Goal: Task Accomplishment & Management: Use online tool/utility

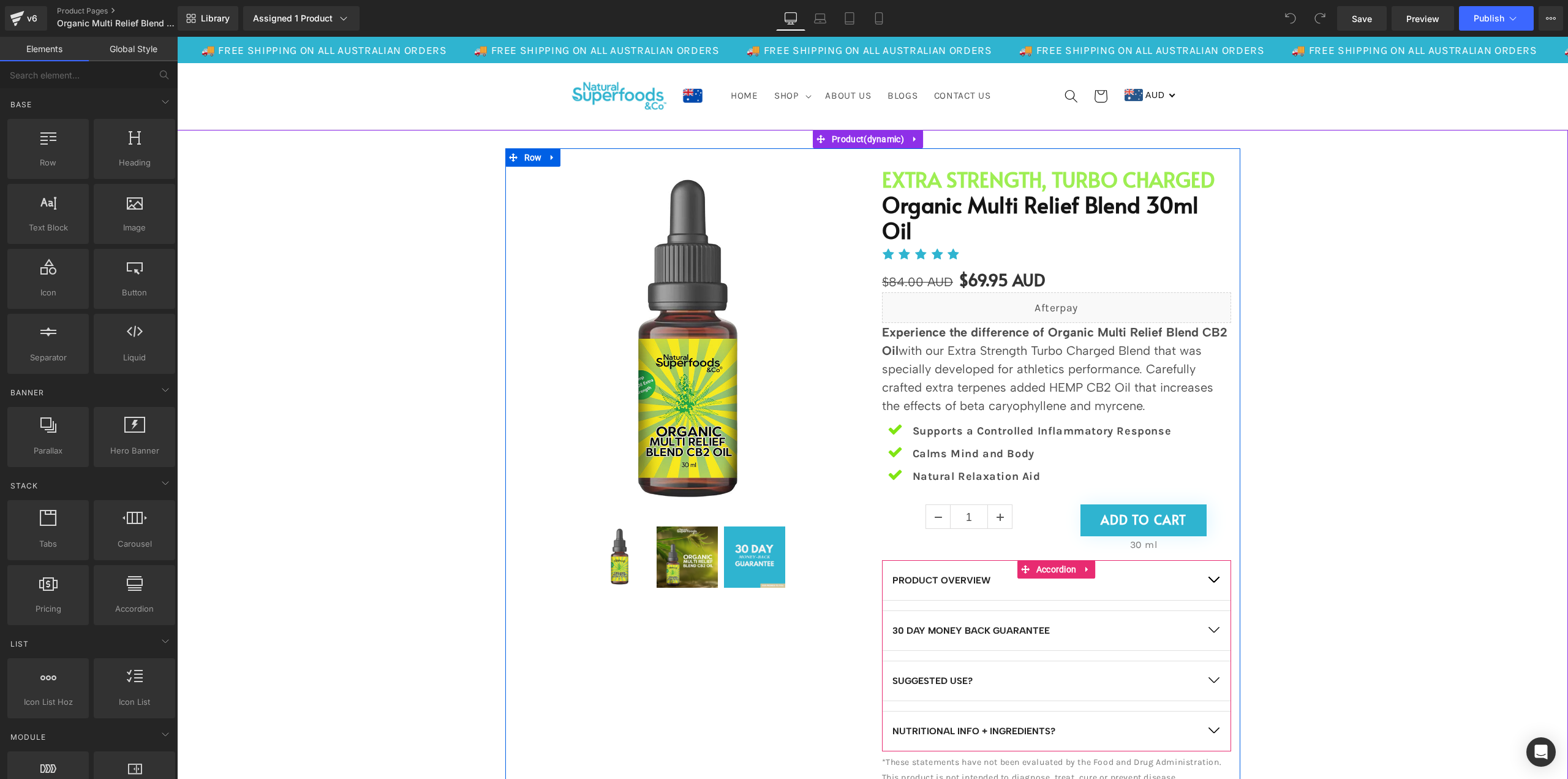
click at [1214, 583] on span "button" at bounding box center [1214, 583] width 0 height 0
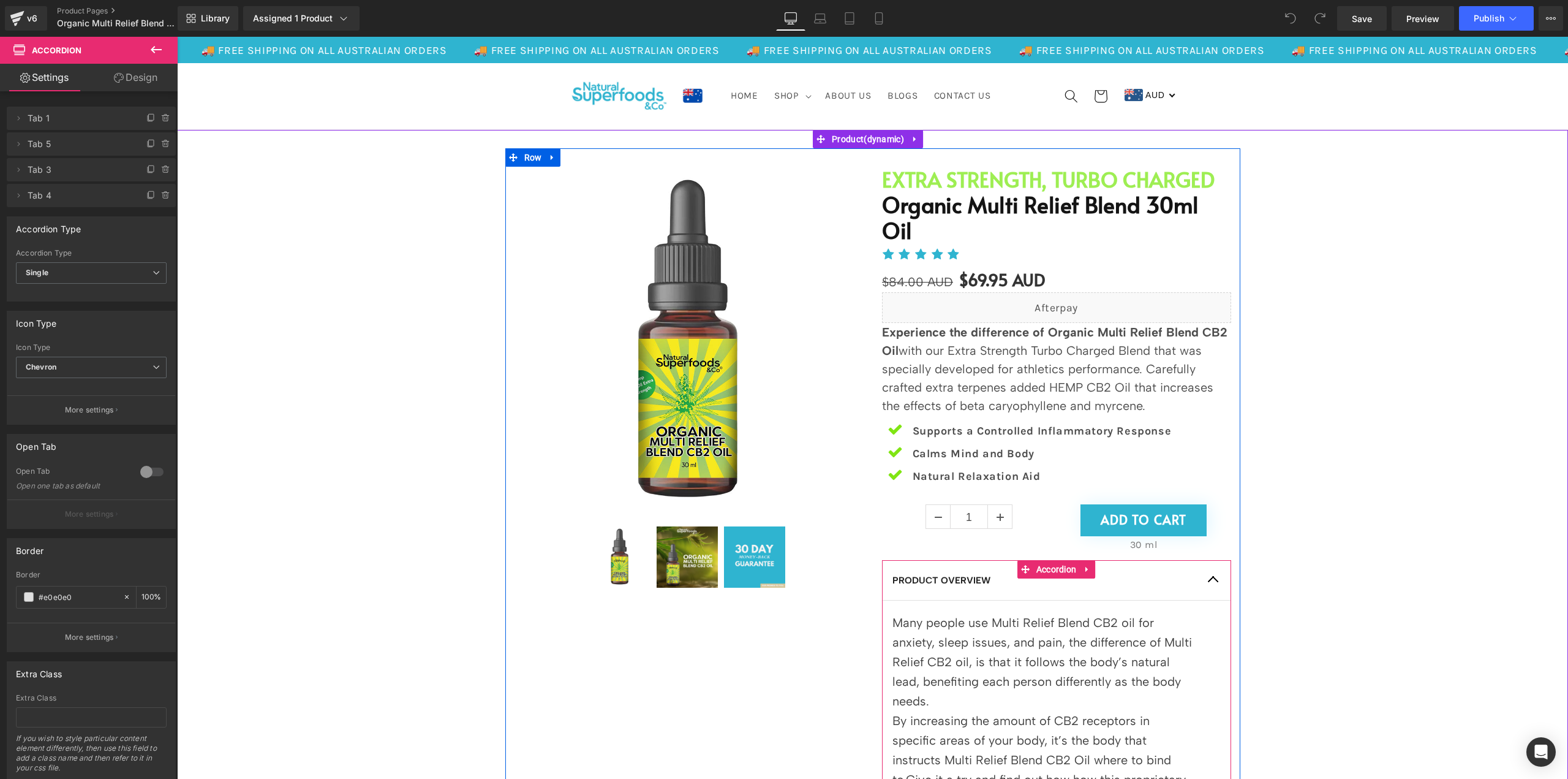
click at [1214, 583] on span "button" at bounding box center [1214, 583] width 0 height 0
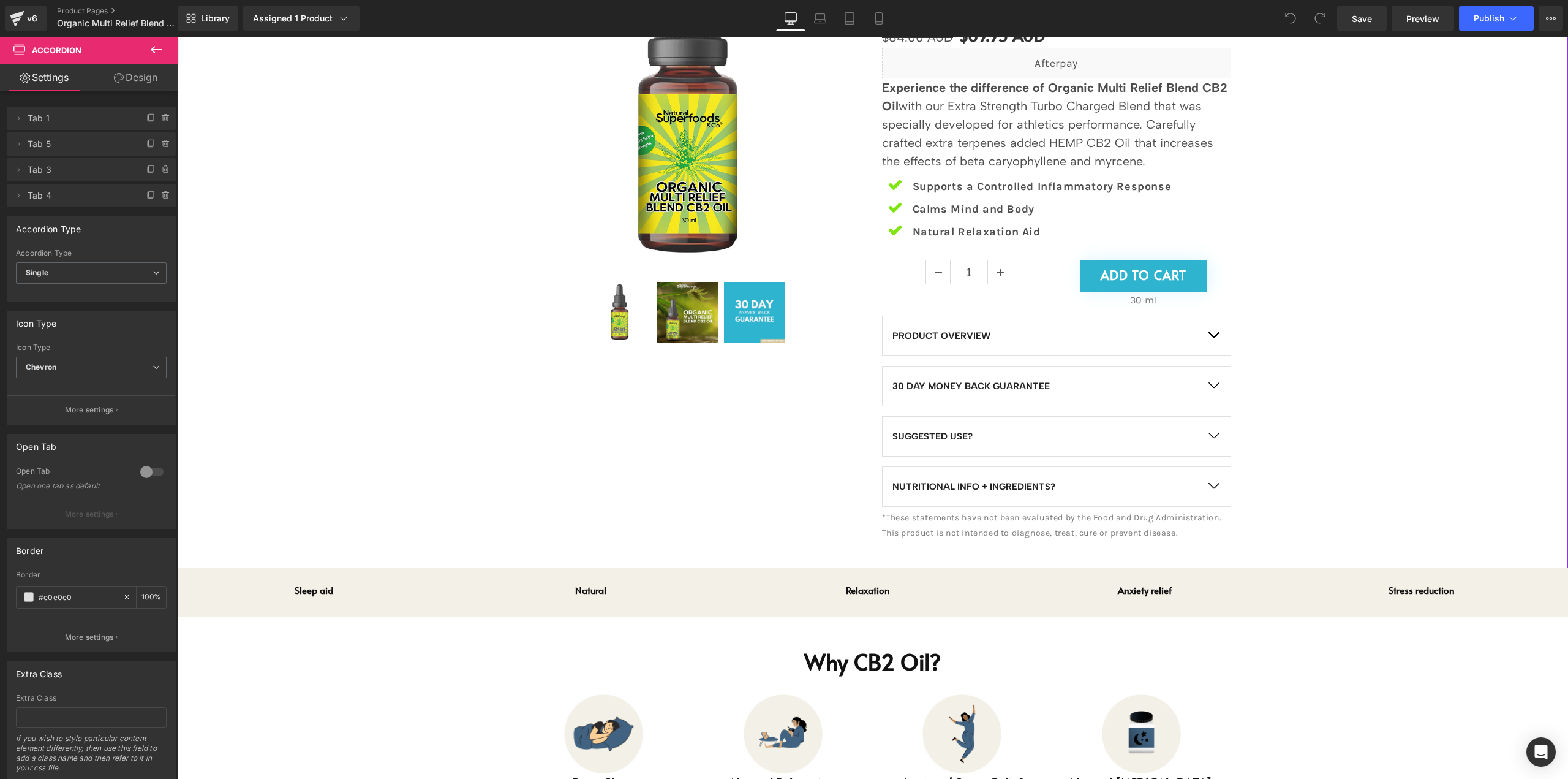
scroll to position [245, 0]
click at [1145, 429] on p "SUGGESTED USE?" at bounding box center [1043, 436] width 303 height 15
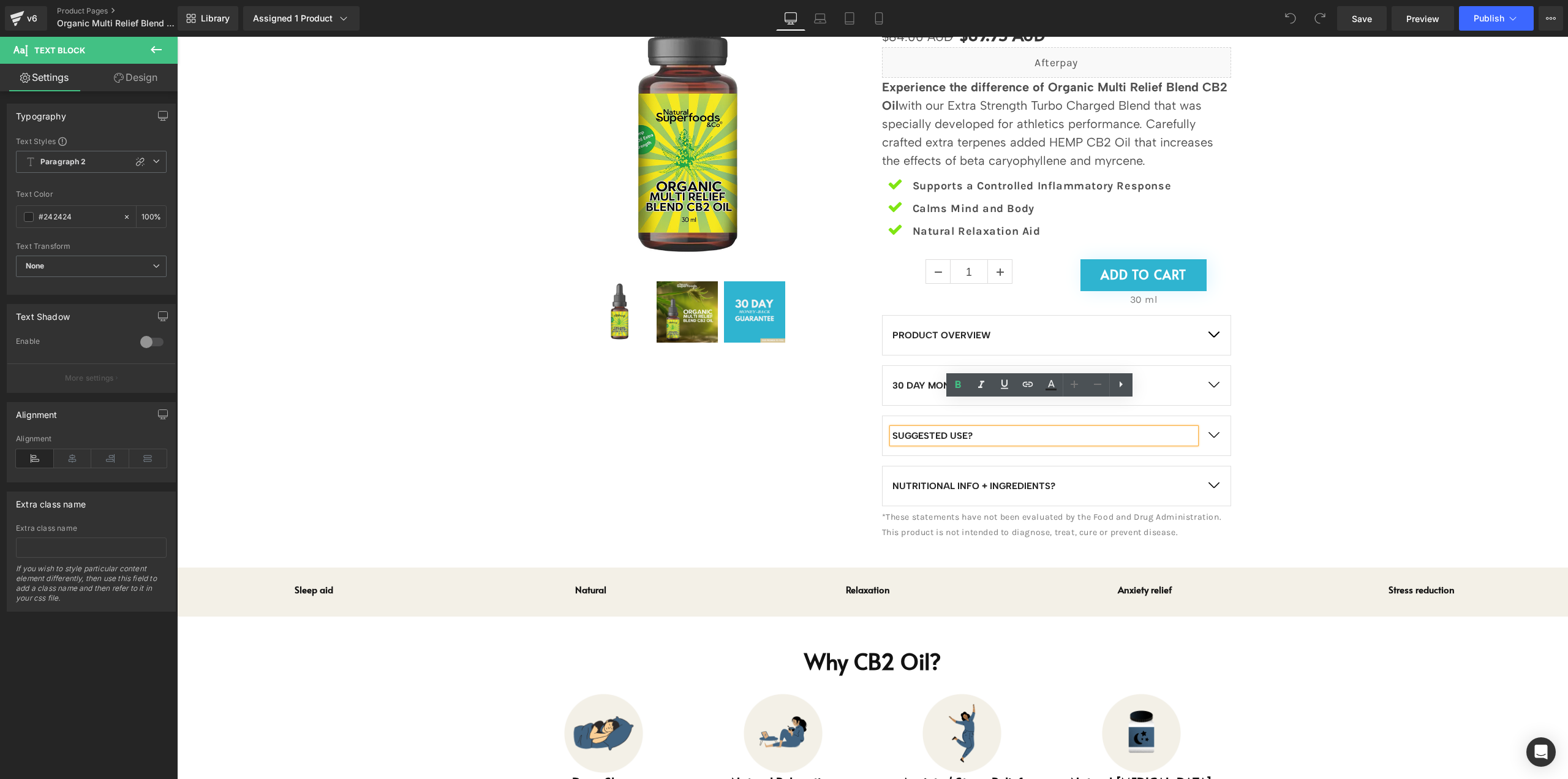
click at [1260, 422] on div "Sale Off (P) Image" at bounding box center [872, 225] width 1379 height 646
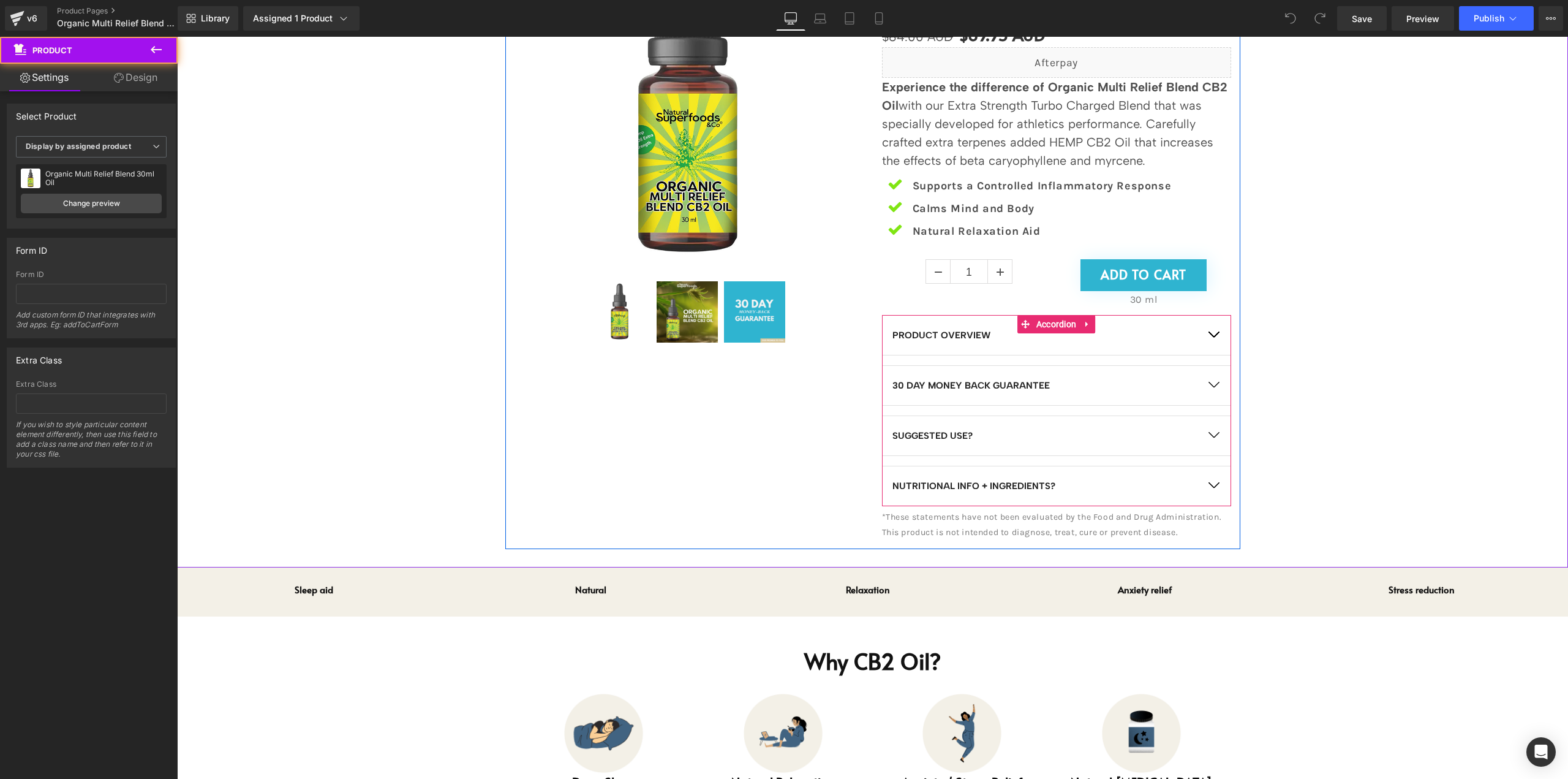
click at [1206, 416] on button "button" at bounding box center [1214, 436] width 34 height 39
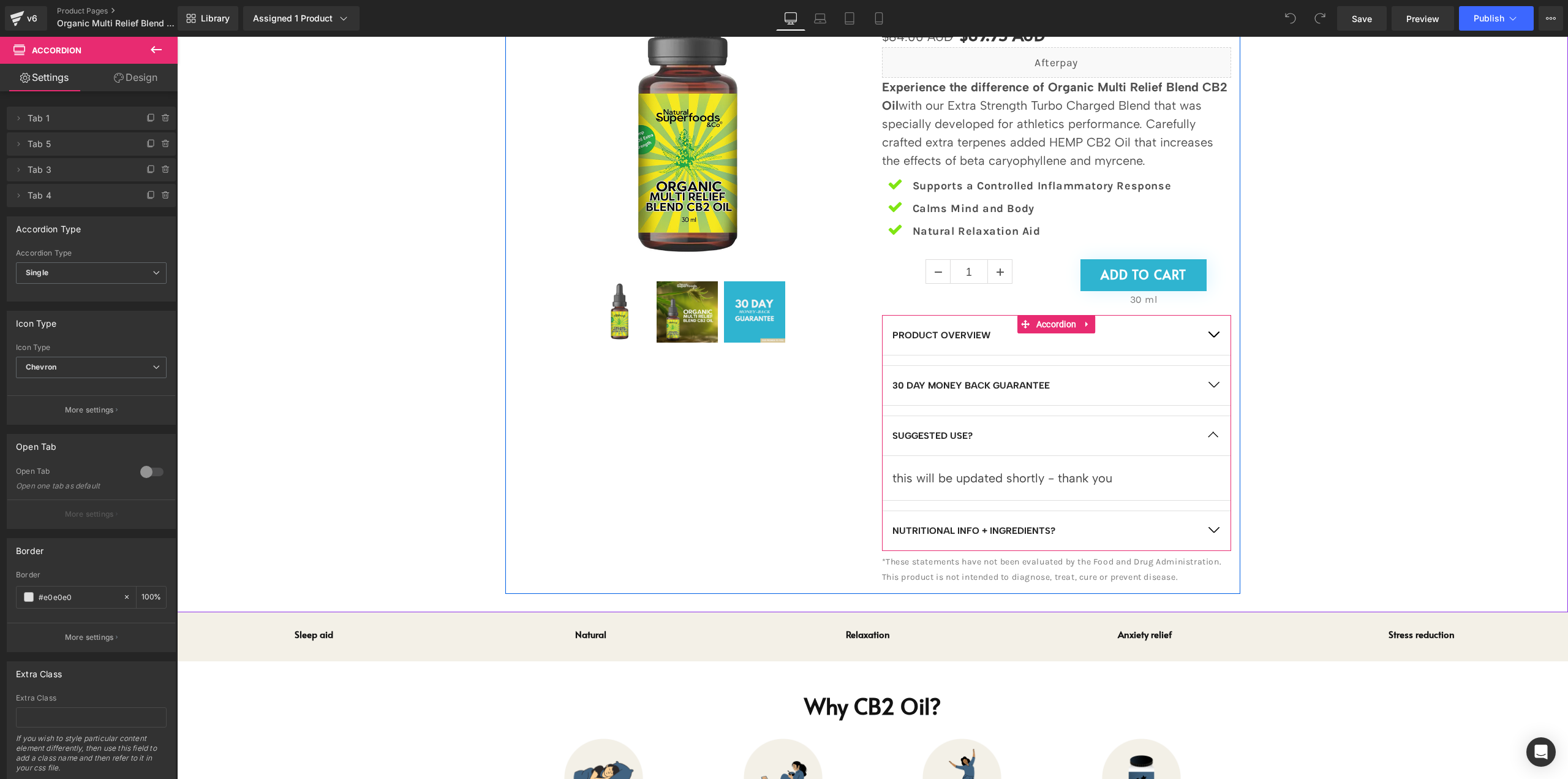
click at [1214, 438] on span "button" at bounding box center [1214, 438] width 0 height 0
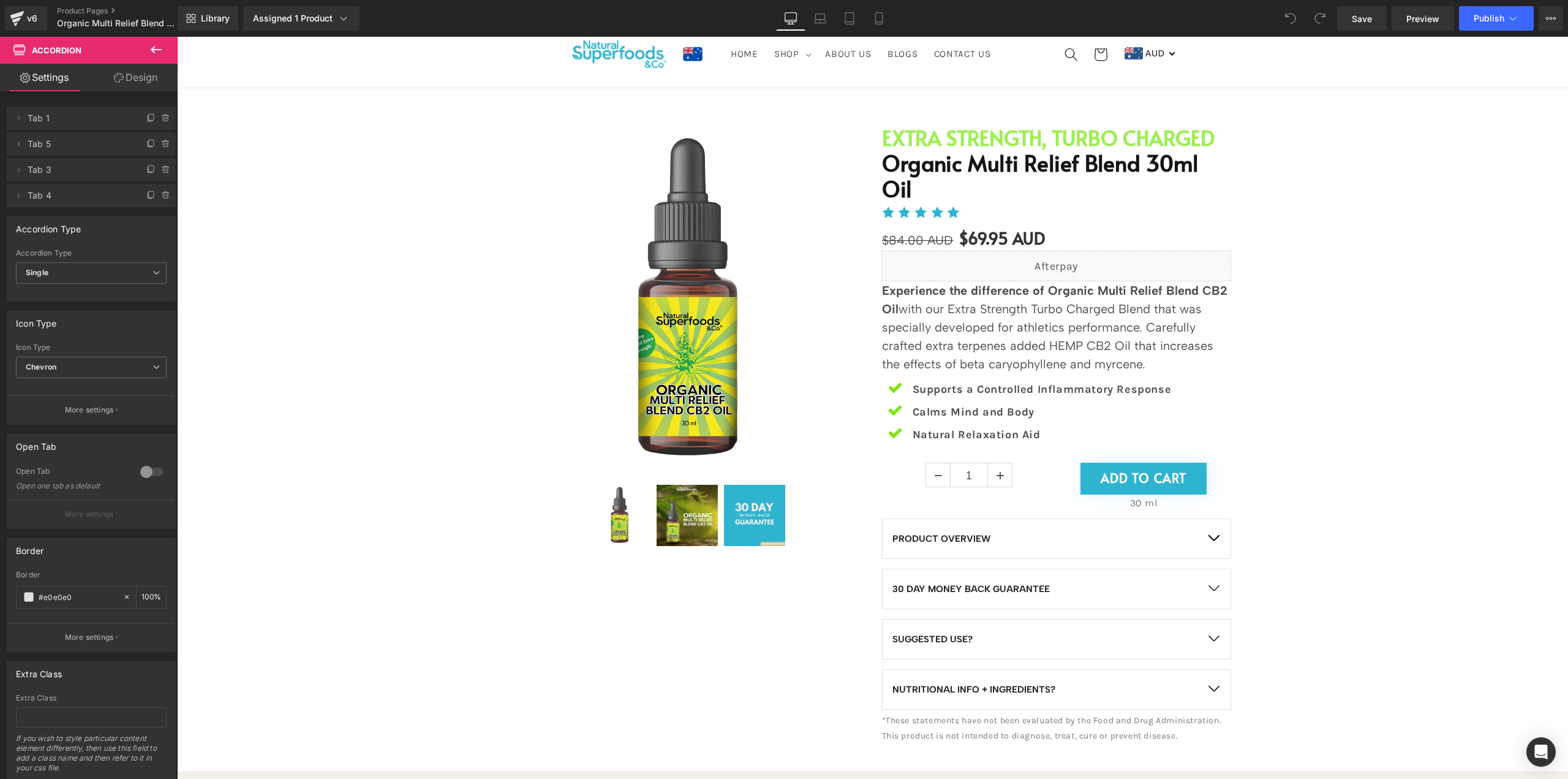
scroll to position [61, 0]
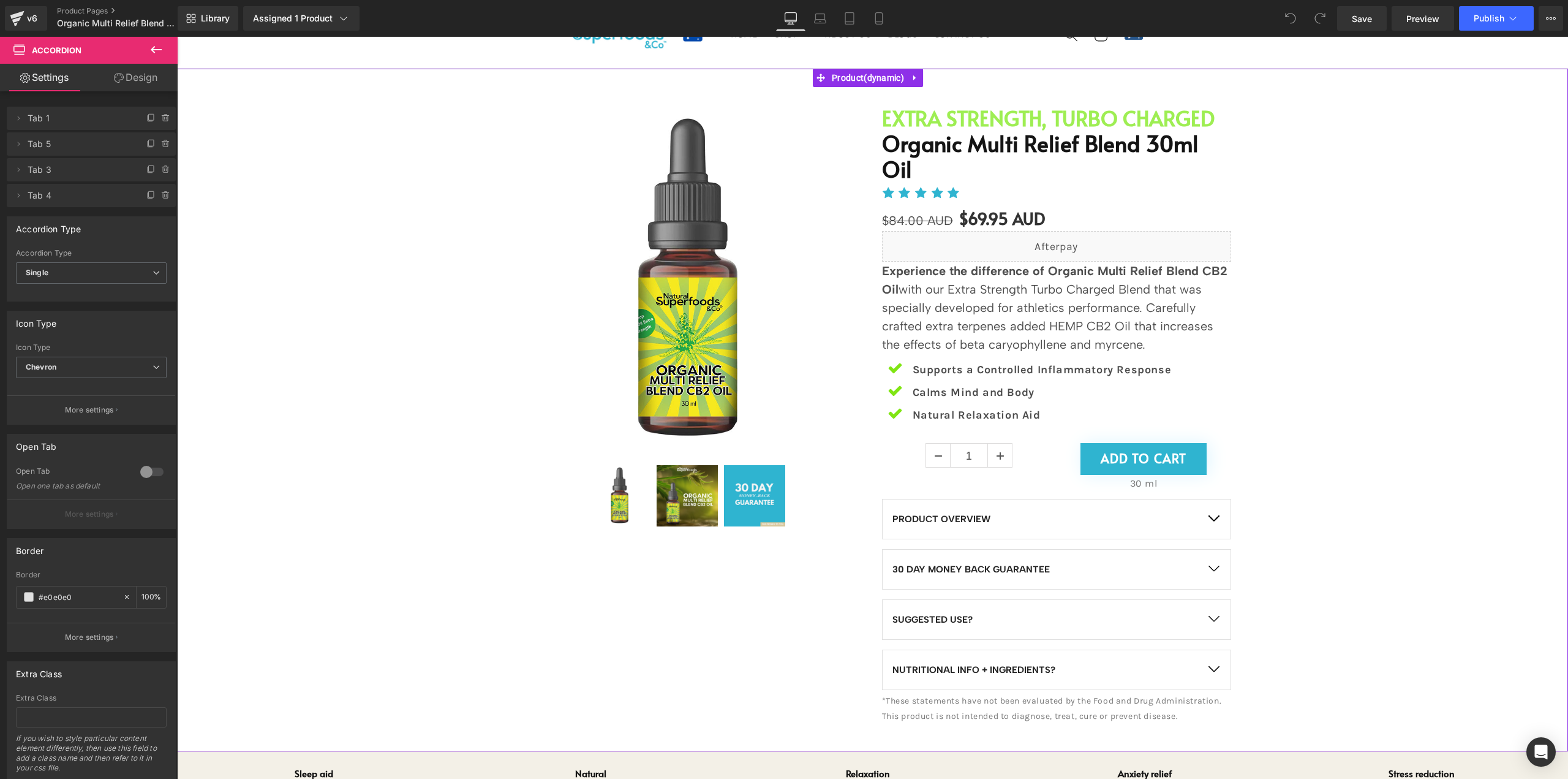
click at [1445, 285] on div "Sale Off (P) Image" at bounding box center [872, 410] width 1379 height 646
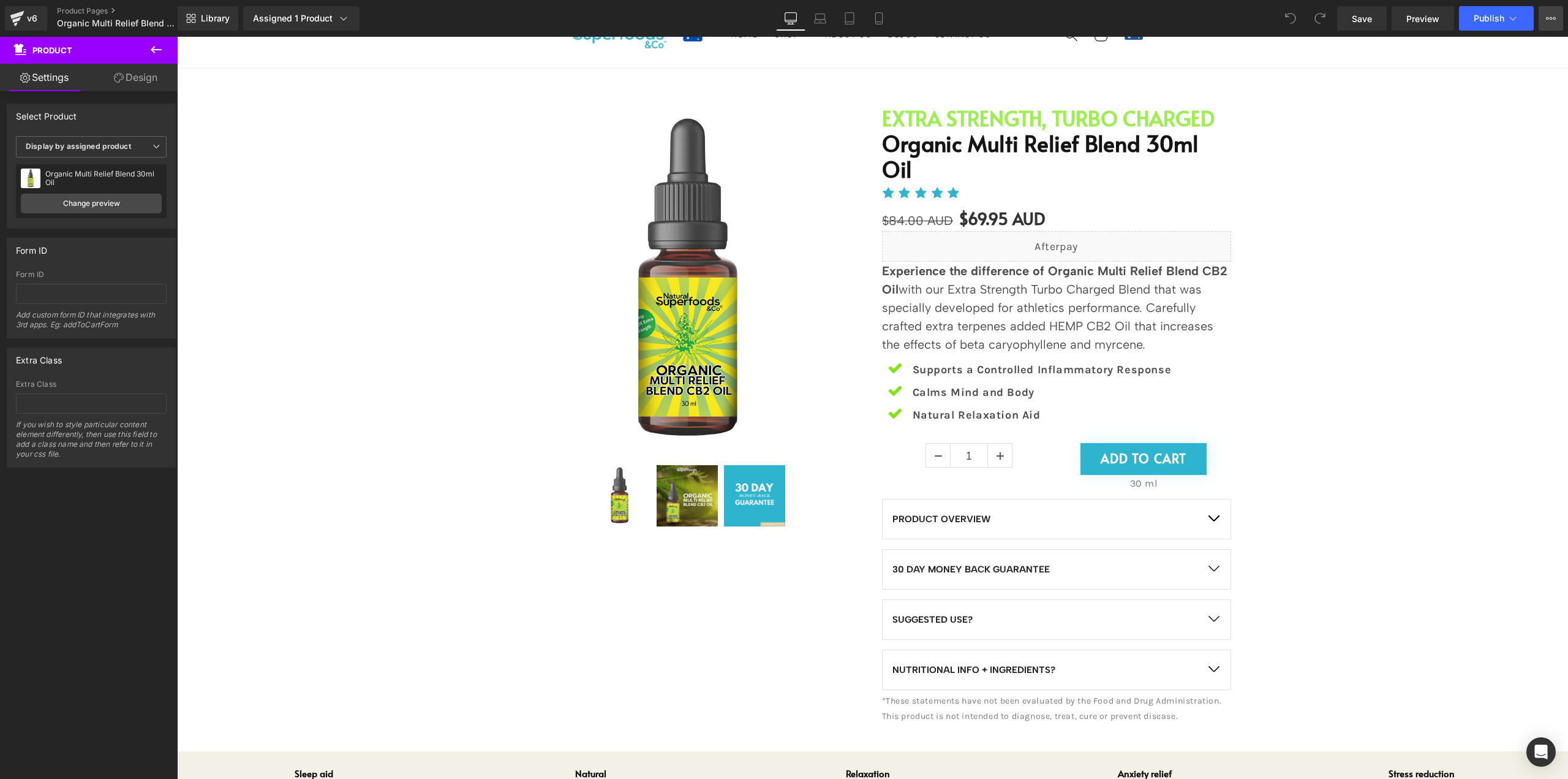
click at [1549, 24] on button "View Live Page View with current Template Save Template to Library Schedule Pub…" at bounding box center [1551, 19] width 24 height 24
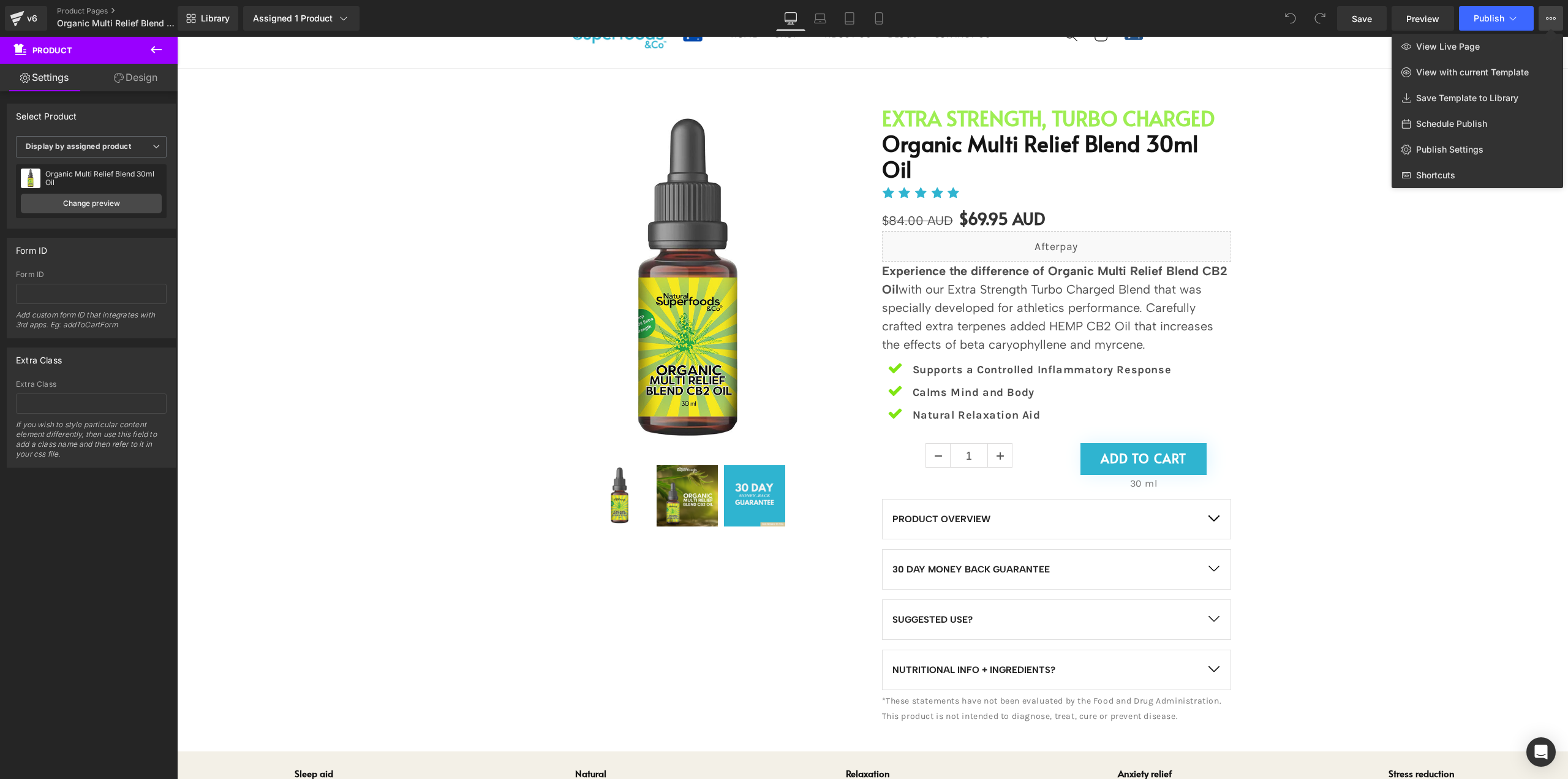
click at [1484, 270] on div at bounding box center [873, 407] width 1391 height 742
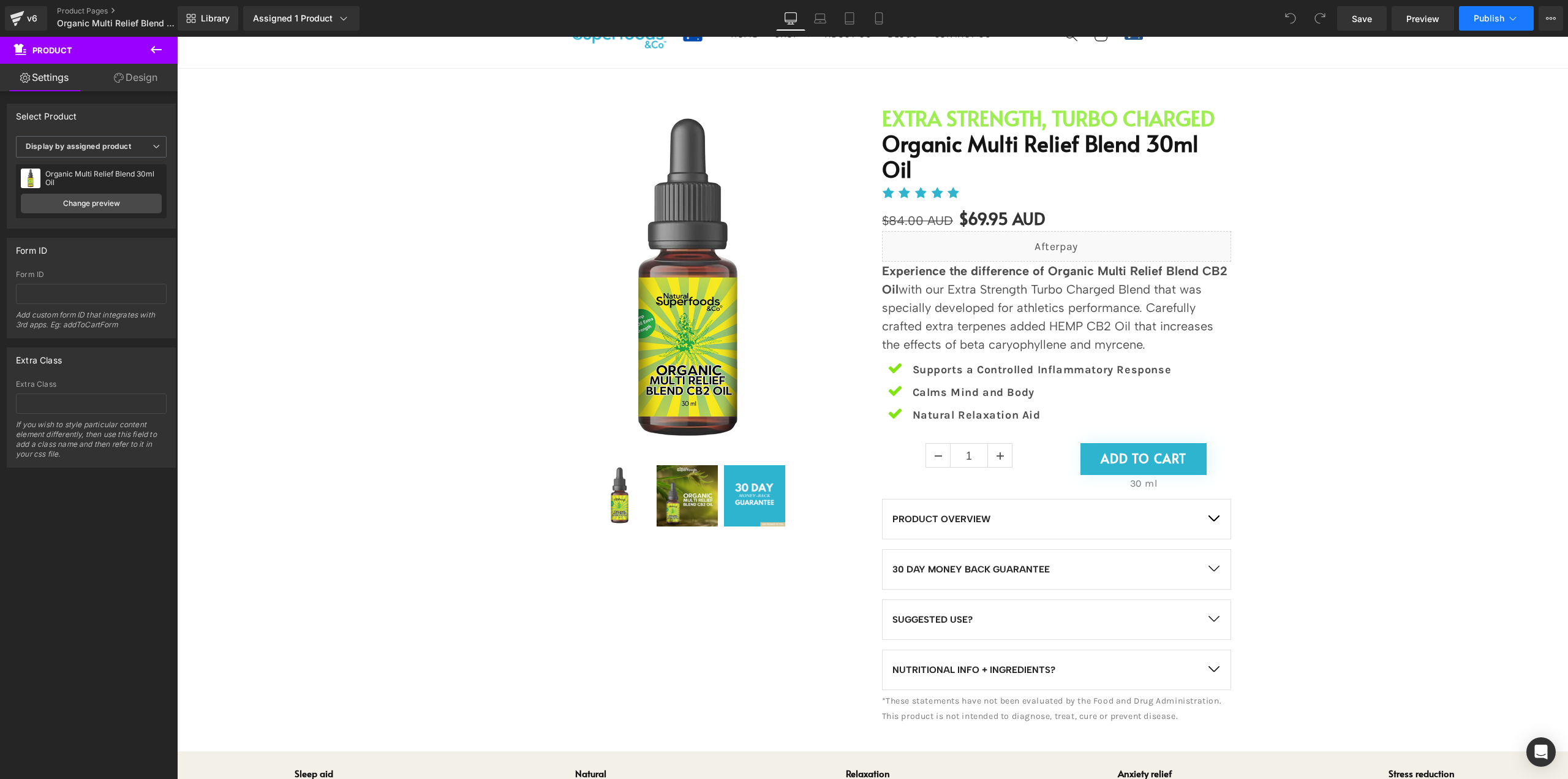
click at [1511, 19] on icon at bounding box center [1513, 18] width 7 height 4
click at [1515, 24] on button "Publish" at bounding box center [1497, 19] width 75 height 24
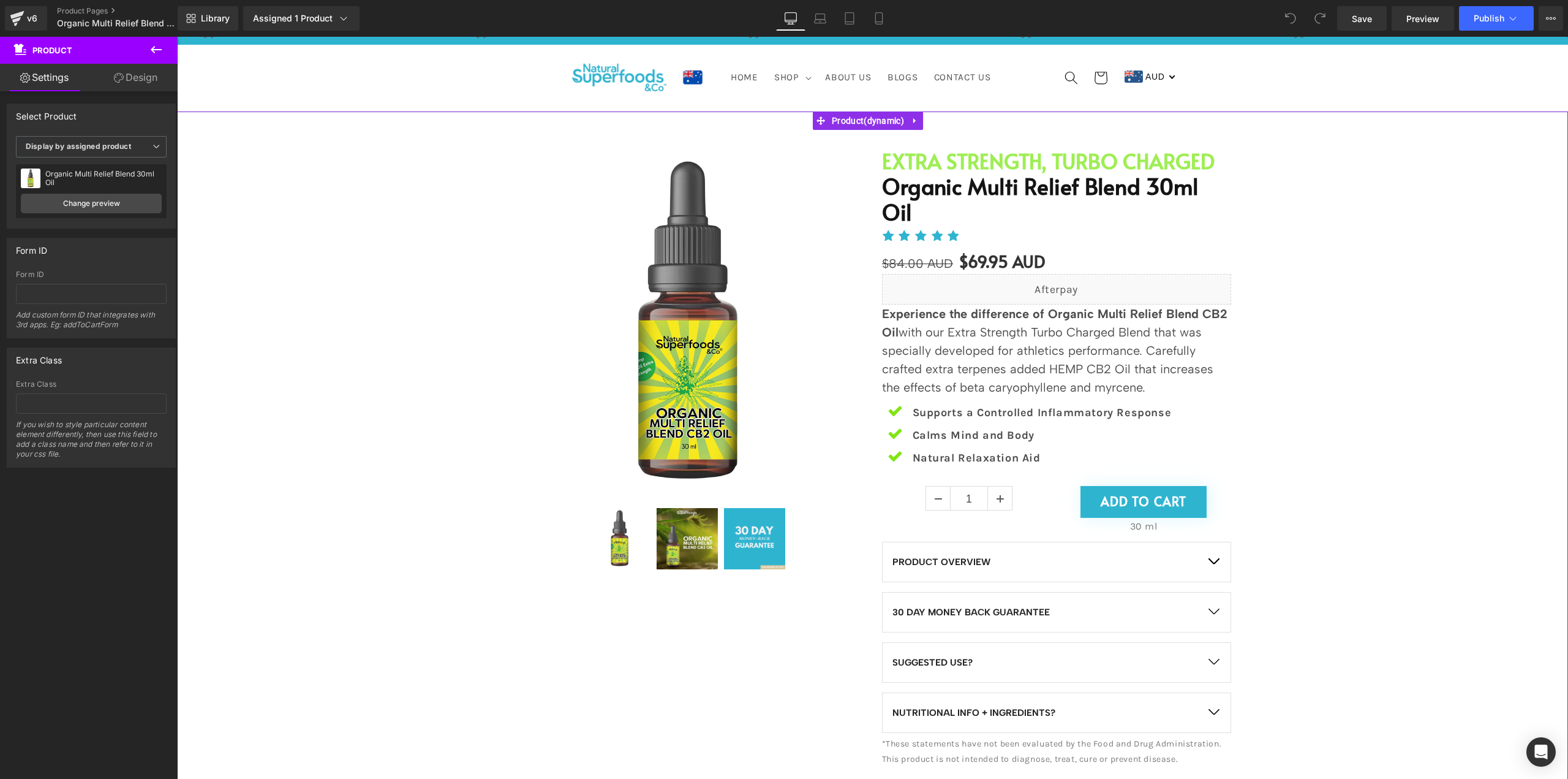
scroll to position [0, 0]
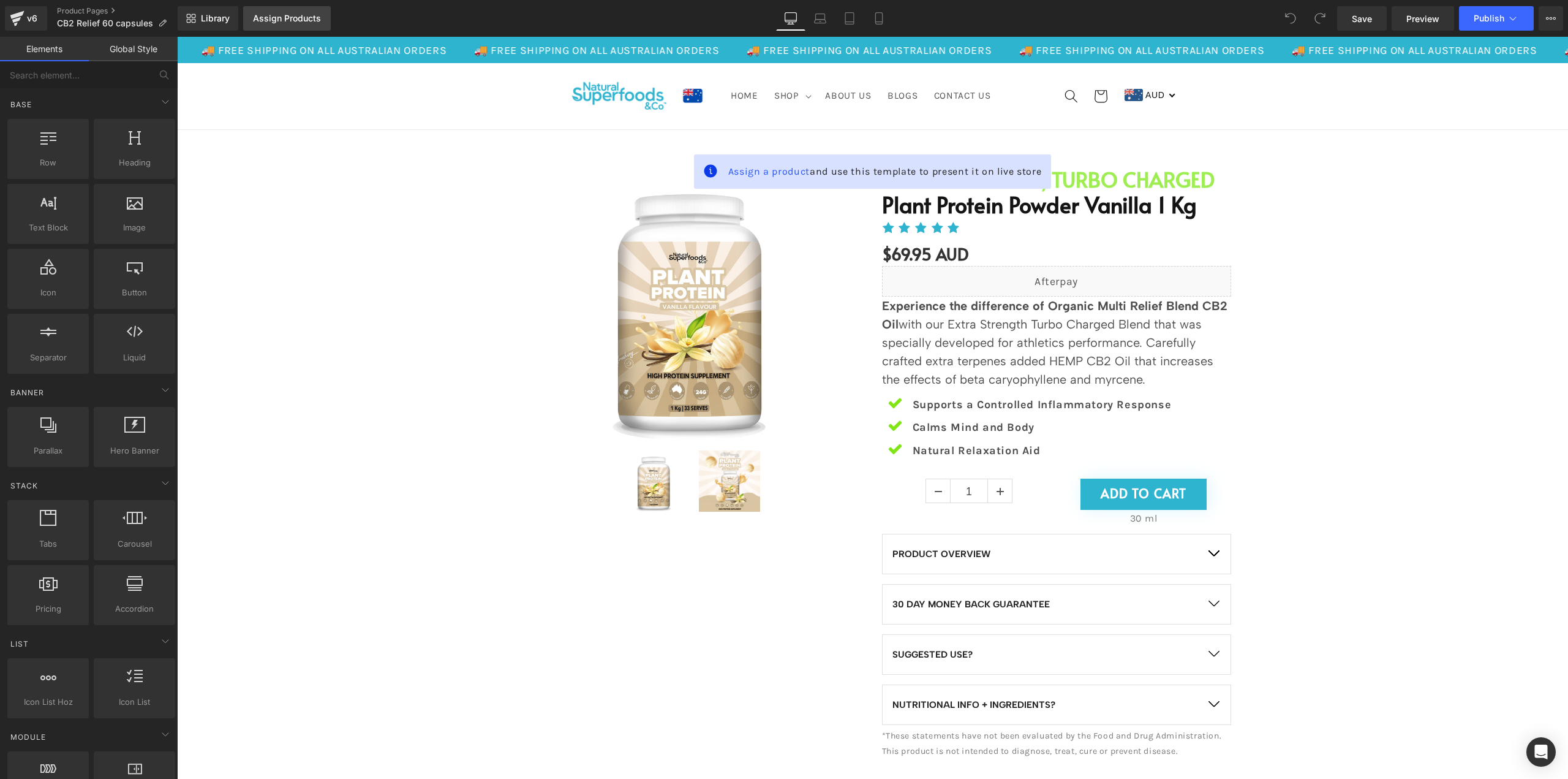
click at [294, 20] on div "Assign Products" at bounding box center [287, 19] width 68 height 10
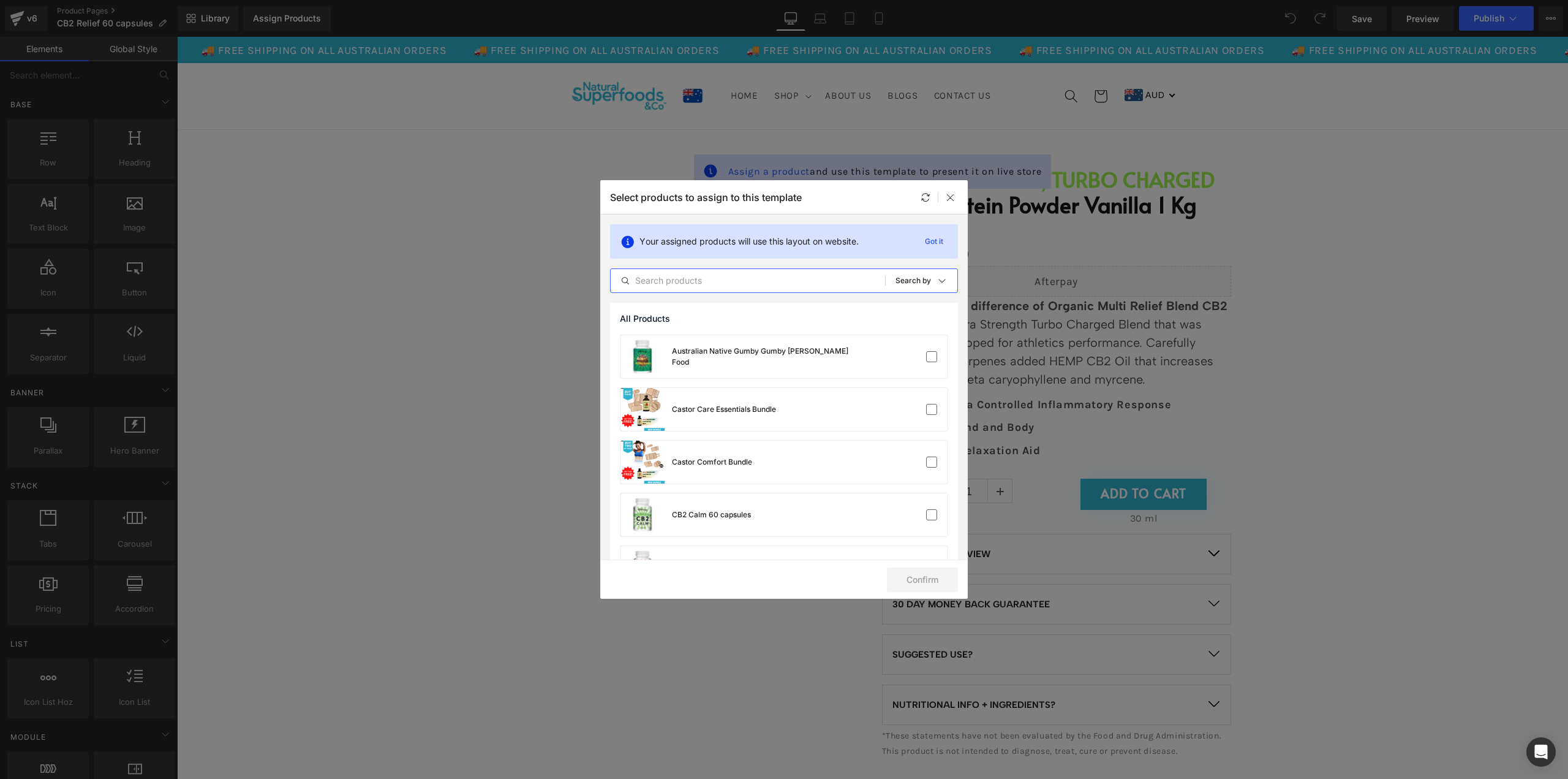
click at [709, 278] on input "text" at bounding box center [748, 281] width 274 height 15
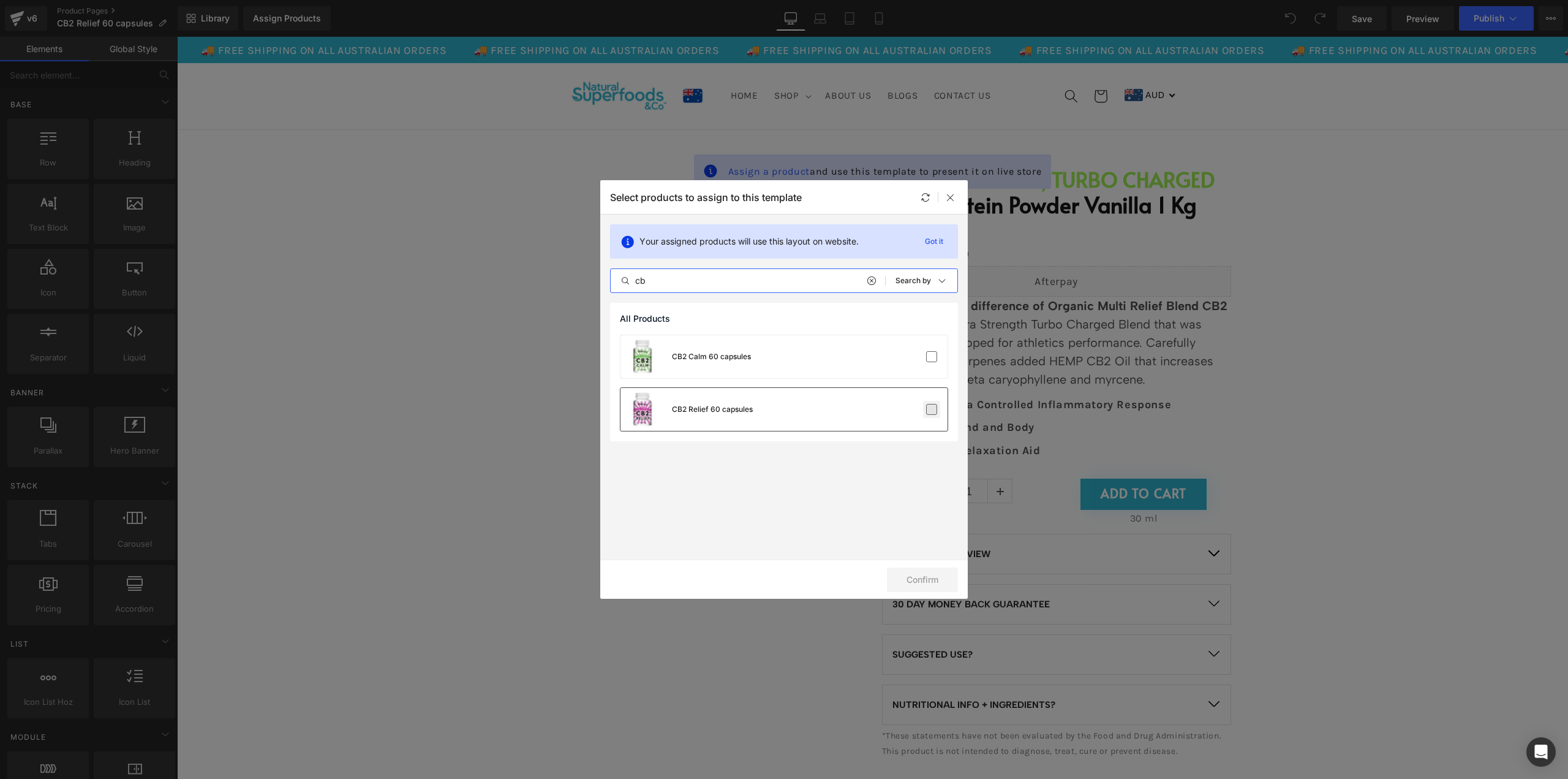
type input "cb"
click at [936, 409] on label at bounding box center [932, 410] width 11 height 11
click at [931, 409] on input "checkbox" at bounding box center [931, 409] width 0 height 0
click at [917, 578] on button "Confirm" at bounding box center [922, 580] width 71 height 24
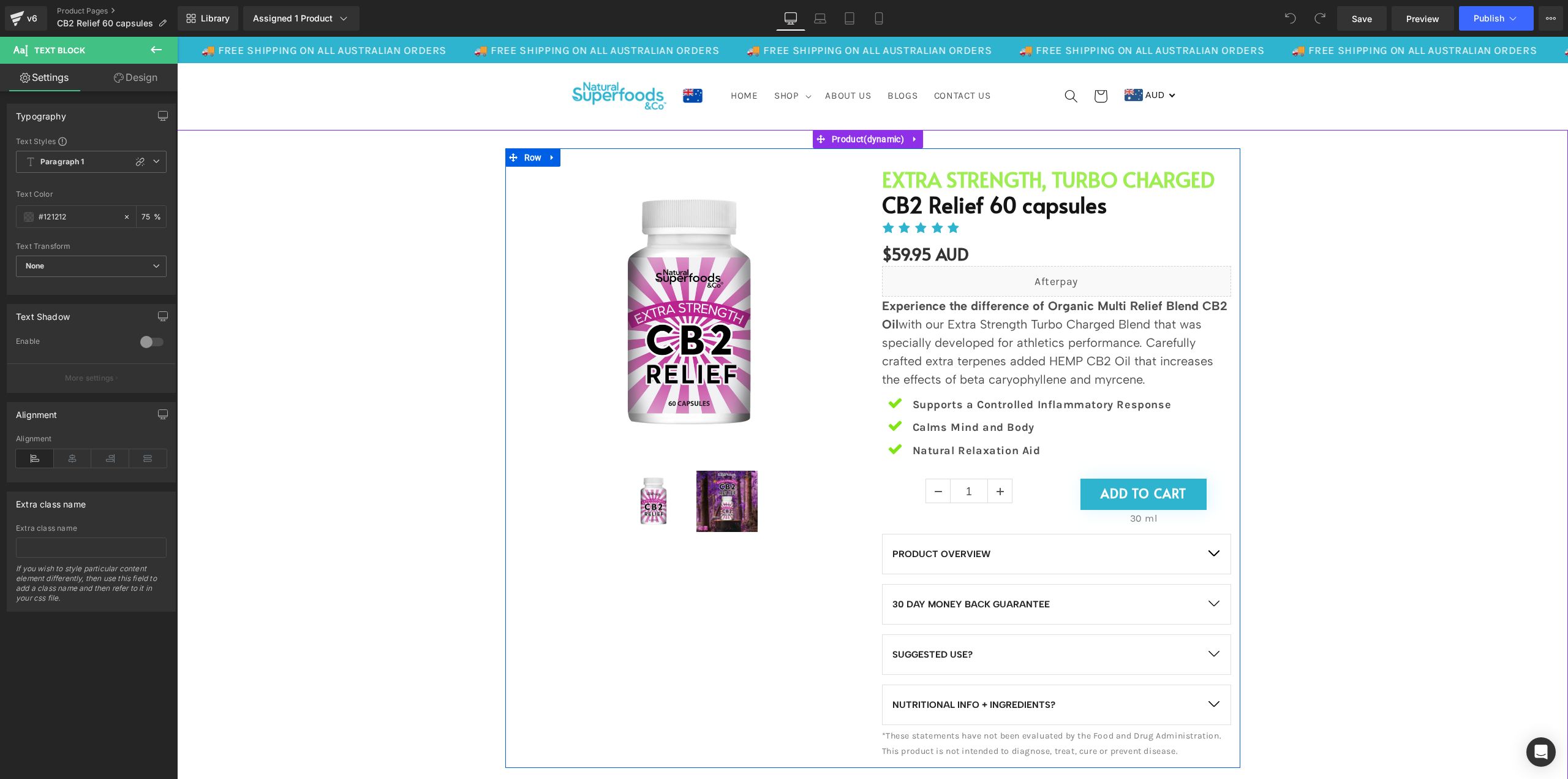
drag, startPoint x: 1144, startPoint y: 378, endPoint x: 873, endPoint y: 303, distance: 281.2
click at [873, 303] on div "EXTRA STRENGTH, TURBO CHARGED Heading CB2 Relief 60 capsules (P) Title Icon Ico…" at bounding box center [1056, 464] width 367 height 595
click at [1098, 354] on p "Experience the difference of Organic Multi Relief Blend CB2 Oil with our Extra …" at bounding box center [1057, 342] width 349 height 92
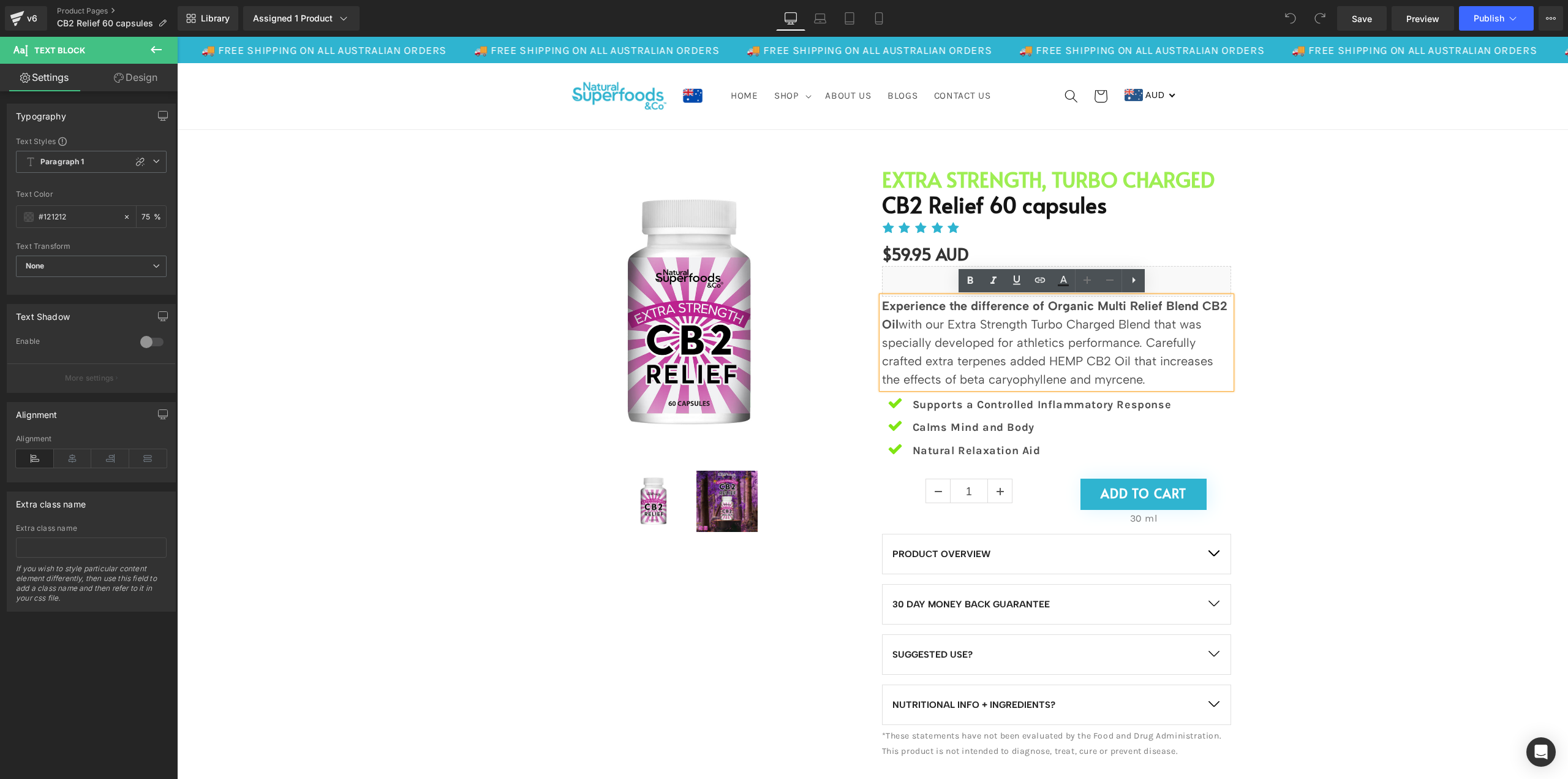
click at [1352, 375] on div "Sale Off (P) Image" at bounding box center [872, 458] width 1379 height 620
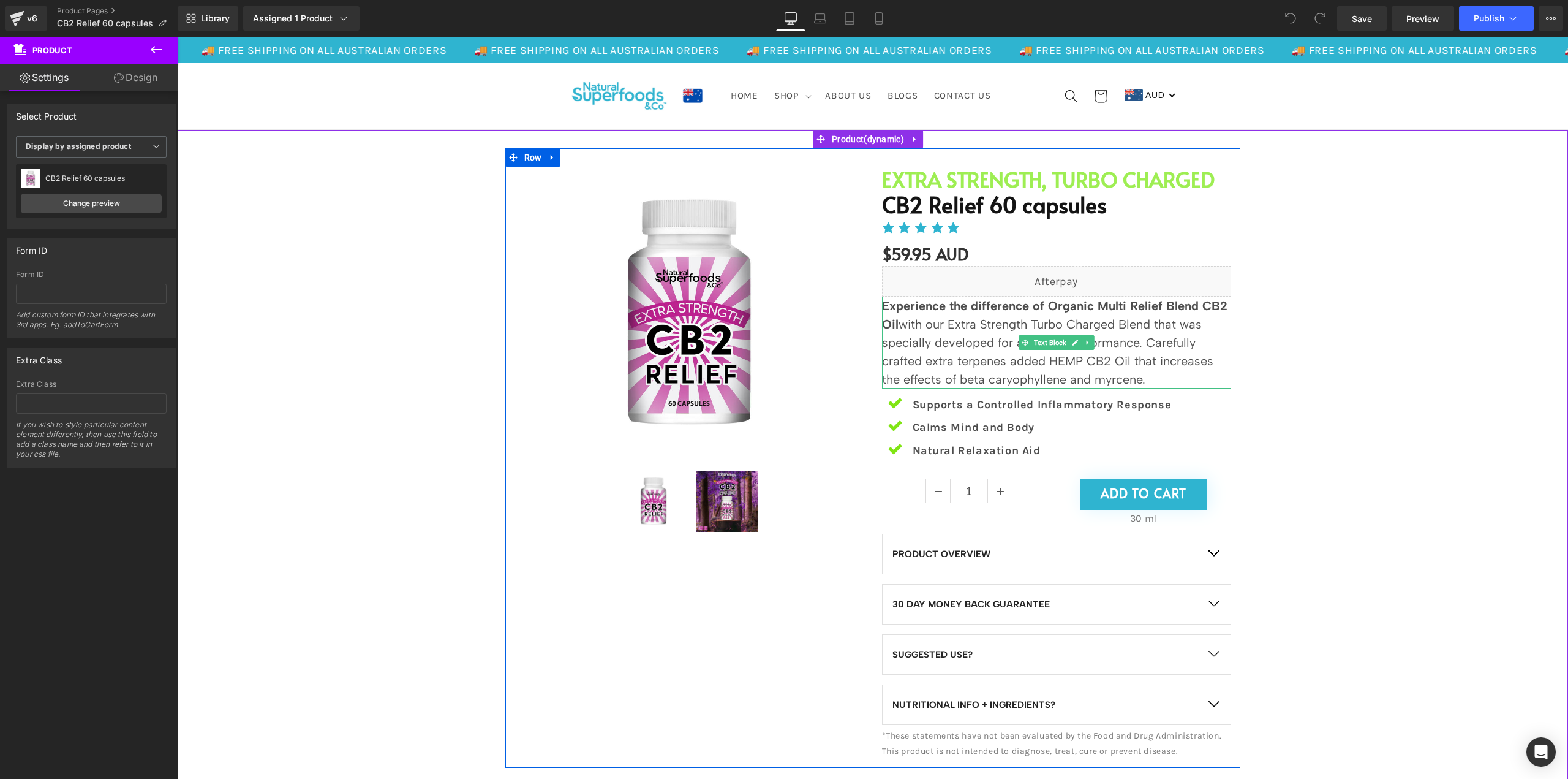
click at [978, 346] on p "Experience the difference of Organic Multi Relief Blend CB2 Oil with our Extra …" at bounding box center [1057, 342] width 349 height 92
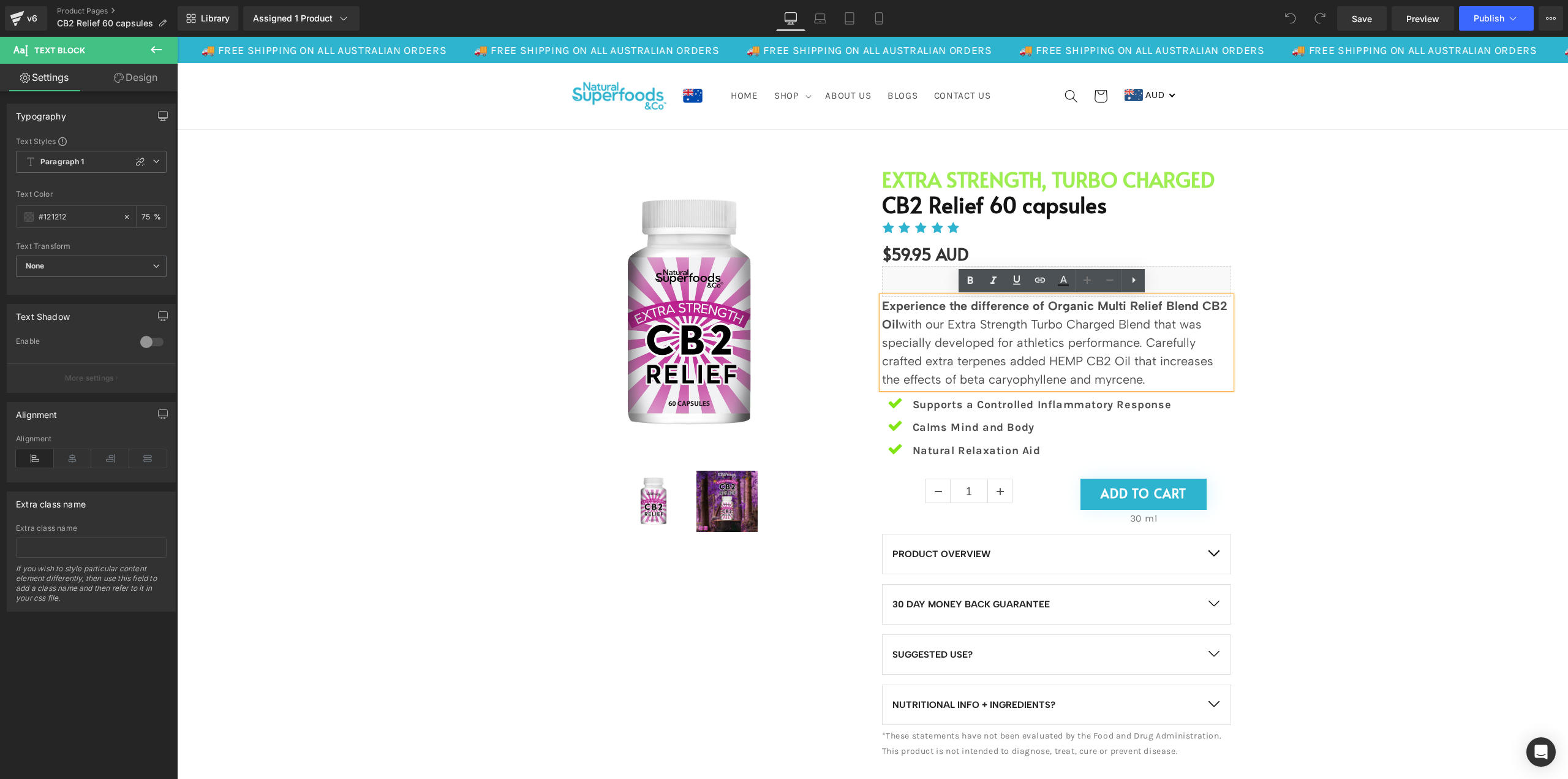
click at [912, 315] on p "Experience the difference of Organic Multi Relief Blend CB2 Oil with our Extra …" at bounding box center [1057, 342] width 349 height 92
paste div
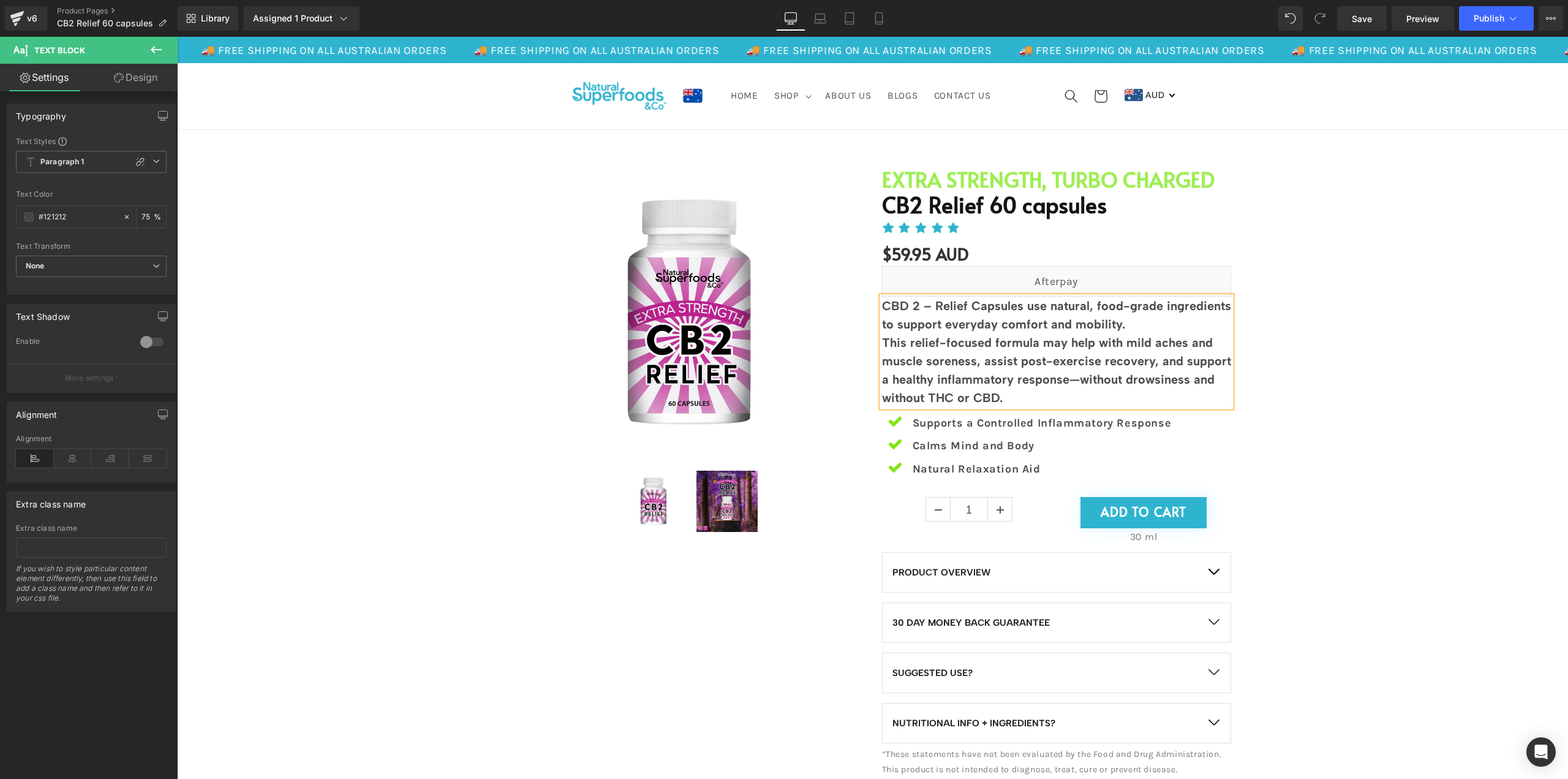
drag, startPoint x: 1020, startPoint y: 405, endPoint x: 1117, endPoint y: 324, distance: 126.4
click at [1117, 324] on div "CBD 2 – Relief Capsules use natural, food-grade ingredients to support everyday…" at bounding box center [1057, 351] width 349 height 110
click at [1321, 252] on div "Sale Off (P) Image" at bounding box center [872, 467] width 1379 height 638
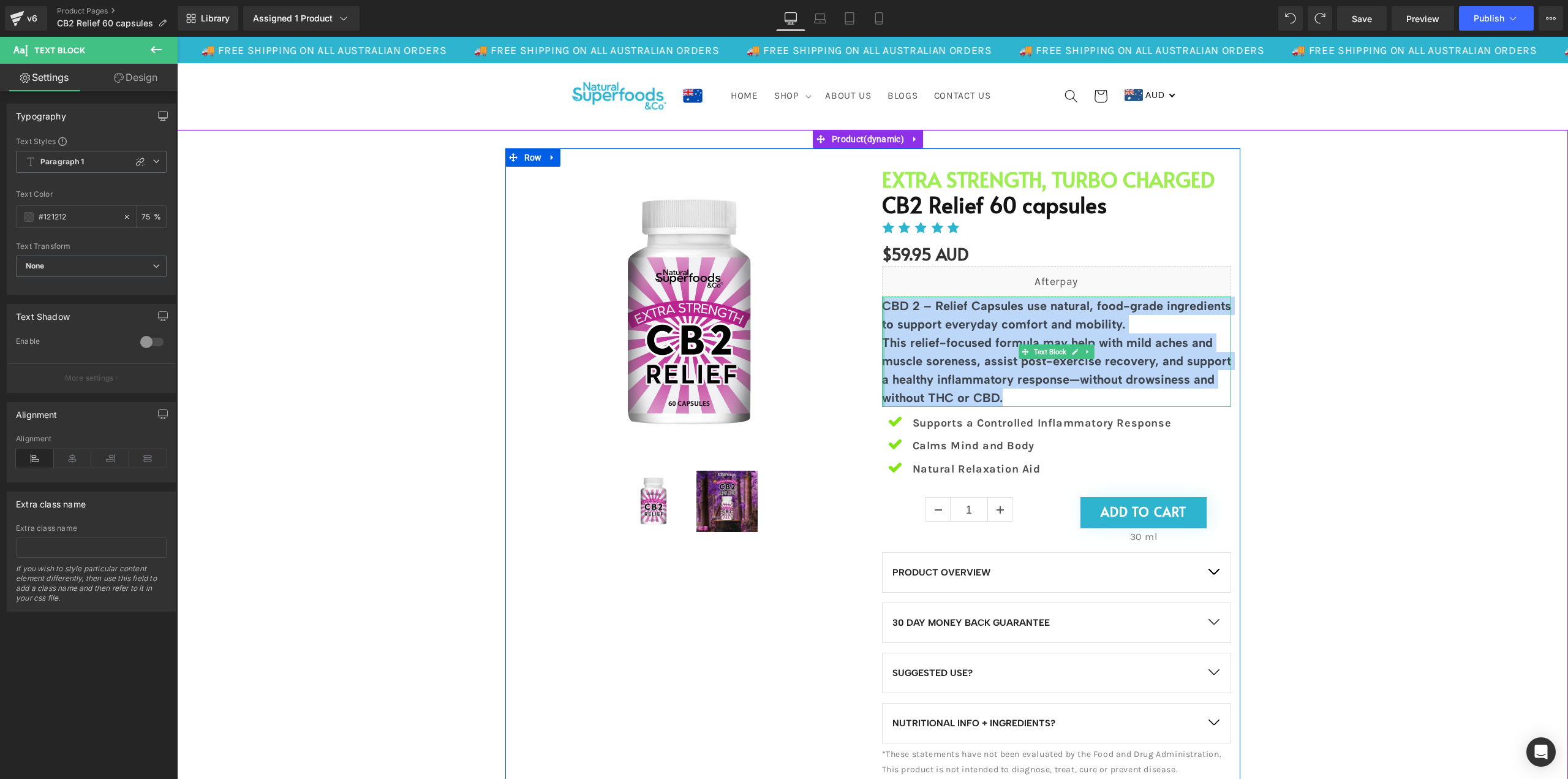
drag, startPoint x: 1017, startPoint y: 395, endPoint x: 877, endPoint y: 298, distance: 170.3
click at [882, 298] on div "CBD 2 – Relief Capsules use natural, food-grade ingredients to support everyday…" at bounding box center [1057, 351] width 349 height 110
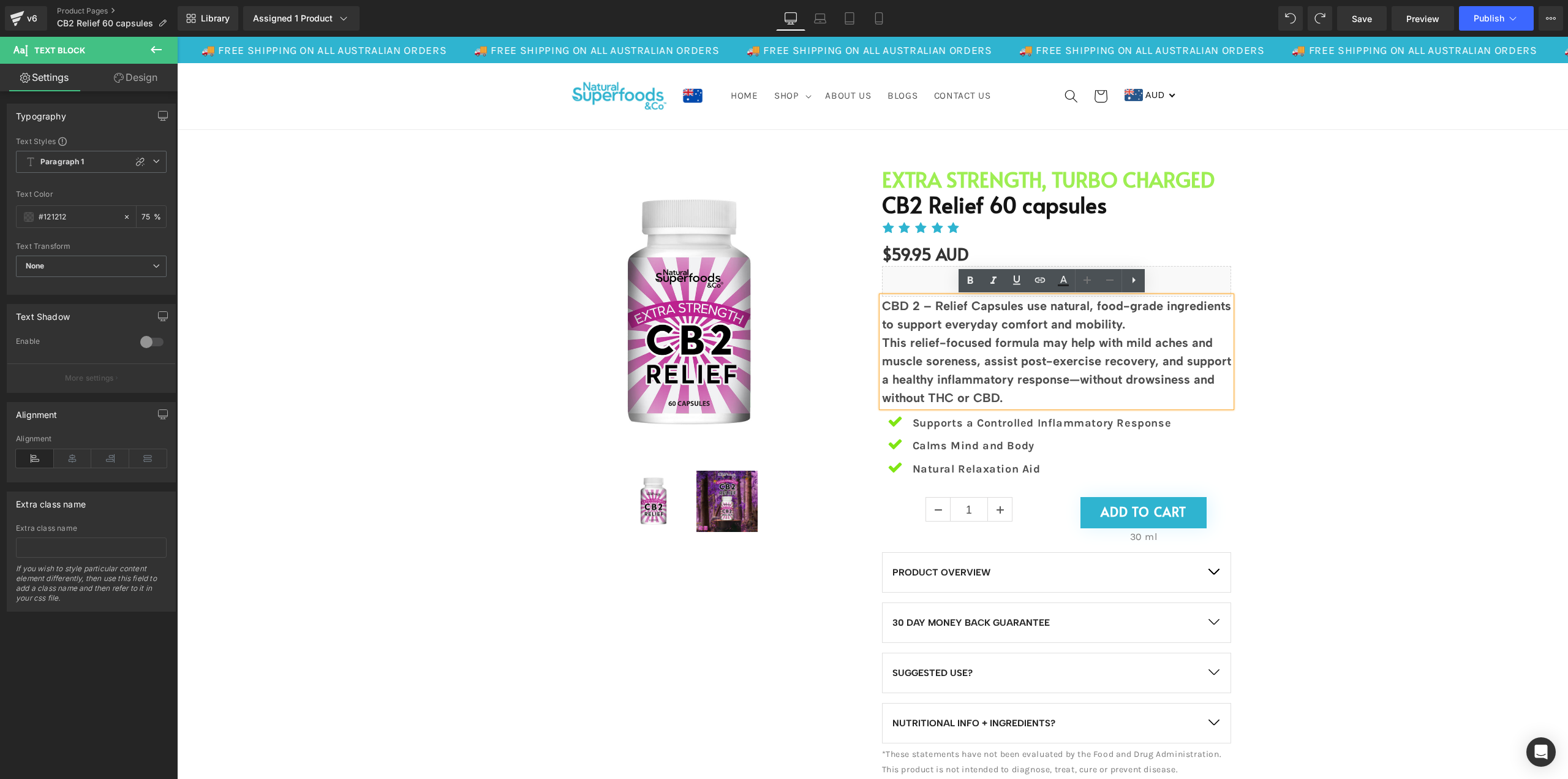
click at [1381, 341] on div "Sale Off (P) Image" at bounding box center [872, 467] width 1379 height 638
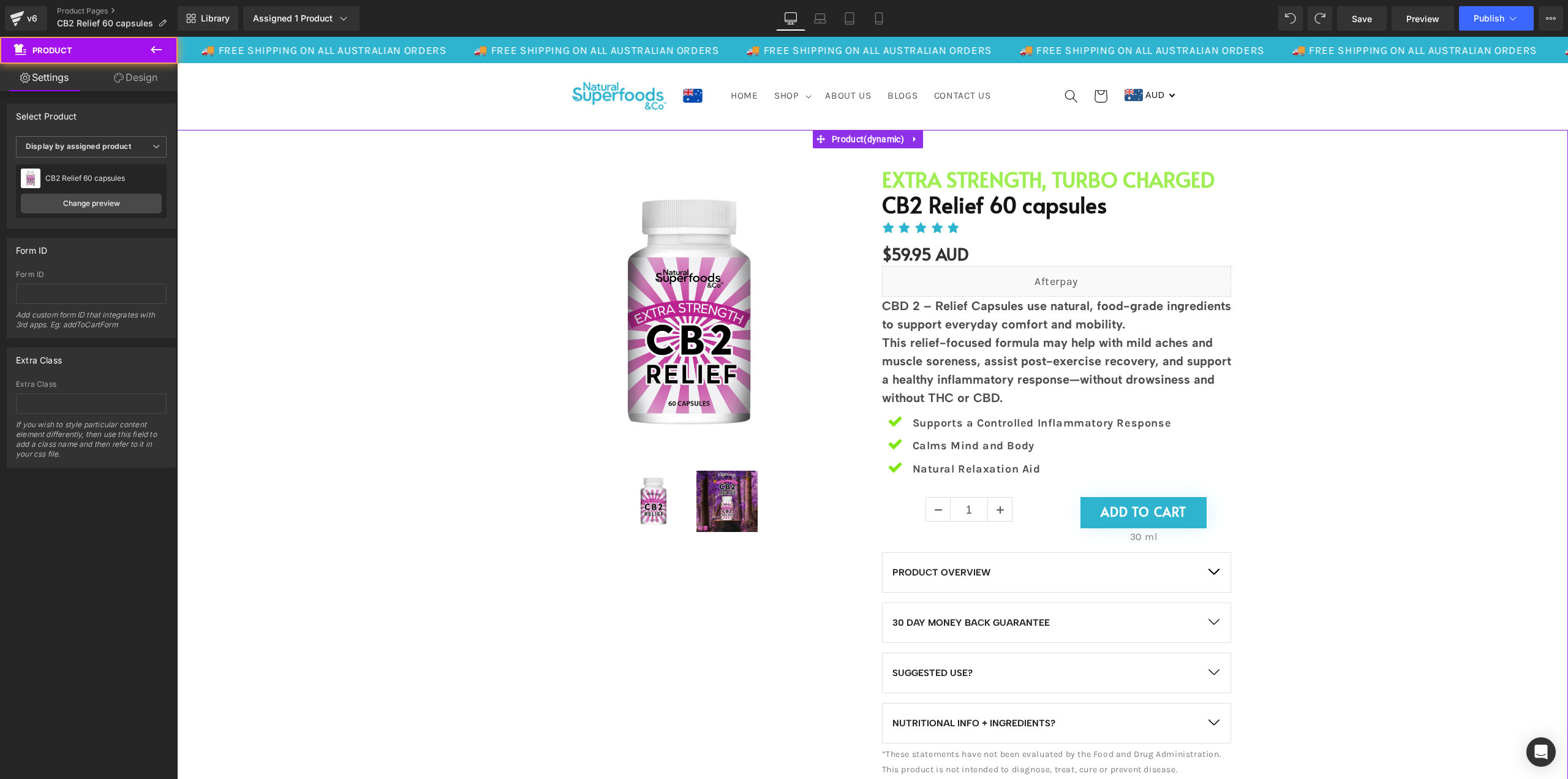
click at [1313, 353] on div "Sale Off (P) Image" at bounding box center [872, 467] width 1379 height 638
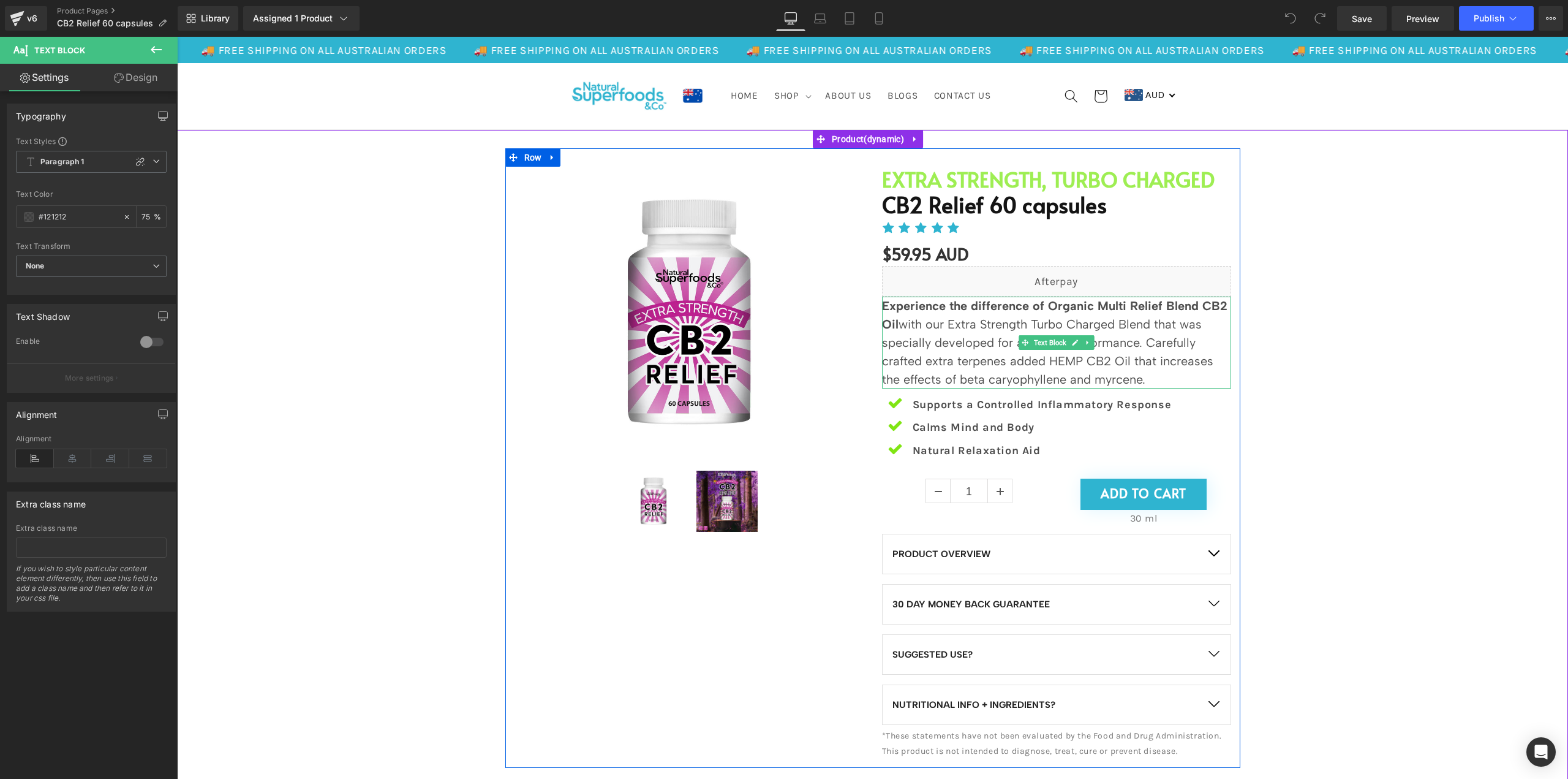
drag, startPoint x: 1157, startPoint y: 381, endPoint x: 881, endPoint y: 305, distance: 286.3
click at [882, 305] on p "Experience the difference of Organic Multi Relief Blend CB2 Oil with our Extra …" at bounding box center [1057, 342] width 349 height 92
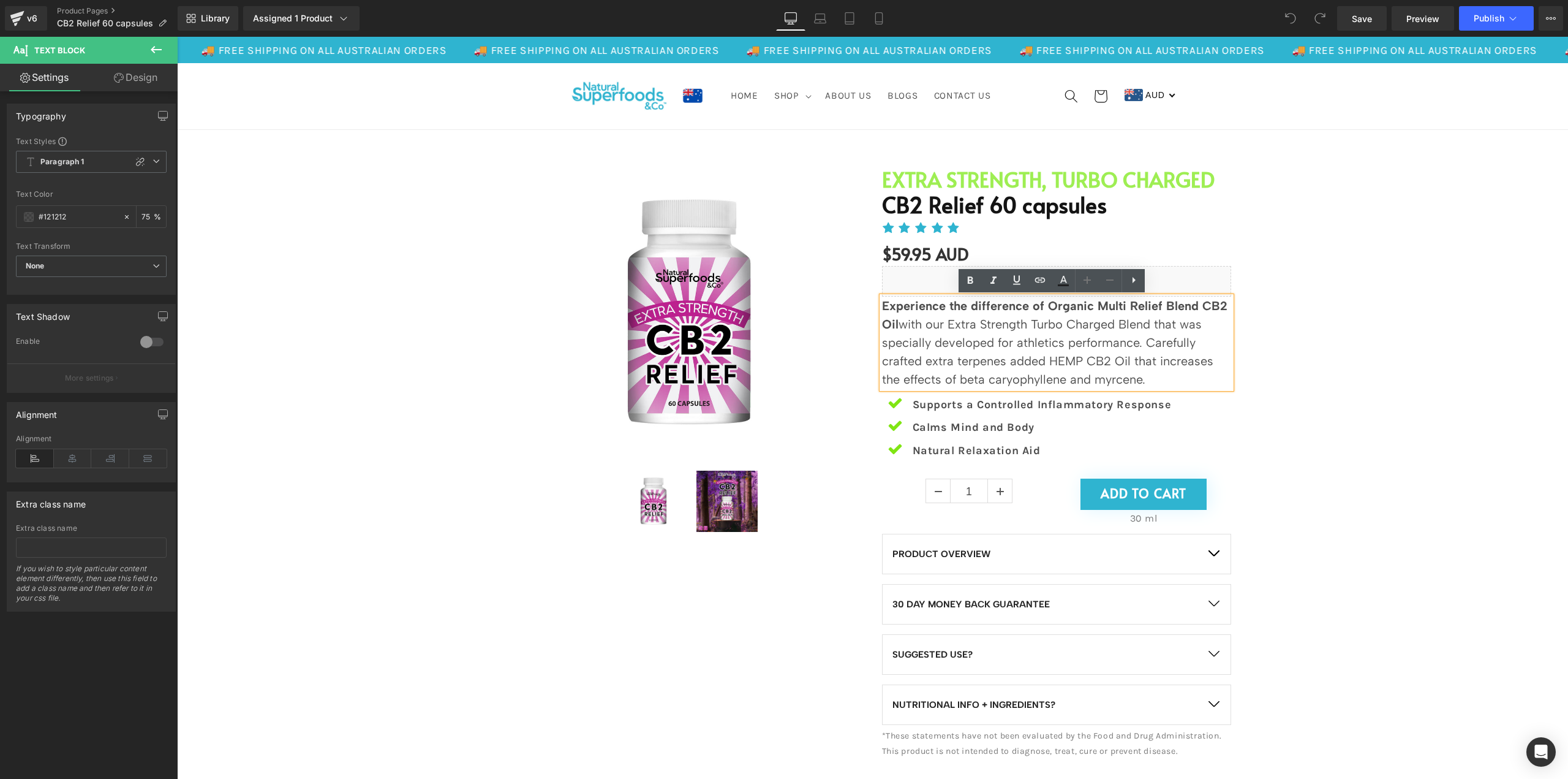
copy p "Experience the difference of Organic Multi Relief Blend CB2 Oil with our Extra …"
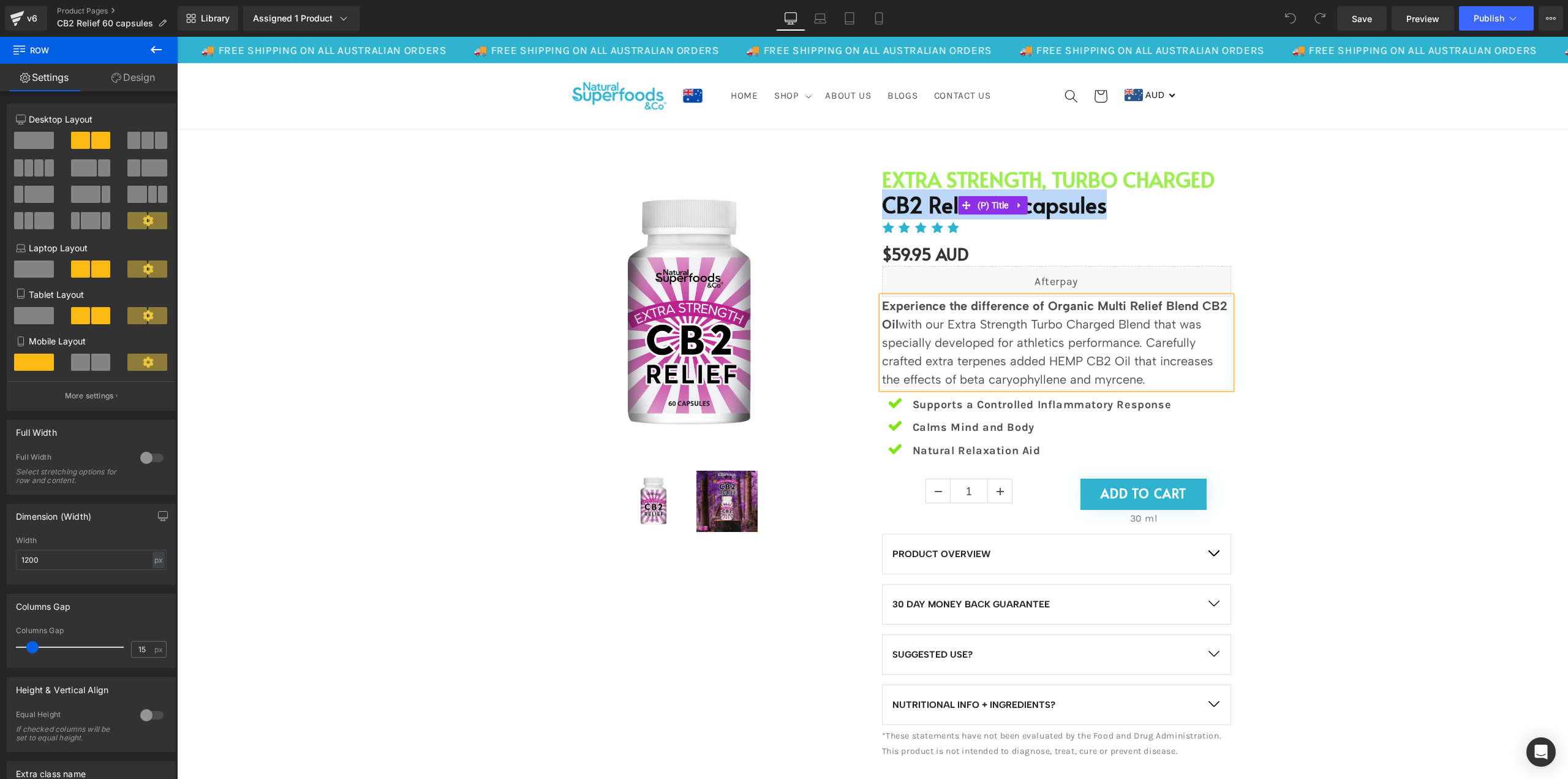
drag, startPoint x: 898, startPoint y: 204, endPoint x: 1100, endPoint y: 207, distance: 202.0
click at [1100, 207] on div "EXTRA STRENGTH, TURBO CHARGED Heading CB2 Relief 60 capsules (P) Title Icon Ico…" at bounding box center [1056, 464] width 367 height 595
copy link "CB2 Relief 60 capsules"
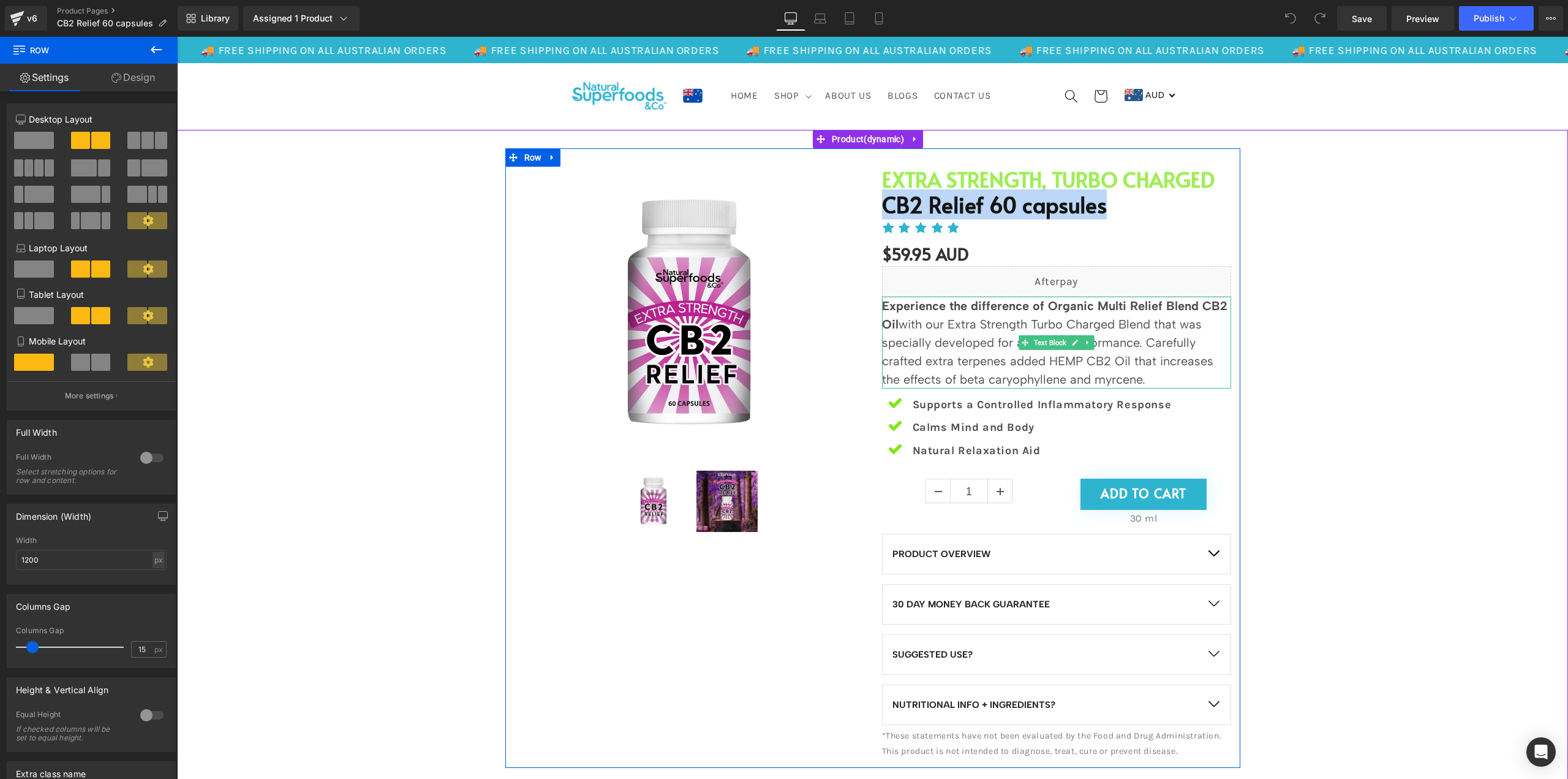
click at [1094, 365] on p "Experience the difference of Organic Multi Relief Blend CB2 Oil with our Extra …" at bounding box center [1057, 342] width 349 height 92
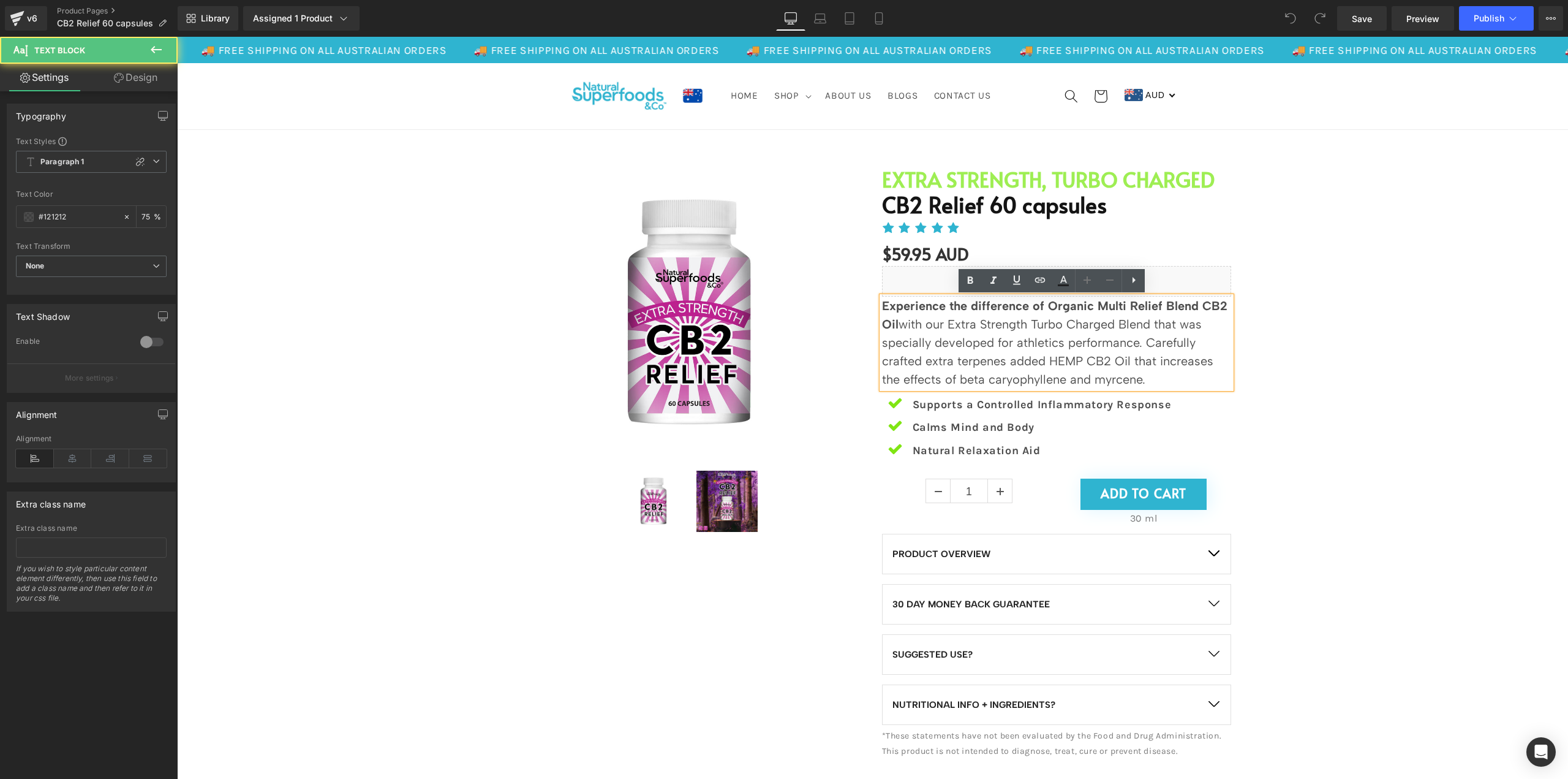
click at [984, 354] on p "Experience the difference of Organic Multi Relief Blend CB2 Oil with our Extra …" at bounding box center [1057, 342] width 349 height 92
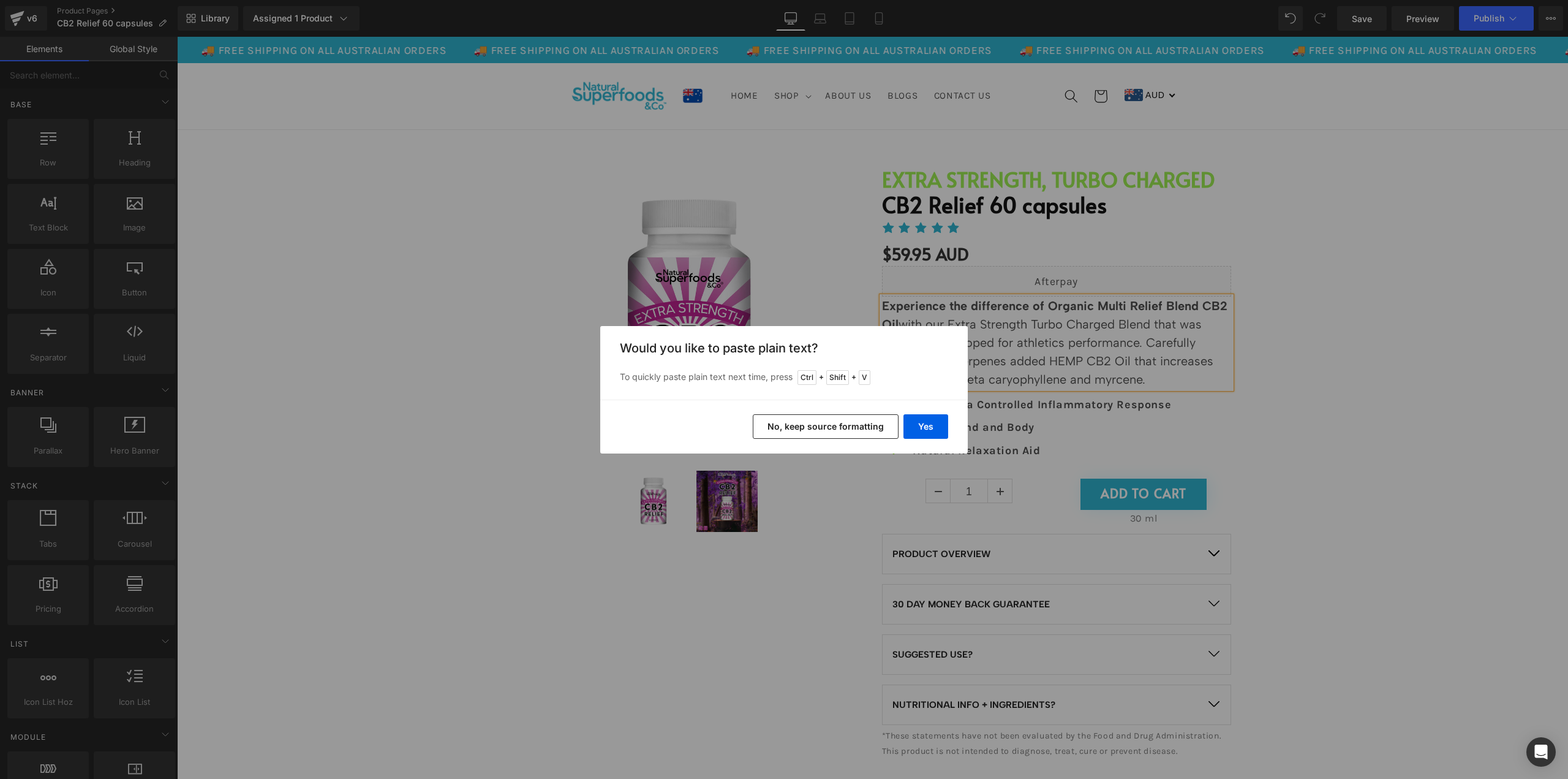
click at [1335, 409] on div "Back to Library Insert Would you like to paste plain text? To quickly paste pla…" at bounding box center [784, 390] width 1568 height 779
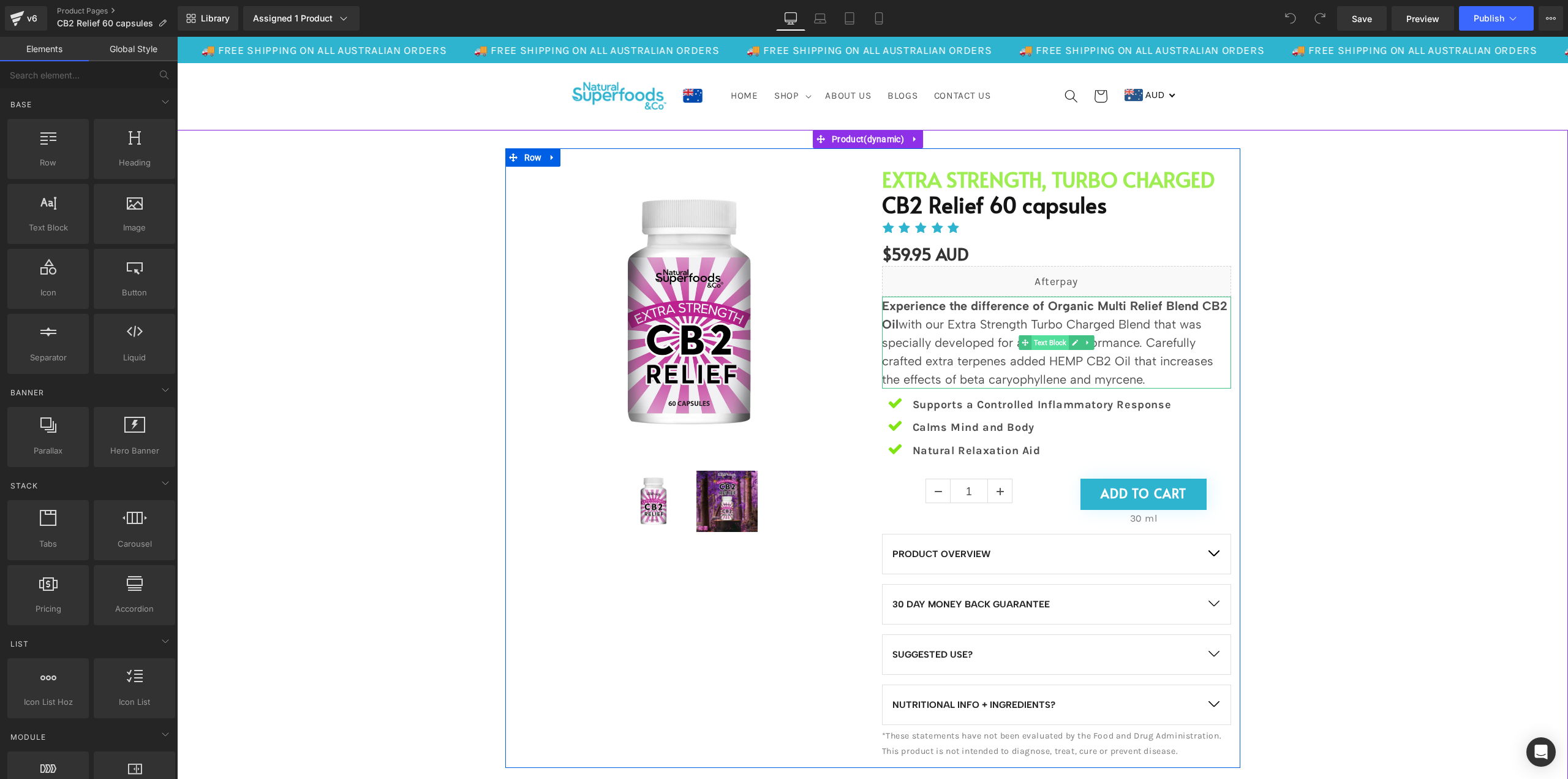
click at [1050, 346] on span "Text Block" at bounding box center [1051, 343] width 38 height 15
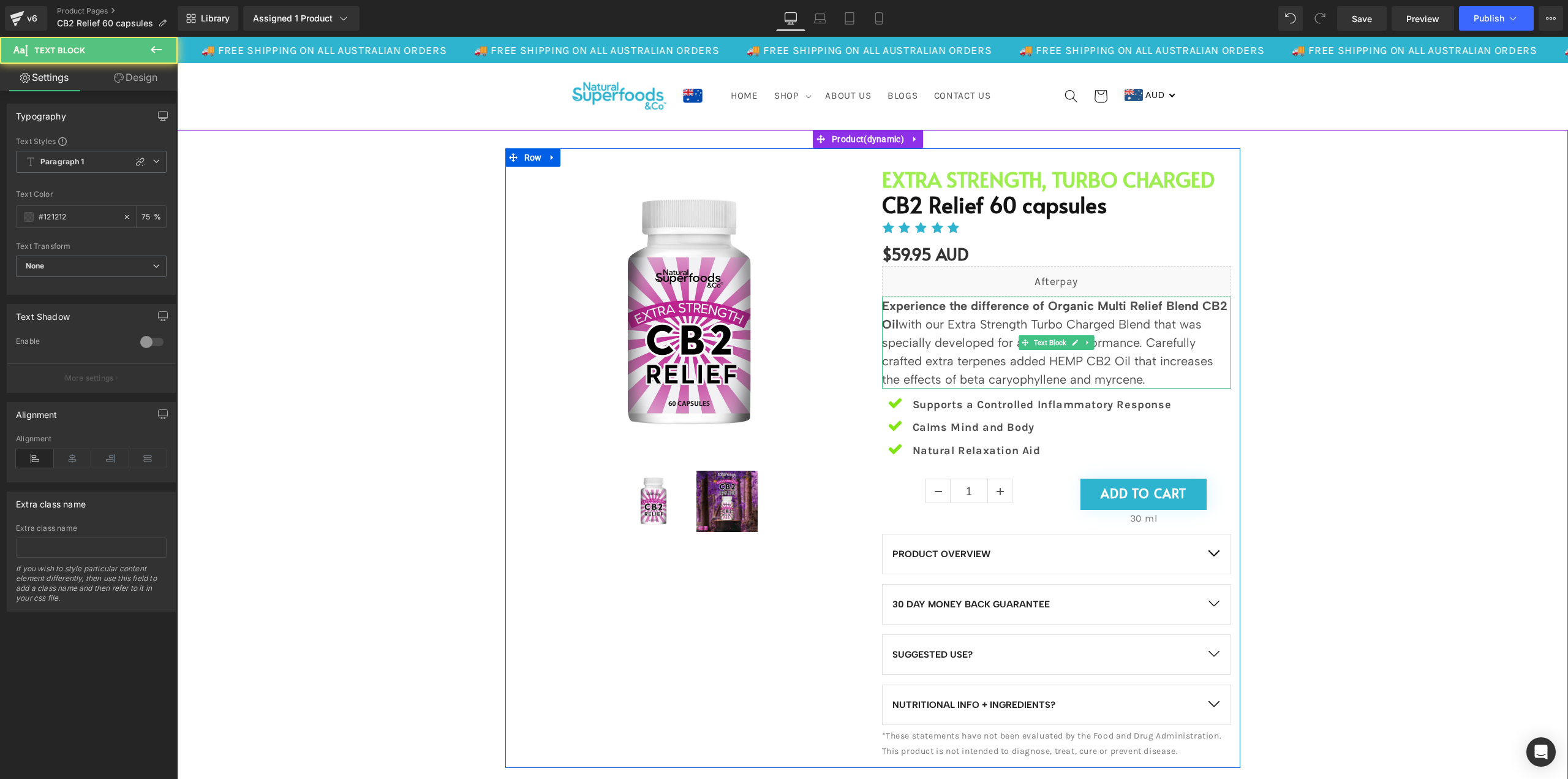
click at [1173, 345] on p "Experience the difference of Organic Multi Relief Blend CB2 Oil with our Extra …" at bounding box center [1057, 342] width 349 height 92
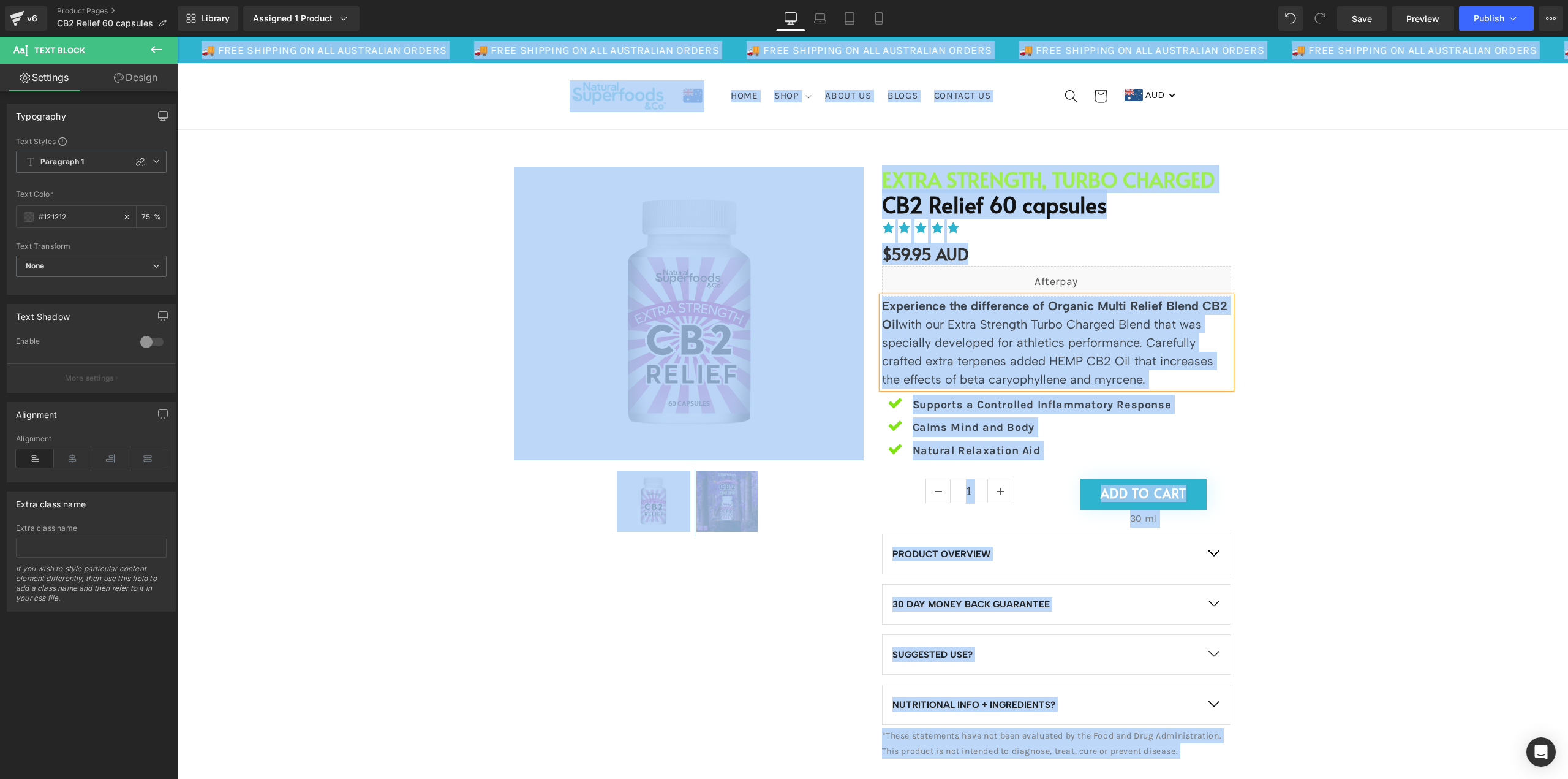
click at [1148, 349] on p "Experience the difference of Organic Multi Relief Blend CB2 Oil with our Extra …" at bounding box center [1057, 342] width 349 height 92
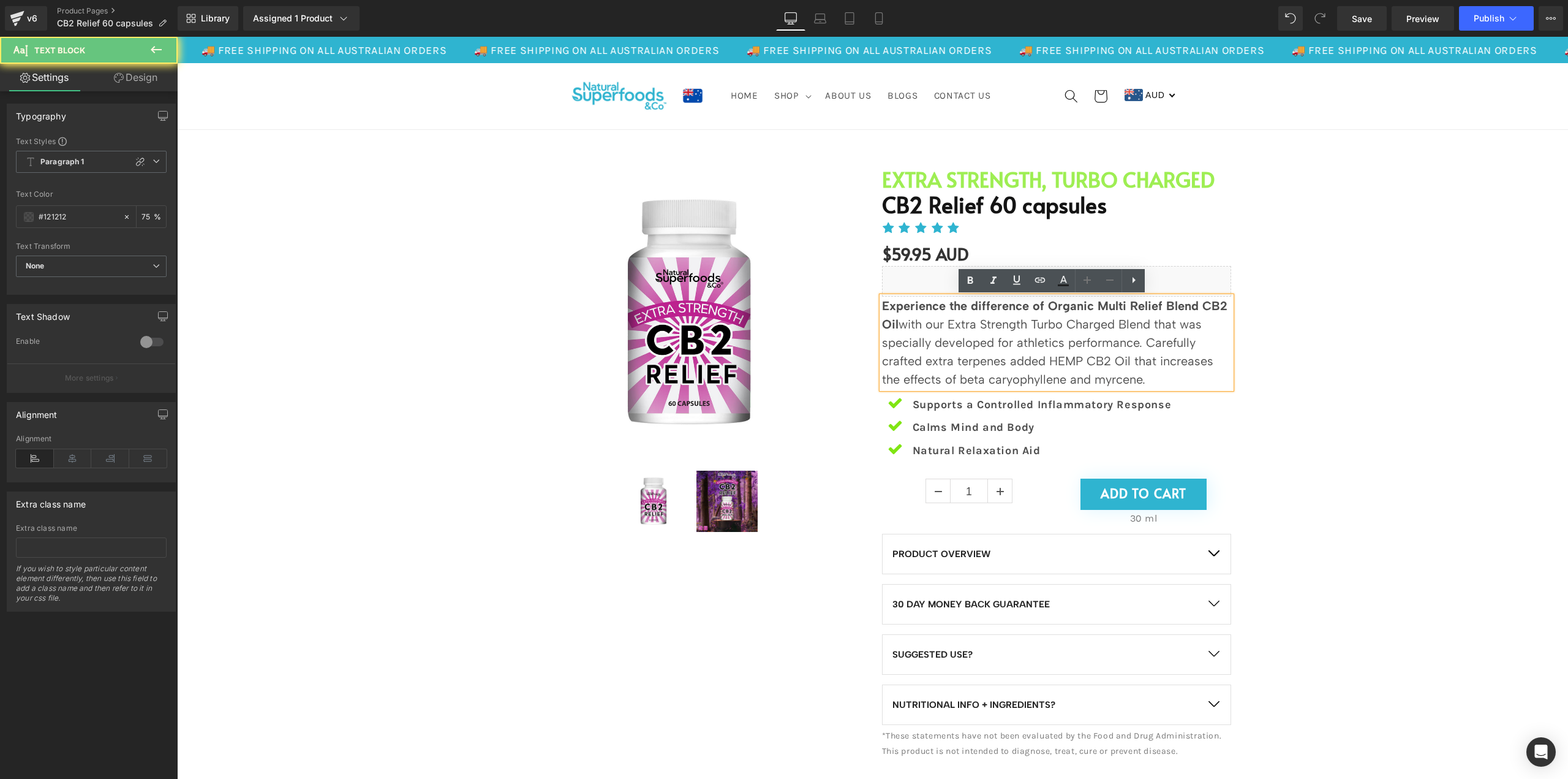
click at [1166, 372] on p "Experience the difference of Organic Multi Relief Blend CB2 Oil with our Extra …" at bounding box center [1057, 342] width 349 height 92
drag, startPoint x: 1160, startPoint y: 378, endPoint x: 833, endPoint y: 300, distance: 336.2
click at [833, 300] on div "Sale Off (P) Image (P) Image List EXTRA STRENGTH, TURBO CHARGED Heading CB2 Rel…" at bounding box center [873, 458] width 735 height 620
paste div
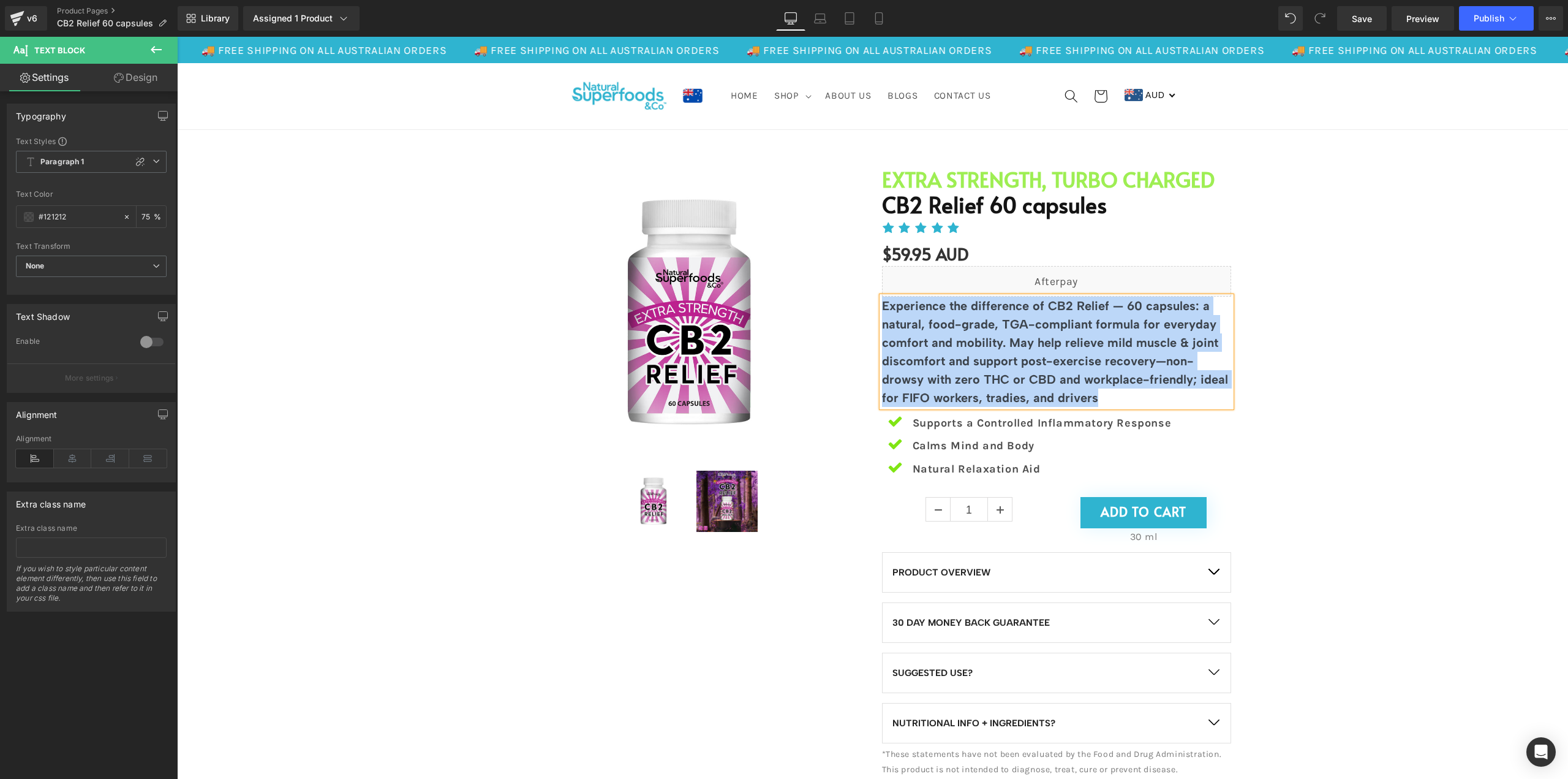
drag, startPoint x: 1067, startPoint y: 403, endPoint x: 870, endPoint y: 291, distance: 226.6
click at [873, 291] on div "EXTRA STRENGTH, TURBO CHARGED Heading CB2 Relief 60 capsules (P) Title Icon Ico…" at bounding box center [1056, 473] width 367 height 613
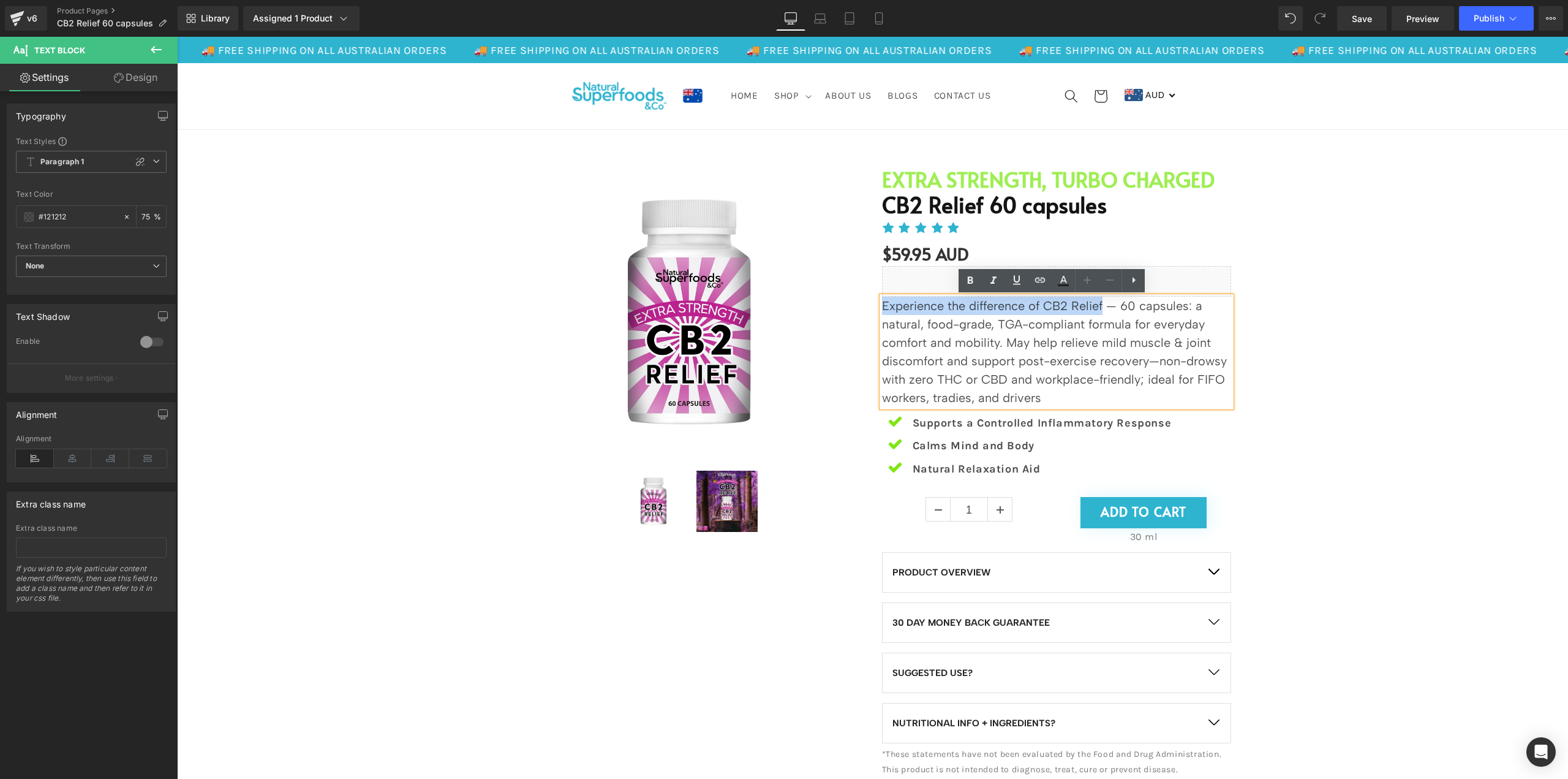
drag, startPoint x: 1099, startPoint y: 305, endPoint x: 869, endPoint y: 300, distance: 230.1
click at [873, 300] on div "EXTRA STRENGTH, TURBO CHARGED Heading CB2 Relief 60 capsules (P) Title Icon Ico…" at bounding box center [1056, 473] width 367 height 613
click at [966, 281] on icon at bounding box center [971, 281] width 15 height 15
drag, startPoint x: 1115, startPoint y: 308, endPoint x: 1271, endPoint y: 333, distance: 158.0
click at [1115, 308] on p "Experience the difference of CB2 Relief — 60 capsules: a natural, food-grade, T…" at bounding box center [1057, 351] width 349 height 110
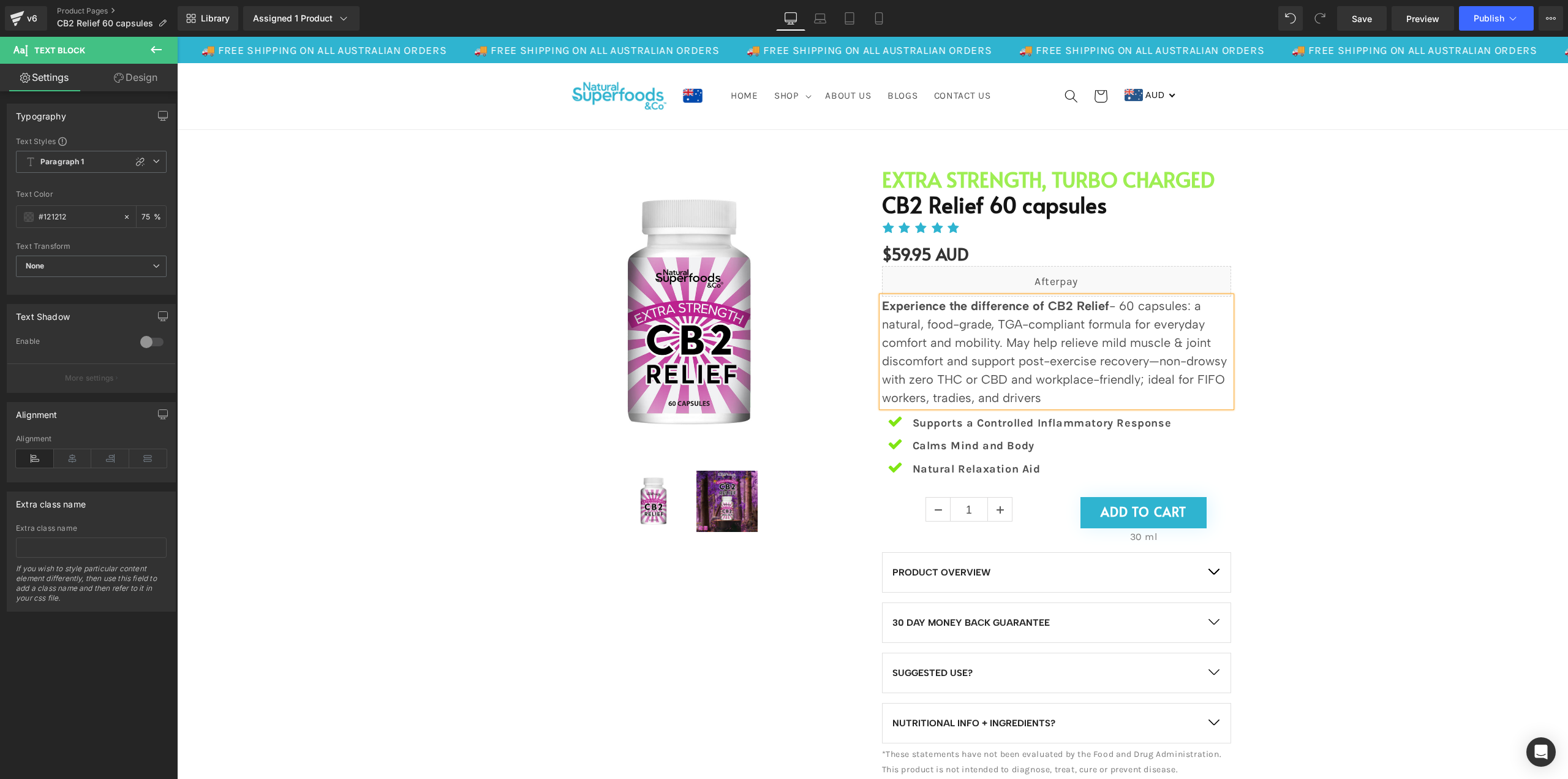
click at [1129, 397] on p "Experience the difference of CB2 Relief - 60 capsules: a natural, food-grade, T…" at bounding box center [1057, 351] width 349 height 110
click at [1061, 422] on span "Icon List" at bounding box center [1057, 416] width 41 height 19
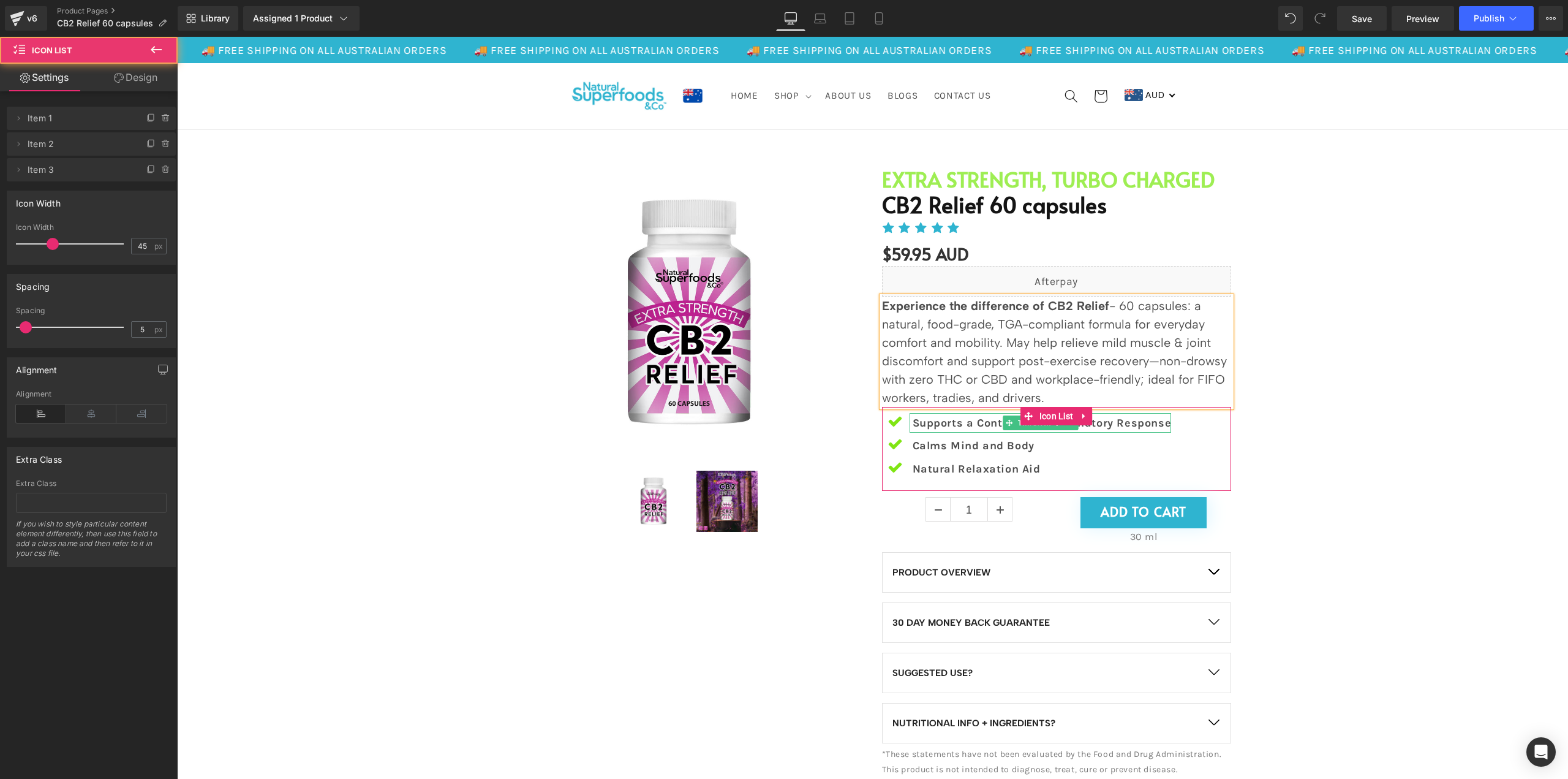
click at [1135, 421] on p "Supports a Controlled Inflammatory Response" at bounding box center [1042, 423] width 259 height 20
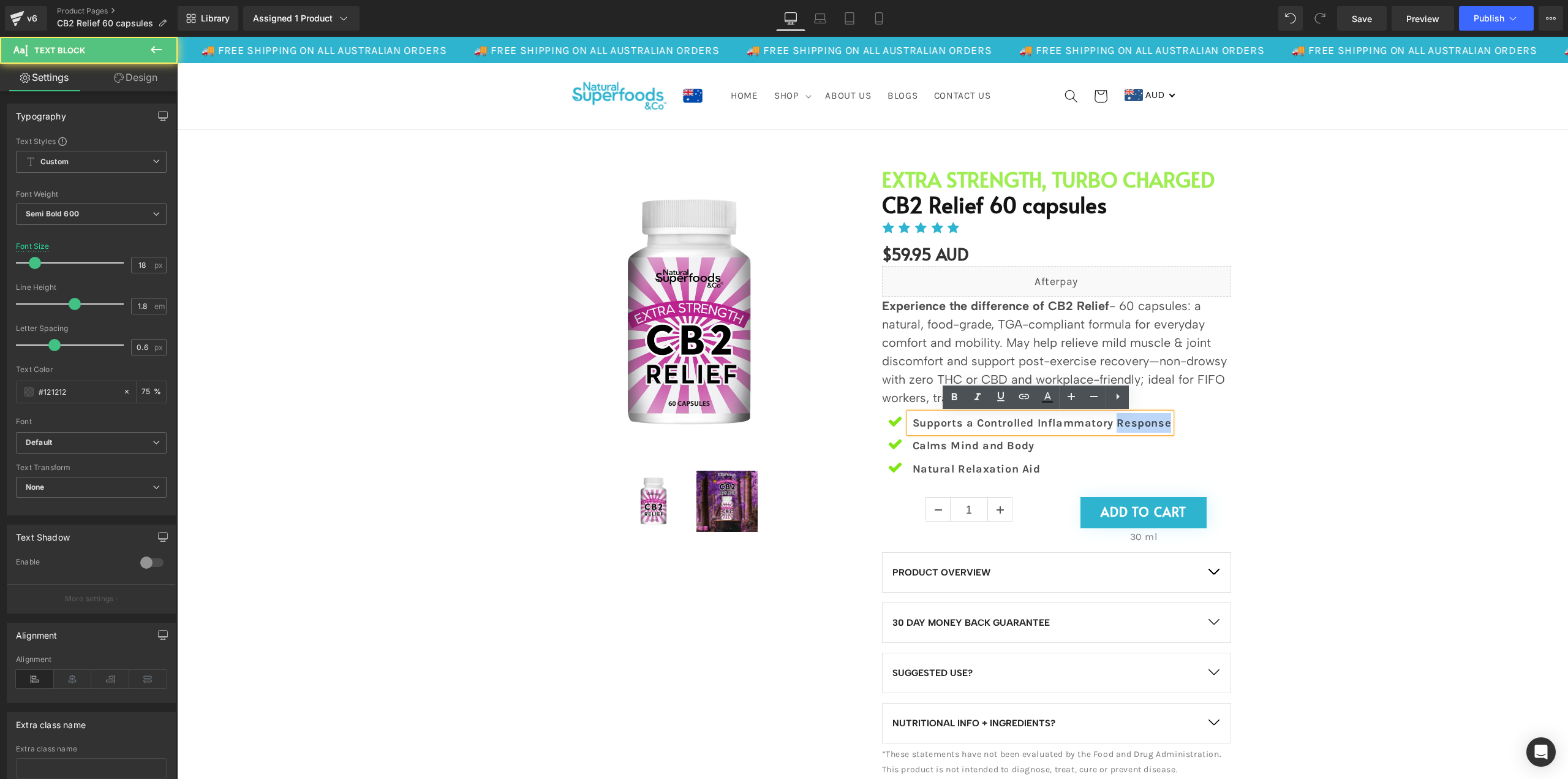
click at [1135, 421] on p "Supports a Controlled Inflammatory Response" at bounding box center [1042, 423] width 259 height 20
paste div
click at [1073, 421] on p "May help relieve mild muscle &amp; joint discomfort" at bounding box center [1064, 423] width 303 height 20
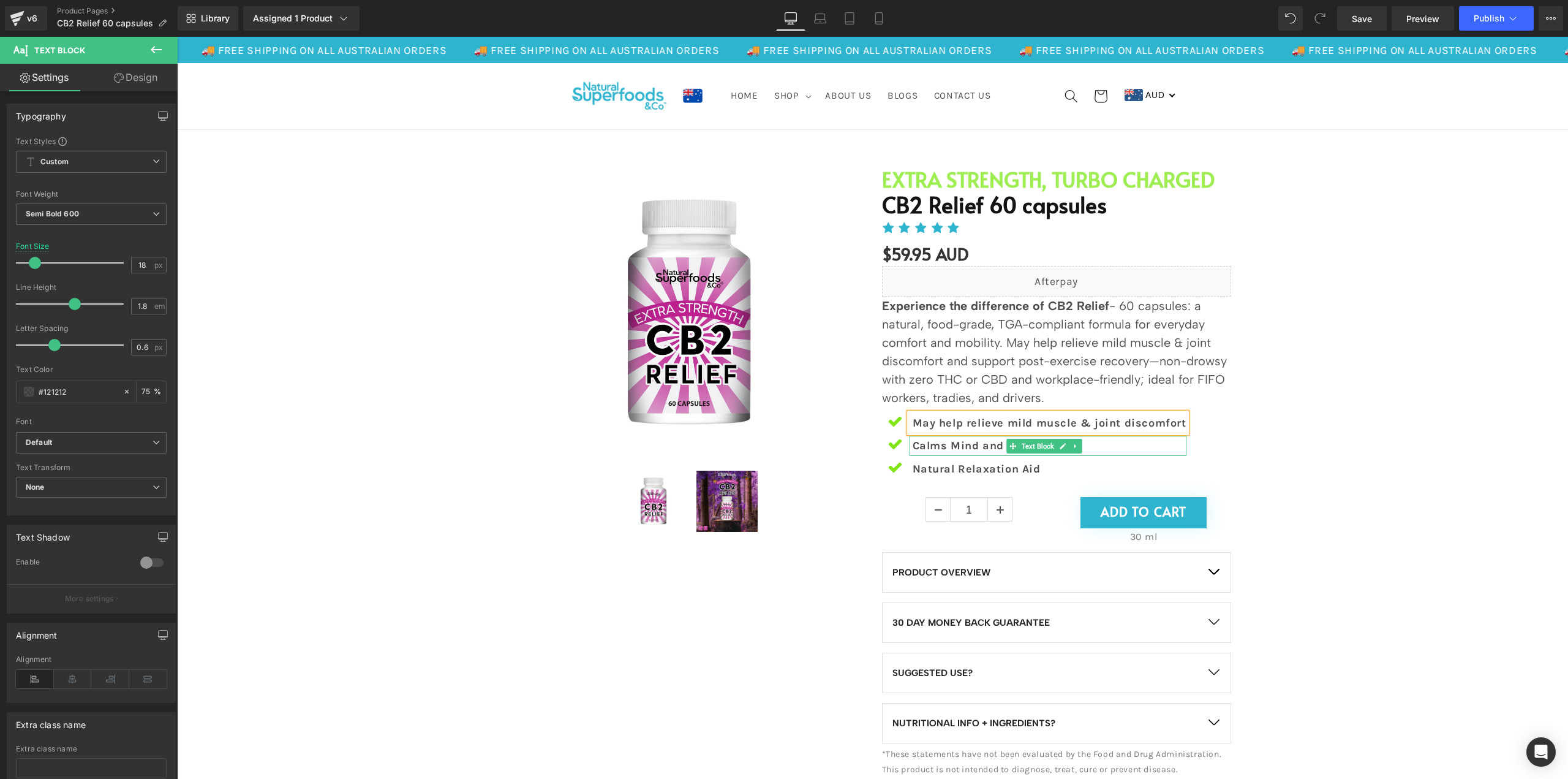
click at [951, 447] on p "Calms Mind and Body" at bounding box center [1049, 446] width 273 height 20
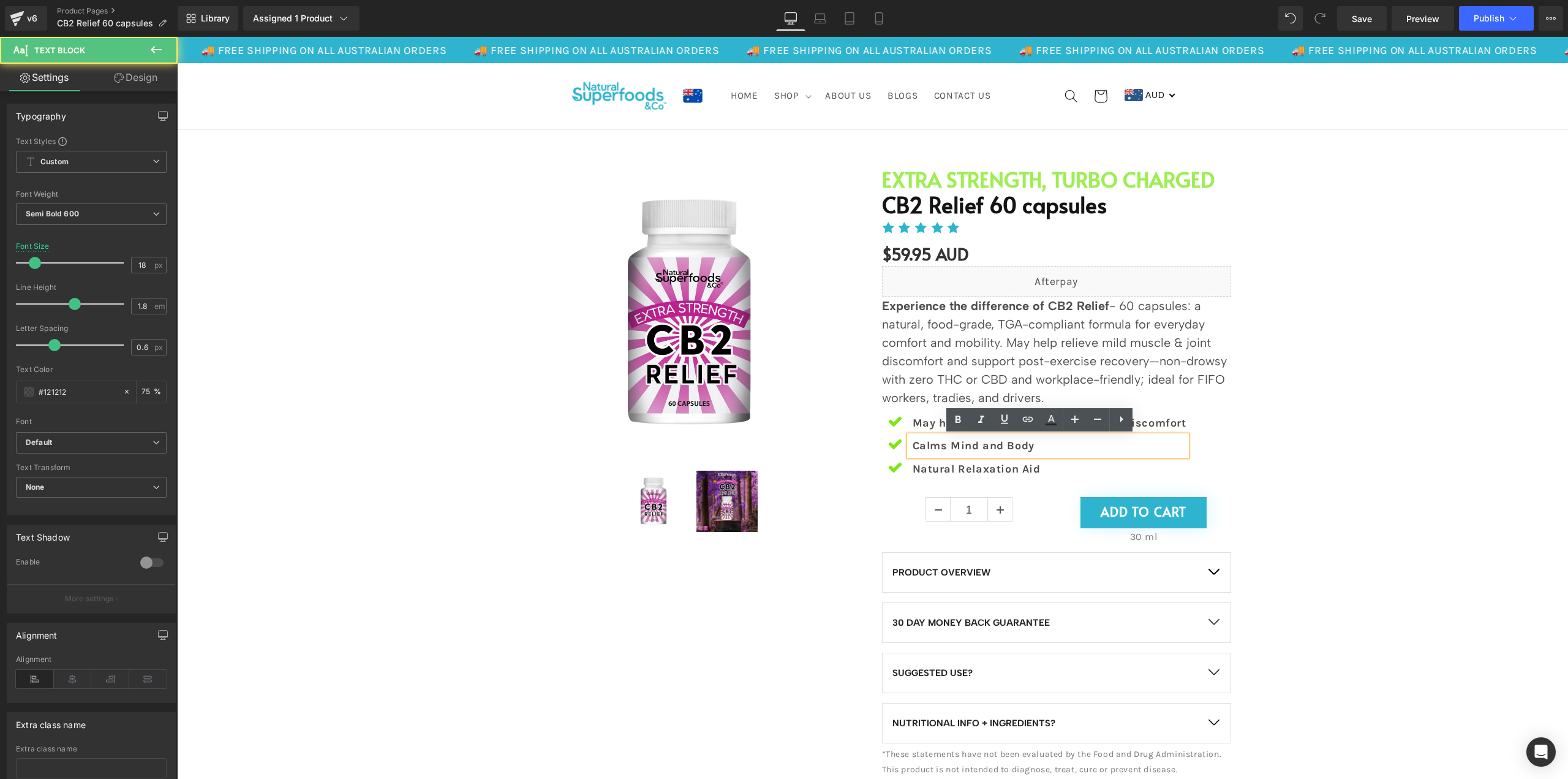
click at [957, 444] on p "Calms Mind and Body" at bounding box center [1049, 446] width 273 height 20
paste div
click at [1072, 443] on p "Supports daily mobility &amp; post-exercise recovery" at bounding box center [1065, 446] width 305 height 20
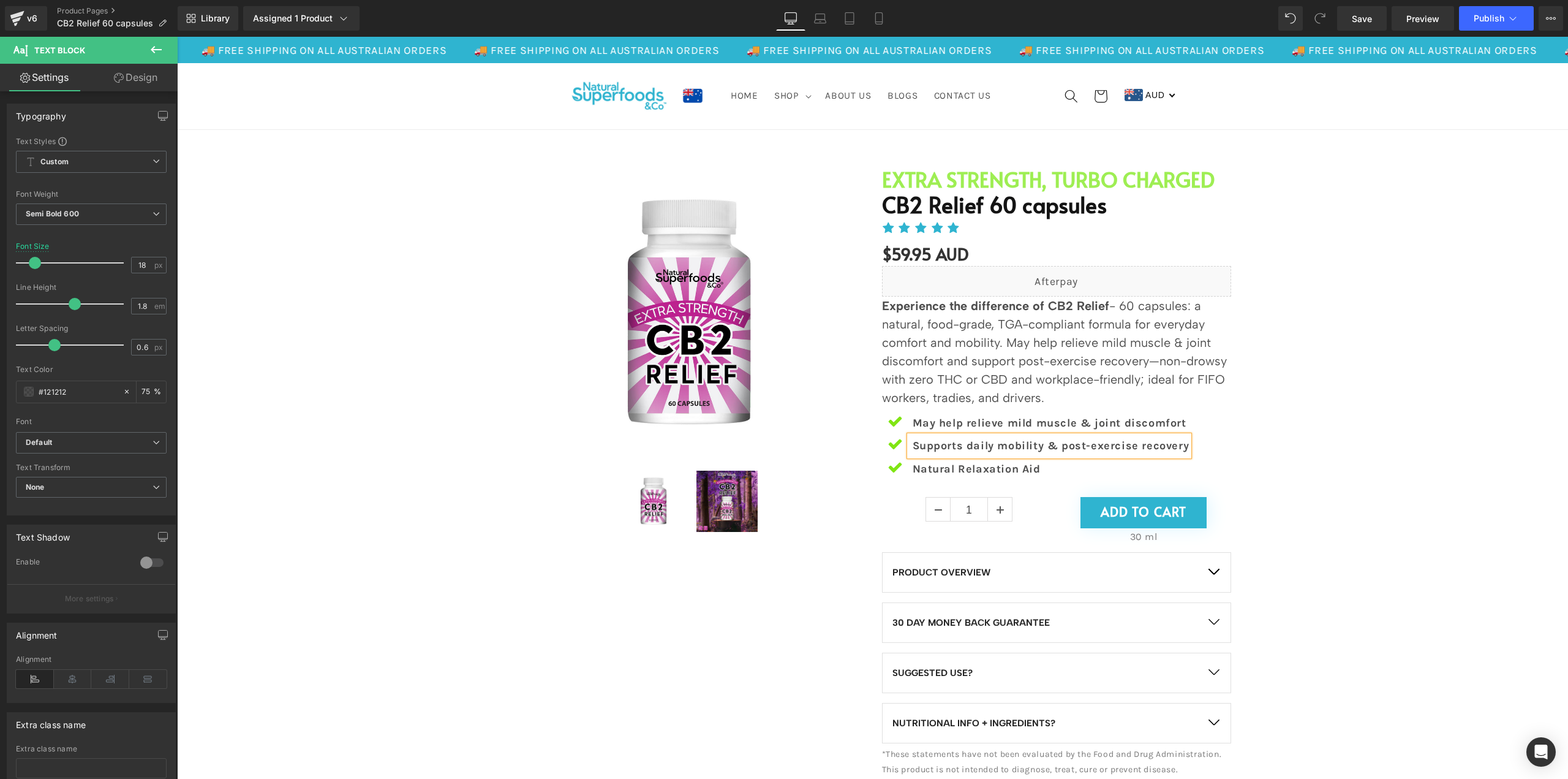
click at [975, 471] on p "Natural Relaxation Aid" at bounding box center [1051, 469] width 277 height 20
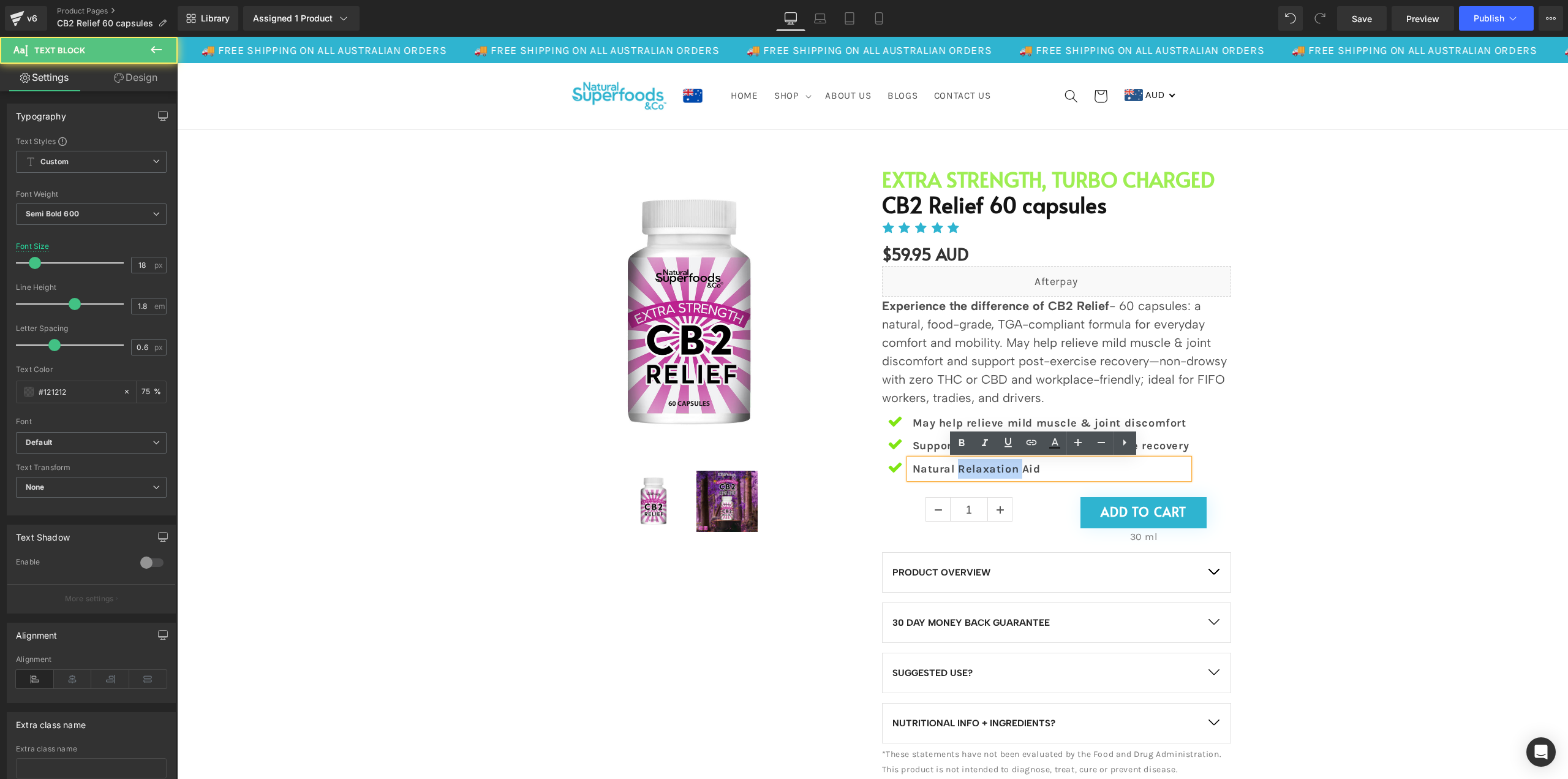
click at [975, 471] on p "Natural Relaxation Aid" at bounding box center [1051, 469] width 277 height 20
paste div
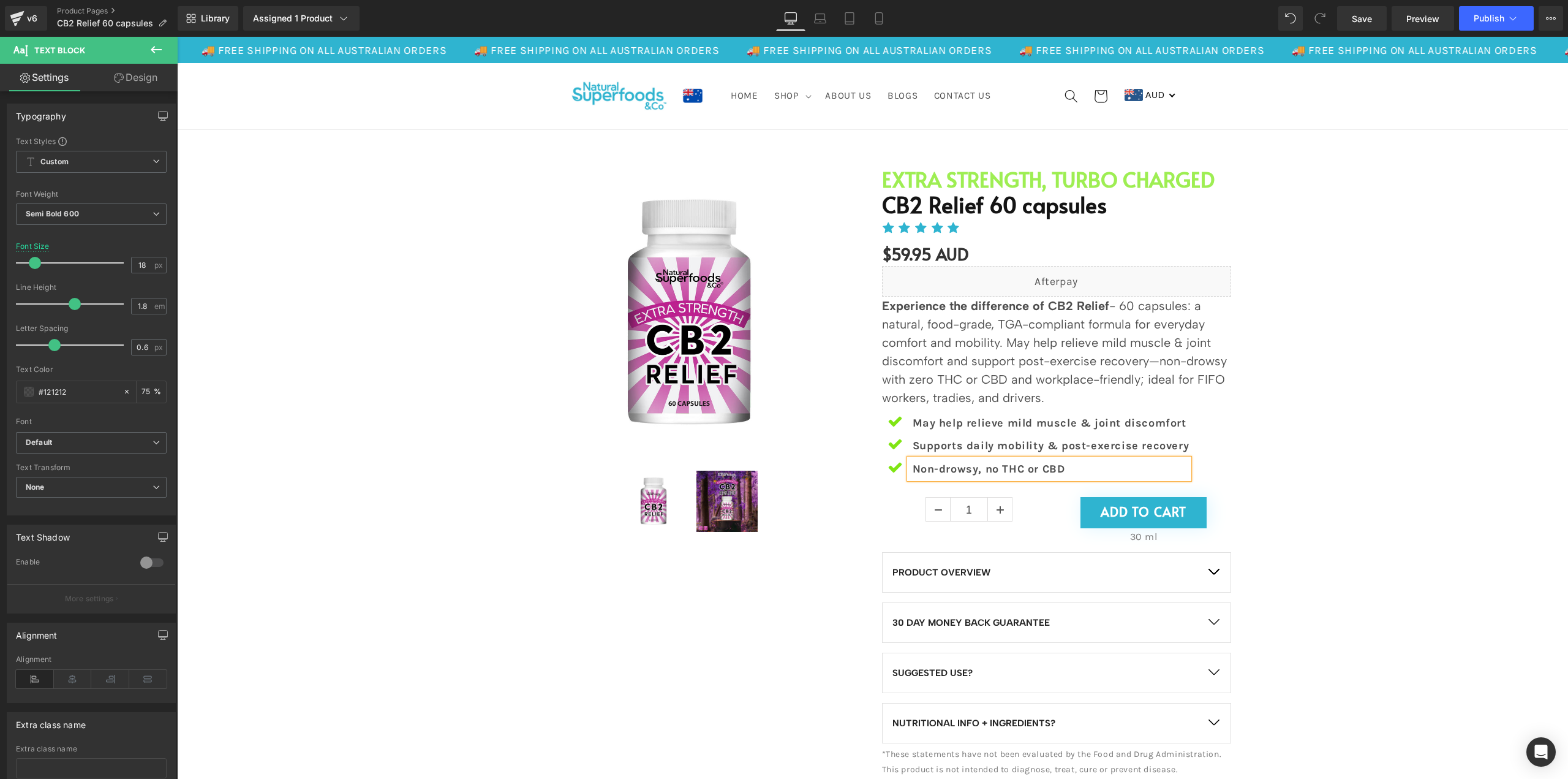
click at [1321, 466] on div "Sale Off (P) Image" at bounding box center [872, 467] width 1379 height 638
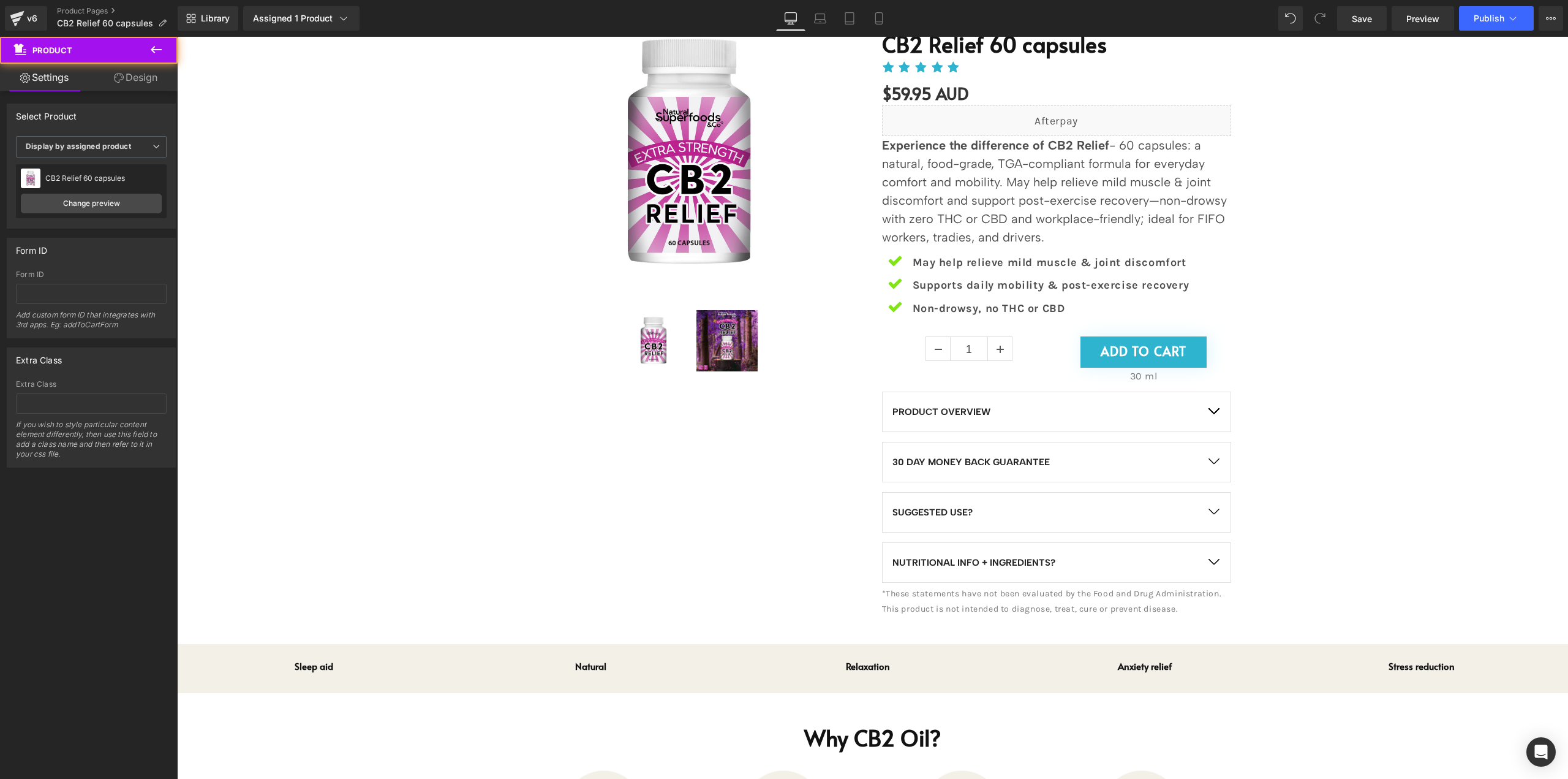
scroll to position [184, 0]
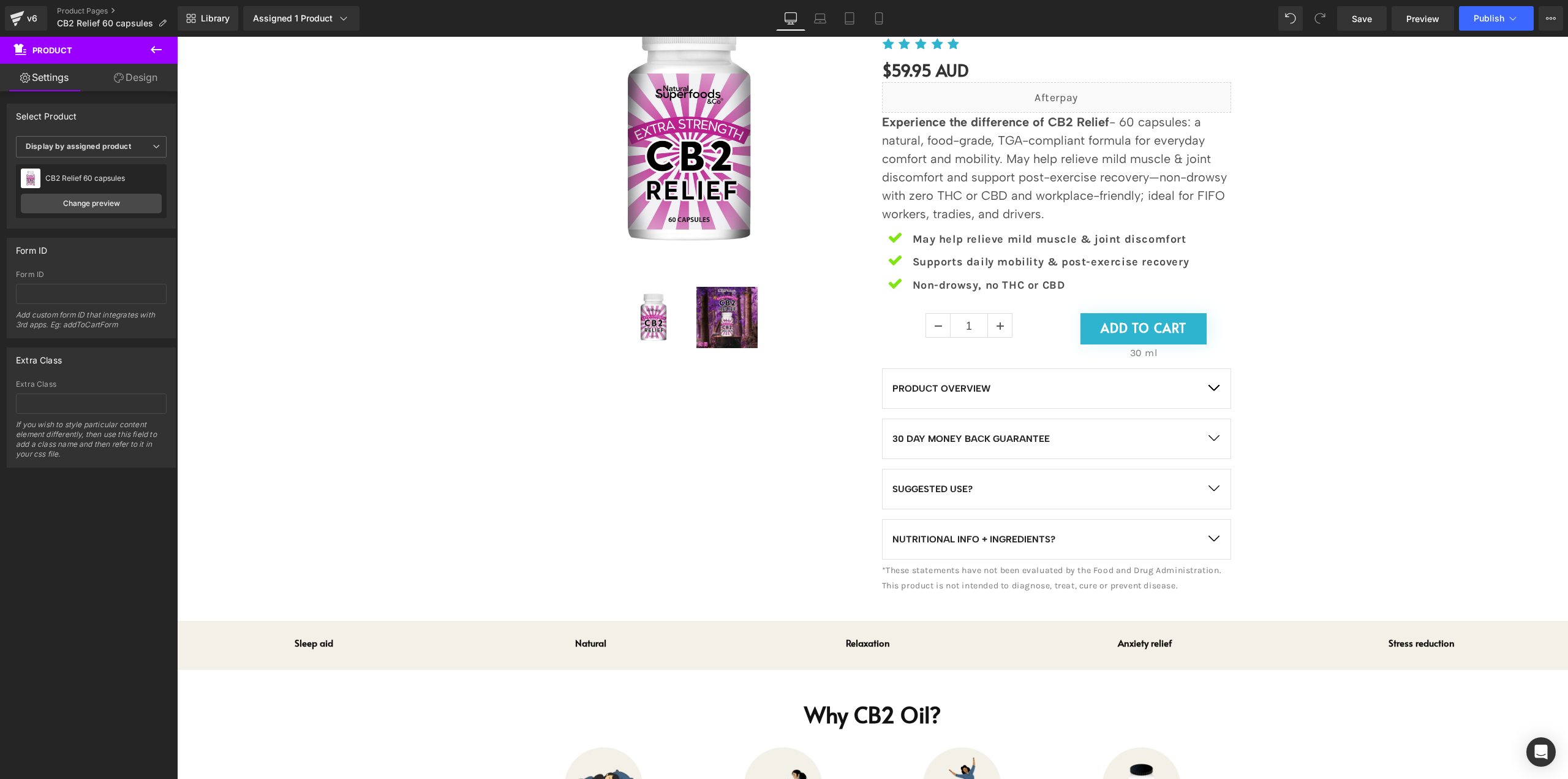
click at [1214, 382] on button "button" at bounding box center [1214, 389] width 34 height 39
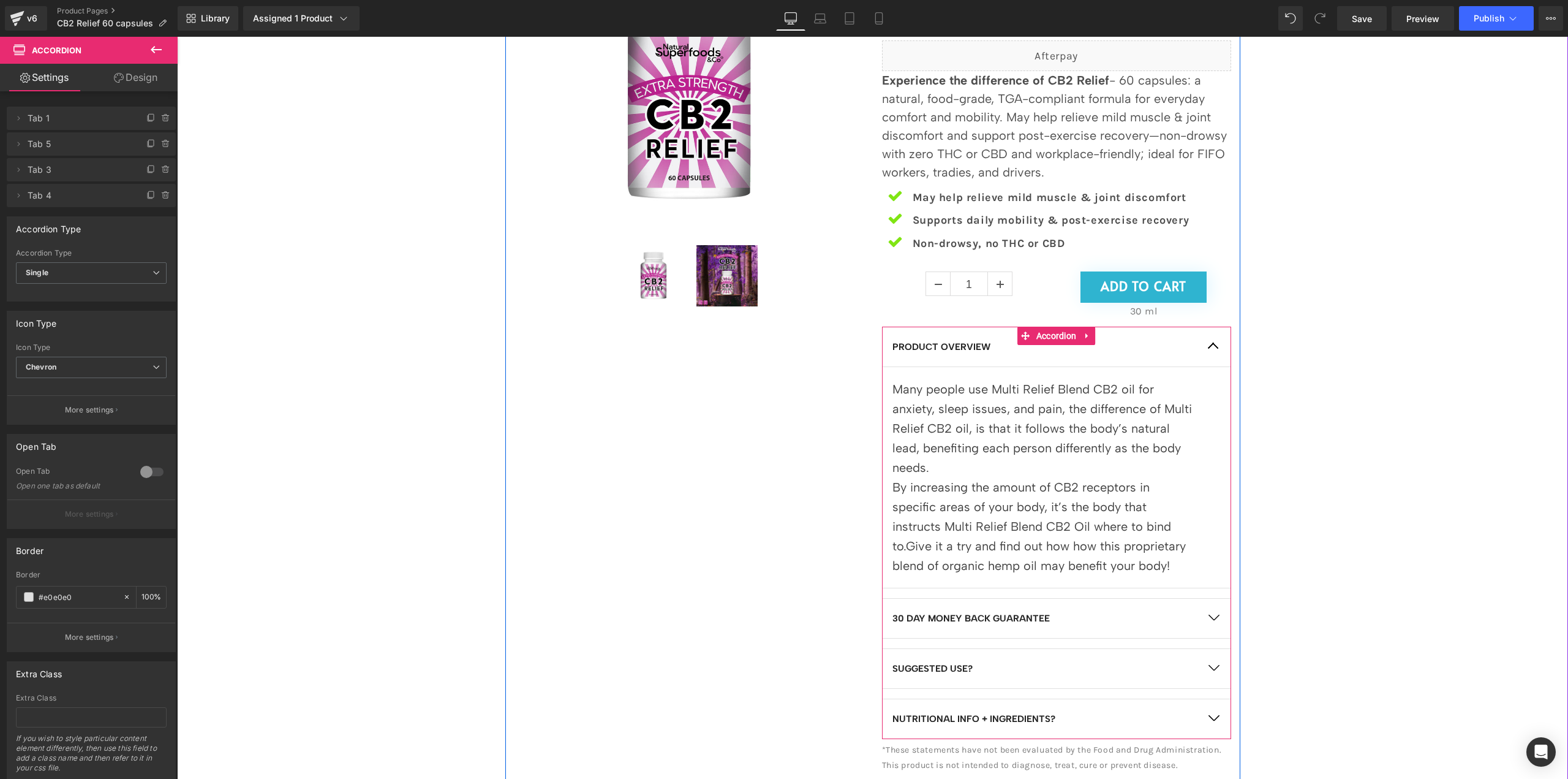
scroll to position [245, 0]
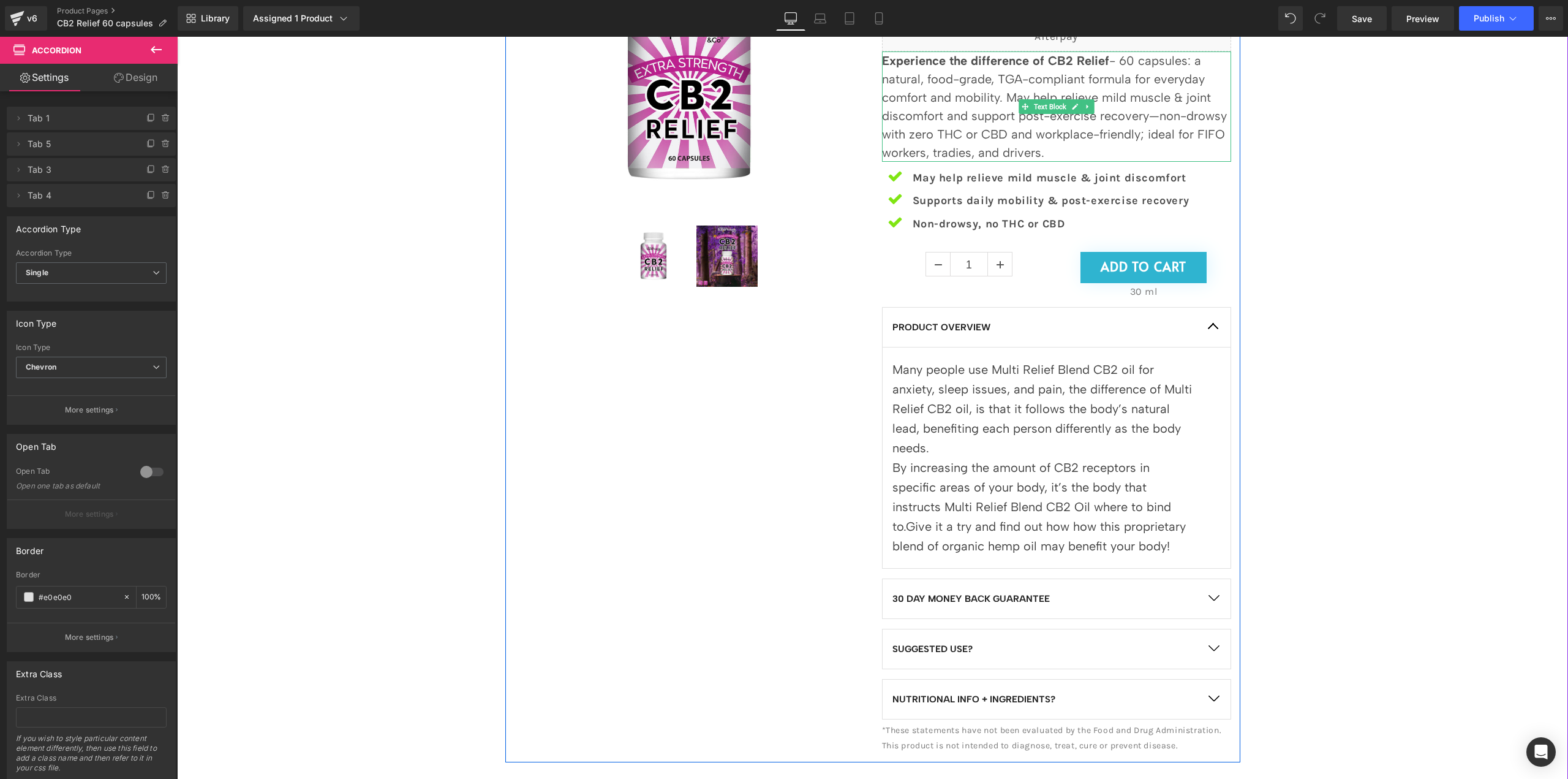
click at [1143, 112] on p "Experience the difference of CB2 Relief - 60 capsules: a natural, food-grade, T…" at bounding box center [1057, 106] width 349 height 110
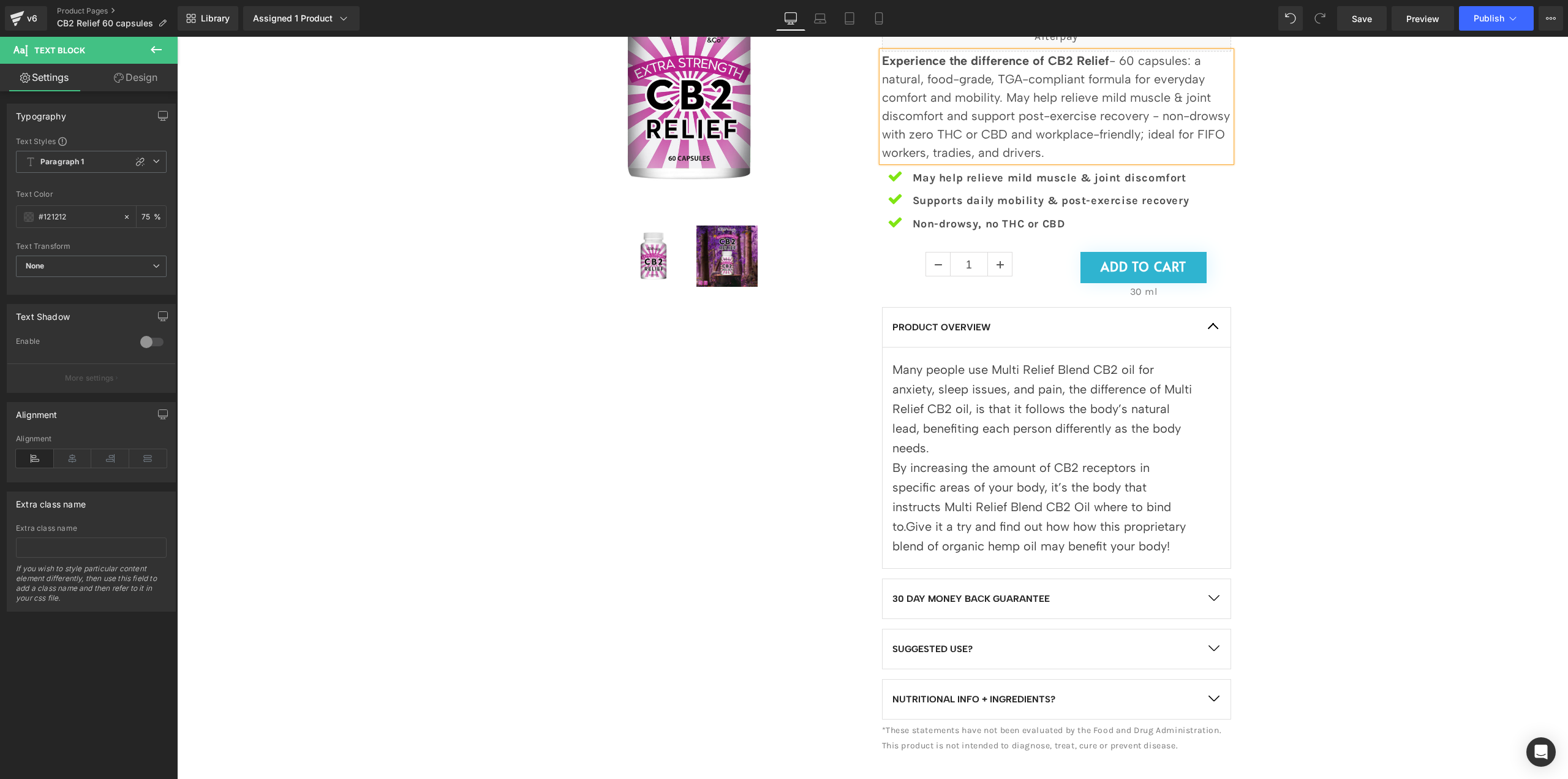
click at [1339, 310] on div "Sale Off (P) Image" at bounding box center [872, 332] width 1379 height 859
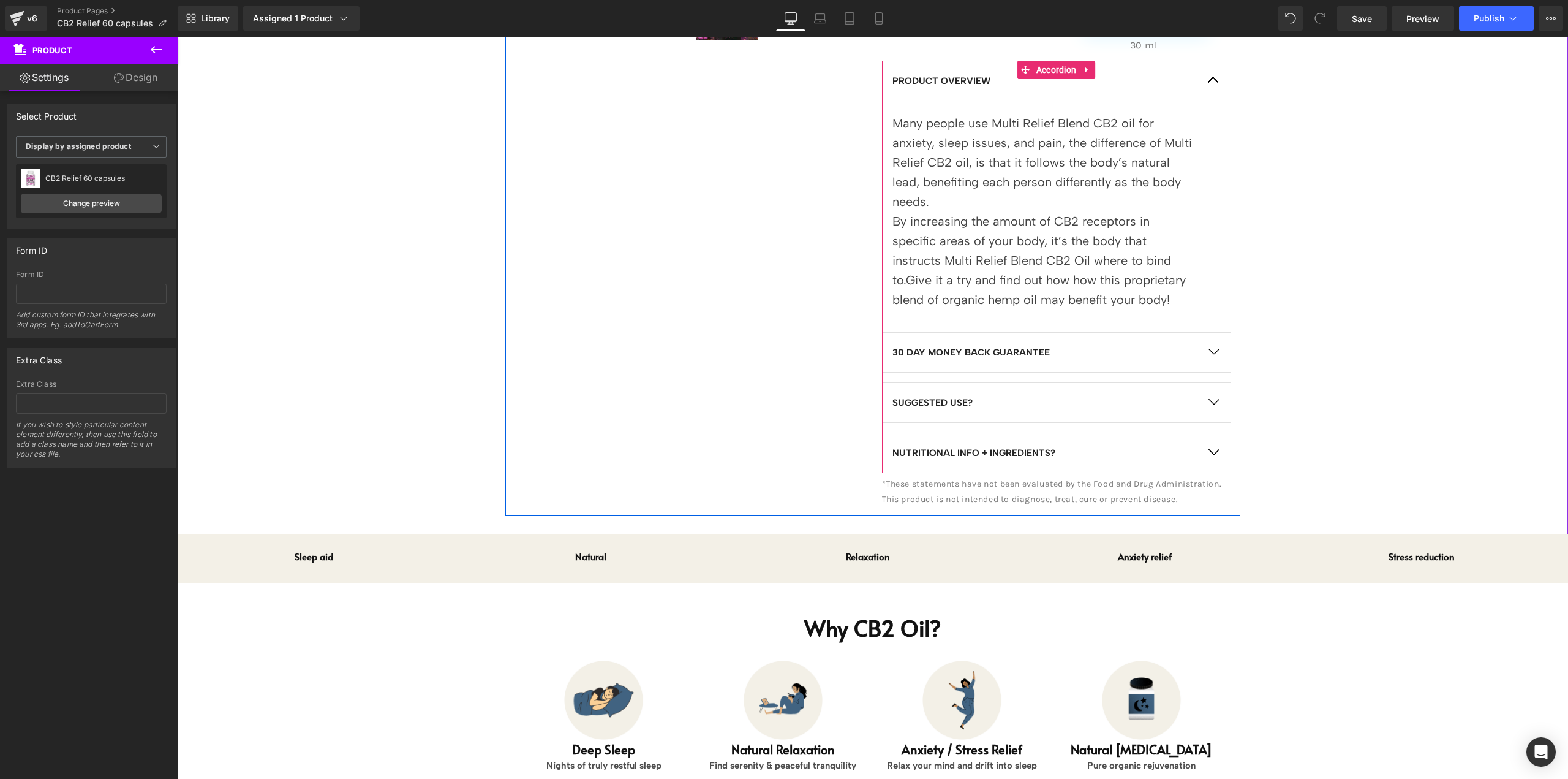
scroll to position [490, 0]
click at [1074, 399] on link at bounding box center [1076, 404] width 13 height 15
click at [1144, 258] on p "By increasing the amount of CB2 receptors in specific areas of your body, it’s …" at bounding box center [1043, 261] width 303 height 98
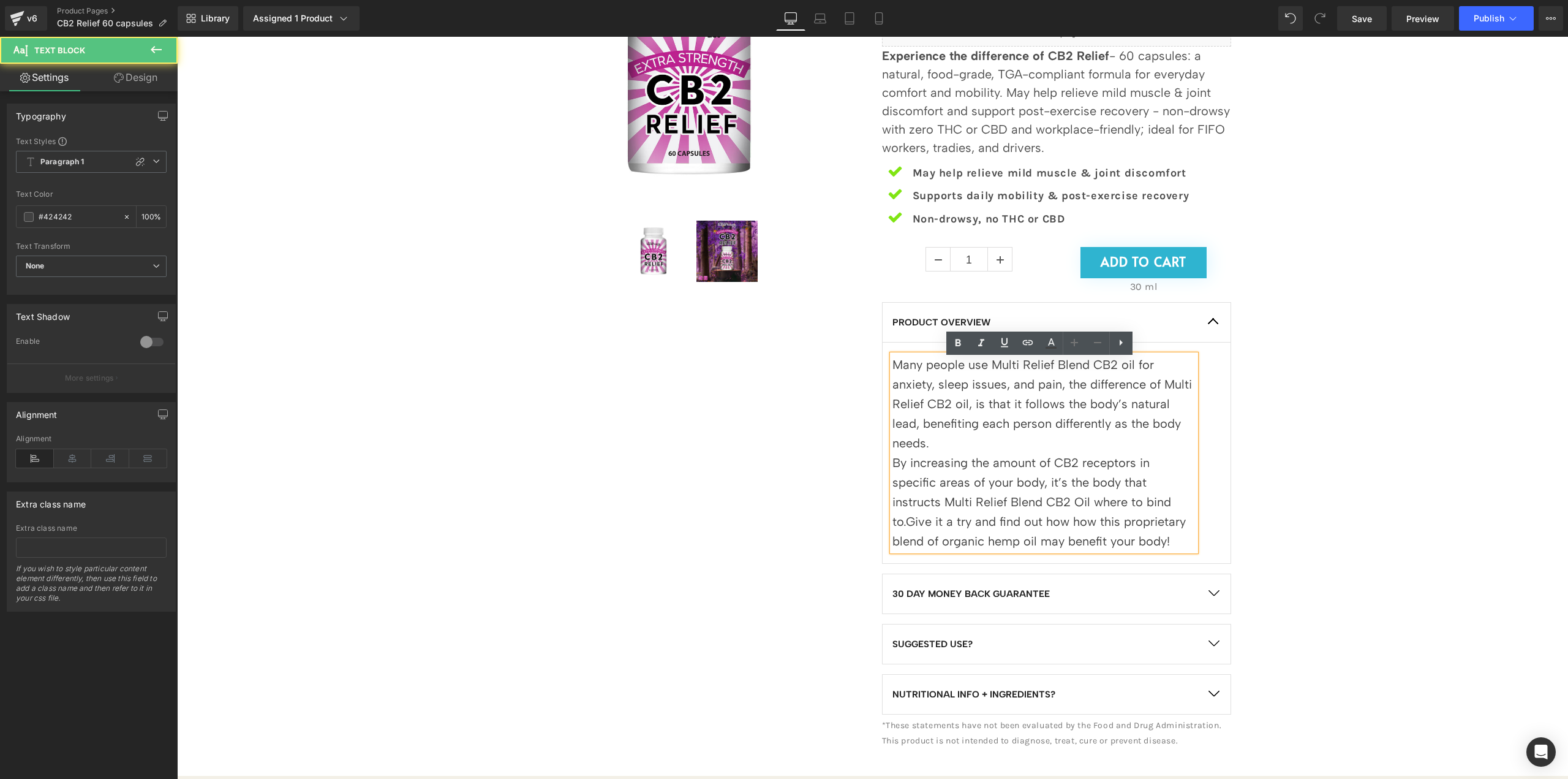
scroll to position [245, 0]
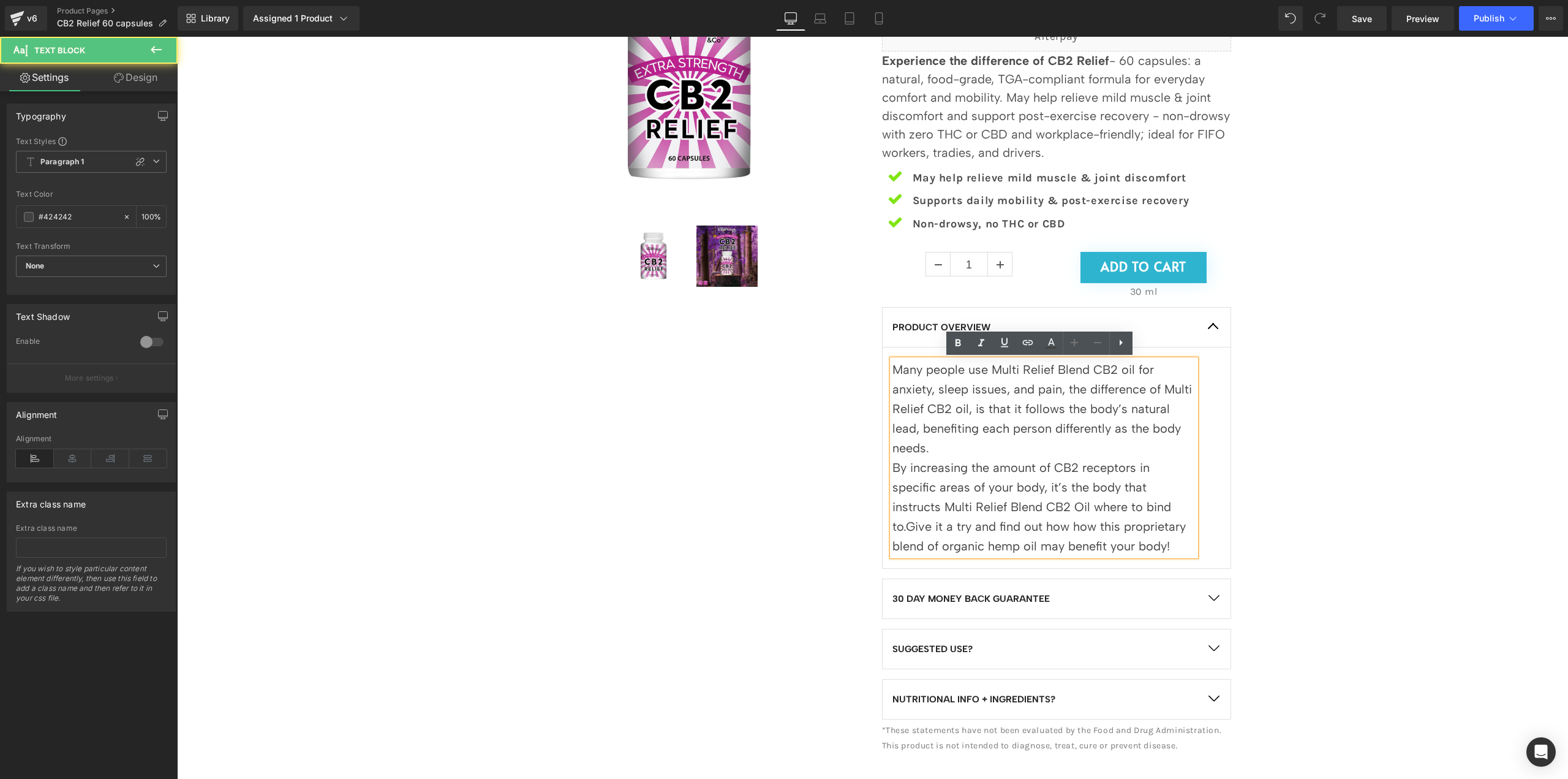
click at [1083, 403] on p "Many people use Multi Relief Blend CB2 oil for anxiety, sleep issues, and pain,…" at bounding box center [1043, 409] width 303 height 98
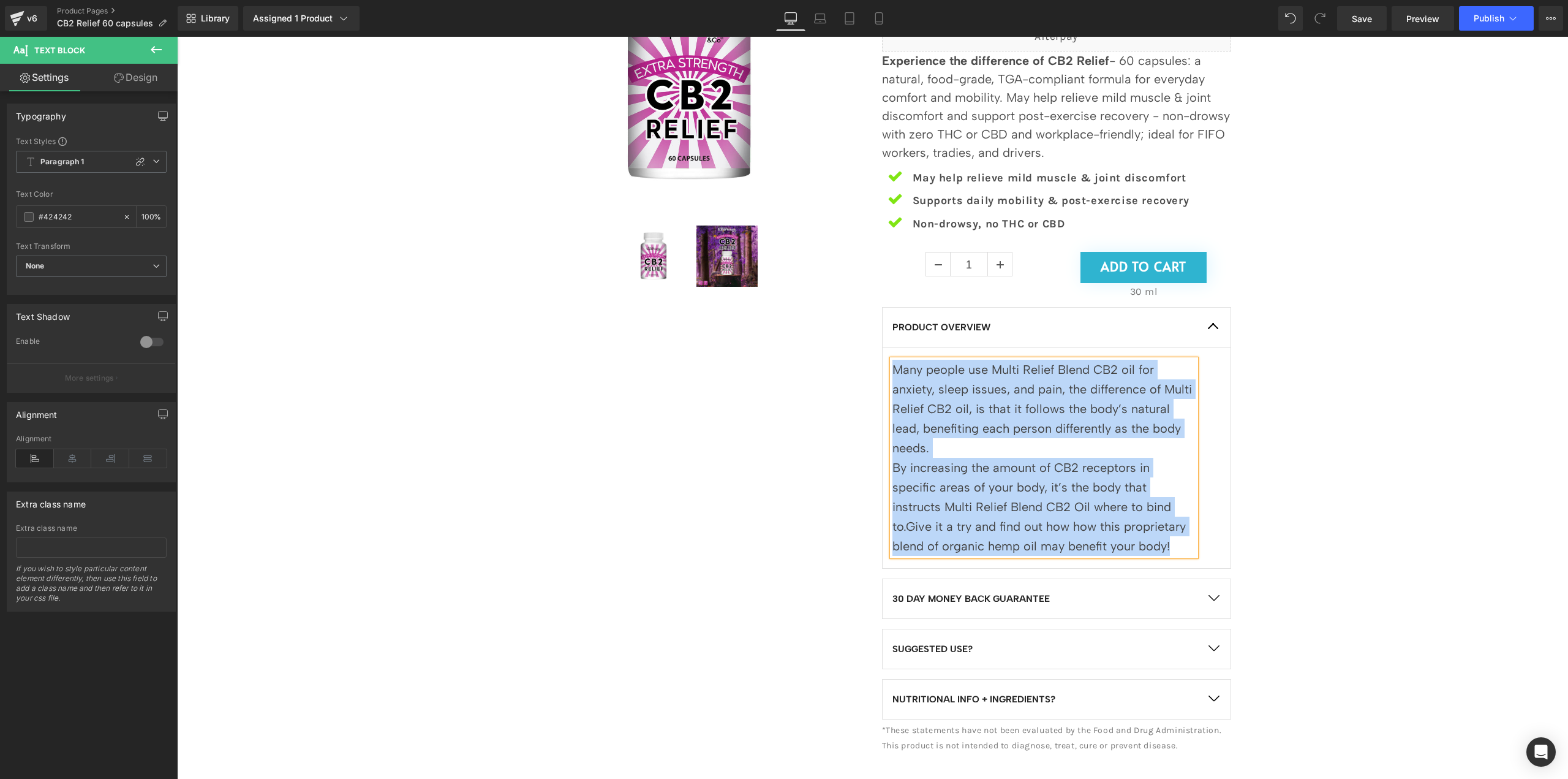
paste div
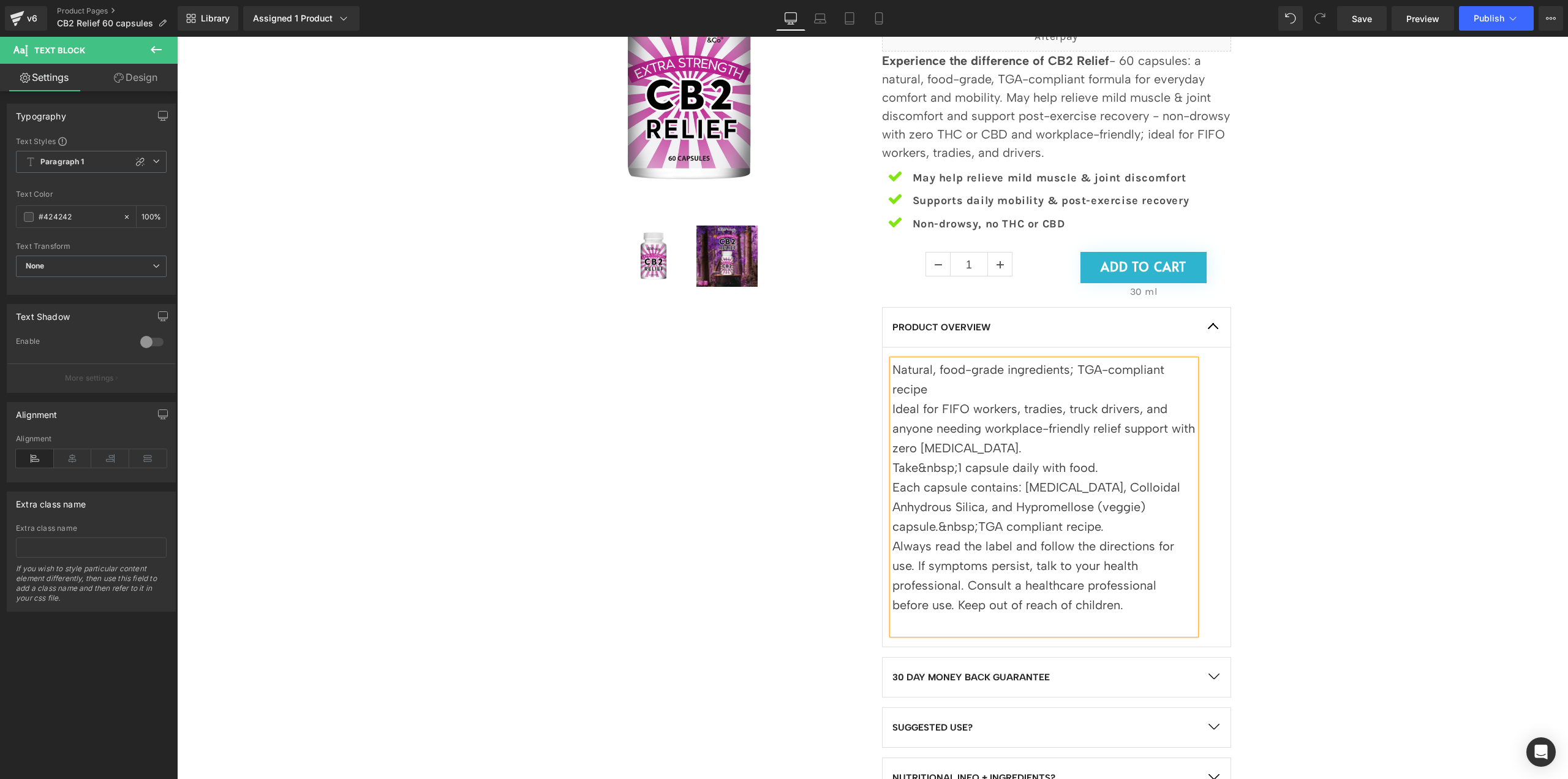
click at [985, 394] on p "Natural, food-grade ingredients; TGA-compliant recipe" at bounding box center [1043, 380] width 303 height 39
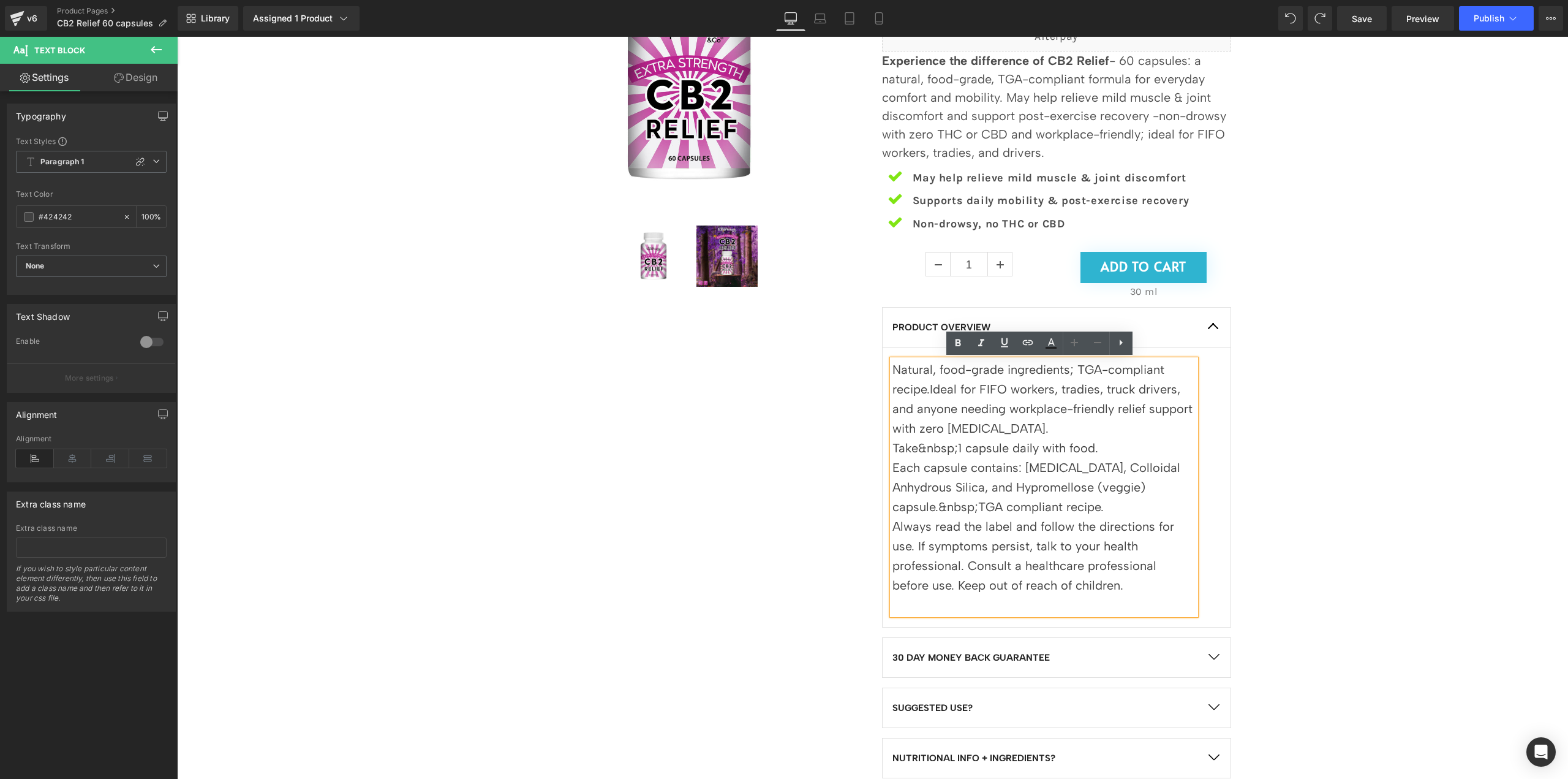
click at [1377, 459] on div "Sale Off (P) Image" at bounding box center [872, 362] width 1379 height 918
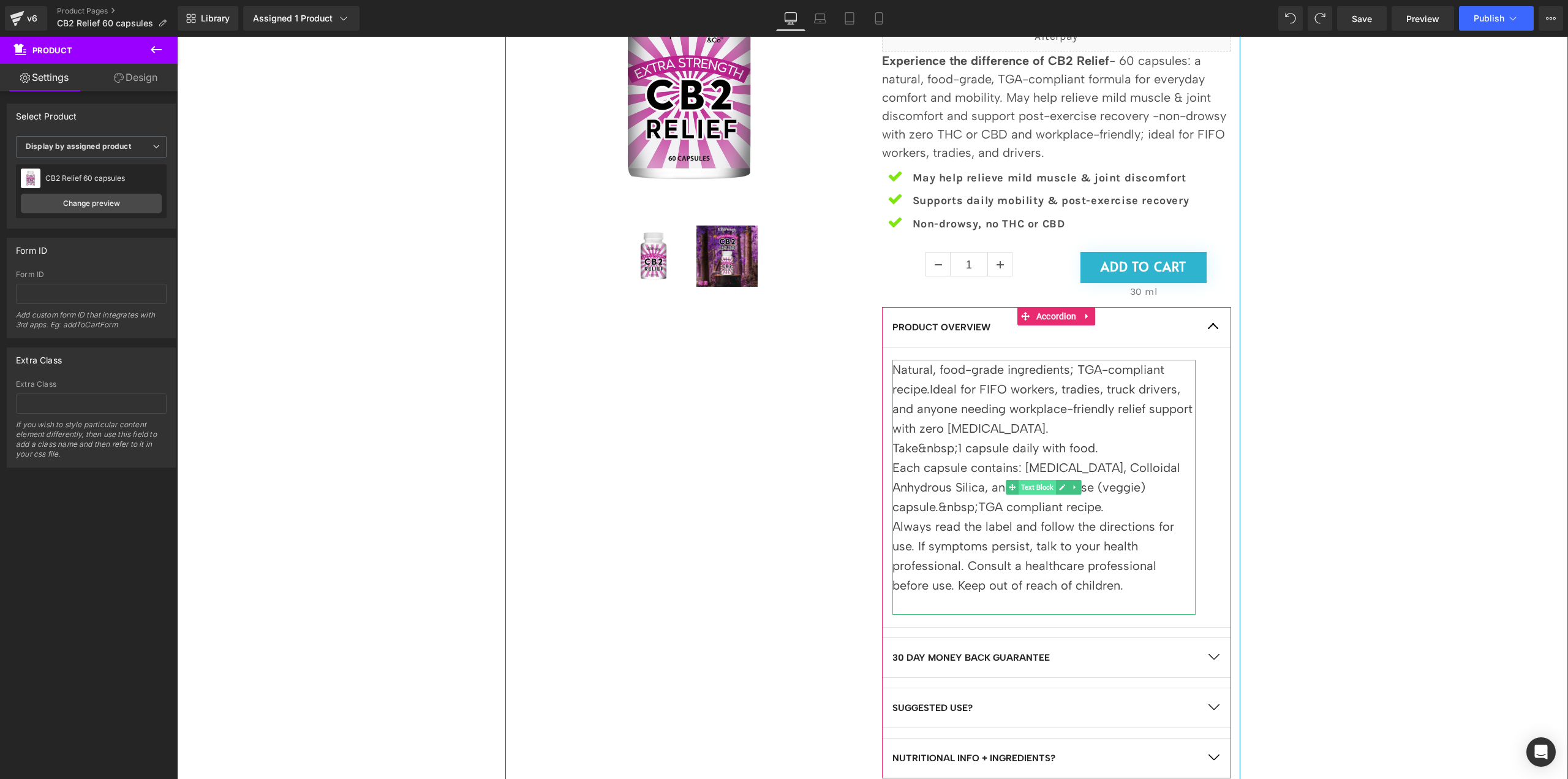
click at [1039, 486] on span "Text Block" at bounding box center [1038, 487] width 38 height 15
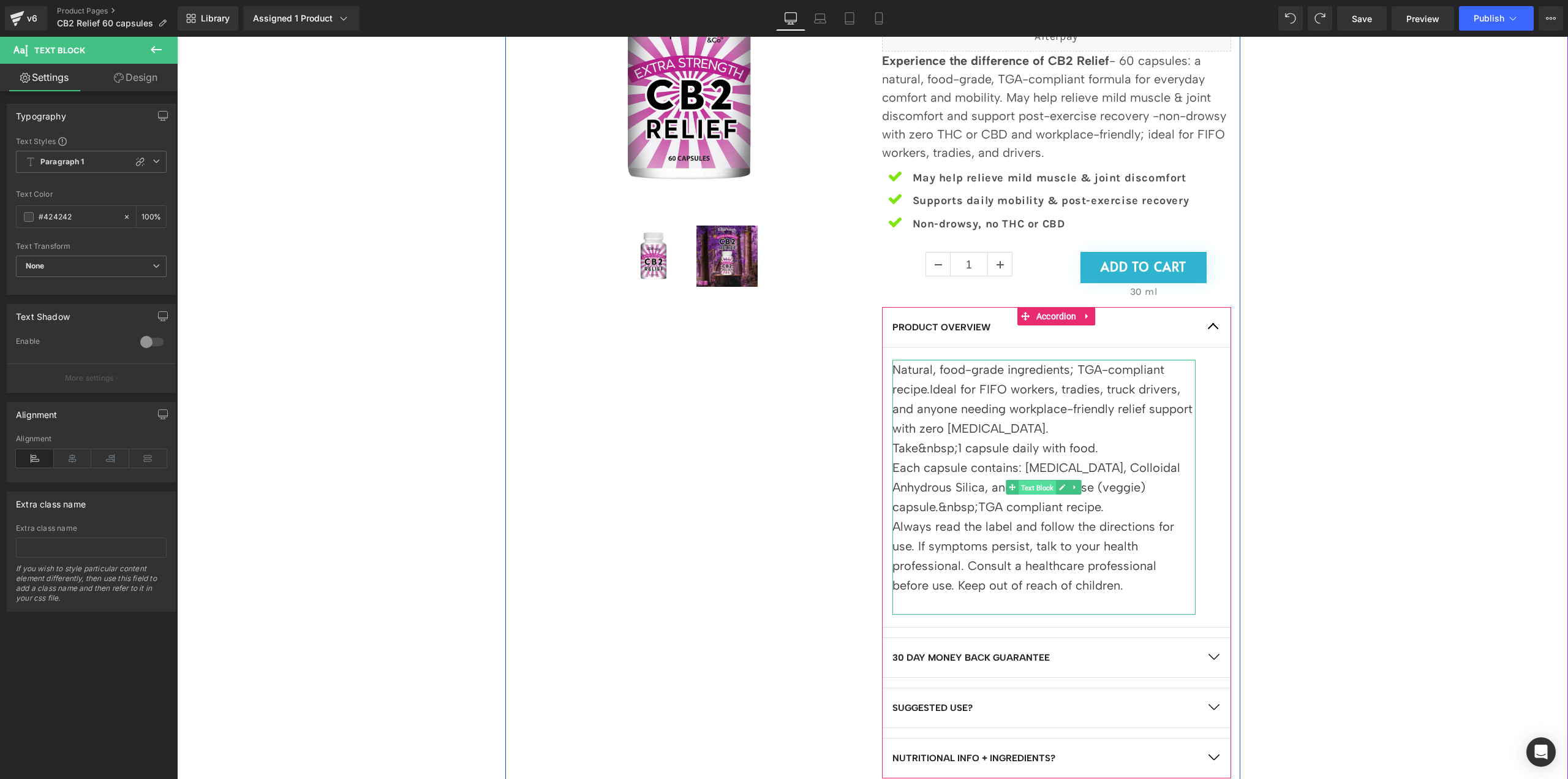
click at [1031, 495] on span "Text Block" at bounding box center [1038, 487] width 38 height 15
click at [1042, 461] on p "Each capsule contains: Magnesium Stearate, Colloidal Anhydrous Silica, and Hypr…" at bounding box center [1043, 487] width 303 height 59
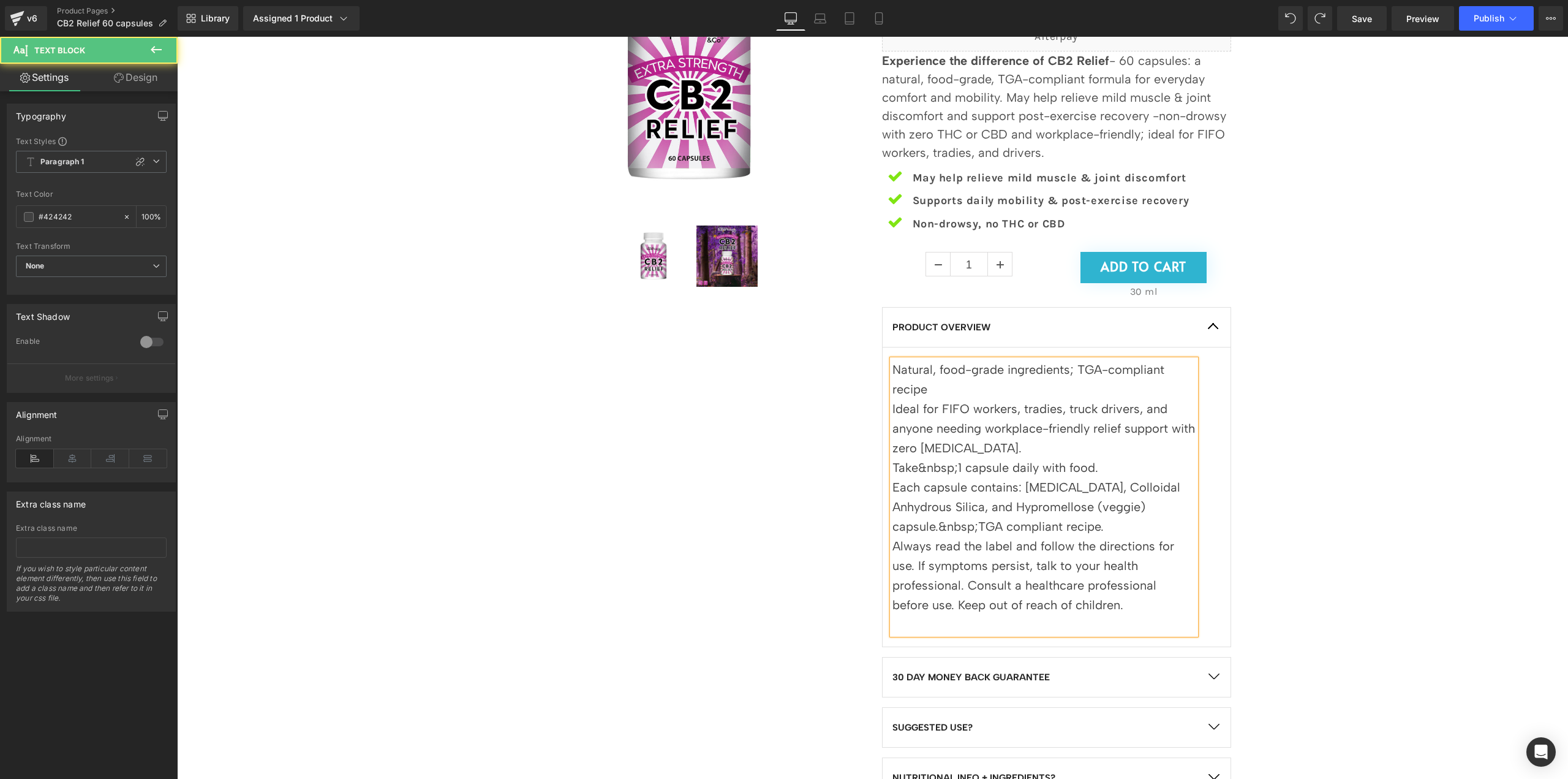
click at [957, 387] on p "Natural, food-grade ingredients; TGA-compliant recipe" at bounding box center [1043, 380] width 303 height 39
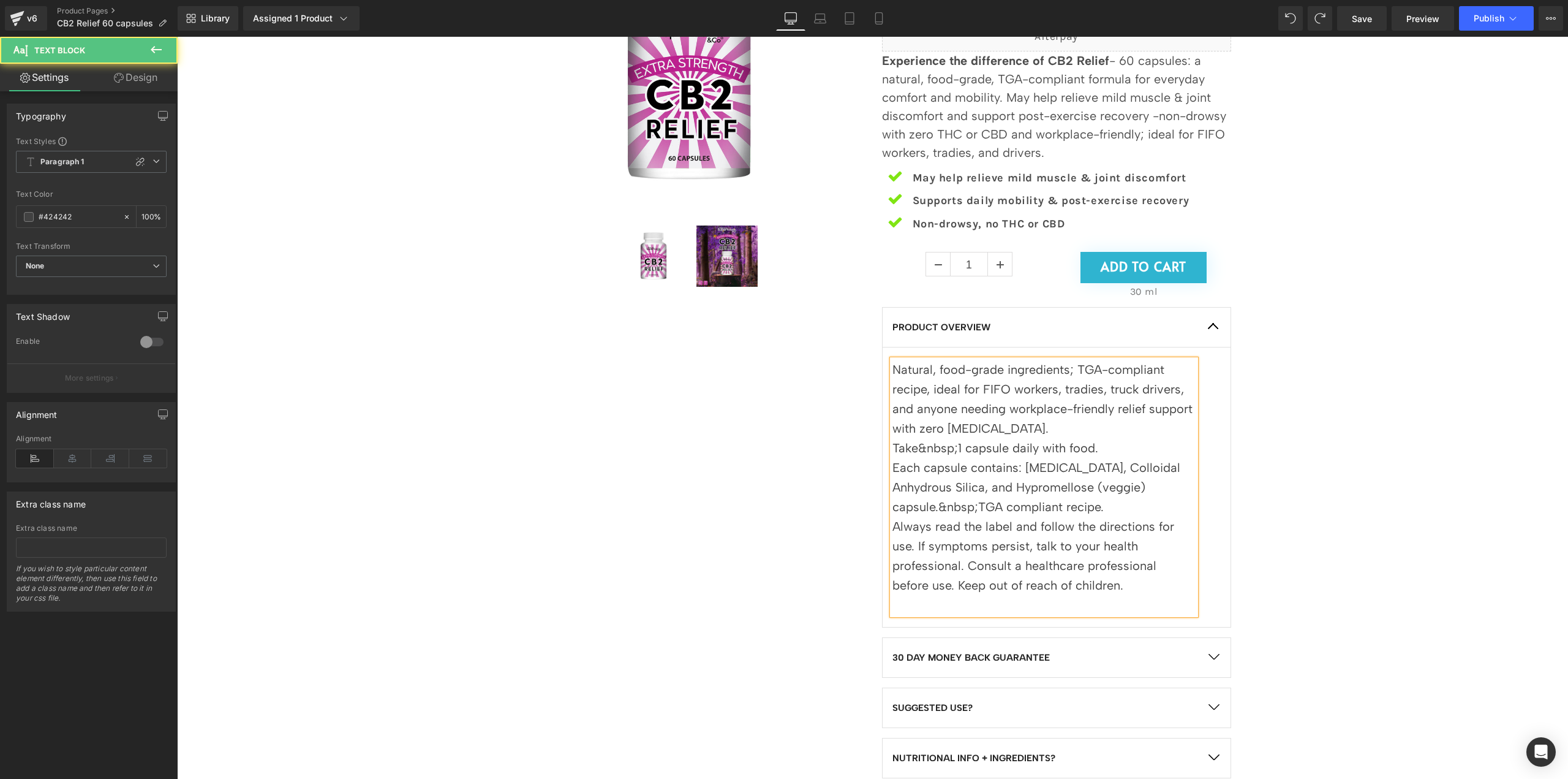
click at [1055, 426] on p "Natural, food-grade ingredients; TGA-compliant recipe, i deal for FIFO workers,…" at bounding box center [1043, 399] width 303 height 78
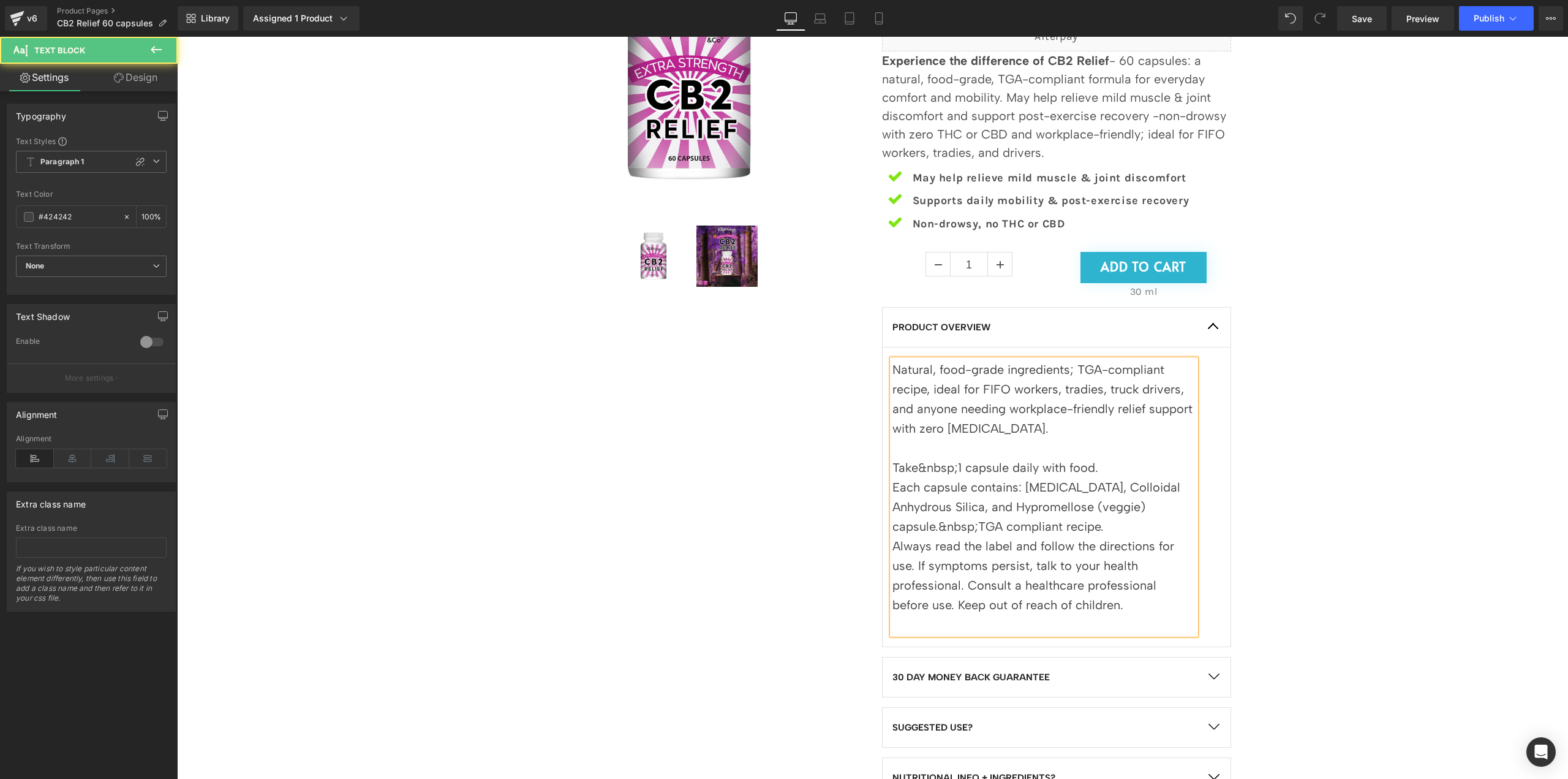
click at [941, 424] on span "deal for FIFO workers, tradies, truck drivers, and anyone needing workplace-fri…" at bounding box center [1042, 409] width 300 height 54
click at [1100, 450] on p at bounding box center [1043, 448] width 303 height 20
click at [915, 465] on p "Take&nbsp;1 capsule daily with food." at bounding box center [1043, 468] width 303 height 20
click at [1105, 470] on p "Take 1 capsule daily with food." at bounding box center [1043, 468] width 303 height 20
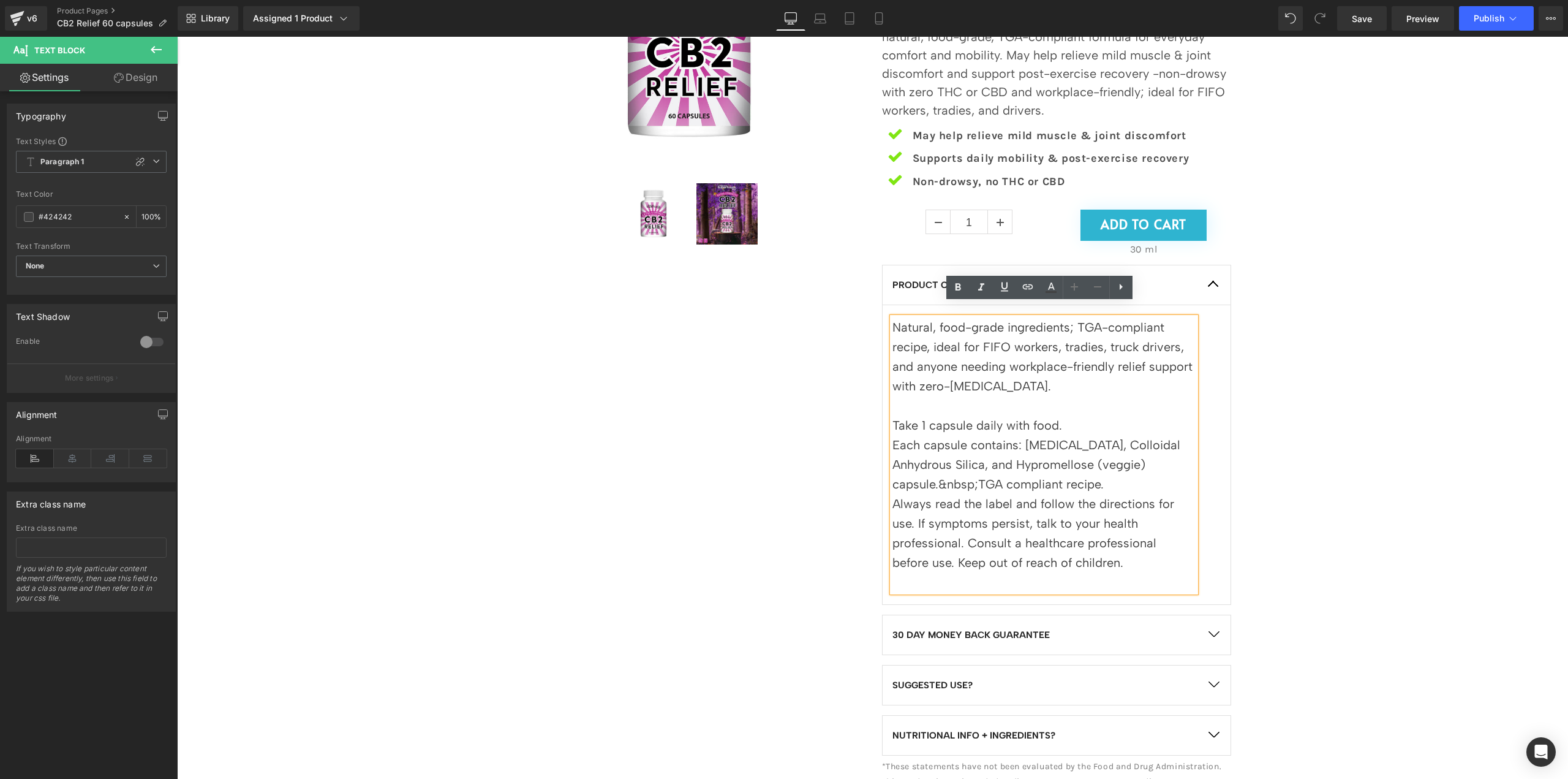
scroll to position [306, 0]
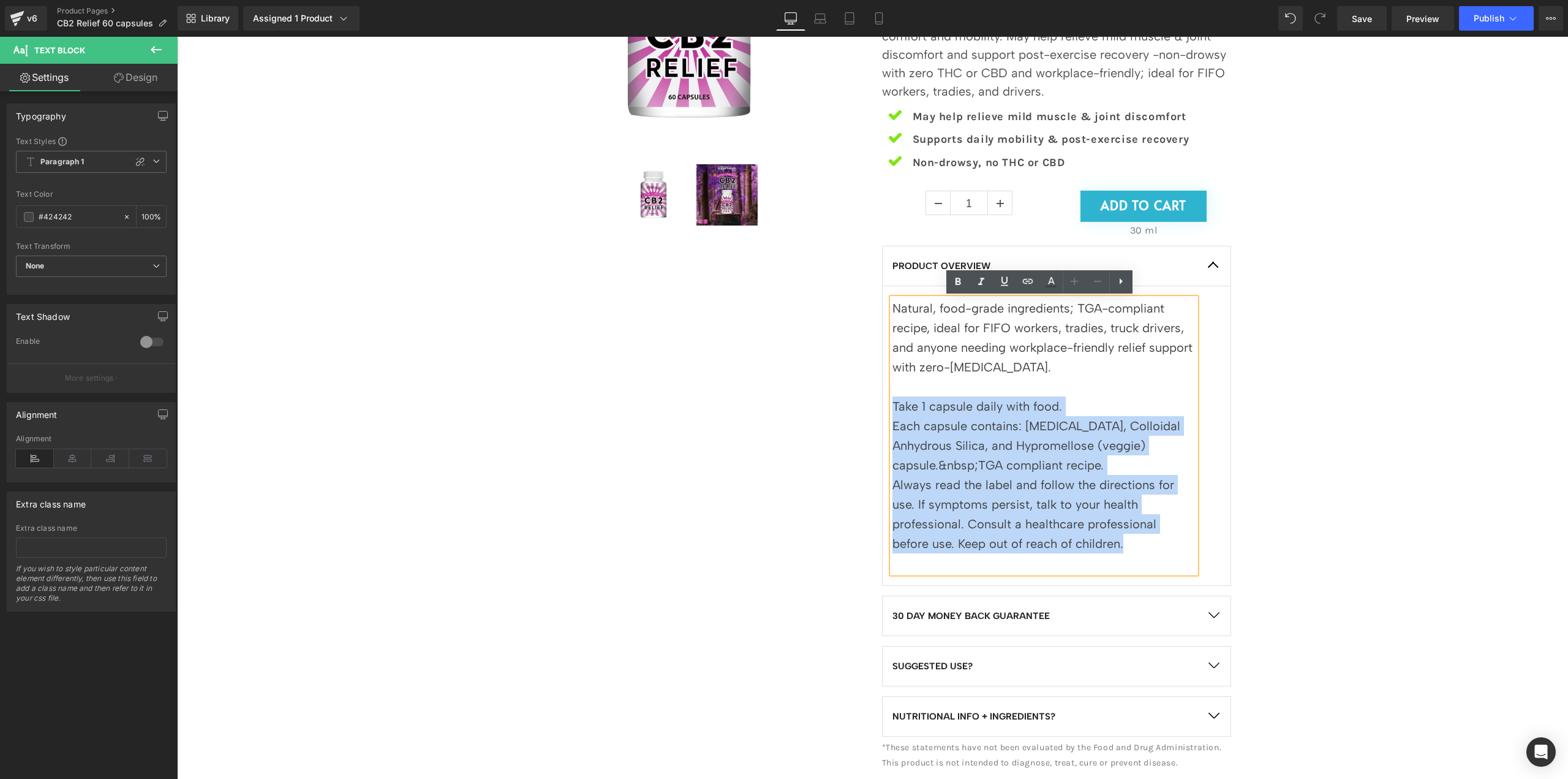
drag, startPoint x: 887, startPoint y: 407, endPoint x: 1104, endPoint y: 539, distance: 254.0
click at [1104, 539] on div "Natural, food-grade ingredients; TGA-compliant recipe, i deal for FIFO workers,…" at bounding box center [1043, 435] width 303 height 274
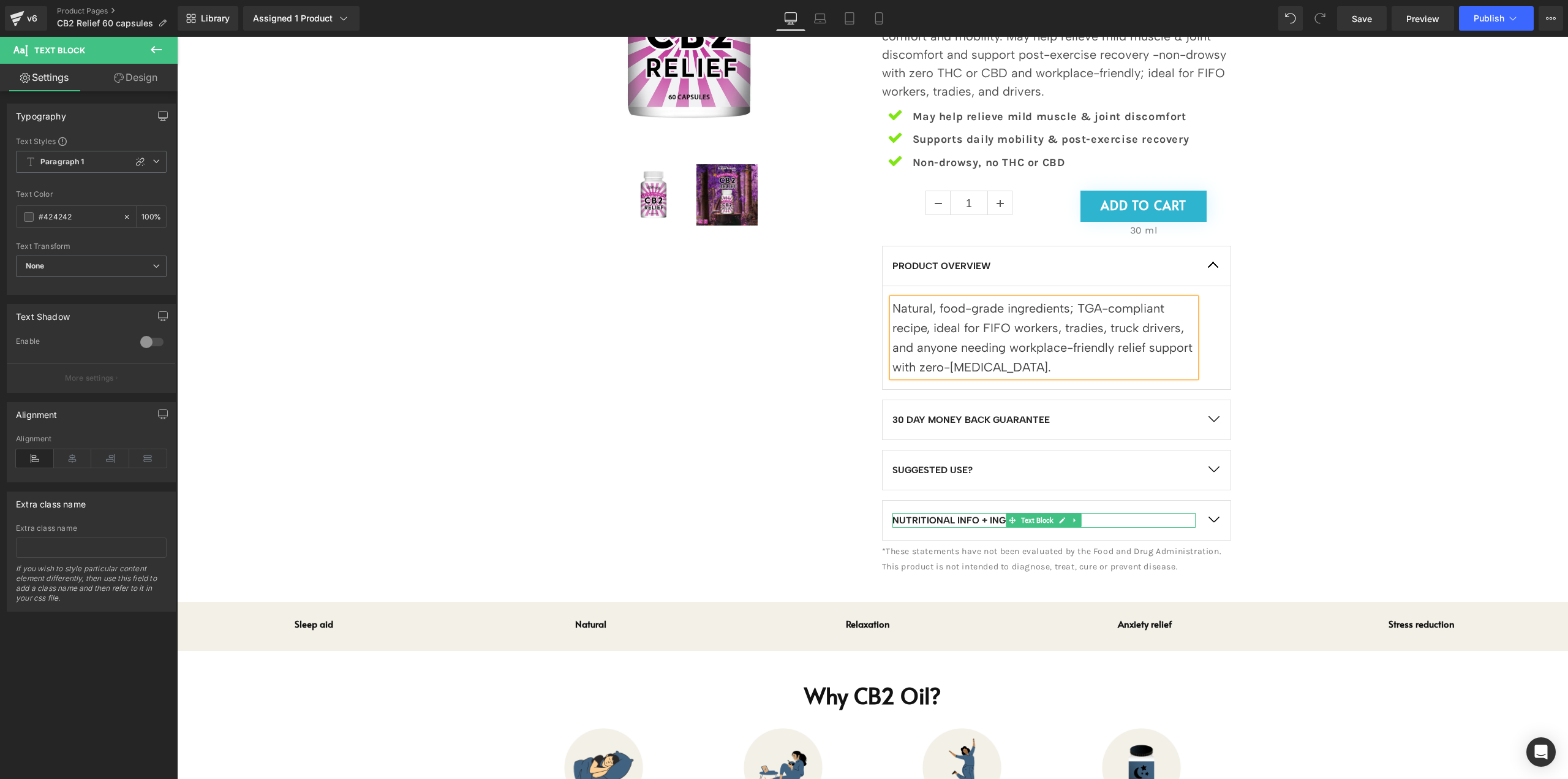
click at [1111, 517] on p "NUTRITIONAL INFO + INGREDIENTS?" at bounding box center [1043, 520] width 303 height 15
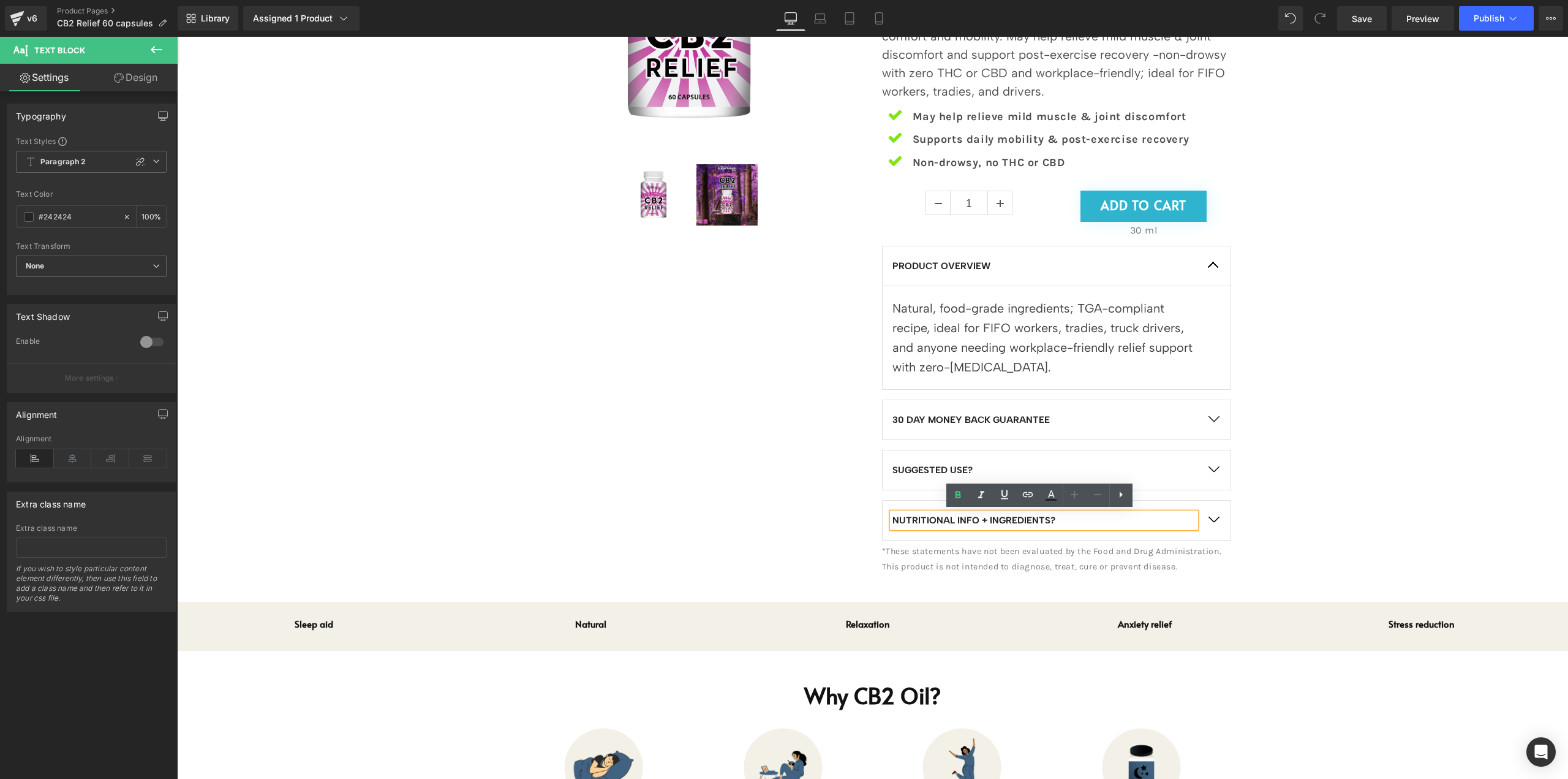
click at [1206, 515] on button "button" at bounding box center [1214, 520] width 34 height 39
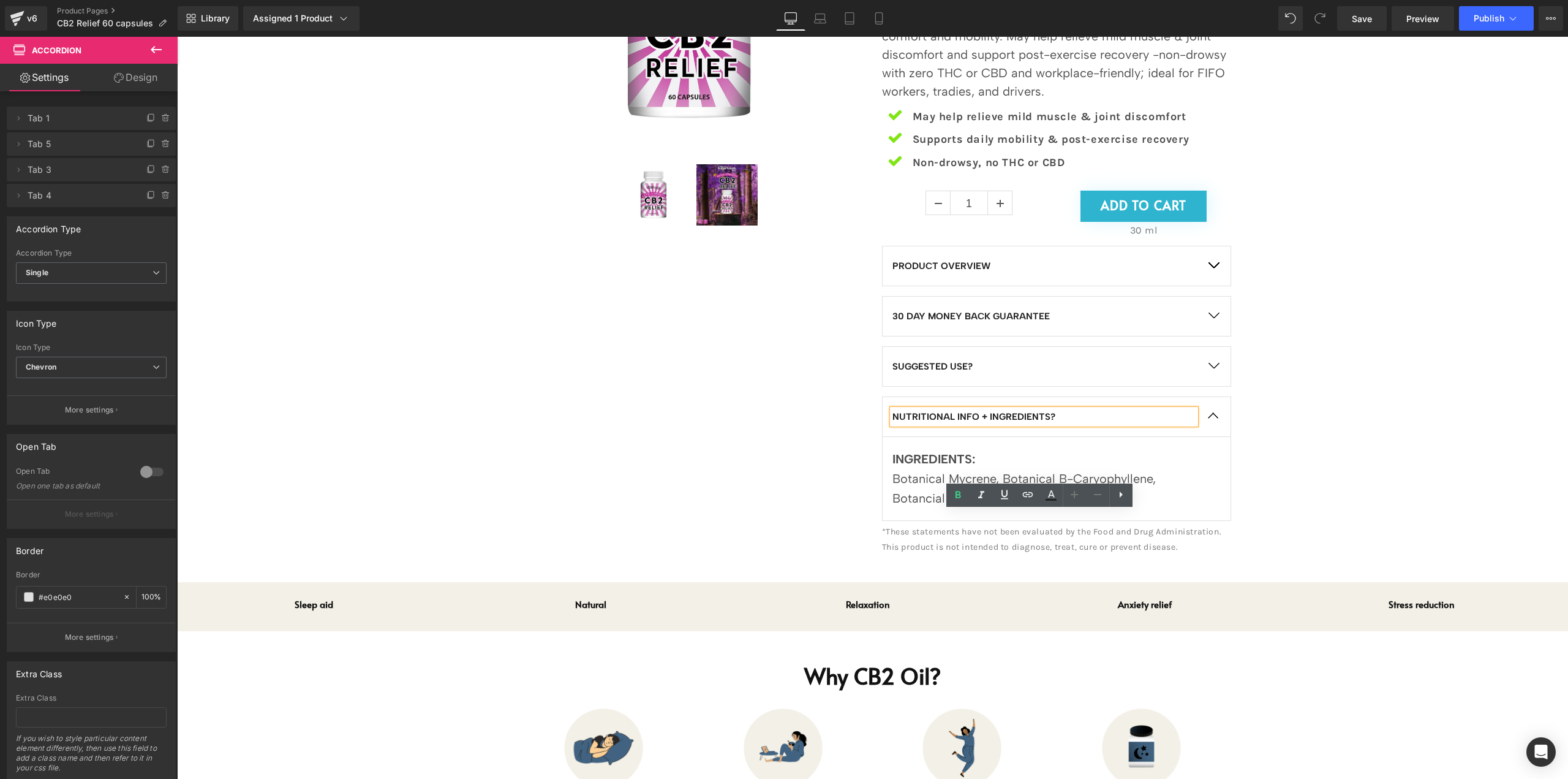
click at [1384, 459] on div "Sale Off (P) Image" at bounding box center [872, 203] width 1379 height 722
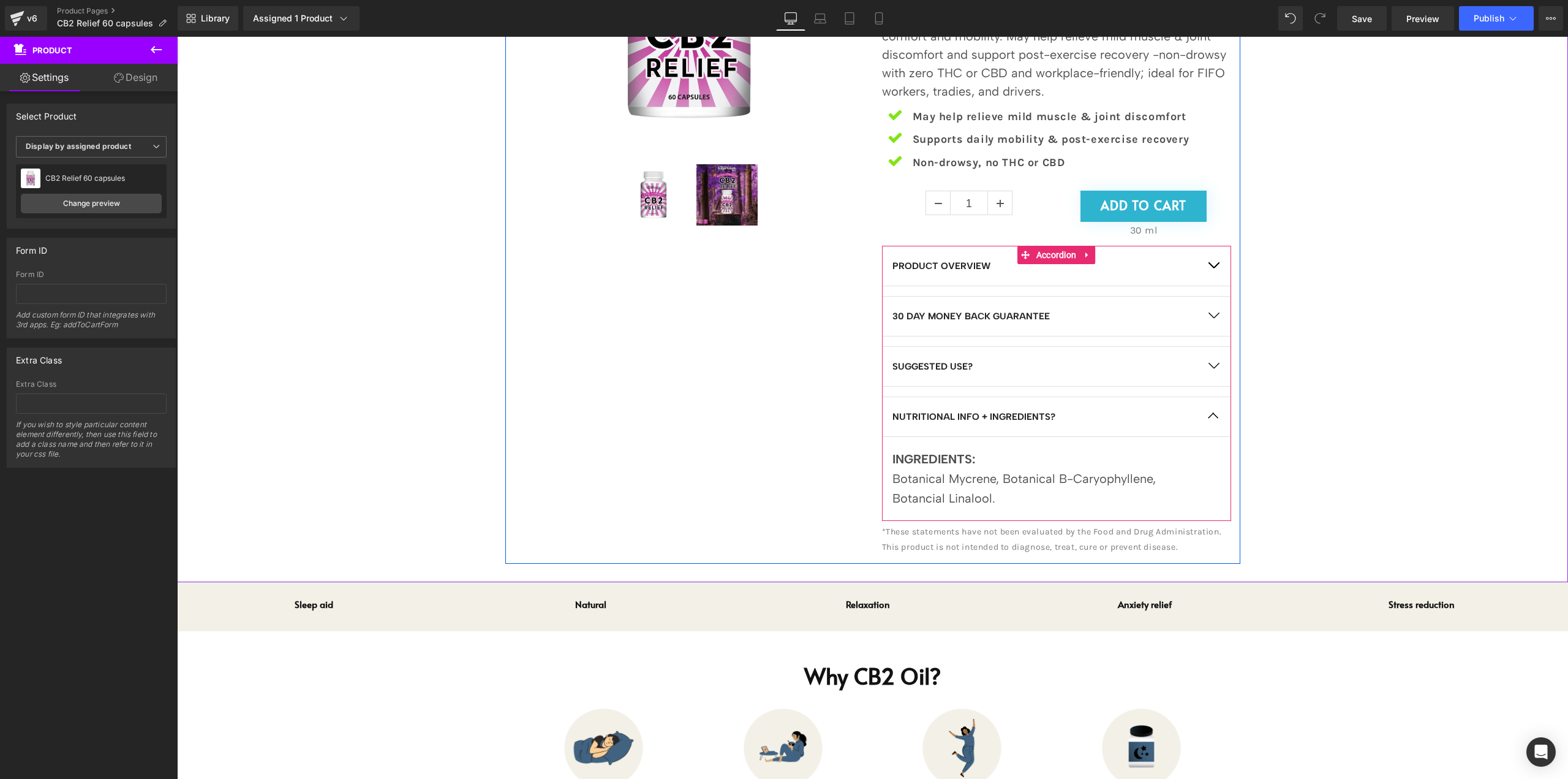
click at [1208, 365] on button "button" at bounding box center [1214, 367] width 34 height 39
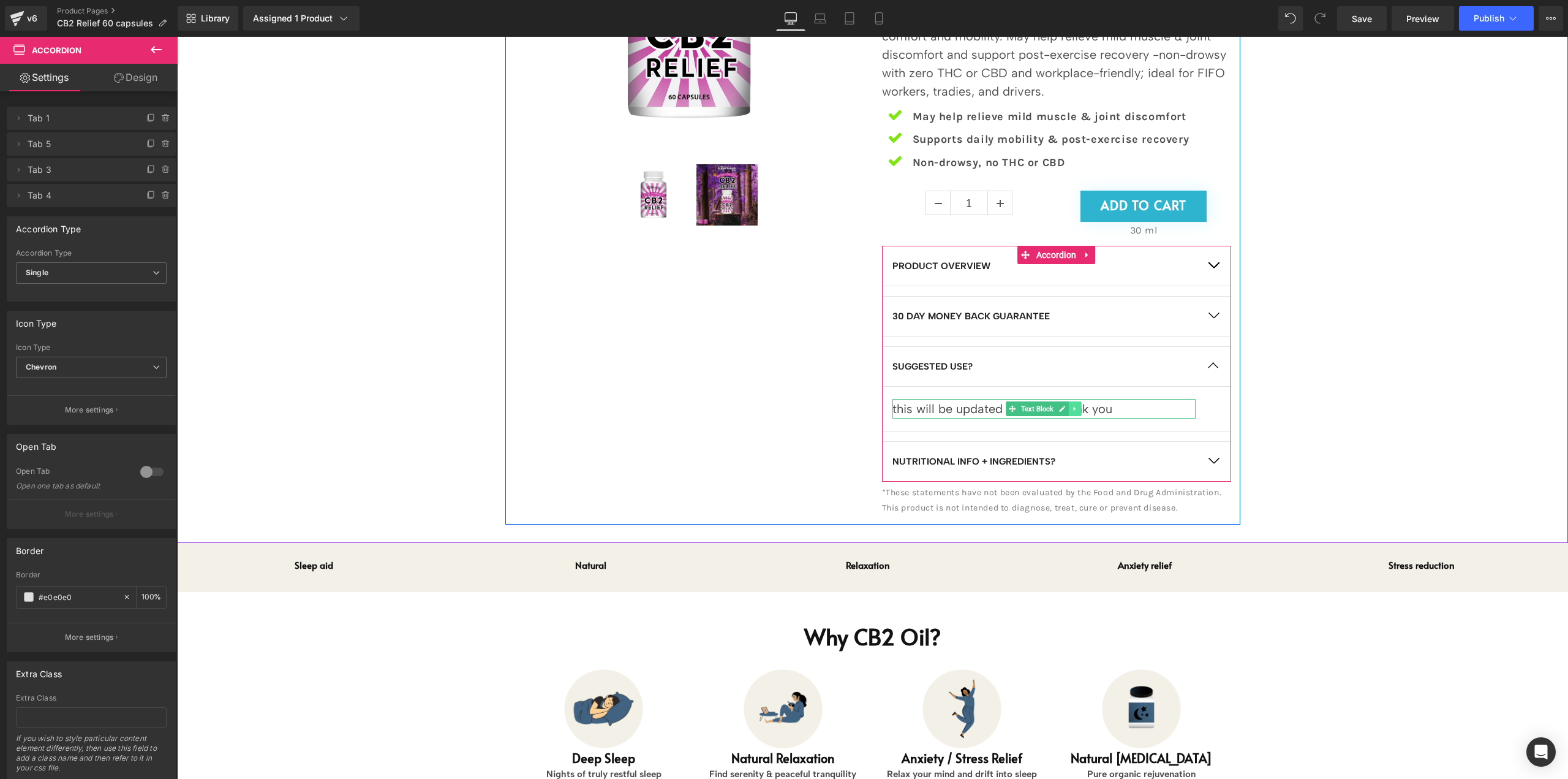
click at [1070, 412] on link at bounding box center [1076, 409] width 13 height 15
click at [1111, 406] on div "this will be updated shortly - thank you" at bounding box center [1043, 409] width 303 height 20
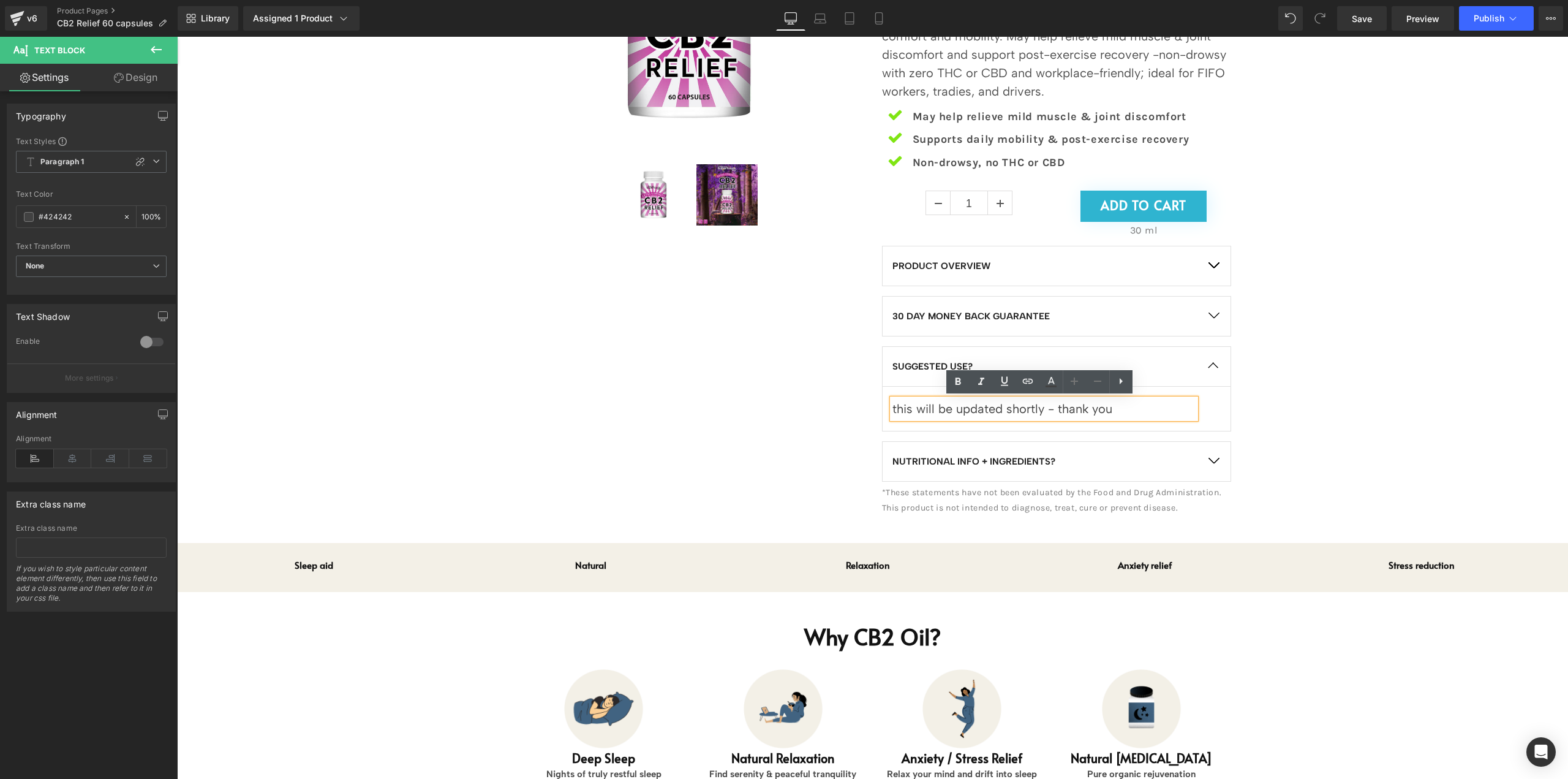
click at [1044, 408] on div "this will be updated shortly - thank you" at bounding box center [1043, 409] width 303 height 20
click at [975, 411] on div "this will be updated shortly - thank you" at bounding box center [1043, 409] width 303 height 20
click at [975, 410] on div "this will be updated shortly - thank you" at bounding box center [1043, 409] width 303 height 20
click at [1015, 414] on div "this will be updated shortly - thank you" at bounding box center [1043, 409] width 303 height 20
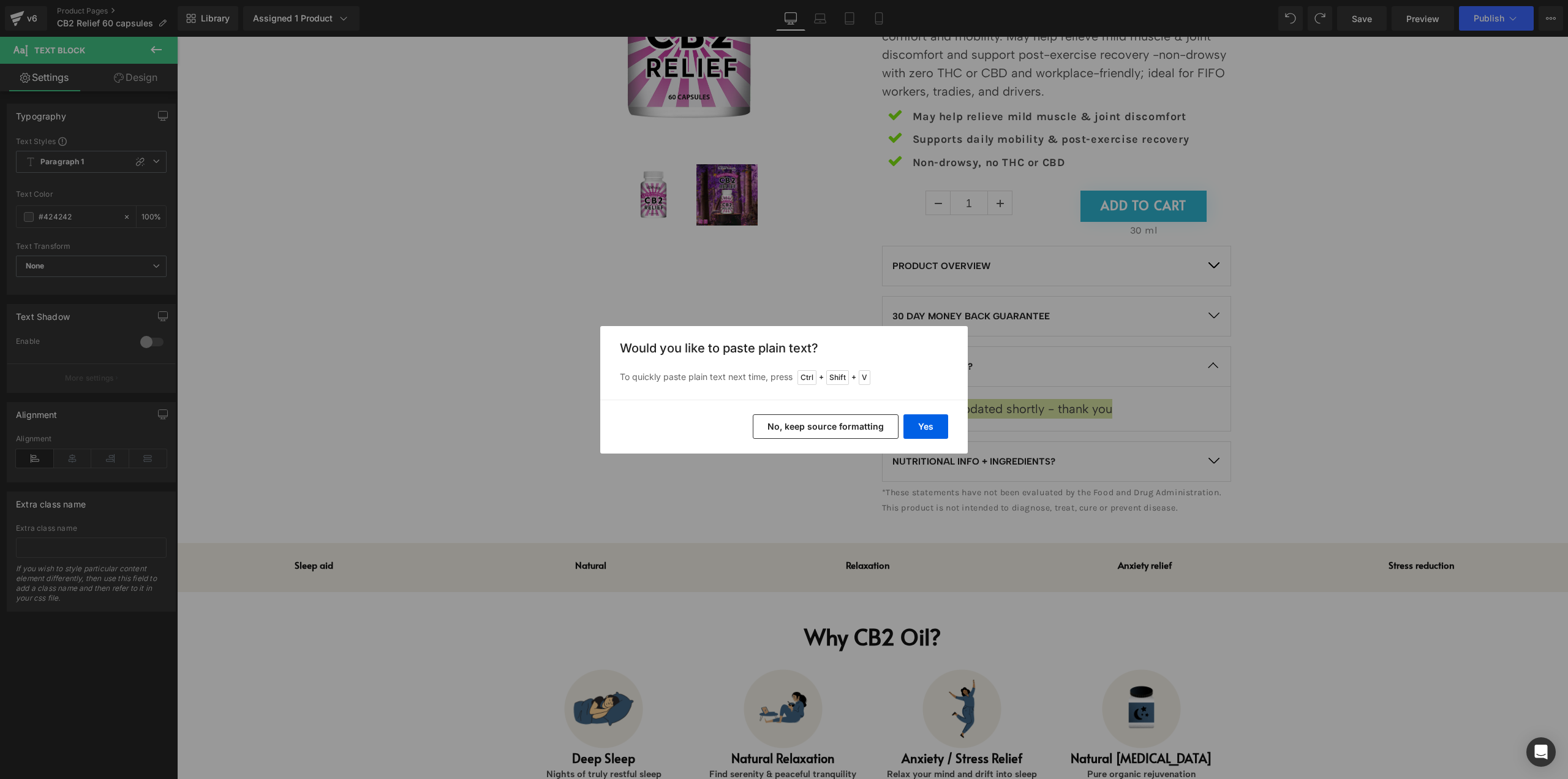
drag, startPoint x: 865, startPoint y: 430, endPoint x: 688, endPoint y: 394, distance: 180.6
click at [865, 430] on button "No, keep source formatting" at bounding box center [825, 426] width 146 height 24
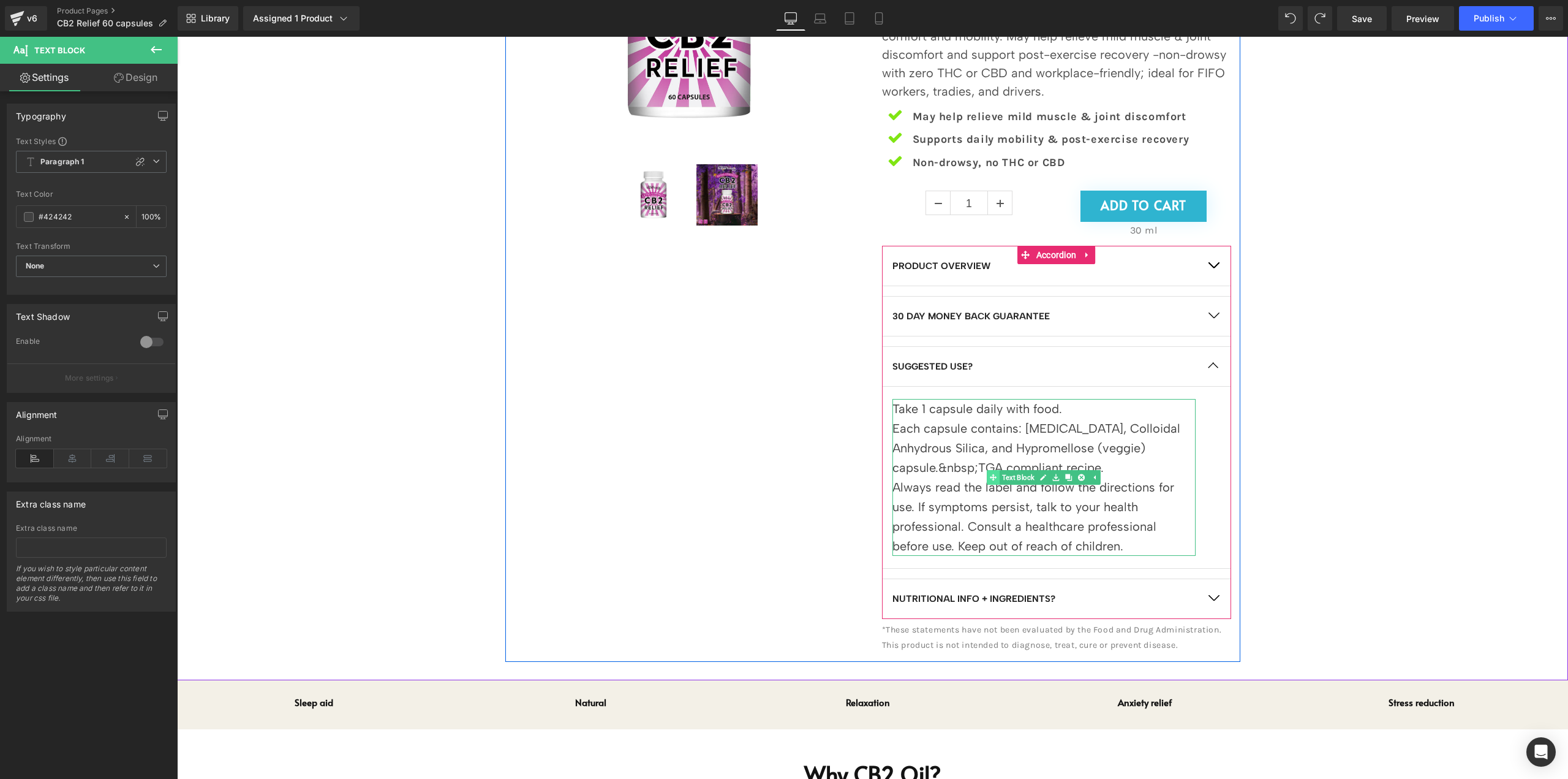
click at [988, 473] on div "Take 1 capsule daily with food. Each capsule contains: Magnesium Stearate, Coll…" at bounding box center [1043, 478] width 303 height 157
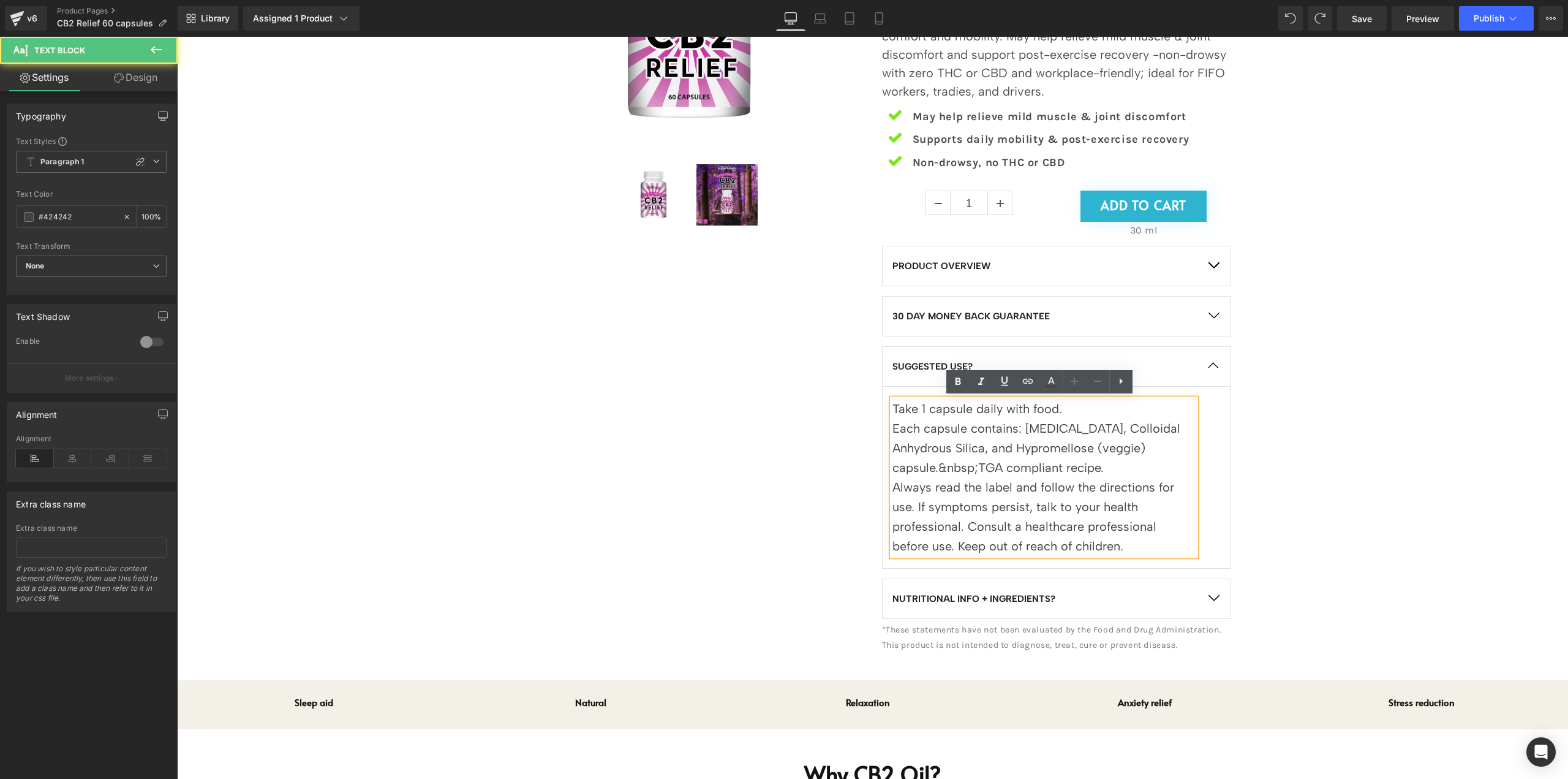
click at [1073, 409] on p "Take 1 capsule daily with food." at bounding box center [1043, 409] width 303 height 20
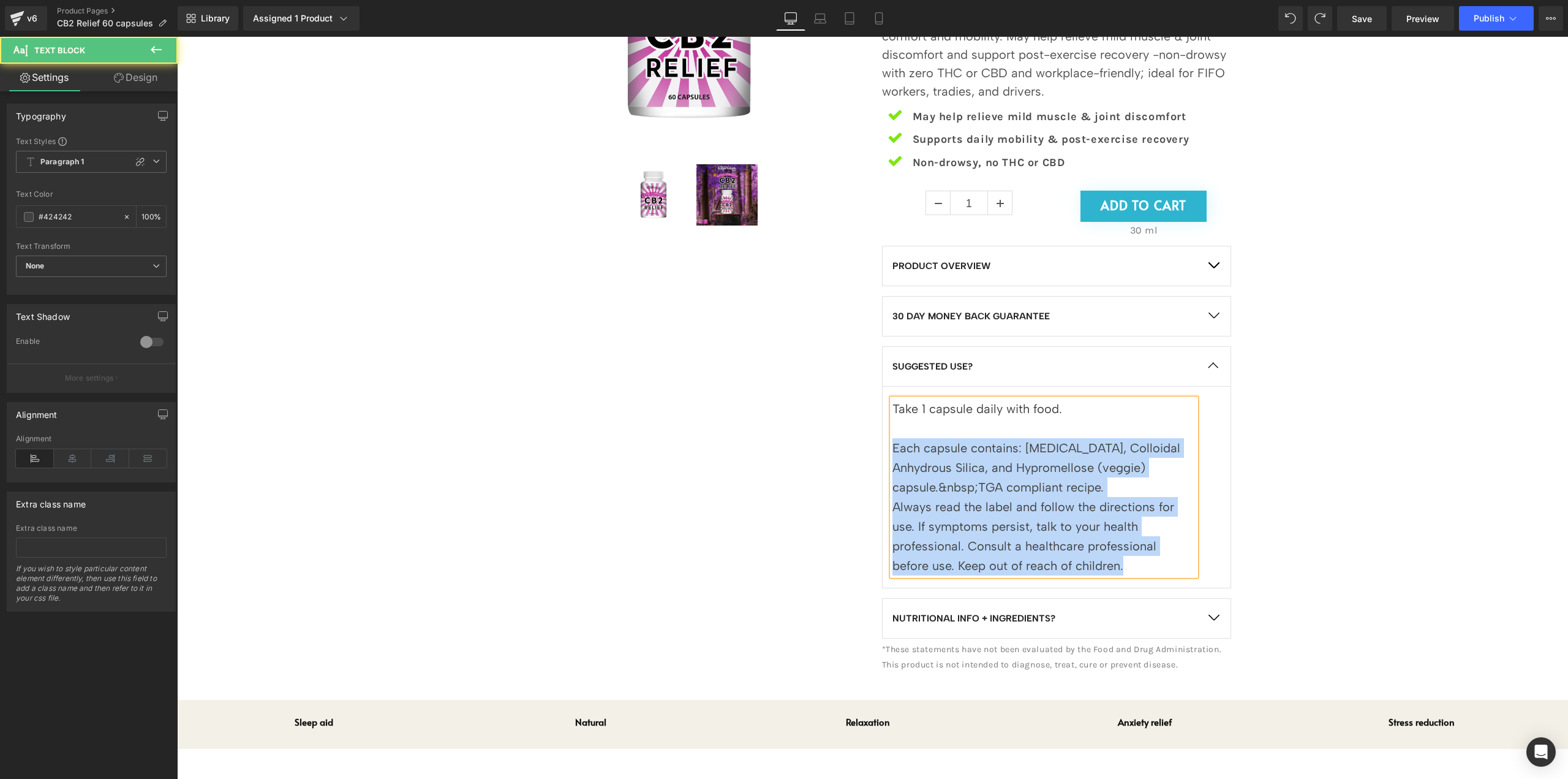
drag, startPoint x: 887, startPoint y: 452, endPoint x: 1106, endPoint y: 570, distance: 248.8
click at [1106, 570] on div "Take 1 capsule daily with food. Each capsule contains: Magnesium Stearate, Coll…" at bounding box center [1043, 487] width 303 height 176
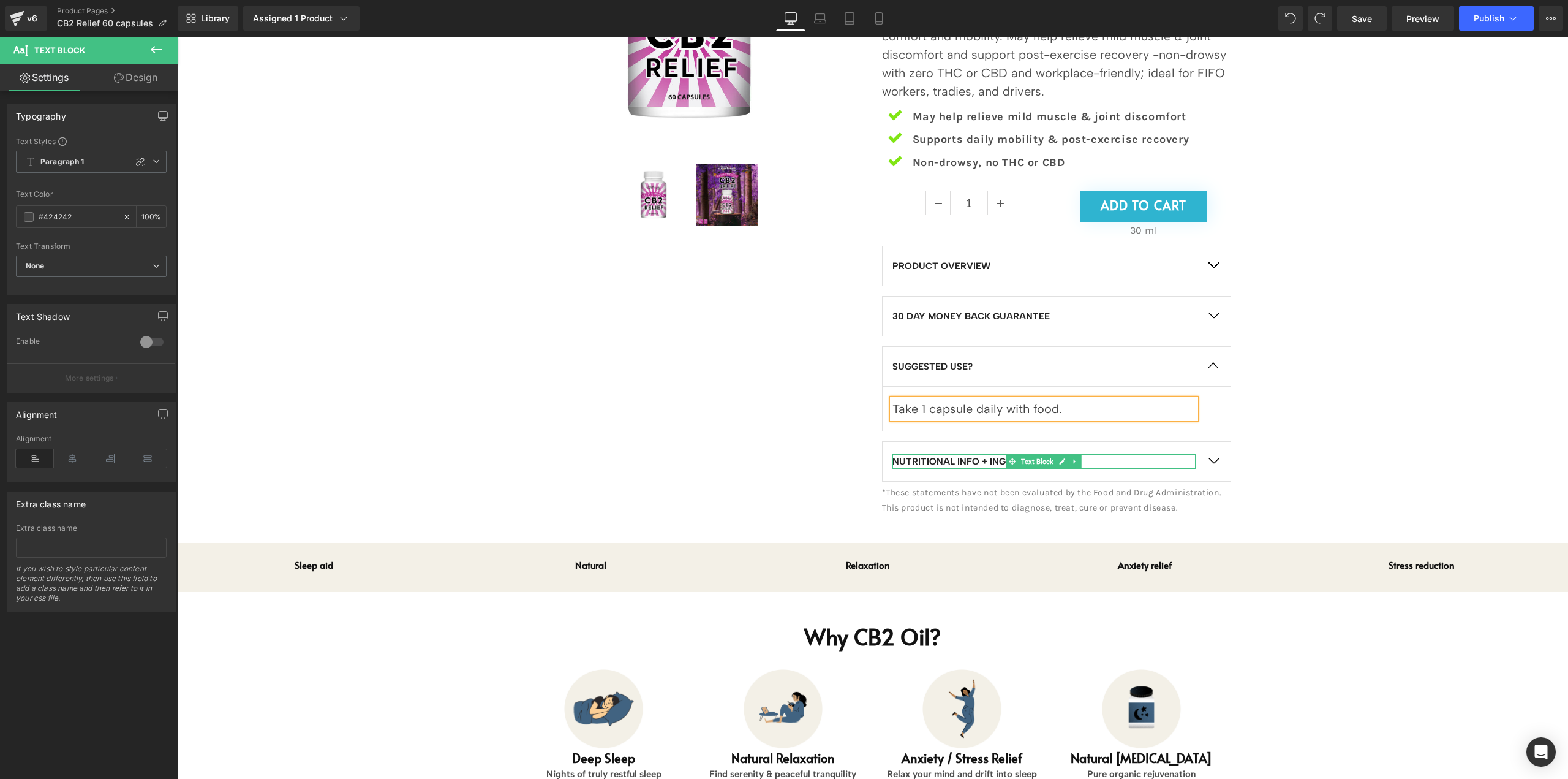
click at [1087, 461] on p "NUTRITIONAL INFO + INGREDIENTS?" at bounding box center [1043, 461] width 303 height 15
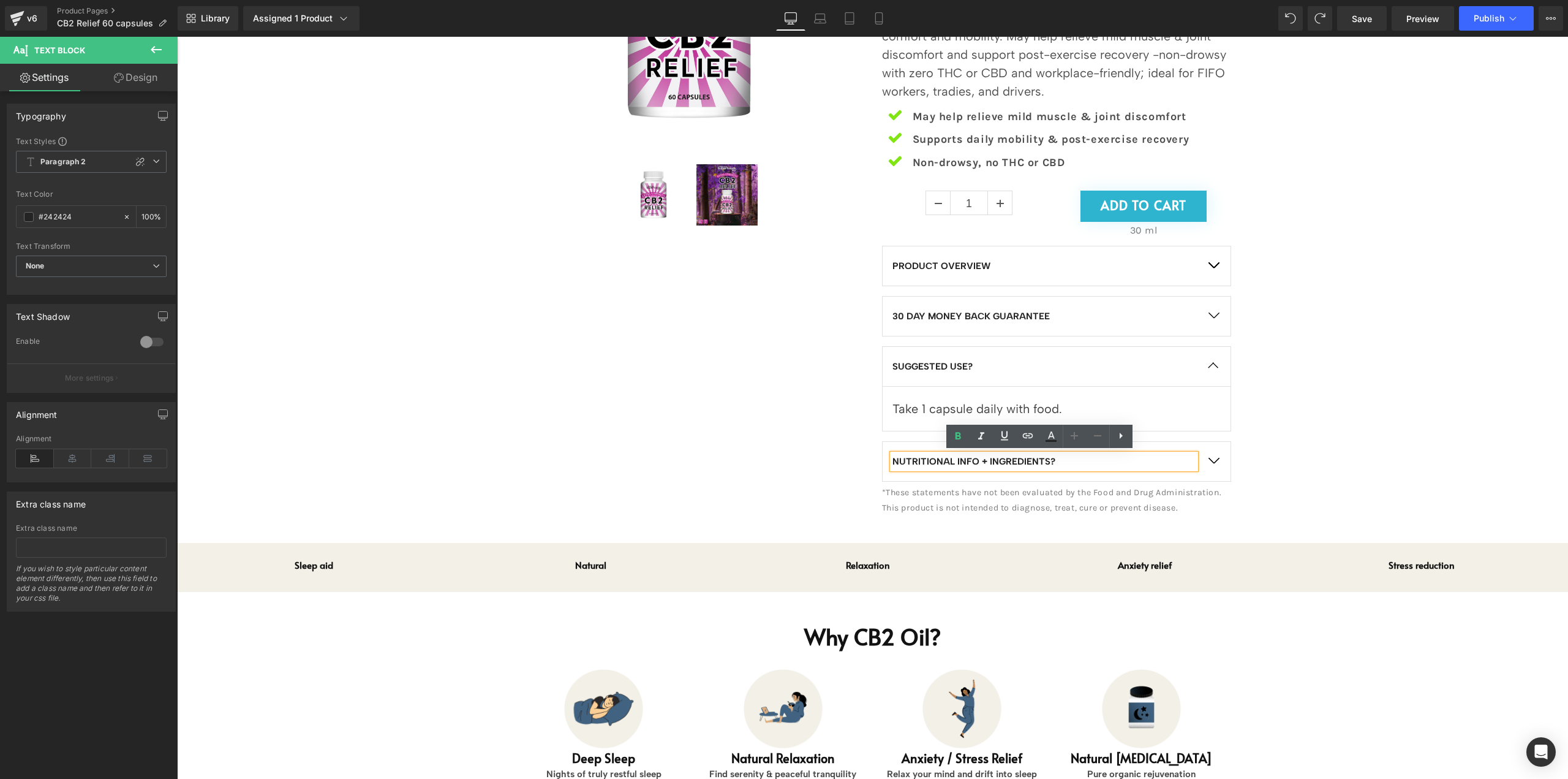
click at [1209, 461] on button "button" at bounding box center [1214, 461] width 34 height 39
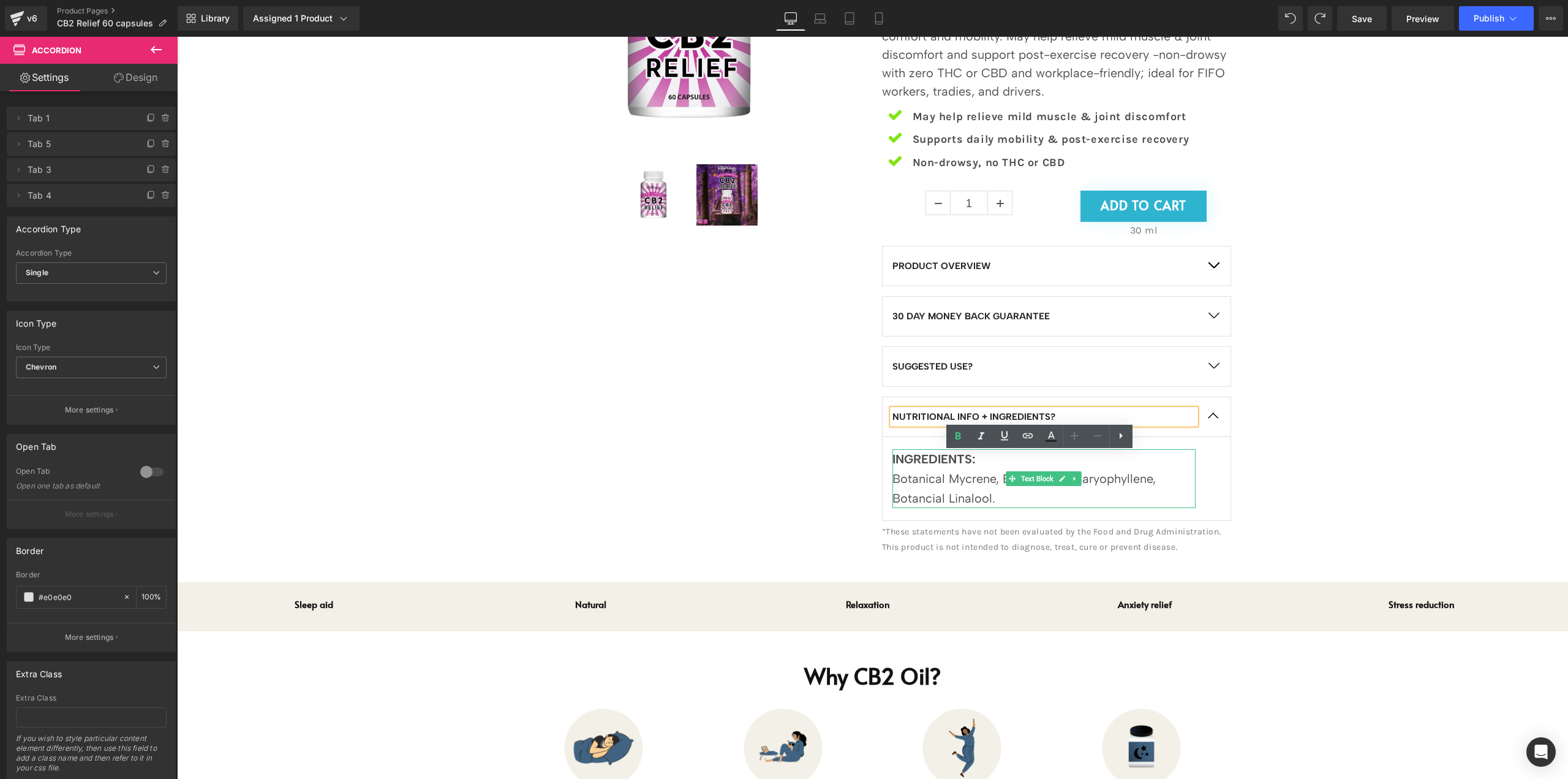
drag, startPoint x: 969, startPoint y: 491, endPoint x: 875, endPoint y: 476, distance: 95.2
click at [969, 491] on div "Botanical Mycrene, Botanical B-Caryophyllene, Botancial Linalool." at bounding box center [1043, 488] width 303 height 39
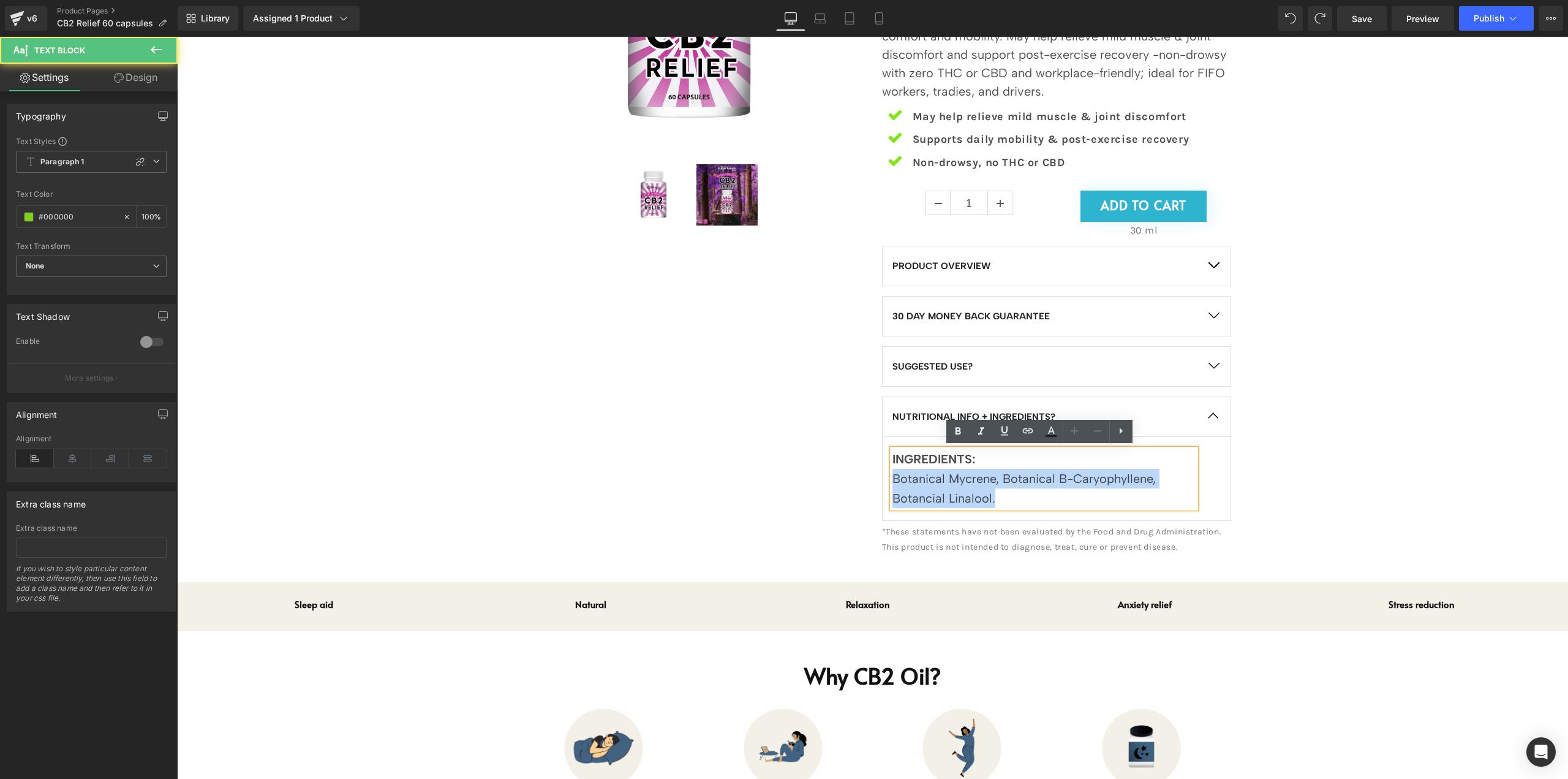
drag, startPoint x: 888, startPoint y: 478, endPoint x: 1008, endPoint y: 497, distance: 121.5
click at [1008, 497] on div "Botanical Mycrene, Botanical B-Caryophyllene, Botancial Linalool." at bounding box center [1043, 488] width 303 height 39
paste div
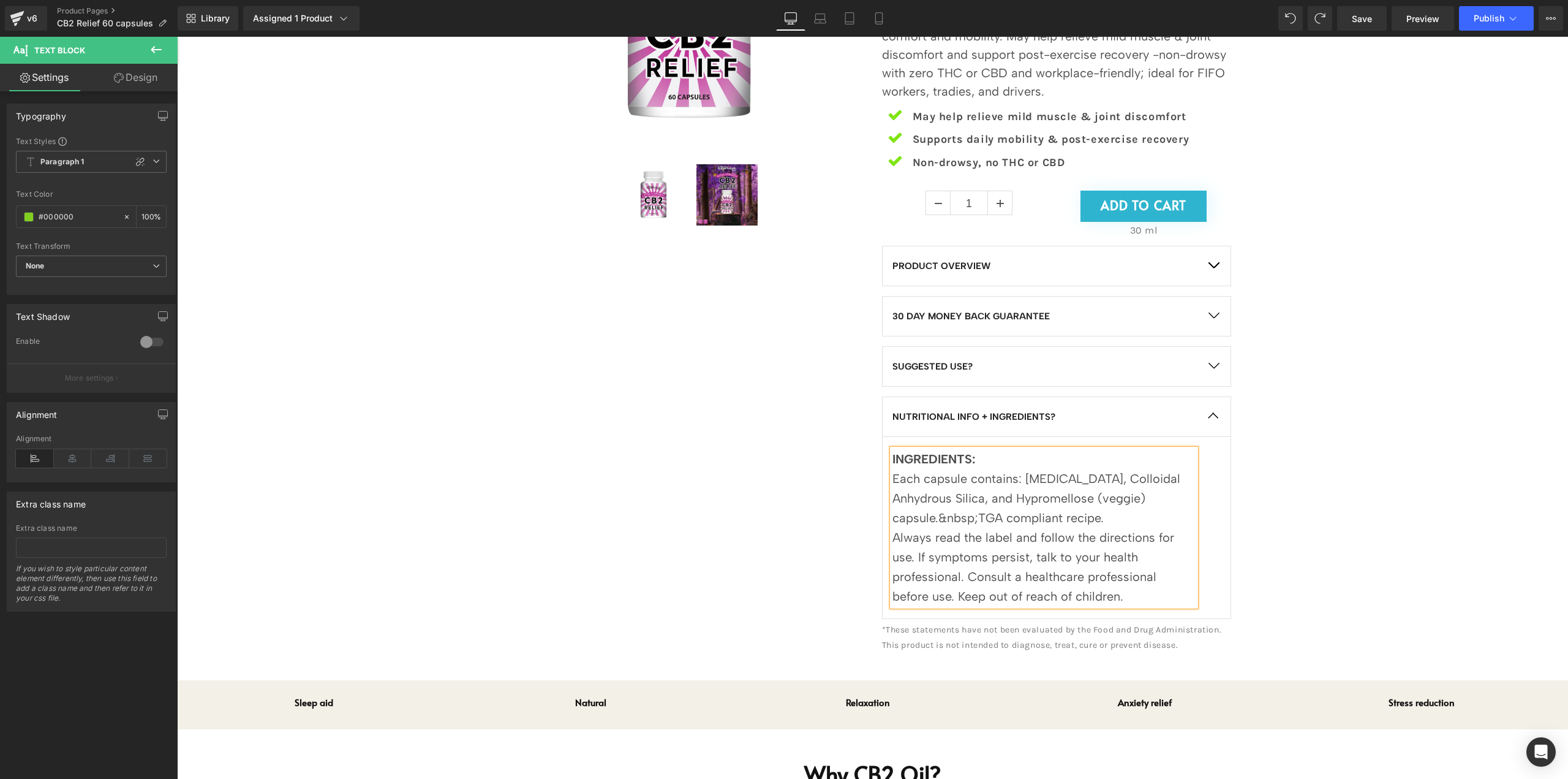
click at [1130, 514] on div "Each capsule contains: Magnesium Stearate, Colloidal Anhydrous Silica, and Hypr…" at bounding box center [1043, 498] width 303 height 59
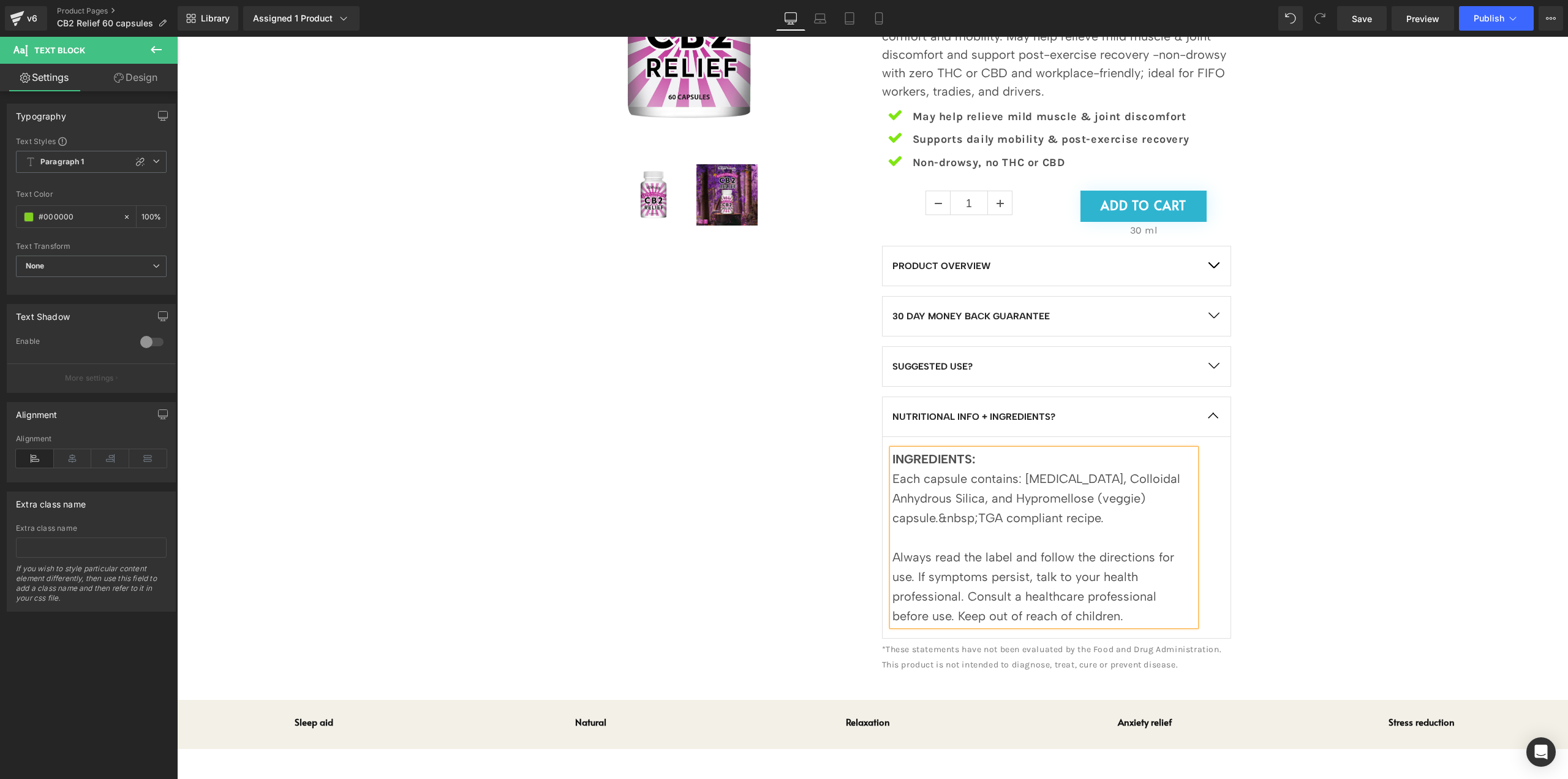
click at [974, 514] on div "Each capsule contains: Magnesium Stearate, Colloidal Anhydrous Silica, and Hypr…" at bounding box center [1043, 498] width 303 height 59
drag, startPoint x: 1039, startPoint y: 461, endPoint x: 847, endPoint y: 452, distance: 192.2
click at [847, 452] on div "Sale Off (P) Image (P) Image List EXTRA STRENGTH, TURBO CHARGED Heading CB2 Rel…" at bounding box center [873, 261] width 735 height 839
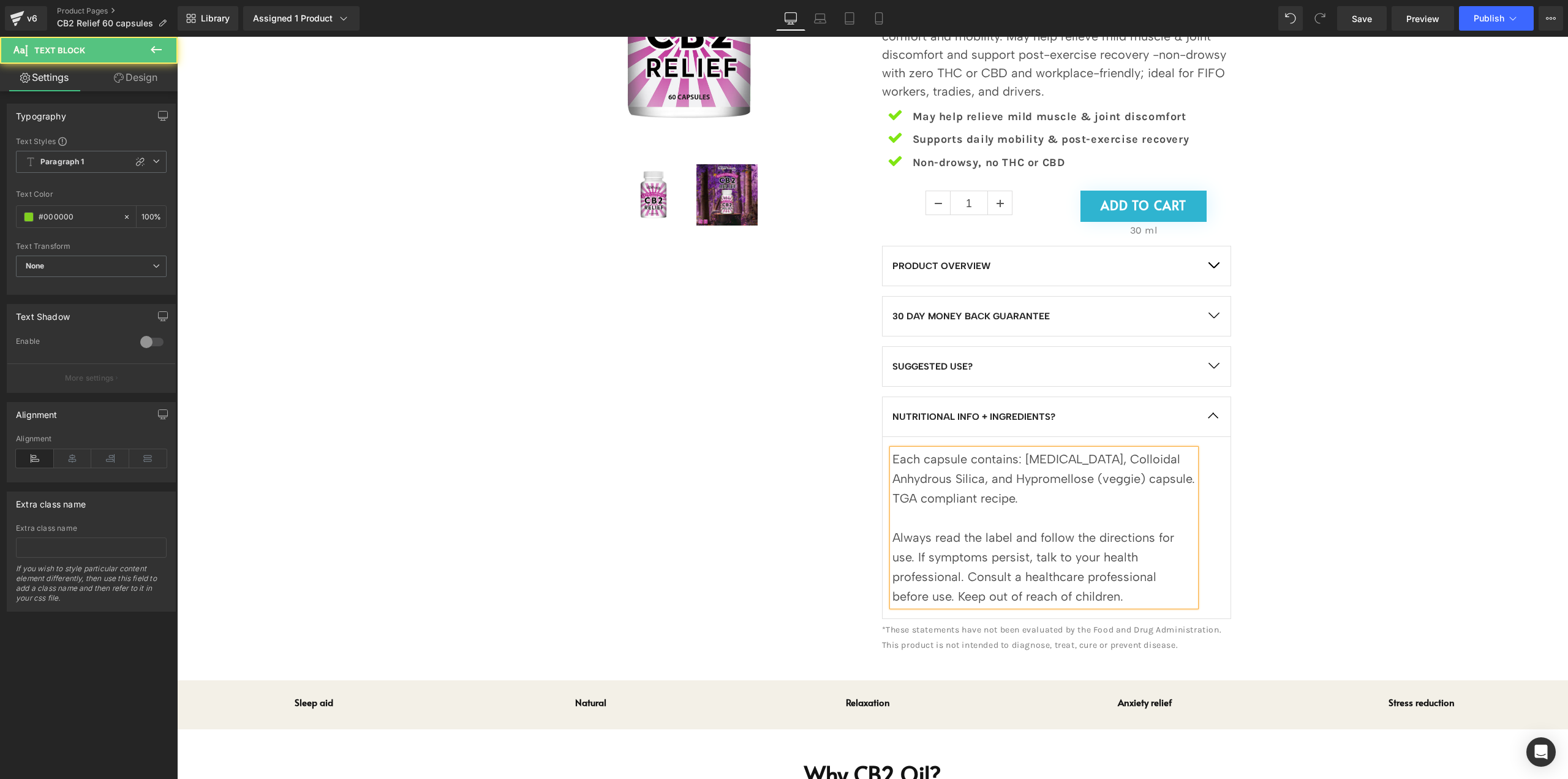
click at [1076, 502] on div "Each capsule contains: [MEDICAL_DATA], Colloidal Anhydrous Silica, and Hypromel…" at bounding box center [1043, 479] width 303 height 59
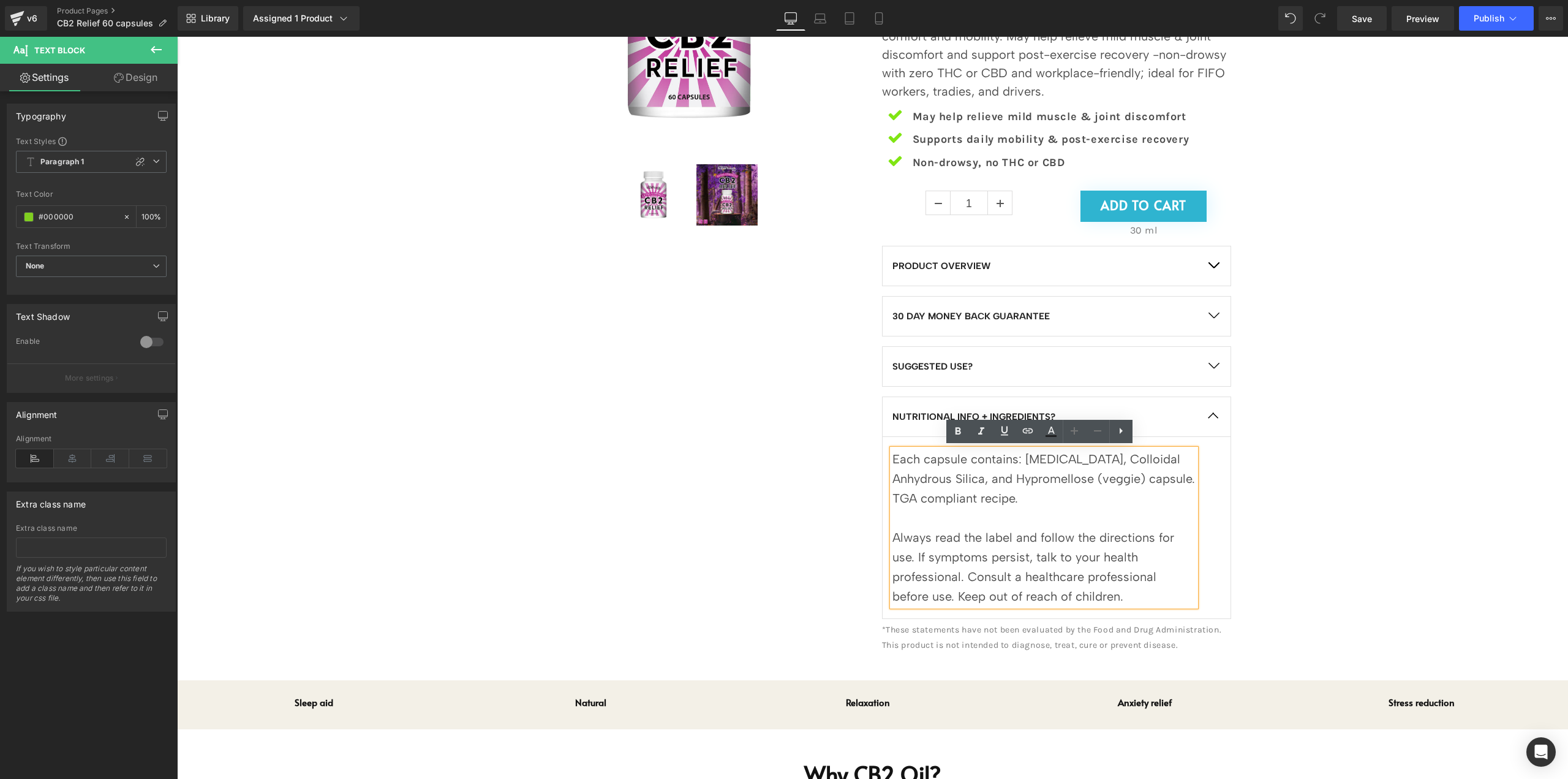
click at [1055, 518] on div at bounding box center [1043, 518] width 303 height 20
click at [1122, 584] on div "Always read the label and follow the directions for use. If symptoms persist, t…" at bounding box center [1043, 567] width 303 height 78
click at [1066, 368] on icon at bounding box center [1069, 366] width 7 height 7
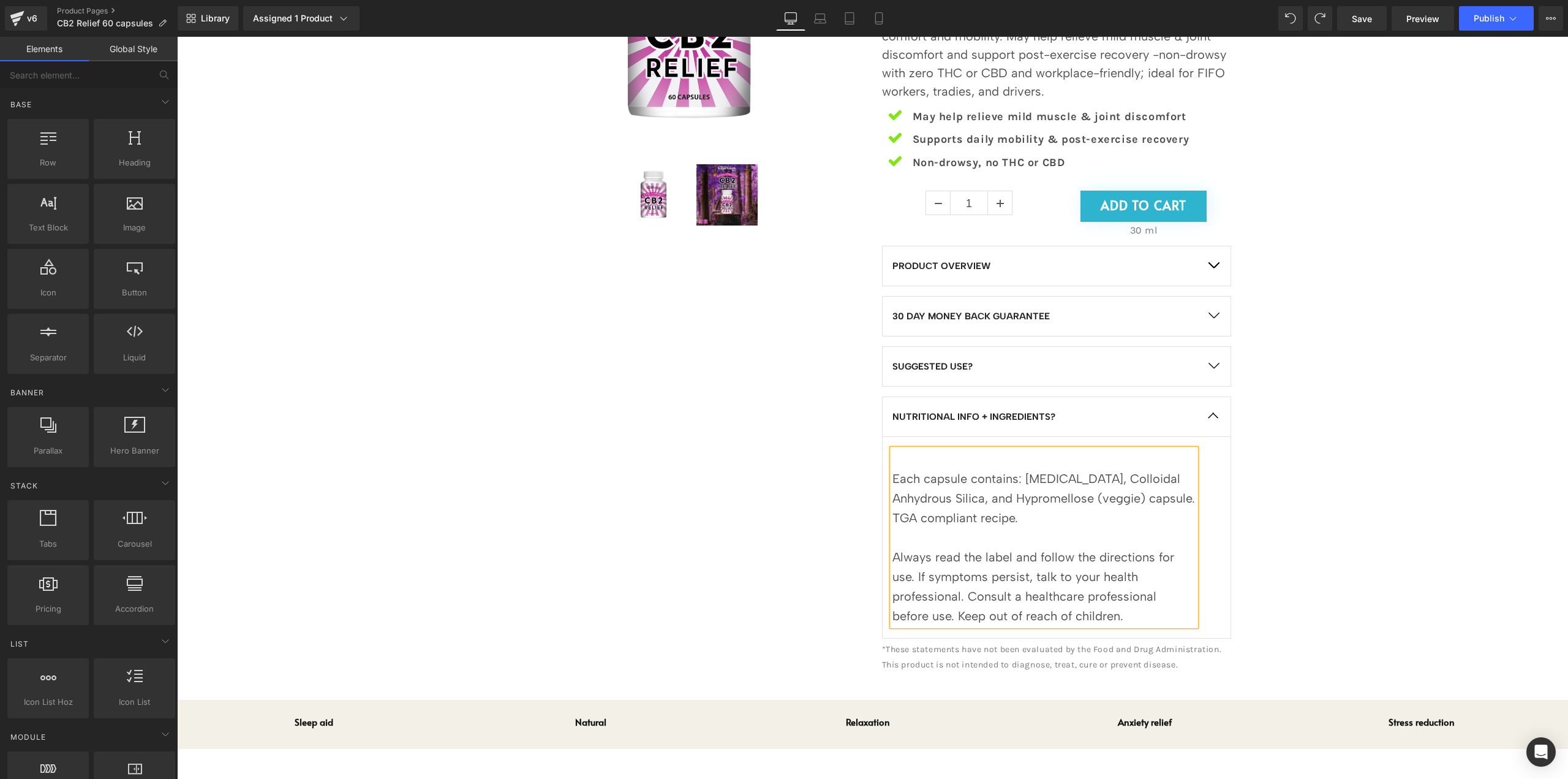
click at [1033, 458] on div at bounding box center [1043, 459] width 303 height 20
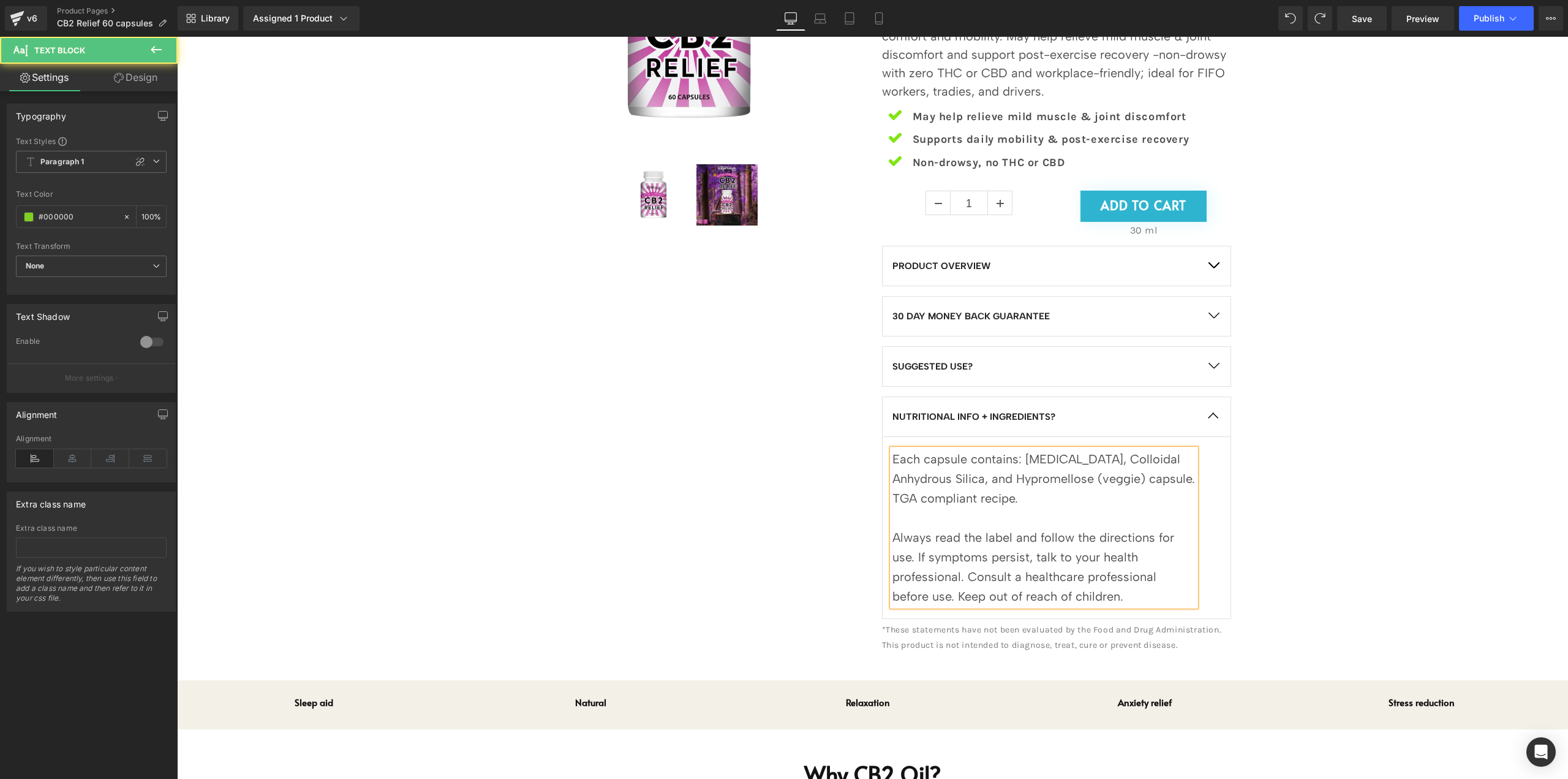
click at [1157, 551] on div "Always read the label and follow the directions for use. If symptoms persist, t…" at bounding box center [1043, 567] width 303 height 78
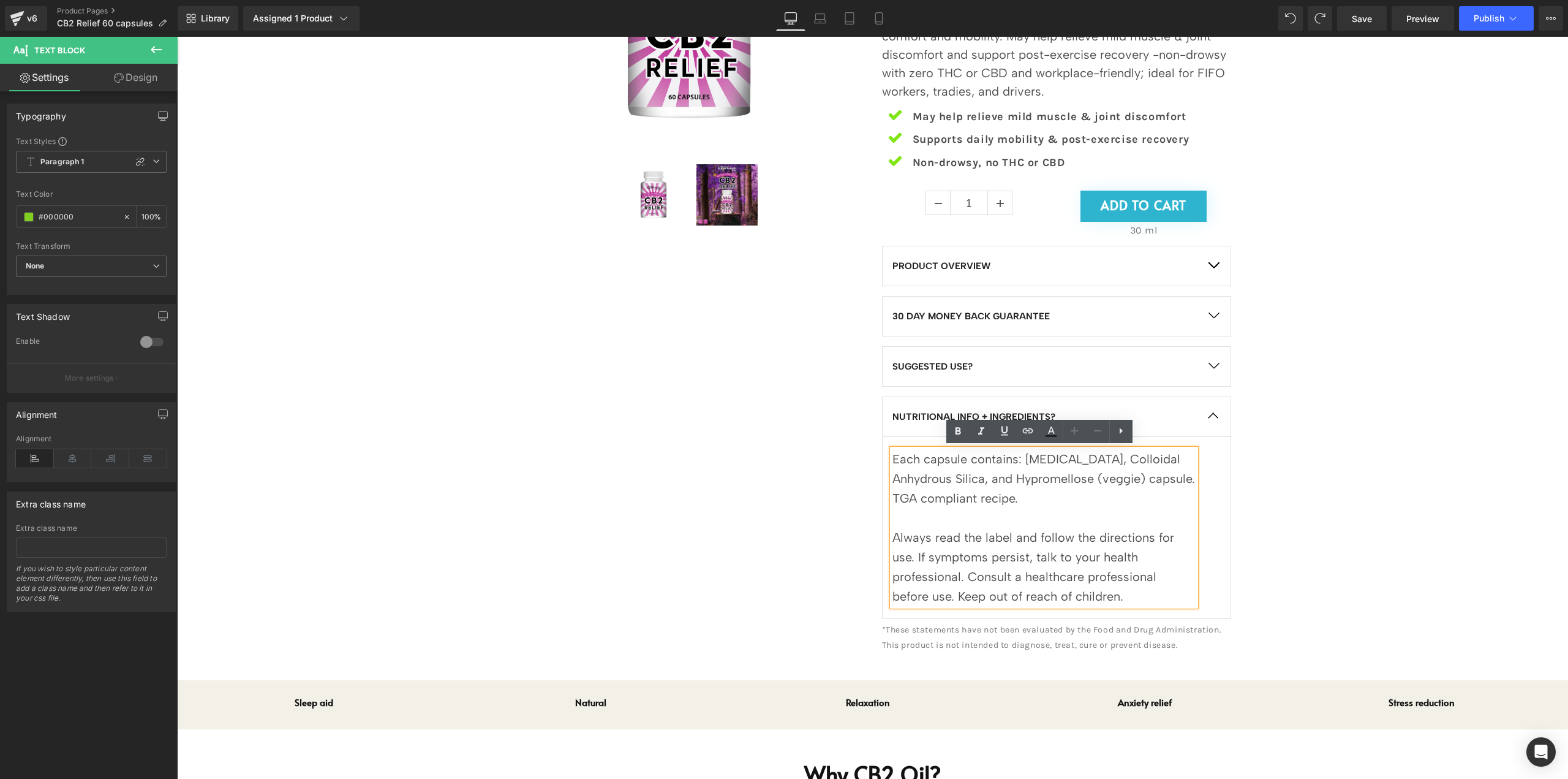
click at [1213, 367] on button "button" at bounding box center [1214, 367] width 34 height 39
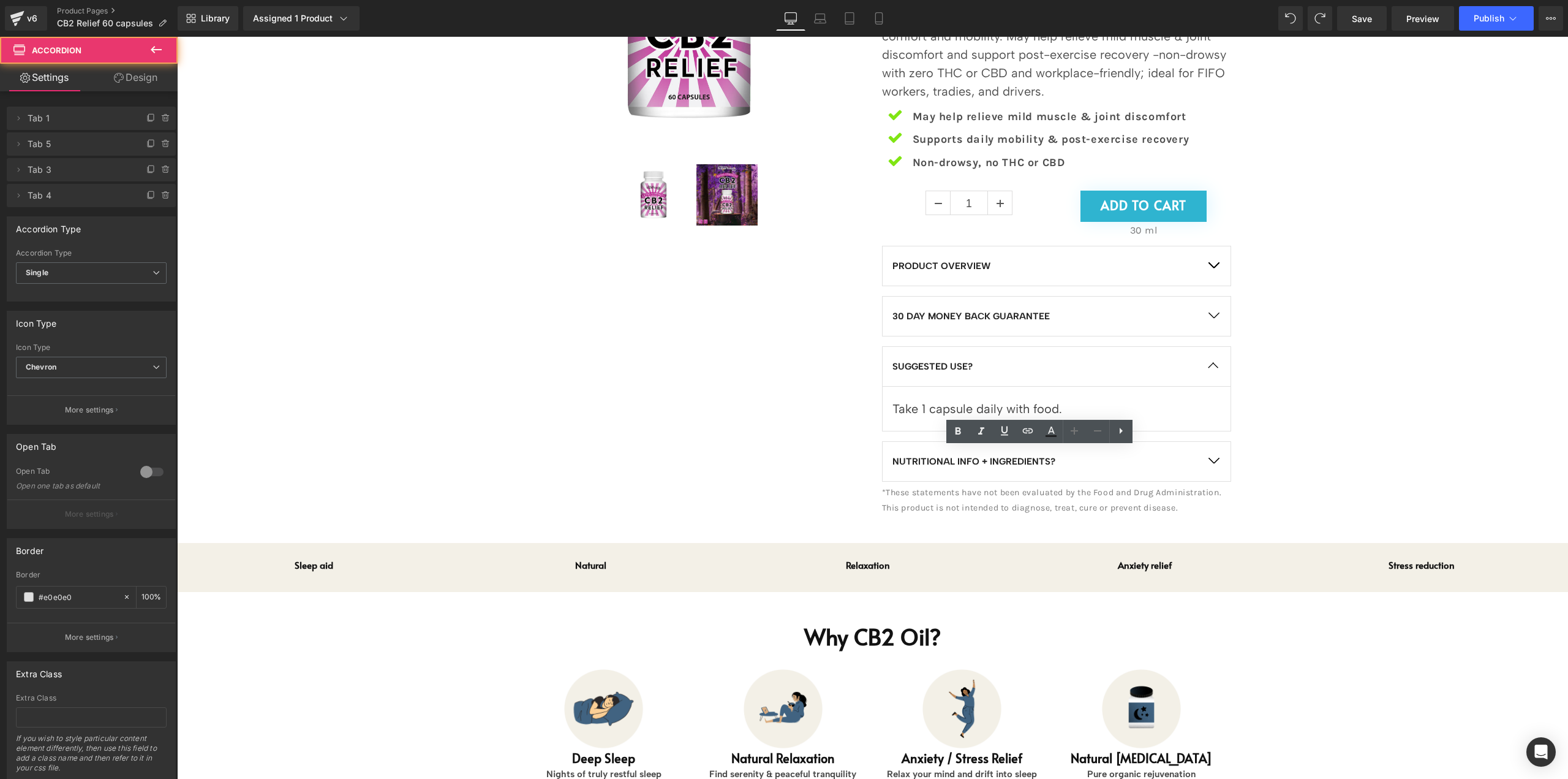
click at [1208, 315] on button "button" at bounding box center [1214, 316] width 34 height 39
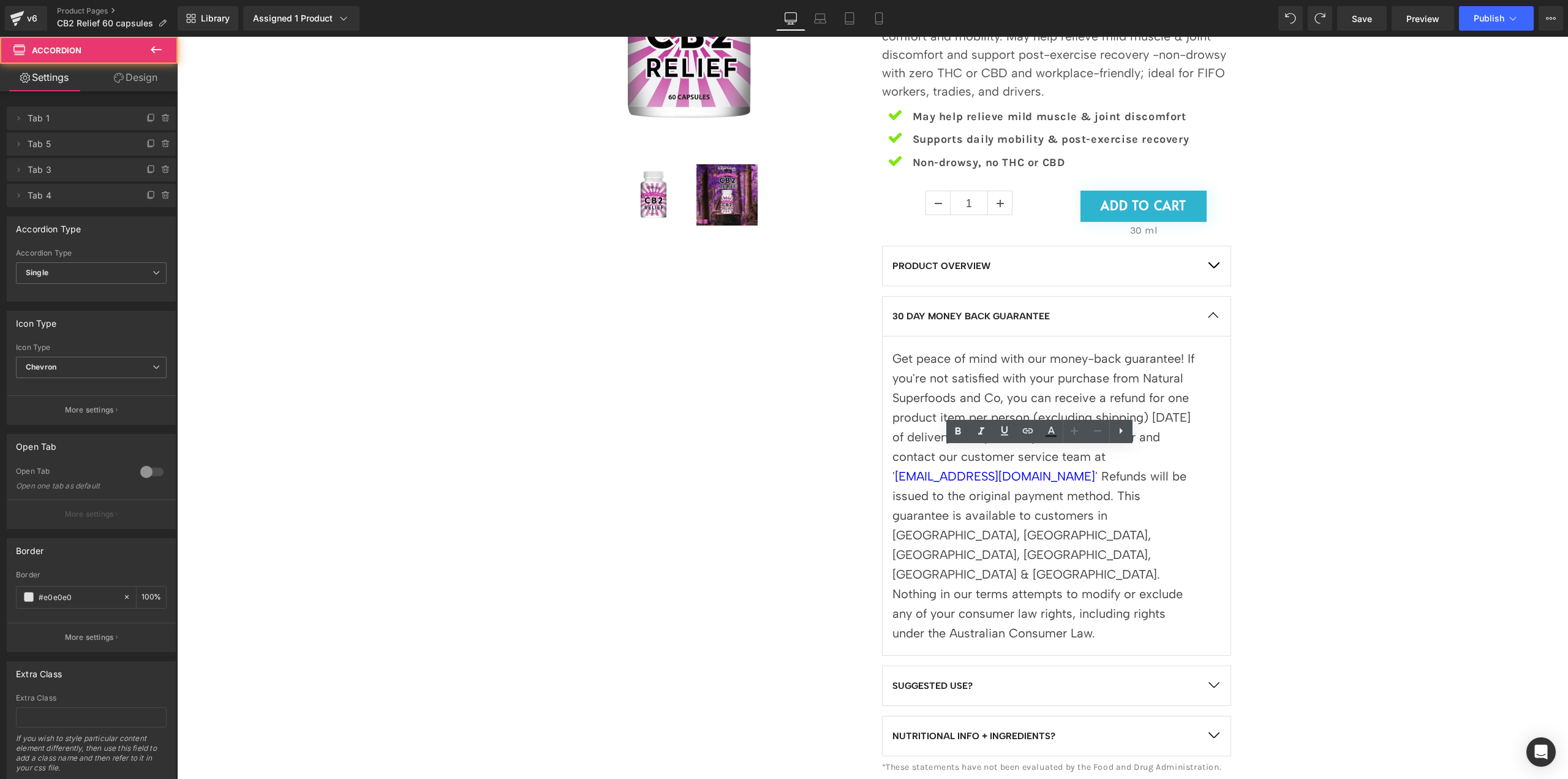
click at [1209, 269] on button "button" at bounding box center [1214, 266] width 34 height 39
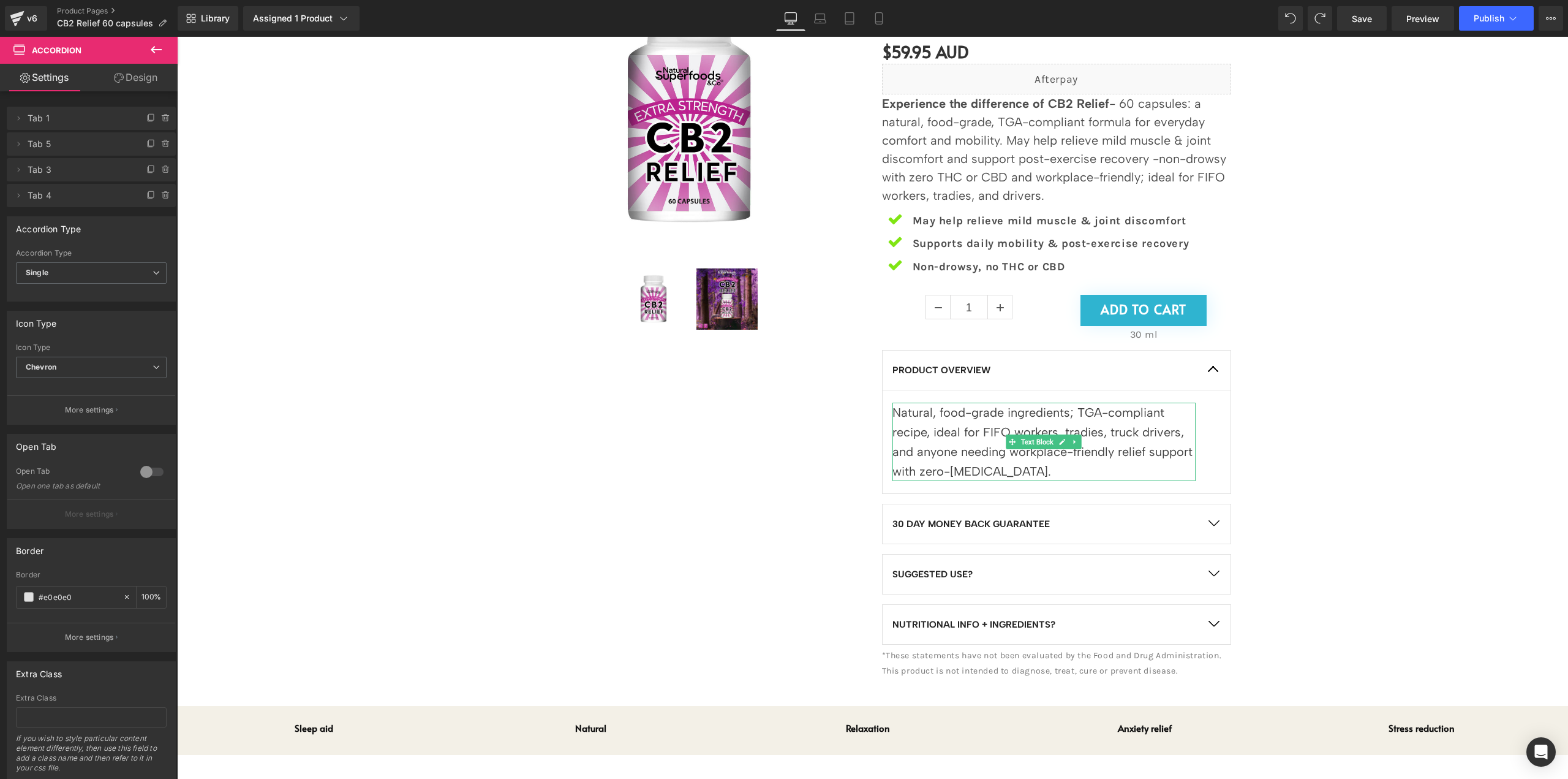
scroll to position [184, 0]
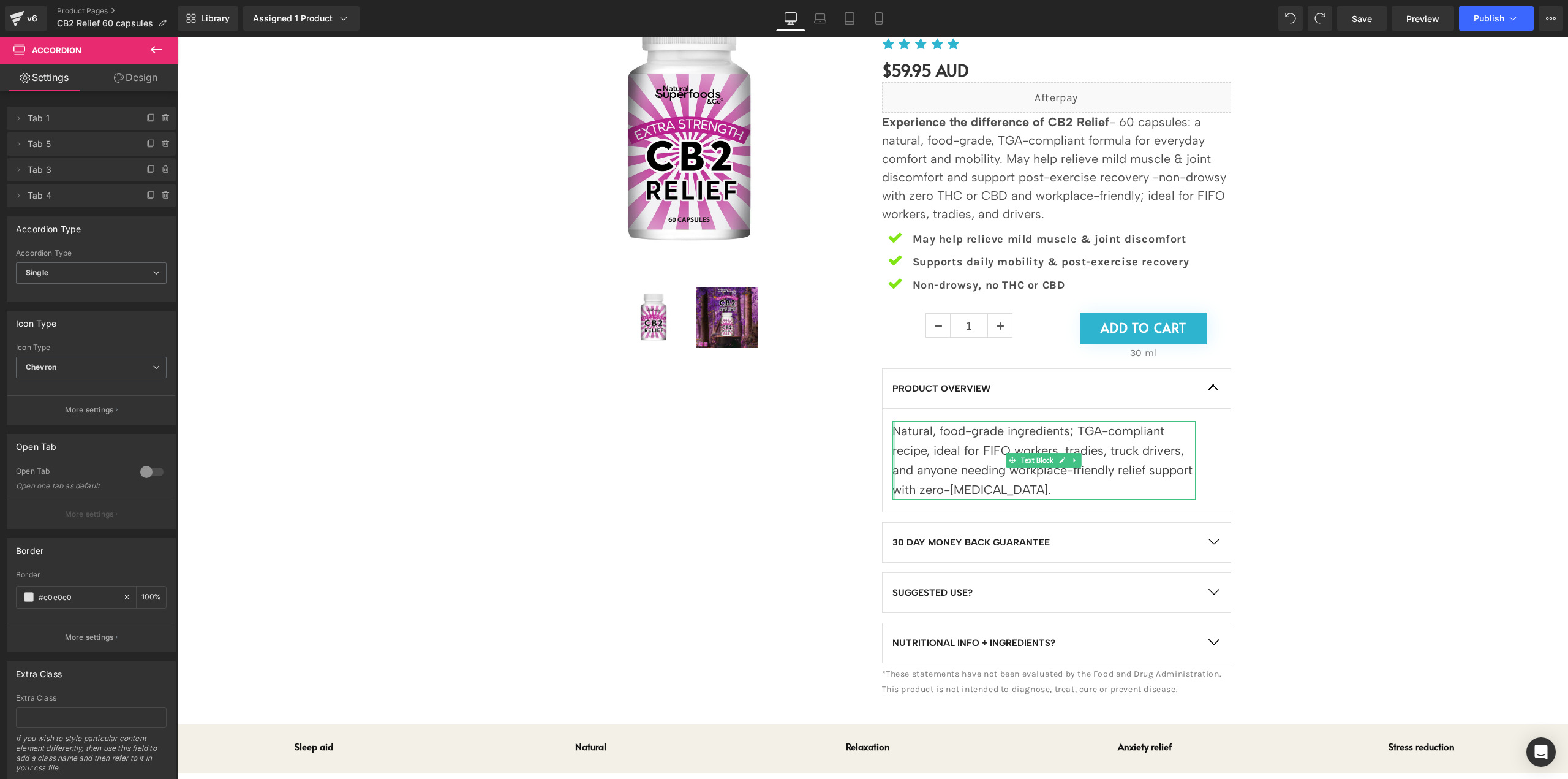
drag, startPoint x: 890, startPoint y: 427, endPoint x: 957, endPoint y: 438, distance: 67.9
click at [892, 427] on div "Natural, food-grade ingredients; TGA-compliant recipe, i deal for FIFO workers,…" at bounding box center [1043, 461] width 303 height 78
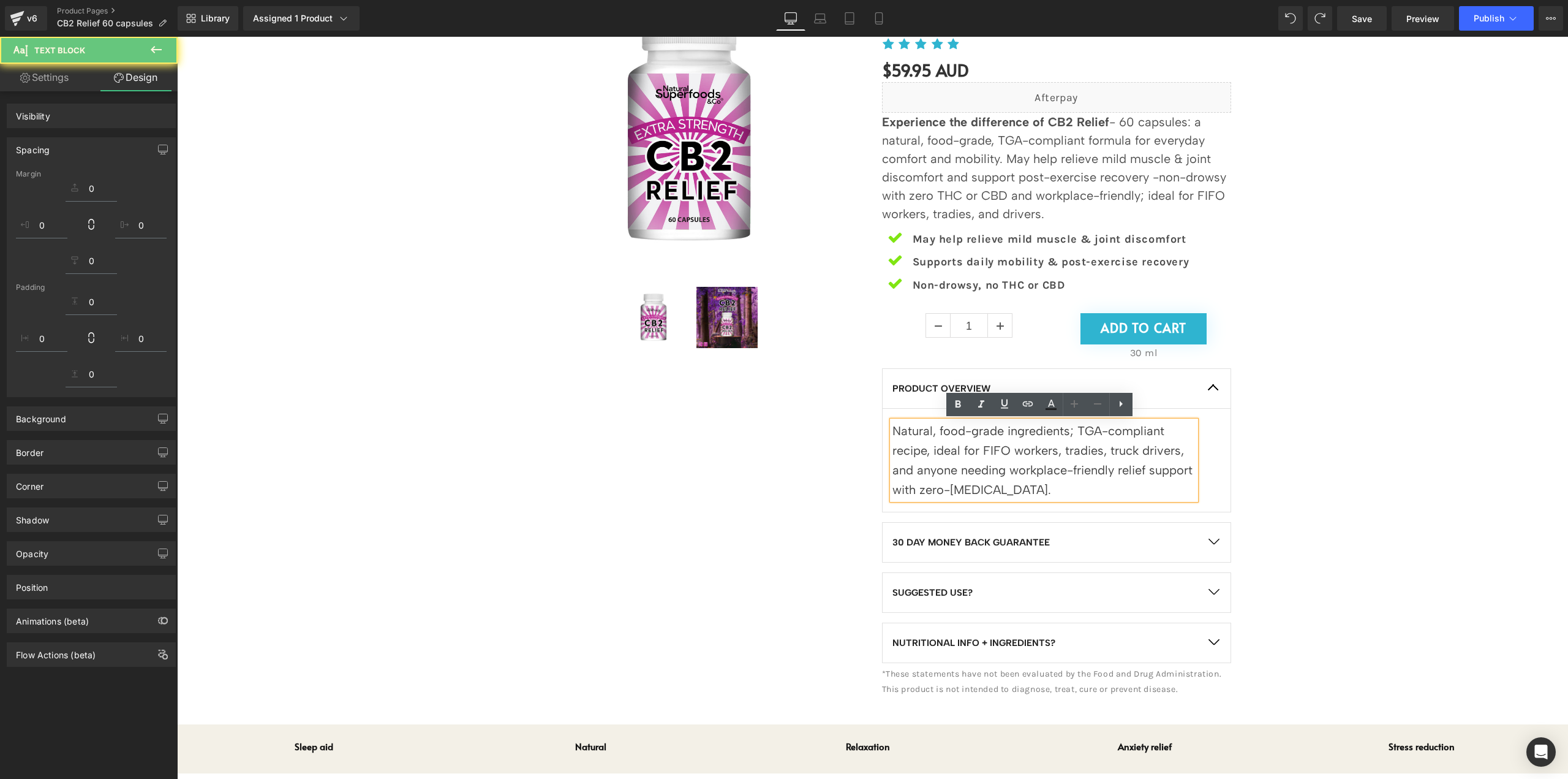
click at [957, 438] on p "Natural, food-grade ingredients; TGA-compliant recipe, i deal for FIFO workers,…" at bounding box center [1043, 461] width 303 height 78
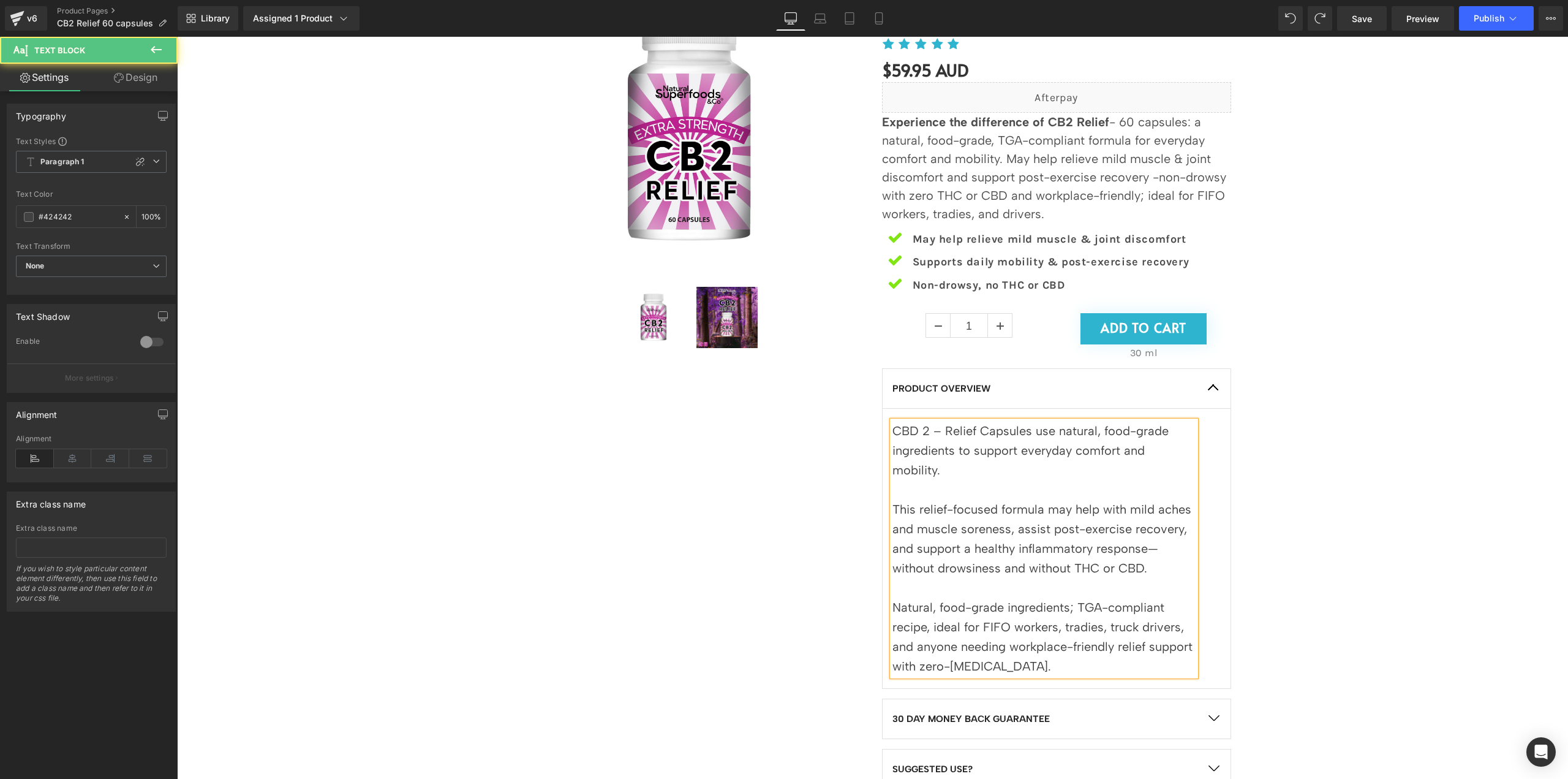
click at [1170, 532] on p "This relief-focused formula may help with mild aches and muscle soreness, assis…" at bounding box center [1043, 539] width 303 height 78
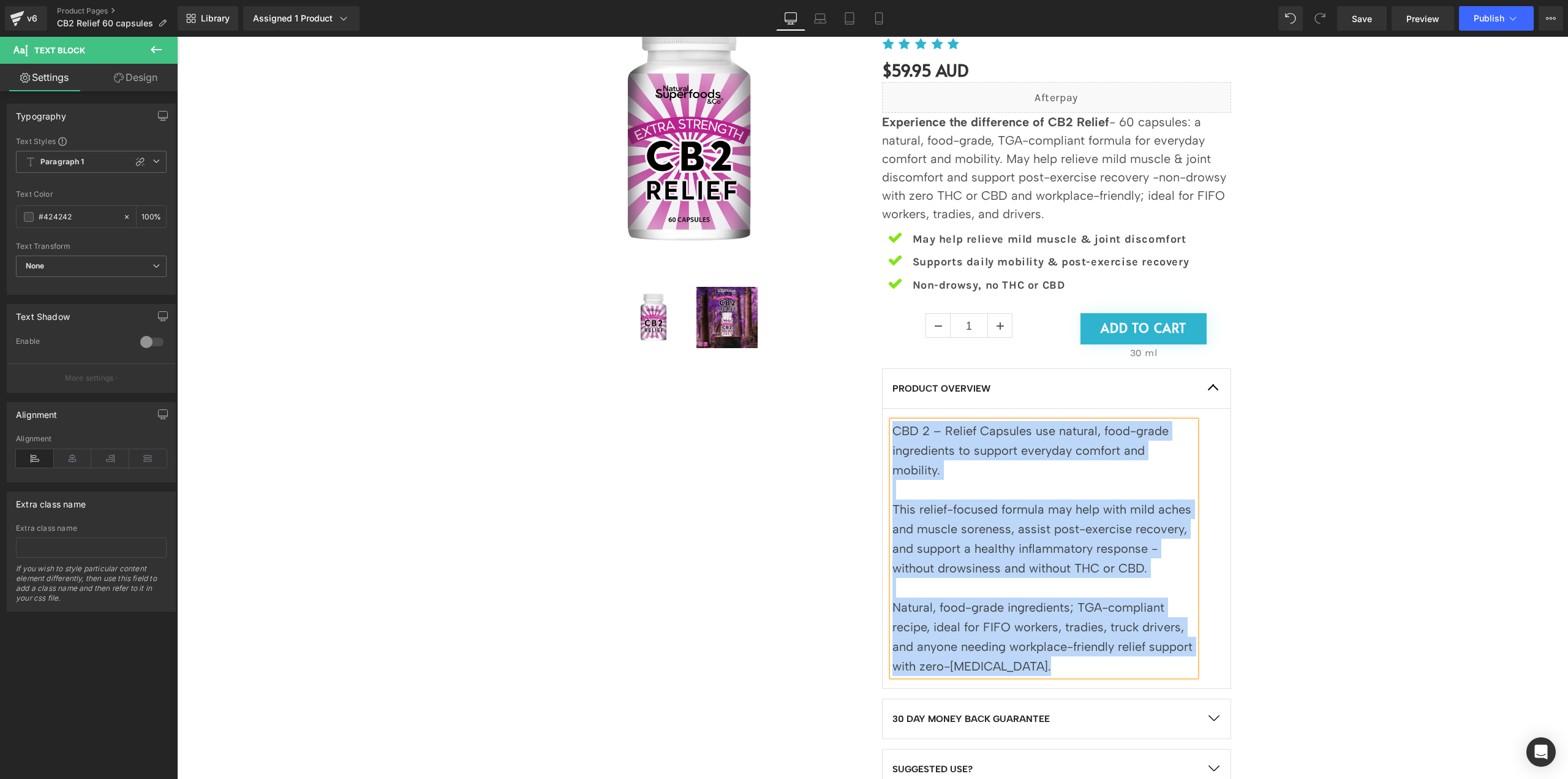
drag, startPoint x: 1037, startPoint y: 648, endPoint x: 877, endPoint y: 421, distance: 277.7
click at [882, 421] on article "CBD 2 – Relief Capsules use natural, food-grade ingredients to support everyday…" at bounding box center [1057, 549] width 349 height 280
copy div "CBD 2 – Relief Capsules use natural, food-grade ingredients to support everyday…"
click at [1030, 480] on p at bounding box center [1043, 490] width 303 height 20
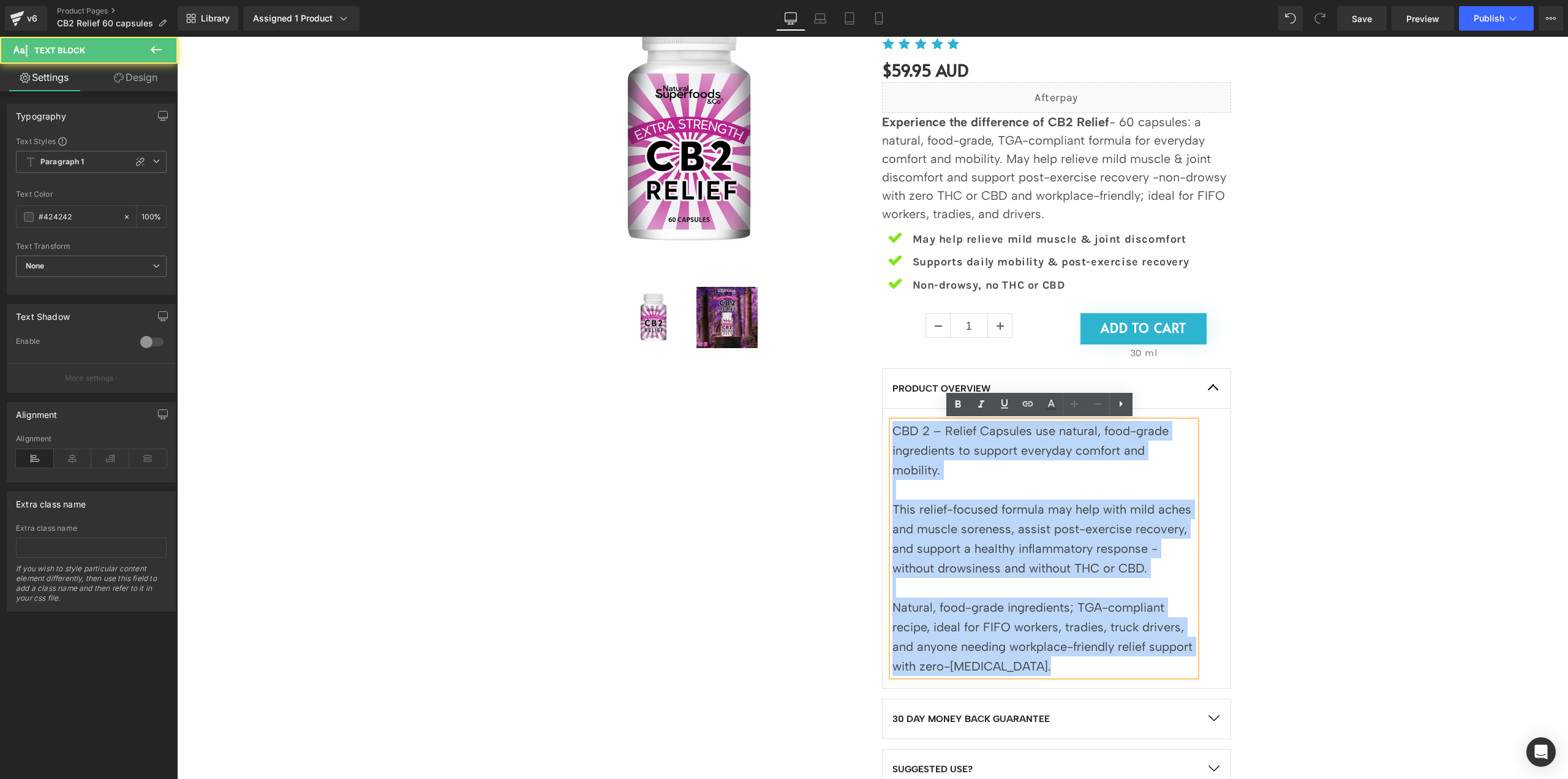
click at [1039, 480] on p at bounding box center [1043, 490] width 303 height 20
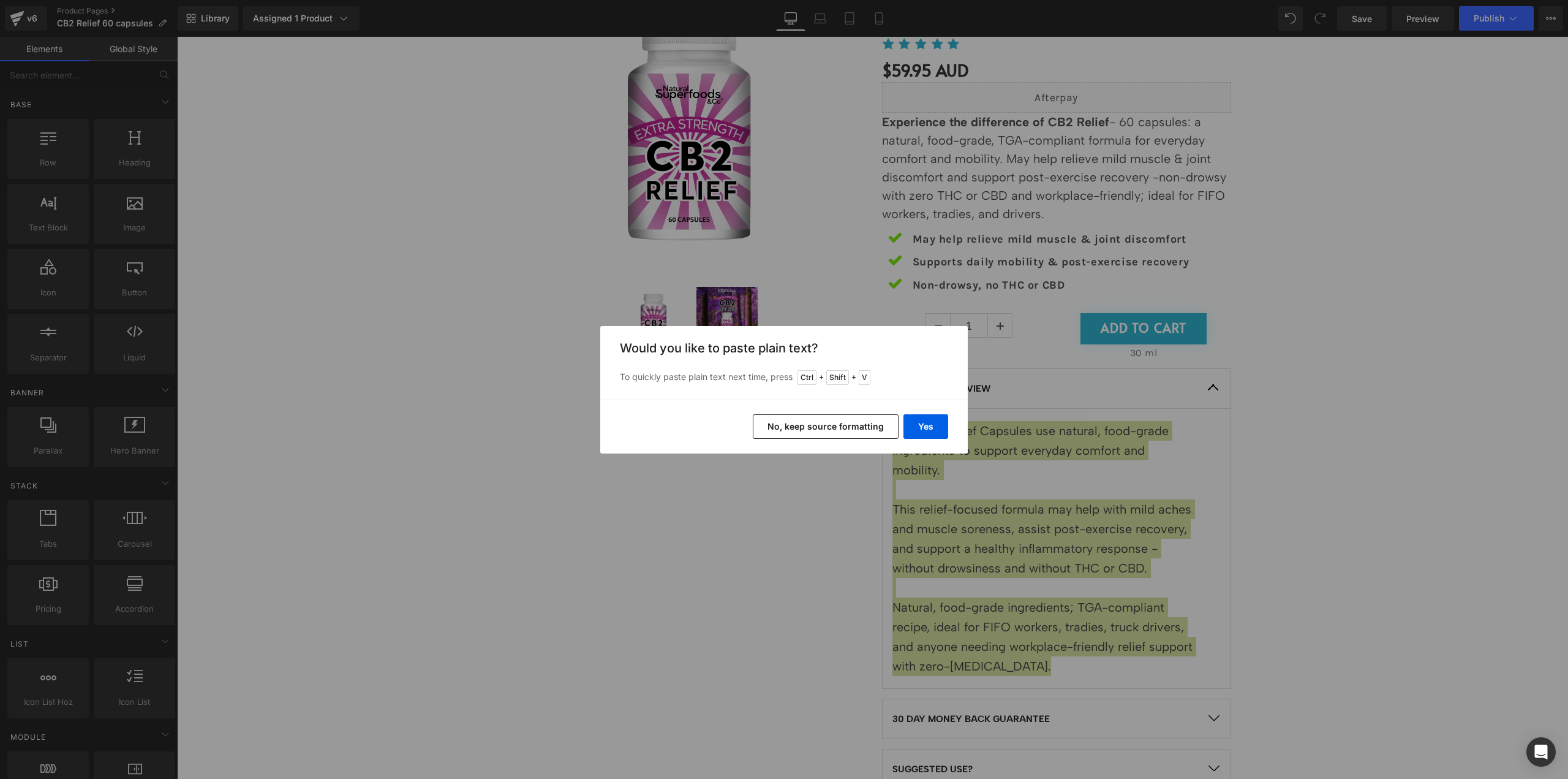
click at [888, 381] on p "To quickly paste plain text next time, press Ctrl + Shift + V" at bounding box center [784, 377] width 328 height 15
click at [845, 424] on button "No, keep source formatting" at bounding box center [825, 426] width 146 height 24
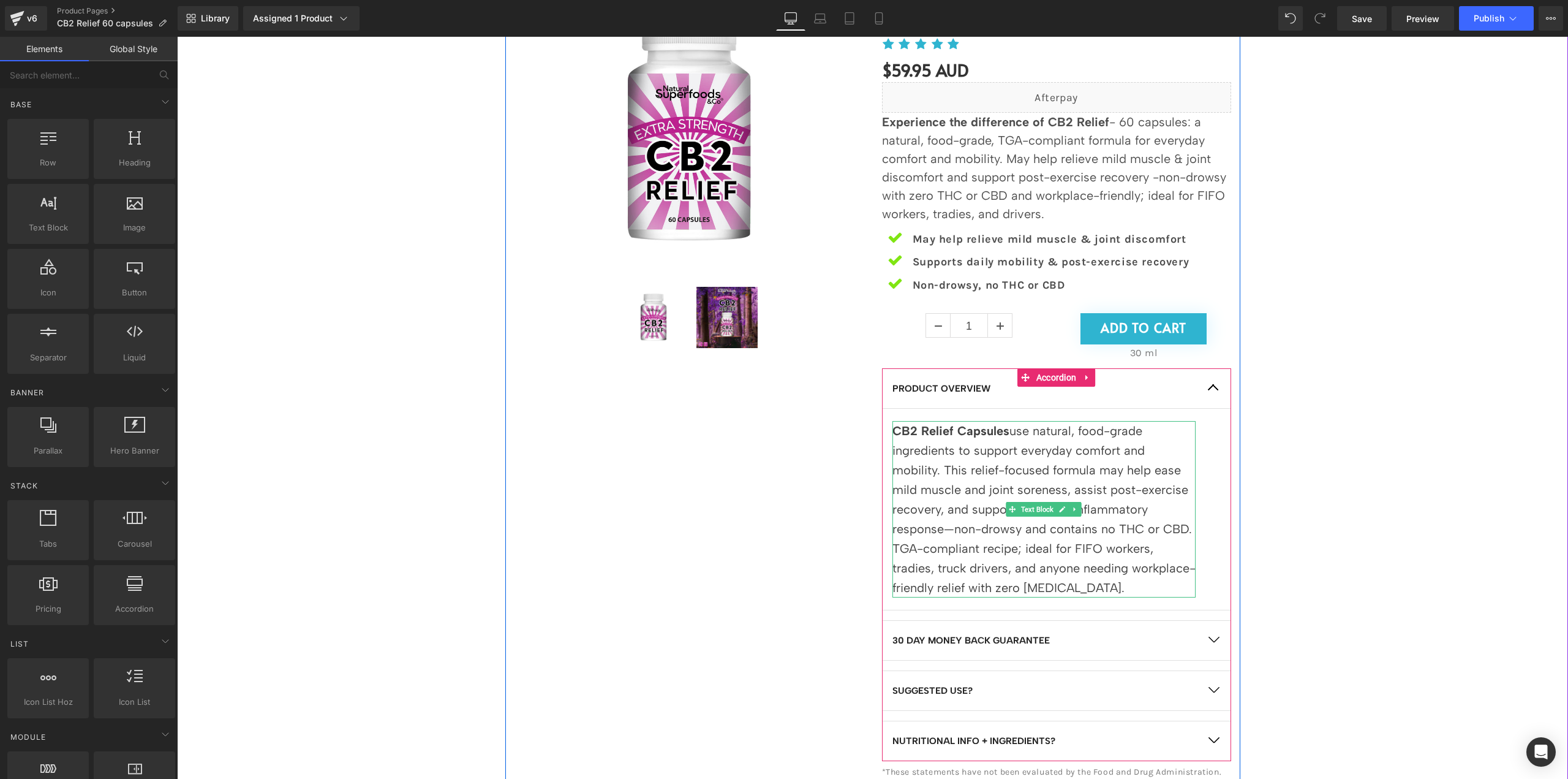
click at [1068, 540] on p "CB2 Relief Capsules use natural, food-grade ingredients to support everyday com…" at bounding box center [1043, 510] width 303 height 176
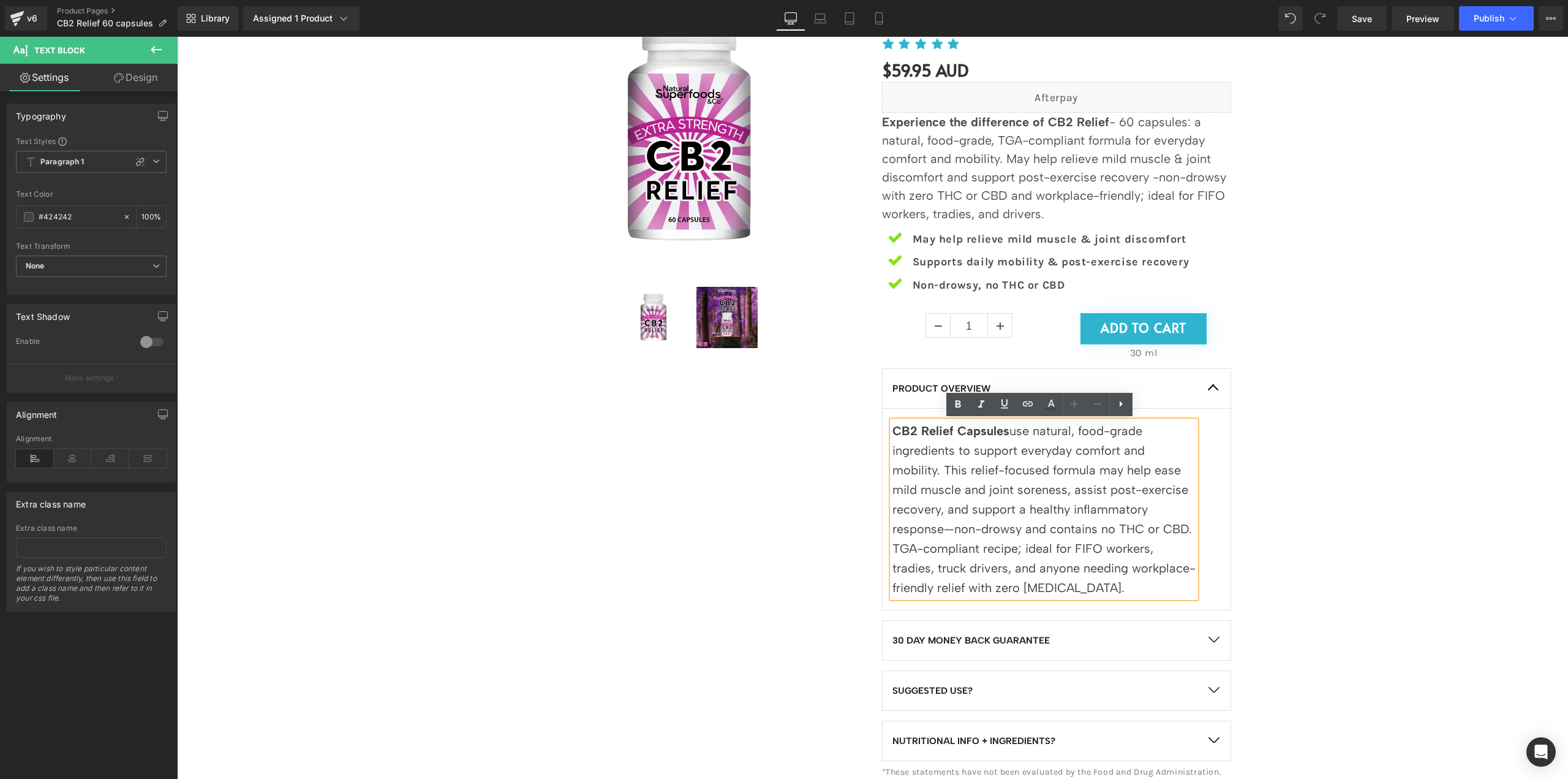
drag, startPoint x: 1125, startPoint y: 590, endPoint x: 868, endPoint y: 427, distance: 304.3
click at [868, 427] on div "Sale Off (P) Image (P) Image List EXTRA STRENGTH, TURBO CHARGED Heading CB2 Rel…" at bounding box center [873, 384] width 735 height 839
click at [1007, 434] on p "CB2 Relief Capsules use natural, food-grade ingredients to support everyday com…" at bounding box center [1043, 510] width 303 height 176
drag, startPoint x: 1000, startPoint y: 430, endPoint x: 846, endPoint y: 428, distance: 154.0
click at [846, 428] on div "Sale Off (P) Image (P) Image List EXTRA STRENGTH, TURBO CHARGED Heading CB2 Rel…" at bounding box center [873, 384] width 735 height 839
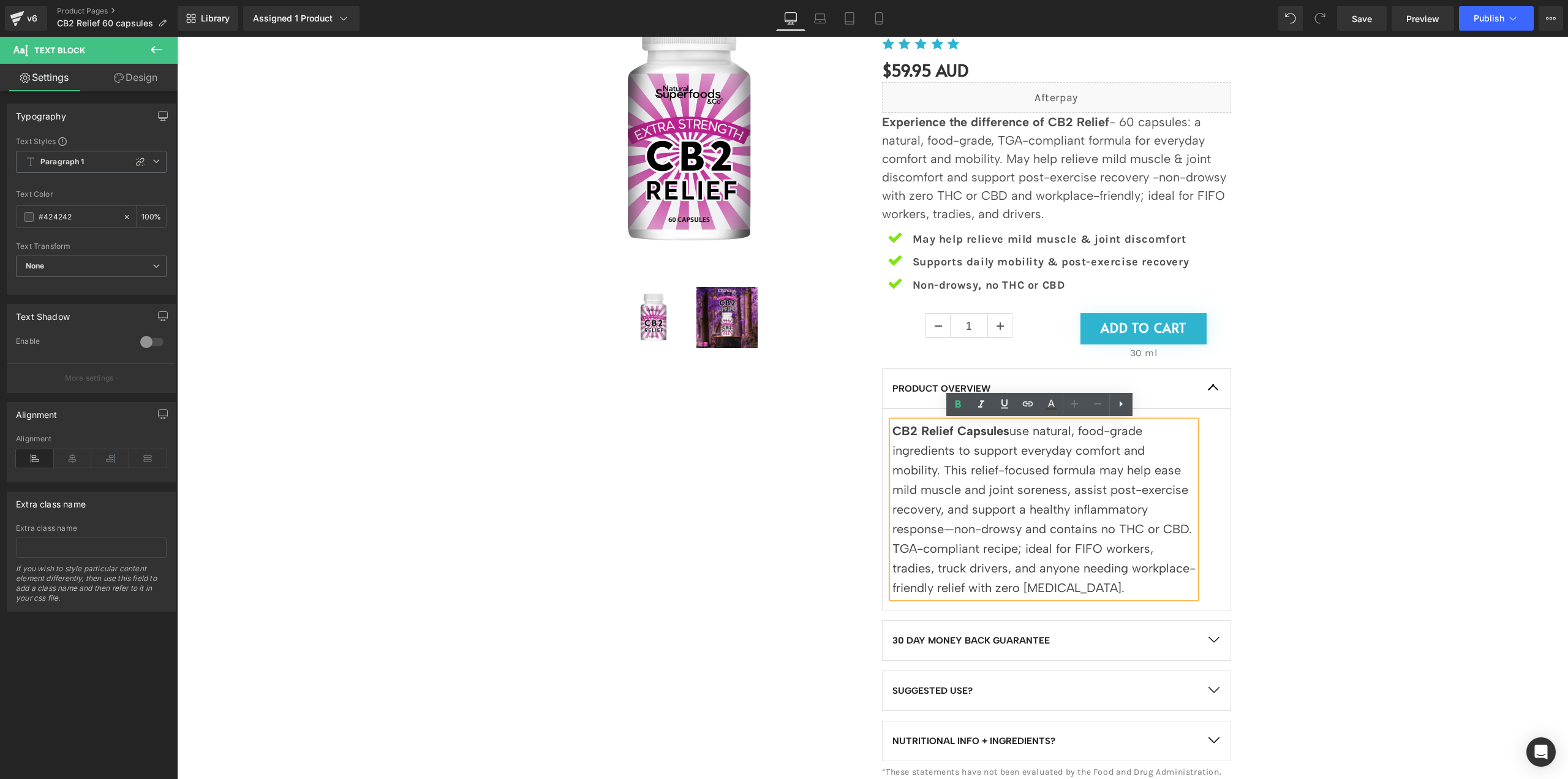
click at [892, 471] on p "CB2 Relief Capsules use natural, food-grade ingredients to support everyday com…" at bounding box center [1043, 510] width 303 height 176
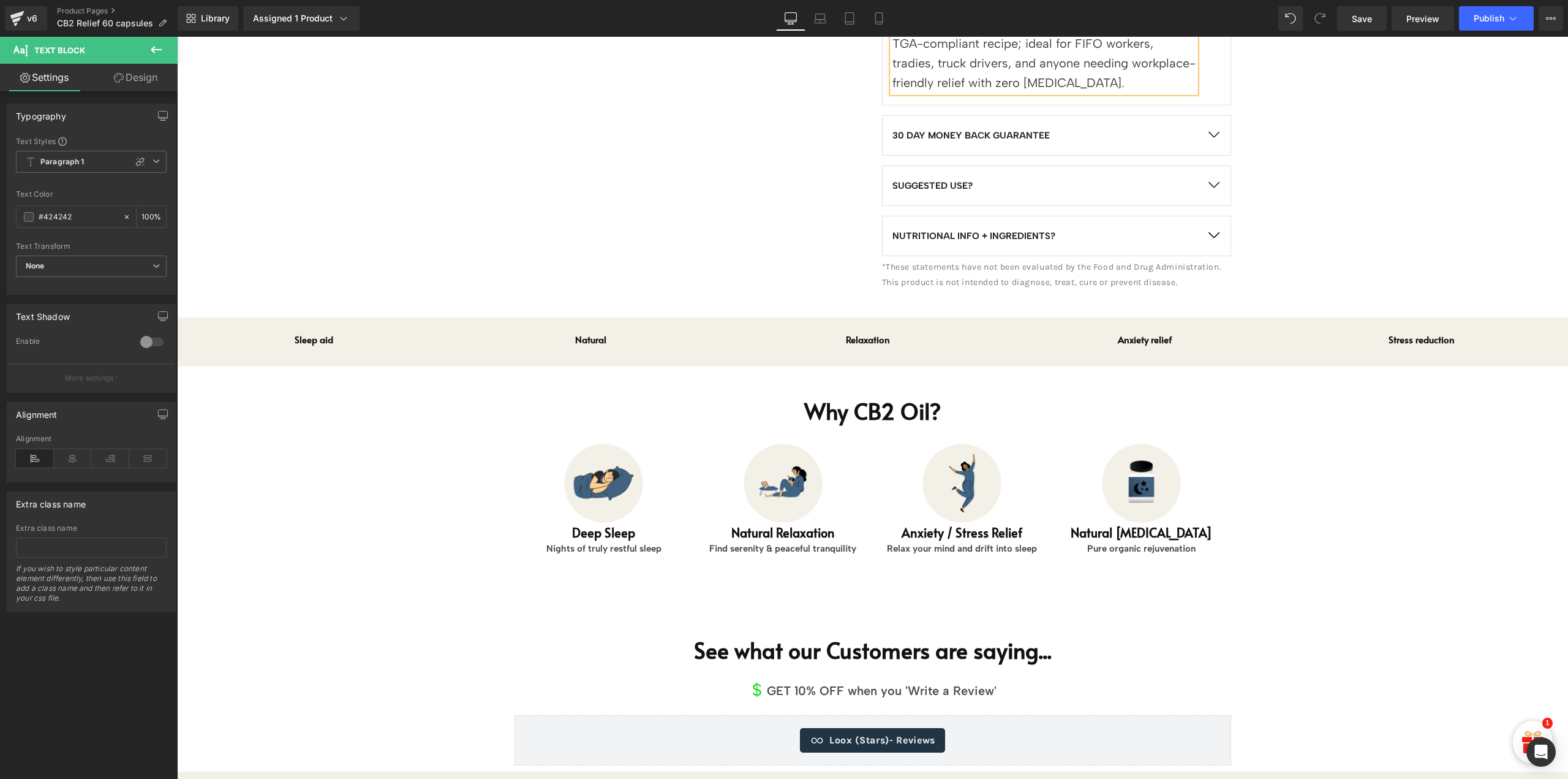
scroll to position [736, 0]
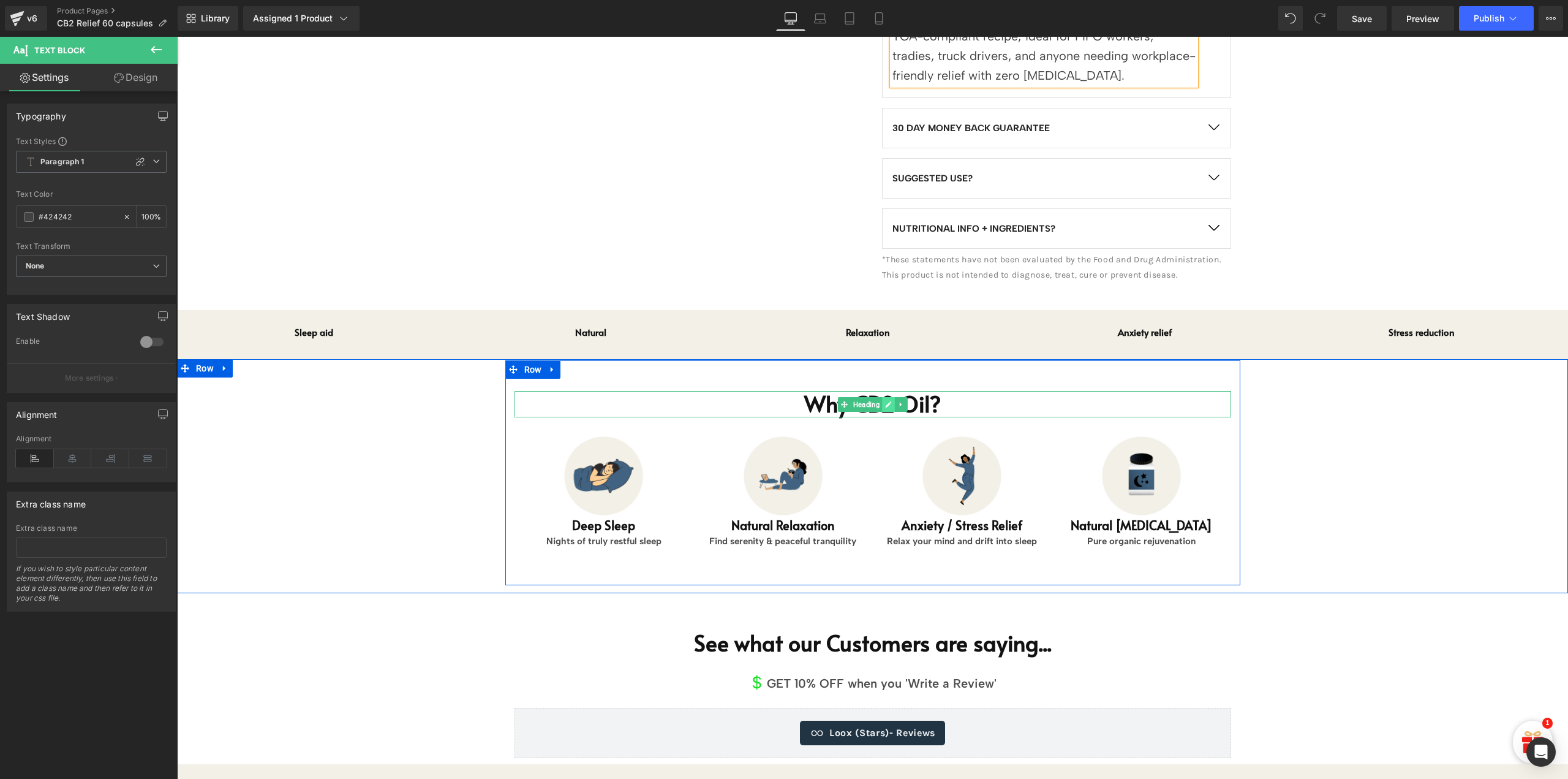
click at [885, 401] on icon at bounding box center [888, 404] width 7 height 7
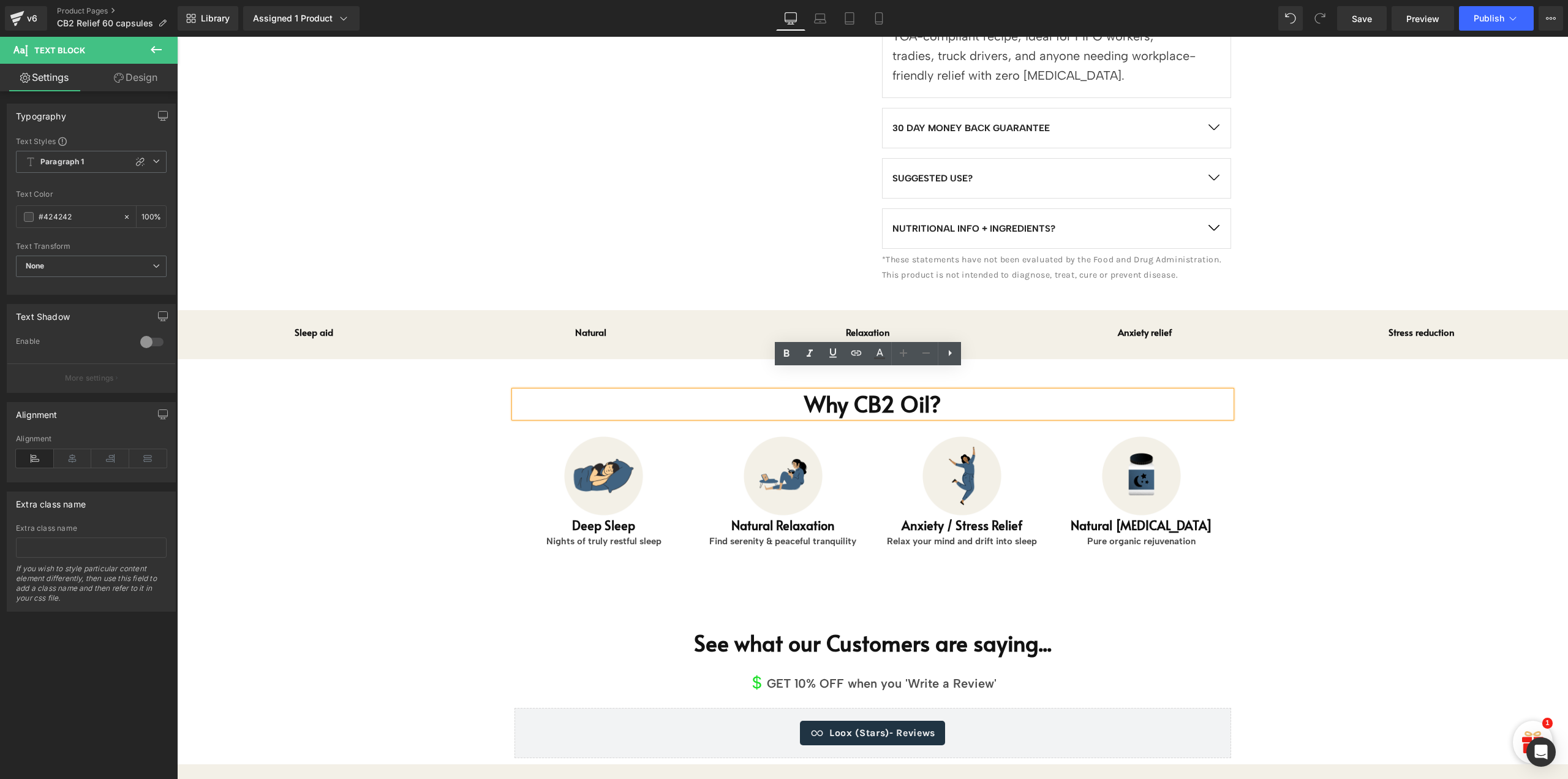
click at [893, 391] on h1 "Why CB2 Oil?" at bounding box center [873, 404] width 717 height 26
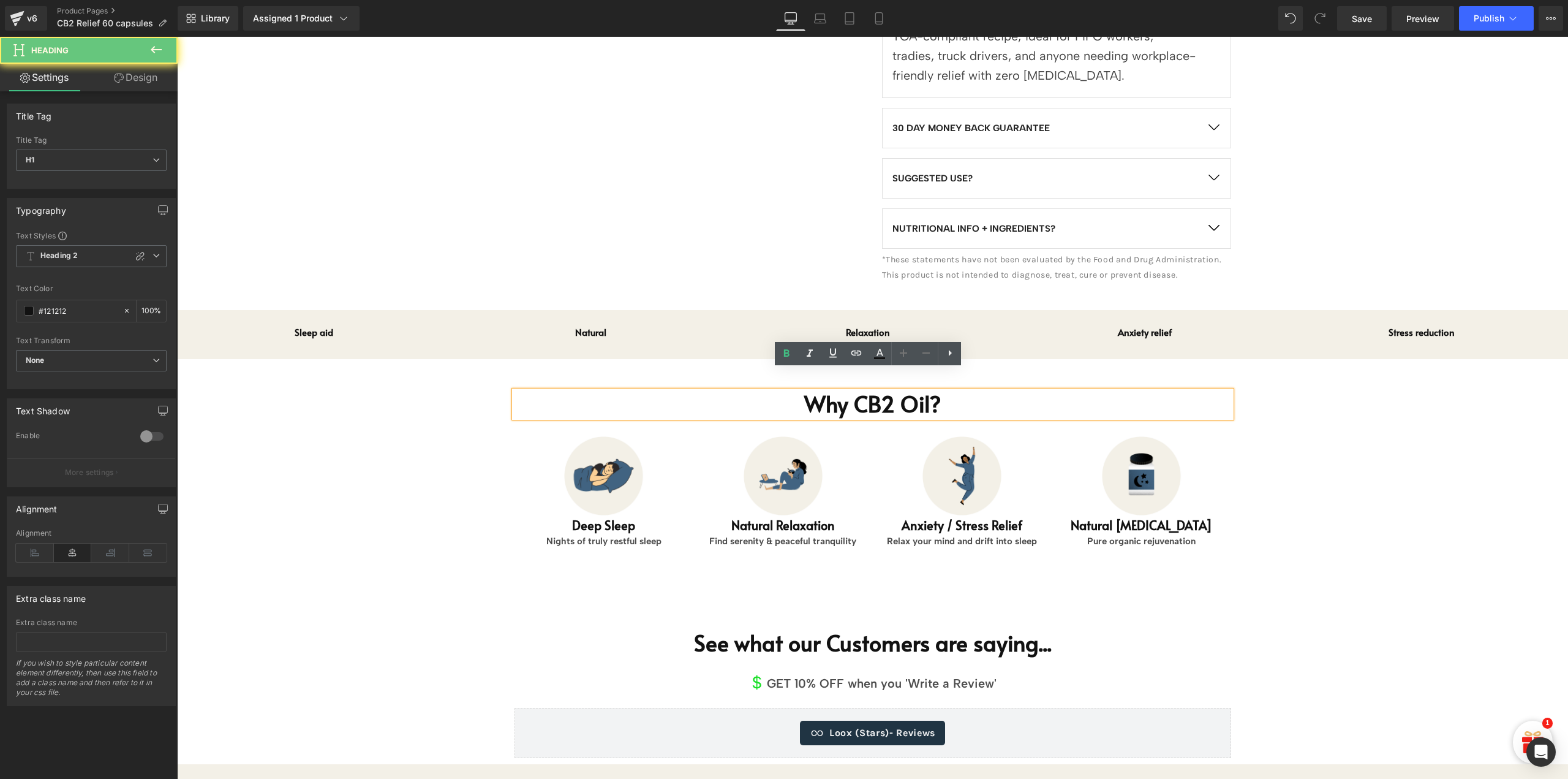
click at [905, 391] on h1 "Why CB2 Oil?" at bounding box center [873, 404] width 717 height 26
click at [926, 391] on h1 "Why CB2 Oil?" at bounding box center [873, 404] width 717 height 26
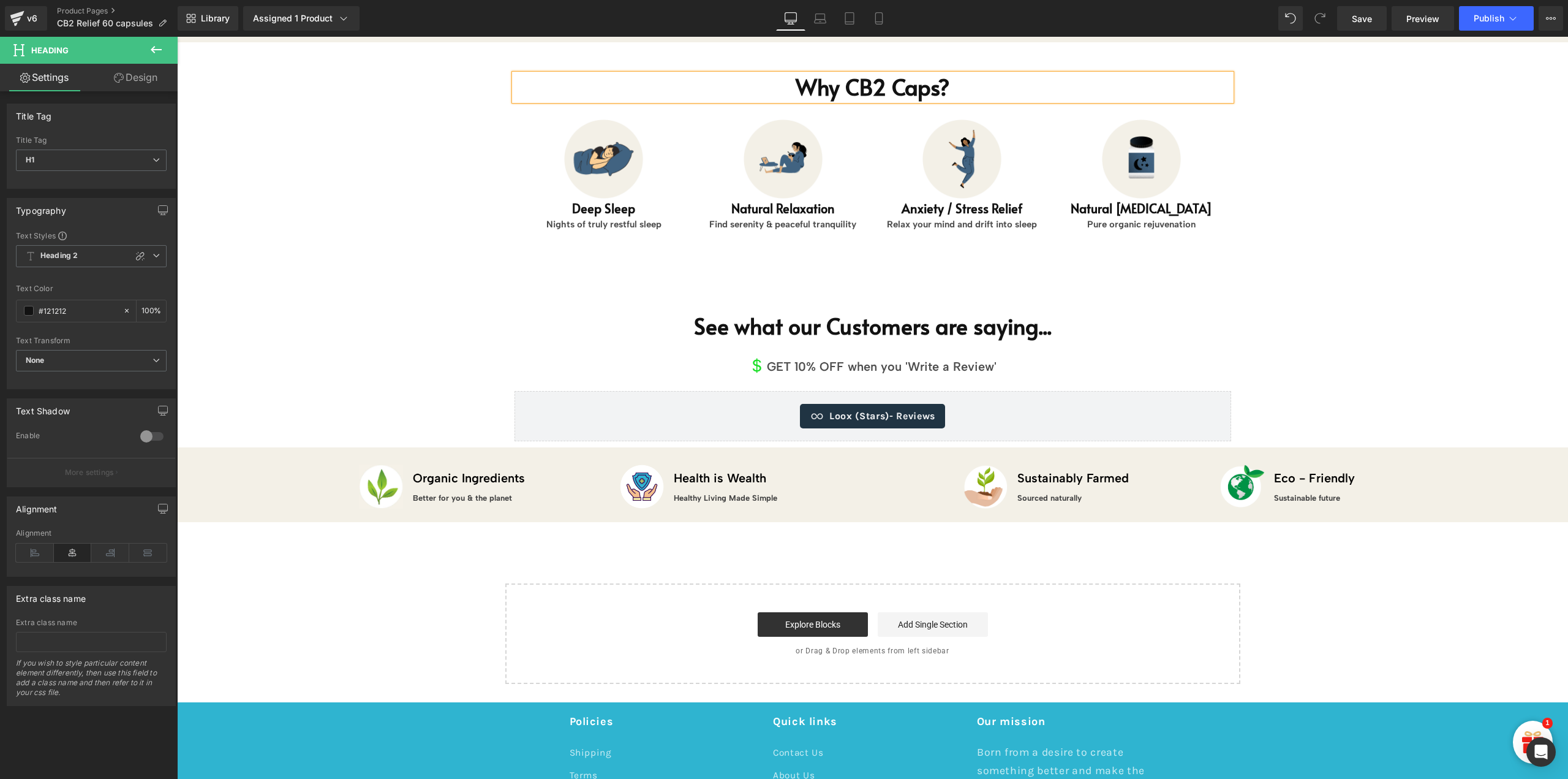
scroll to position [858, 0]
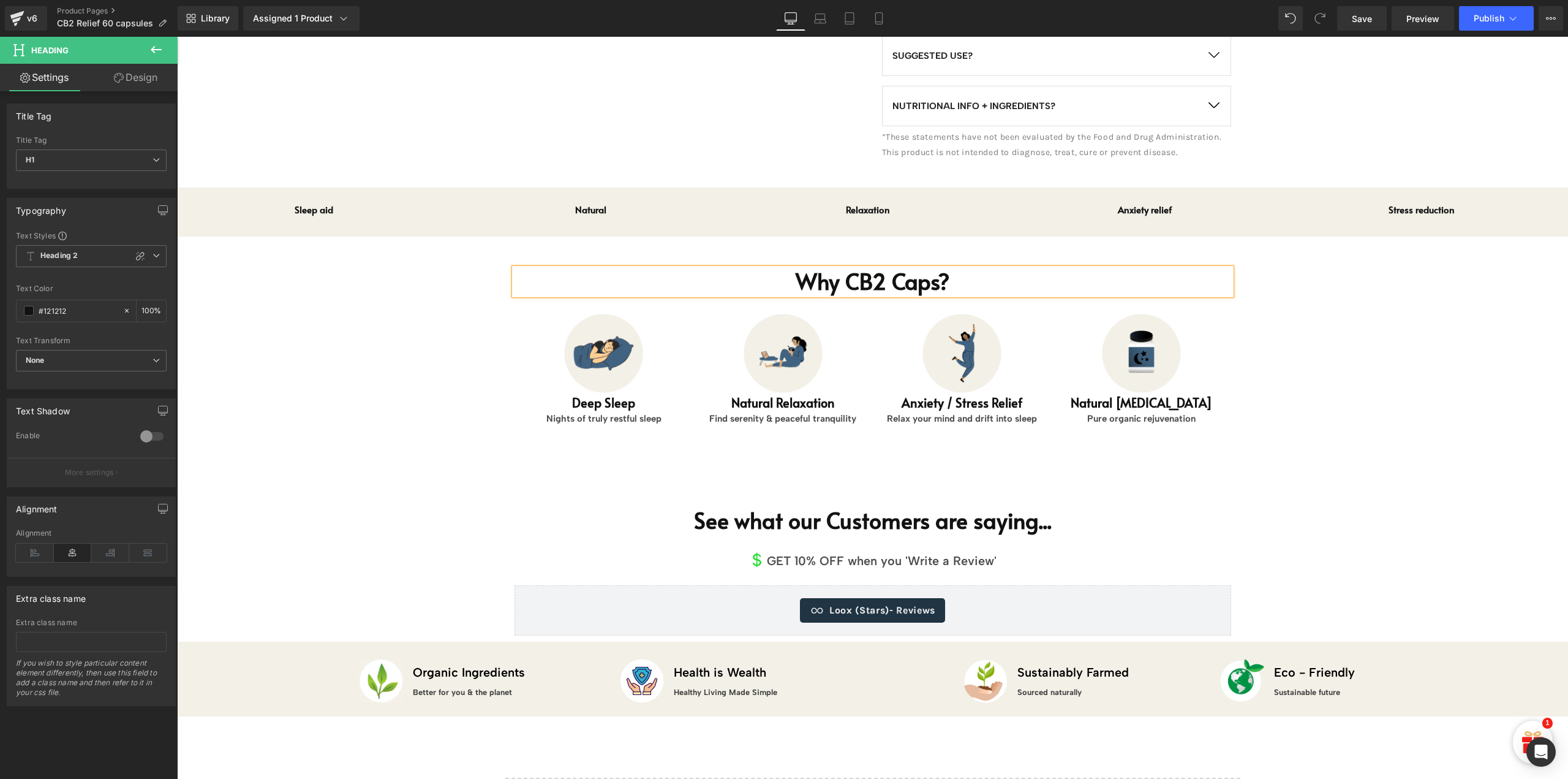
drag, startPoint x: 957, startPoint y: 402, endPoint x: 968, endPoint y: 399, distance: 11.4
click at [957, 412] on div "Relax your mind and drift into sleep Text Block" at bounding box center [962, 418] width 161 height 14
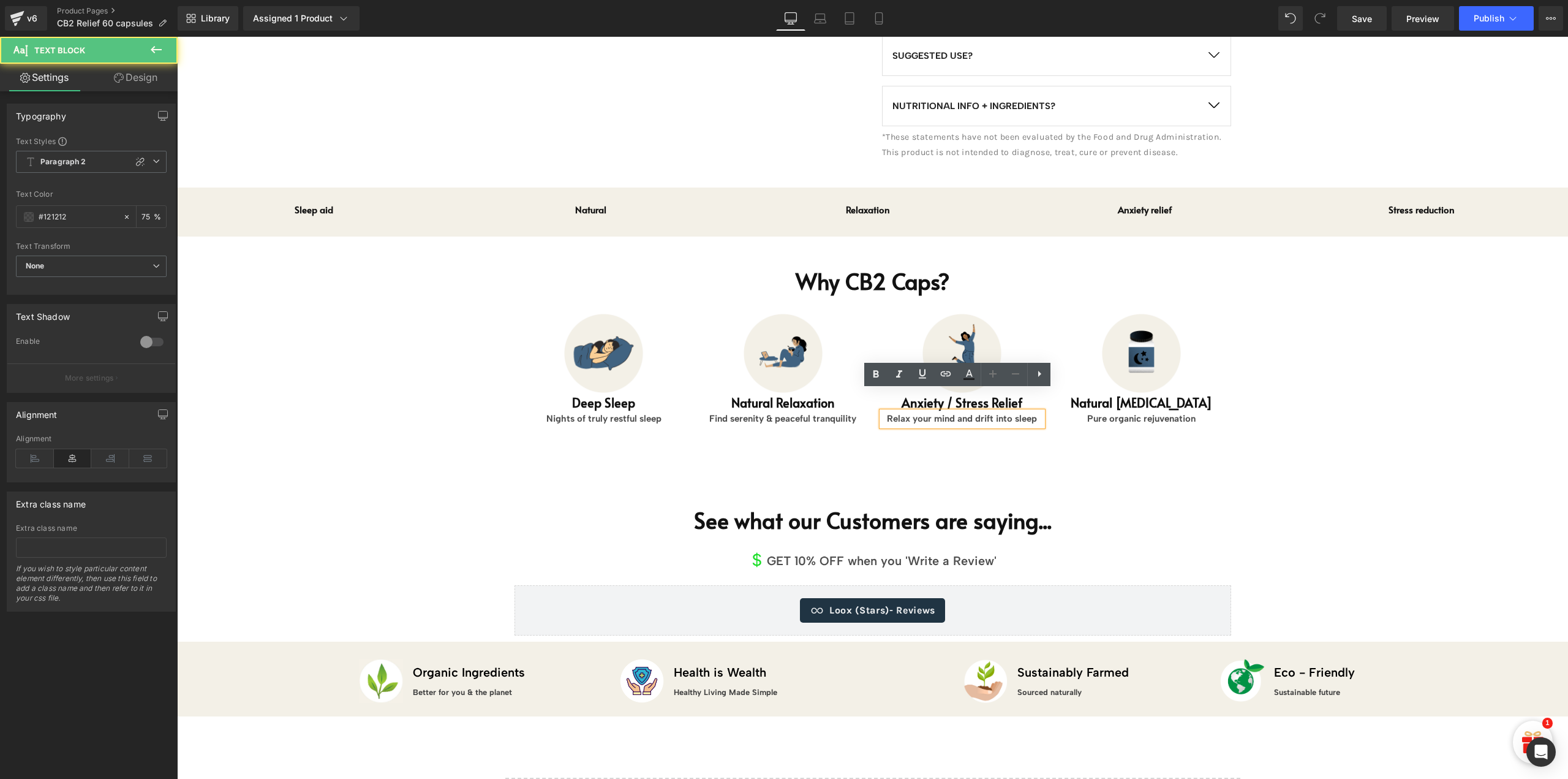
click at [968, 412] on p "Relax your mind and drift into sleep" at bounding box center [962, 418] width 161 height 14
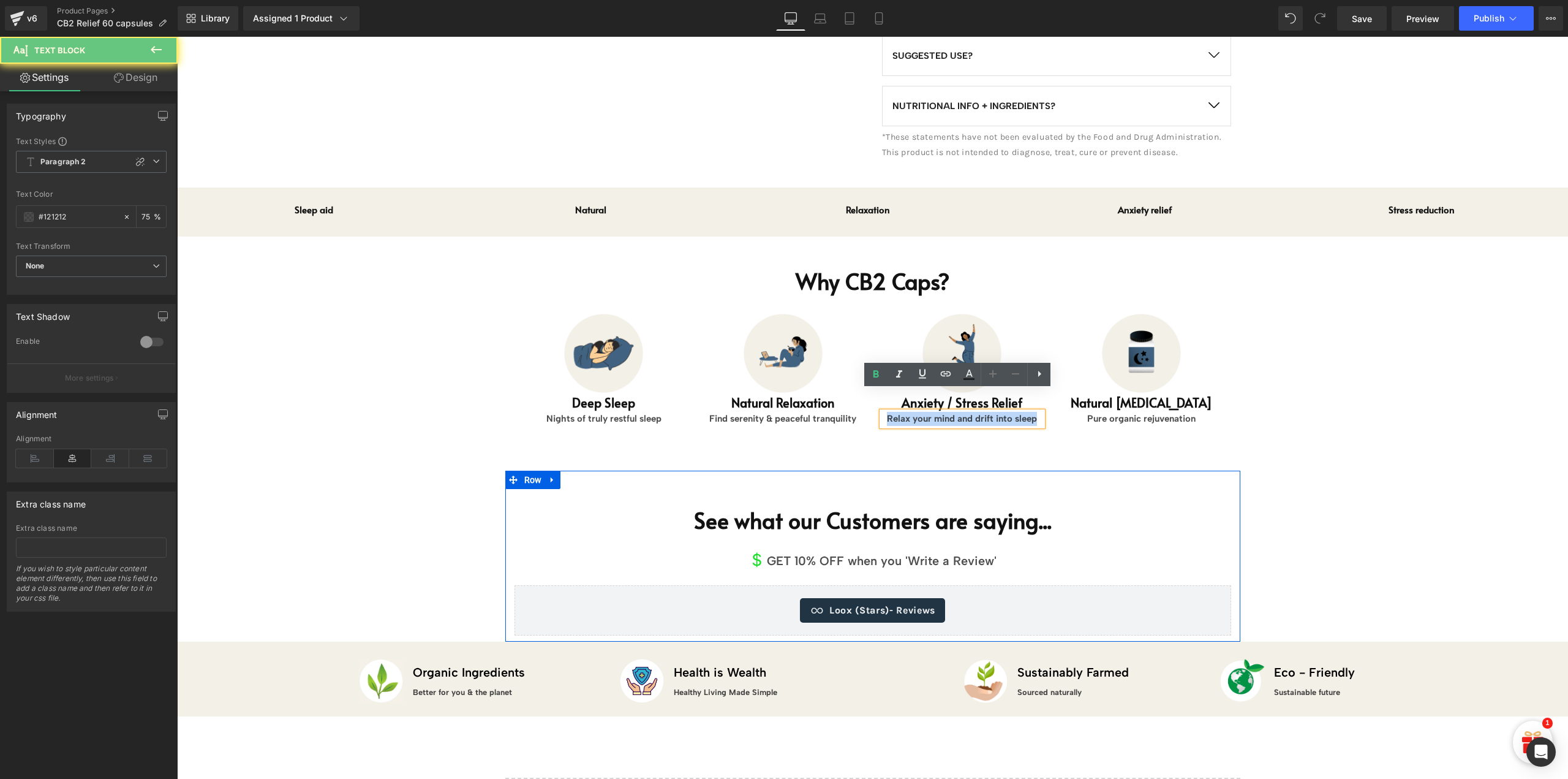
paste div
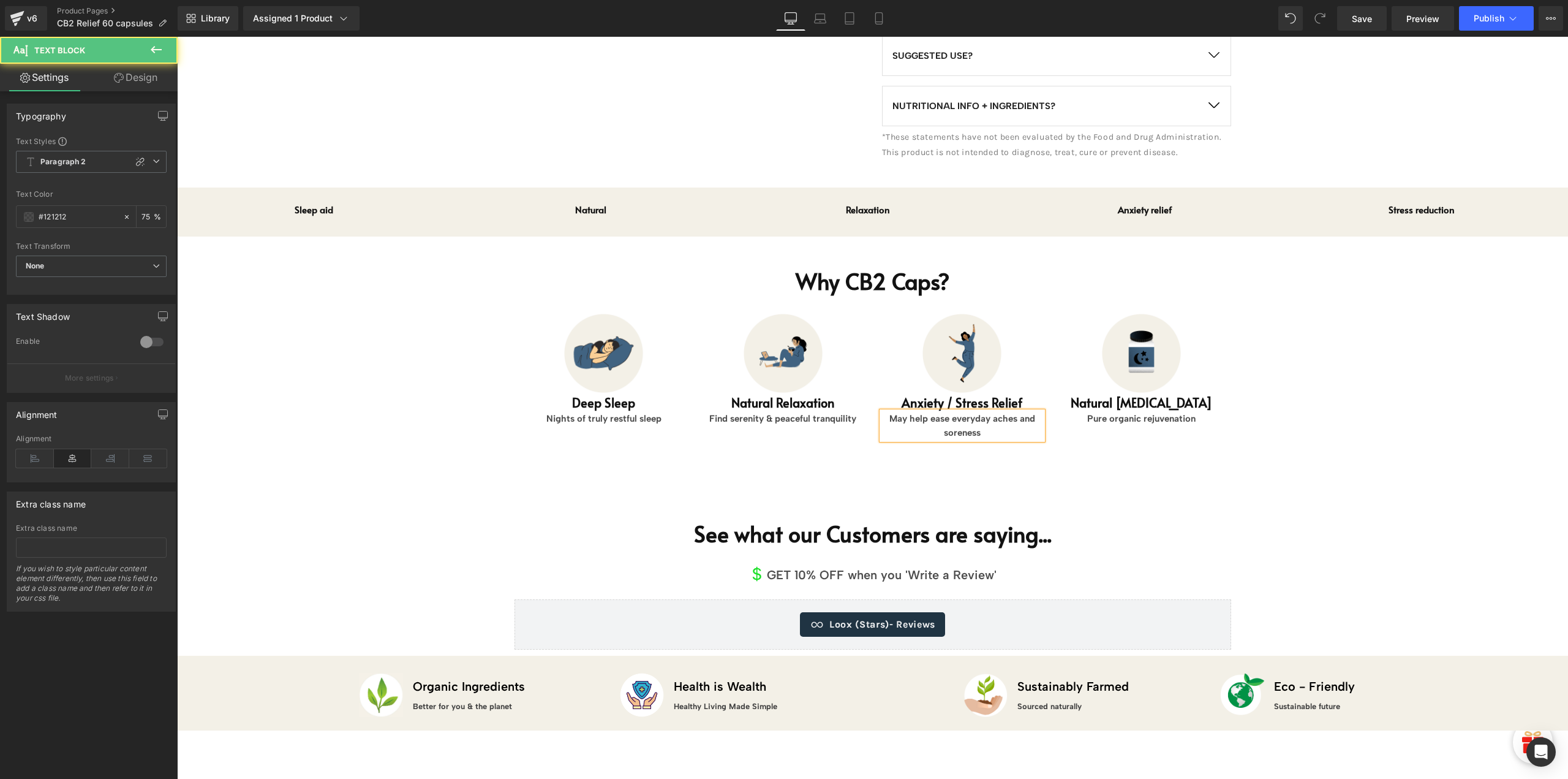
click at [1025, 412] on p "May help ease everyday aches and soreness" at bounding box center [962, 425] width 161 height 28
click at [927, 412] on p "May help ease everyday aches & soreness" at bounding box center [962, 425] width 161 height 28
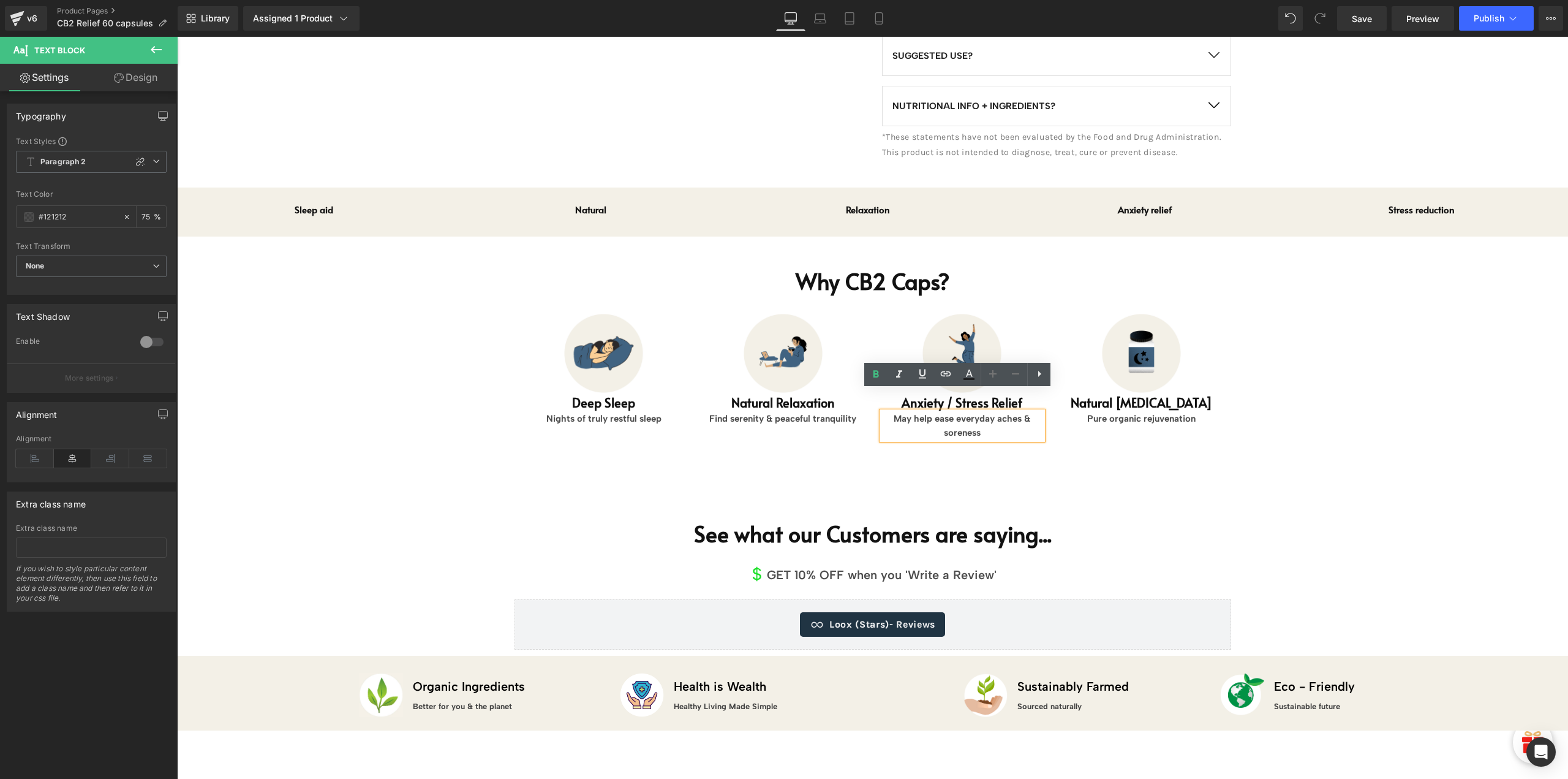
click at [942, 412] on p "May help ease everyday aches & soreness" at bounding box center [962, 425] width 161 height 28
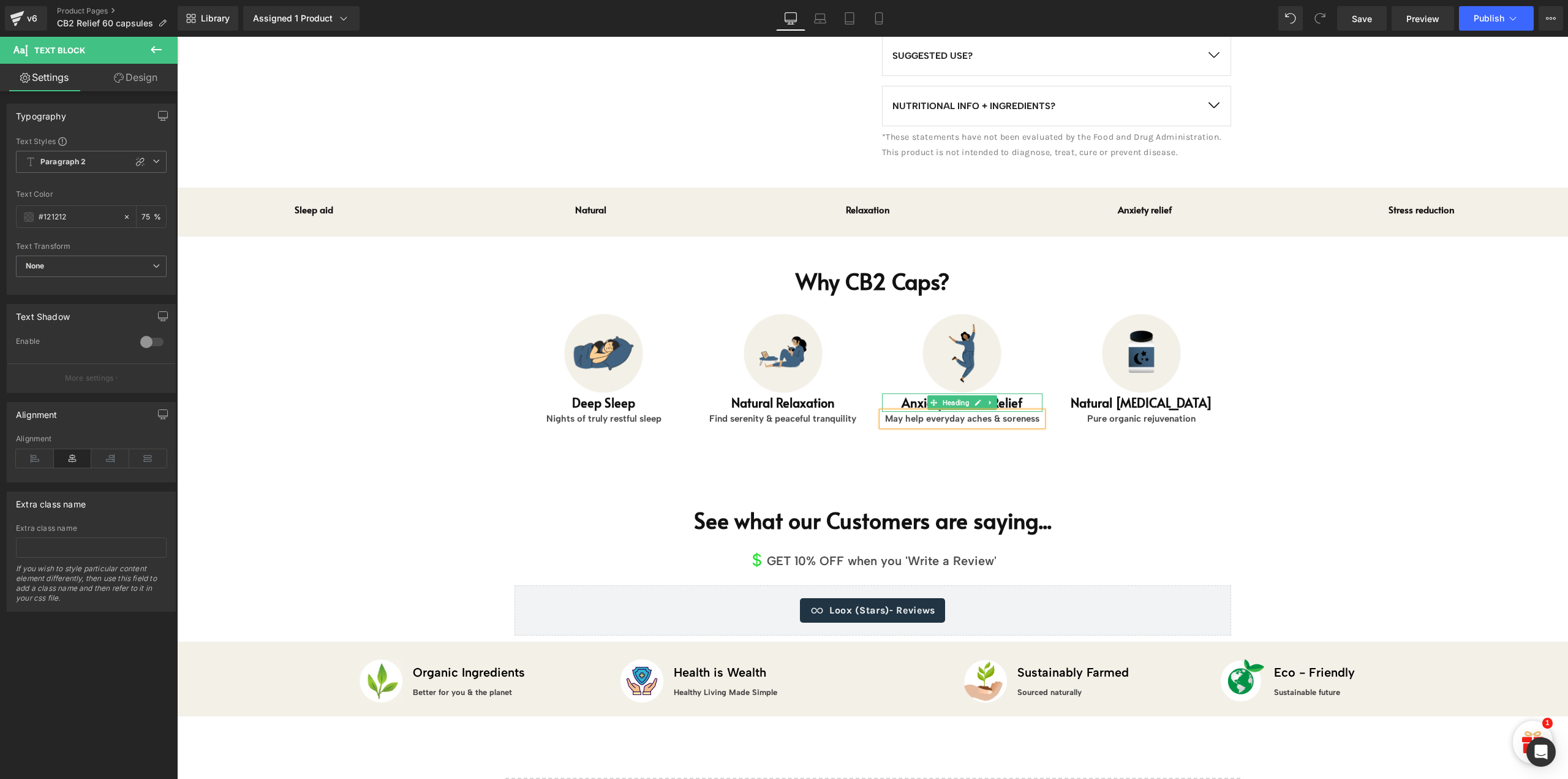
click at [909, 394] on h1 "Anxiety / Stress Relief" at bounding box center [962, 403] width 161 height 19
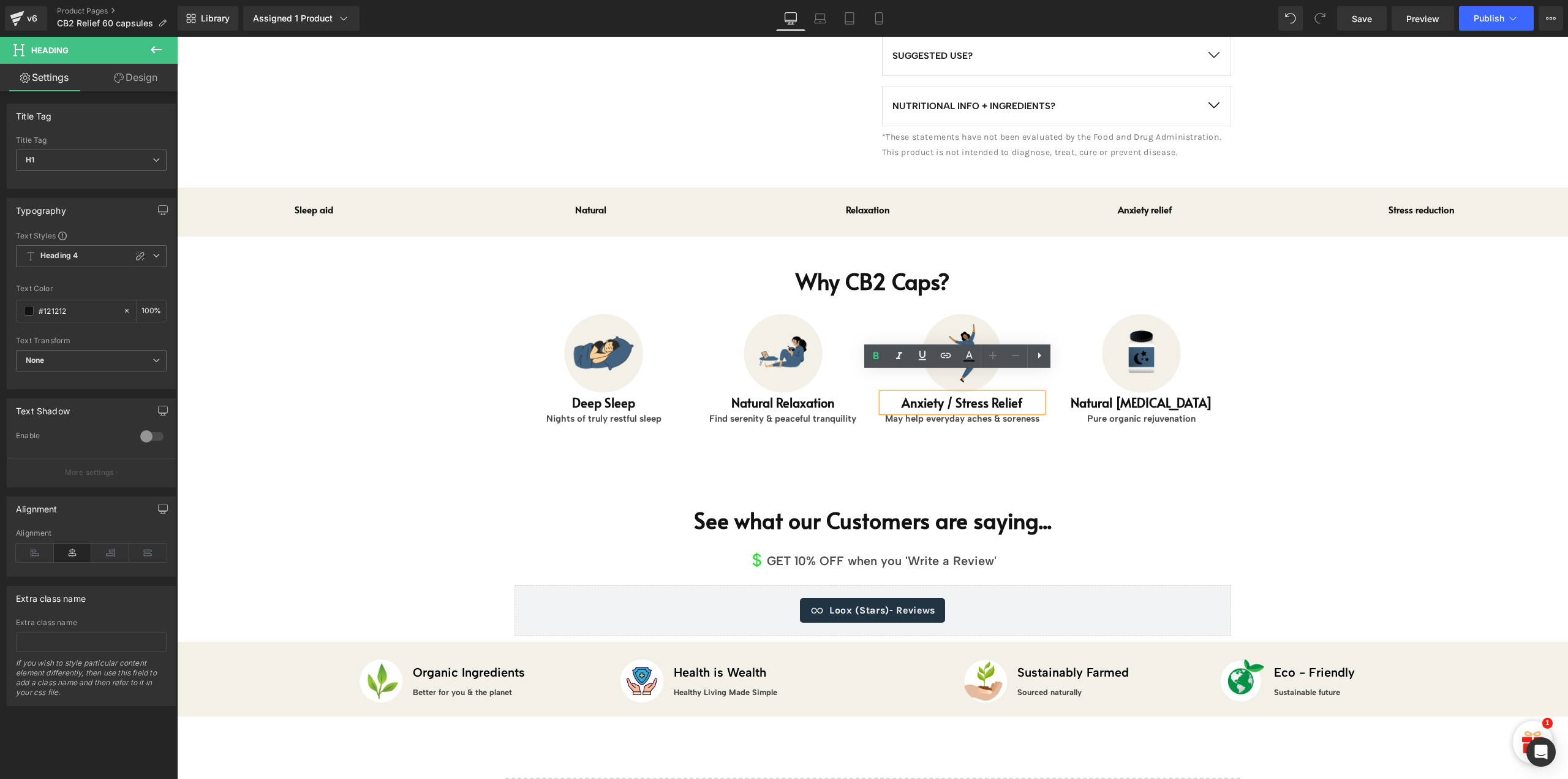
click at [910, 394] on h1 "Anxiety / Stress Relief" at bounding box center [962, 403] width 161 height 19
click at [657, 394] on h1 "Deep Sleep" at bounding box center [604, 403] width 161 height 19
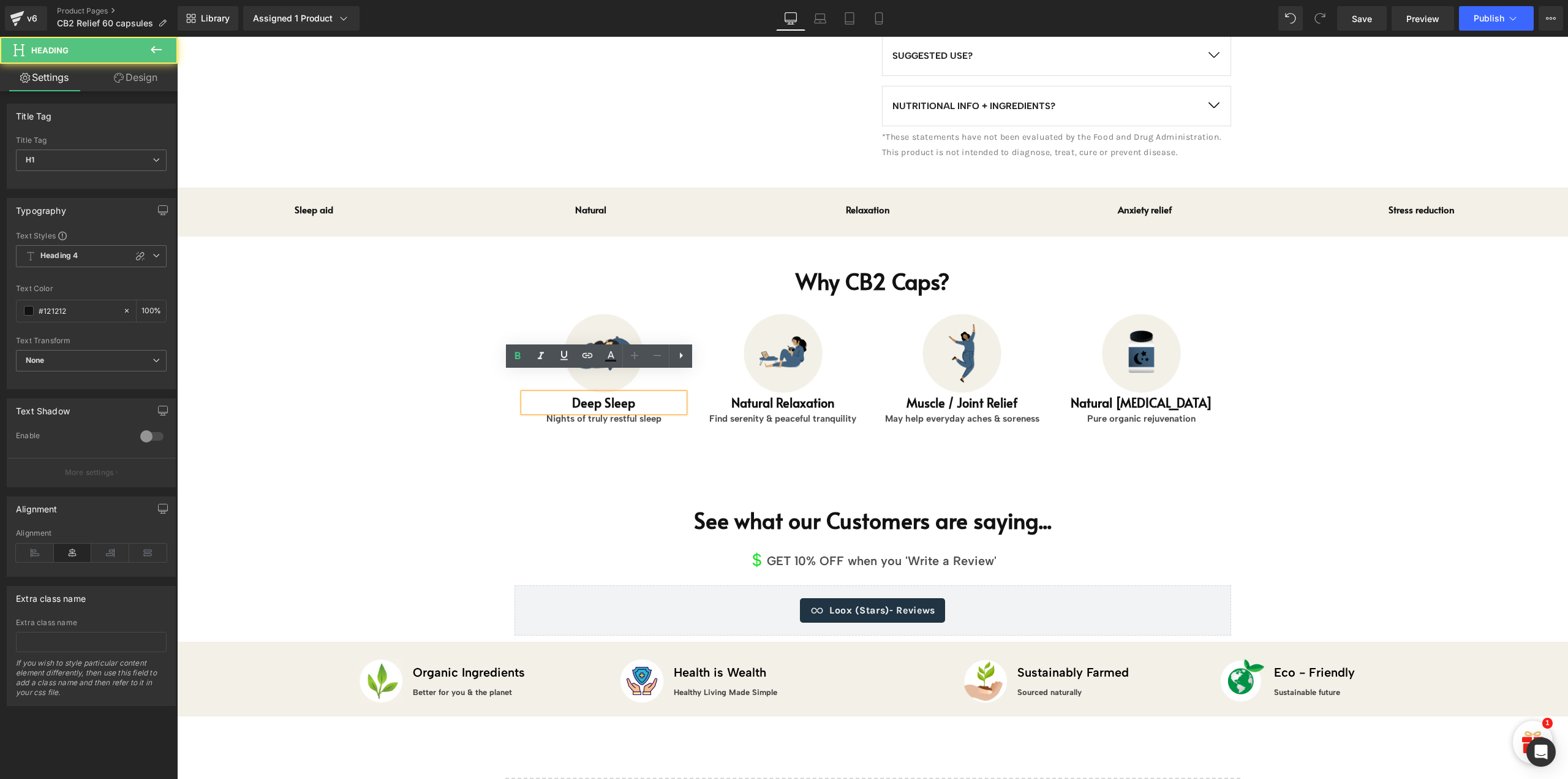
click at [610, 394] on h1 "Deep Sleep" at bounding box center [604, 403] width 161 height 19
click at [620, 394] on h1 "Deep Sleep" at bounding box center [604, 403] width 161 height 19
paste div
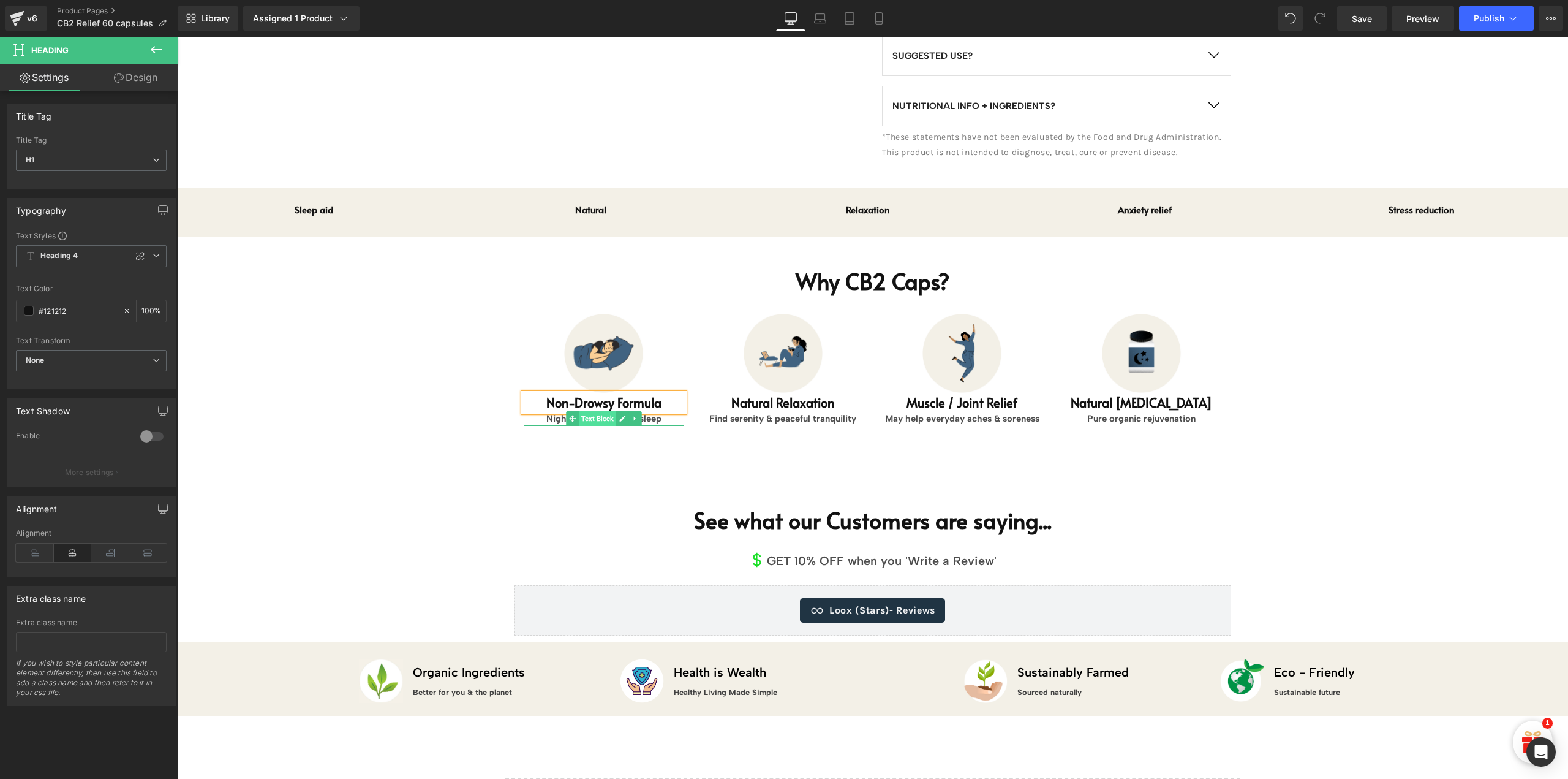
click at [571, 415] on icon at bounding box center [572, 418] width 7 height 7
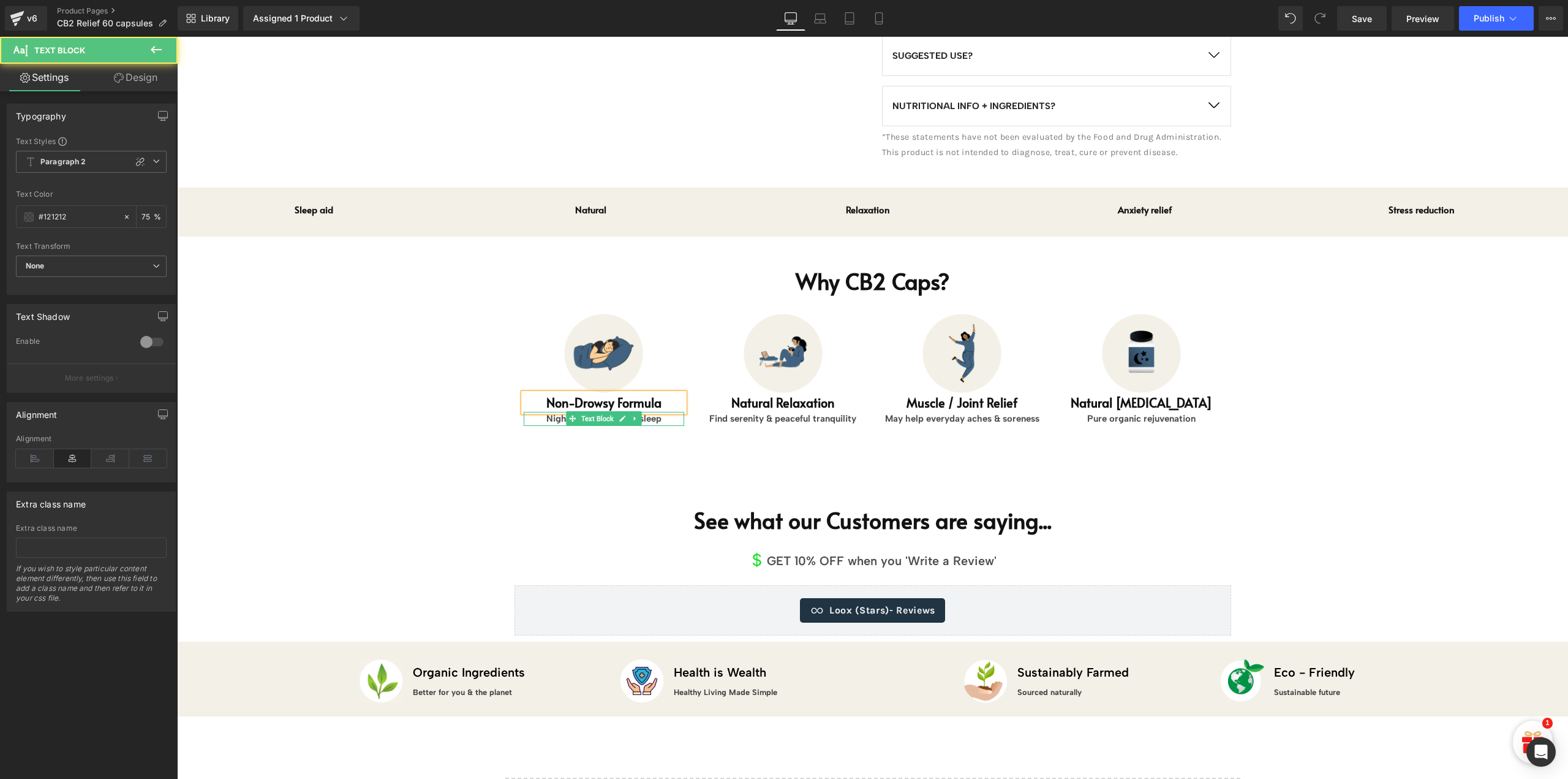
click at [553, 412] on p "Nights of truly restful sleep" at bounding box center [604, 418] width 161 height 14
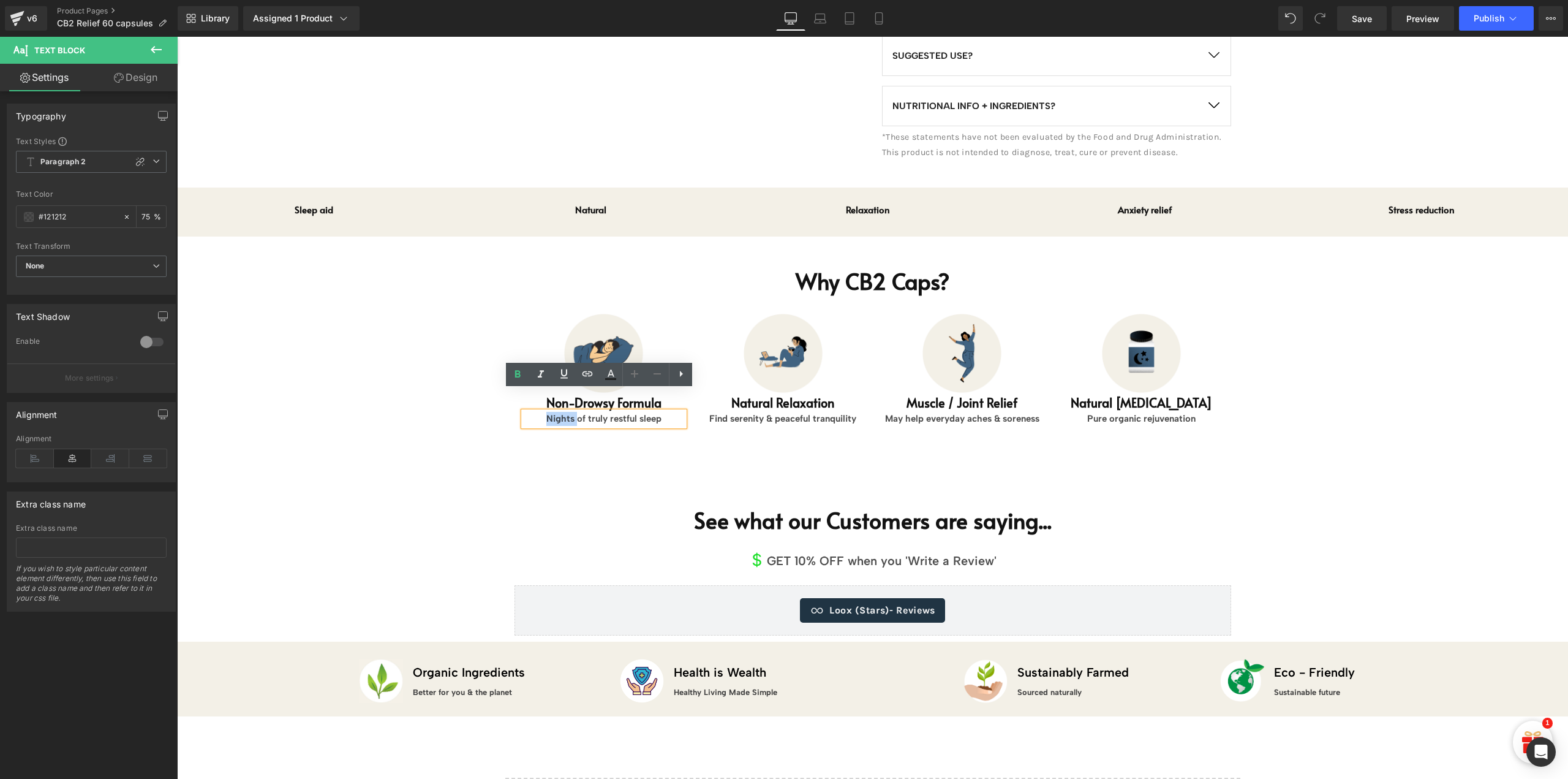
click at [553, 412] on p "Nights of truly restful sleep" at bounding box center [604, 418] width 161 height 14
paste div
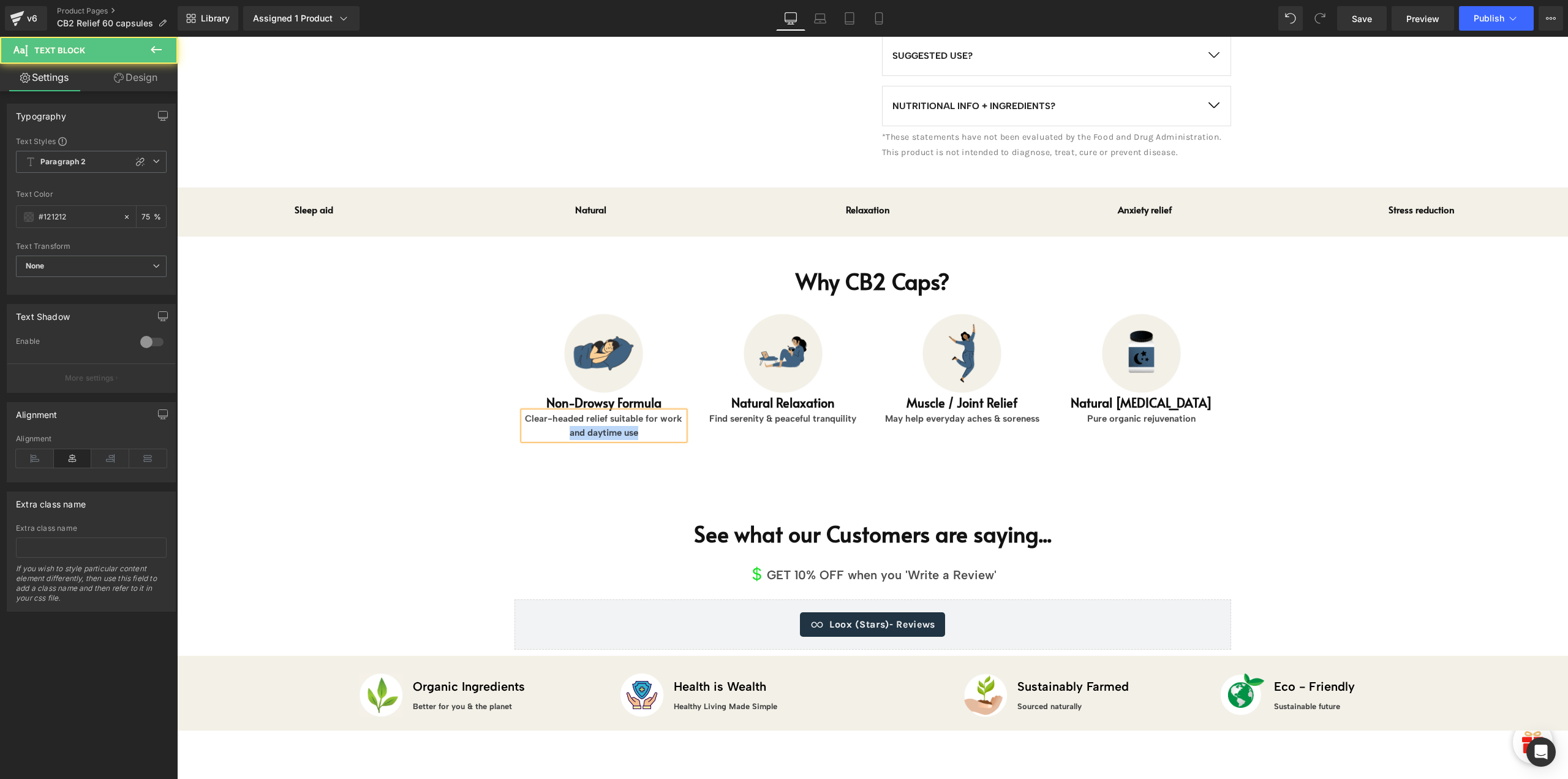
drag, startPoint x: 679, startPoint y: 397, endPoint x: 687, endPoint y: 428, distance: 32.0
click at [687, 428] on div "Why CB2 Caps? Heading Image Non-Drowsy Formula Heading Clear-headed relief suit…" at bounding box center [873, 357] width 735 height 238
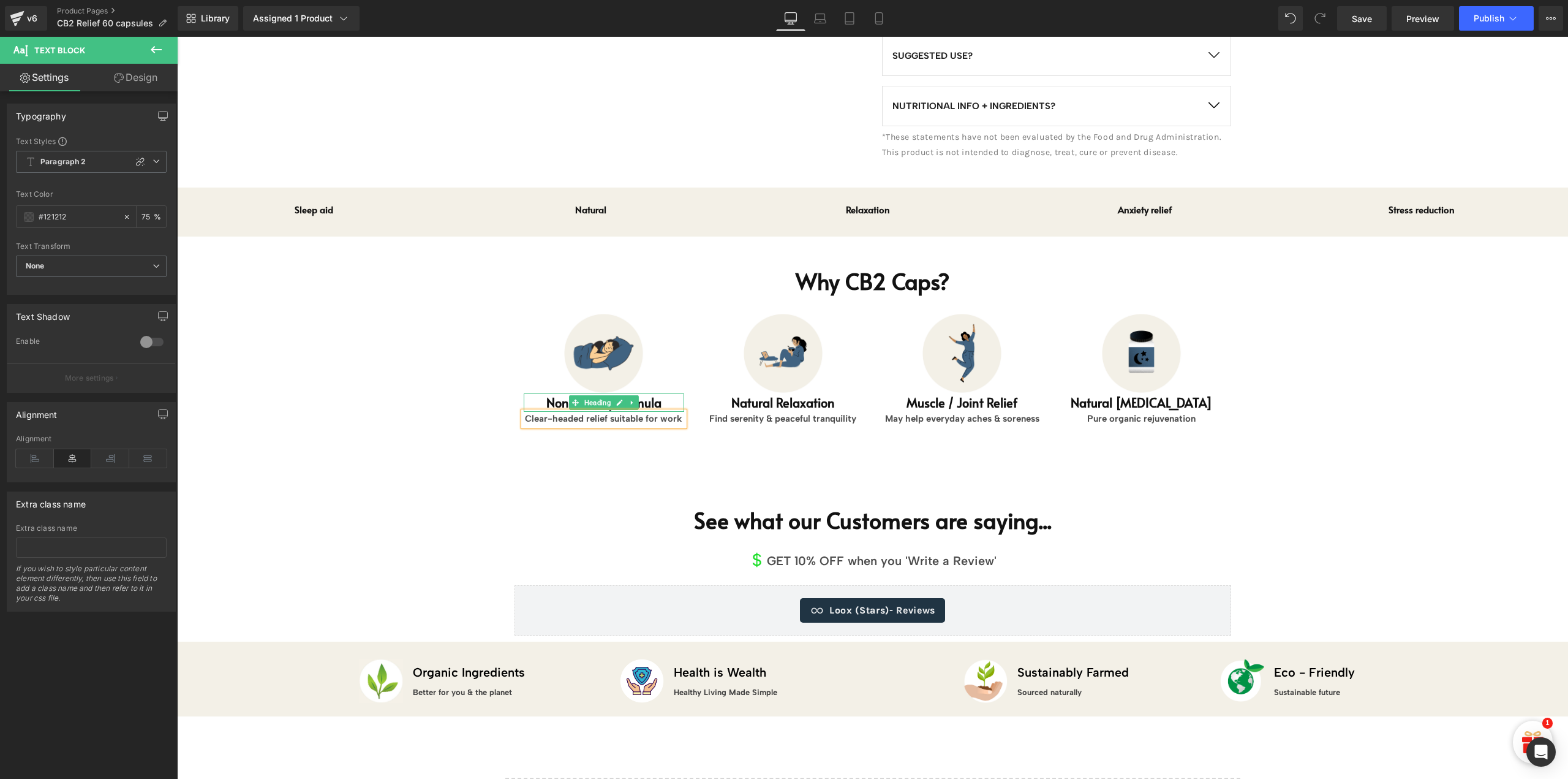
click at [651, 394] on h1 "Non-Drowsy Formula" at bounding box center [604, 403] width 161 height 19
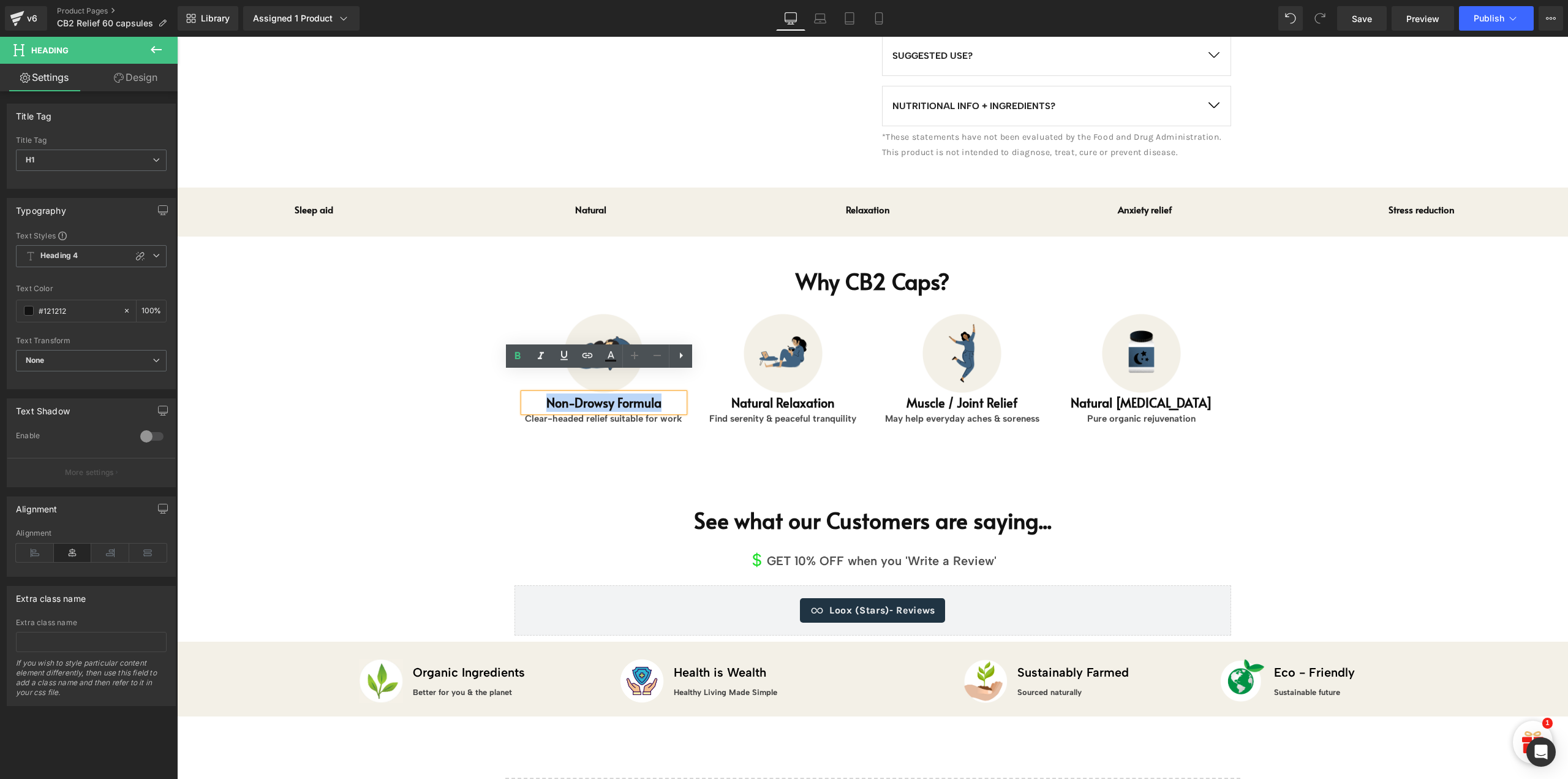
click at [634, 394] on h1 "Non-Drowsy Formula" at bounding box center [604, 403] width 161 height 19
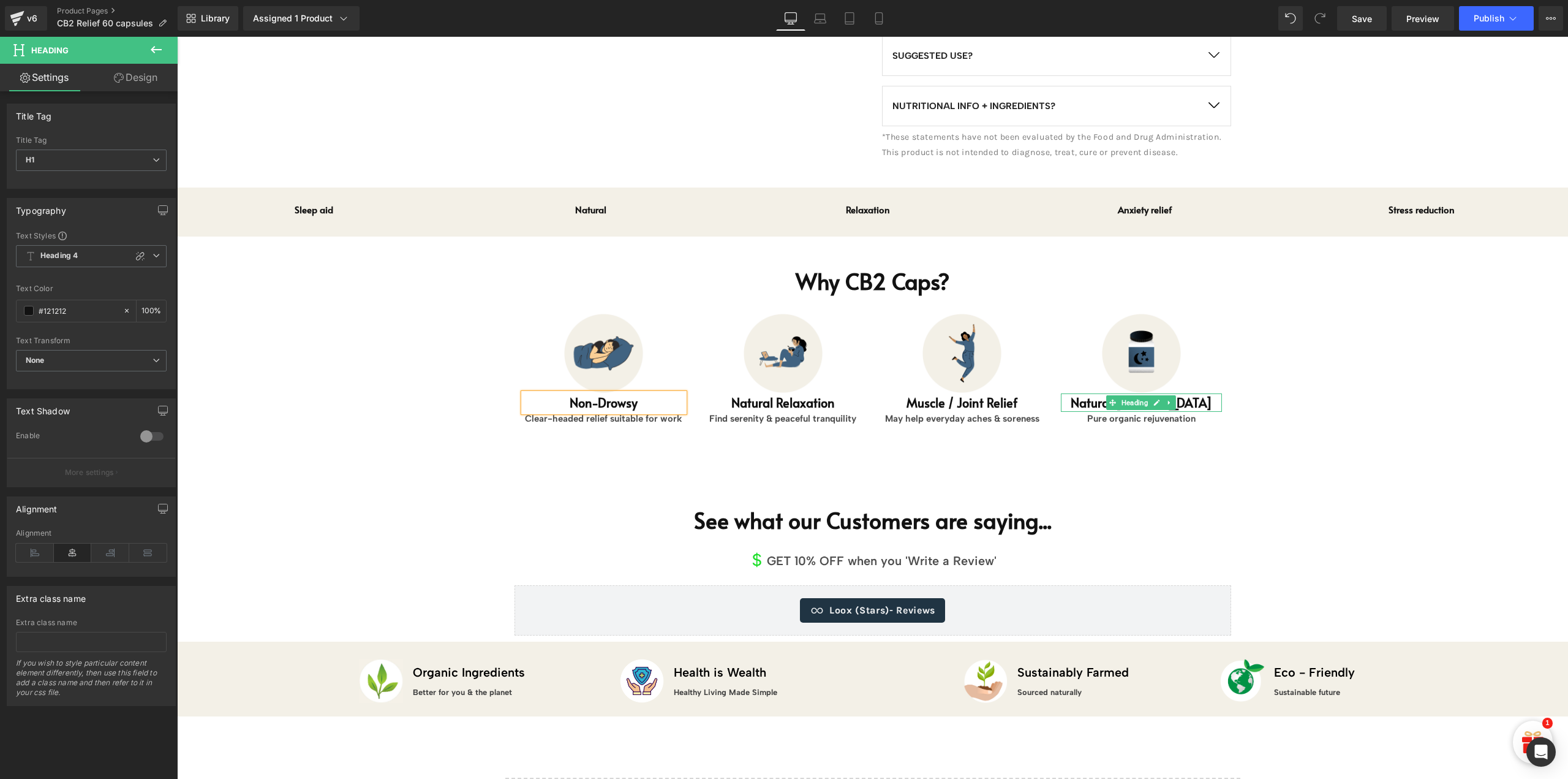
click at [1153, 399] on icon at bounding box center [1157, 403] width 7 height 7
click at [1104, 394] on h1 "Natural Melatonin" at bounding box center [1141, 403] width 161 height 19
drag, startPoint x: 1104, startPoint y: 384, endPoint x: 1121, endPoint y: 411, distance: 31.9
click at [1104, 394] on h1 "Natural Melatonin" at bounding box center [1141, 403] width 161 height 19
paste div
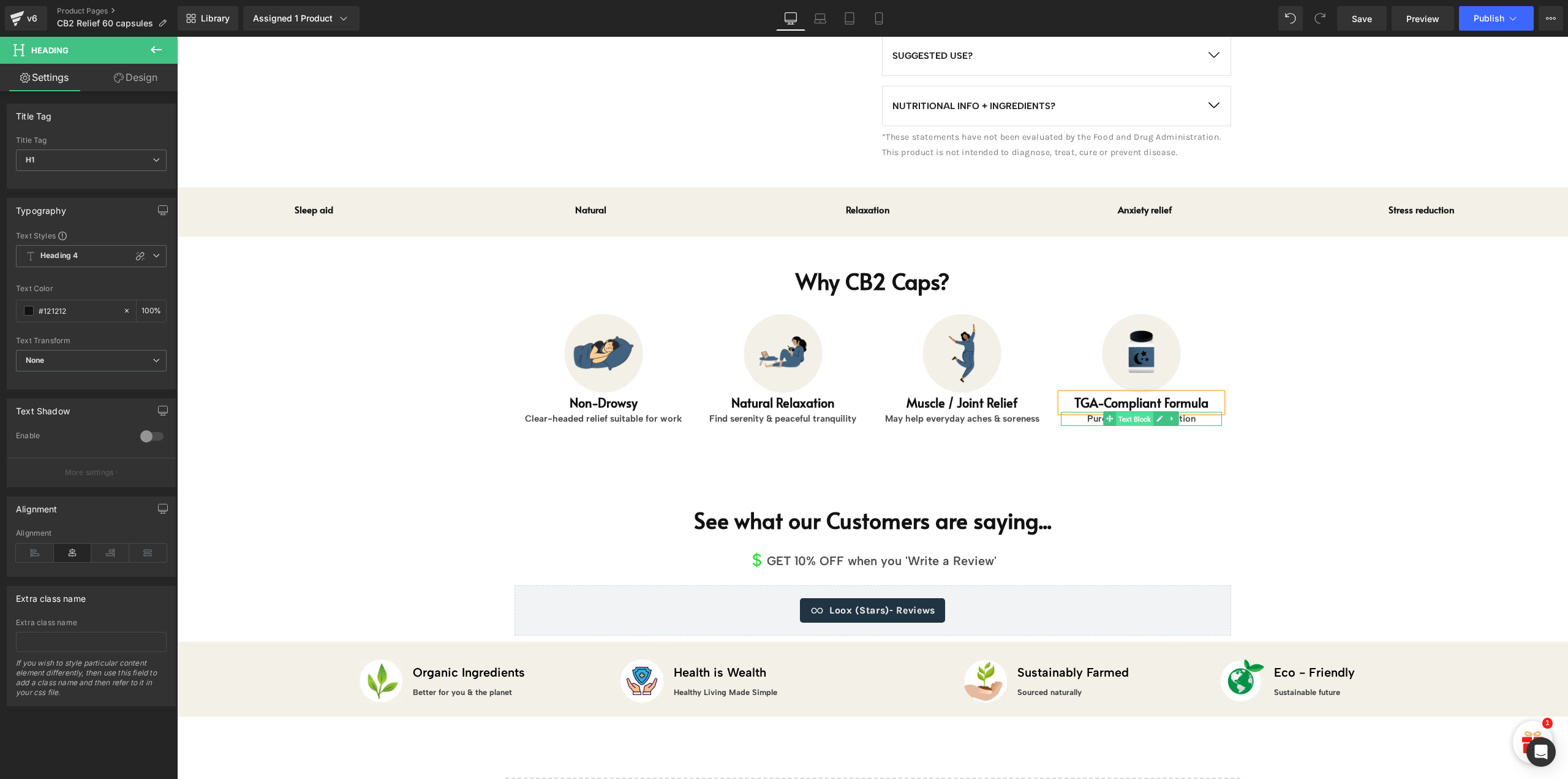
click at [1130, 412] on span "Text Block" at bounding box center [1135, 419] width 38 height 15
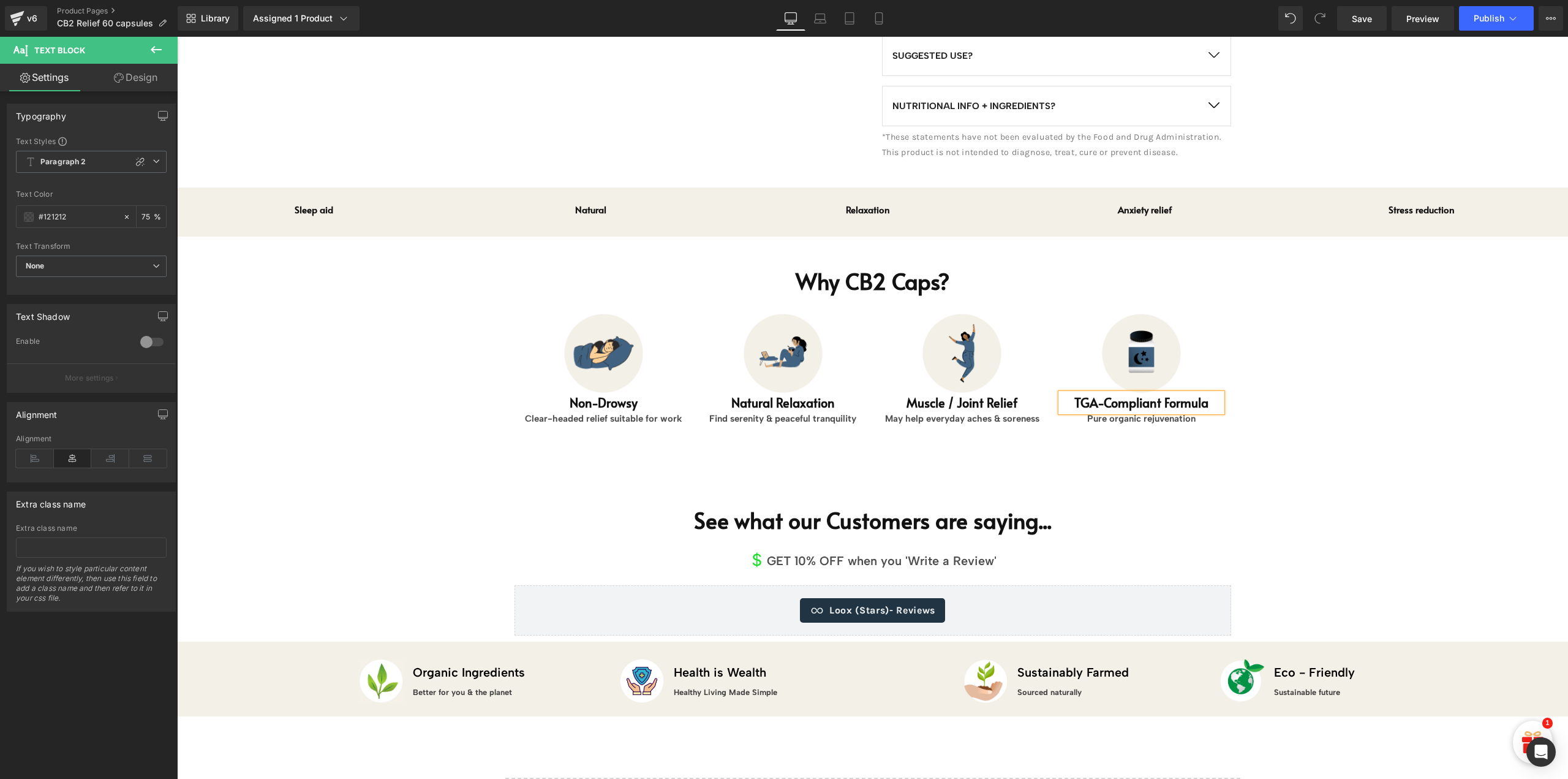
click at [1161, 412] on link at bounding box center [1160, 419] width 13 height 15
click at [1304, 443] on div "Why CB2 Caps? Heading Image Non-Drowsy Heading Clear-headed relief suitable for…" at bounding box center [873, 354] width 1391 height 234
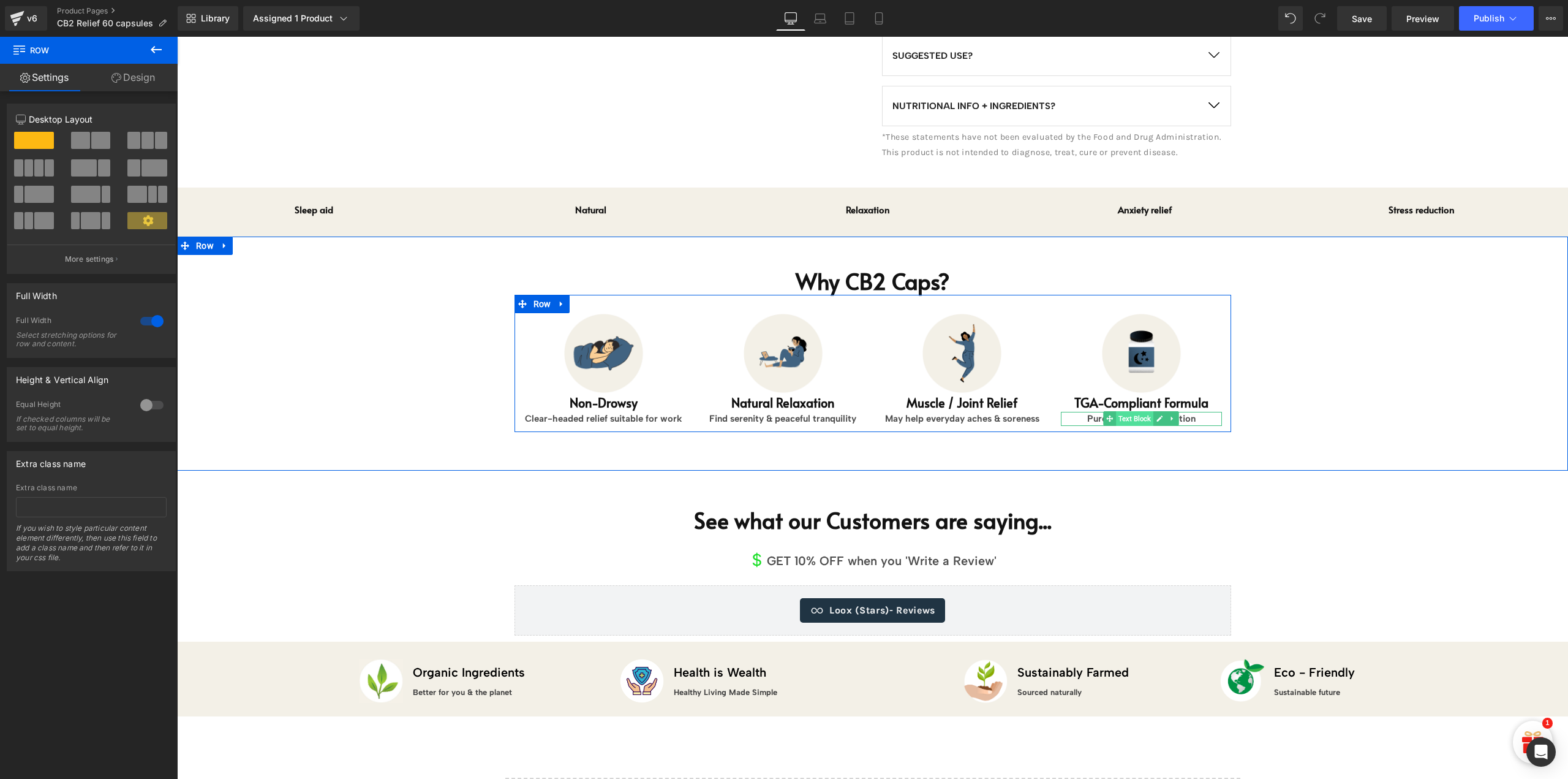
click at [1128, 412] on span "Text Block" at bounding box center [1135, 419] width 38 height 15
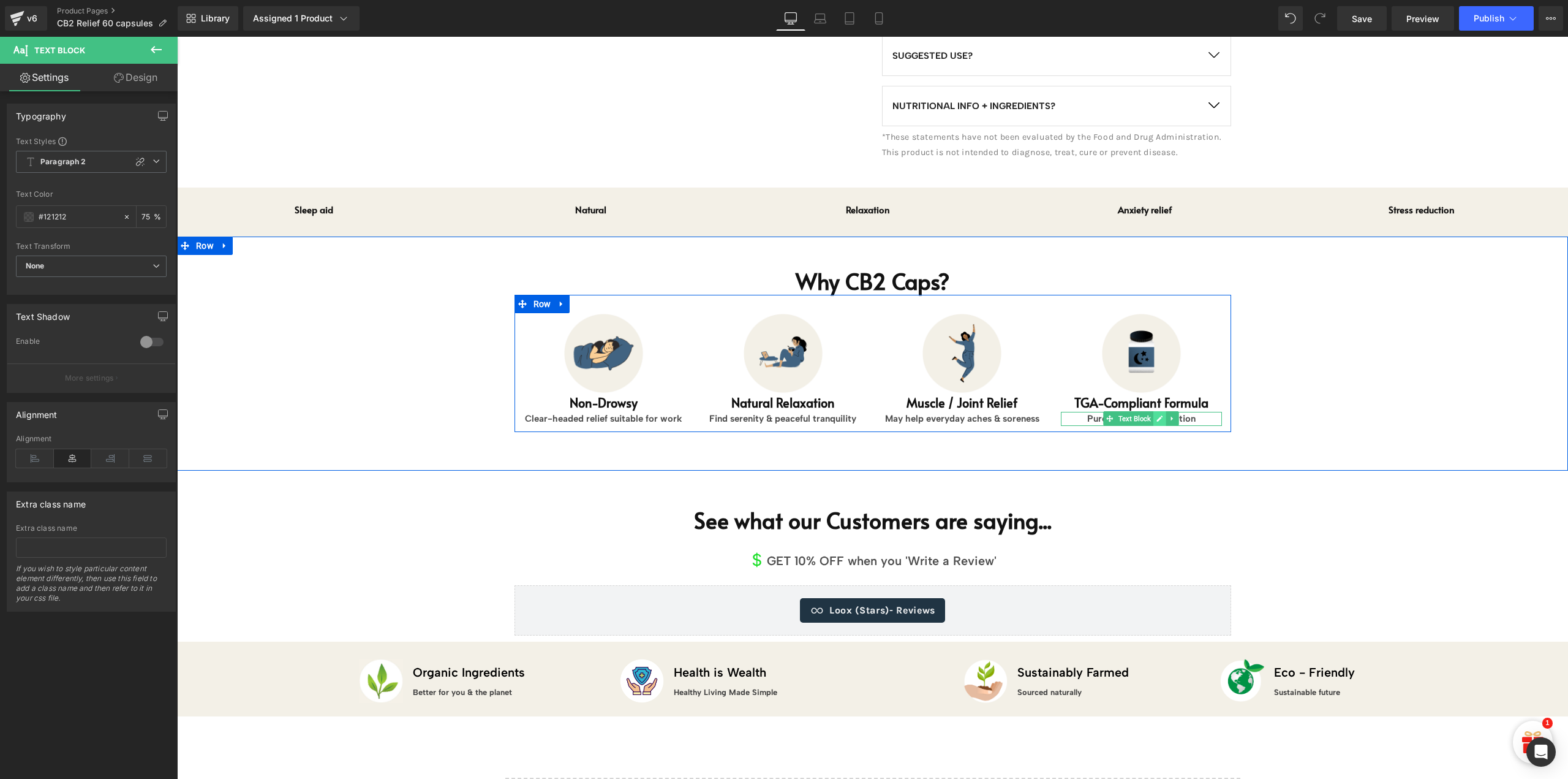
click at [1157, 415] on icon at bounding box center [1160, 418] width 7 height 7
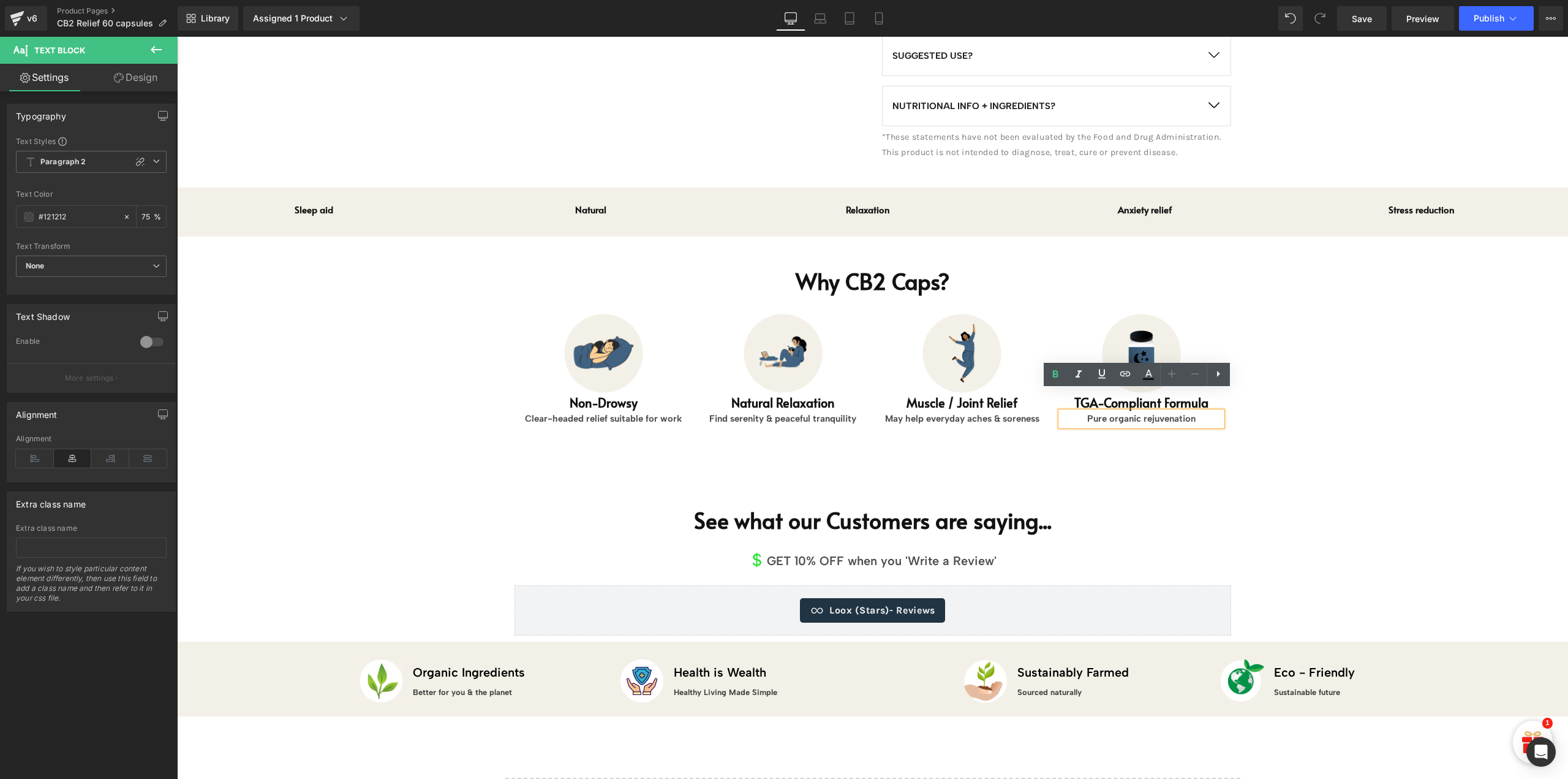
click at [1155, 412] on p "Pure organic rejuvenation" at bounding box center [1141, 418] width 161 height 14
paste div
click at [761, 395] on span "Heading" at bounding box center [776, 403] width 31 height 15
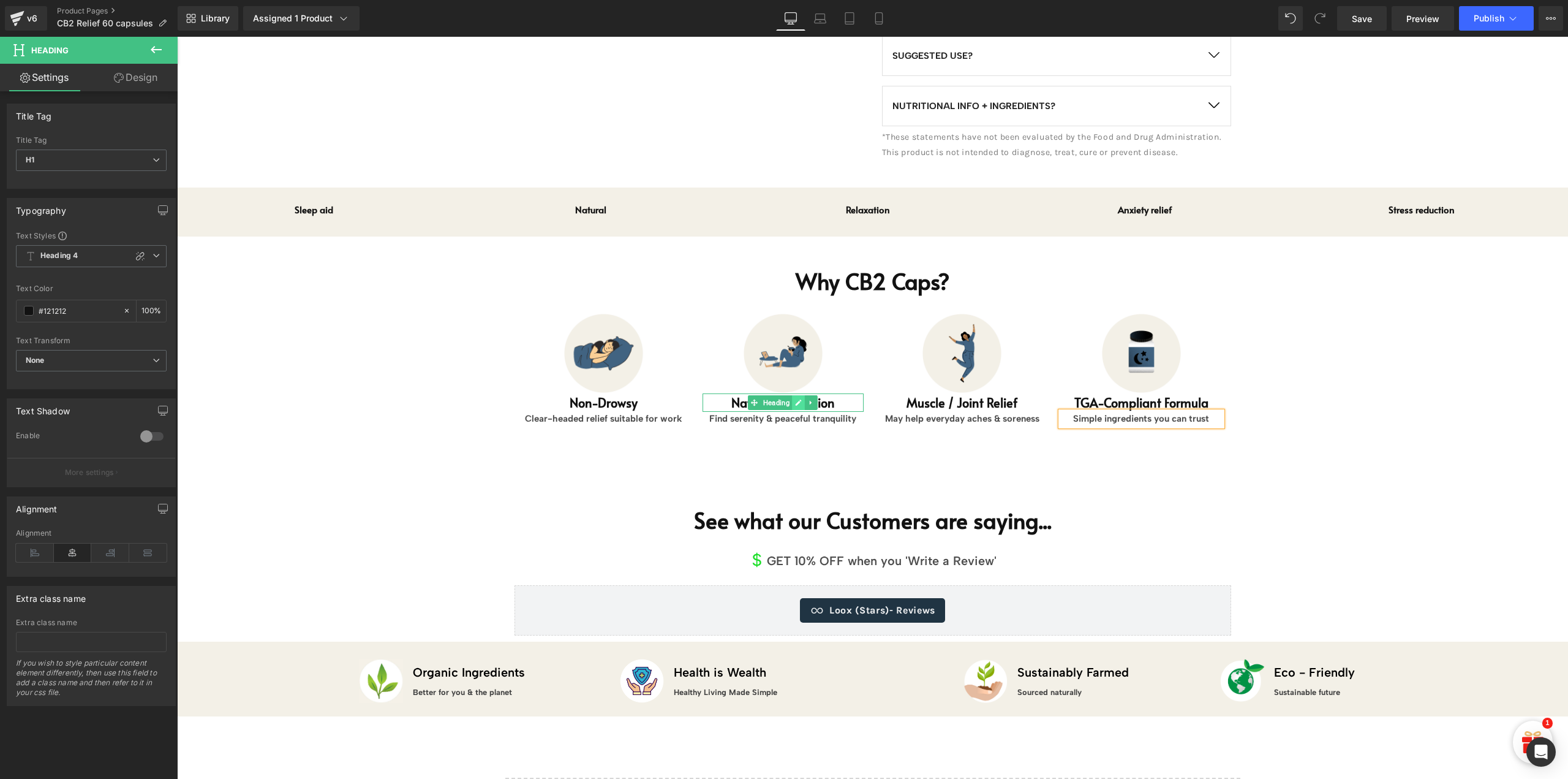
click at [797, 395] on link at bounding box center [798, 403] width 13 height 15
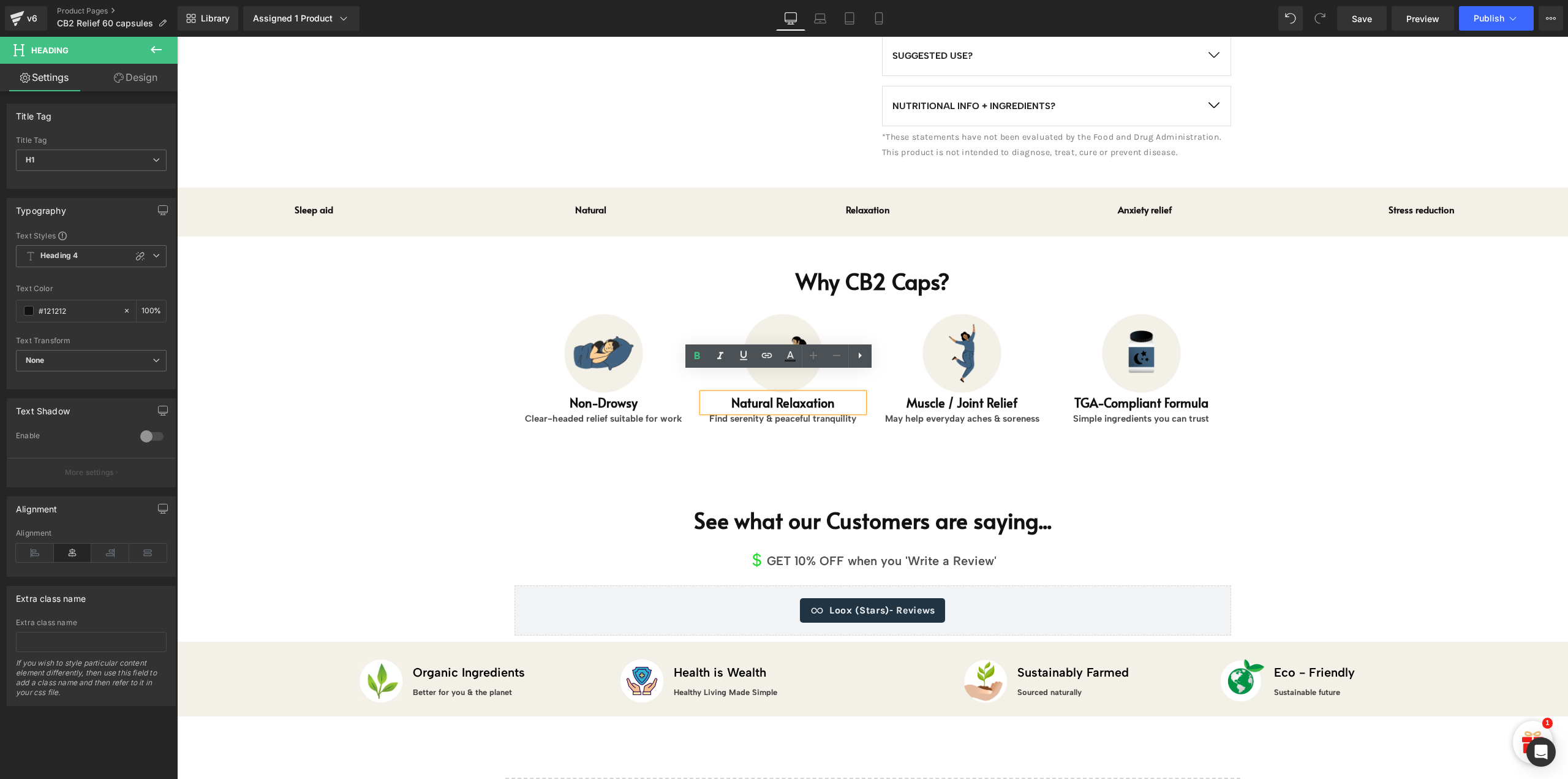
click at [797, 394] on h1 "Natural Relaxation" at bounding box center [783, 403] width 161 height 19
click at [730, 412] on p "Find serenity & peaceful tranquility" at bounding box center [783, 418] width 161 height 14
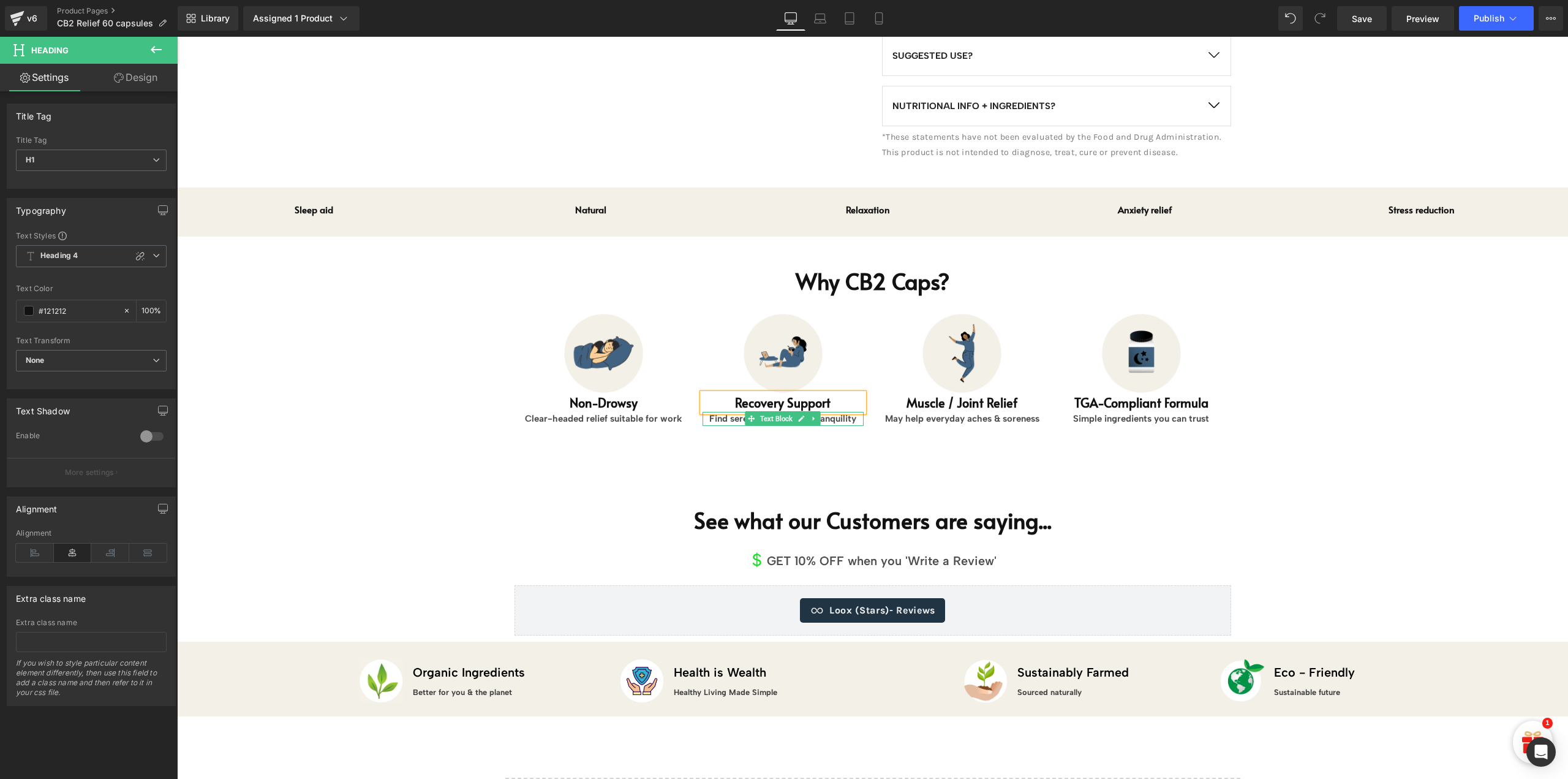
click at [730, 412] on p "Find serenity & peaceful tranquility" at bounding box center [783, 418] width 161 height 14
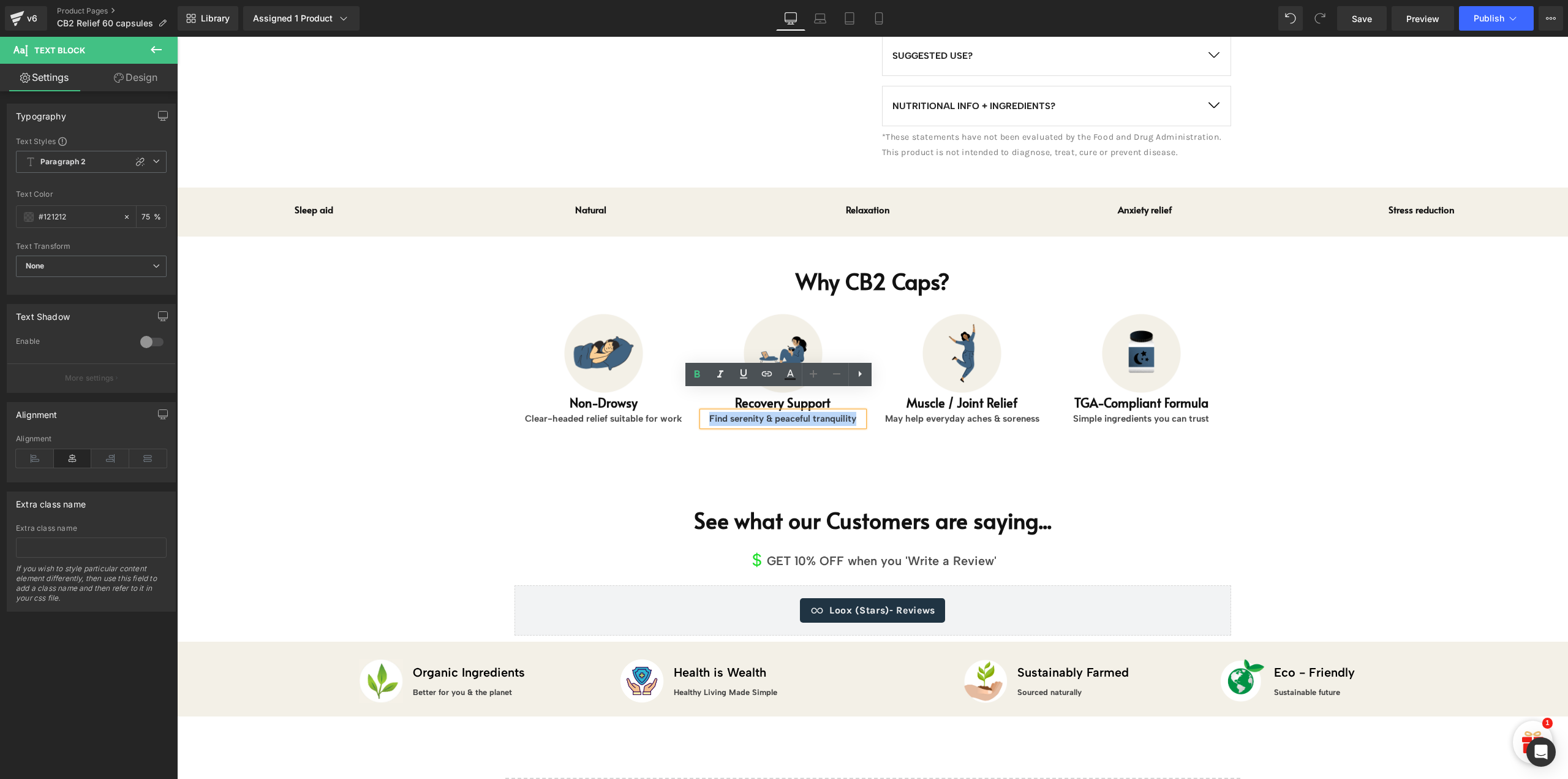
paste div
click at [1397, 370] on div "Why CB2 Caps? Heading Image Non-Drowsy Heading Clear-headed relief suitable for…" at bounding box center [873, 349] width 1391 height 225
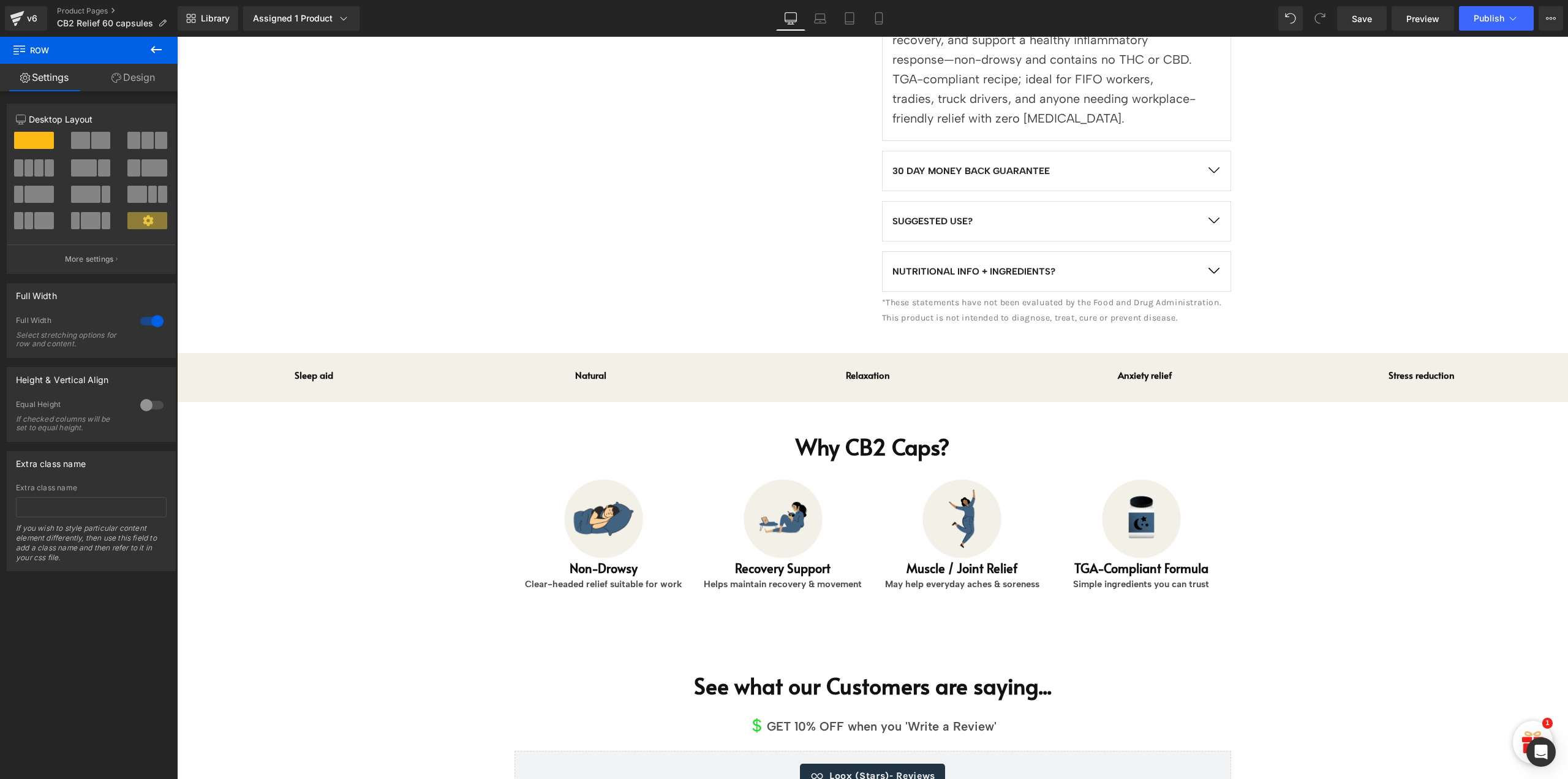
scroll to position [674, 0]
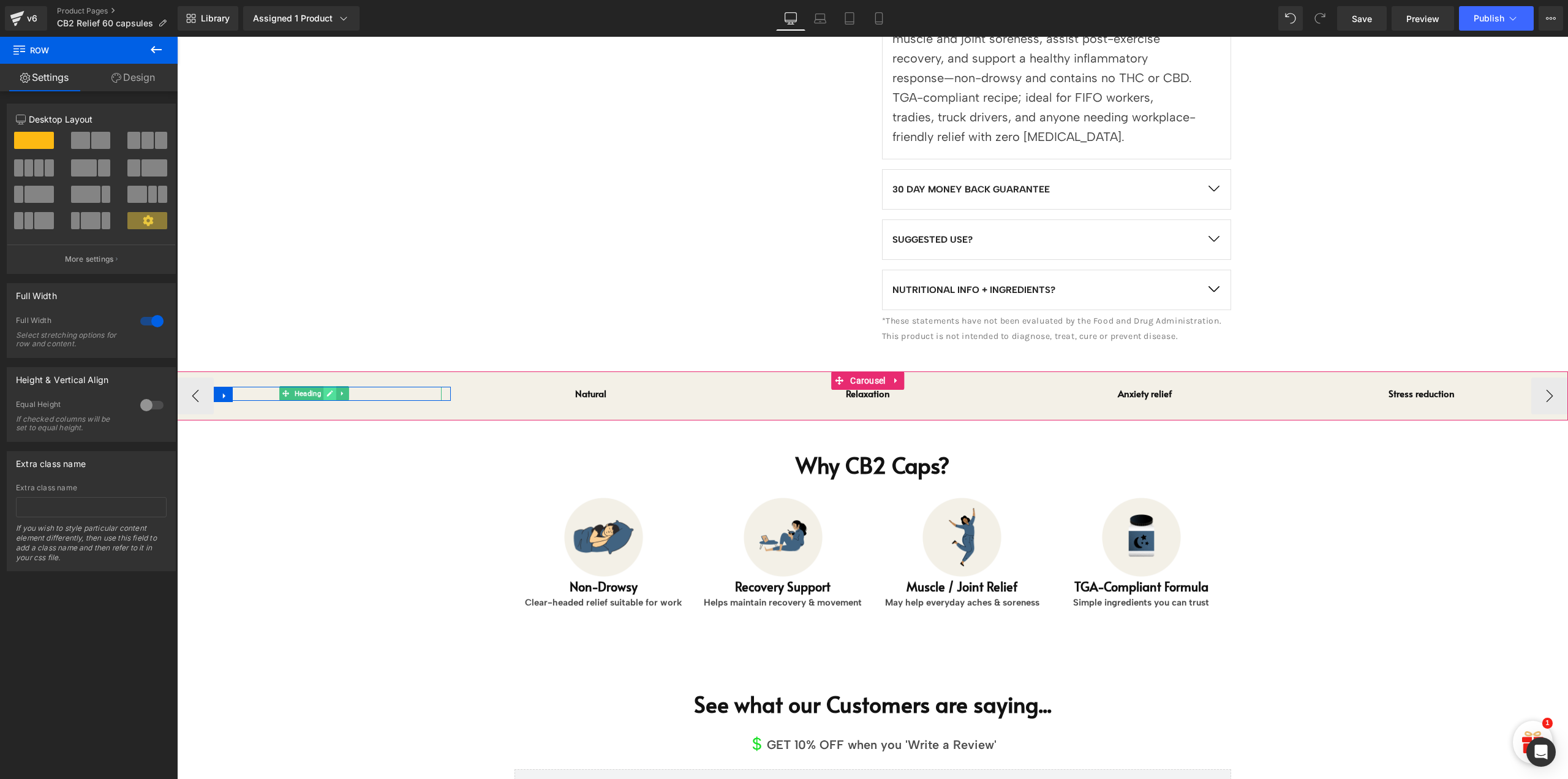
click at [332, 390] on icon at bounding box center [330, 393] width 7 height 7
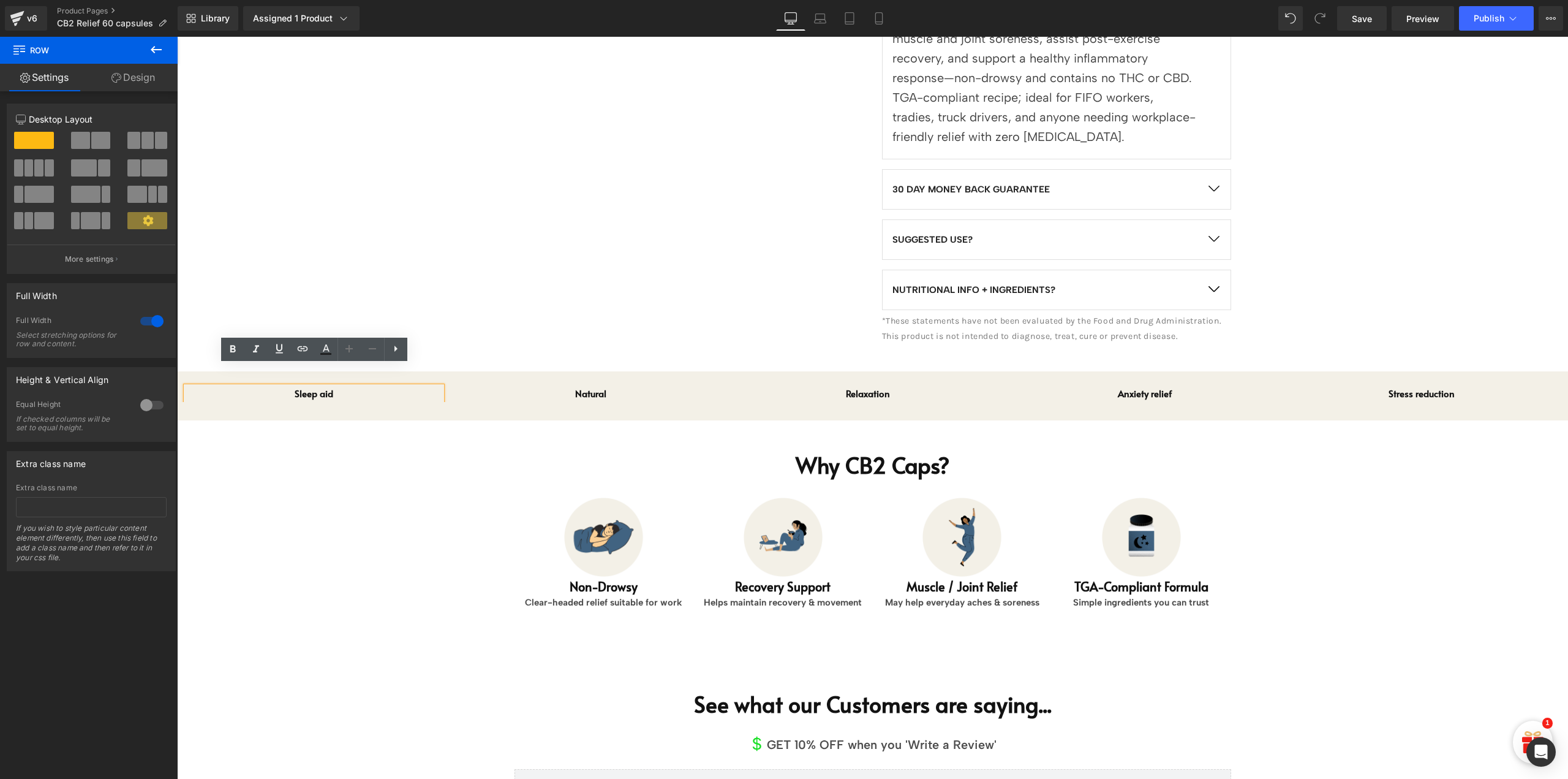
click at [288, 387] on h1 "Sleep aid" at bounding box center [313, 394] width 255 height 14
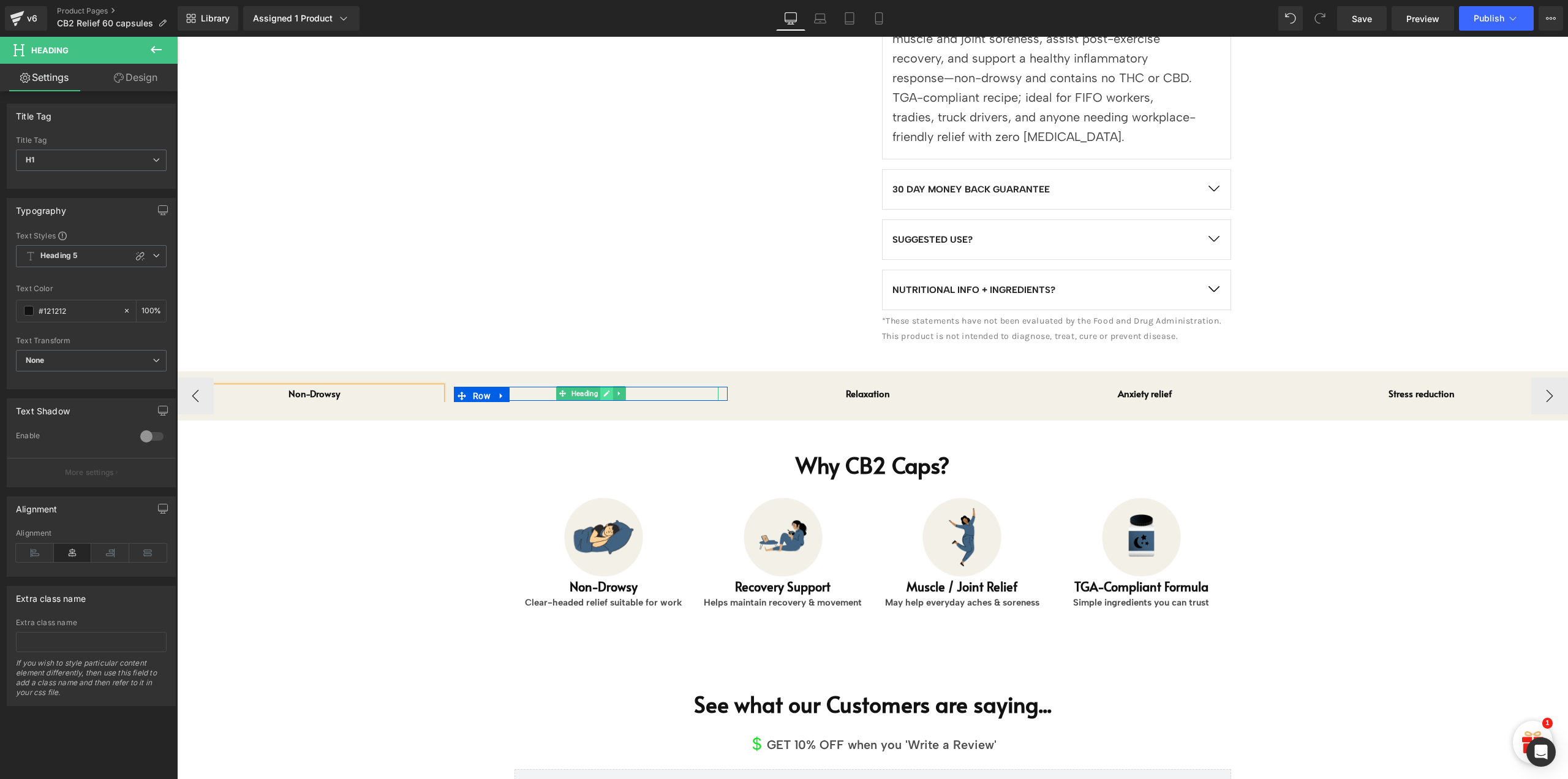
click at [607, 390] on icon at bounding box center [606, 393] width 7 height 7
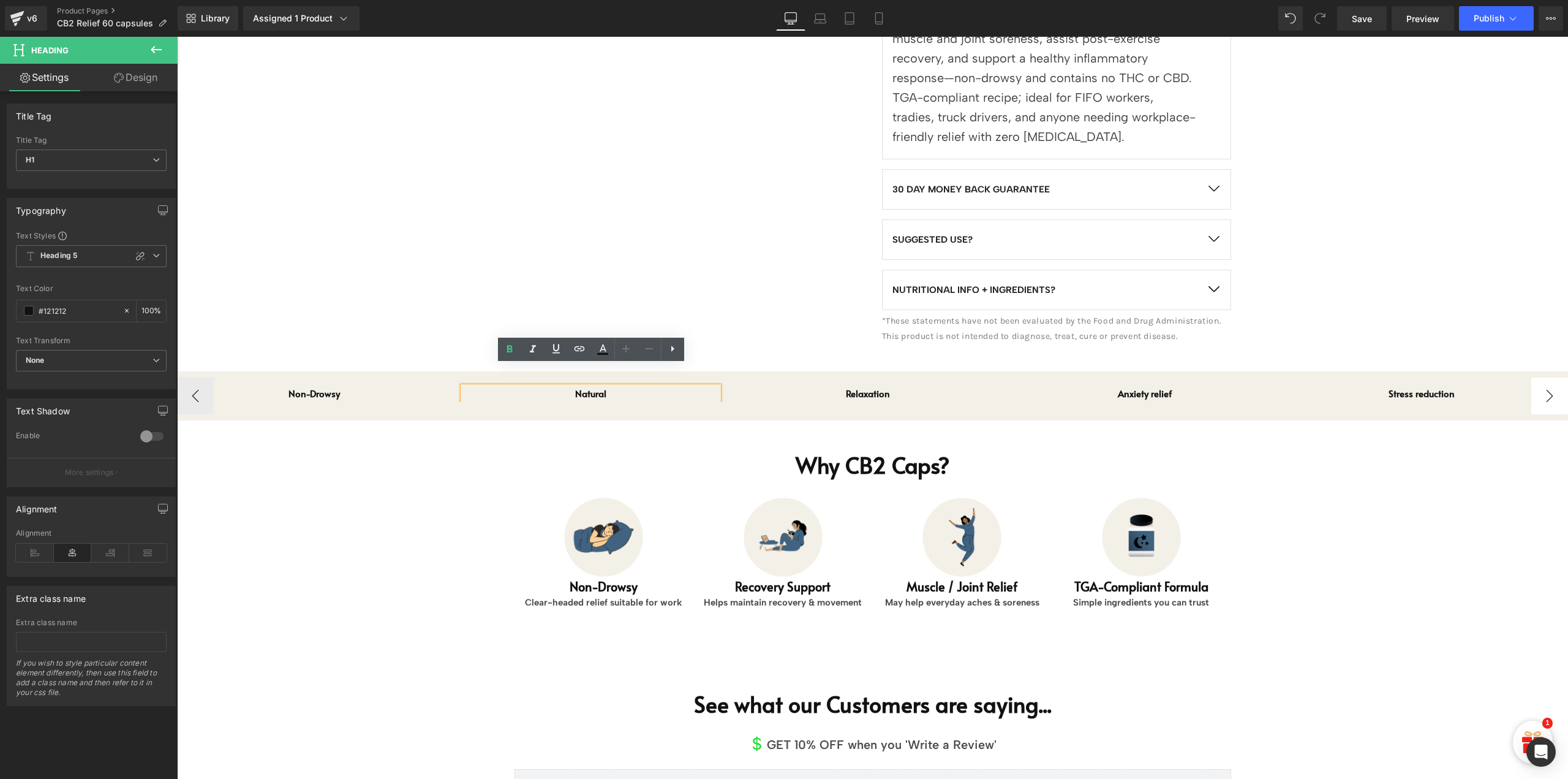
click at [1539, 377] on button "›" at bounding box center [1549, 395] width 37 height 37
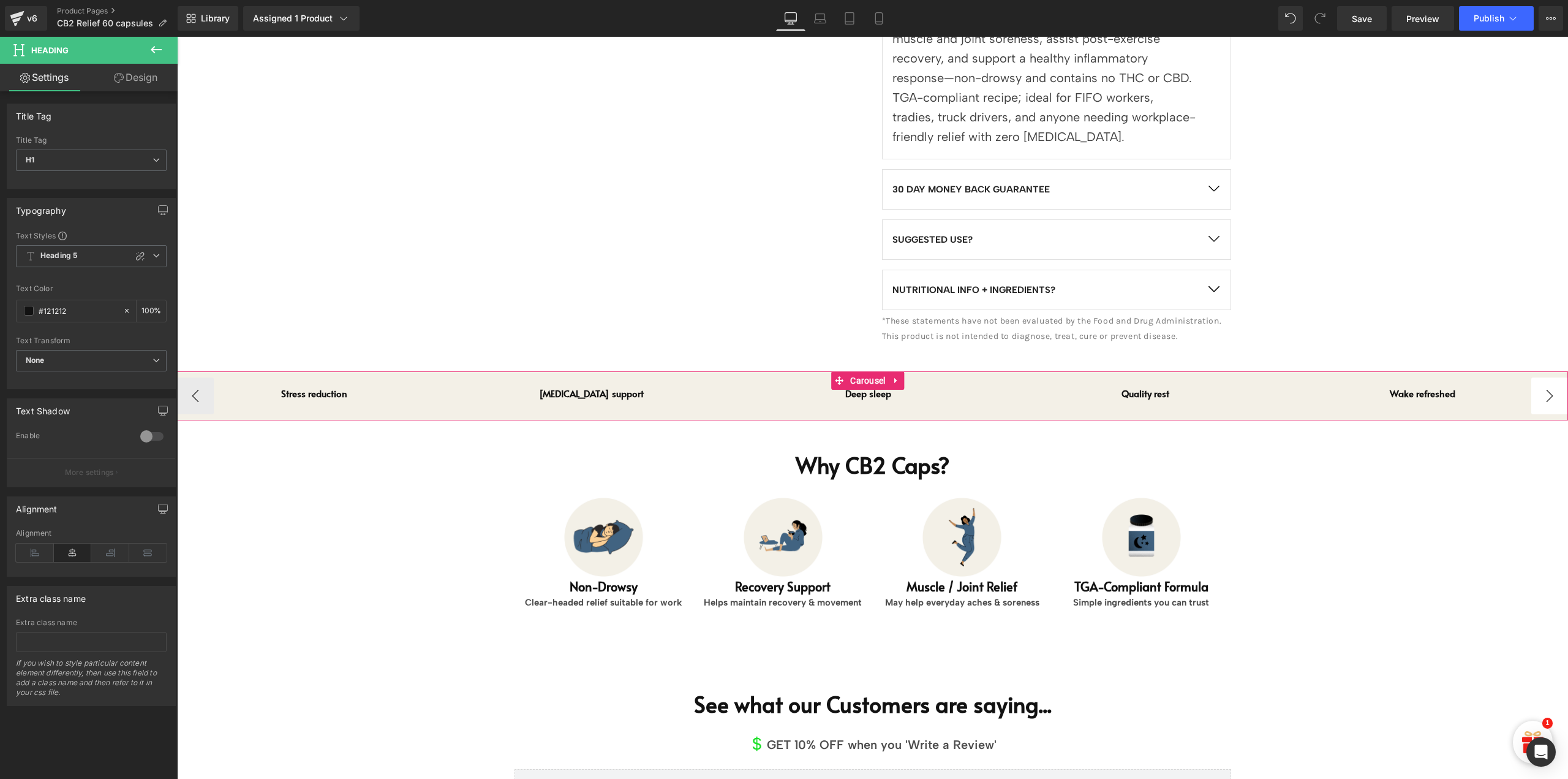
click at [1539, 377] on button "›" at bounding box center [1549, 395] width 37 height 37
click at [198, 377] on button "‹" at bounding box center [195, 395] width 37 height 37
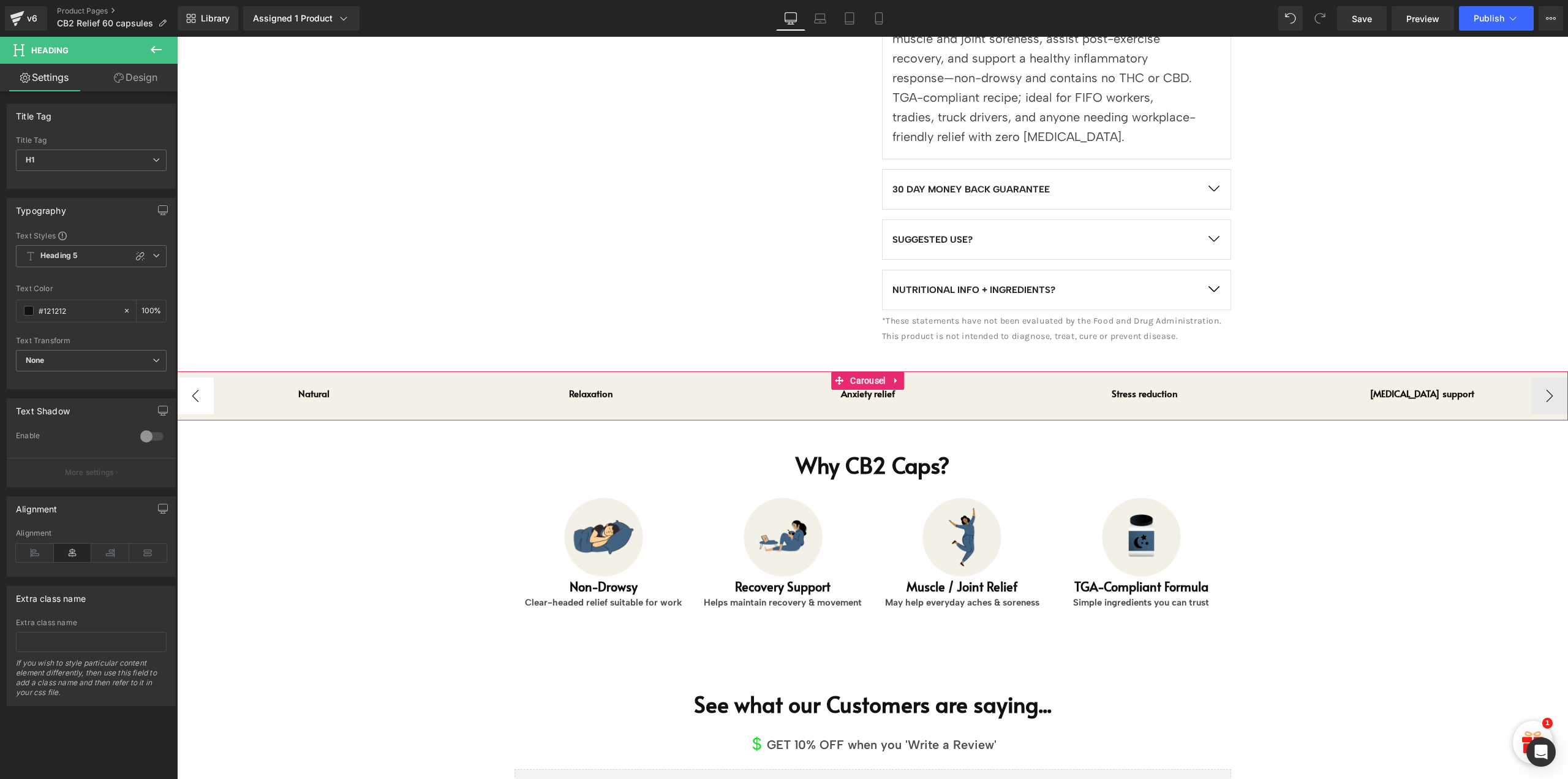
click at [198, 377] on button "‹" at bounding box center [195, 395] width 37 height 37
click at [873, 387] on span "Heading" at bounding box center [861, 394] width 31 height 15
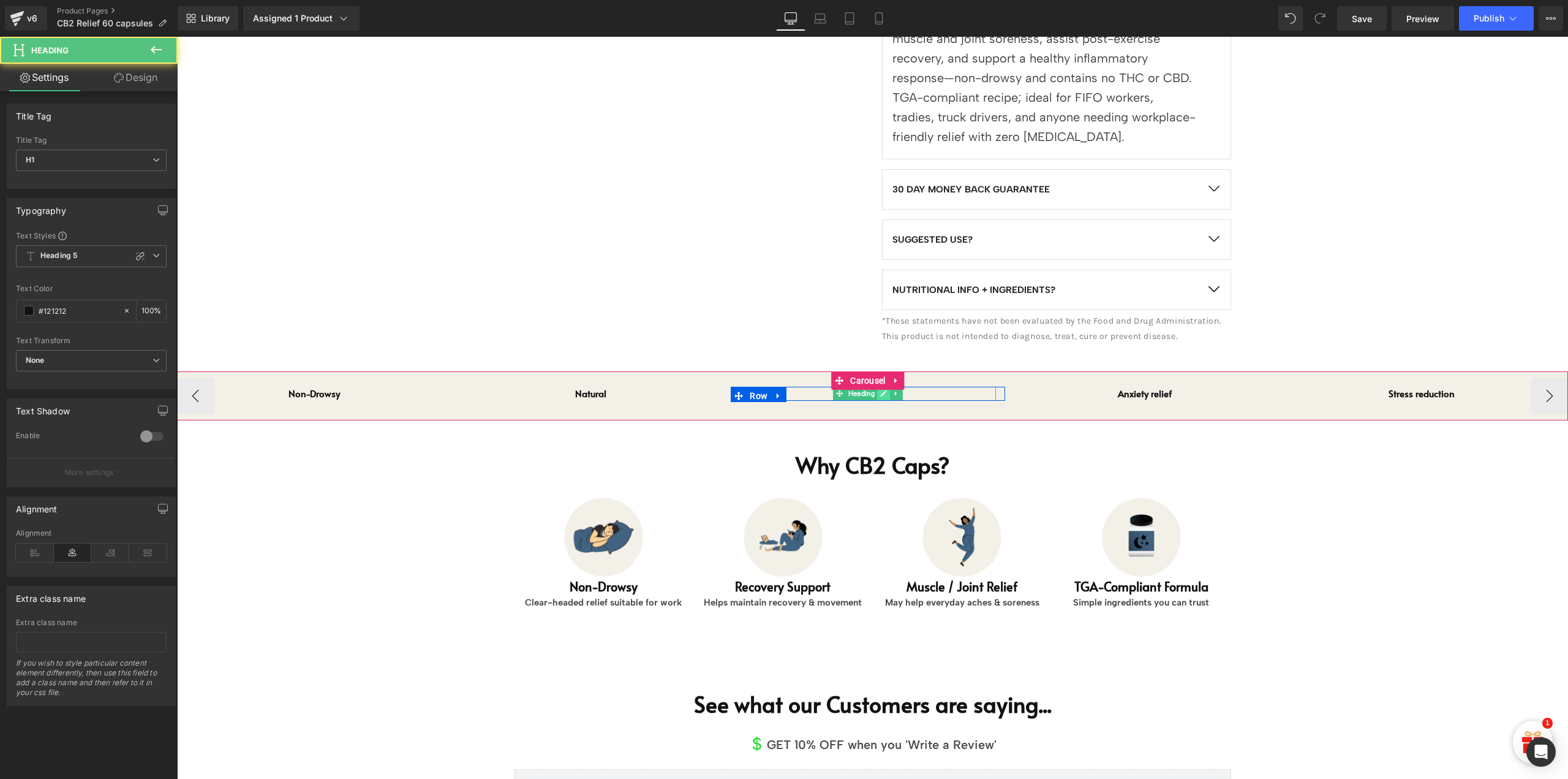
click at [883, 391] on icon at bounding box center [884, 394] width 7 height 7
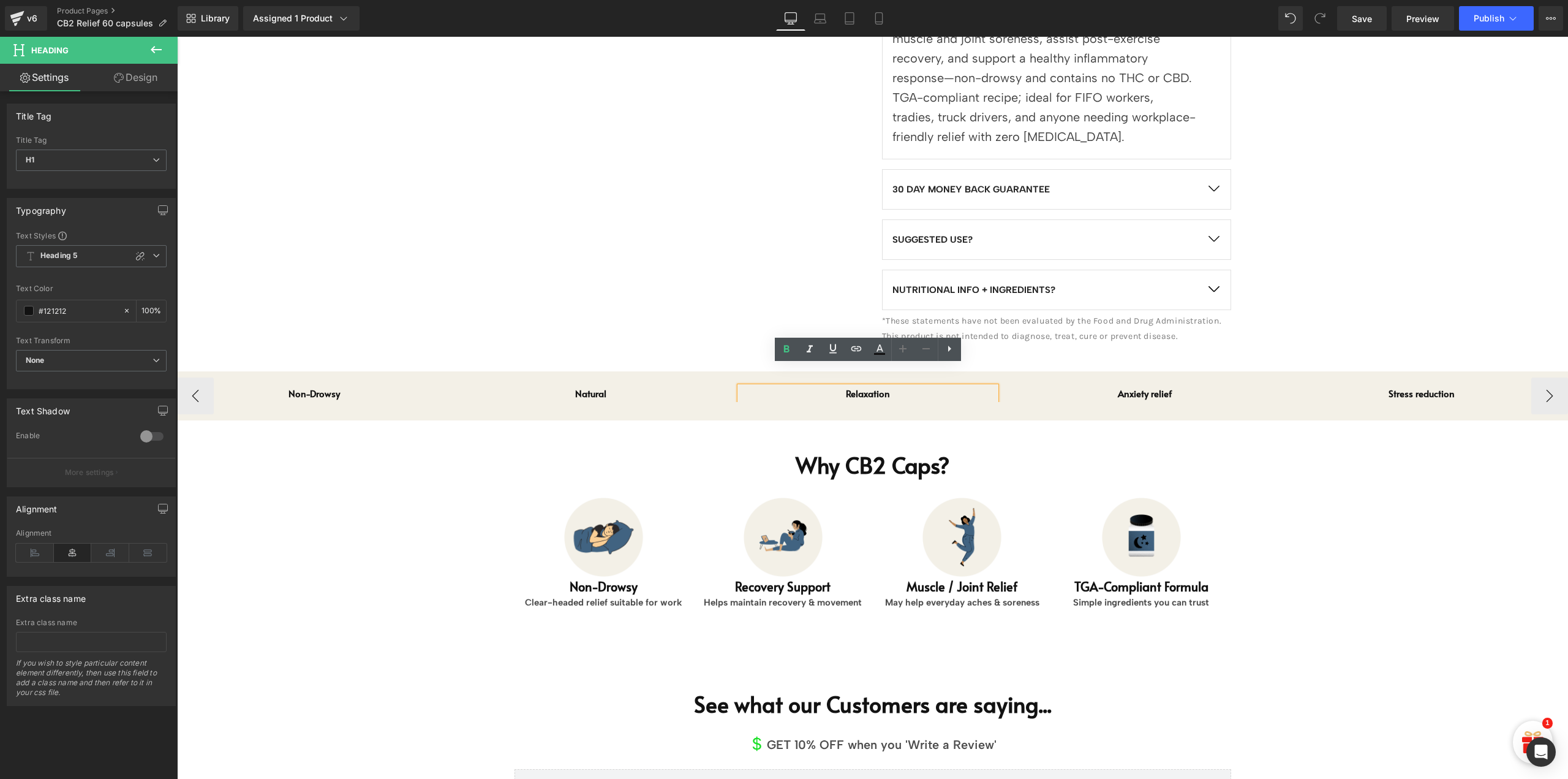
click at [883, 387] on h1 "Relaxation" at bounding box center [868, 394] width 255 height 14
paste div
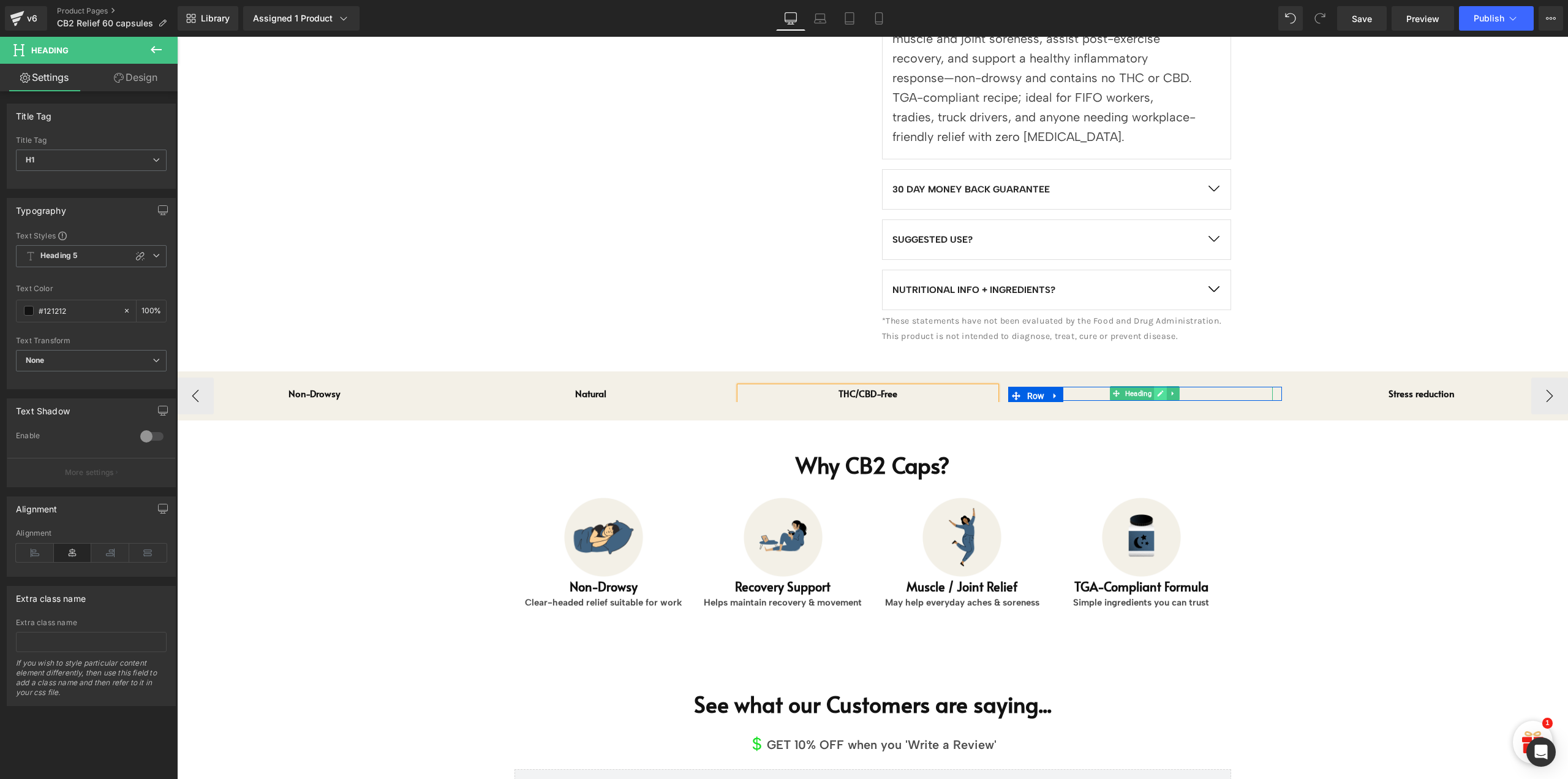
click at [1155, 386] on link at bounding box center [1161, 394] width 13 height 15
click at [1155, 387] on h1 "Anxiety relief" at bounding box center [1145, 394] width 255 height 14
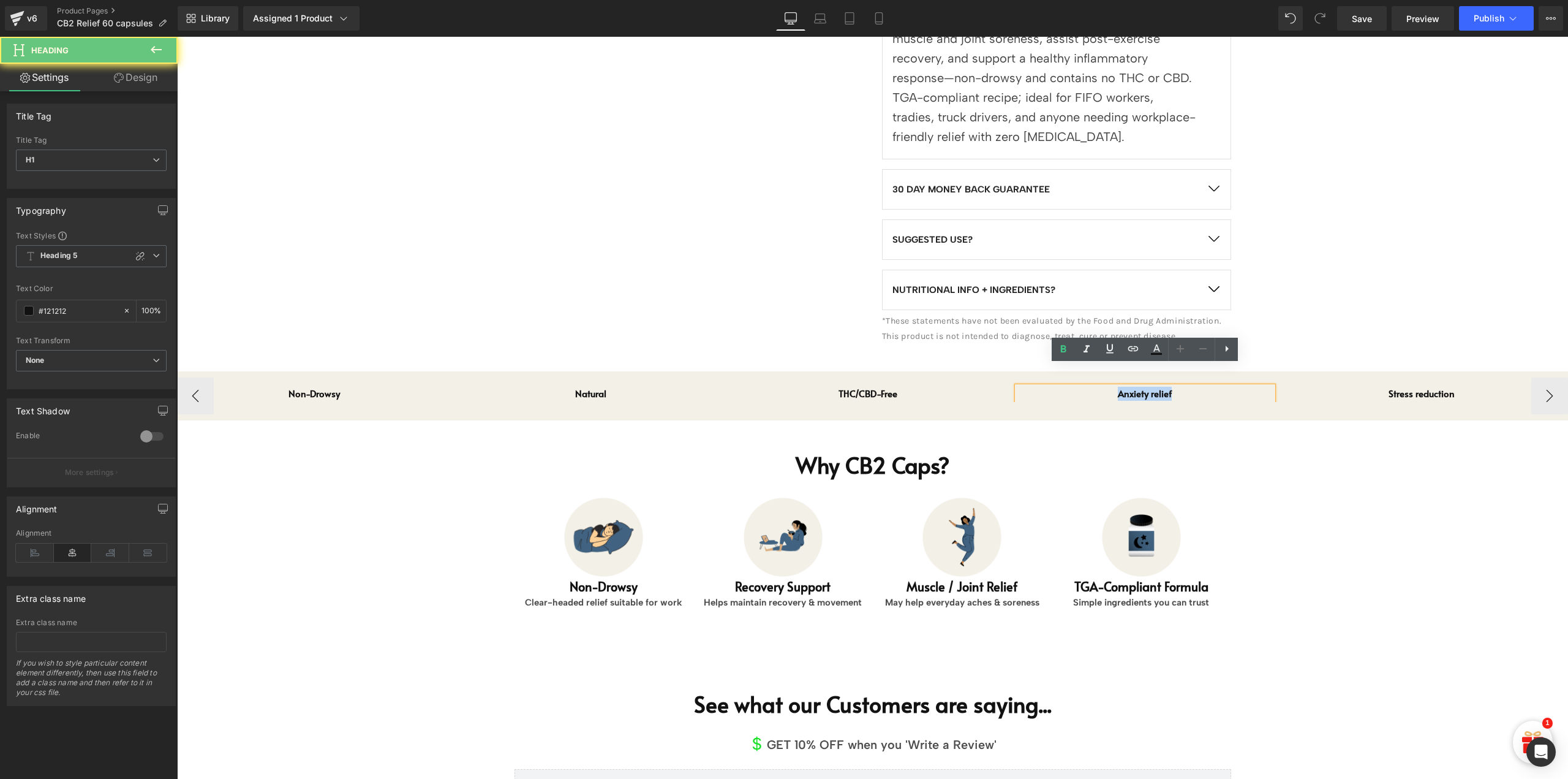
click at [1155, 387] on h1 "Anxiety relief" at bounding box center [1145, 394] width 255 height 14
paste div
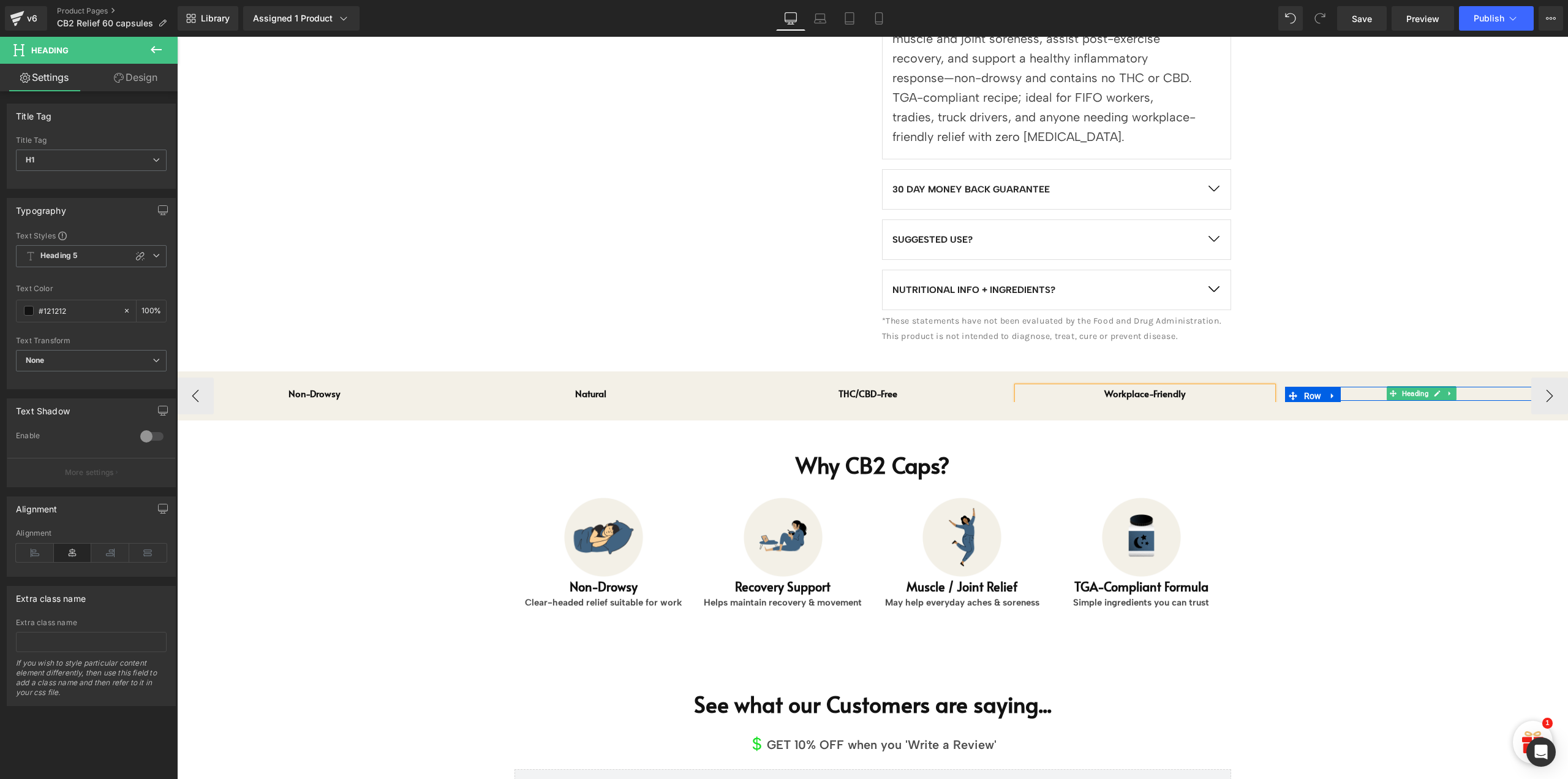
drag, startPoint x: 1413, startPoint y: 373, endPoint x: 1423, endPoint y: 383, distance: 14.1
click at [1413, 386] on span "Heading" at bounding box center [1415, 394] width 31 height 15
click at [1425, 386] on span "Heading" at bounding box center [1415, 394] width 31 height 15
click at [1441, 386] on link at bounding box center [1438, 394] width 13 height 15
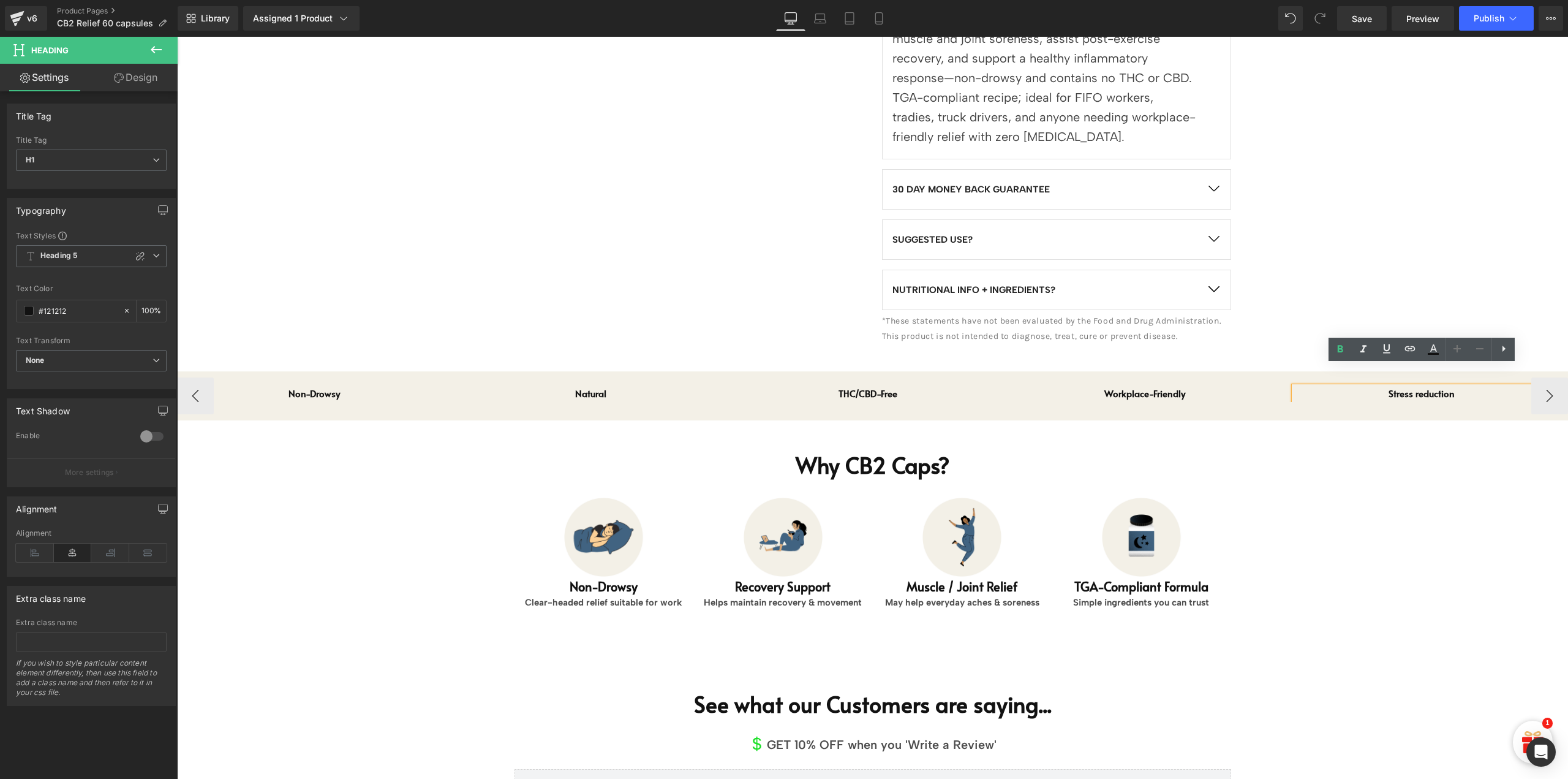
click at [1436, 387] on h1 "Stress reduction" at bounding box center [1422, 394] width 255 height 14
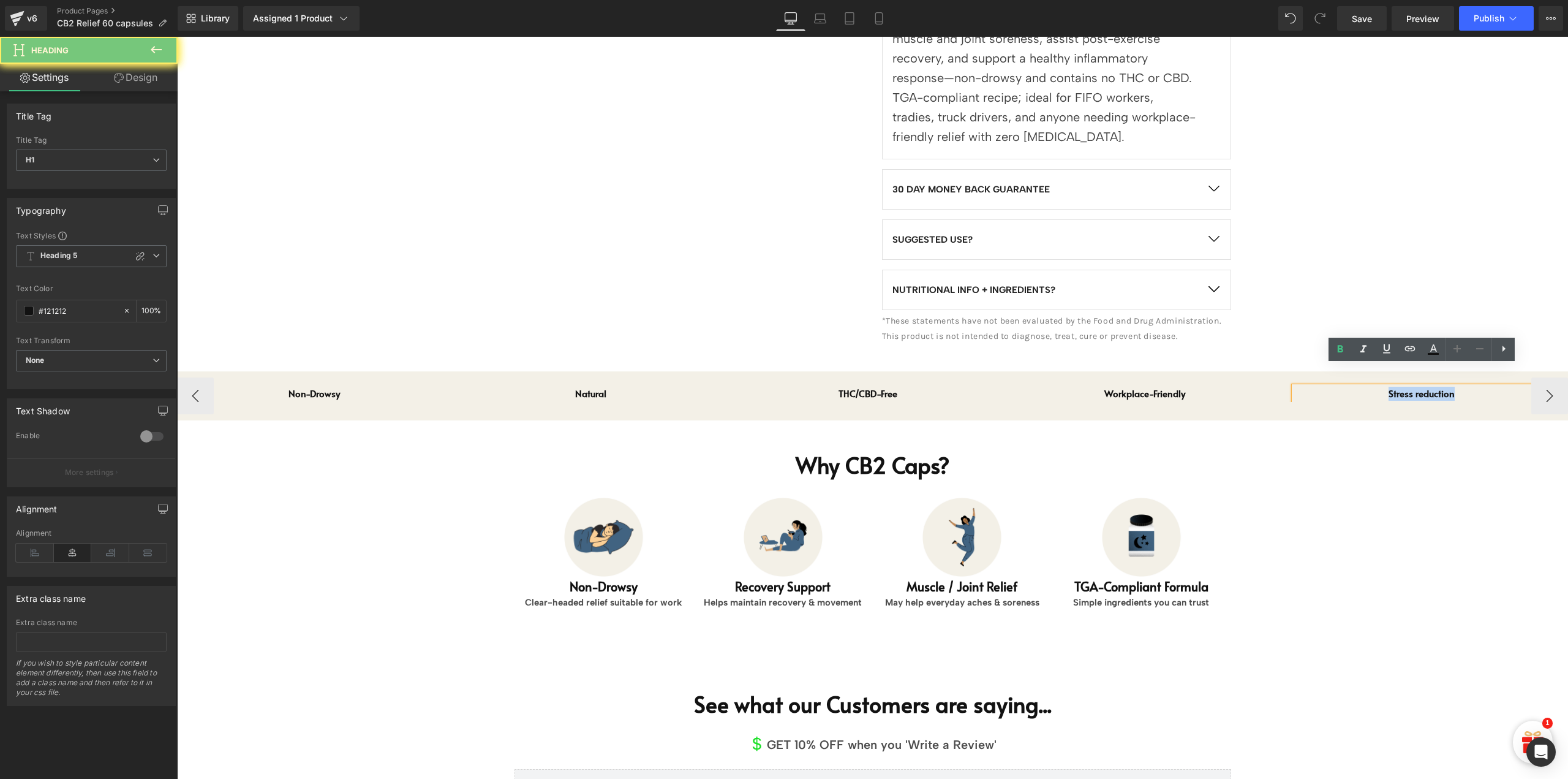
paste div
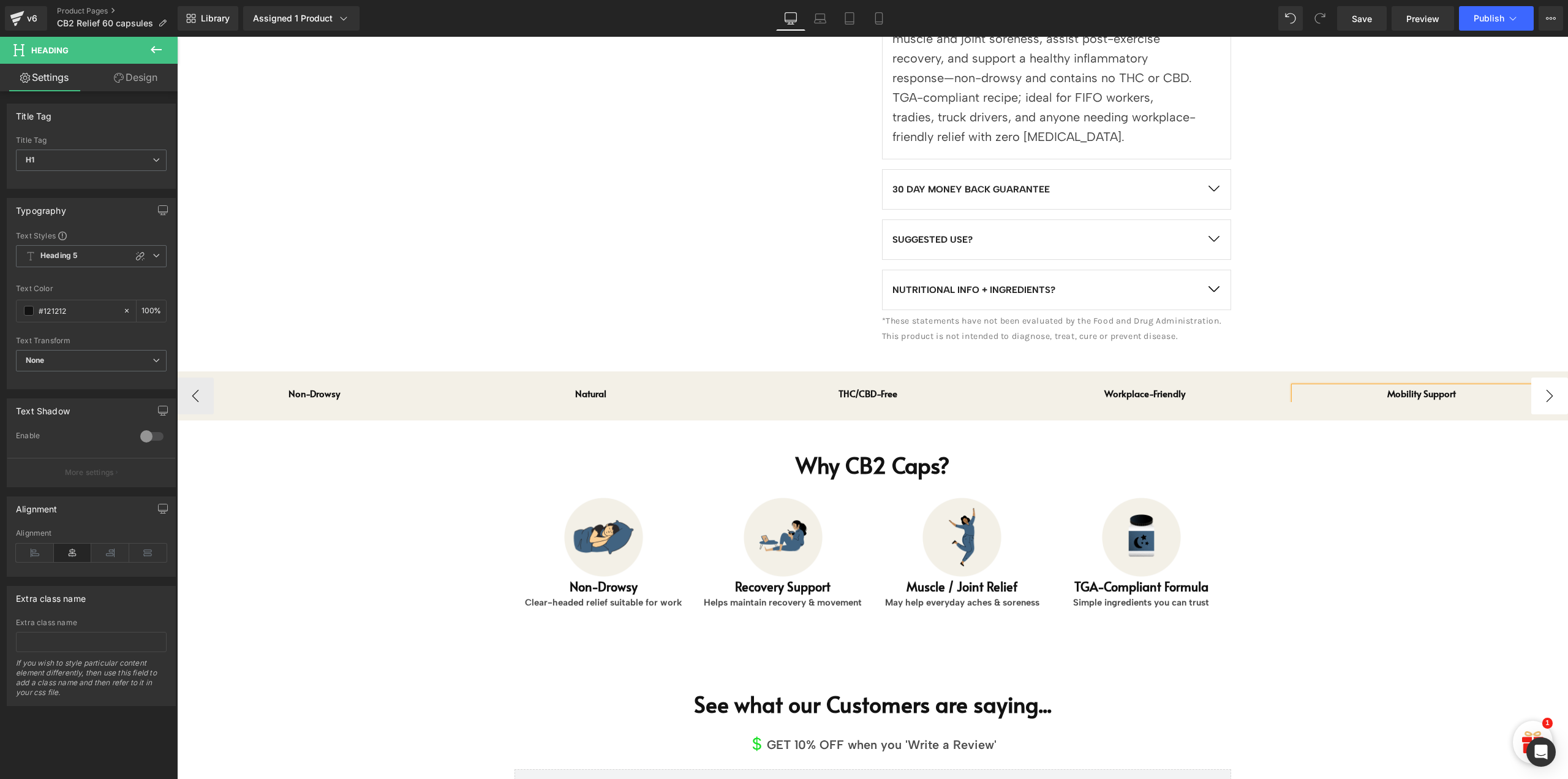
click at [1544, 377] on button "›" at bounding box center [1549, 395] width 37 height 37
drag, startPoint x: 1404, startPoint y: 375, endPoint x: 1421, endPoint y: 373, distance: 17.1
click at [1404, 386] on span "Heading" at bounding box center [1415, 394] width 31 height 15
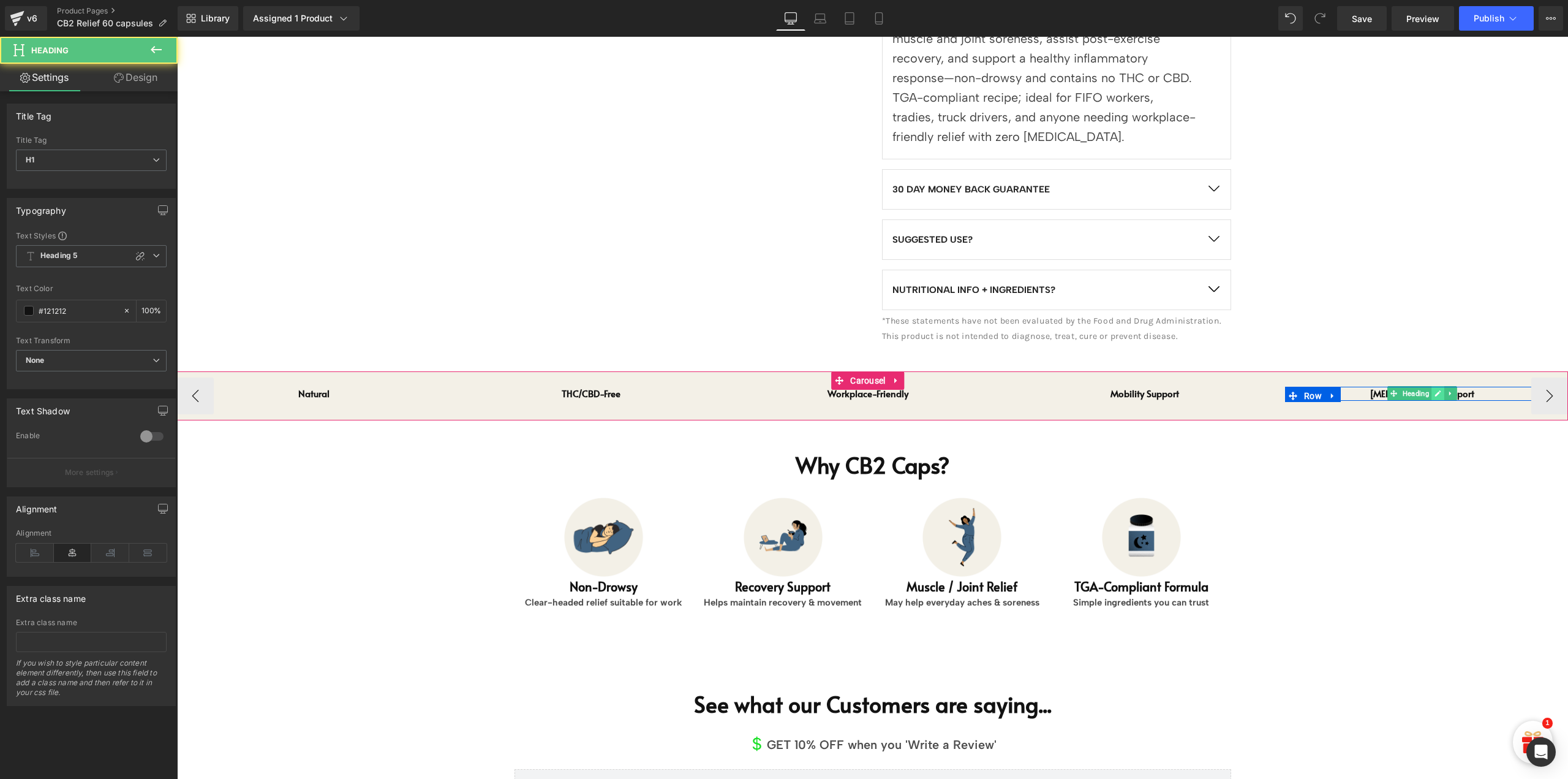
click at [1437, 390] on icon at bounding box center [1438, 393] width 7 height 7
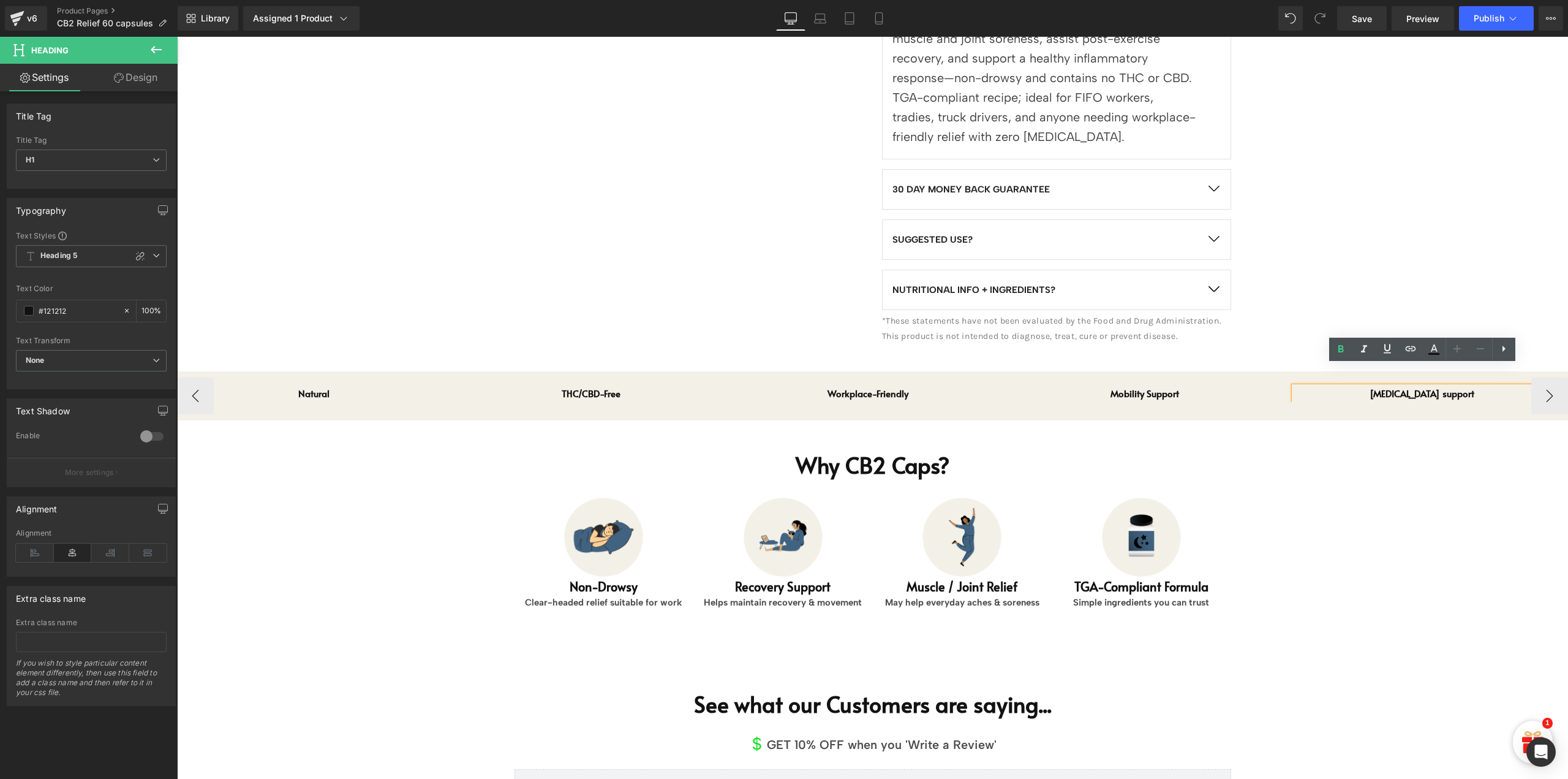
click at [1437, 387] on h1 "Melatonin support" at bounding box center [1422, 394] width 255 height 14
paste div
click at [1538, 377] on button "›" at bounding box center [1549, 395] width 37 height 37
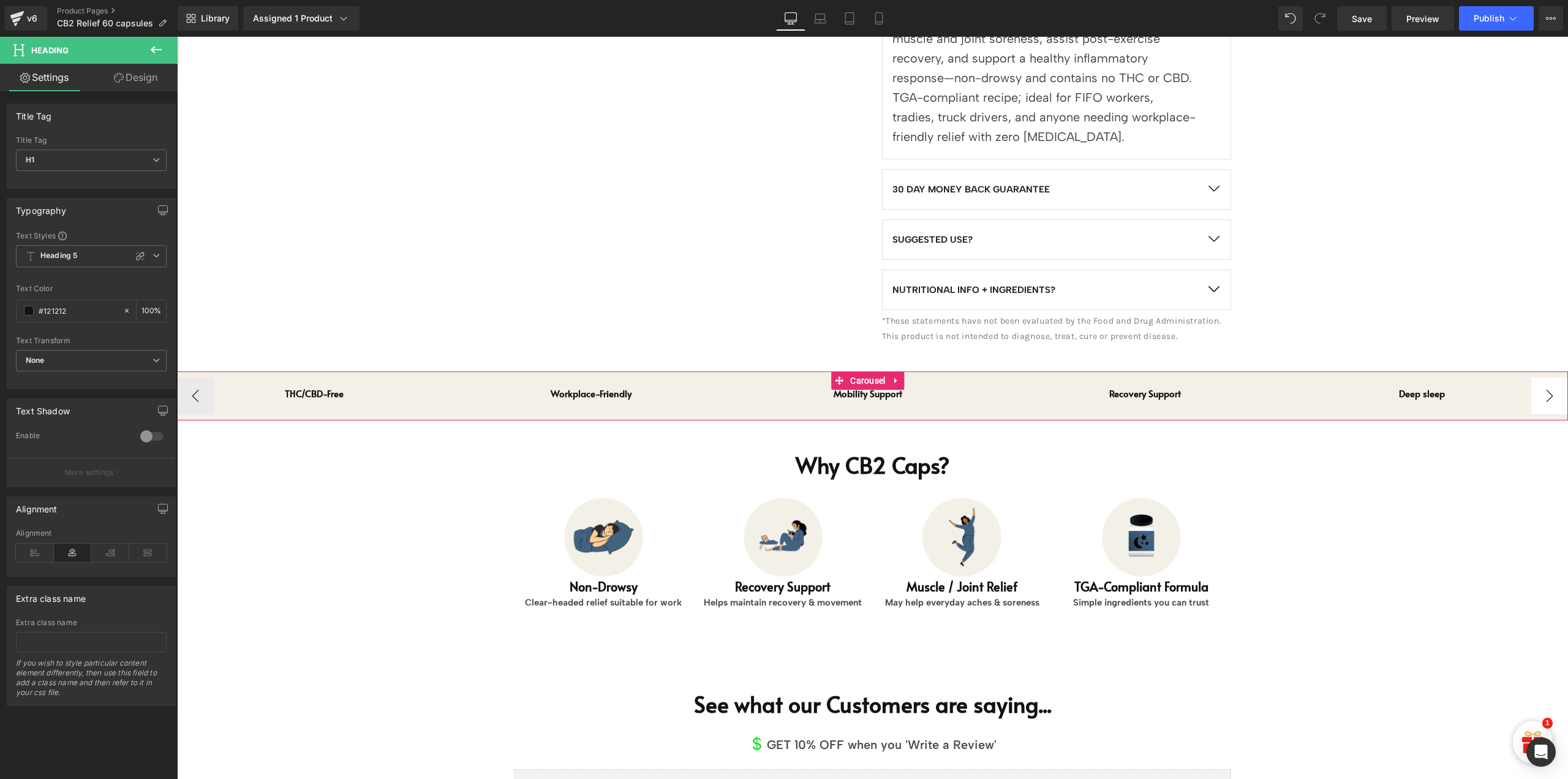
click at [1539, 377] on button "›" at bounding box center [1549, 395] width 37 height 37
click at [1450, 390] on icon at bounding box center [1450, 393] width 7 height 7
click at [1457, 390] on icon at bounding box center [1457, 393] width 7 height 7
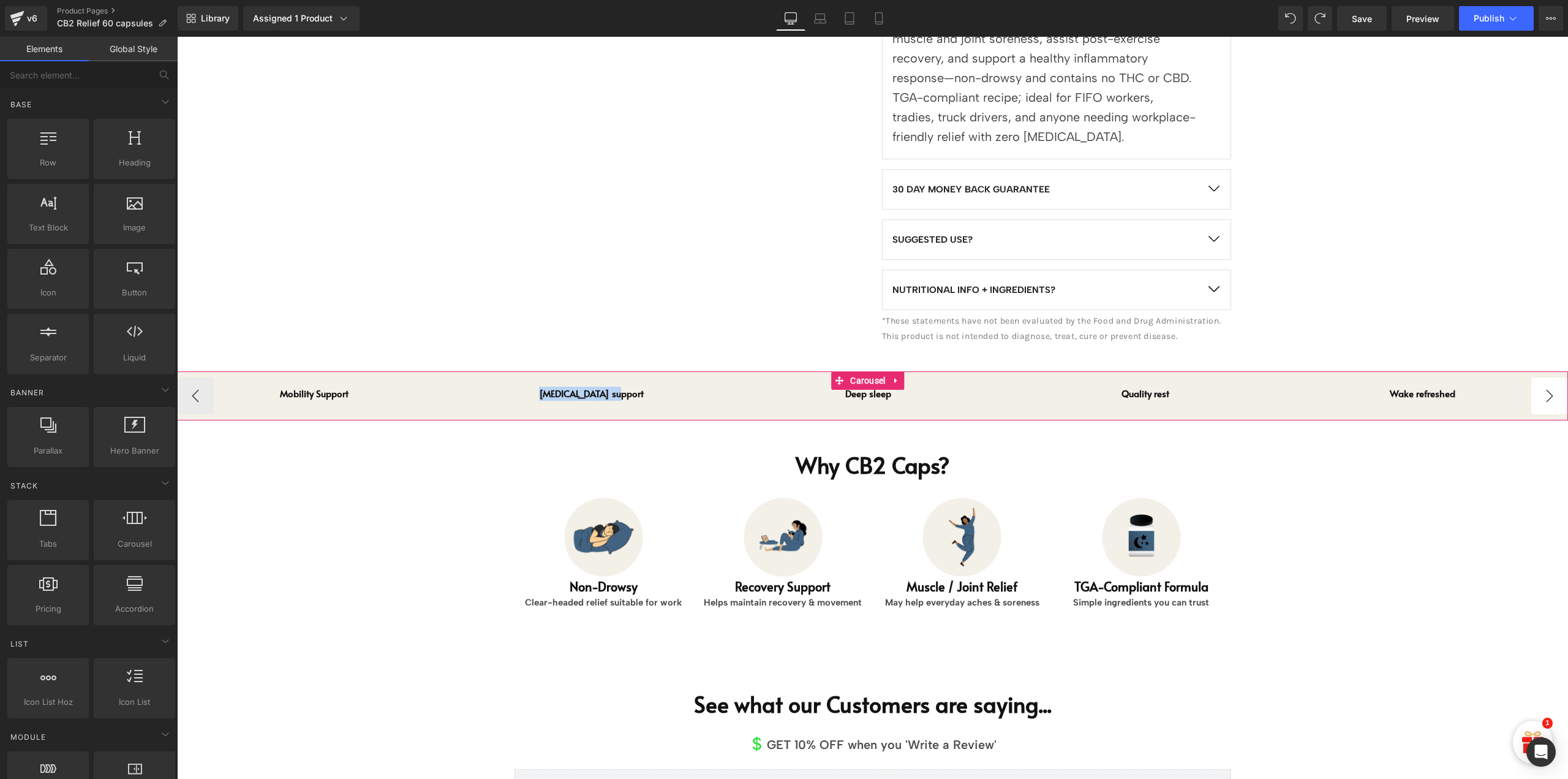
click at [1547, 380] on button "›" at bounding box center [1549, 395] width 37 height 37
drag, startPoint x: 1414, startPoint y: 372, endPoint x: 1442, endPoint y: 452, distance: 84.8
click at [1414, 386] on span "Heading" at bounding box center [1416, 394] width 31 height 15
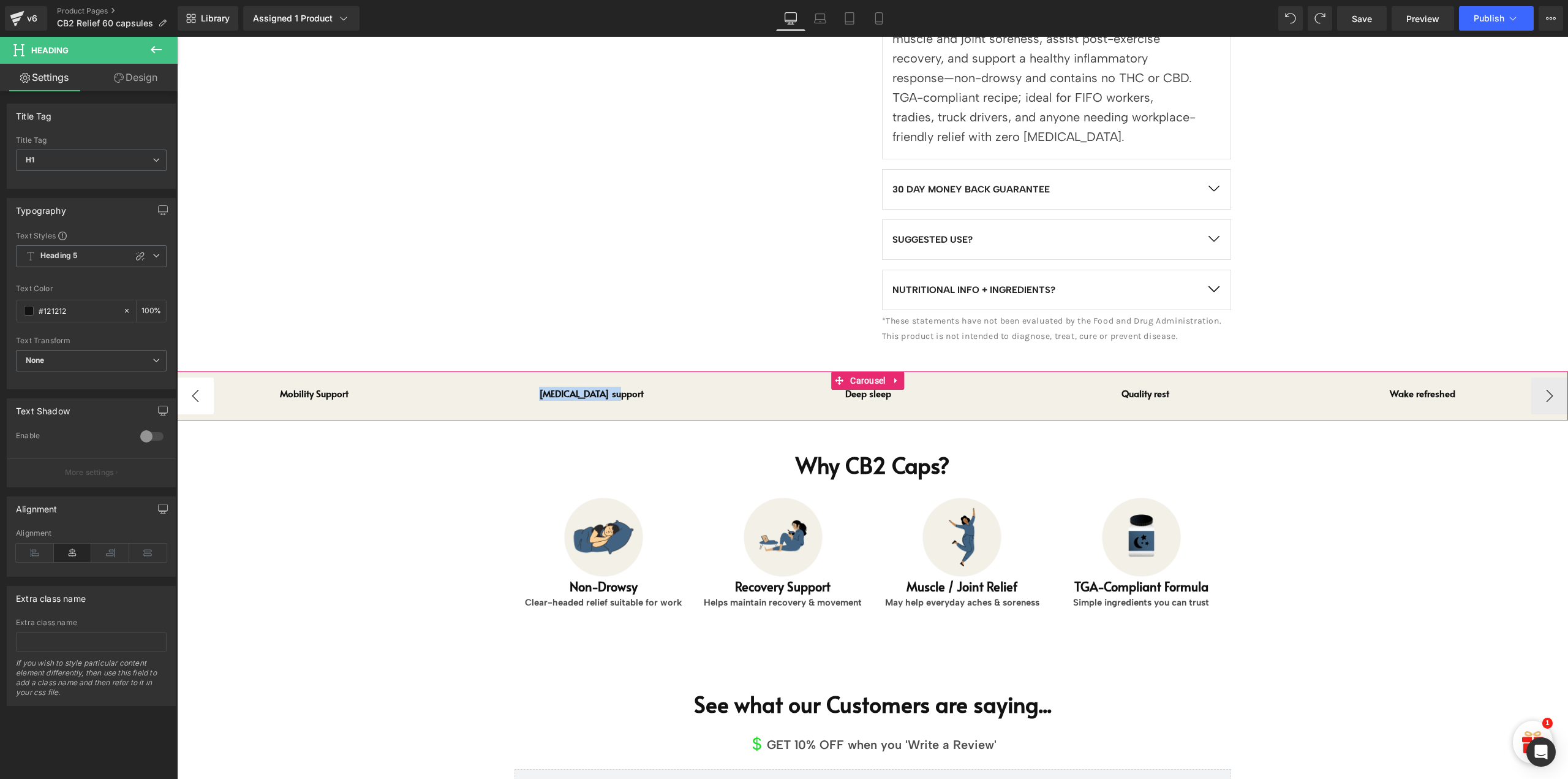
click at [193, 377] on button "‹" at bounding box center [195, 395] width 37 height 37
click at [1543, 382] on button "›" at bounding box center [1549, 395] width 37 height 37
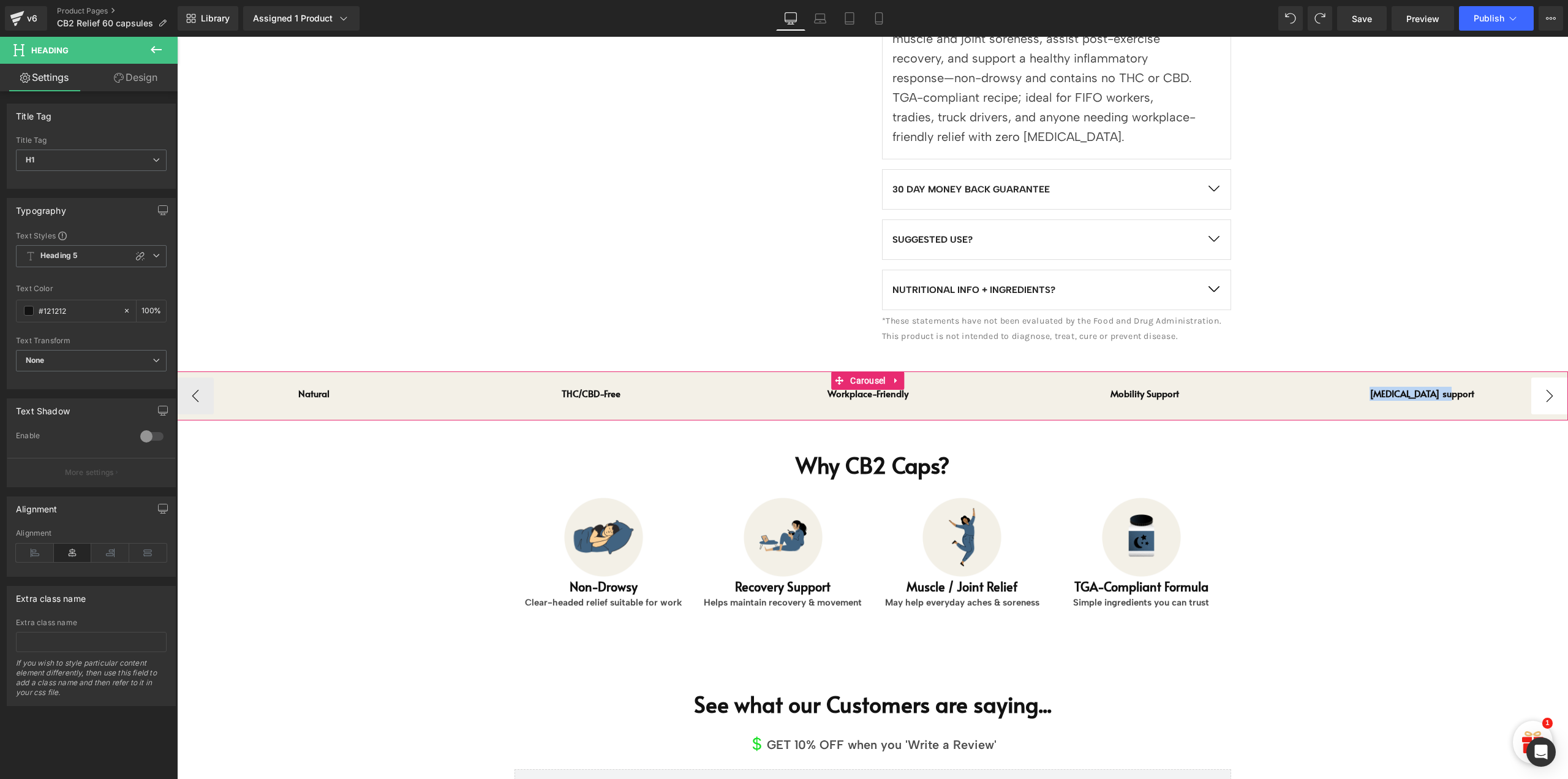
click at [1546, 381] on button "›" at bounding box center [1549, 395] width 37 height 37
click at [1140, 386] on span "Heading" at bounding box center [1139, 394] width 31 height 15
click at [1141, 386] on span "Heading" at bounding box center [1139, 394] width 31 height 15
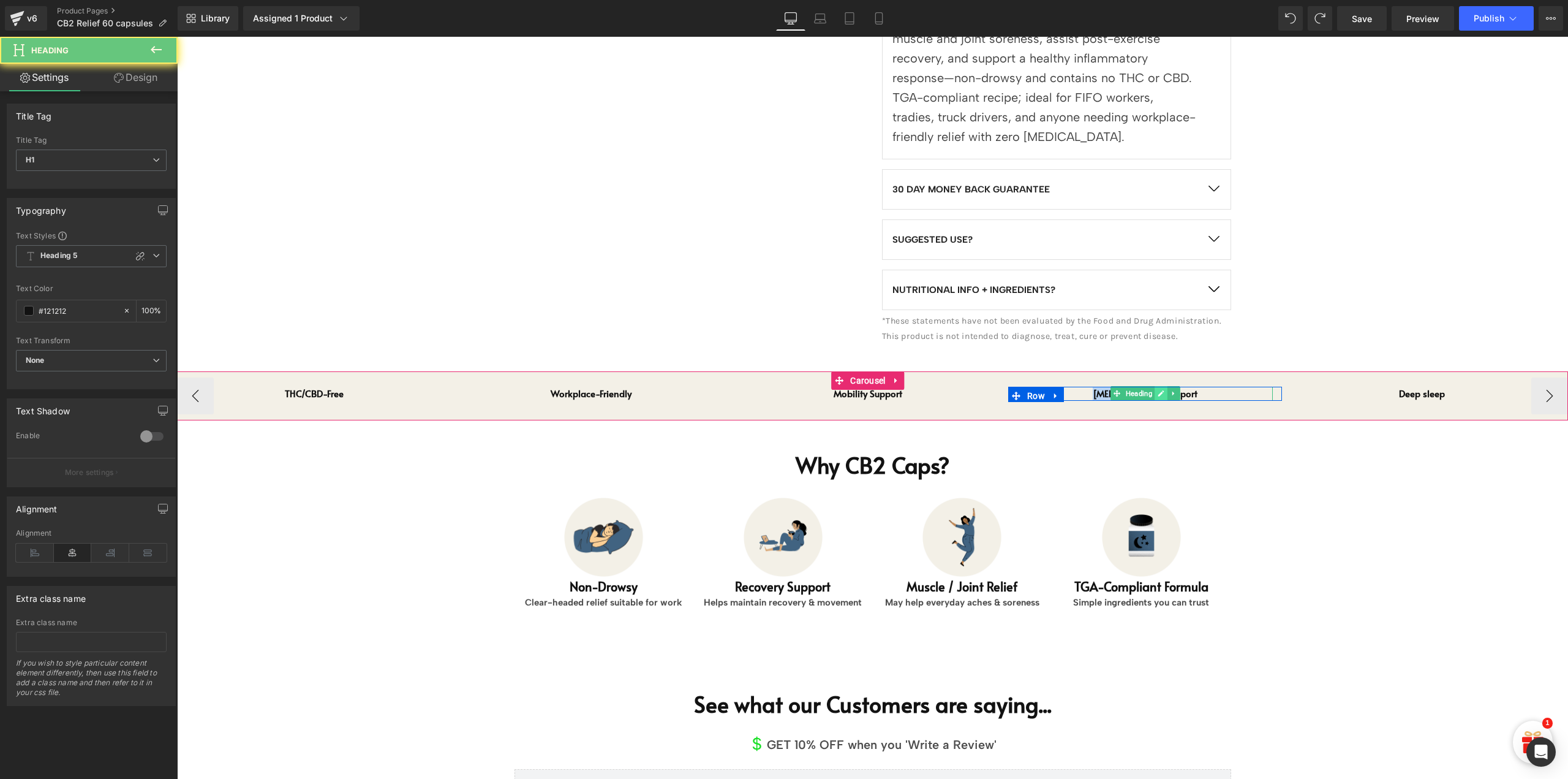
click at [1163, 390] on icon at bounding box center [1161, 393] width 7 height 7
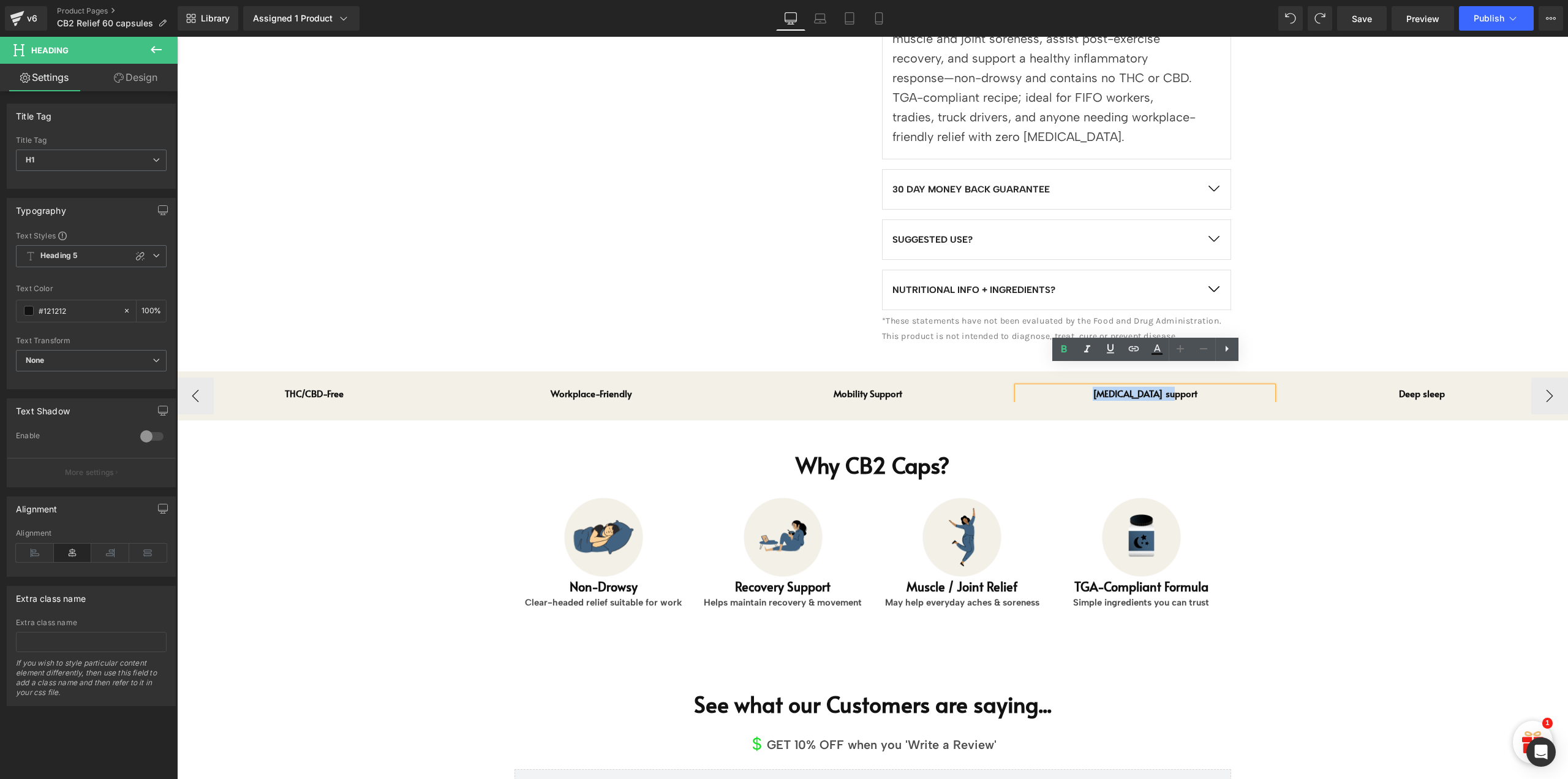
click at [1164, 387] on h1 "Melatonin support" at bounding box center [1145, 394] width 255 height 14
click at [1165, 387] on h1 "Melatonin support" at bounding box center [1145, 394] width 255 height 14
click at [1126, 387] on h1 "Mobility Support" at bounding box center [1145, 394] width 255 height 14
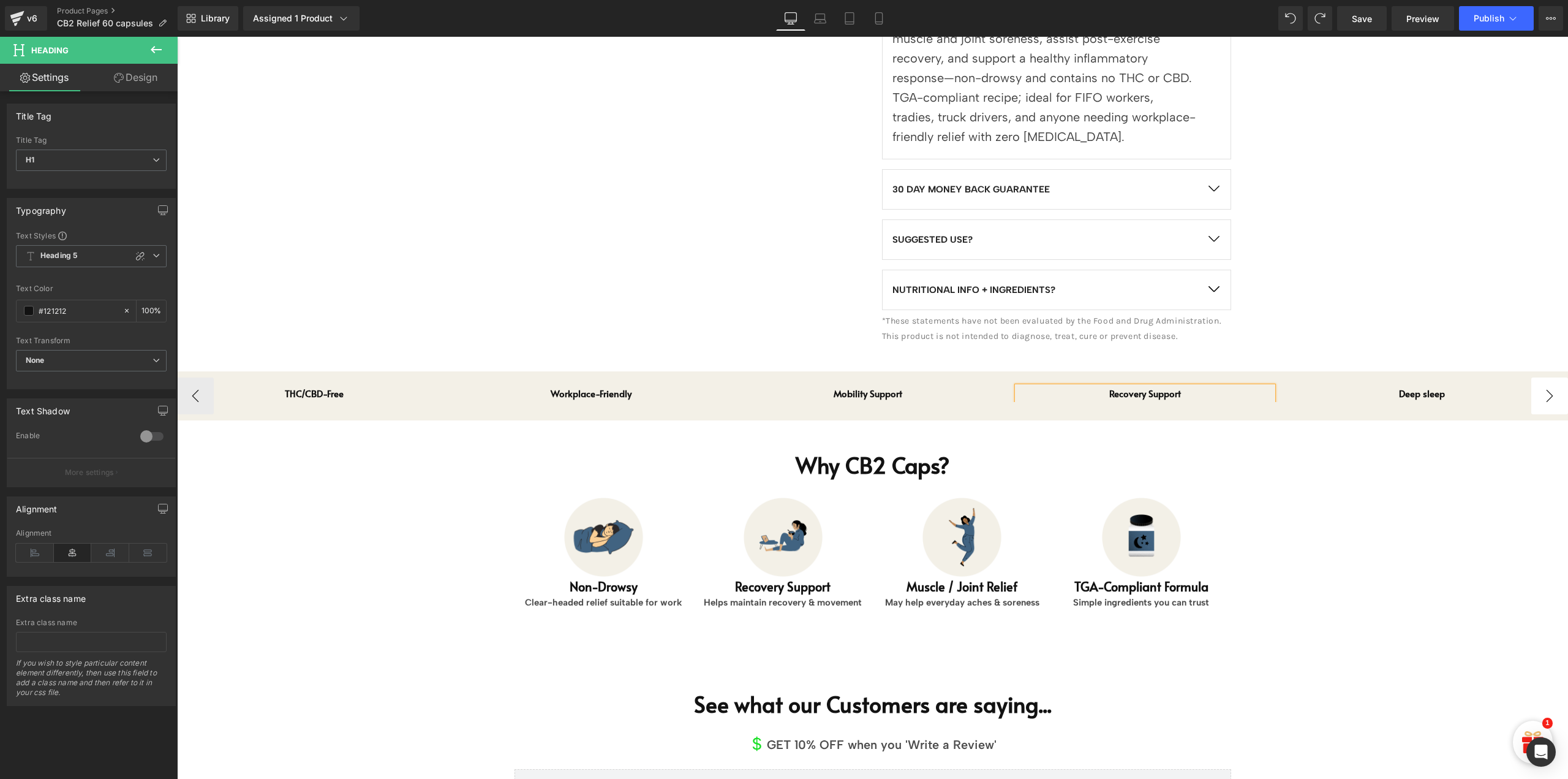
click at [1550, 377] on button "›" at bounding box center [1549, 395] width 37 height 37
click at [883, 390] on icon at bounding box center [884, 393] width 7 height 7
click at [883, 387] on h1 "Deep sleep" at bounding box center [868, 394] width 255 height 14
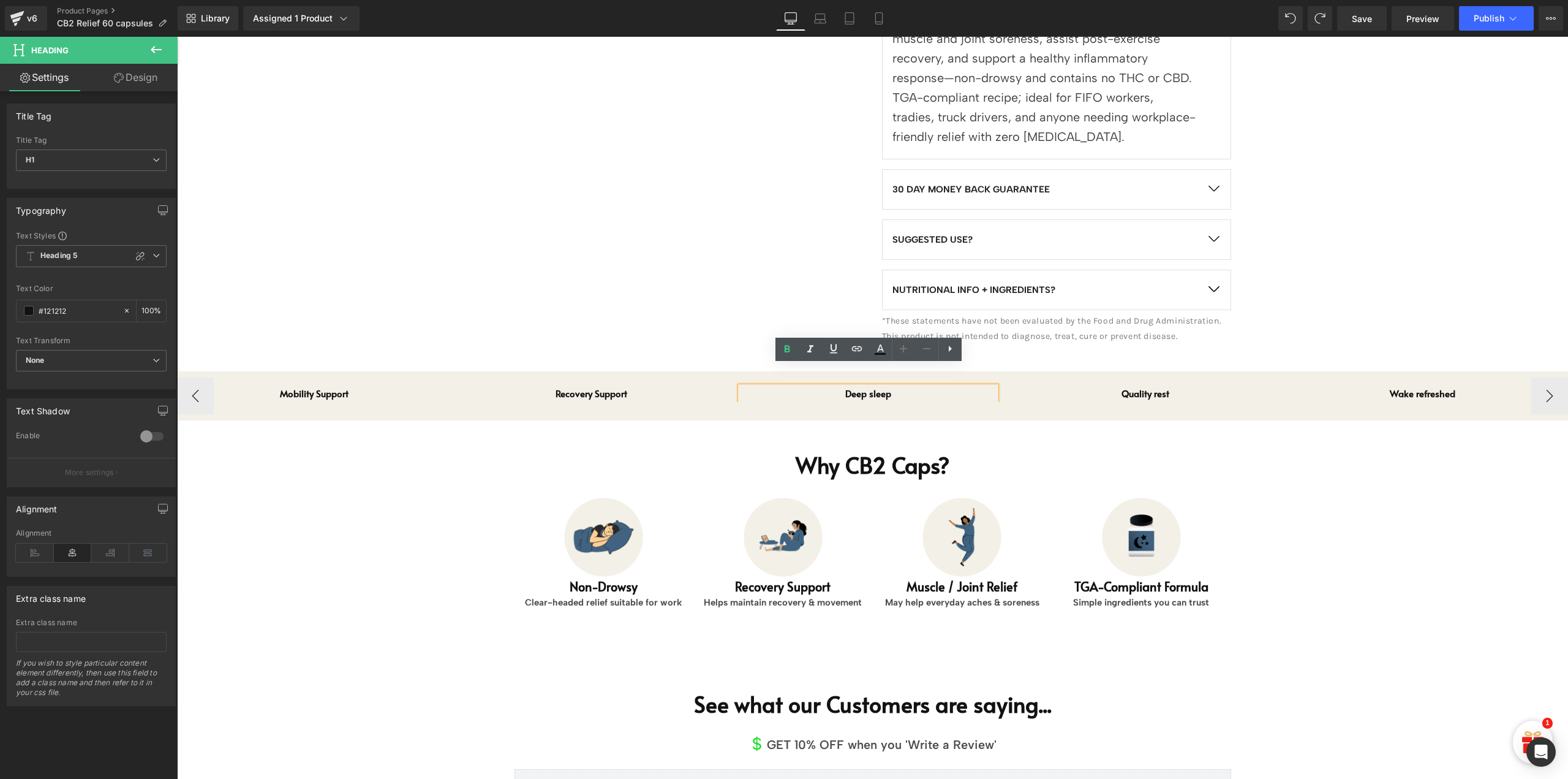
click at [883, 387] on h1 "Deep sleep" at bounding box center [868, 394] width 255 height 14
paste div
click at [1163, 390] on icon at bounding box center [1161, 393] width 7 height 7
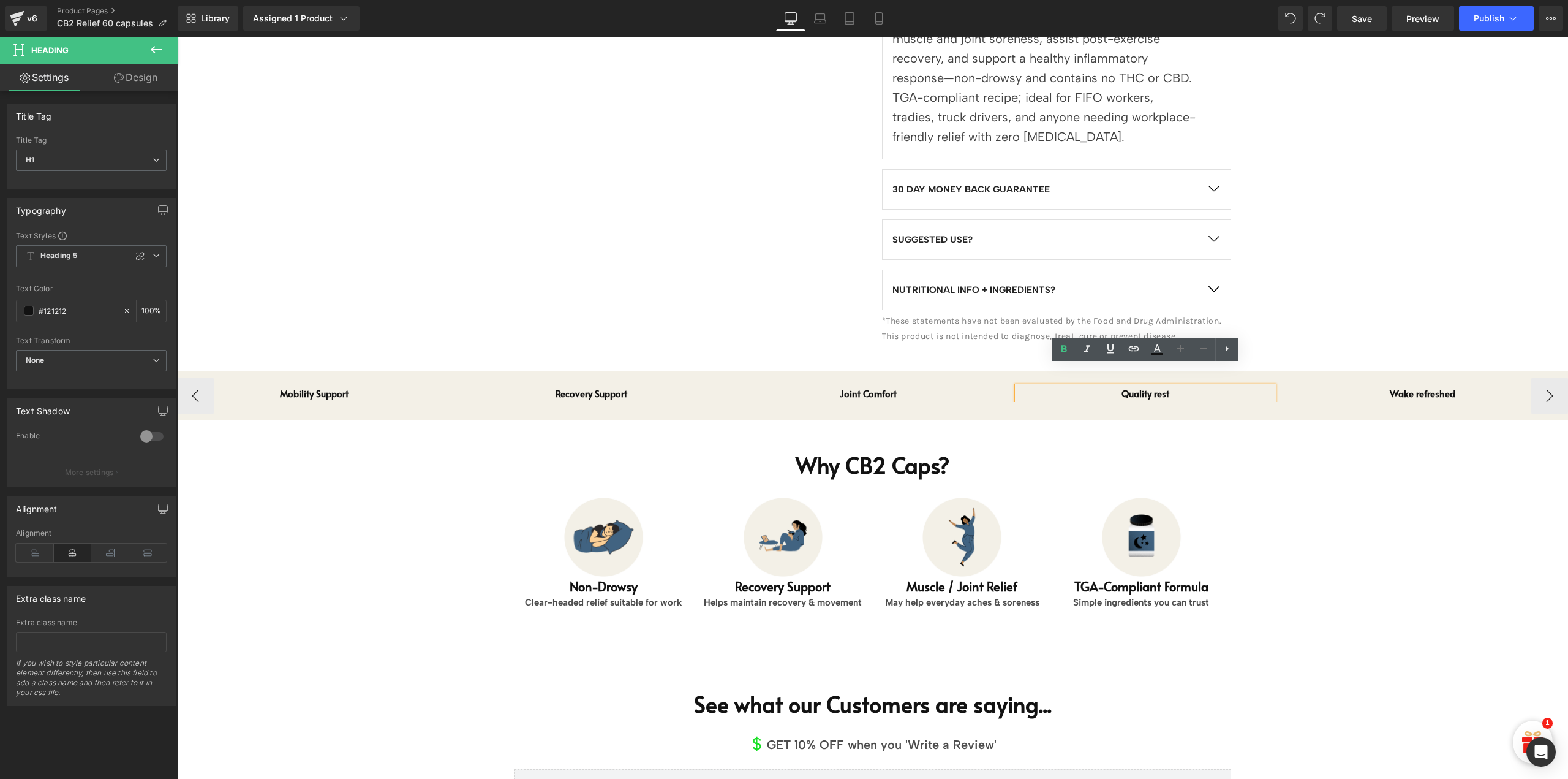
click at [1163, 387] on h1 "Quality rest" at bounding box center [1145, 394] width 255 height 14
paste div
click at [1423, 386] on span "Heading" at bounding box center [1416, 394] width 31 height 15
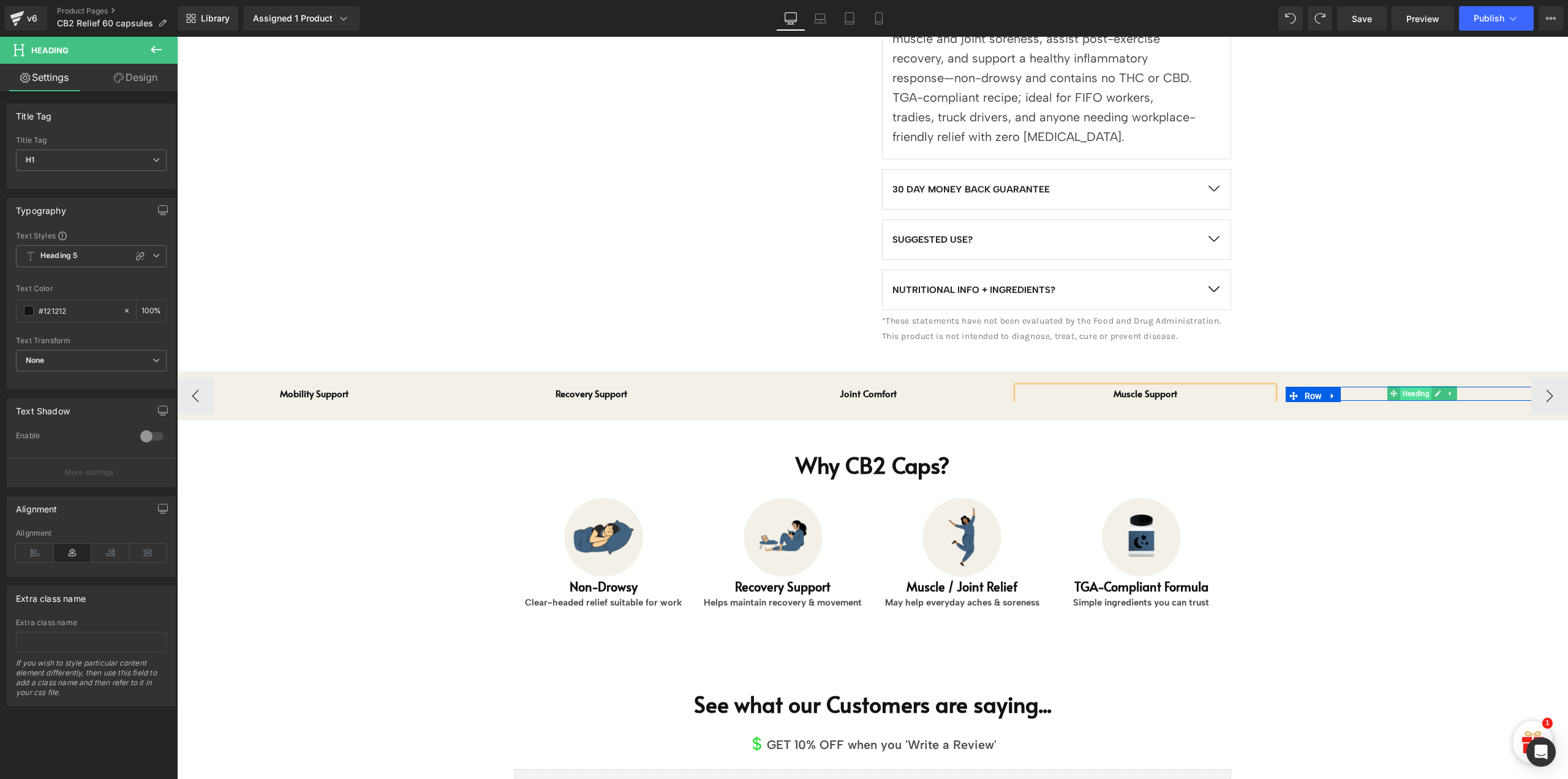
click at [1423, 386] on span "Heading" at bounding box center [1416, 394] width 31 height 15
click at [1435, 390] on icon at bounding box center [1438, 393] width 7 height 7
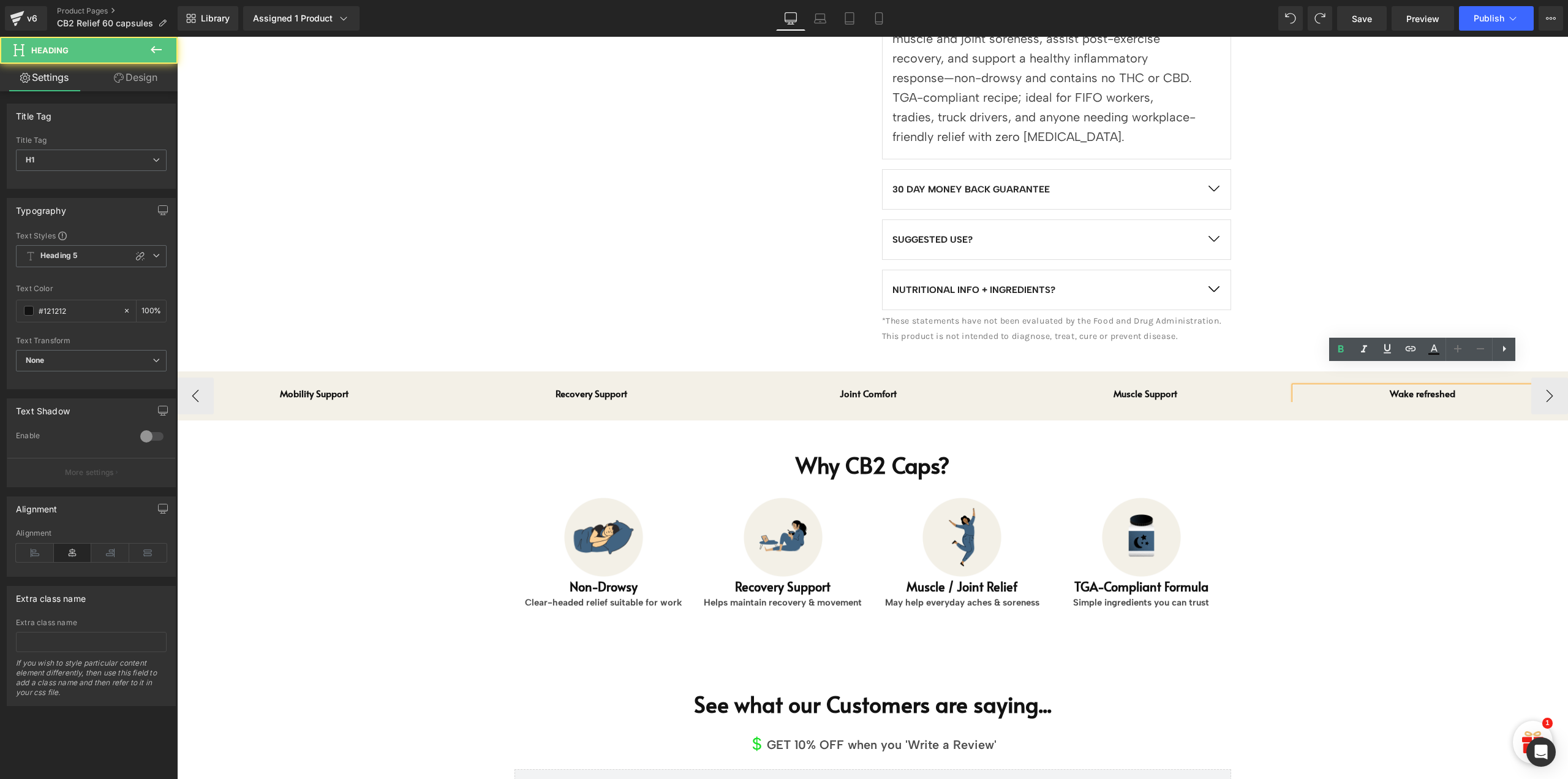
click at [1435, 387] on h1 "Wake refreshed" at bounding box center [1422, 394] width 255 height 14
paste div
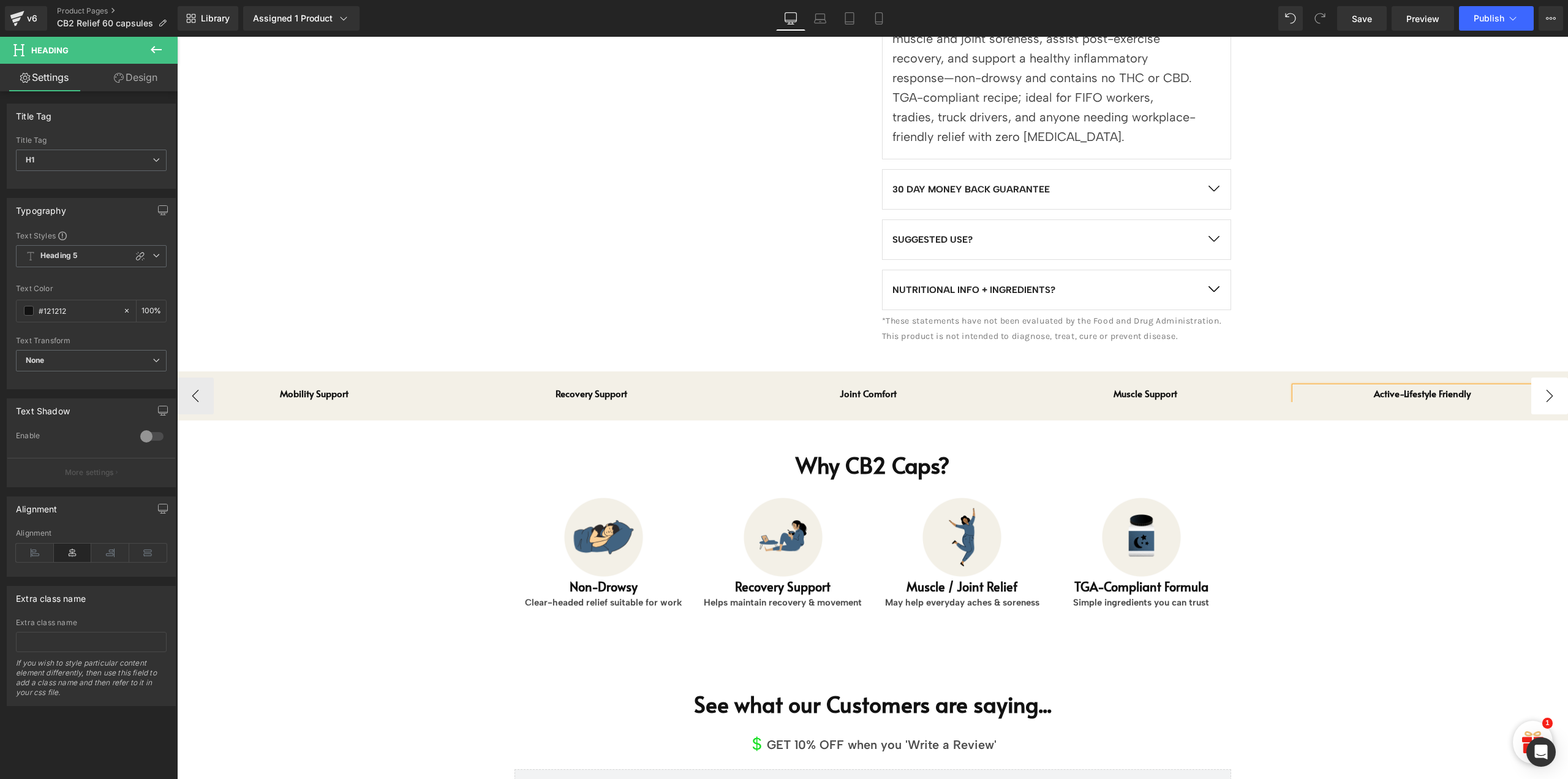
click at [1552, 377] on button "›" at bounding box center [1549, 395] width 37 height 37
click at [207, 377] on button "‹" at bounding box center [195, 395] width 37 height 37
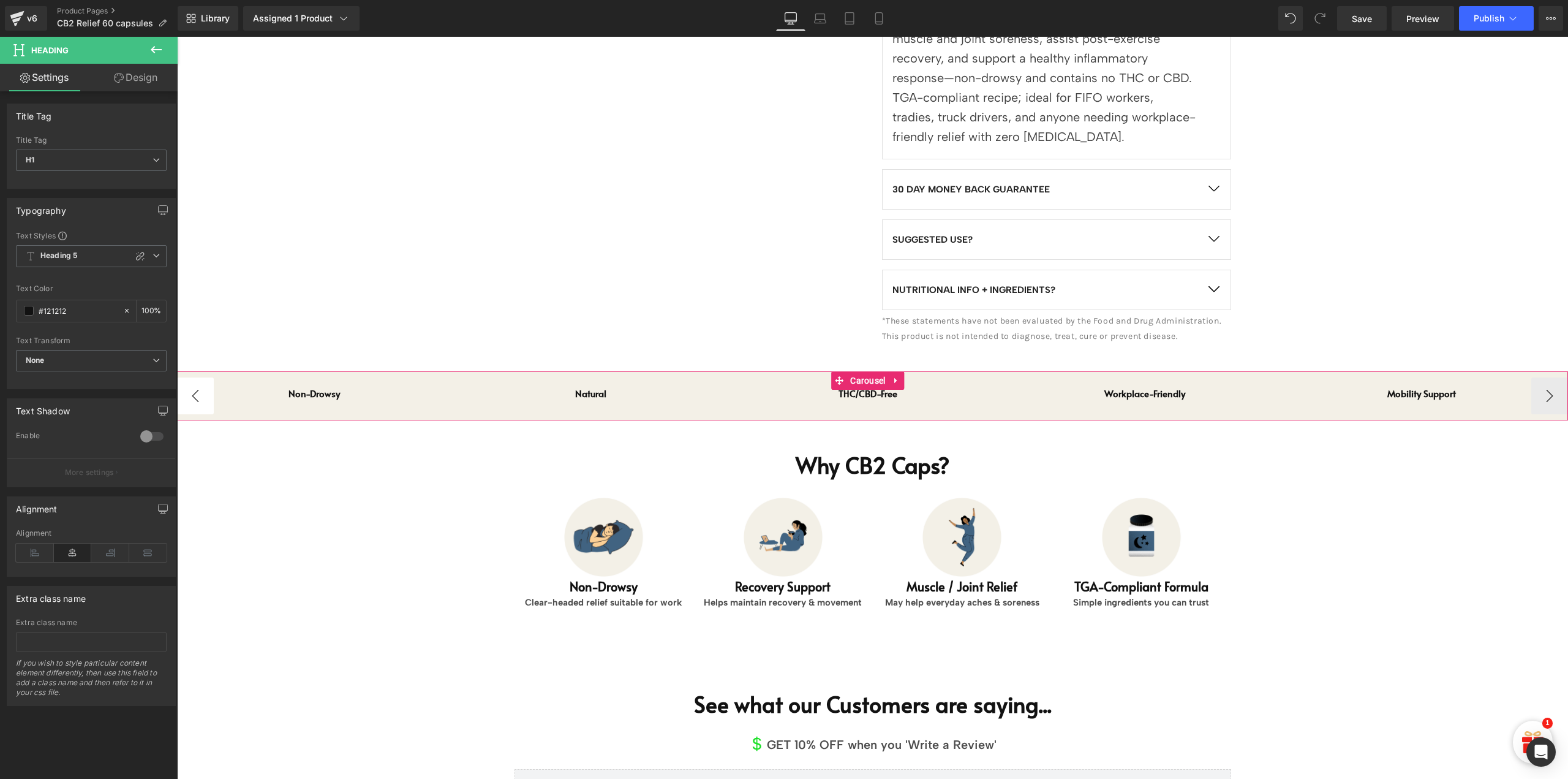
click at [207, 377] on button "‹" at bounding box center [195, 395] width 37 height 37
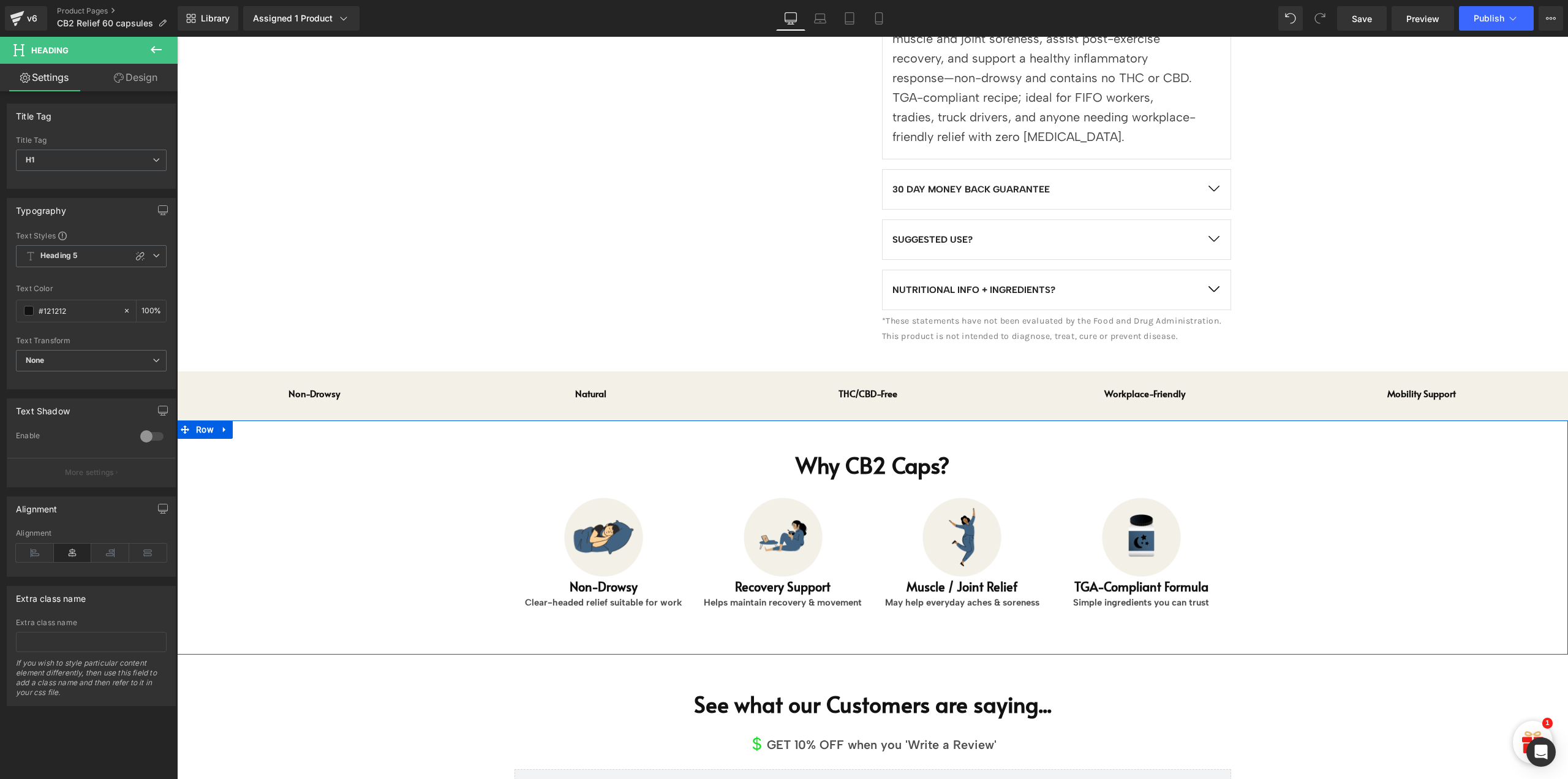
click at [268, 508] on div "Why CB2 Caps? Heading Image Non-Drowsy Heading Clear-headed relief suitable for…" at bounding box center [873, 533] width 1391 height 225
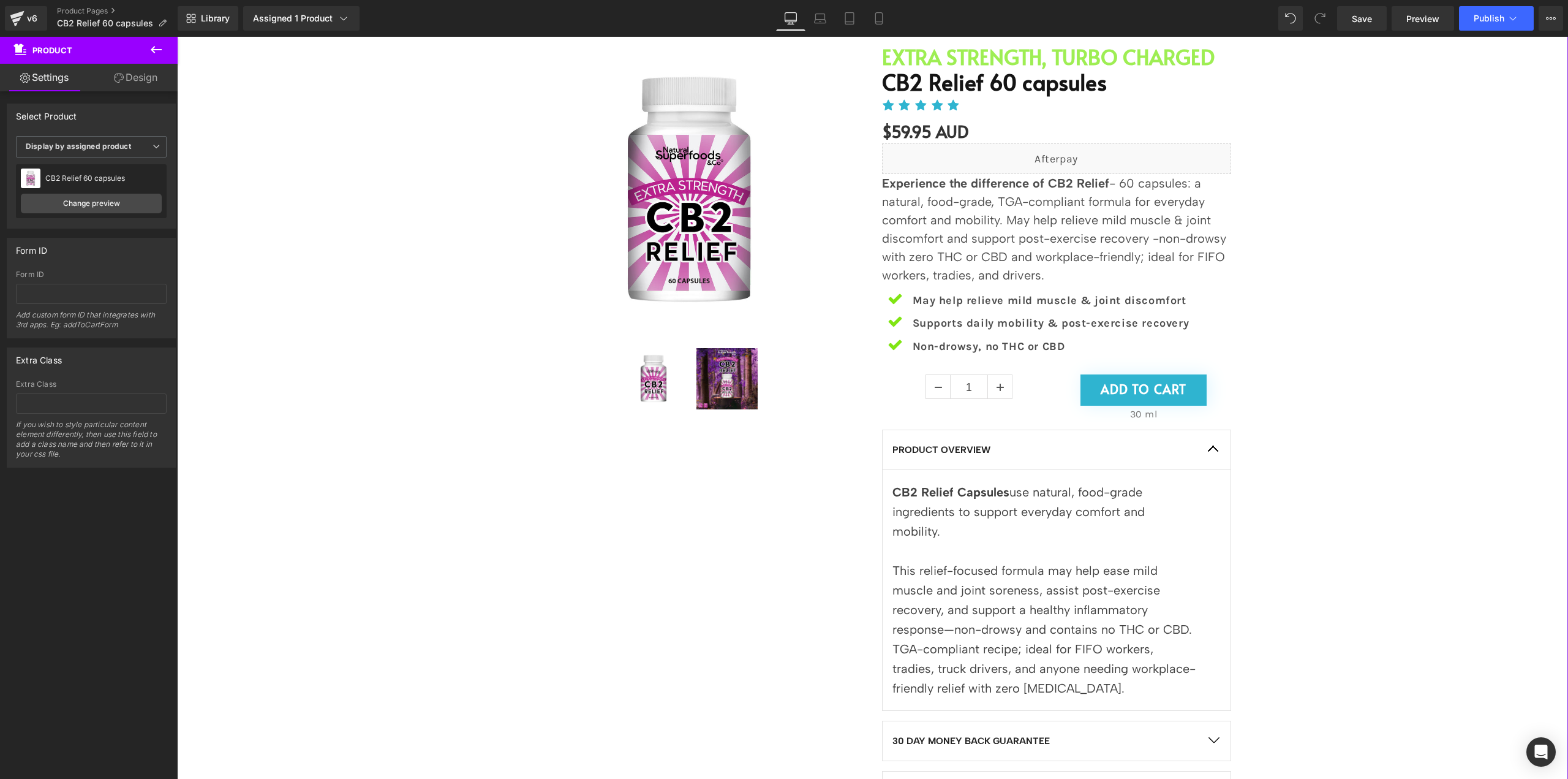
scroll to position [245, 0]
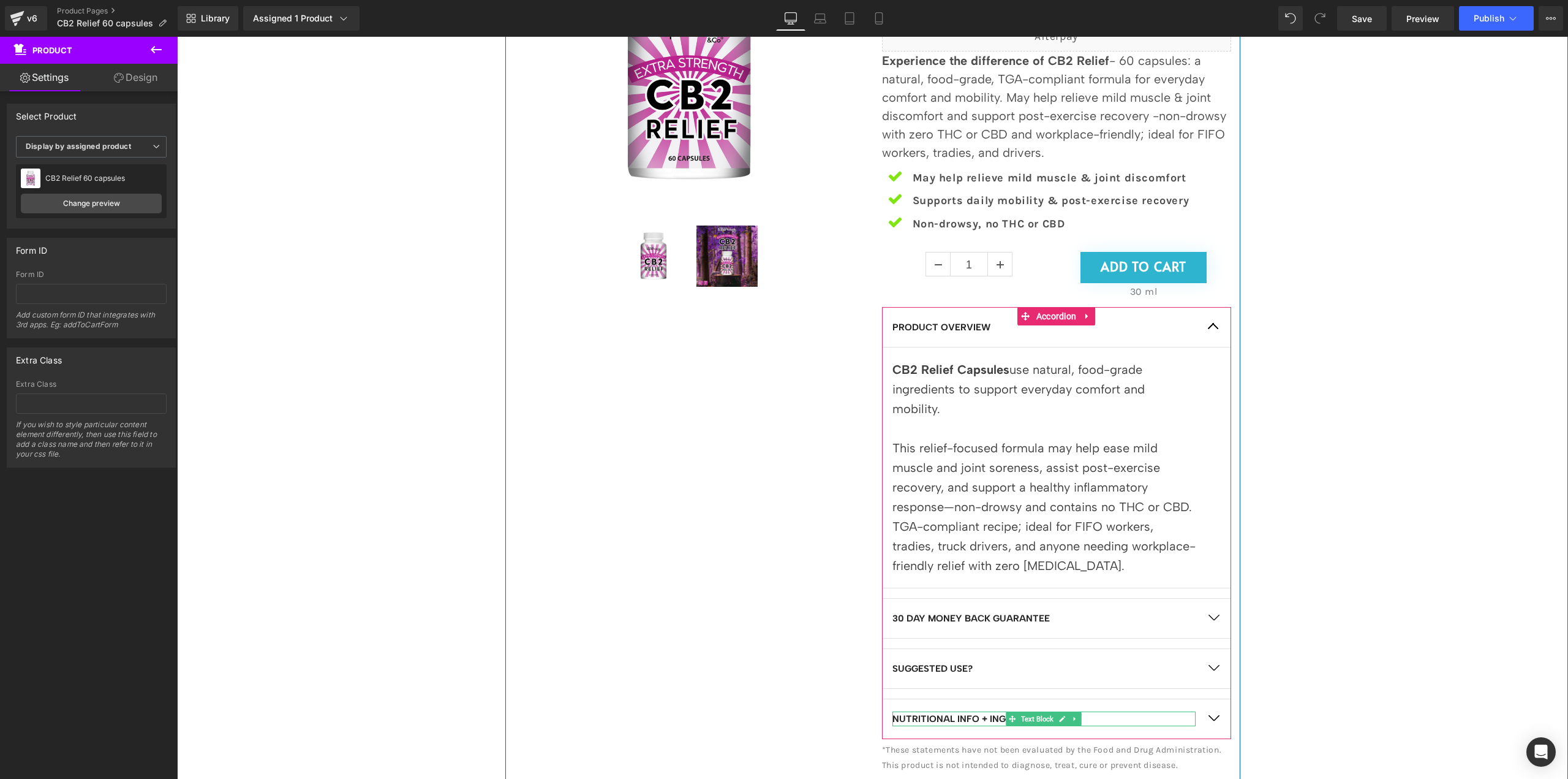
click at [1088, 711] on p "NUTRITIONAL INFO + INGREDIENTS?" at bounding box center [1043, 719] width 303 height 15
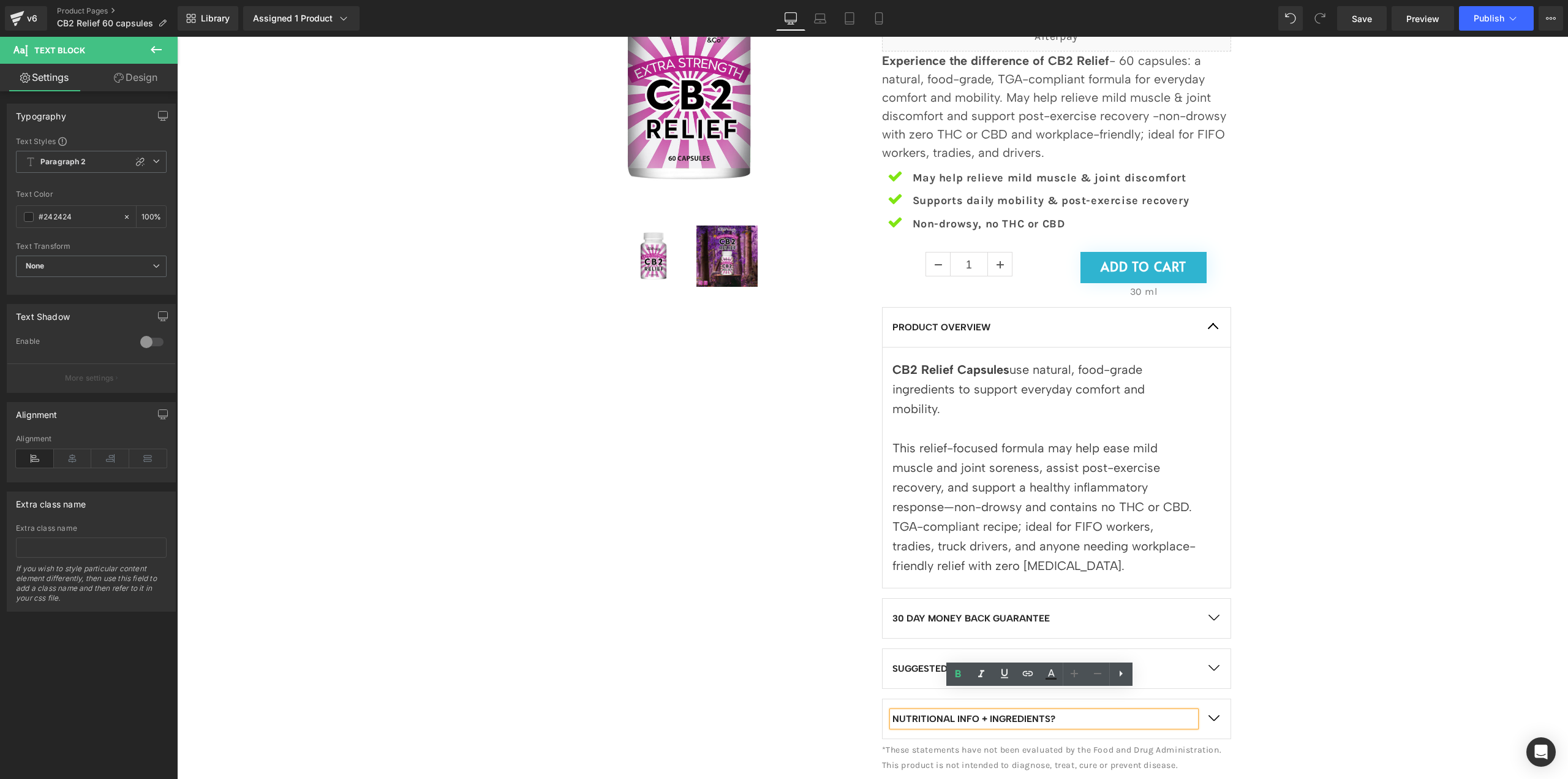
click at [1203, 699] on button "button" at bounding box center [1214, 719] width 34 height 39
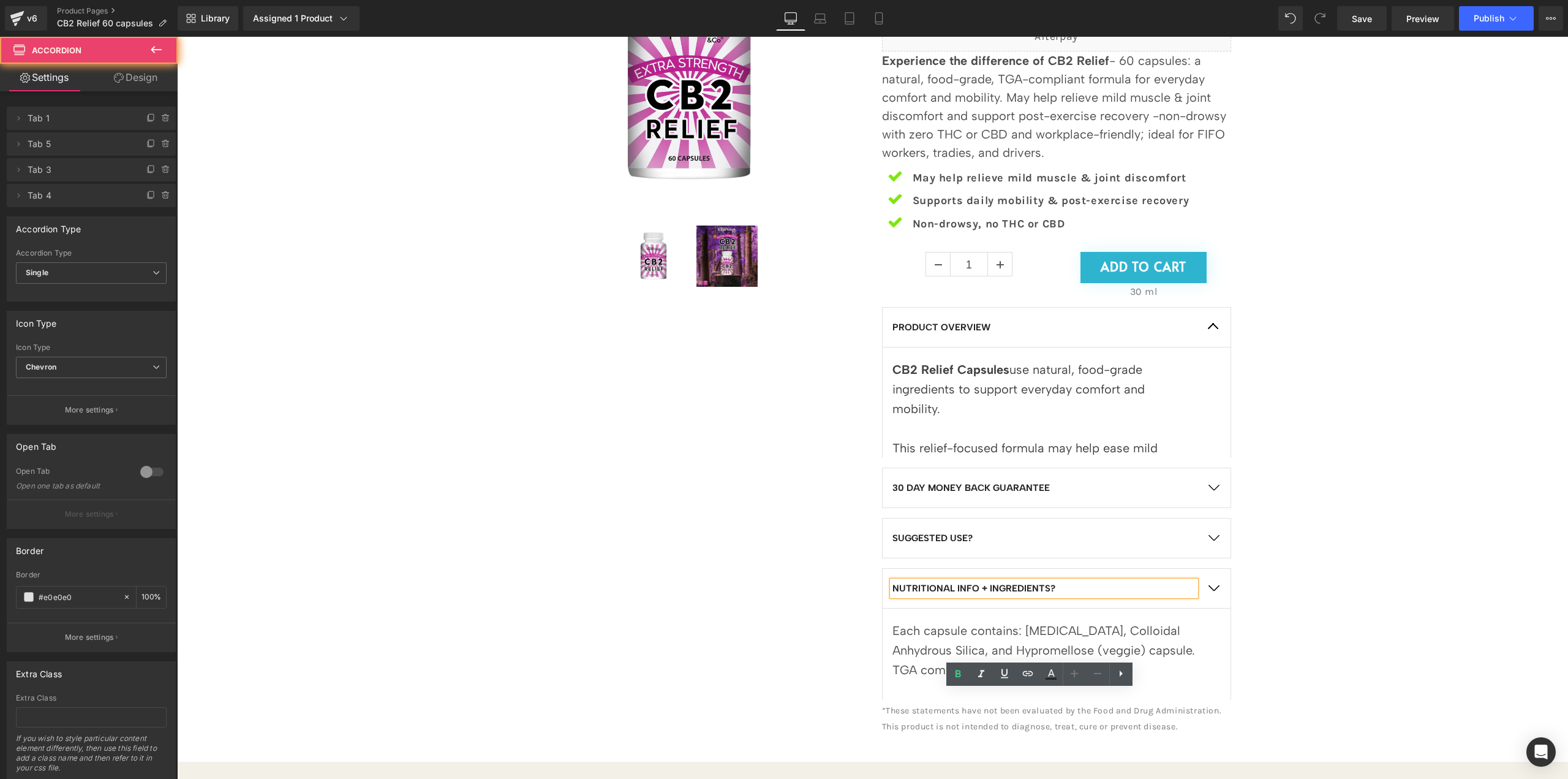
click at [1211, 693] on article "Each capsule contains: Magnesium Stearate, Colloidal Anhydrous Silica, and Hypr…" at bounding box center [1057, 699] width 349 height 182
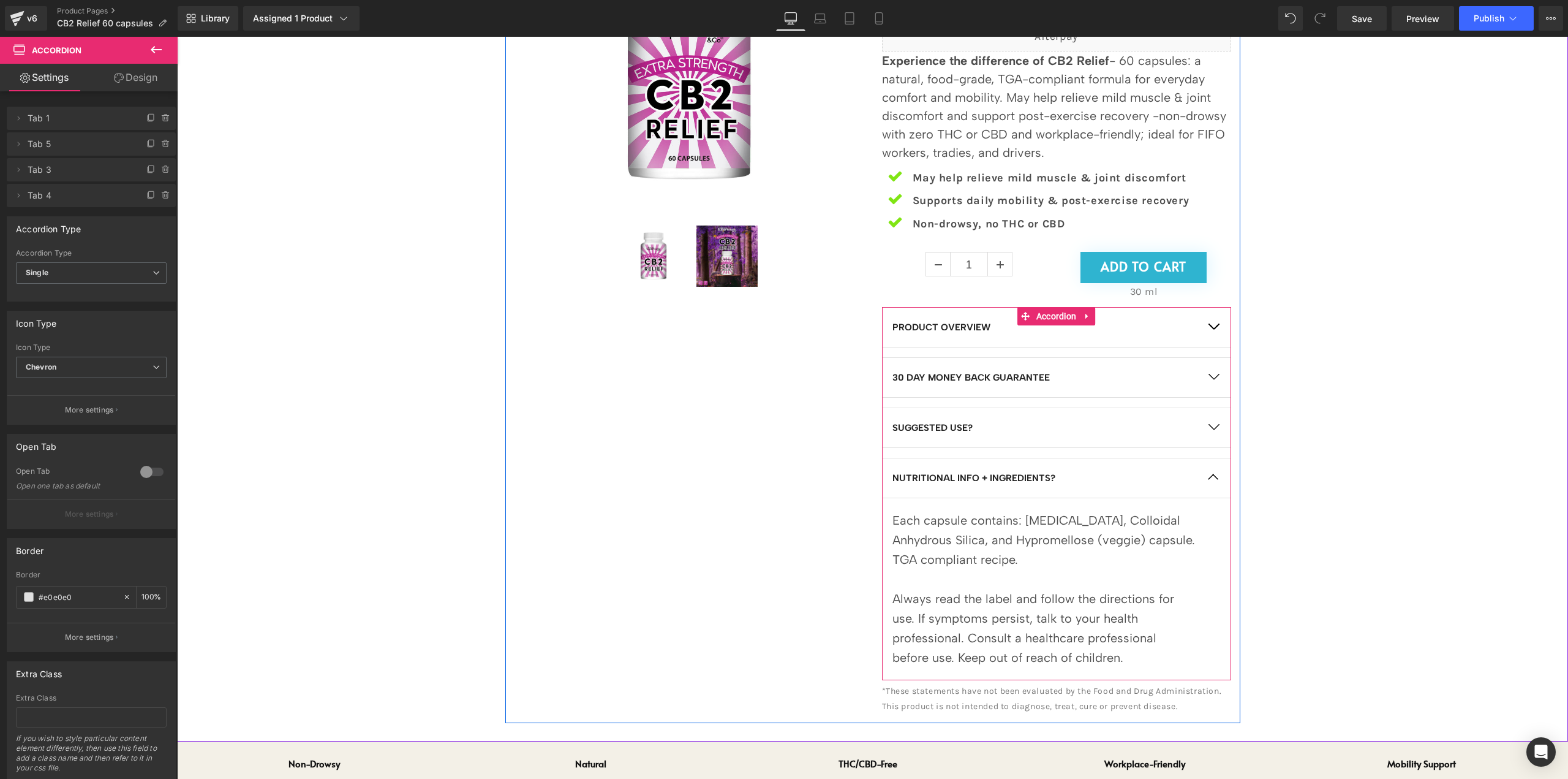
click at [1199, 657] on article "Each capsule contains: Magnesium Stearate, Colloidal Anhydrous Silica, and Hypr…" at bounding box center [1057, 589] width 349 height 182
click at [1089, 657] on div "Always read the label and follow the directions for use. If symptoms persist, t…" at bounding box center [1043, 628] width 303 height 78
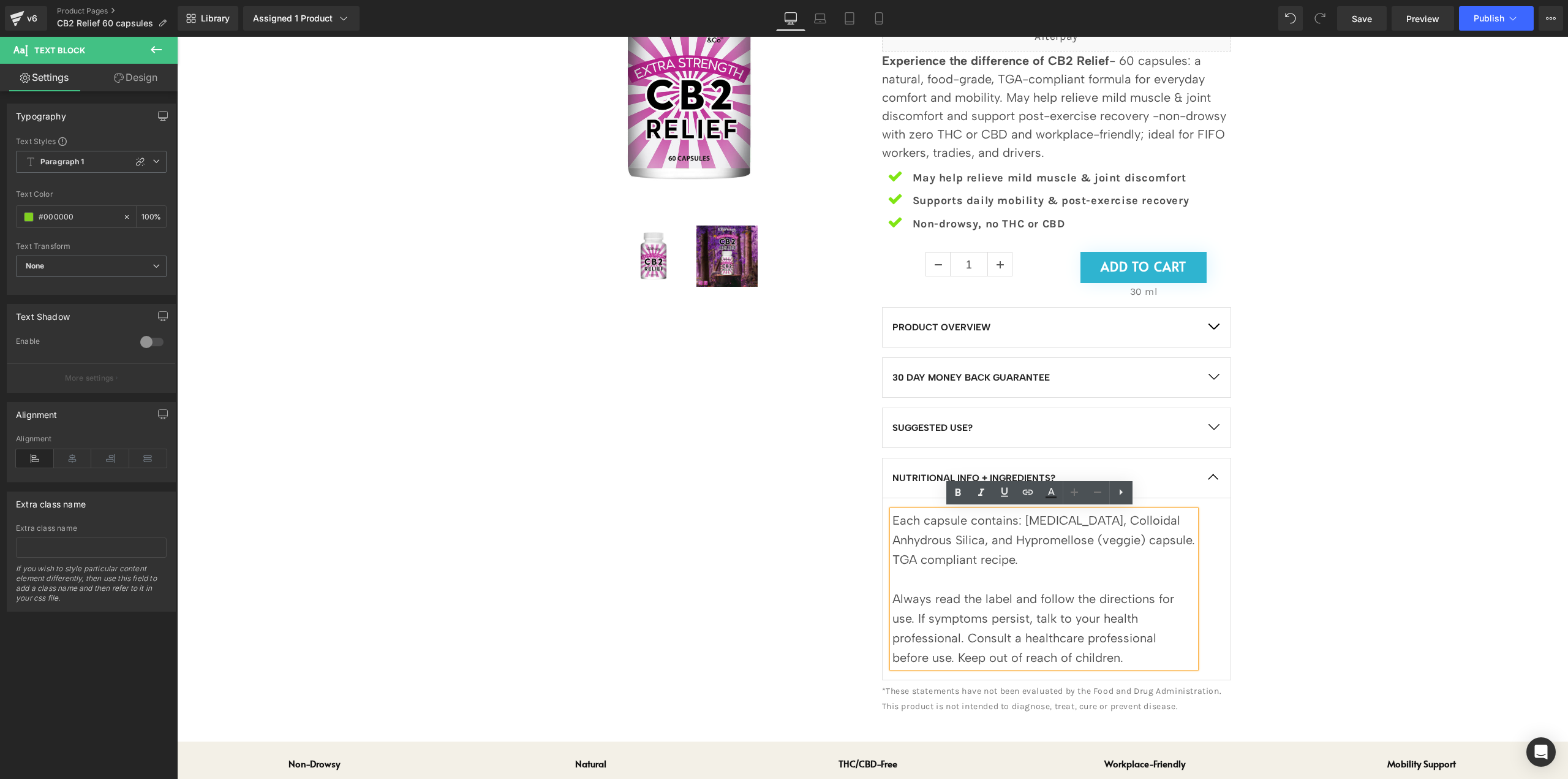
click at [1353, 630] on div "Sale Off (P) Image" at bounding box center [872, 313] width 1379 height 820
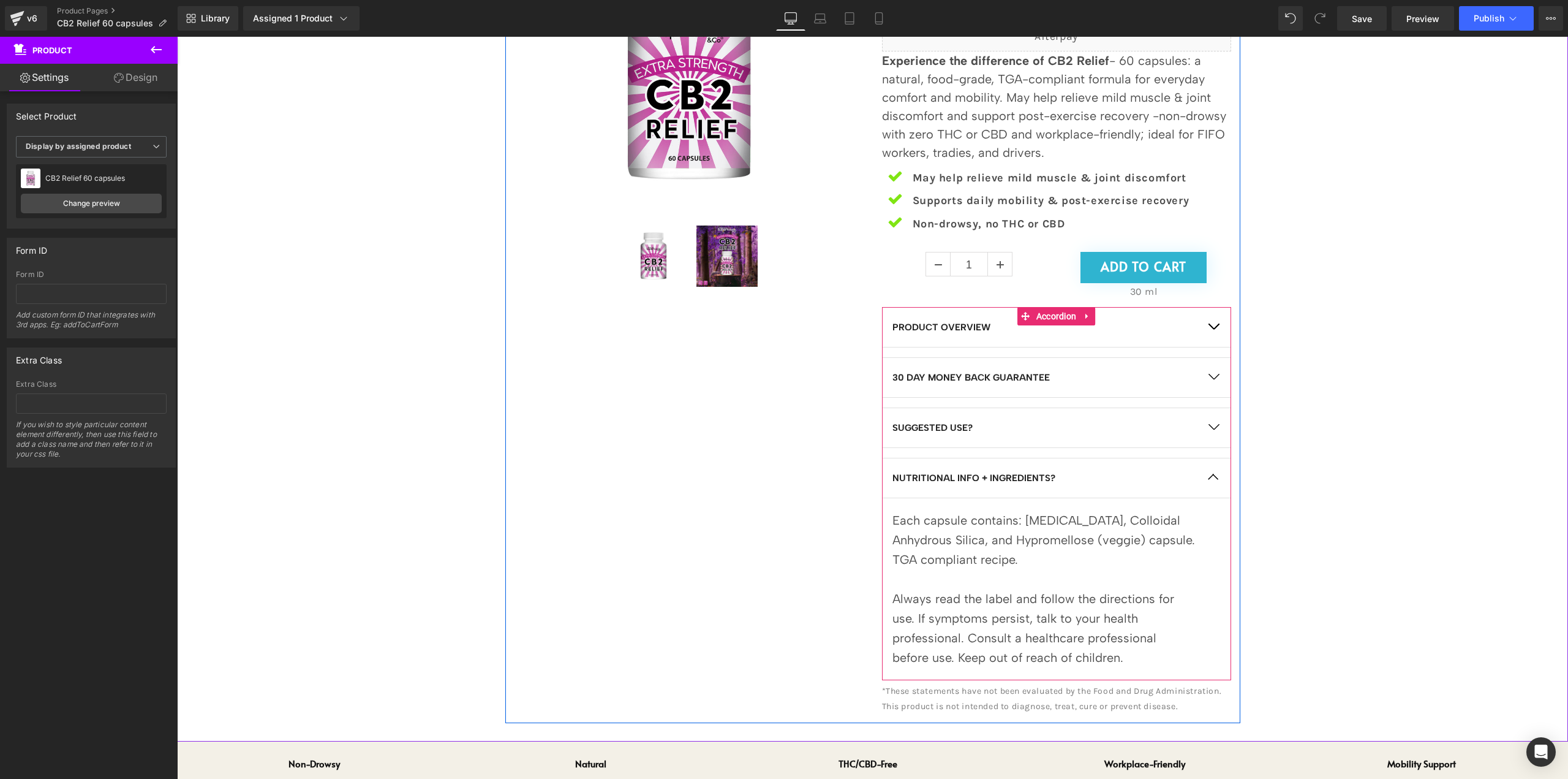
click at [1214, 430] on span "button" at bounding box center [1214, 430] width 0 height 0
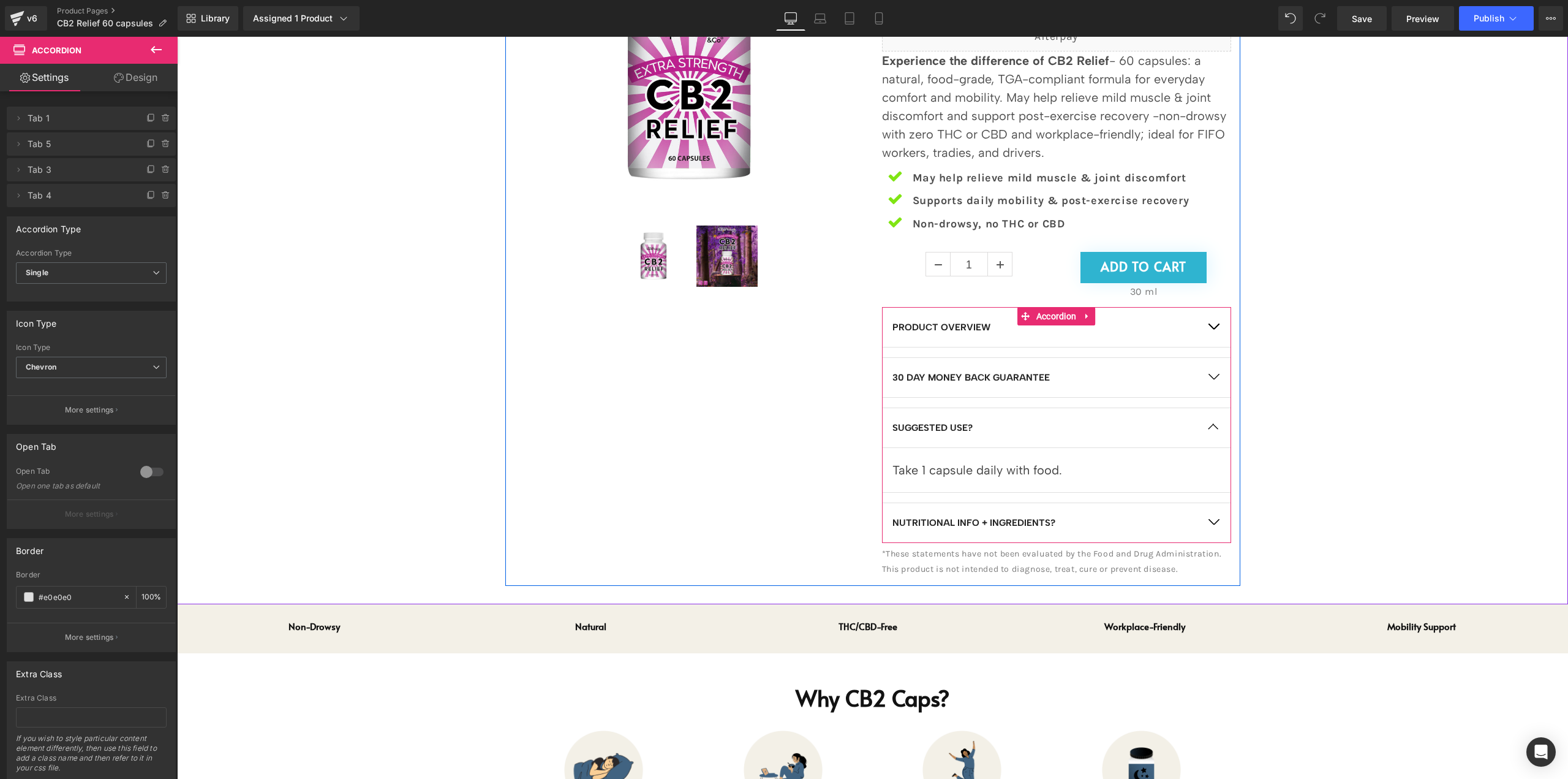
click at [1215, 378] on button "button" at bounding box center [1214, 377] width 34 height 39
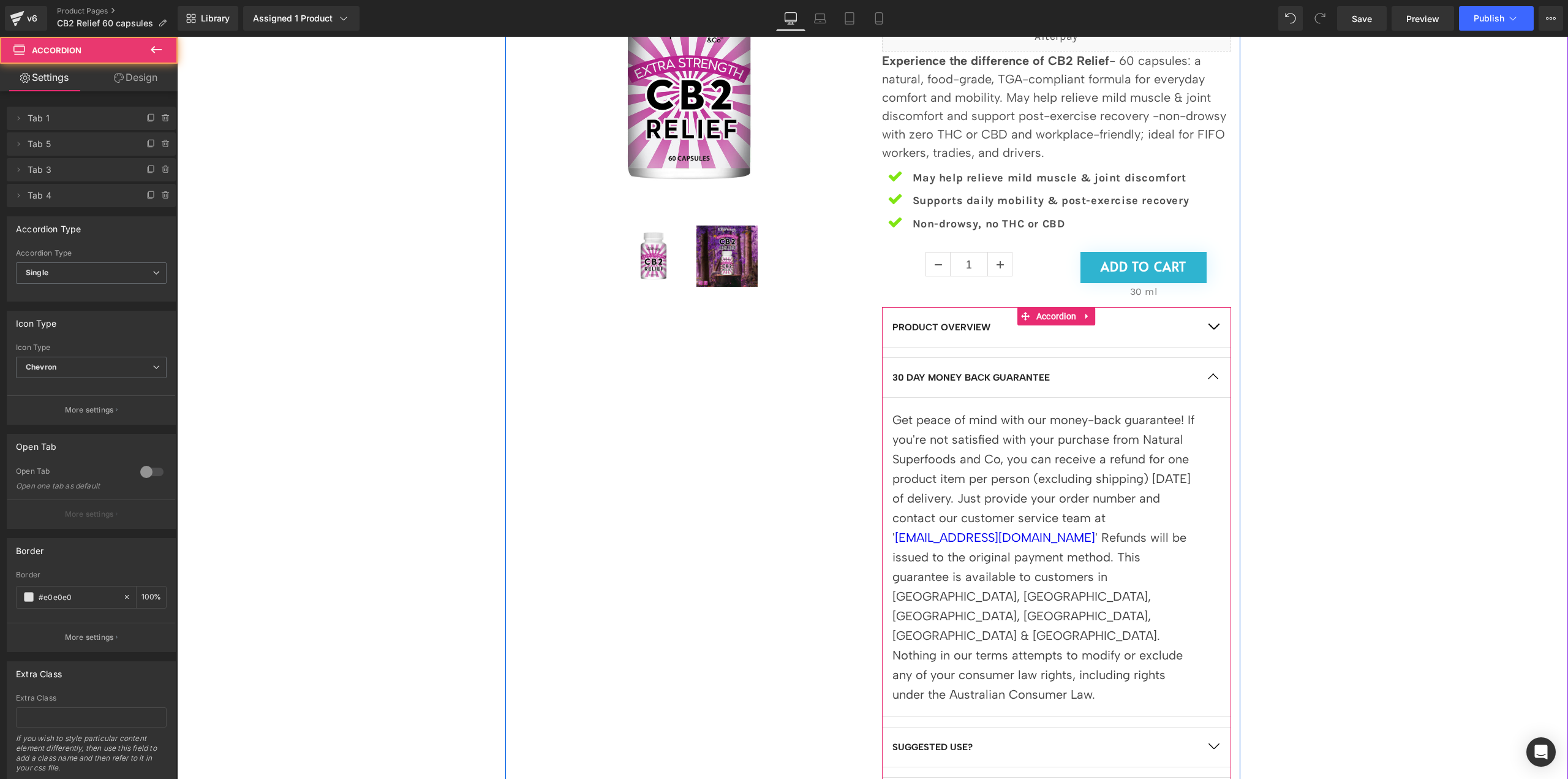
click at [1212, 328] on button "button" at bounding box center [1214, 327] width 34 height 39
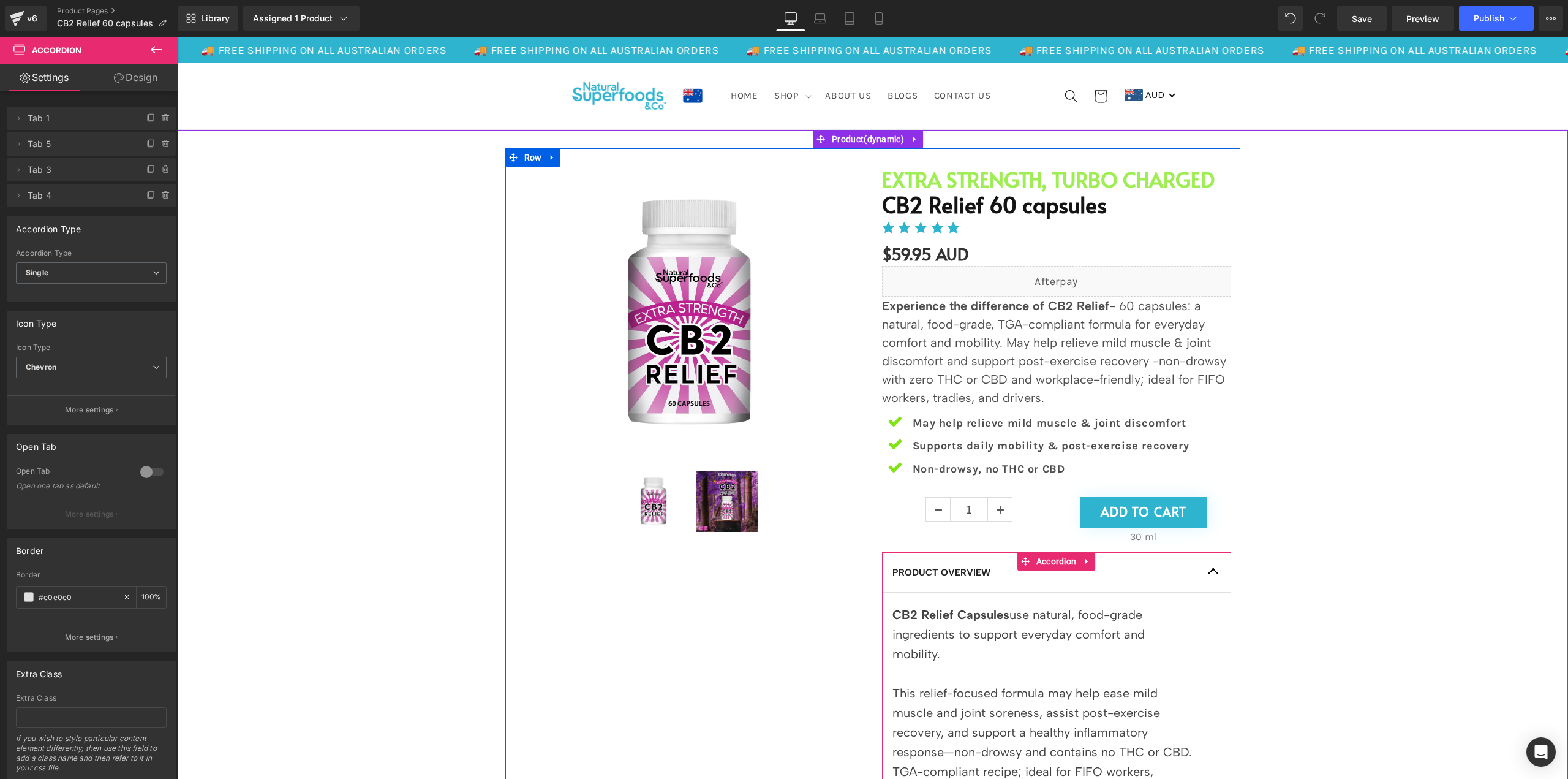
scroll to position [0, 0]
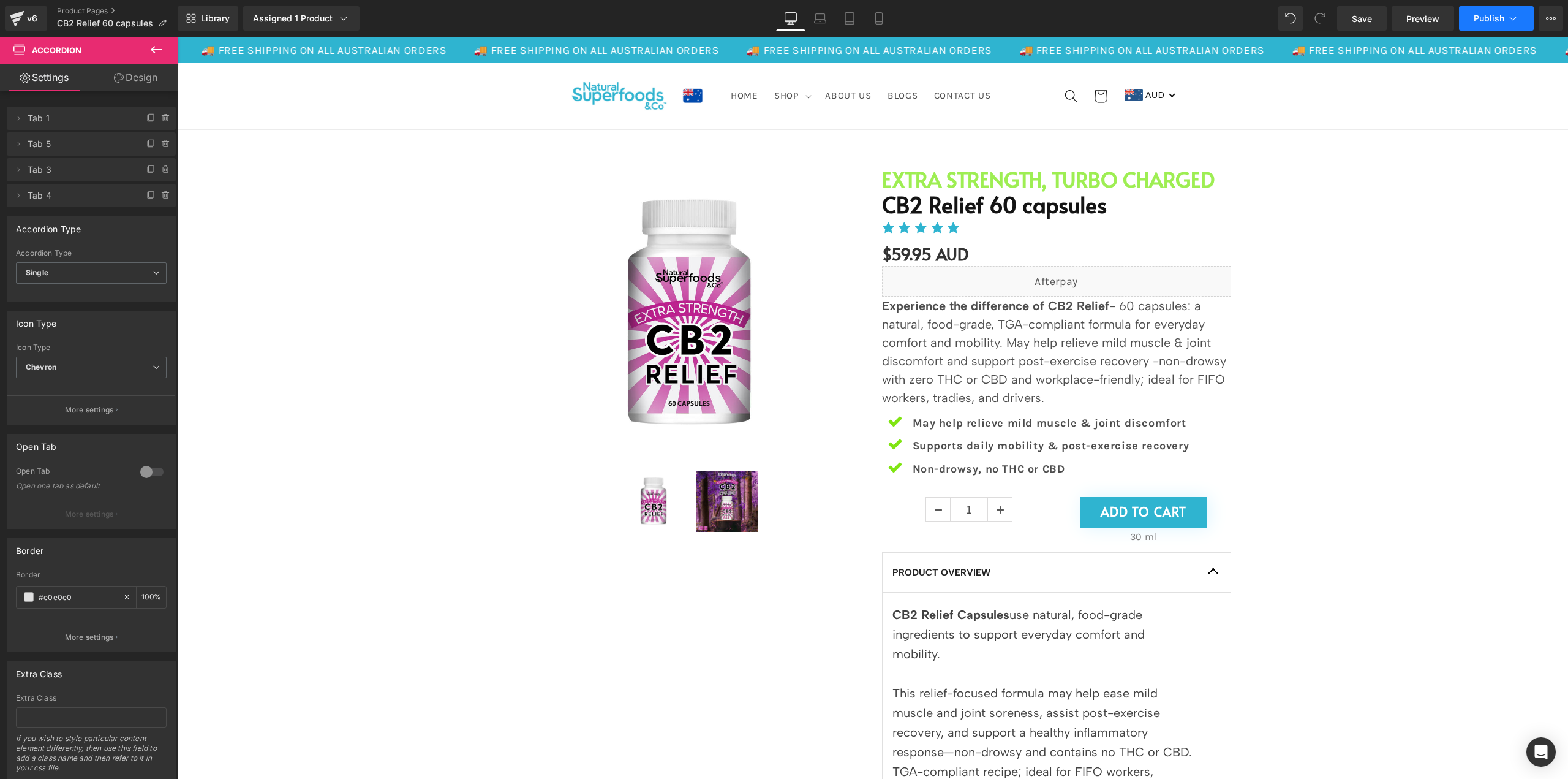
click at [1474, 19] on button "Publish" at bounding box center [1497, 19] width 75 height 24
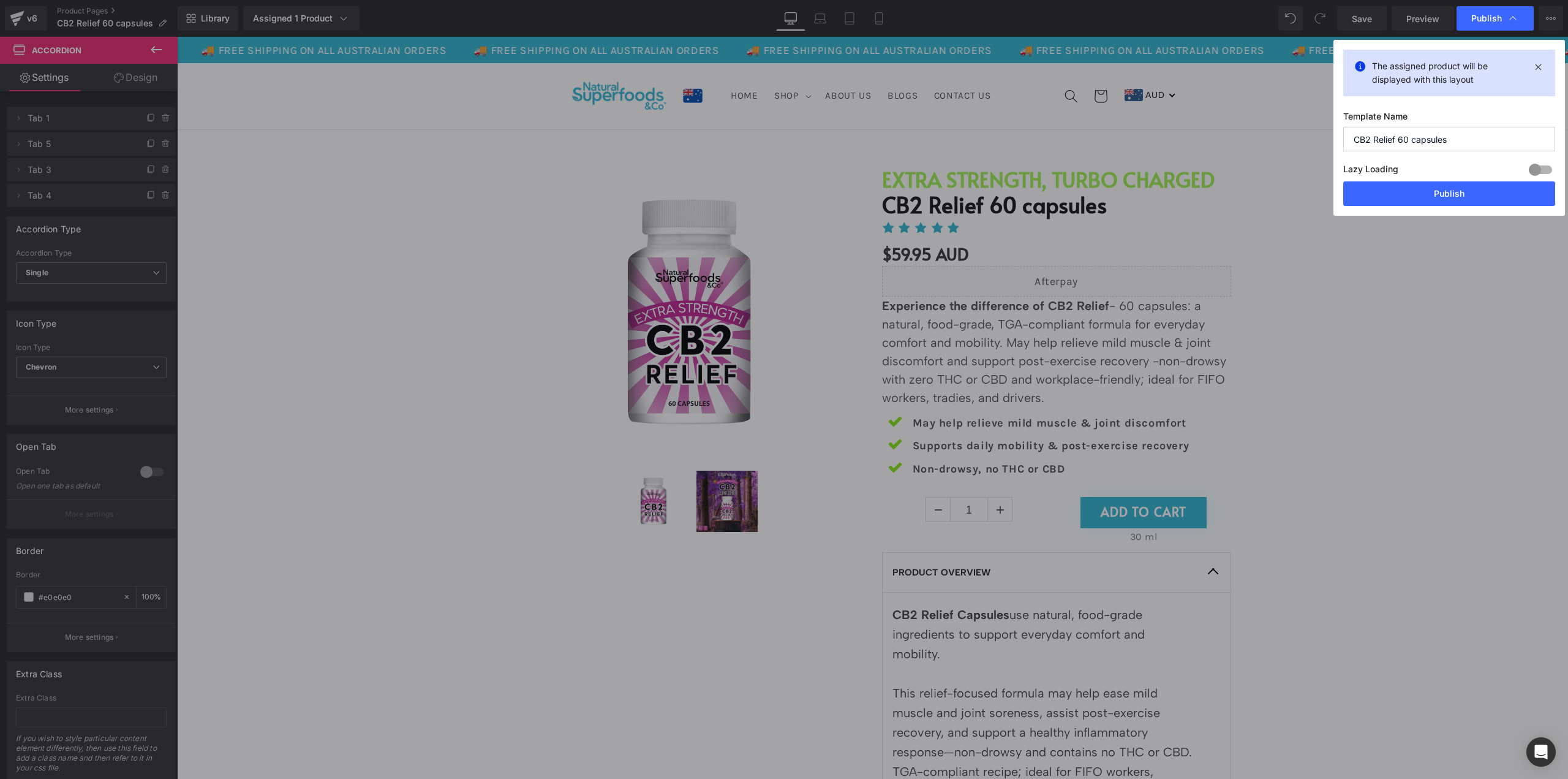
click at [1540, 167] on div at bounding box center [1540, 170] width 29 height 20
click at [1522, 193] on button "Publish" at bounding box center [1450, 194] width 212 height 24
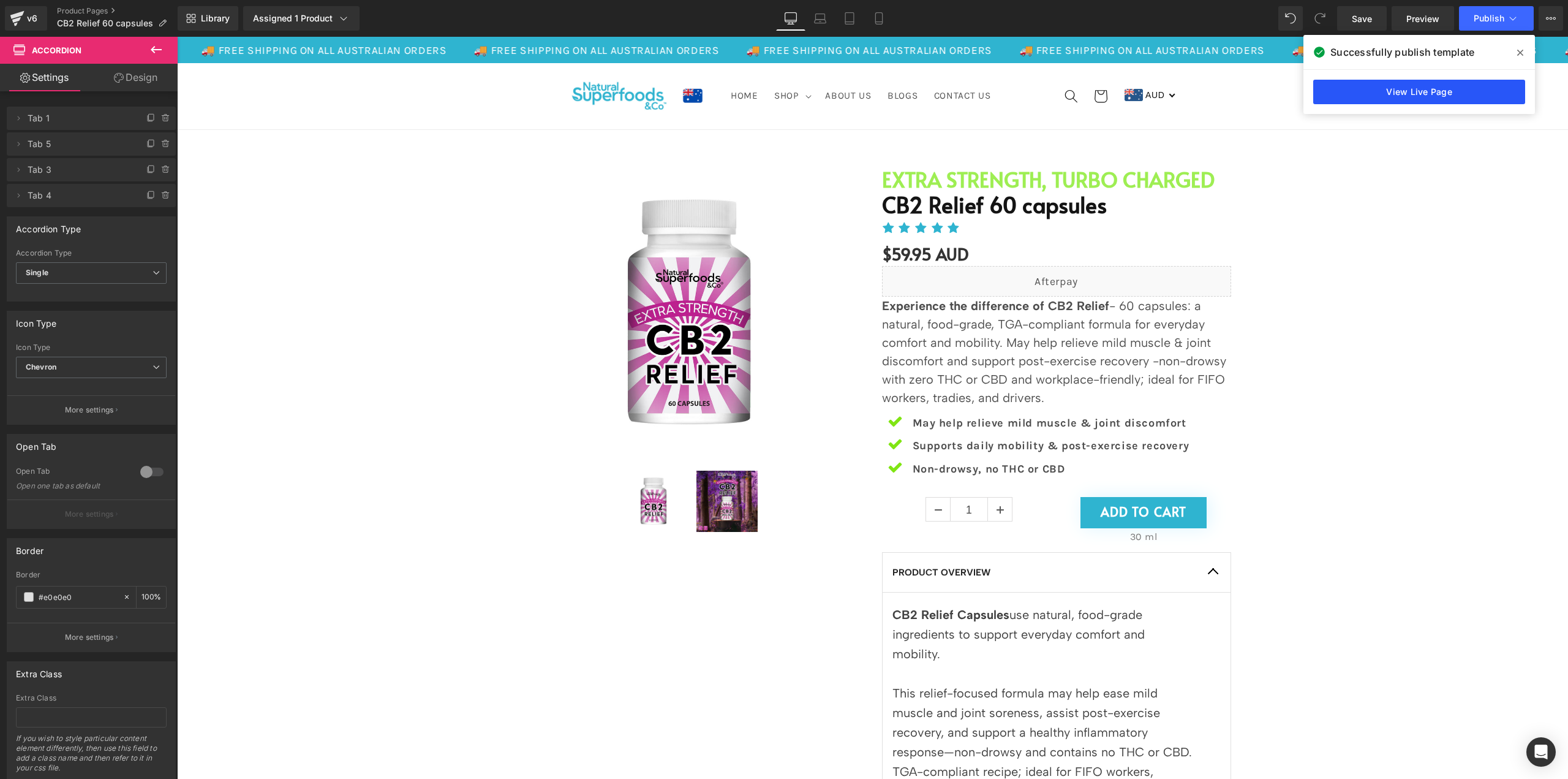
click at [1433, 99] on link "View Live Page" at bounding box center [1419, 92] width 212 height 24
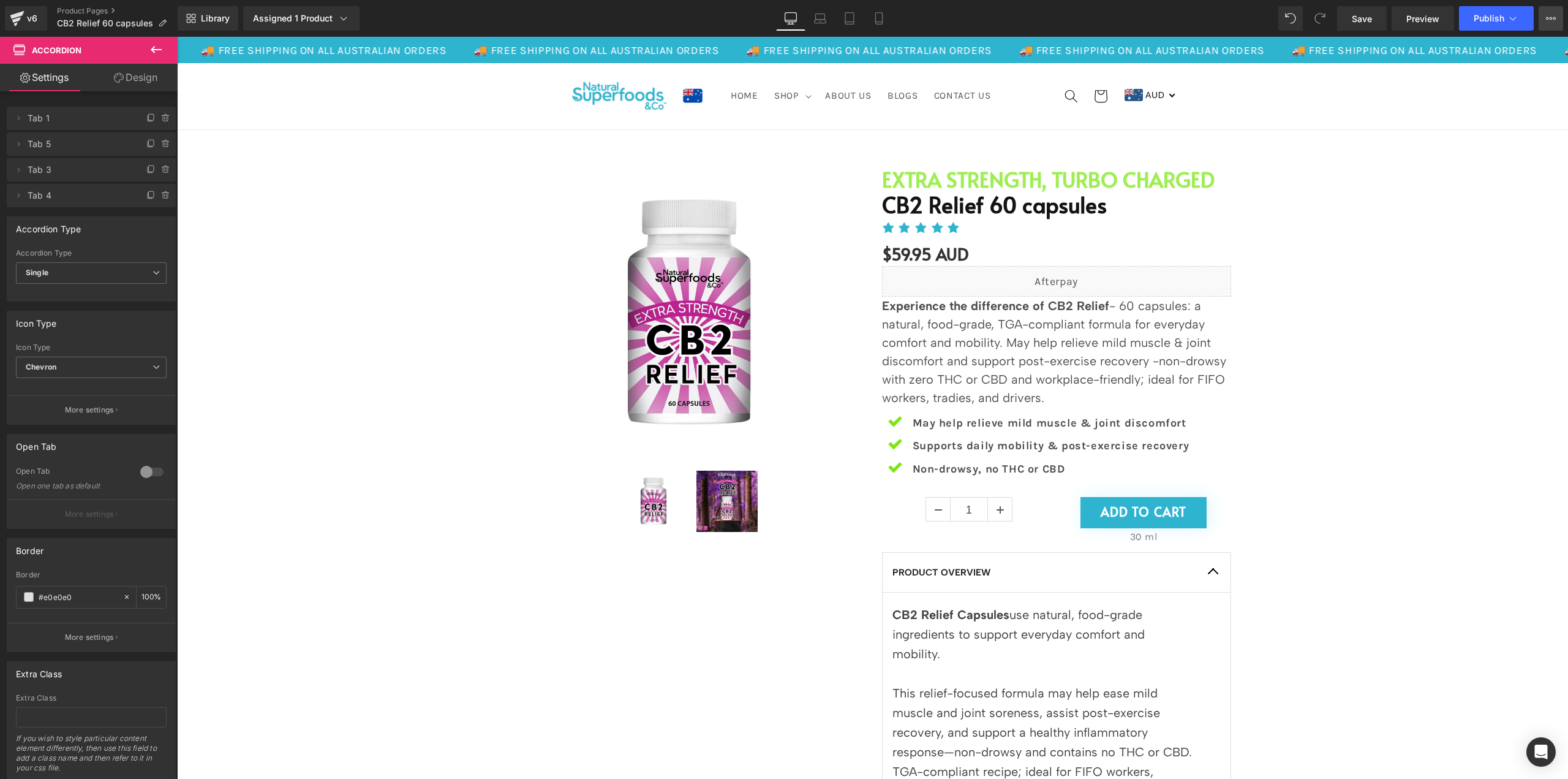
click at [1555, 20] on icon at bounding box center [1551, 19] width 10 height 10
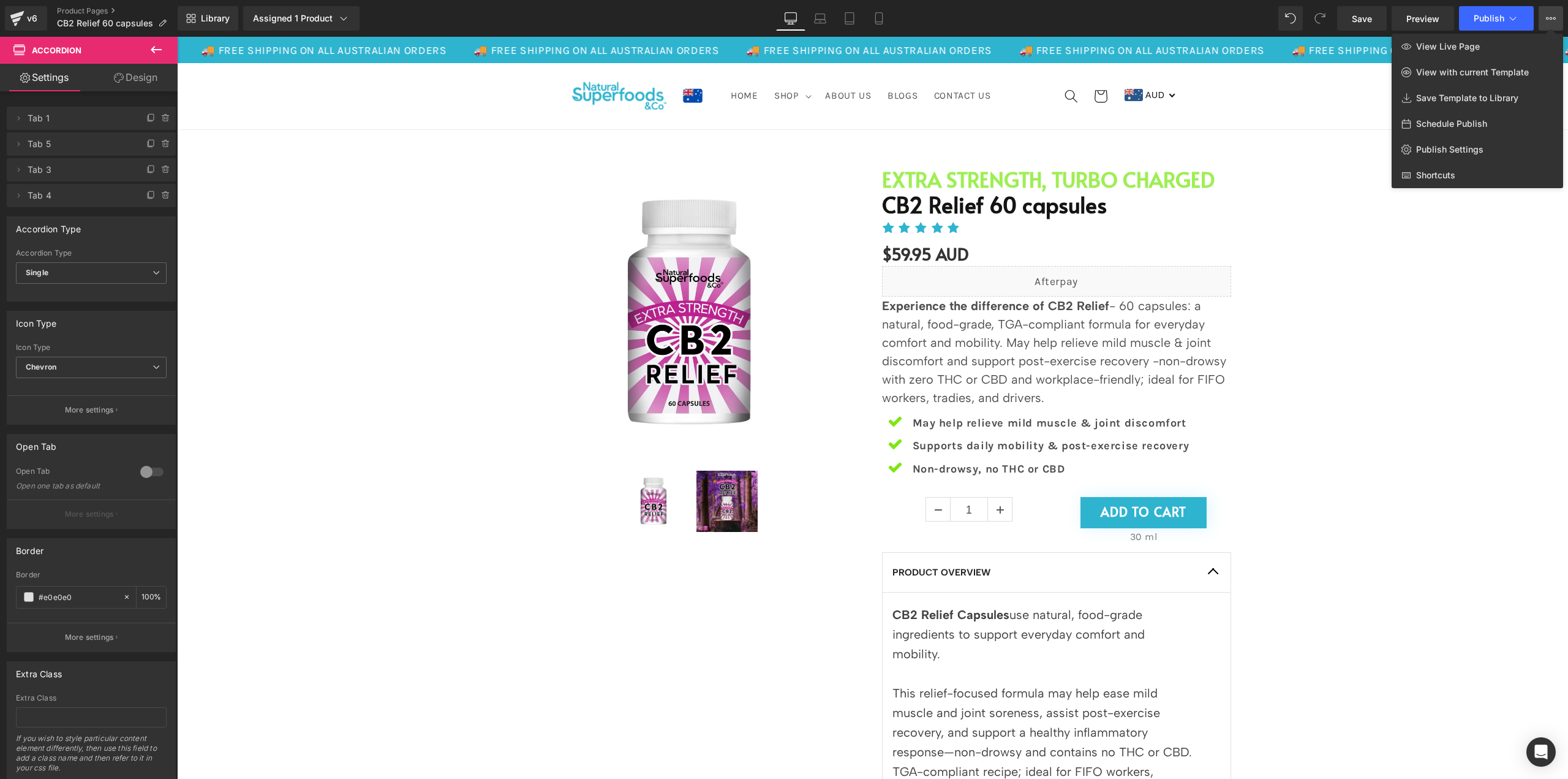
drag, startPoint x: 1555, startPoint y: 20, endPoint x: 1547, endPoint y: 19, distance: 8.1
click at [1555, 20] on icon at bounding box center [1551, 19] width 10 height 10
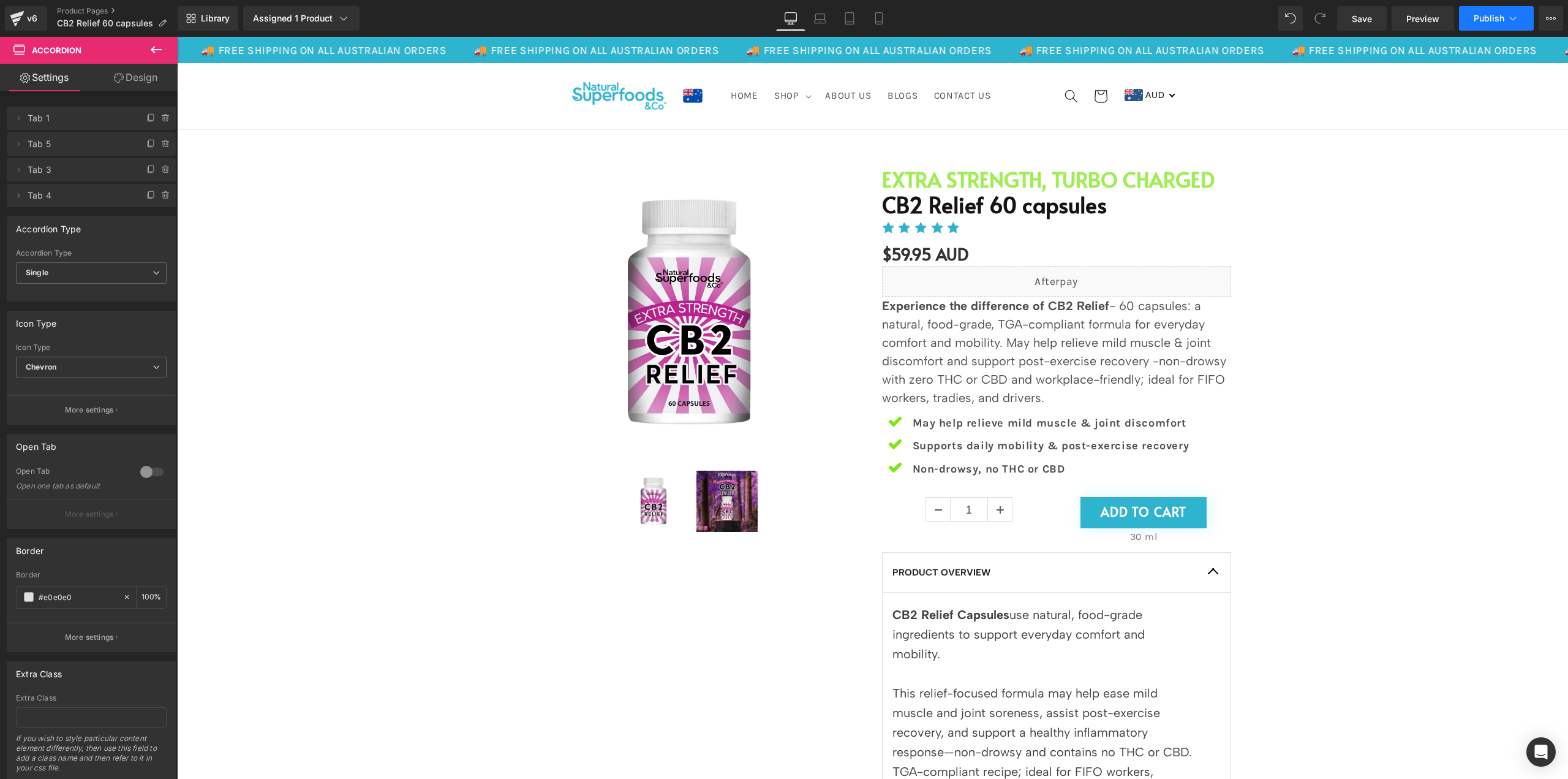
click at [1526, 24] on button "Publish" at bounding box center [1497, 19] width 75 height 24
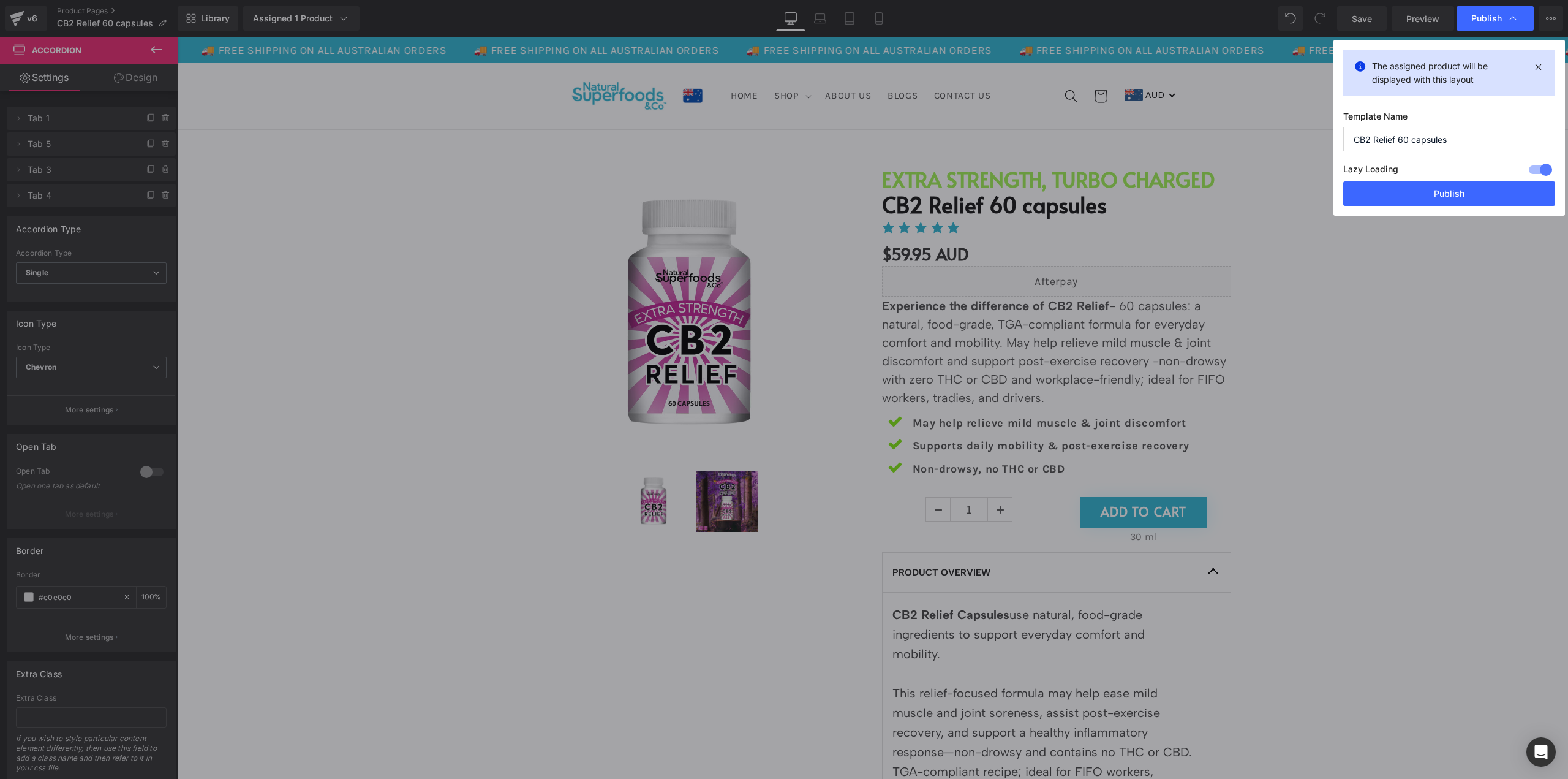
drag, startPoint x: 1545, startPoint y: 170, endPoint x: 1538, endPoint y: 170, distance: 7.0
click at [1545, 170] on div at bounding box center [1540, 170] width 29 height 20
click at [1504, 190] on button "Publish" at bounding box center [1450, 194] width 212 height 24
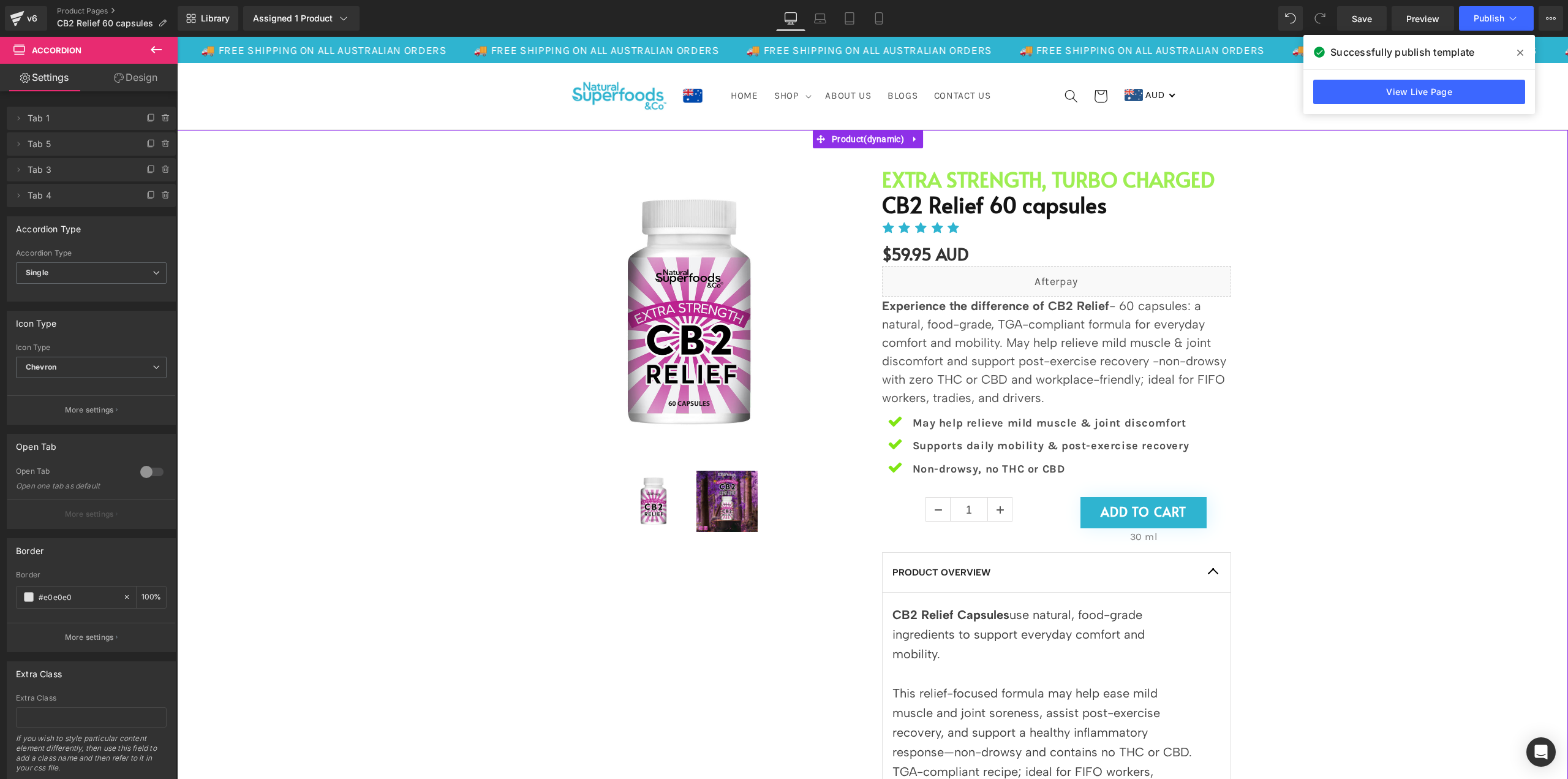
click at [360, 258] on div "Sale Off (P) Image" at bounding box center [872, 588] width 1379 height 879
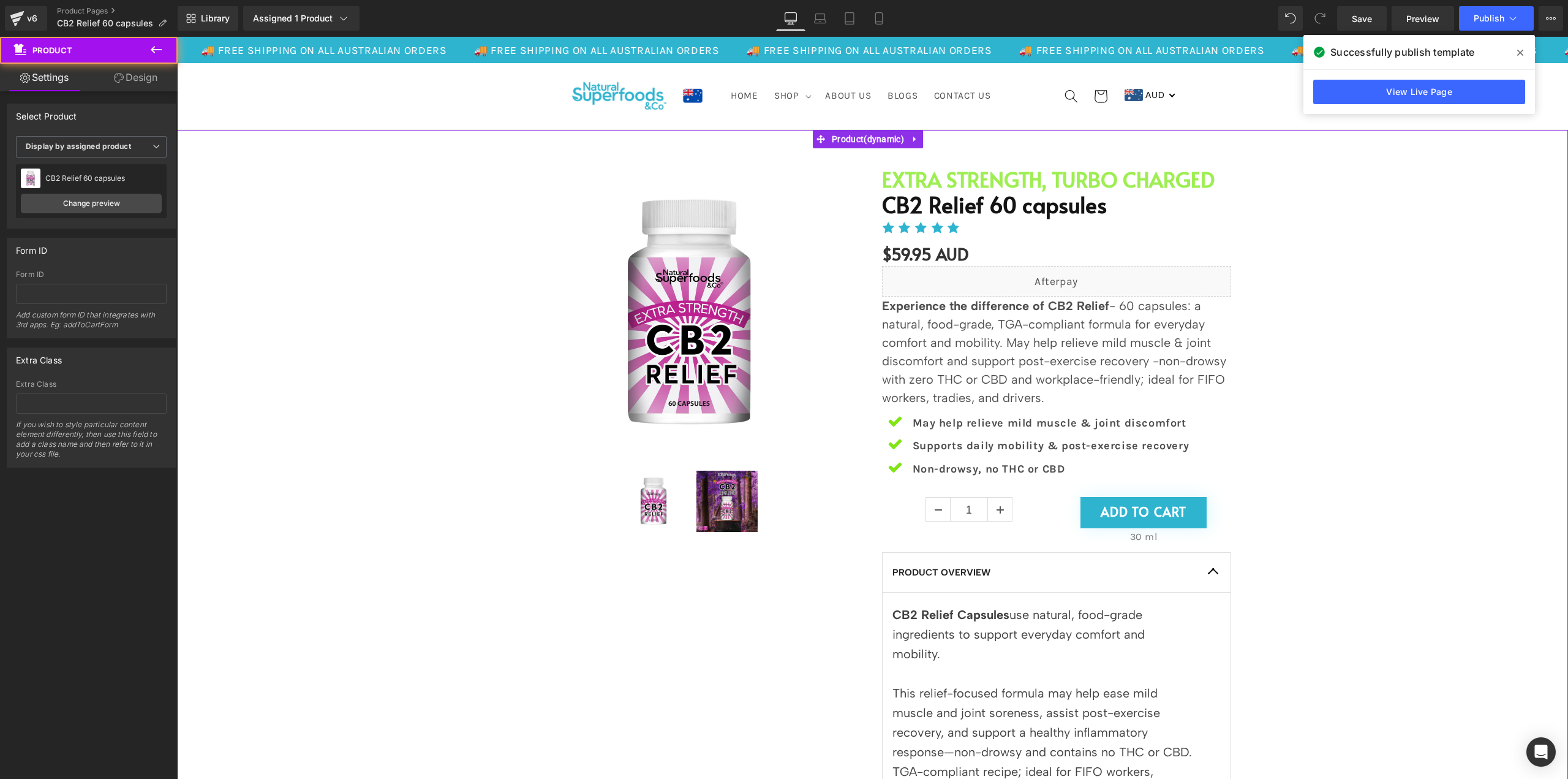
click at [295, 256] on div "Sale Off (P) Image" at bounding box center [872, 588] width 1379 height 879
click at [83, 11] on link "Product Pages" at bounding box center [118, 11] width 121 height 10
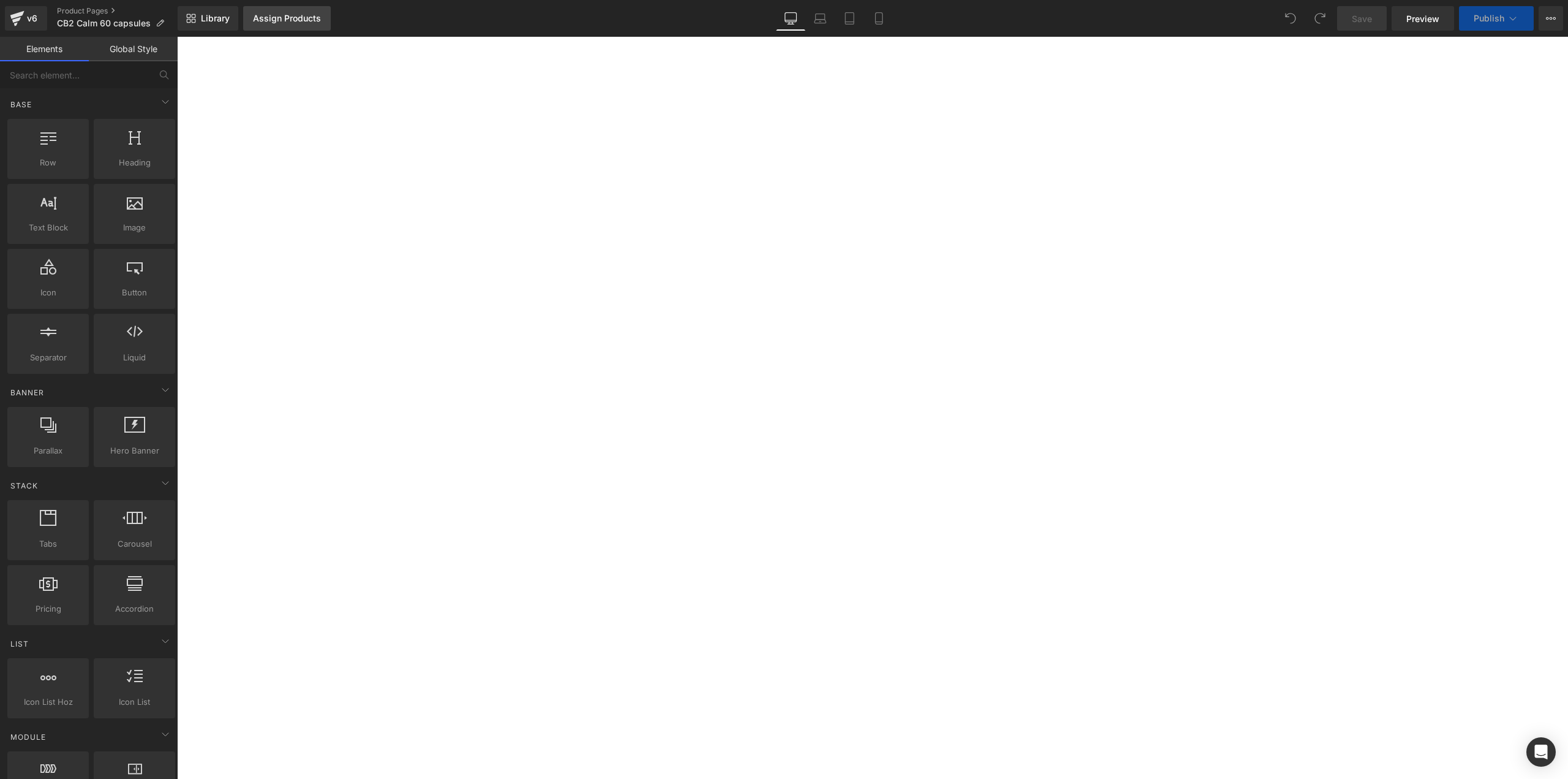
click at [281, 20] on div "Assign Products" at bounding box center [287, 19] width 68 height 10
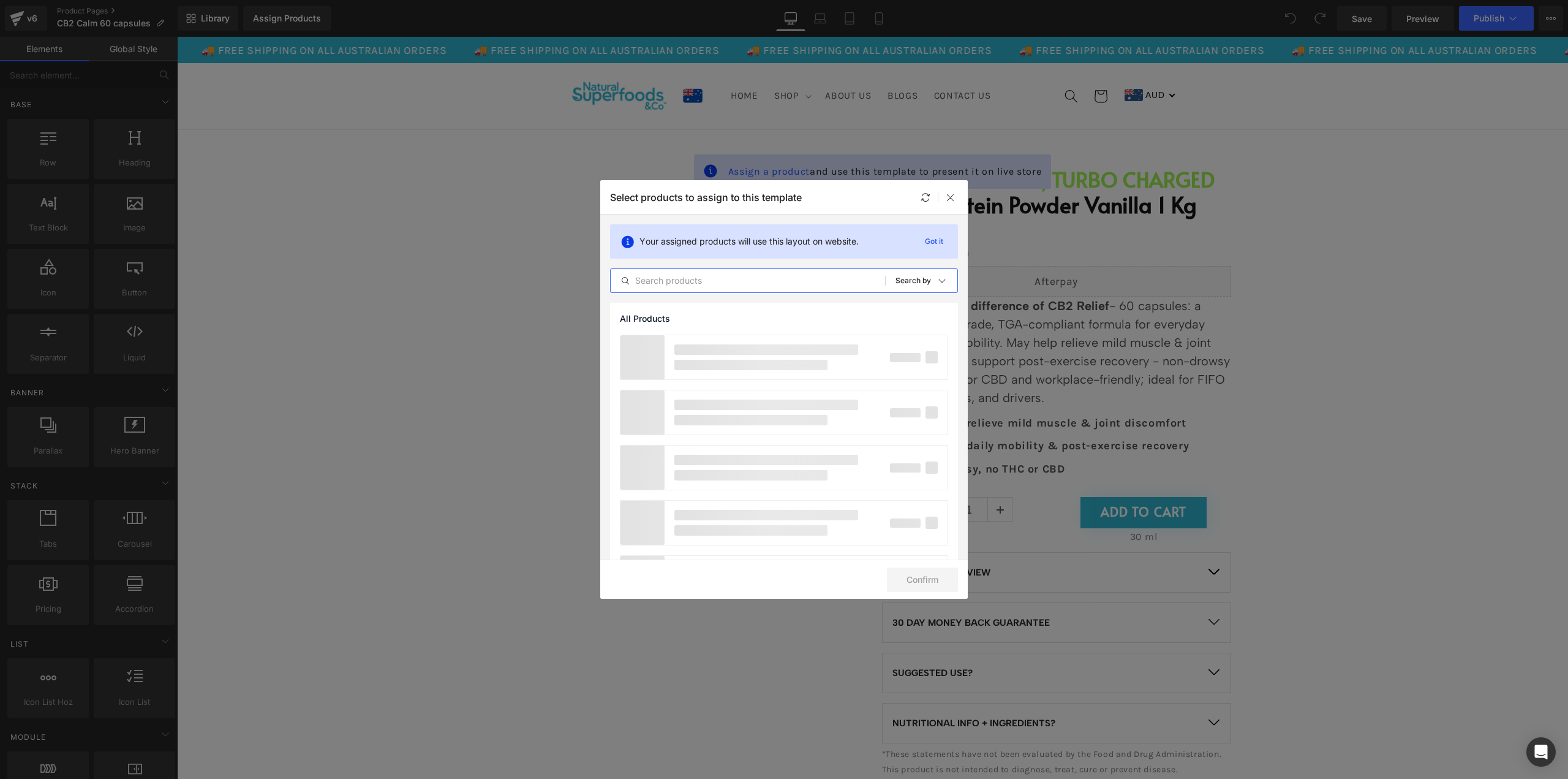
click at [714, 281] on input "text" at bounding box center [748, 281] width 274 height 15
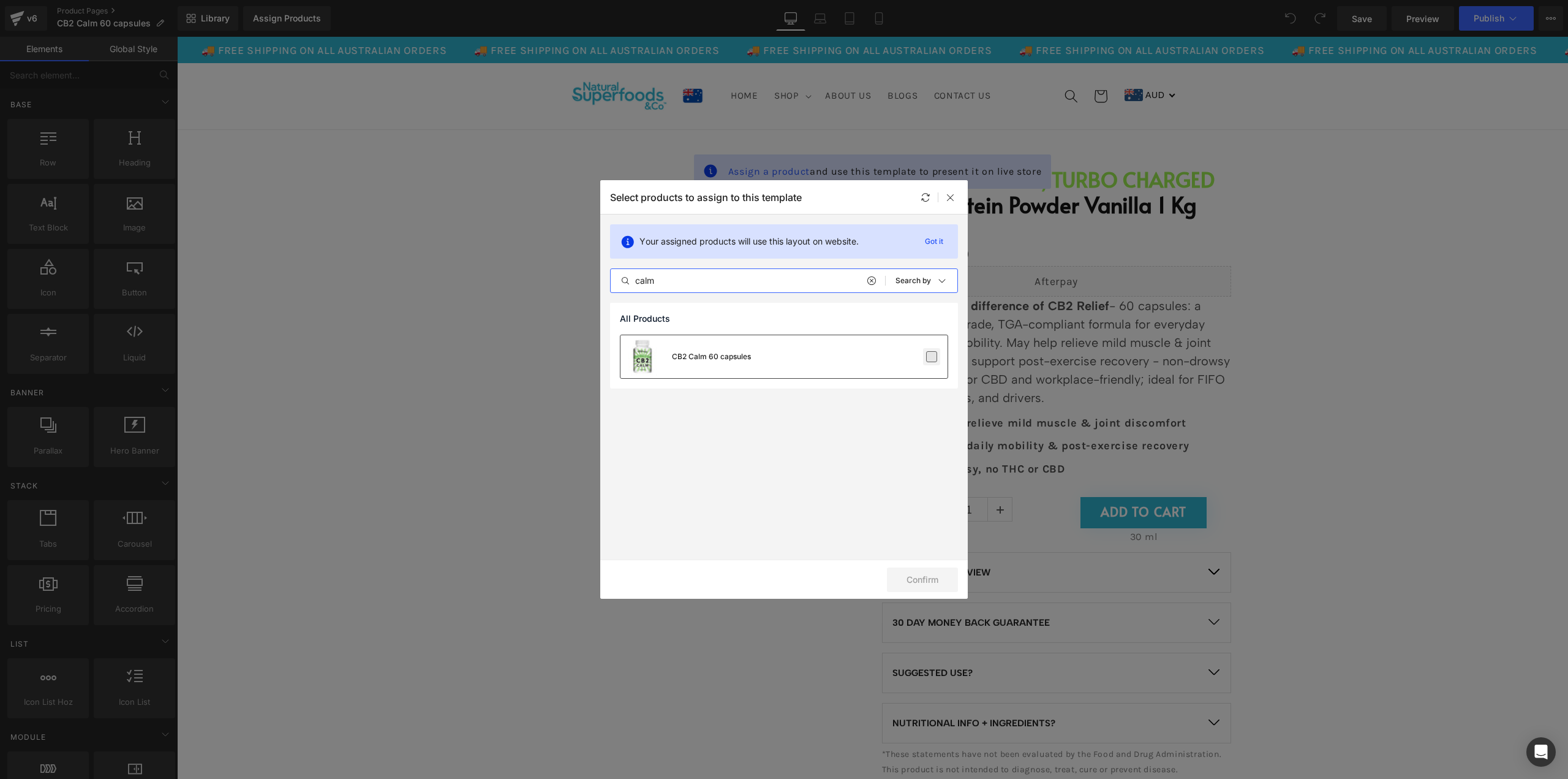
type input "calm"
click at [935, 358] on label at bounding box center [932, 357] width 11 height 11
click at [931, 357] on input "checkbox" at bounding box center [931, 357] width 0 height 0
click at [932, 583] on button "Confirm" at bounding box center [922, 580] width 71 height 24
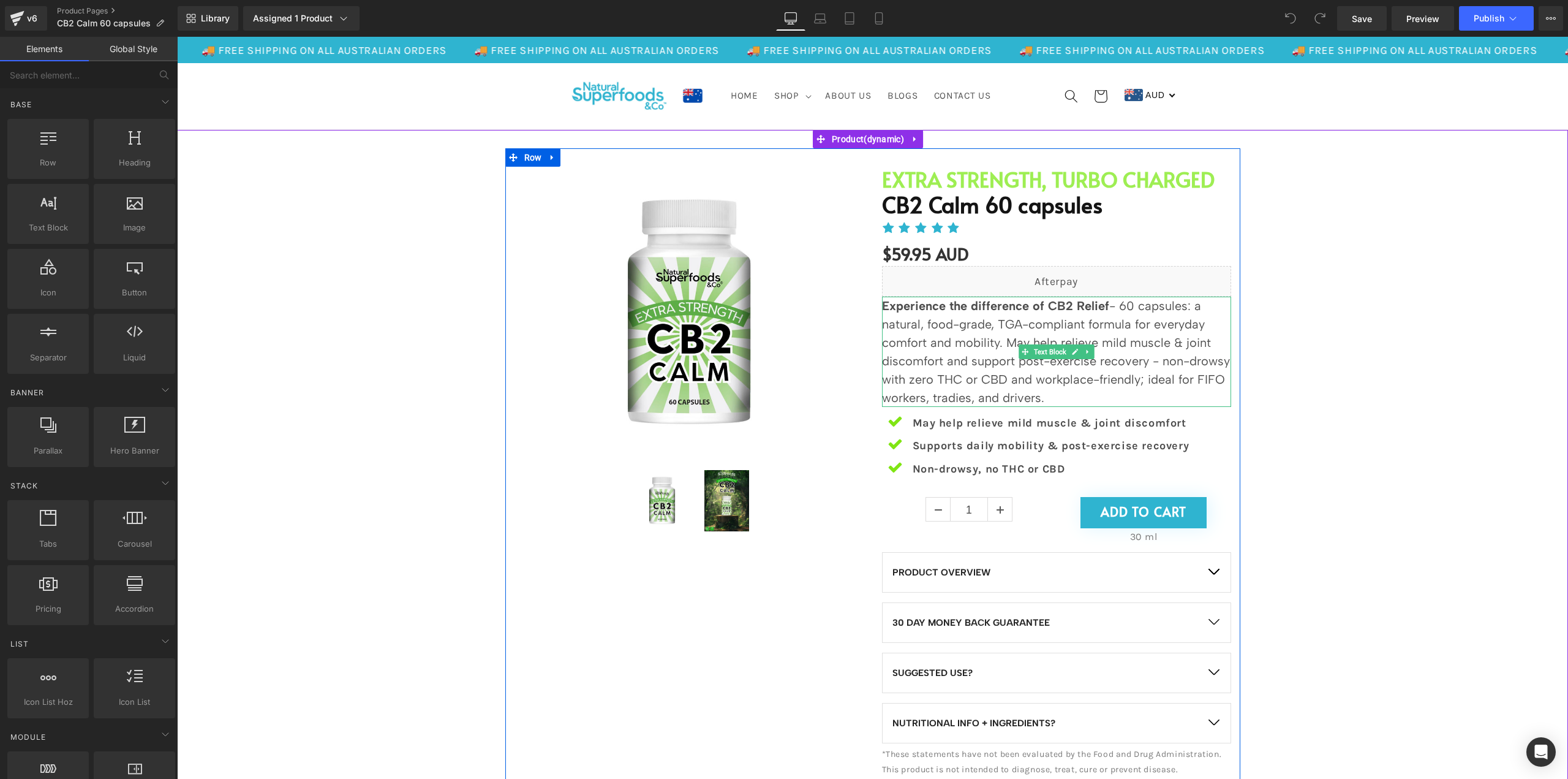
click at [1073, 355] on icon at bounding box center [1075, 351] width 7 height 7
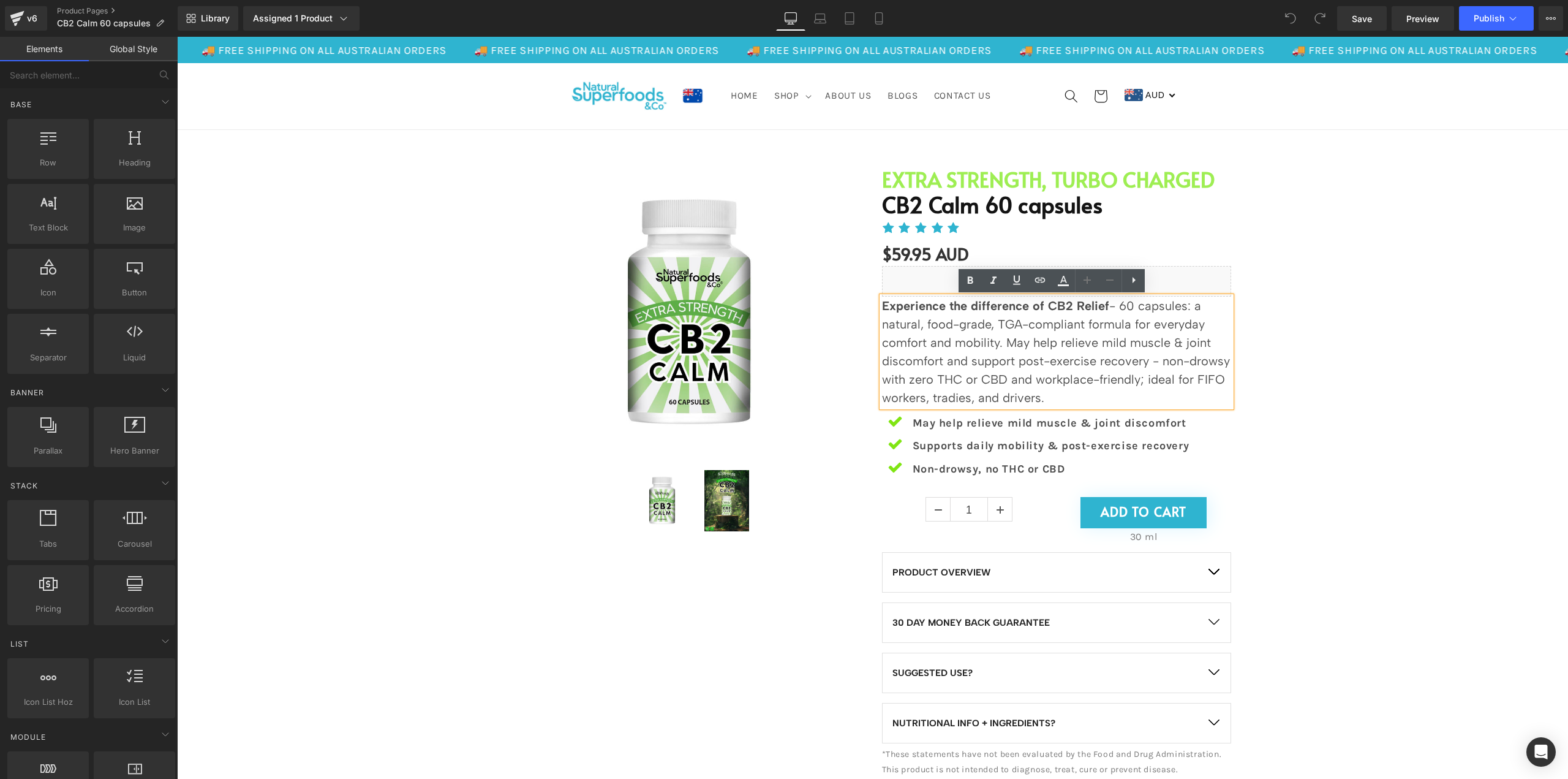
click at [1074, 354] on p "Experience the difference of CB2 Relief - 60 capsules: a natural, food-grade, T…" at bounding box center [1057, 351] width 349 height 110
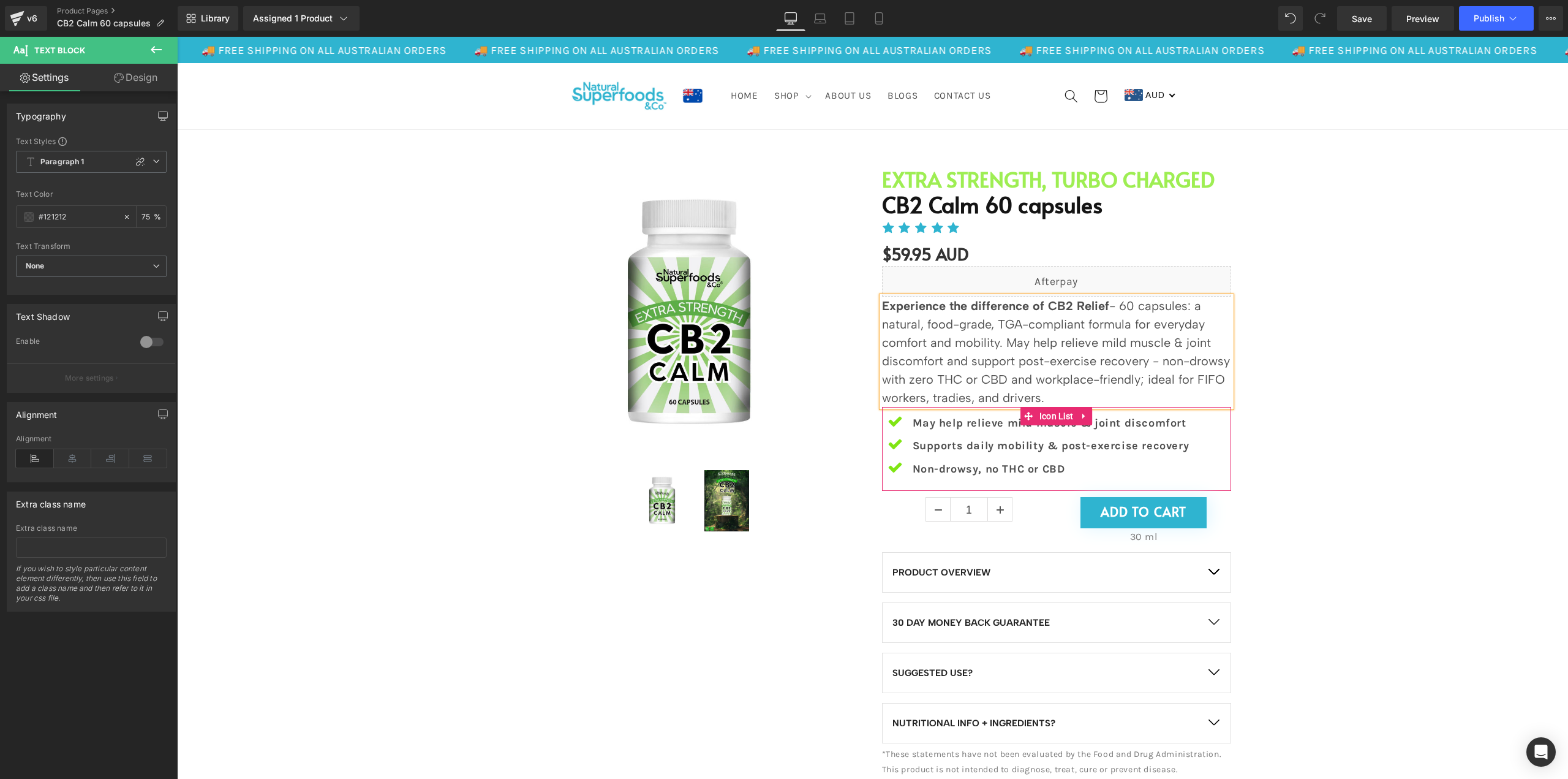
paste div
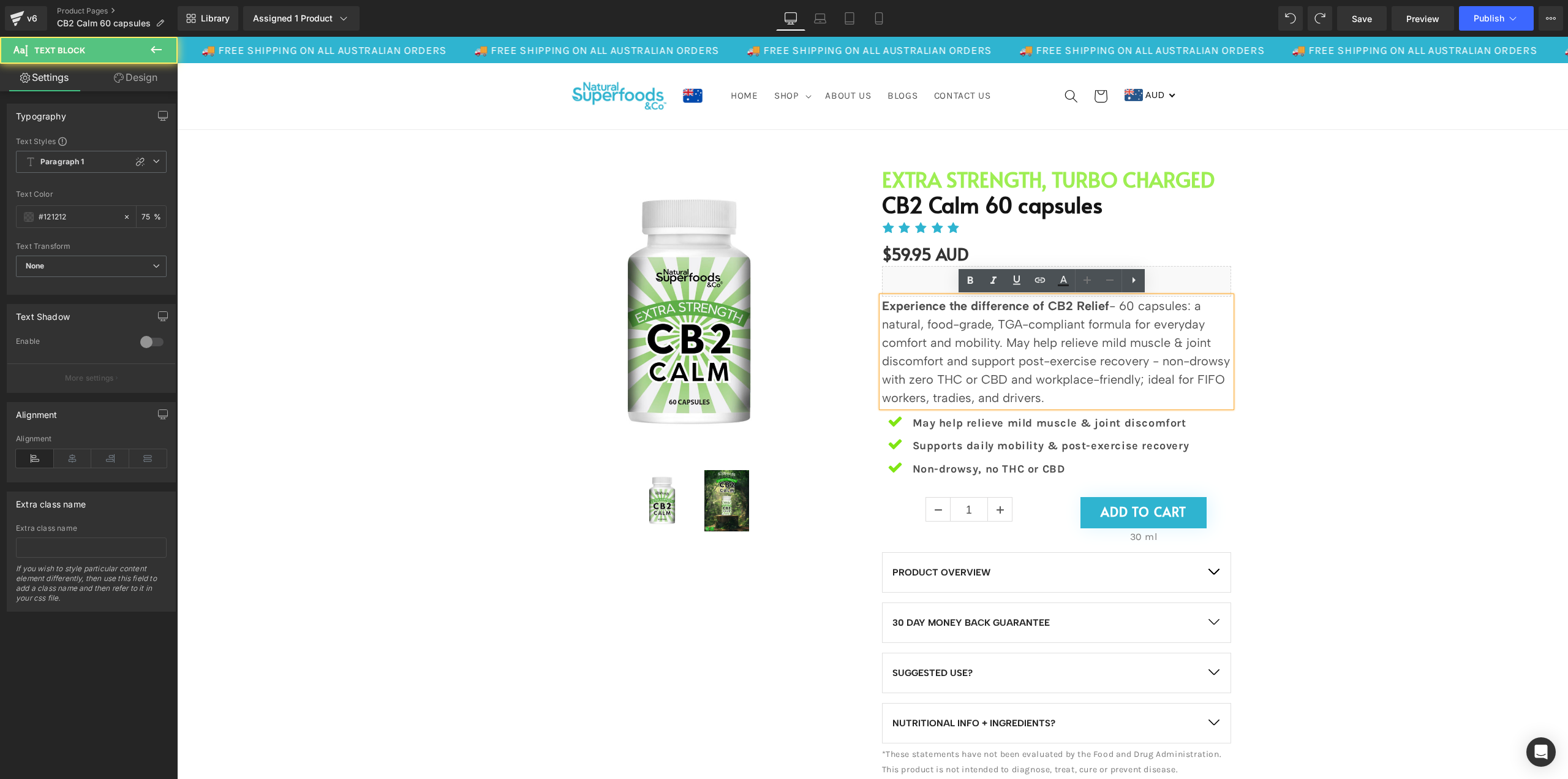
drag, startPoint x: 1043, startPoint y: 402, endPoint x: 863, endPoint y: 298, distance: 207.9
click at [863, 298] on div "Sale Off (P) Image (P) Image List EXTRA STRENGTH, TURBO CHARGED Heading CB2 Cal…" at bounding box center [873, 467] width 735 height 638
copy p "Experience the difference of CB2 Relief - 60 capsules: a natural, food-grade, T…"
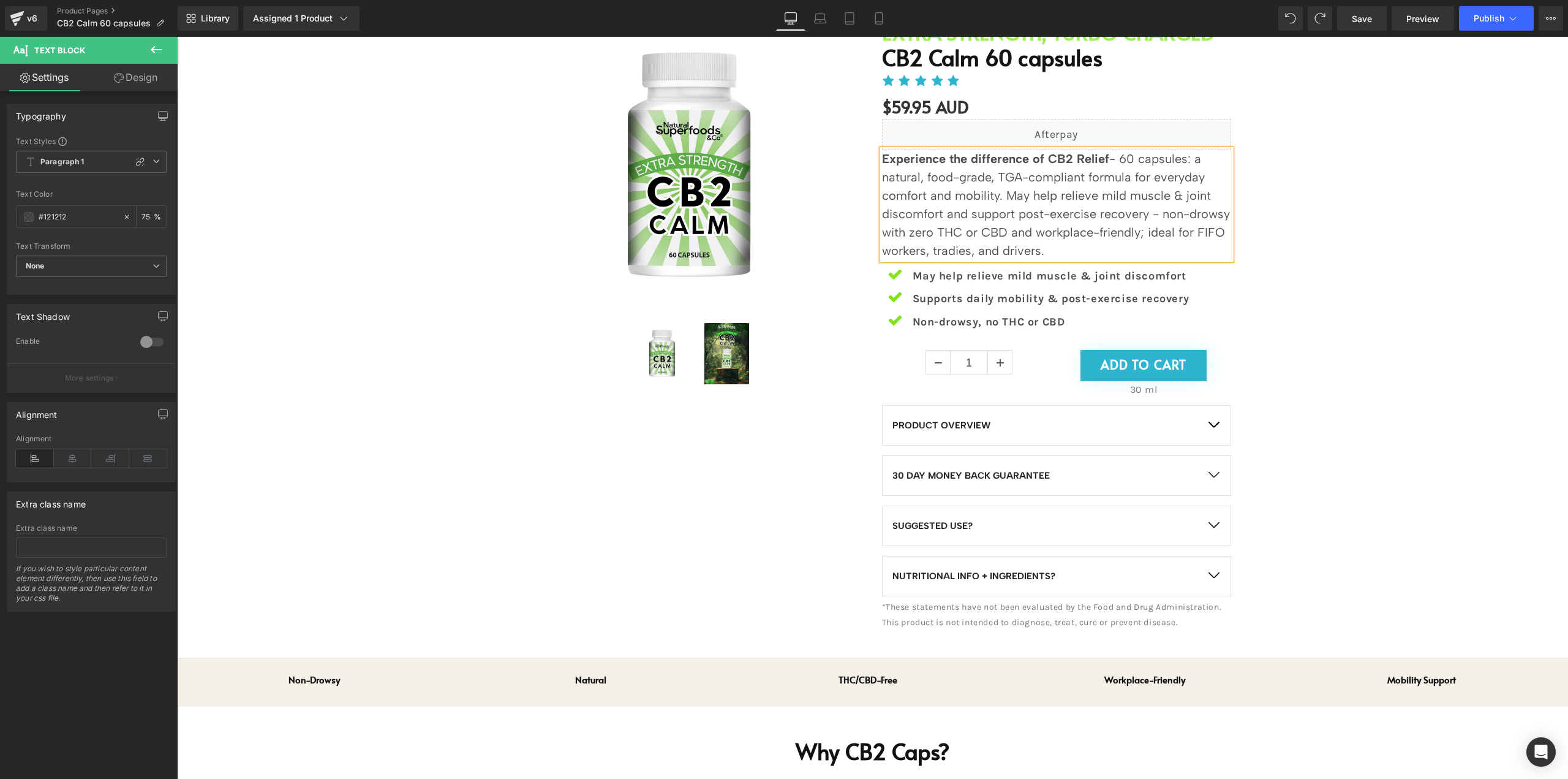
scroll to position [184, 0]
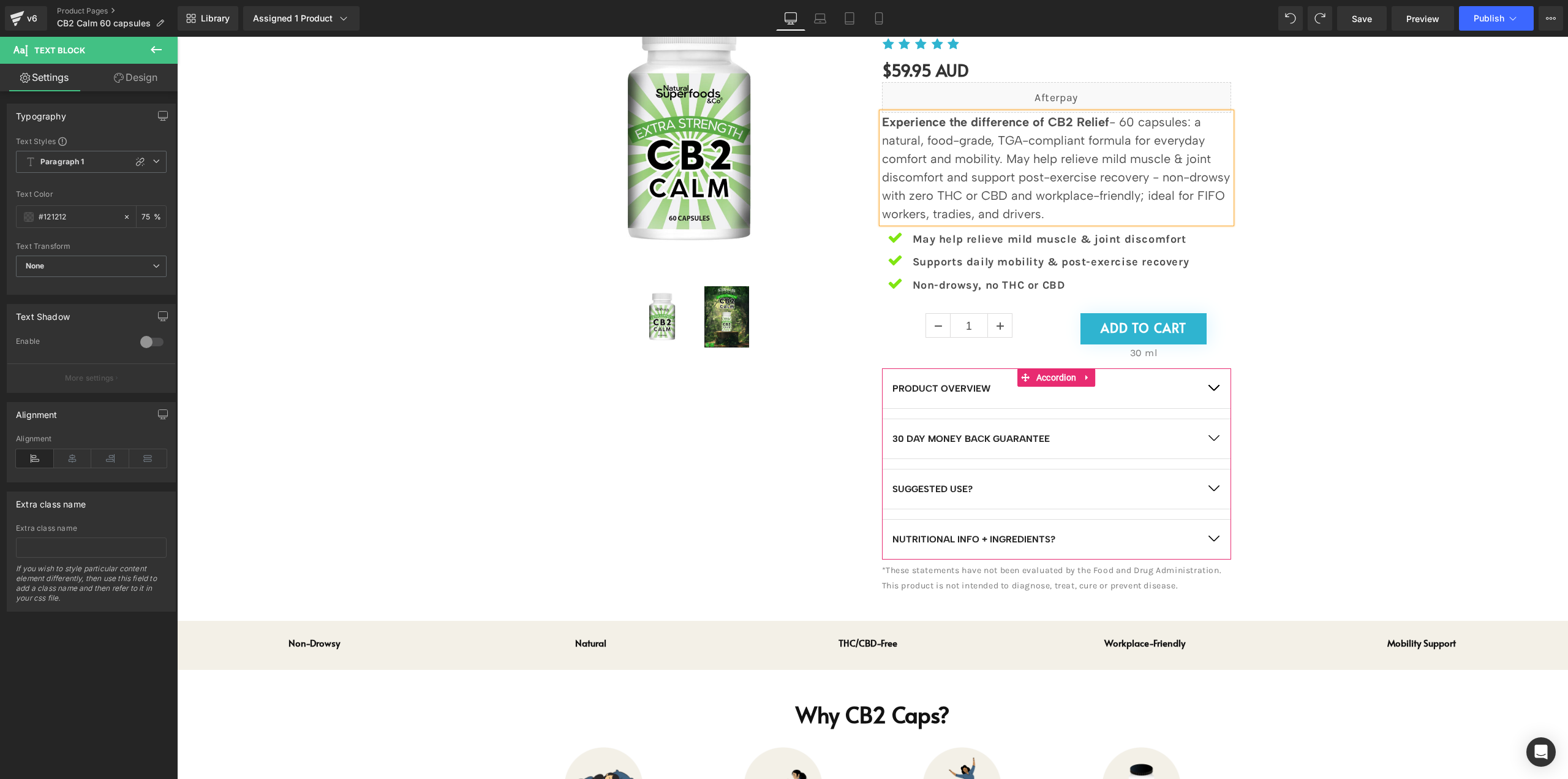
click at [1211, 483] on button "button" at bounding box center [1214, 489] width 34 height 39
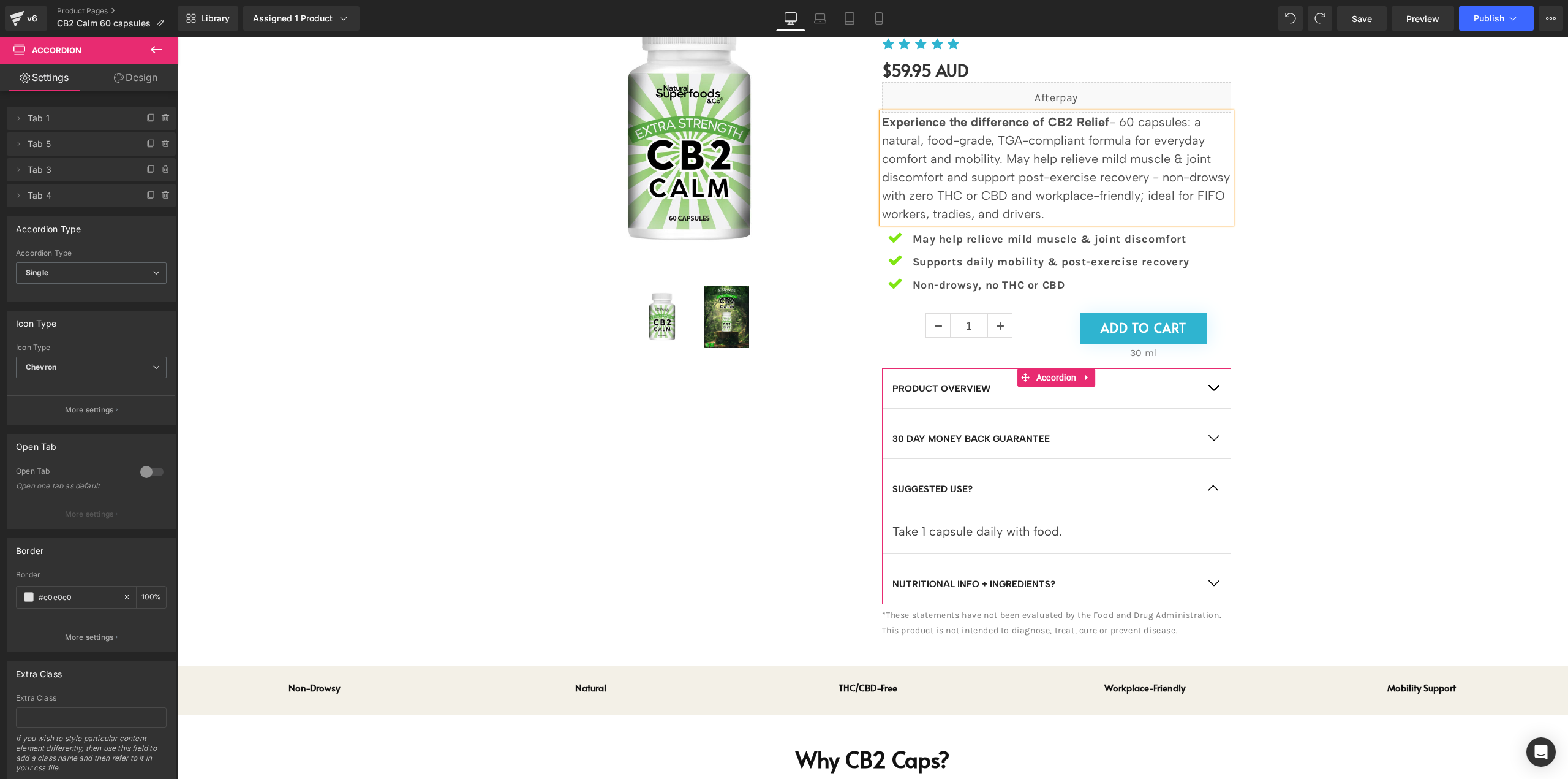
click at [1211, 483] on button "button" at bounding box center [1214, 489] width 34 height 39
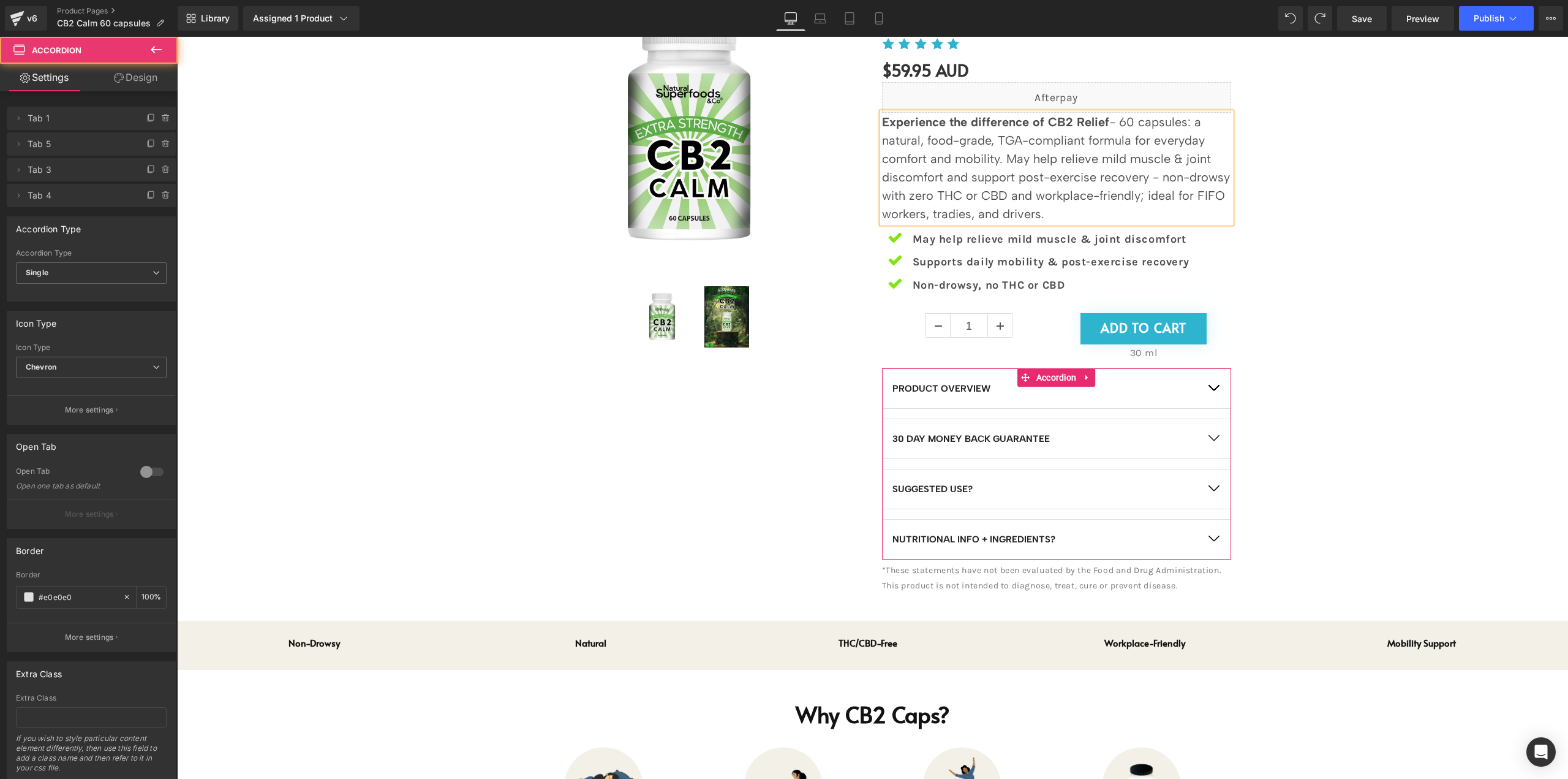
click at [1214, 541] on span "button" at bounding box center [1214, 541] width 0 height 0
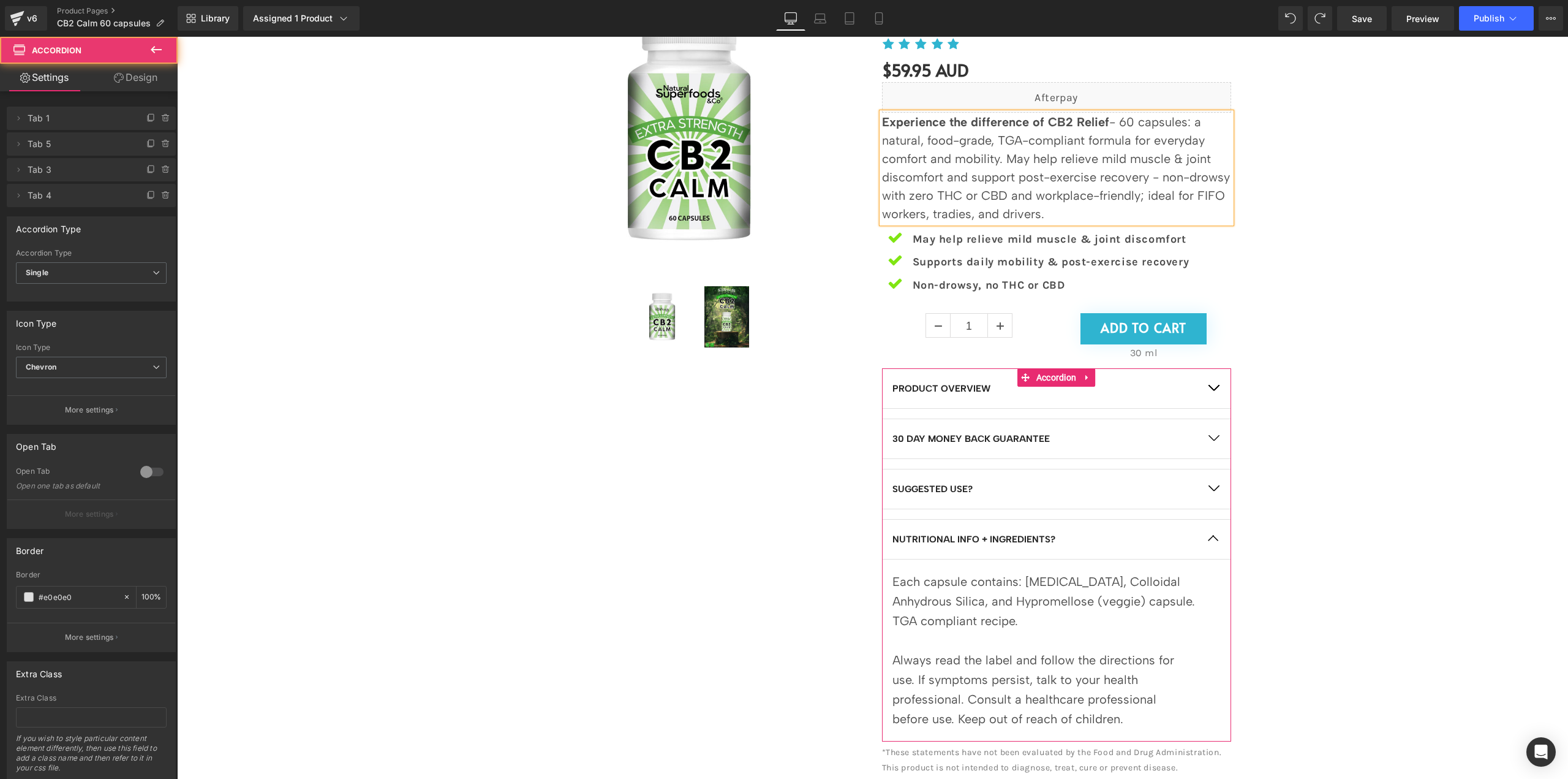
click at [1211, 483] on button "button" at bounding box center [1214, 489] width 34 height 39
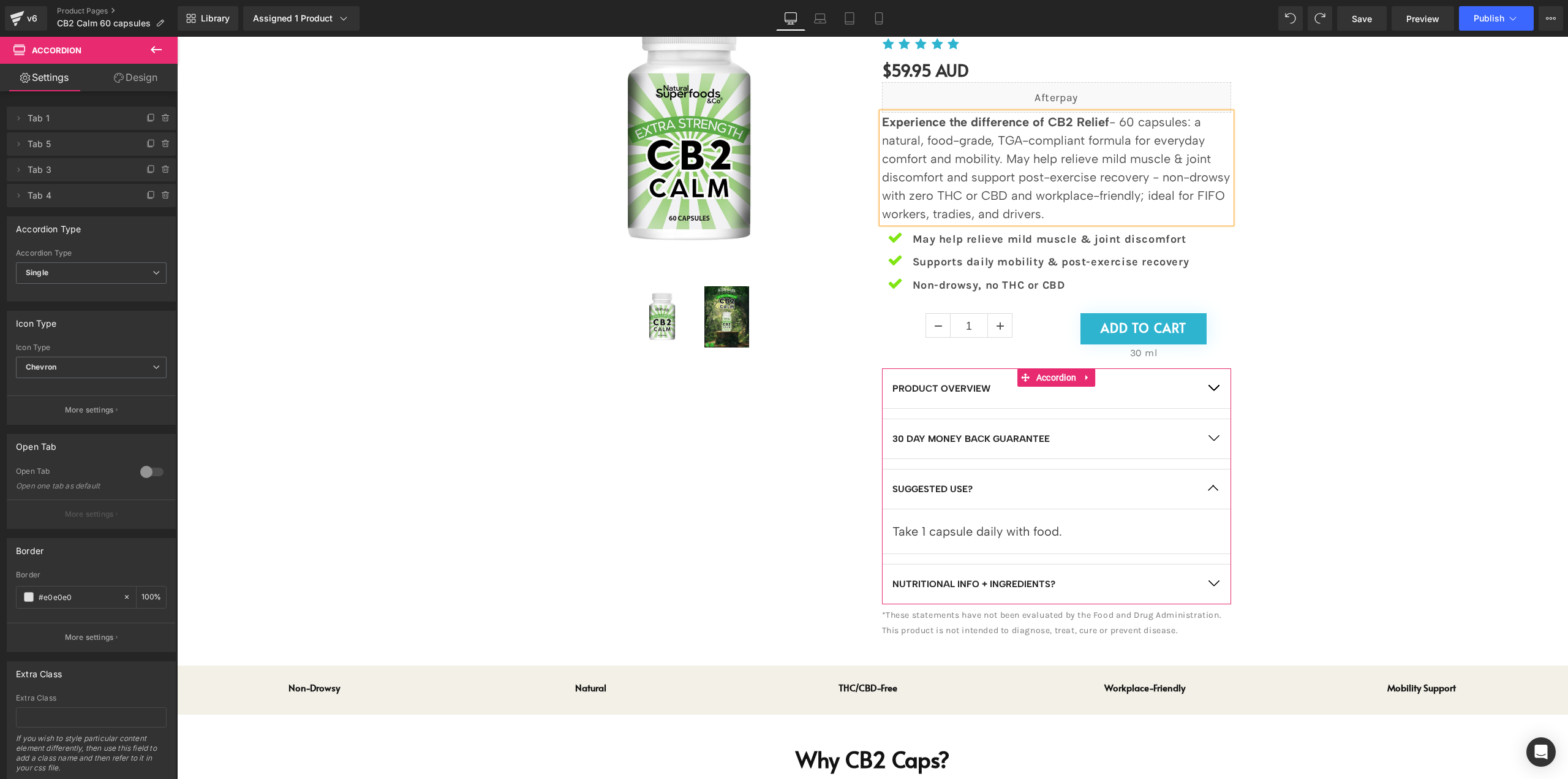
click at [1214, 576] on button "button" at bounding box center [1214, 584] width 34 height 39
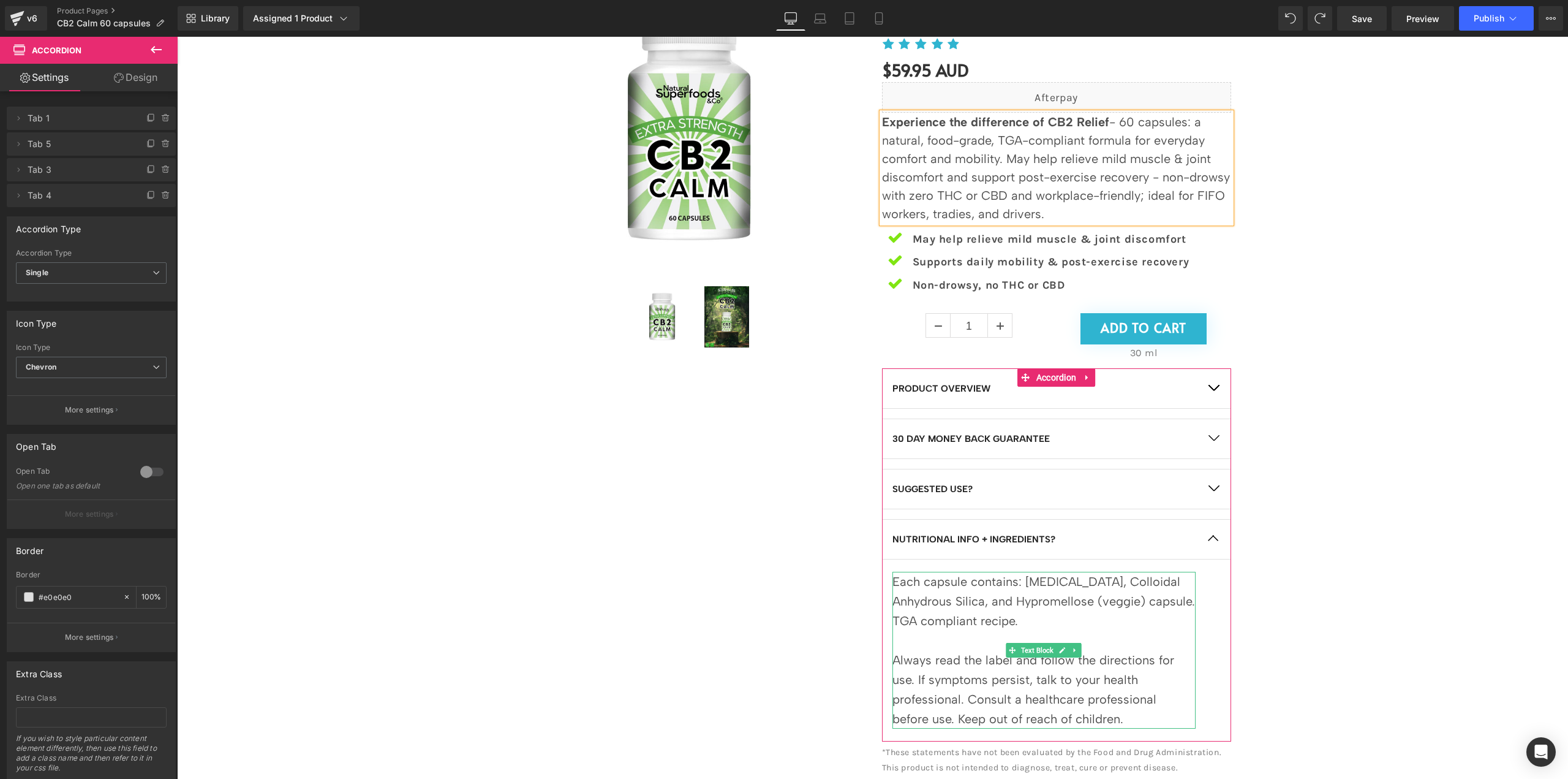
click at [1104, 714] on div "Always read the label and follow the directions for use. If symptoms persist, t…" at bounding box center [1043, 689] width 303 height 78
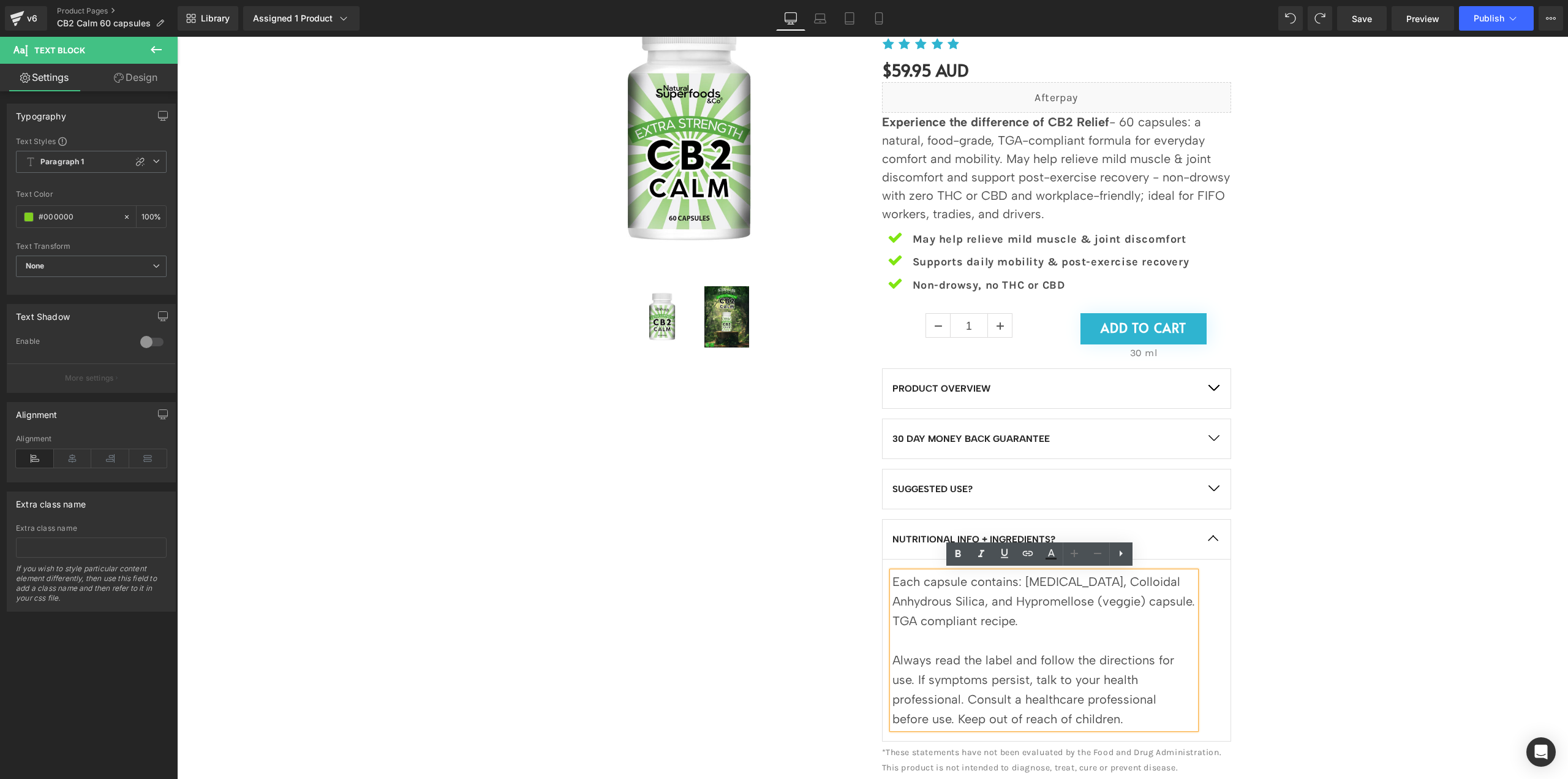
click at [1090, 697] on div "Always read the label and follow the directions for use. If symptoms persist, t…" at bounding box center [1043, 689] width 303 height 78
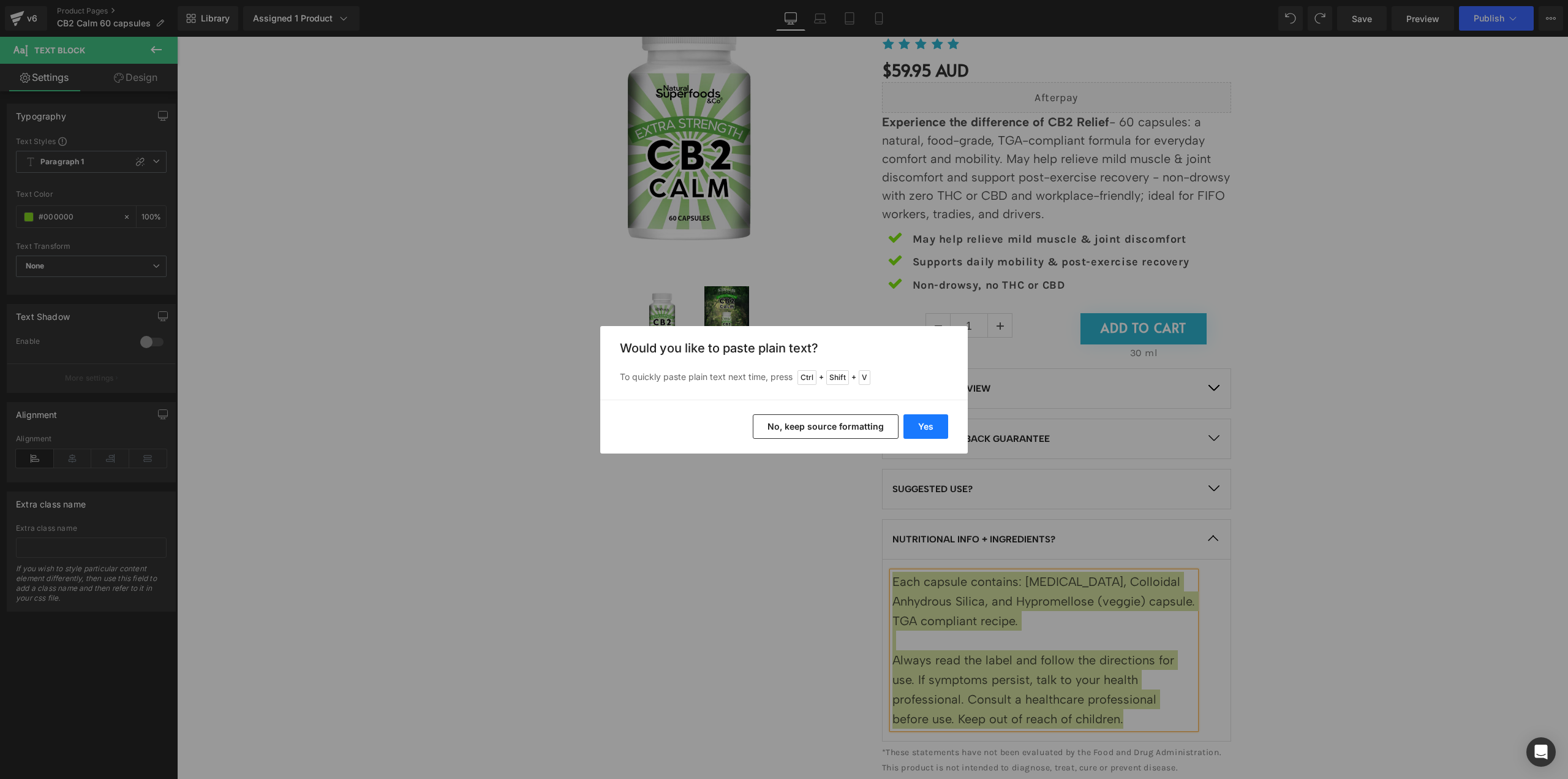
click at [916, 429] on button "Yes" at bounding box center [926, 426] width 45 height 24
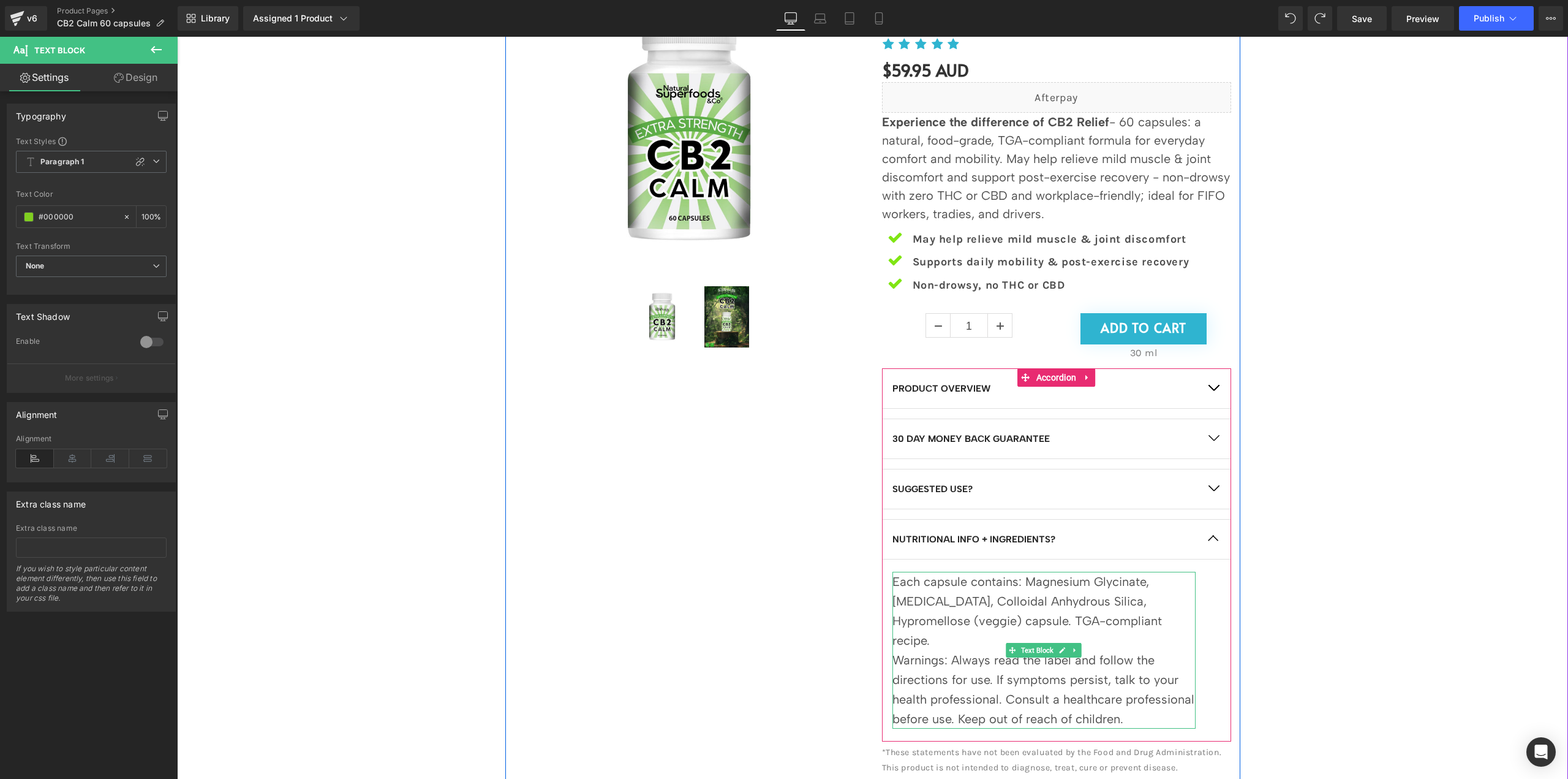
click at [944, 638] on div "Each capsule contains: Magnesium Glycinate, Magnesium Stearate, Colloidal Anhyd…" at bounding box center [1043, 611] width 303 height 78
click at [1312, 581] on div "Sale Off (P) Image (P) Image List" at bounding box center [872, 374] width 1379 height 820
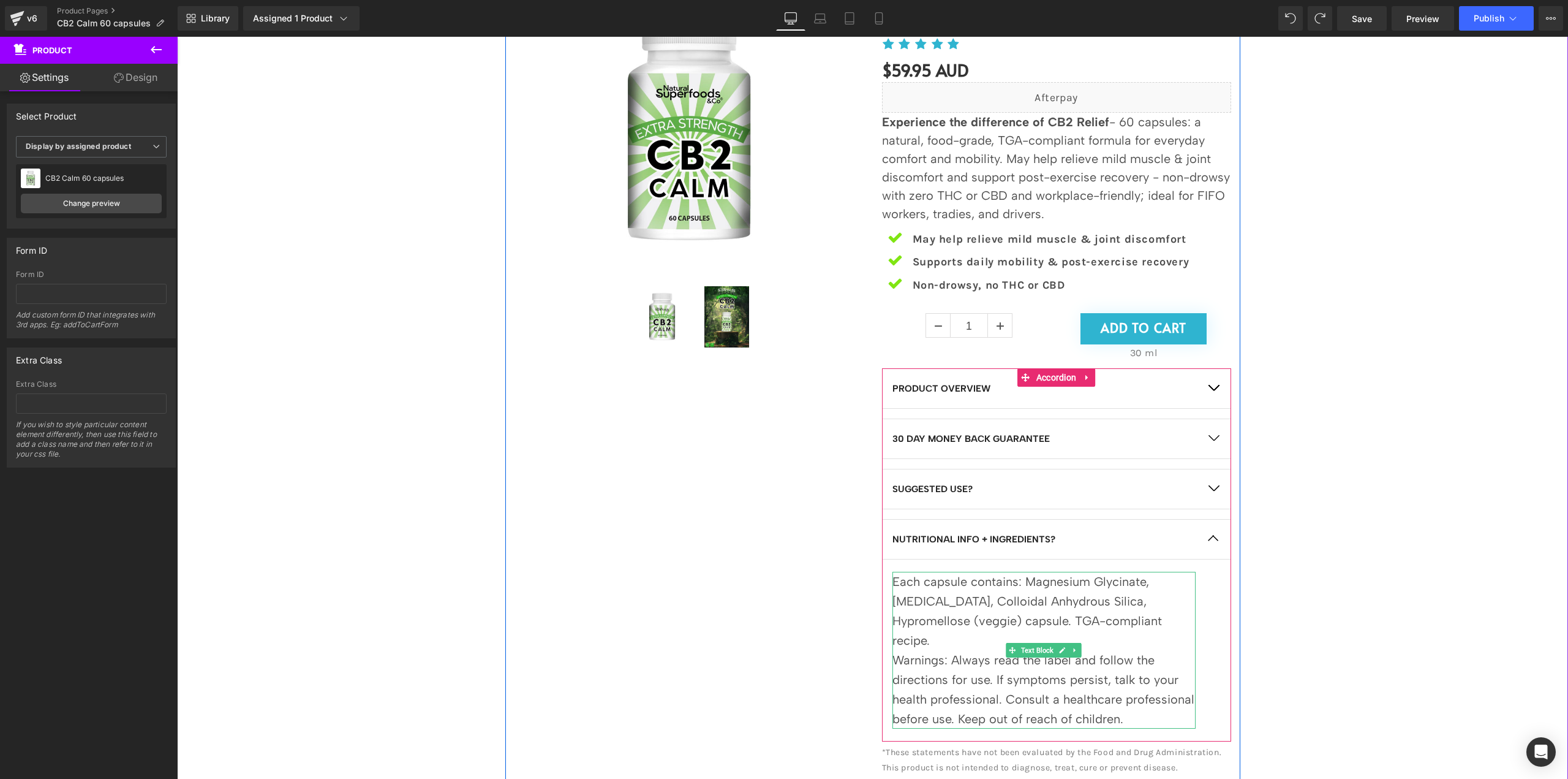
click at [962, 632] on div "Each capsule contains: Magnesium Glycinate, Magnesium Stearate, Colloidal Anhyd…" at bounding box center [1043, 611] width 303 height 78
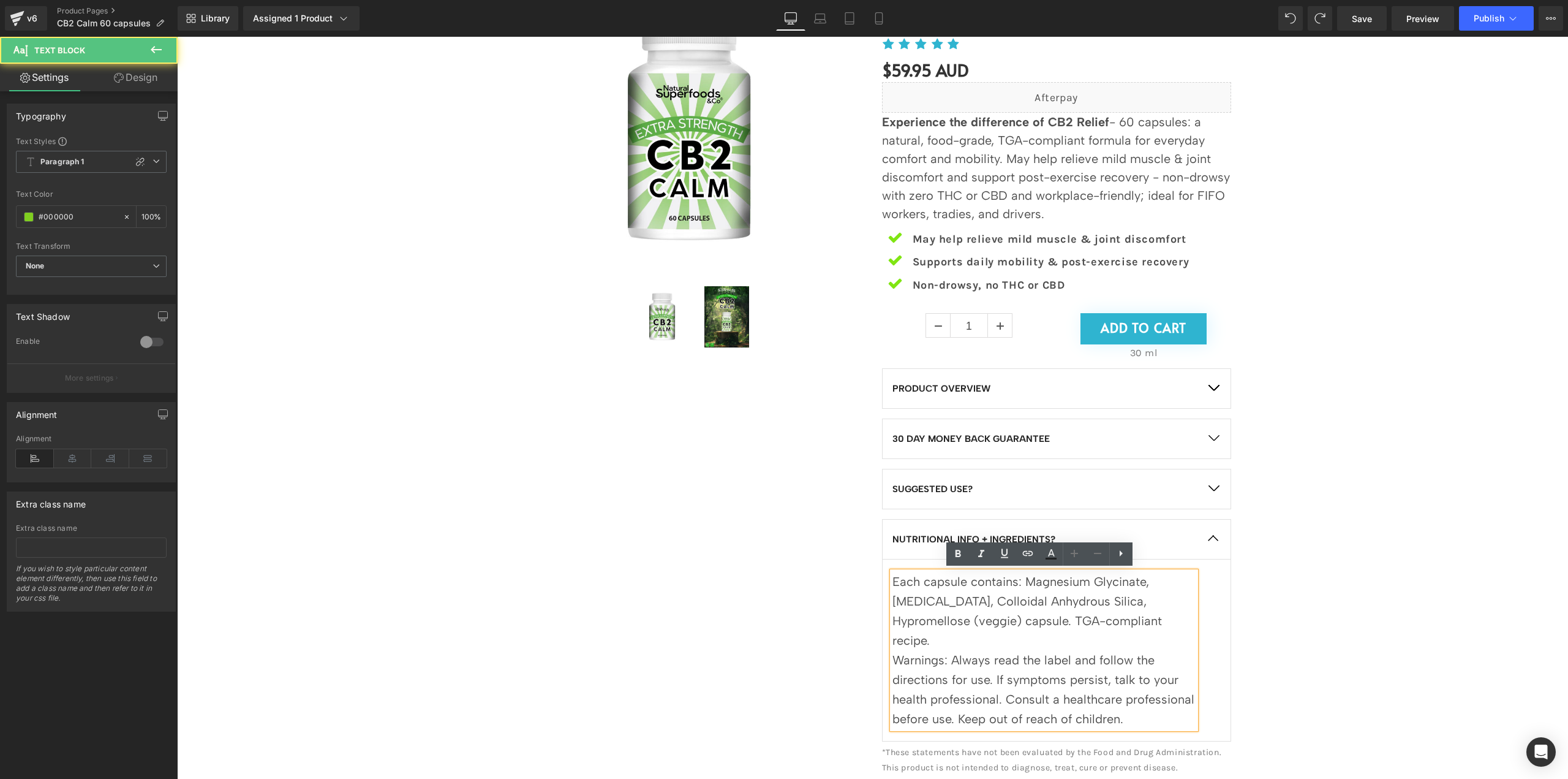
click at [962, 632] on div "Each capsule contains: Magnesium Glycinate, [MEDICAL_DATA], Colloidal Anhydrous…" at bounding box center [1043, 611] width 303 height 78
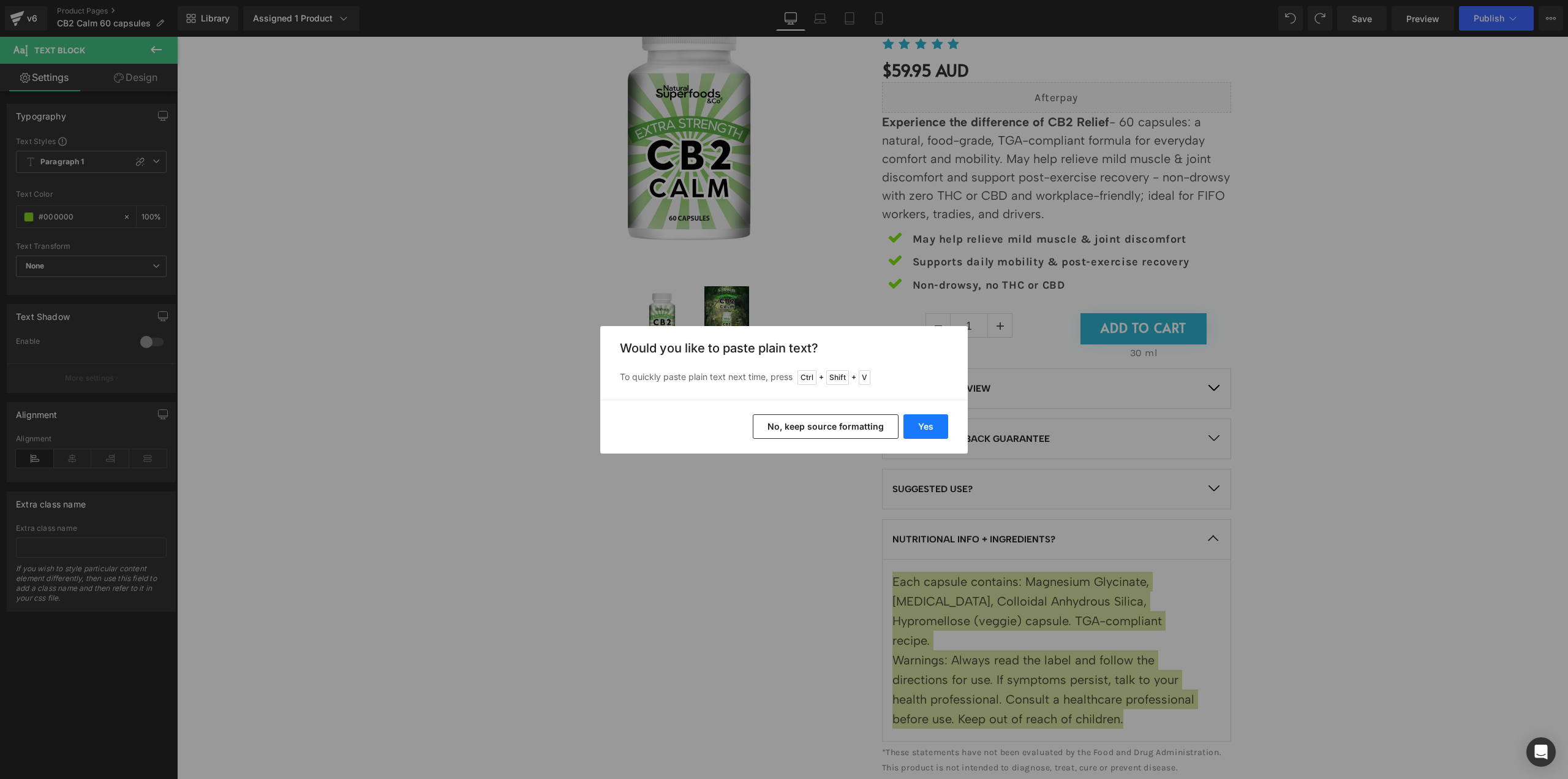
click at [935, 431] on button "Yes" at bounding box center [926, 426] width 45 height 24
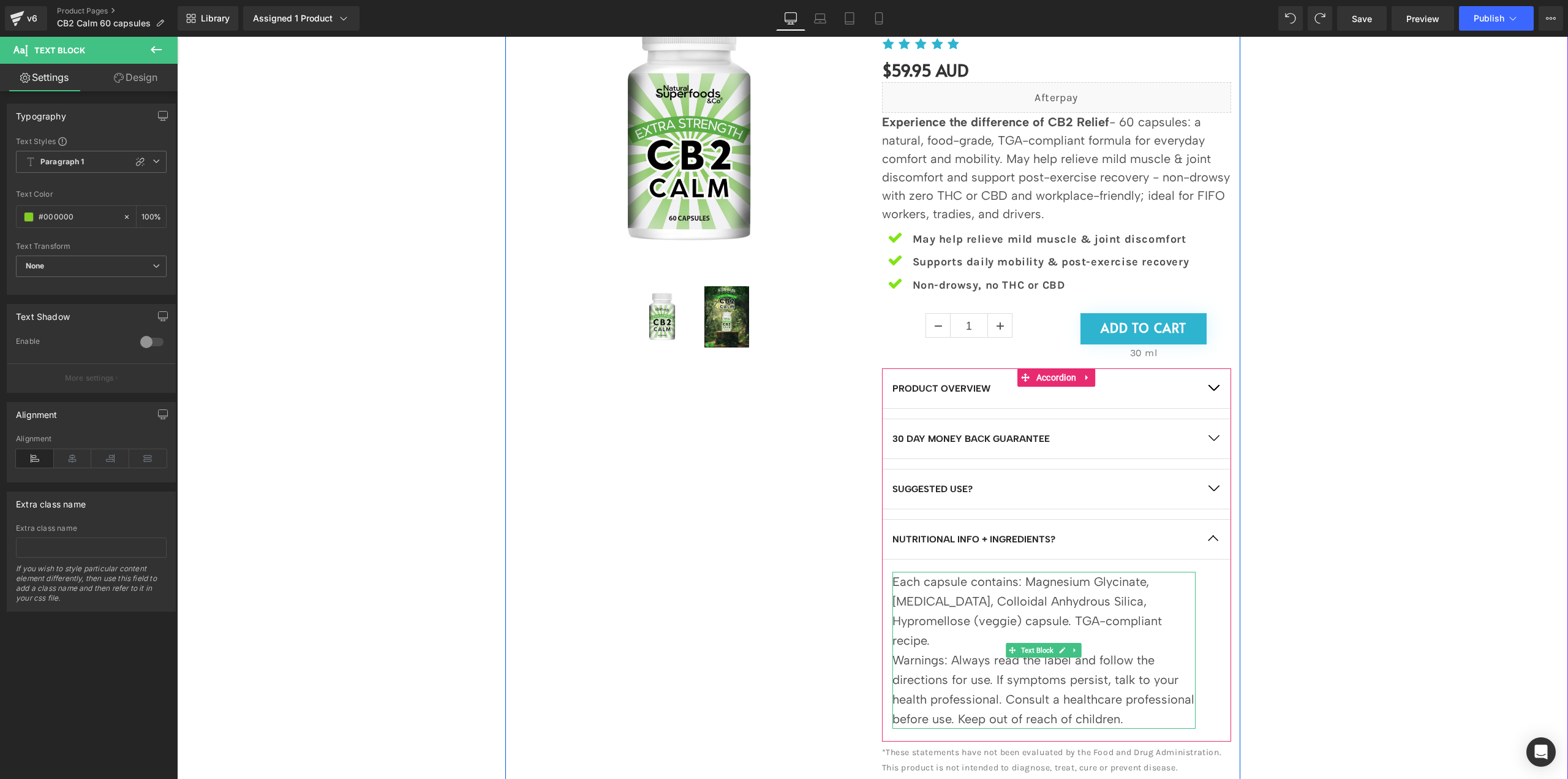
click at [987, 648] on div "Each capsule contains: Magnesium Glycinate, Magnesium Stearate, Colloidal Anhyd…" at bounding box center [1043, 611] width 303 height 78
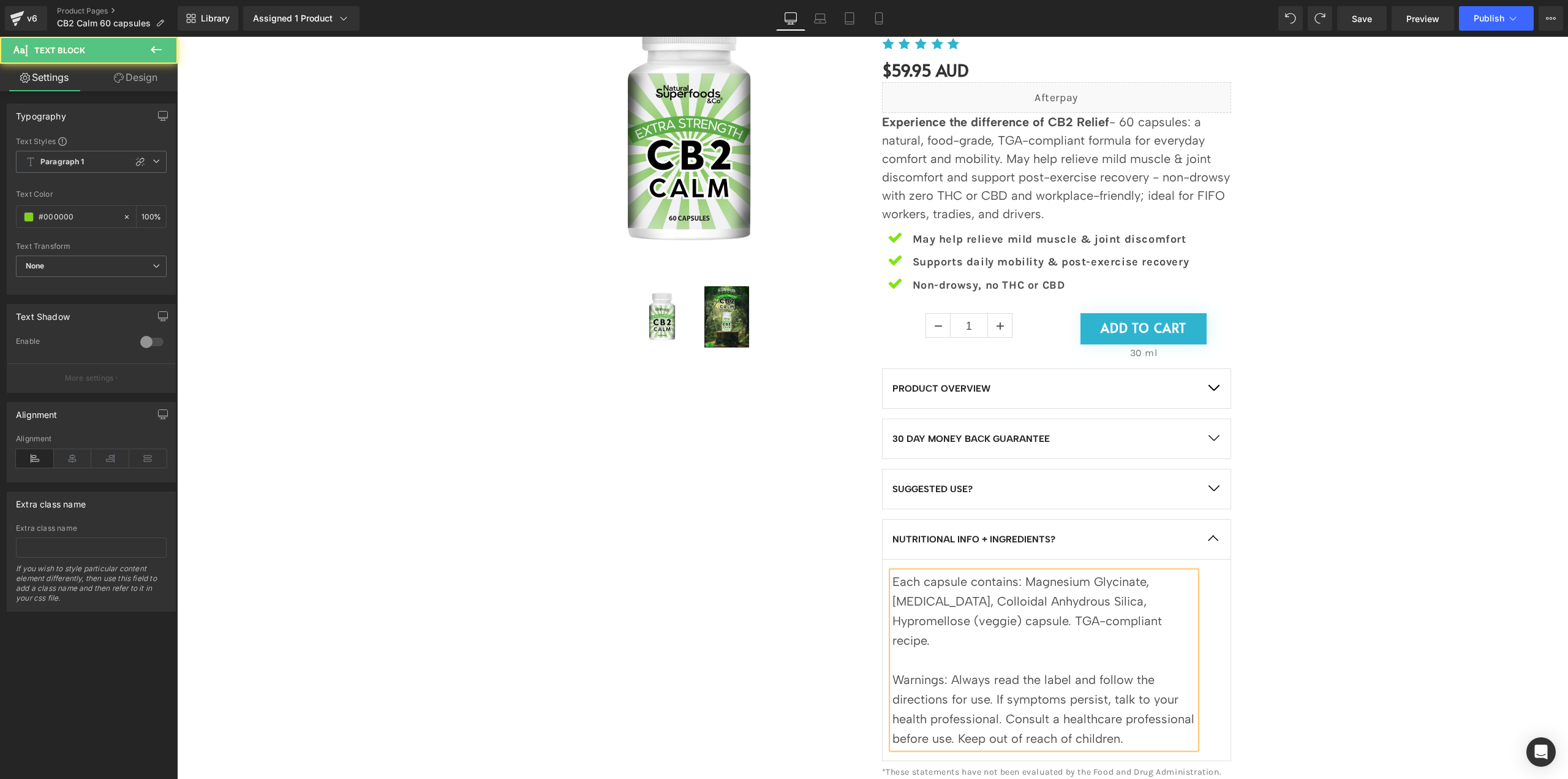
click at [1419, 579] on div "Sale Off (P) Image (P) Image List" at bounding box center [872, 384] width 1379 height 839
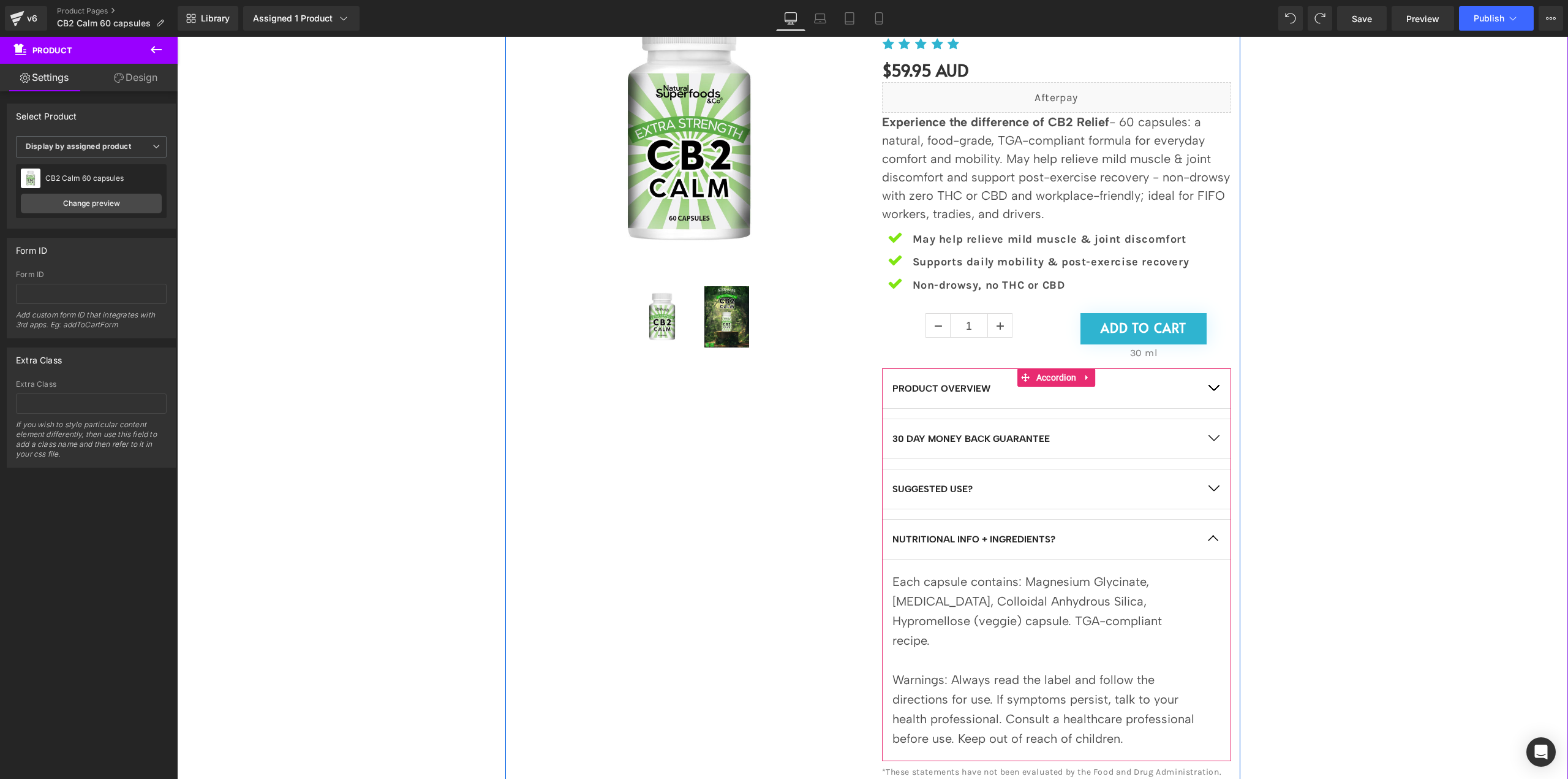
click at [1210, 394] on button "button" at bounding box center [1214, 389] width 34 height 39
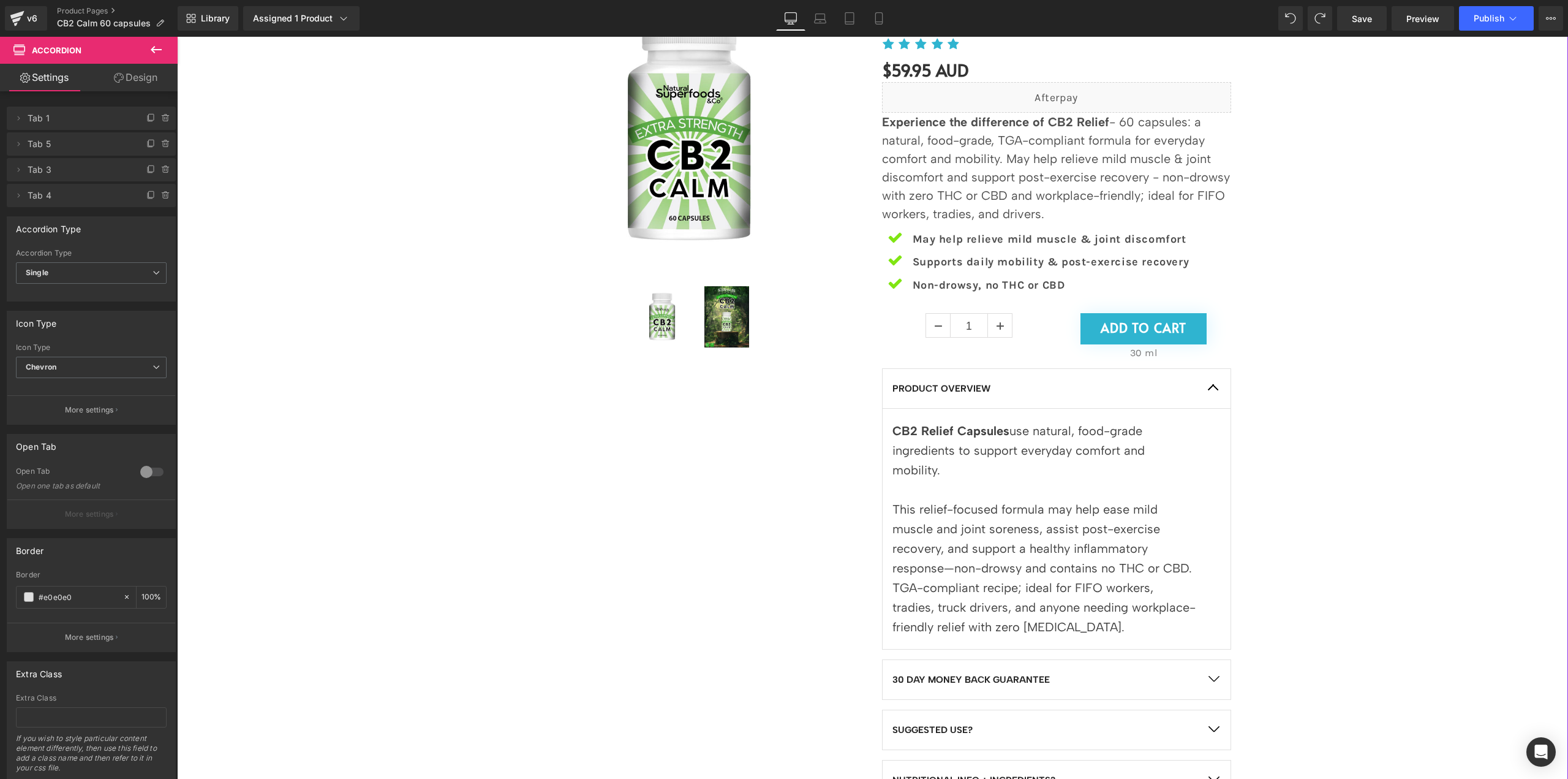
click at [1042, 146] on p "Experience the difference of CB2 Relief - 60 capsules: a natural, food-grade, T…" at bounding box center [1057, 167] width 349 height 110
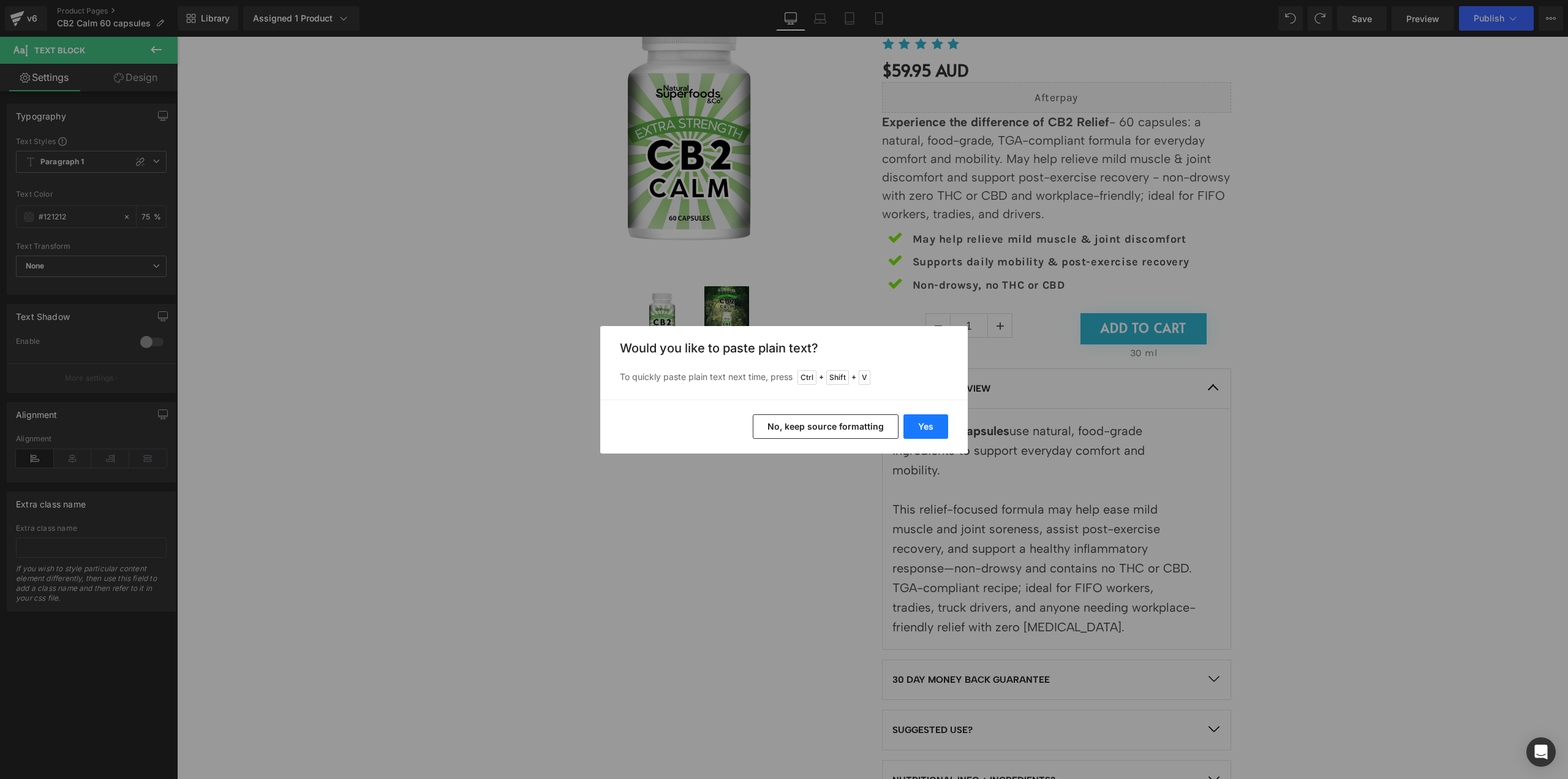
click at [925, 428] on button "Yes" at bounding box center [926, 426] width 45 height 24
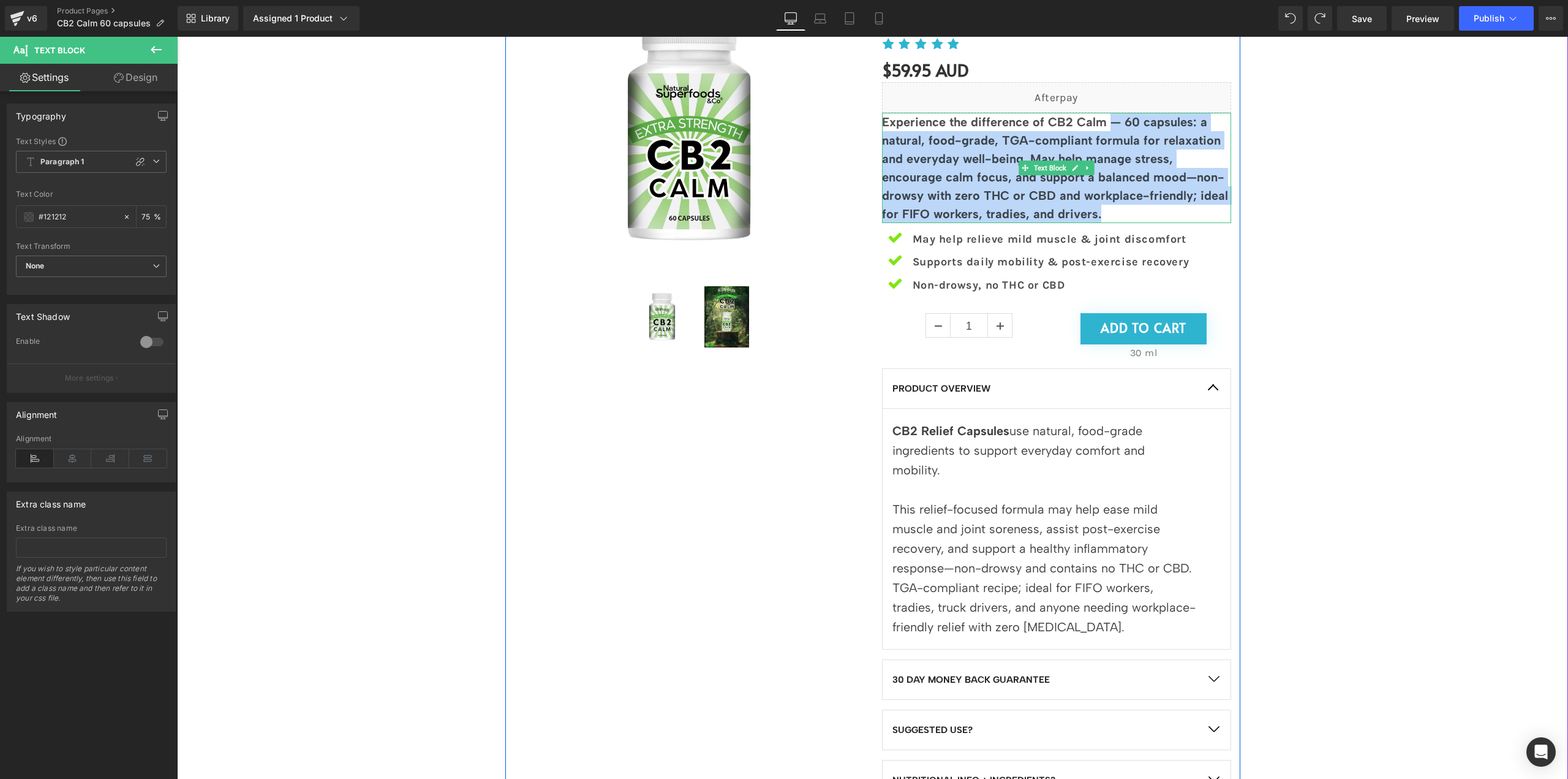
drag, startPoint x: 1144, startPoint y: 216, endPoint x: 1106, endPoint y: 127, distance: 96.8
click at [1106, 127] on p "Experience the difference of CB2 Calm — 60 capsules: a natural, food-grade, TGA…" at bounding box center [1057, 167] width 349 height 110
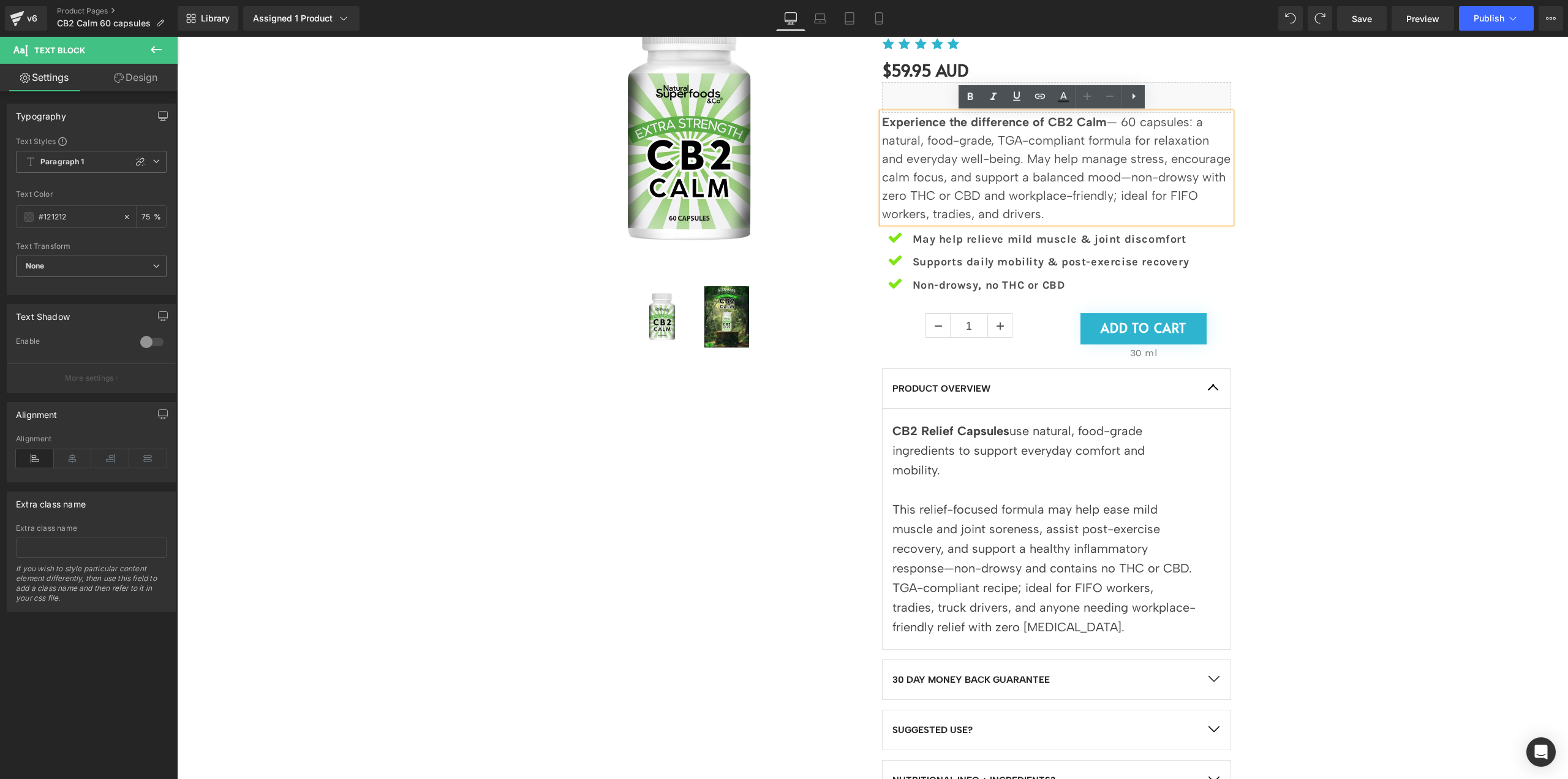
drag, startPoint x: 1113, startPoint y: 120, endPoint x: 1122, endPoint y: 124, distance: 9.8
click at [1113, 121] on p "Experience the difference of CB2 Calm — 60 capsules: a natural, food-grade, TGA…" at bounding box center [1057, 167] width 349 height 110
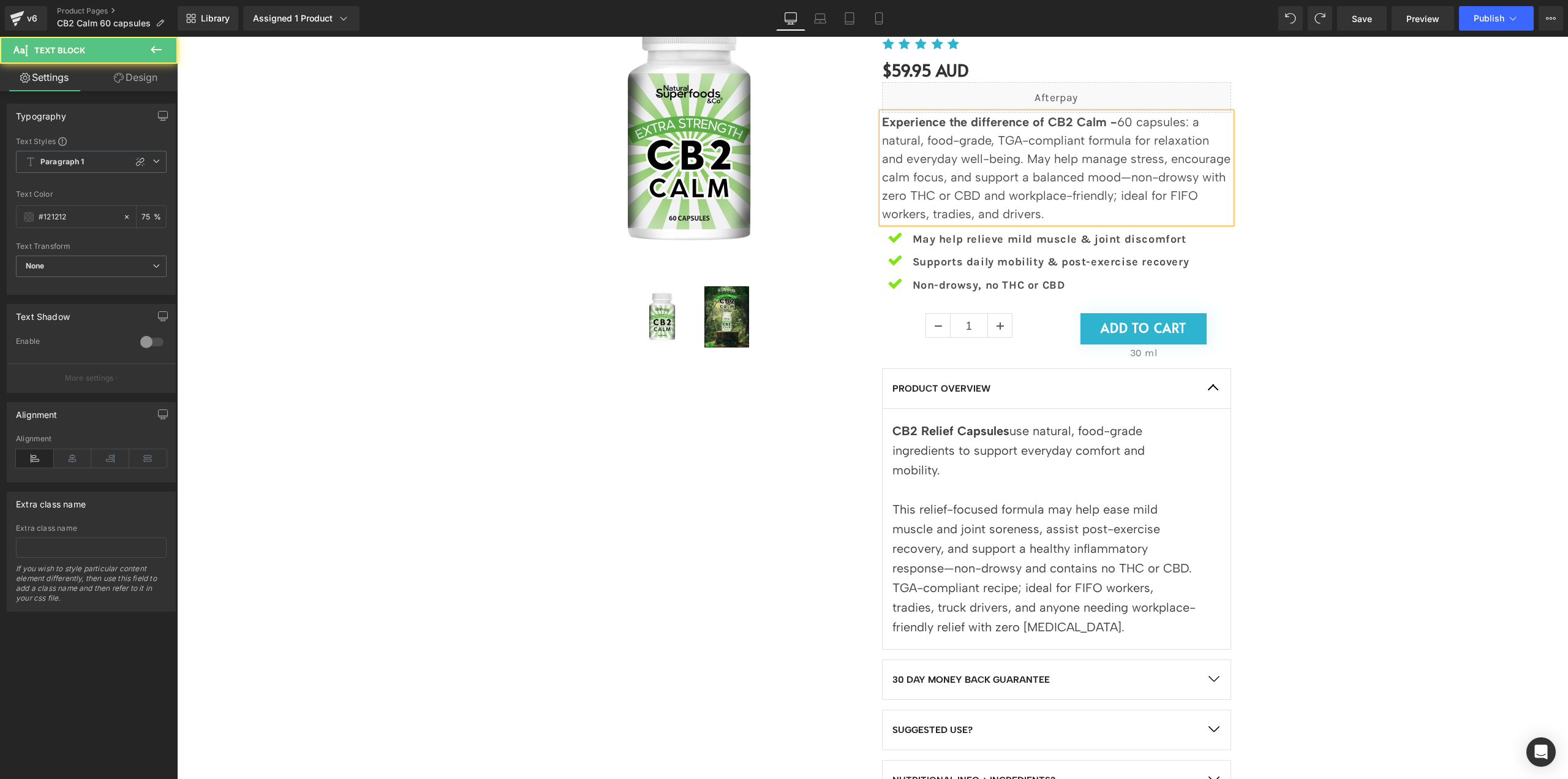
click at [1113, 177] on p "Experience the difference of CB2 Calm - 60 capsules: a natural, food-grade, TGA…" at bounding box center [1057, 167] width 349 height 110
click at [1133, 212] on p "Experience the difference of CB2 Calm - 60 capsules: a natural, food-grade, TGA…" at bounding box center [1057, 167] width 349 height 110
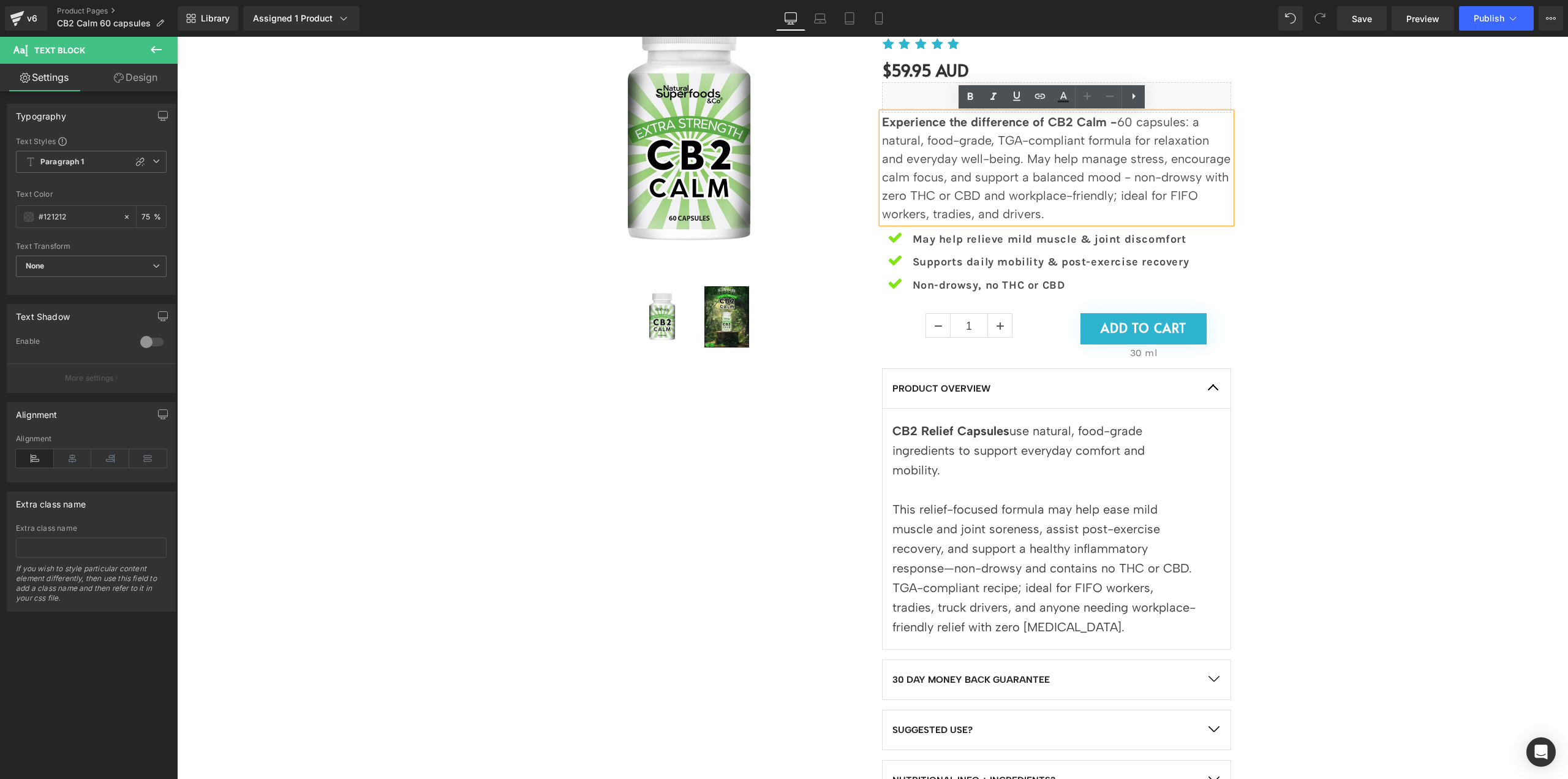
click at [1059, 158] on p "Experience the difference of CB2 Calm - 60 capsules: a natural, food-grade, TGA…" at bounding box center [1057, 167] width 349 height 110
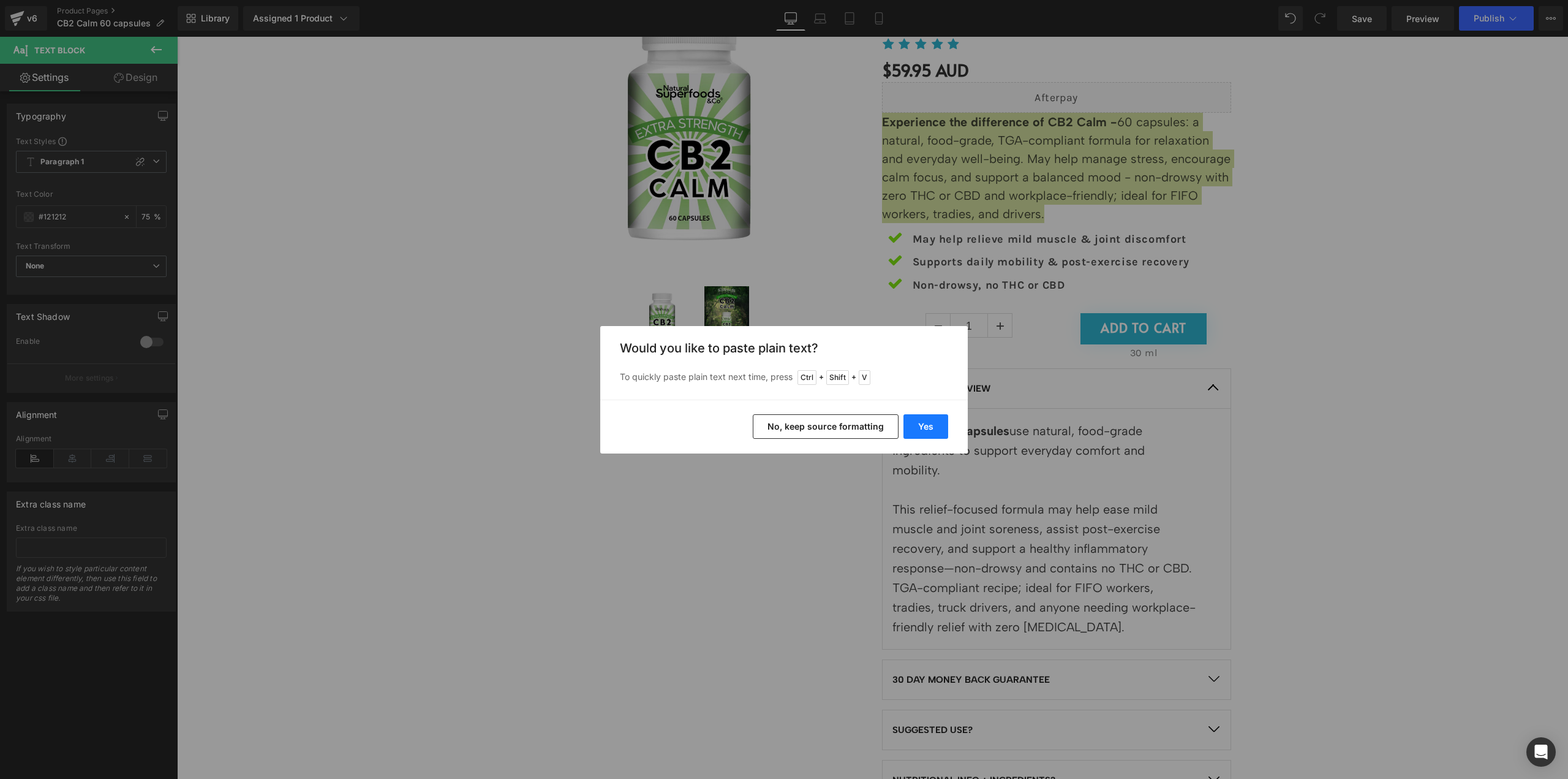
click at [925, 425] on button "Yes" at bounding box center [926, 426] width 45 height 24
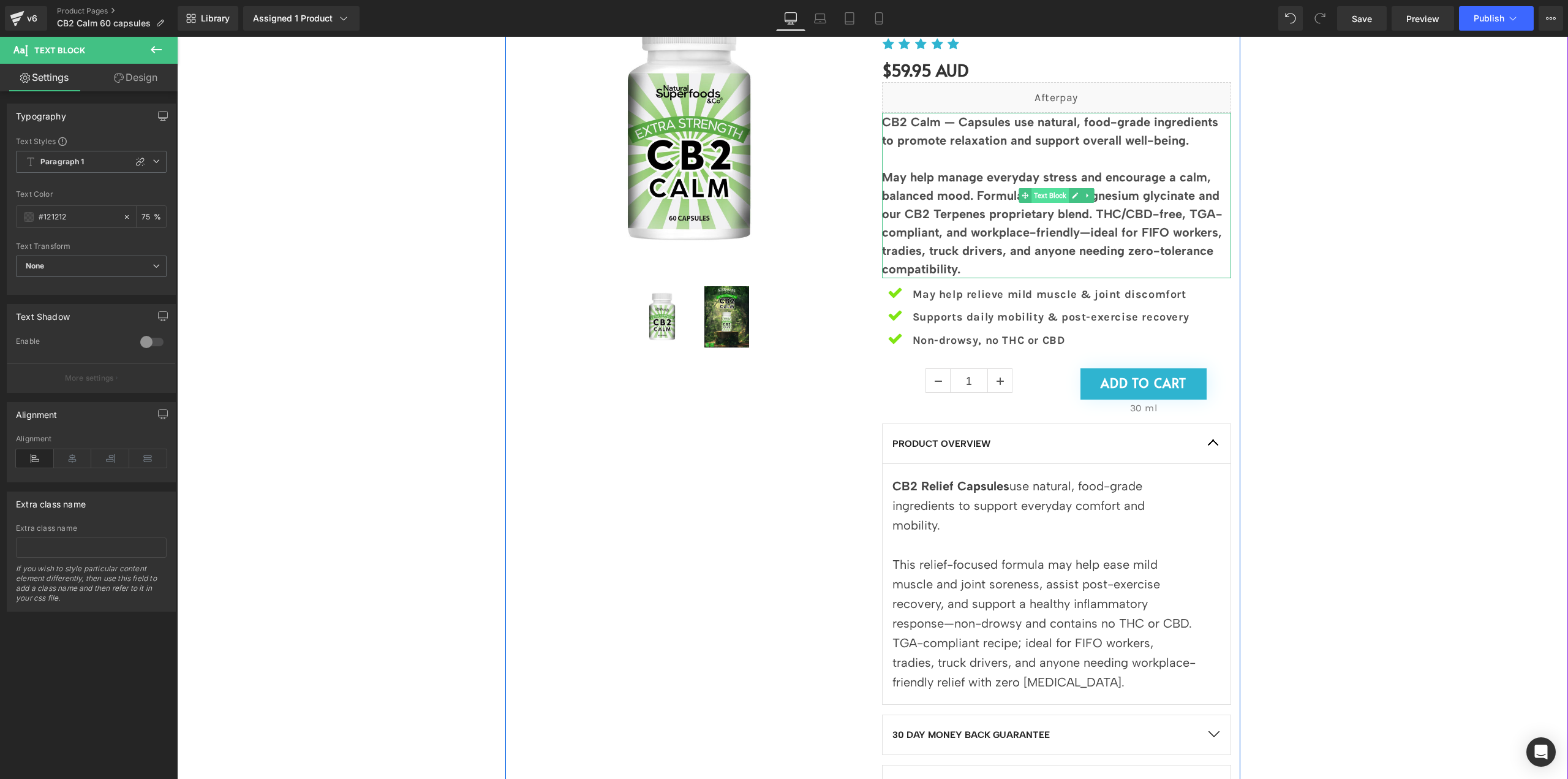
click at [1037, 195] on span "Text Block" at bounding box center [1051, 195] width 38 height 15
click at [1567, 341] on html "🚚 FREE SHIPPING ON ALL AUSTRALIAN ORDERS 🚚 FREE SHIPPING ON ALL AUSTRALIAN ORDE…" at bounding box center [873, 224] width 1391 height 742
click at [1000, 191] on b "May help manage everyday stress and encourage a calm, balanced mood. Formulated…" at bounding box center [1052, 223] width 340 height 107
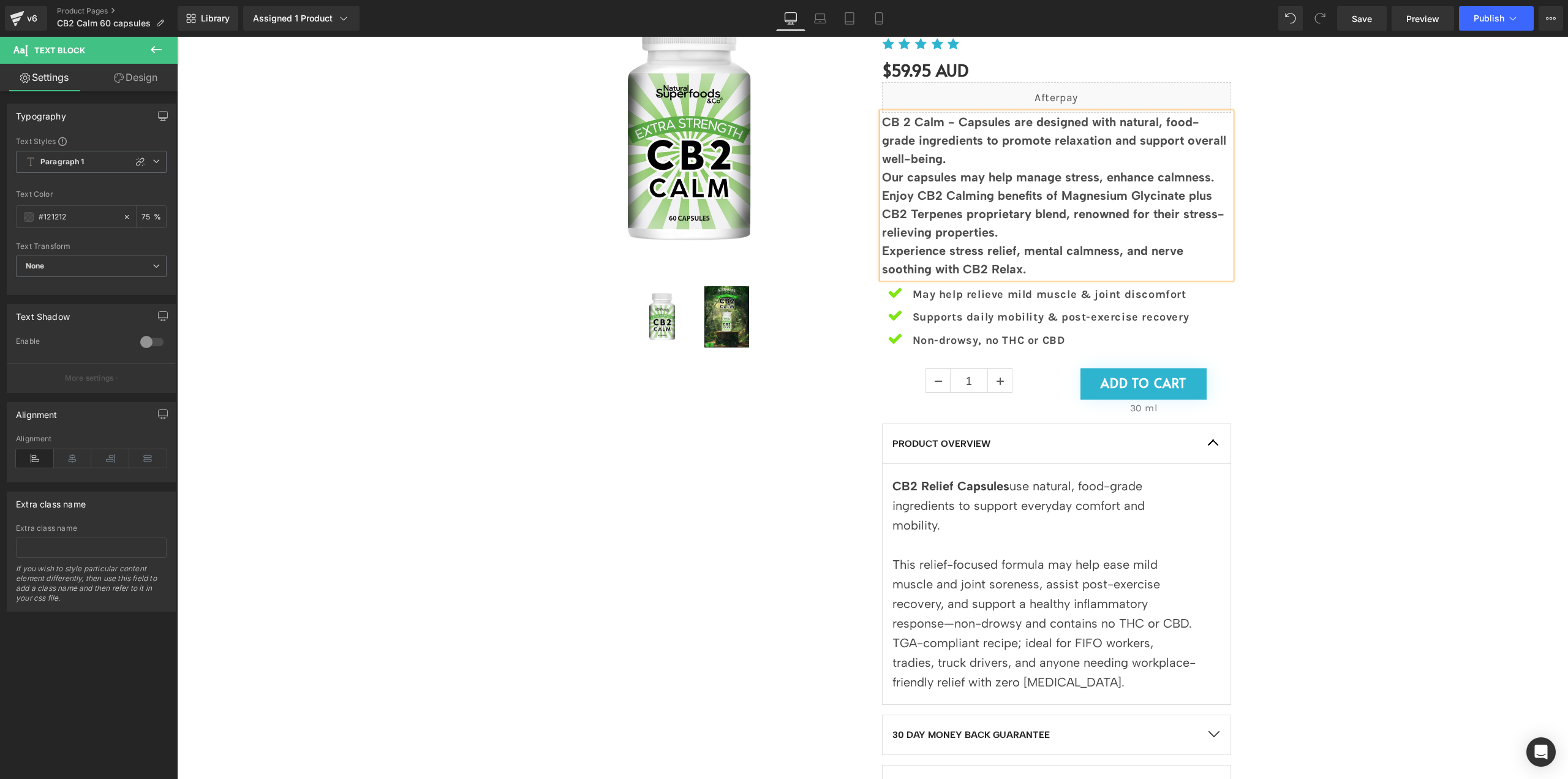
click at [1023, 232] on p "Our capsules may help manage stress, enhance calmness. Enjoy CB2 Calming benefi…" at bounding box center [1057, 205] width 349 height 73
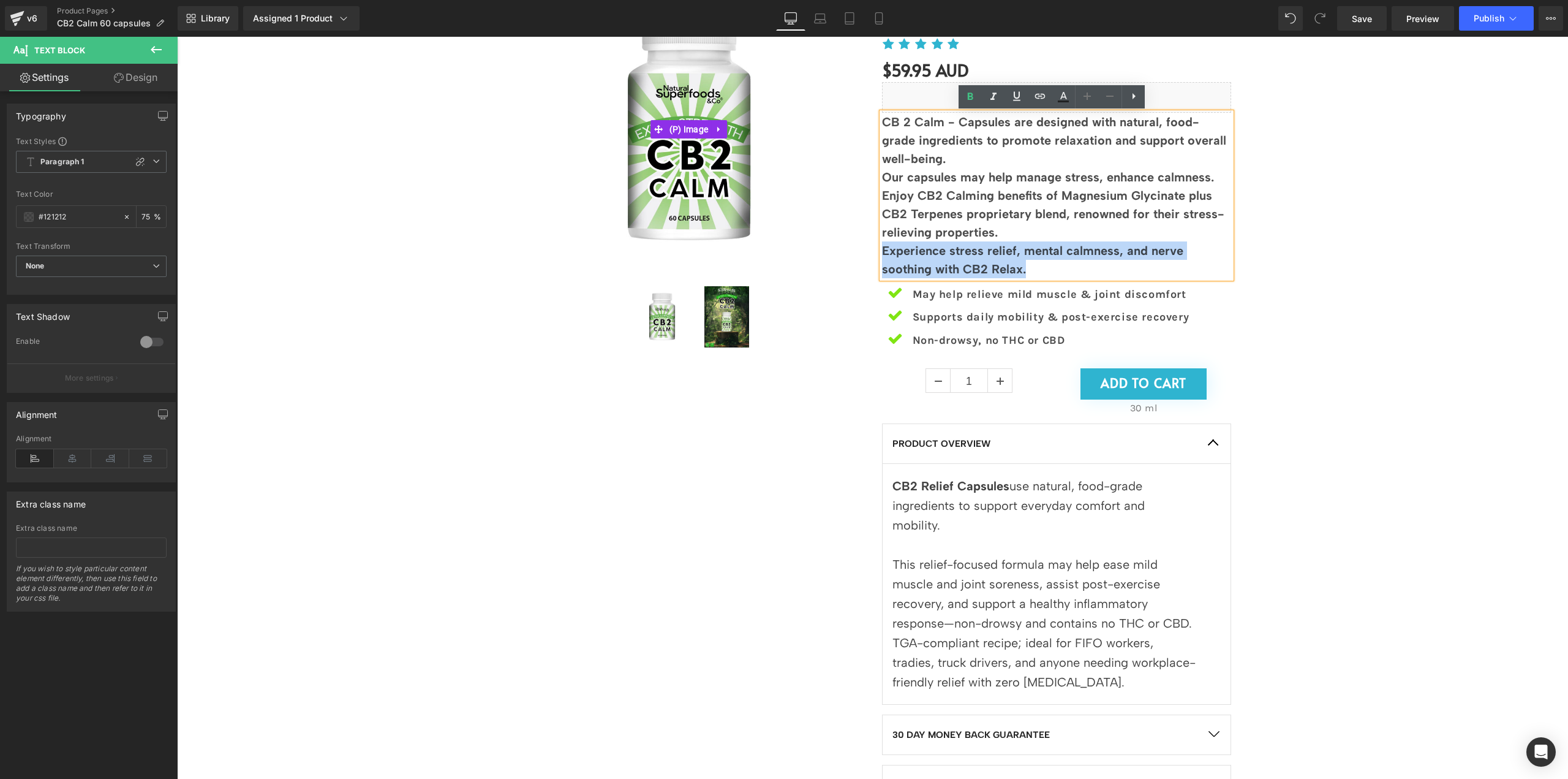
drag, startPoint x: 1056, startPoint y: 260, endPoint x: 846, endPoint y: 245, distance: 210.5
click at [846, 245] on div "Sale Off (P) Image (P) Image List EXTRA STRENGTH, TURBO CHARGED Heading CB2 Cal…" at bounding box center [873, 431] width 735 height 934
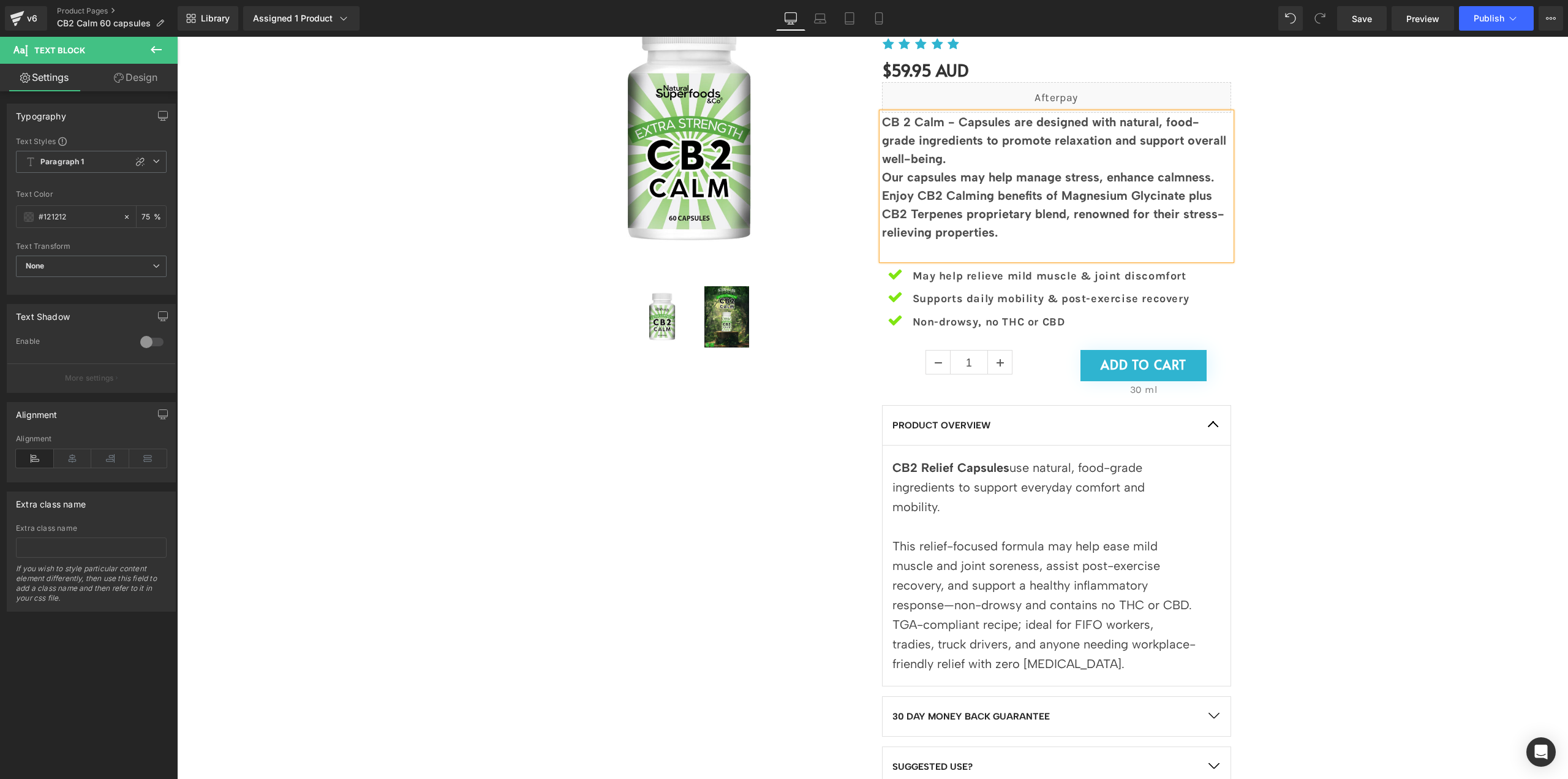
click at [882, 122] on b "CB 2 Calm - Capsules are designed with natural, food-grade ingredients to promo…" at bounding box center [1055, 140] width 344 height 51
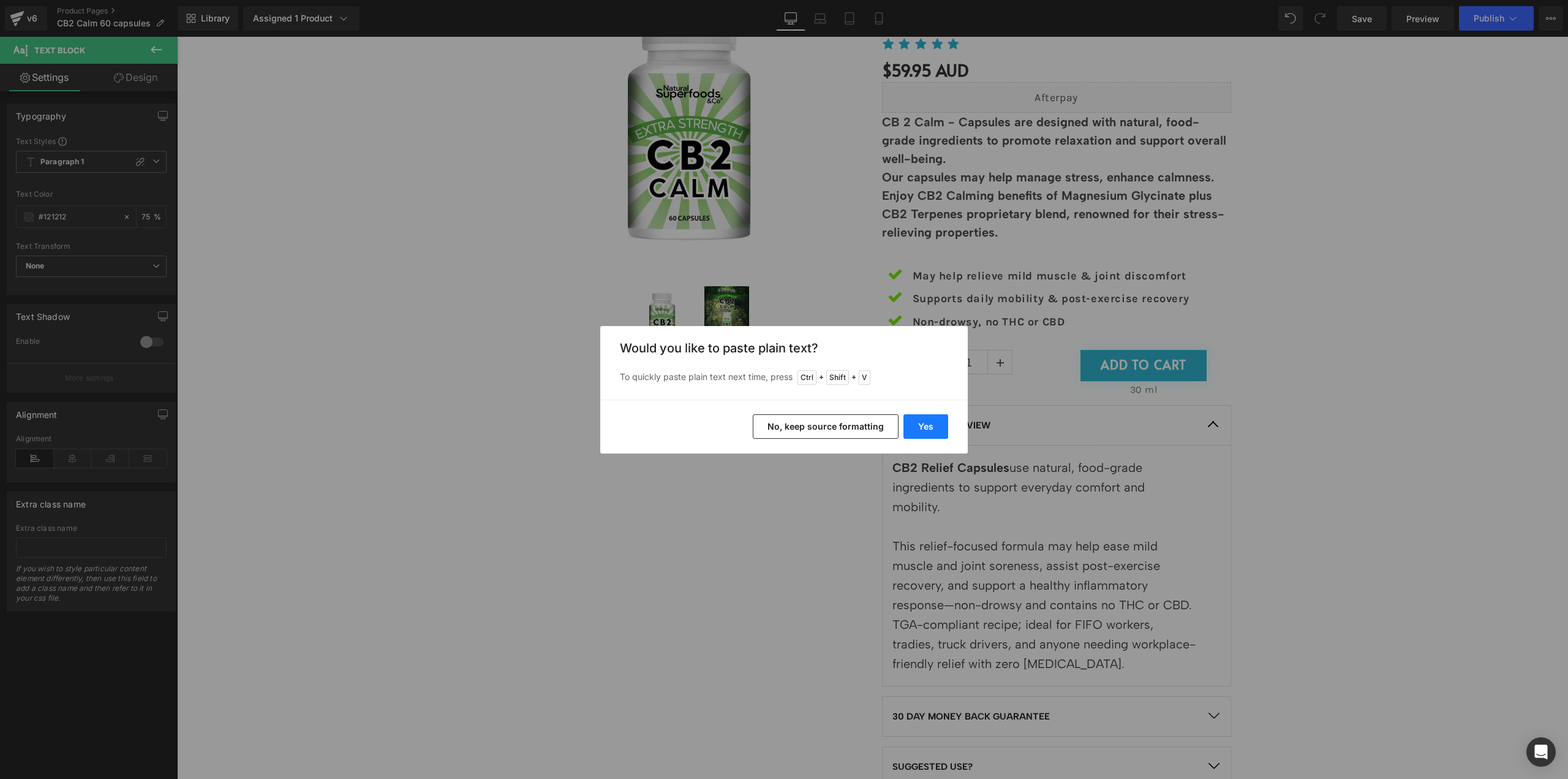
click at [932, 428] on button "Yes" at bounding box center [926, 426] width 45 height 24
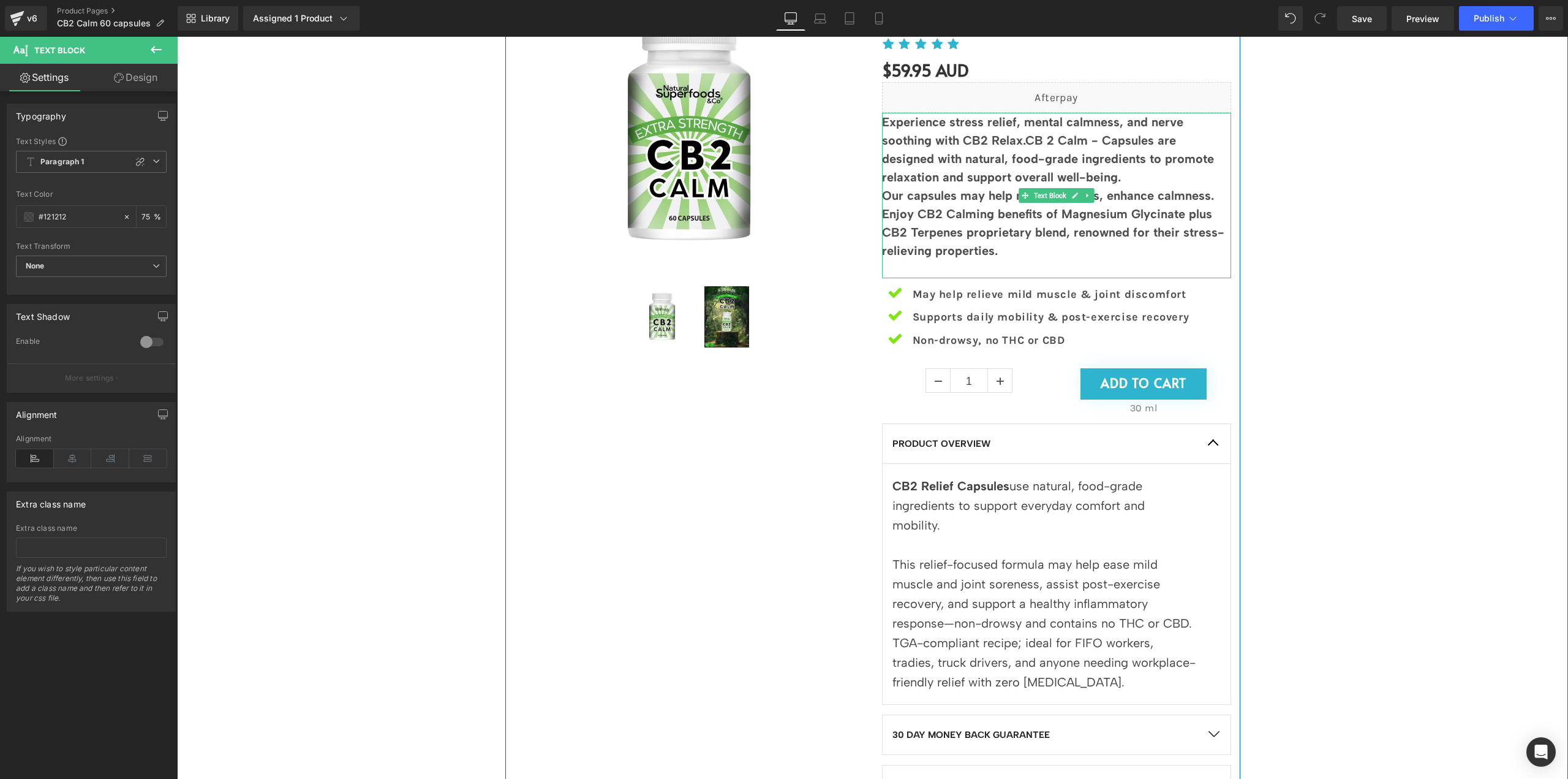
click at [1005, 139] on b "Experience stress relief, mental calmness, and nerve soothing with CB2 Relax.CB…" at bounding box center [1048, 149] width 332 height 70
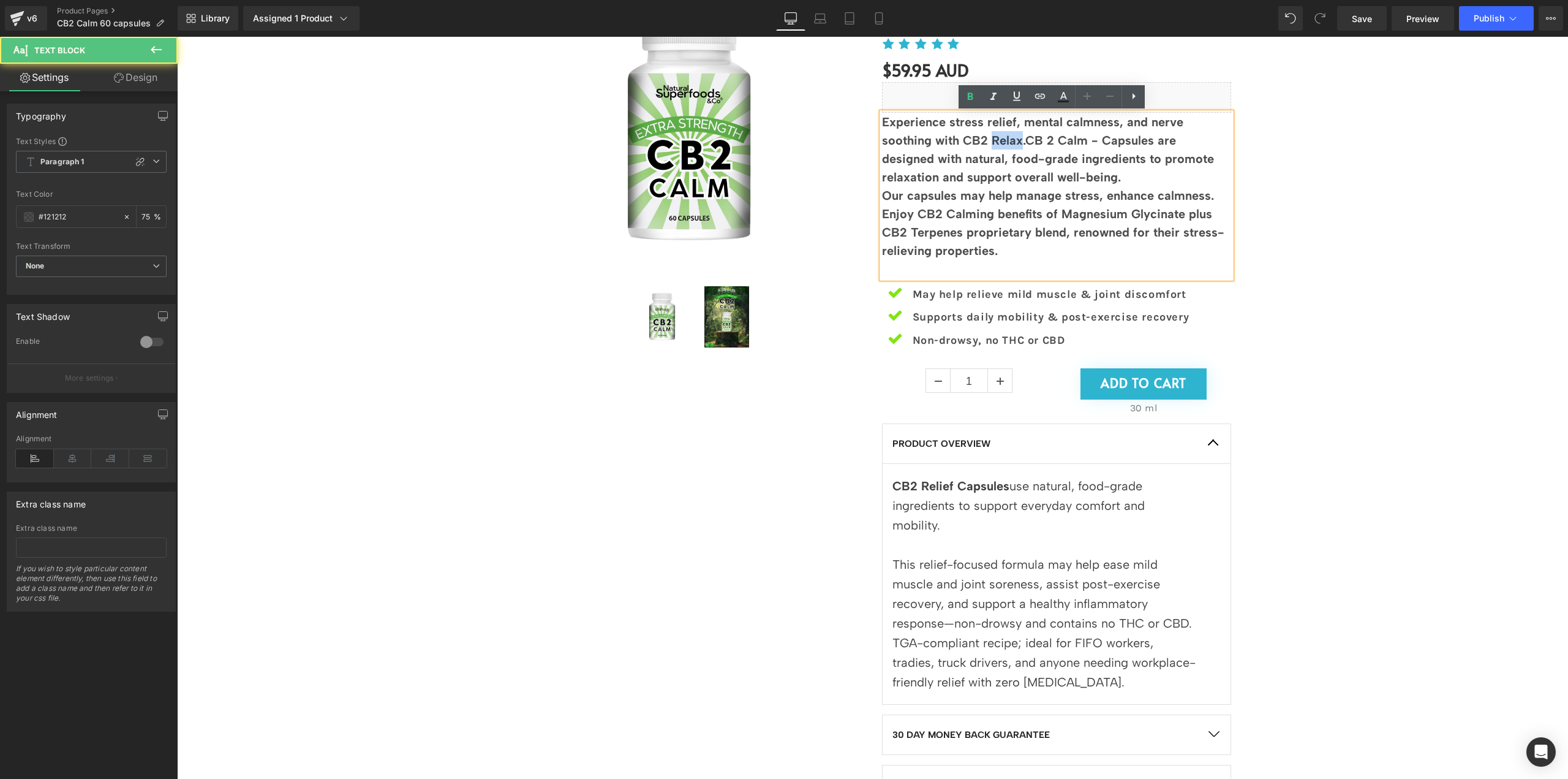
click at [1005, 139] on b "Experience stress relief, mental calmness, and nerve soothing with CB2 Relax.CB…" at bounding box center [1048, 149] width 332 height 70
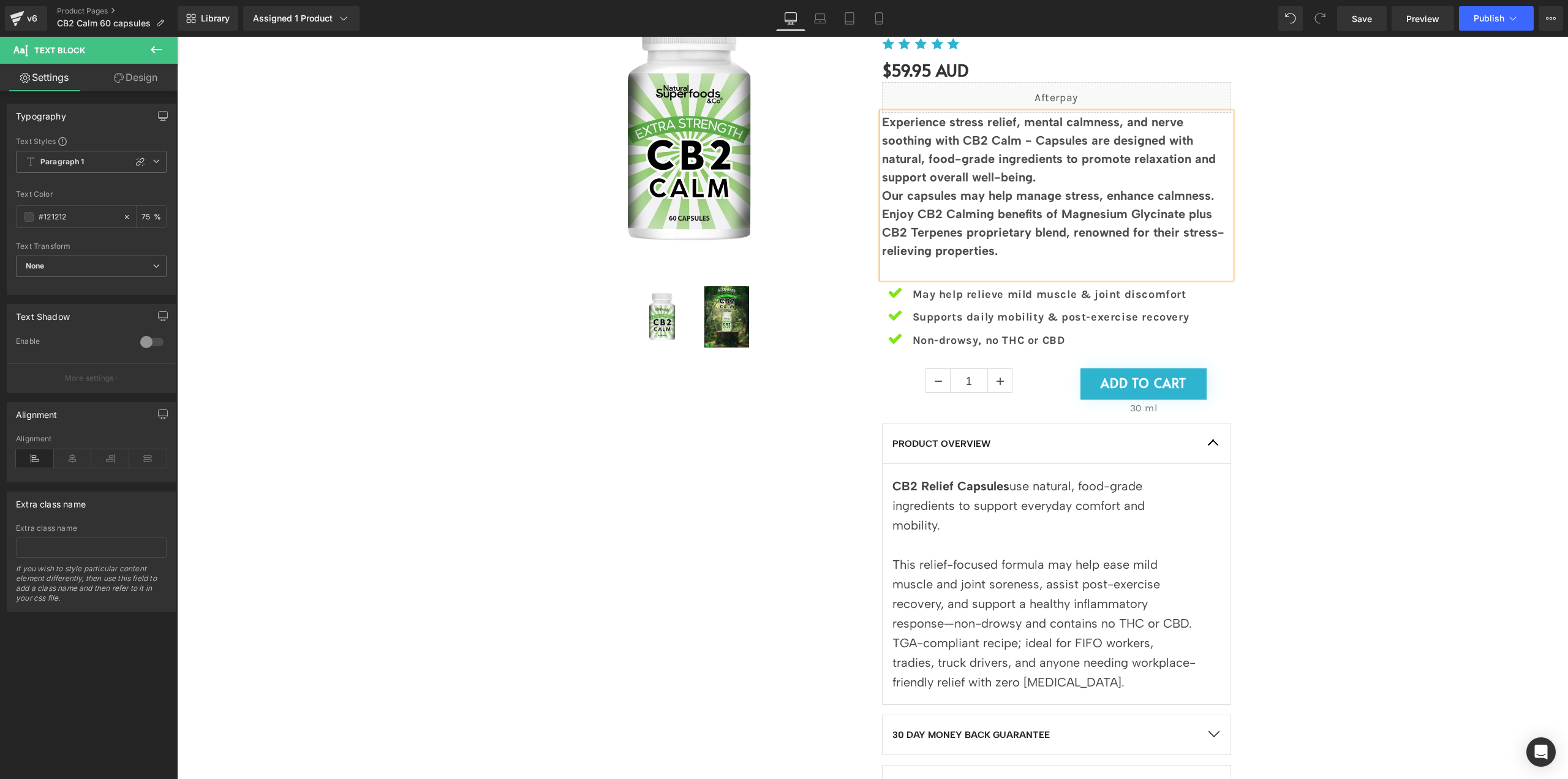
click at [1028, 141] on b "Experience stress relief, mental calmness, and nerve soothing with CB2 Calm - C…" at bounding box center [1049, 149] width 334 height 70
click at [1115, 122] on b "Experience stress relief, mental calmness, and nerve soothing with CB2 Calm - d…" at bounding box center [1055, 149] width 344 height 70
click at [1064, 171] on p "Experience stress relief, mental calmness and nerve soothing with CB2 Calm - de…" at bounding box center [1057, 149] width 349 height 73
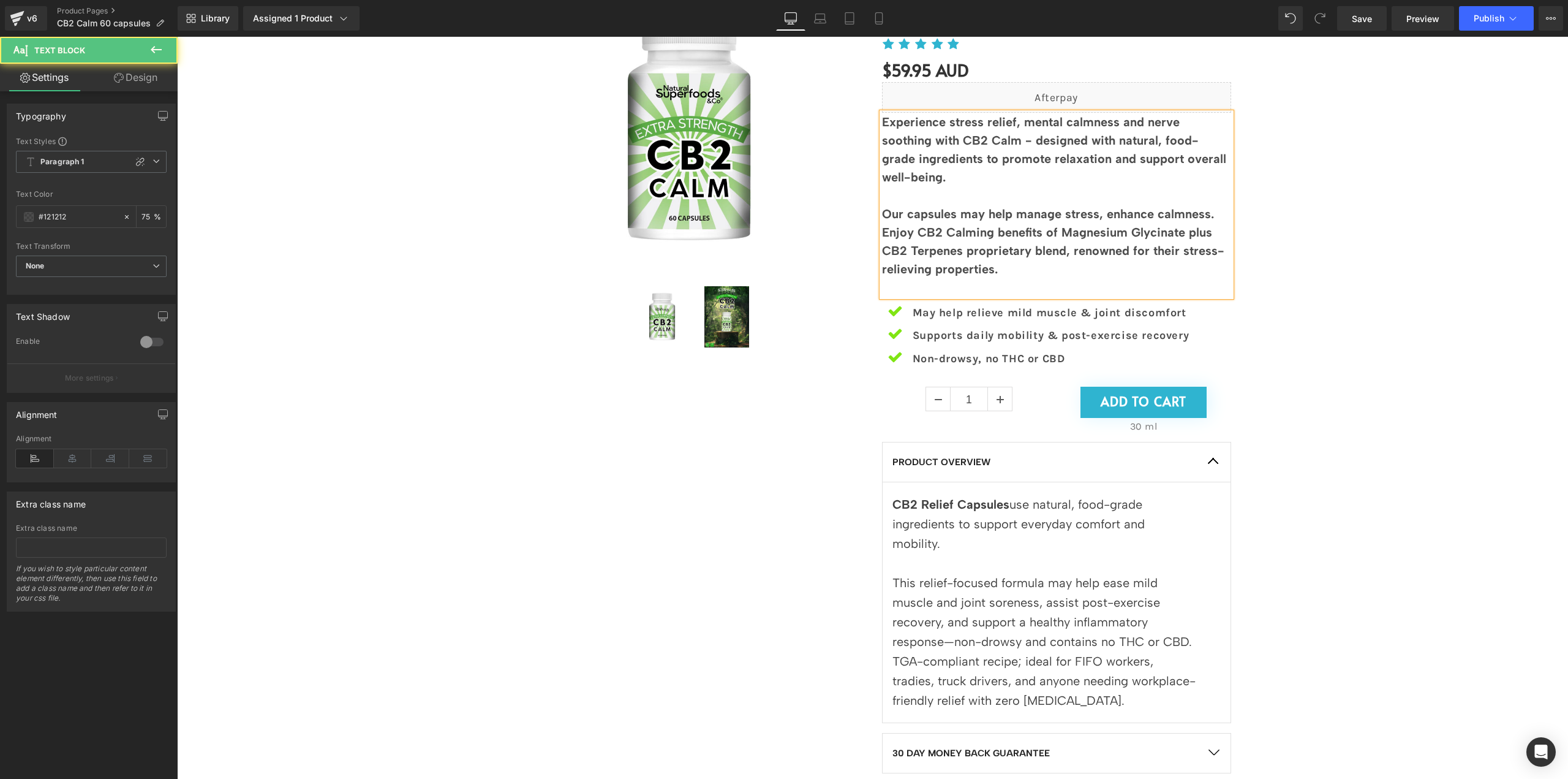
click at [1015, 266] on p "Our capsules may help manage stress, enhance calmness. Enjoy CB2 Calming benefi…" at bounding box center [1057, 242] width 349 height 73
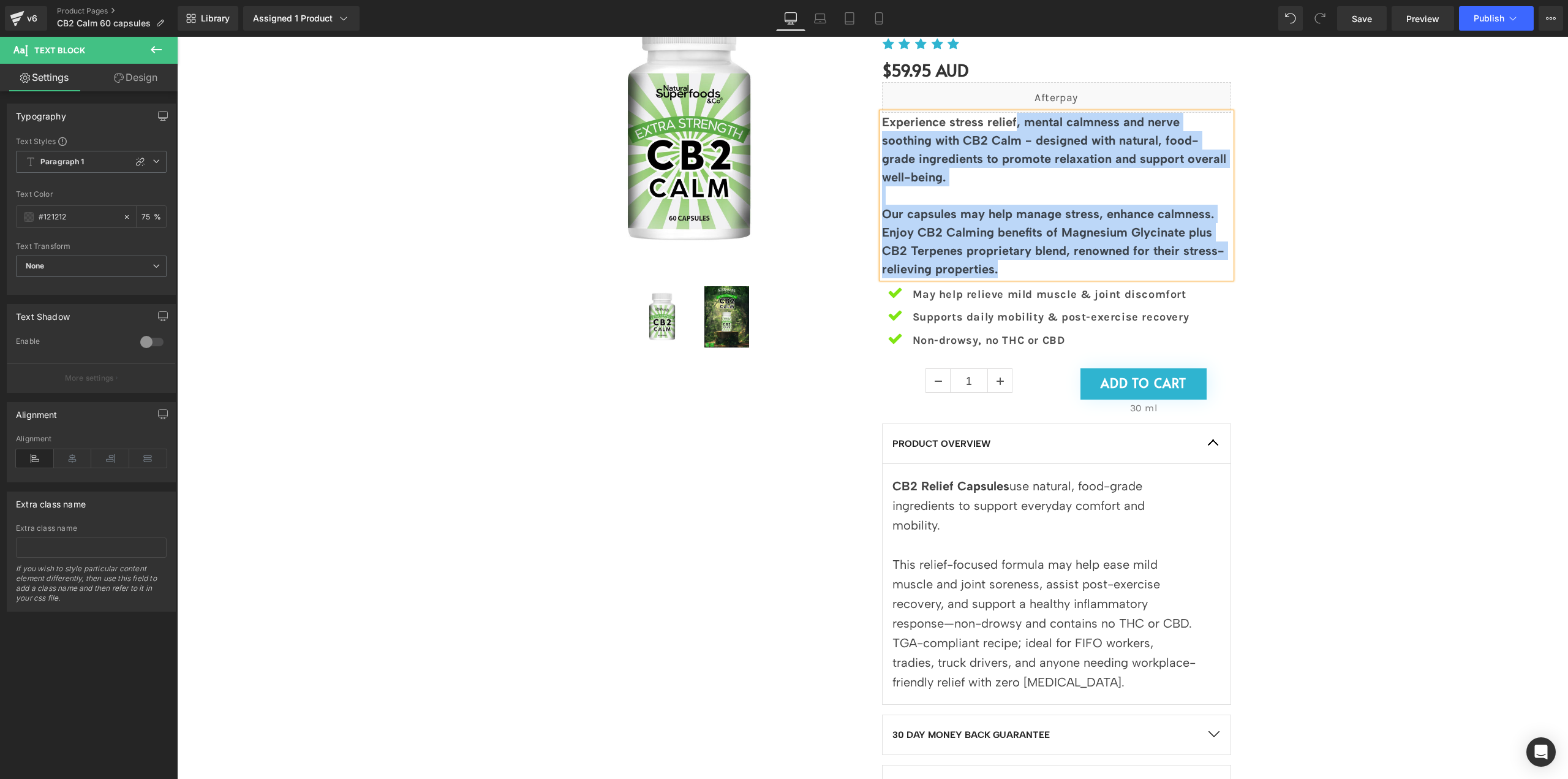
drag, startPoint x: 1017, startPoint y: 268, endPoint x: 1012, endPoint y: 116, distance: 152.1
click at [1012, 116] on div "Experience stress relief, mental calmness and nerve soothing with CB2 Calm - de…" at bounding box center [1057, 195] width 349 height 166
click at [1037, 155] on b "Experience stress relief, mental calmness and nerve soothing with CB2 Calm - de…" at bounding box center [1055, 149] width 344 height 70
drag, startPoint x: 1068, startPoint y: 270, endPoint x: 1010, endPoint y: 114, distance: 166.4
click at [1010, 114] on div "Experience stress relief, mental calmness and nerve soothing with CB2 Calm - de…" at bounding box center [1057, 195] width 349 height 166
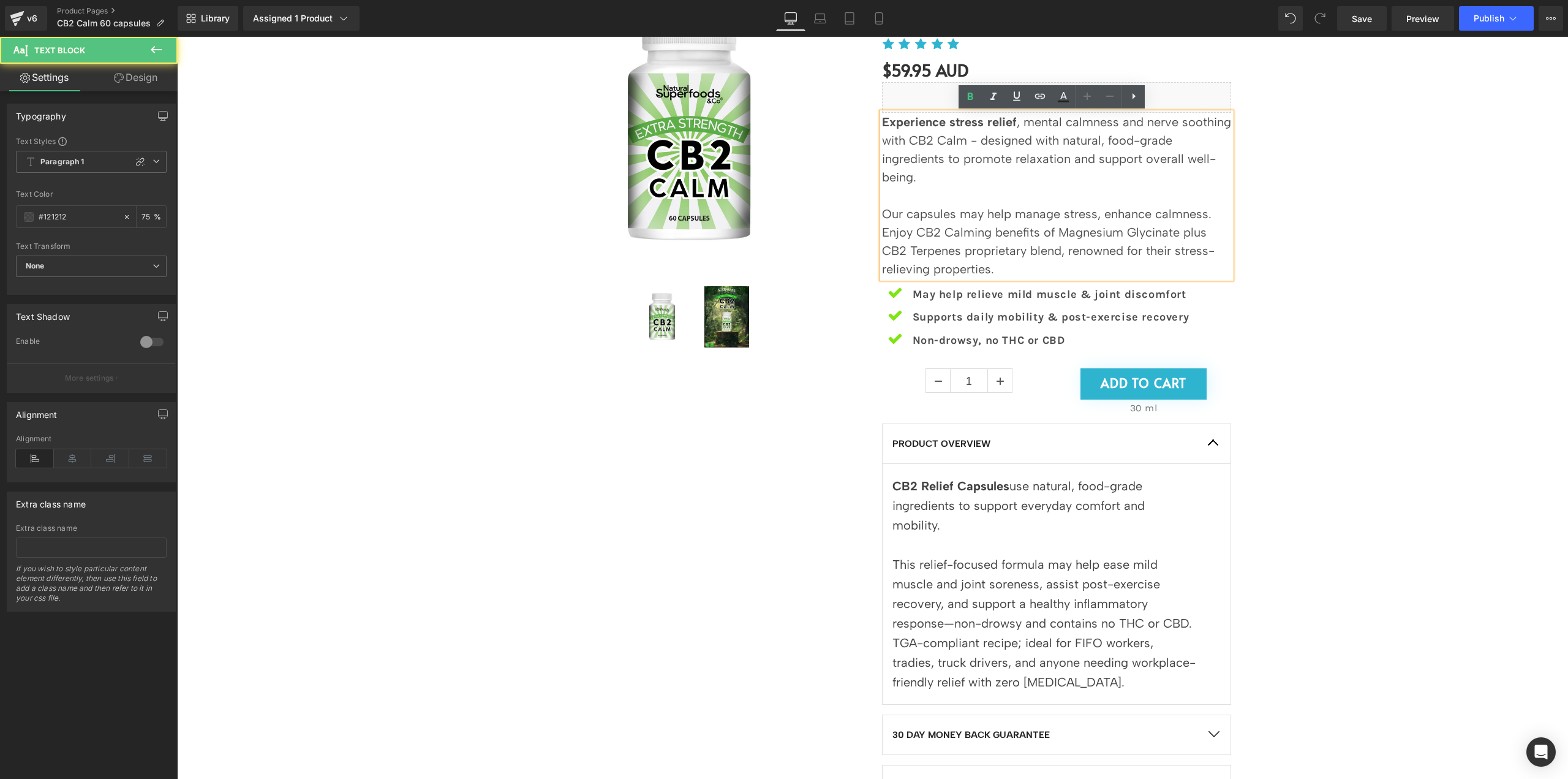
click at [1092, 207] on p "Our capsules may help manage stress, enhance calmness. Enjoy CB2 Calming benefi…" at bounding box center [1057, 242] width 349 height 73
click at [961, 140] on p "Experience stress relief , mental calmness and nerve soothing with CB2 Calm - d…" at bounding box center [1057, 149] width 349 height 73
drag, startPoint x: 878, startPoint y: 234, endPoint x: 988, endPoint y: 229, distance: 110.1
click at [988, 229] on p "Our capsules may help manage stress, enhance calmness. Enjoy CB2 Calming benefi…" at bounding box center [1057, 242] width 349 height 73
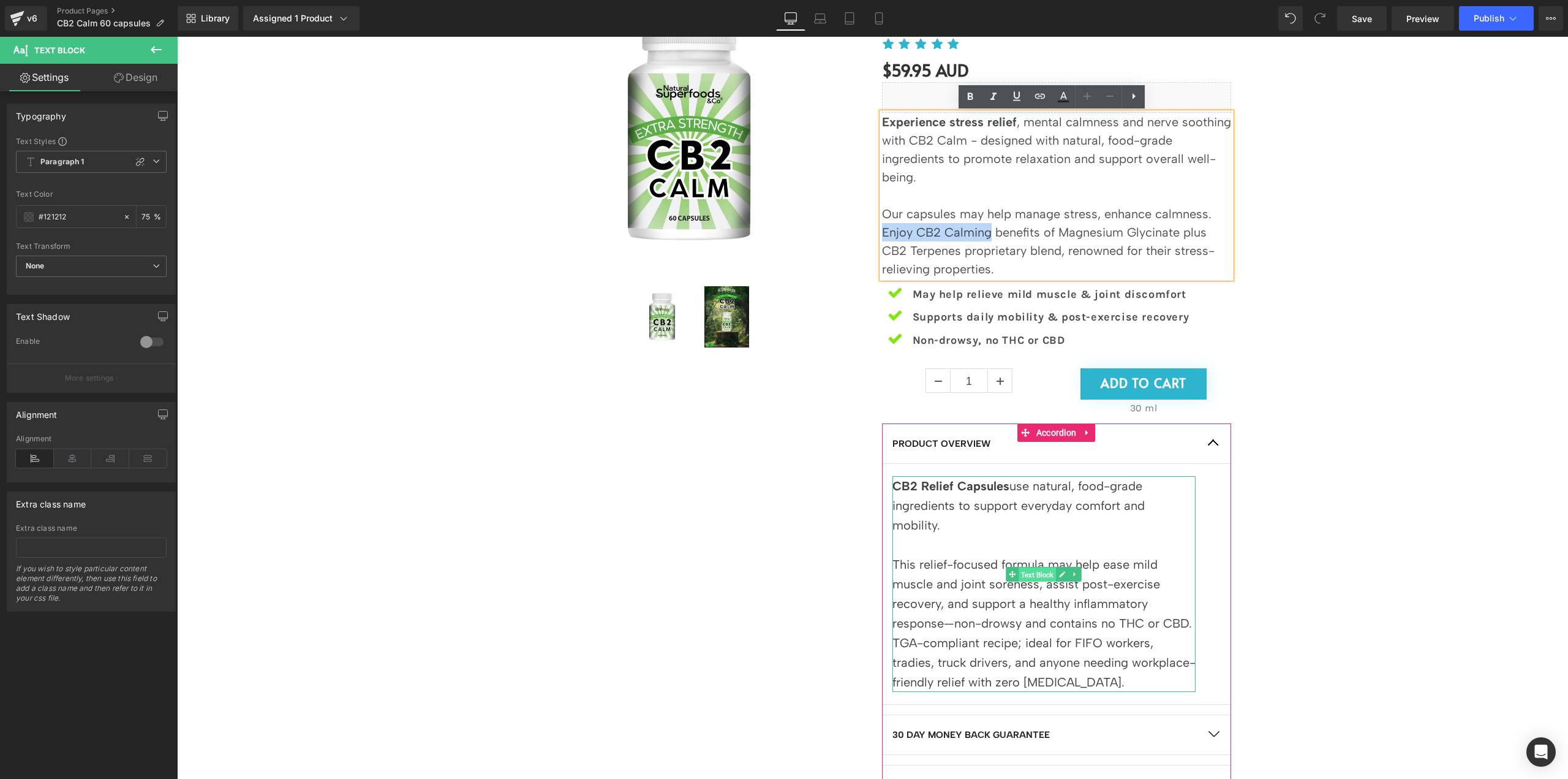
click at [1038, 578] on span "Text Block" at bounding box center [1038, 575] width 38 height 15
click at [1060, 576] on icon at bounding box center [1063, 574] width 7 height 7
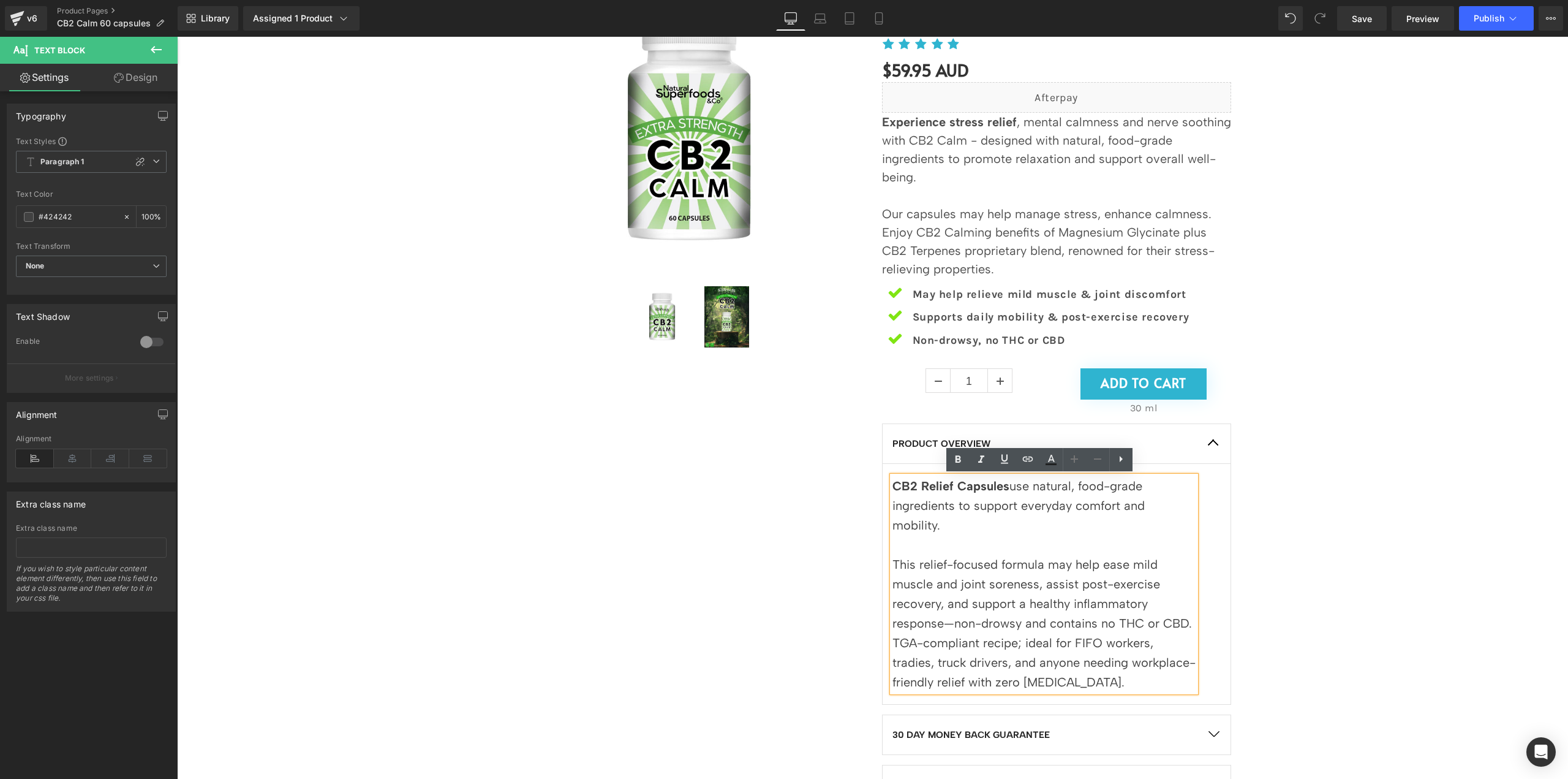
click at [1072, 563] on p "This relief-focused formula may help ease mild muscle and joint soreness, assis…" at bounding box center [1043, 623] width 303 height 137
click at [1068, 573] on p "This relief-focused formula may help ease mild muscle and joint soreness, assis…" at bounding box center [1043, 623] width 303 height 137
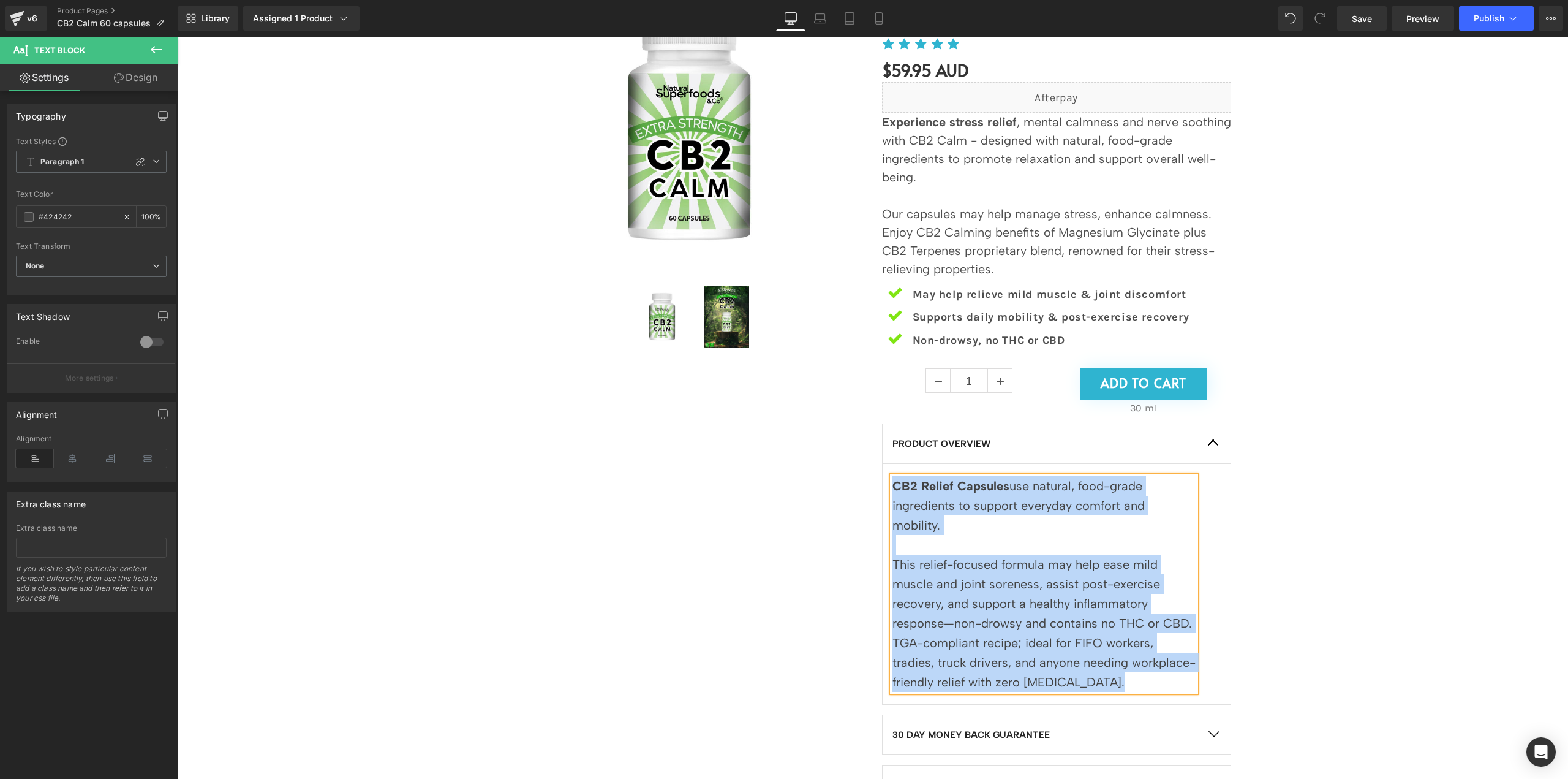
paste div
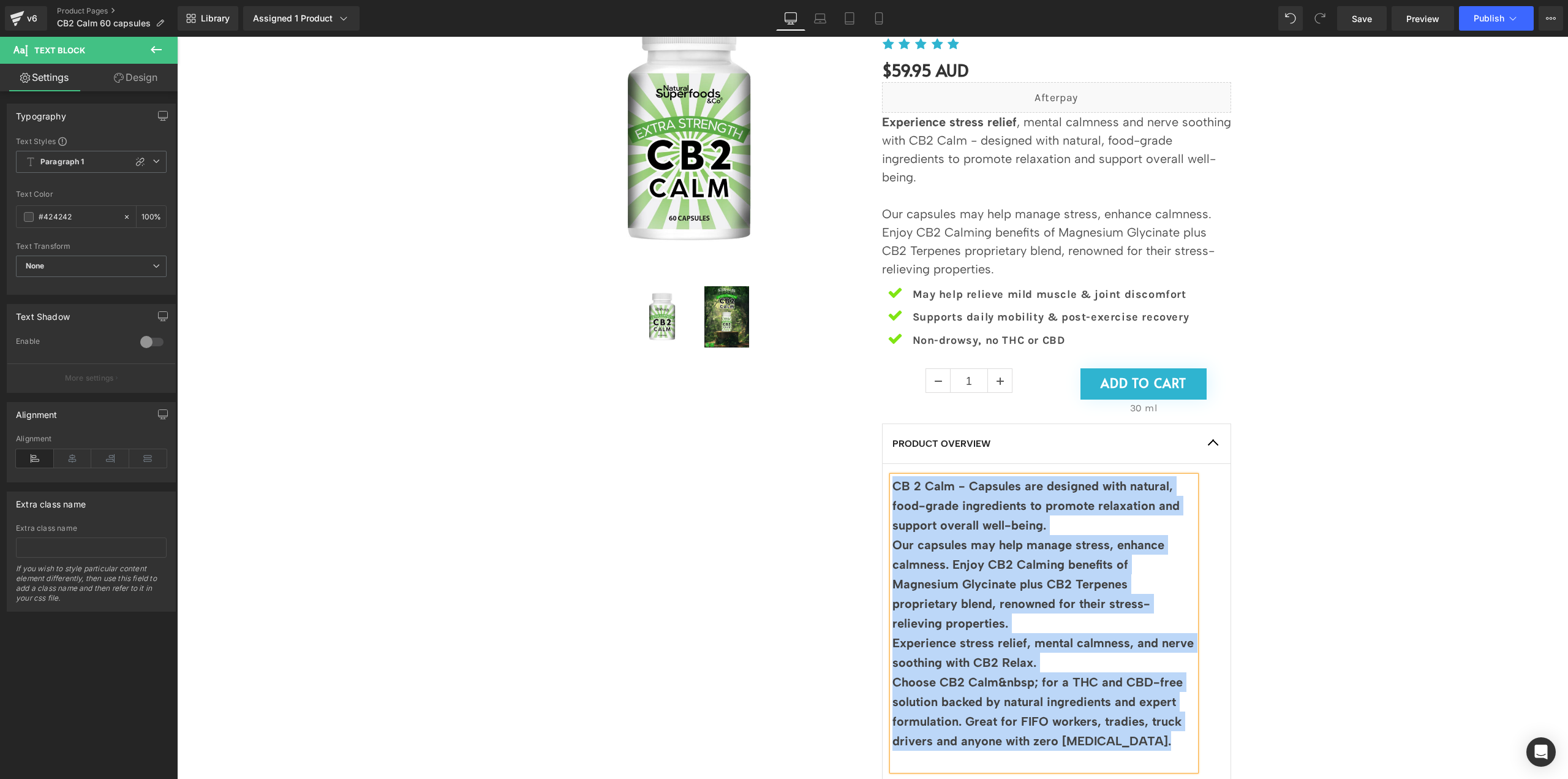
click at [1069, 554] on p "Our capsules may help manage stress, enhance calmness. Enjoy CB2 Calming benefi…" at bounding box center [1043, 584] width 303 height 98
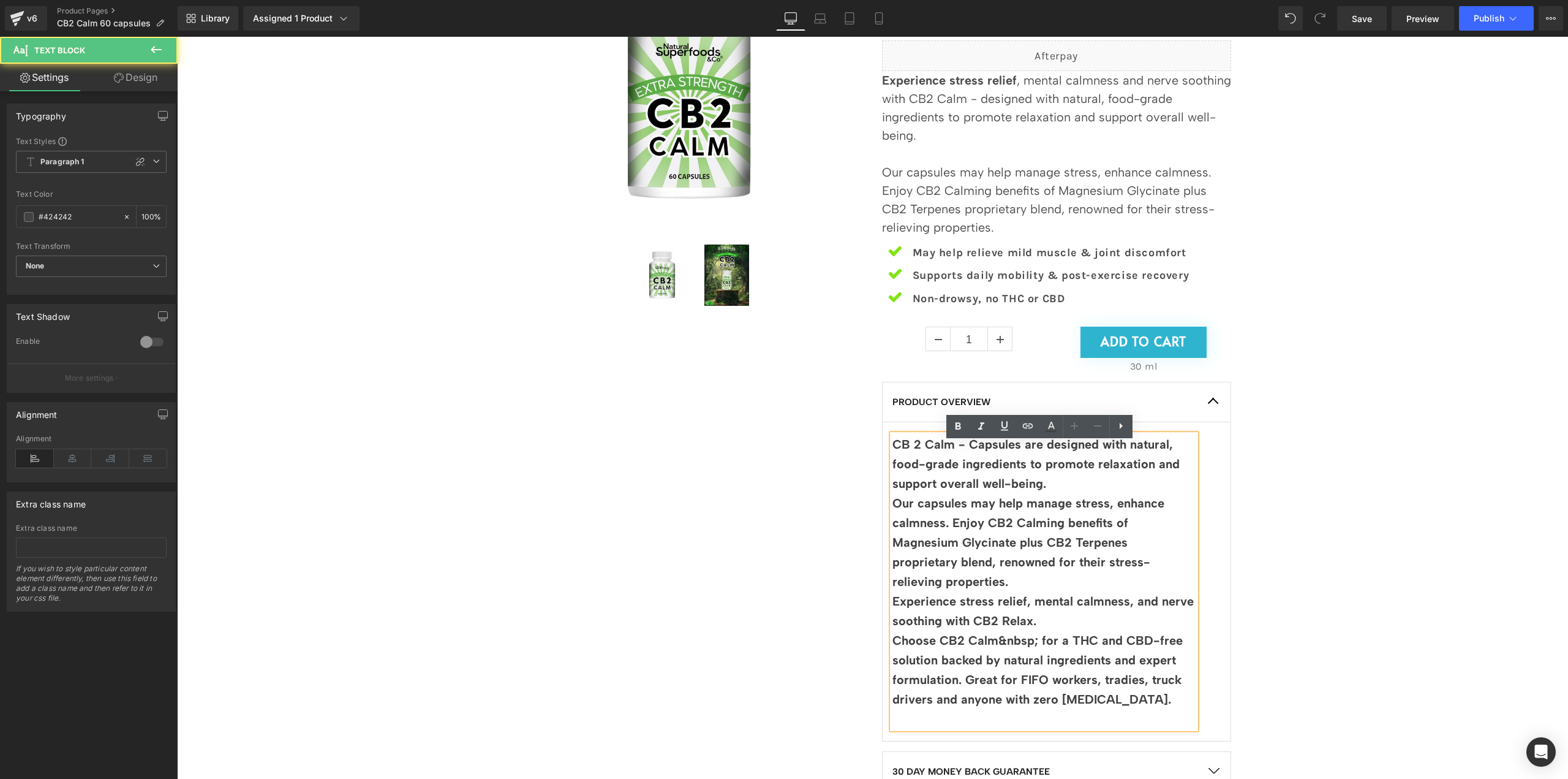
scroll to position [245, 0]
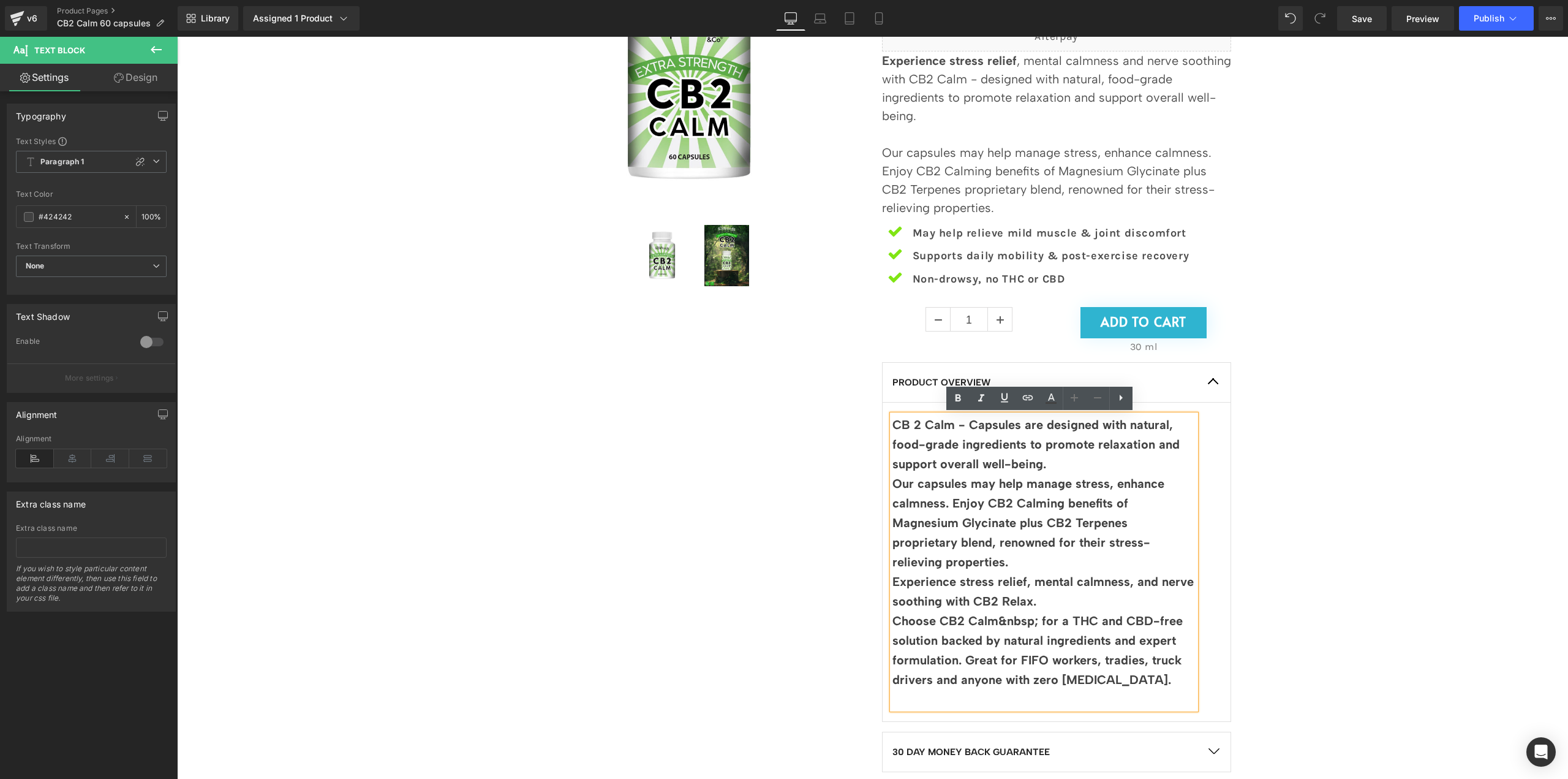
click at [1069, 470] on p "CB 2 Calm - Capsules are designed with natural, food-grade ingredients to promo…" at bounding box center [1043, 444] width 303 height 59
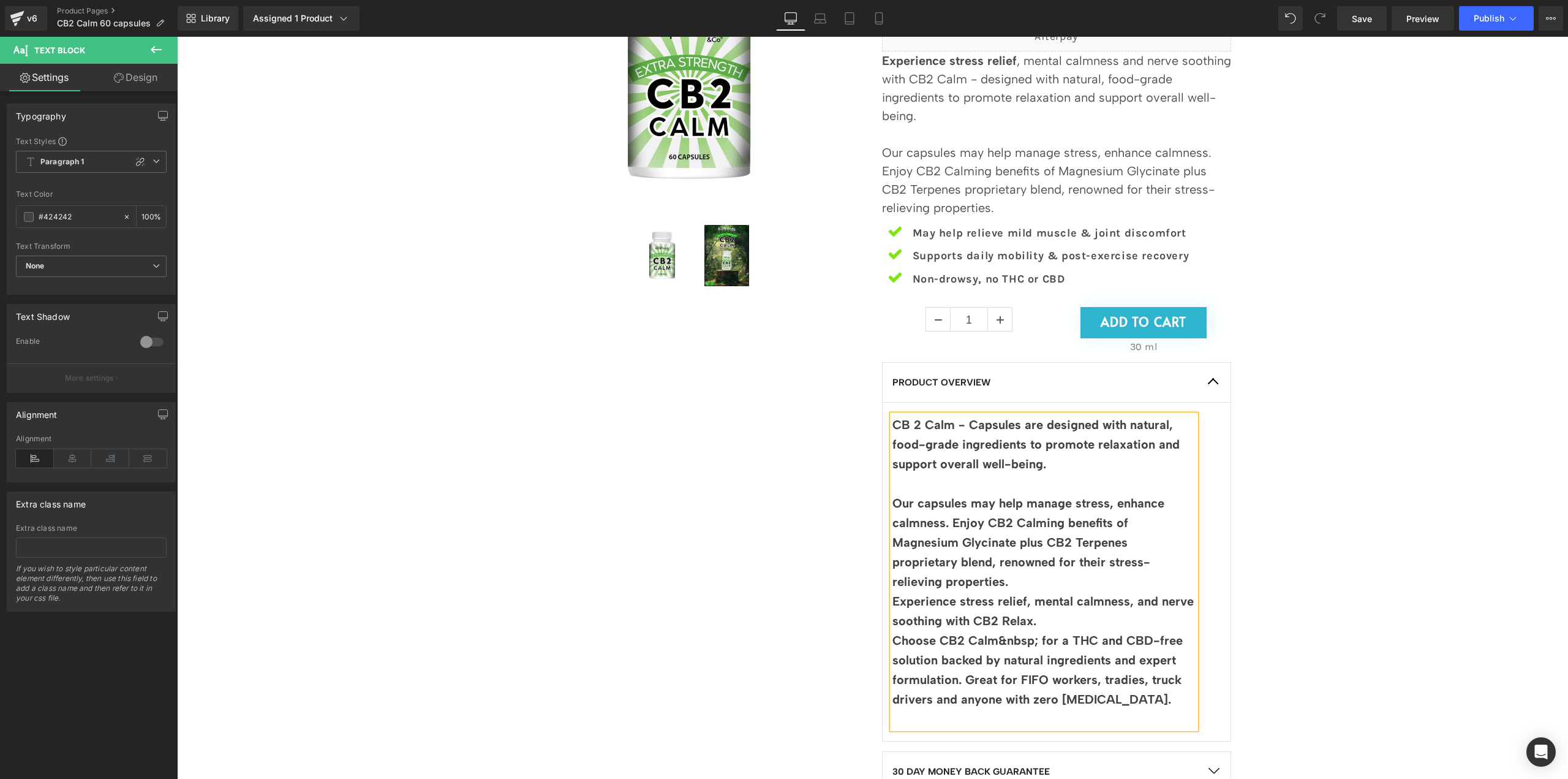
click at [1057, 598] on p "Experience stress relief, mental calmness, and nerve soothing with CB2 Relax." at bounding box center [1043, 611] width 303 height 39
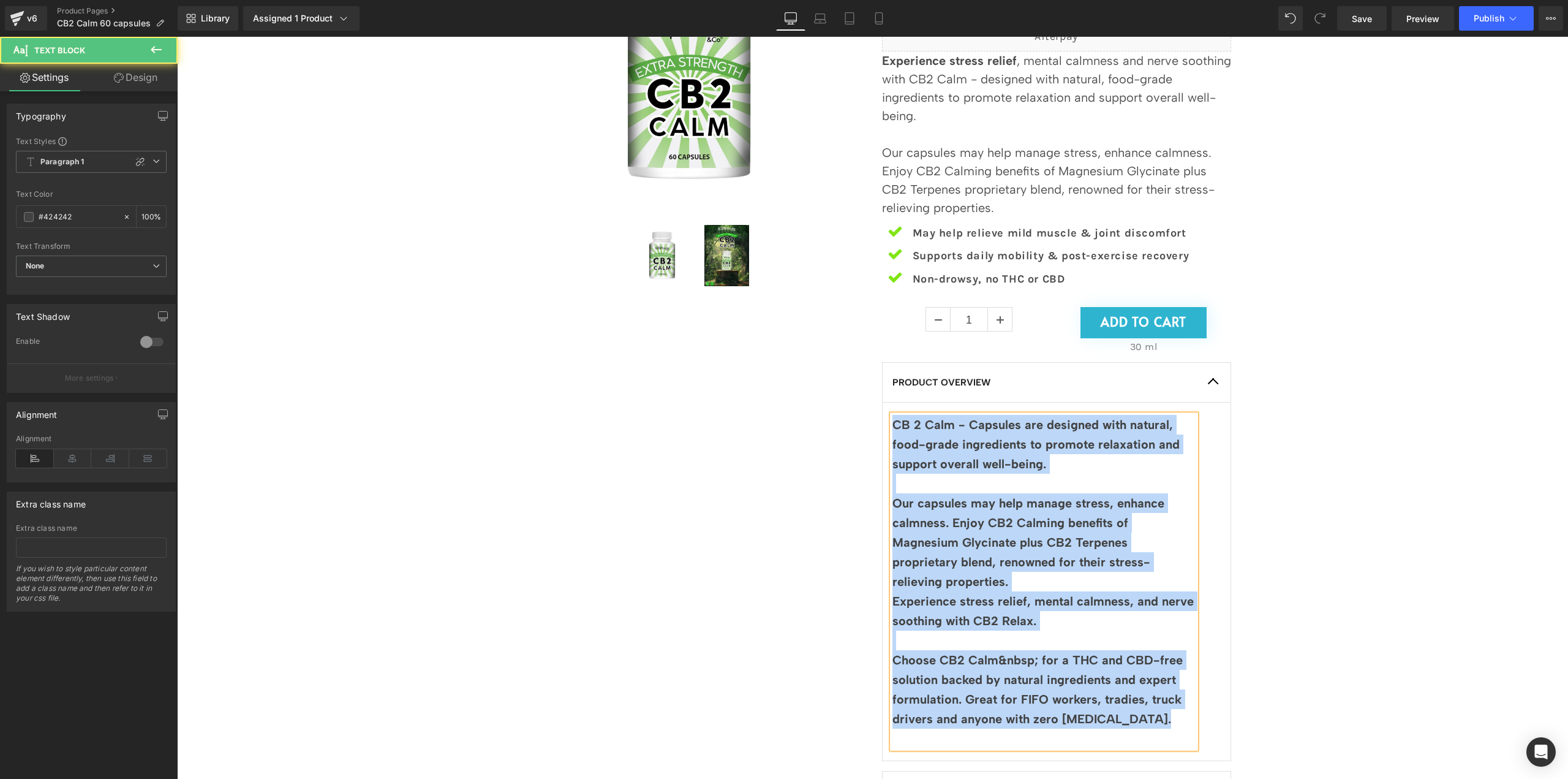
drag, startPoint x: 1144, startPoint y: 691, endPoint x: 873, endPoint y: 419, distance: 384.0
click at [873, 419] on div "EXTRA STRENGTH, TURBO CHARGED Heading CB2 Calm 60 capsules (P) Title Icon Icon …" at bounding box center [1056, 435] width 367 height 1027
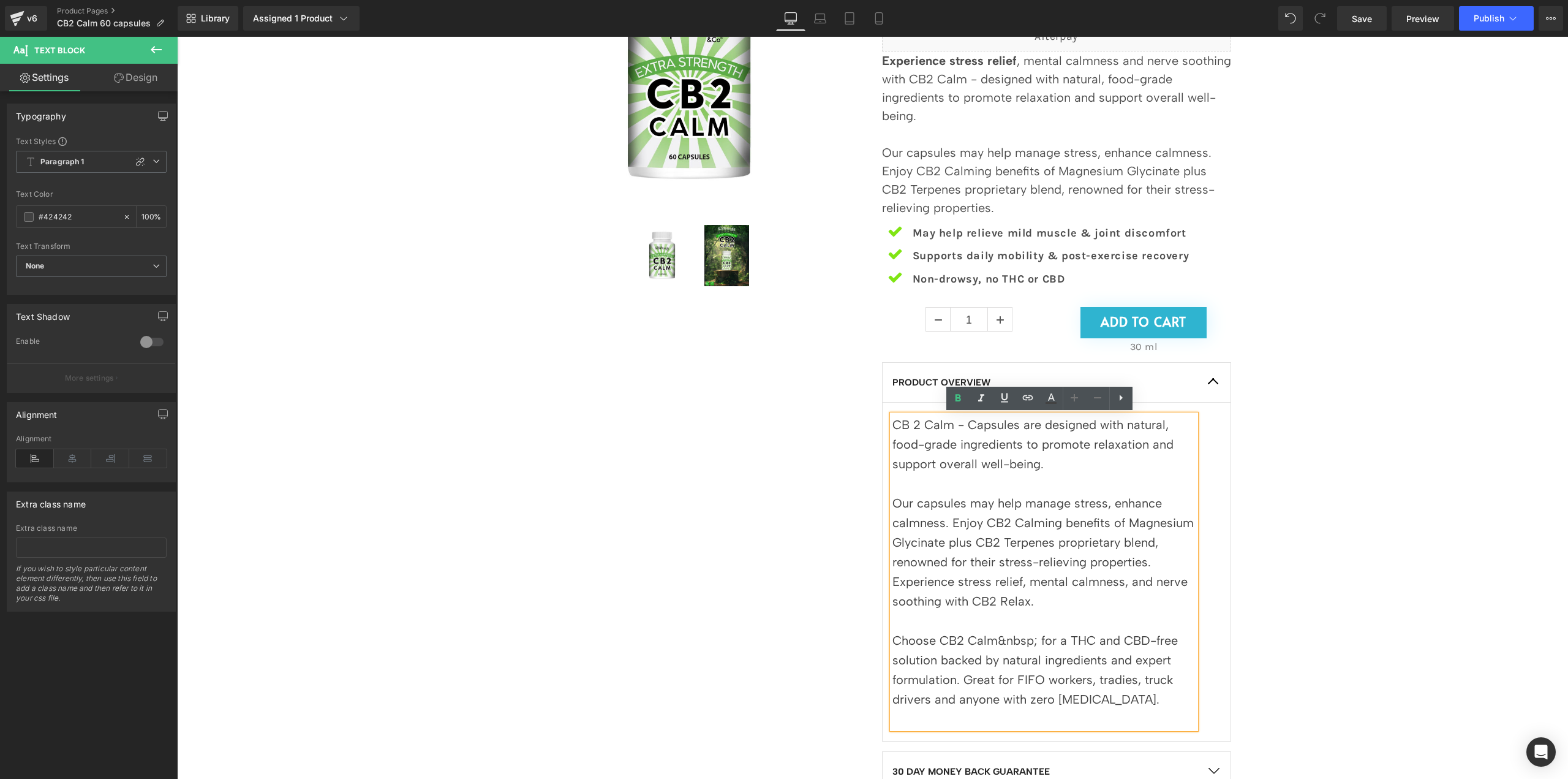
click at [1364, 559] on div "Sale Off (P) Image (P) Image List" at bounding box center [872, 419] width 1379 height 1032
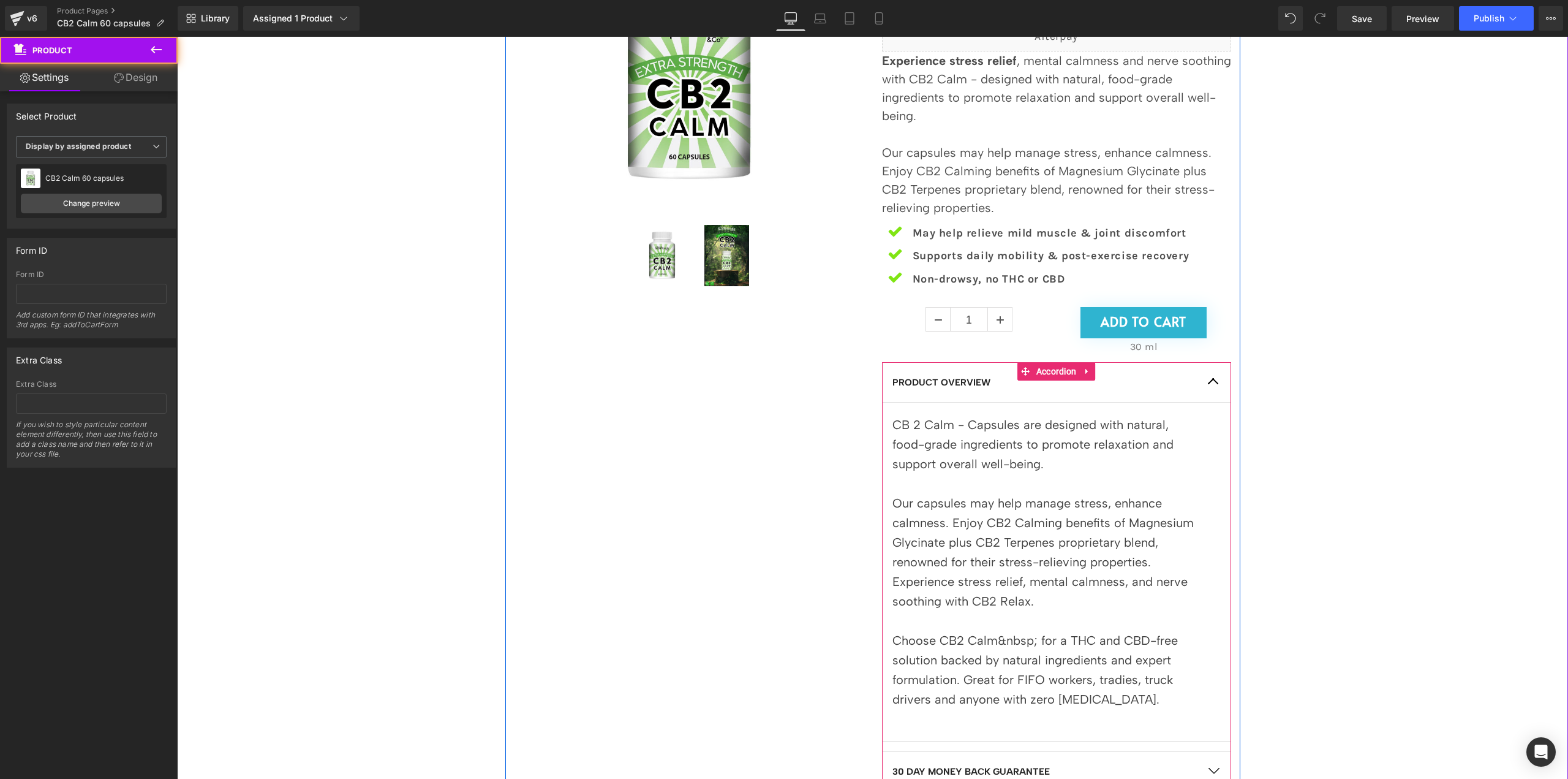
click at [1162, 696] on p "Choose CB2 Calm&nbsp; for a THC and CBD-free solution backed by natural ingredi…" at bounding box center [1043, 670] width 303 height 78
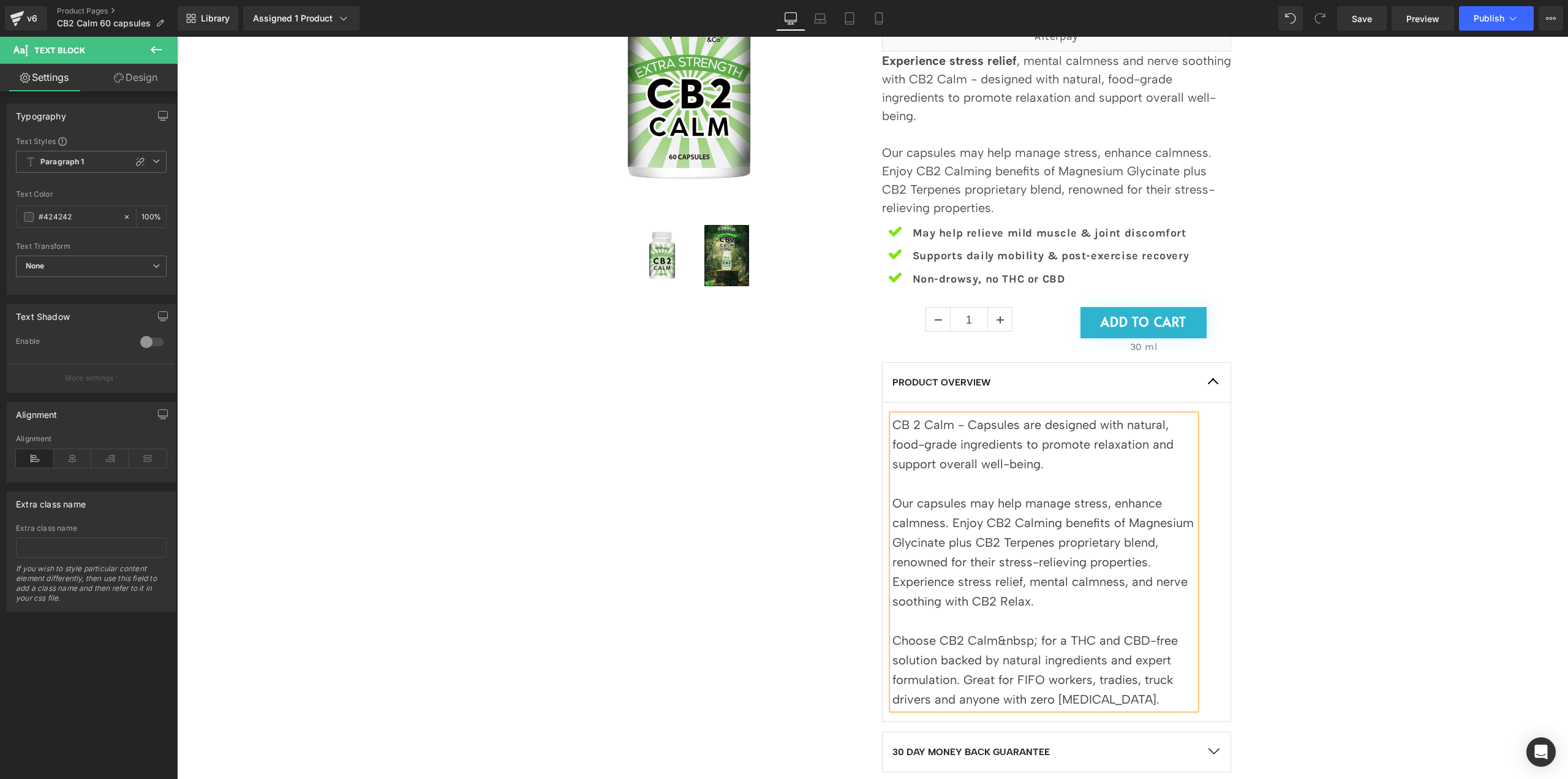
click at [993, 639] on p "Choose CB2 Calm&nbsp; for a THC and CBD-free solution backed by natural ingredi…" at bounding box center [1043, 670] width 303 height 78
click at [995, 600] on p "Experience stress relief, mental calmness, and nerve soothing with CB2 Relax." at bounding box center [1043, 591] width 303 height 39
click at [1083, 594] on p "Experience stress relief, mental calmness, and nerve soothing with CB2 Calm." at bounding box center [1043, 591] width 303 height 39
click at [946, 424] on p "CB 2 Calm - Capsules are designed with natural, food-grade ingredients to promo…" at bounding box center [1043, 444] width 303 height 59
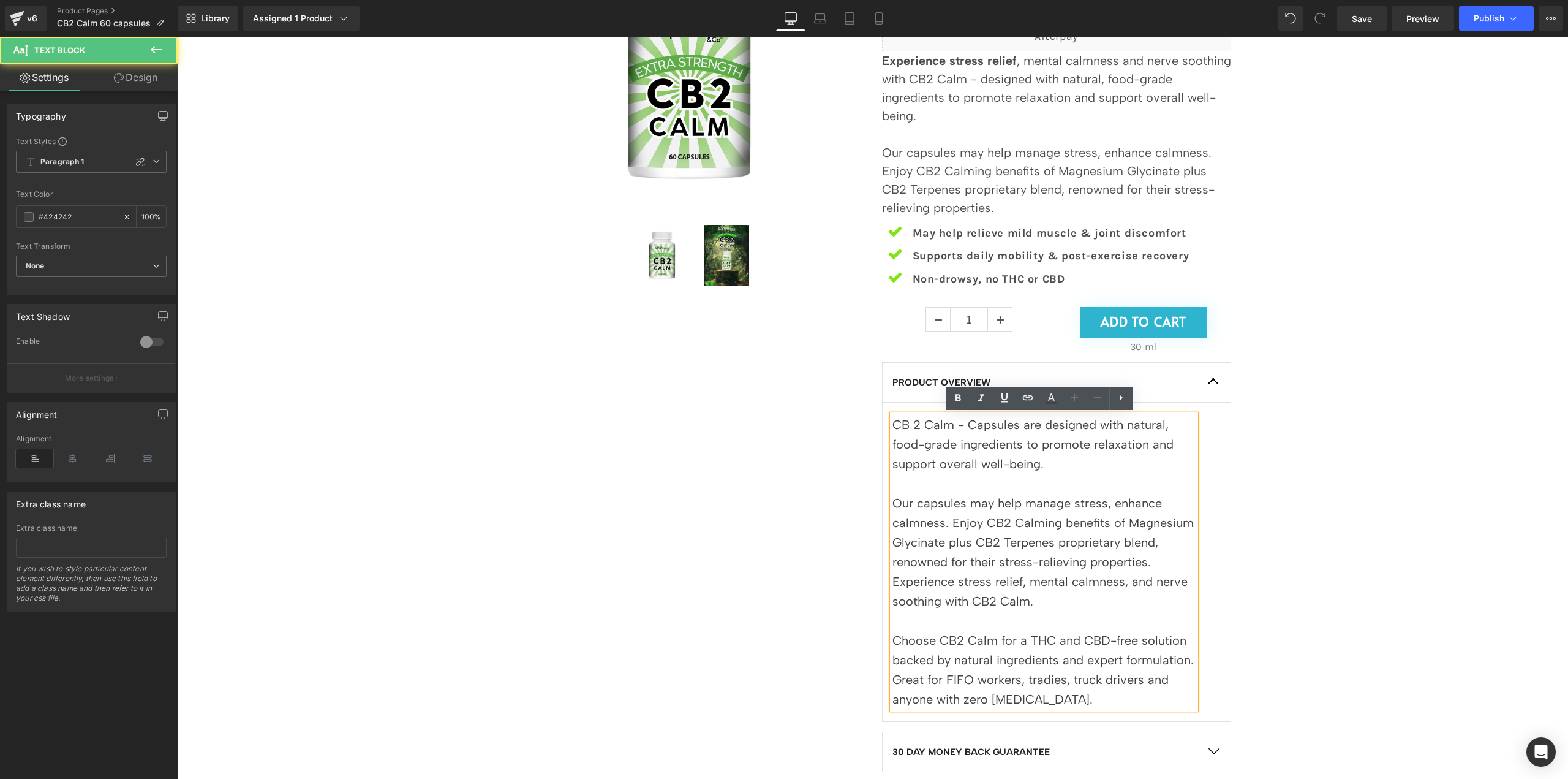
click at [951, 425] on p "CB 2 Calm - Capsules are designed with natural, food-grade ingredients to promo…" at bounding box center [1043, 444] width 303 height 59
drag, startPoint x: 1003, startPoint y: 426, endPoint x: 851, endPoint y: 426, distance: 152.0
click at [851, 426] on div "Sale Off (P) Image (P) Image List EXTRA STRENGTH, TURBO CHARGED Heading CB2 Cal…" at bounding box center [873, 409] width 735 height 1013
click at [908, 422] on strong "CB 2 Calm Capsules" at bounding box center [951, 425] width 118 height 15
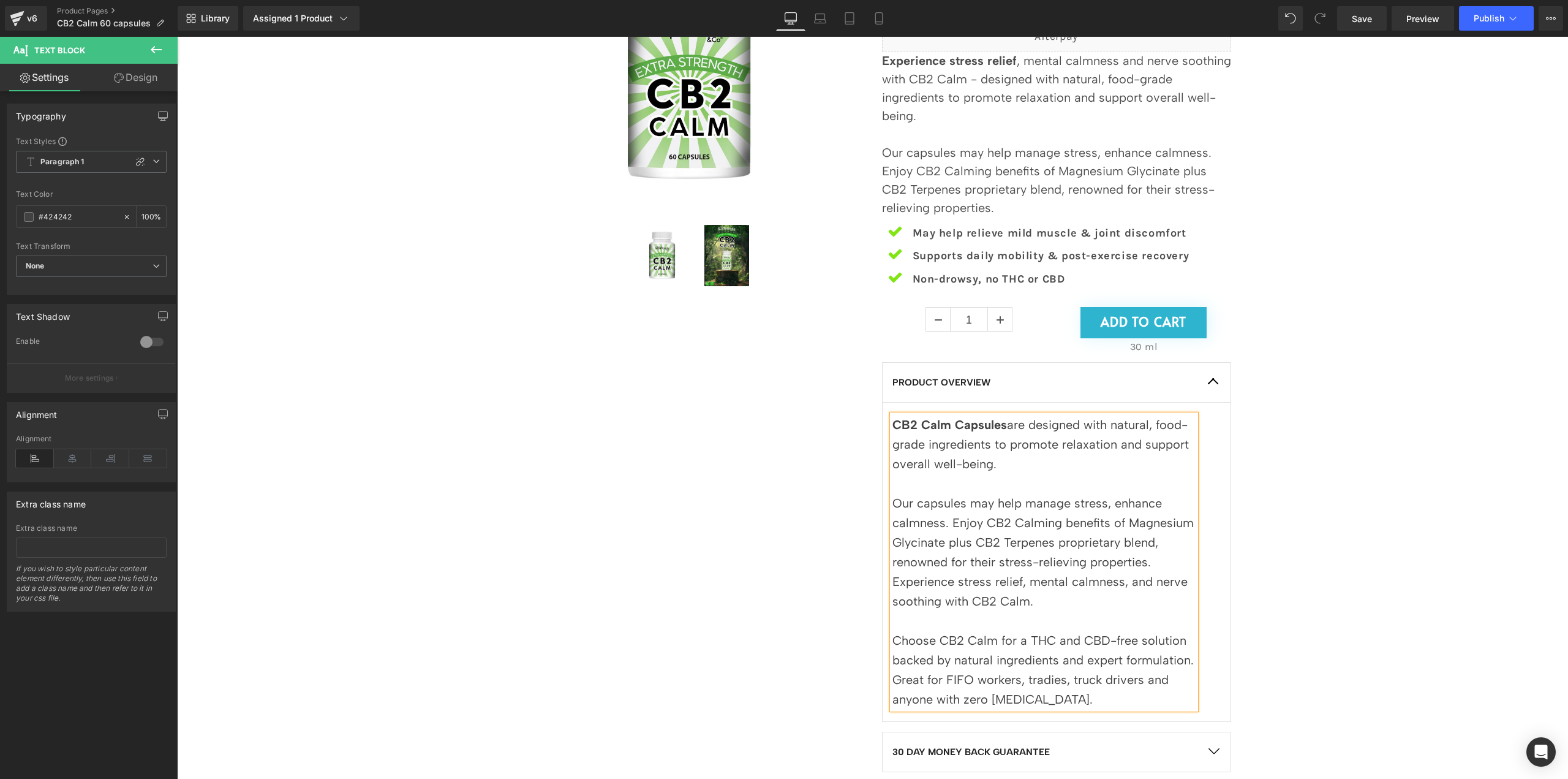
click at [1066, 475] on p at bounding box center [1043, 483] width 303 height 20
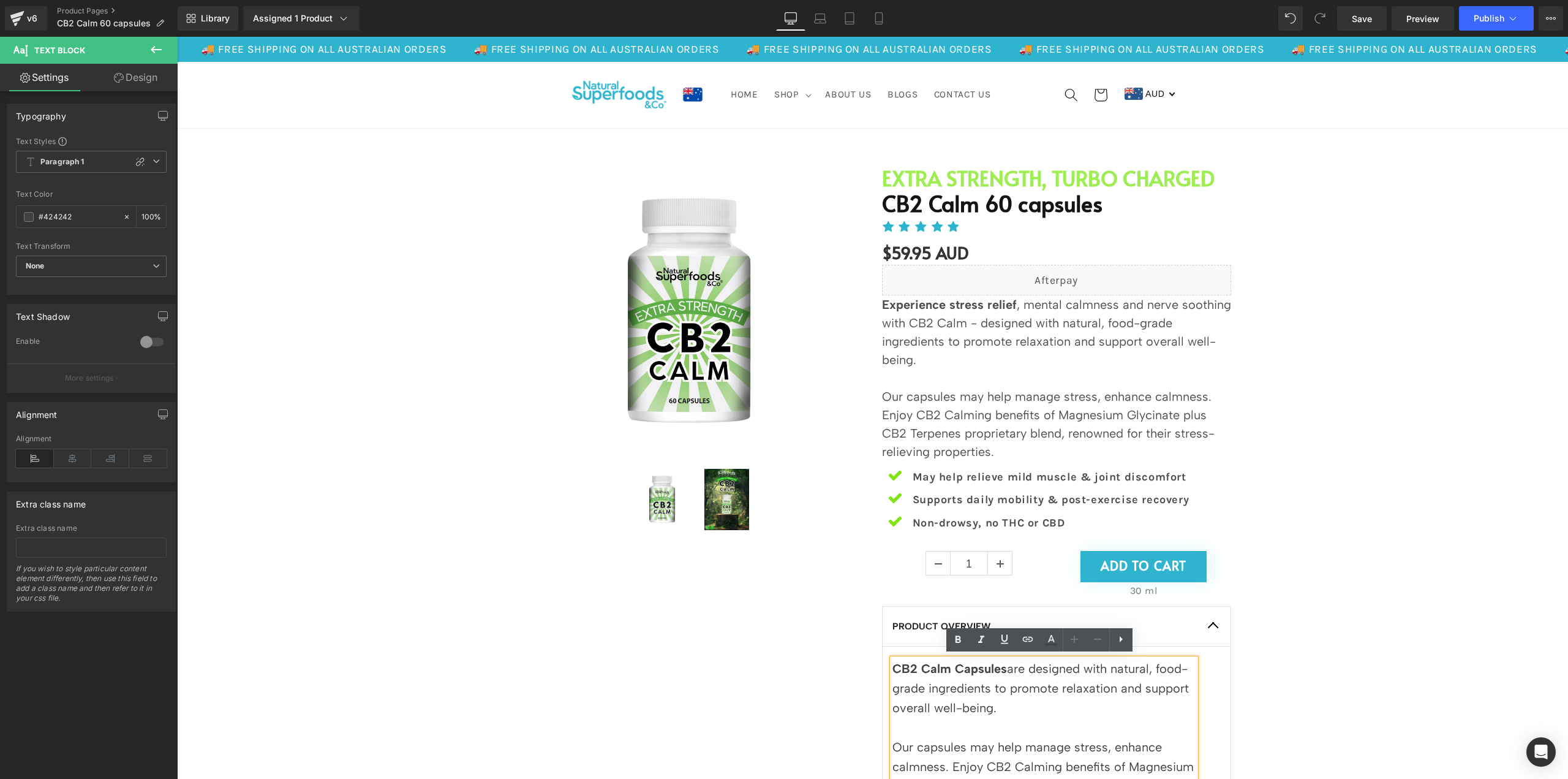
scroll to position [0, 0]
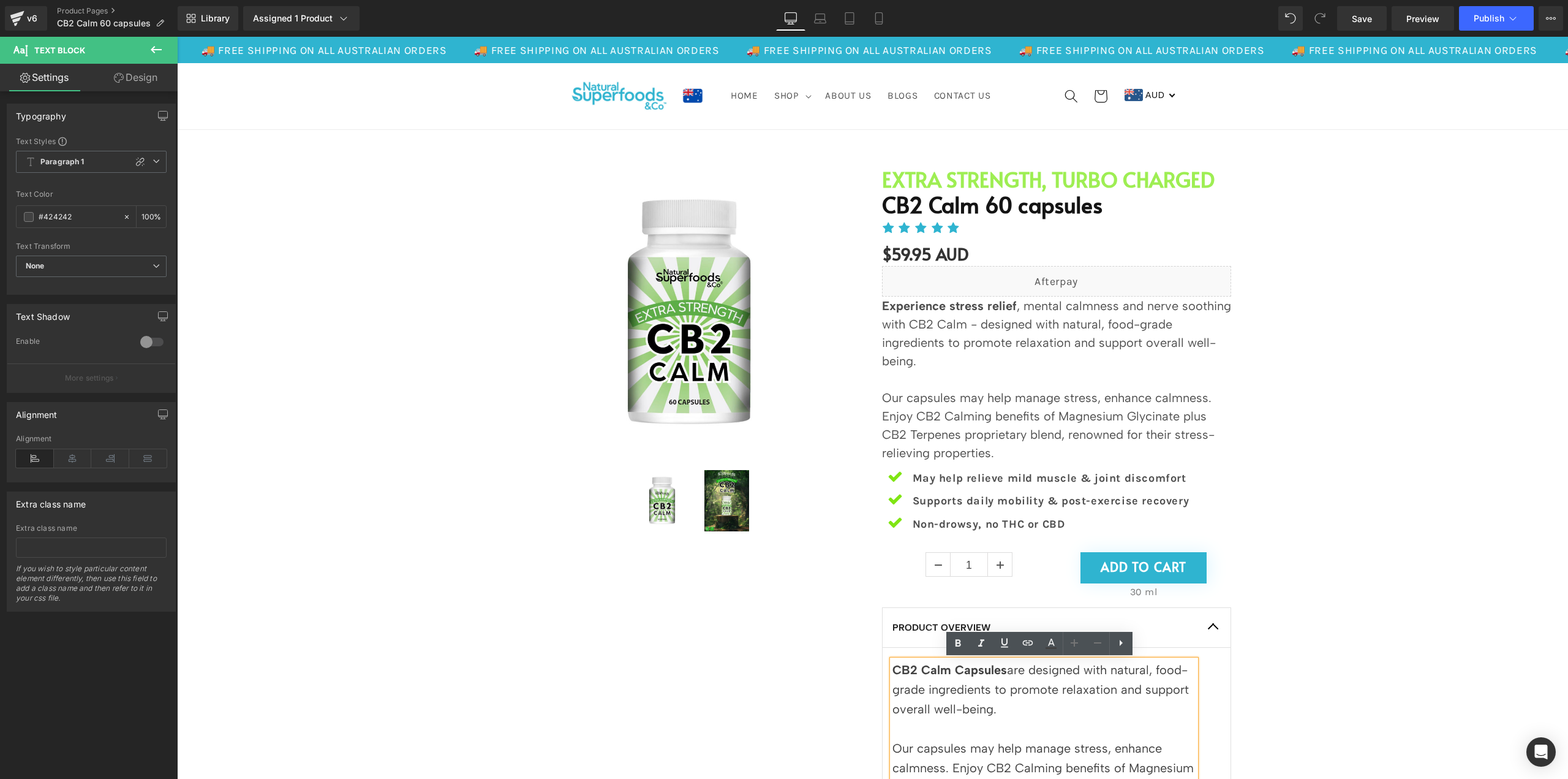
click at [1348, 436] on div "Sale Off (P) Image (P) Image List" at bounding box center [872, 655] width 1379 height 1013
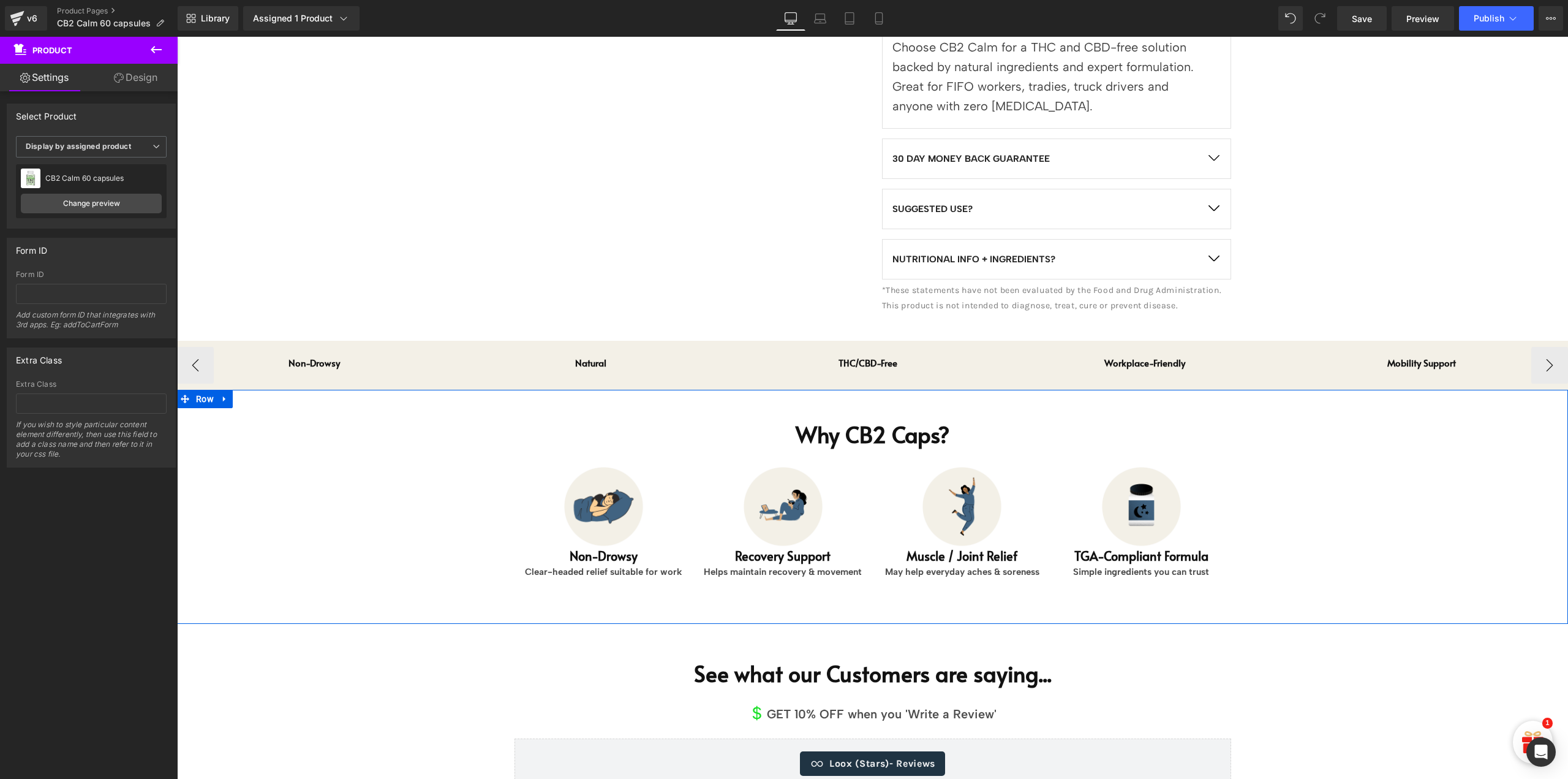
scroll to position [858, 0]
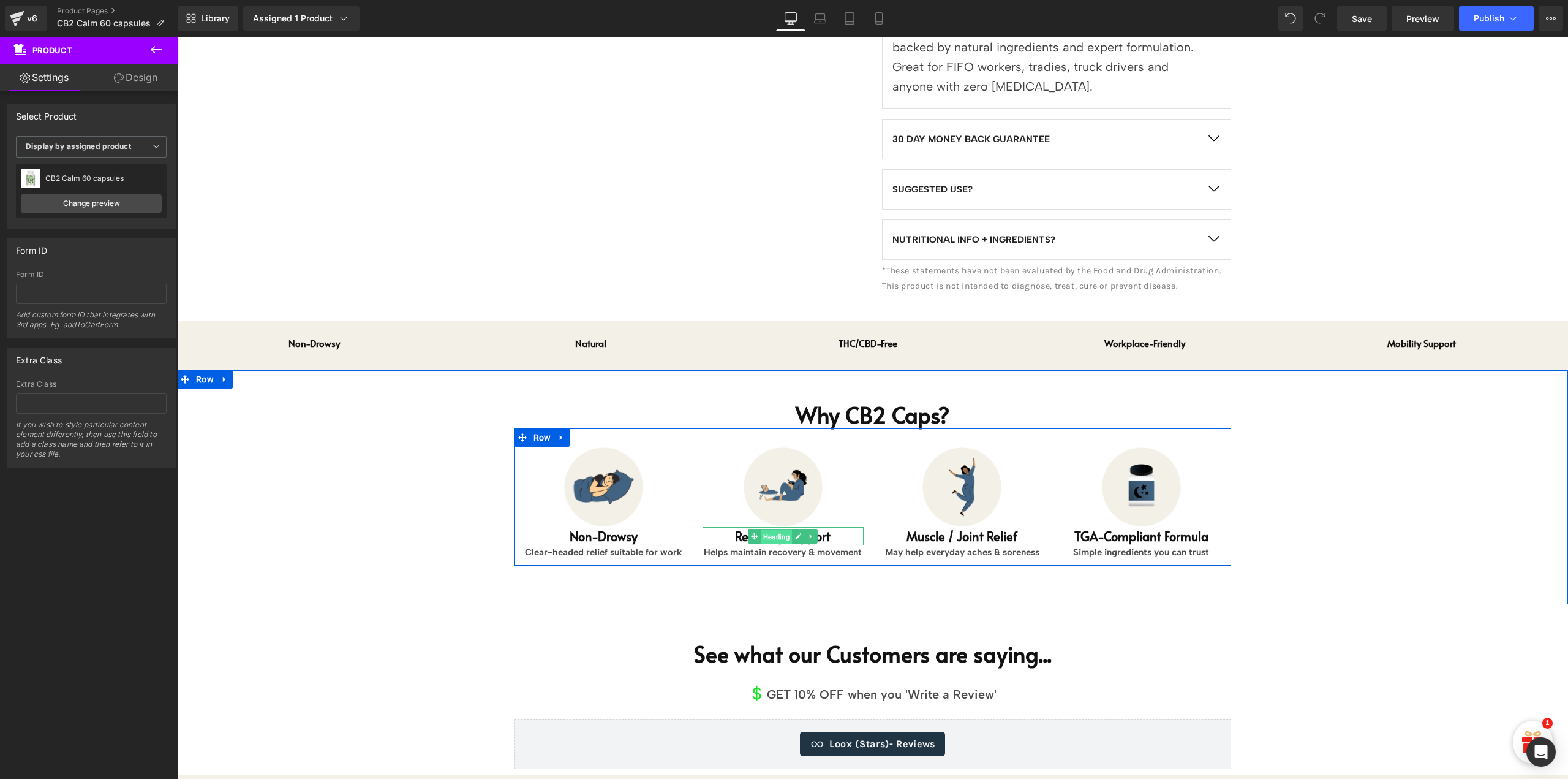
click at [762, 537] on span "Heading" at bounding box center [776, 536] width 31 height 15
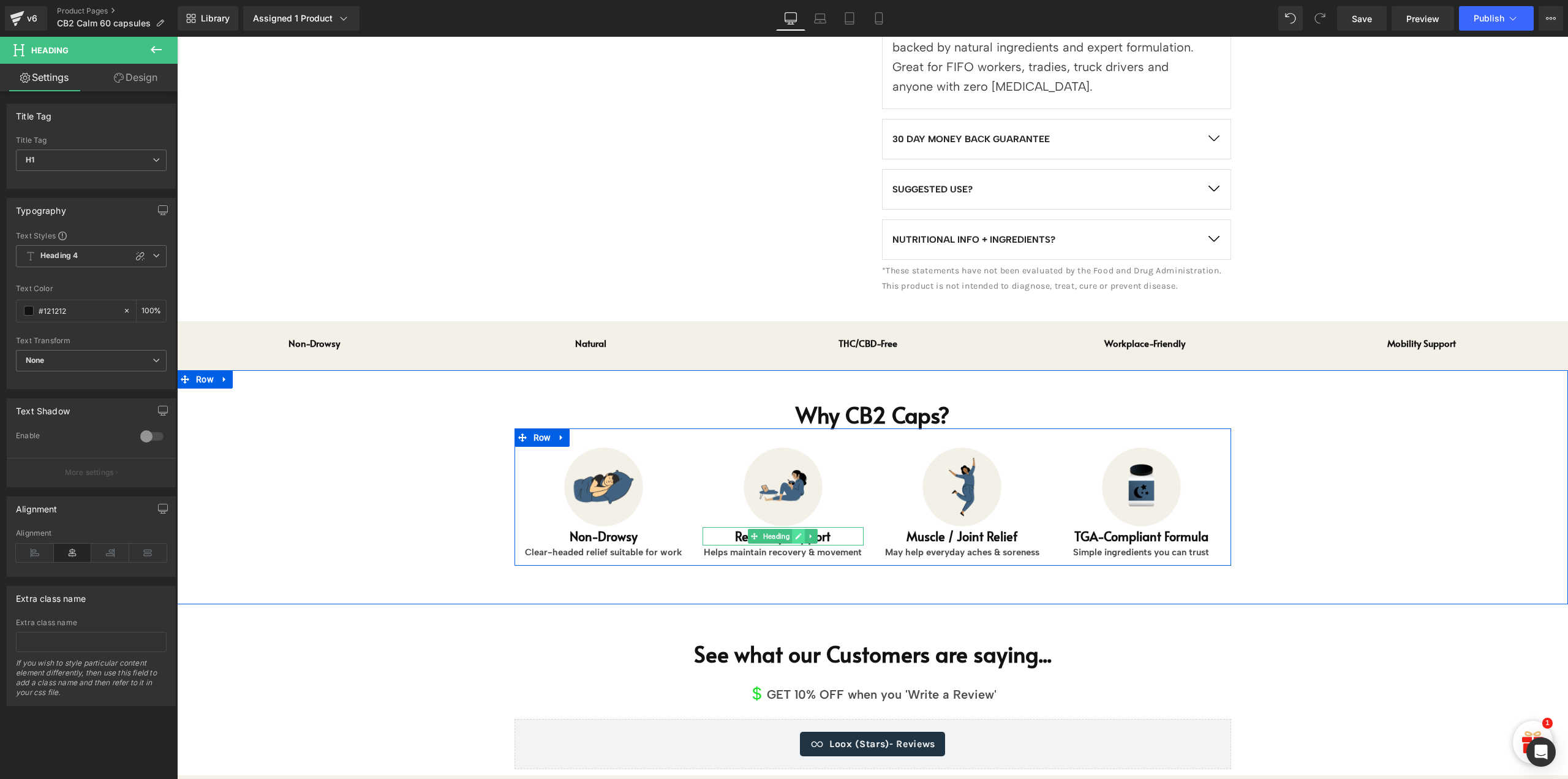
click at [792, 541] on link at bounding box center [798, 536] width 13 height 15
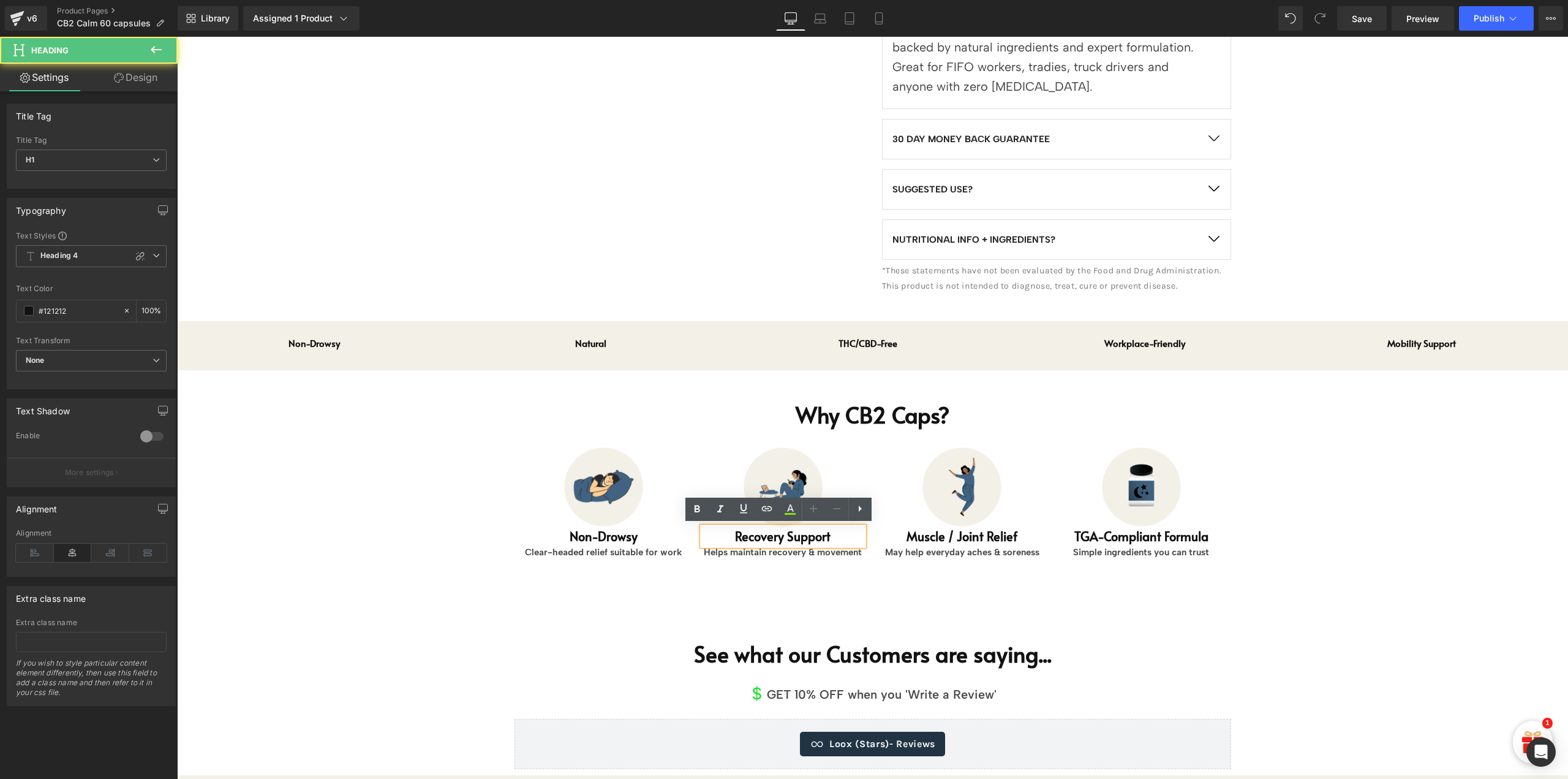
click at [740, 535] on h1 "Recovery Support" at bounding box center [783, 536] width 161 height 19
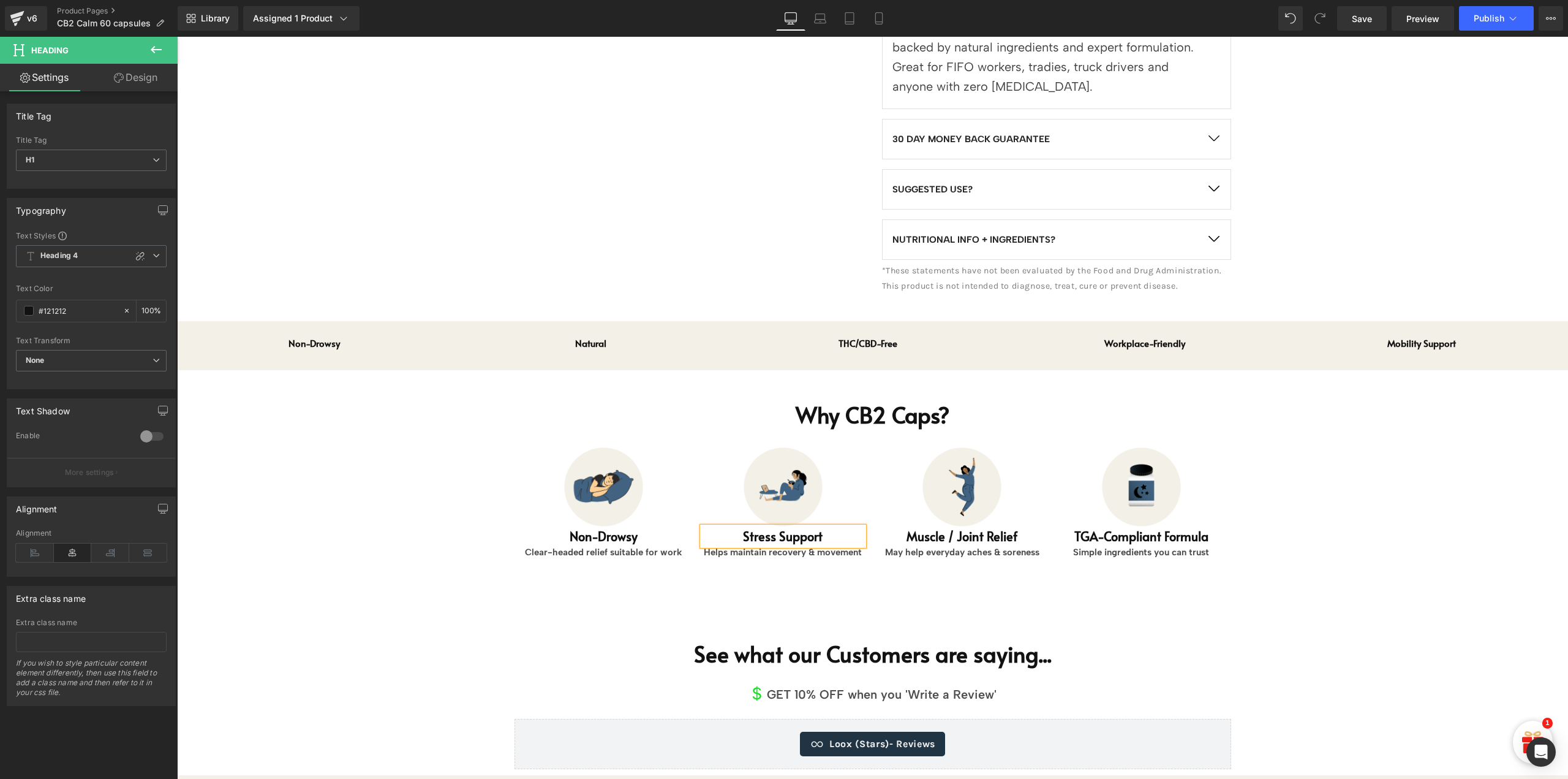
click at [726, 549] on p "Helps maintain recovery & movement" at bounding box center [783, 552] width 161 height 14
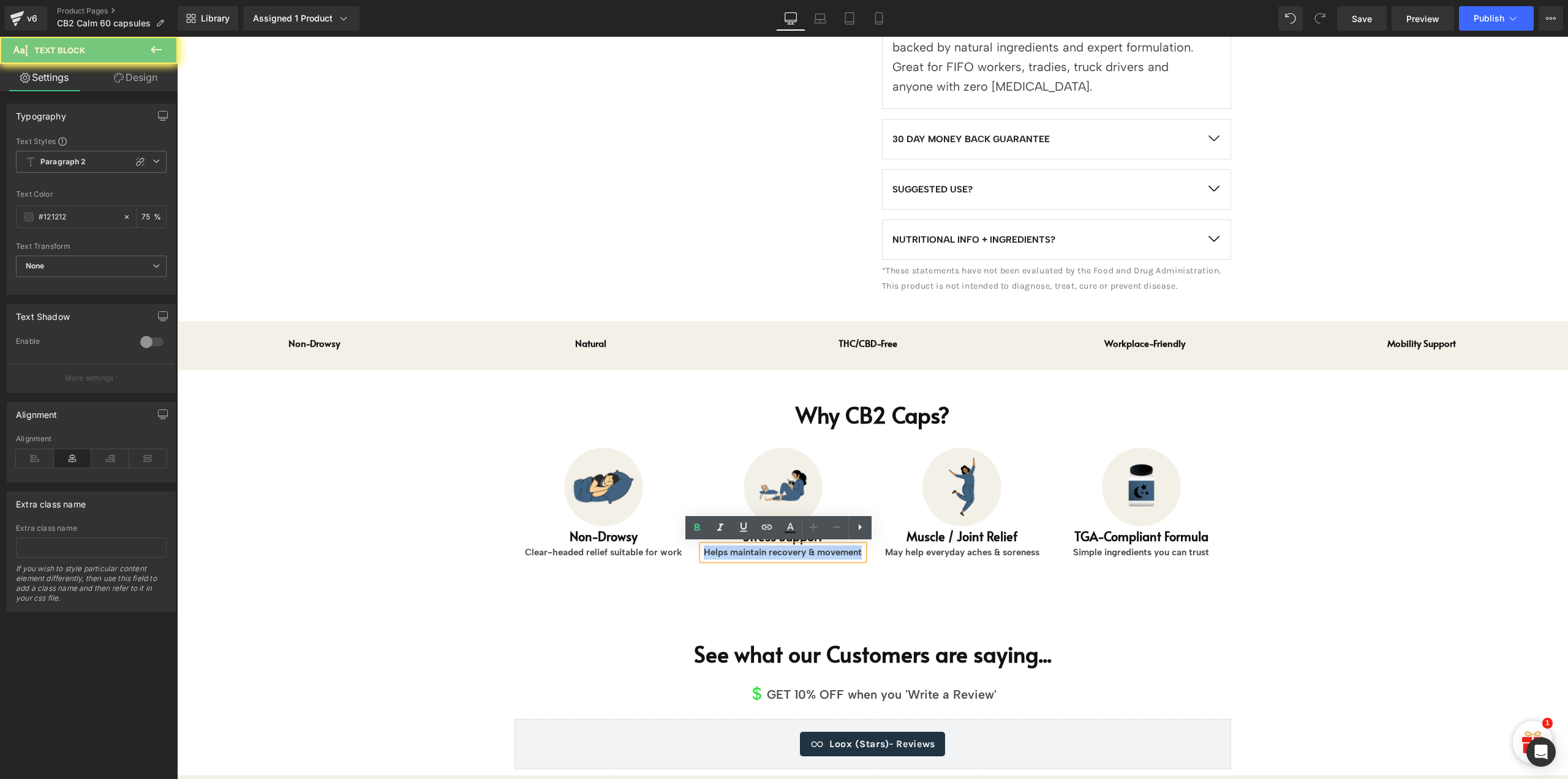
click at [726, 549] on p "Helps maintain recovery & movement" at bounding box center [783, 552] width 161 height 14
click at [756, 554] on p "Helps maintain recovery & movement" at bounding box center [783, 552] width 161 height 14
drag, startPoint x: 726, startPoint y: 551, endPoint x: 863, endPoint y: 550, distance: 137.0
click at [863, 550] on div "Image Stress Support Heading Helps maintain recovery & movement Text Block" at bounding box center [784, 503] width 180 height 113
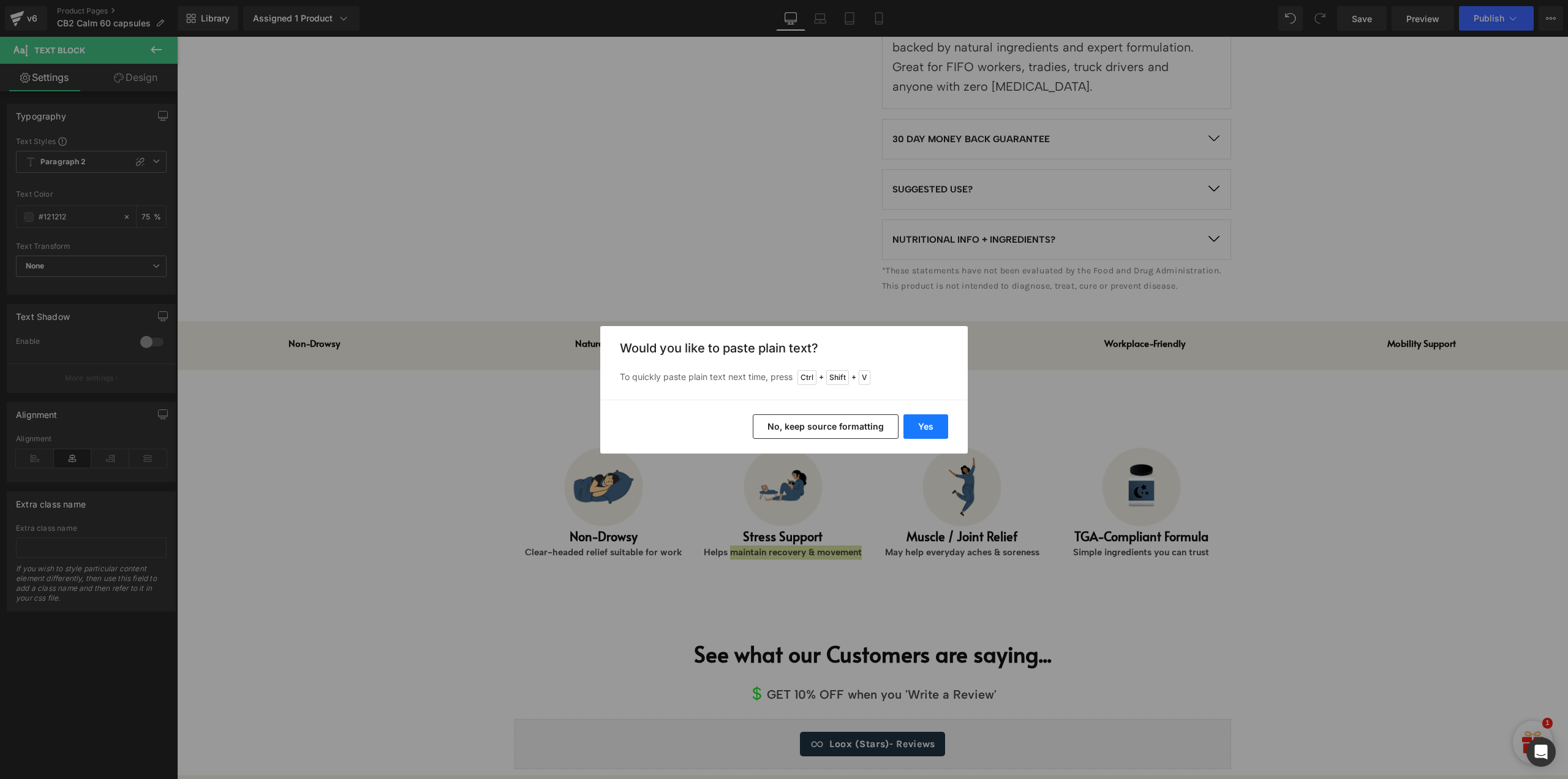
click at [935, 426] on button "Yes" at bounding box center [926, 426] width 45 height 24
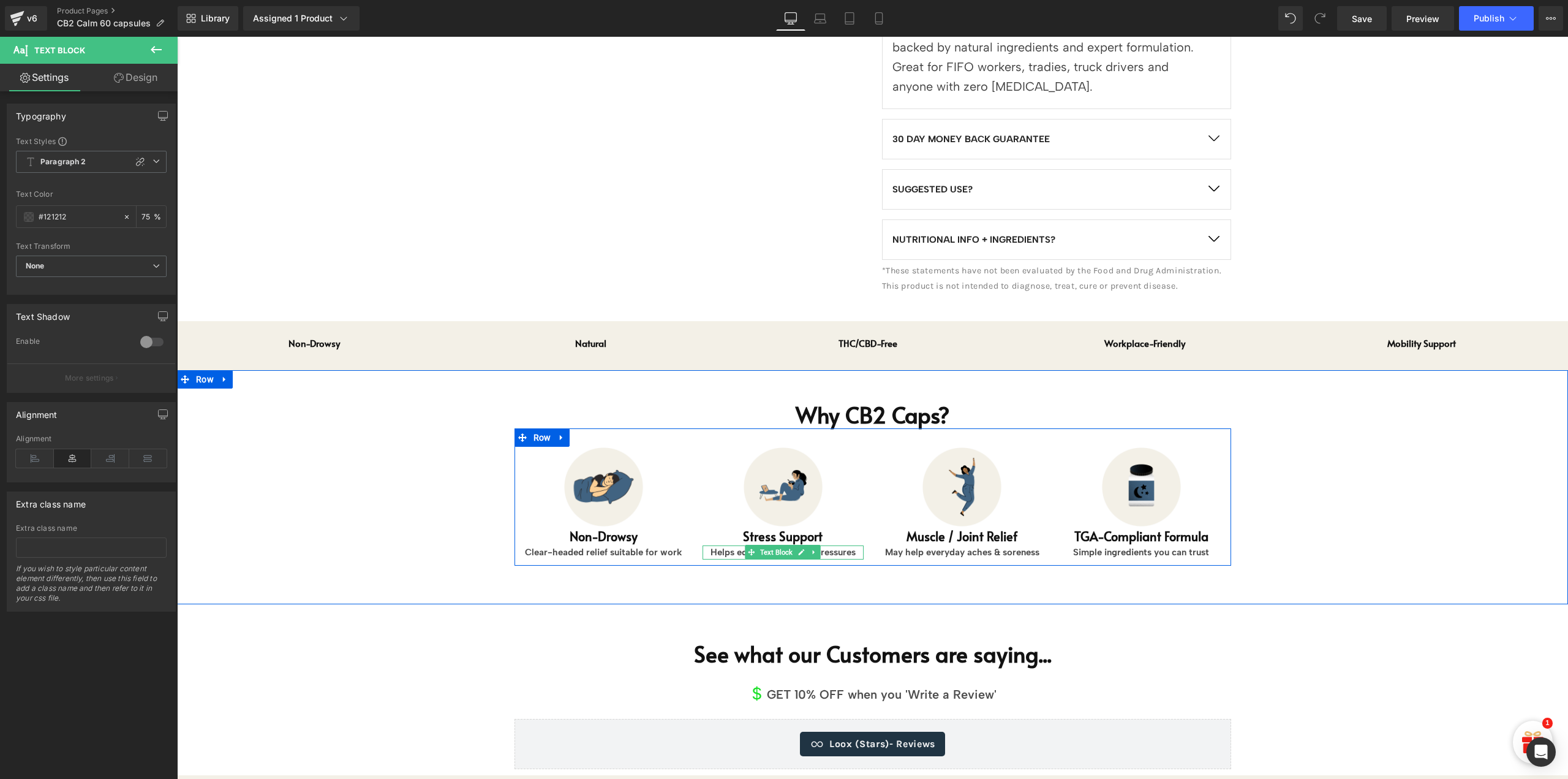
click at [734, 554] on p "Helps edge off everyday pressures" at bounding box center [783, 552] width 161 height 14
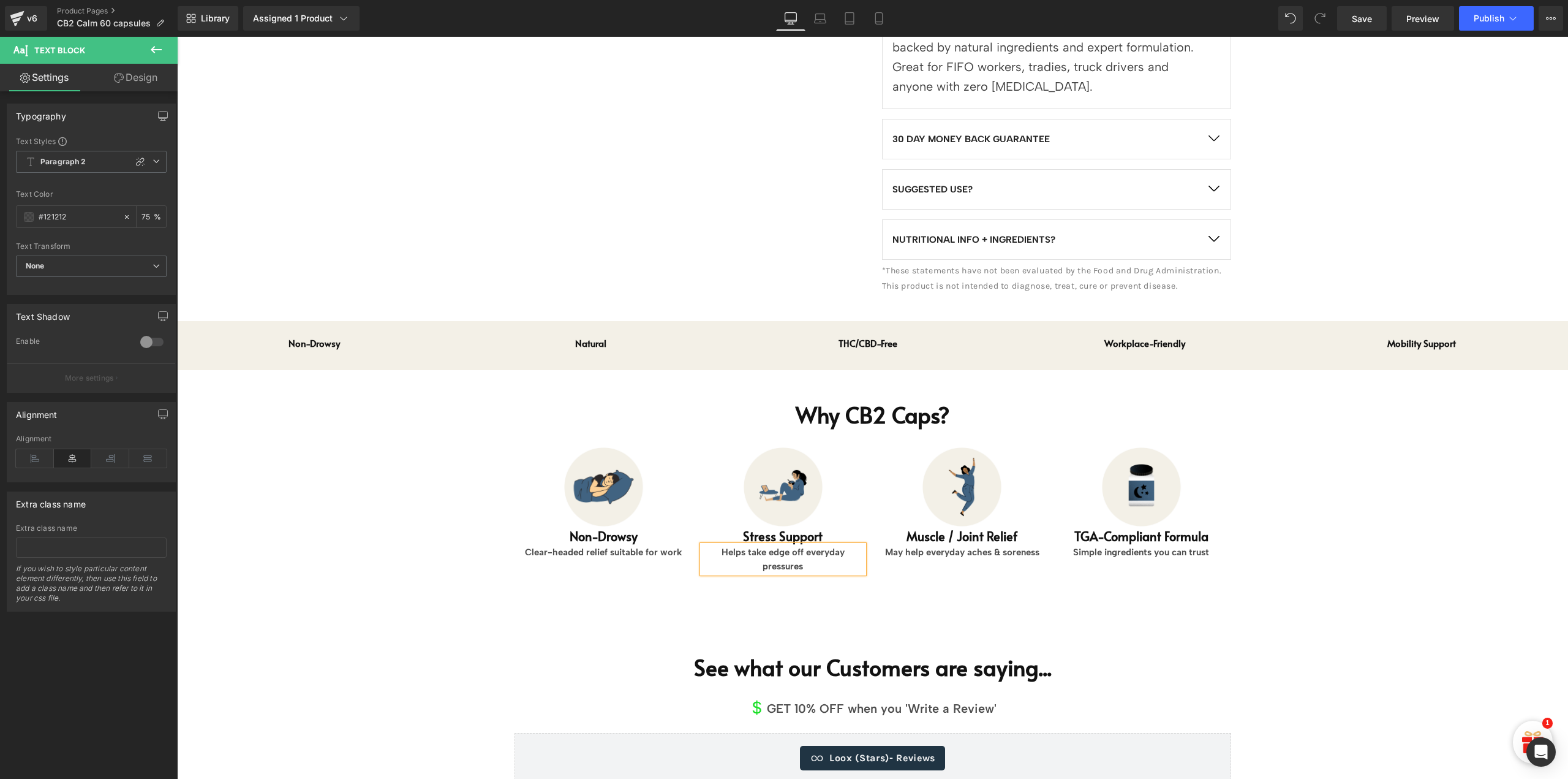
click at [716, 551] on p "Helps take edge off everyday pressures" at bounding box center [783, 559] width 161 height 28
click at [746, 551] on p "May helps take edge off everyday pressures" at bounding box center [783, 559] width 161 height 28
click at [847, 550] on p "May help take edge off everyday pressures" at bounding box center [783, 559] width 161 height 28
drag, startPoint x: 751, startPoint y: 549, endPoint x: 806, endPoint y: 547, distance: 55.0
click at [806, 547] on p "May help take edge off everyday pressures" at bounding box center [783, 559] width 161 height 28
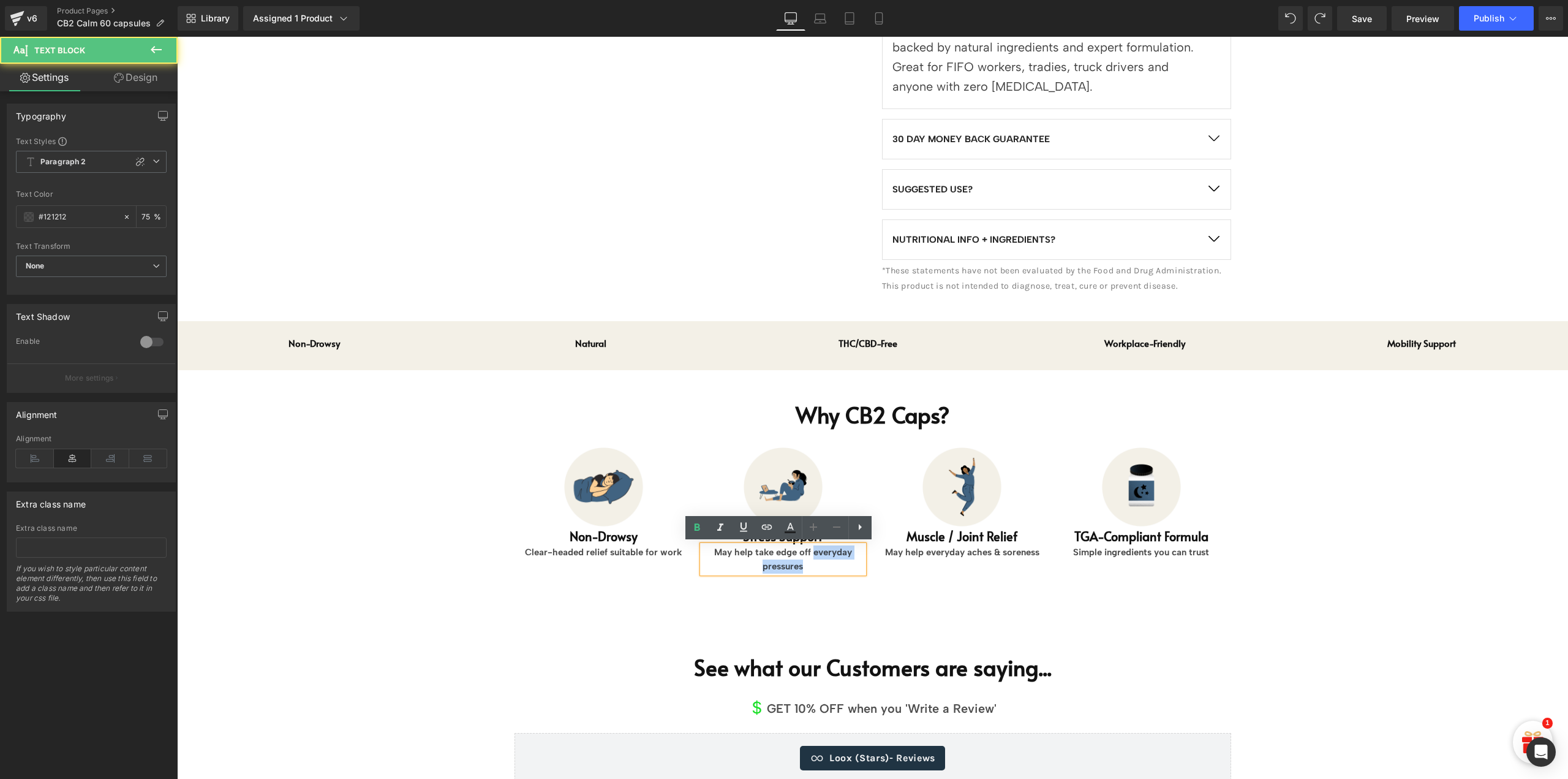
drag, startPoint x: 809, startPoint y: 551, endPoint x: 821, endPoint y: 567, distance: 20.0
click at [821, 567] on p "May help take edge off everyday pressures" at bounding box center [783, 559] width 161 height 28
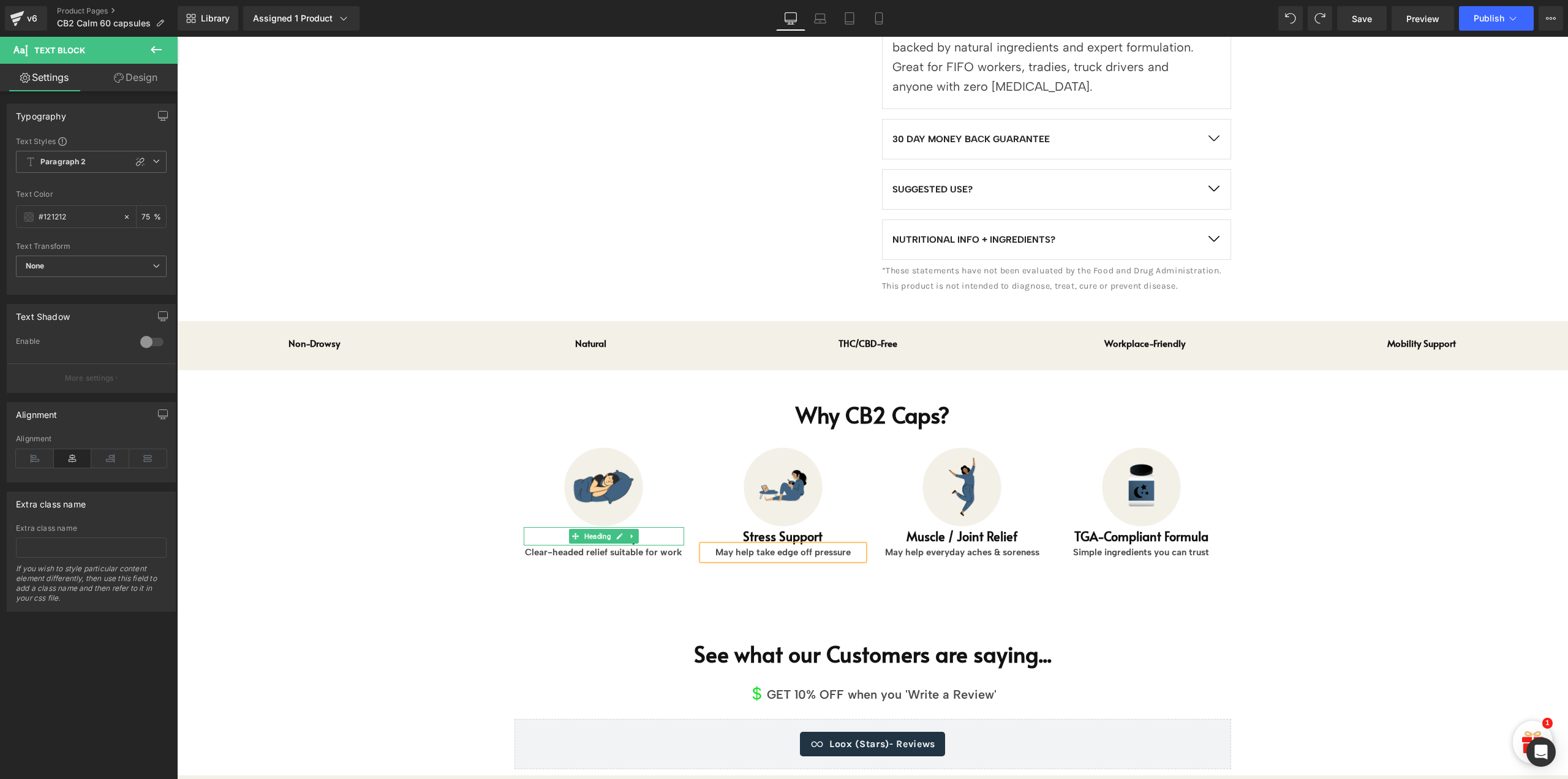
drag, startPoint x: 614, startPoint y: 533, endPoint x: 592, endPoint y: 535, distance: 22.1
click at [616, 532] on icon at bounding box center [620, 536] width 7 height 7
click at [584, 539] on h1 "Non-Drowsy" at bounding box center [604, 536] width 161 height 19
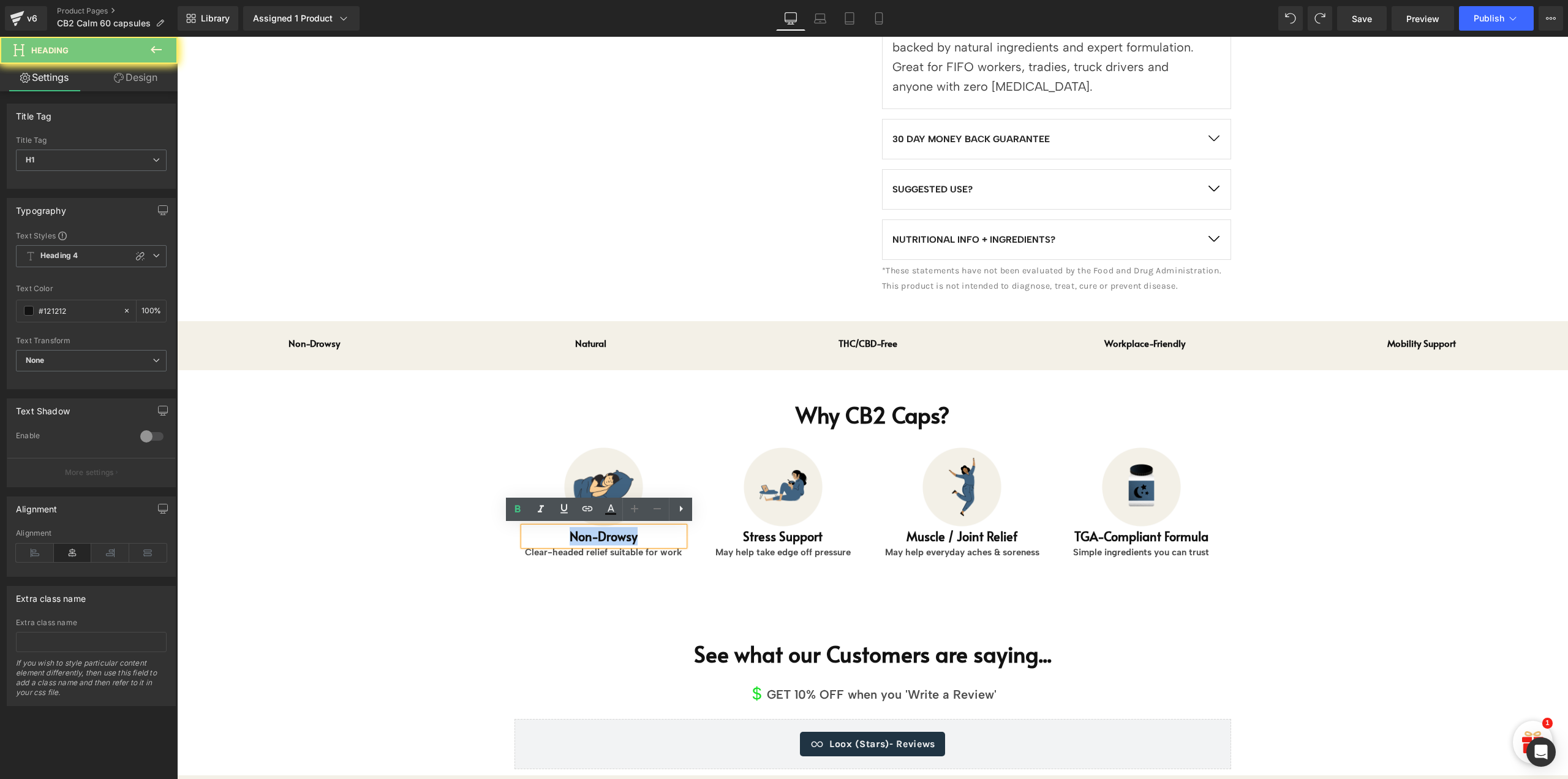
paste div
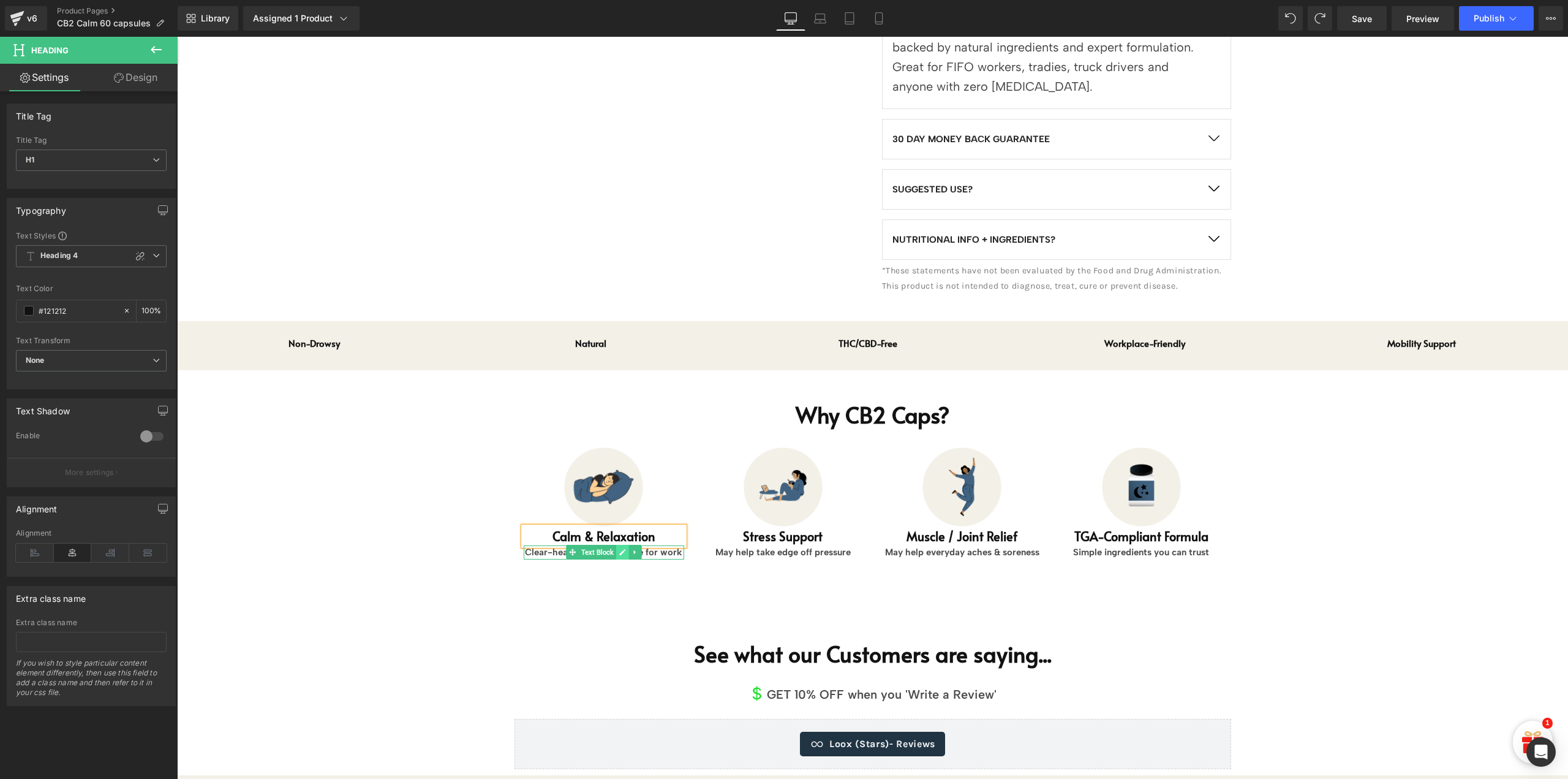
click at [620, 552] on icon at bounding box center [623, 552] width 7 height 7
click at [619, 551] on p "Clear-headed relief suitable for work" at bounding box center [604, 552] width 161 height 14
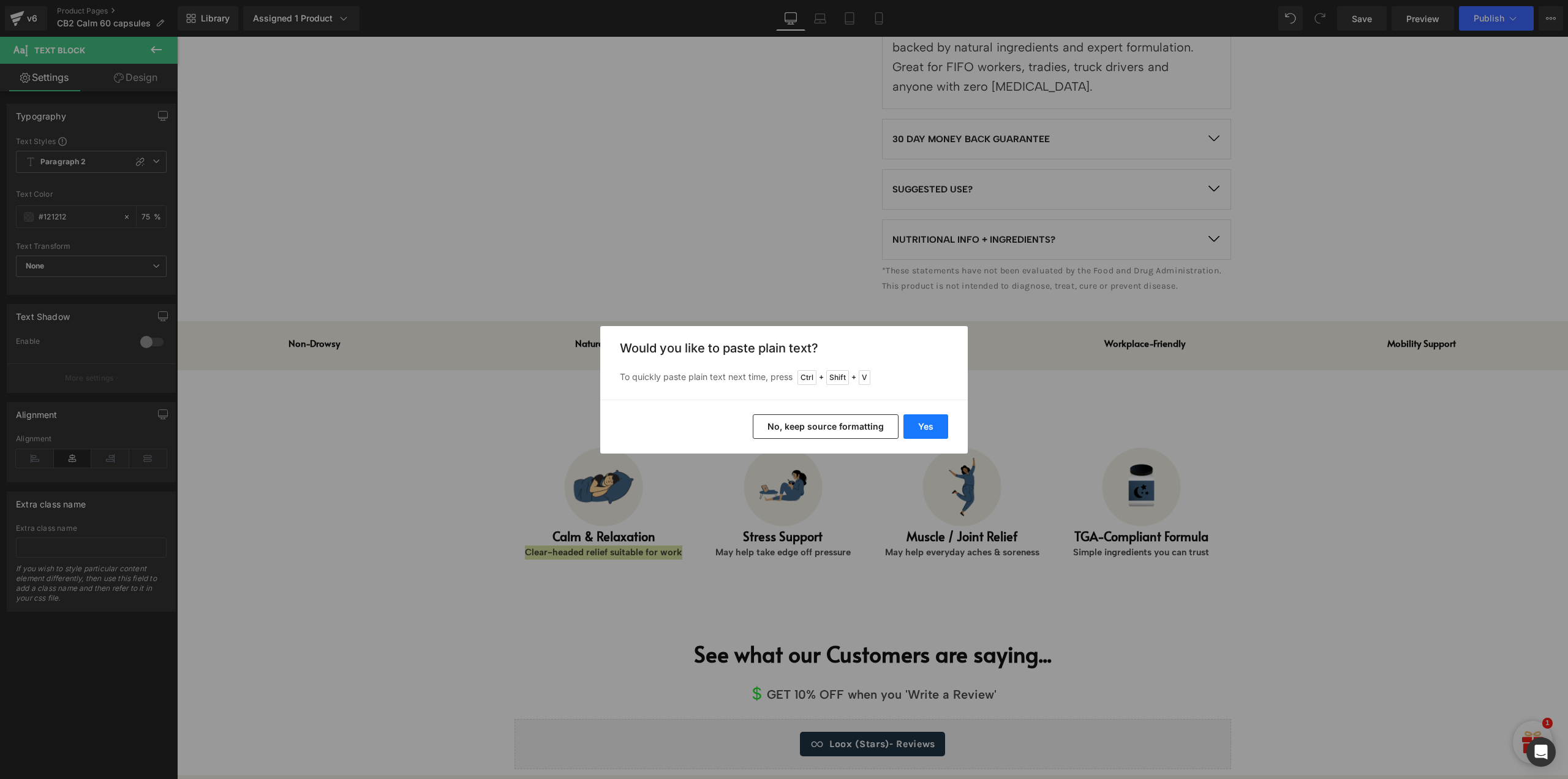
click at [916, 422] on button "Yes" at bounding box center [926, 426] width 45 height 24
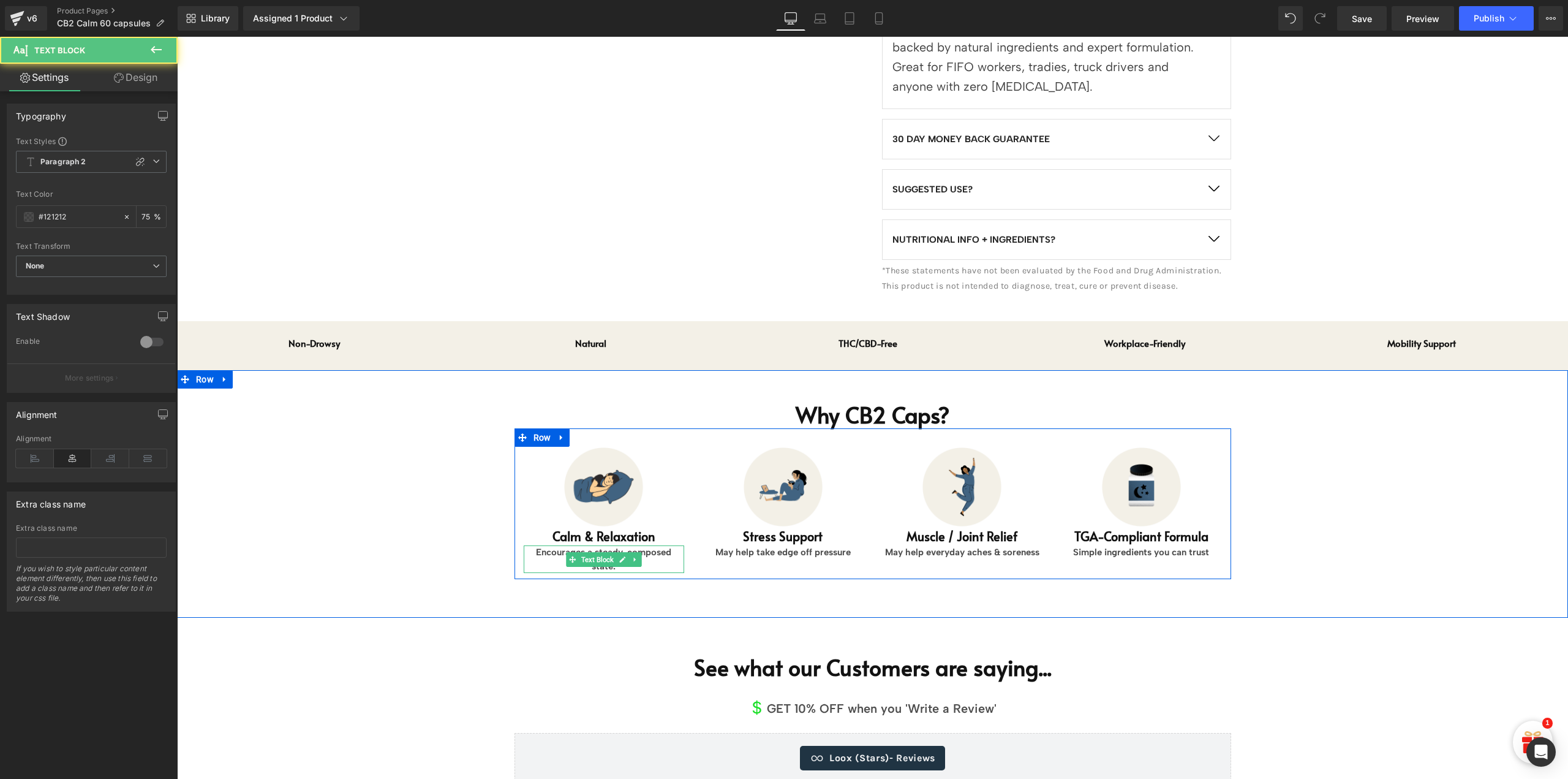
click at [660, 552] on p "Encourages a steady, composed state." at bounding box center [604, 559] width 161 height 28
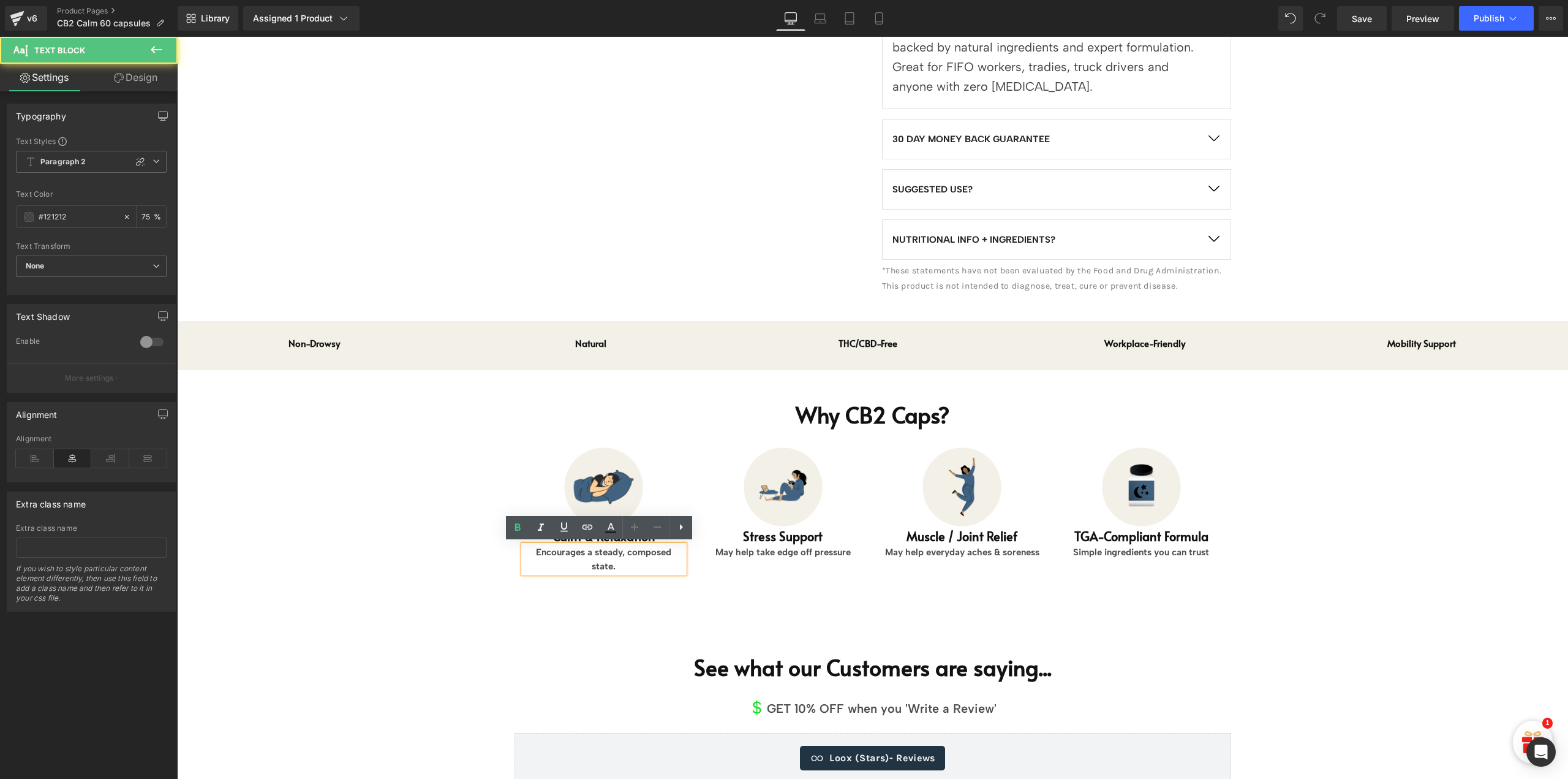
click at [620, 552] on p "Encourages a steady, composed state." at bounding box center [604, 559] width 161 height 28
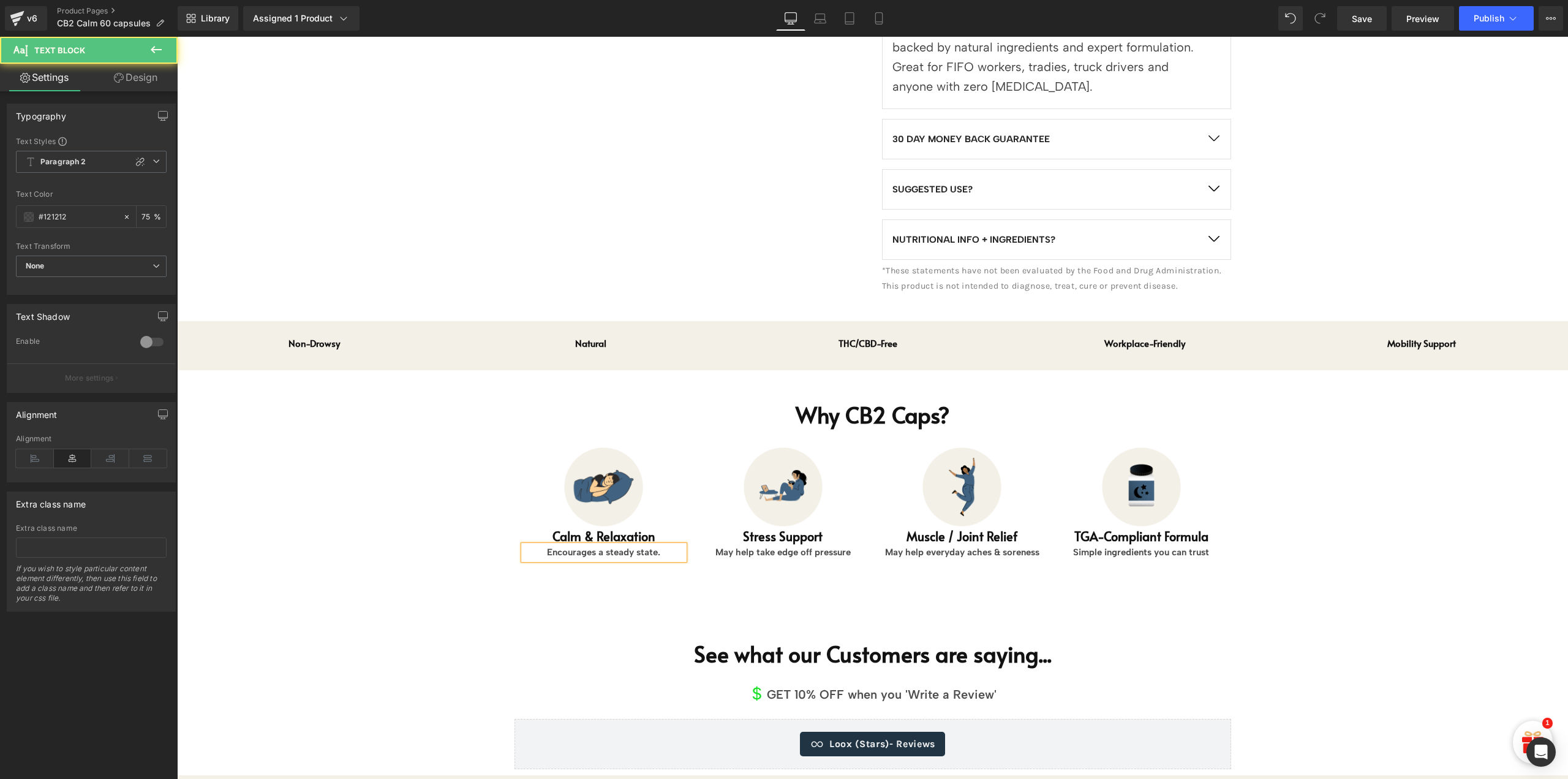
click at [658, 556] on p "Encourages a steady state." at bounding box center [604, 552] width 161 height 14
click at [975, 537] on icon at bounding box center [978, 536] width 7 height 7
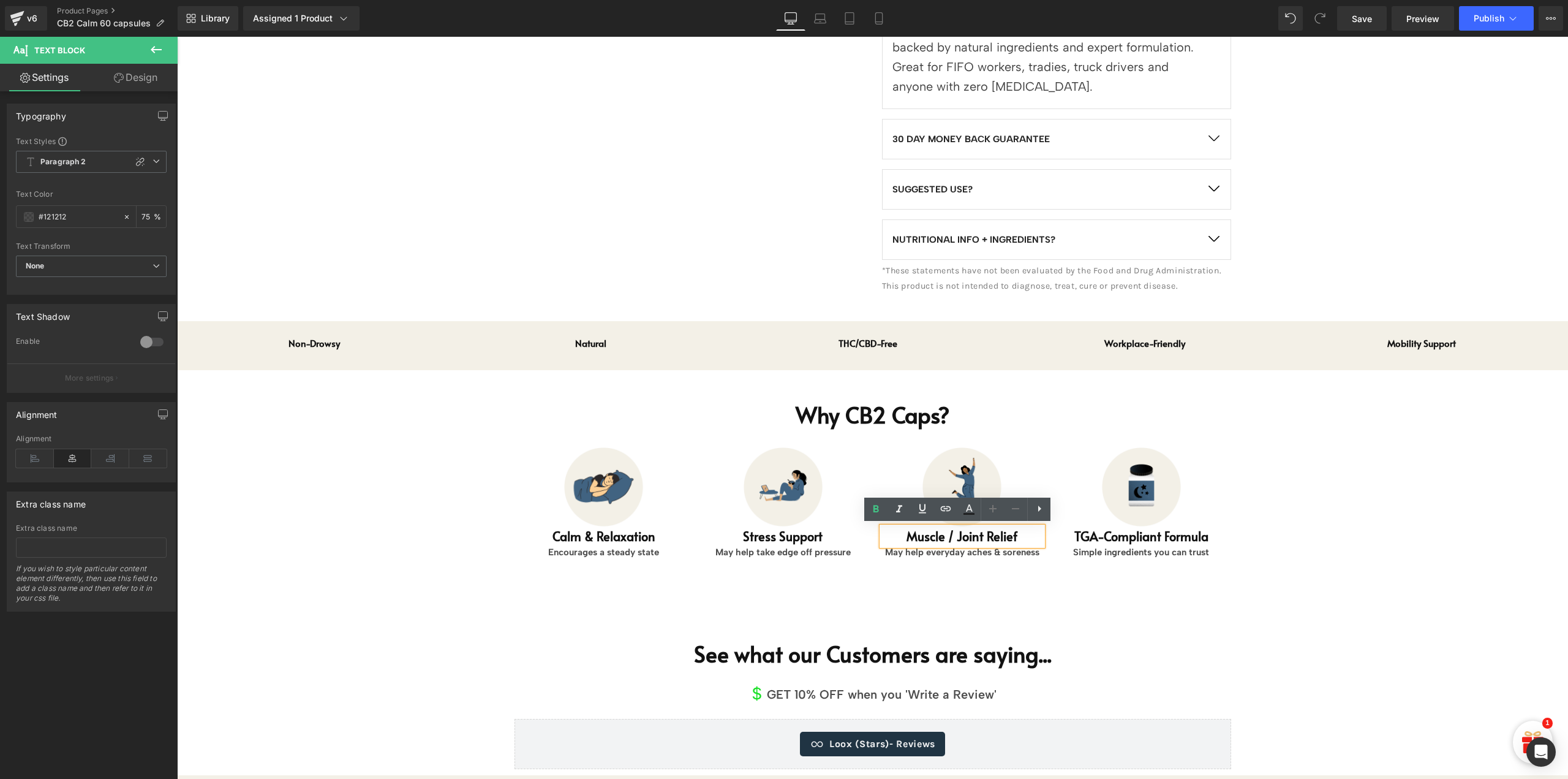
click at [939, 541] on h1 "Muscle / Joint Relief" at bounding box center [962, 536] width 161 height 19
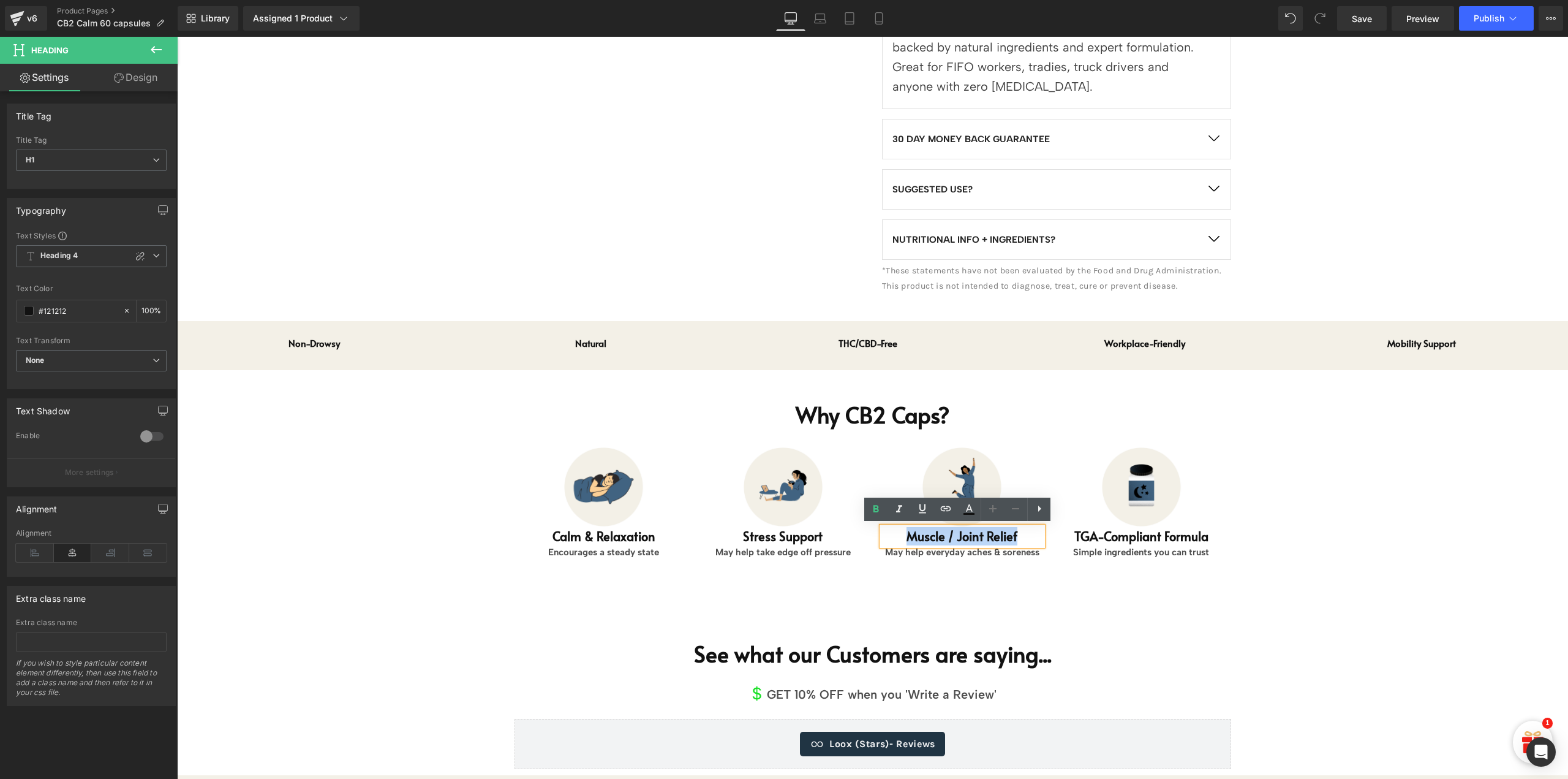
paste div
drag, startPoint x: 908, startPoint y: 556, endPoint x: 905, endPoint y: 549, distance: 7.6
click at [908, 556] on div "May help everyday aches & soreness Text Block" at bounding box center [962, 552] width 161 height 14
click at [905, 549] on p "May help everyday aches & soreness" at bounding box center [962, 552] width 161 height 14
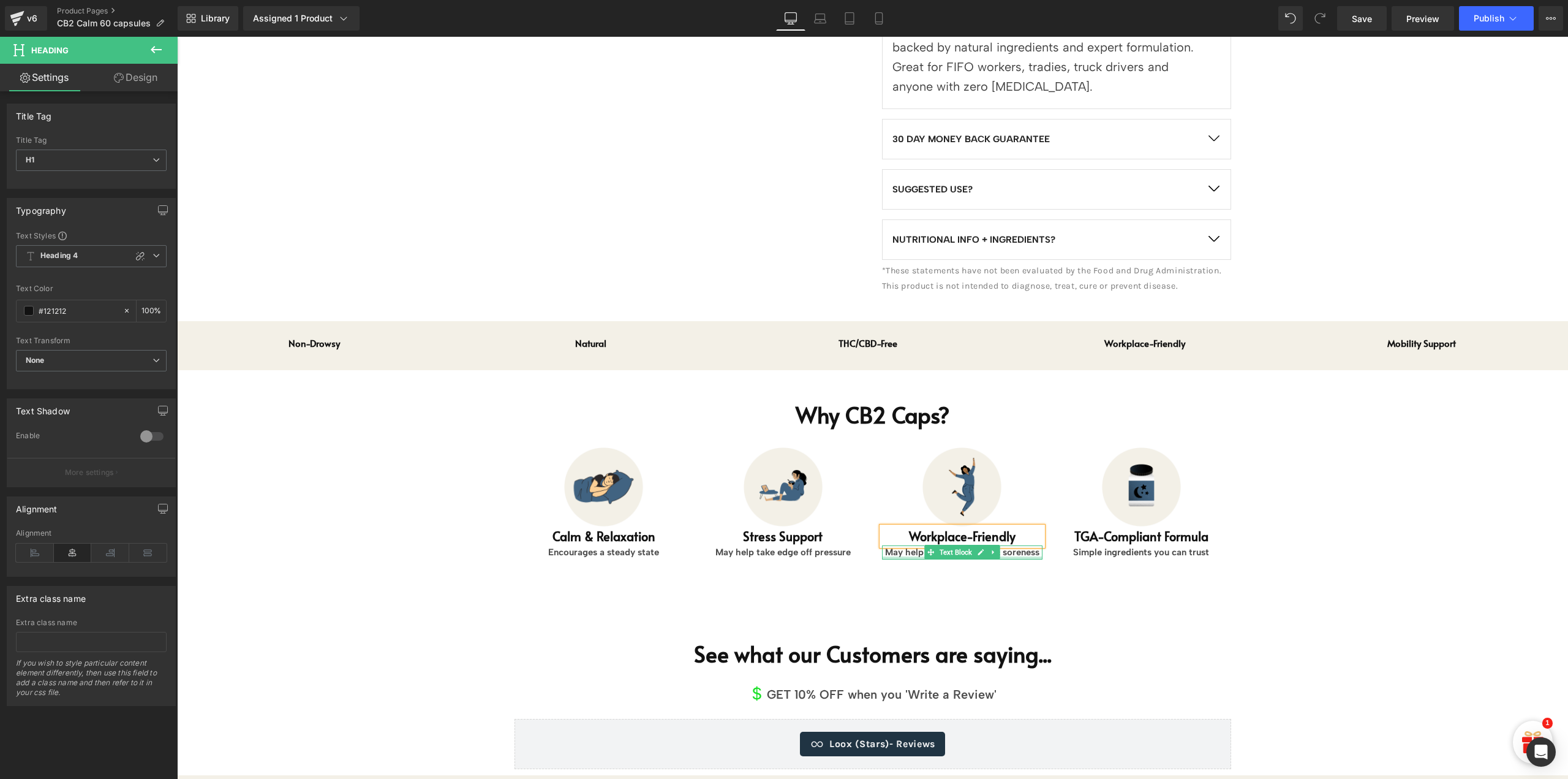
click at [905, 549] on p "May help everyday aches & soreness" at bounding box center [962, 552] width 161 height 14
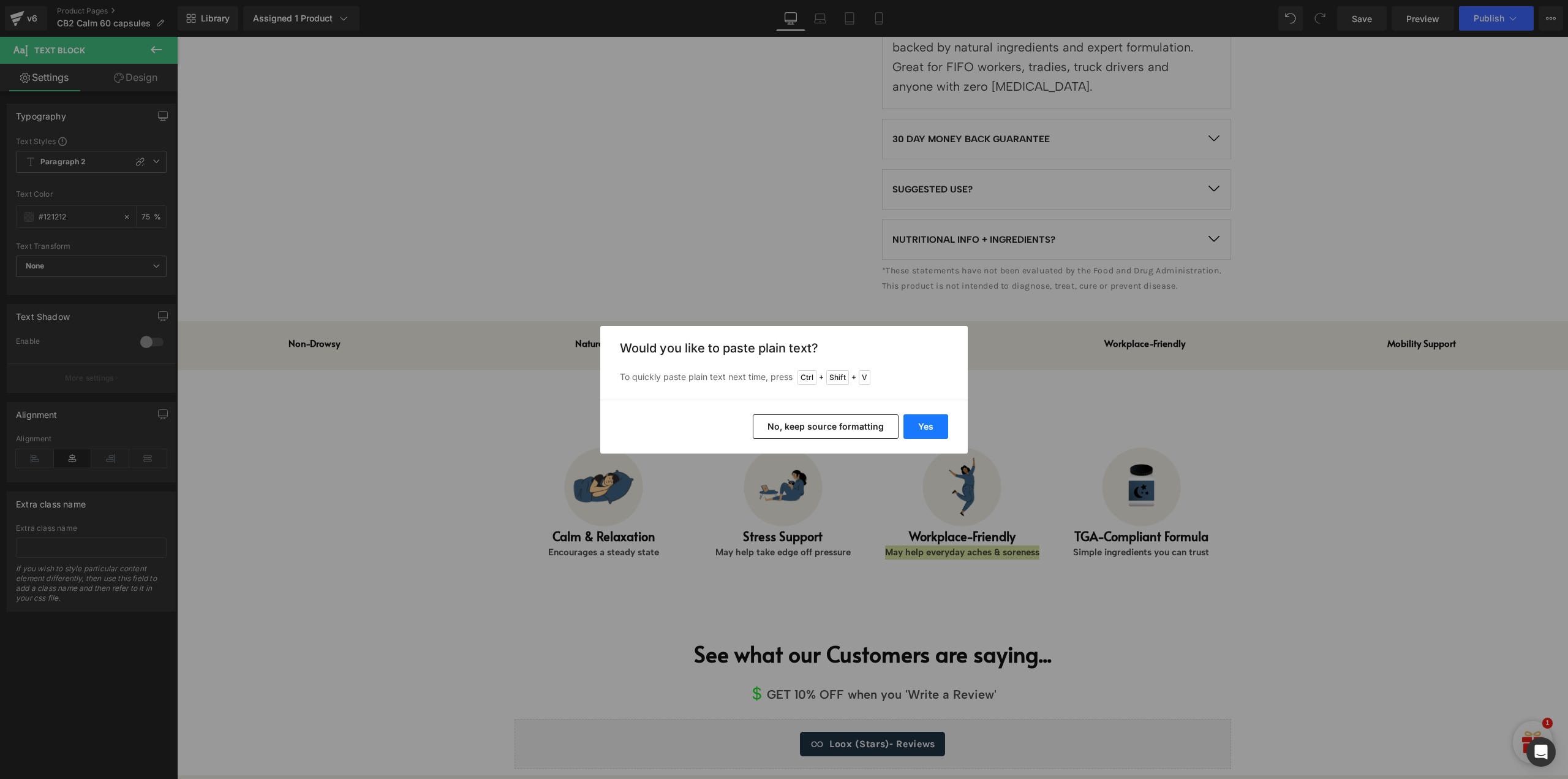
click at [924, 421] on button "Yes" at bounding box center [926, 426] width 45 height 24
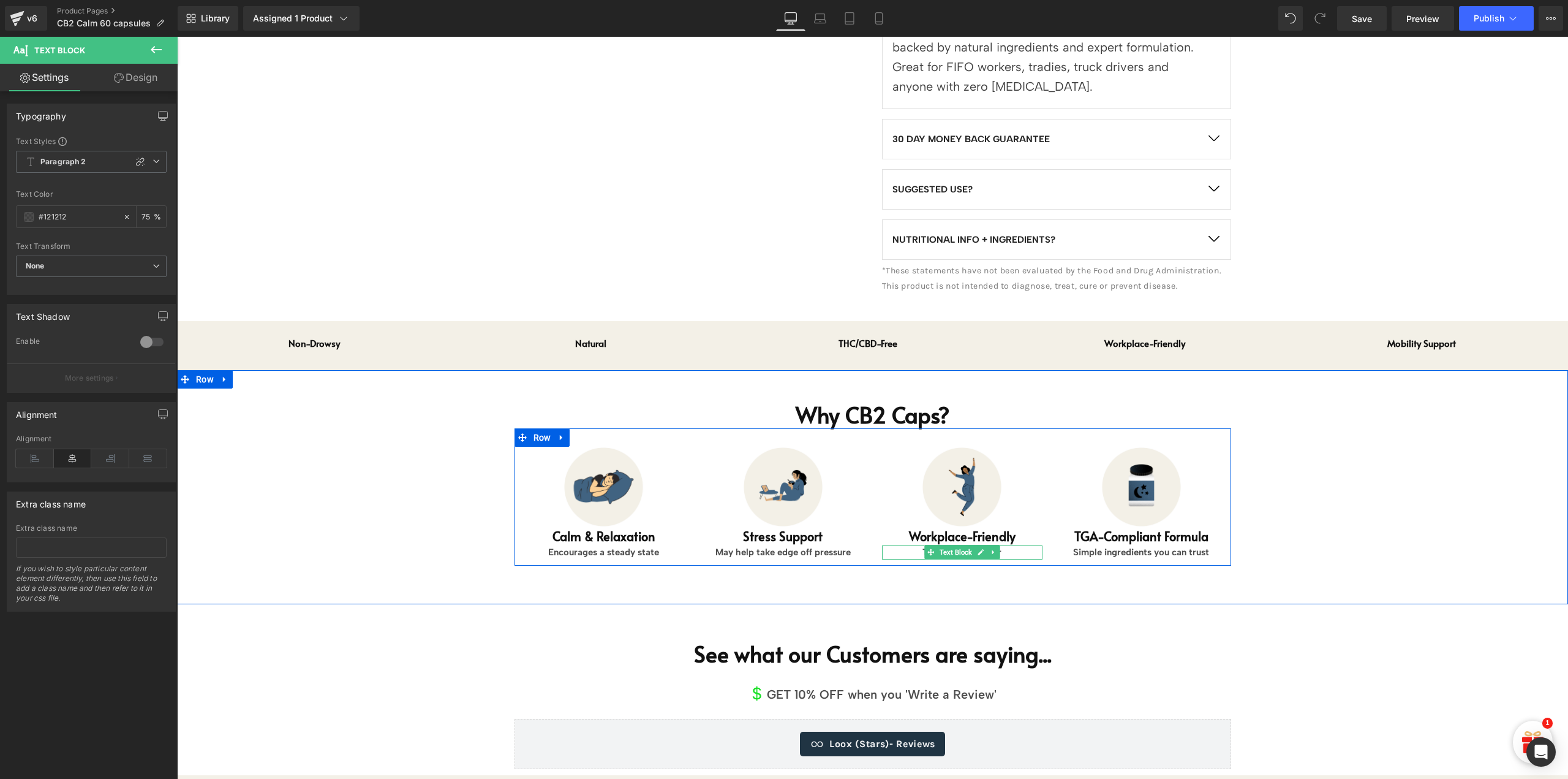
click at [1002, 554] on p "THC/CBD-free for" at bounding box center [962, 552] width 161 height 14
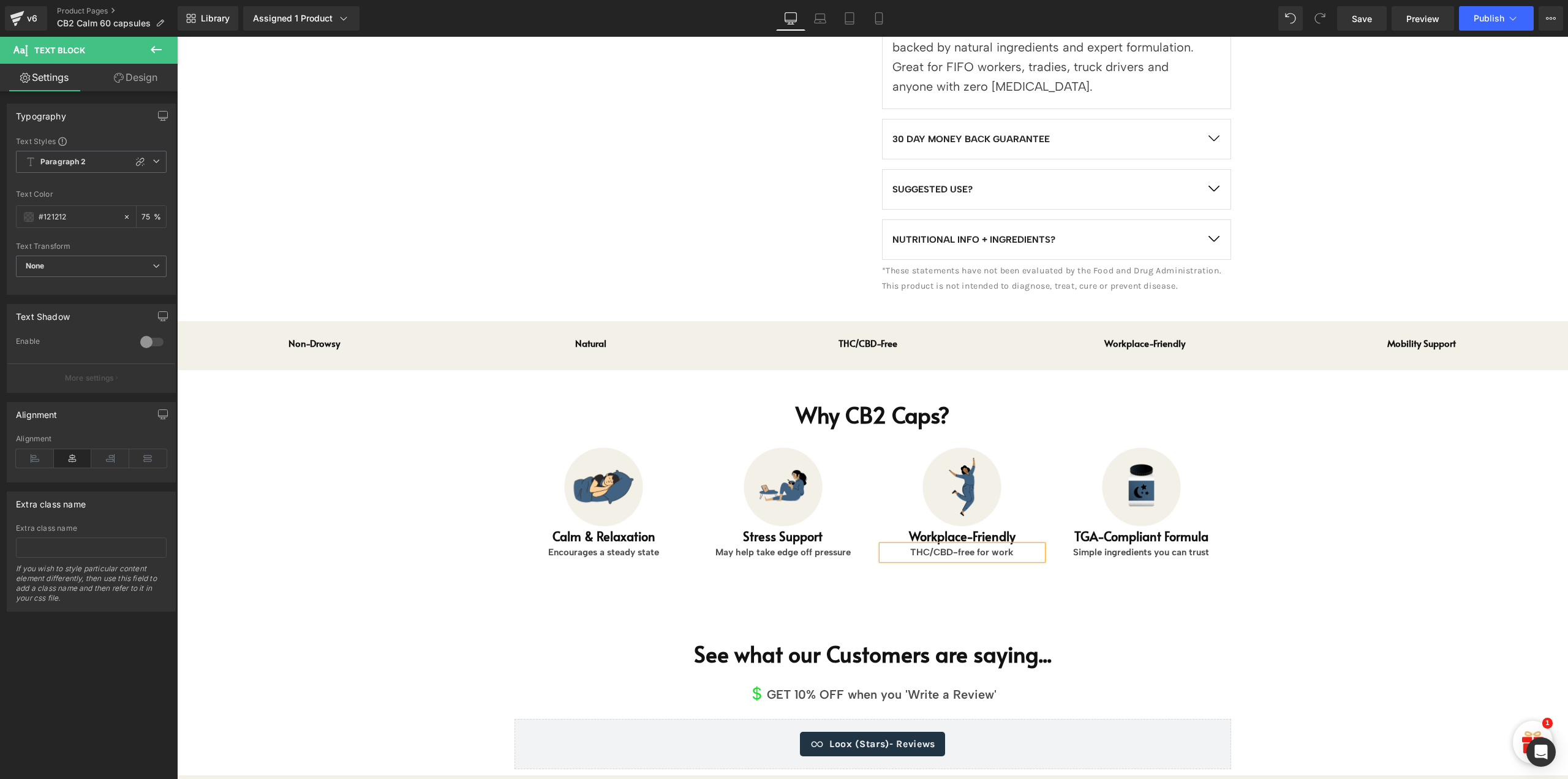
click at [1257, 470] on div "Why CB2 Caps? Heading Image Calm & Relaxation Heading Encourages a steady state…" at bounding box center [873, 483] width 1391 height 225
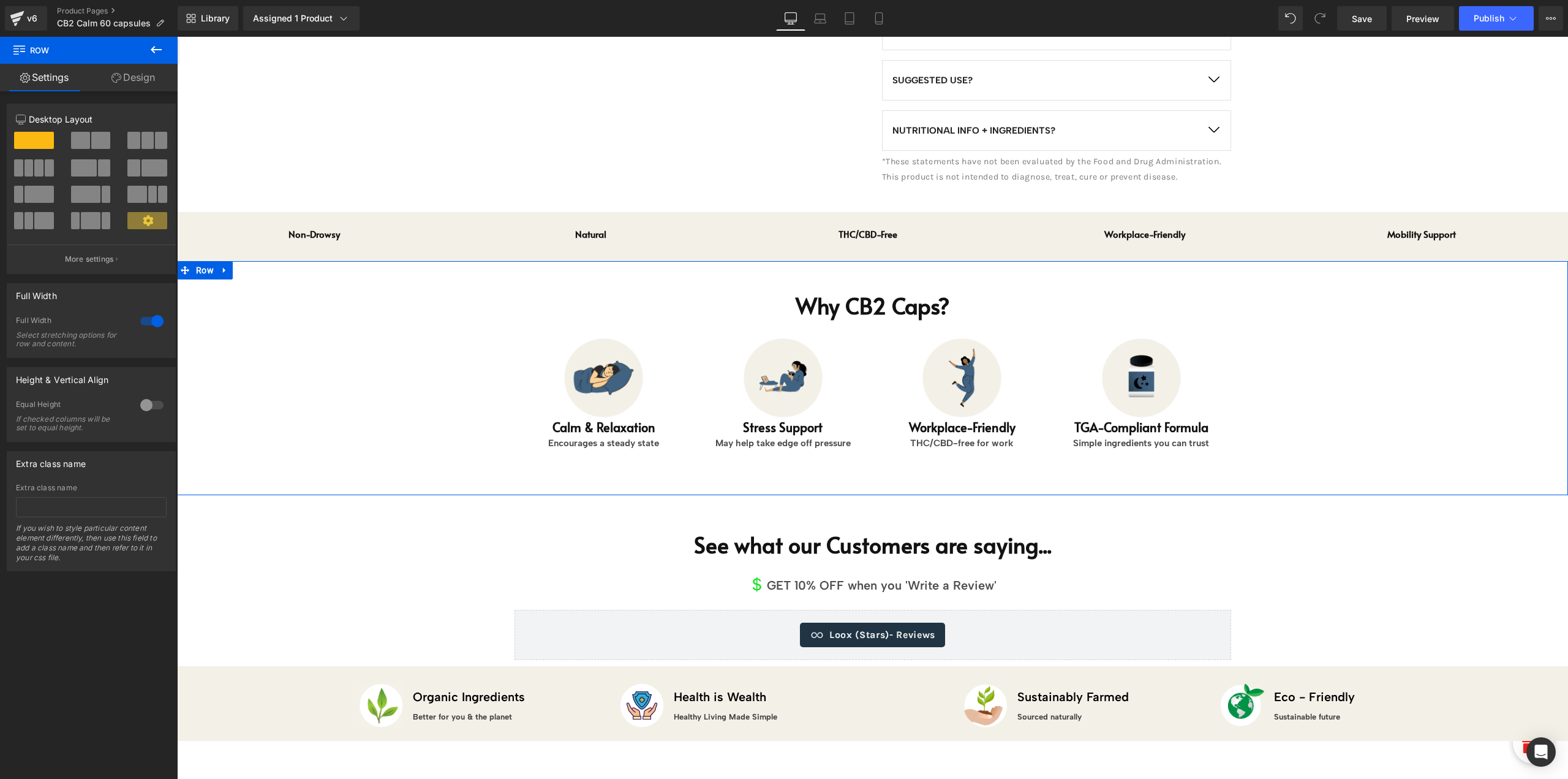
scroll to position [797, 0]
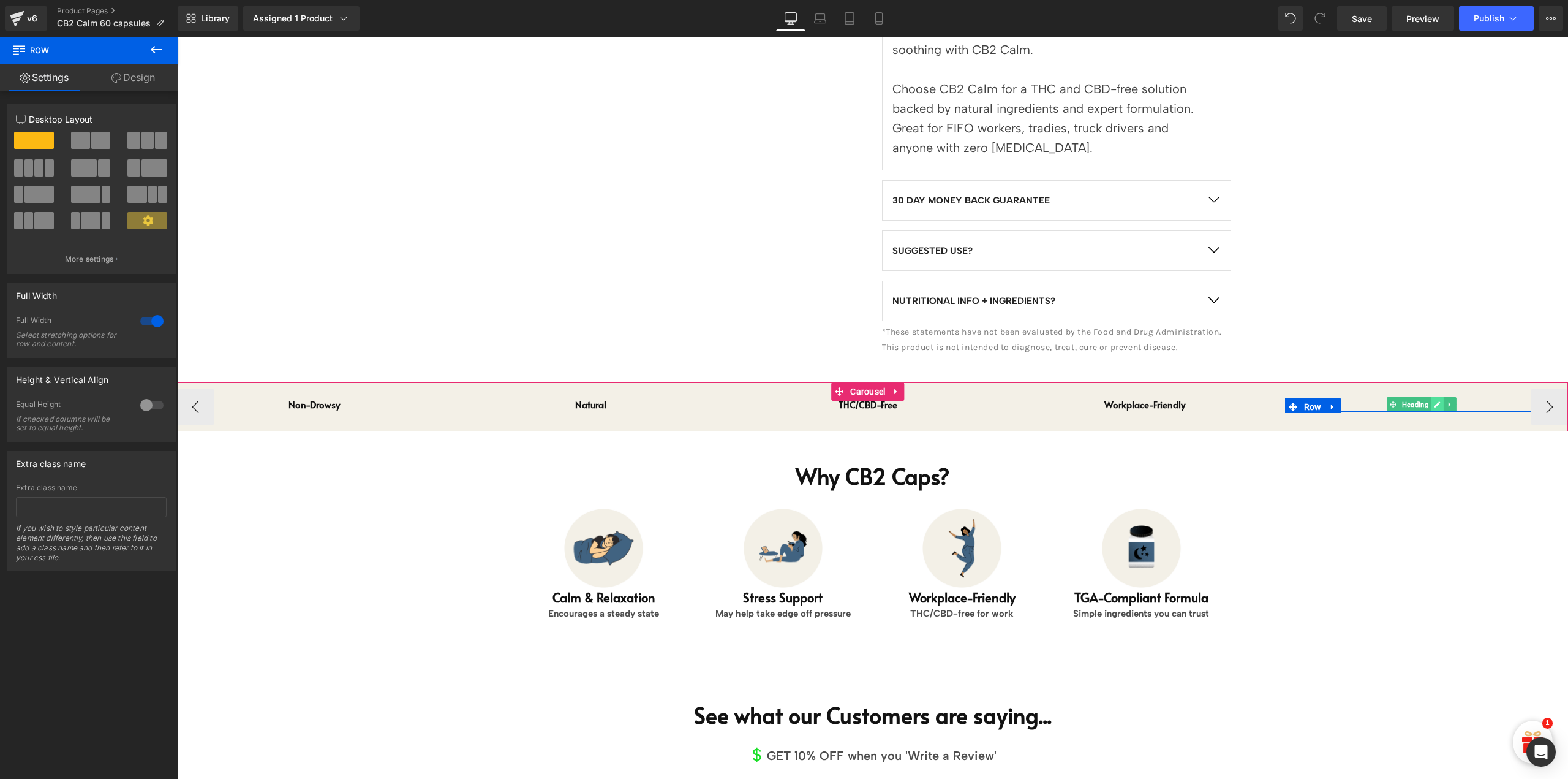
click at [1437, 402] on icon at bounding box center [1437, 404] width 7 height 7
click at [1437, 402] on h1 "Mobility Support" at bounding box center [1422, 404] width 255 height 14
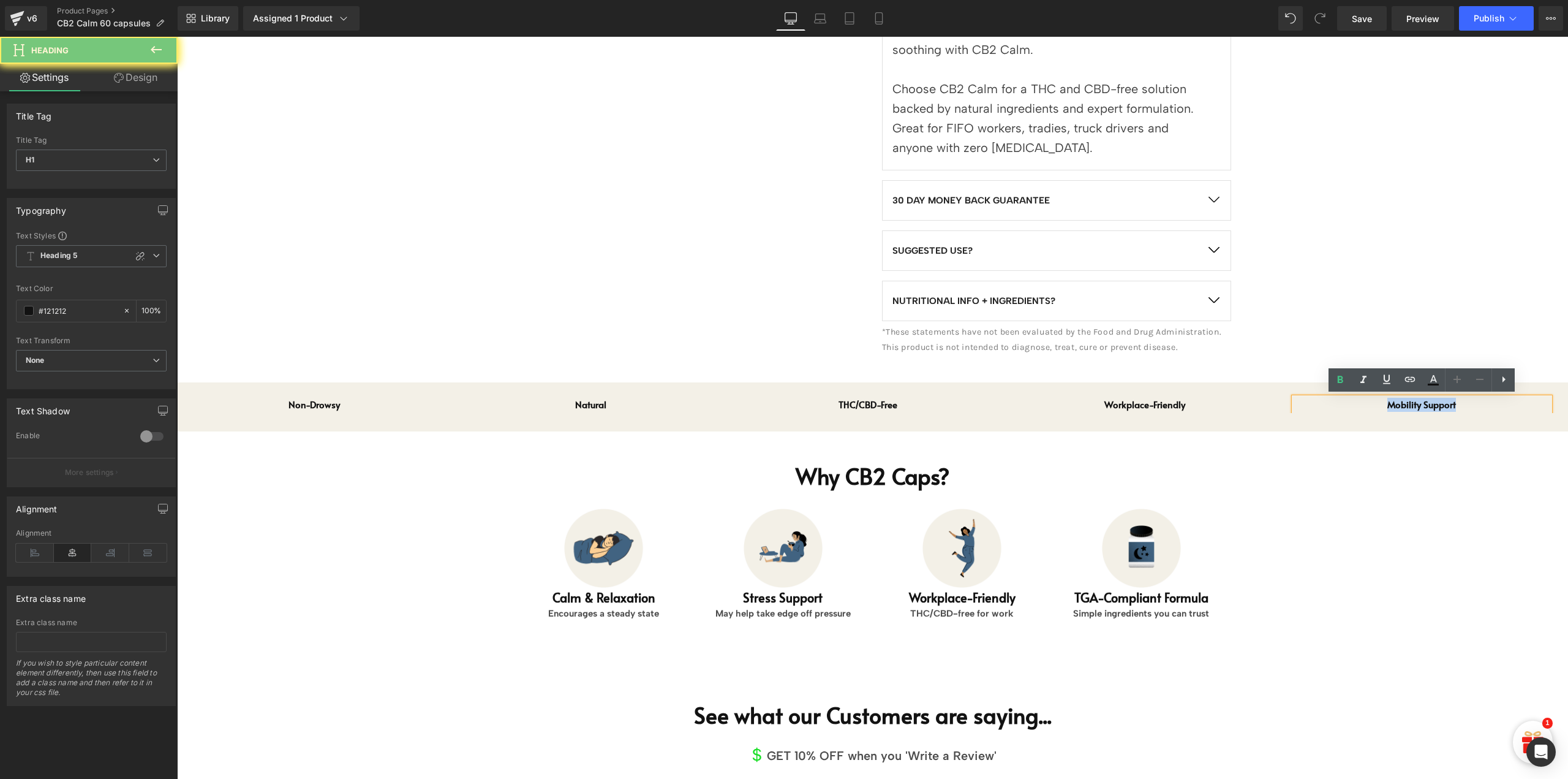
paste div
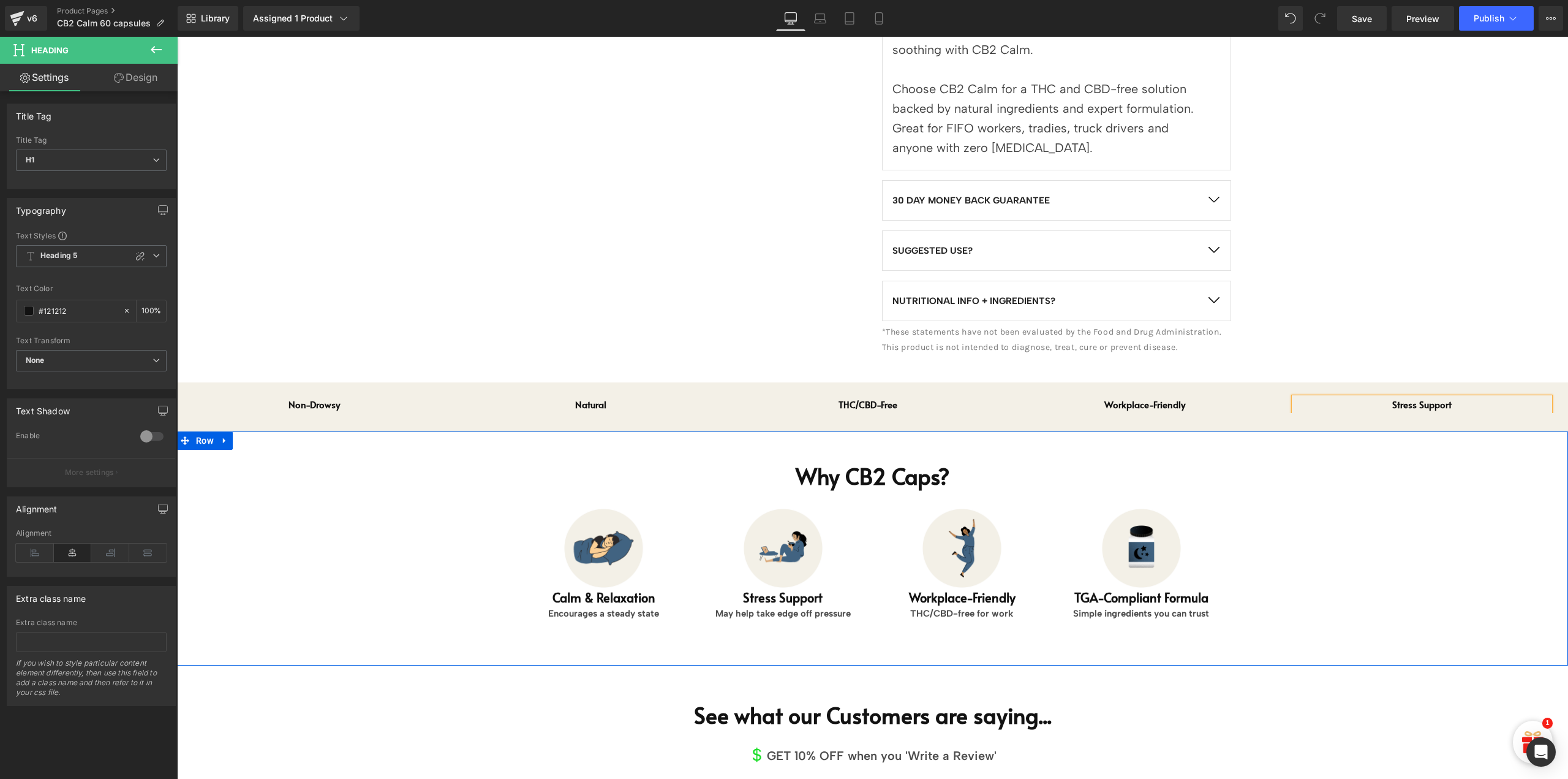
click at [1460, 483] on div "Why CB2 Caps? Heading Image Calm & Relaxation Heading Encourages a steady state…" at bounding box center [873, 545] width 1391 height 225
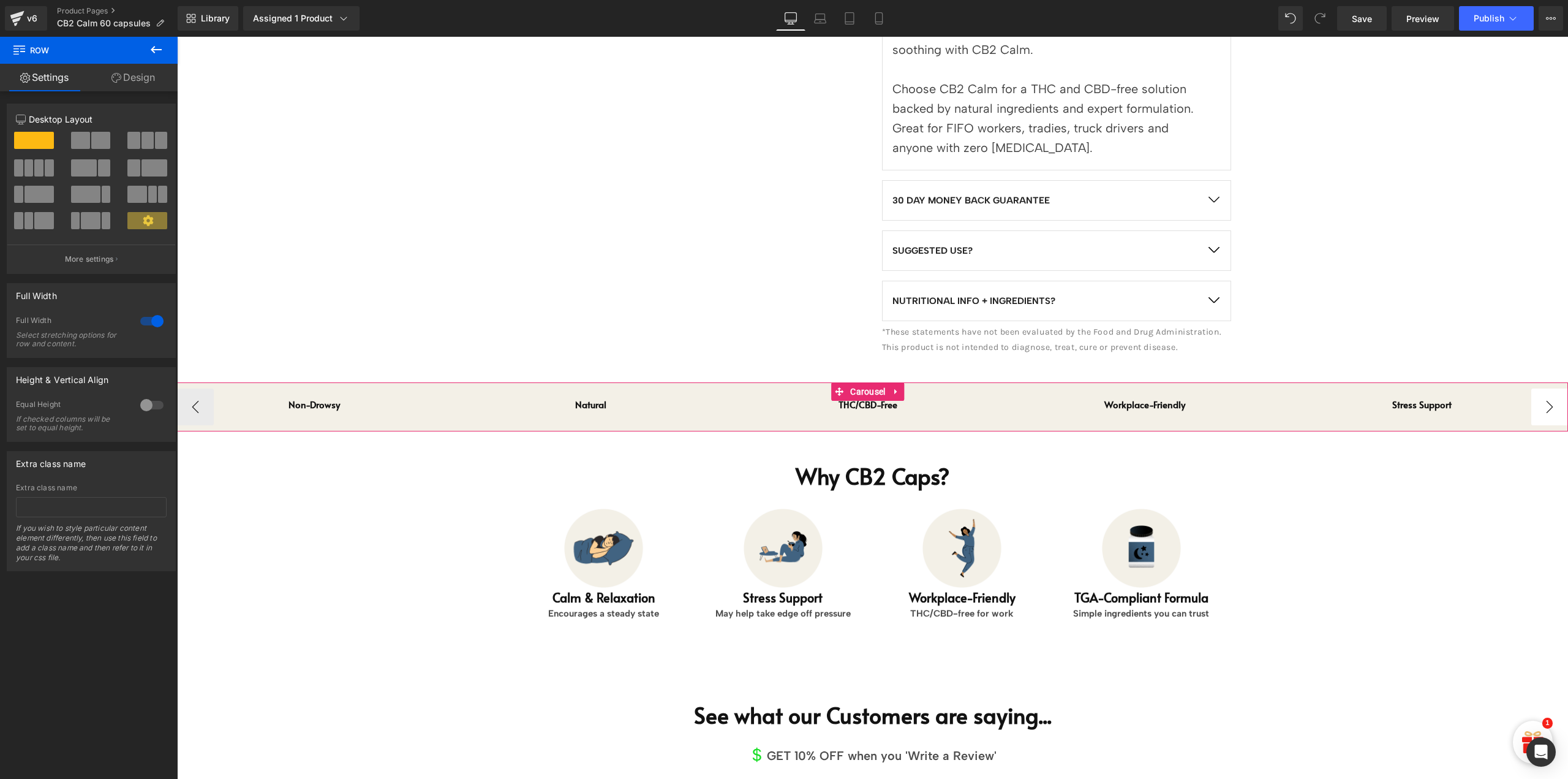
click at [1545, 407] on button "›" at bounding box center [1549, 407] width 37 height 37
click at [1401, 400] on span "Heading" at bounding box center [1415, 404] width 31 height 15
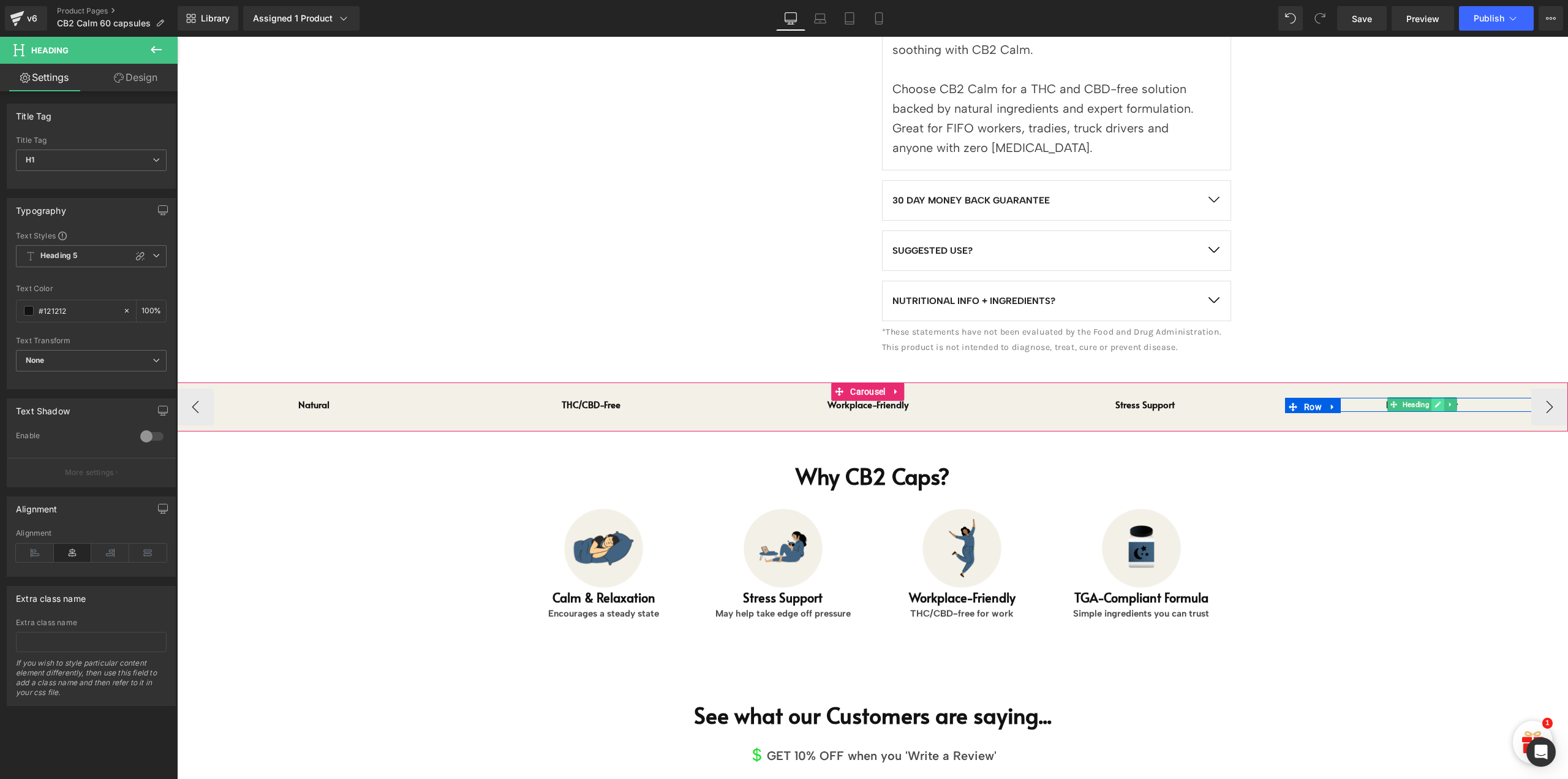
click at [1437, 403] on icon at bounding box center [1438, 405] width 7 height 7
click at [1437, 403] on h1 "Recovery Support" at bounding box center [1422, 404] width 255 height 14
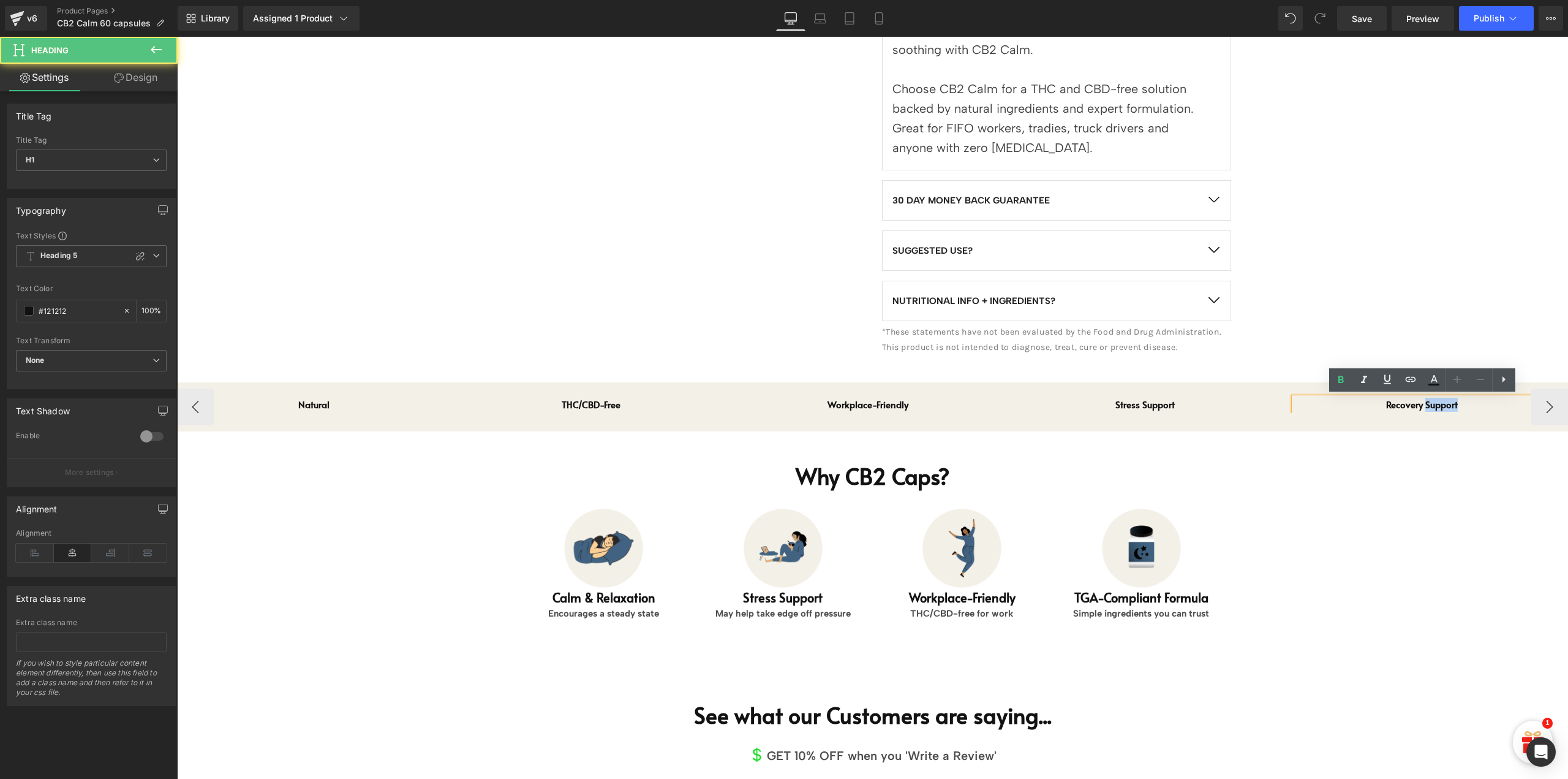
click at [1437, 403] on h1 "Recovery Support" at bounding box center [1422, 404] width 255 height 14
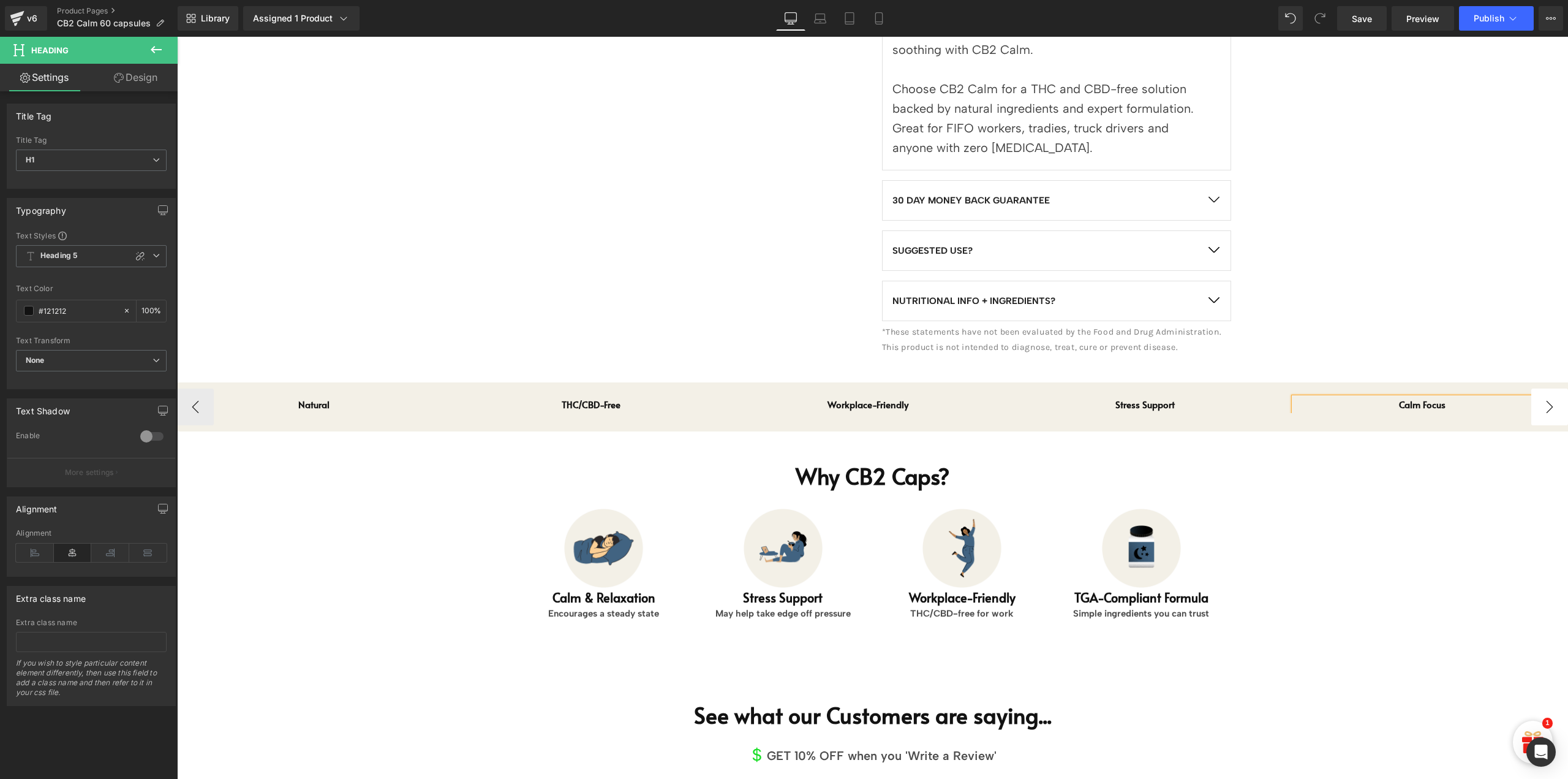
click at [1536, 409] on button "›" at bounding box center [1549, 407] width 37 height 37
click at [1535, 405] on button "›" at bounding box center [1549, 407] width 37 height 37
click at [1440, 405] on icon at bounding box center [1438, 404] width 7 height 7
click at [1429, 404] on h1 "Muscle Support" at bounding box center [1422, 404] width 255 height 14
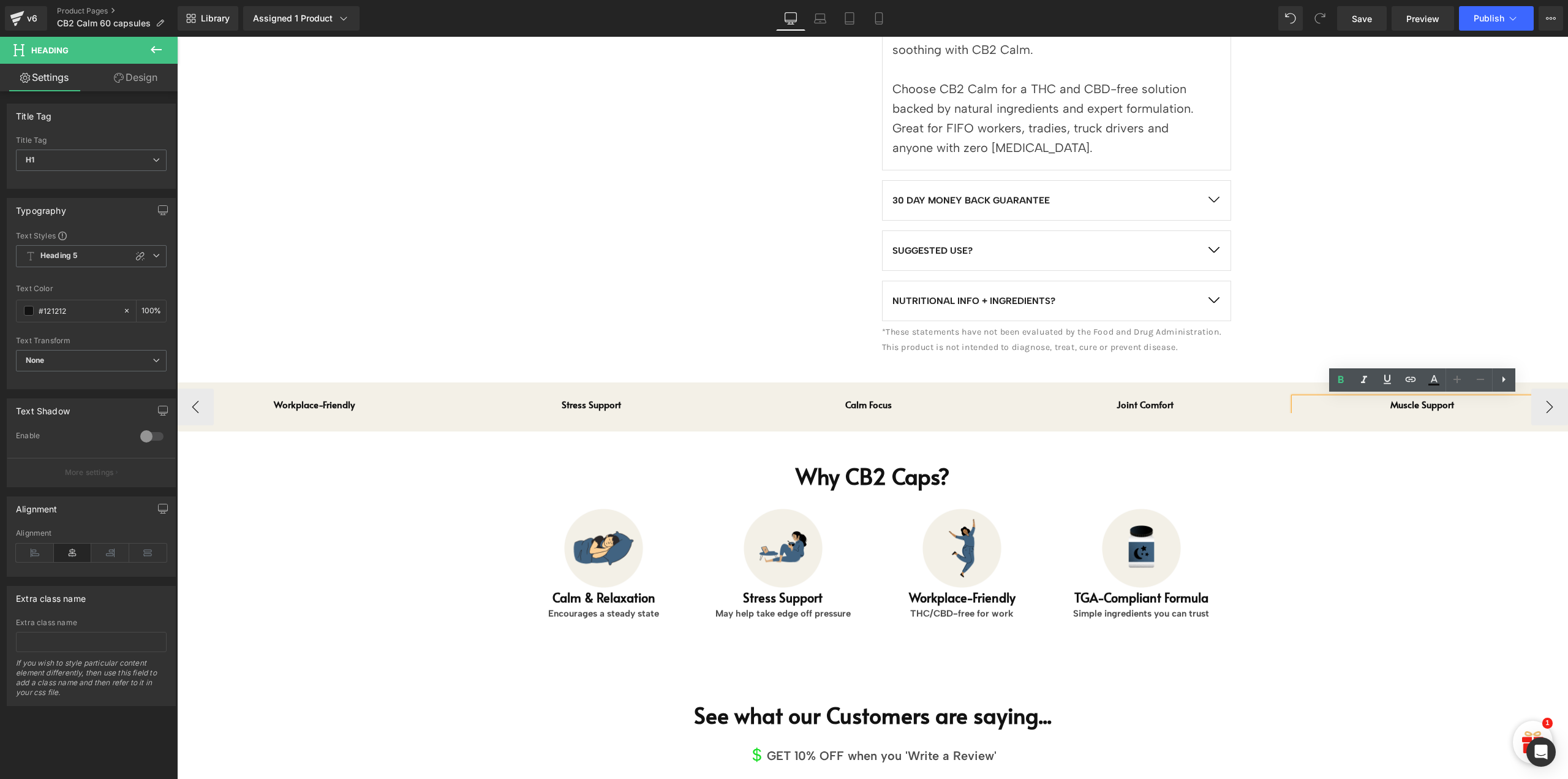
click at [1429, 404] on h1 "Muscle Support" at bounding box center [1422, 404] width 255 height 14
paste div
click at [1543, 404] on button "›" at bounding box center [1549, 407] width 37 height 37
click at [1539, 402] on button "›" at bounding box center [1549, 407] width 37 height 37
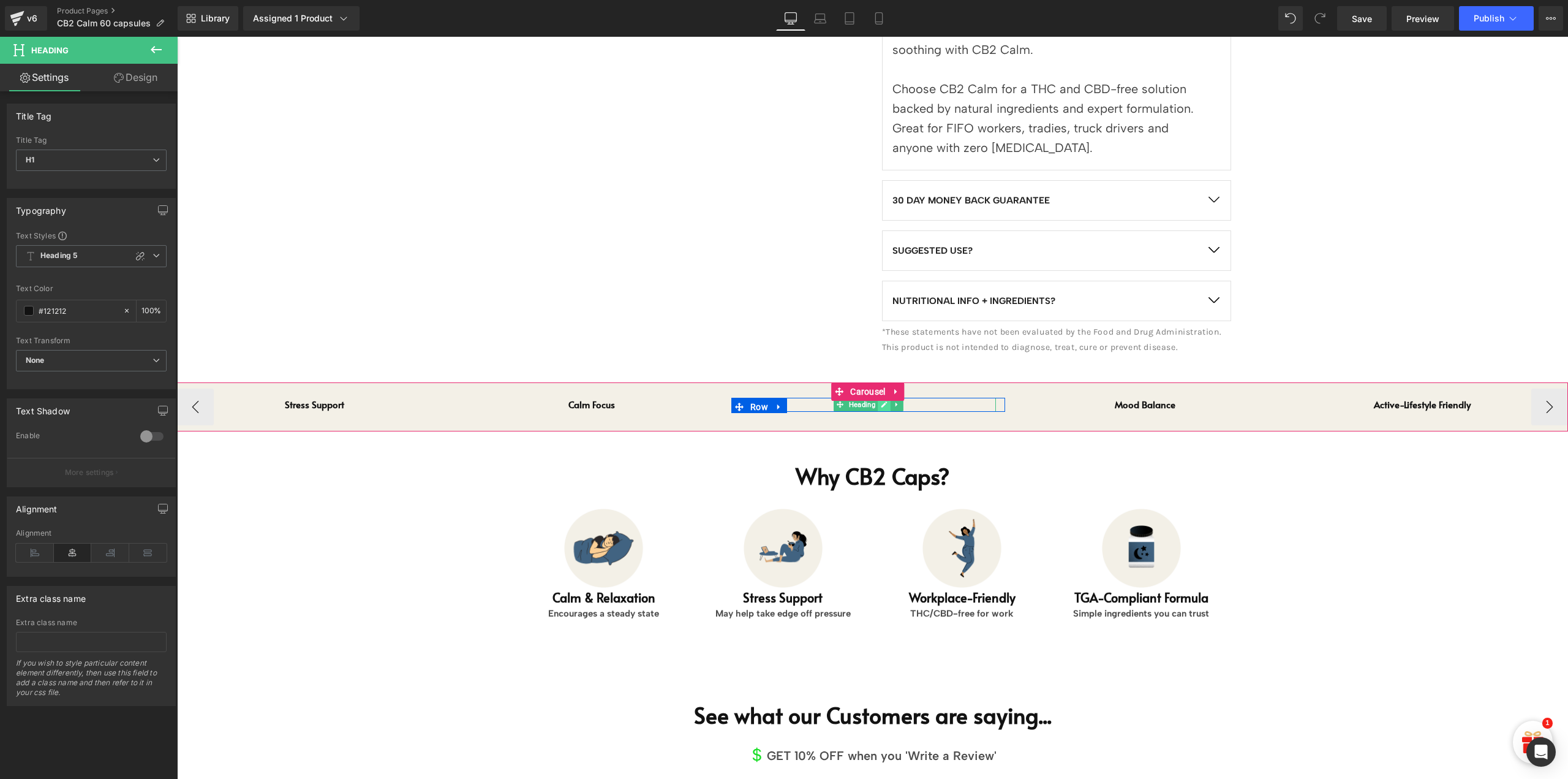
click at [881, 405] on icon at bounding box center [884, 404] width 7 height 7
click at [880, 405] on h1 "Joint Comfort" at bounding box center [868, 404] width 255 height 14
paste div
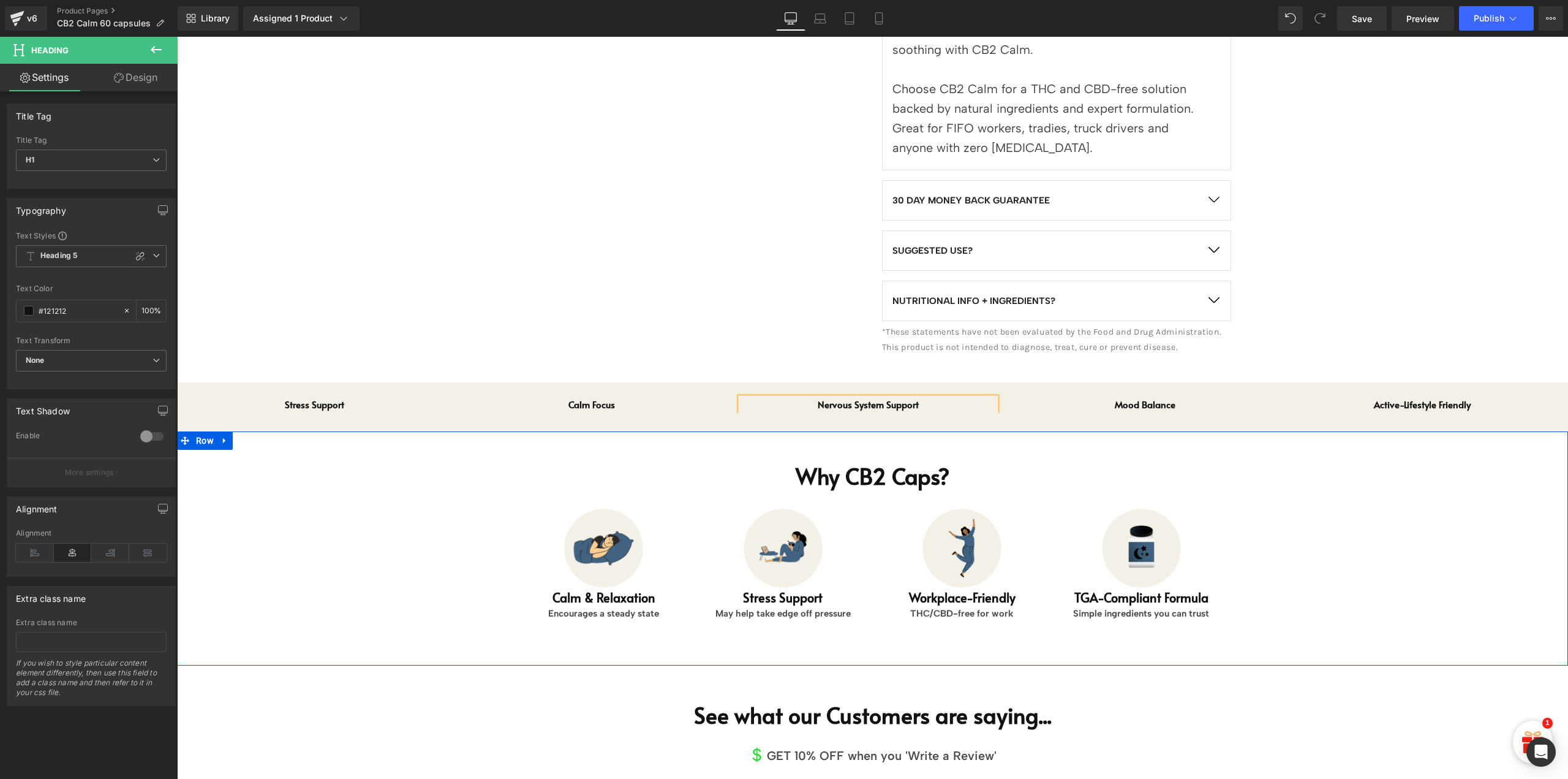
click at [1324, 512] on div "Why CB2 Caps? Heading Image Calm & Relaxation Heading Encourages a steady state…" at bounding box center [873, 545] width 1391 height 225
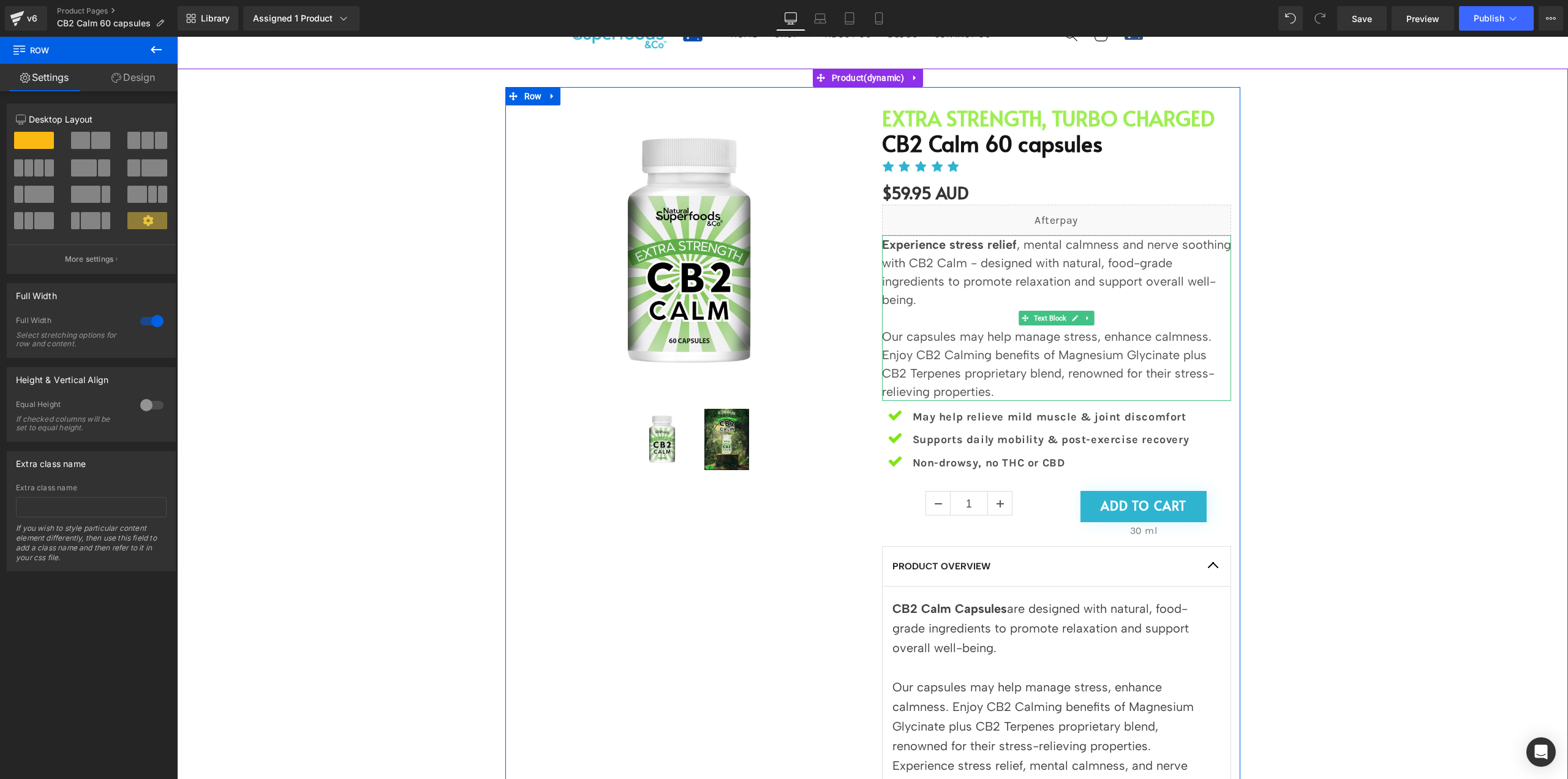
scroll to position [0, 0]
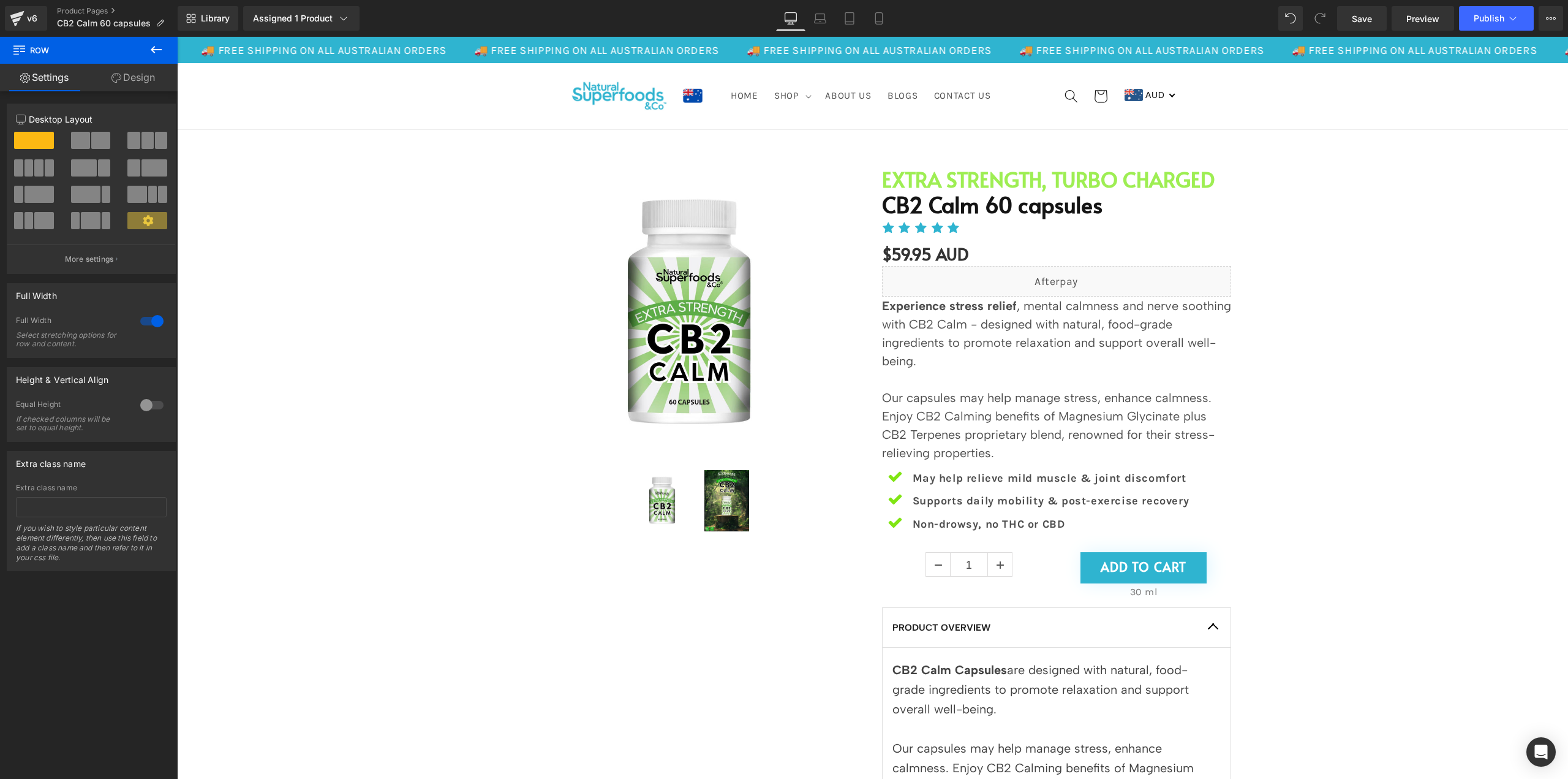
click at [326, 196] on div "Sale Off (P) Image (P) Image List" at bounding box center [872, 655] width 1379 height 1013
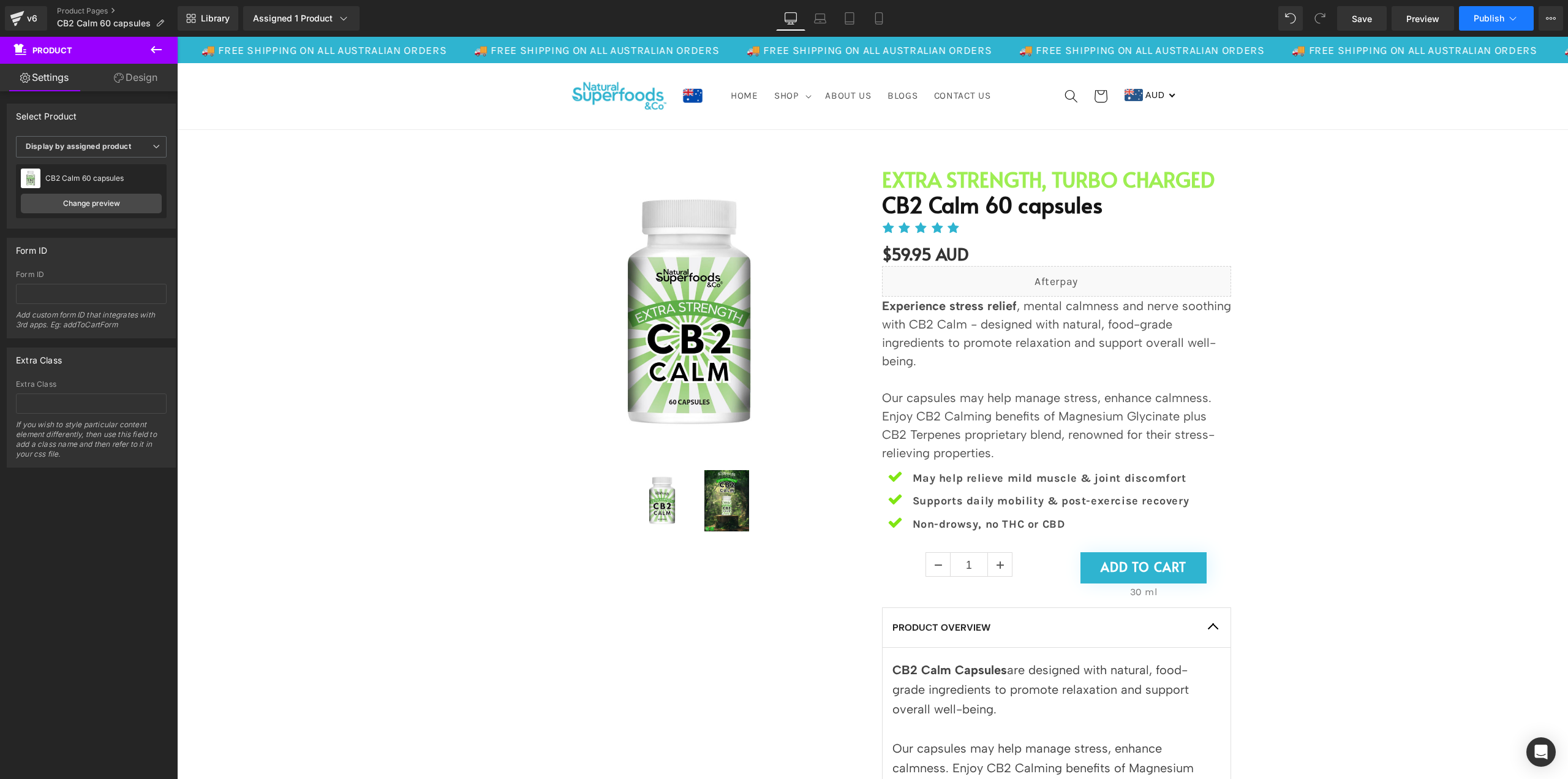
click at [1512, 19] on icon at bounding box center [1513, 18] width 7 height 4
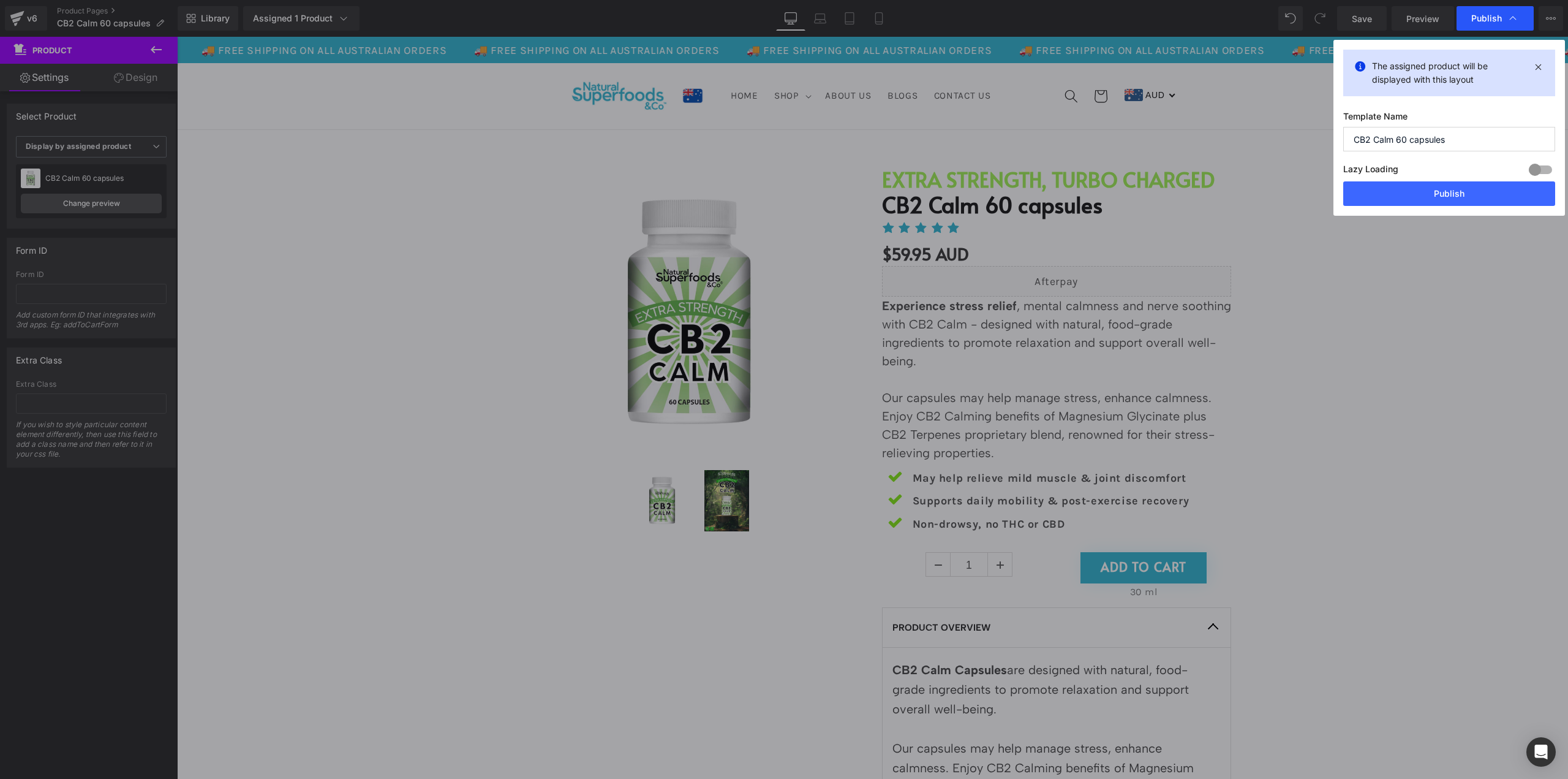
click at [1474, 12] on span "Publish" at bounding box center [1495, 18] width 48 height 12
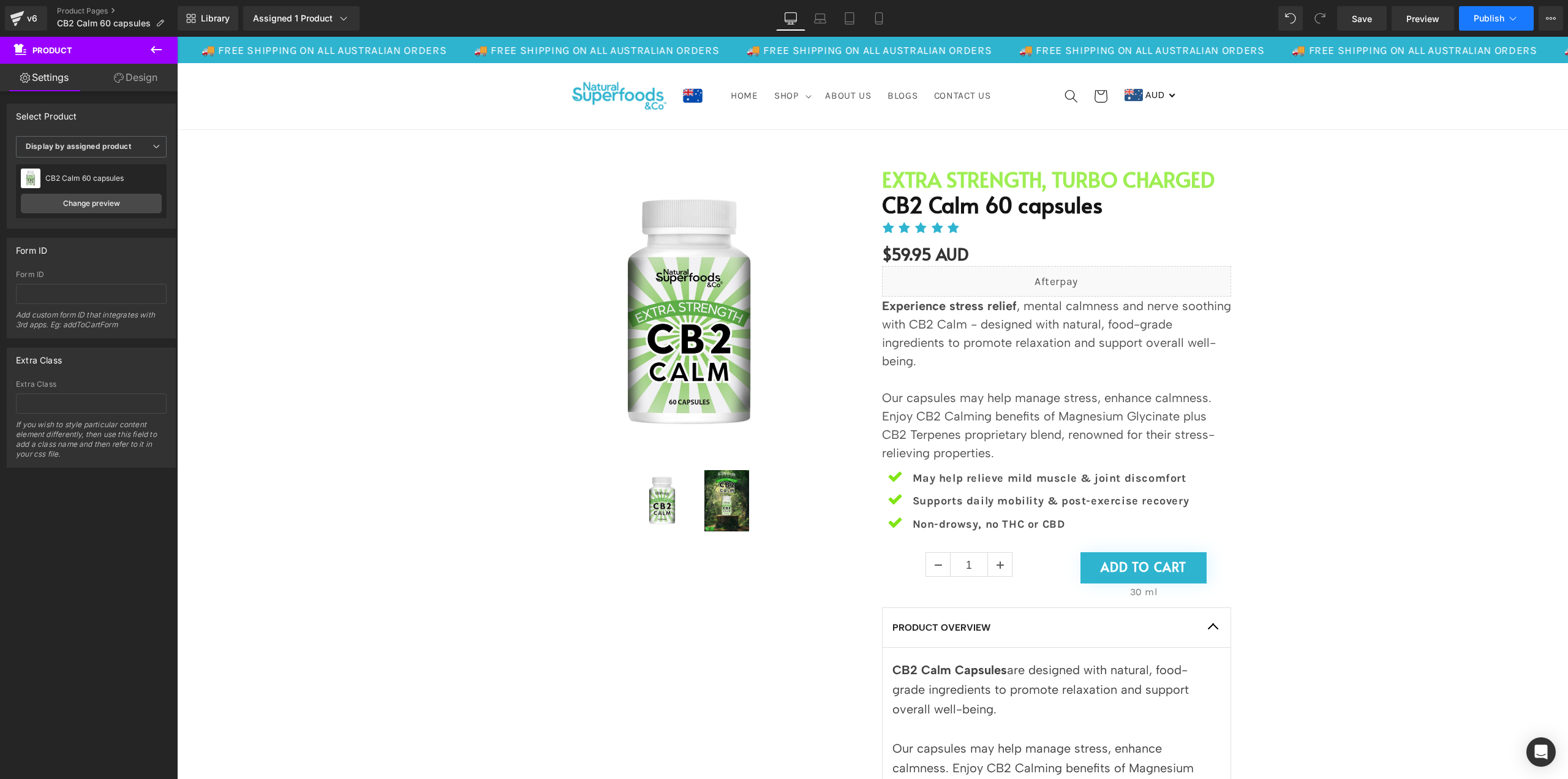
click at [1479, 14] on span "Publish" at bounding box center [1490, 19] width 31 height 10
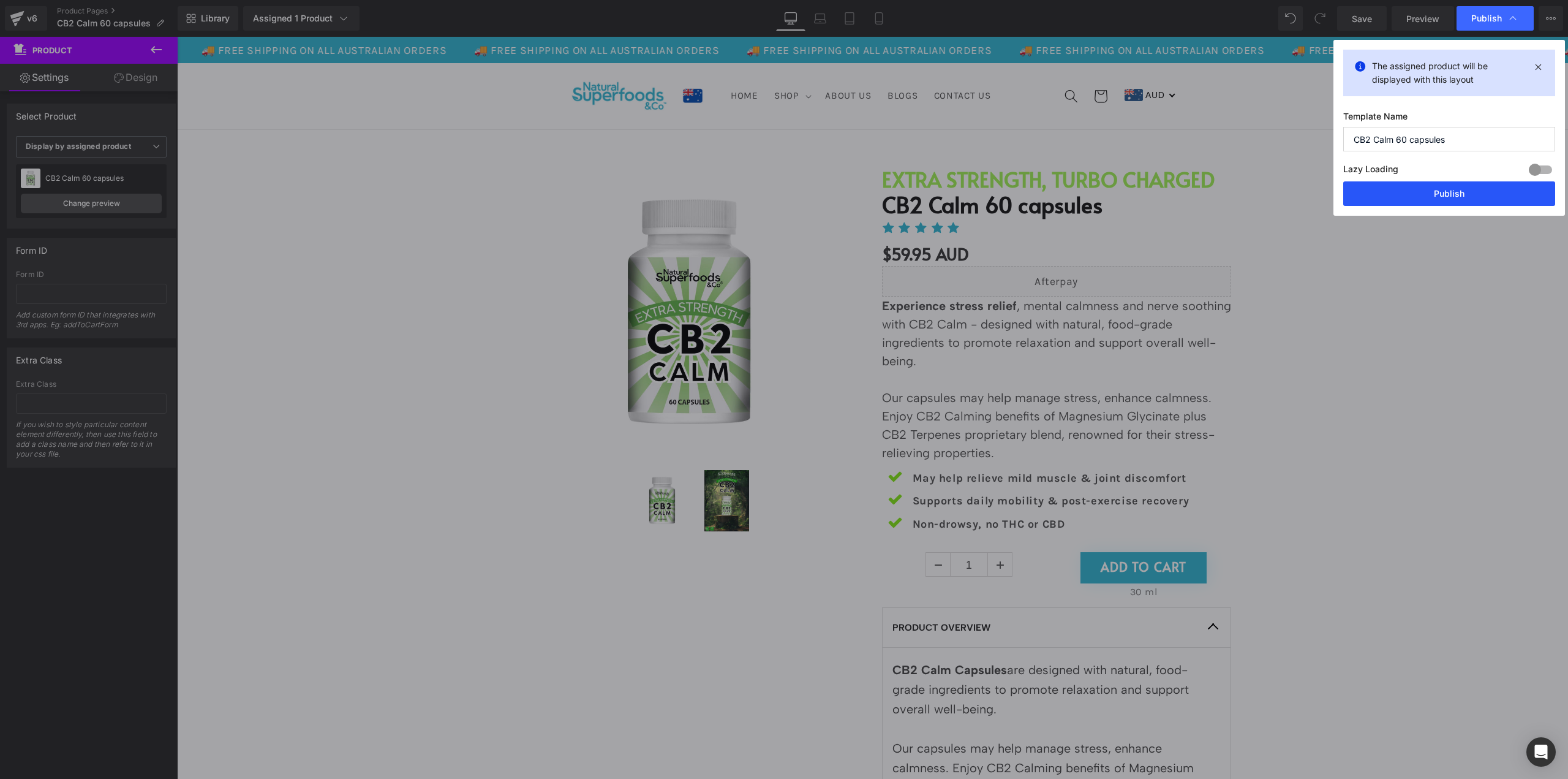
drag, startPoint x: 1447, startPoint y: 197, endPoint x: 1270, endPoint y: 160, distance: 180.8
click at [1447, 197] on button "Publish" at bounding box center [1450, 194] width 212 height 24
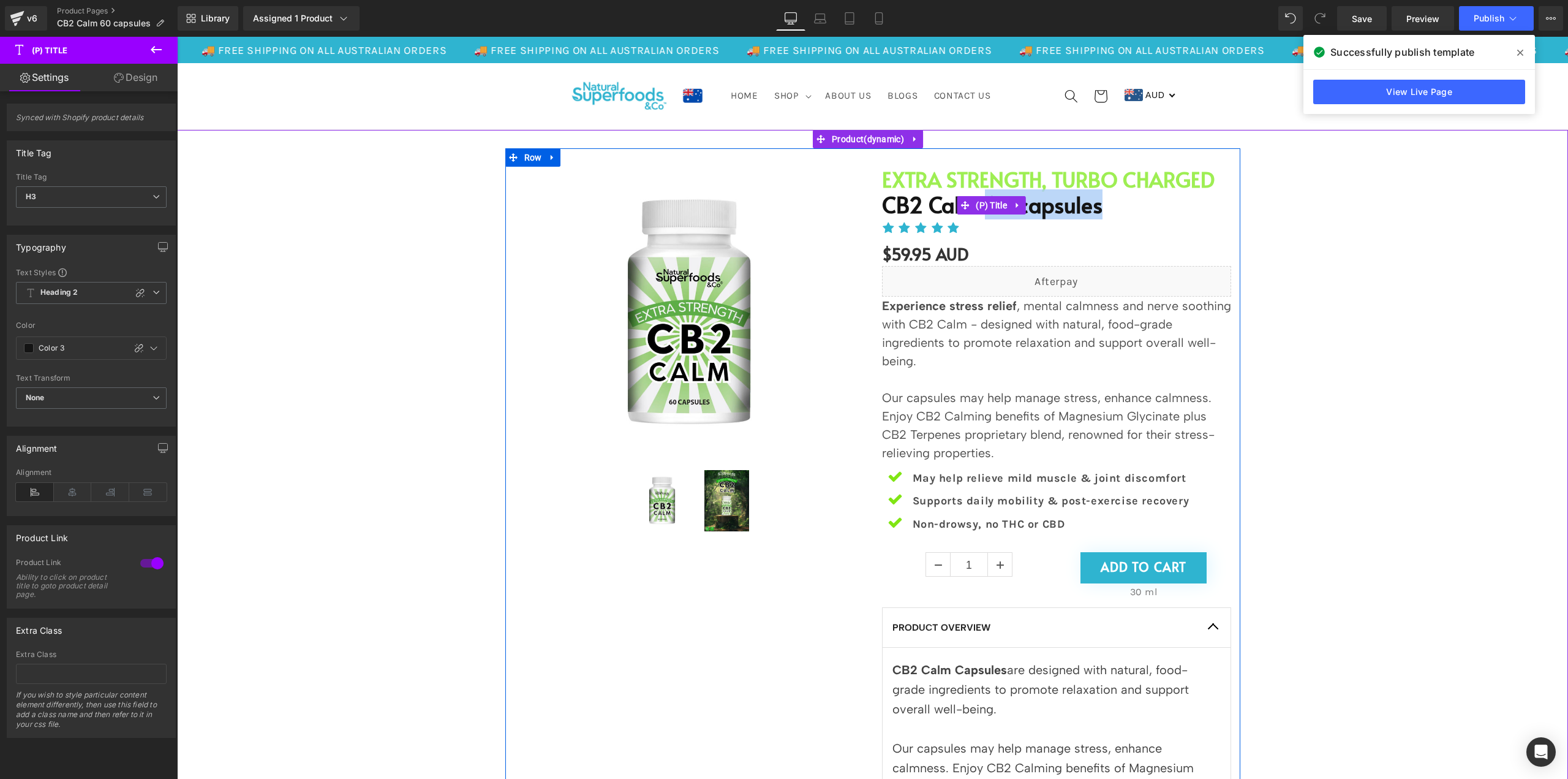
drag, startPoint x: 1111, startPoint y: 209, endPoint x: 985, endPoint y: 194, distance: 126.9
click at [985, 194] on h3 "CB2 Calm 60 capsules" at bounding box center [1057, 206] width 349 height 28
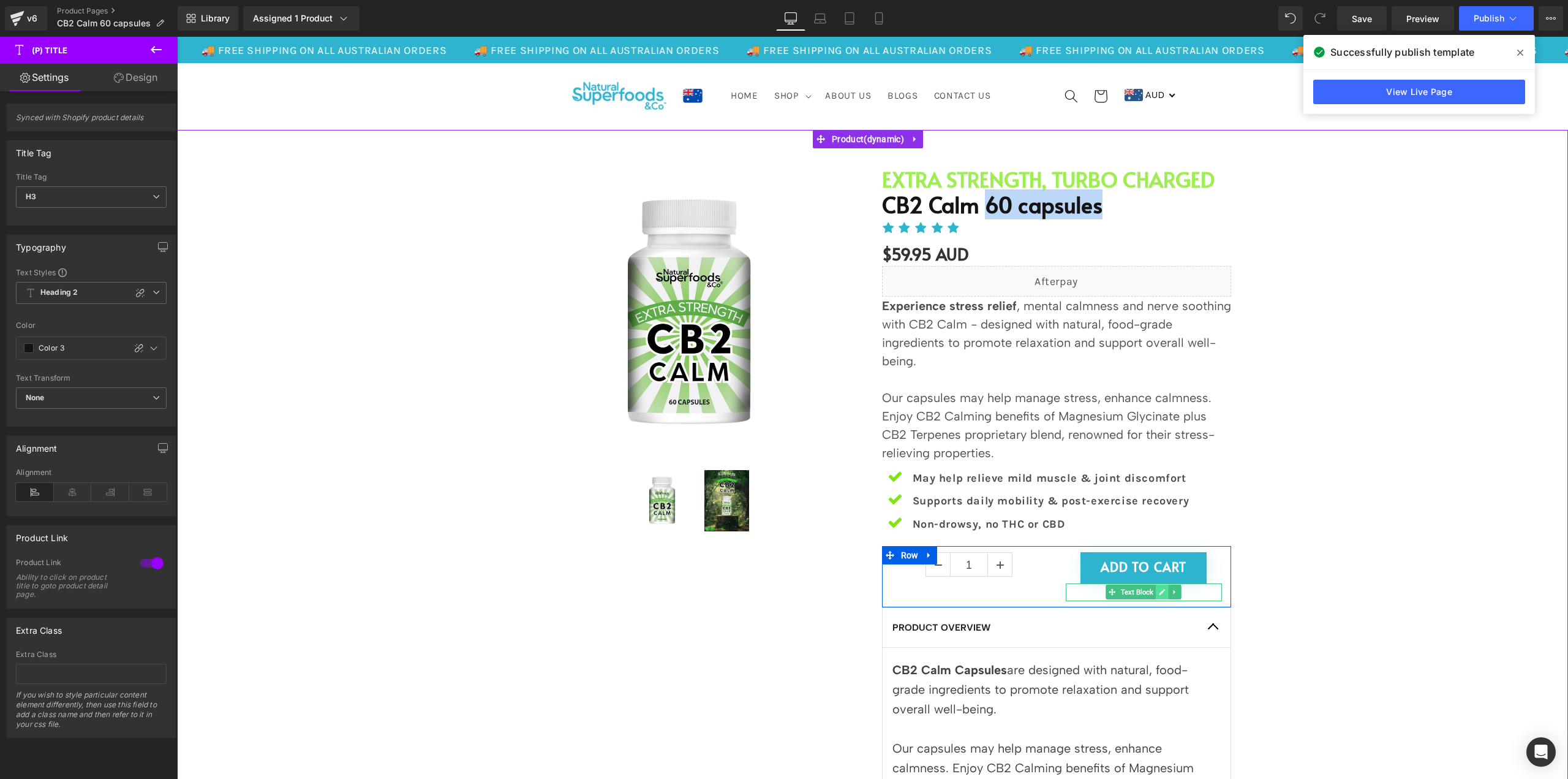
click at [1157, 597] on link at bounding box center [1162, 592] width 13 height 15
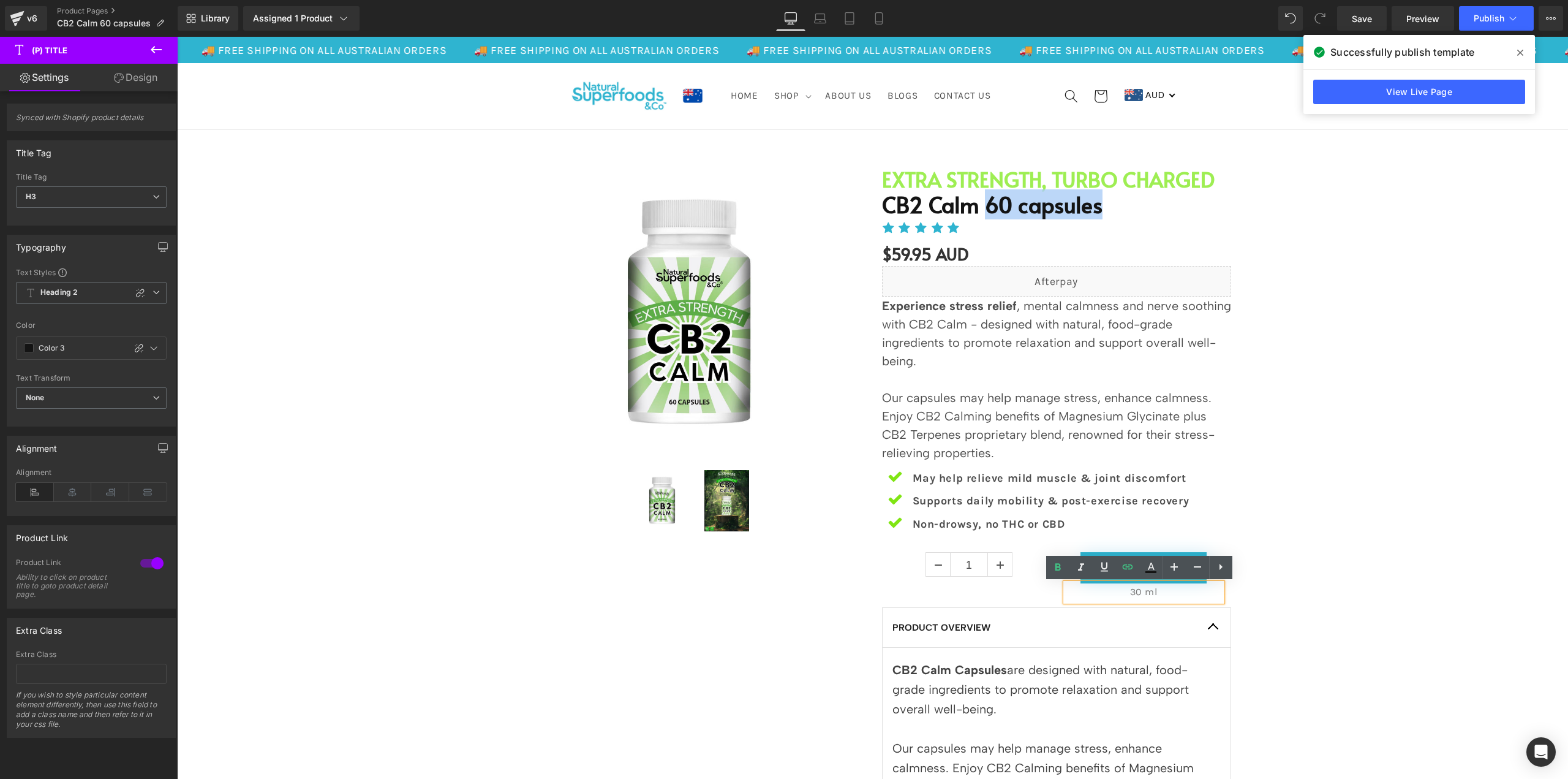
click at [1155, 593] on p "30 ml" at bounding box center [1144, 592] width 156 height 18
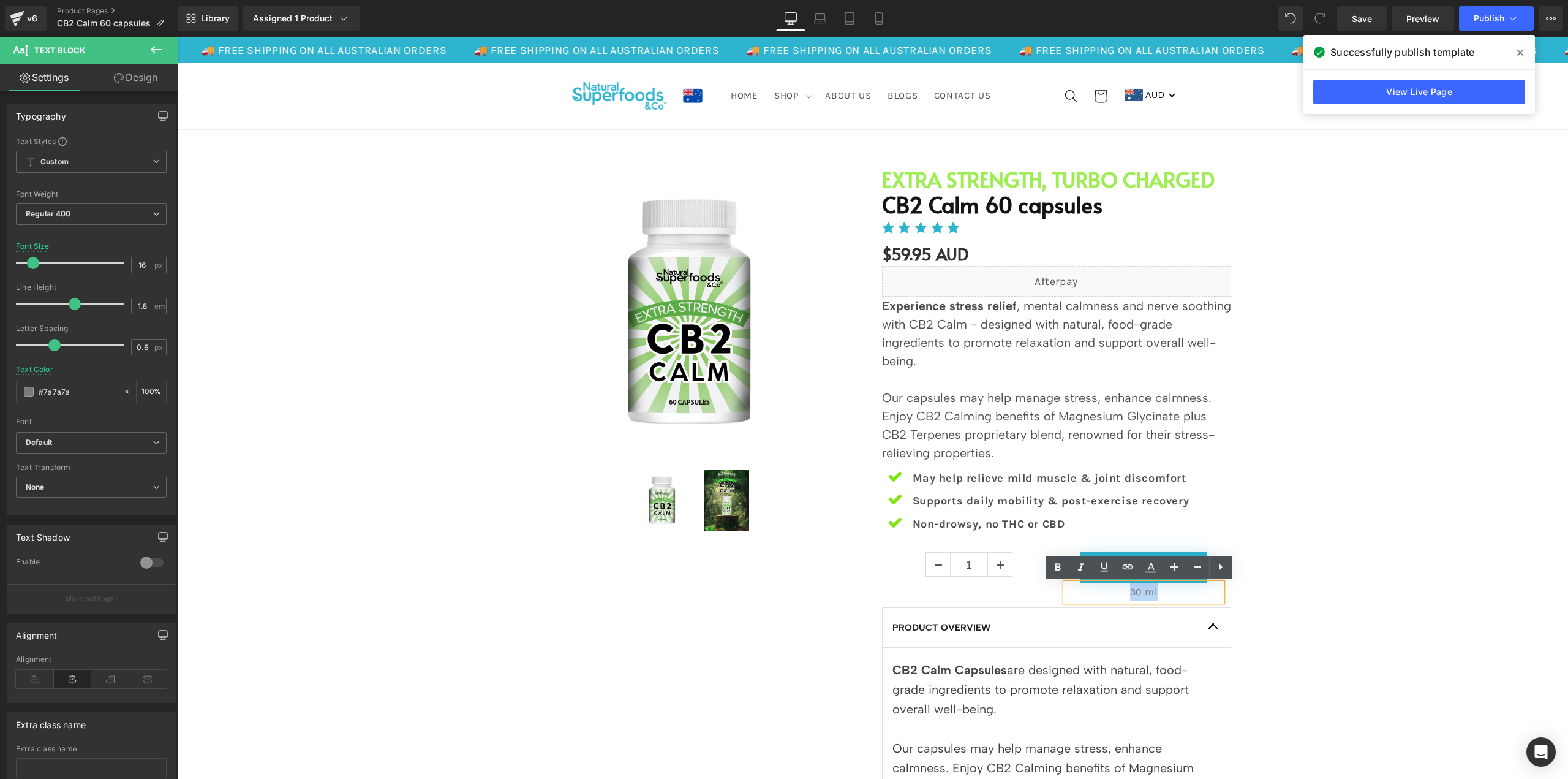
drag, startPoint x: 1123, startPoint y: 590, endPoint x: 1157, endPoint y: 593, distance: 34.1
click at [1157, 593] on p "30 ml" at bounding box center [1144, 592] width 156 height 18
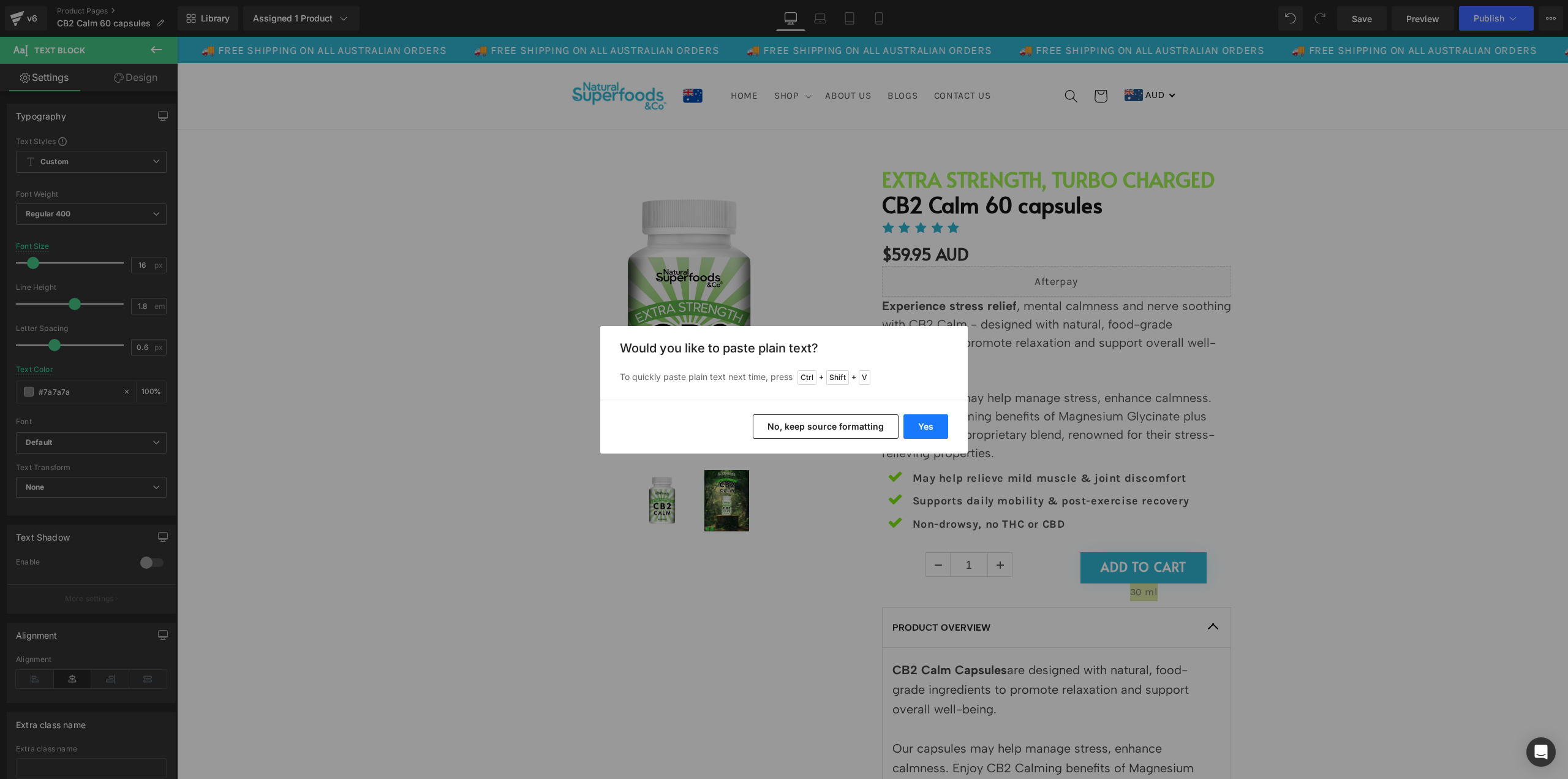
click at [927, 426] on button "Yes" at bounding box center [926, 426] width 45 height 24
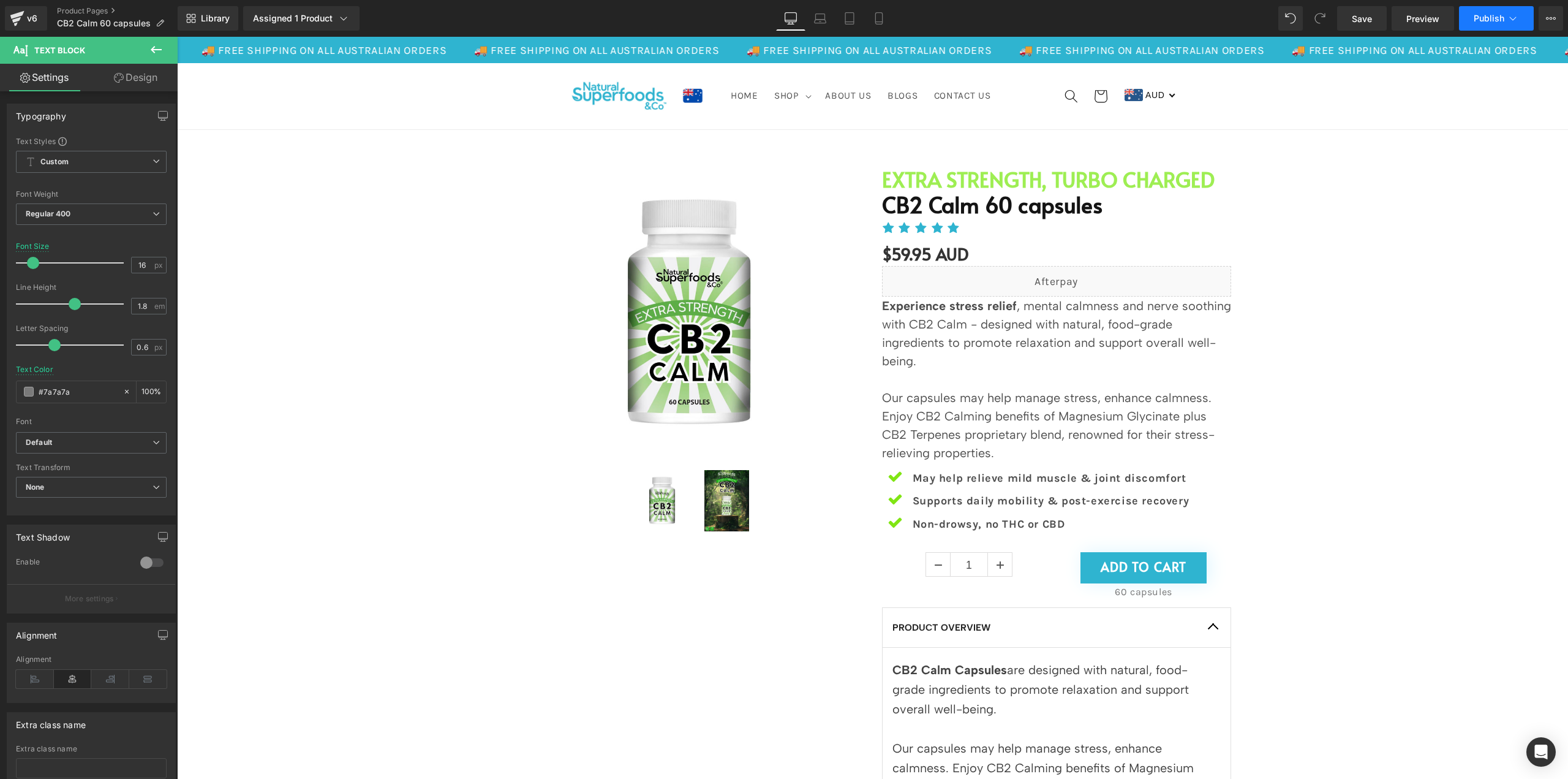
click at [1491, 16] on span "Publish" at bounding box center [1490, 19] width 31 height 10
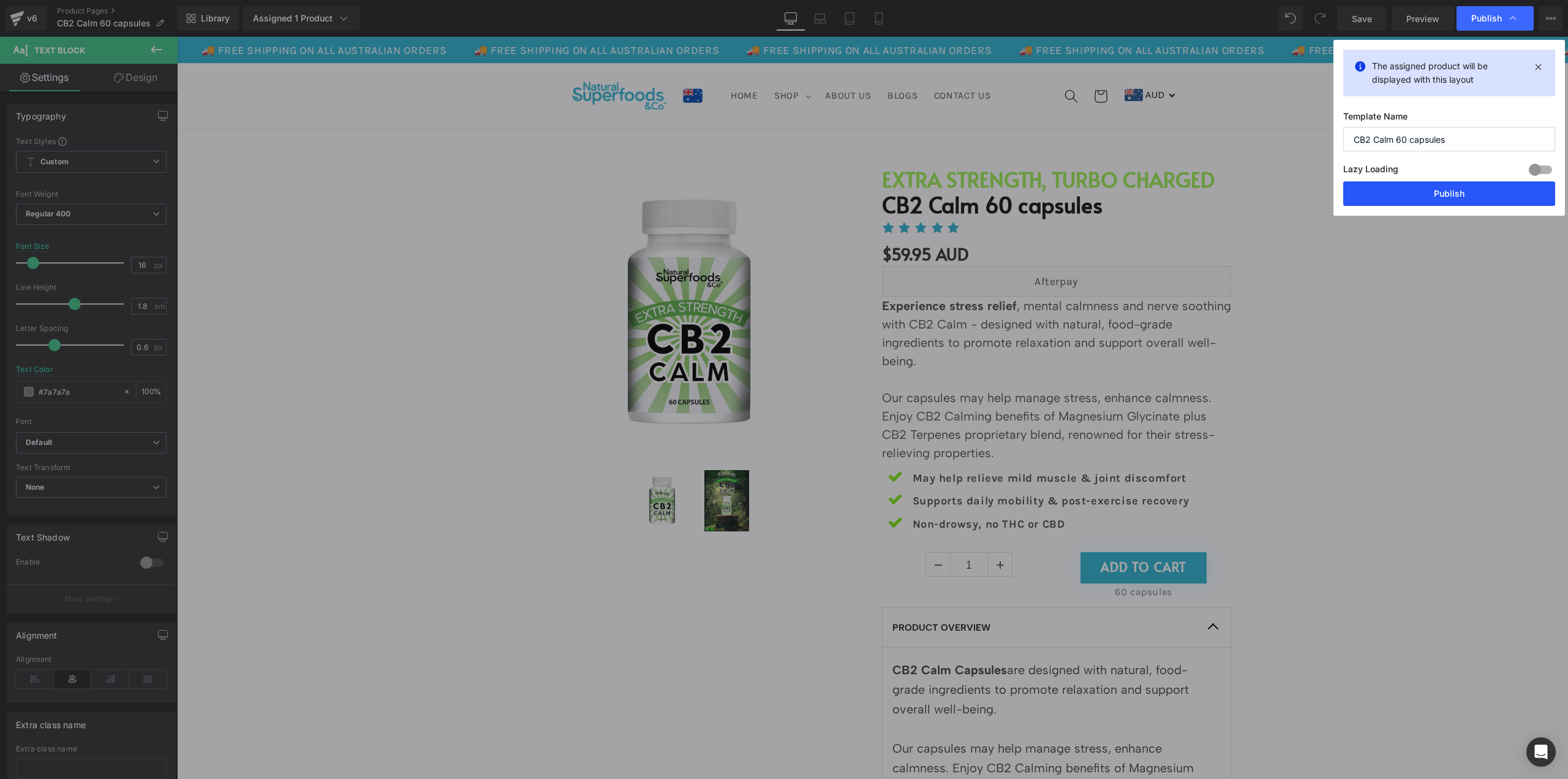
click at [1437, 198] on button "Publish" at bounding box center [1450, 194] width 212 height 24
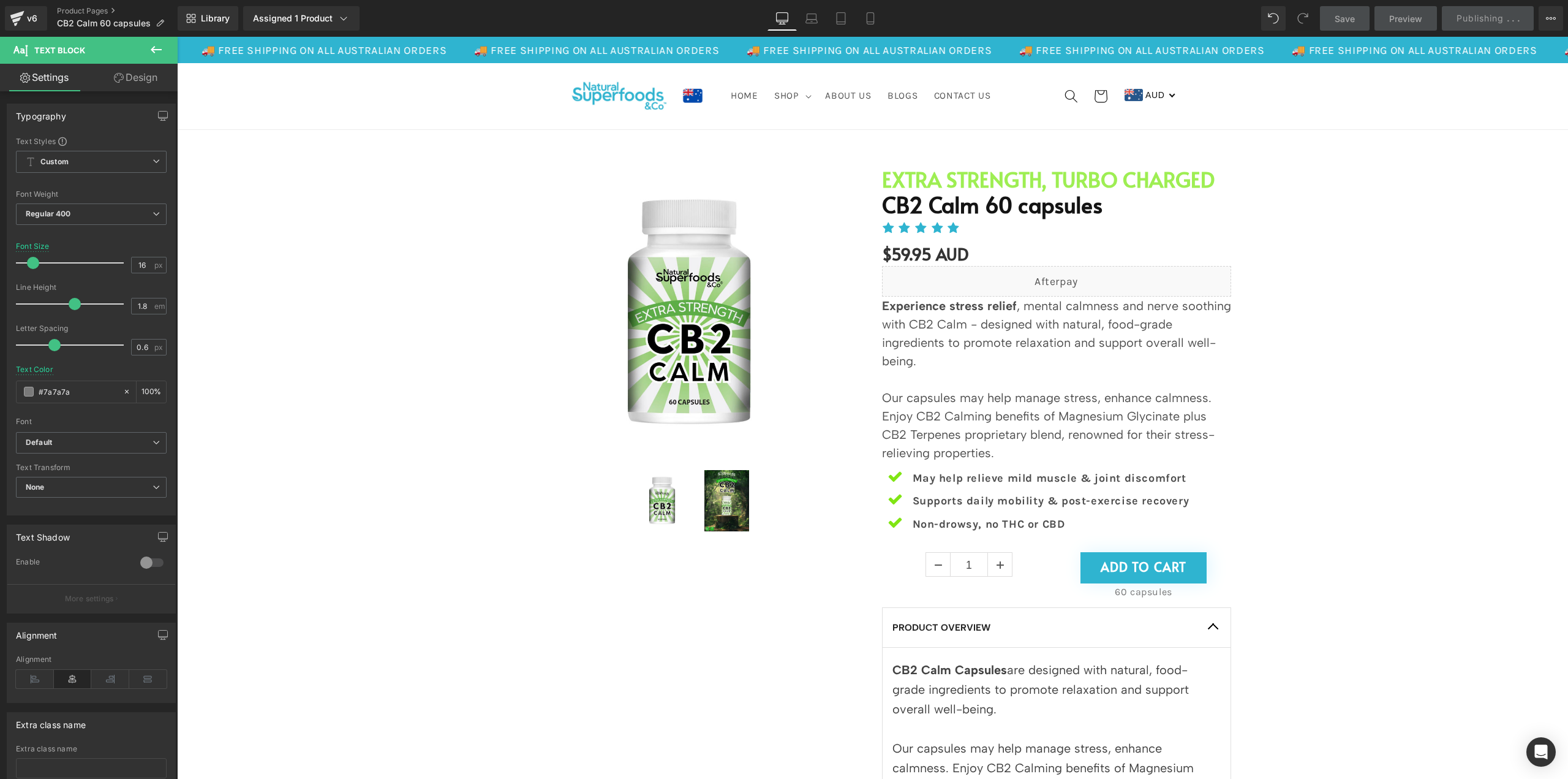
click at [1347, 304] on div "Sale Off (P) Image (P) Image List" at bounding box center [872, 655] width 1379 height 1013
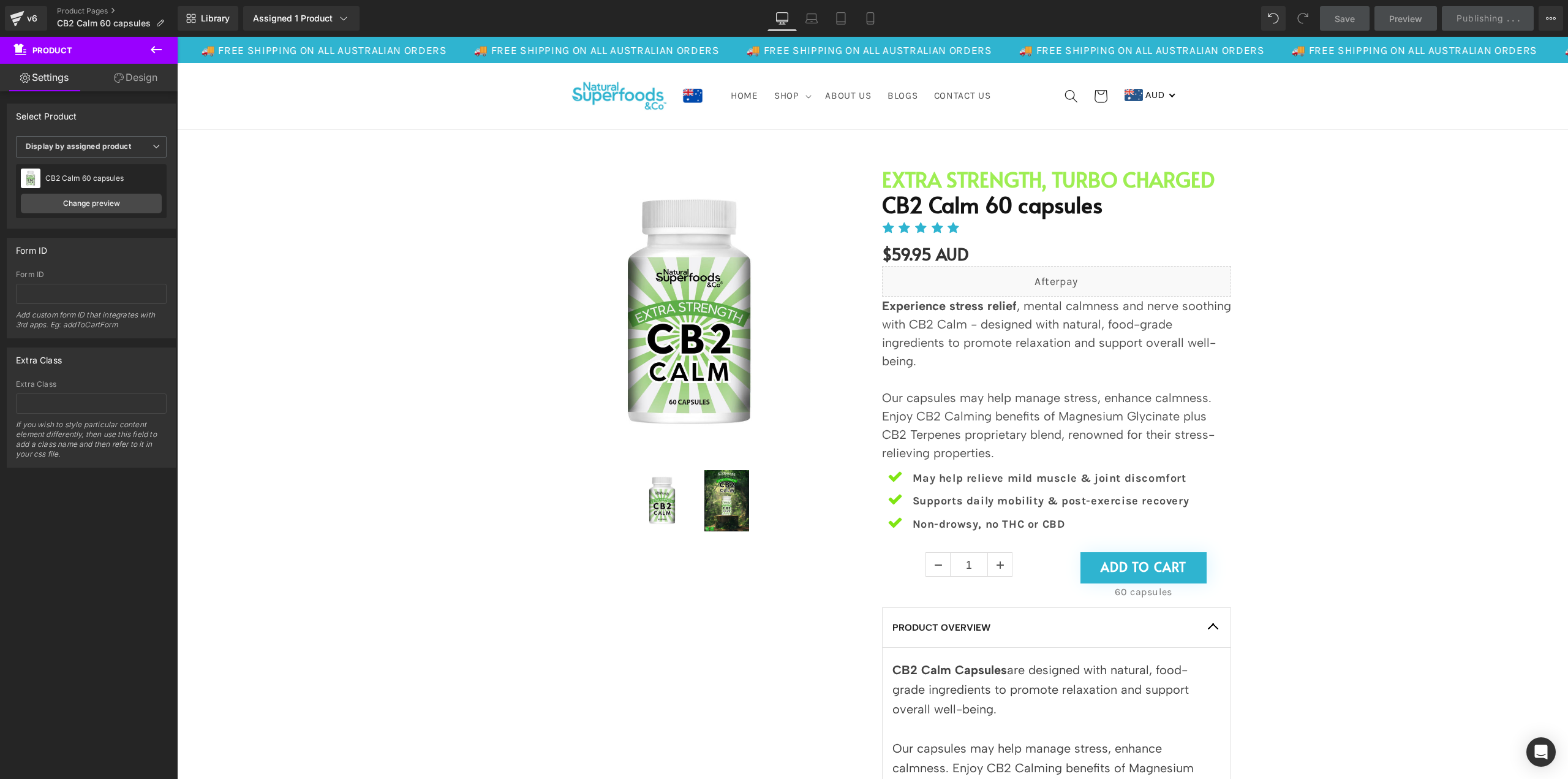
click at [156, 52] on icon at bounding box center [156, 50] width 15 height 15
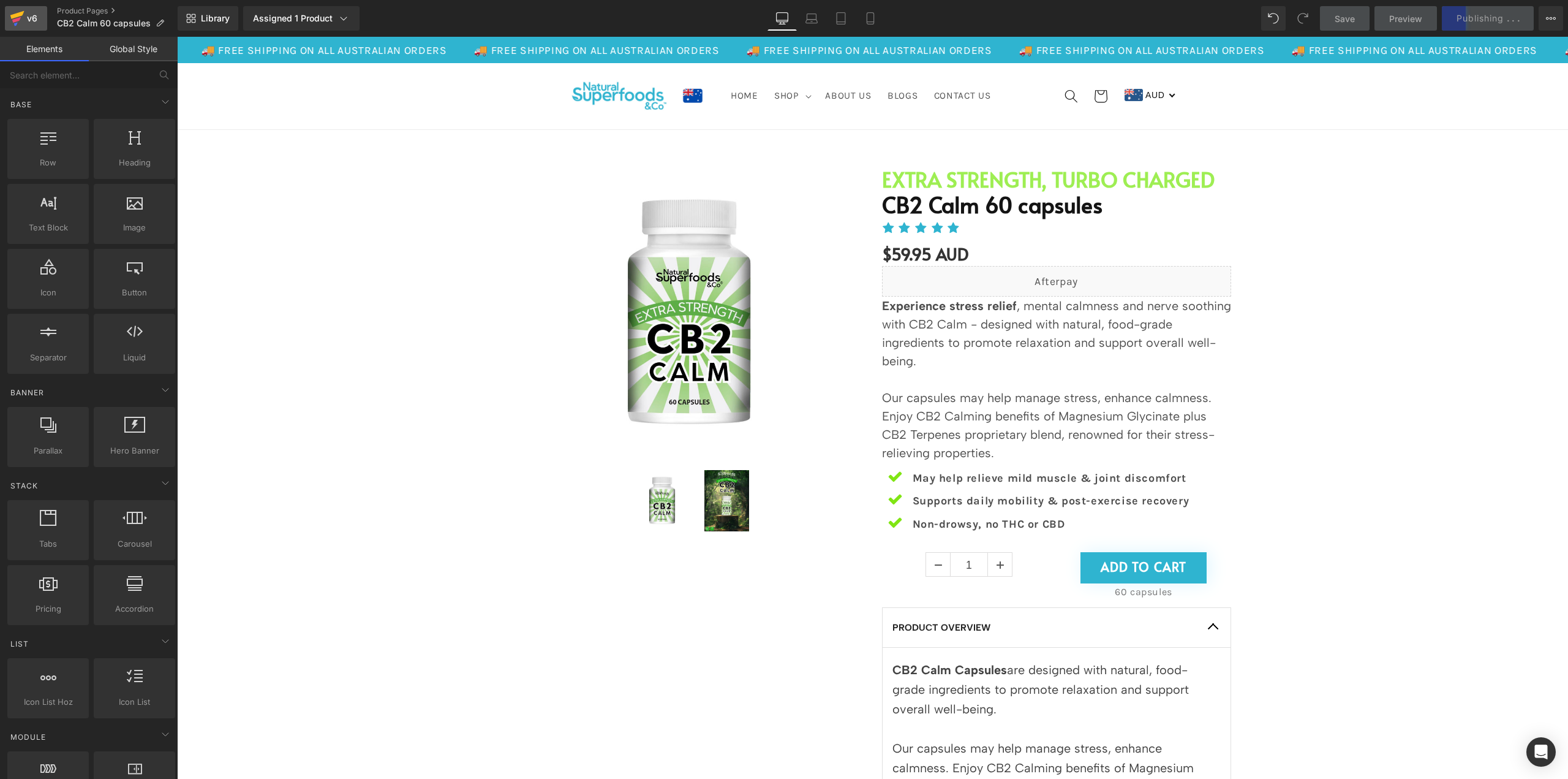
click at [18, 25] on icon at bounding box center [17, 19] width 15 height 31
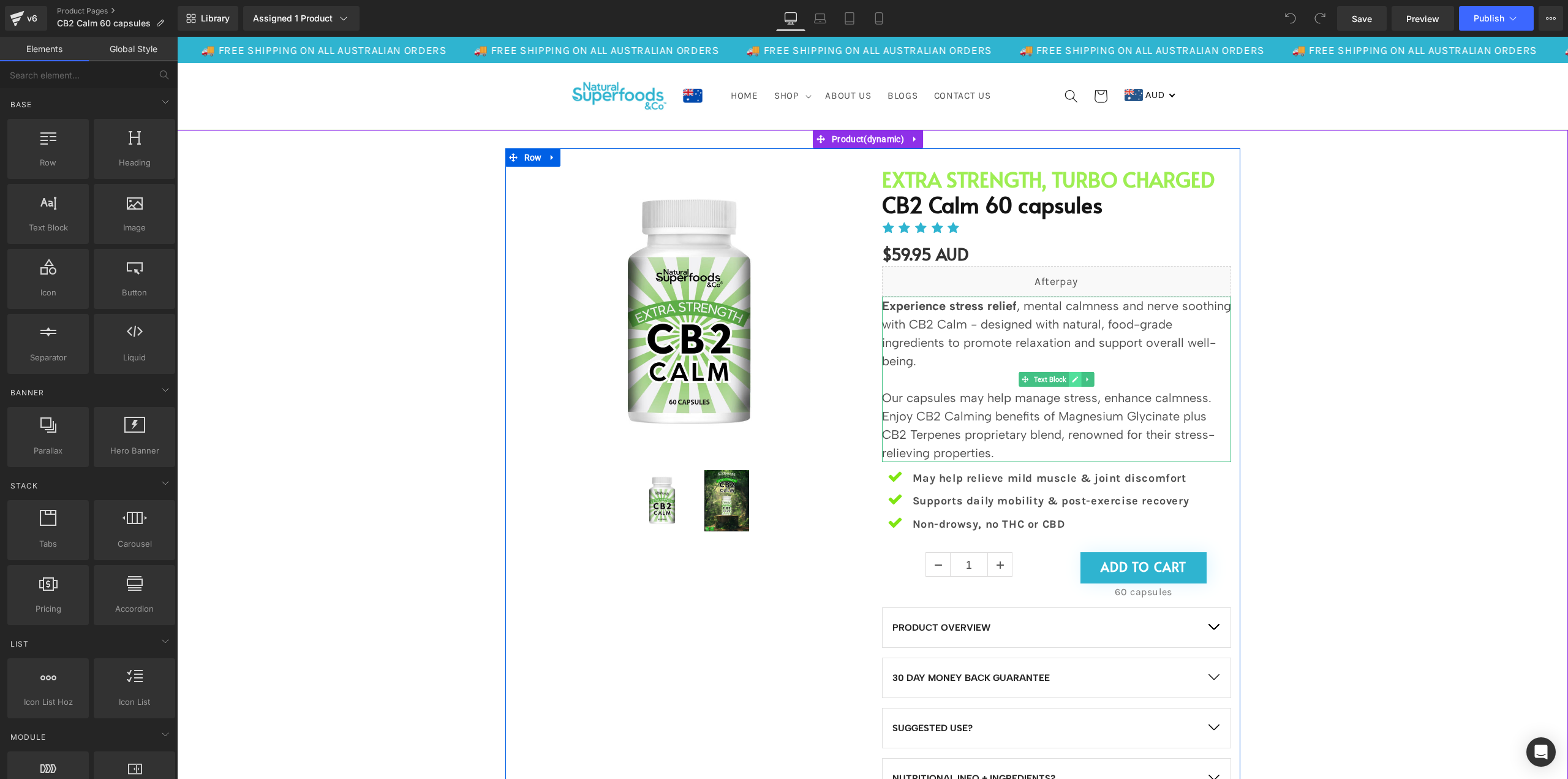
click at [1072, 382] on icon at bounding box center [1075, 379] width 7 height 7
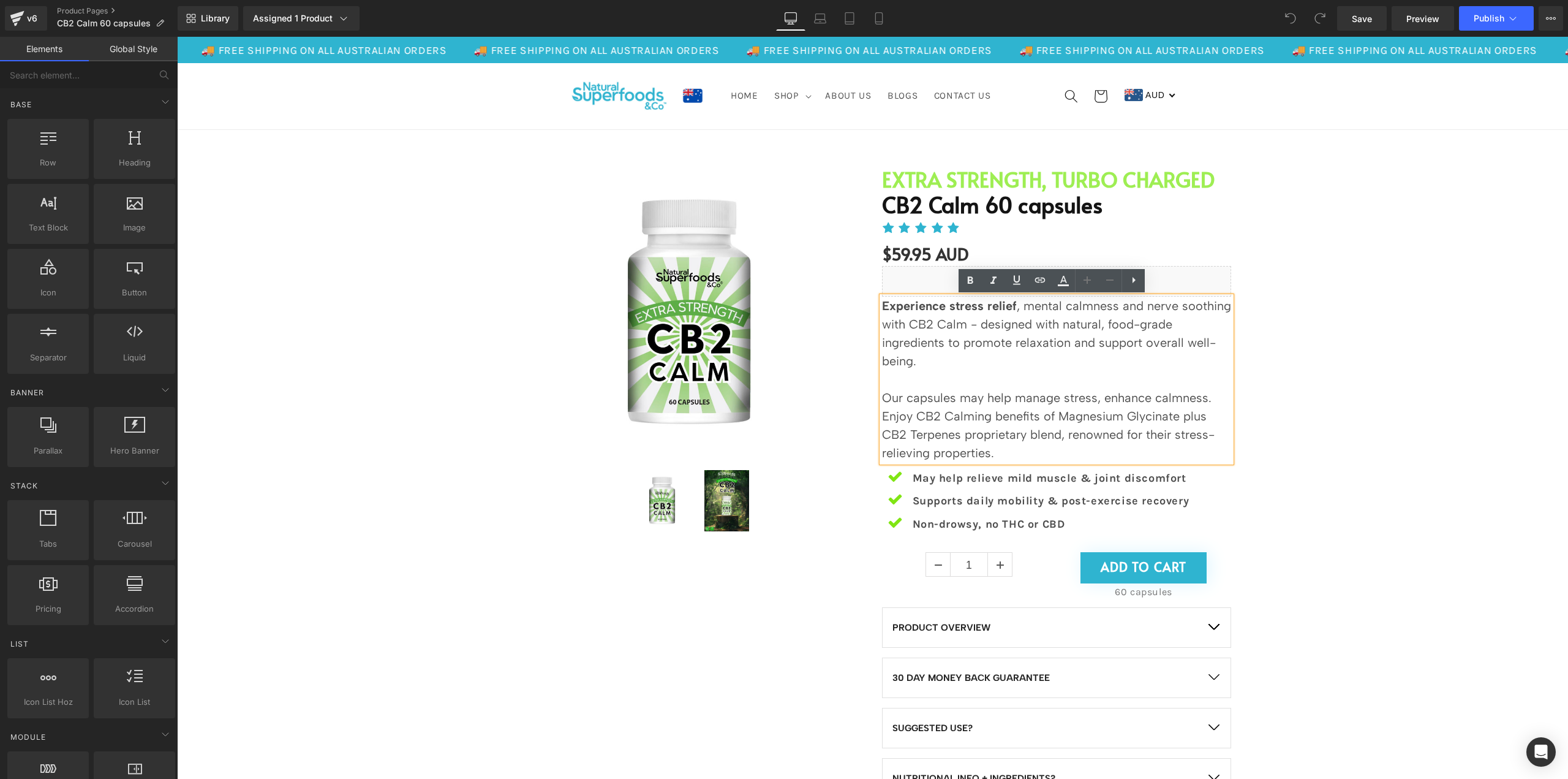
click at [1067, 420] on p "Our capsules may help manage stress, enhance calmness. Enjoy CB2 Calming benefi…" at bounding box center [1057, 425] width 349 height 73
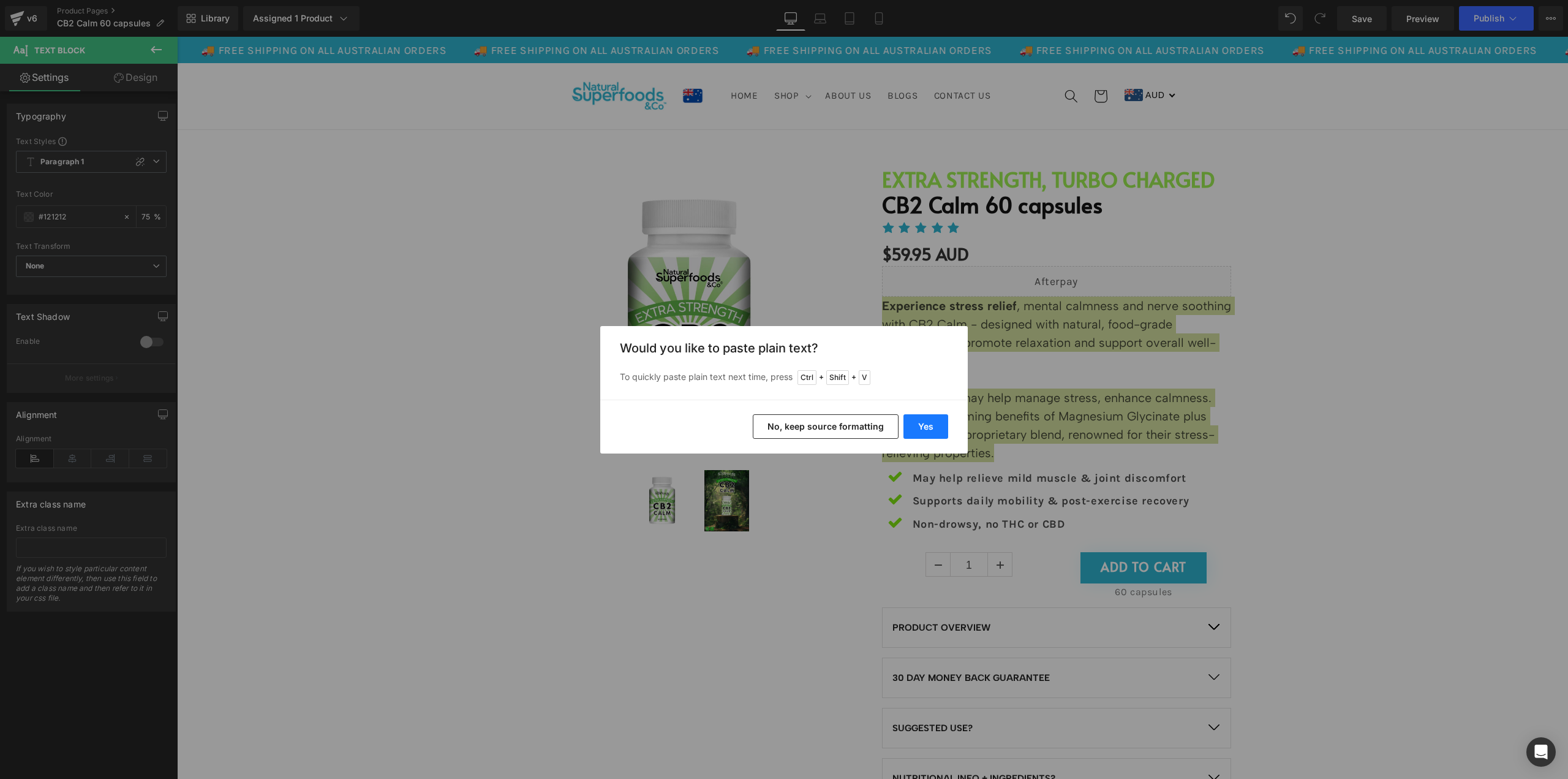
click at [926, 420] on button "Yes" at bounding box center [926, 426] width 45 height 24
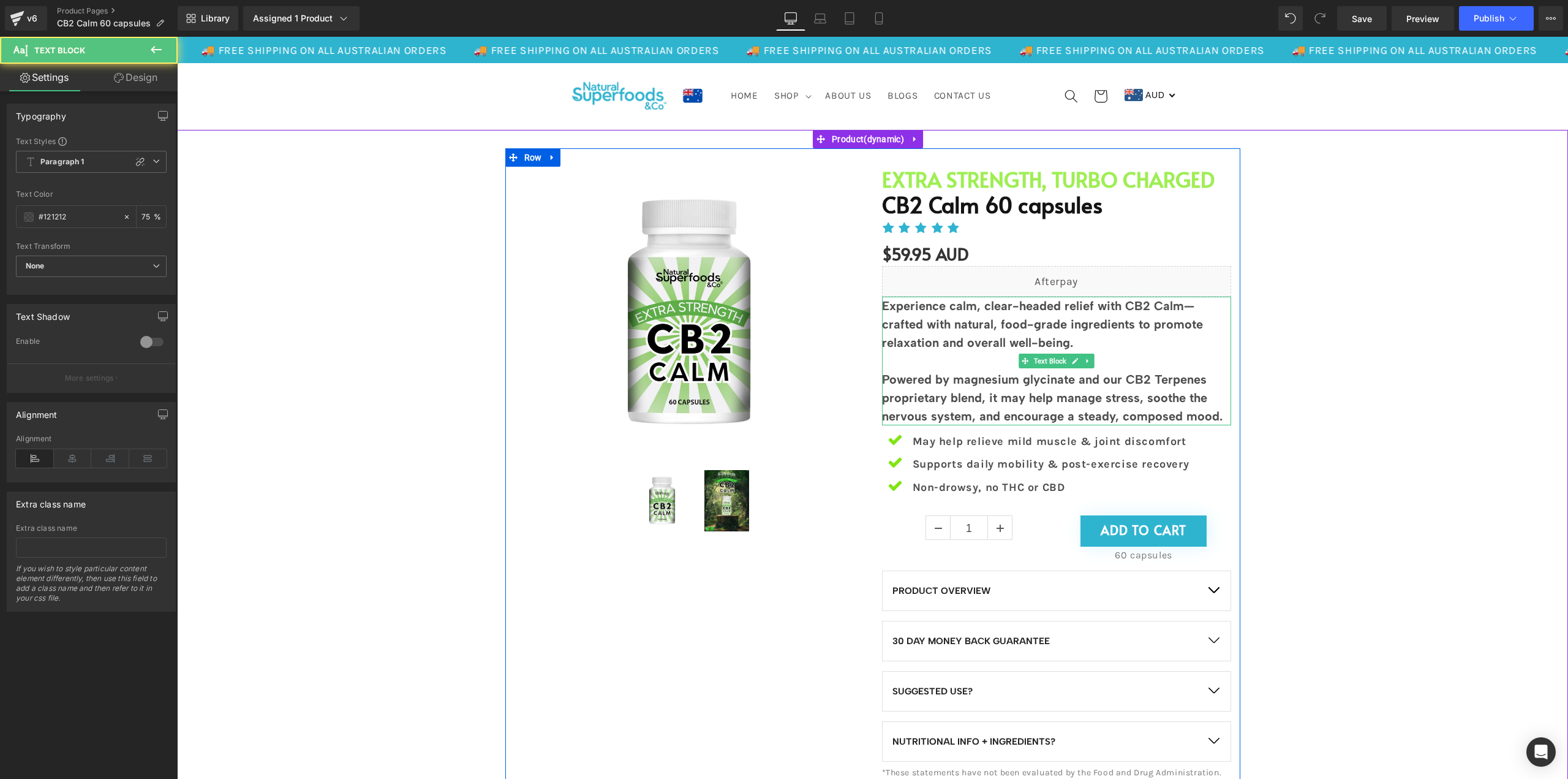
click at [1144, 336] on p "Experience calm, clear-headed relief with CB2 Calm—crafted with natural, food-g…" at bounding box center [1057, 324] width 349 height 56
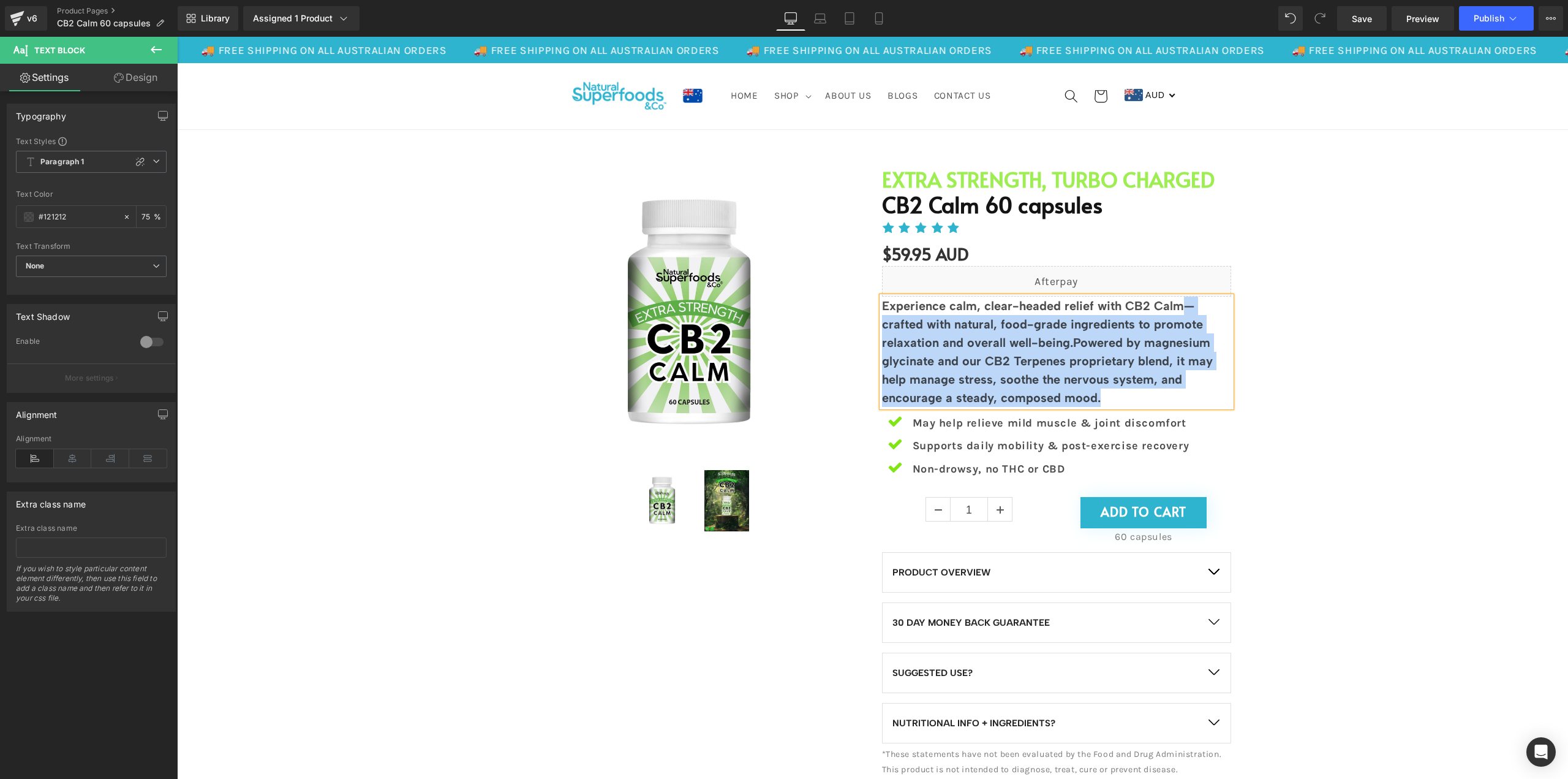
drag, startPoint x: 1117, startPoint y: 394, endPoint x: 1175, endPoint y: 300, distance: 110.5
click at [1175, 300] on p "Experience calm, clear-headed relief with CB2 Calm—crafted with natural, food-g…" at bounding box center [1057, 351] width 349 height 110
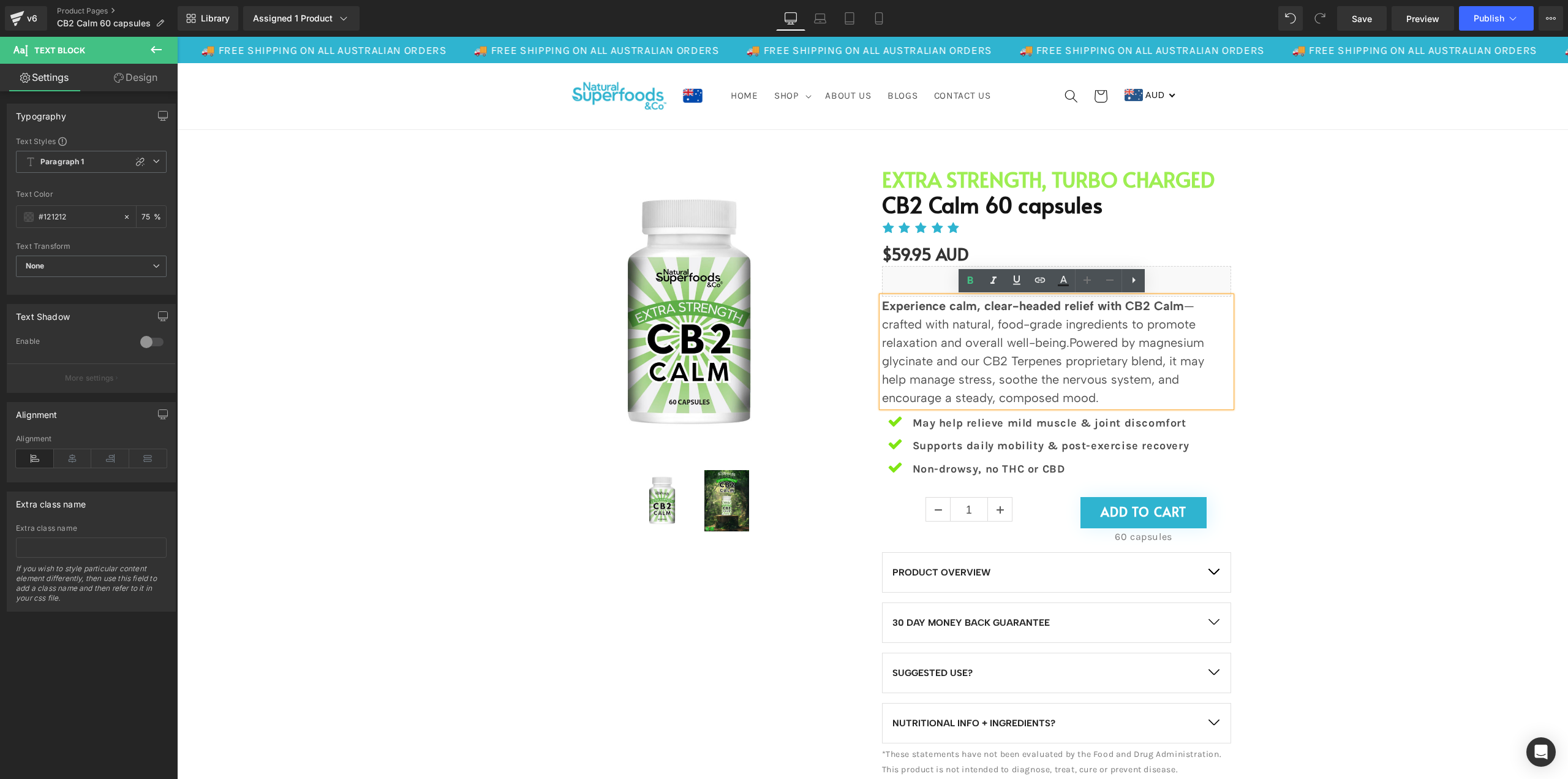
click at [1179, 310] on p "Experience calm, clear-headed relief with CB2 Calm —crafted with natural, food-…" at bounding box center [1057, 351] width 349 height 110
click at [1194, 305] on p "Experience calm, clear-headed relief with CB2 Calm - crafted with natural, food…" at bounding box center [1057, 351] width 349 height 110
drag, startPoint x: 1188, startPoint y: 305, endPoint x: 1174, endPoint y: 306, distance: 14.0
click at [1174, 306] on p "Experience calm, clear-headed relief with CB2 Calm - crafted with natural, food…" at bounding box center [1057, 351] width 349 height 110
click at [1113, 395] on p "Experience calm, clear-headed relief with CB2 Calm - crafted with natural, food…" at bounding box center [1057, 351] width 349 height 110
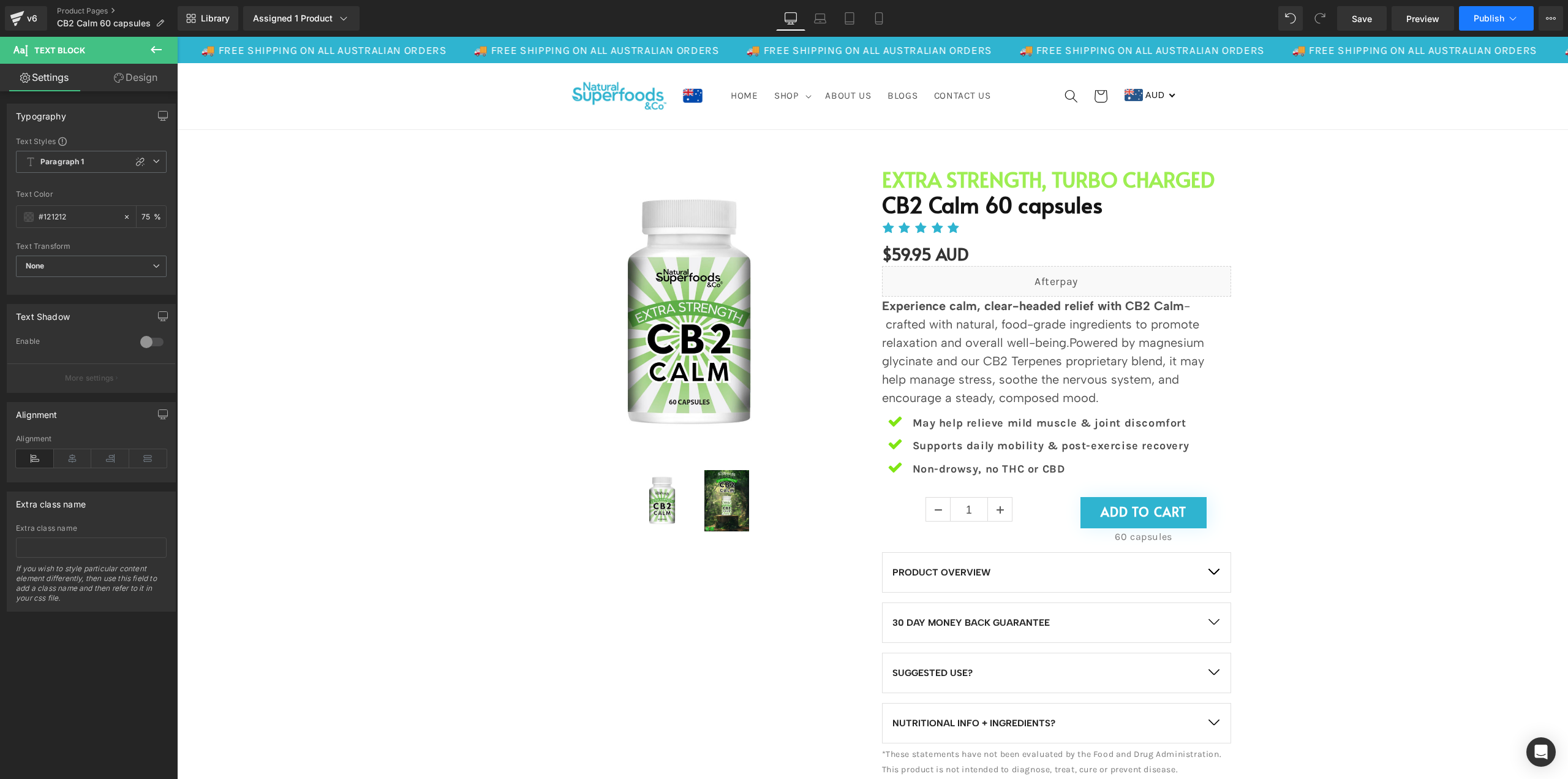
click at [1479, 19] on span "Publish" at bounding box center [1490, 19] width 31 height 10
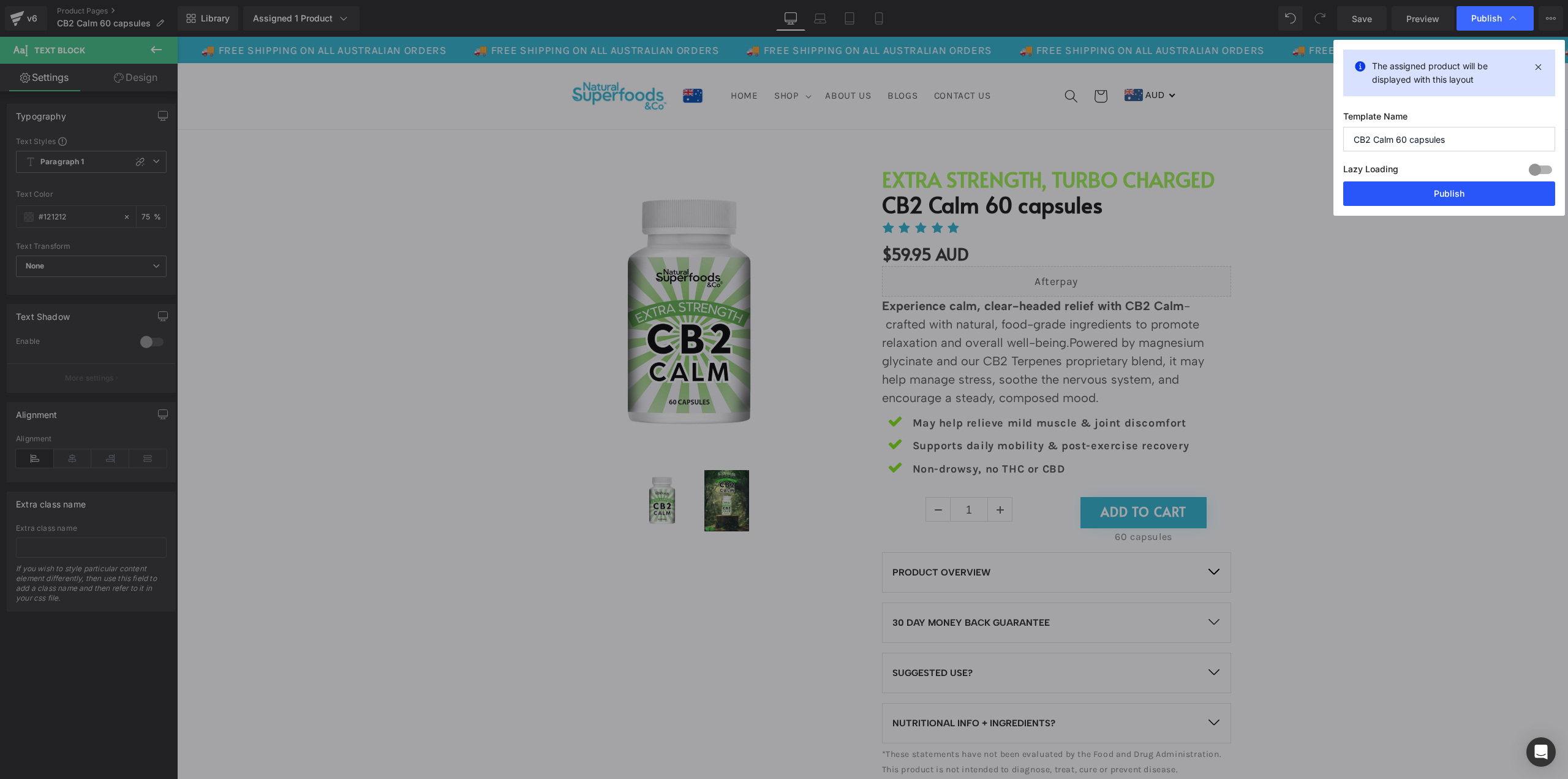
click at [1481, 198] on button "Publish" at bounding box center [1450, 194] width 212 height 24
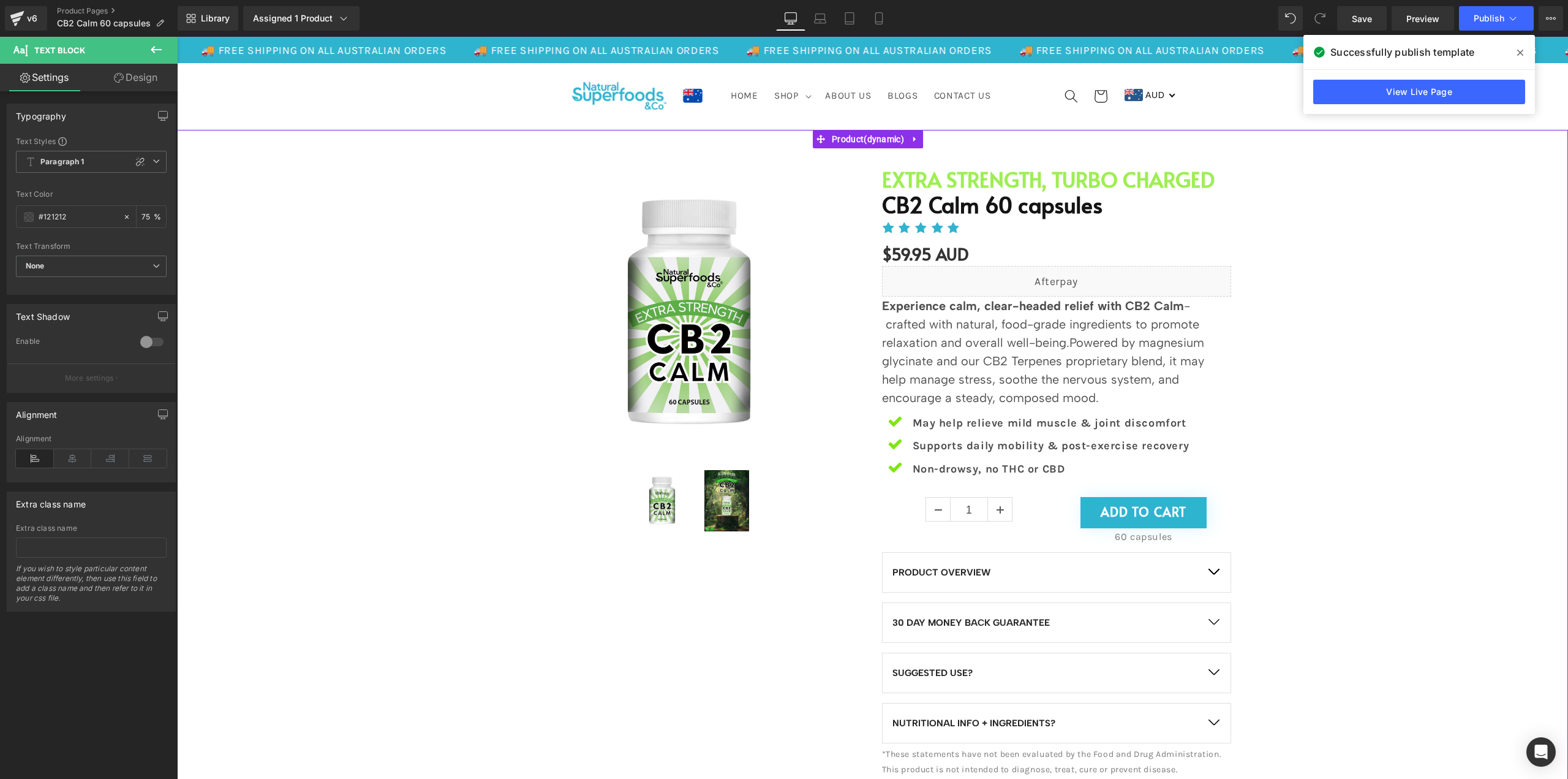
click at [1364, 379] on div "Sale Off (P) Image (P) Image List" at bounding box center [872, 467] width 1379 height 638
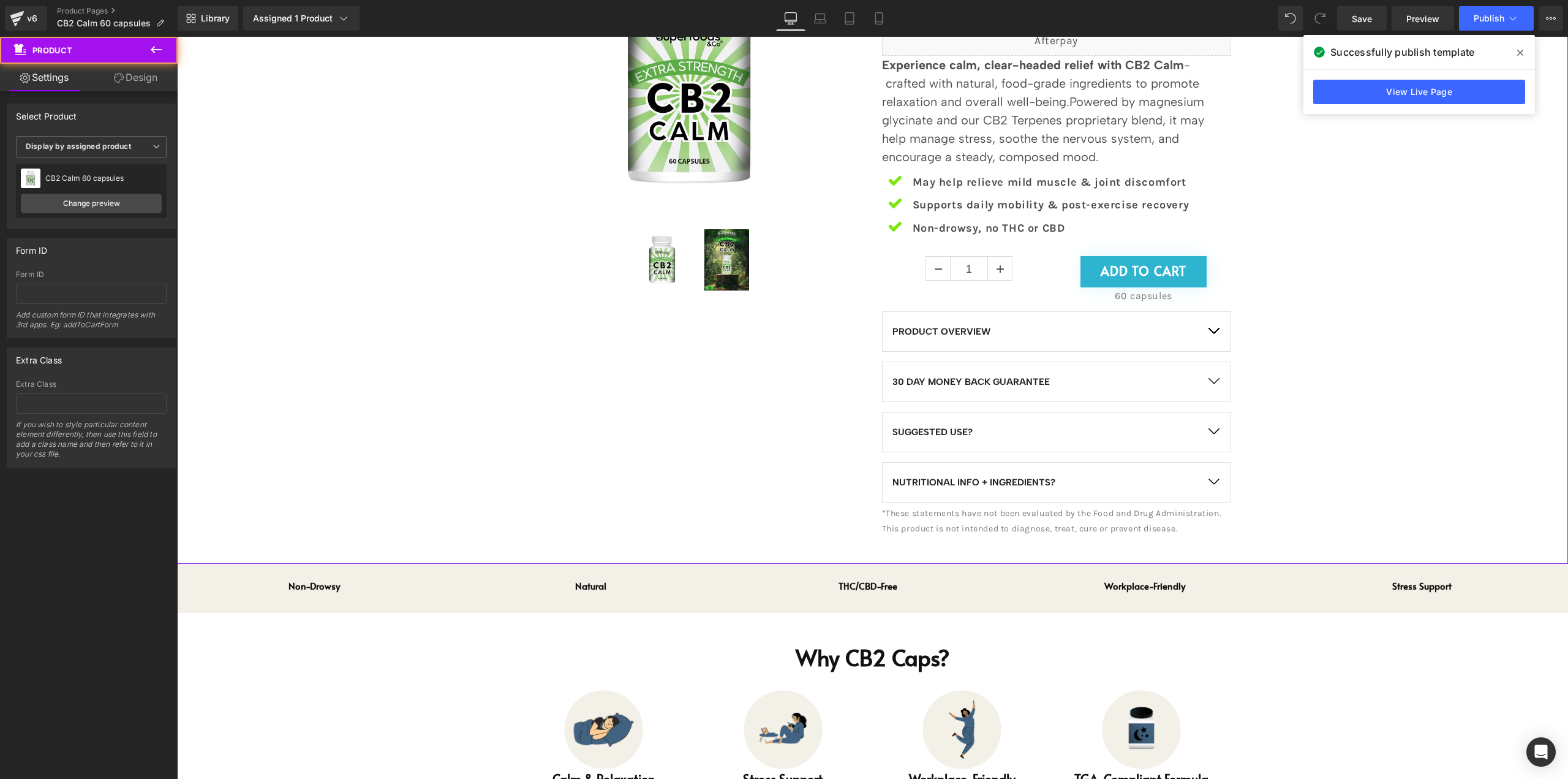
scroll to position [245, 0]
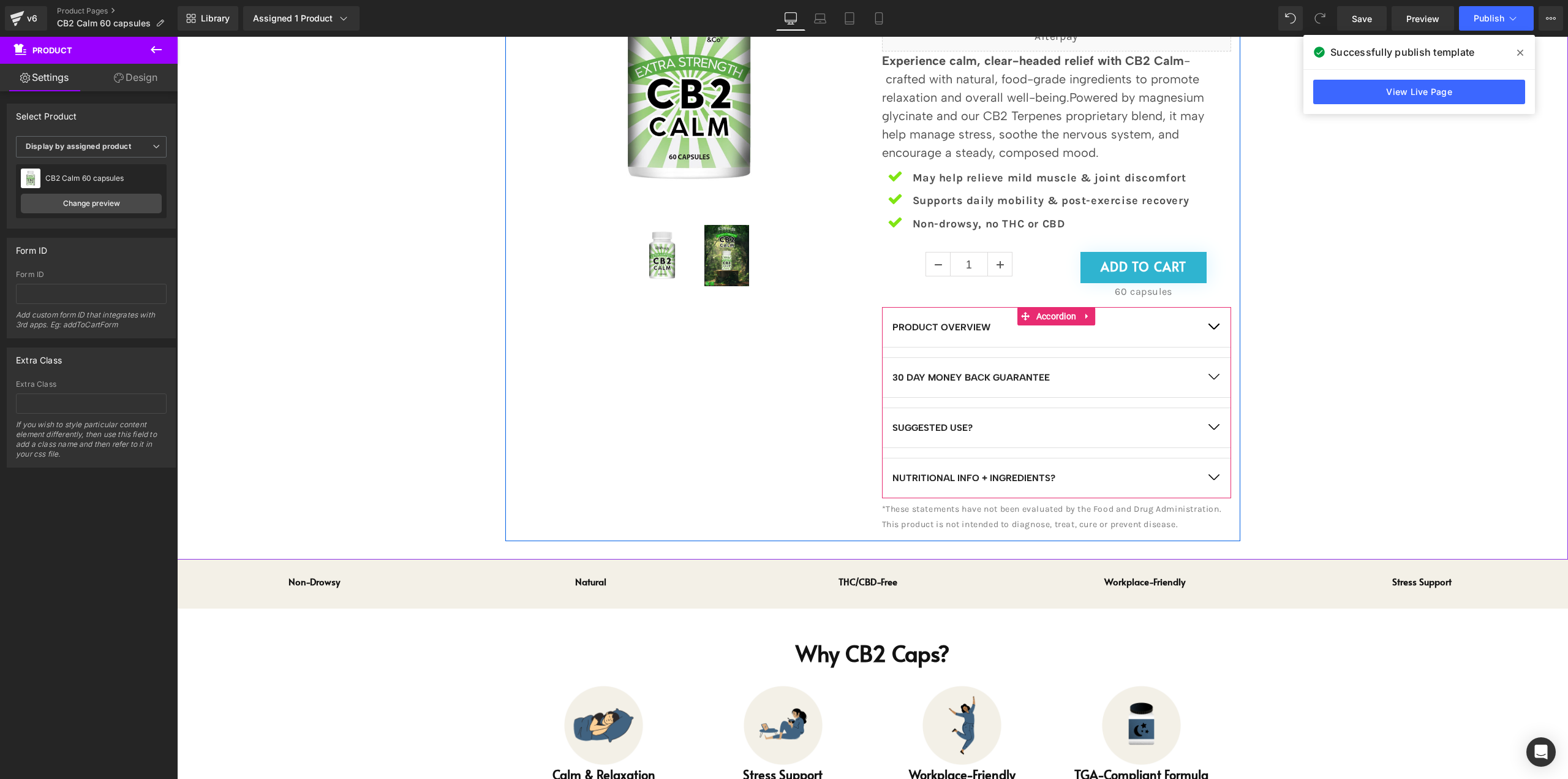
click at [1214, 327] on button "button" at bounding box center [1214, 327] width 34 height 39
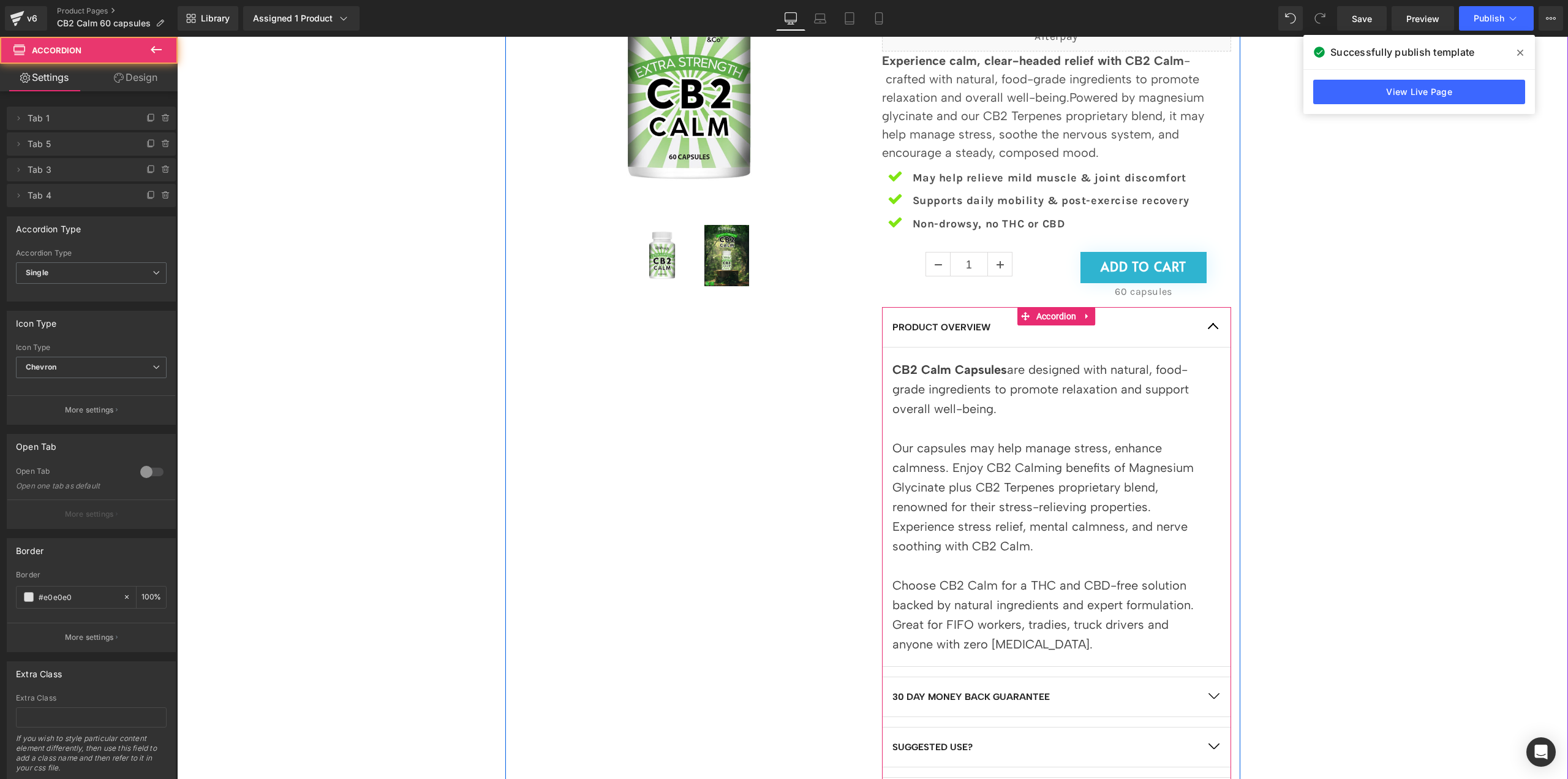
click at [1211, 329] on button "button" at bounding box center [1214, 327] width 34 height 39
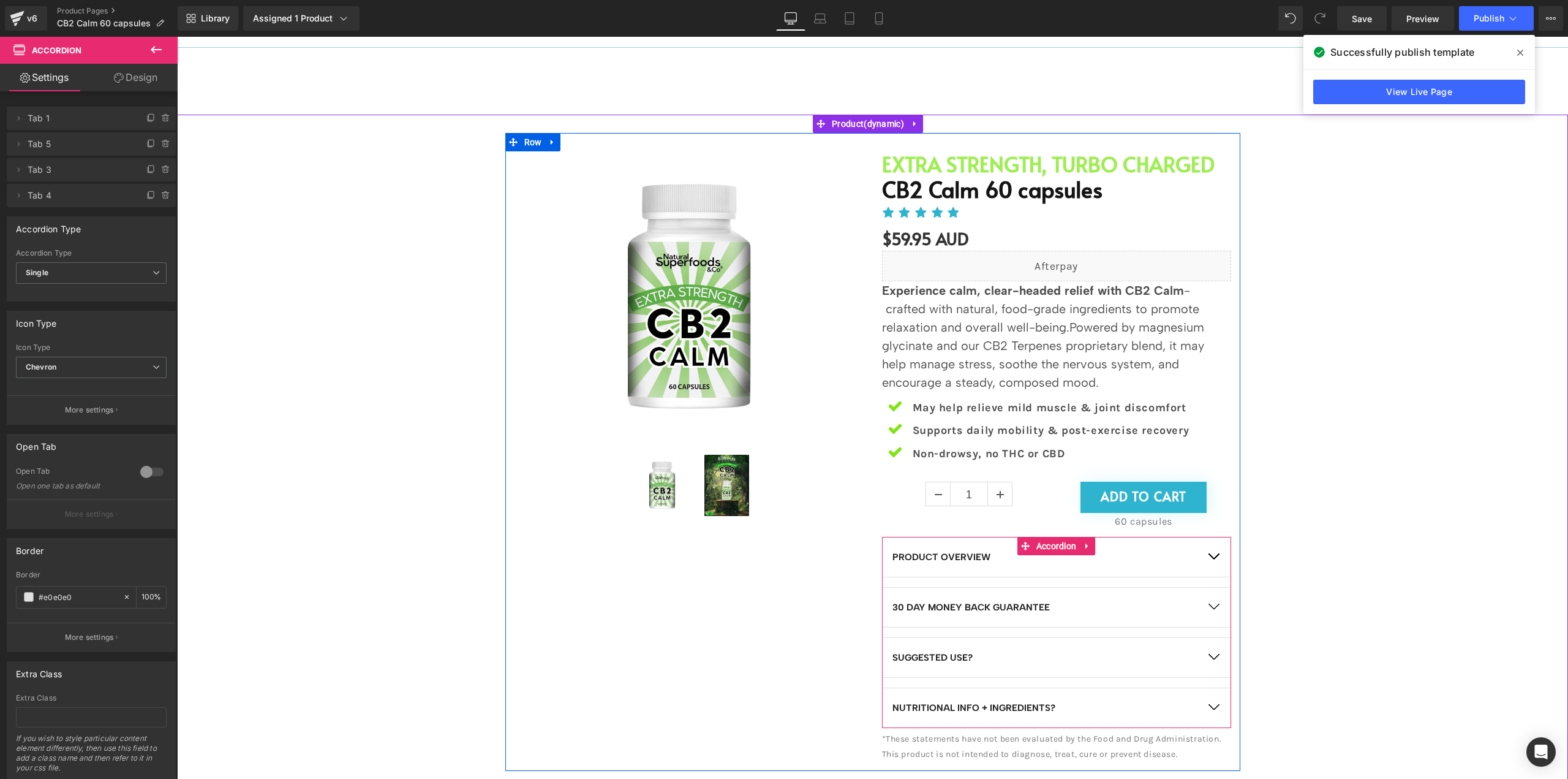
scroll to position [0, 0]
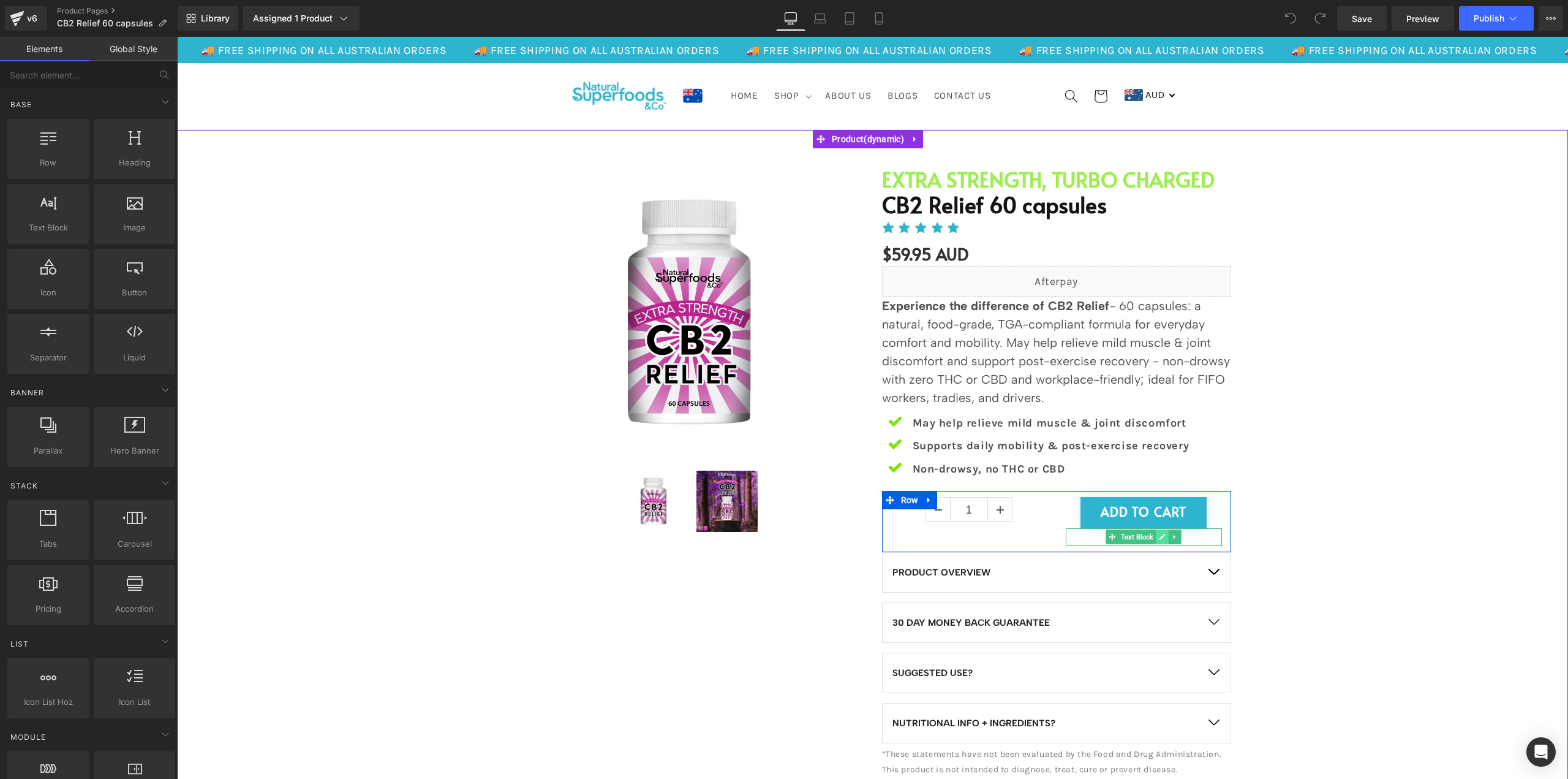
click at [1160, 537] on icon at bounding box center [1163, 537] width 7 height 7
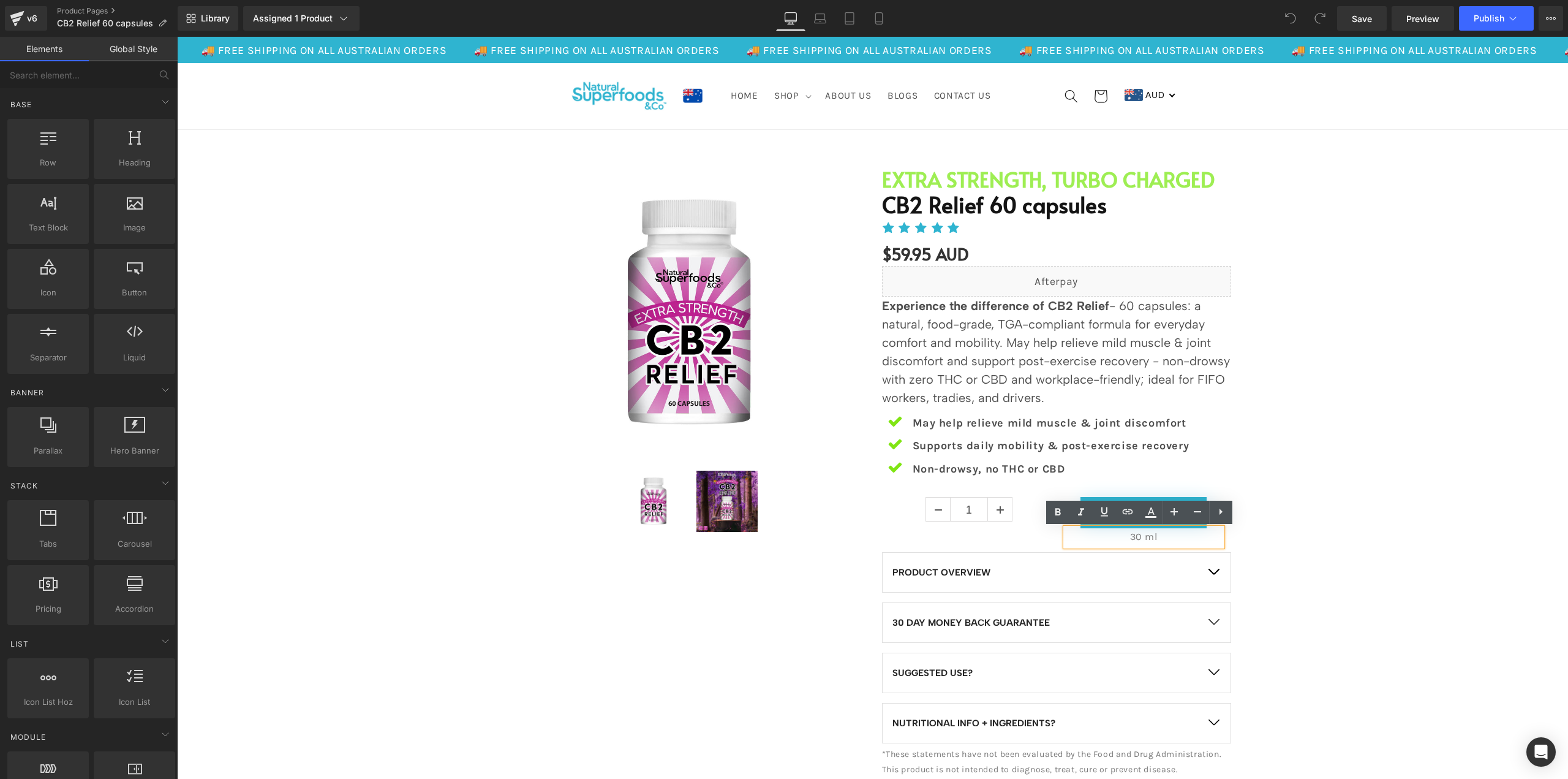
click at [1143, 539] on p "30 ml" at bounding box center [1144, 537] width 156 height 18
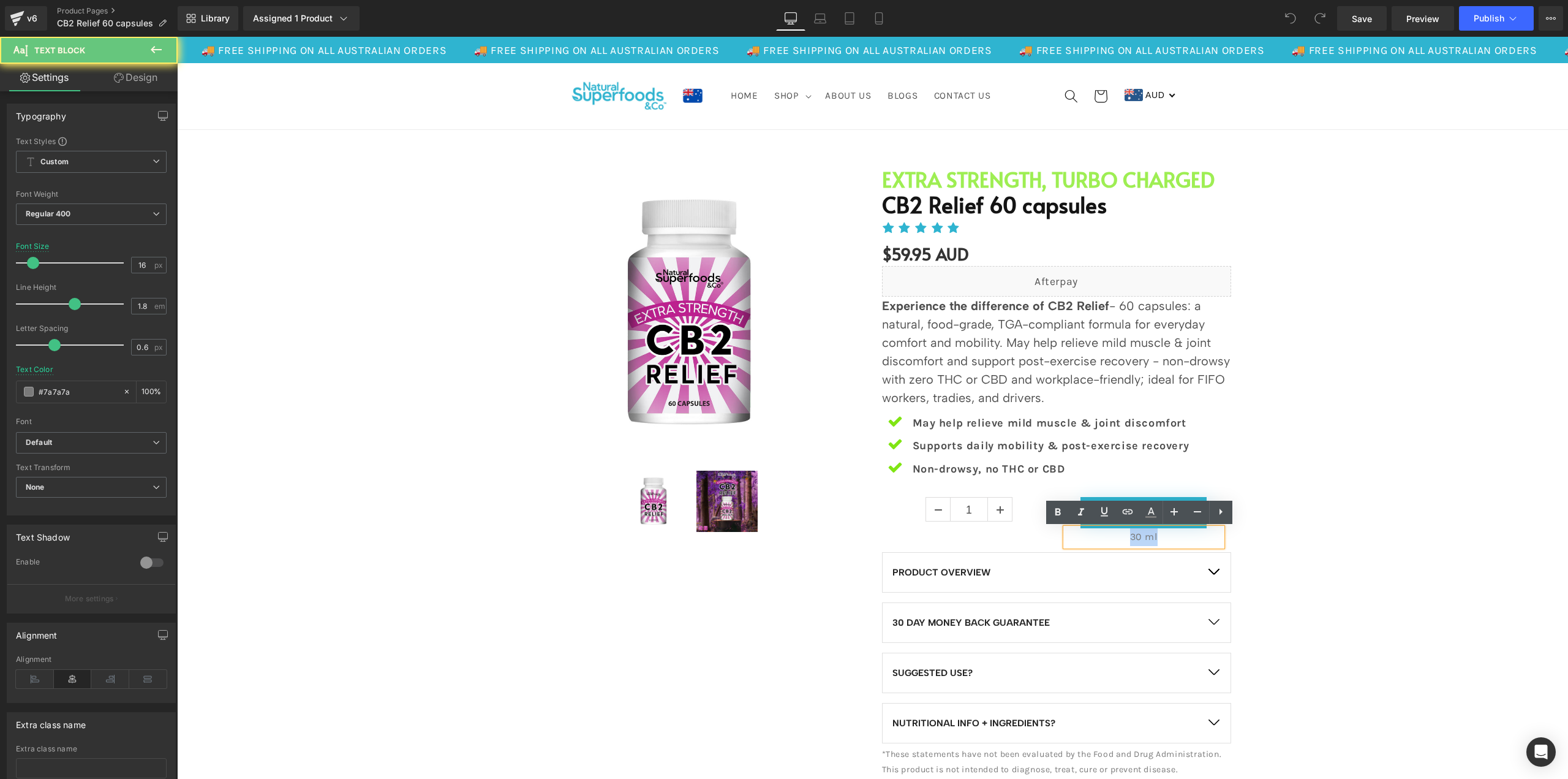
click at [1143, 539] on p "30 ml" at bounding box center [1144, 537] width 156 height 18
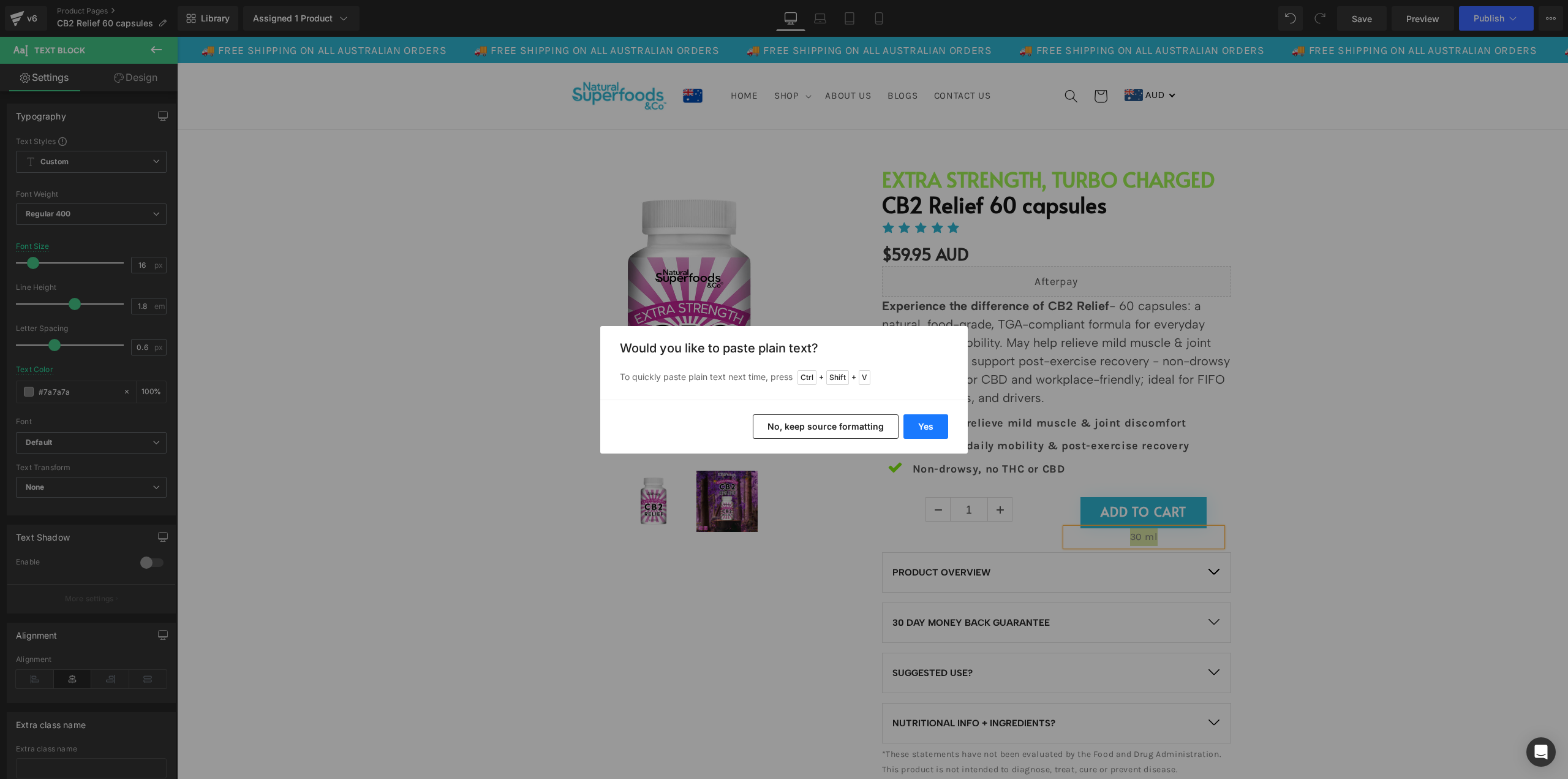
click at [917, 430] on button "Yes" at bounding box center [926, 426] width 45 height 24
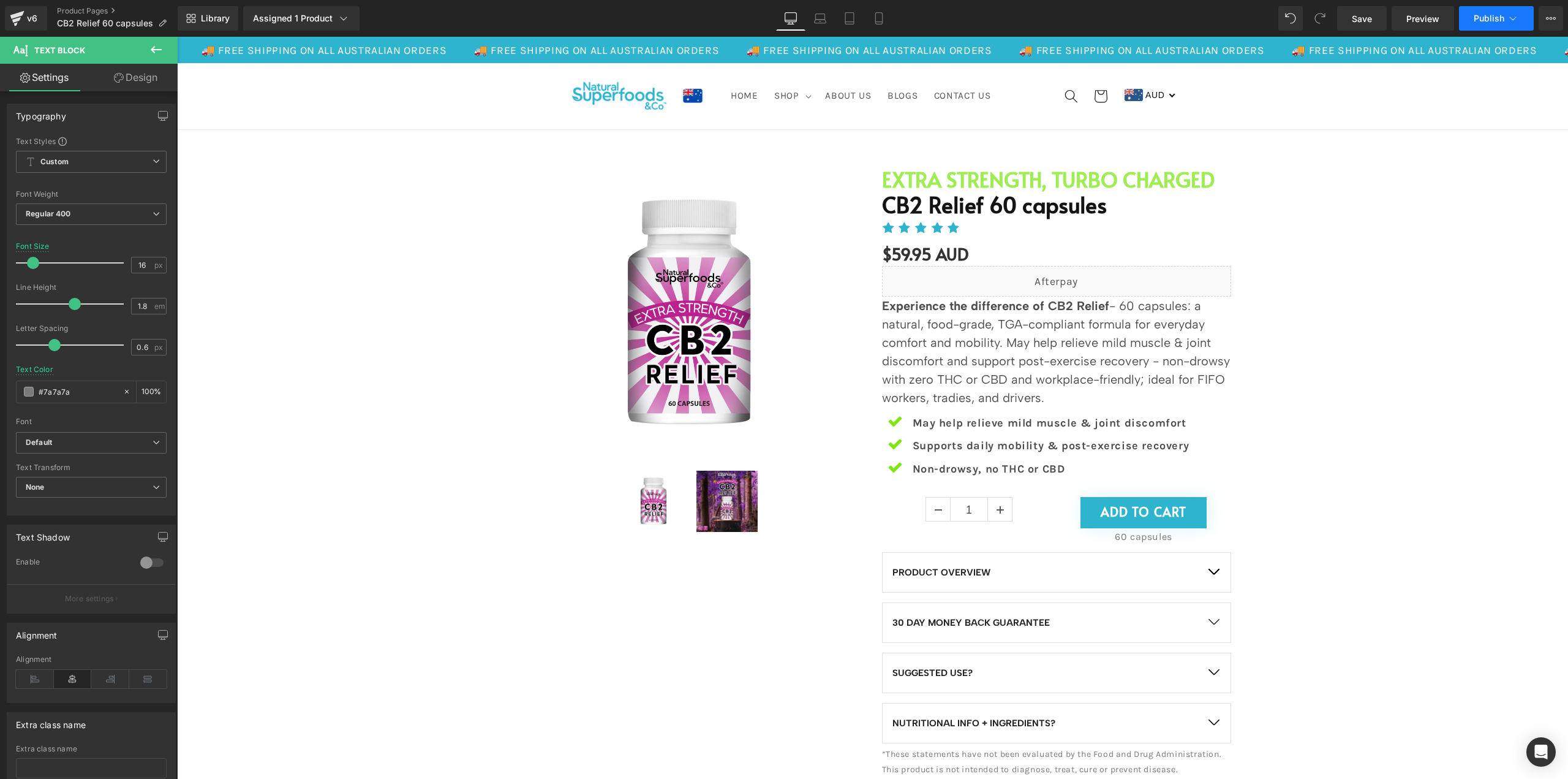
click at [1499, 19] on span "Publish" at bounding box center [1490, 19] width 31 height 10
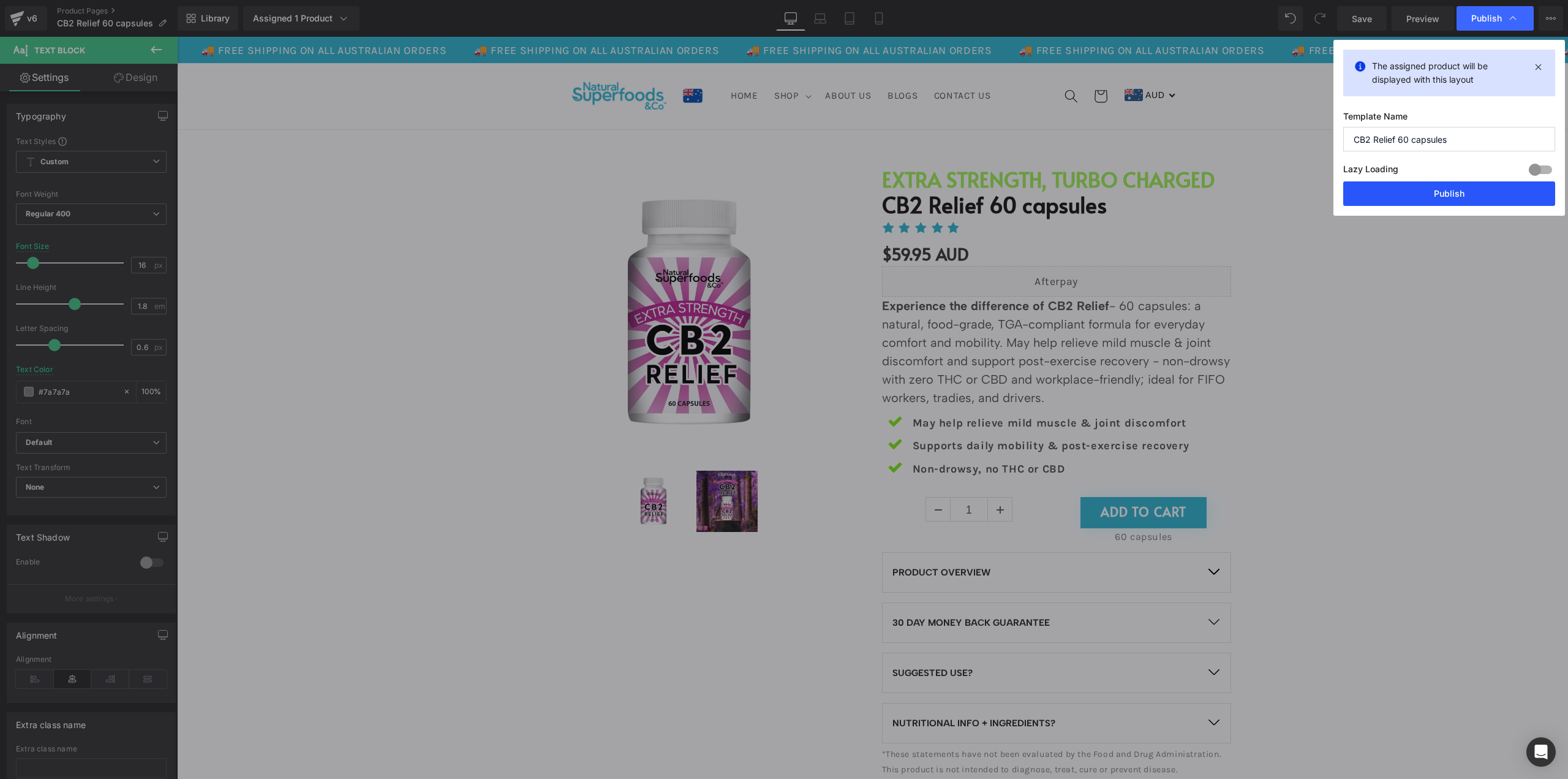
click at [1480, 189] on button "Publish" at bounding box center [1450, 194] width 212 height 24
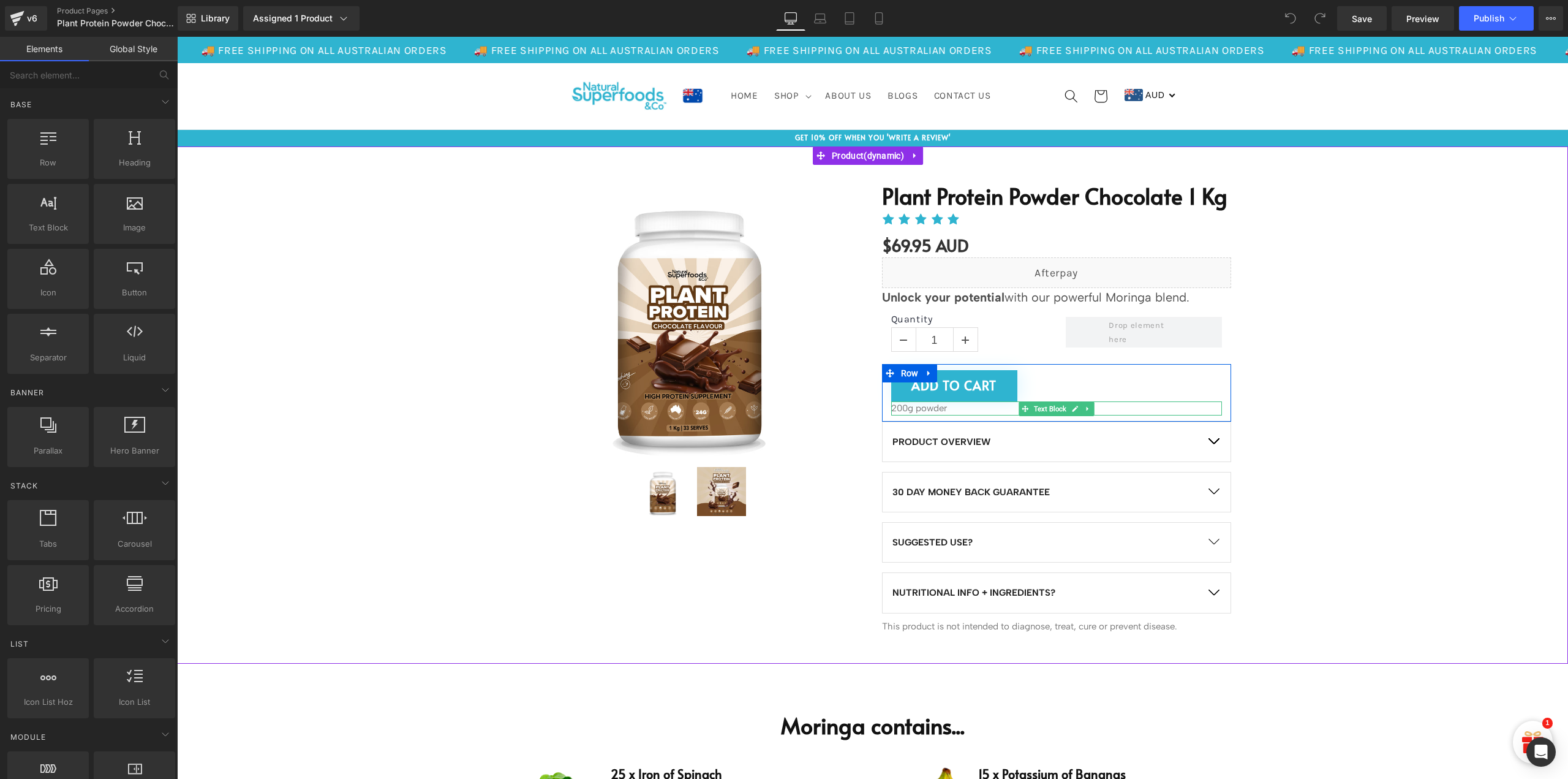
click at [908, 408] on p "200g powder" at bounding box center [1056, 408] width 331 height 14
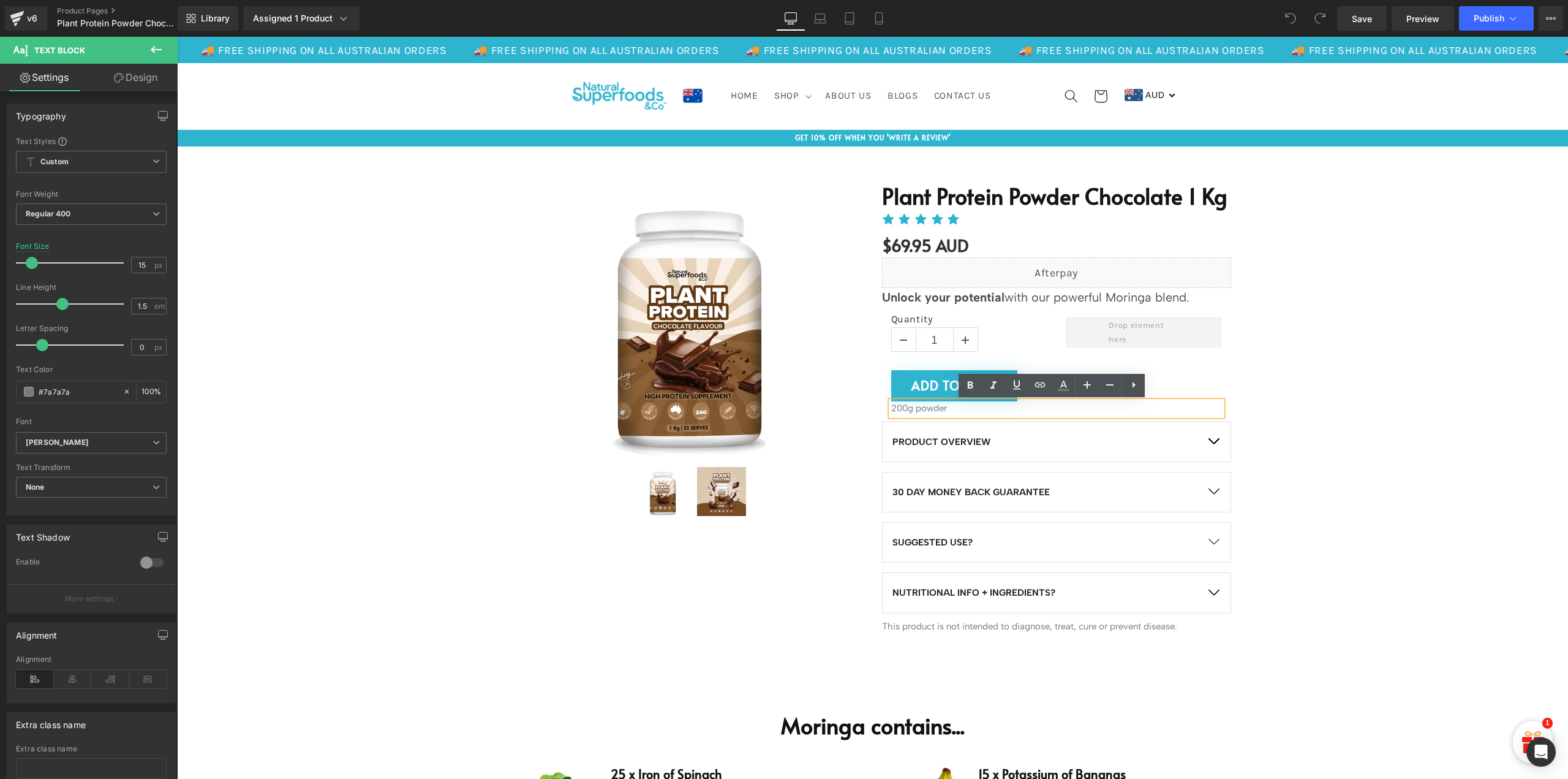
click at [910, 407] on p "200g powder" at bounding box center [1056, 408] width 331 height 14
click at [1391, 488] on div "Sale Off (P) Image" at bounding box center [872, 405] width 1379 height 480
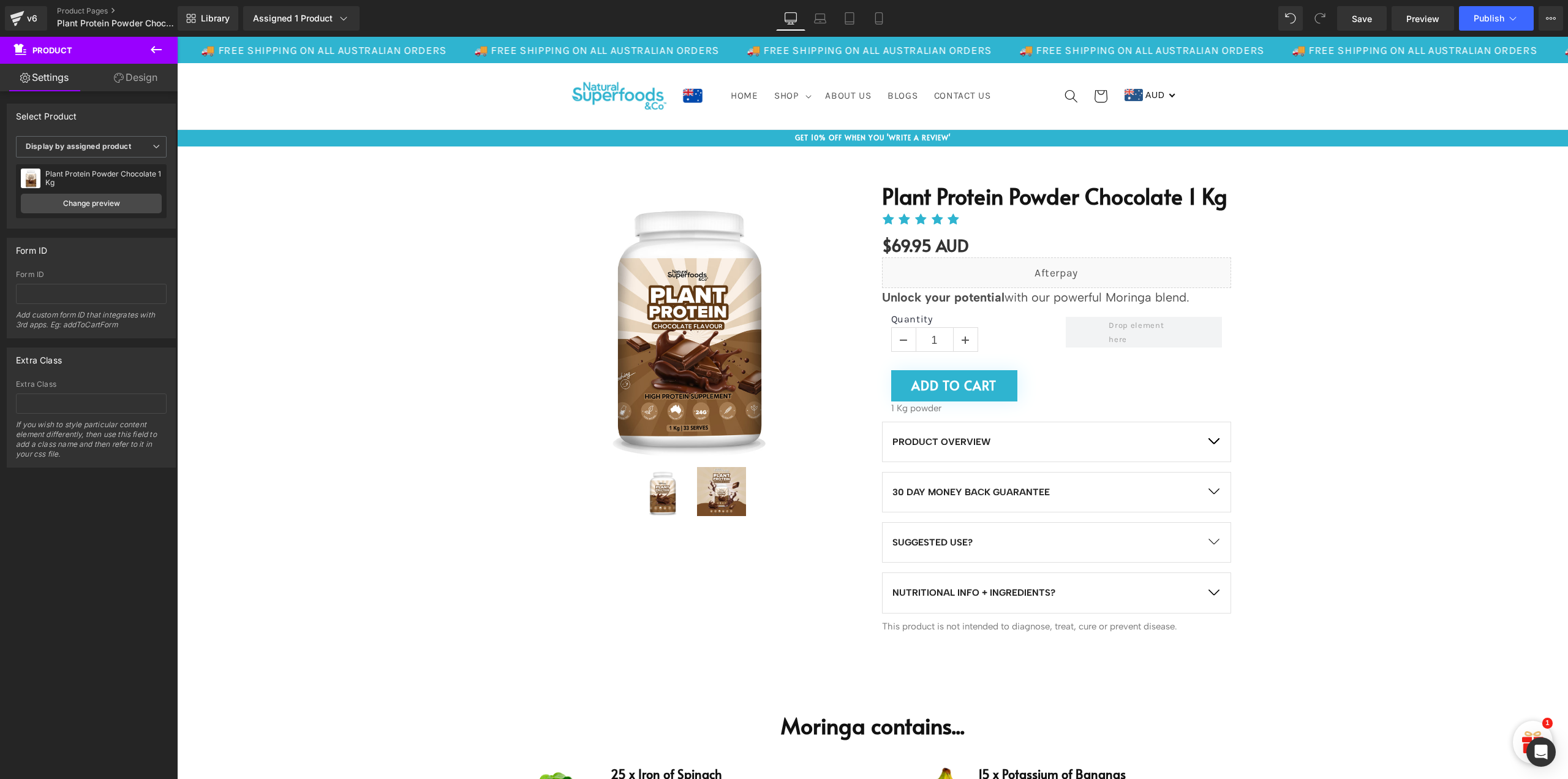
click at [156, 45] on icon at bounding box center [156, 50] width 15 height 15
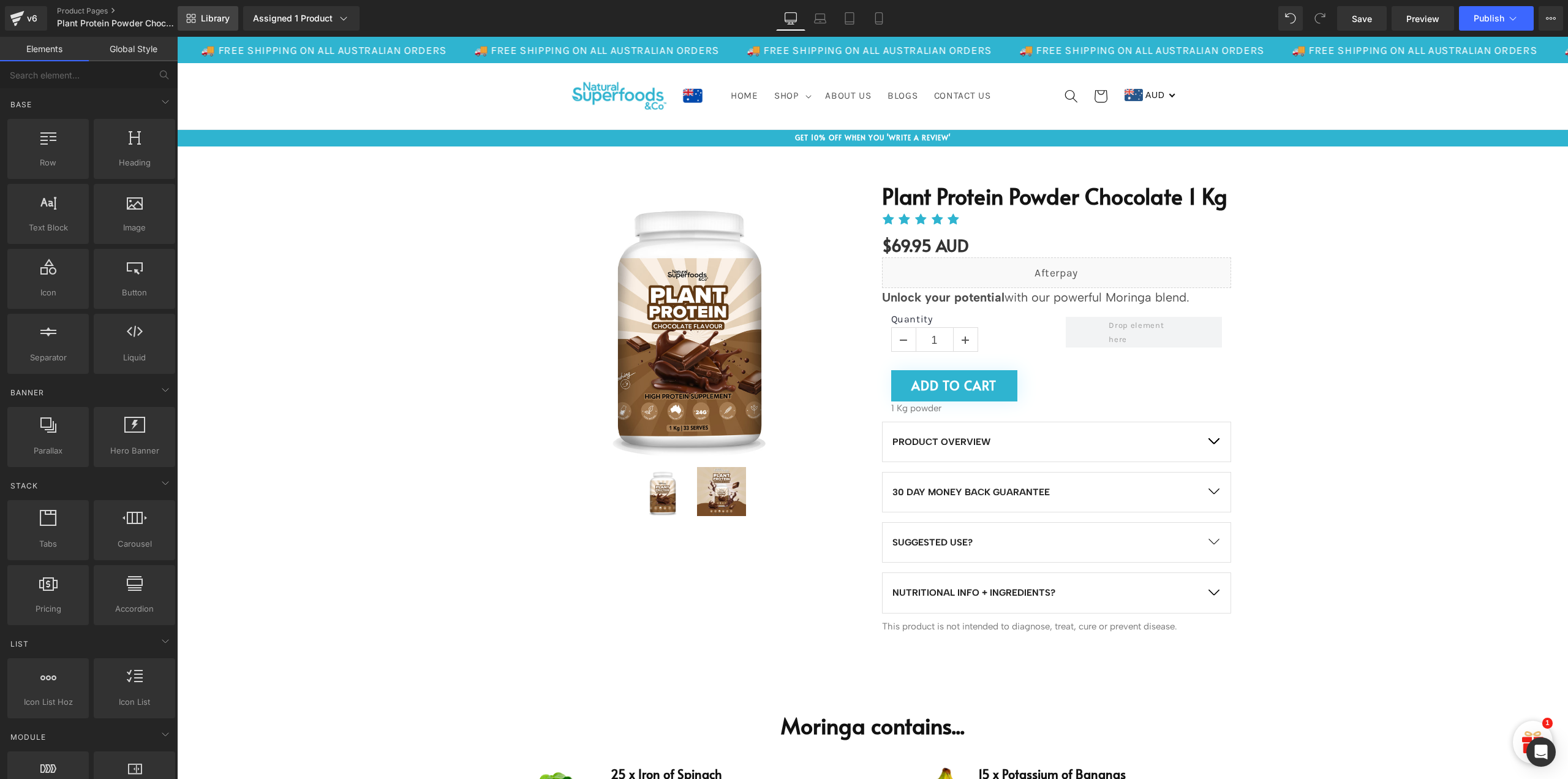
click at [207, 14] on span "Library" at bounding box center [215, 19] width 29 height 11
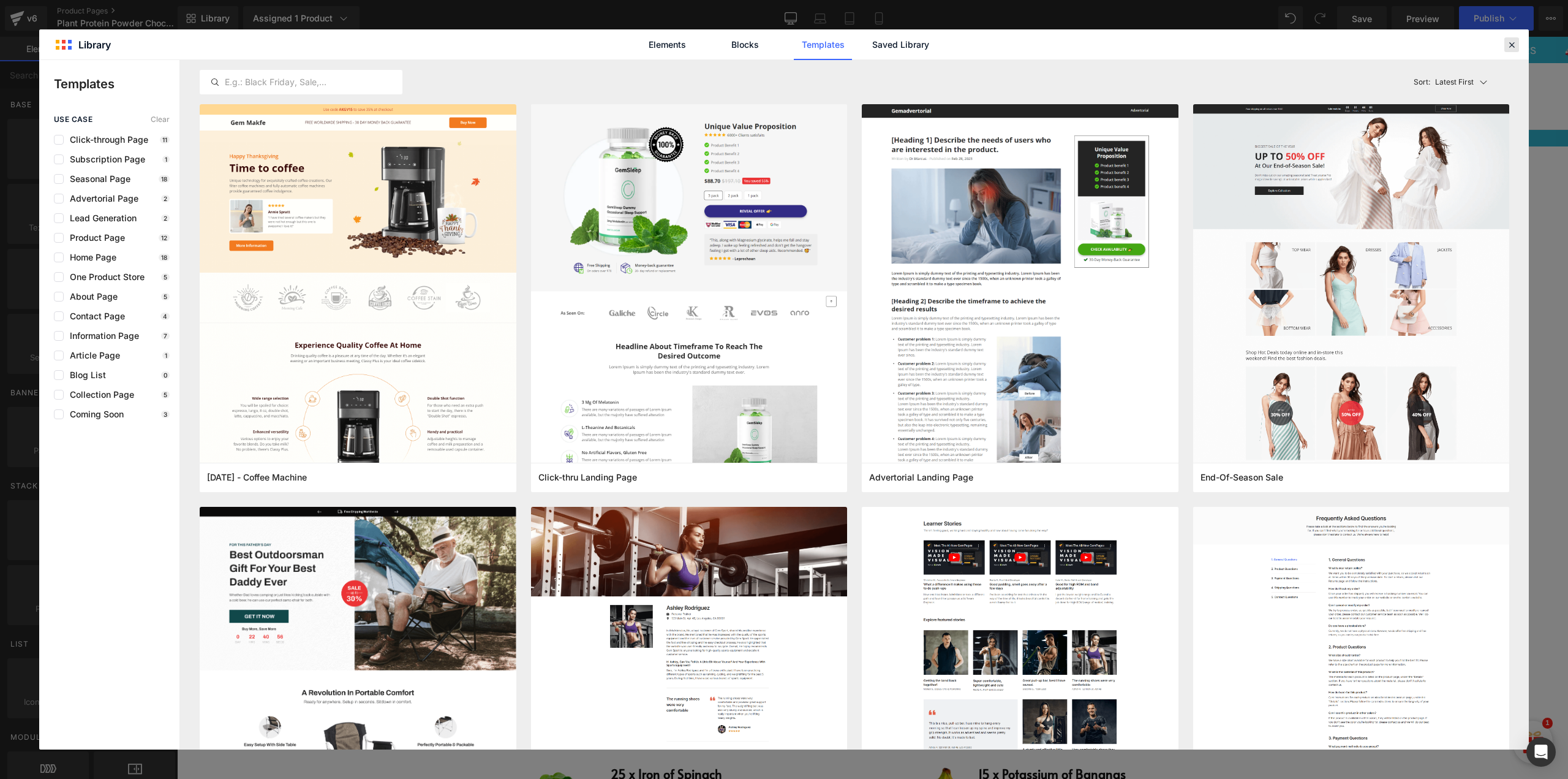
click at [1514, 43] on icon at bounding box center [1512, 45] width 11 height 11
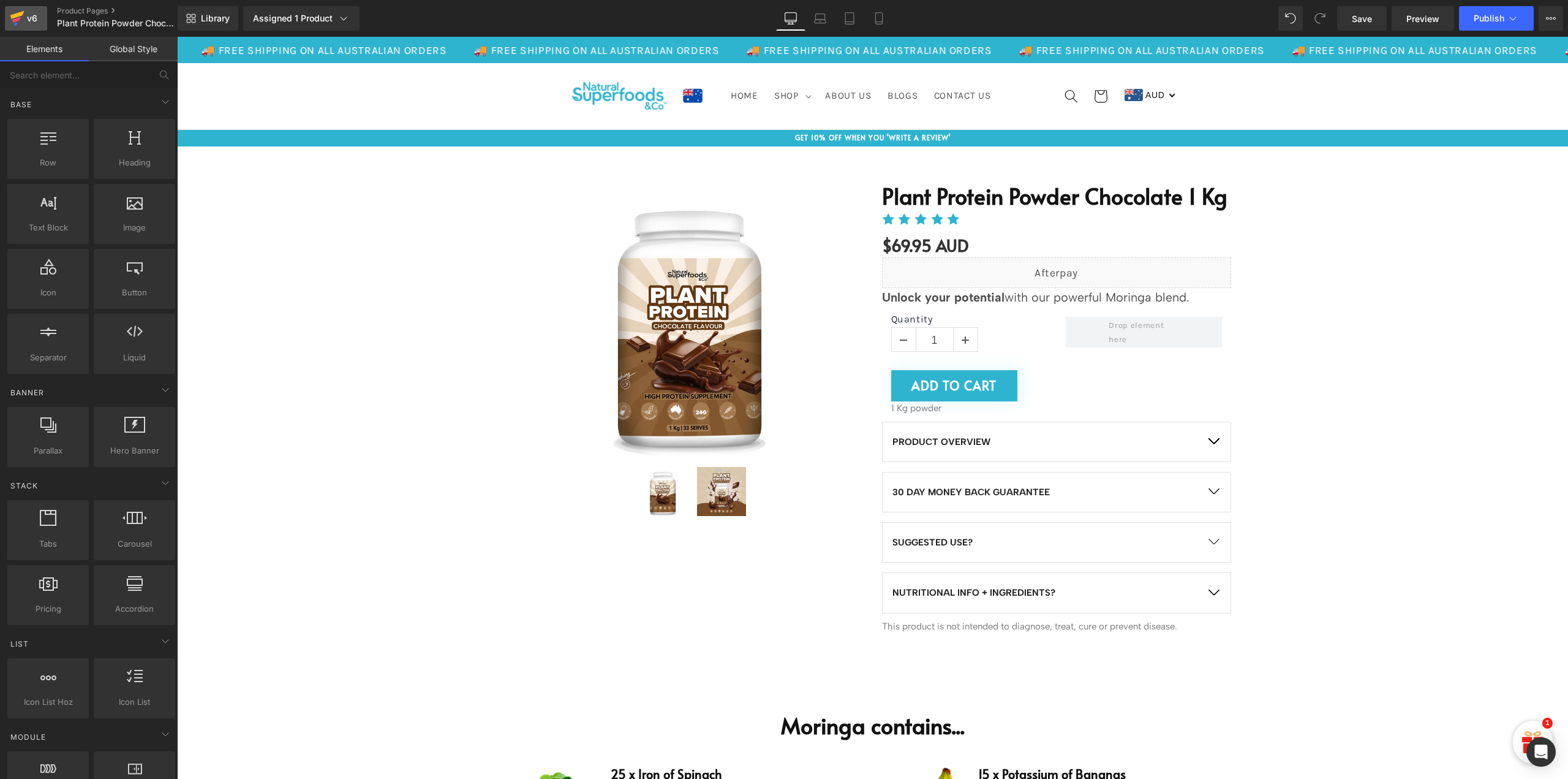
click at [26, 19] on div "v6" at bounding box center [32, 19] width 16 height 16
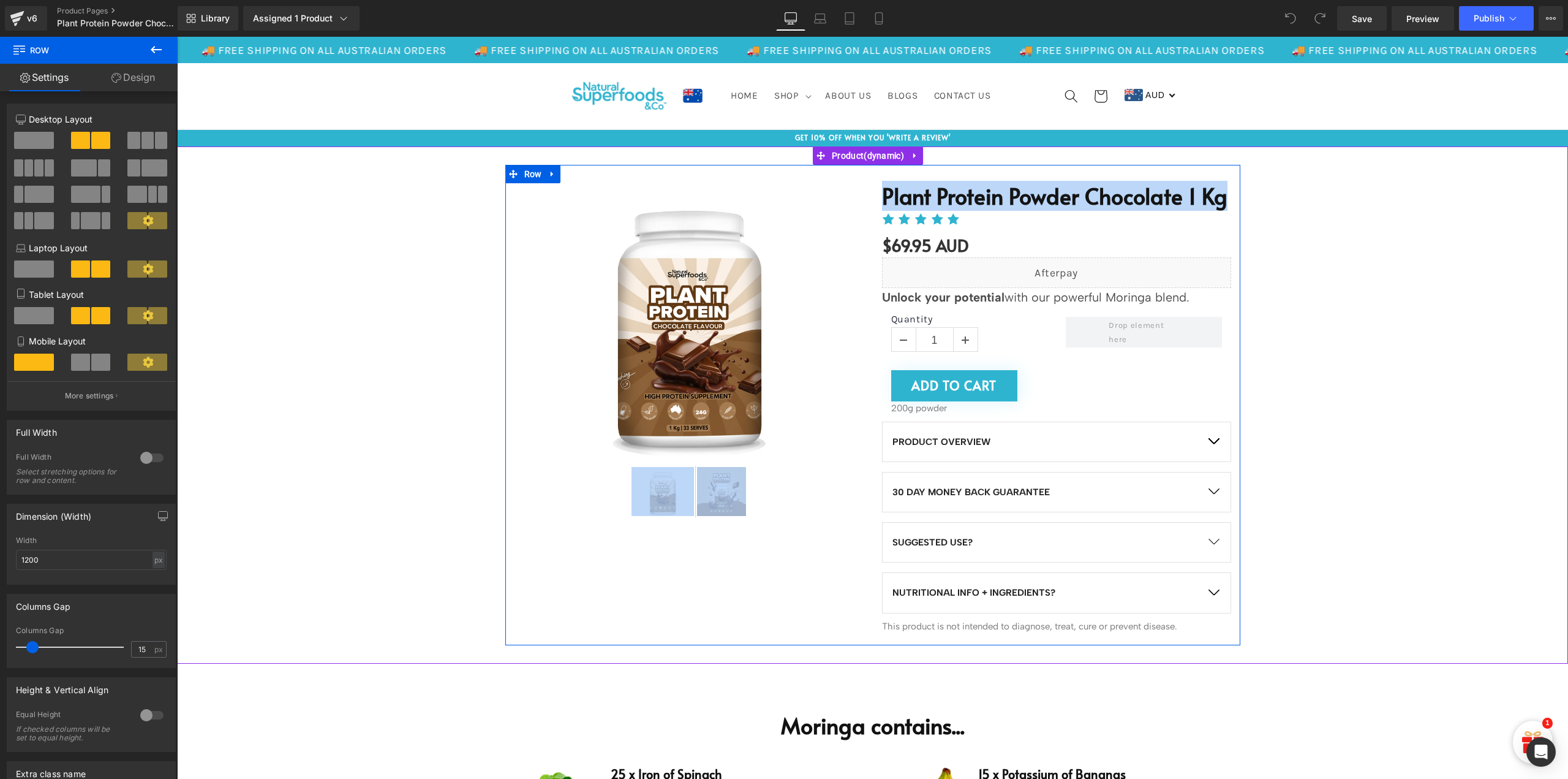
drag, startPoint x: 1228, startPoint y: 195, endPoint x: 864, endPoint y: 185, distance: 364.1
click at [864, 185] on div "Sale Off (P) Image (P) Image List Plant Protein Powder Chocolate 1 Kg (P) Title…" at bounding box center [873, 405] width 735 height 480
copy div "(P) Image (P) Image List Plant Protein Powder Chocolate 1 Kg"
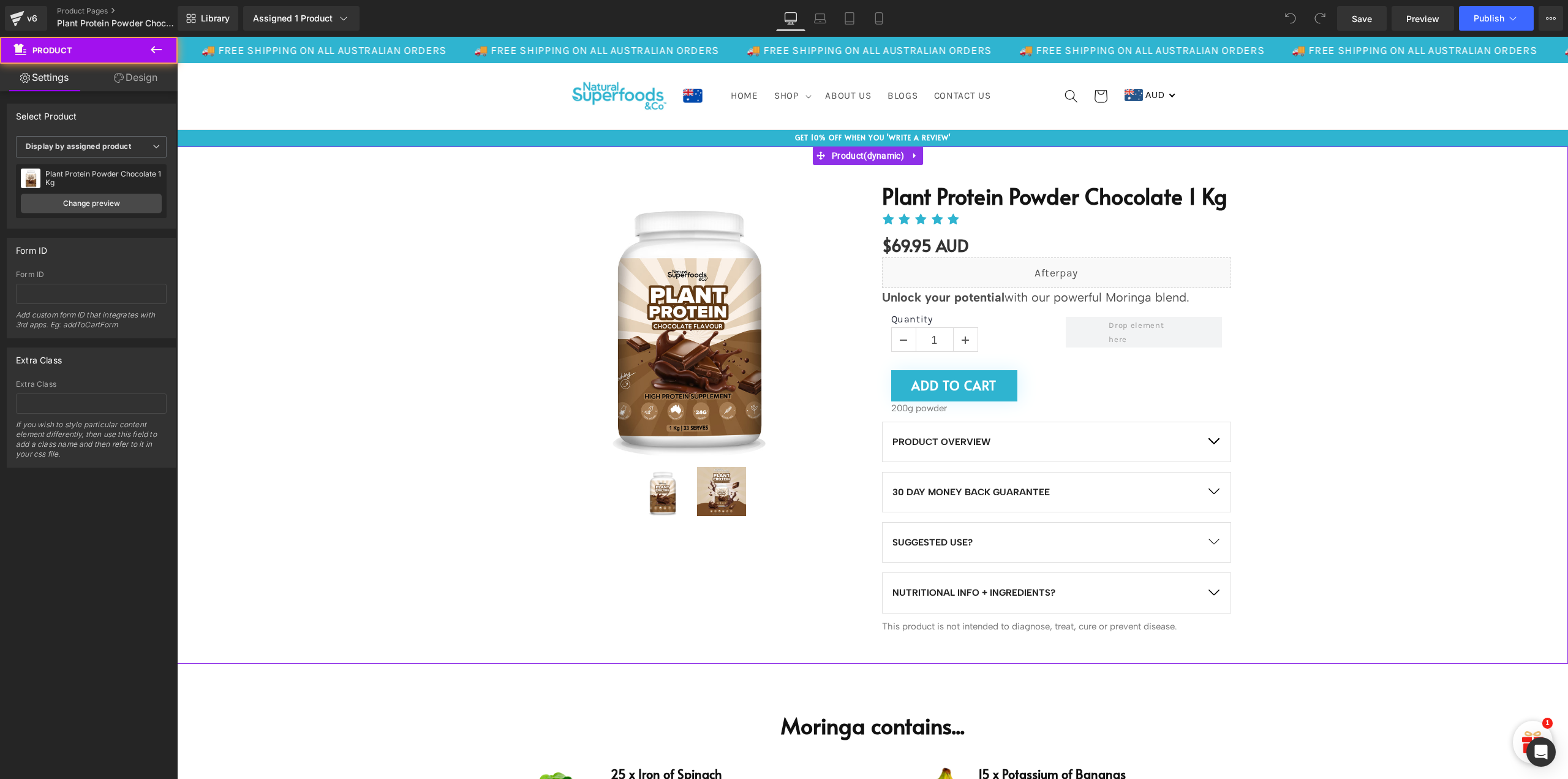
click at [1352, 309] on div "Sale Off (P) Image" at bounding box center [872, 405] width 1379 height 480
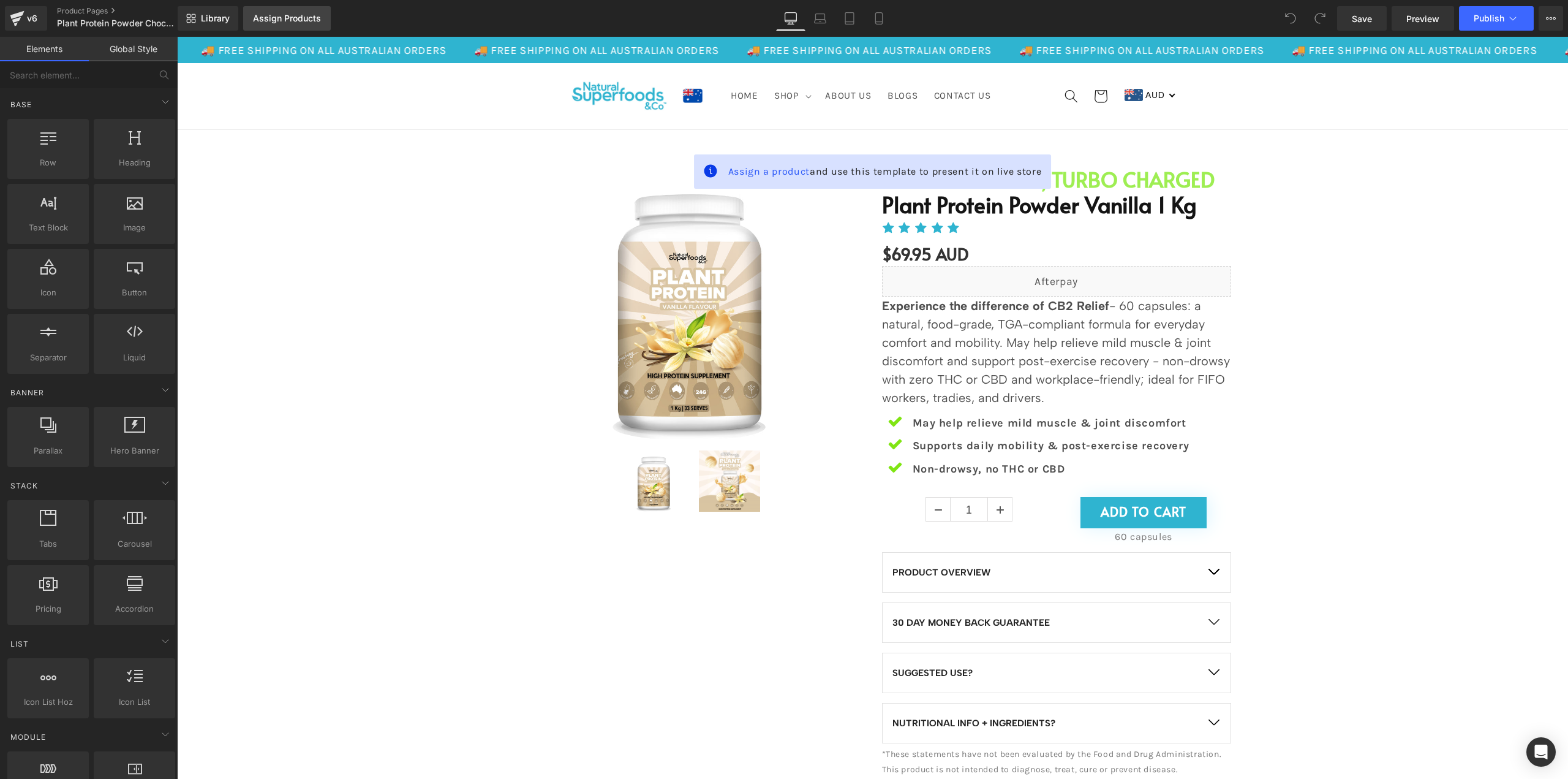
click at [295, 24] on link "Assign Products" at bounding box center [287, 19] width 87 height 24
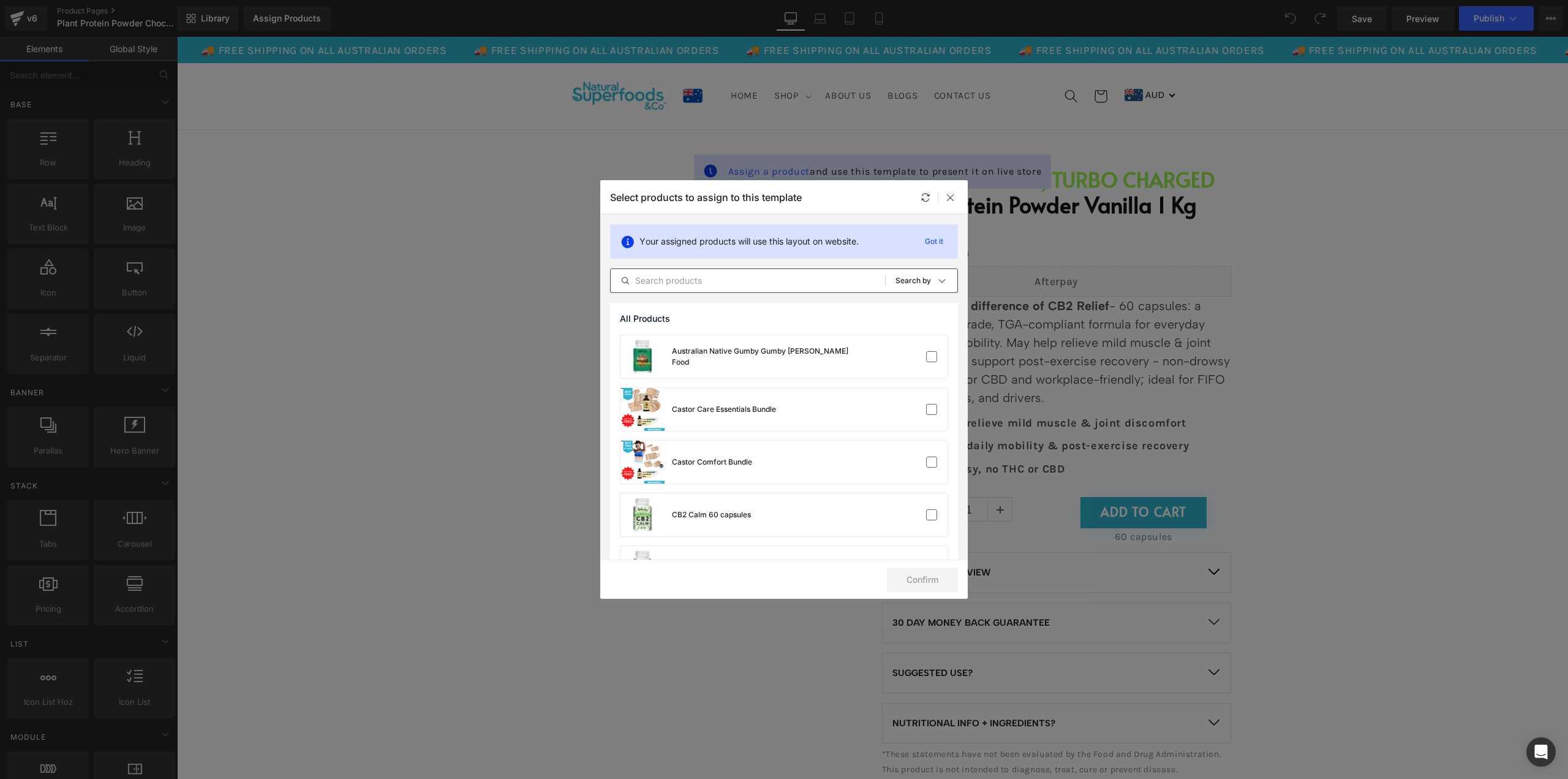
click at [713, 279] on input "text" at bounding box center [748, 281] width 274 height 15
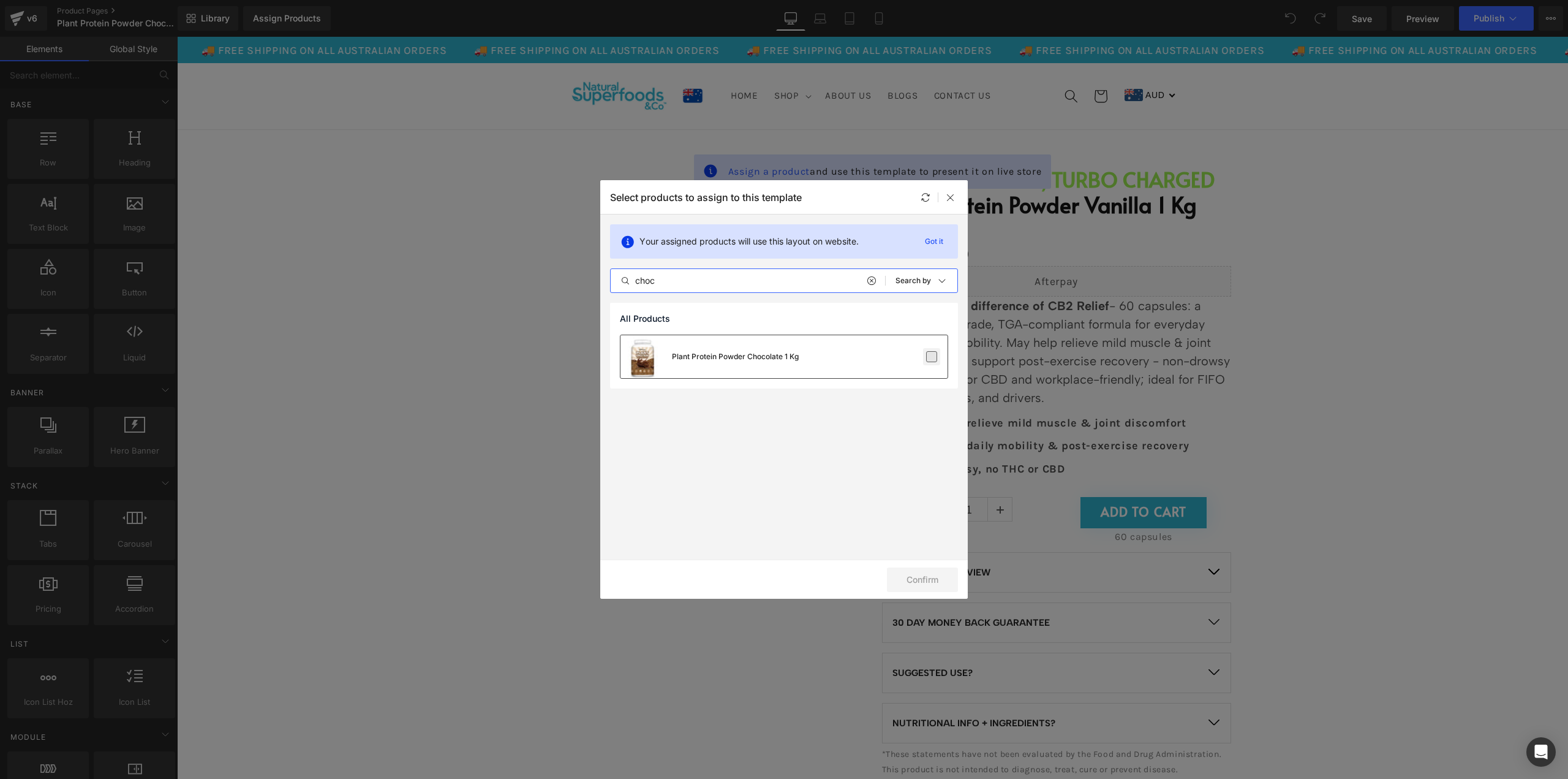
type input "choc"
click at [937, 355] on label at bounding box center [932, 357] width 11 height 11
click at [931, 357] on input "checkbox" at bounding box center [931, 357] width 0 height 0
click at [917, 573] on button "Confirm" at bounding box center [922, 580] width 71 height 24
drag, startPoint x: 1103, startPoint y: 612, endPoint x: 1177, endPoint y: 493, distance: 140.1
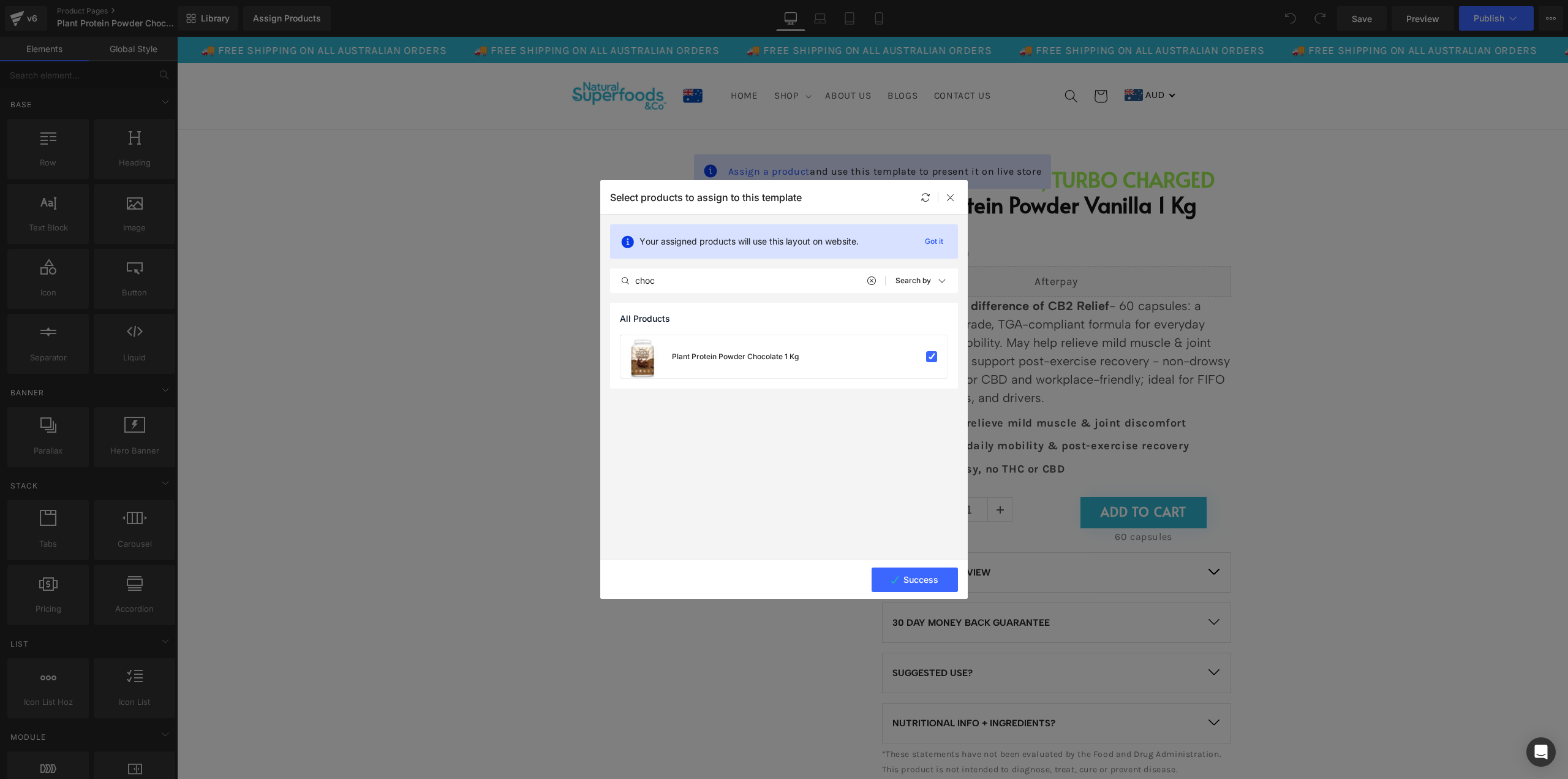
click at [926, 576] on p "PRODUCT OVERVIEW" at bounding box center [1043, 572] width 303 height 15
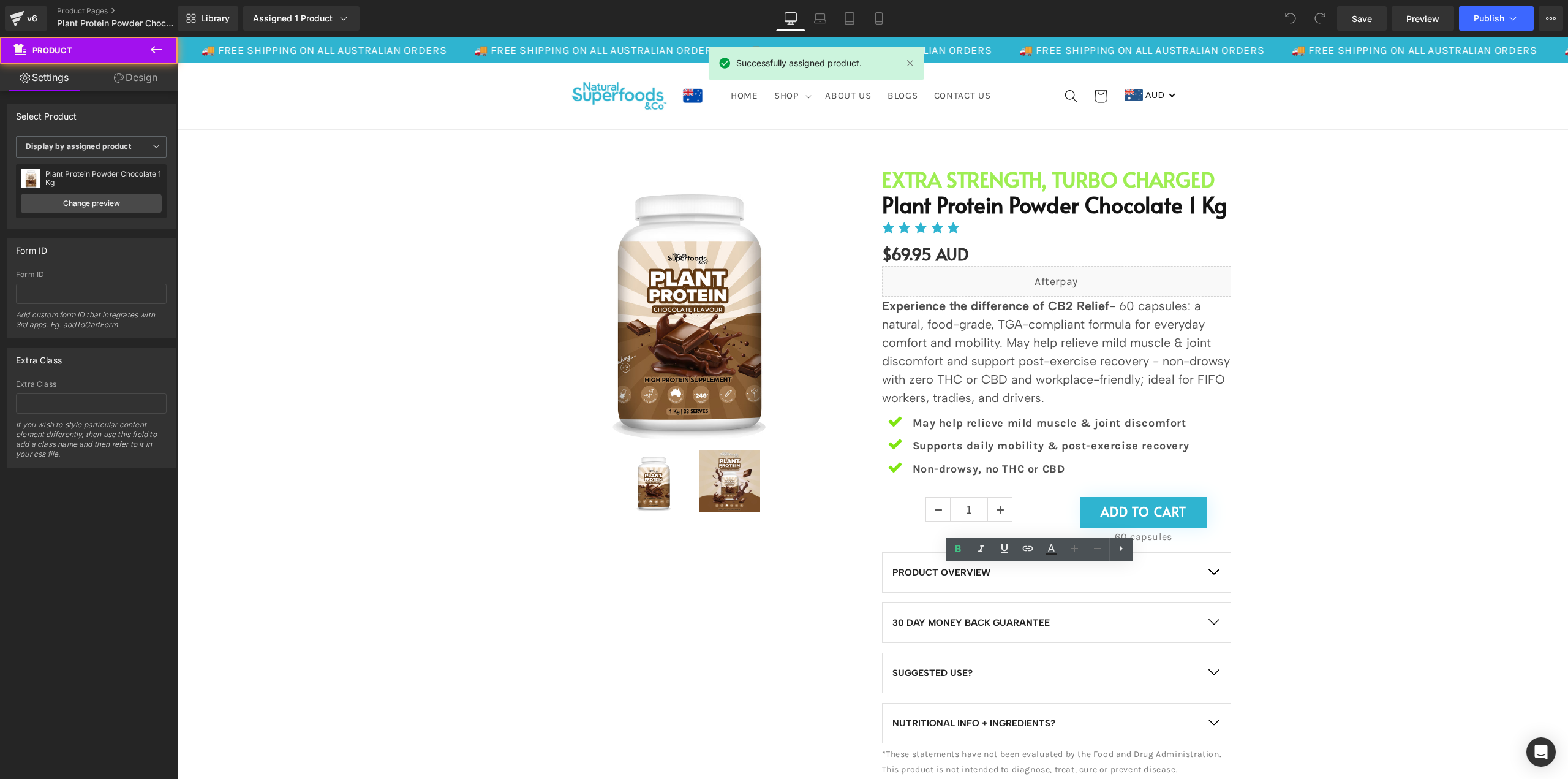
click at [1321, 451] on div "Sale Off (P) Image (P) Image List" at bounding box center [872, 467] width 1379 height 638
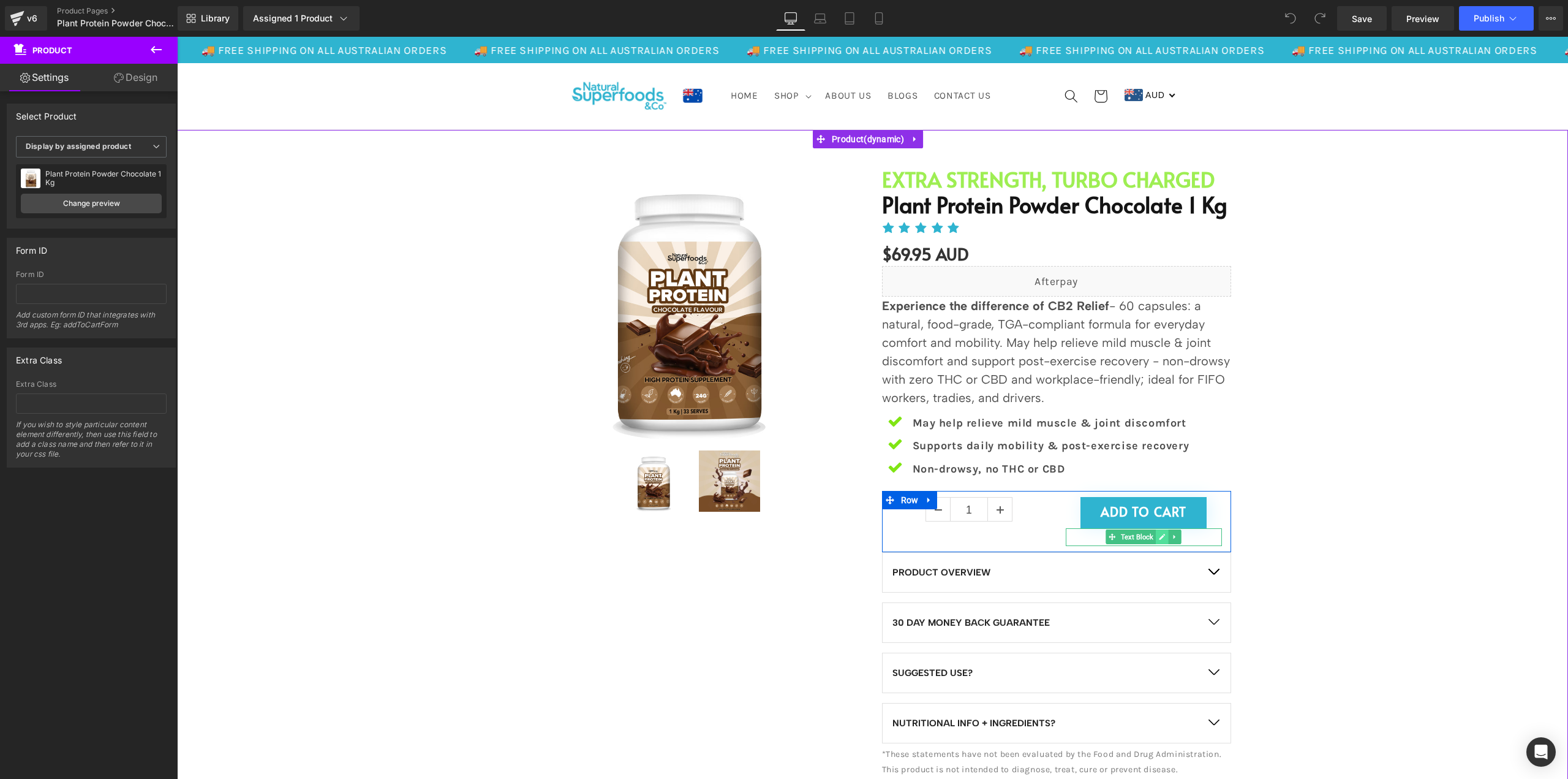
click at [1162, 541] on link at bounding box center [1162, 536] width 13 height 15
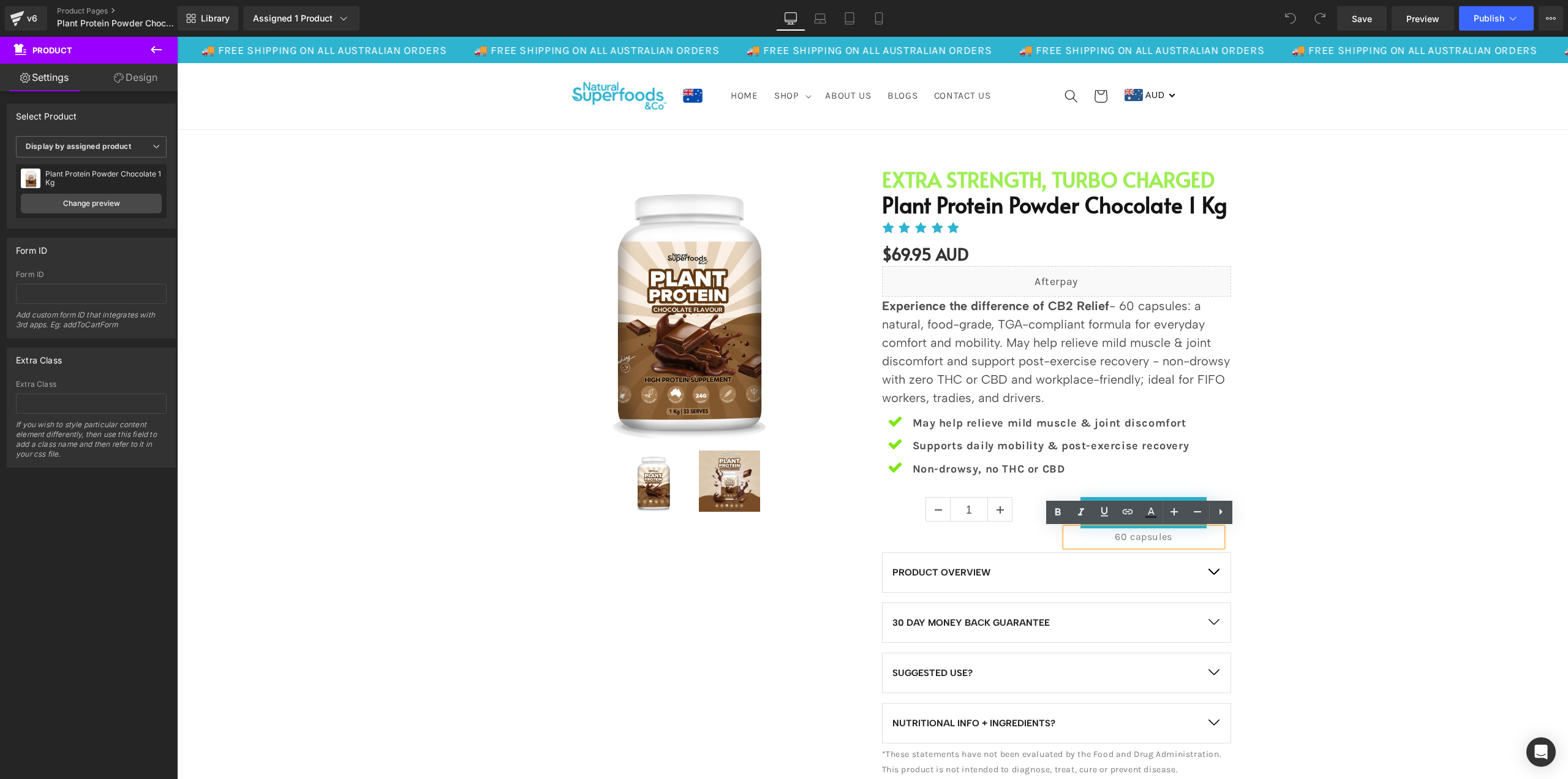
click at [1111, 540] on p "60 capsules" at bounding box center [1144, 537] width 156 height 18
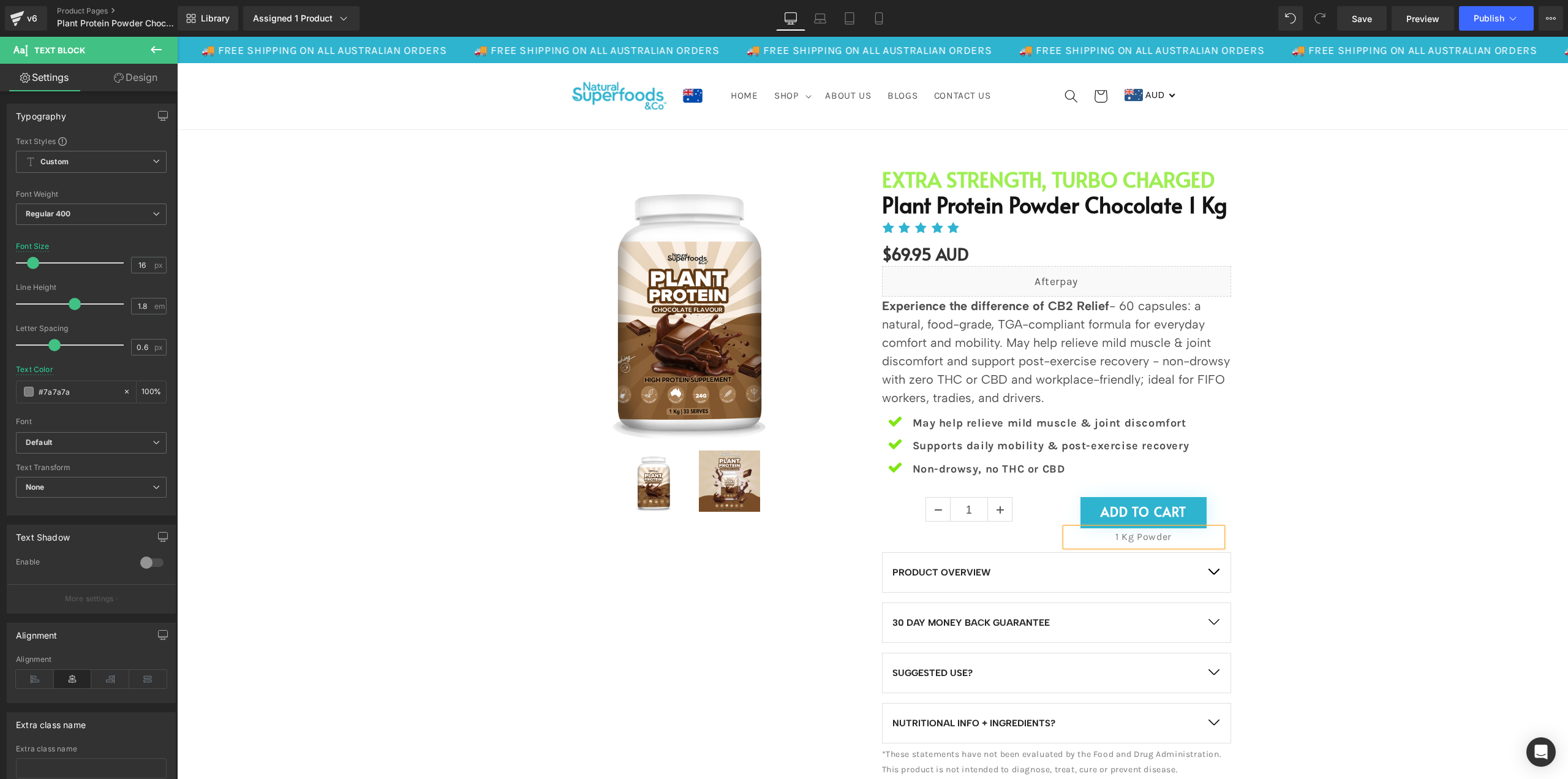
click at [1139, 539] on p "1 Kg Powder" at bounding box center [1144, 537] width 156 height 18
click at [1335, 496] on div "Sale Off (P) Image (P) Image List" at bounding box center [872, 467] width 1379 height 638
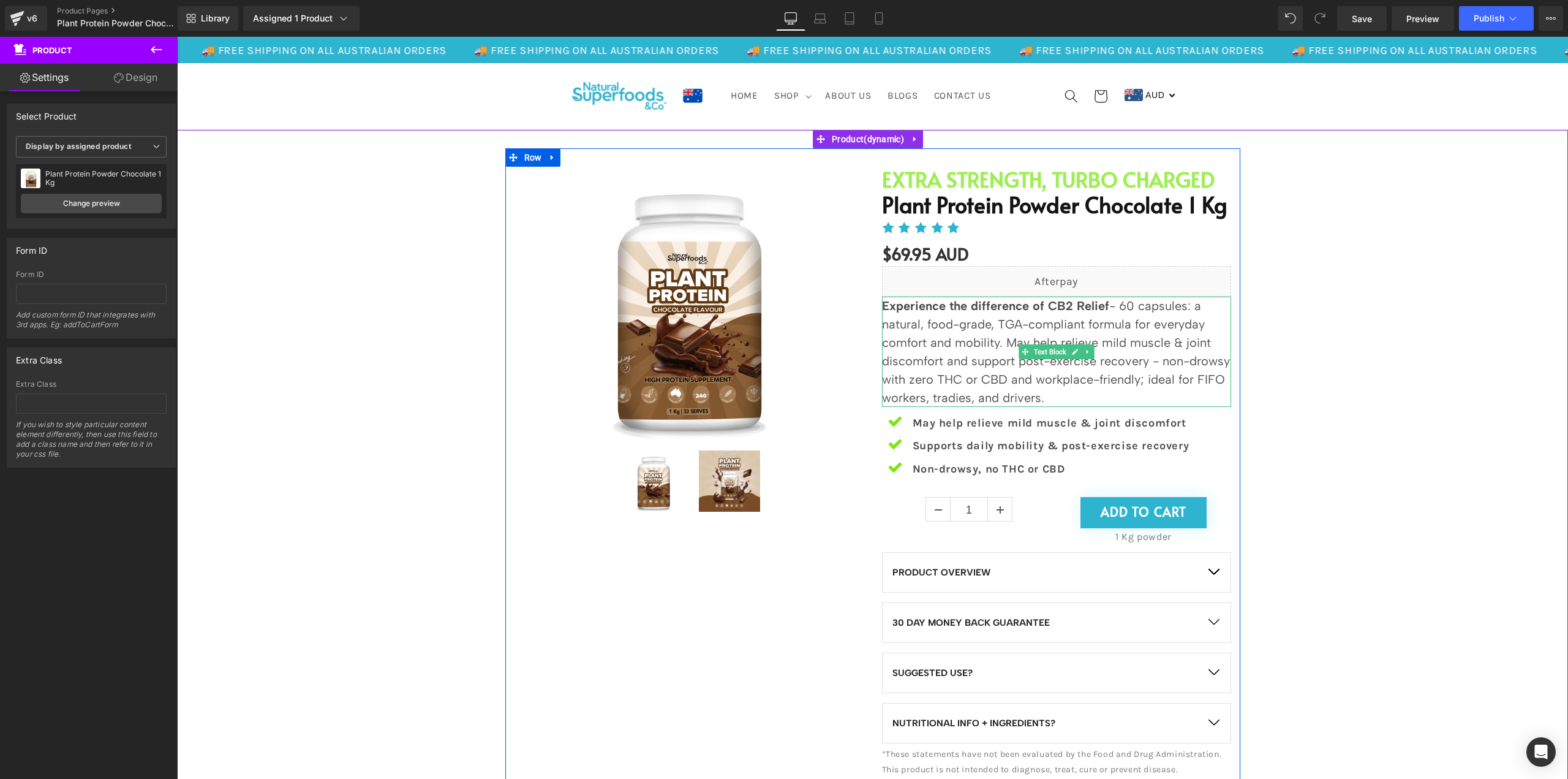
click at [1011, 363] on p "Experience the difference of CB2 Relief - 60 capsules: a natural, food-grade, T…" at bounding box center [1057, 351] width 349 height 110
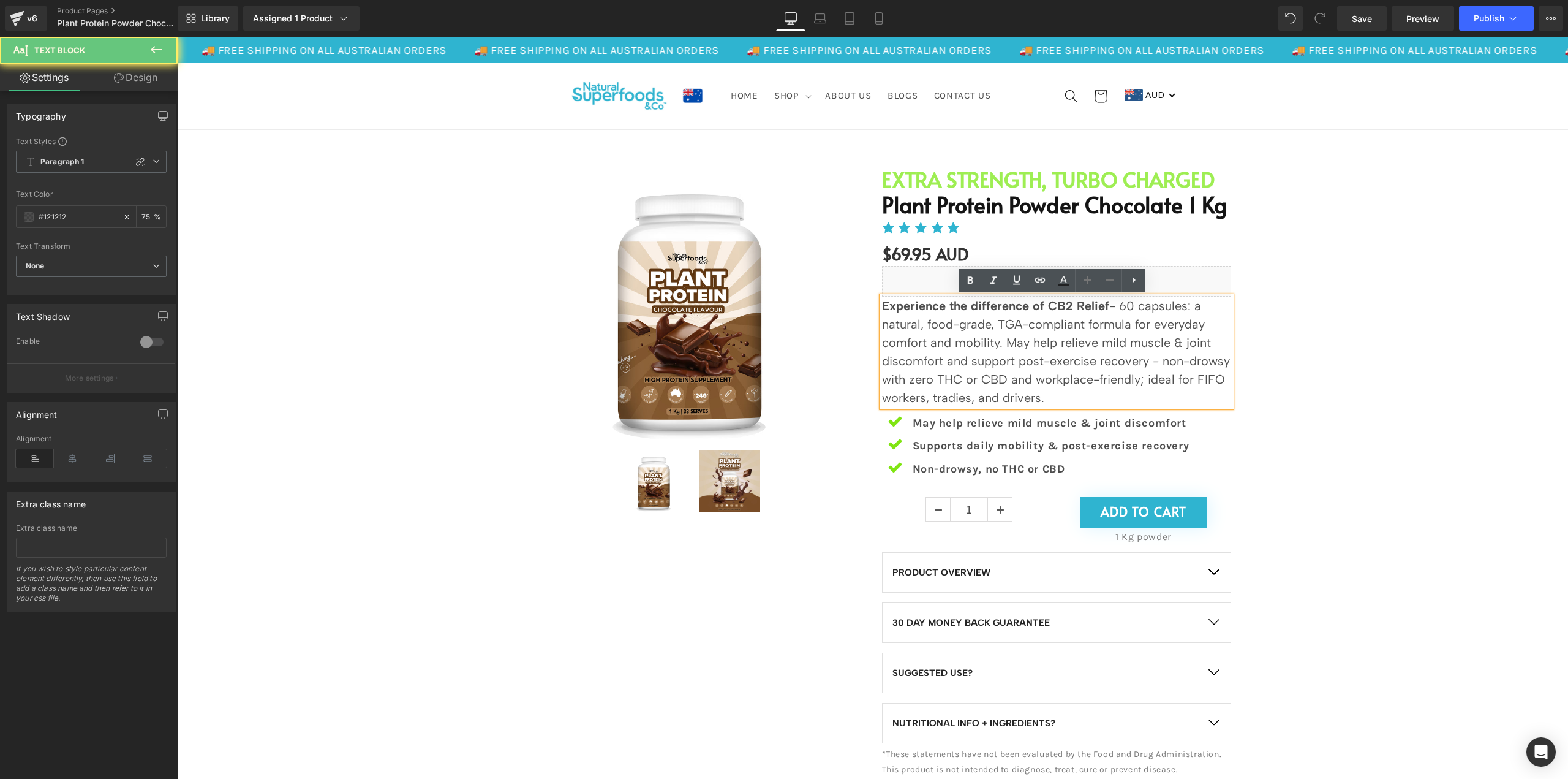
click at [1068, 348] on p "Experience the difference of CB2 Relief - 60 capsules: a natural, food-grade, T…" at bounding box center [1057, 351] width 349 height 110
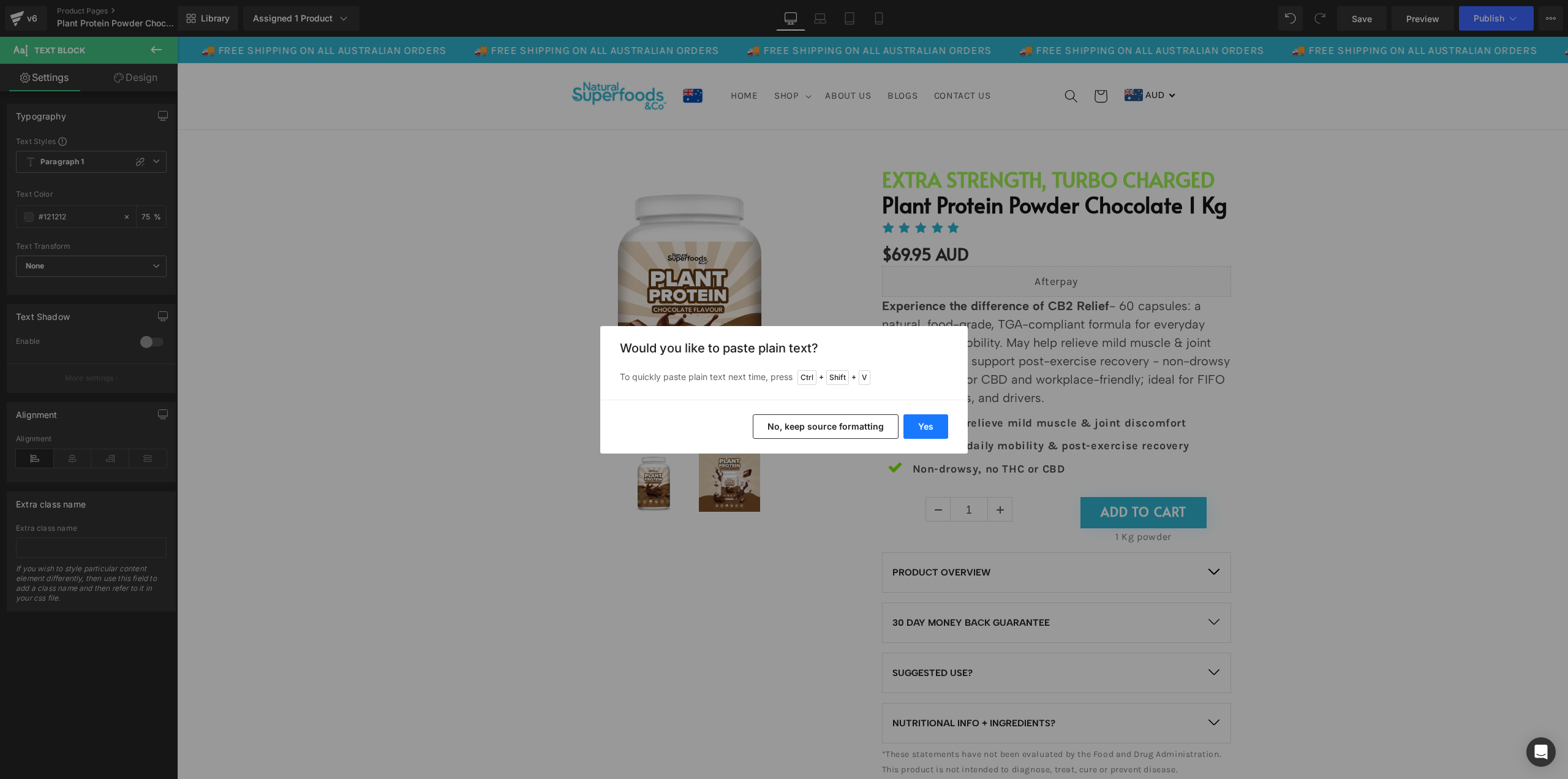
click at [939, 431] on button "Yes" at bounding box center [926, 426] width 45 height 24
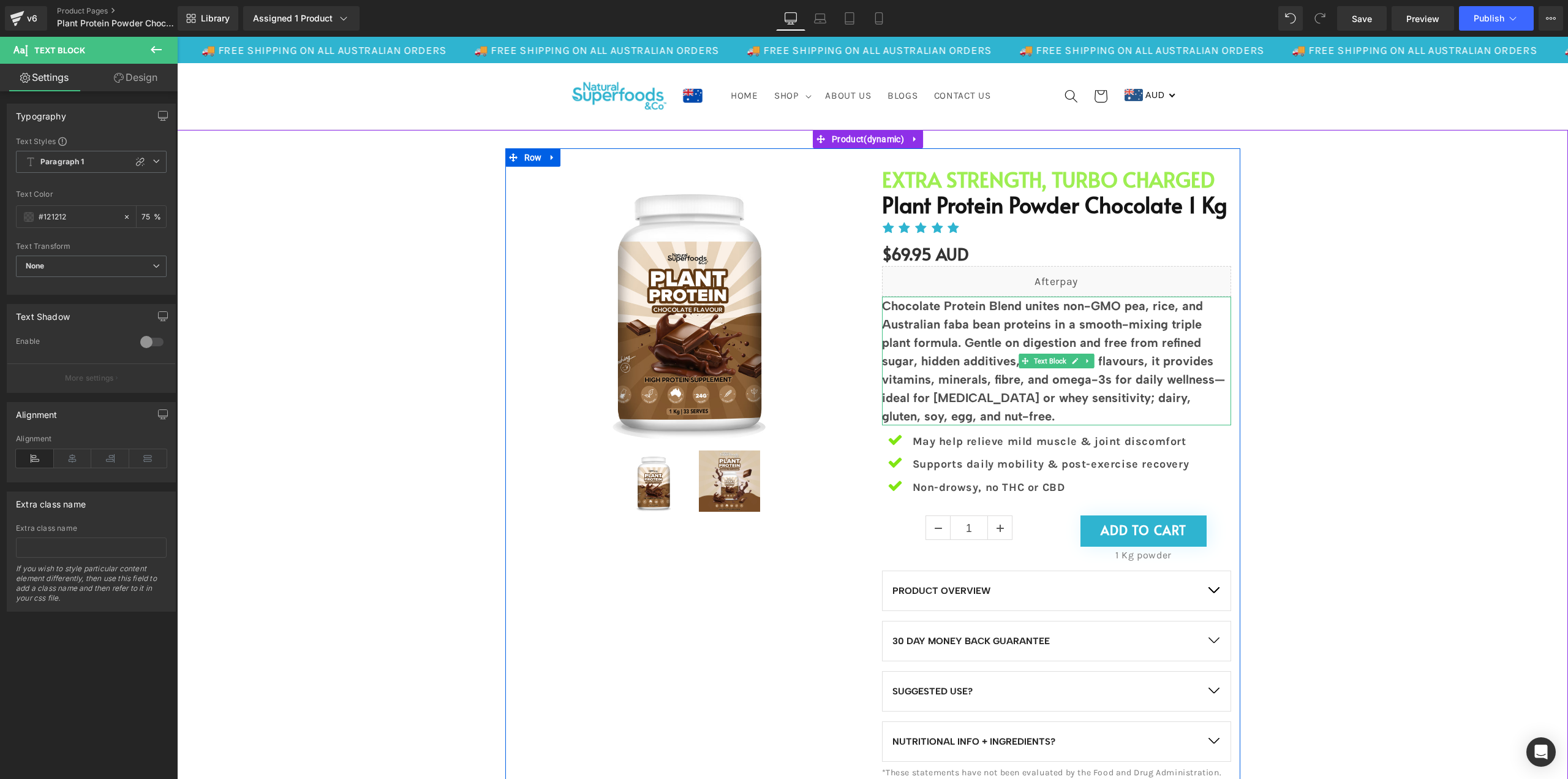
drag, startPoint x: 998, startPoint y: 416, endPoint x: 1020, endPoint y: 305, distance: 113.2
click at [1020, 305] on p "Chocolate Protein Blend unites non-GMO pea, rice, and Australian faba bean prot…" at bounding box center [1057, 361] width 349 height 129
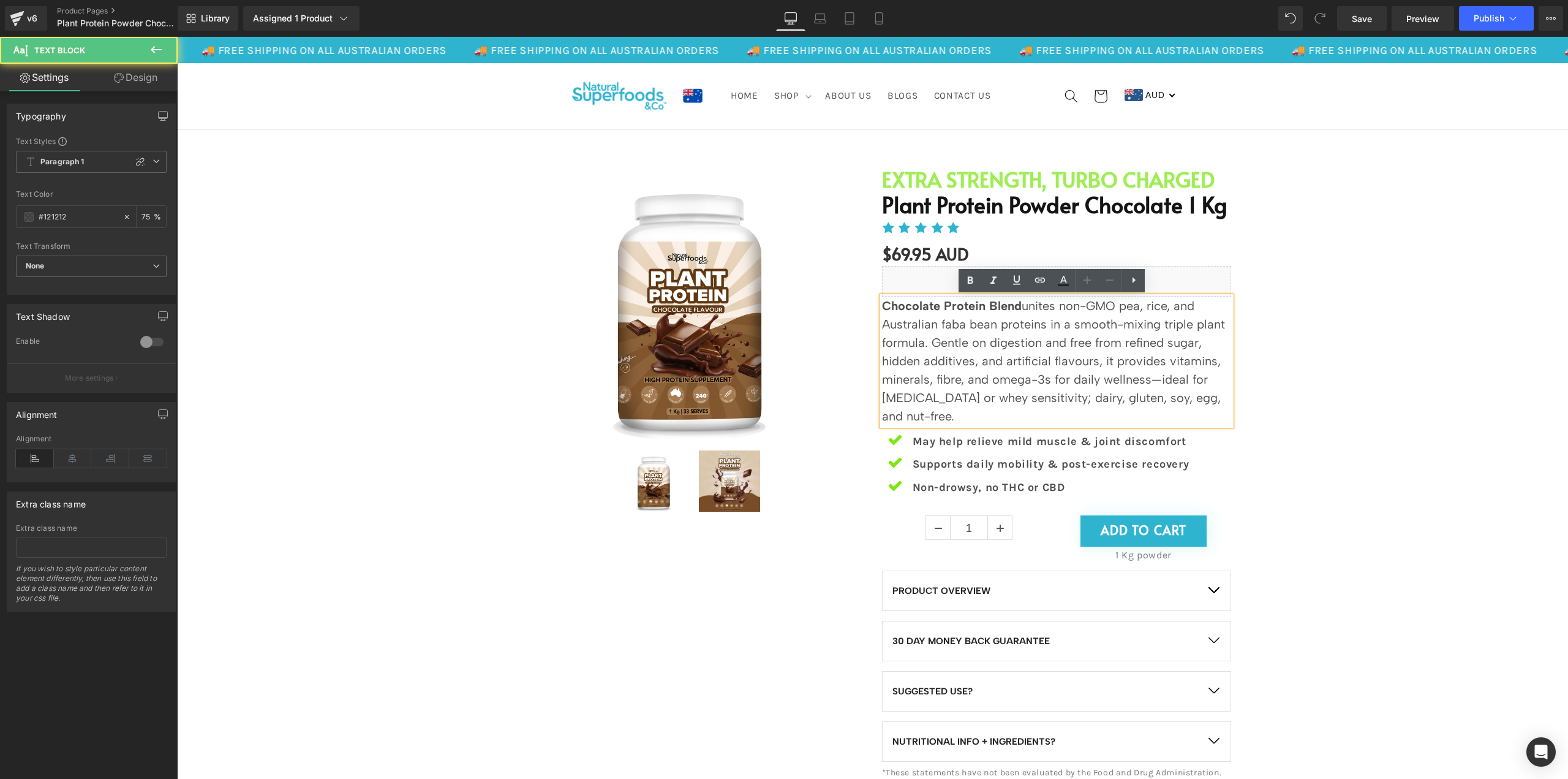
click at [1028, 349] on p "Chocolate Protein Blend unites non-GMO pea, rice, and Australian faba bean prot…" at bounding box center [1057, 361] width 349 height 129
click at [959, 382] on p "Chocolate Protein Blend unites non-GMO pea, rice, and Australian faba bean prot…" at bounding box center [1057, 361] width 349 height 129
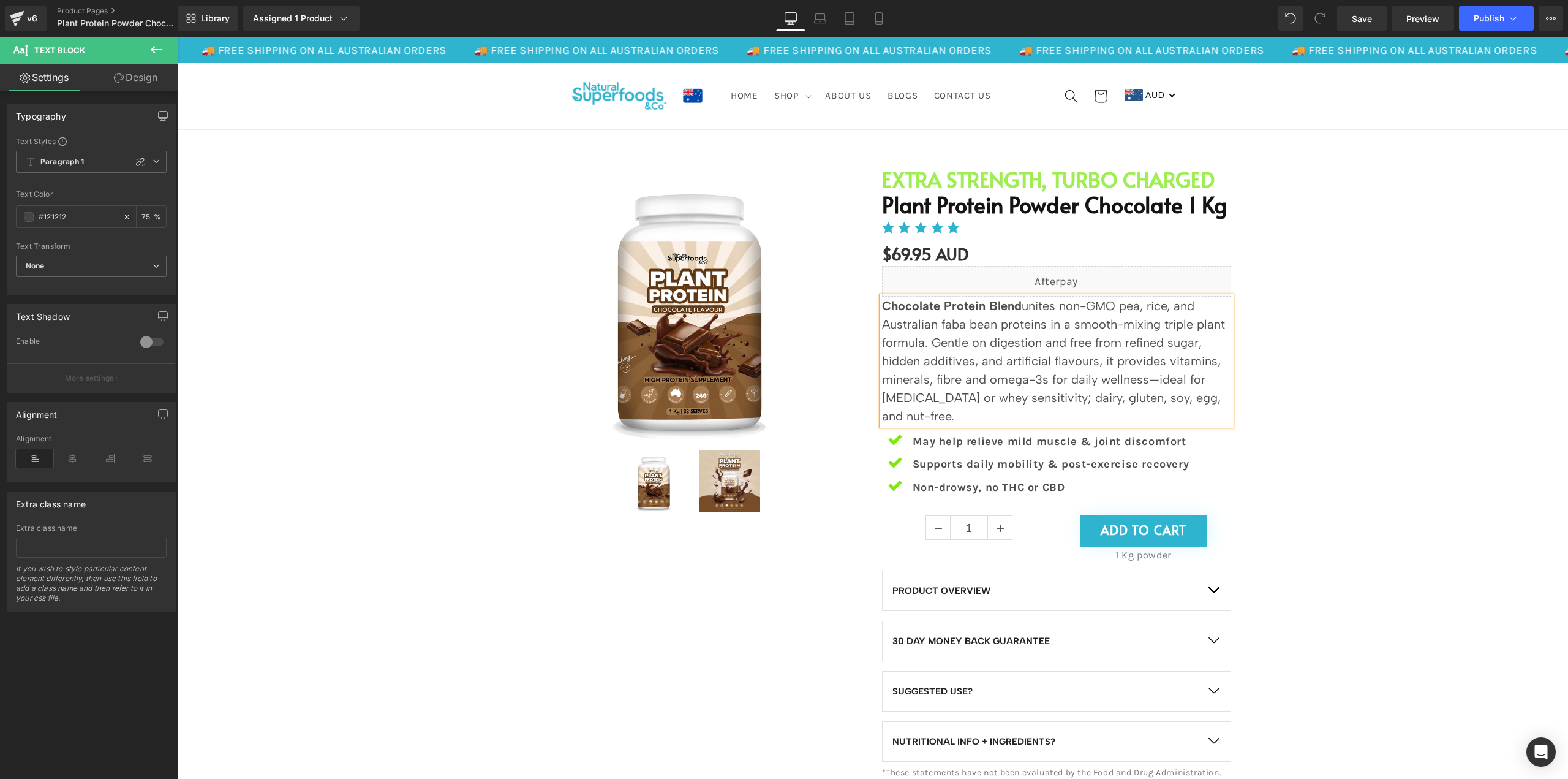
click at [1096, 416] on p "Chocolate Protein Blend unites non-GMO pea, rice, and Australian faba bean prot…" at bounding box center [1057, 361] width 349 height 129
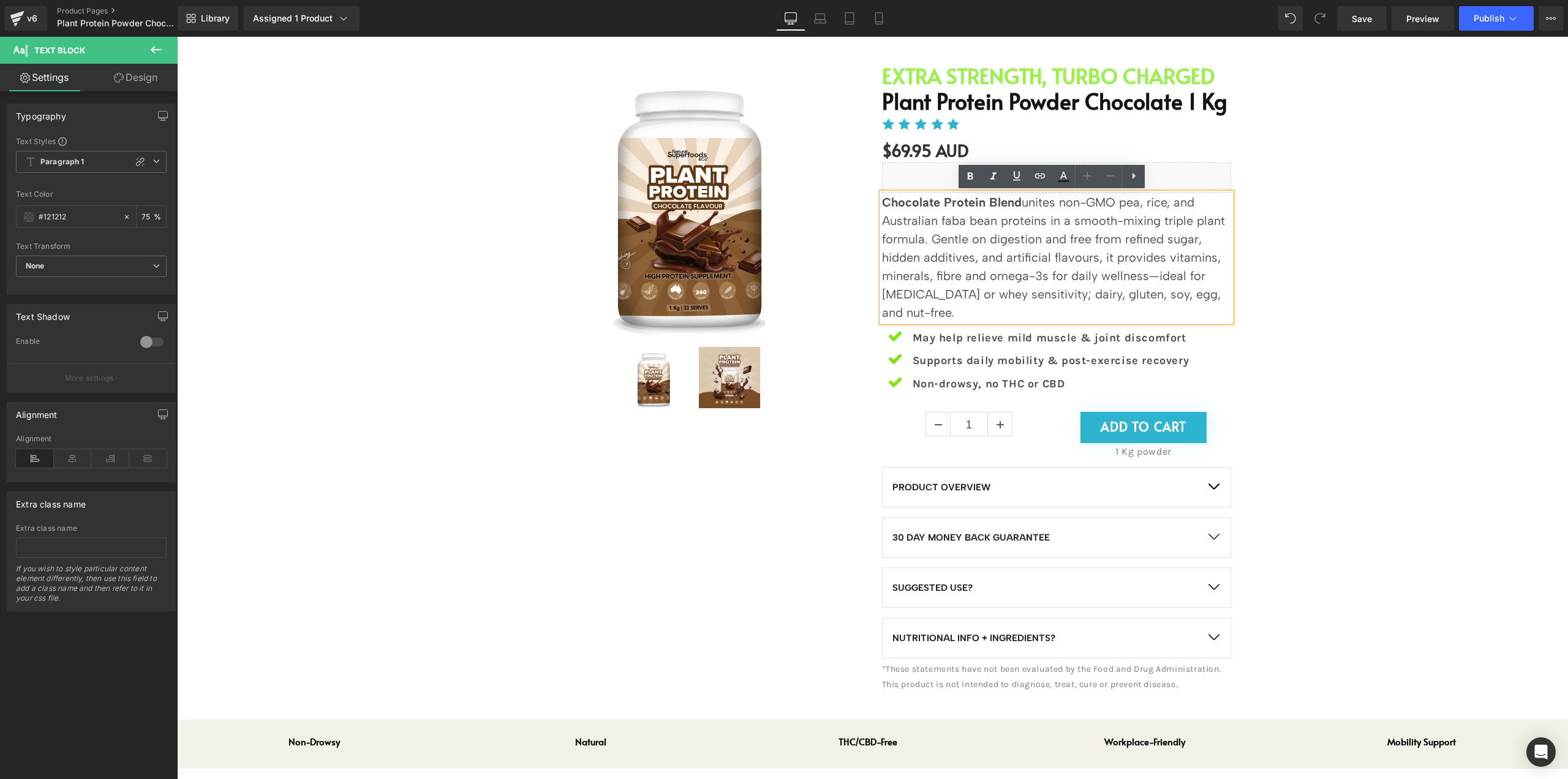
scroll to position [122, 0]
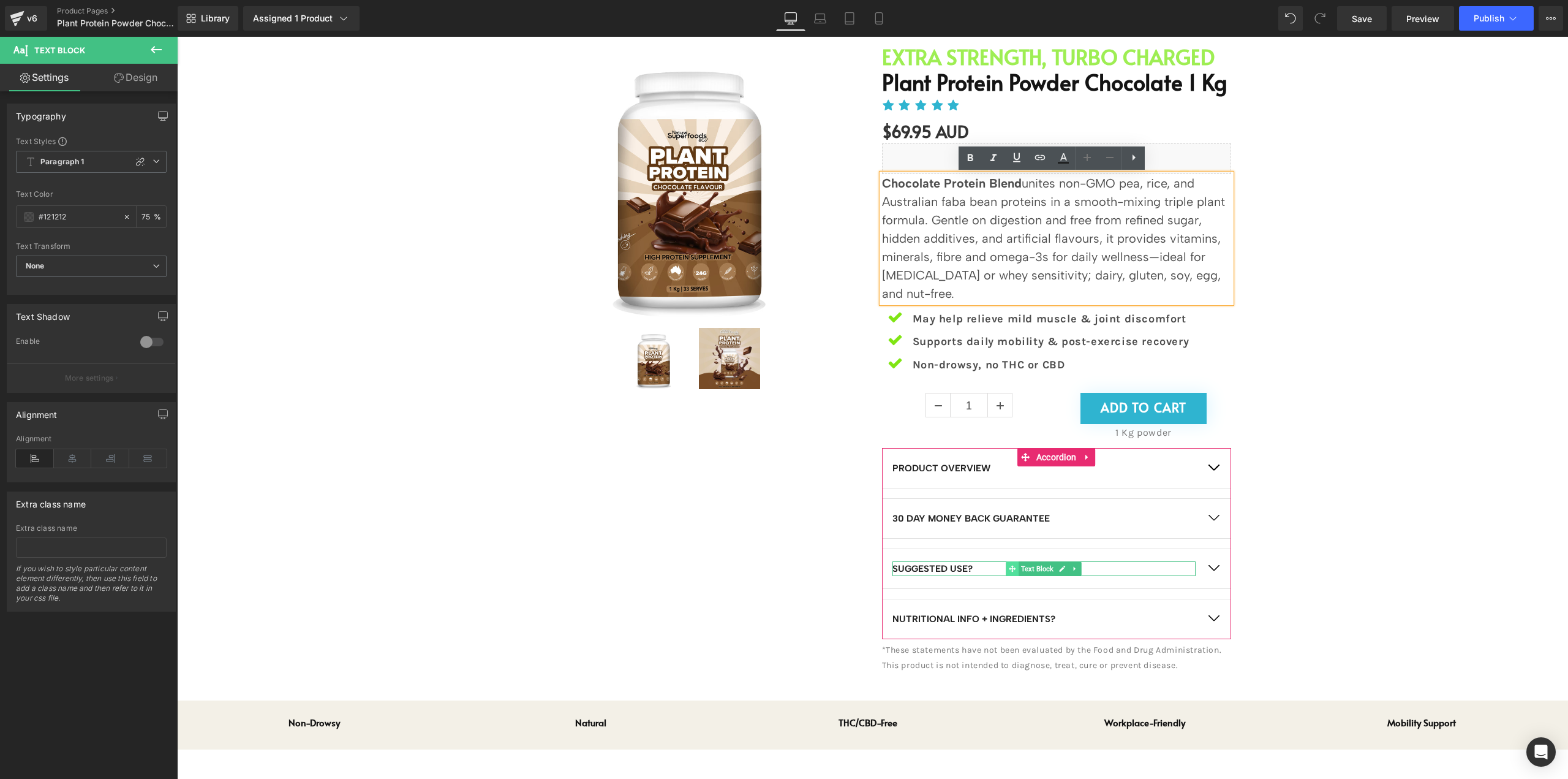
click at [1013, 574] on span at bounding box center [1013, 568] width 13 height 15
click at [1214, 571] on span "button" at bounding box center [1214, 571] width 0 height 0
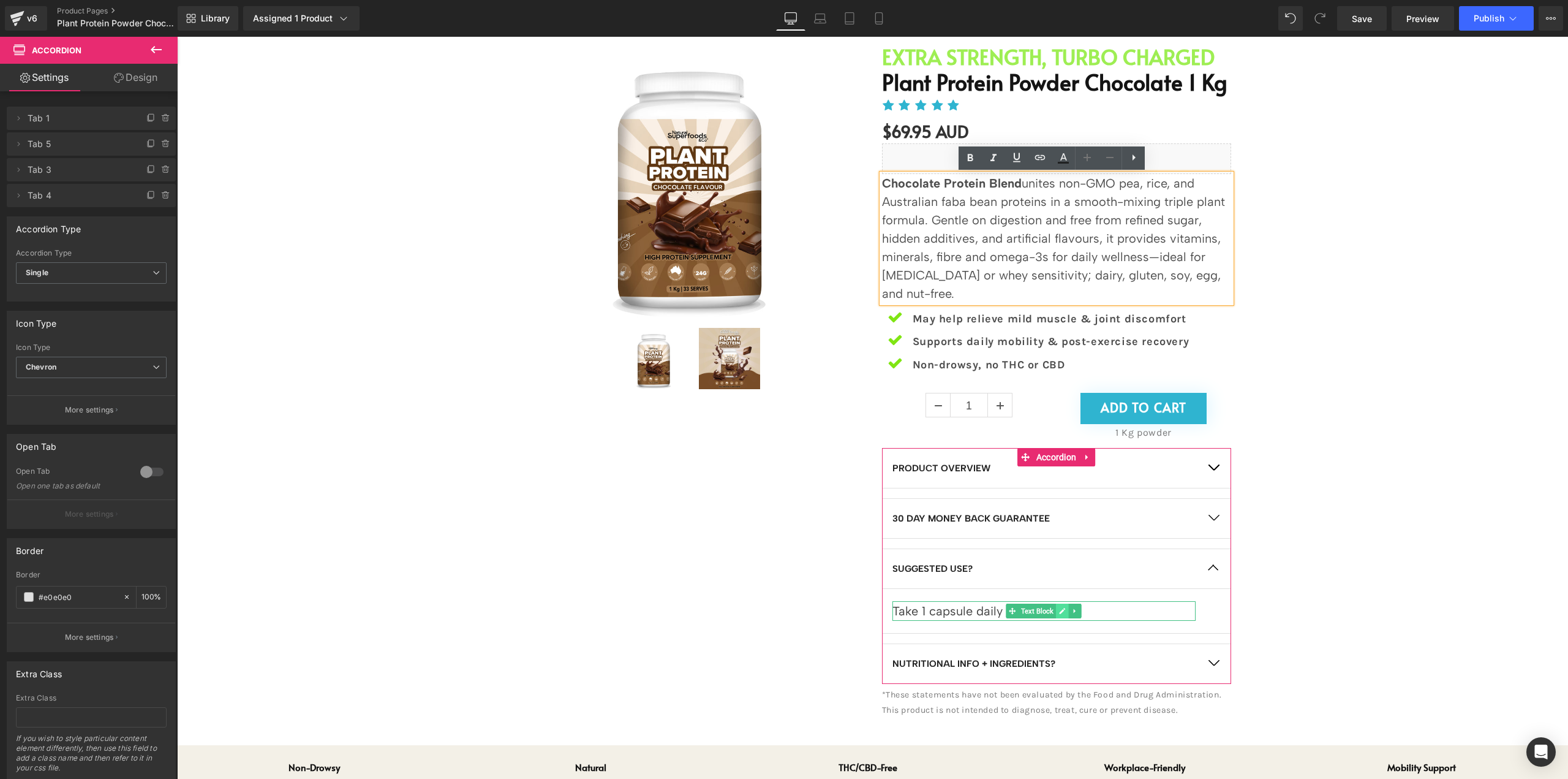
click at [1057, 615] on link at bounding box center [1063, 611] width 13 height 15
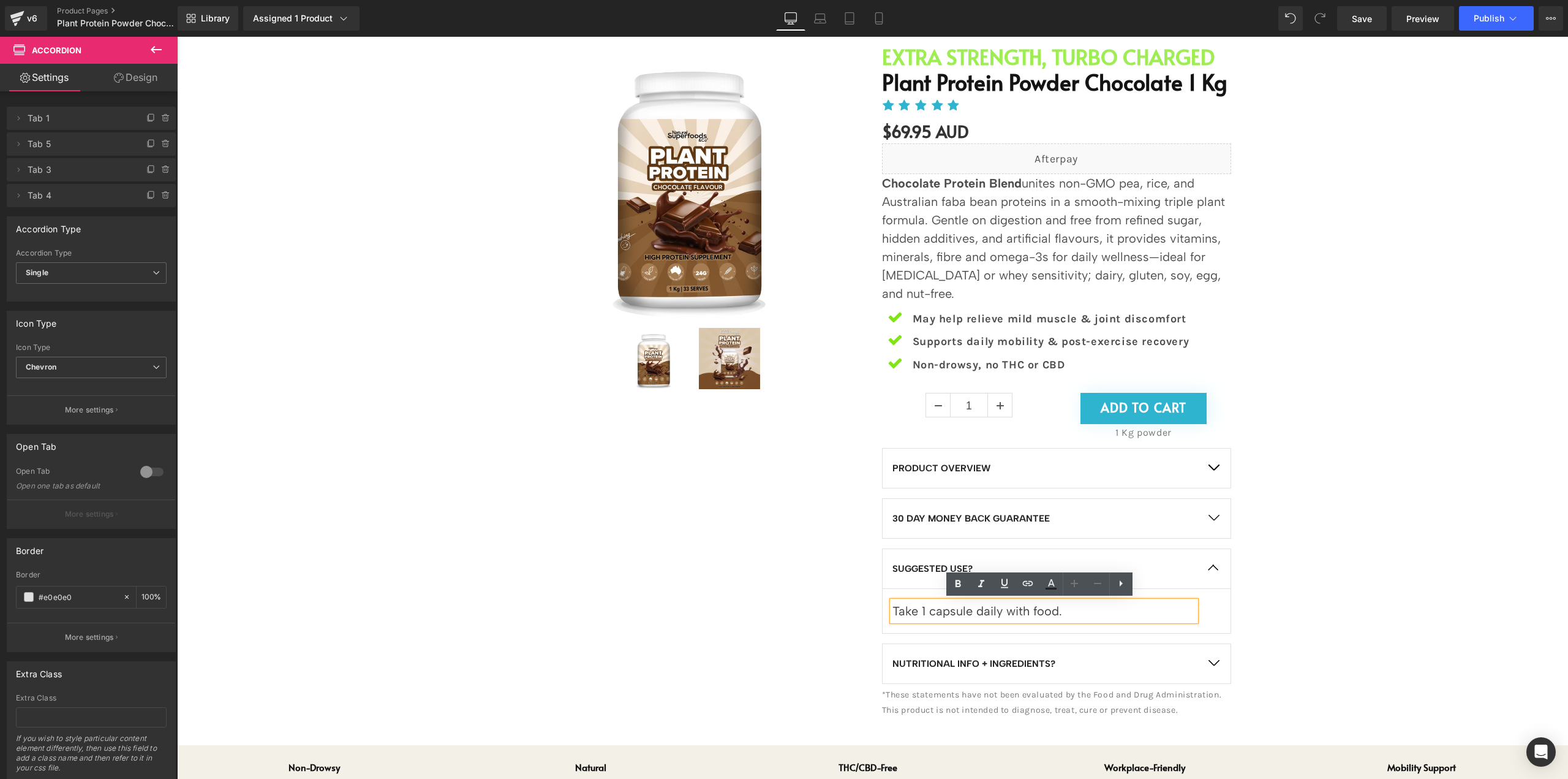
click at [1092, 611] on p "Take 1 capsule daily with food." at bounding box center [1043, 611] width 303 height 20
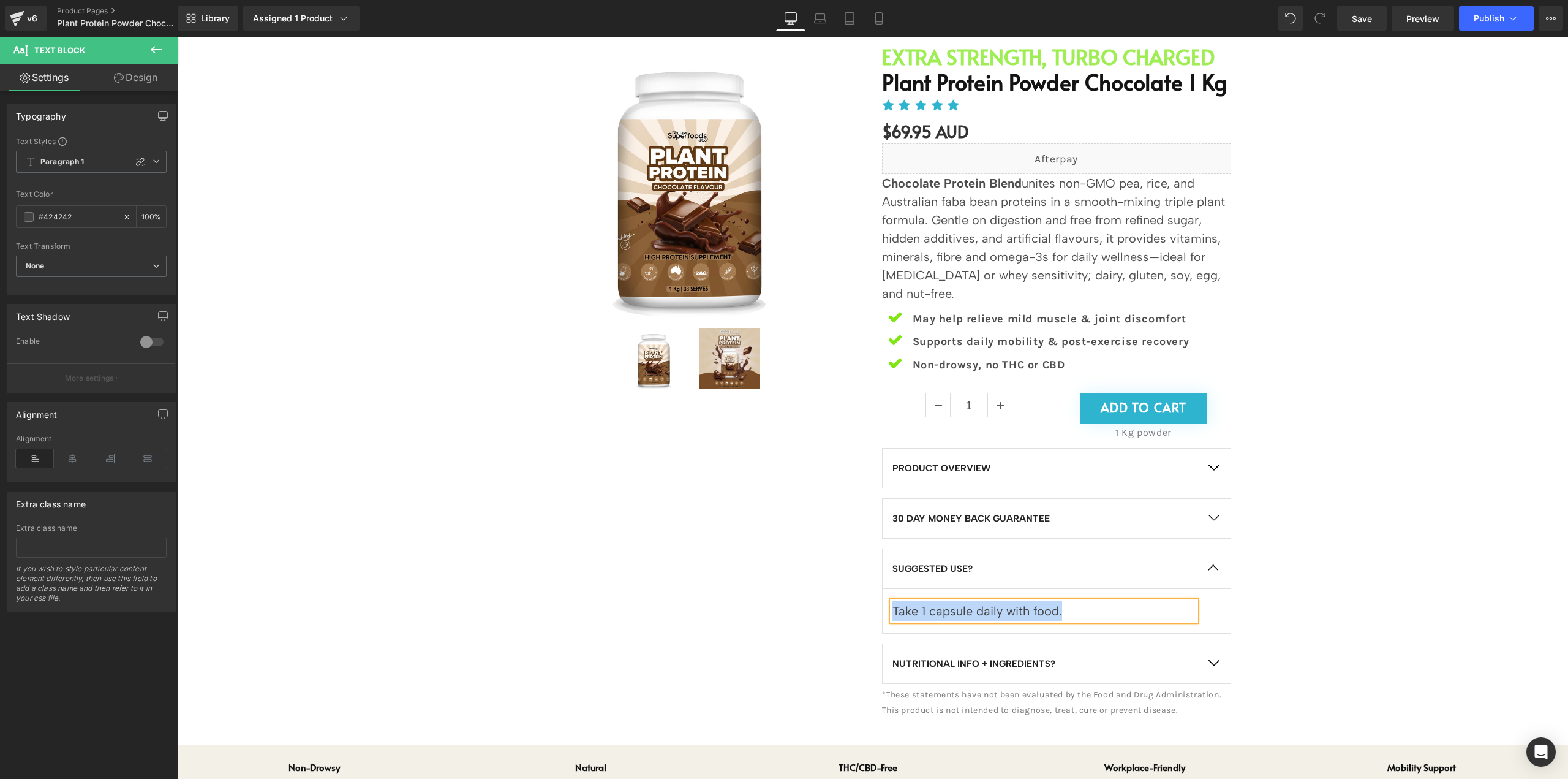
paste div
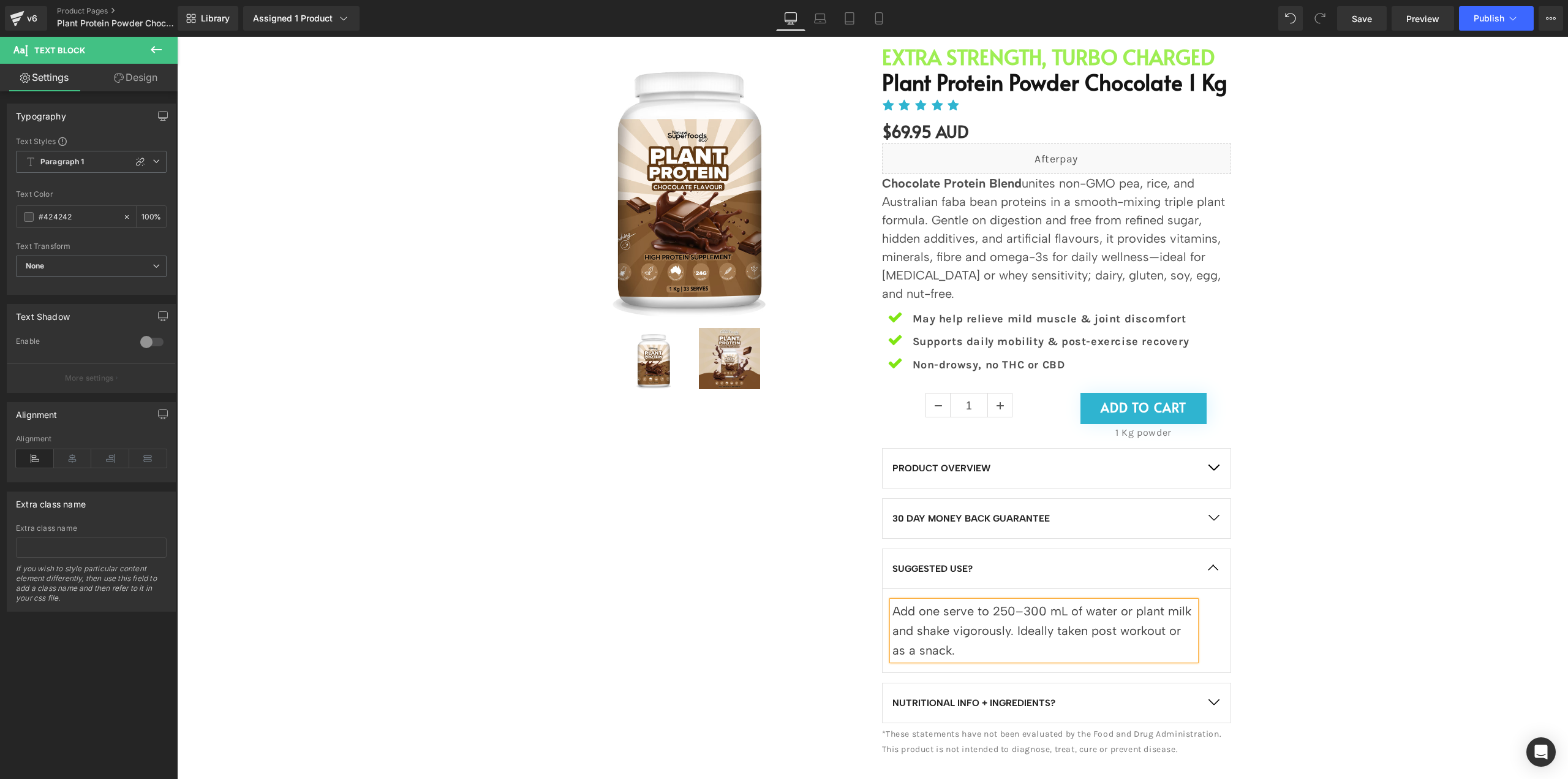
click at [1214, 706] on span "button" at bounding box center [1214, 706] width 0 height 0
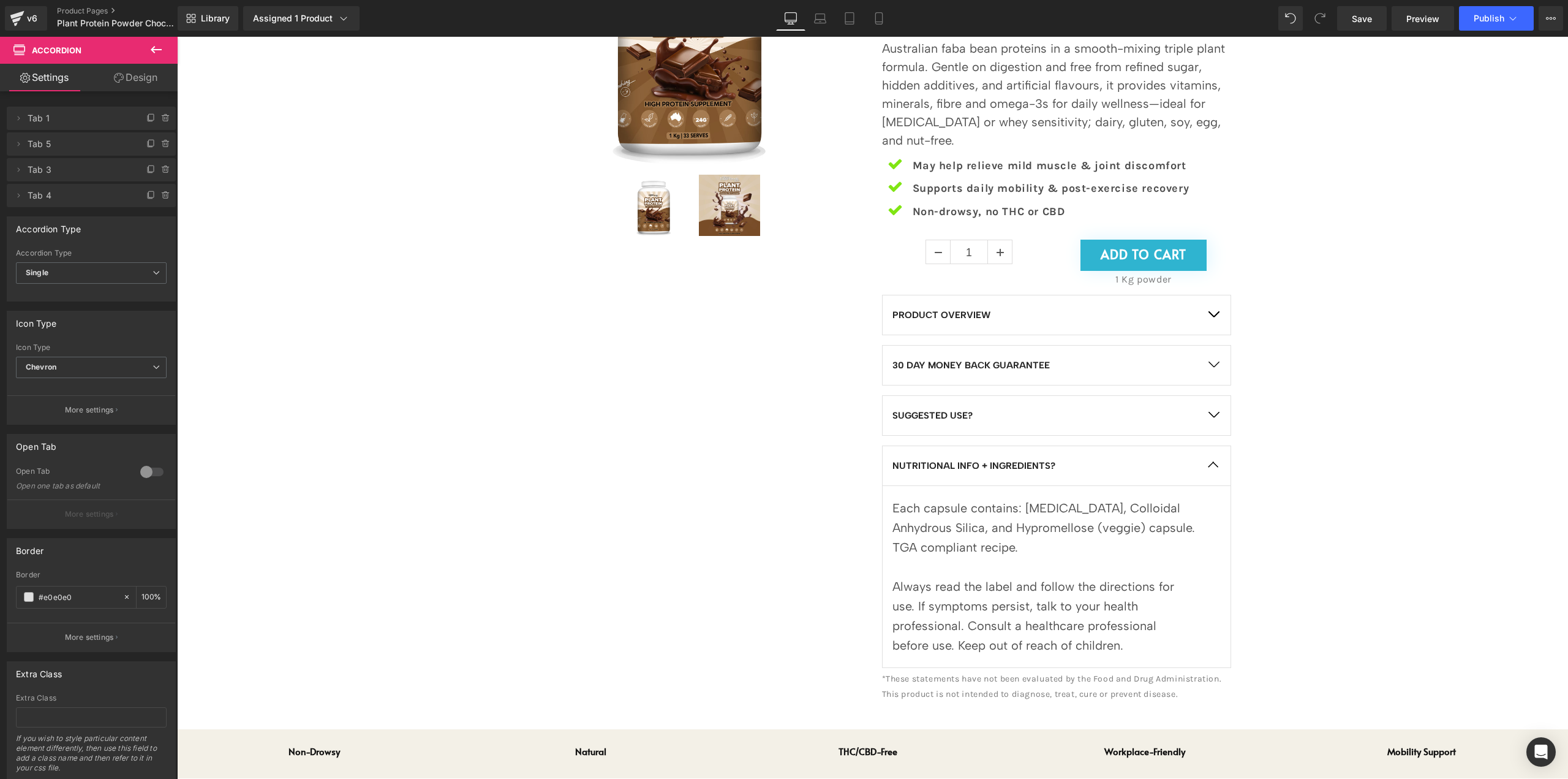
scroll to position [306, 0]
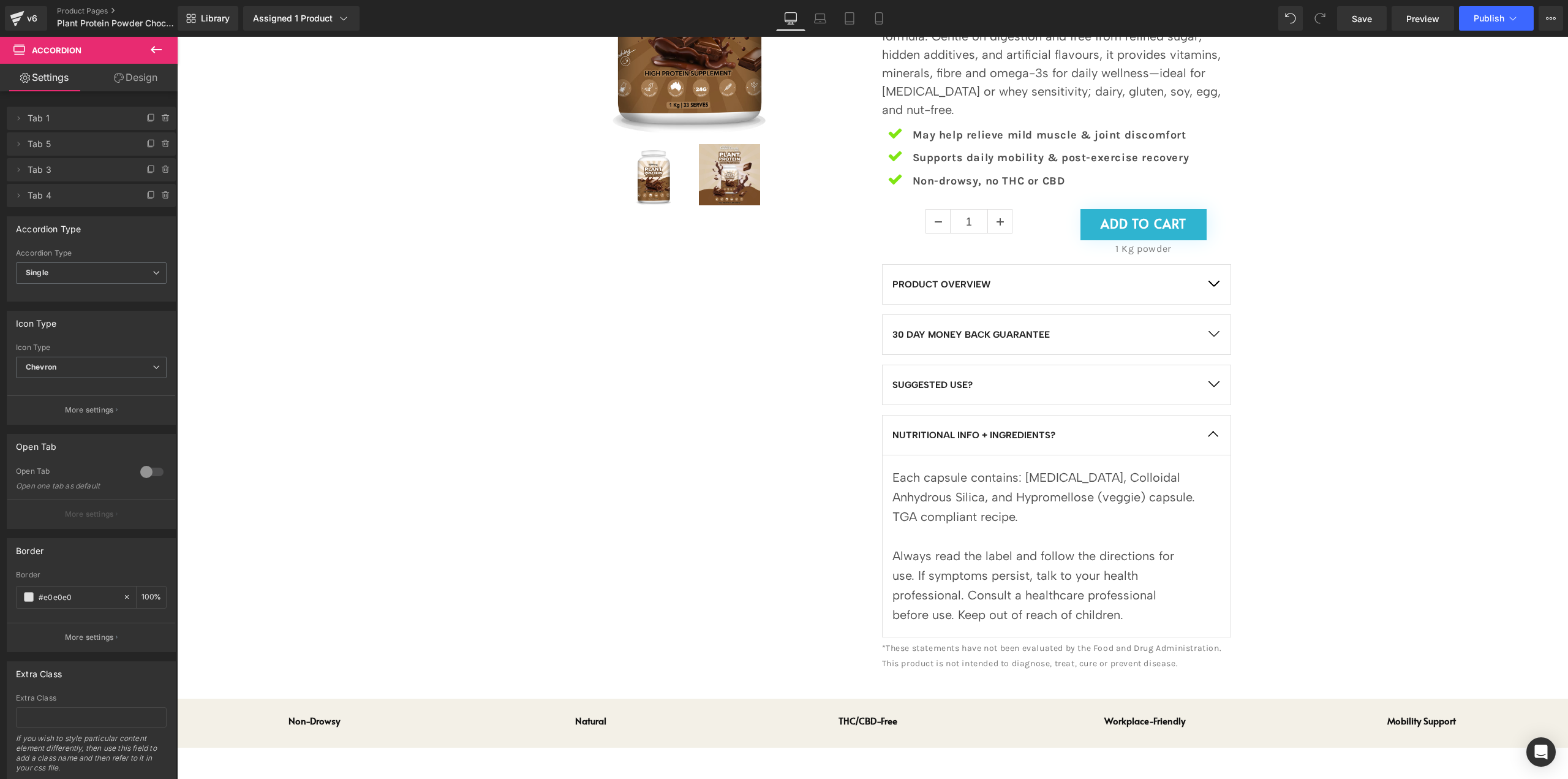
click at [1064, 556] on div "Always read the label and follow the directions for use. If symptoms persist, t…" at bounding box center [1043, 585] width 303 height 78
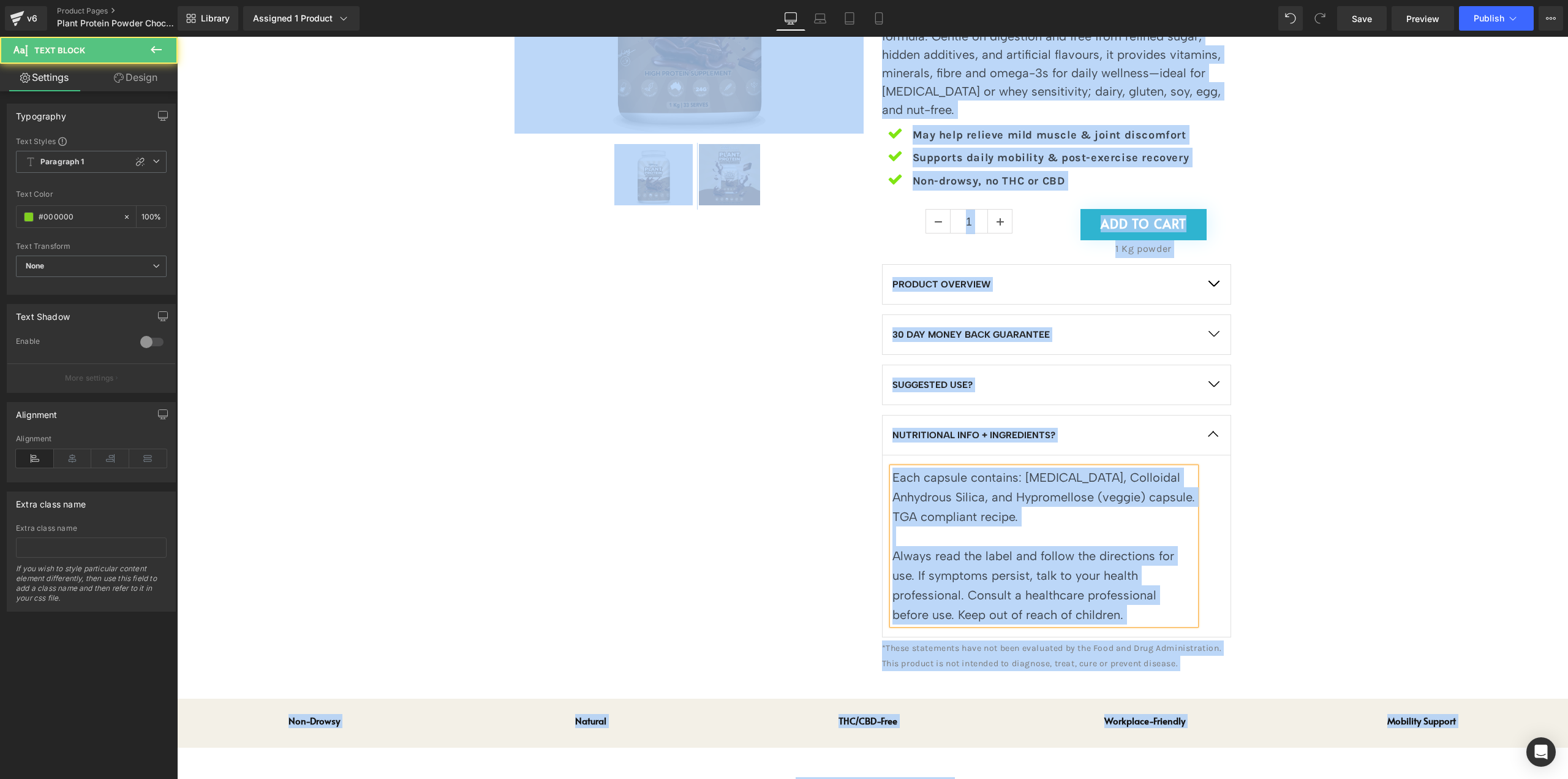
click at [1079, 568] on div "Always read the label and follow the directions for use. If symptoms persist, t…" at bounding box center [1043, 585] width 303 height 78
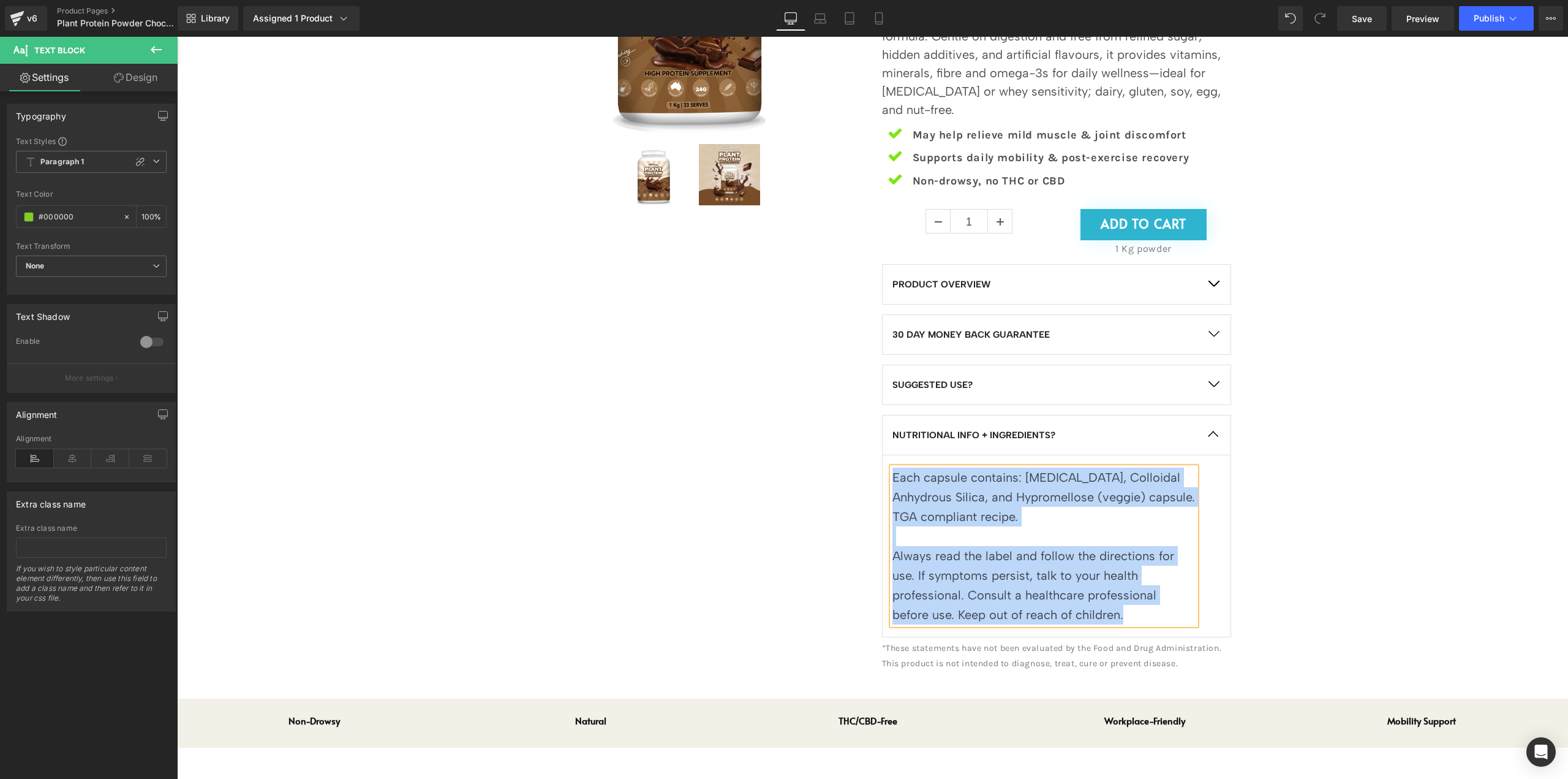
paste div
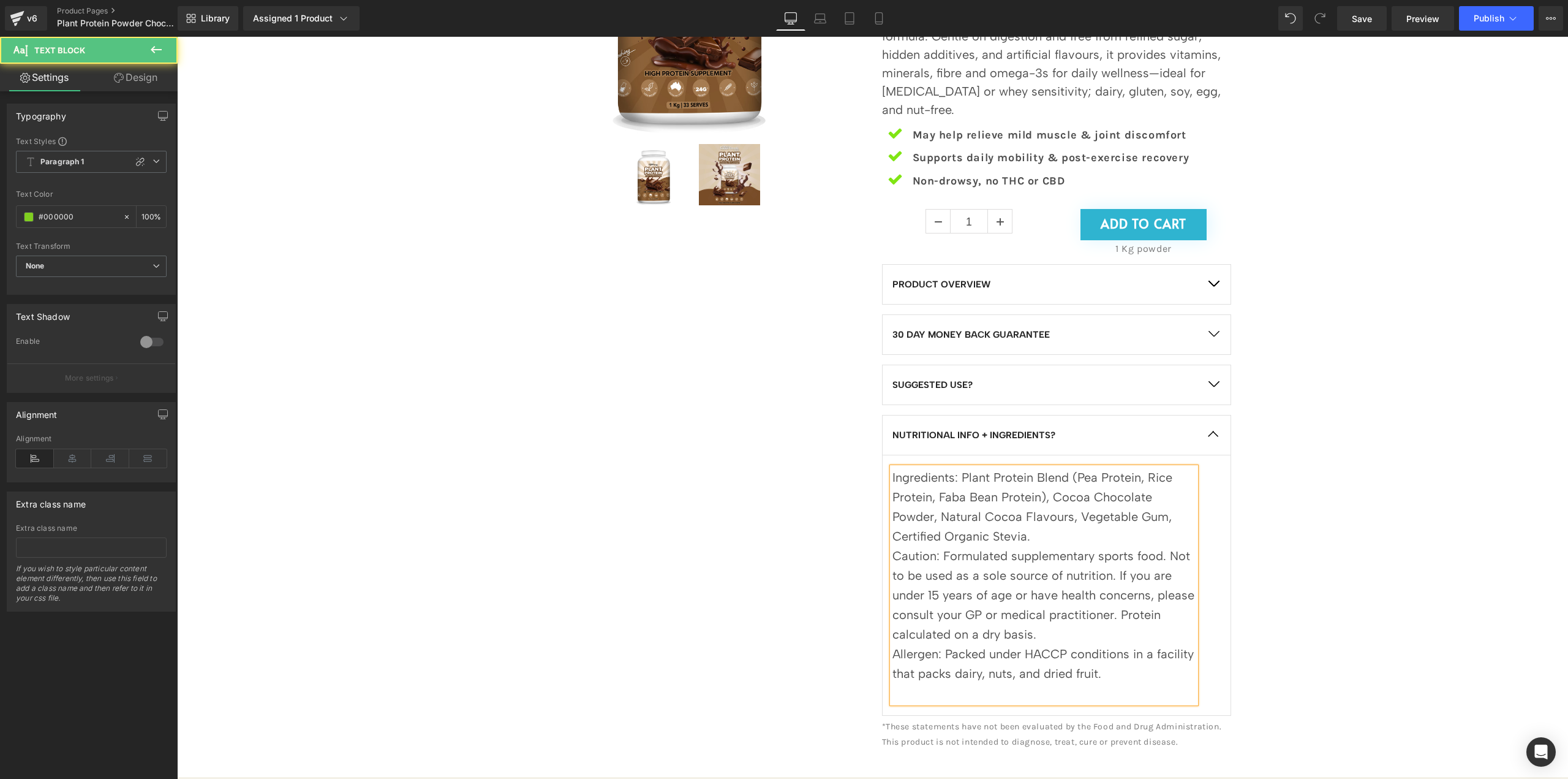
click at [1064, 534] on div "Ingredients: Plant Protein Blend (Pea Protein, Rice Protein, Faba Bean Protein)…" at bounding box center [1043, 507] width 303 height 78
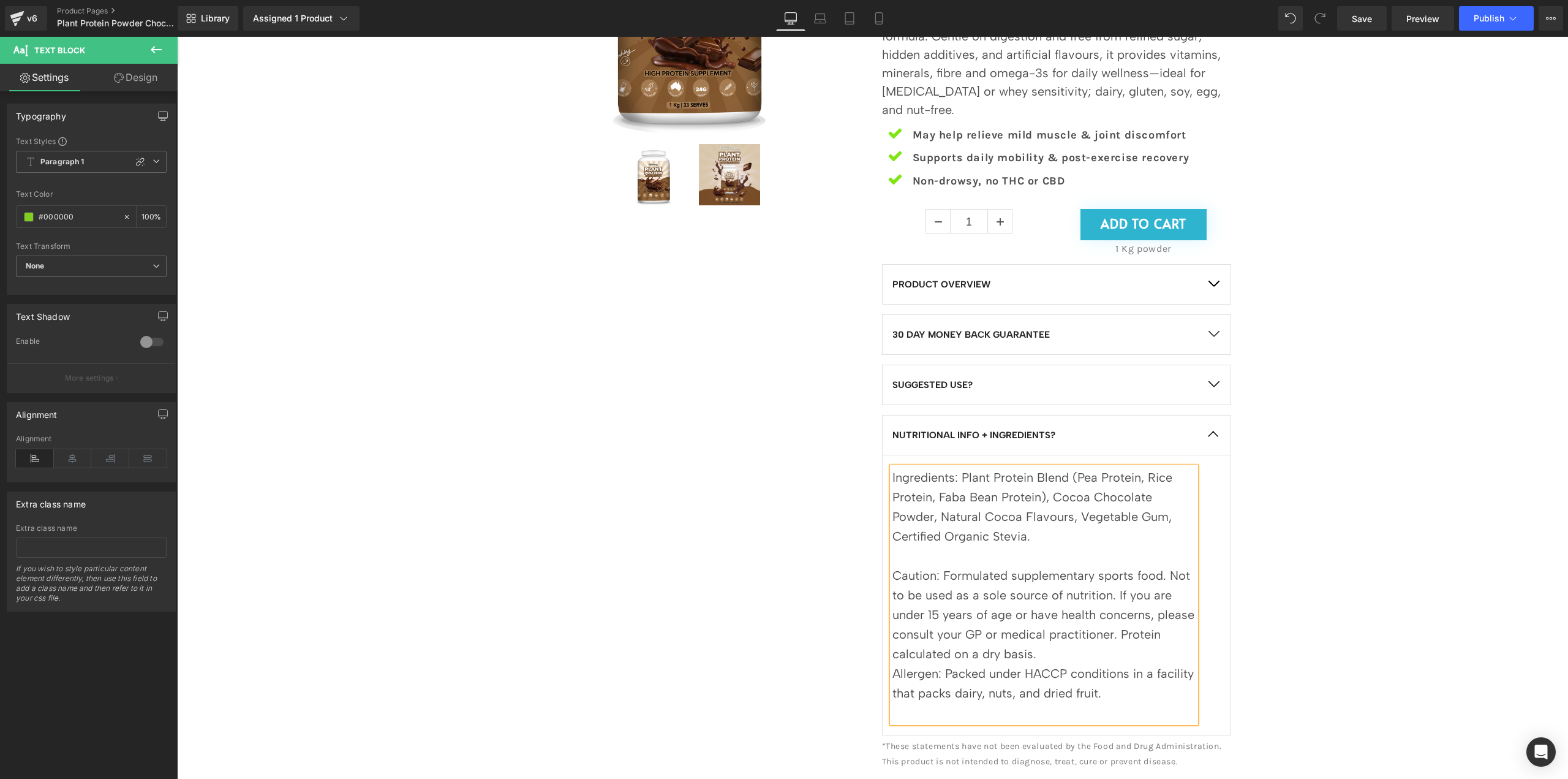
click at [1079, 652] on div "Caution: Formulated supplementary sports food. Not to be used as a sole source …" at bounding box center [1043, 615] width 303 height 98
click at [1159, 283] on p "PRODUCT OVERVIEW" at bounding box center [1043, 284] width 303 height 15
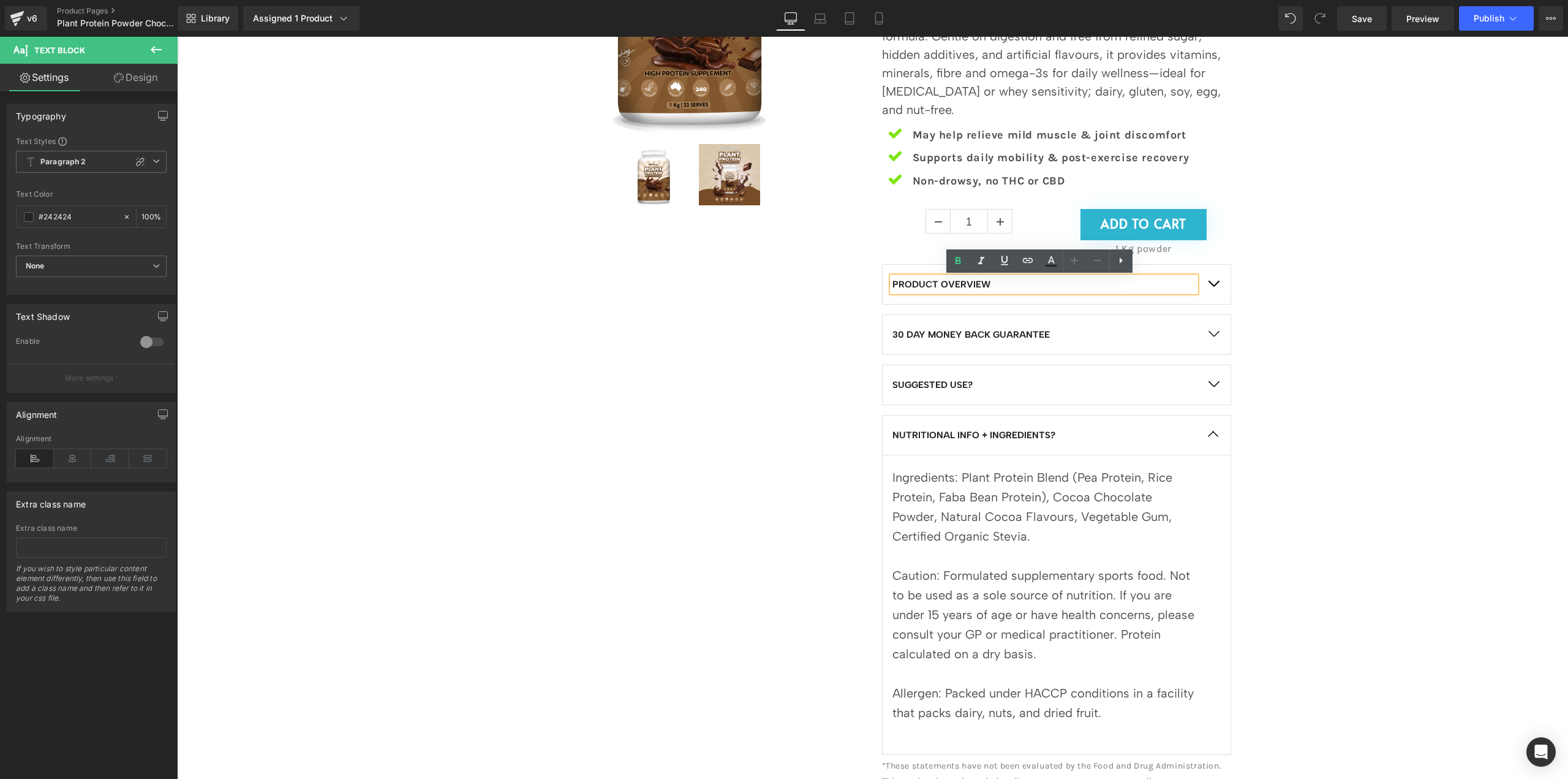
click at [1214, 287] on span "button" at bounding box center [1214, 287] width 0 height 0
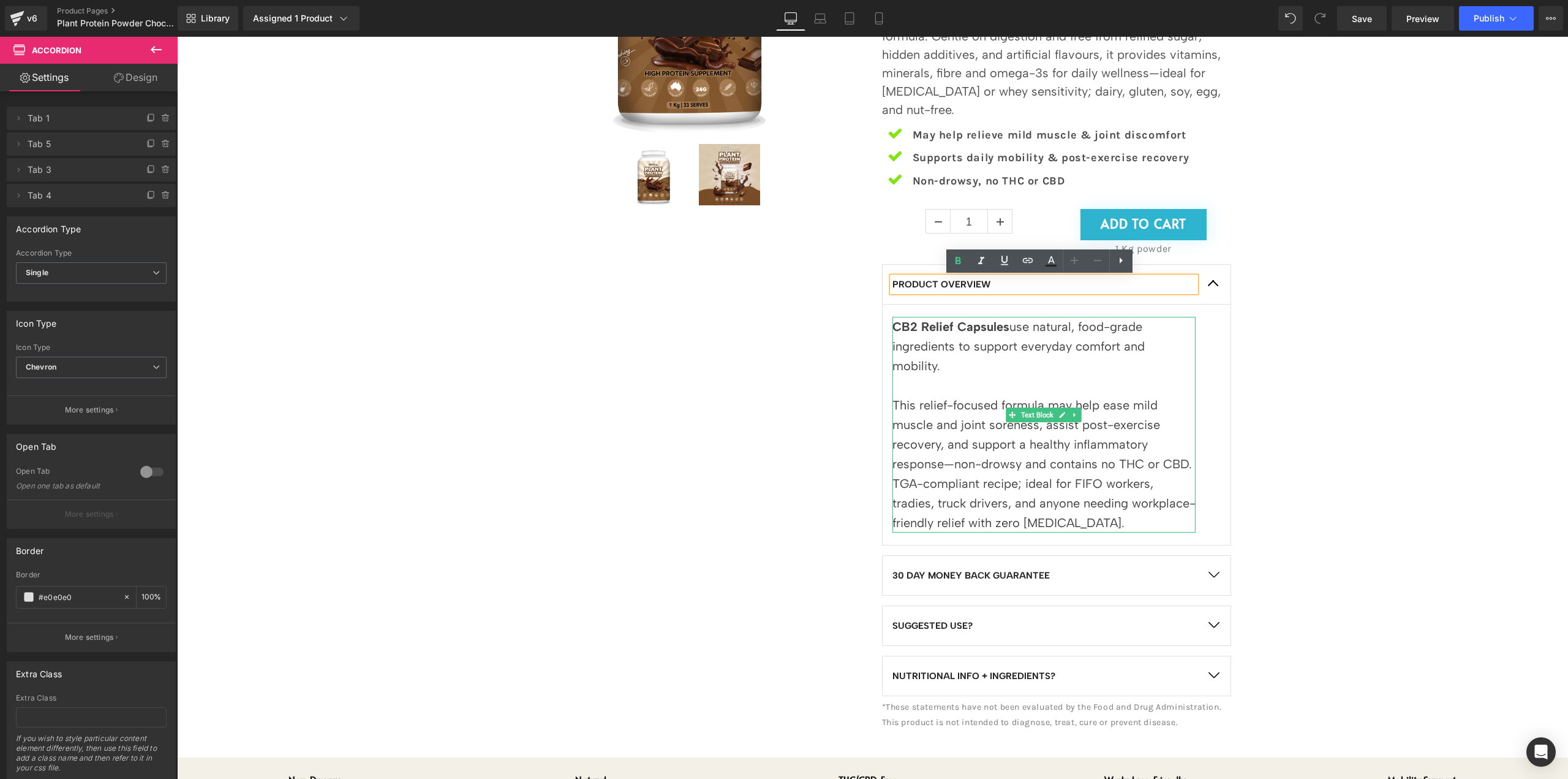
click at [1059, 376] on p at bounding box center [1043, 385] width 303 height 20
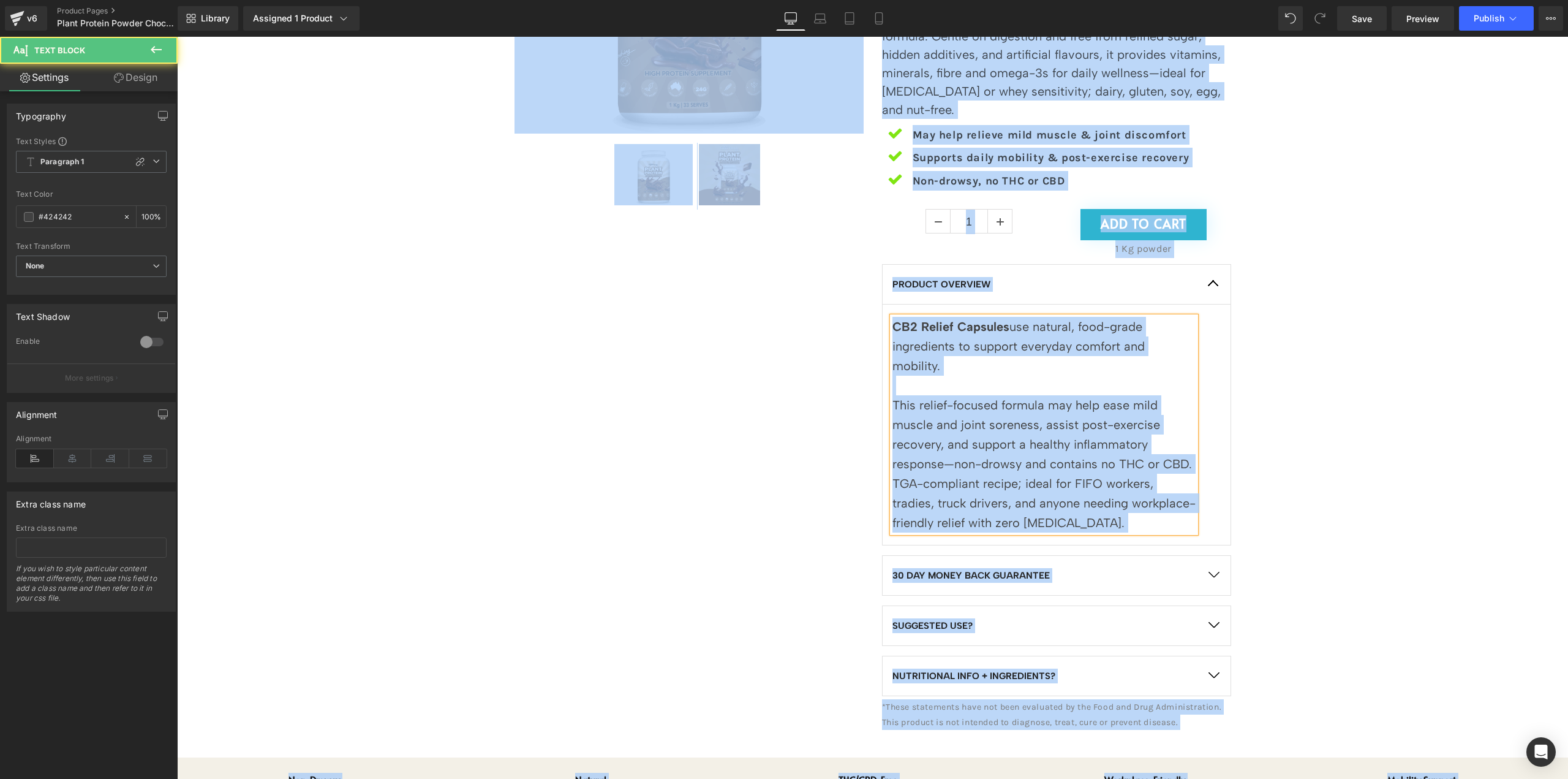
click at [1059, 376] on p at bounding box center [1043, 385] width 303 height 20
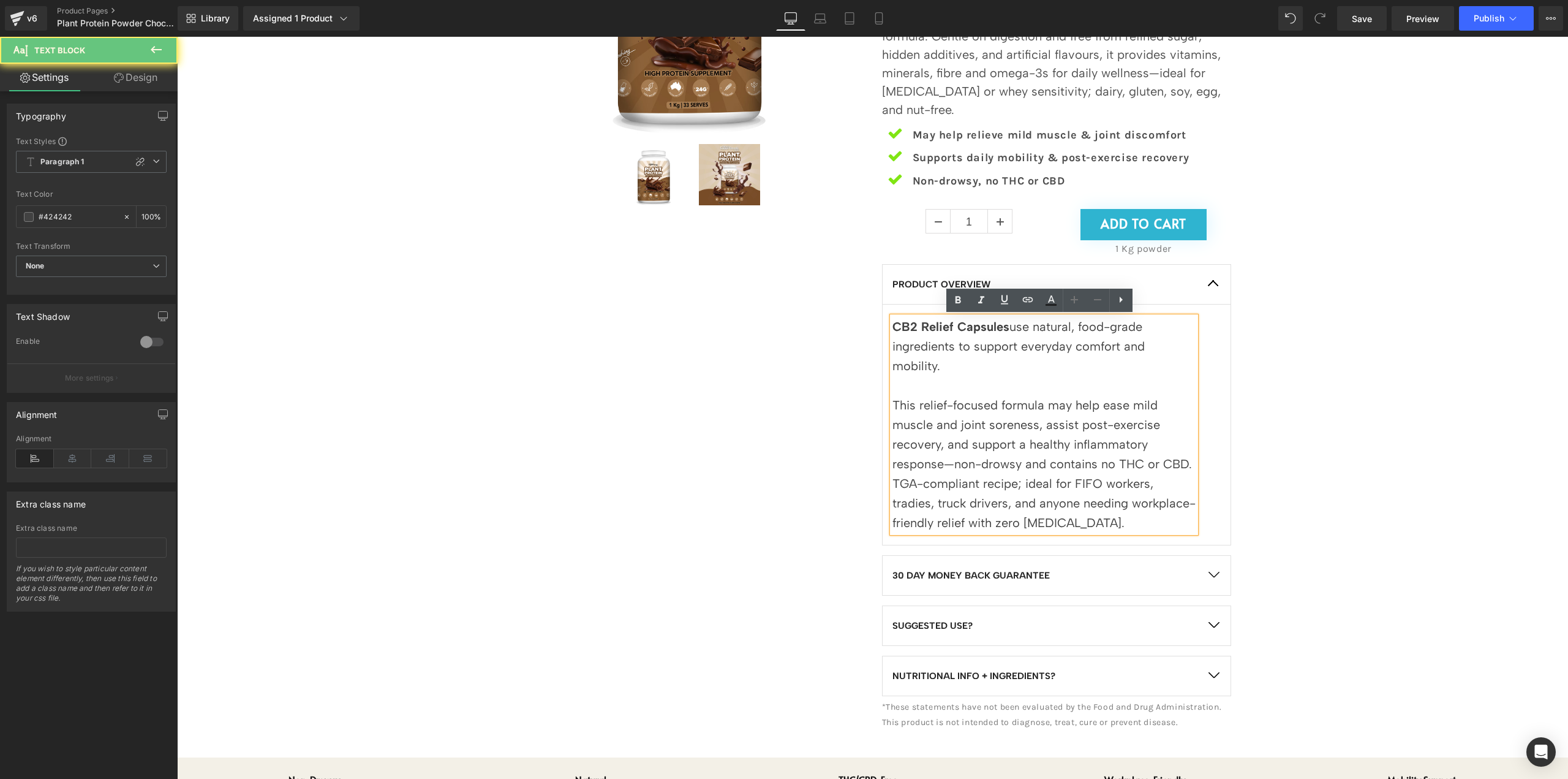
click at [1077, 347] on p "CB2 Relief Capsules use natural, food-grade ingredients to support everyday com…" at bounding box center [1043, 346] width 303 height 59
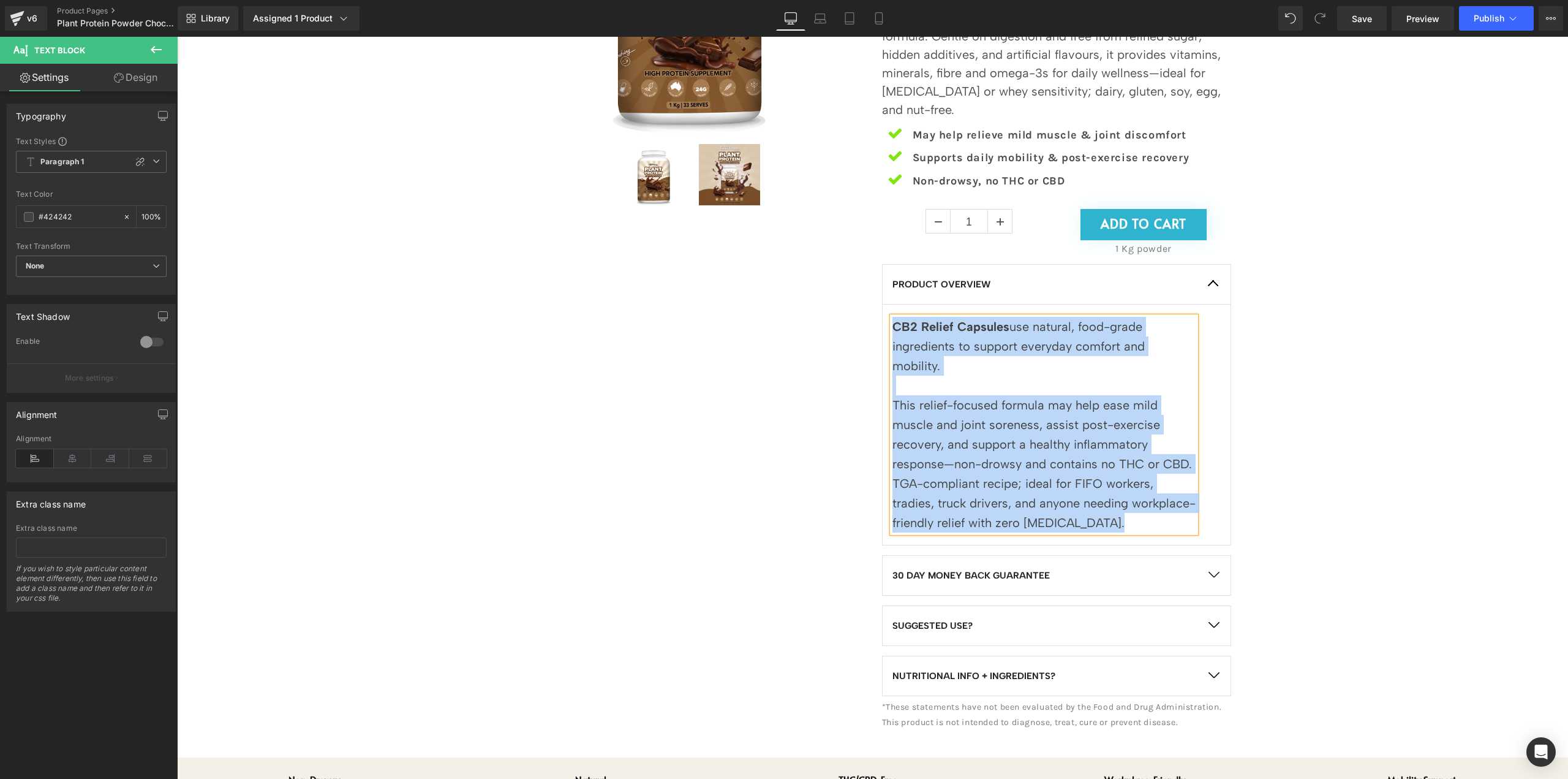
paste div
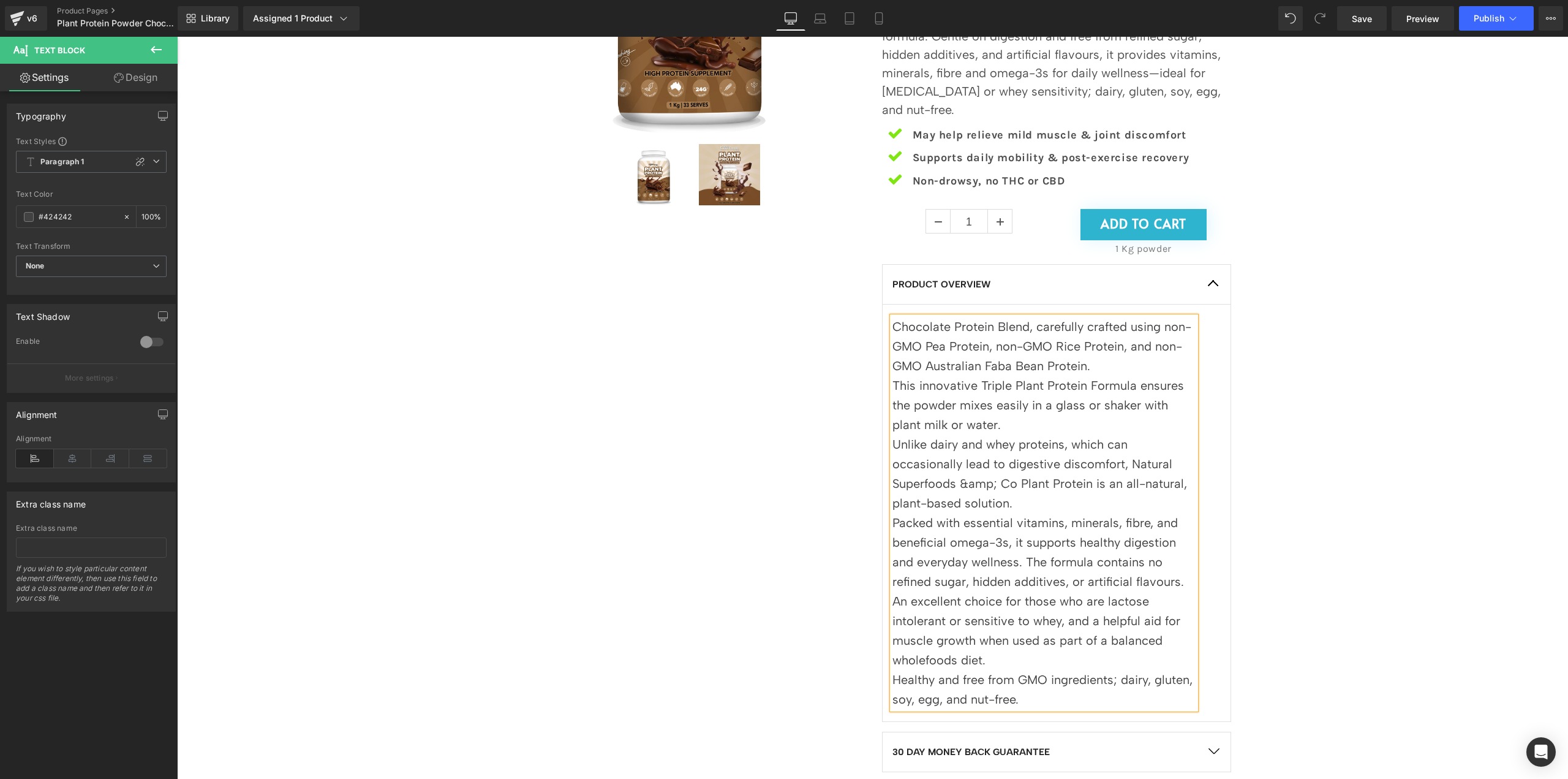
click at [981, 378] on p "This innovative Triple Plant Protein Formula ensures the powder mixes easily in…" at bounding box center [1043, 405] width 303 height 59
click at [1116, 378] on p "This innovative Triple Plant Protein Formula ensures the powder mixes easily in…" at bounding box center [1043, 405] width 303 height 59
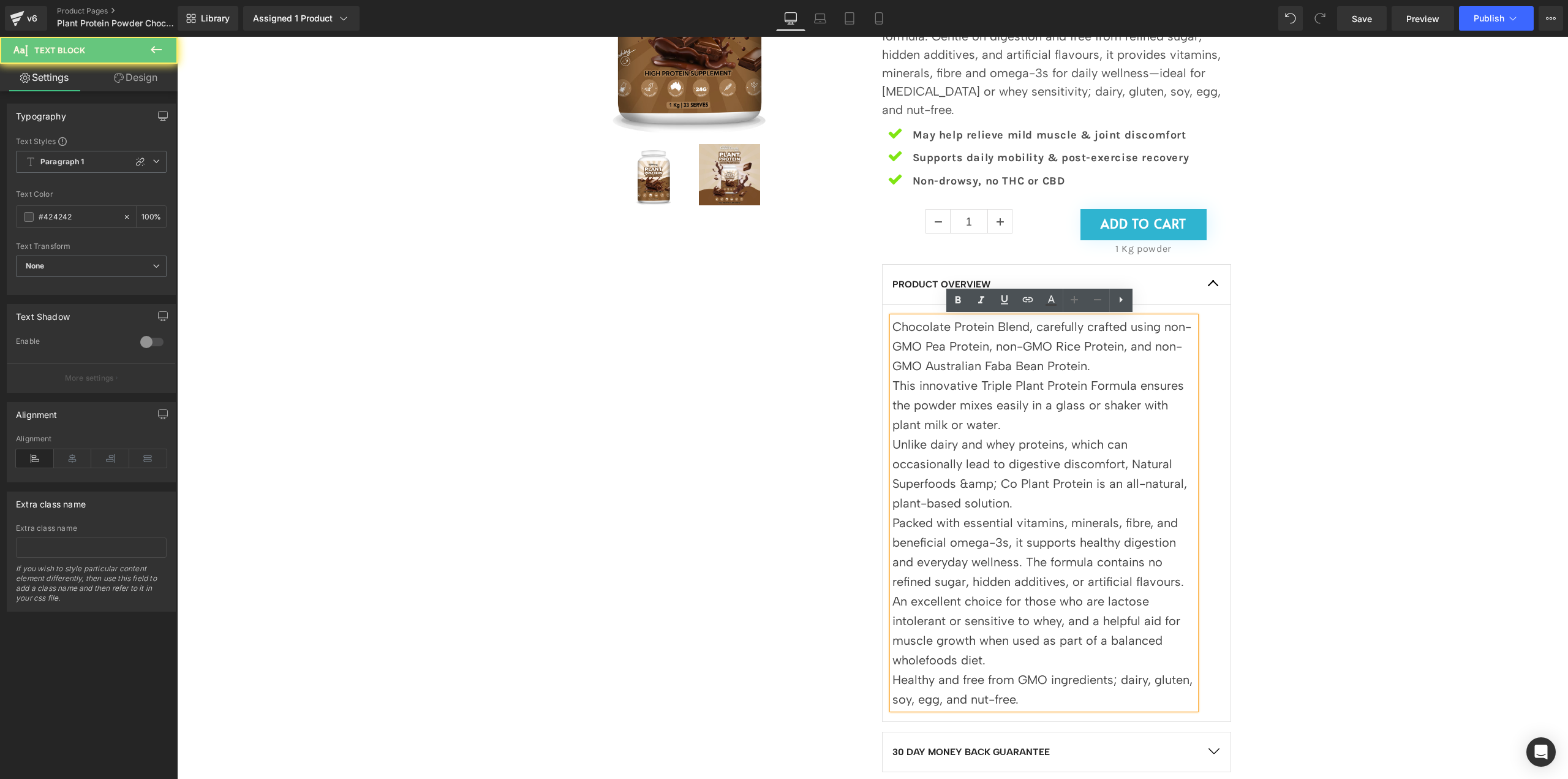
click at [1122, 362] on p "Chocolate Protein Blend, carefully crafted using non-GMO Pea Protein, non-GMO R…" at bounding box center [1043, 346] width 303 height 59
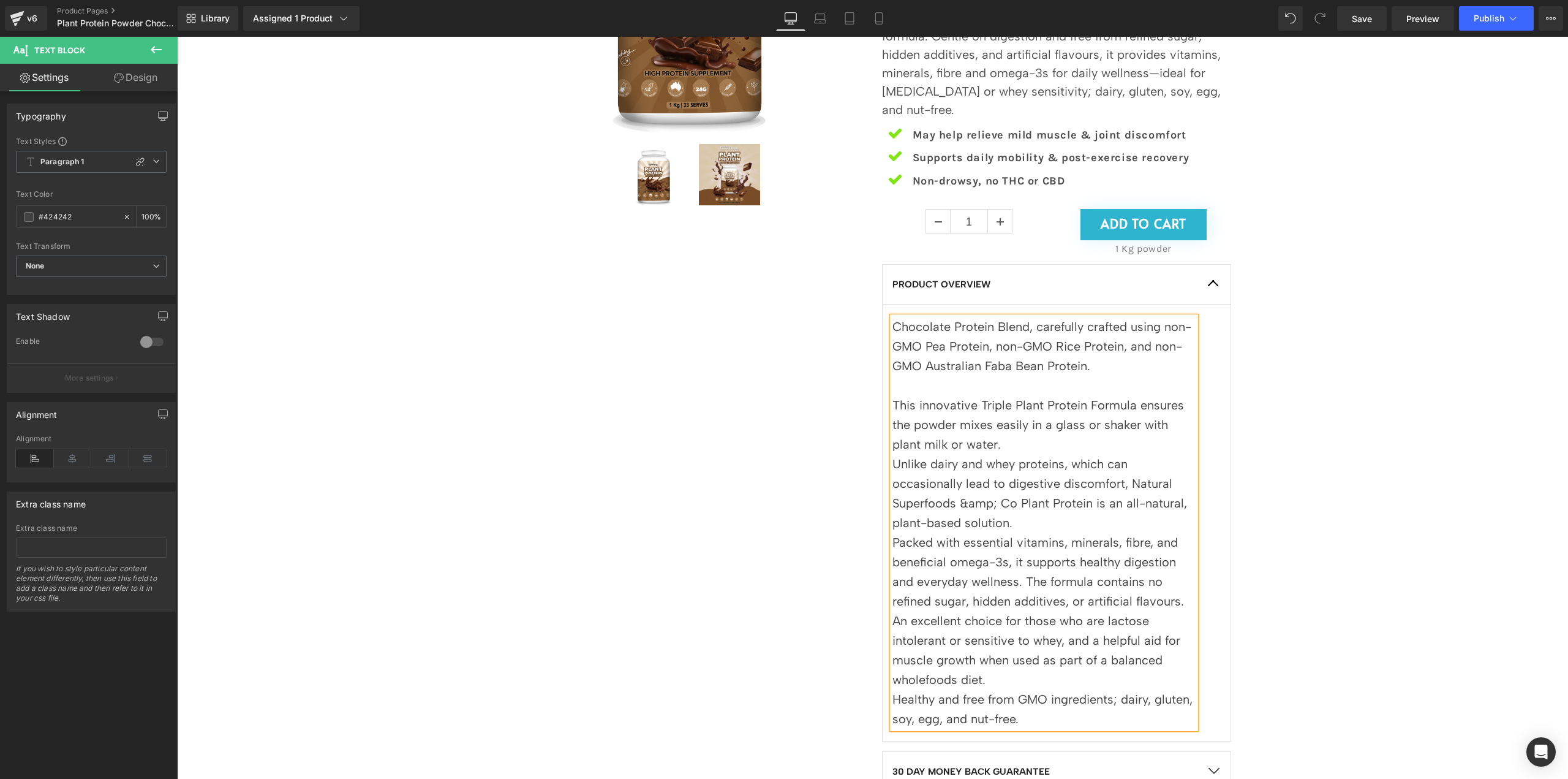
click at [1028, 326] on p "Chocolate Protein Blend, carefully crafted using non-GMO Pea Protein, non-GMO R…" at bounding box center [1043, 346] width 303 height 59
drag, startPoint x: 1027, startPoint y: 324, endPoint x: 835, endPoint y: 330, distance: 192.1
click at [835, 330] on div "Sale Off (P) Image (P) Image List EXTRA STRENGTH, TURBO CHARGED Heading Plant P…" at bounding box center [873, 388] width 735 height 1093
click at [1022, 330] on p "Chocolate Protein Blend is a carefully crafted using non-GMO Pea Protein, non-G…" at bounding box center [1043, 346] width 303 height 59
drag, startPoint x: 1024, startPoint y: 327, endPoint x: 870, endPoint y: 326, distance: 154.0
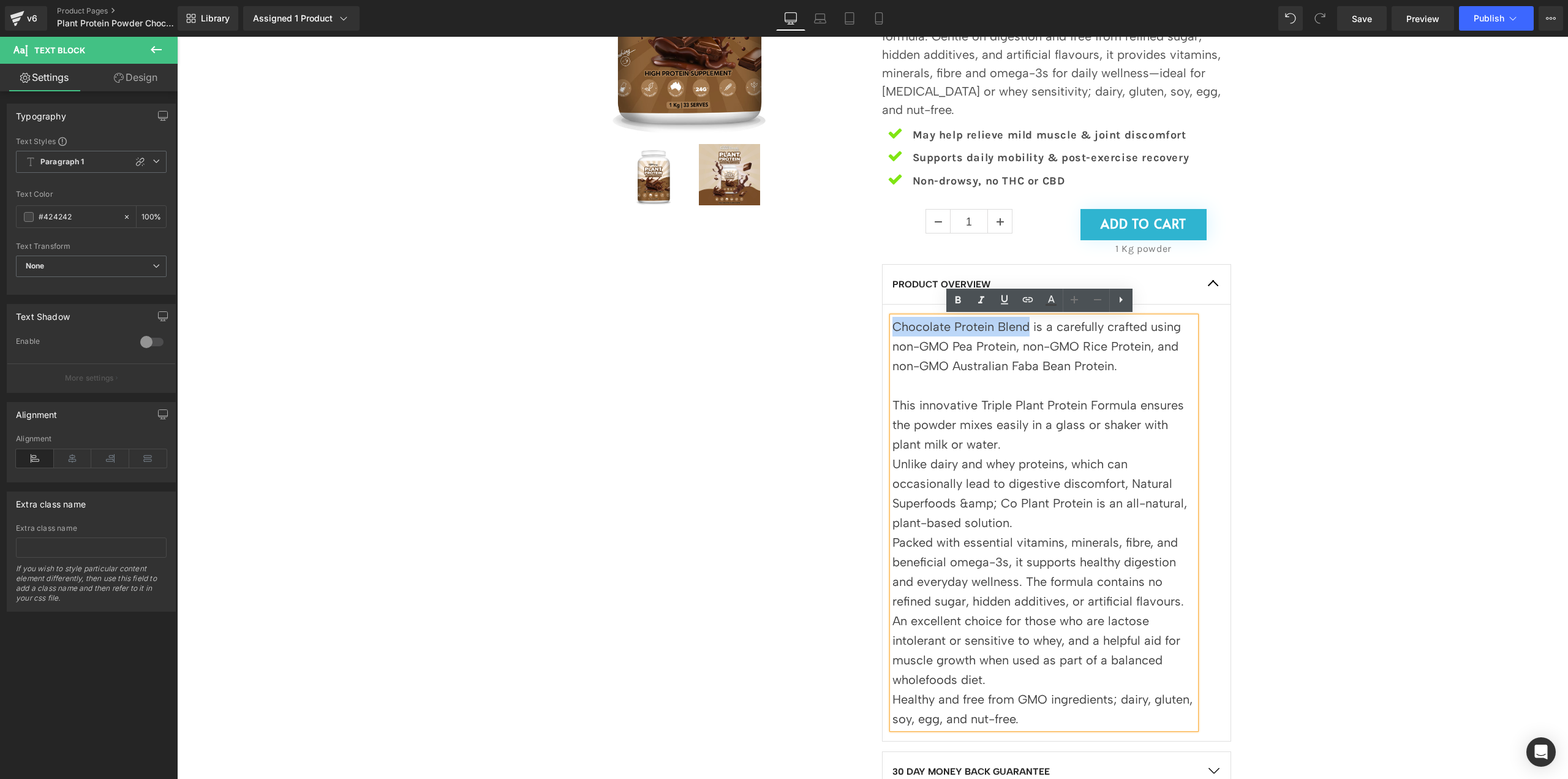
click at [873, 326] on div "EXTRA STRENGTH, TURBO CHARGED Heading Plant Protein Powder Chocolate 1 Kg (P) T…" at bounding box center [1056, 394] width 367 height 1069
click at [1112, 378] on p at bounding box center [1043, 385] width 303 height 20
click at [1069, 442] on p "This innovative Triple Plant Protein Formula ensures the powder mixes easily in…" at bounding box center [1043, 425] width 303 height 59
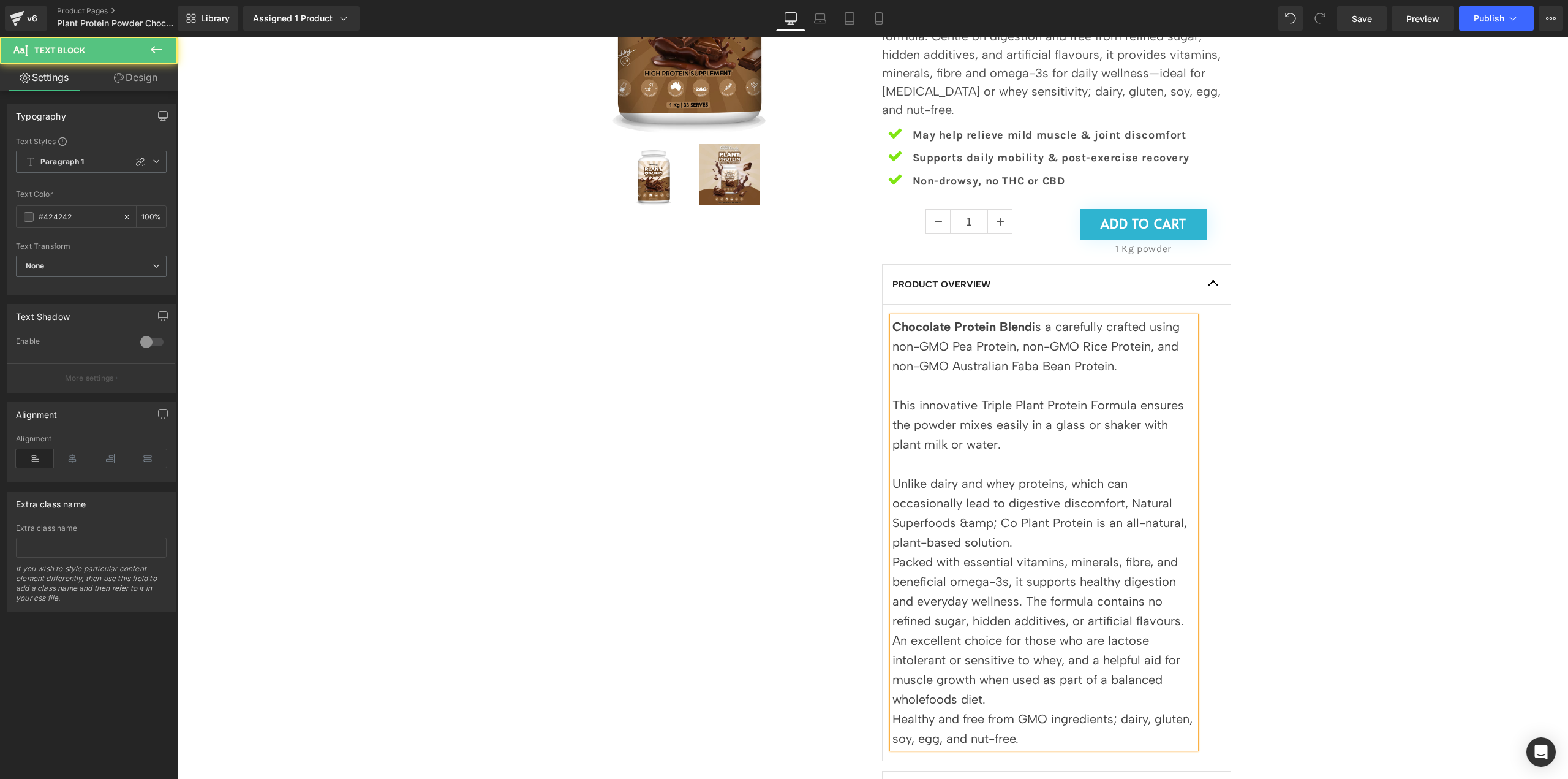
click at [1042, 536] on p "Unlike dairy and whey proteins, which can occasionally lead to digestive discom…" at bounding box center [1043, 513] width 303 height 78
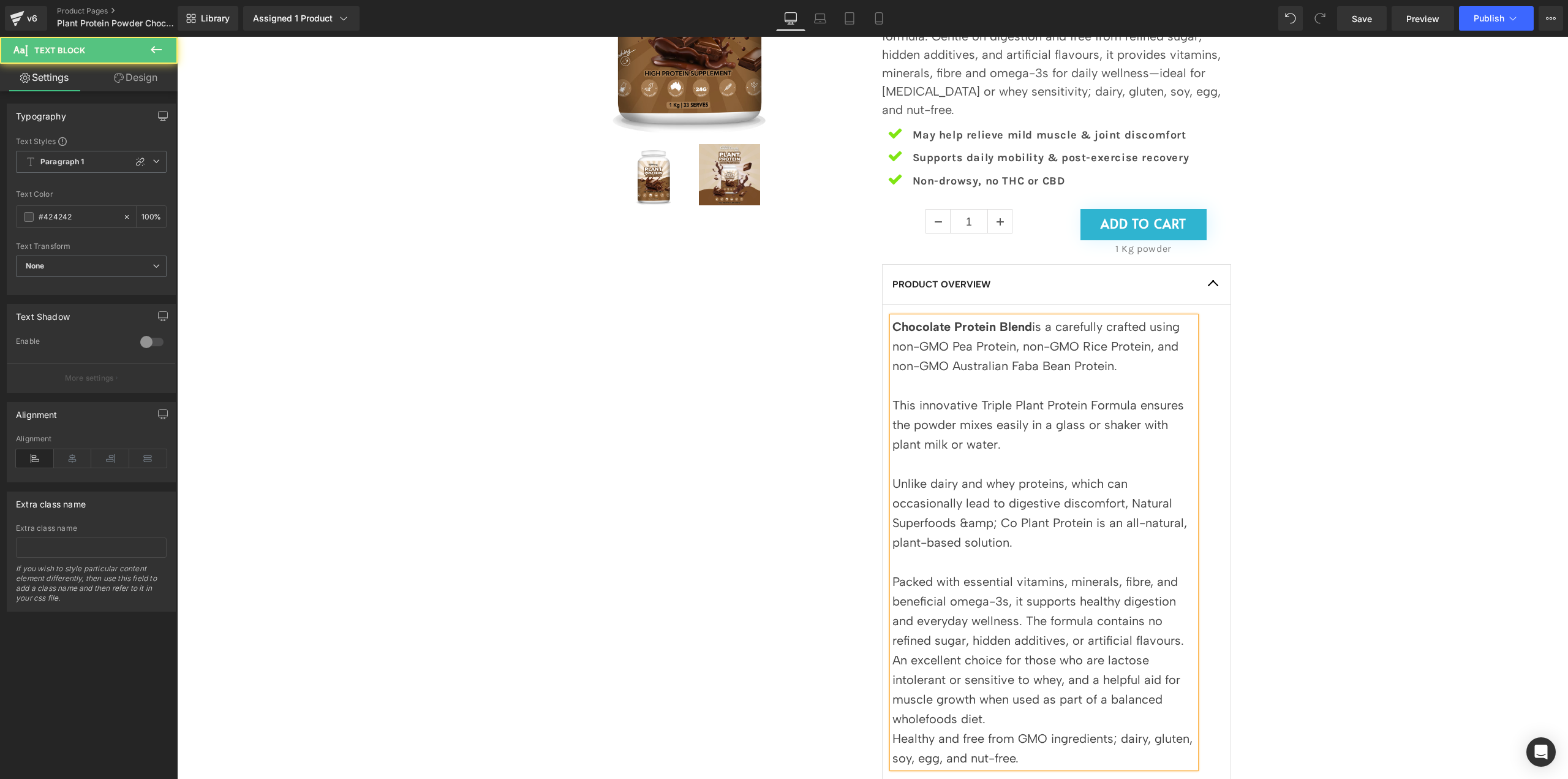
click at [954, 520] on p "Unlike dairy and whey proteins, which can occasionally lead to digestive discom…" at bounding box center [1043, 513] width 303 height 78
click at [1074, 535] on p "Unlike dairy and whey proteins, which can occasionally lead to digestive discom…" at bounding box center [1043, 513] width 303 height 78
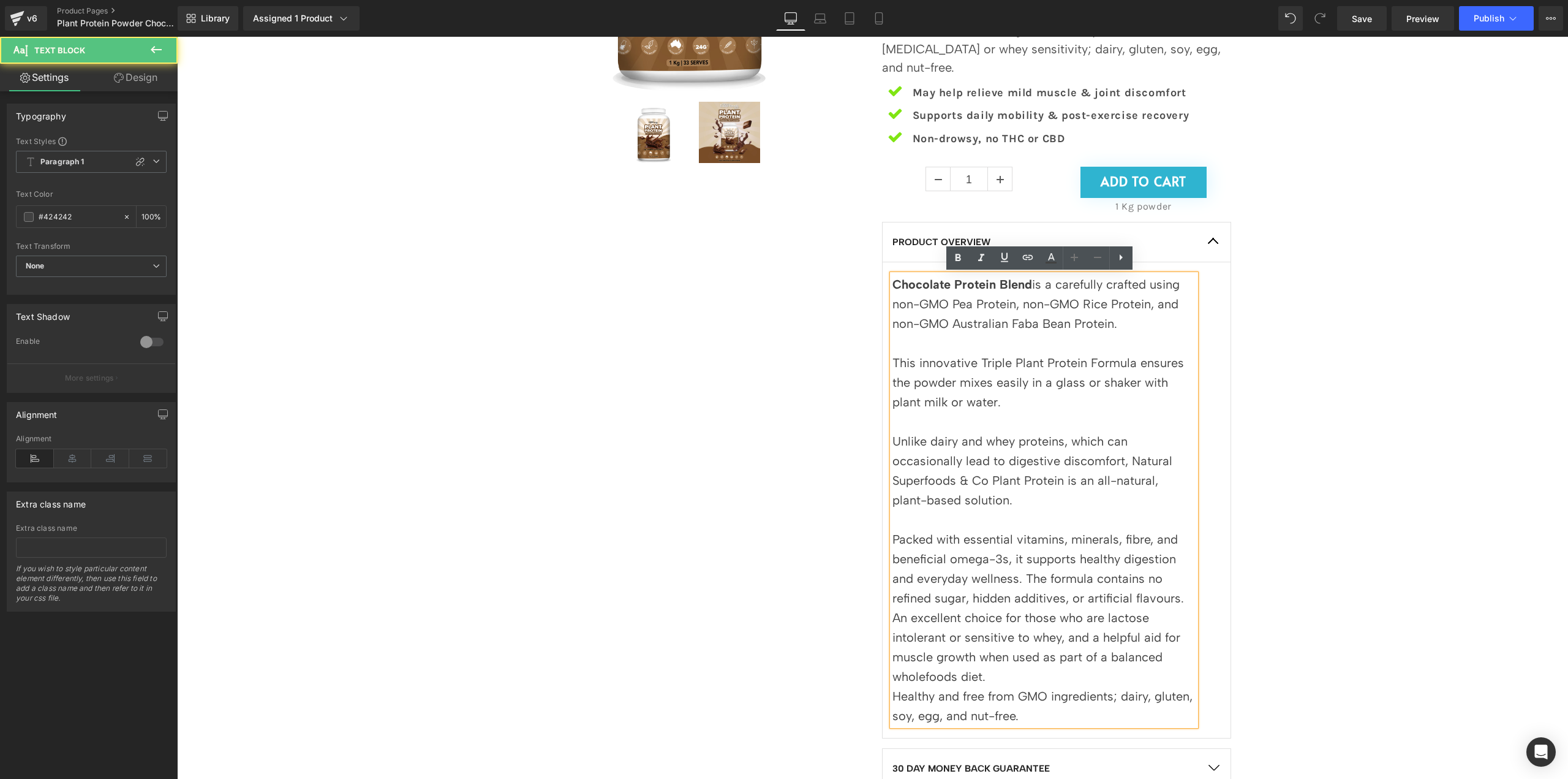
scroll to position [367, 0]
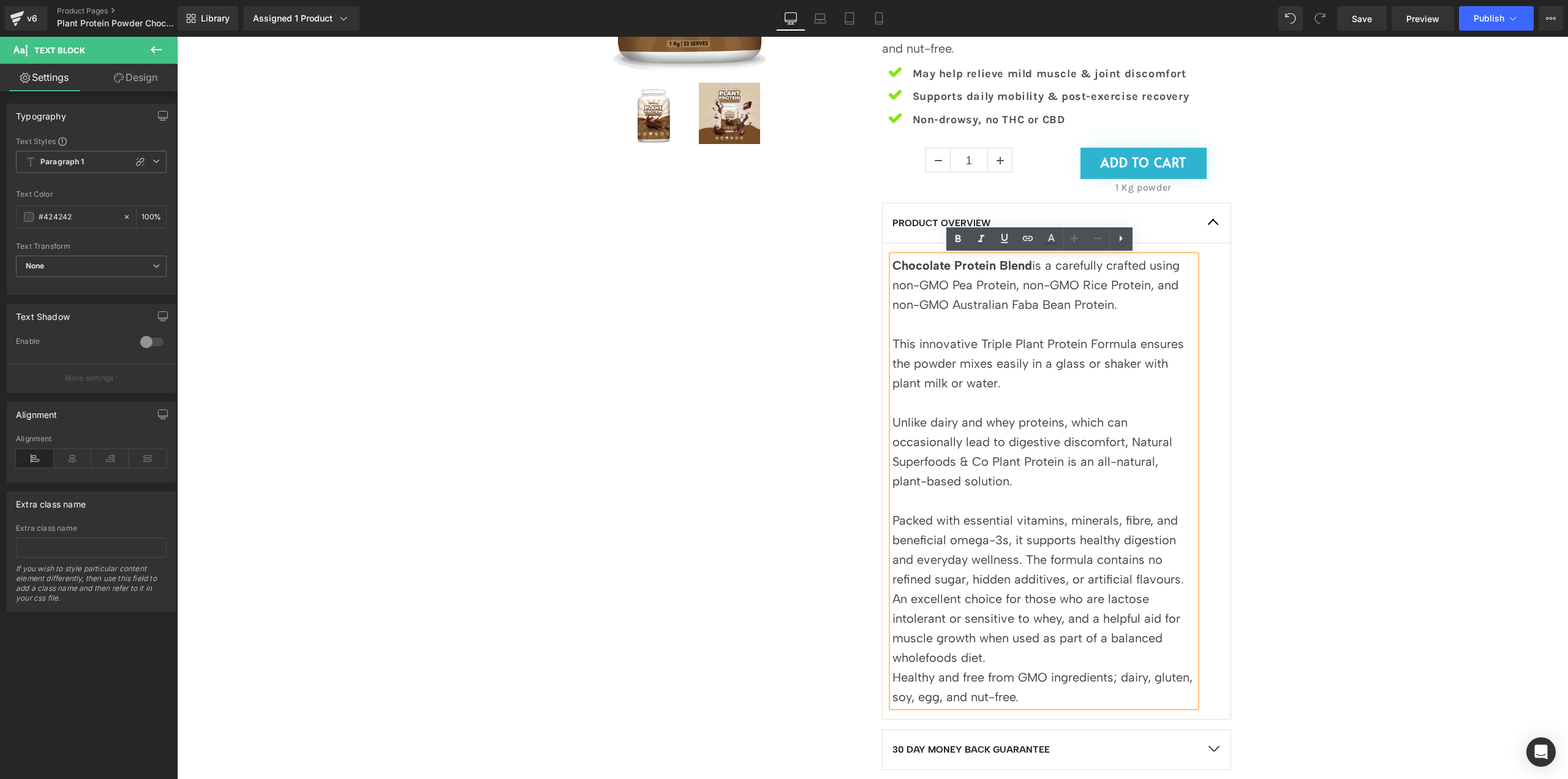
click at [1055, 661] on p "An excellent choice for those who are lactose intolerant or sensitive to whey, …" at bounding box center [1043, 628] width 303 height 78
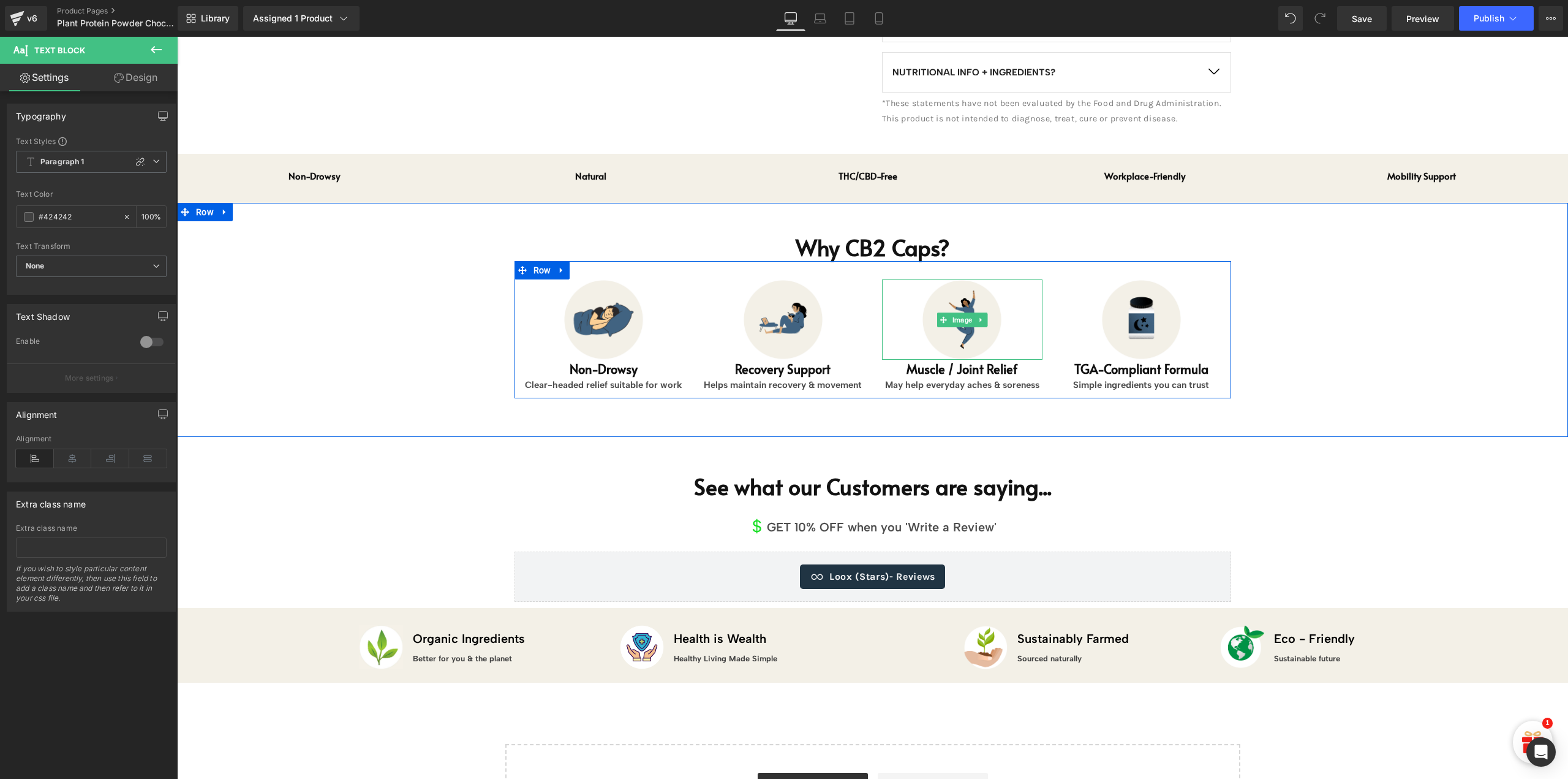
scroll to position [1155, 0]
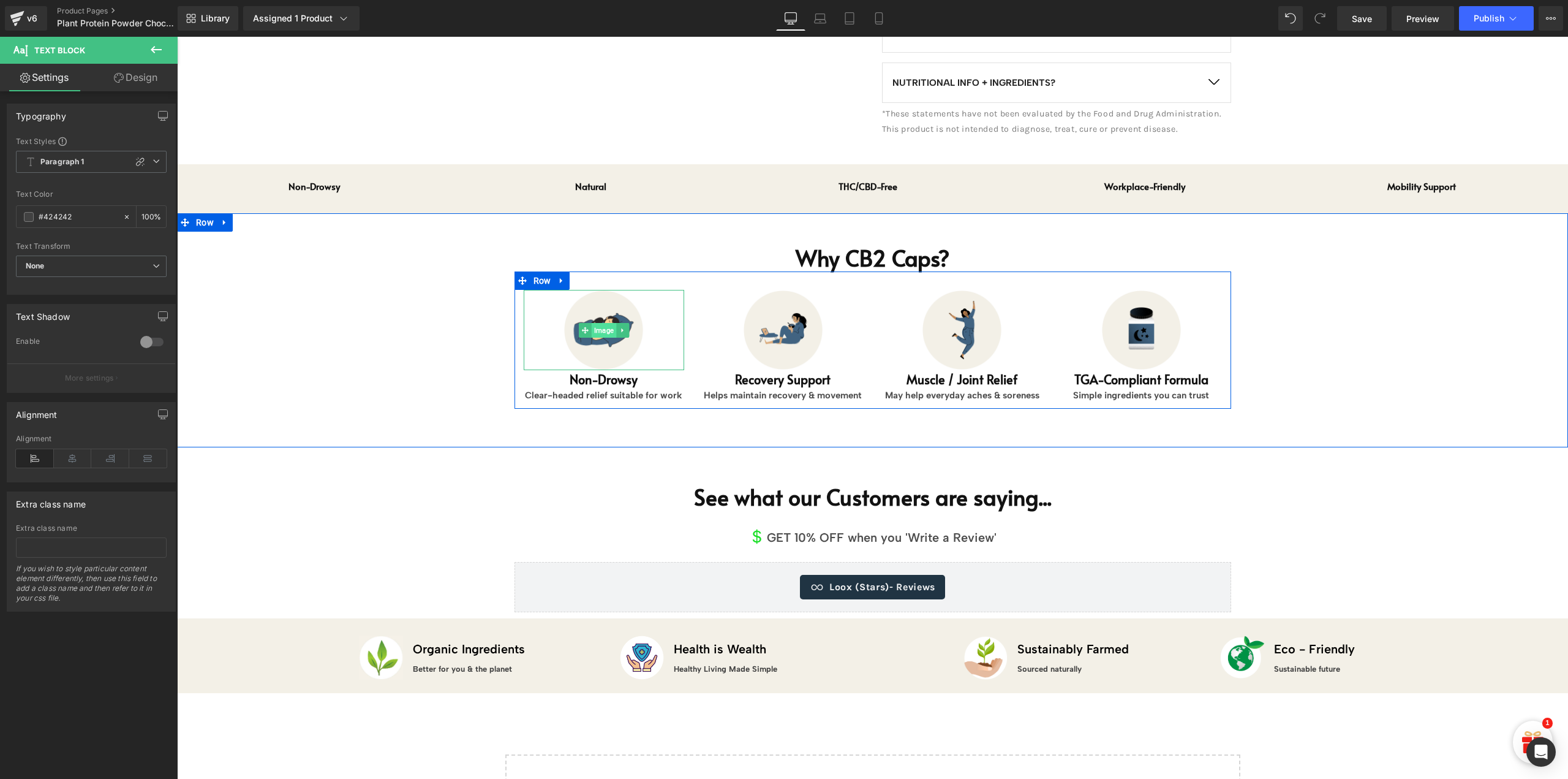
click at [599, 327] on span "Image" at bounding box center [604, 330] width 24 height 15
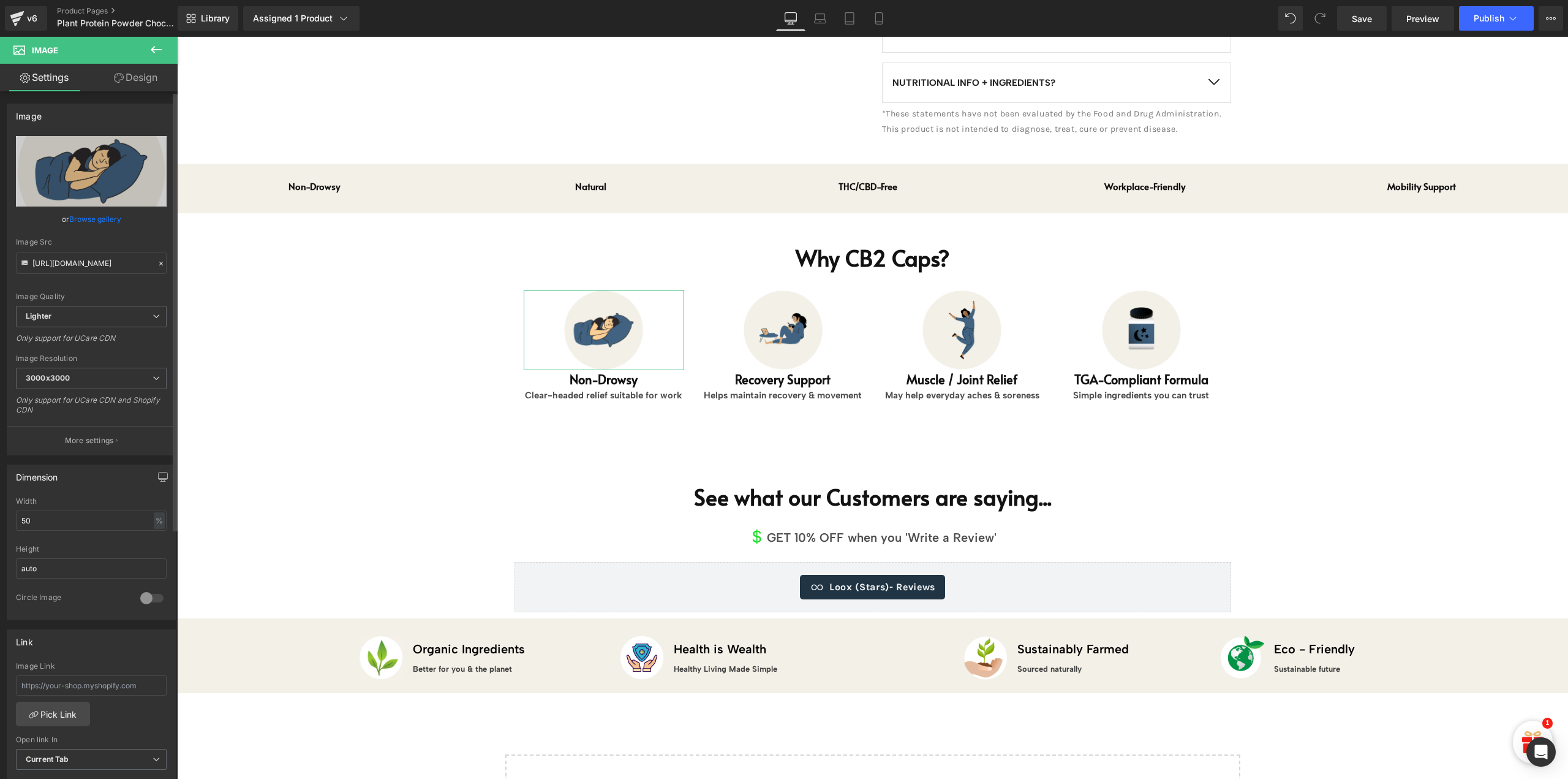
click at [96, 215] on link "Browse gallery" at bounding box center [96, 219] width 52 height 21
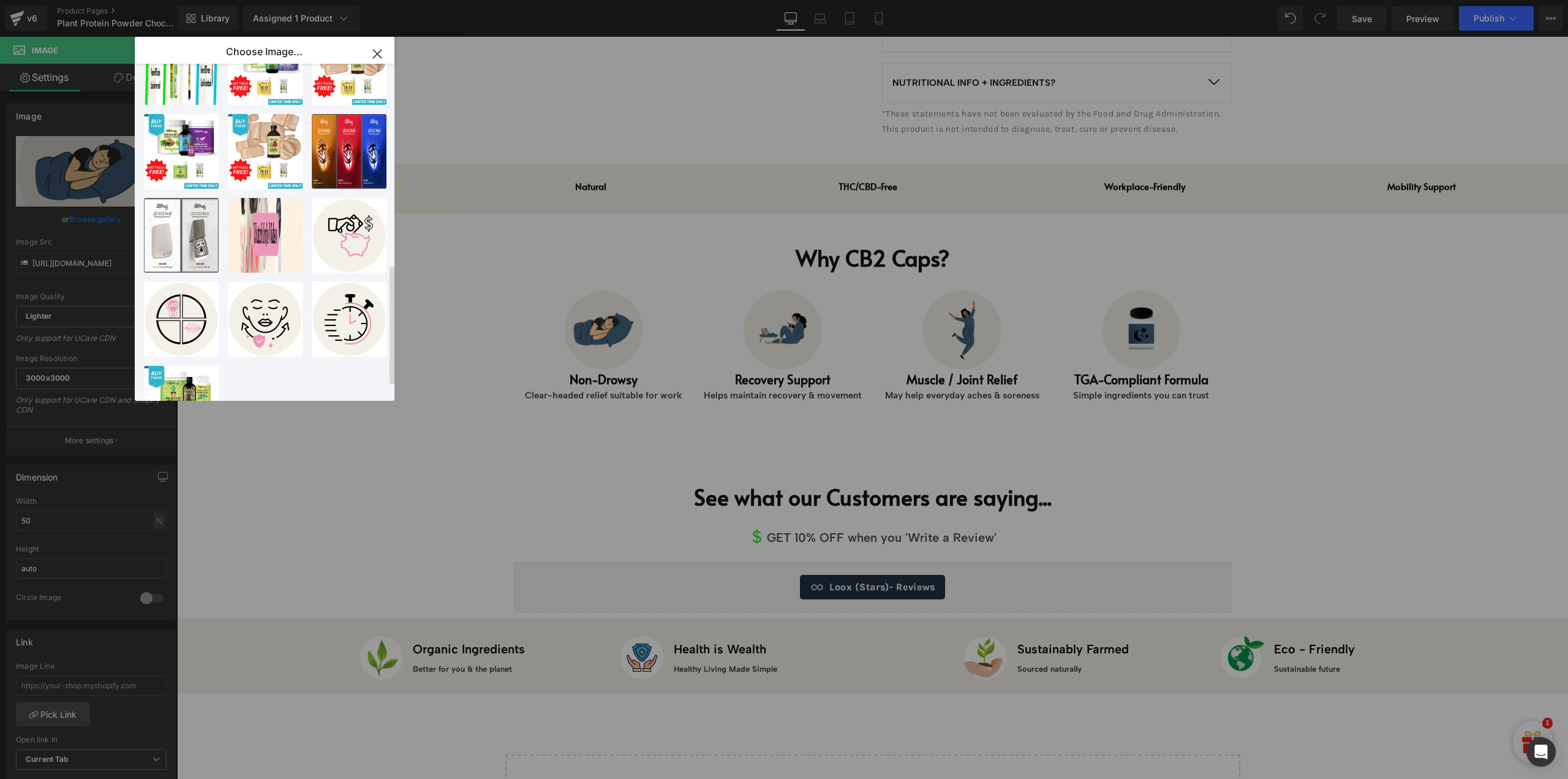
scroll to position [605, 0]
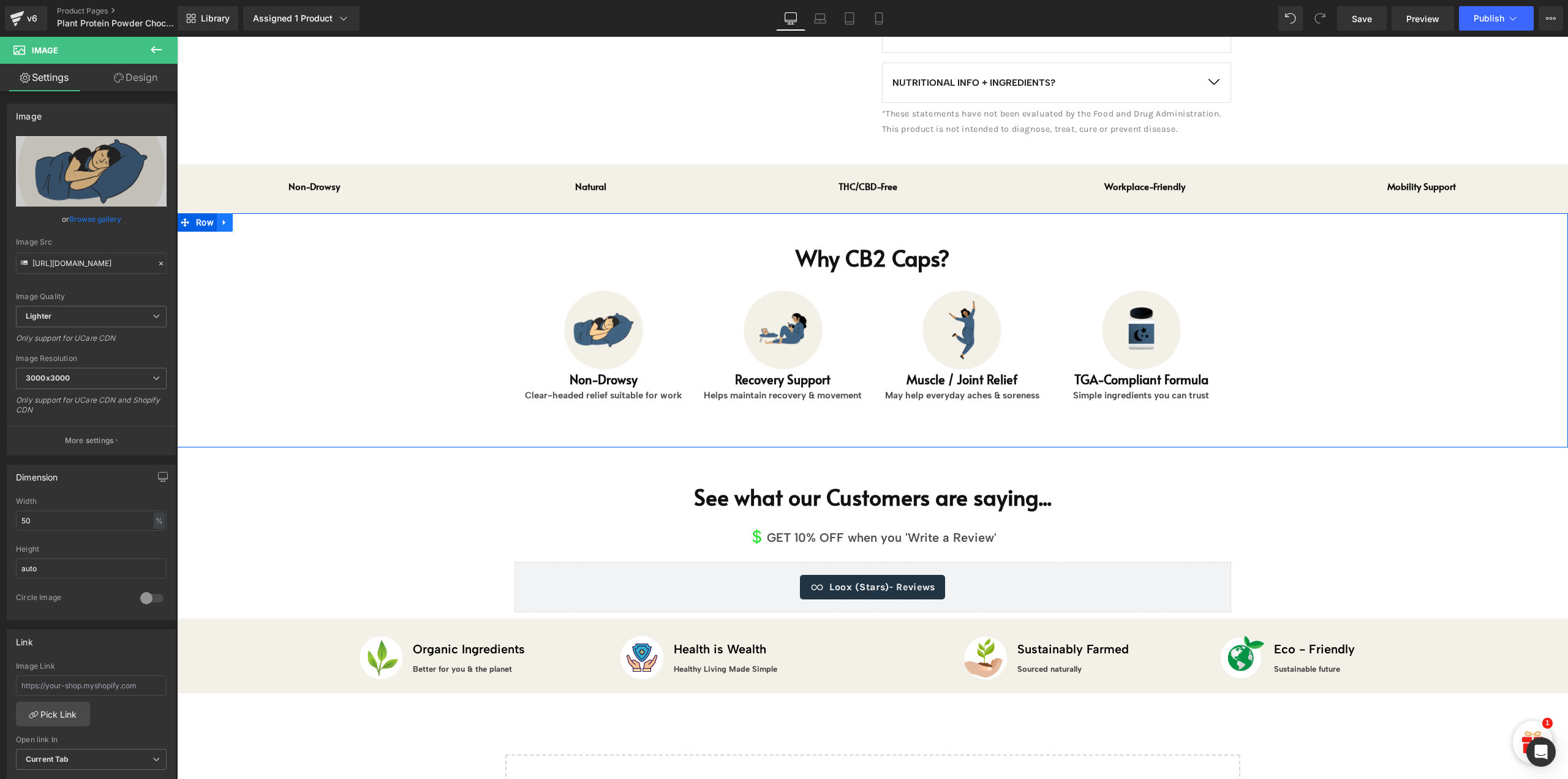
click at [224, 222] on link at bounding box center [225, 222] width 16 height 19
click at [252, 224] on icon at bounding box center [256, 222] width 9 height 9
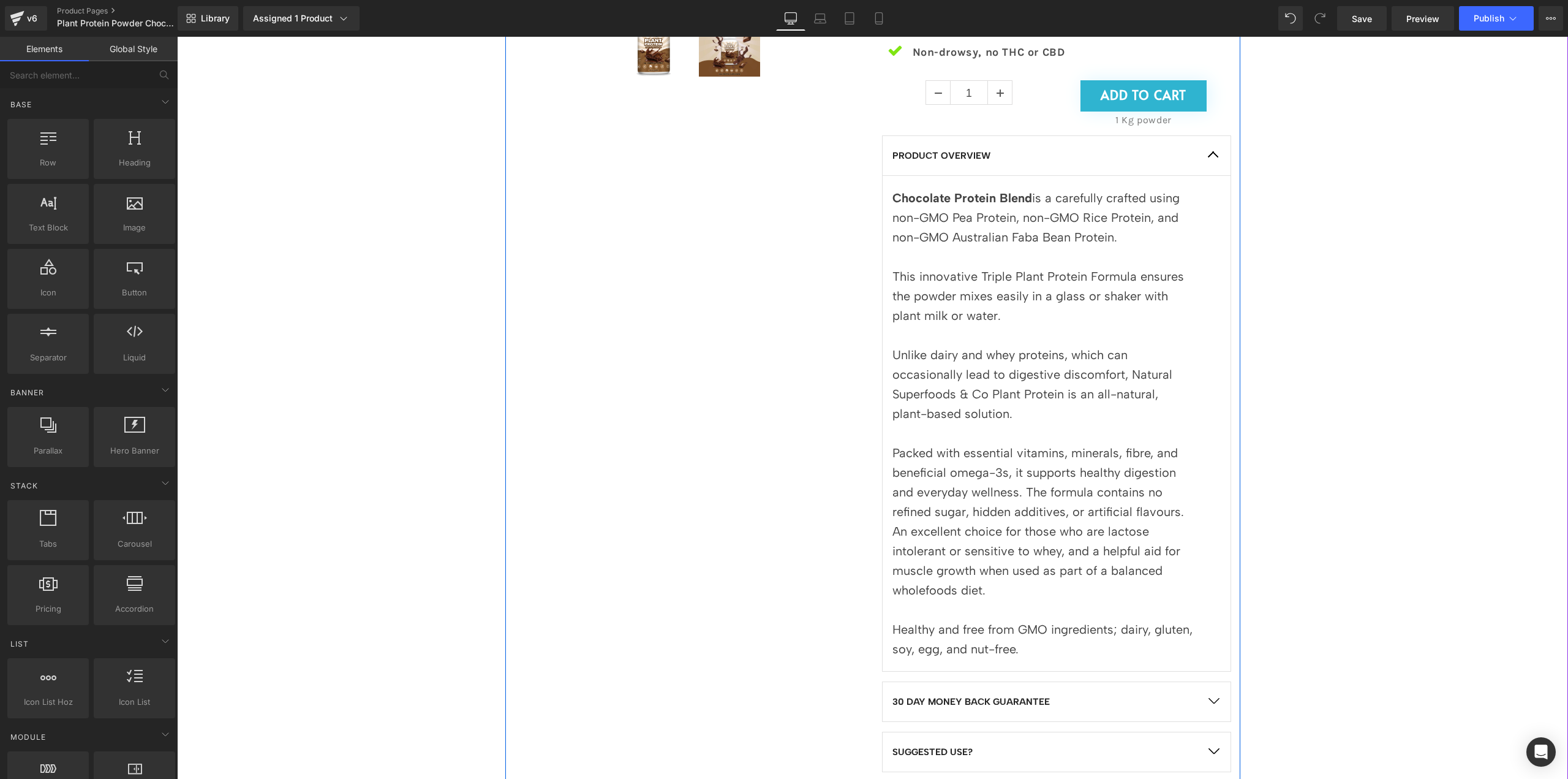
scroll to position [541, 0]
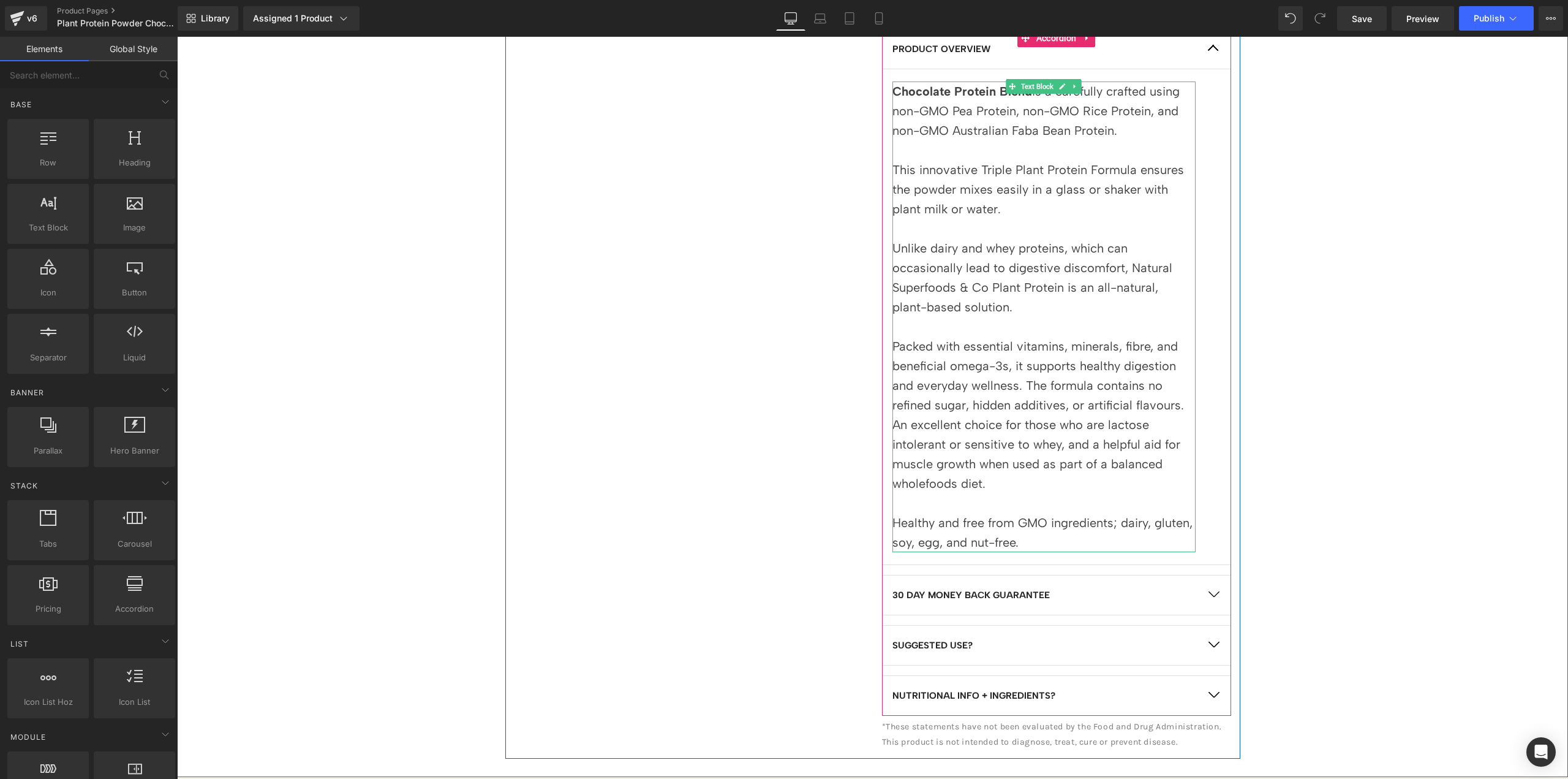
click at [1034, 443] on p "An excellent choice for those who are lactose intolerant or sensitive to whey, …" at bounding box center [1043, 454] width 303 height 78
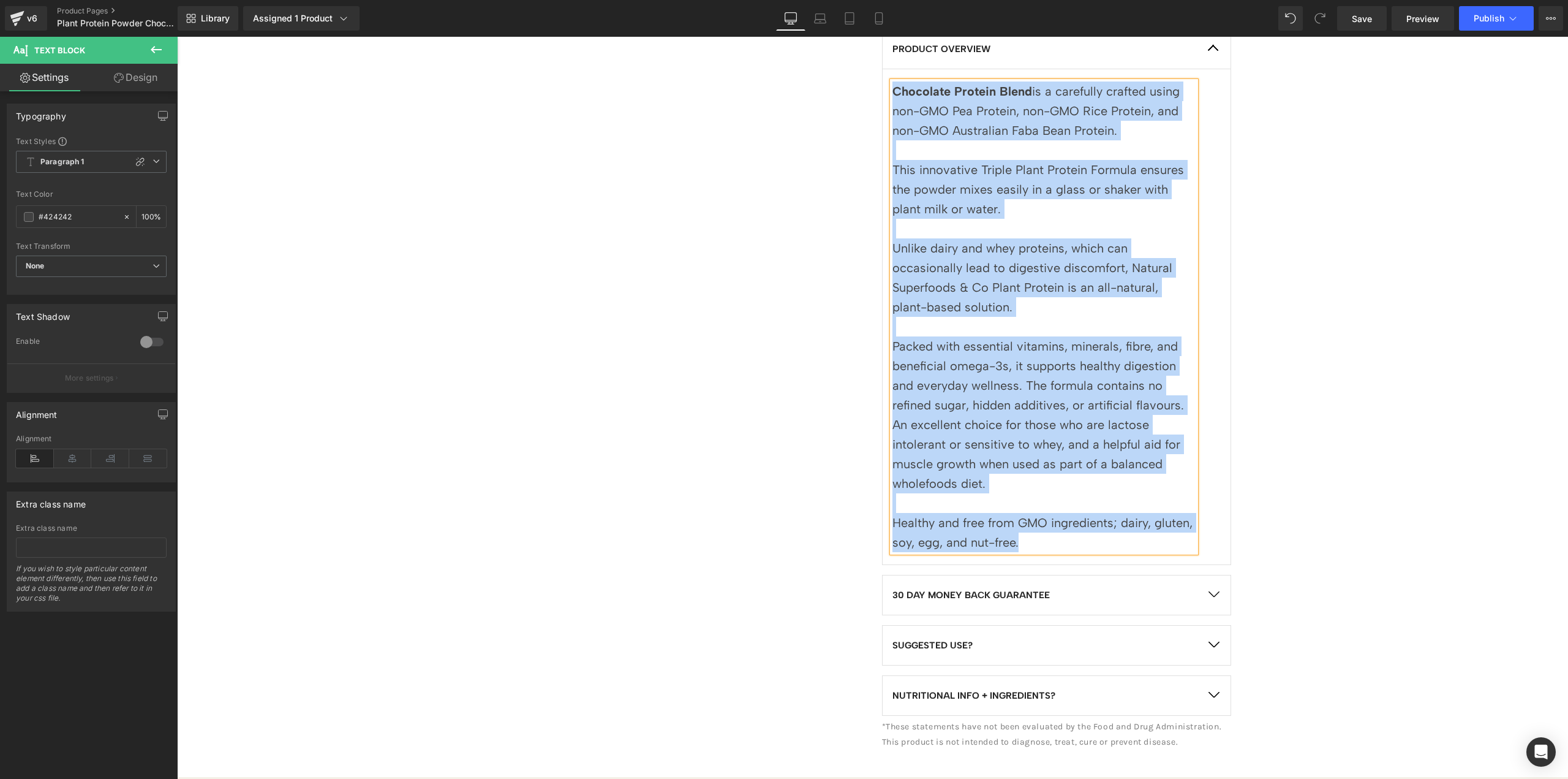
click at [1052, 434] on p "An excellent choice for those who are lactose intolerant or sensitive to whey, …" at bounding box center [1043, 454] width 303 height 78
drag, startPoint x: 1046, startPoint y: 542, endPoint x: 890, endPoint y: 87, distance: 481.0
click at [892, 87] on div "Chocolate Protein Blend is a carefully crafted using non-GMO Pea Protein, non-G…" at bounding box center [1043, 317] width 303 height 470
copy div "Chocolate Protein Blend is a carefully crafted using non-GMO Pea Protein, non-G…"
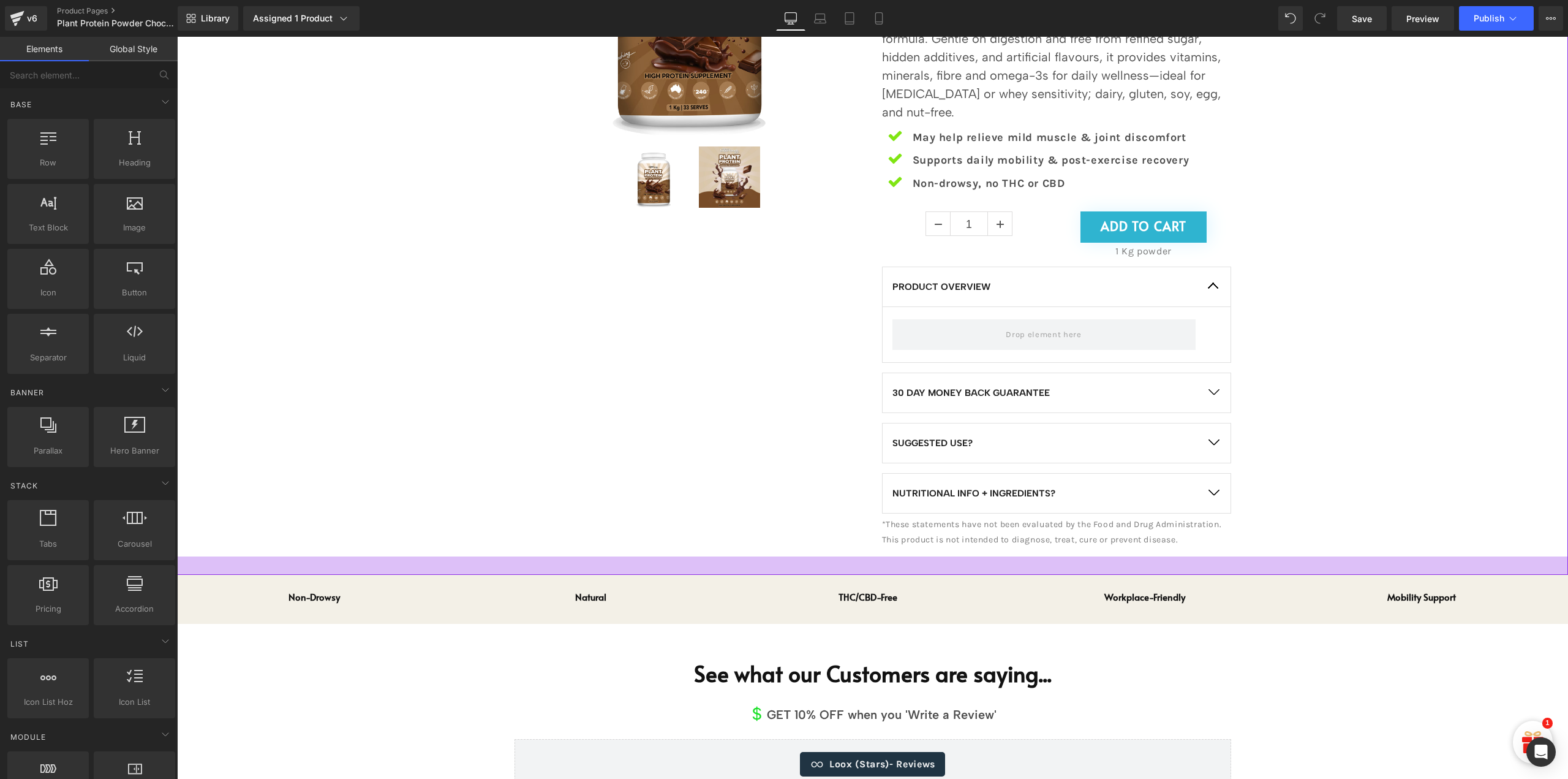
scroll to position [296, 0]
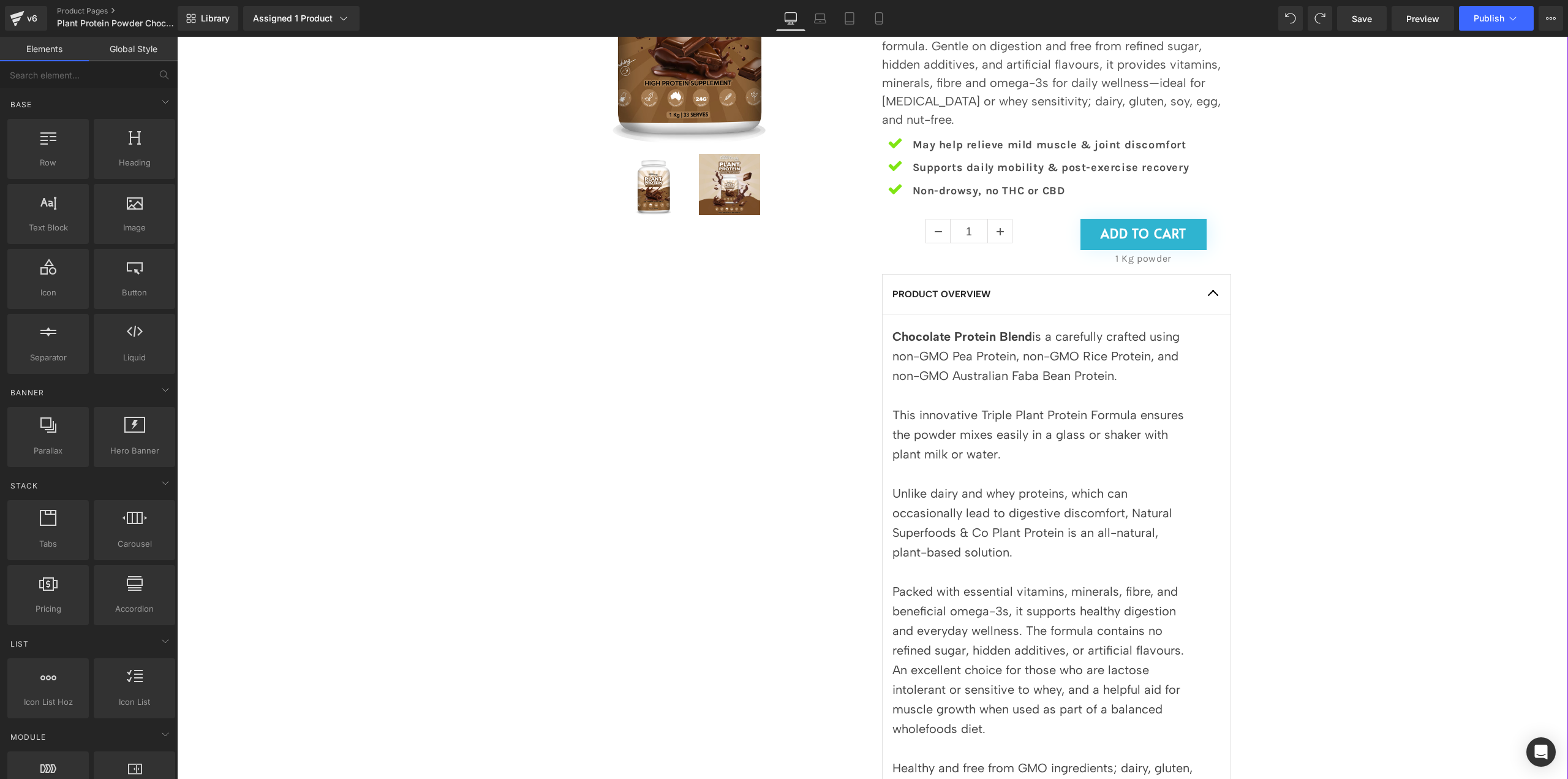
click at [1103, 391] on p at bounding box center [1043, 395] width 303 height 20
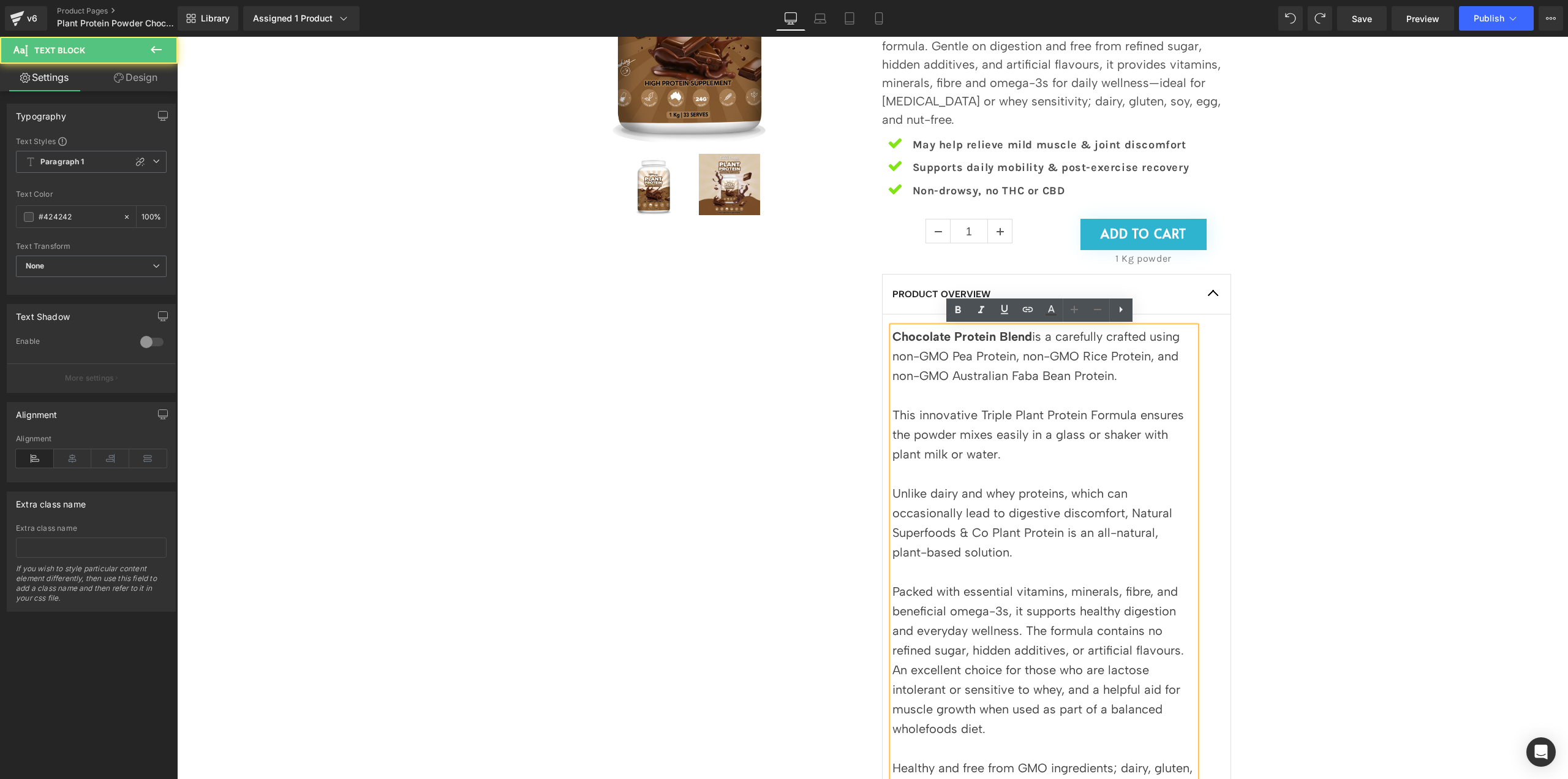
click at [1034, 421] on p "This innovative Triple Plant Protein Formula ensures the powder mixes easily in…" at bounding box center [1043, 434] width 303 height 59
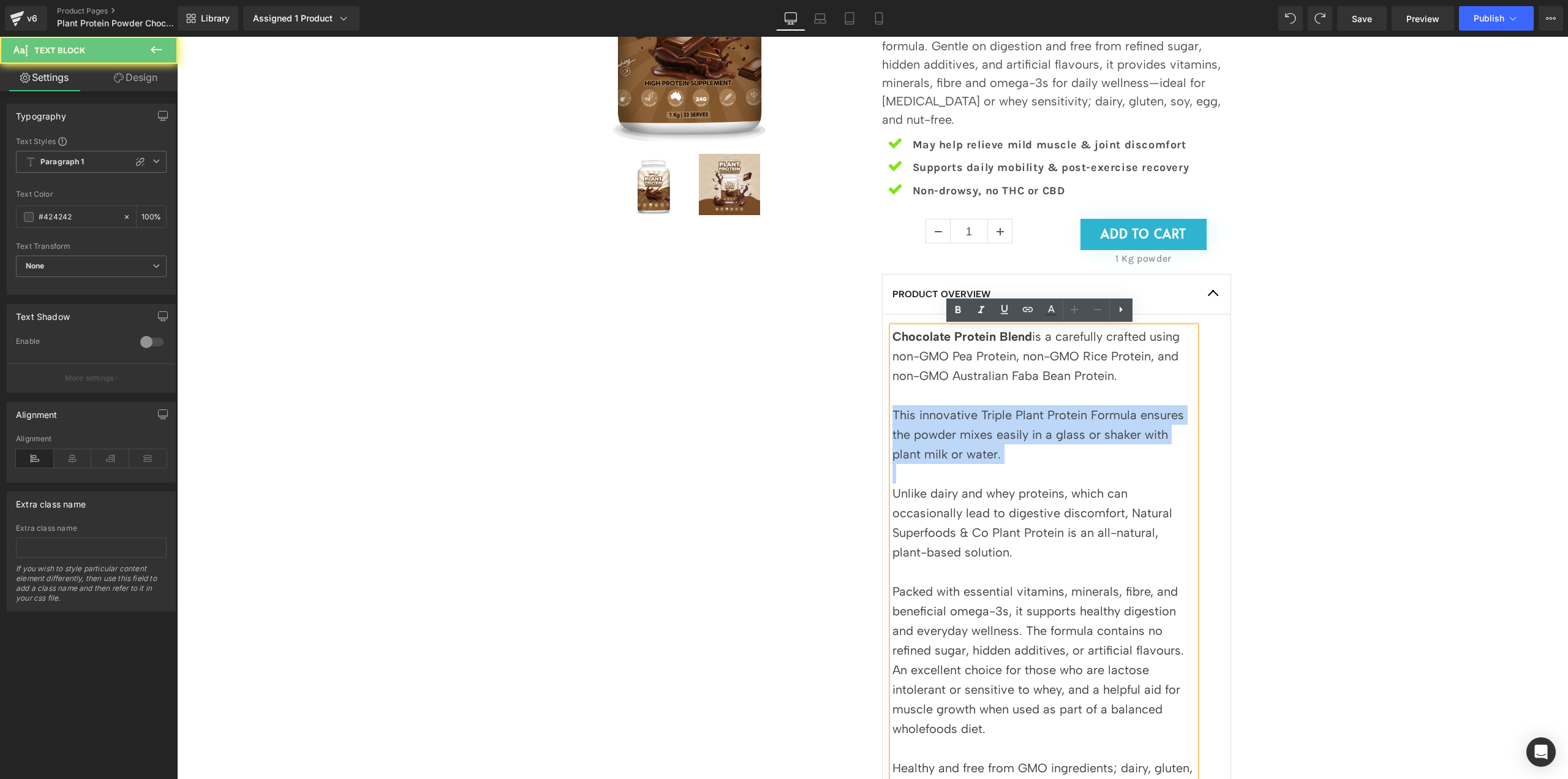
click at [1034, 421] on p "This innovative Triple Plant Protein Formula ensures the powder mixes easily in…" at bounding box center [1043, 434] width 303 height 59
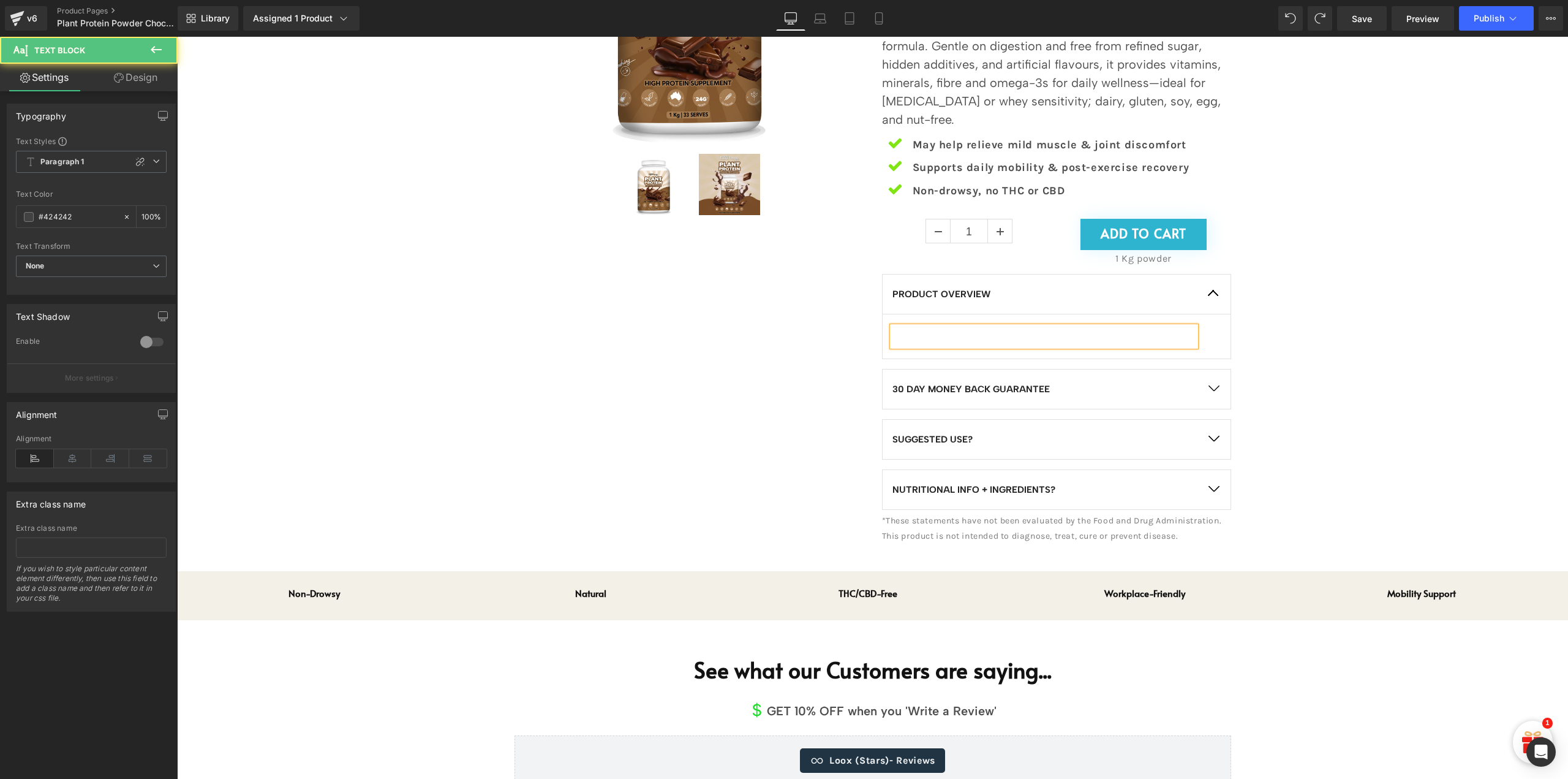
click at [1108, 338] on p at bounding box center [1043, 336] width 303 height 20
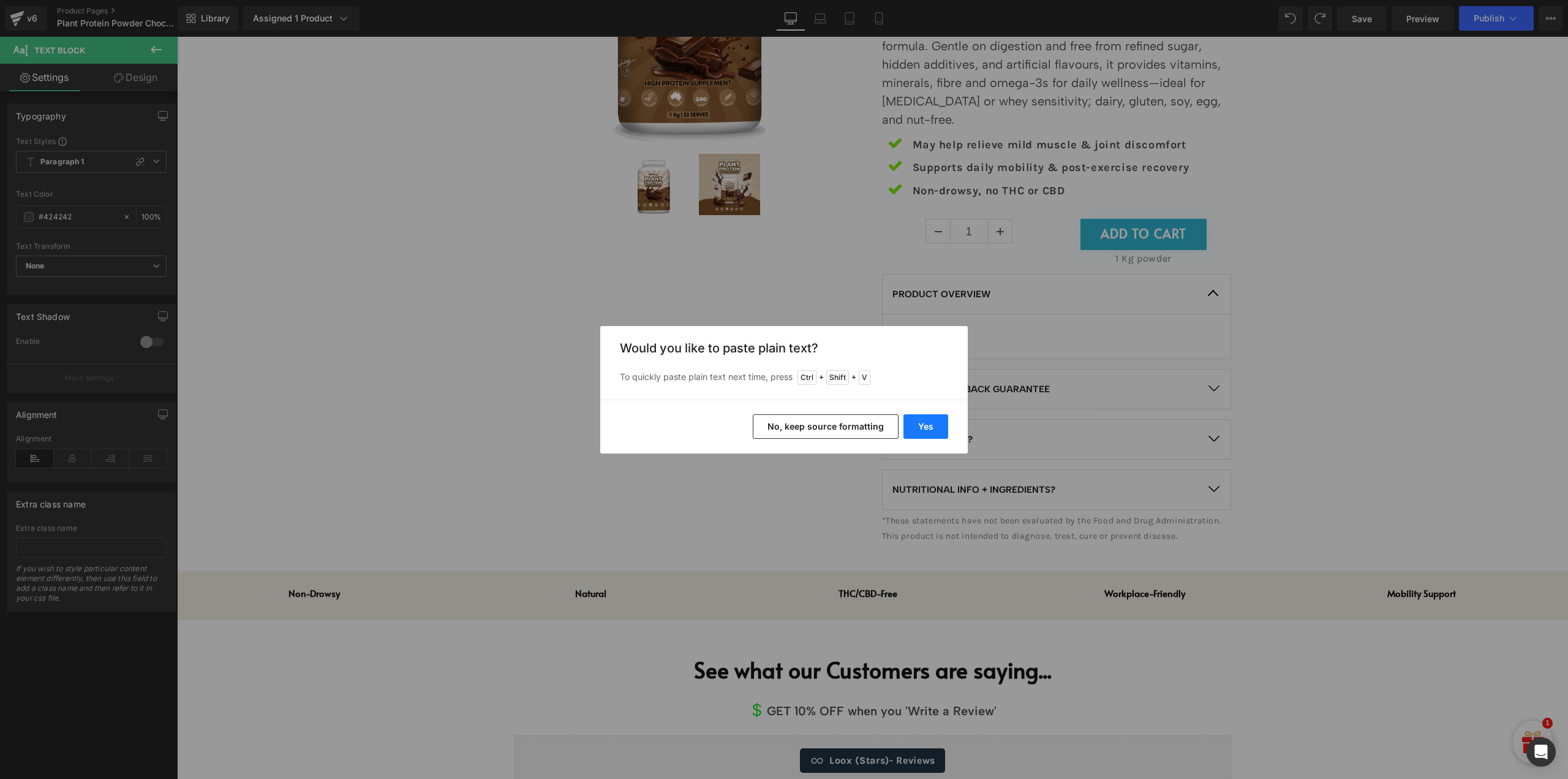
click at [914, 432] on button "Yes" at bounding box center [926, 426] width 45 height 24
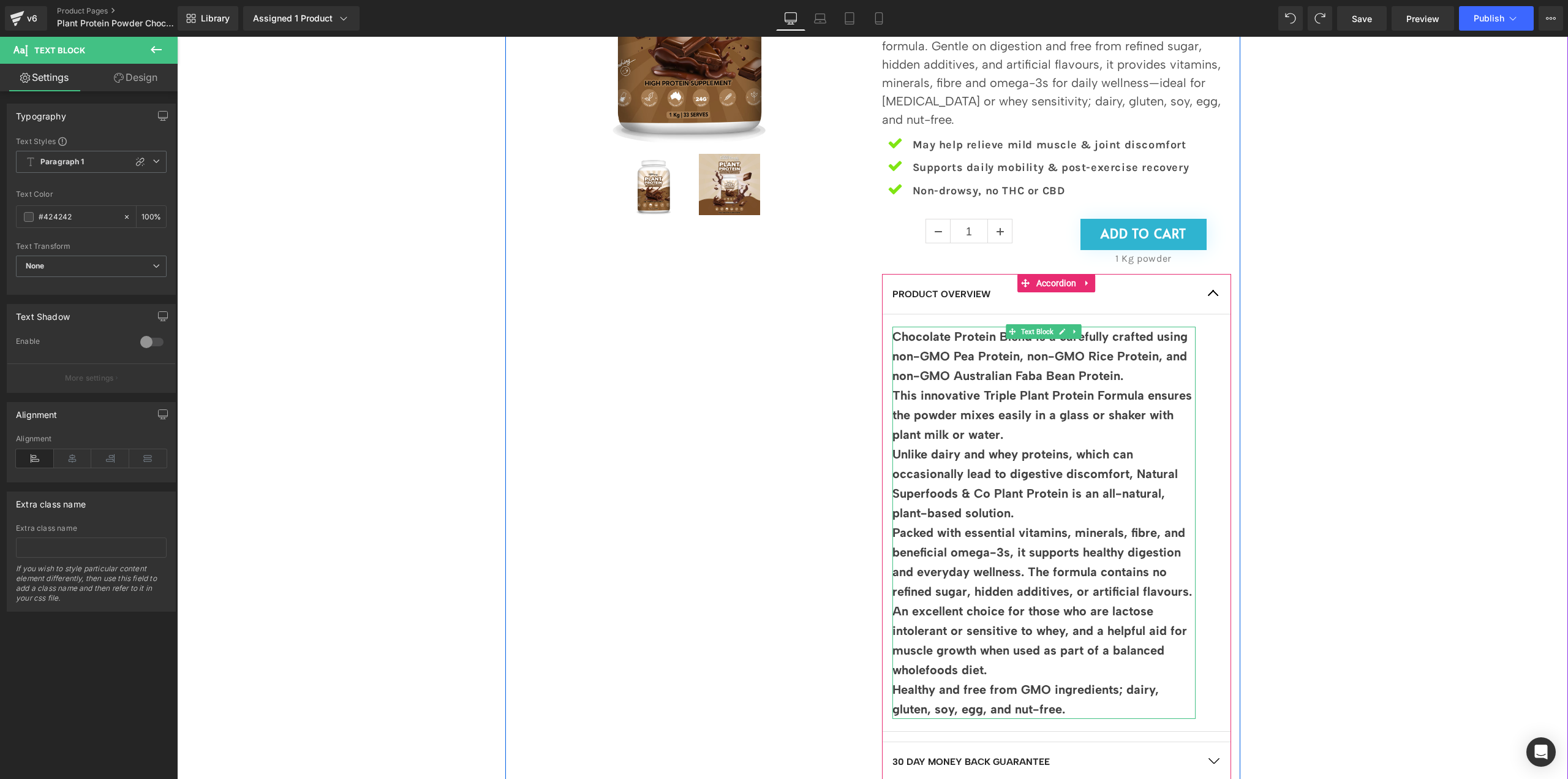
click at [984, 483] on p "Unlike dairy and whey proteins, which can occasionally lead to digestive discom…" at bounding box center [1043, 483] width 303 height 78
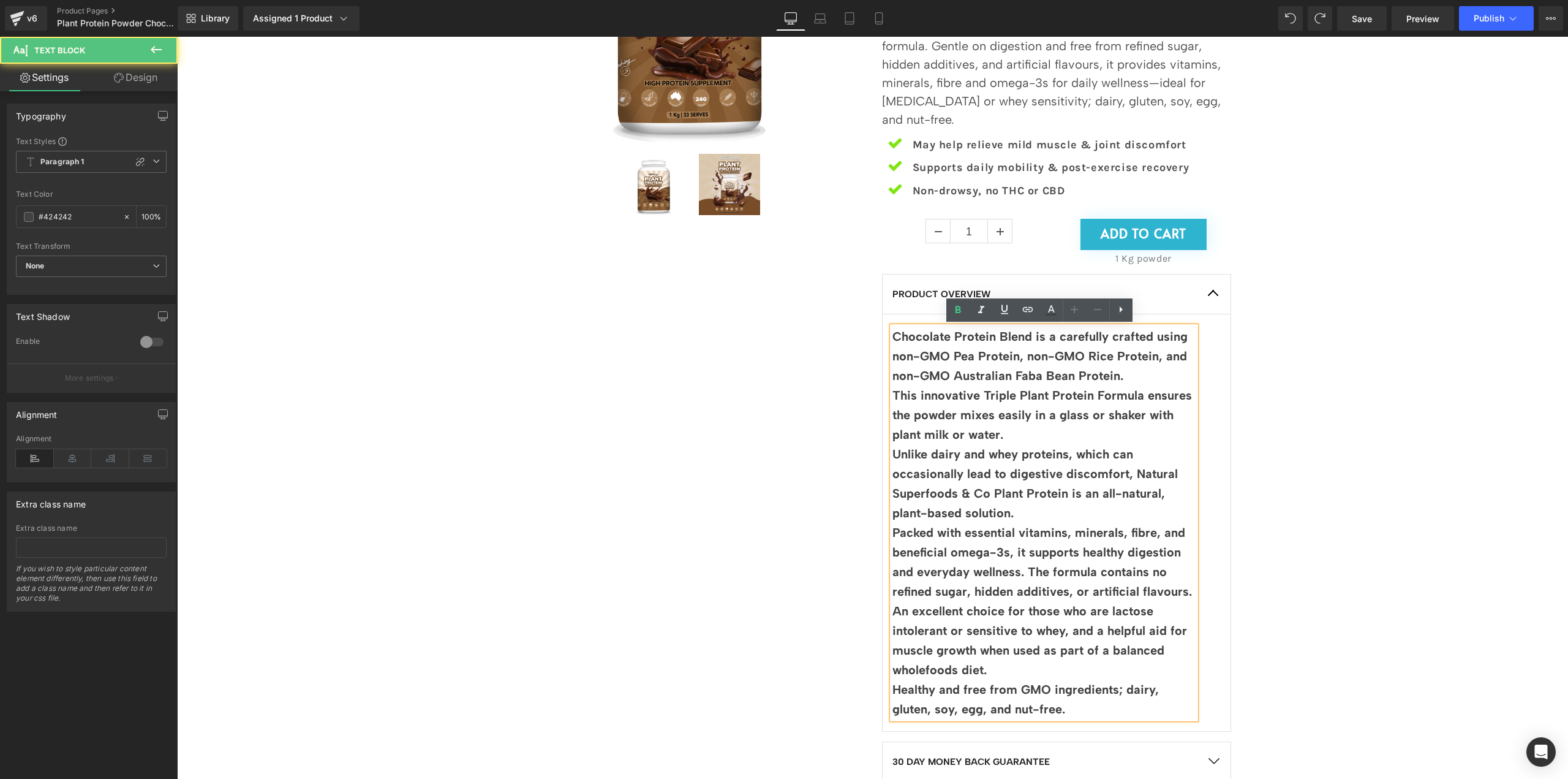
click at [1023, 425] on p "This innovative Triple Plant Protein Formula ensures the powder mixes easily in…" at bounding box center [1043, 415] width 303 height 59
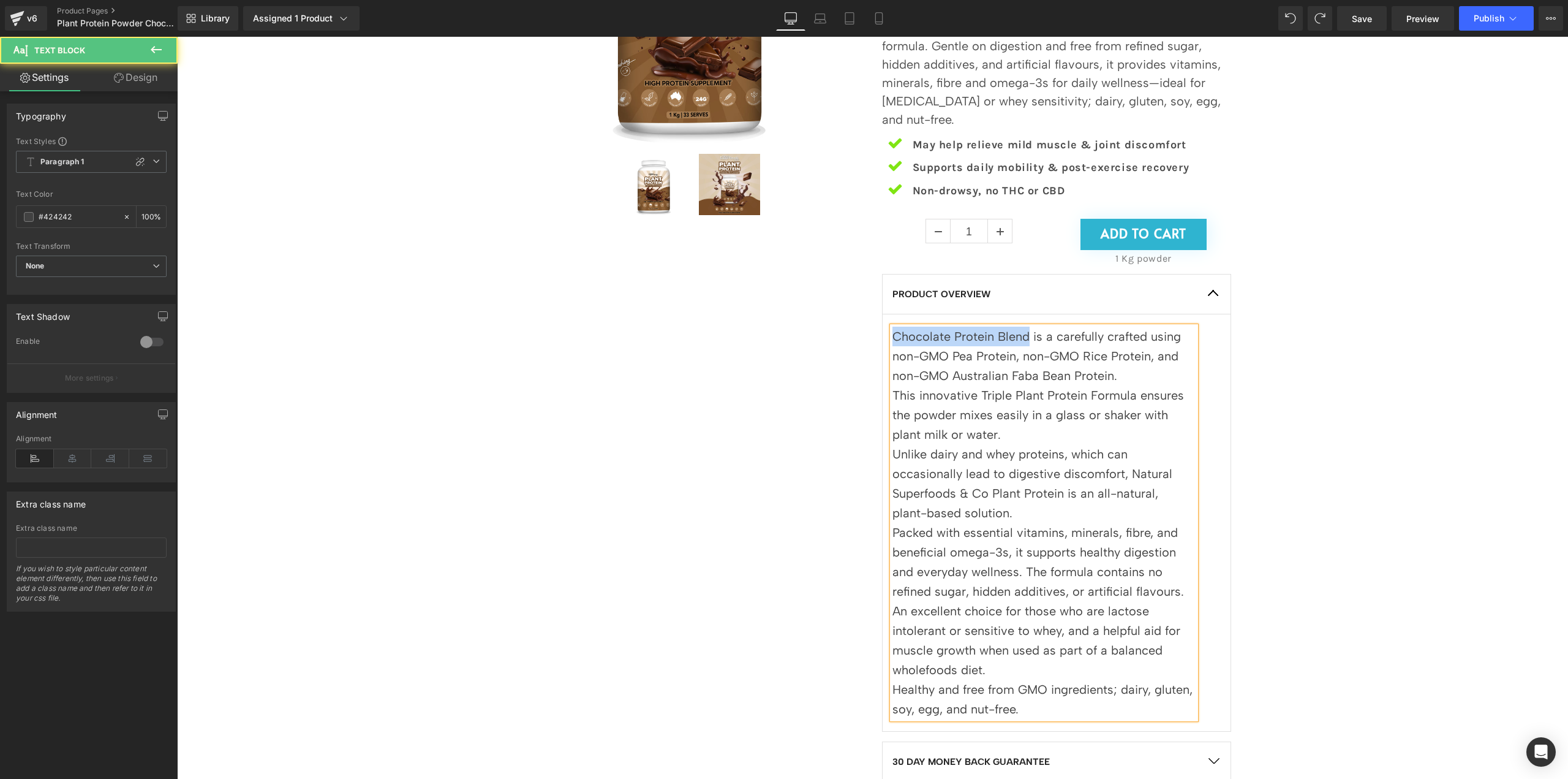
drag, startPoint x: 1023, startPoint y: 333, endPoint x: 792, endPoint y: 326, distance: 231.1
click at [792, 326] on div "Sale Off (P) Image (P) Image List EXTRA STRENGTH, TURBO CHARGED Heading Plant P…" at bounding box center [873, 388] width 735 height 1074
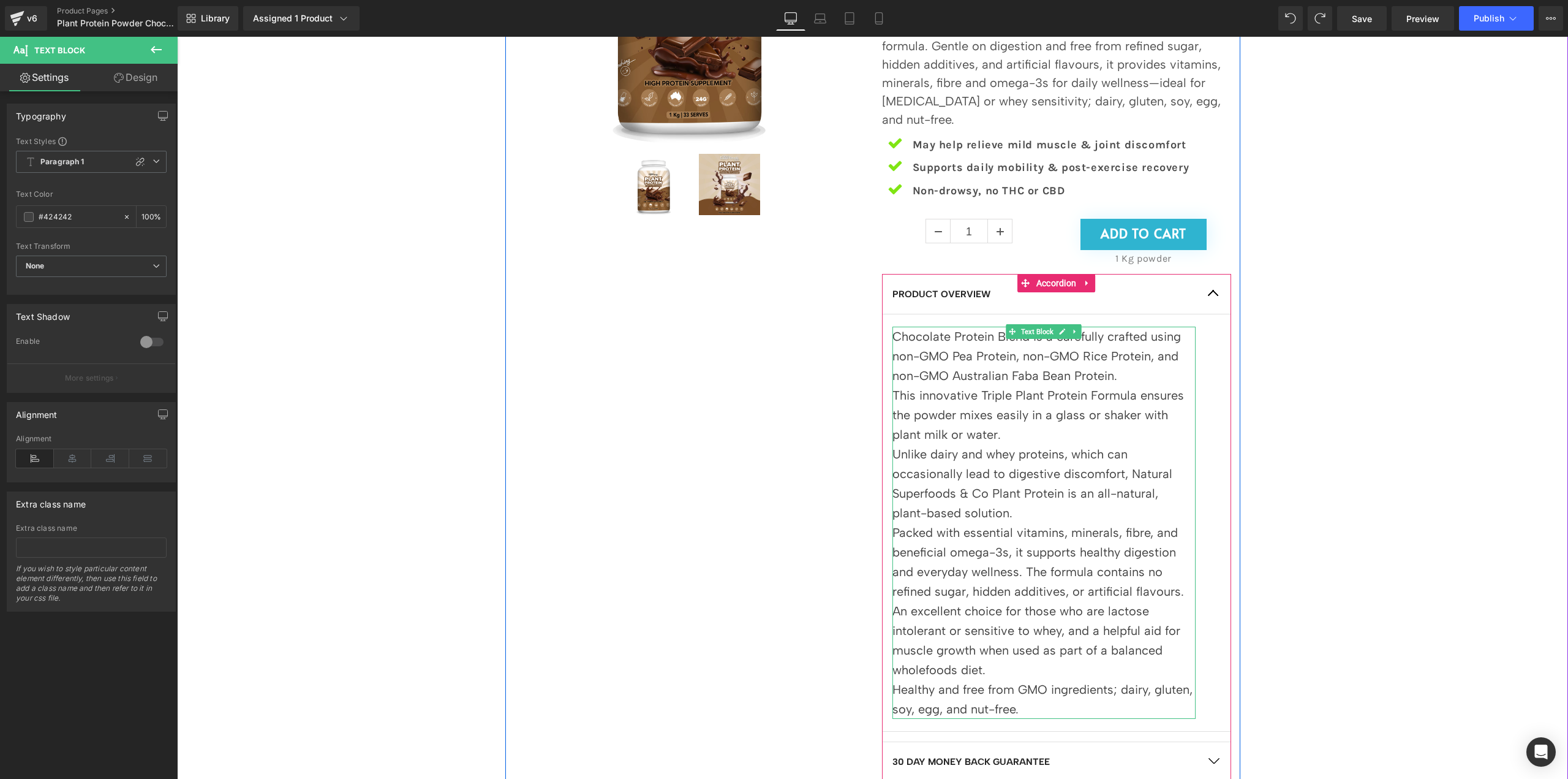
click at [1123, 380] on p "Chocolate Protein Blend is a carefully crafted using non-GMO Pea Protein, non-G…" at bounding box center [1043, 356] width 303 height 59
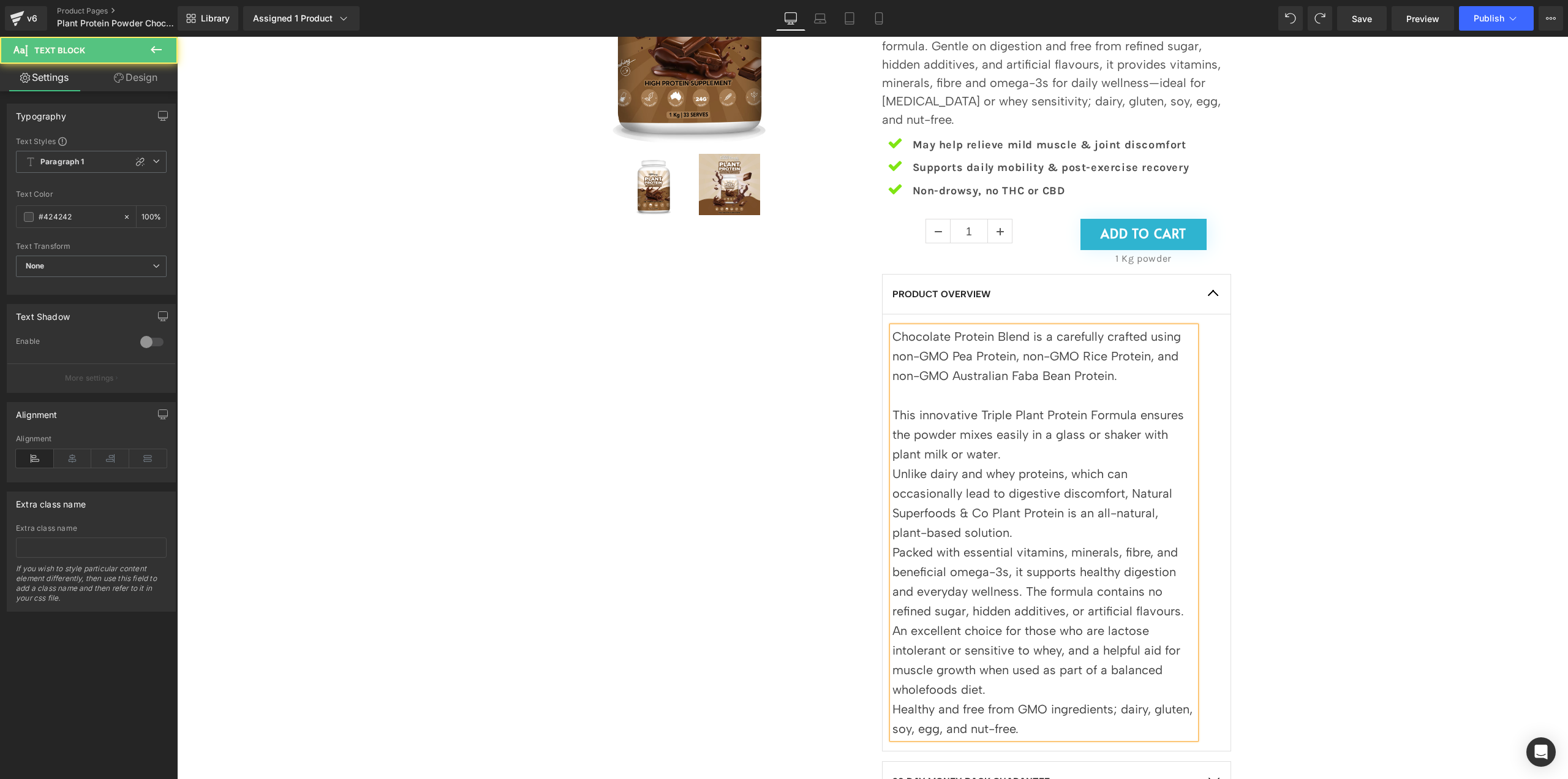
click at [973, 456] on p "This innovative Triple Plant Protein Formula ensures the powder mixes easily in…" at bounding box center [1043, 434] width 303 height 59
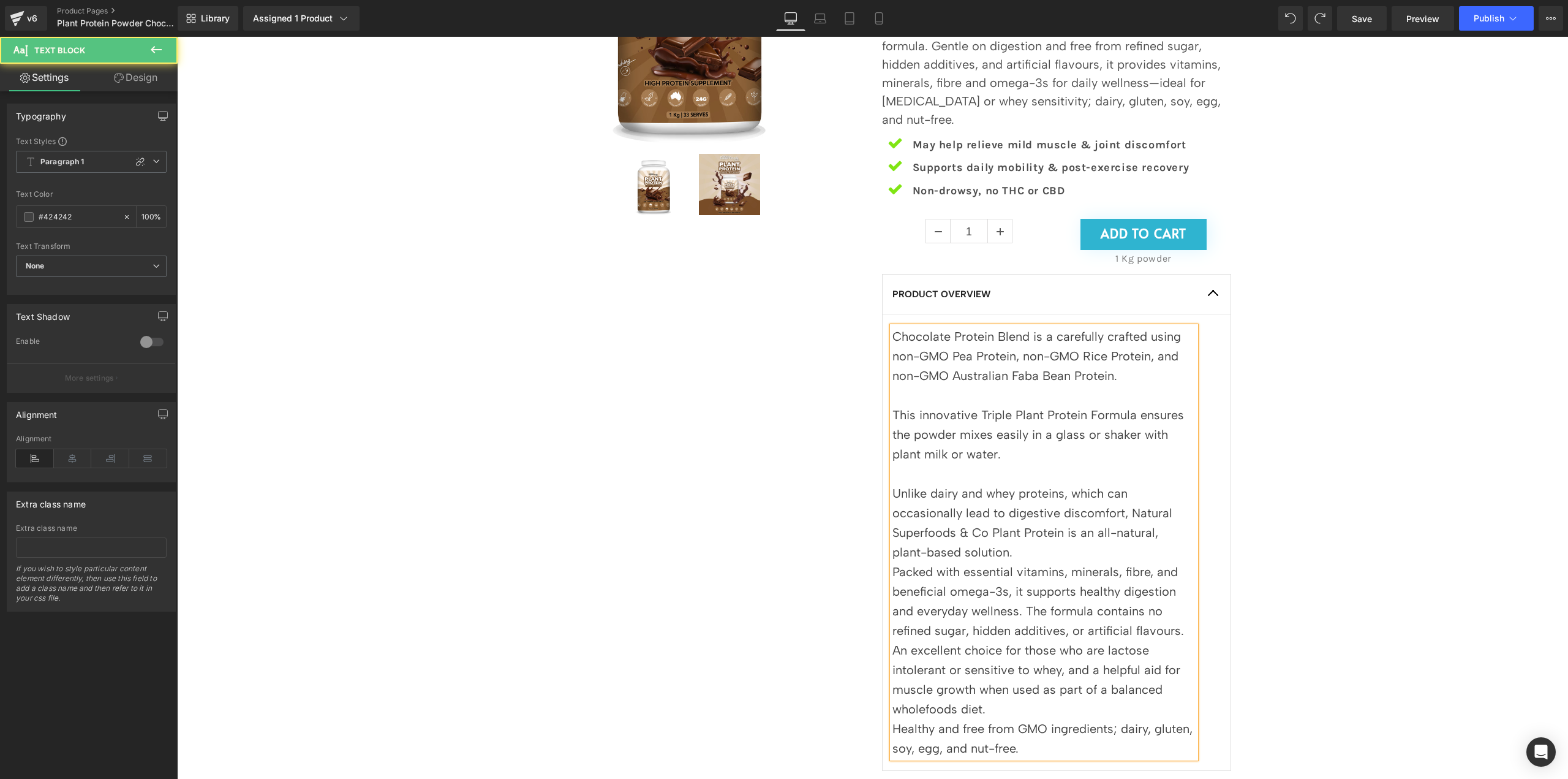
click at [1064, 552] on p "Unlike dairy and whey proteins, which can occasionally lead to digestive discom…" at bounding box center [1043, 523] width 303 height 78
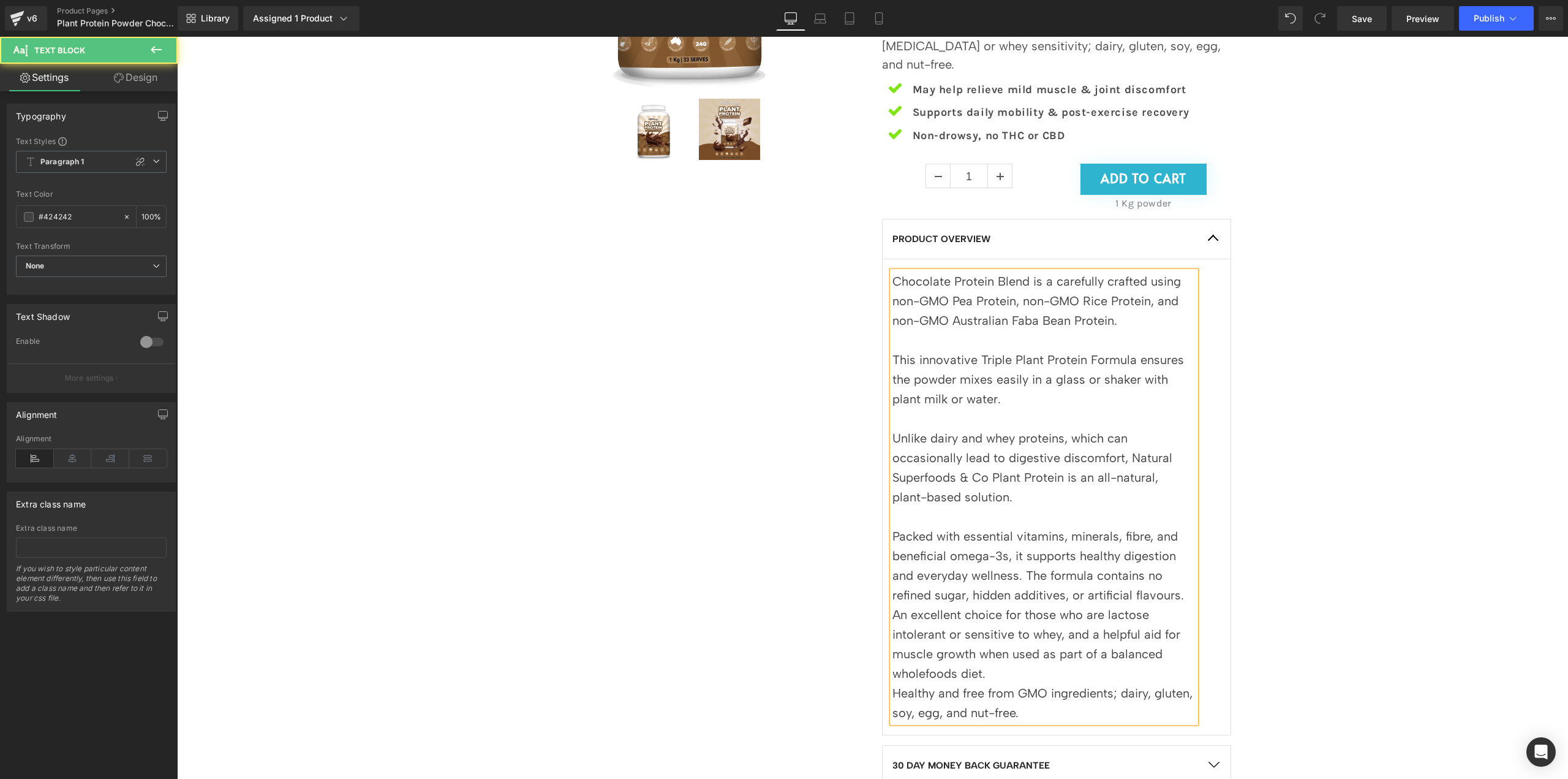
scroll to position [419, 0]
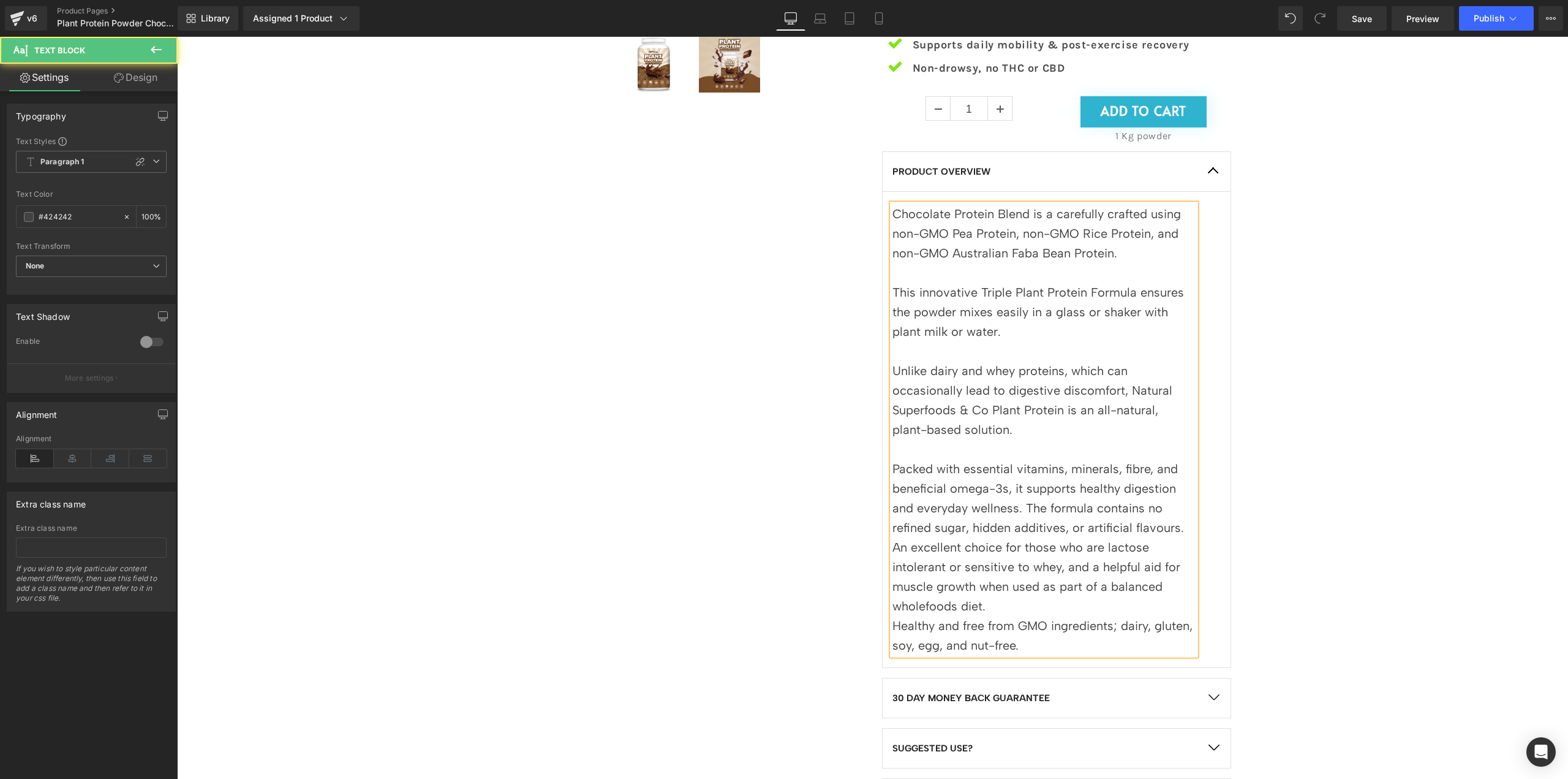
click at [1023, 607] on p "An excellent choice for those who are lactose intolerant or sensitive to whey, …" at bounding box center [1043, 576] width 303 height 78
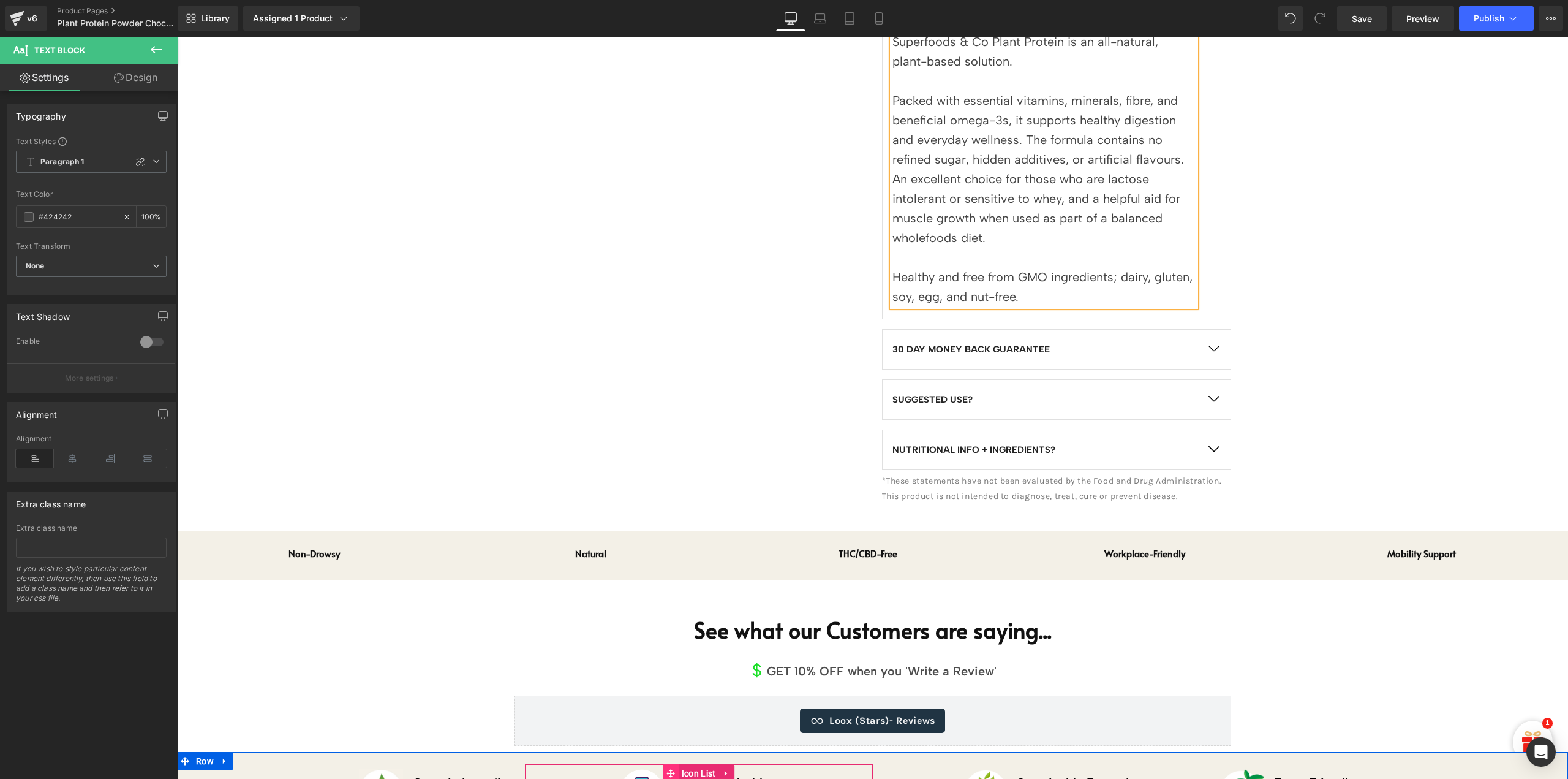
scroll to position [797, 0]
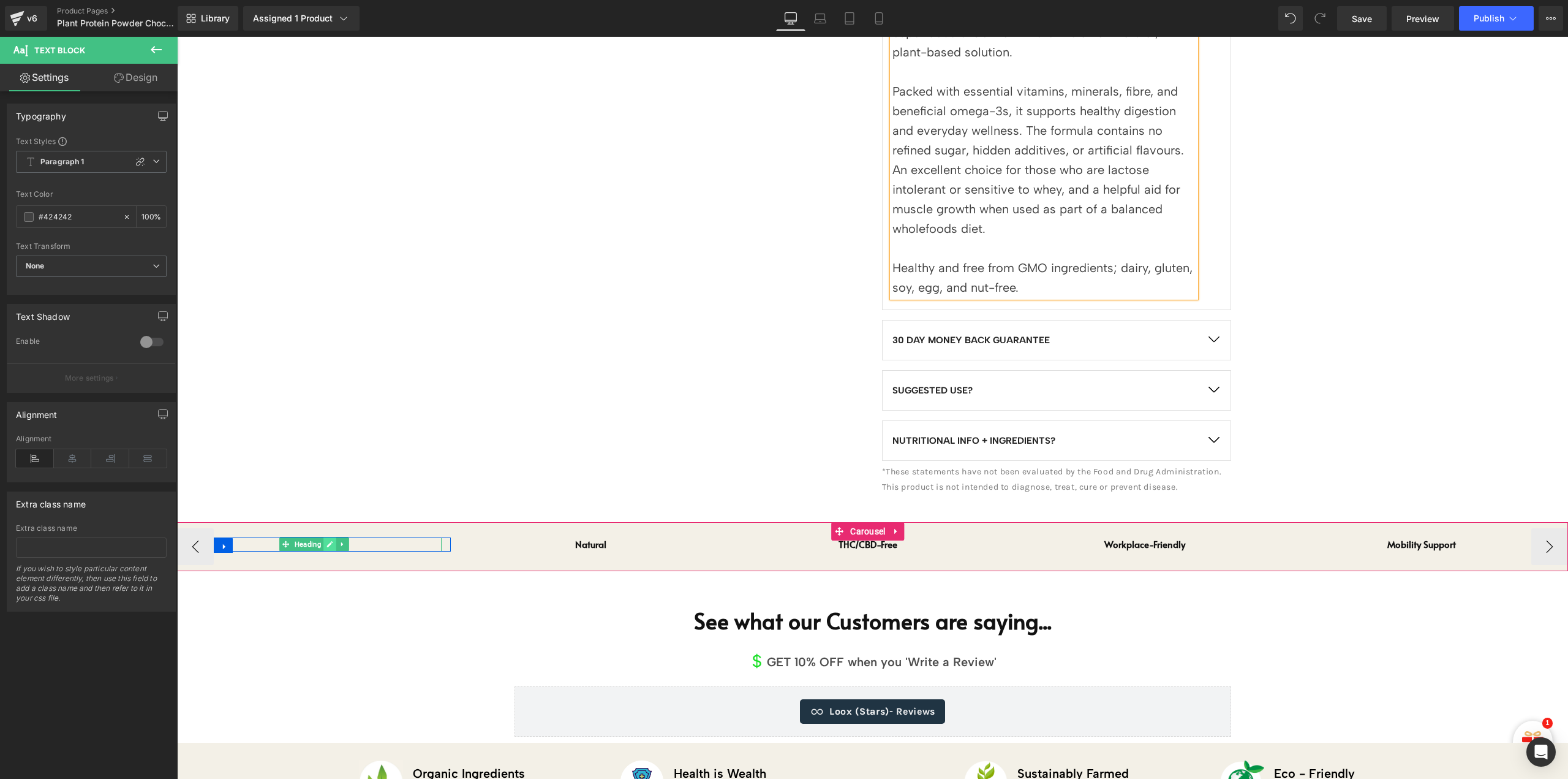
click at [330, 542] on icon at bounding box center [330, 545] width 7 height 7
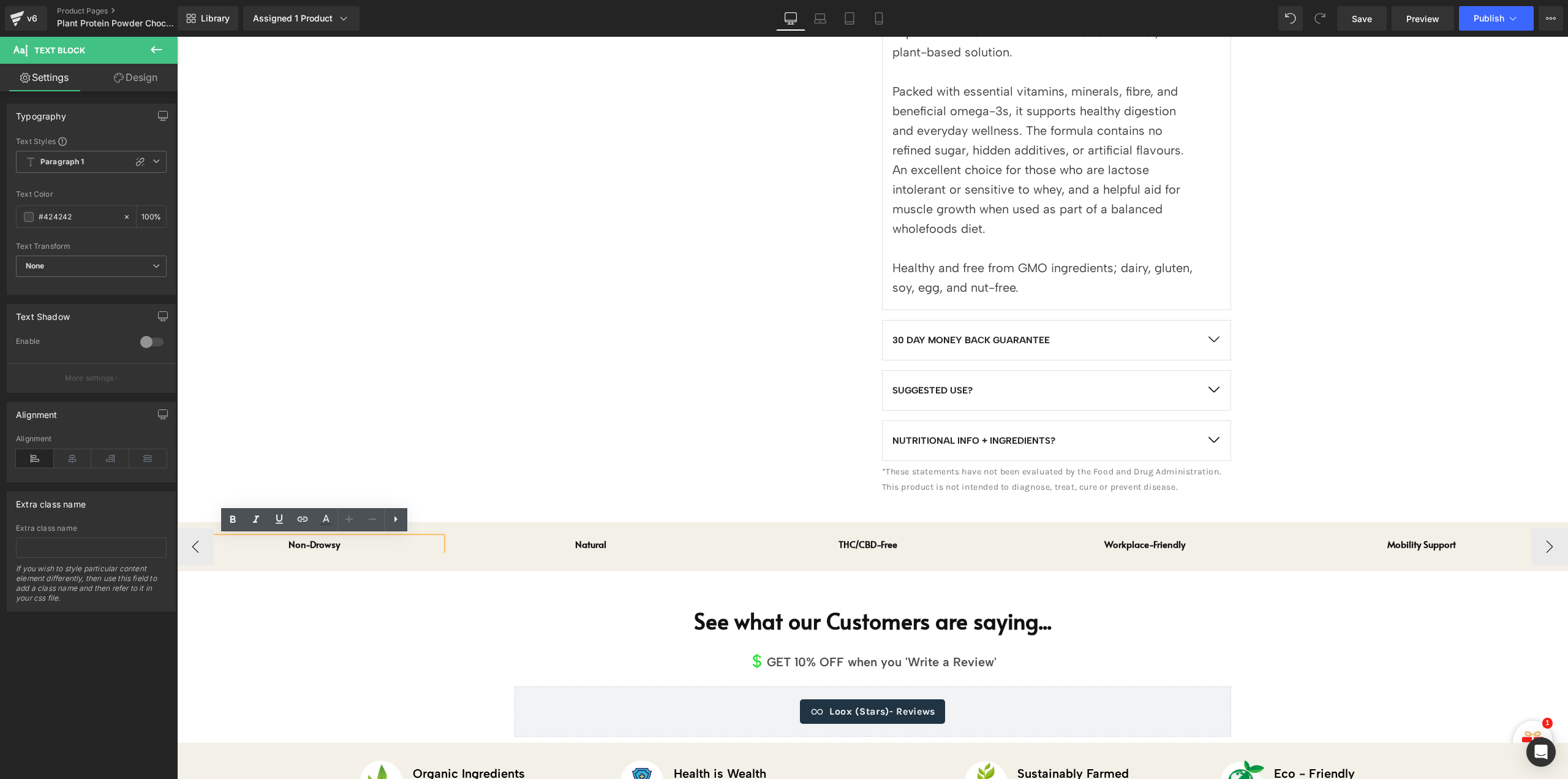
drag, startPoint x: 321, startPoint y: 545, endPoint x: 310, endPoint y: 546, distance: 11.0
click at [321, 545] on h1 "Non-Drowsy" at bounding box center [313, 544] width 255 height 14
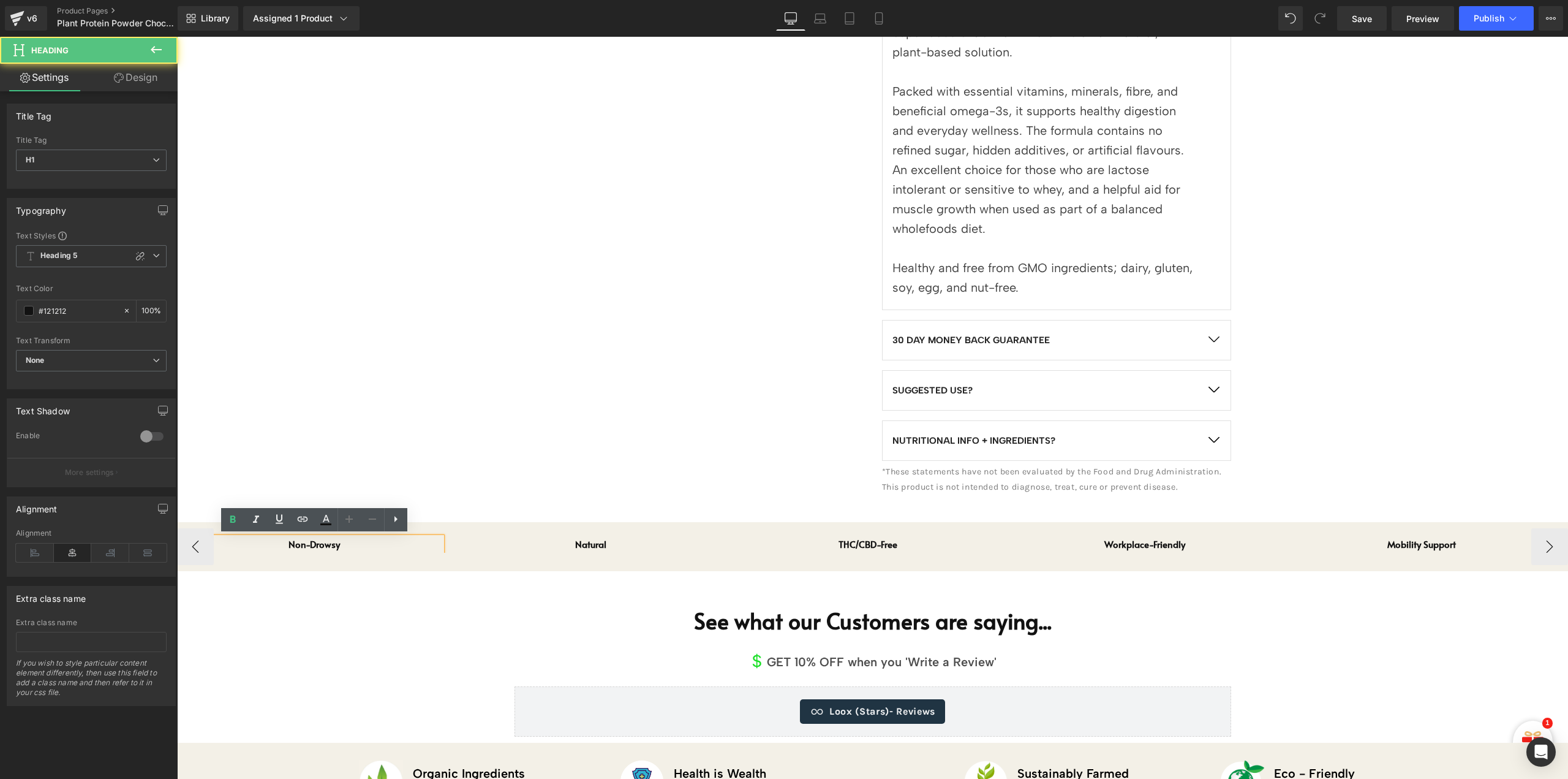
click at [322, 546] on h1 "Non-Drowsy" at bounding box center [313, 544] width 255 height 14
paste div
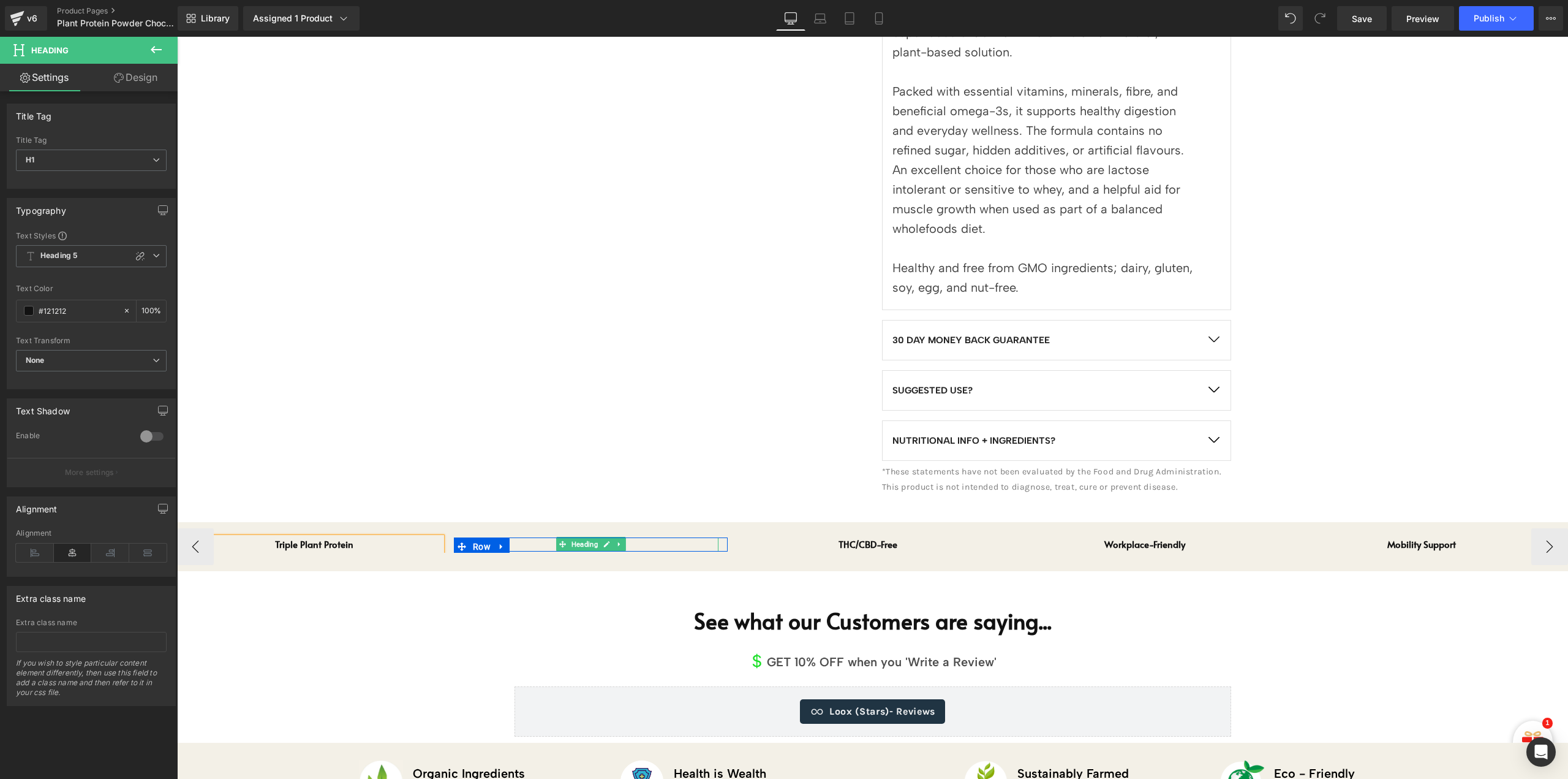
click at [593, 547] on div "Natural Heading Row" at bounding box center [590, 544] width 273 height 14
click at [593, 547] on div "Natural Heading" at bounding box center [590, 544] width 255 height 14
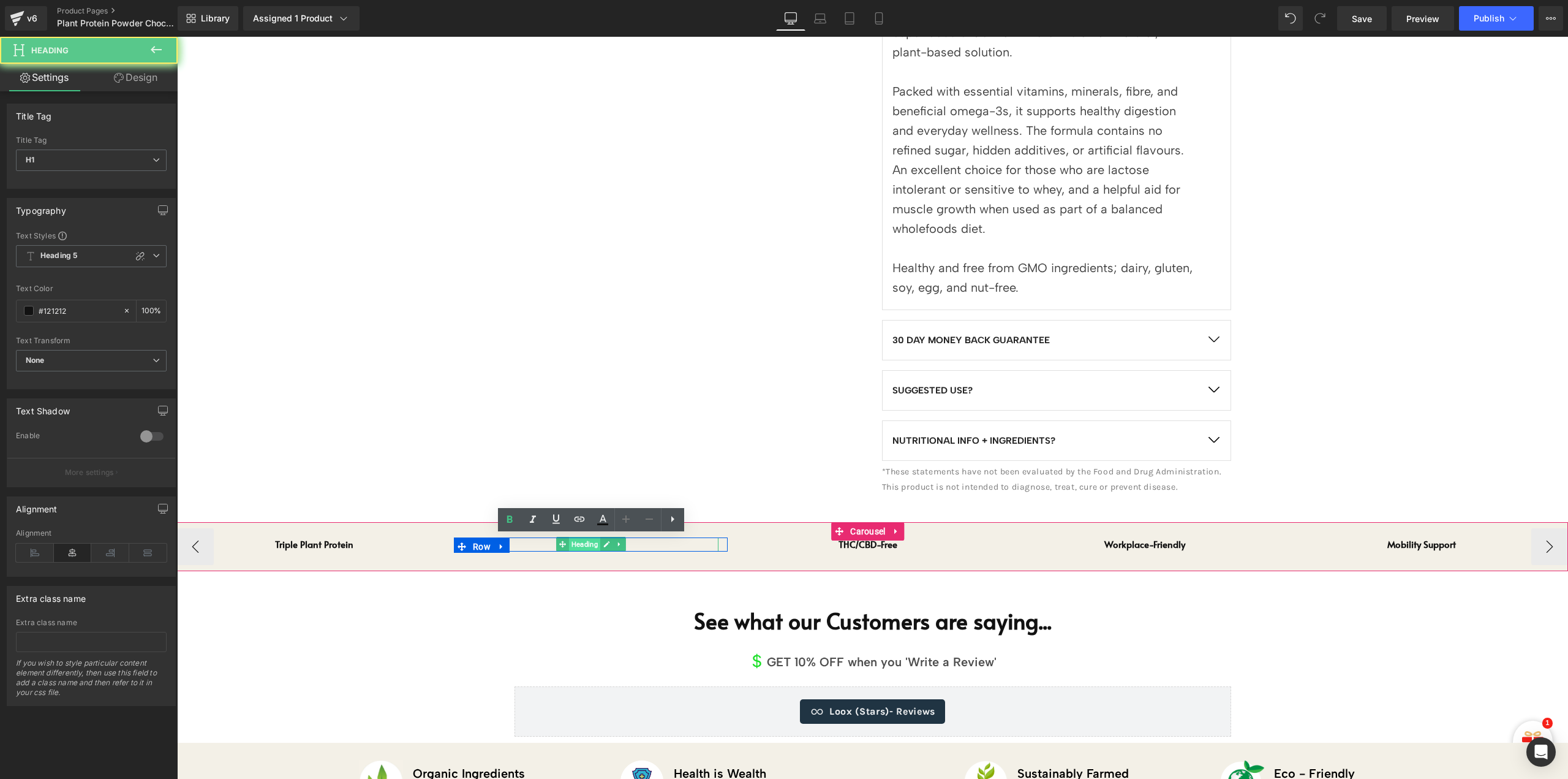
click at [593, 544] on span "Heading" at bounding box center [584, 544] width 31 height 15
click at [604, 544] on icon at bounding box center [606, 544] width 7 height 7
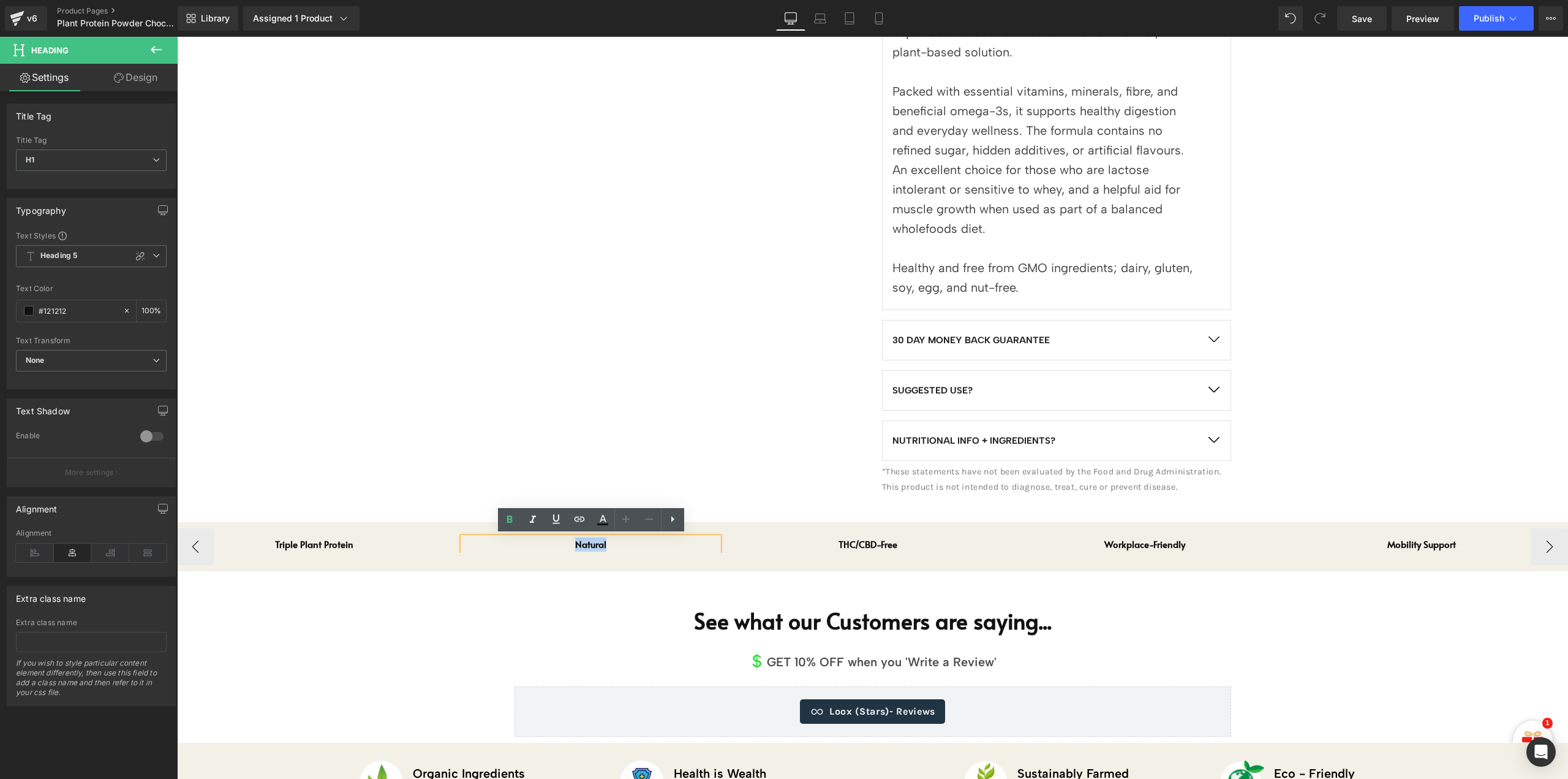
paste div
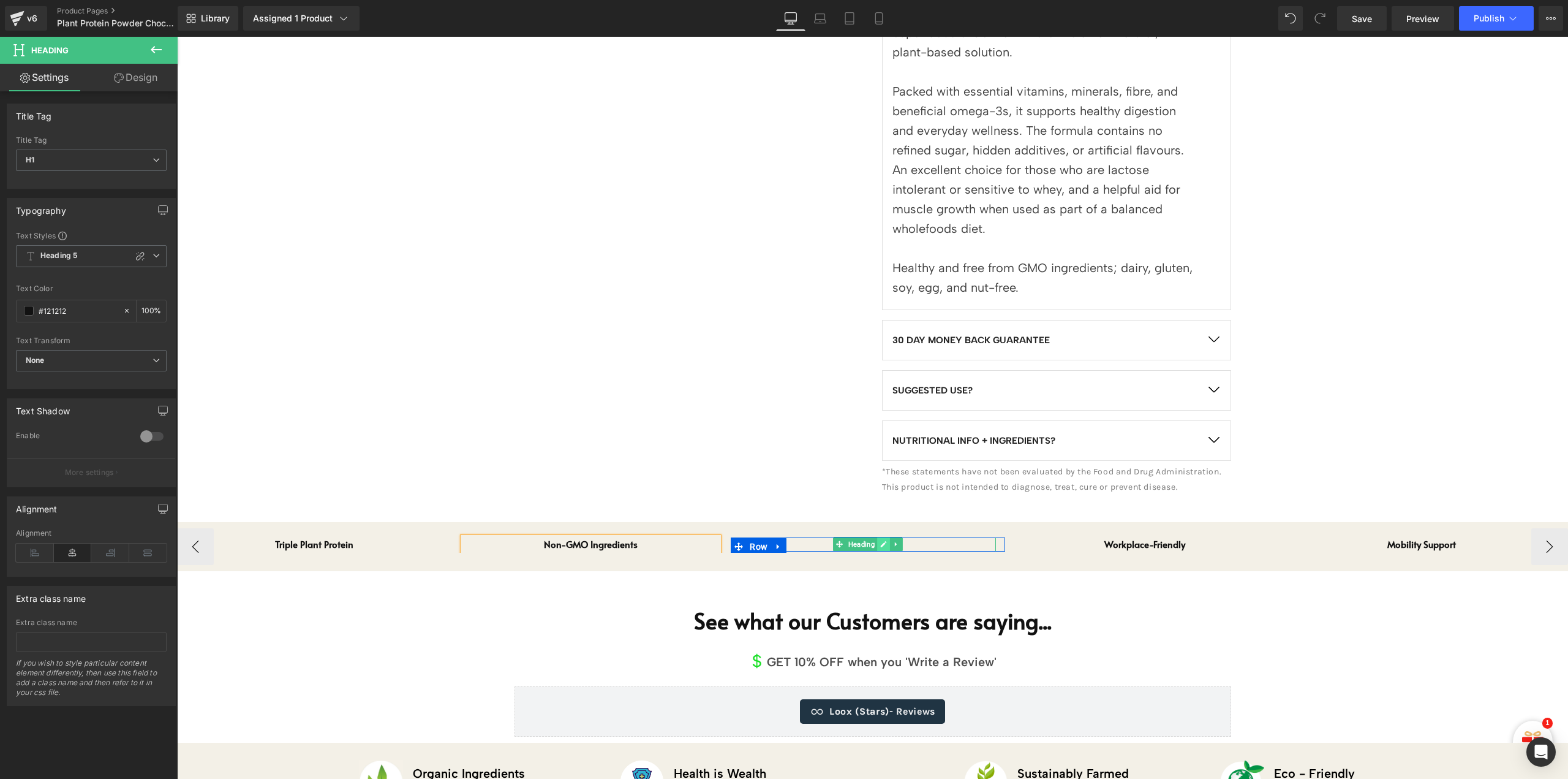
click at [888, 541] on link at bounding box center [884, 544] width 13 height 15
click at [882, 544] on h1 "THC/CBD-Free" at bounding box center [868, 544] width 255 height 14
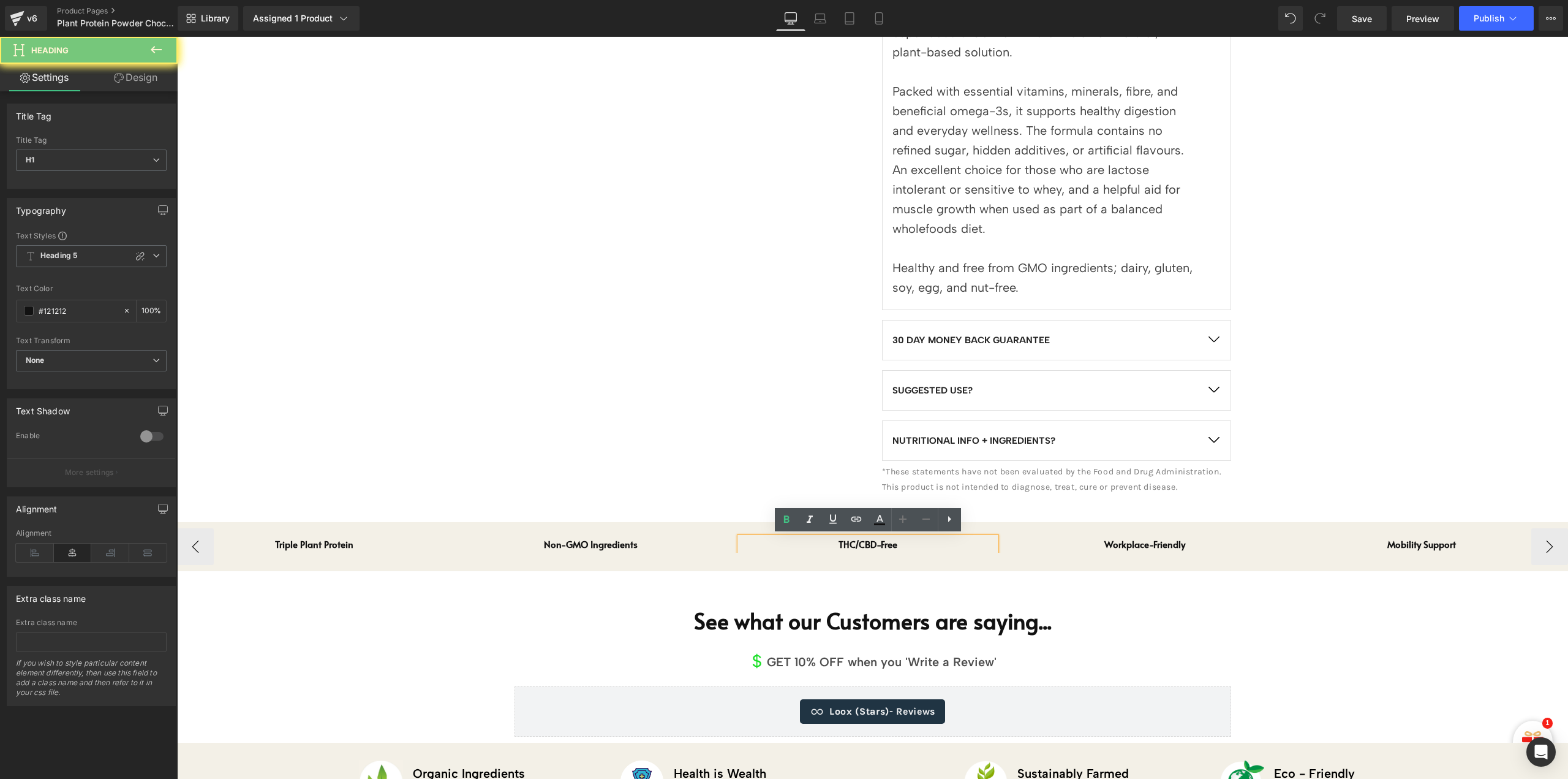
click at [882, 544] on h1 "THC/CBD-Free" at bounding box center [868, 544] width 255 height 14
paste div
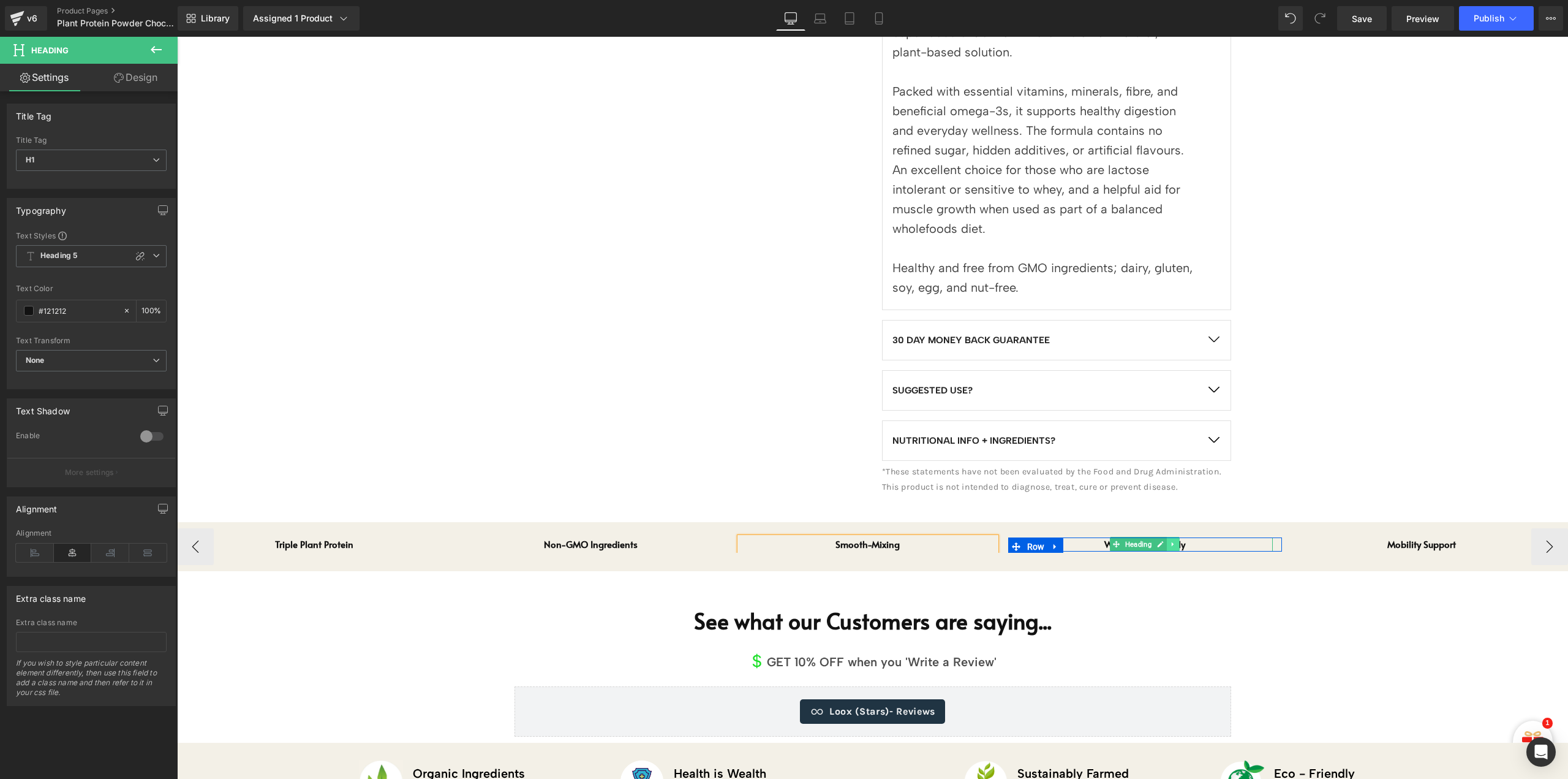
click at [1172, 543] on icon at bounding box center [1173, 544] width 2 height 4
click at [1172, 543] on link at bounding box center [1167, 544] width 13 height 15
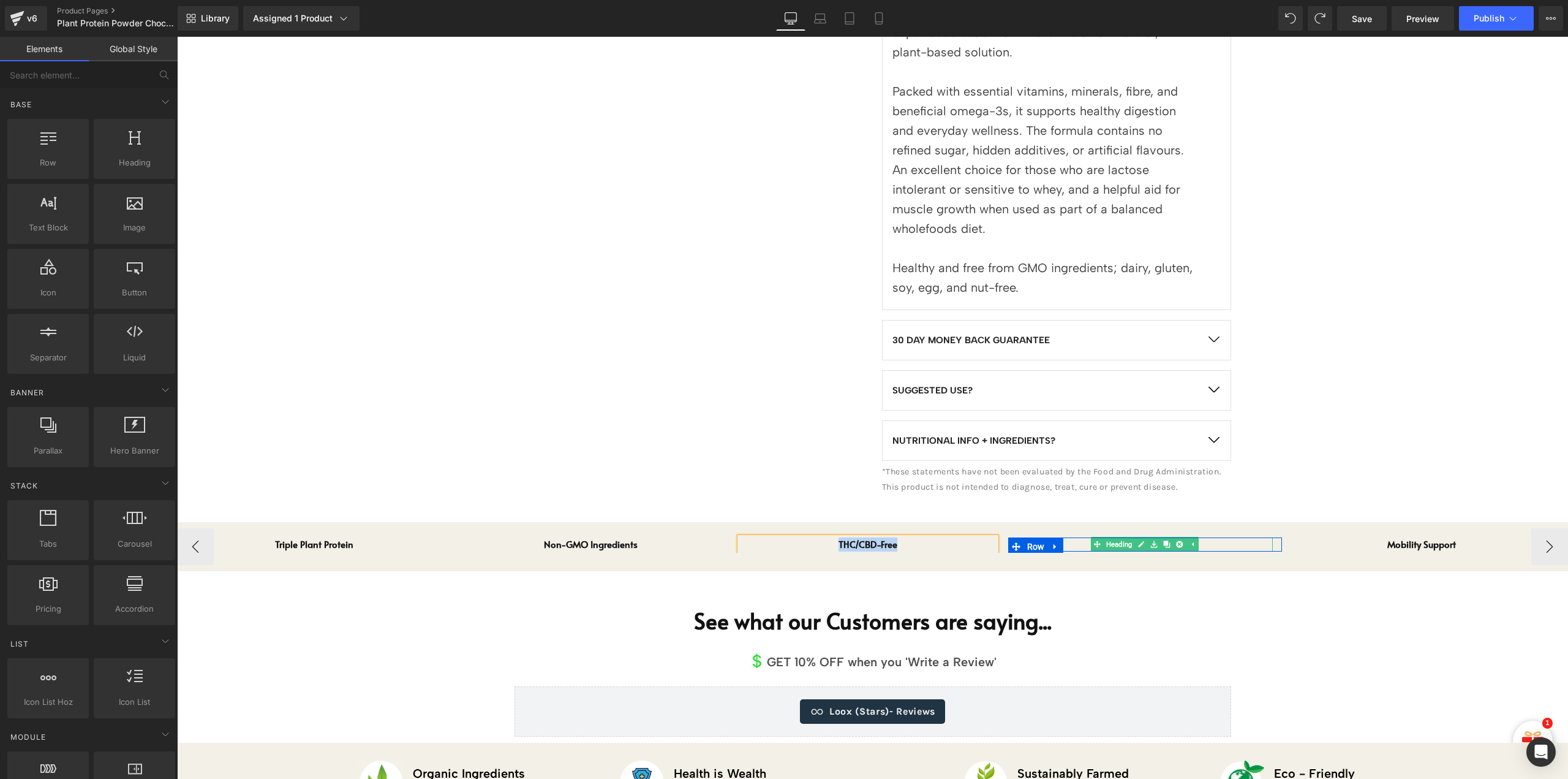
click at [1162, 545] on link at bounding box center [1167, 544] width 13 height 15
click at [1206, 541] on h1 "Workplace-Friendly" at bounding box center [1145, 544] width 255 height 14
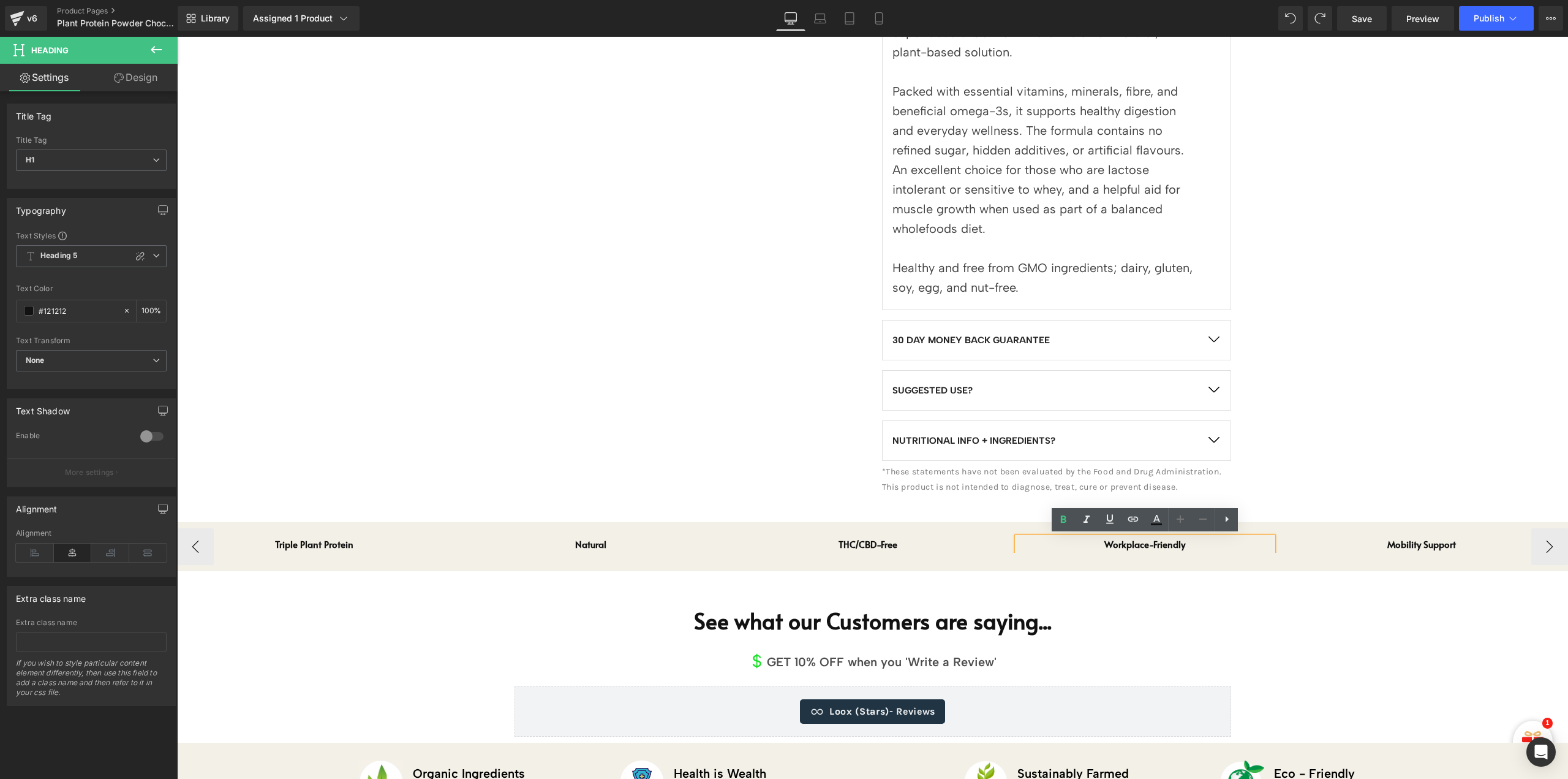
click at [1167, 546] on h1 "Workplace-Friendly" at bounding box center [1145, 544] width 255 height 14
paste div
click at [1349, 652] on div "Sale Off (P) Image" at bounding box center [873, 155] width 1391 height 1645
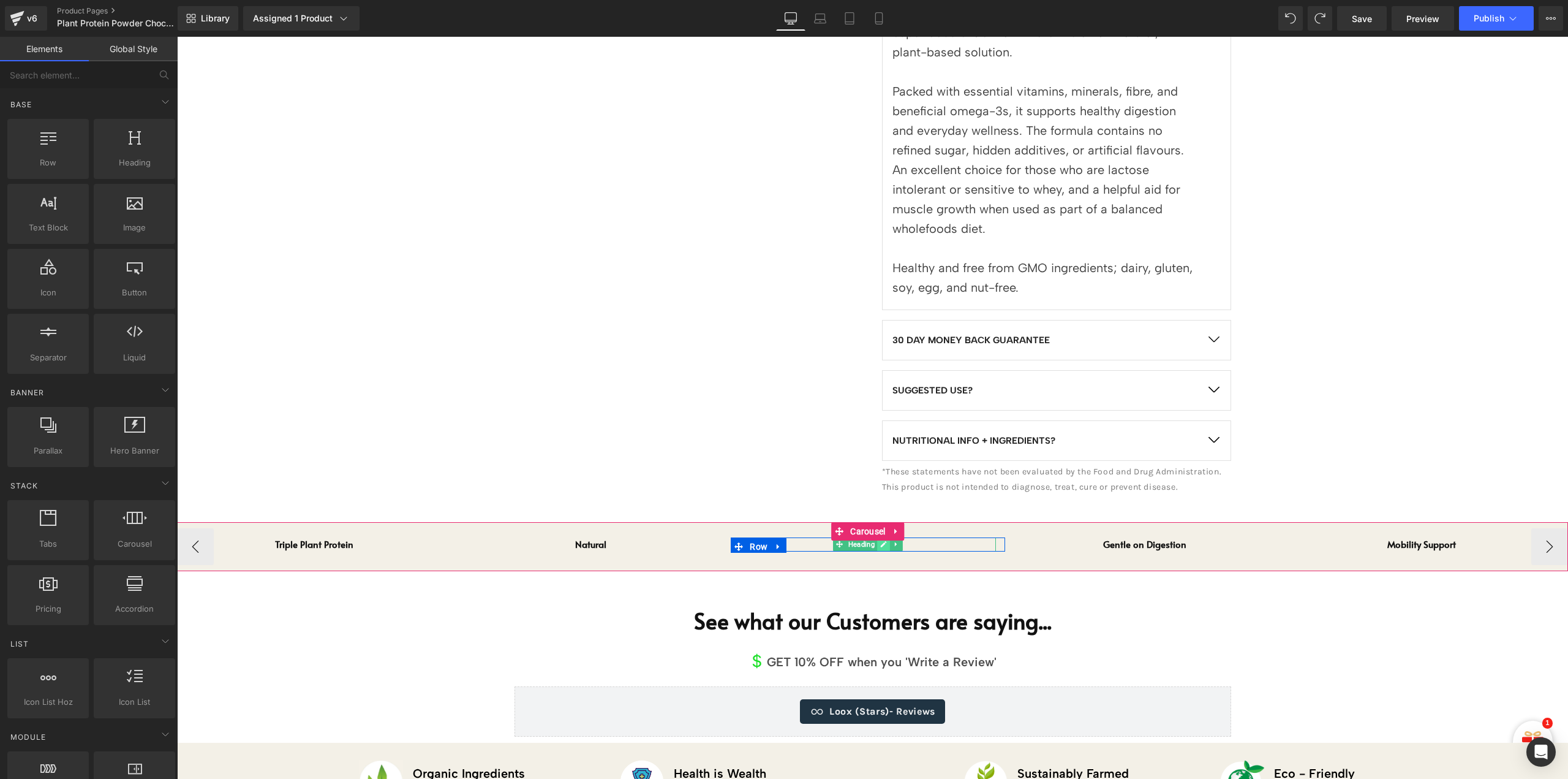
click at [883, 546] on icon at bounding box center [883, 544] width 7 height 7
click at [883, 546] on h1 "THC/CBD-Free" at bounding box center [868, 544] width 255 height 14
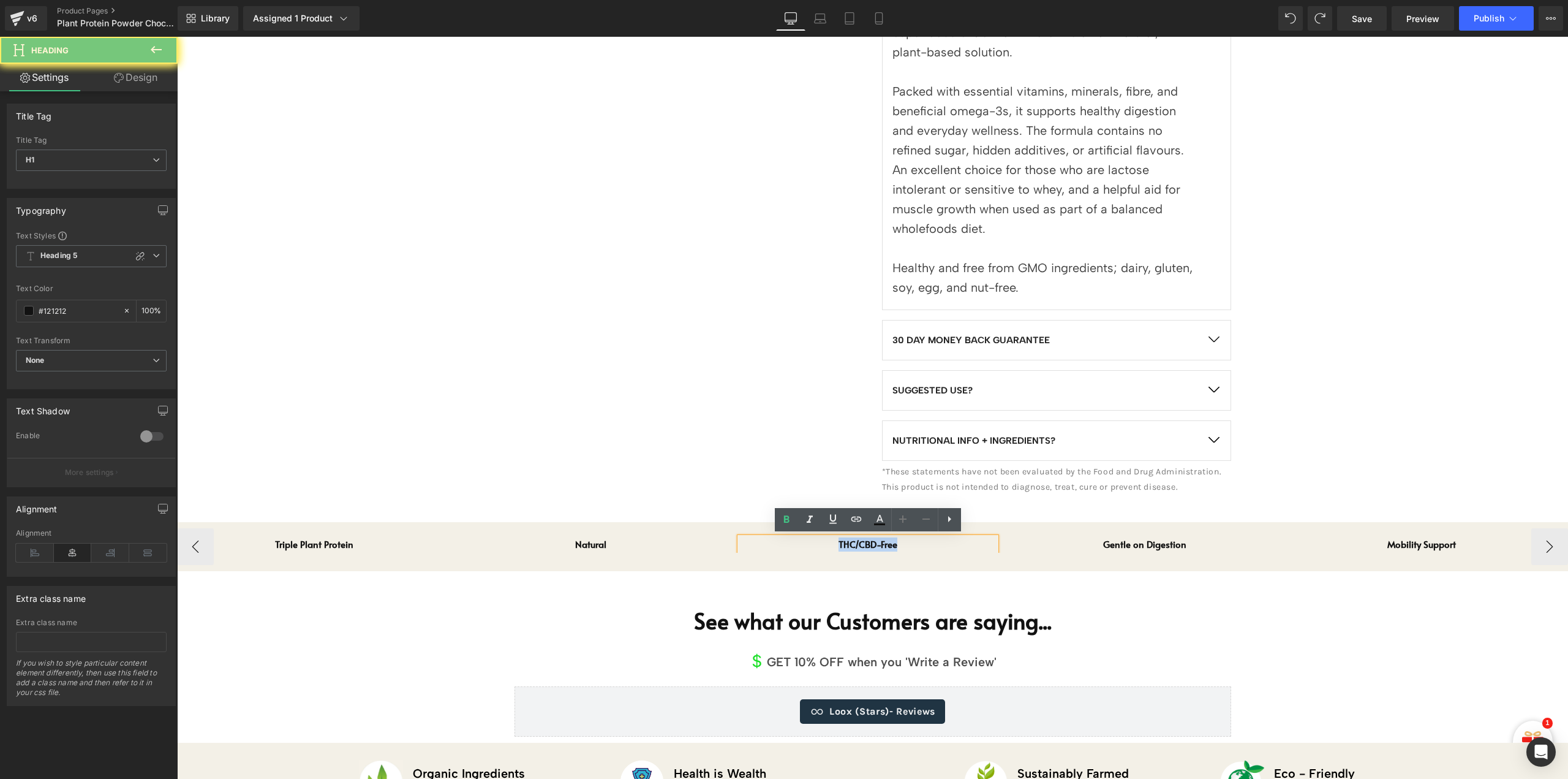
click at [883, 546] on h1 "THC/CBD-Free" at bounding box center [868, 544] width 255 height 14
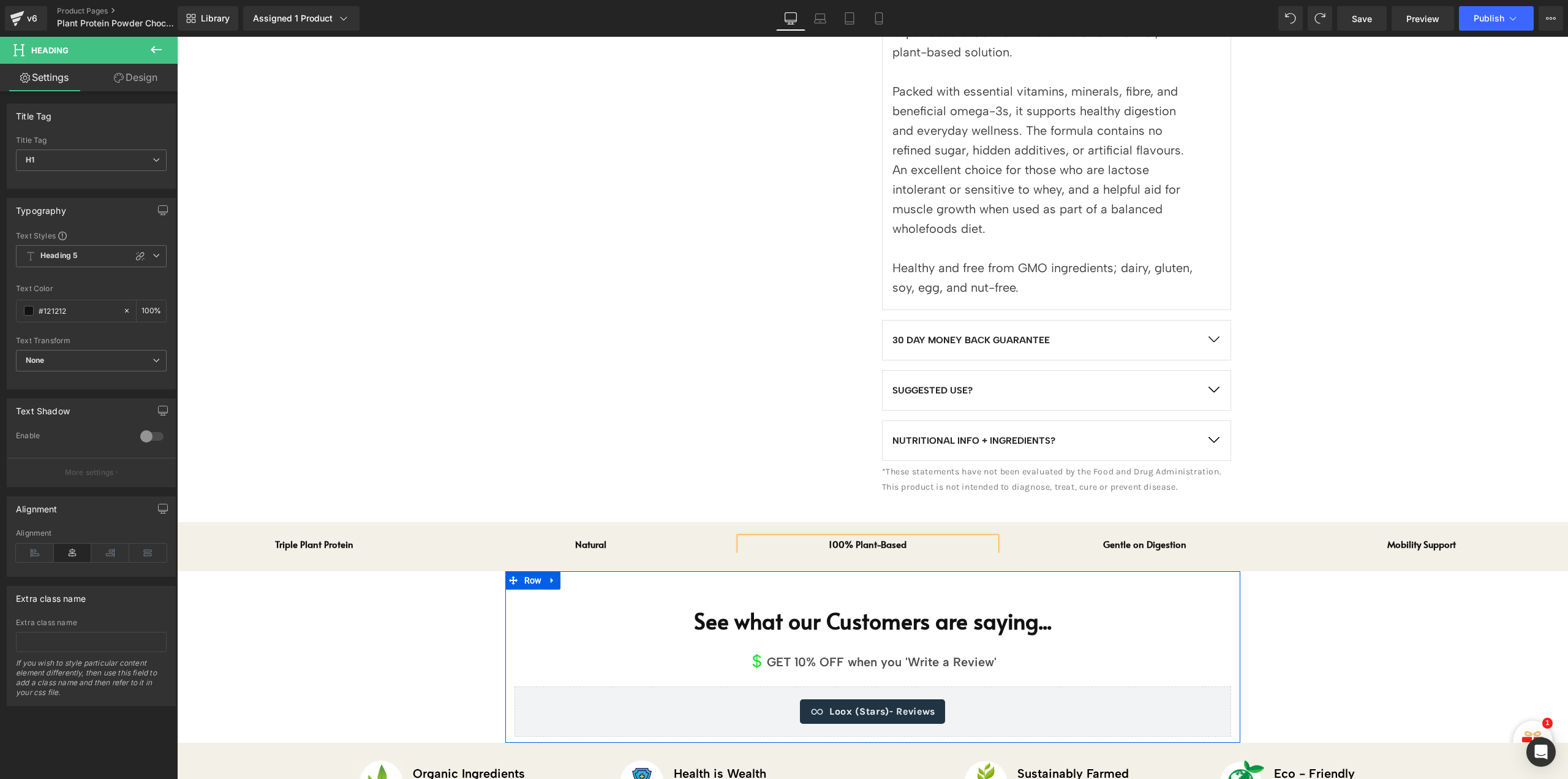
click at [914, 584] on div at bounding box center [873, 580] width 735 height 19
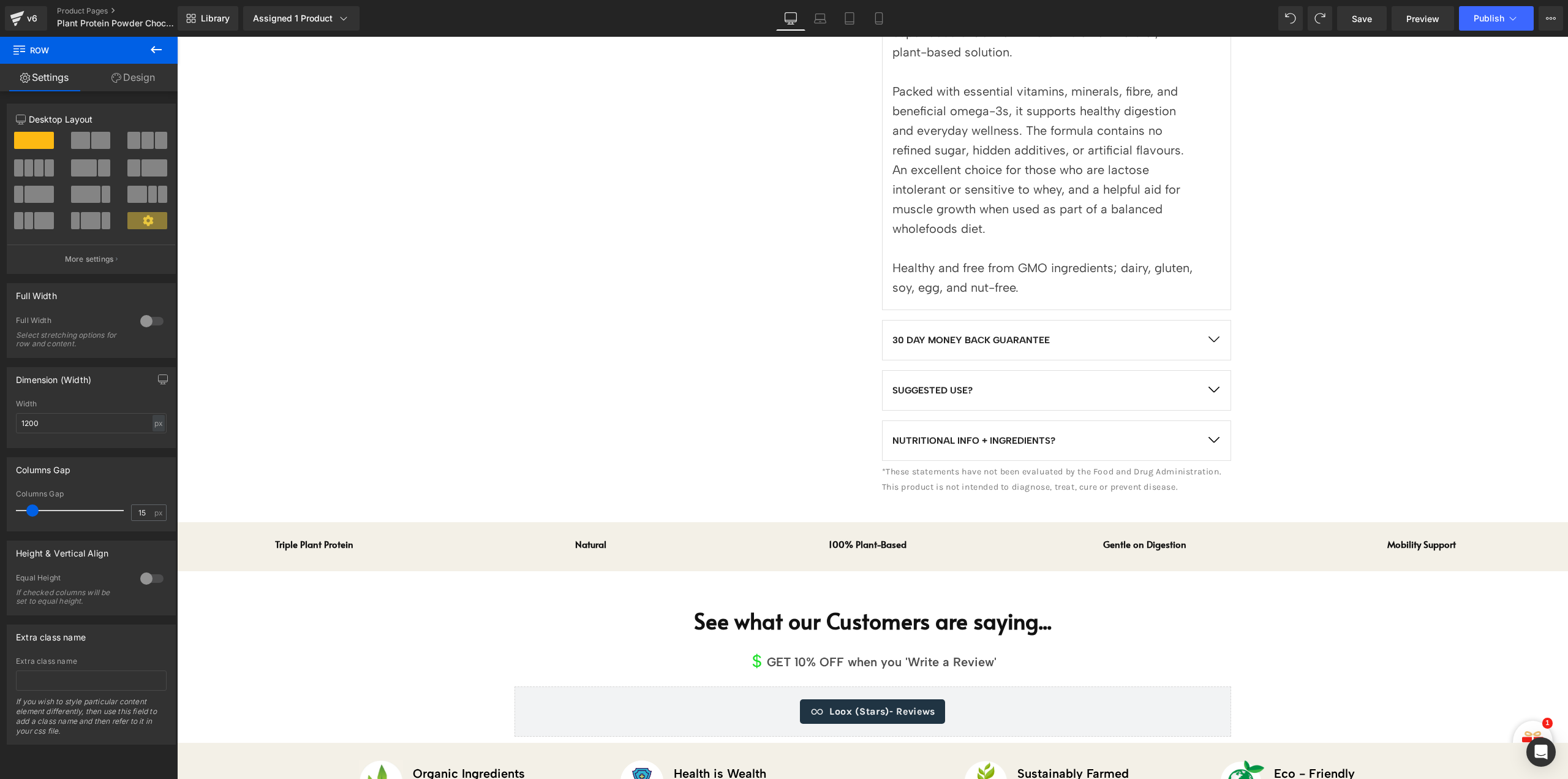
click at [1339, 627] on div "Sale Off (P) Image" at bounding box center [873, 155] width 1391 height 1645
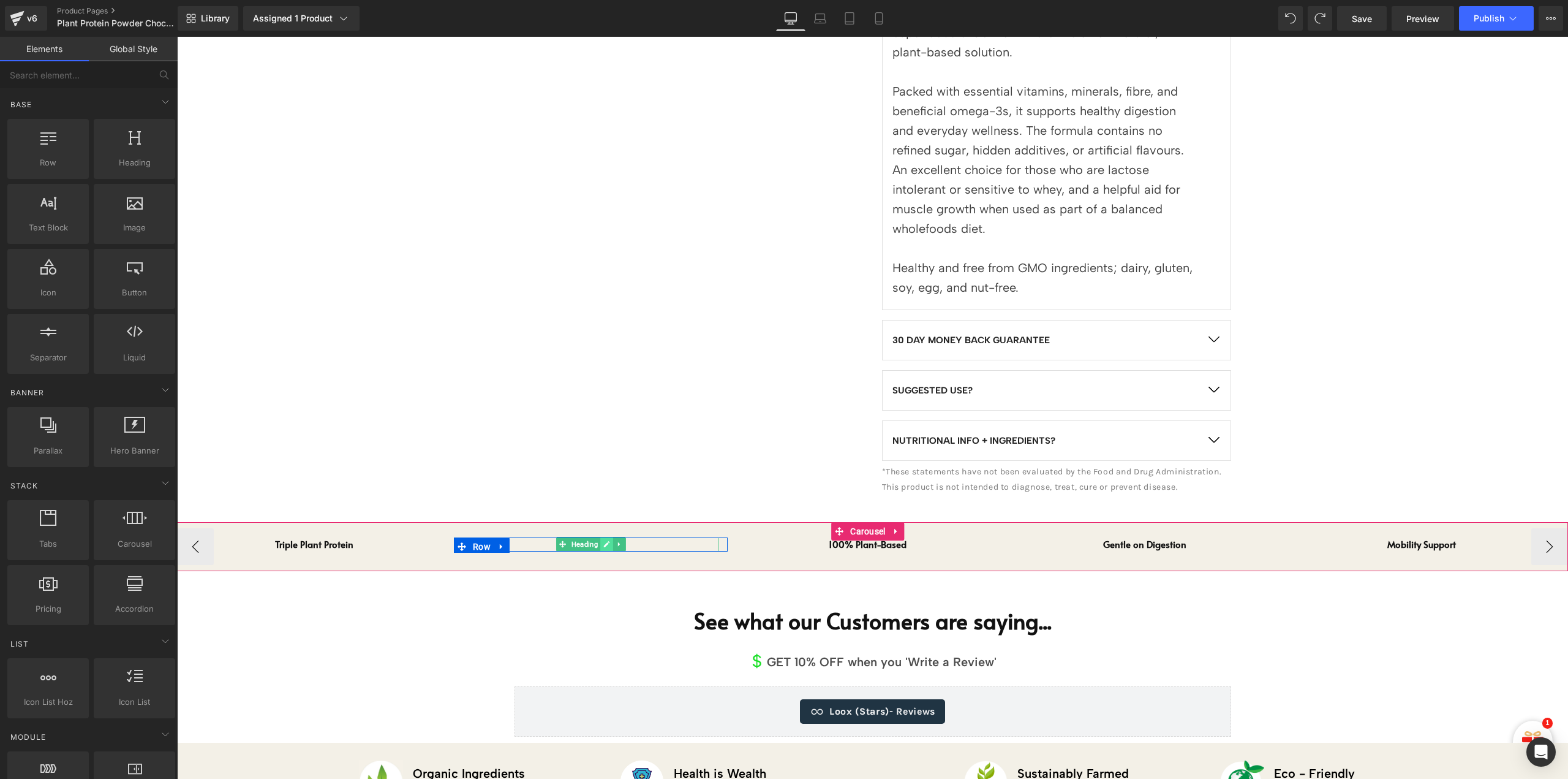
click at [605, 542] on icon at bounding box center [606, 544] width 7 height 7
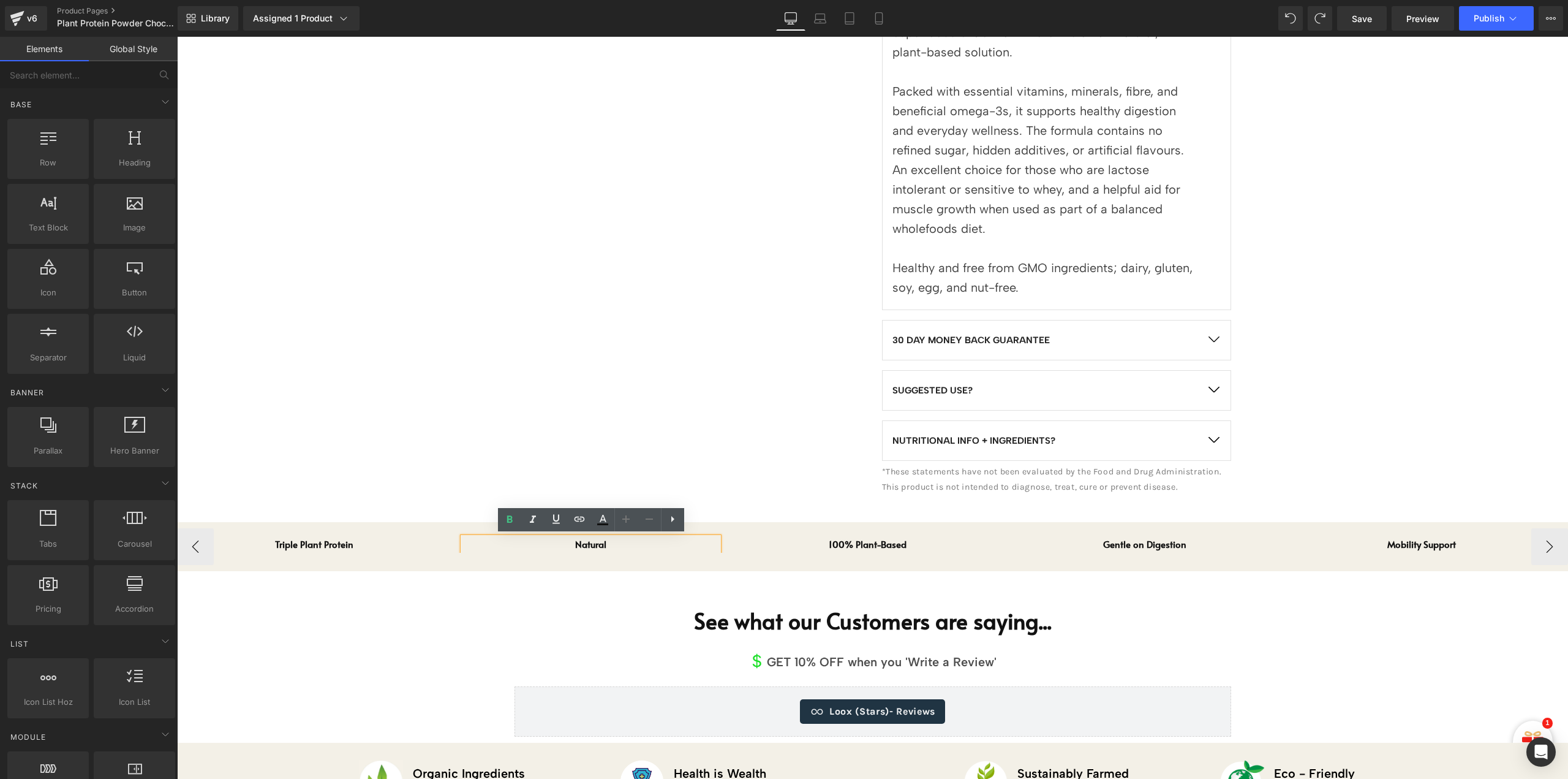
click at [588, 545] on h1 "Natural" at bounding box center [590, 544] width 255 height 14
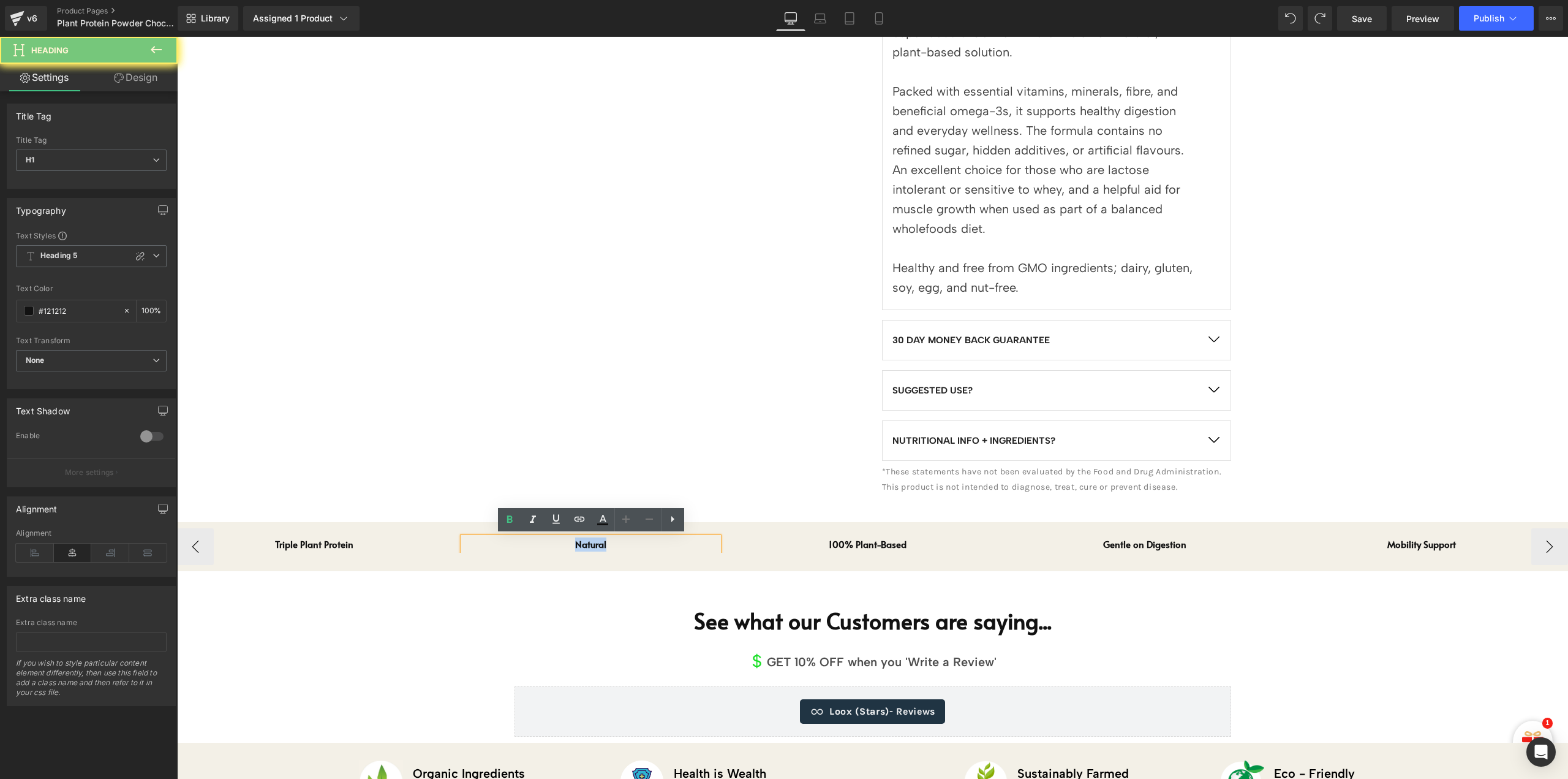
click at [588, 545] on h1 "Natural" at bounding box center [590, 544] width 255 height 14
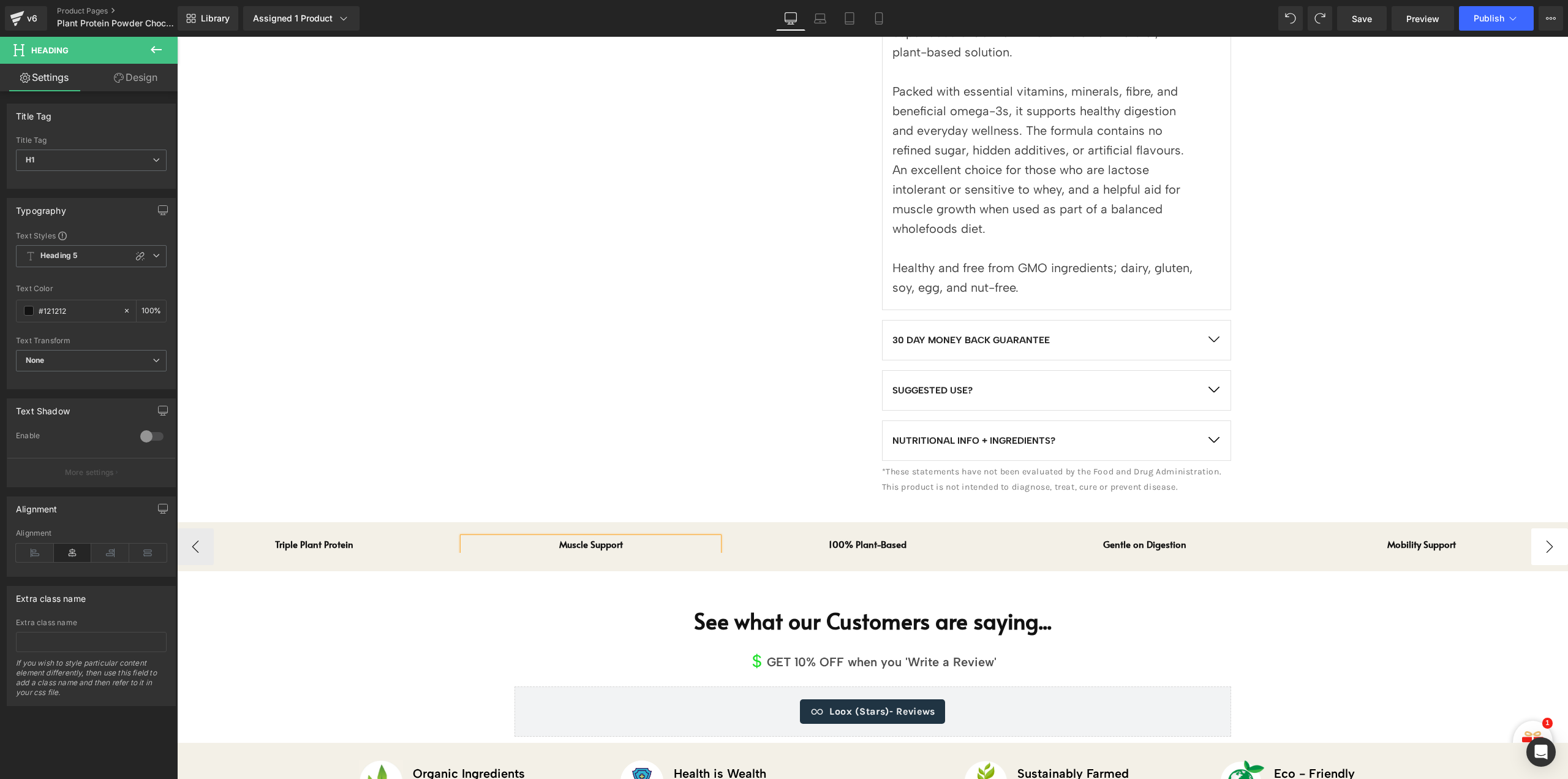
click at [1537, 545] on button "›" at bounding box center [1549, 546] width 37 height 37
click at [1543, 545] on button "›" at bounding box center [1549, 546] width 37 height 37
click at [193, 544] on button "‹" at bounding box center [195, 546] width 37 height 37
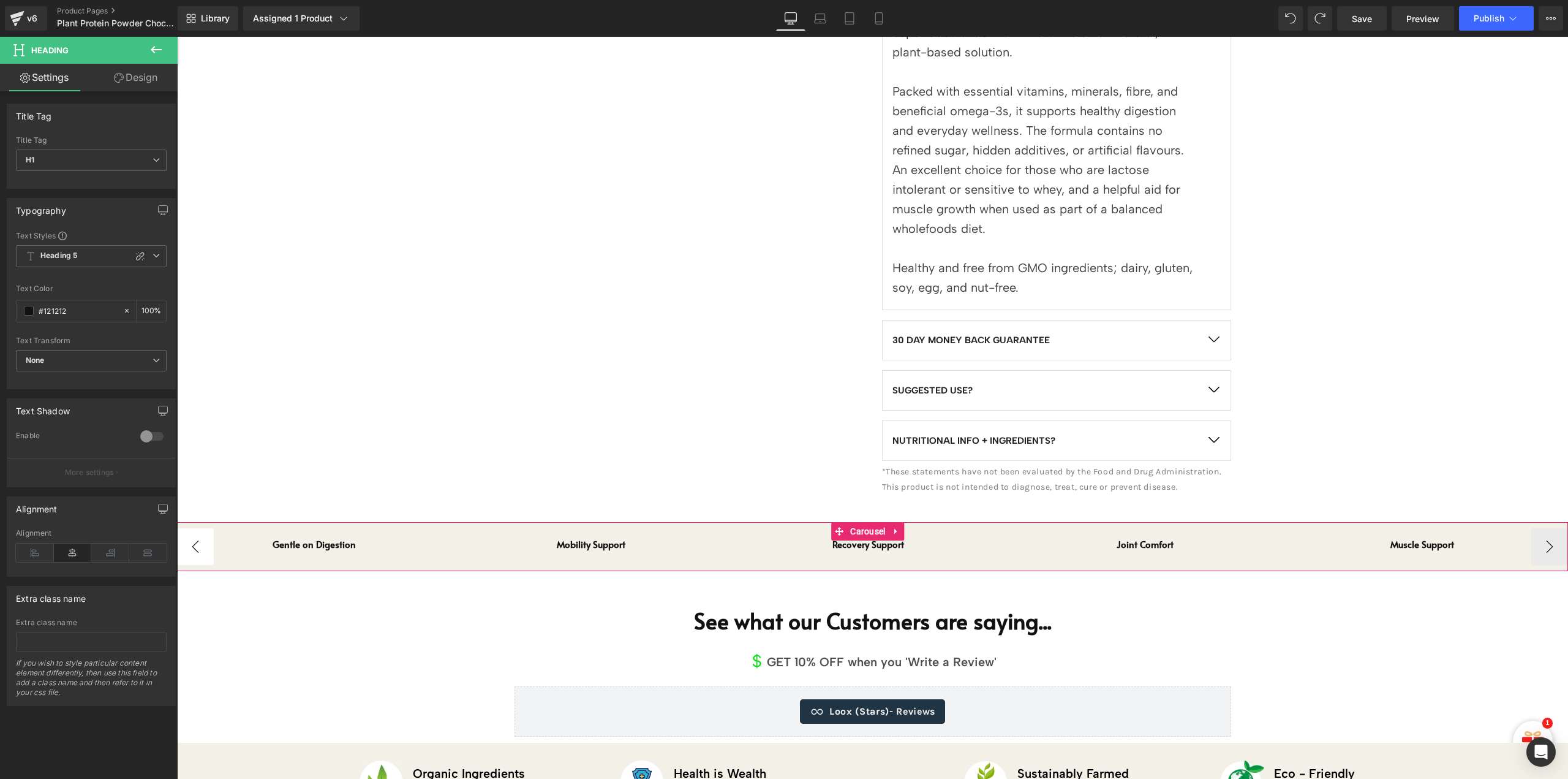
click at [193, 544] on button "‹" at bounding box center [195, 546] width 37 height 37
click at [1142, 542] on span "Heading" at bounding box center [1139, 544] width 31 height 15
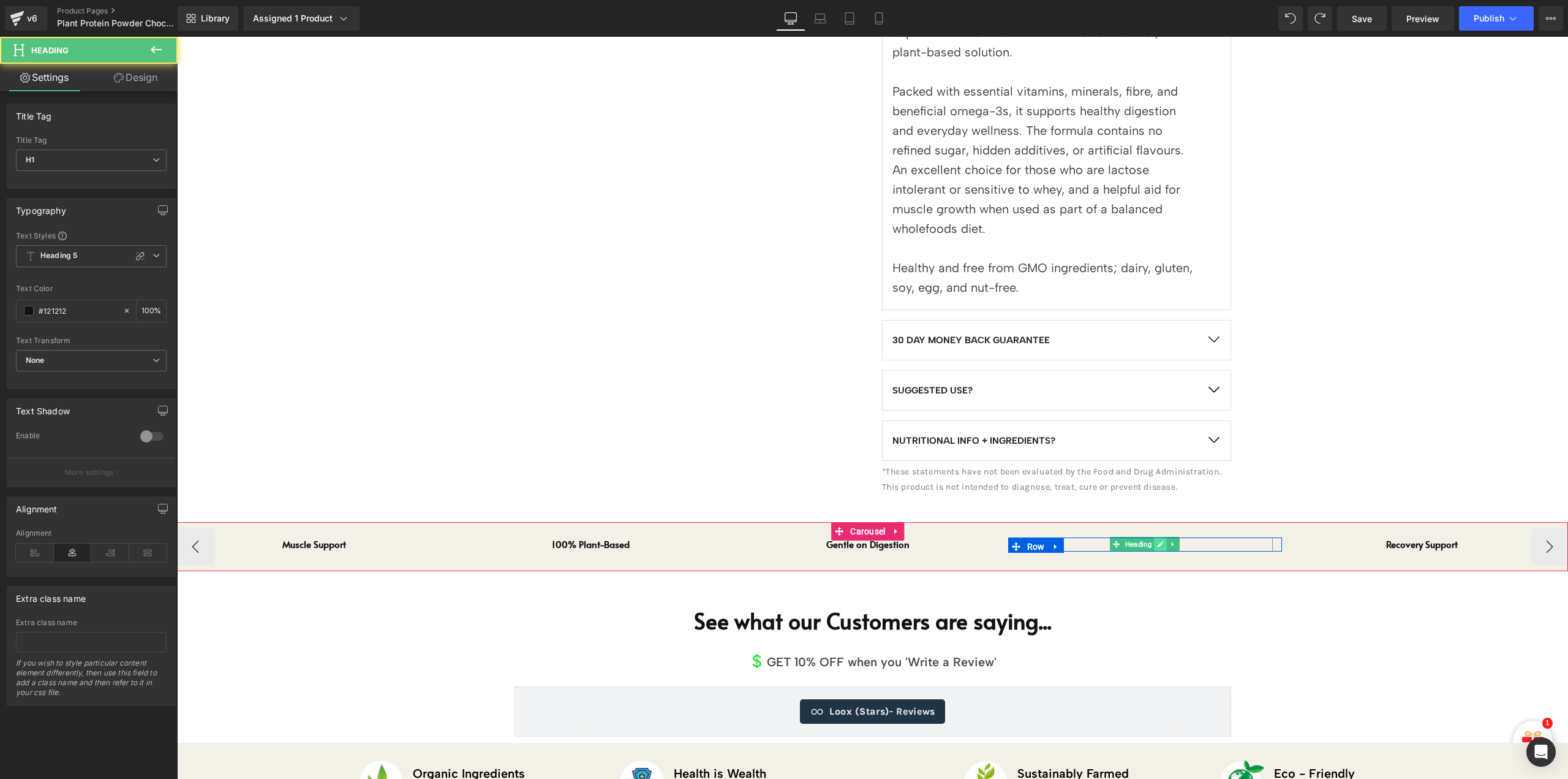
click at [1158, 545] on icon at bounding box center [1161, 545] width 7 height 7
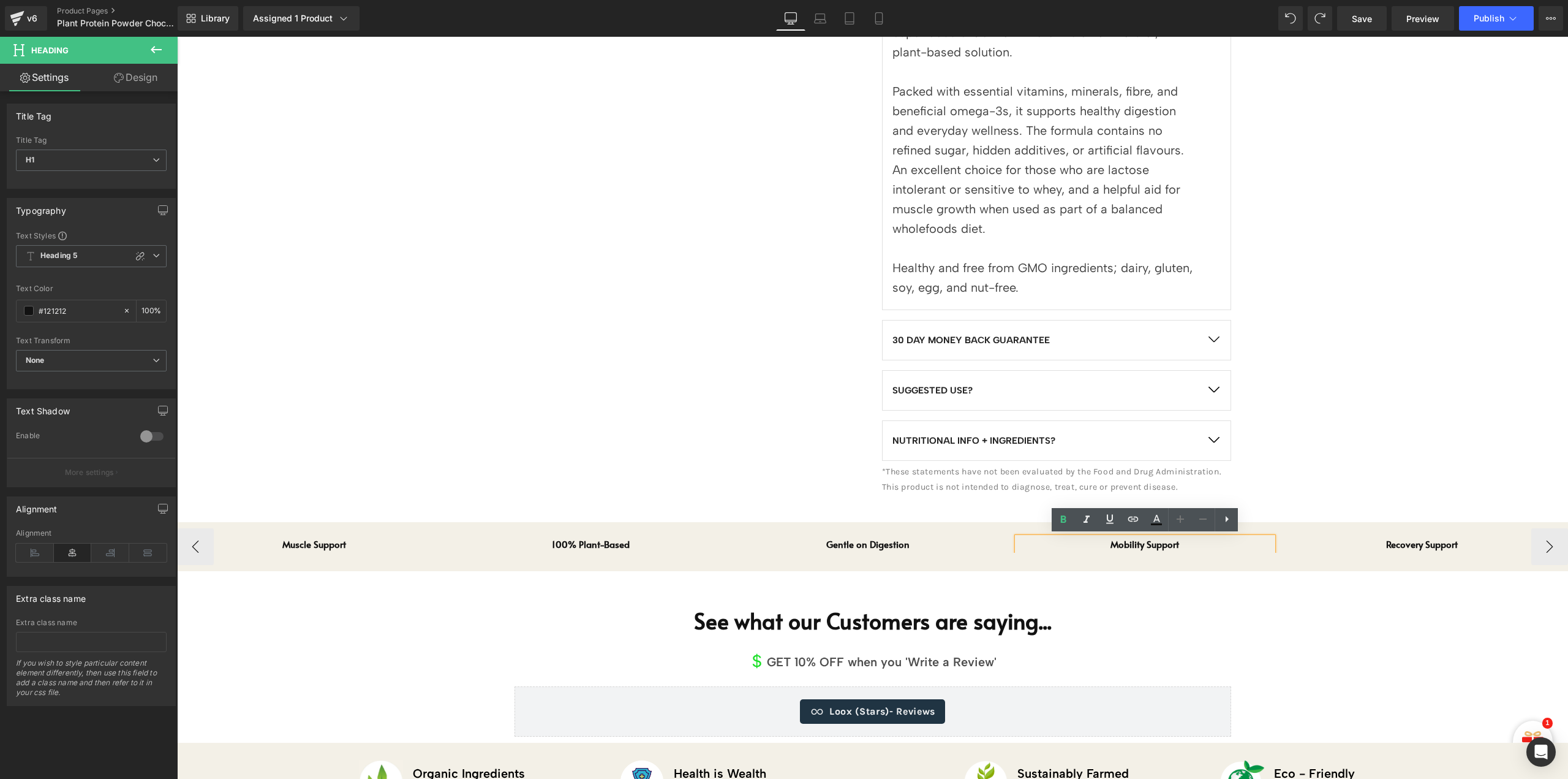
click at [1158, 545] on h1 "Mobility Support" at bounding box center [1145, 544] width 255 height 14
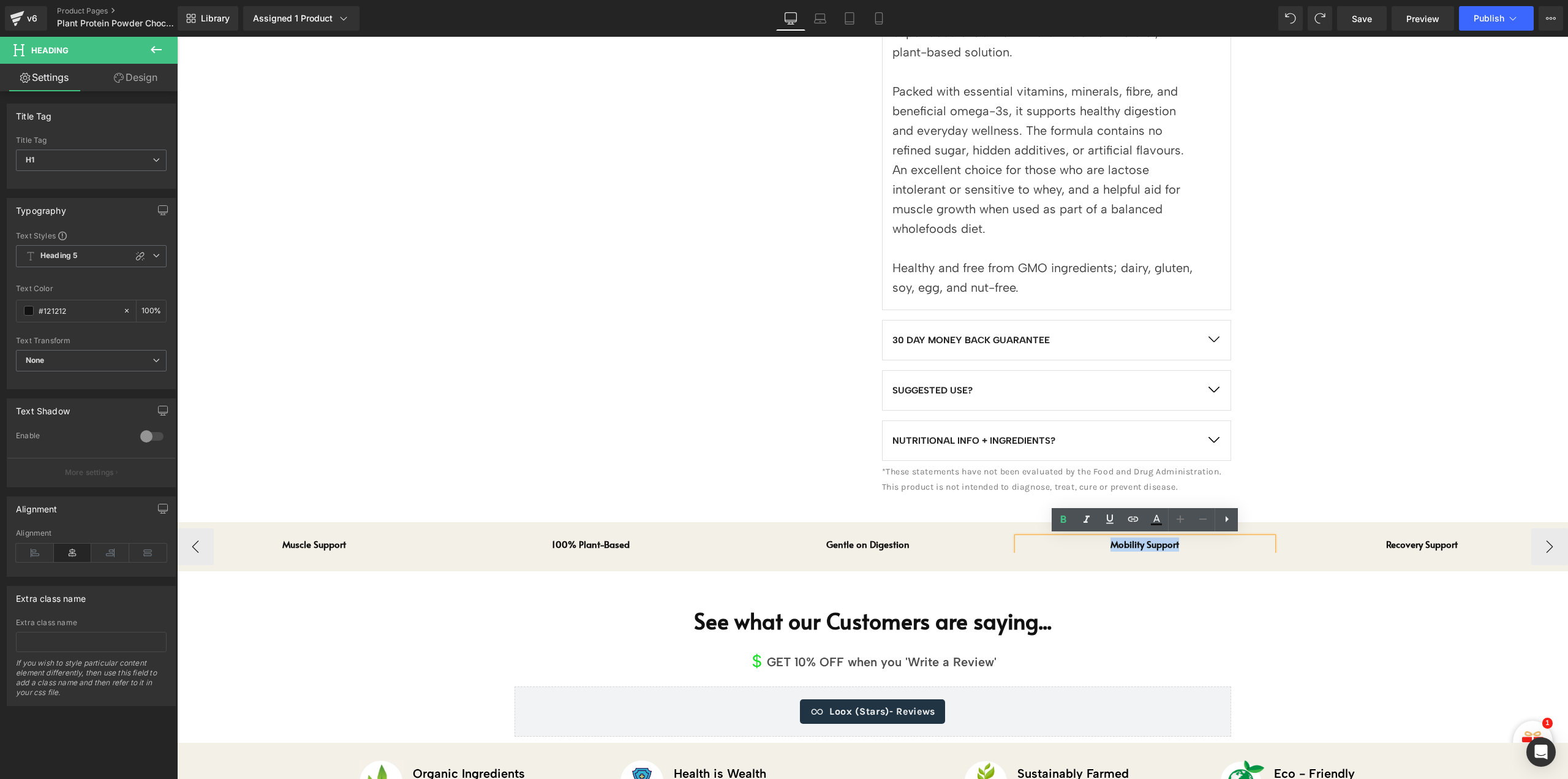
paste div
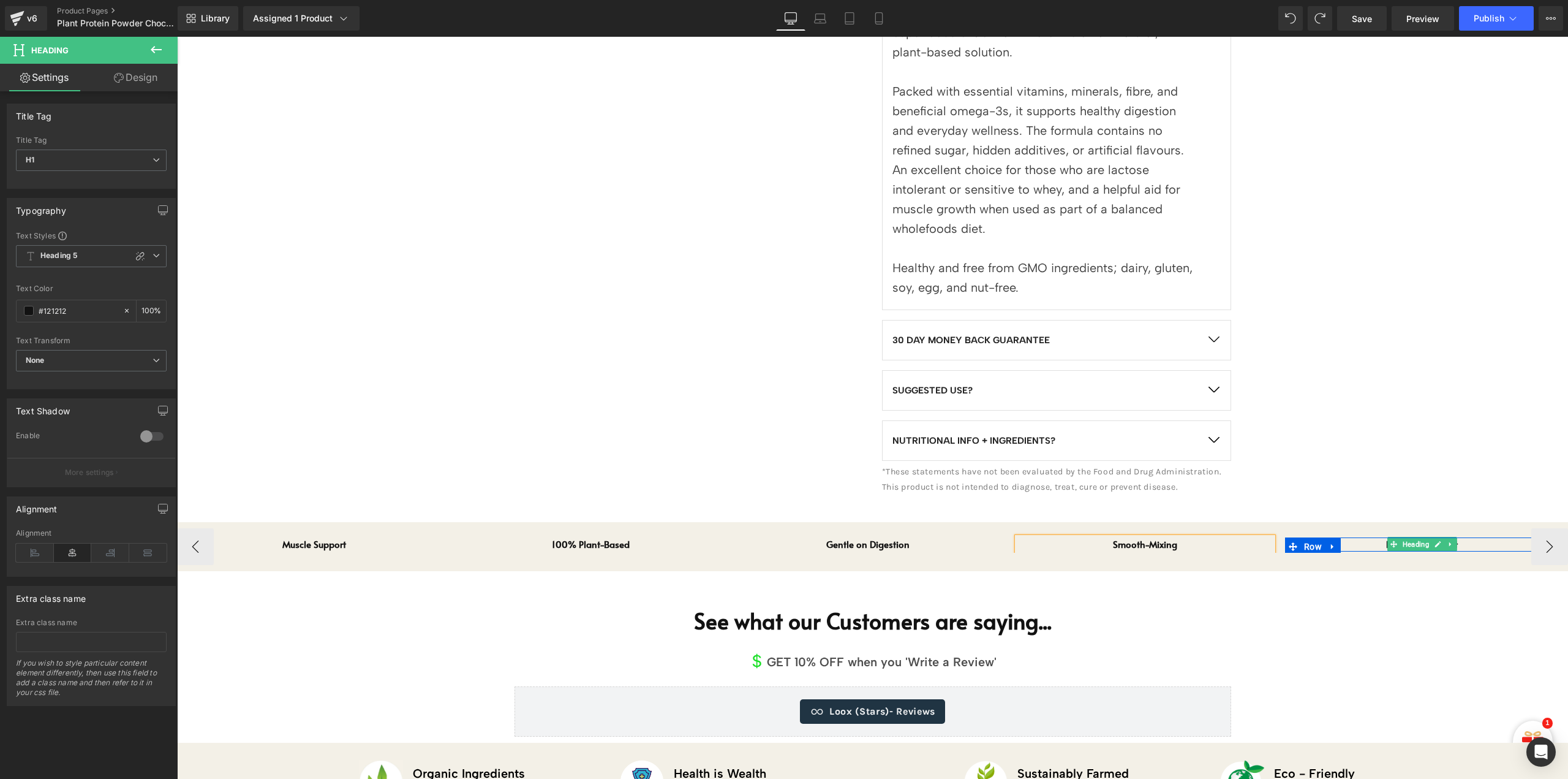
click at [1450, 546] on icon at bounding box center [1450, 544] width 7 height 7
click at [1418, 546] on icon at bounding box center [1419, 544] width 7 height 7
click at [1433, 542] on h1 "Recovery Support" at bounding box center [1422, 544] width 255 height 14
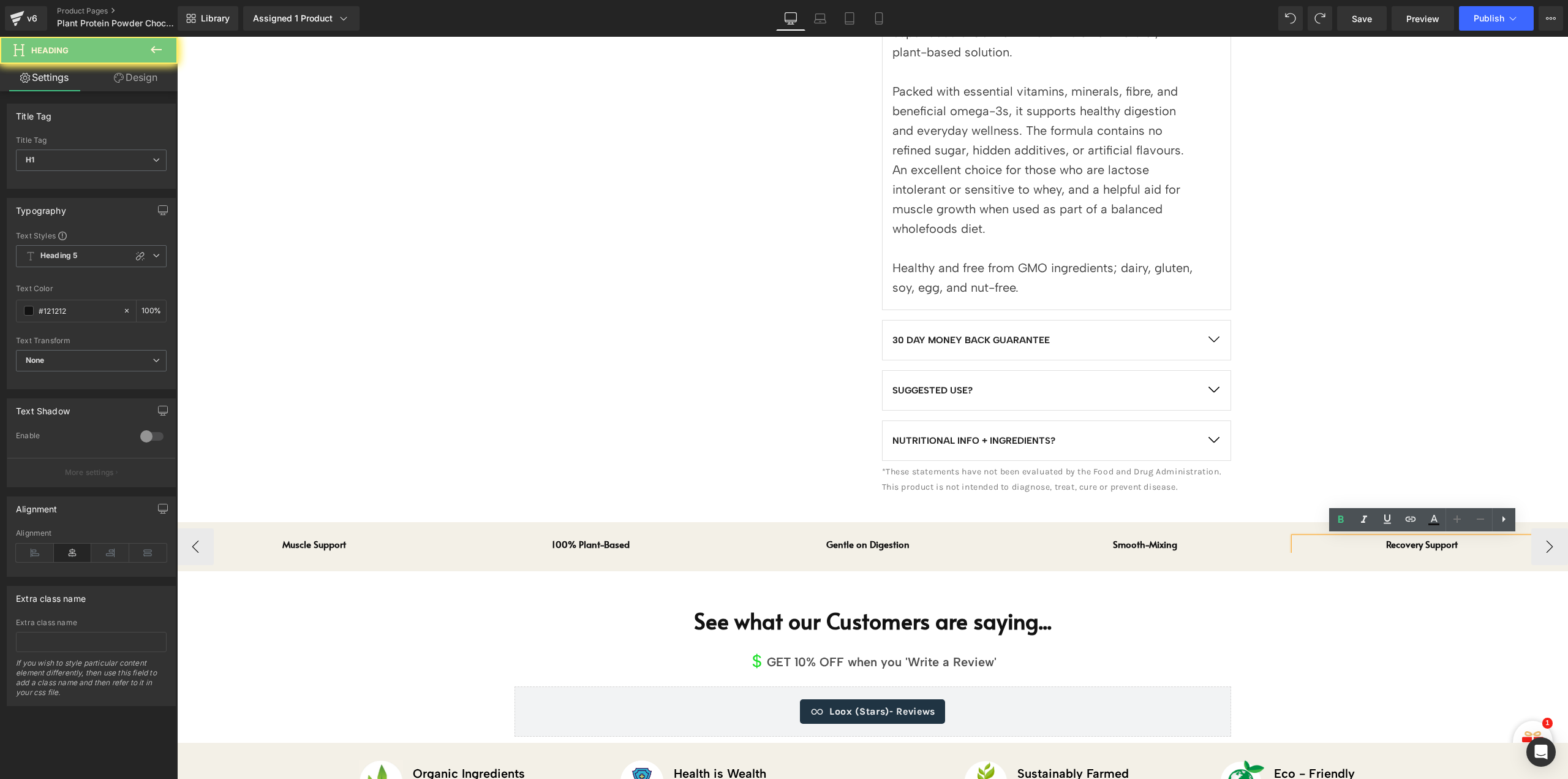
click at [1433, 542] on h1 "Recovery Support" at bounding box center [1422, 544] width 255 height 14
paste div
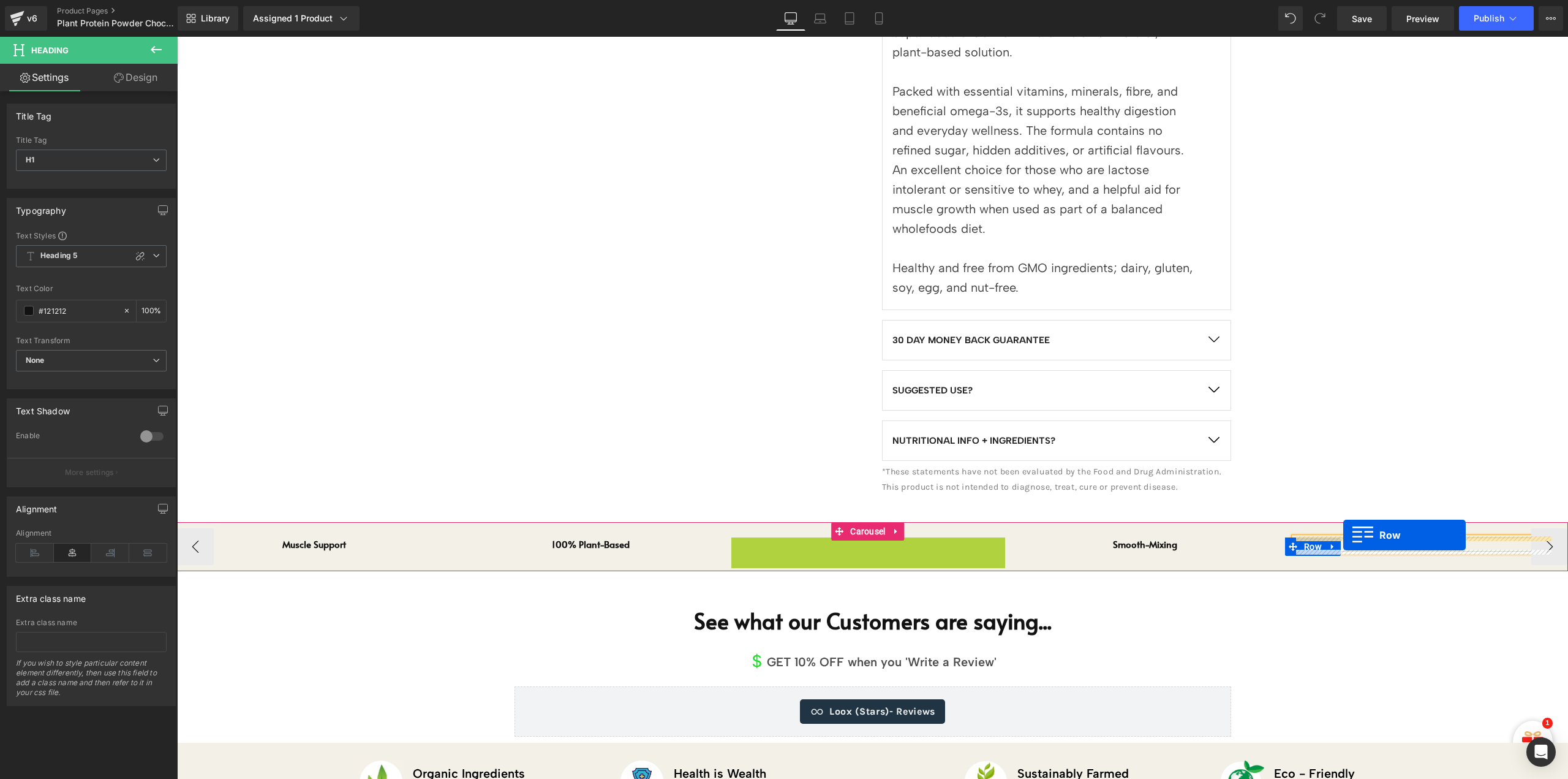
drag, startPoint x: 738, startPoint y: 545, endPoint x: 1344, endPoint y: 535, distance: 606.1
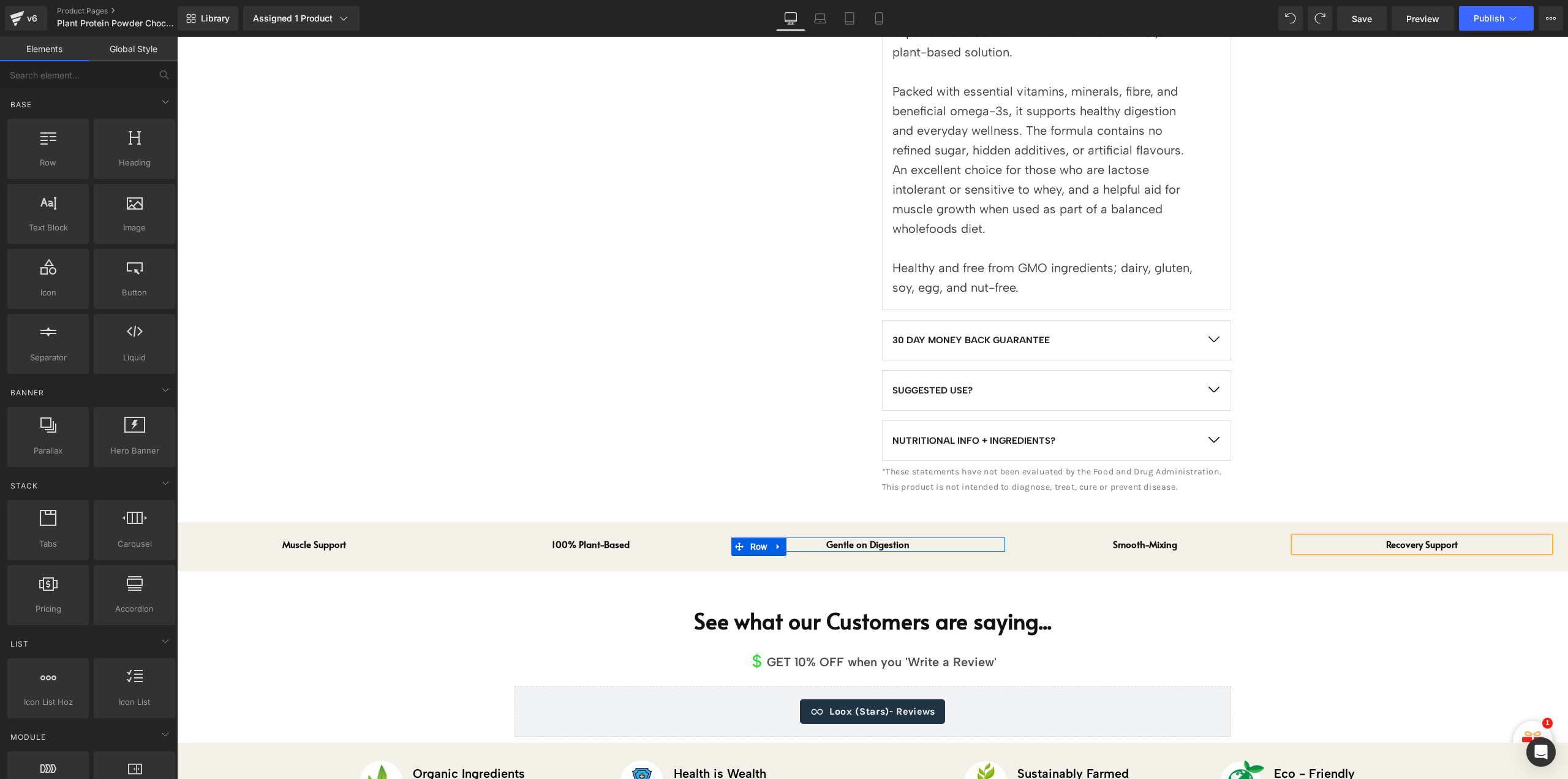
click at [1393, 643] on div "Sale Off (P) Image" at bounding box center [873, 155] width 1391 height 1645
click at [1539, 546] on button "›" at bounding box center [1549, 546] width 37 height 37
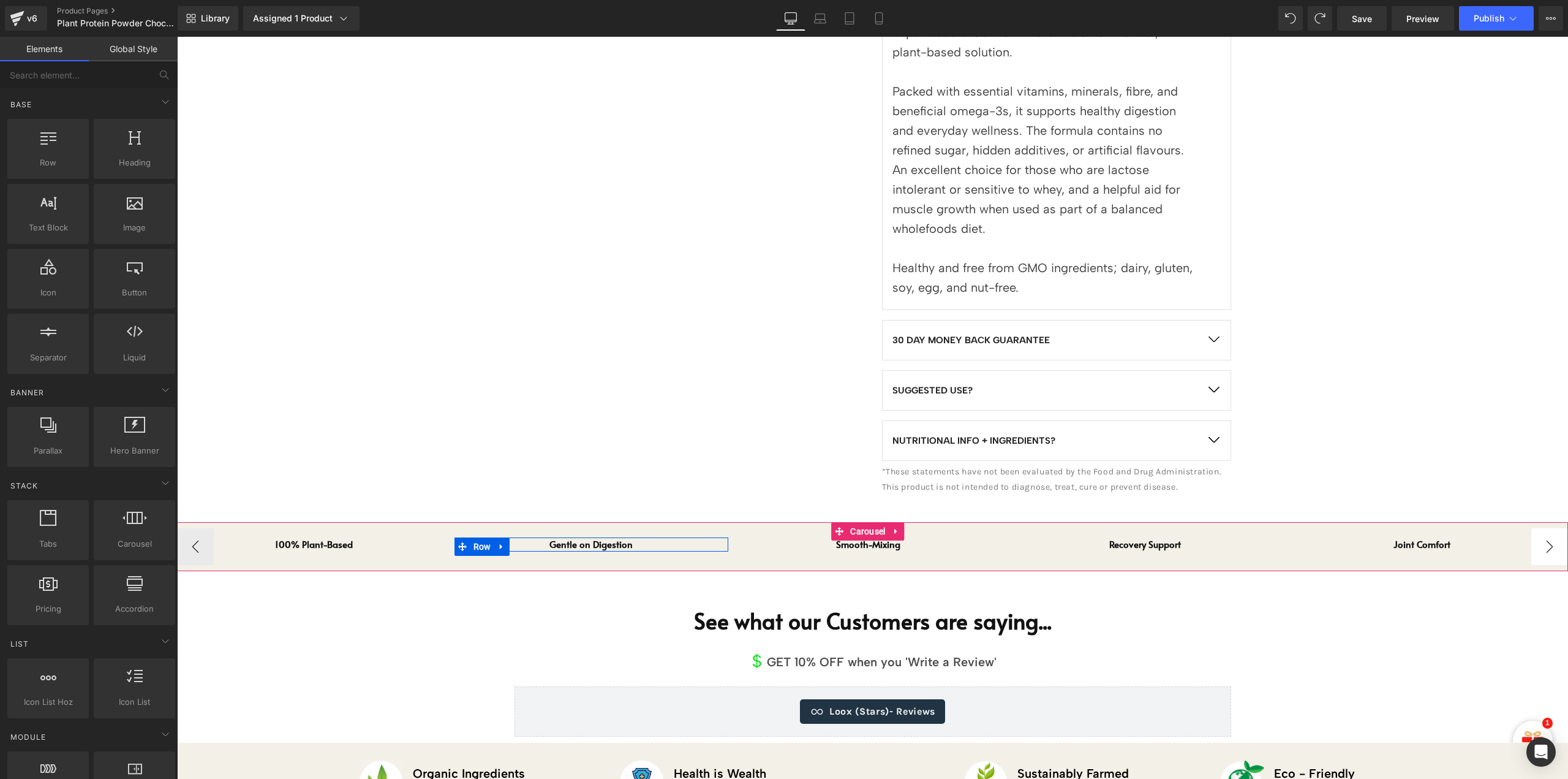
click at [1539, 546] on button "›" at bounding box center [1549, 546] width 37 height 37
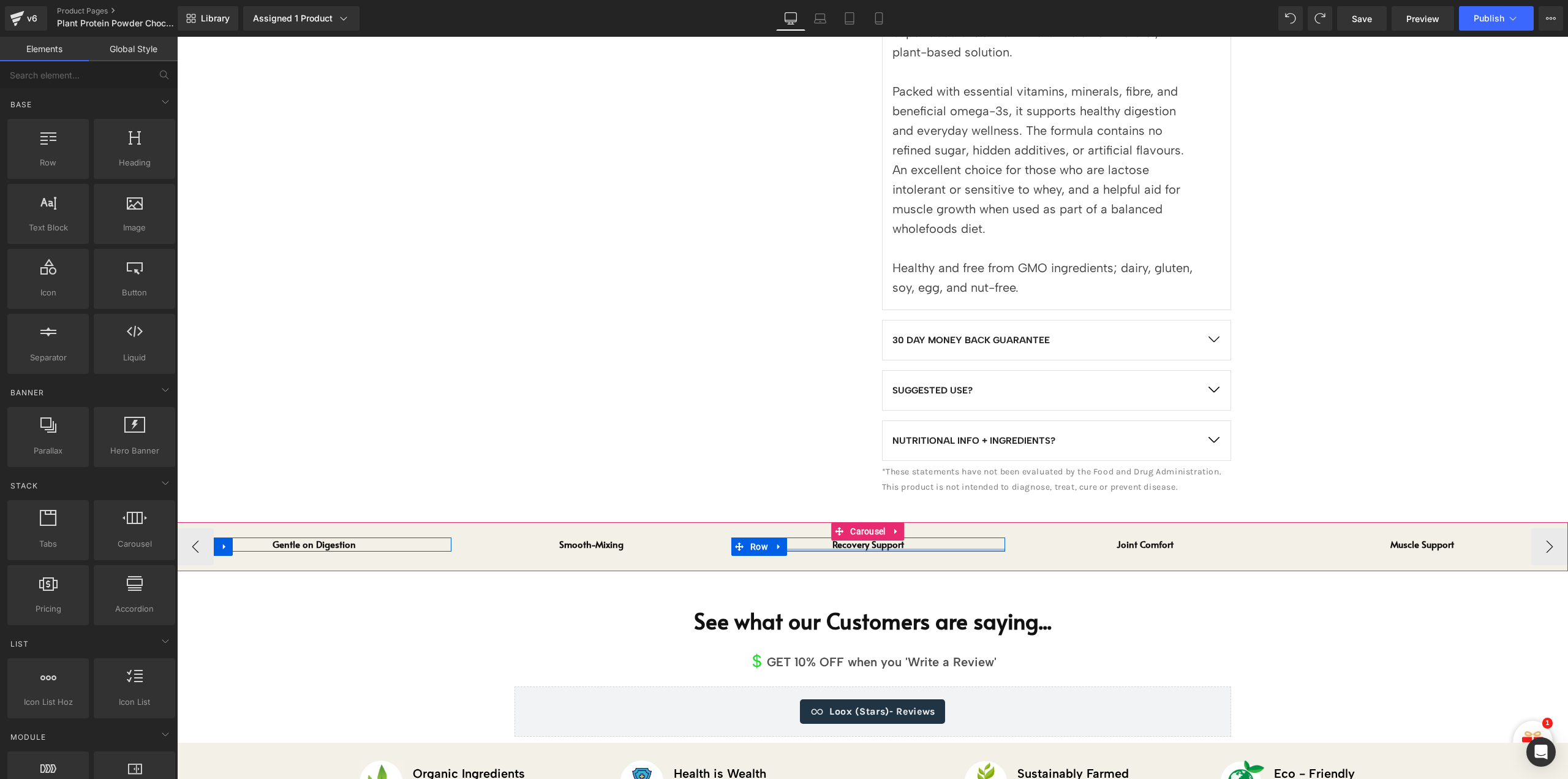
click at [939, 546] on h1 "Recovery Support" at bounding box center [868, 544] width 255 height 14
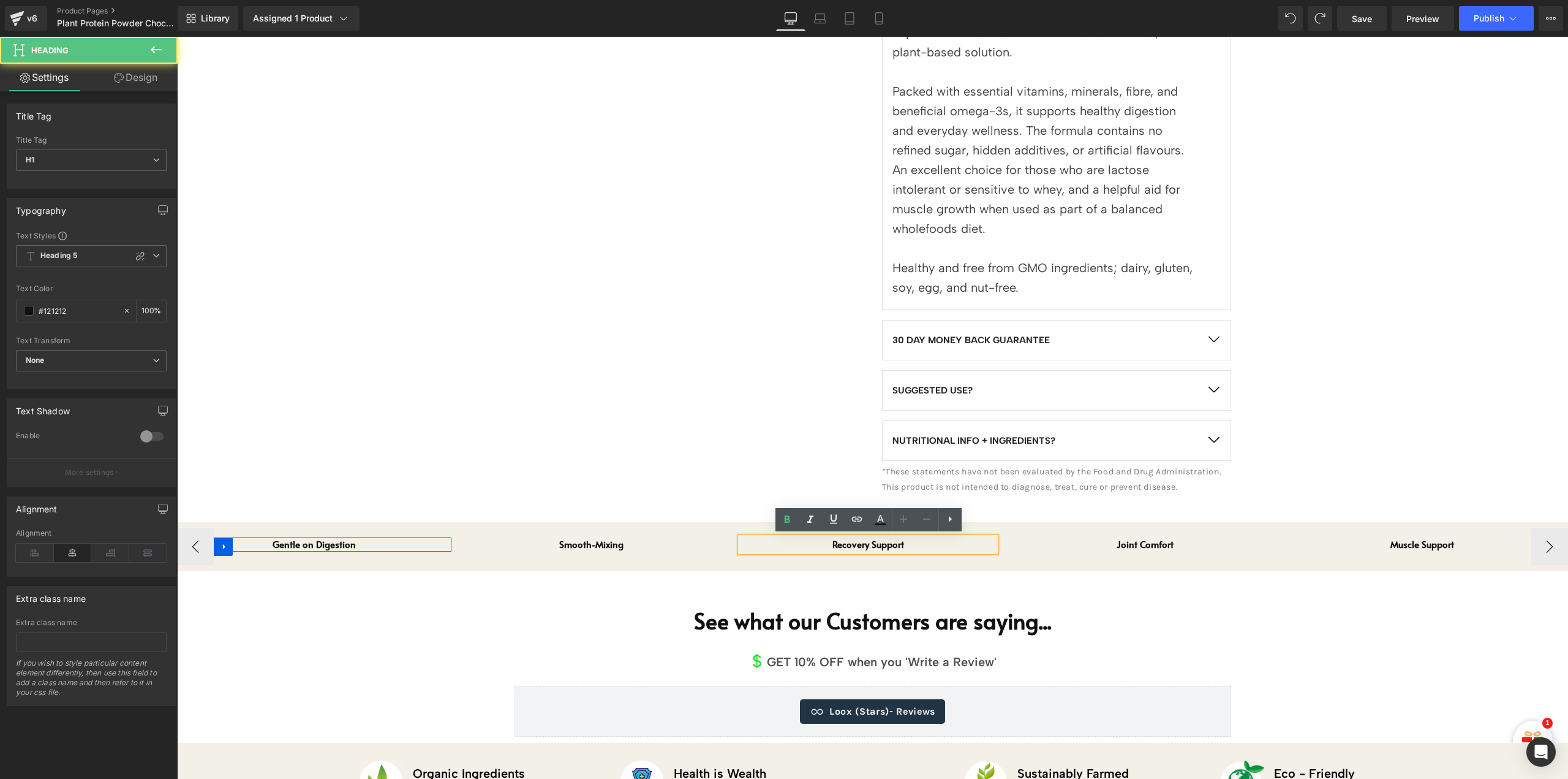
click at [948, 541] on h1 "Recovery Support" at bounding box center [868, 544] width 255 height 14
click at [878, 544] on h1 "Recovery Support" at bounding box center [868, 544] width 255 height 14
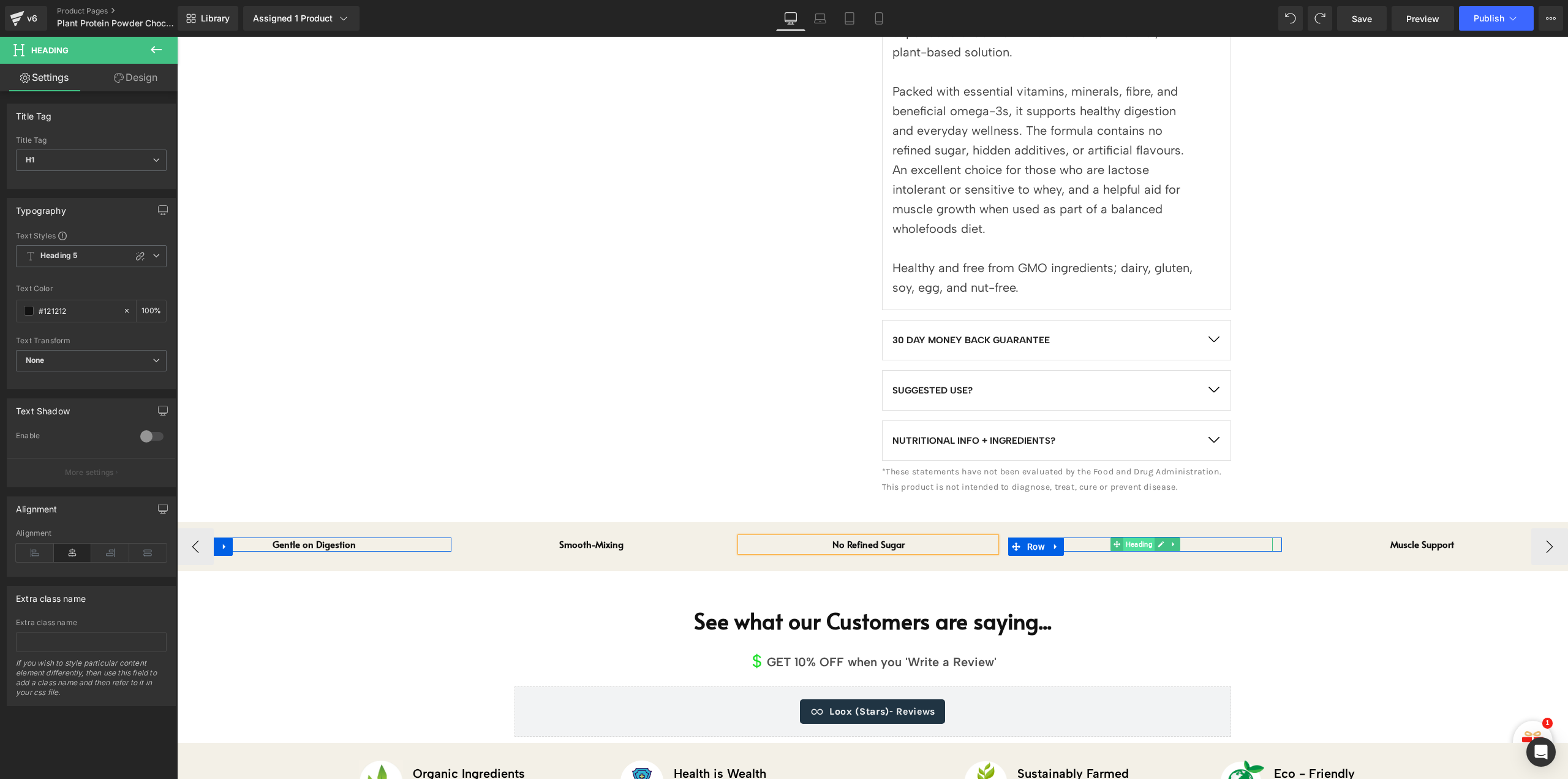
click at [1144, 544] on span "Heading" at bounding box center [1139, 544] width 31 height 15
click at [1160, 544] on icon at bounding box center [1162, 545] width 7 height 7
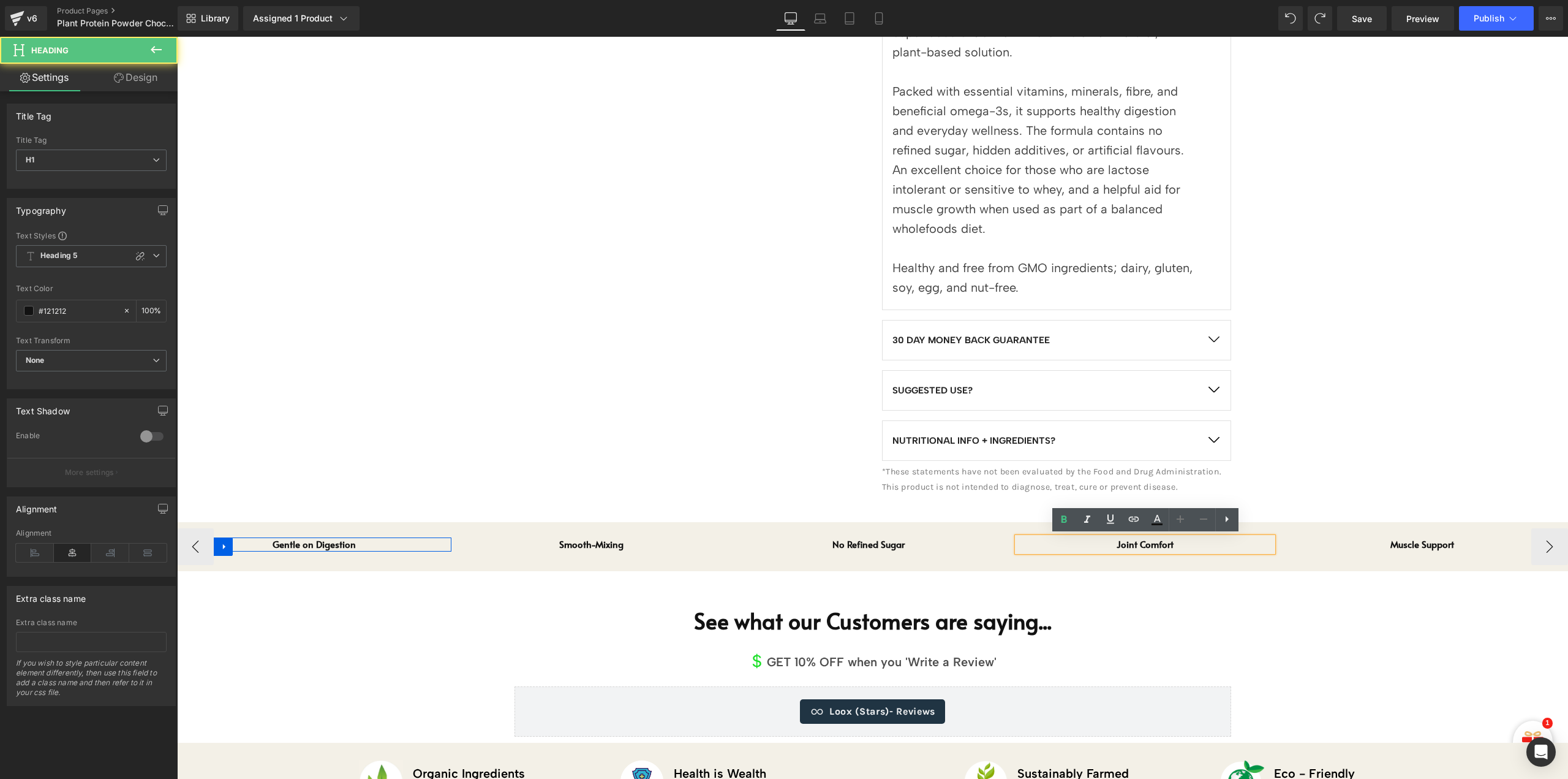
click at [1160, 544] on h1 "Joint Comfort" at bounding box center [1145, 544] width 255 height 14
paste div
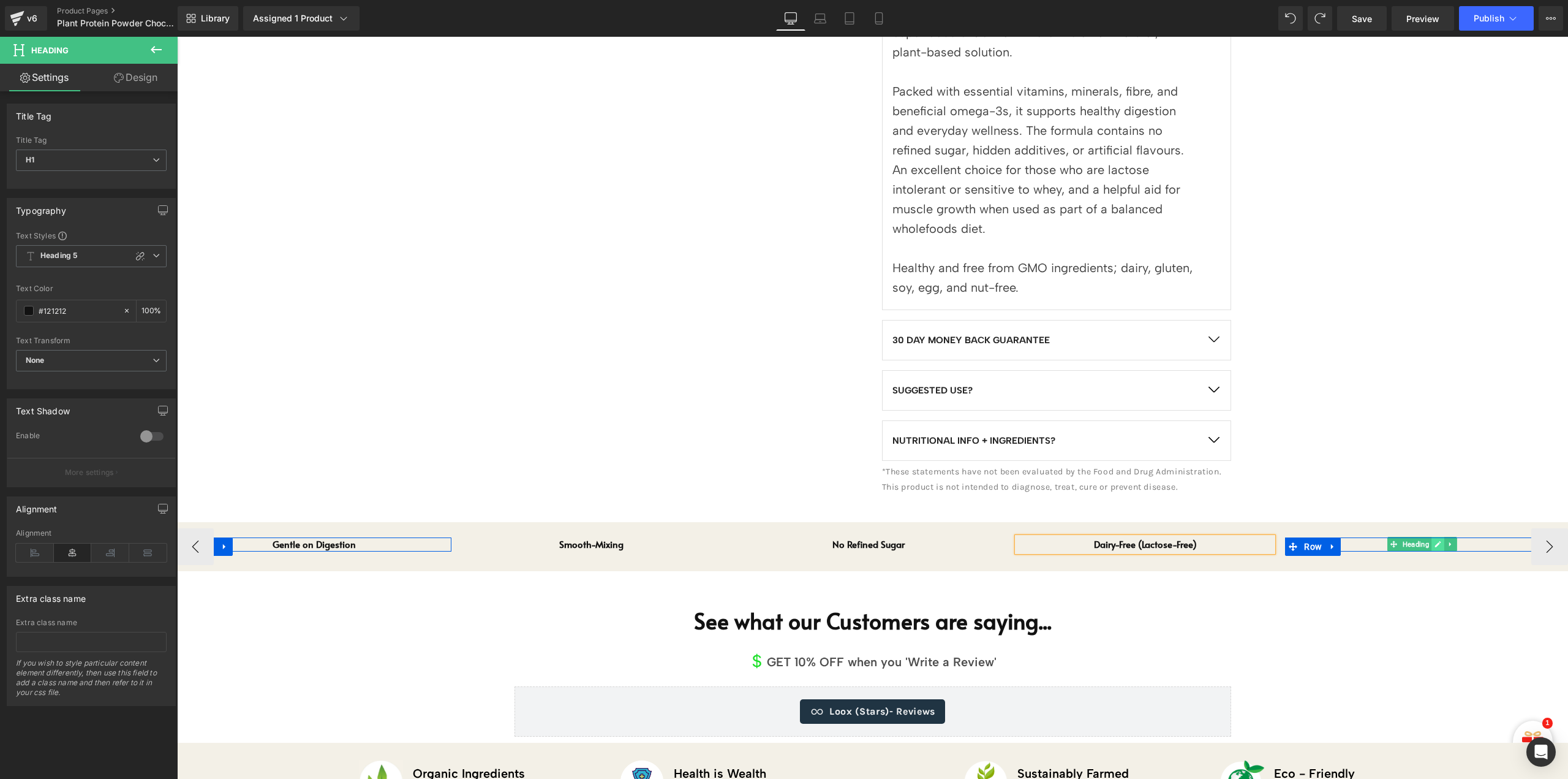
click at [1435, 546] on icon at bounding box center [1438, 544] width 7 height 7
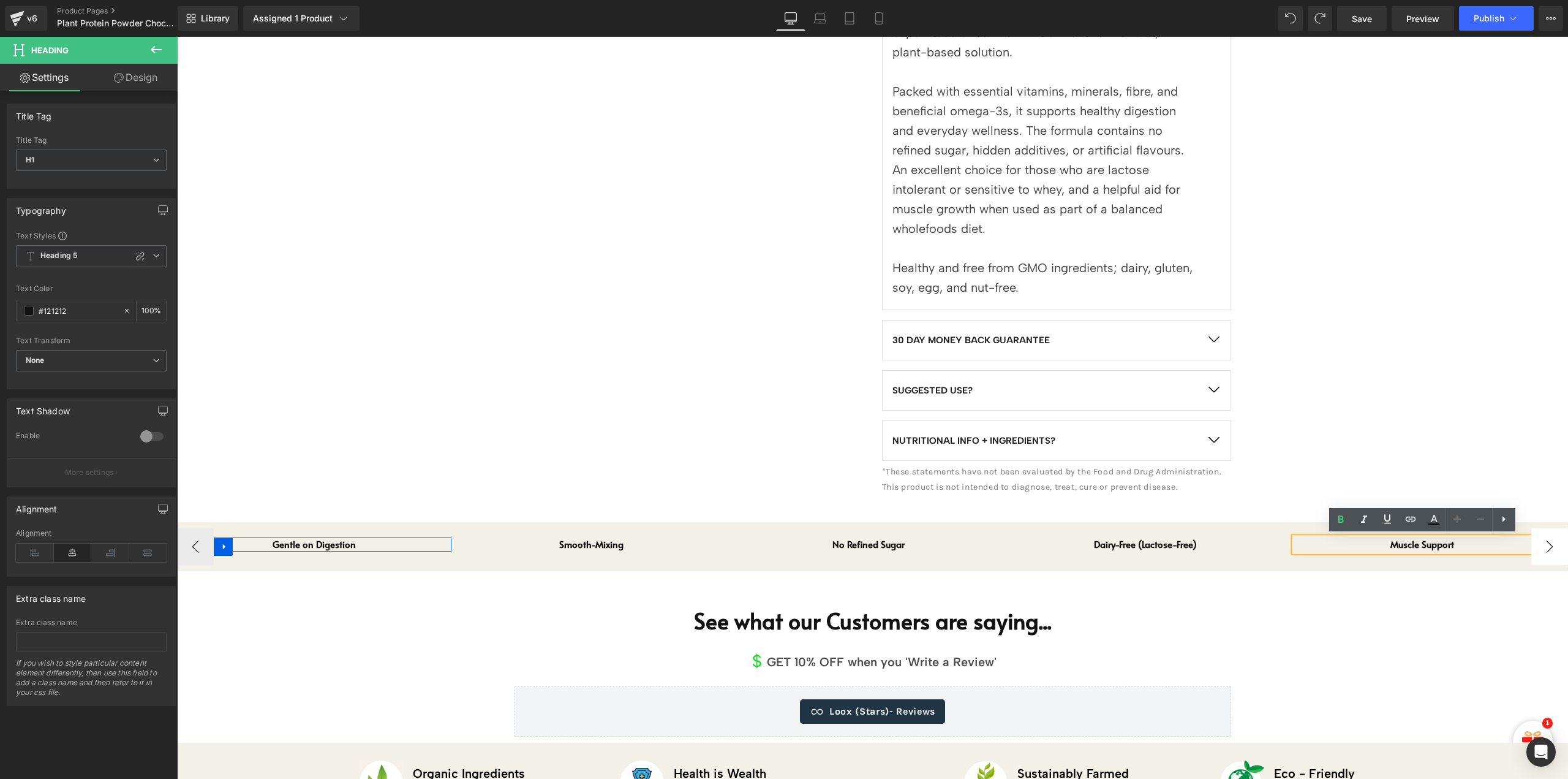
click at [1545, 549] on button "›" at bounding box center [1549, 546] width 37 height 37
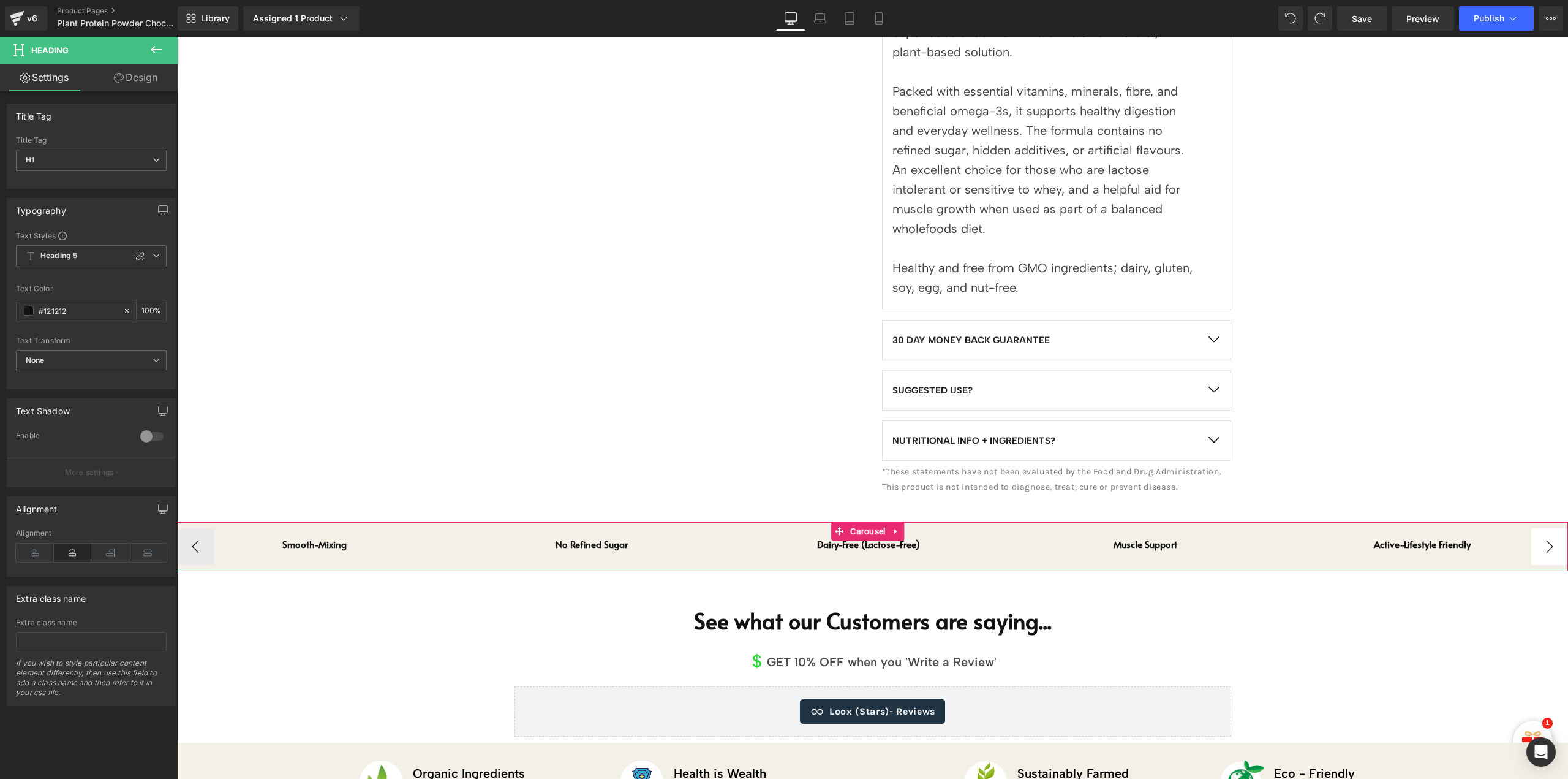
click at [1545, 549] on button "›" at bounding box center [1549, 546] width 37 height 37
click at [1442, 545] on link at bounding box center [1438, 544] width 13 height 15
click at [1418, 542] on h1 "Active-Lifestyle Friendly" at bounding box center [1422, 544] width 255 height 14
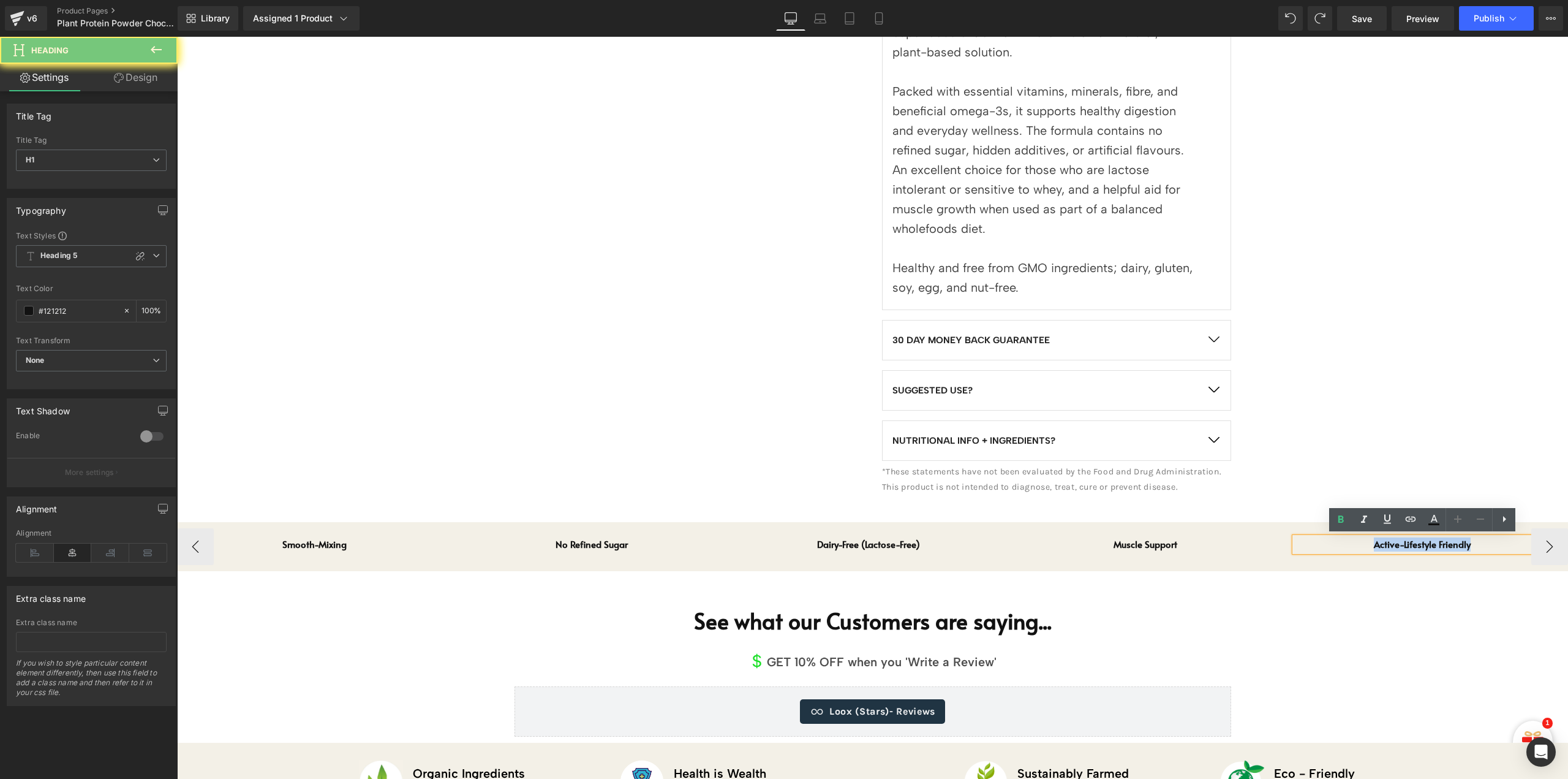
click at [1418, 542] on h1 "Active-Lifestyle Friendly" at bounding box center [1422, 544] width 255 height 14
paste div
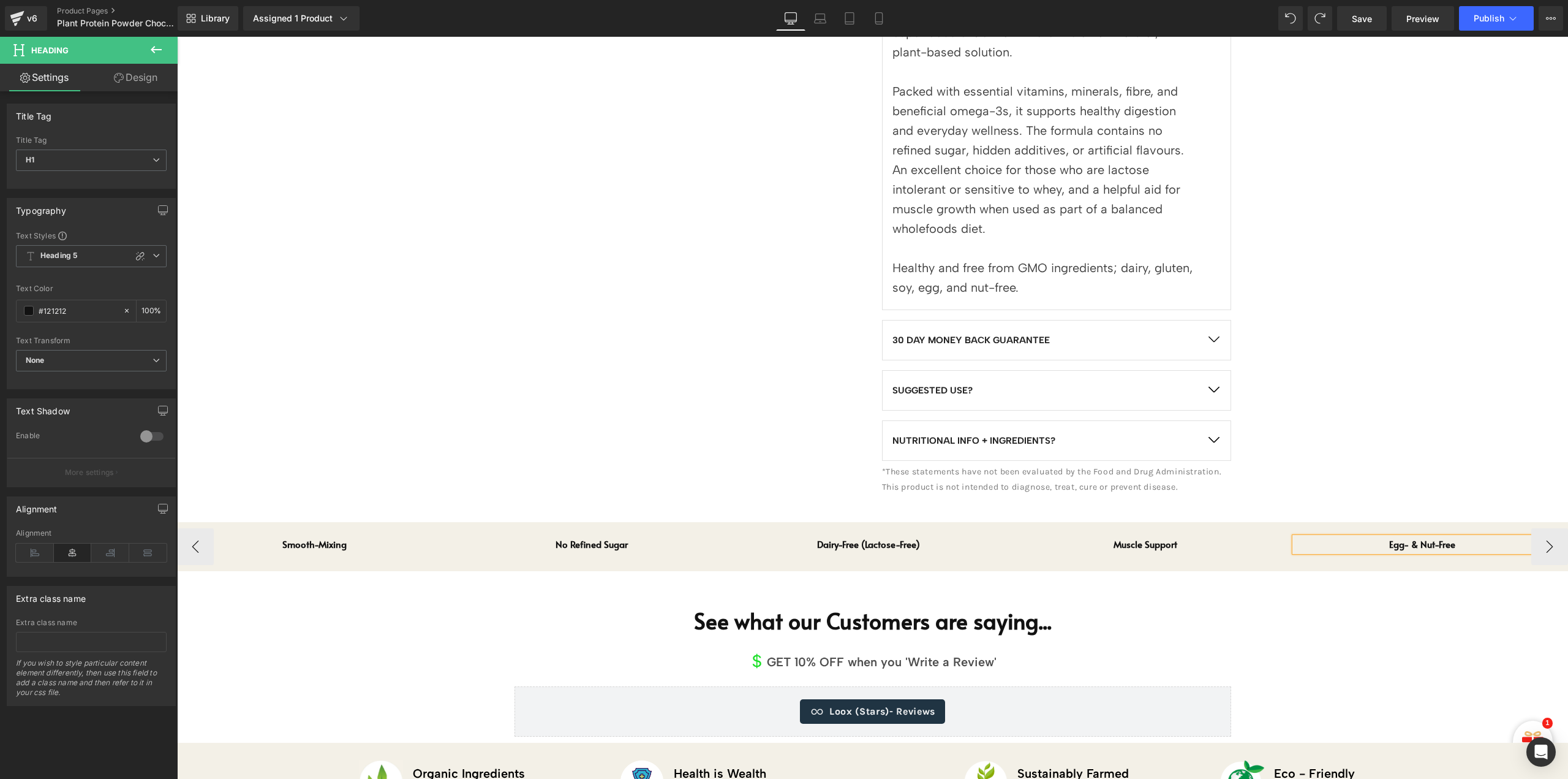
click at [1412, 546] on h1 "Egg- & Nut-Free" at bounding box center [1422, 544] width 255 height 14
click at [1393, 543] on h1 "Egg & Nut Free" at bounding box center [1422, 544] width 255 height 14
click at [1162, 542] on icon at bounding box center [1162, 545] width 7 height 7
click at [1162, 542] on h1 "Muscle Support" at bounding box center [1145, 544] width 255 height 14
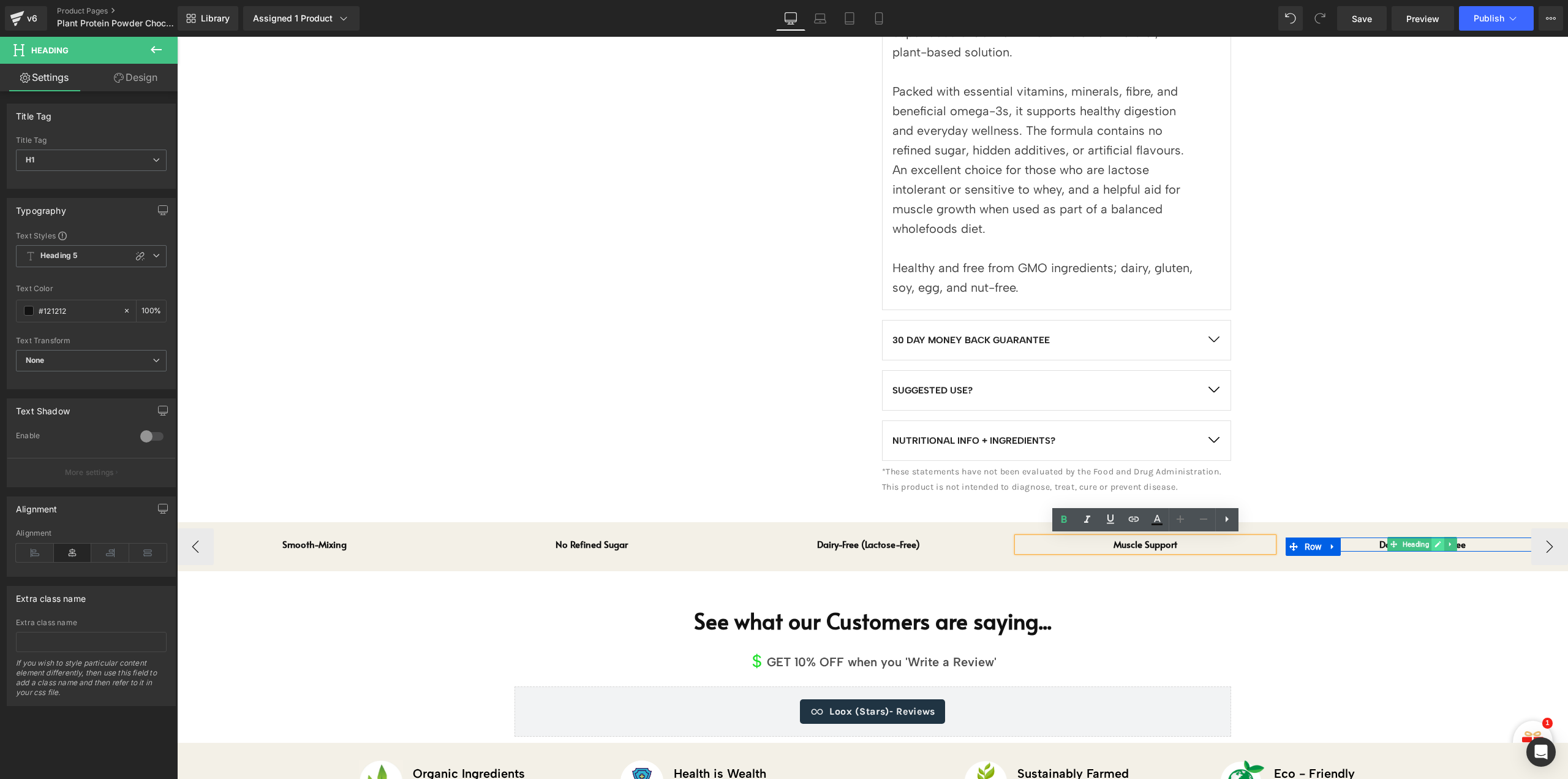
click at [1438, 541] on icon at bounding box center [1438, 545] width 7 height 7
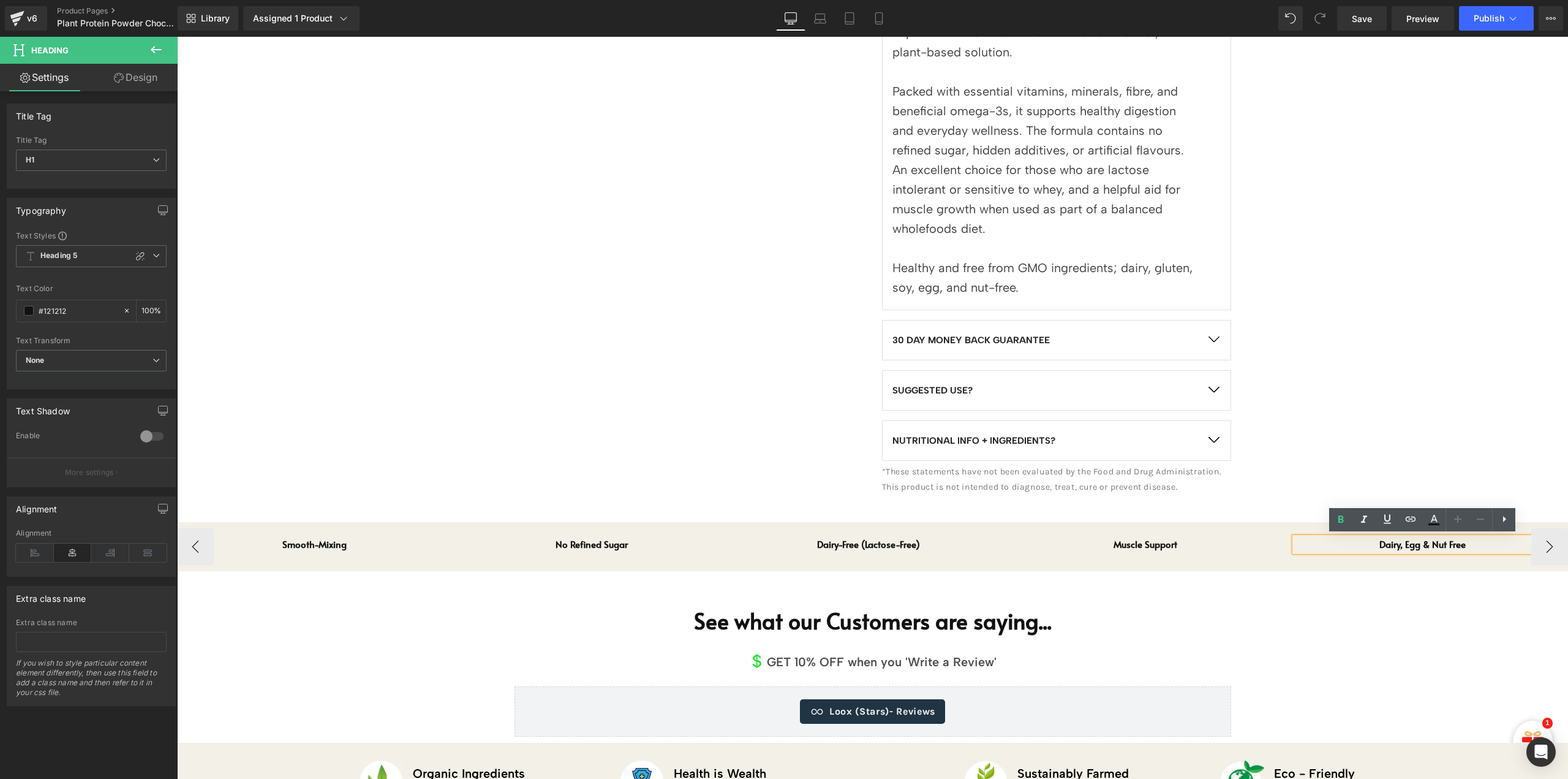
click at [1378, 542] on h1 "Dairy, Egg & Nut Free" at bounding box center [1422, 544] width 255 height 14
click at [1387, 545] on h1 "Dairy, Egg & Nut Free" at bounding box center [1422, 544] width 255 height 14
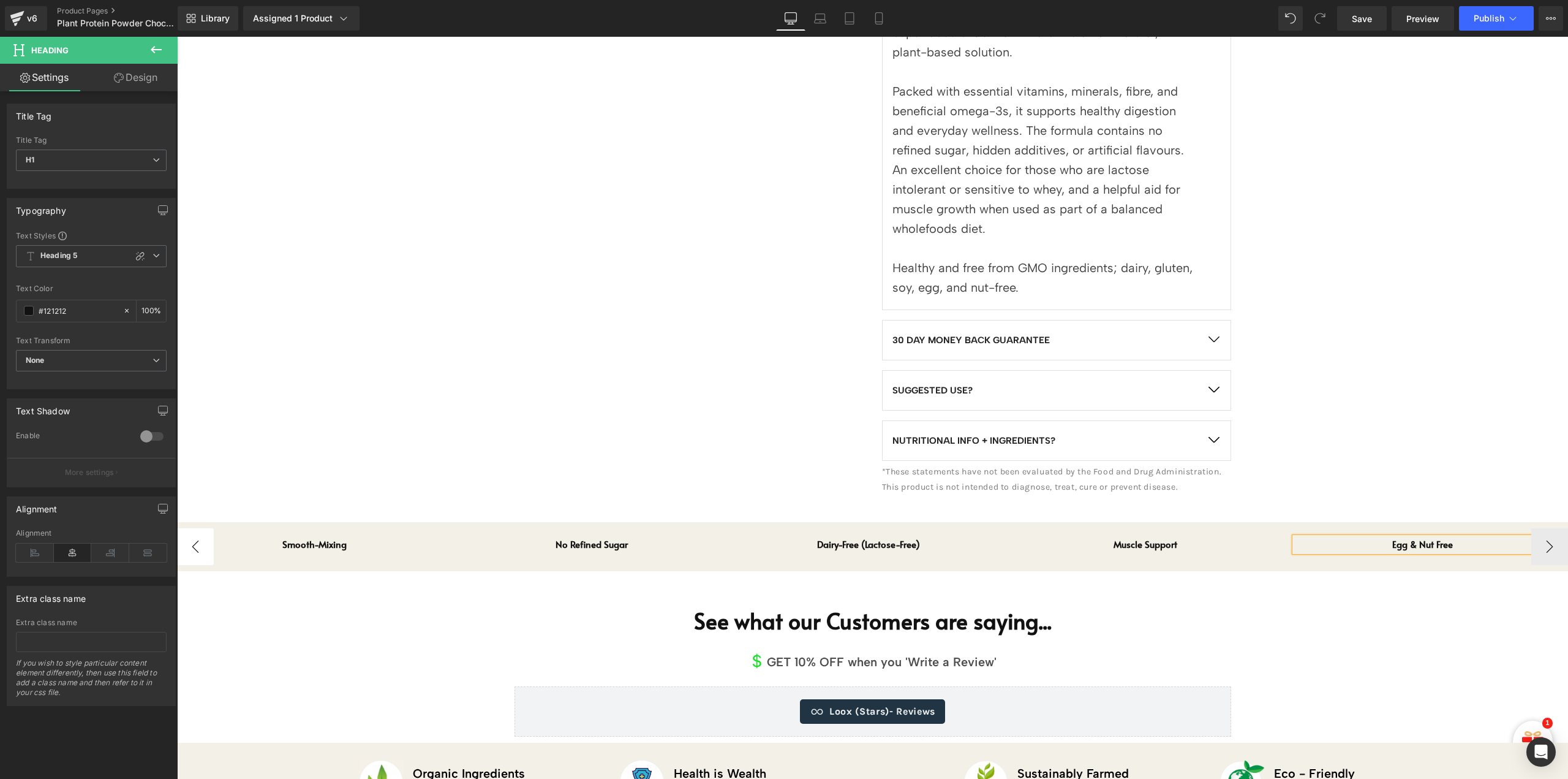
click at [202, 545] on button "‹" at bounding box center [195, 546] width 37 height 37
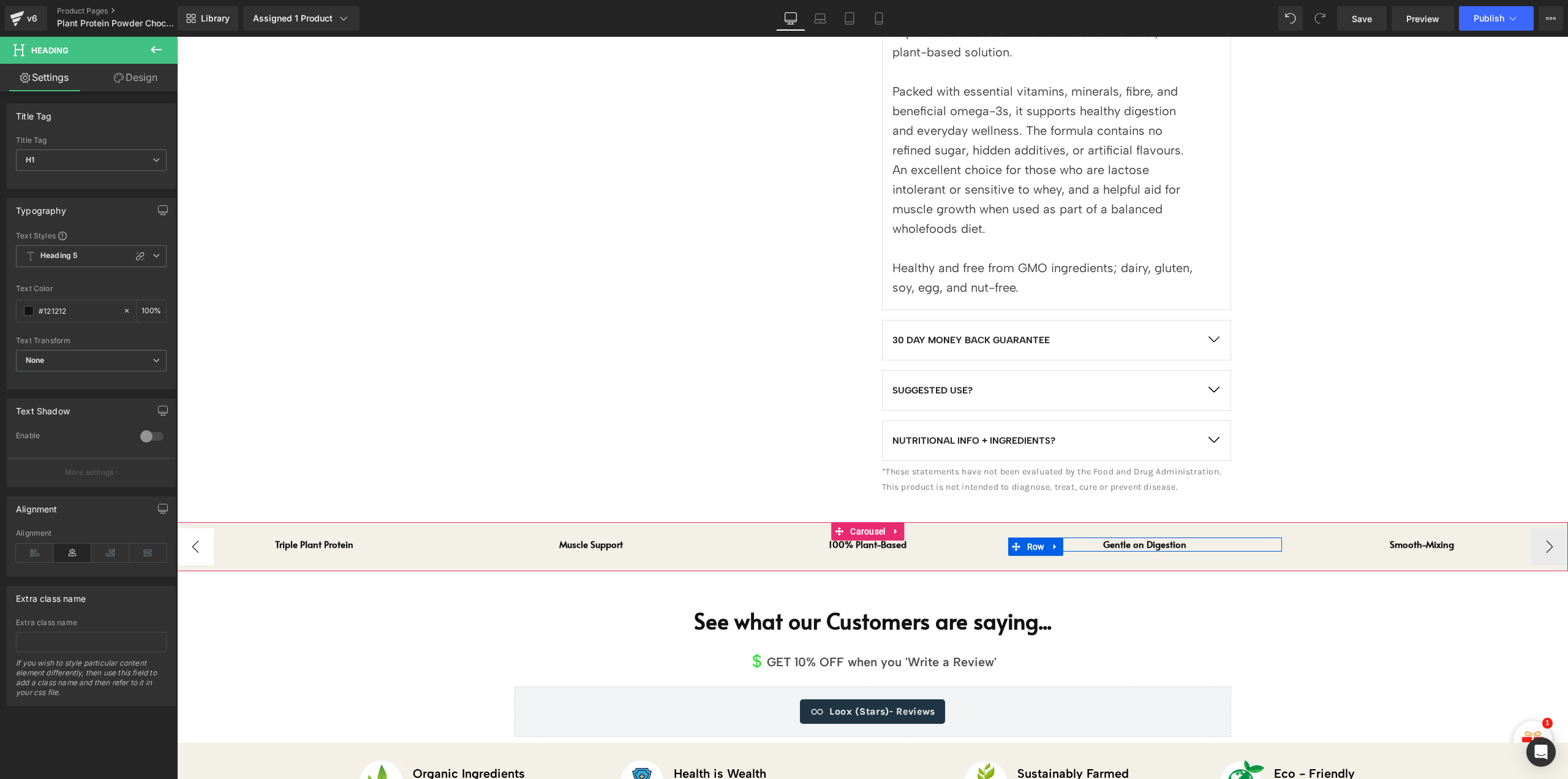
click at [202, 545] on button "‹" at bounding box center [195, 546] width 37 height 37
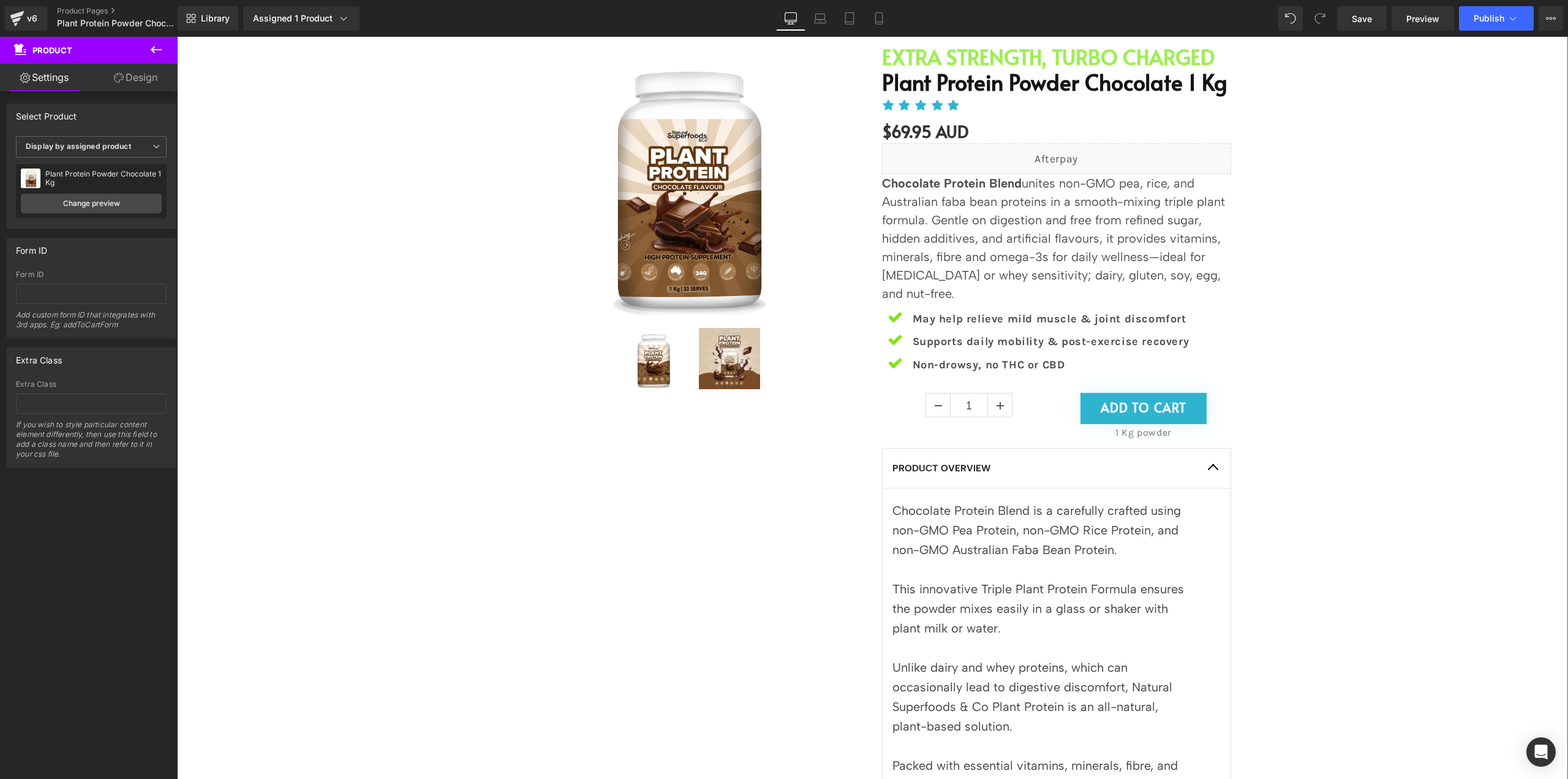
scroll to position [0, 0]
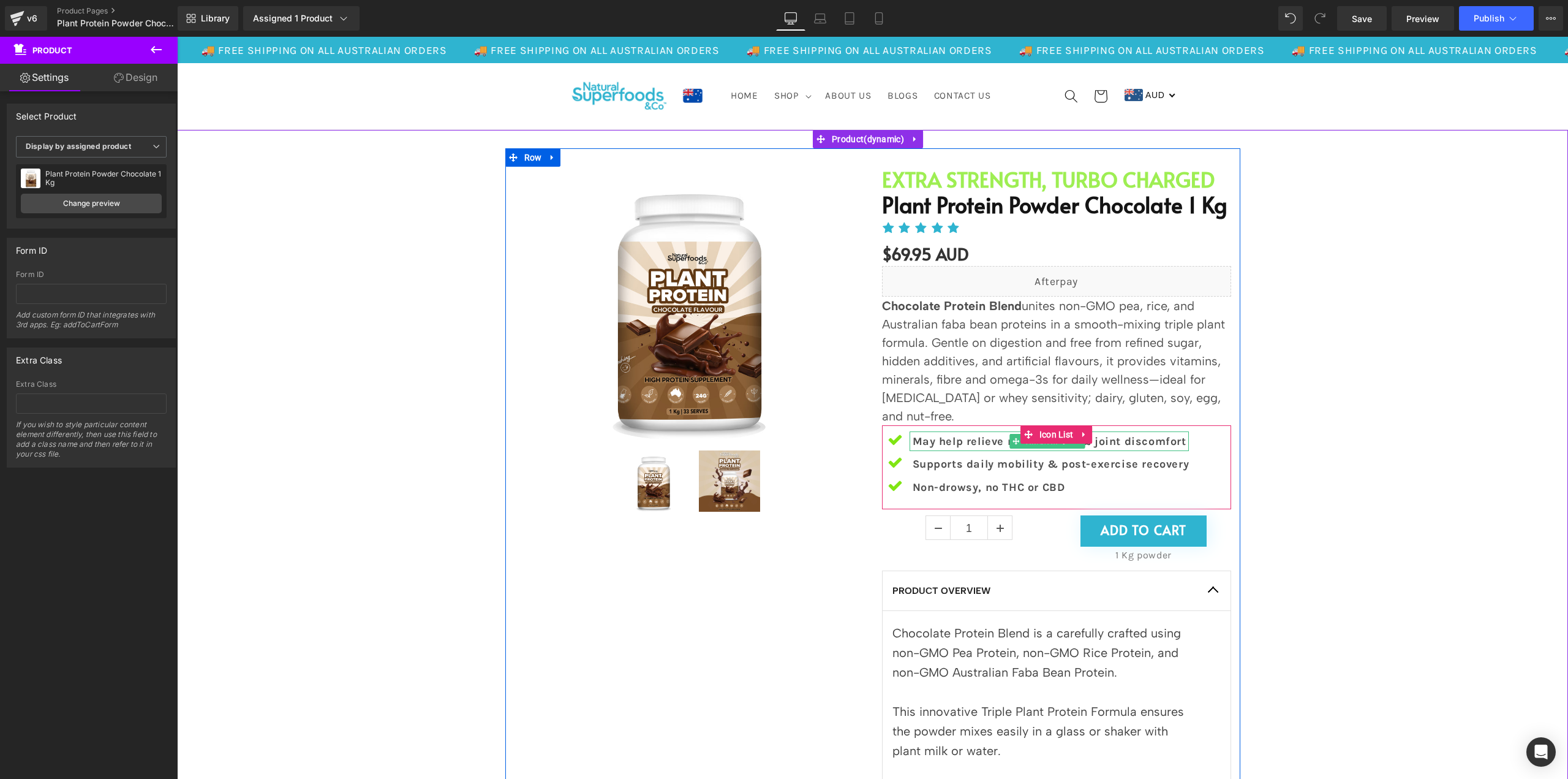
click at [976, 441] on p "May help relieve mild muscle & joint discomfort" at bounding box center [1051, 441] width 277 height 20
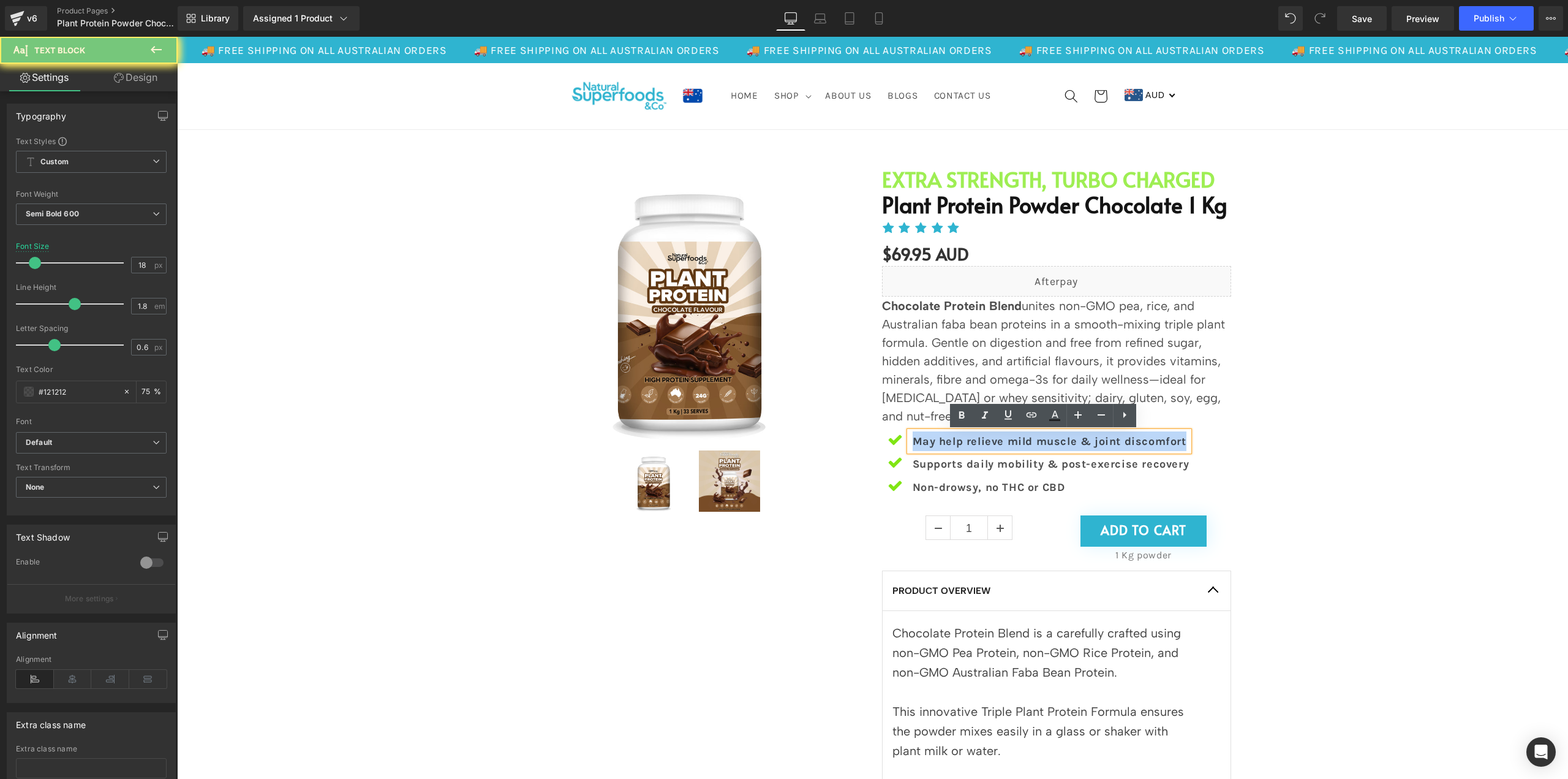
click at [976, 441] on p "May help relieve mild muscle & joint discomfort" at bounding box center [1051, 441] width 277 height 20
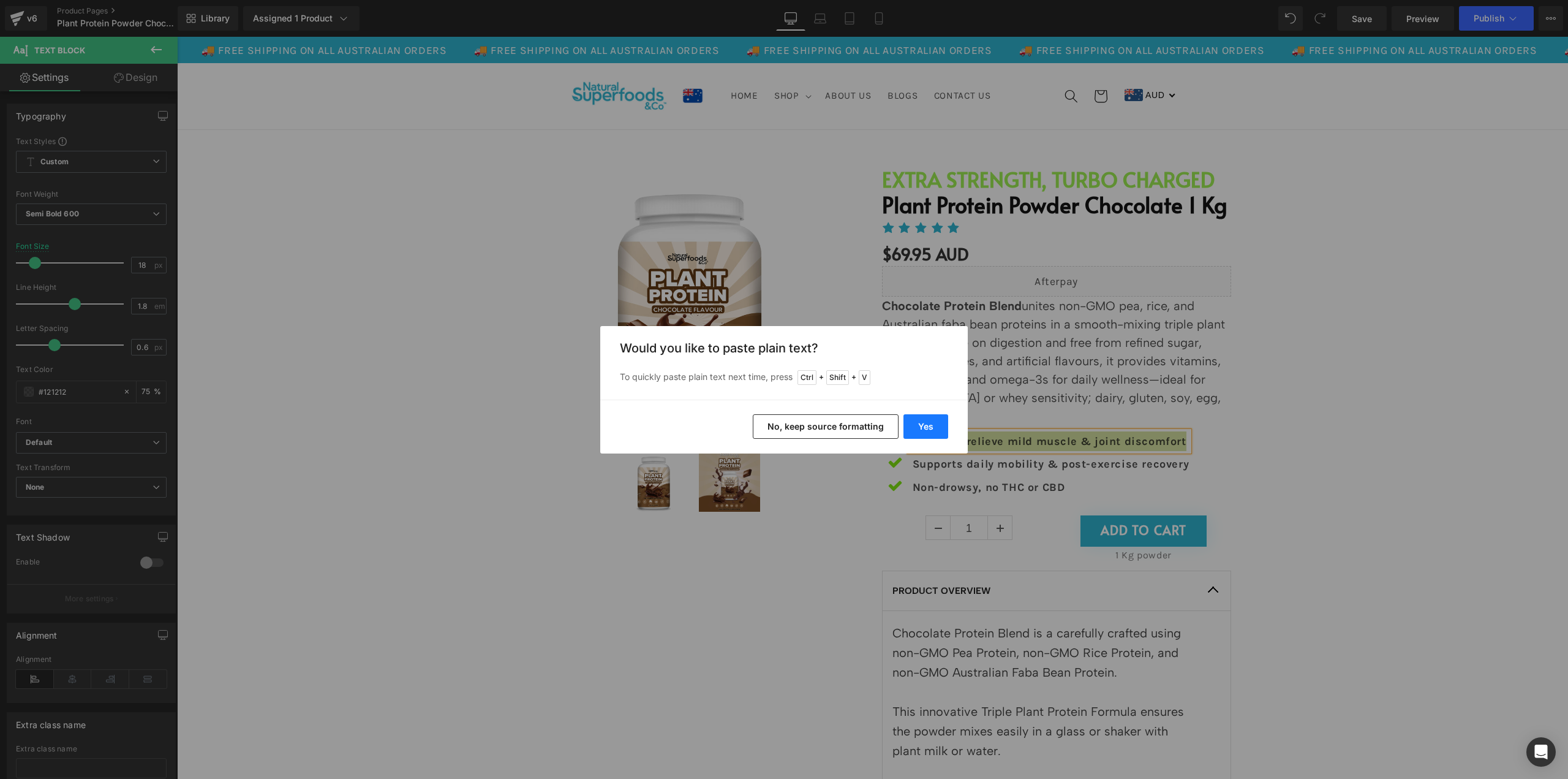
click at [930, 434] on button "Yes" at bounding box center [926, 426] width 45 height 24
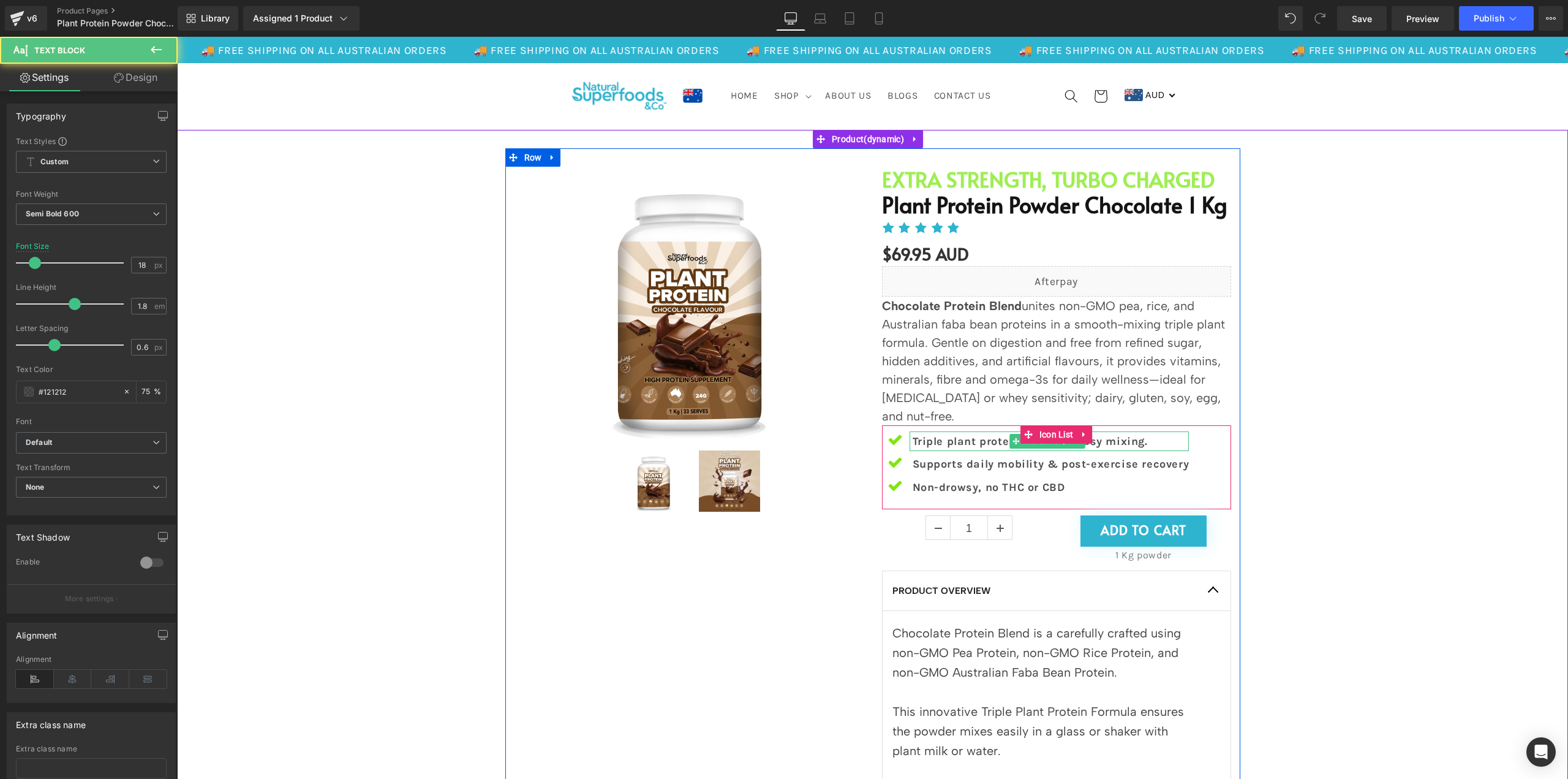
click at [1162, 445] on p "Triple plant protein; smooth, easy mixing." at bounding box center [1051, 441] width 277 height 20
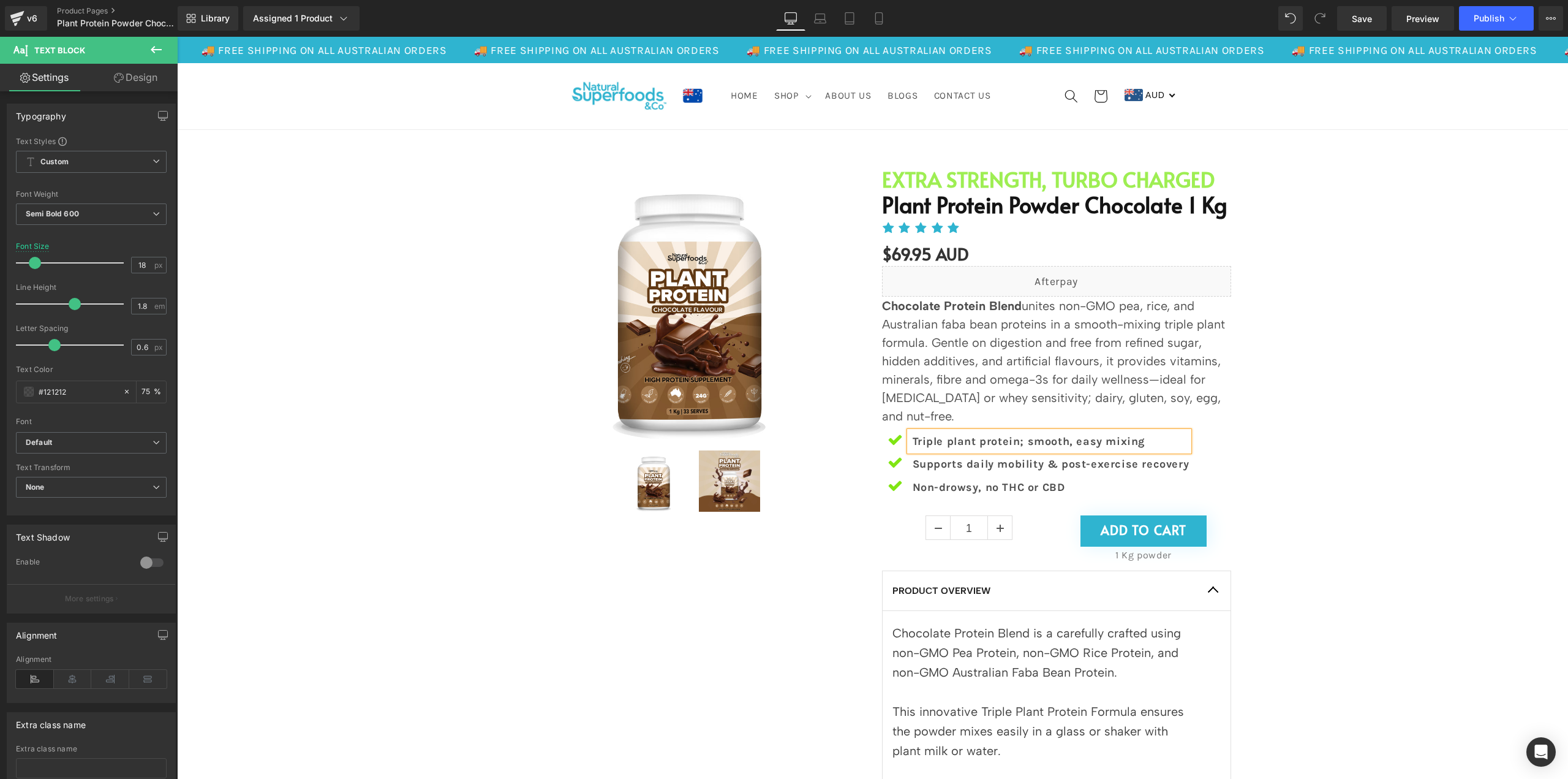
click at [1018, 447] on p "Triple plant protein; smooth, easy mixing" at bounding box center [1051, 441] width 277 height 20
click at [1104, 463] on p "Supports daily mobility & post-exercise recovery" at bounding box center [1051, 464] width 277 height 20
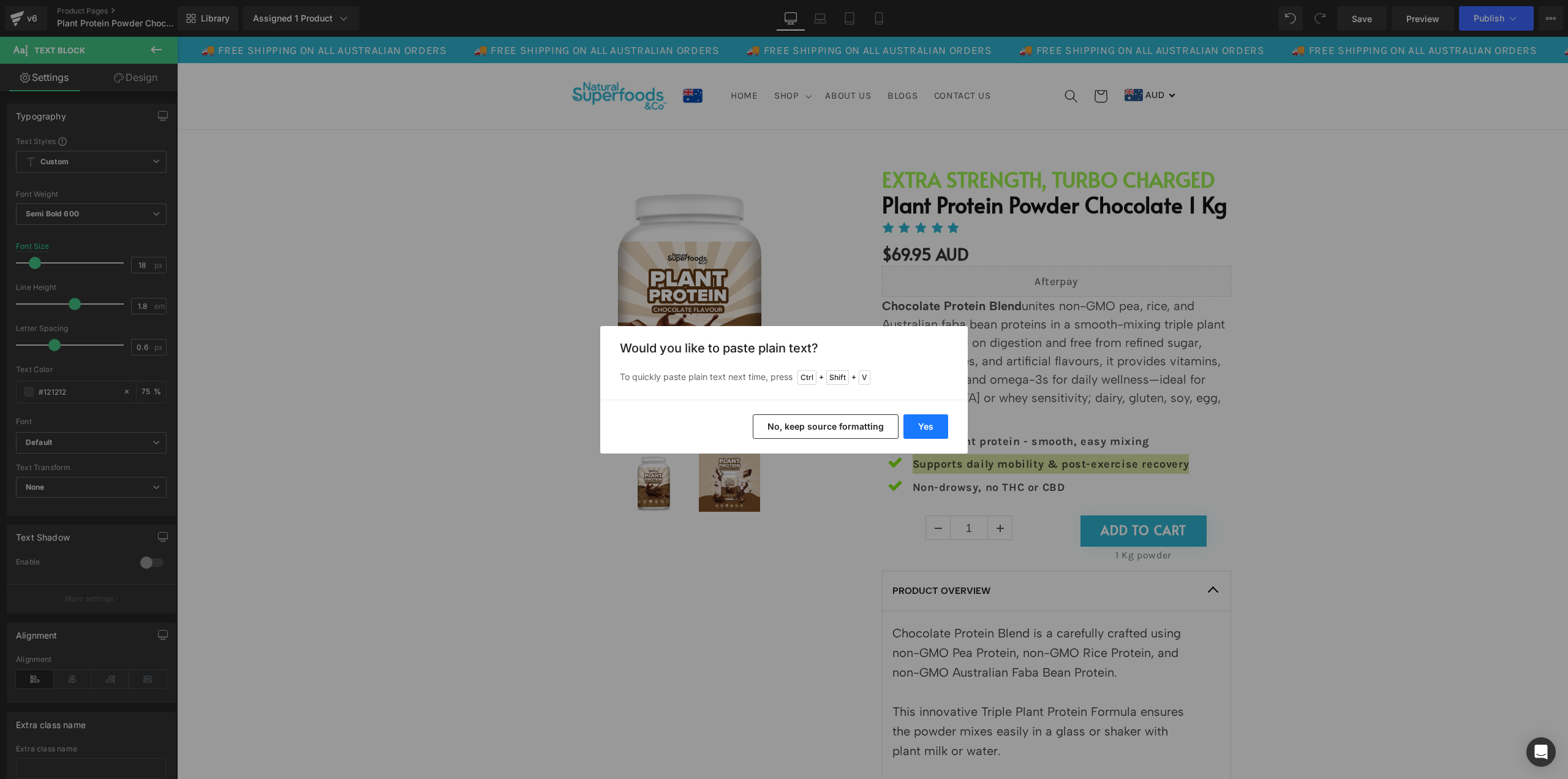
click at [920, 429] on button "Yes" at bounding box center [926, 426] width 45 height 24
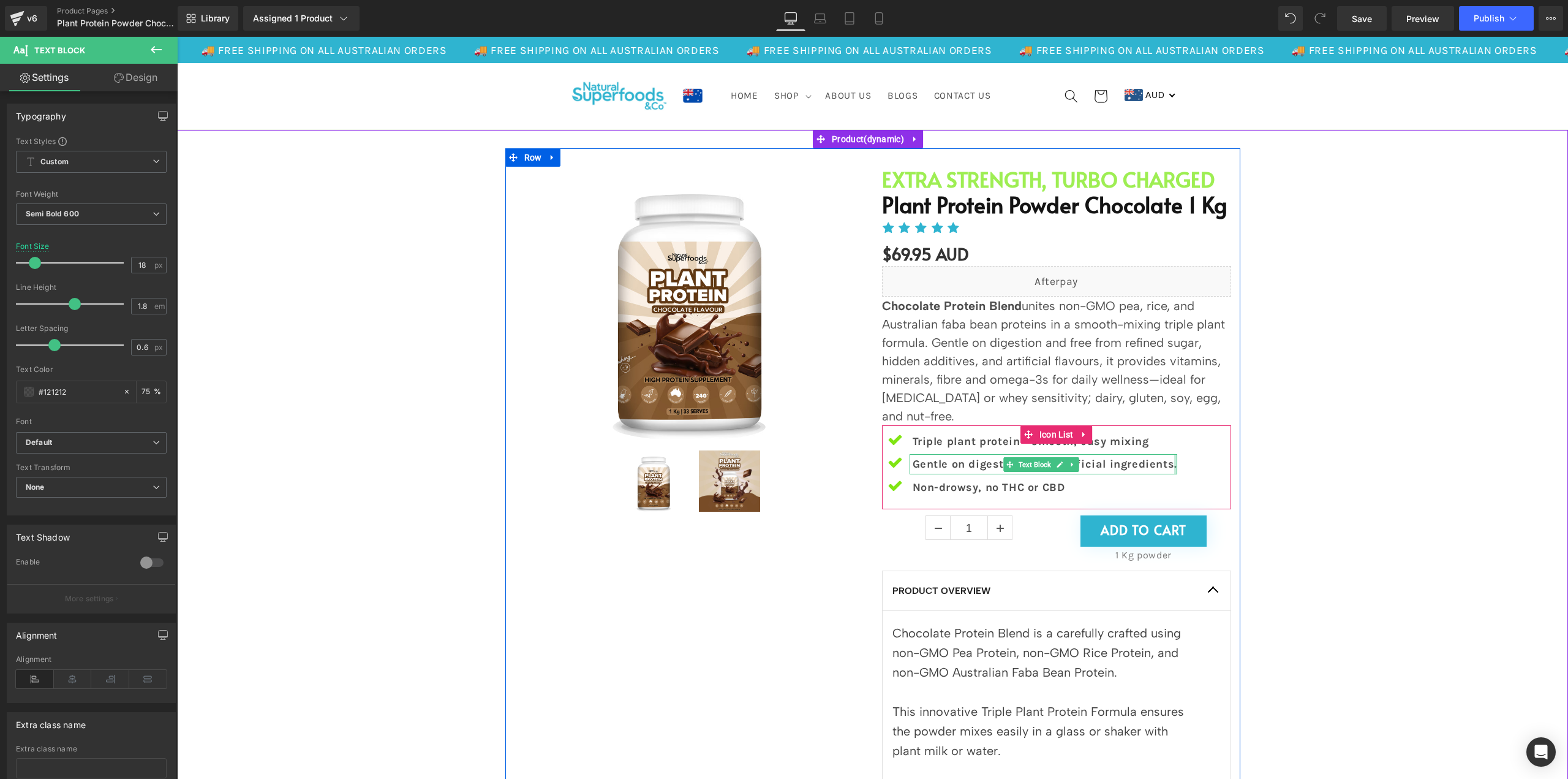
click at [1175, 464] on div at bounding box center [1176, 464] width 3 height 20
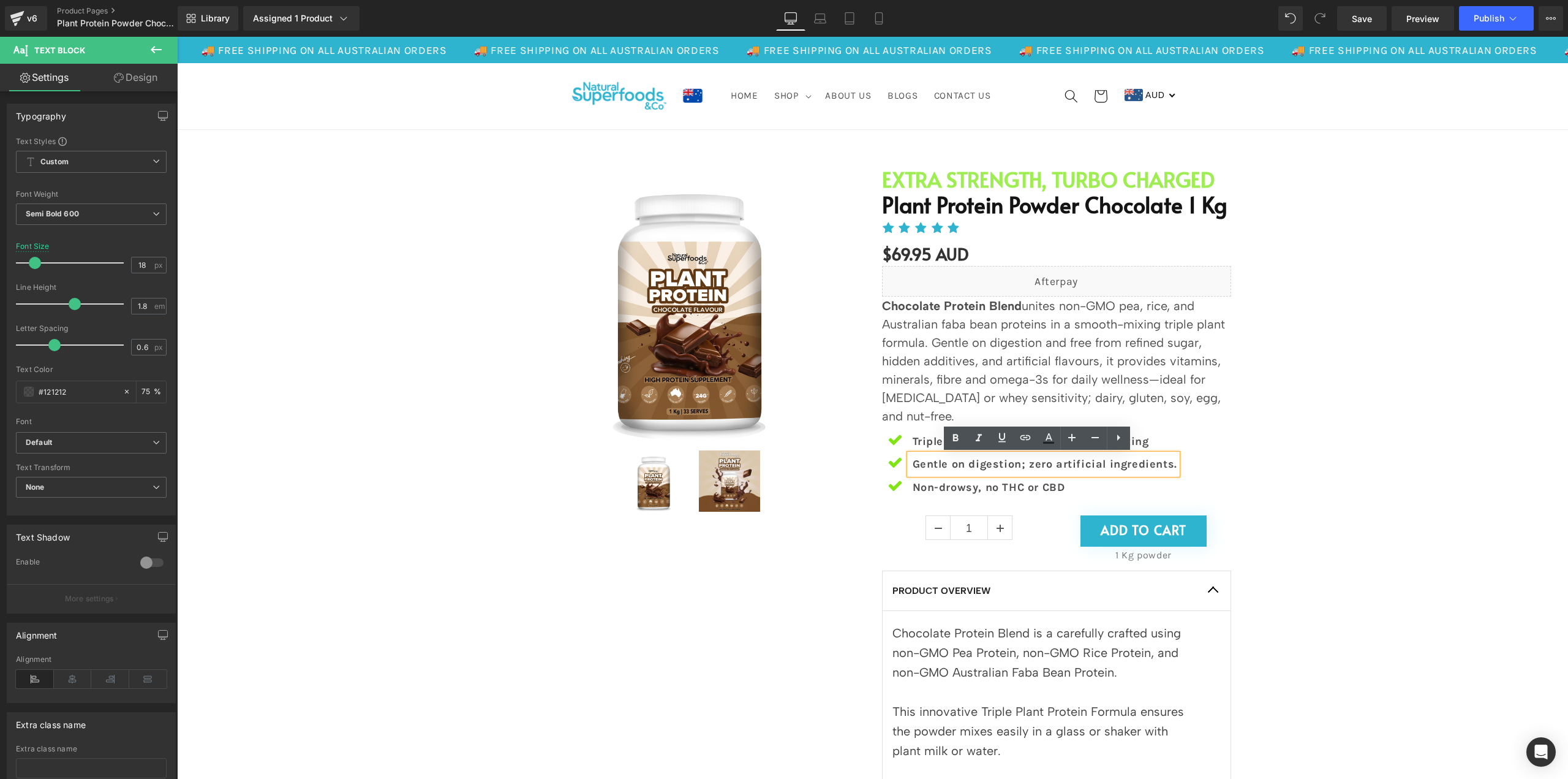
click at [1163, 465] on p "Gentle on digestion; zero artificial ingredients." at bounding box center [1045, 464] width 264 height 20
click at [1024, 463] on p "Gentle on digestion; zero artificial ingredients" at bounding box center [1043, 464] width 262 height 20
click at [995, 486] on p "Non-drowsy, no THC or CBD" at bounding box center [1046, 487] width 266 height 20
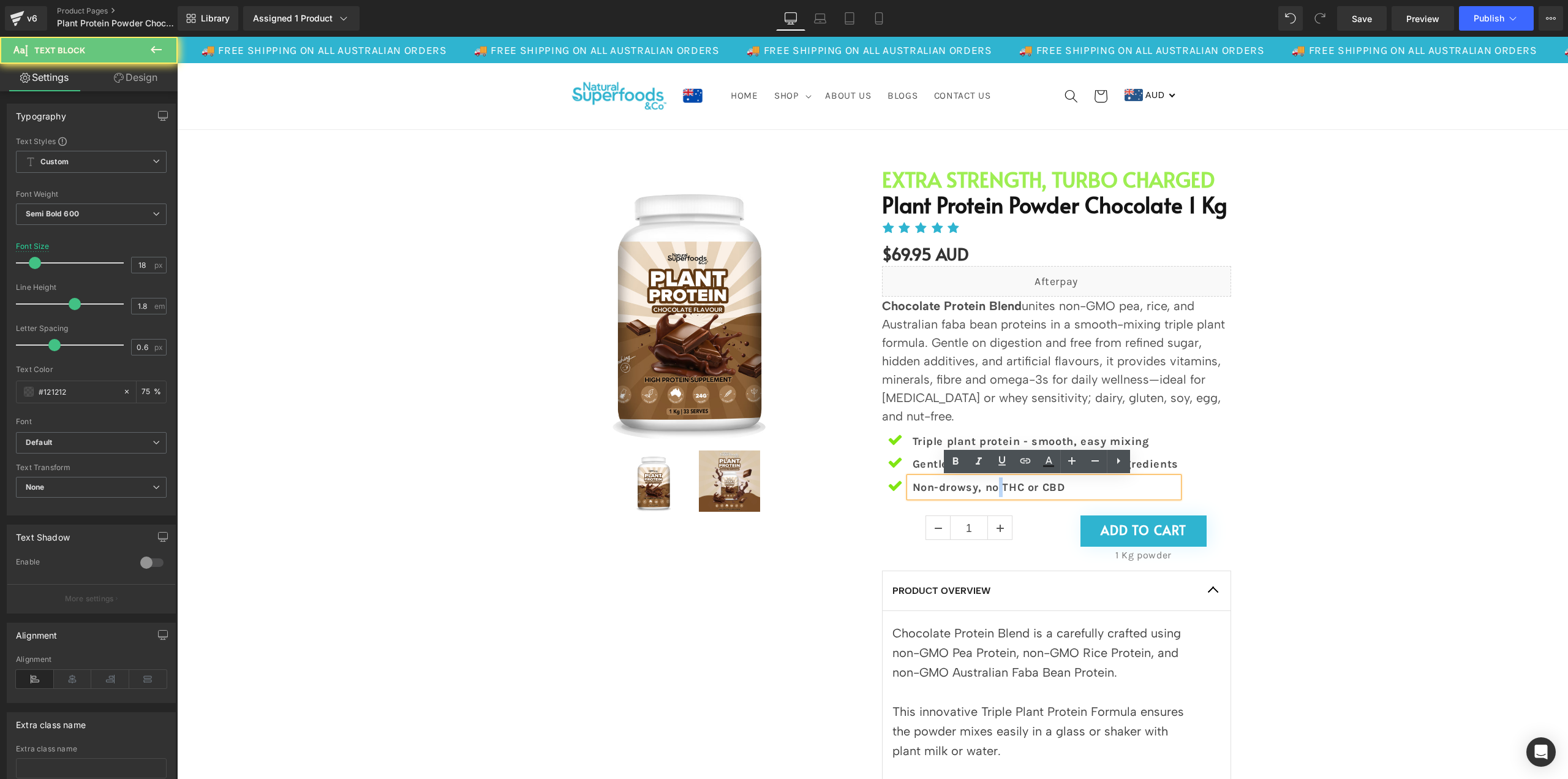
click at [995, 486] on p "Non-drowsy, no THC or CBD" at bounding box center [1046, 487] width 266 height 20
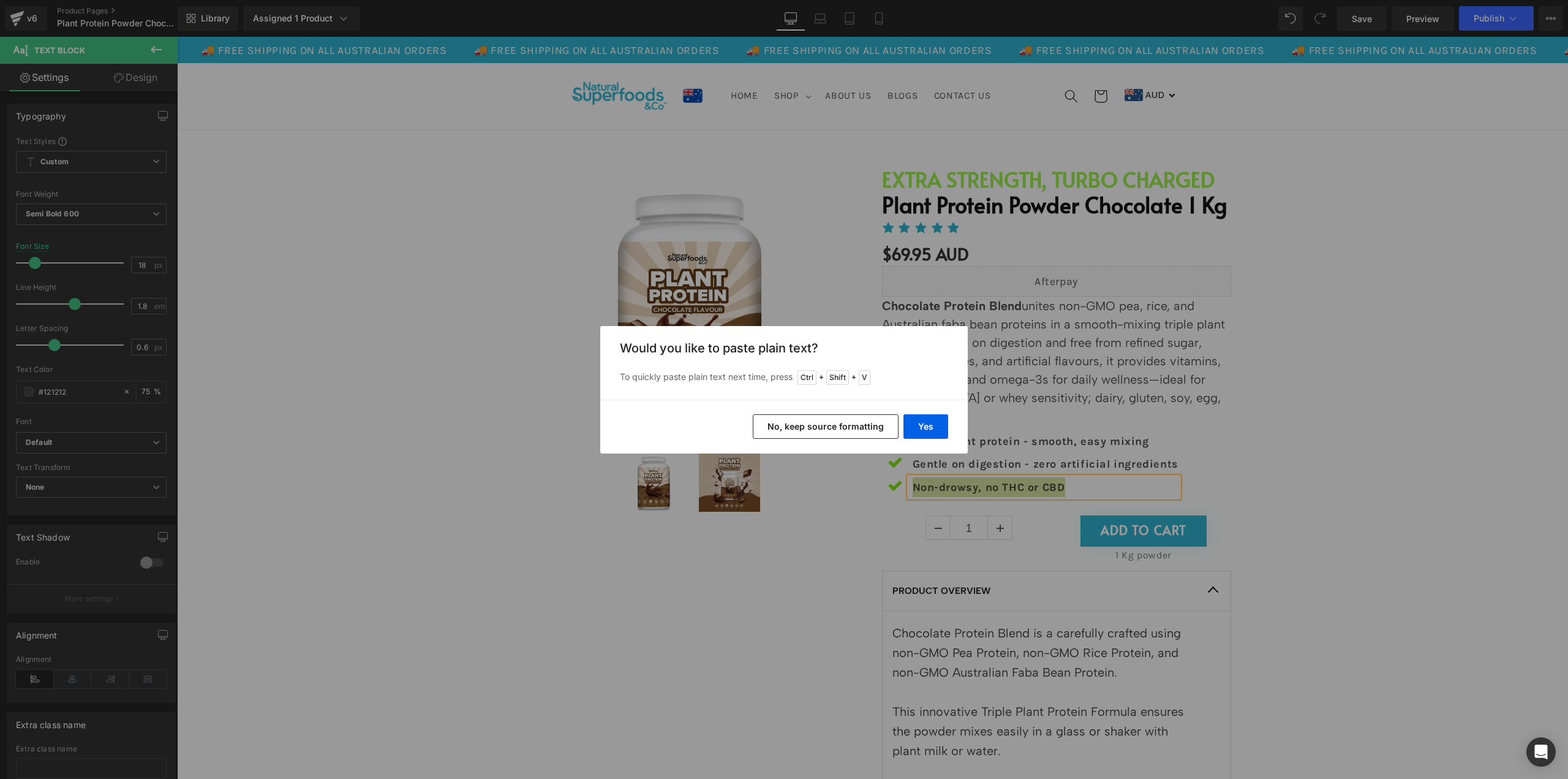
click at [919, 412] on div "Yes No, keep source formatting" at bounding box center [784, 426] width 367 height 54
click at [919, 421] on button "Yes" at bounding box center [926, 426] width 45 height 24
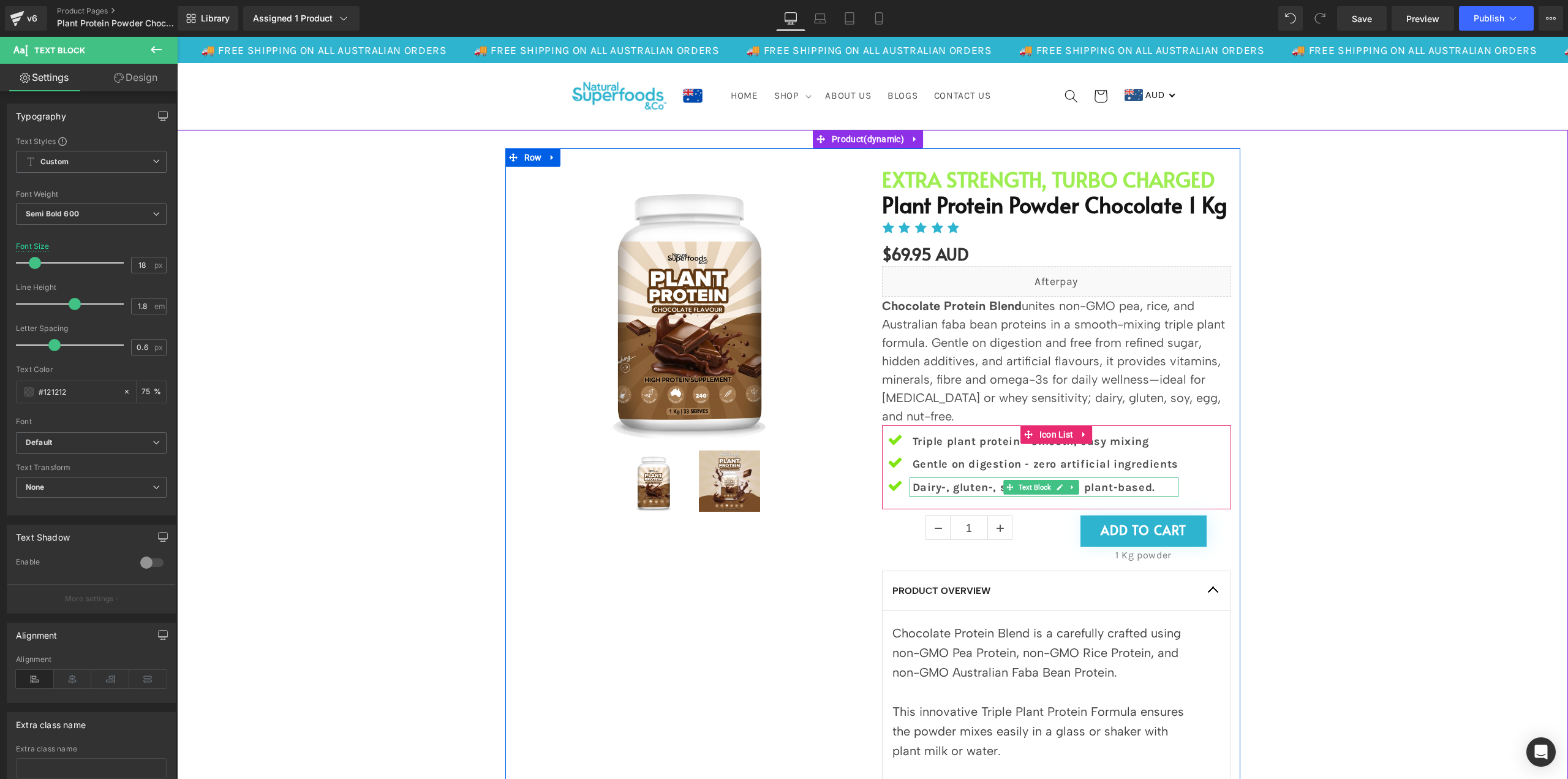
click at [936, 491] on p "Dairy-, gluten-, soy-free; 100% plant-based." at bounding box center [1046, 487] width 266 height 20
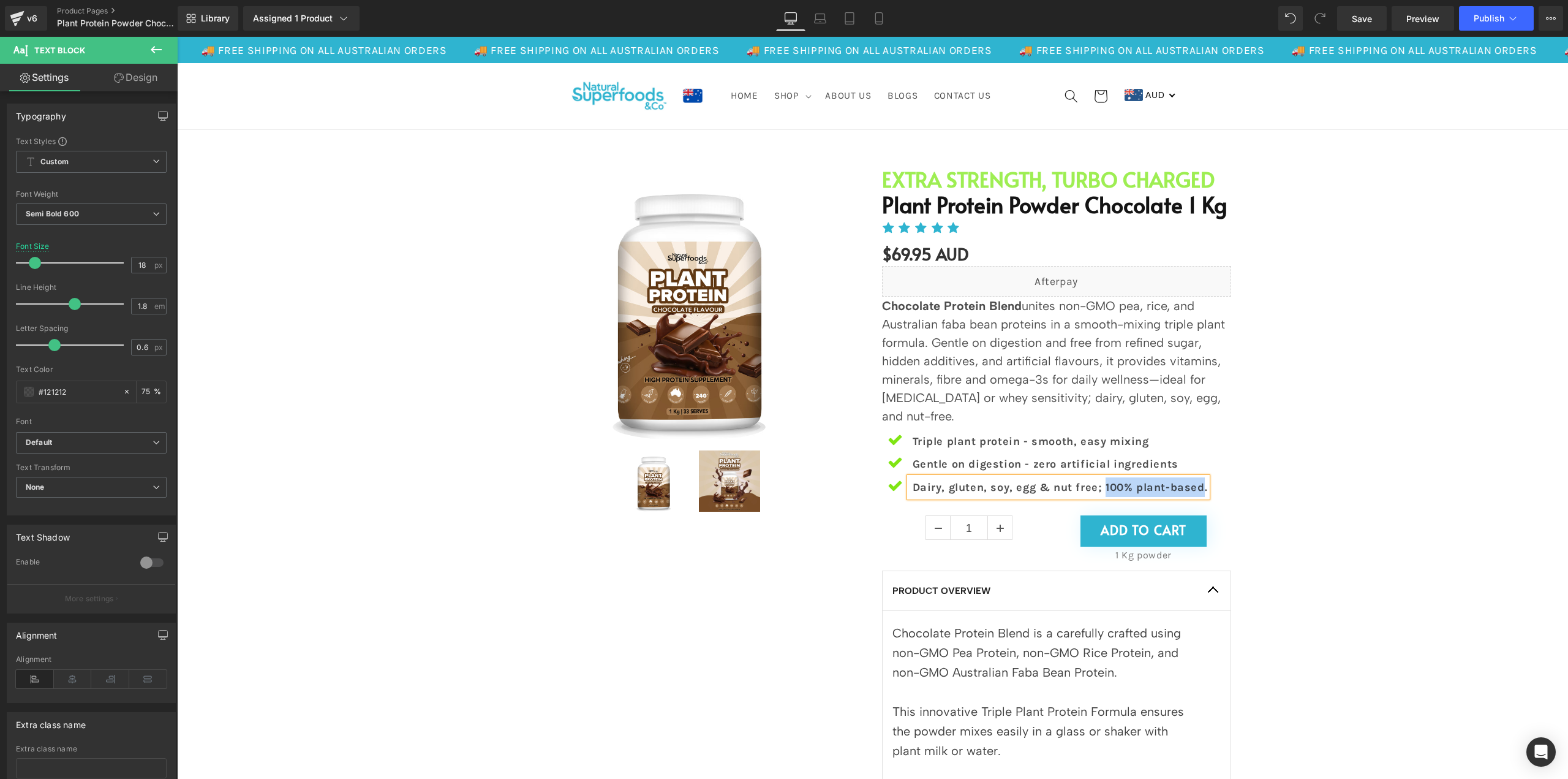
drag, startPoint x: 1099, startPoint y: 483, endPoint x: 1196, endPoint y: 481, distance: 97.0
click at [1196, 481] on p "Dairy, gluten, soy, egg & nut free; 100% plant-based." at bounding box center [1060, 487] width 295 height 20
click at [909, 486] on div "Dairy, gluten, soy, egg & nut free" at bounding box center [1043, 487] width 269 height 20
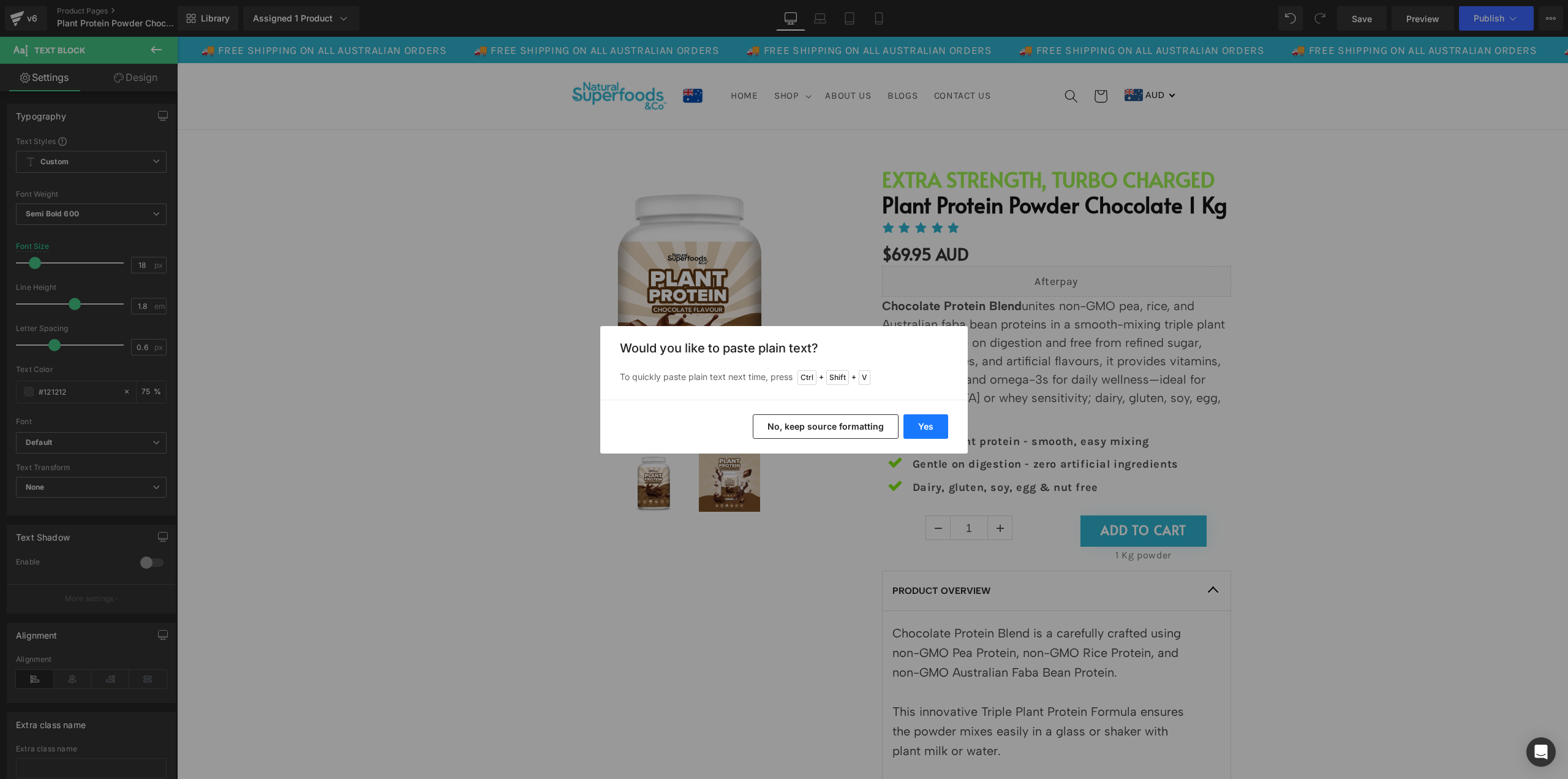
click at [936, 428] on button "Yes" at bounding box center [926, 426] width 45 height 24
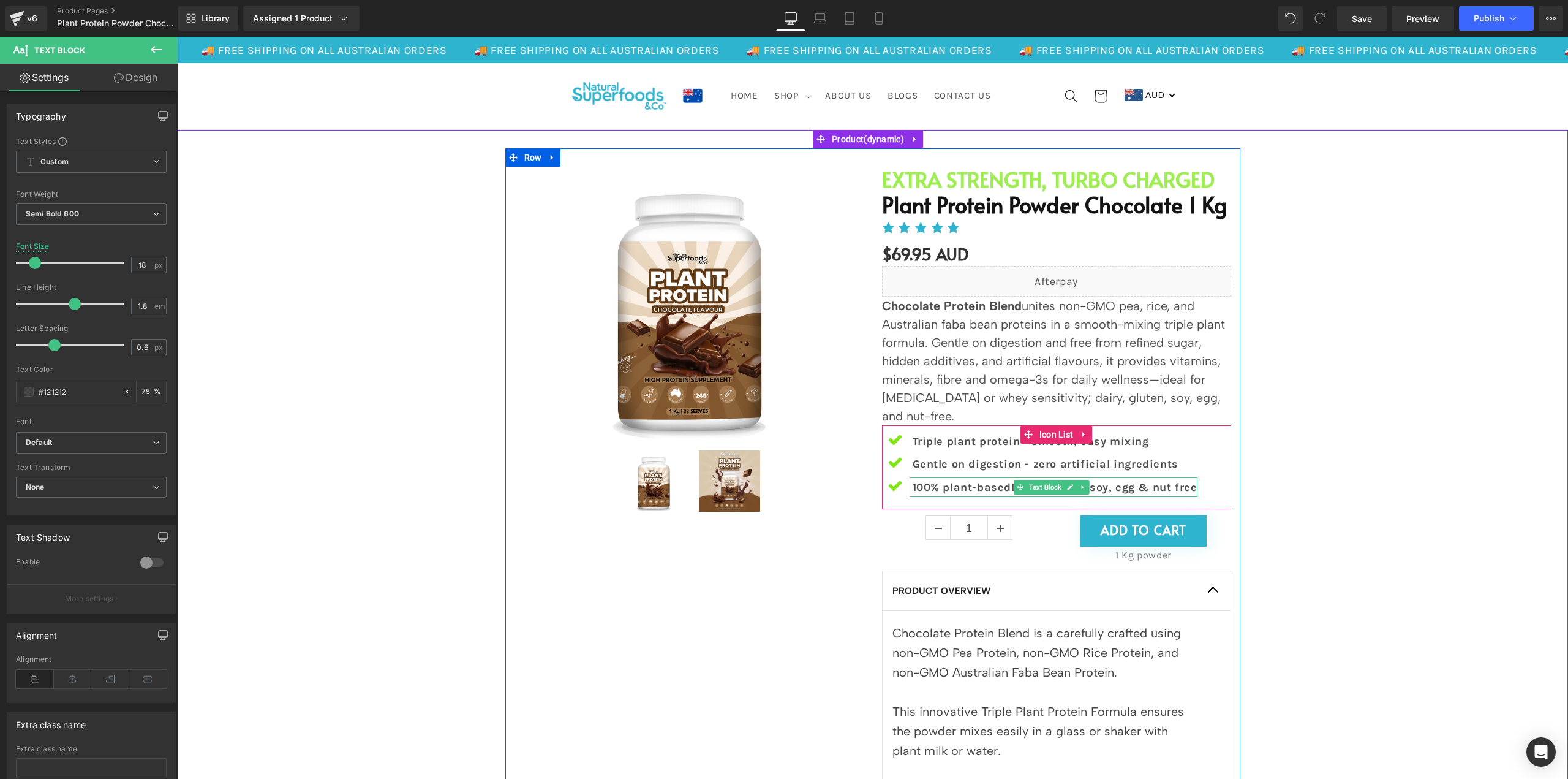
drag, startPoint x: 1067, startPoint y: 488, endPoint x: 1054, endPoint y: 486, distance: 13.2
click at [1068, 487] on icon at bounding box center [1071, 487] width 7 height 7
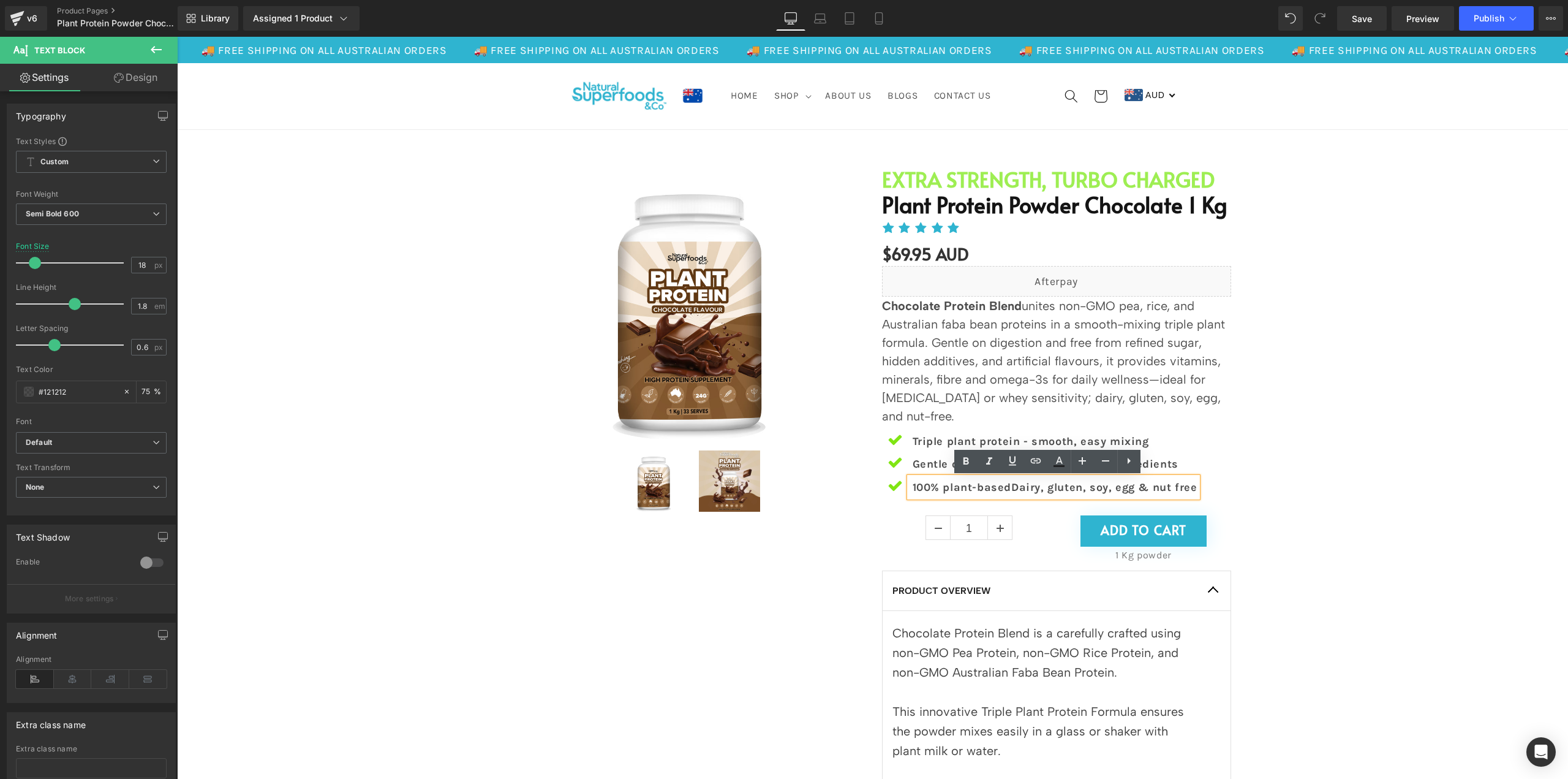
click at [1009, 491] on p "100% plant-basedDairy, gluten, soy, egg & nut free" at bounding box center [1055, 487] width 285 height 20
click at [936, 320] on p "Chocolate Protein Blend unites non-GMO pea, rice, and Australian faba bean prot…" at bounding box center [1057, 361] width 349 height 129
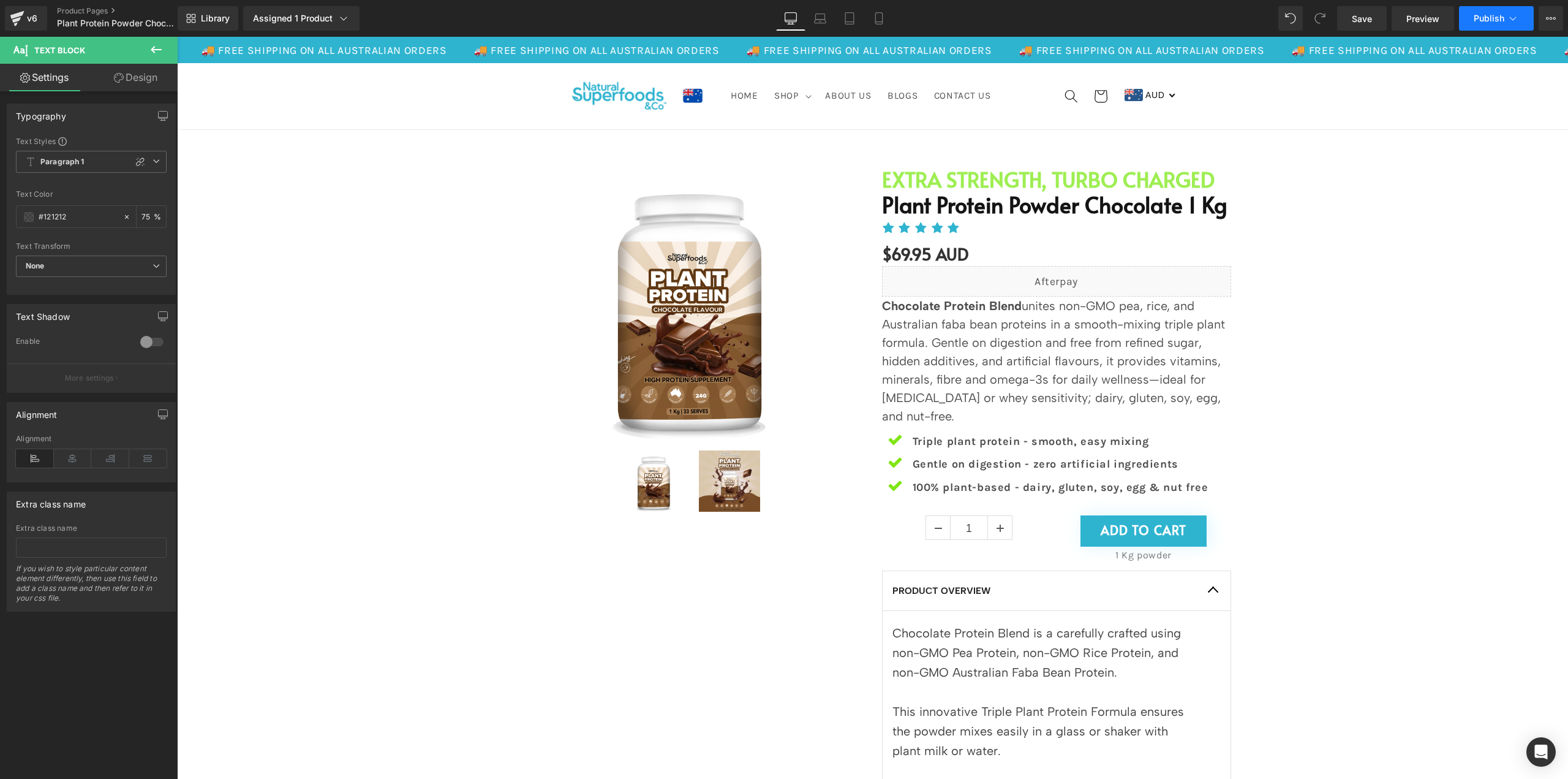
click at [1472, 24] on button "Publish" at bounding box center [1497, 19] width 75 height 24
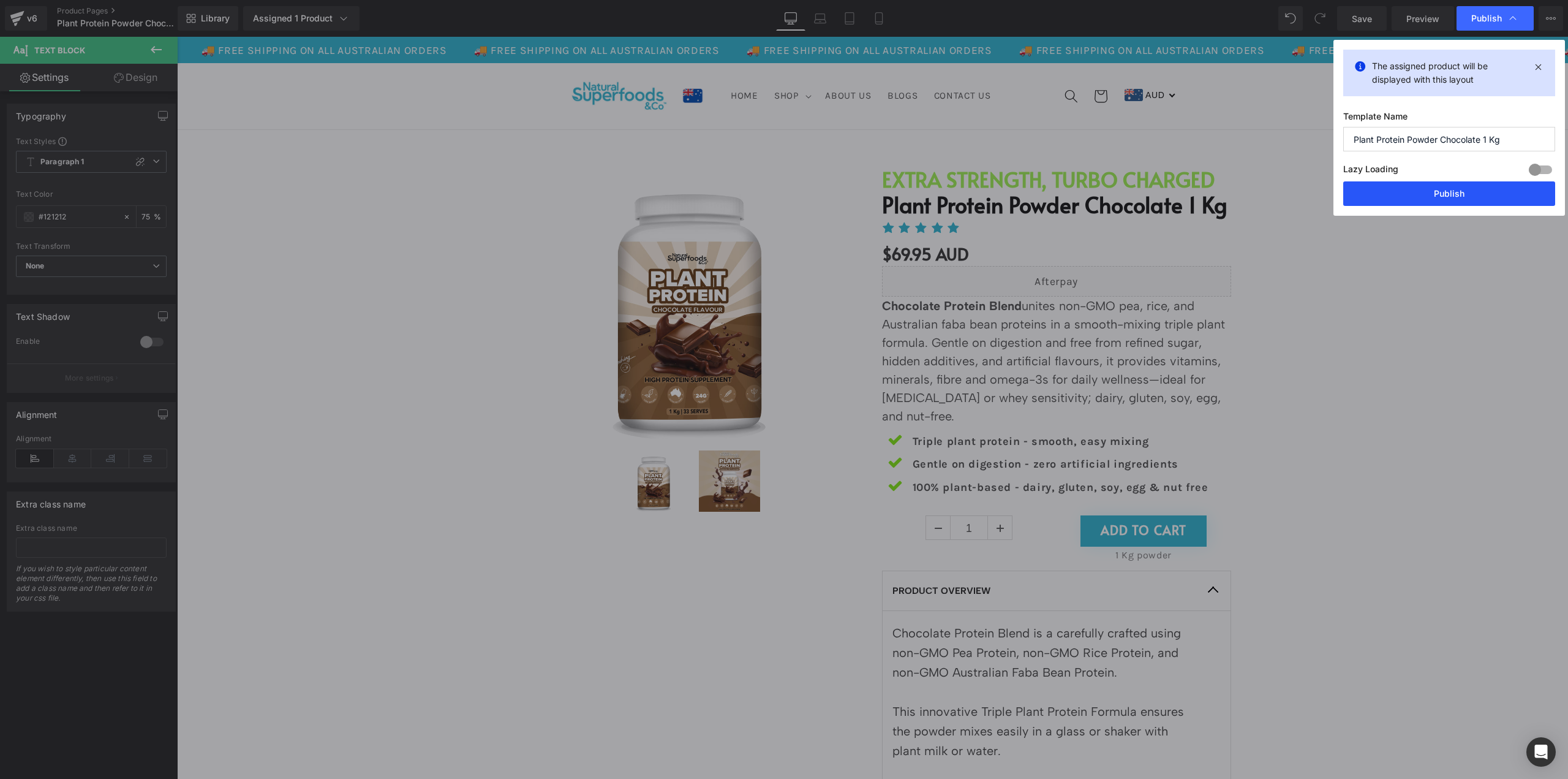
click at [1487, 188] on button "Publish" at bounding box center [1450, 194] width 212 height 24
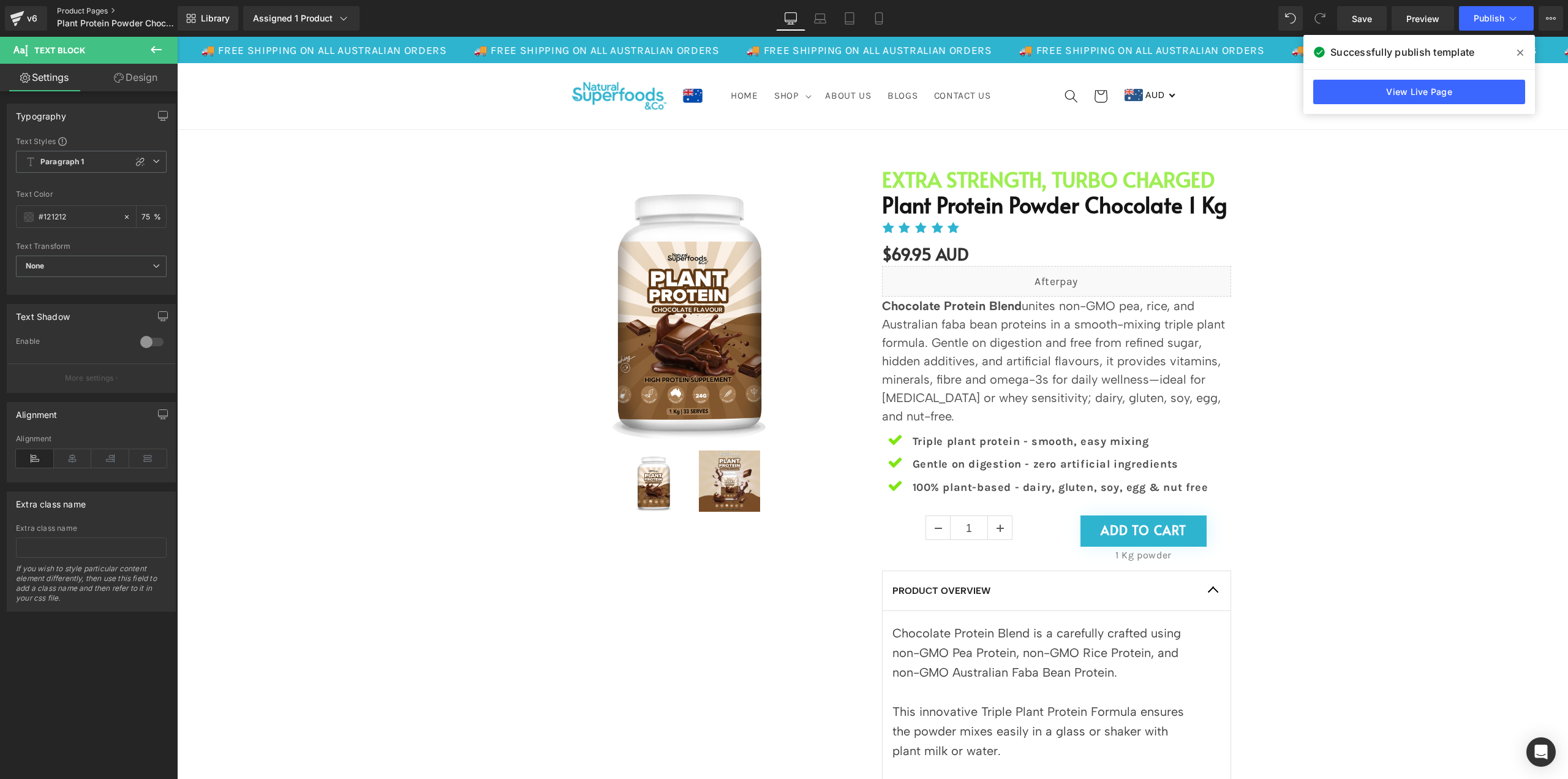
click at [72, 8] on link "Product Pages" at bounding box center [127, 11] width 141 height 10
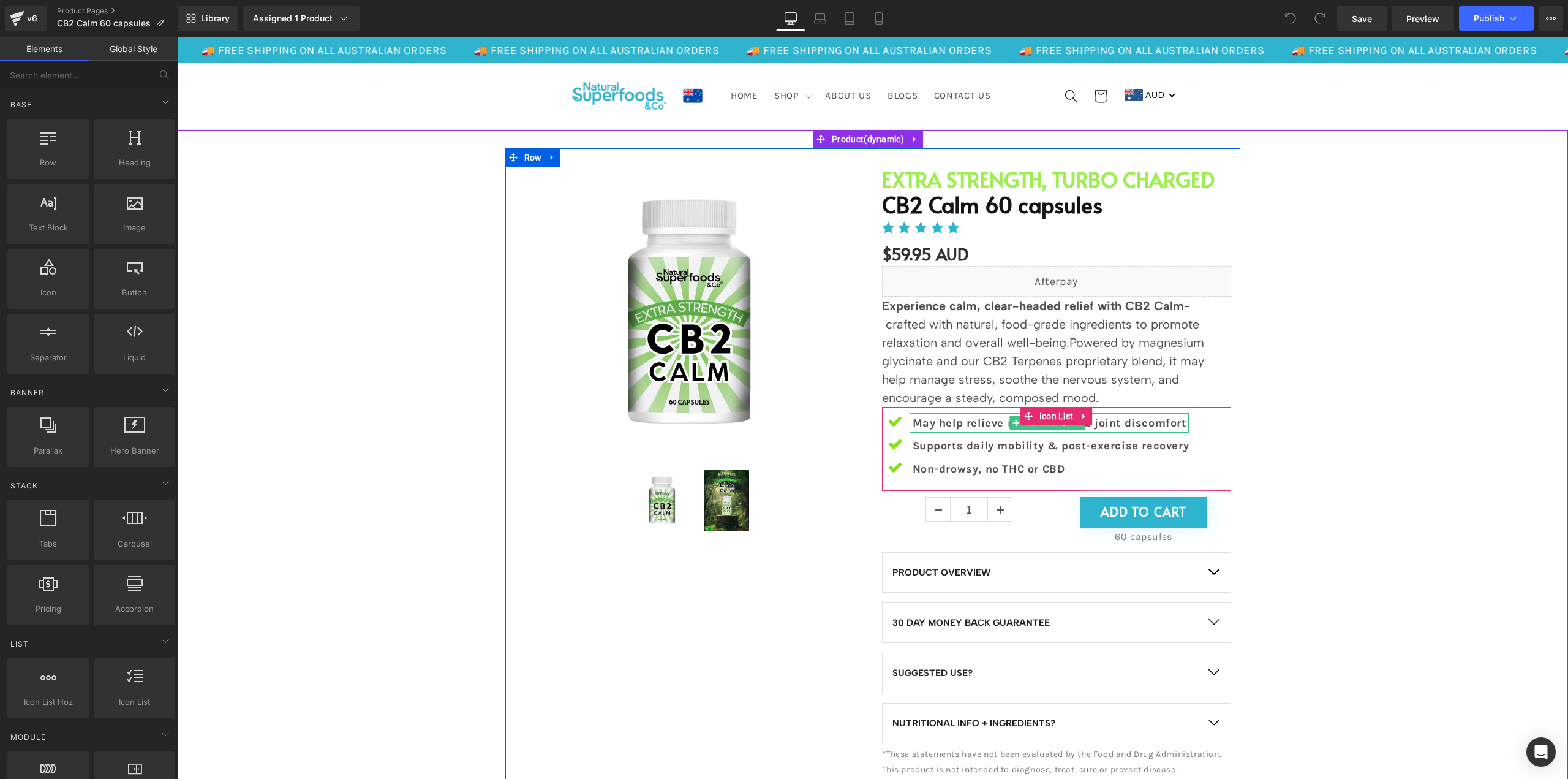
click at [993, 422] on p "May help relieve mild muscle & joint discomfort" at bounding box center [1051, 423] width 277 height 20
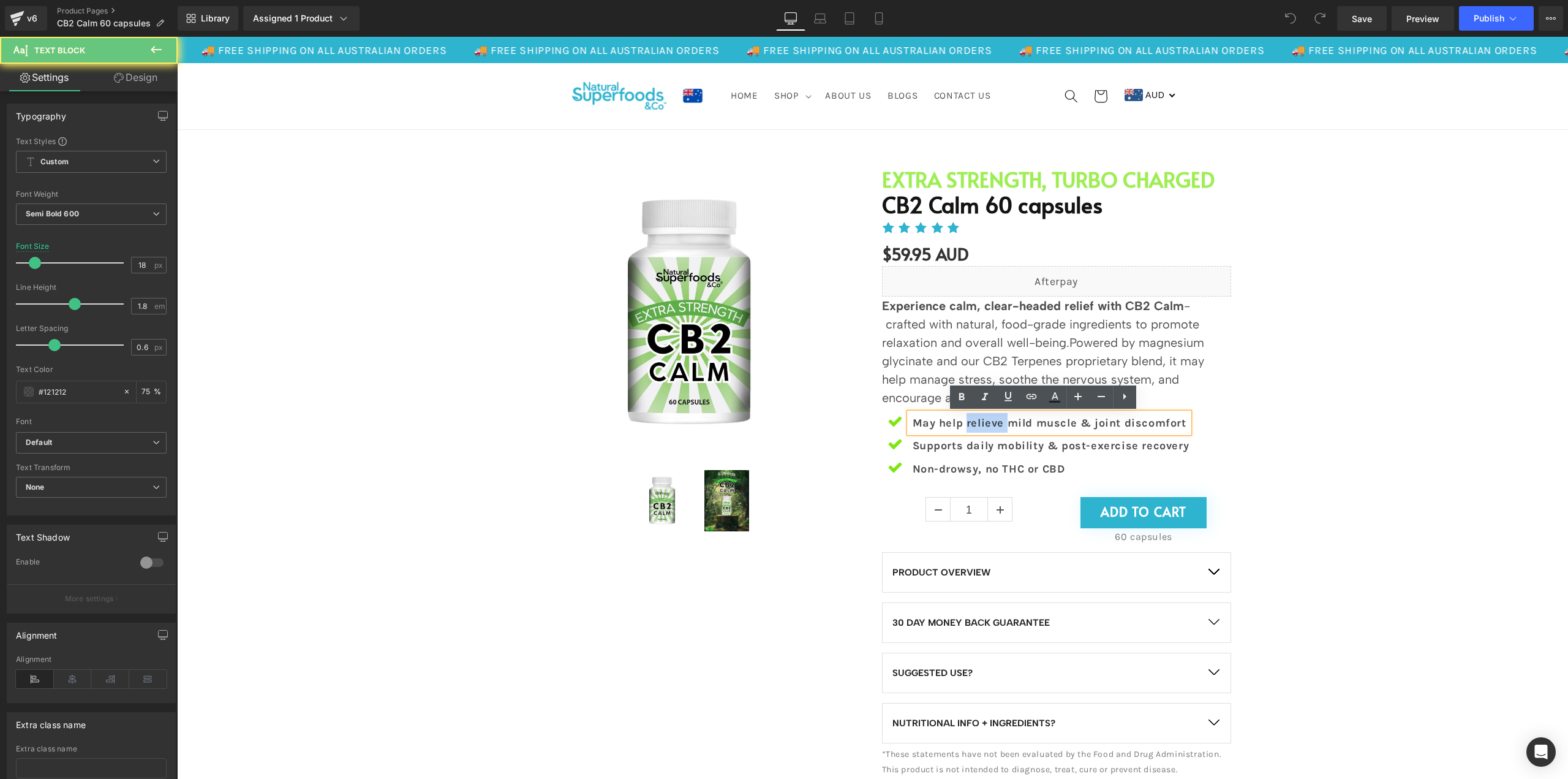
click at [993, 422] on p "May help relieve mild muscle & joint discomfort" at bounding box center [1051, 423] width 277 height 20
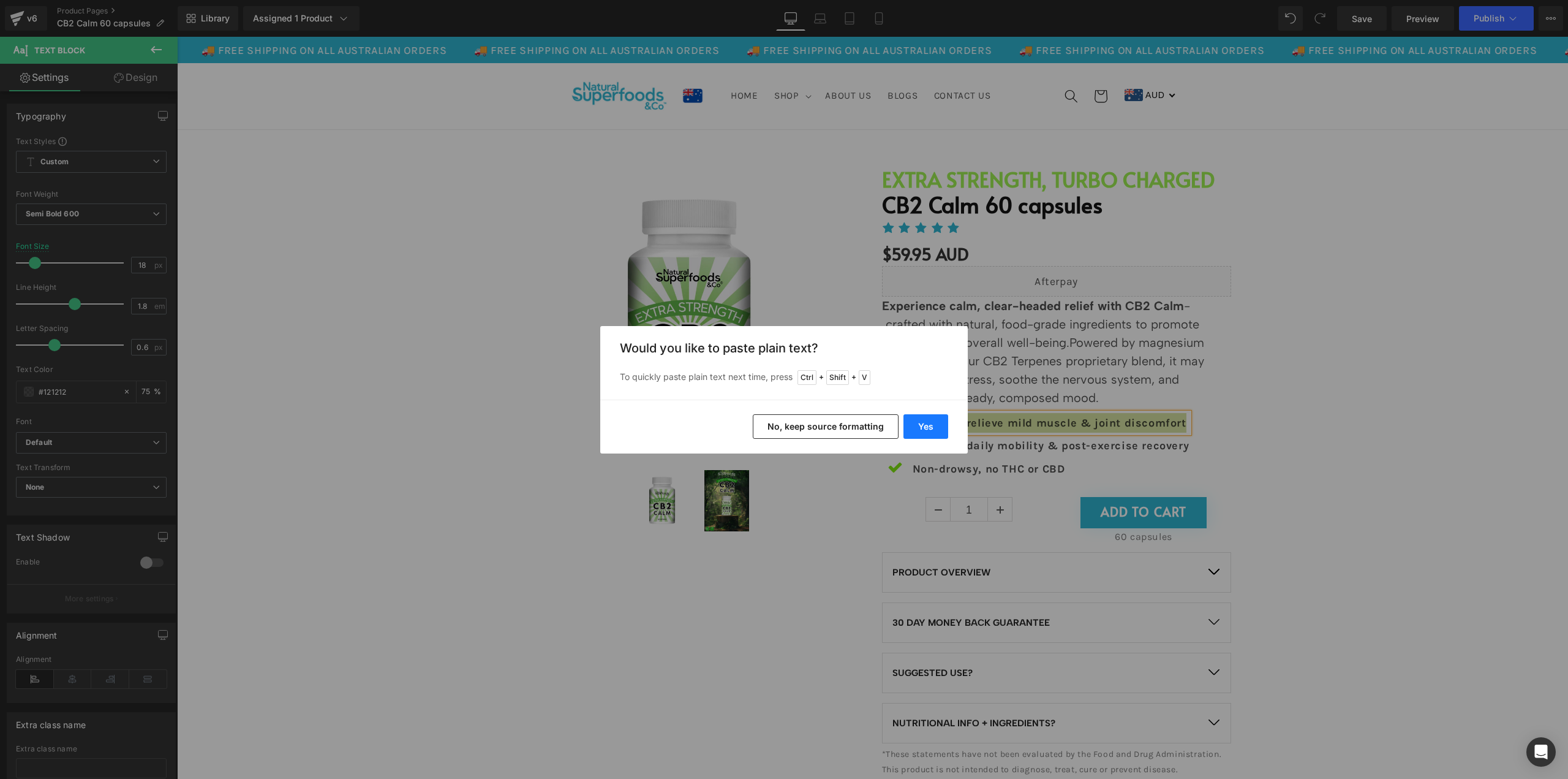
click at [914, 424] on button "Yes" at bounding box center [926, 426] width 45 height 24
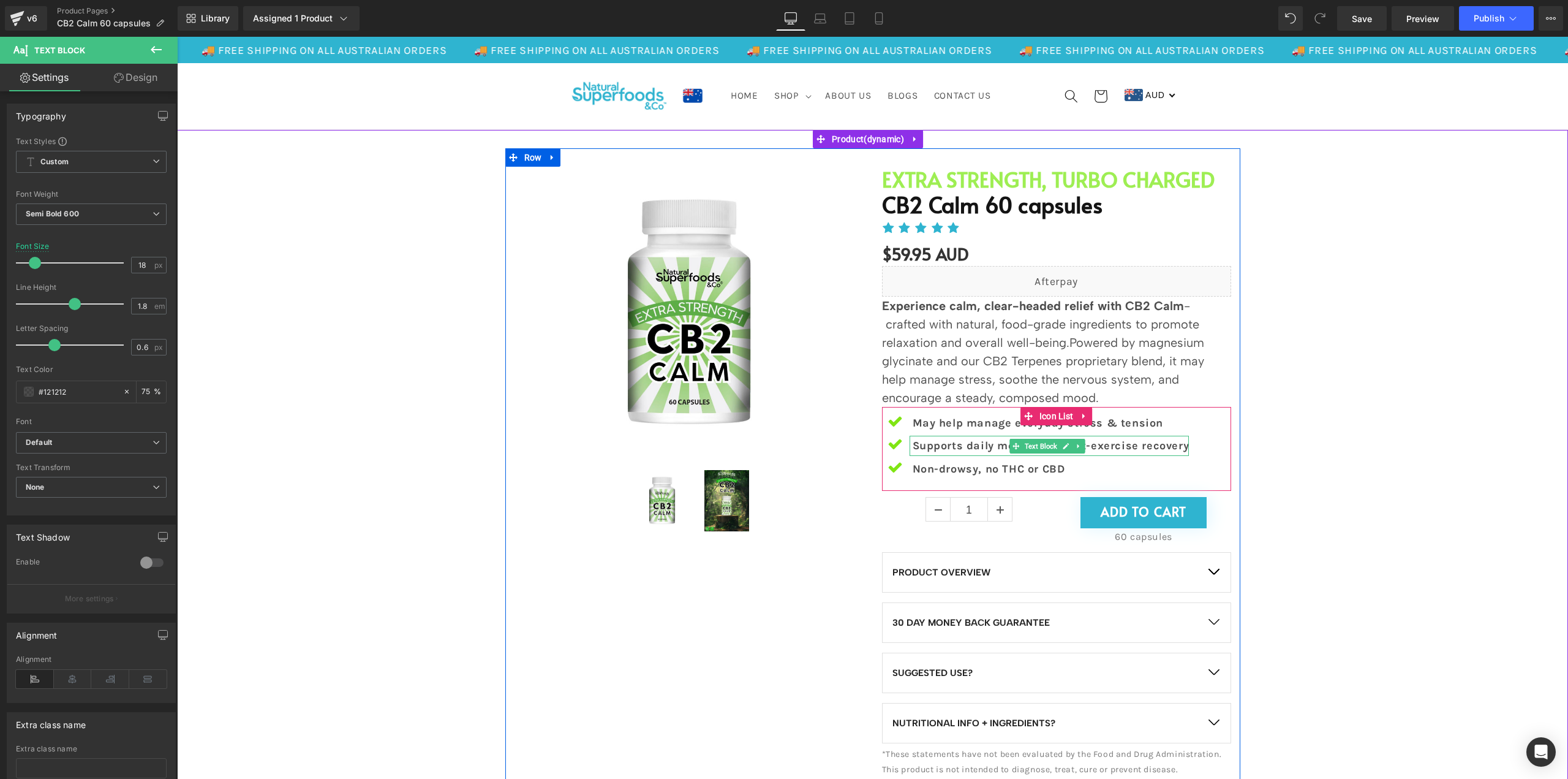
click at [1139, 447] on p "Supports daily mobility & post-exercise recovery" at bounding box center [1051, 446] width 277 height 20
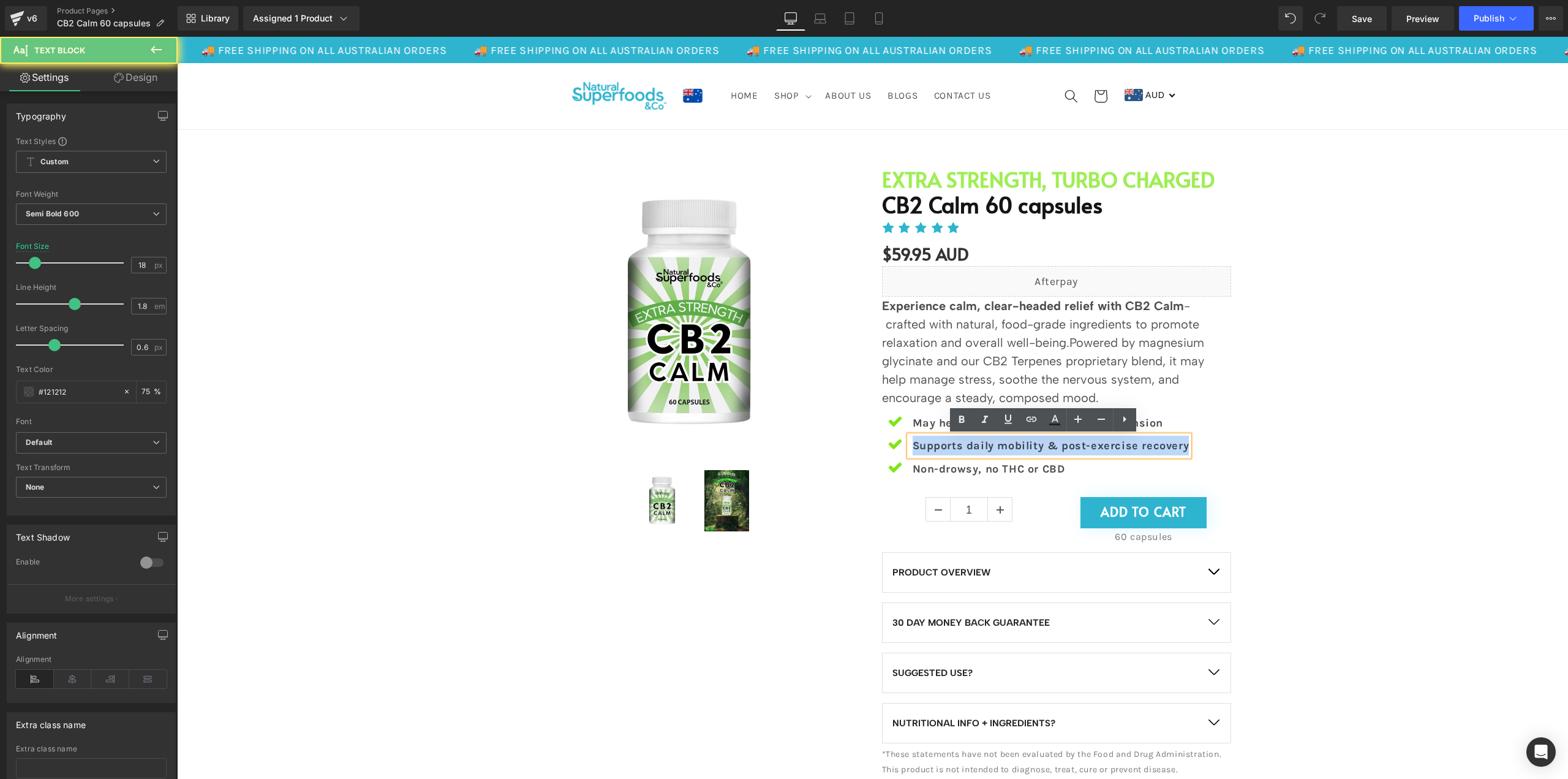
click at [1139, 447] on p "Supports daily mobility & post-exercise recovery" at bounding box center [1051, 446] width 277 height 20
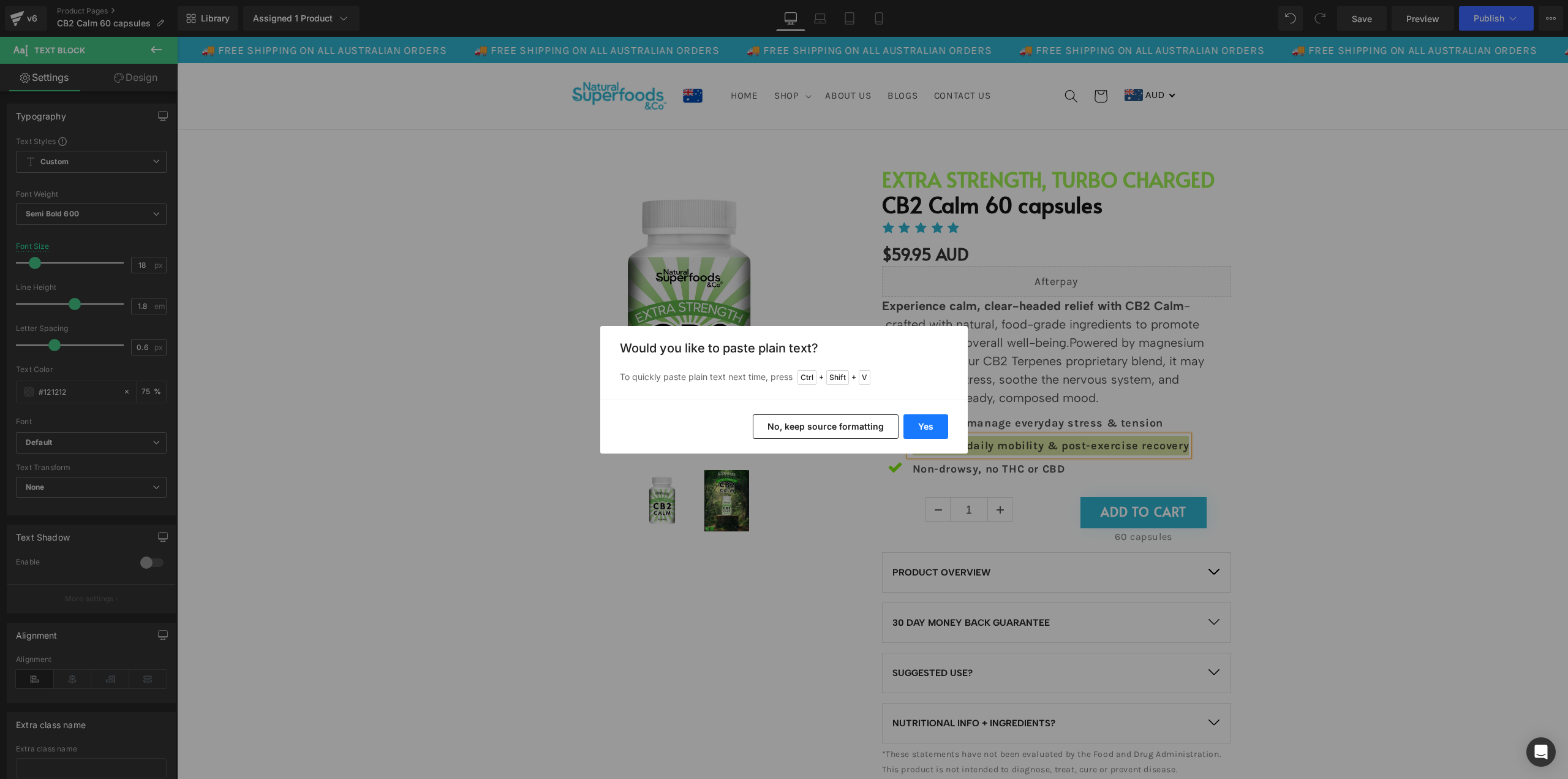
drag, startPoint x: 934, startPoint y: 429, endPoint x: 757, endPoint y: 392, distance: 180.8
click at [934, 429] on button "Yes" at bounding box center [926, 426] width 45 height 24
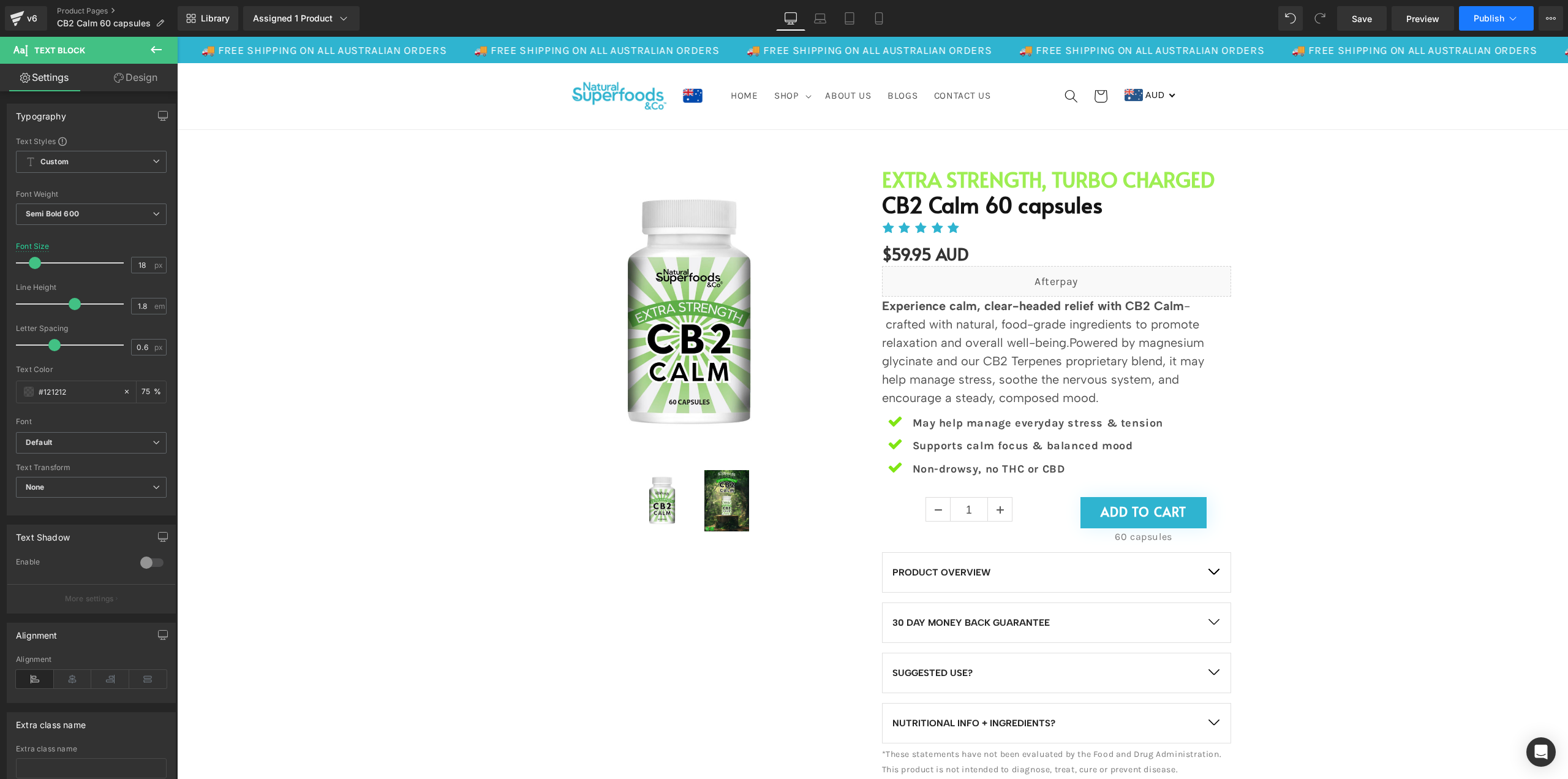
click at [1491, 20] on span "Publish" at bounding box center [1490, 19] width 31 height 10
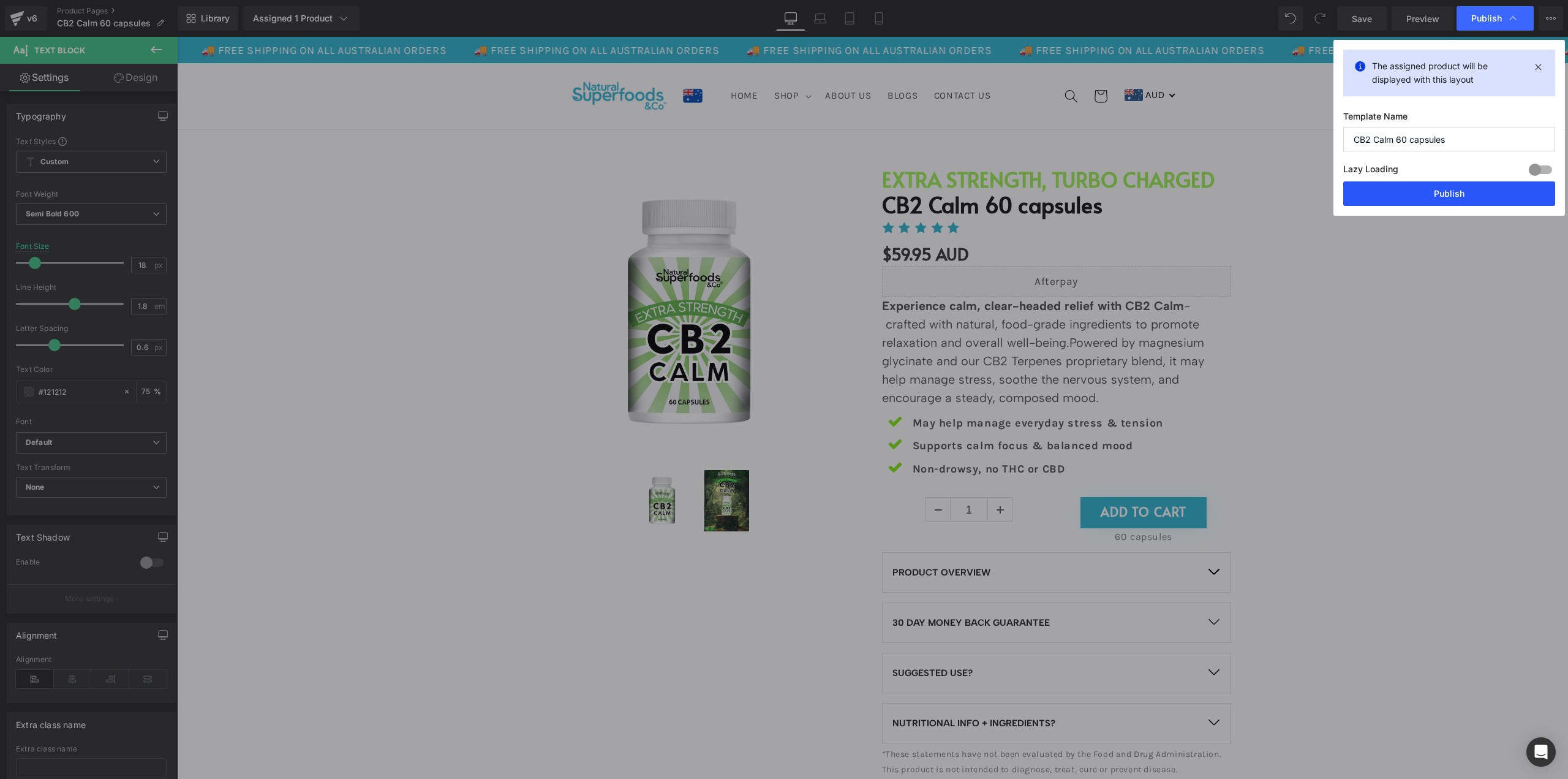
click at [1438, 190] on button "Publish" at bounding box center [1450, 194] width 212 height 24
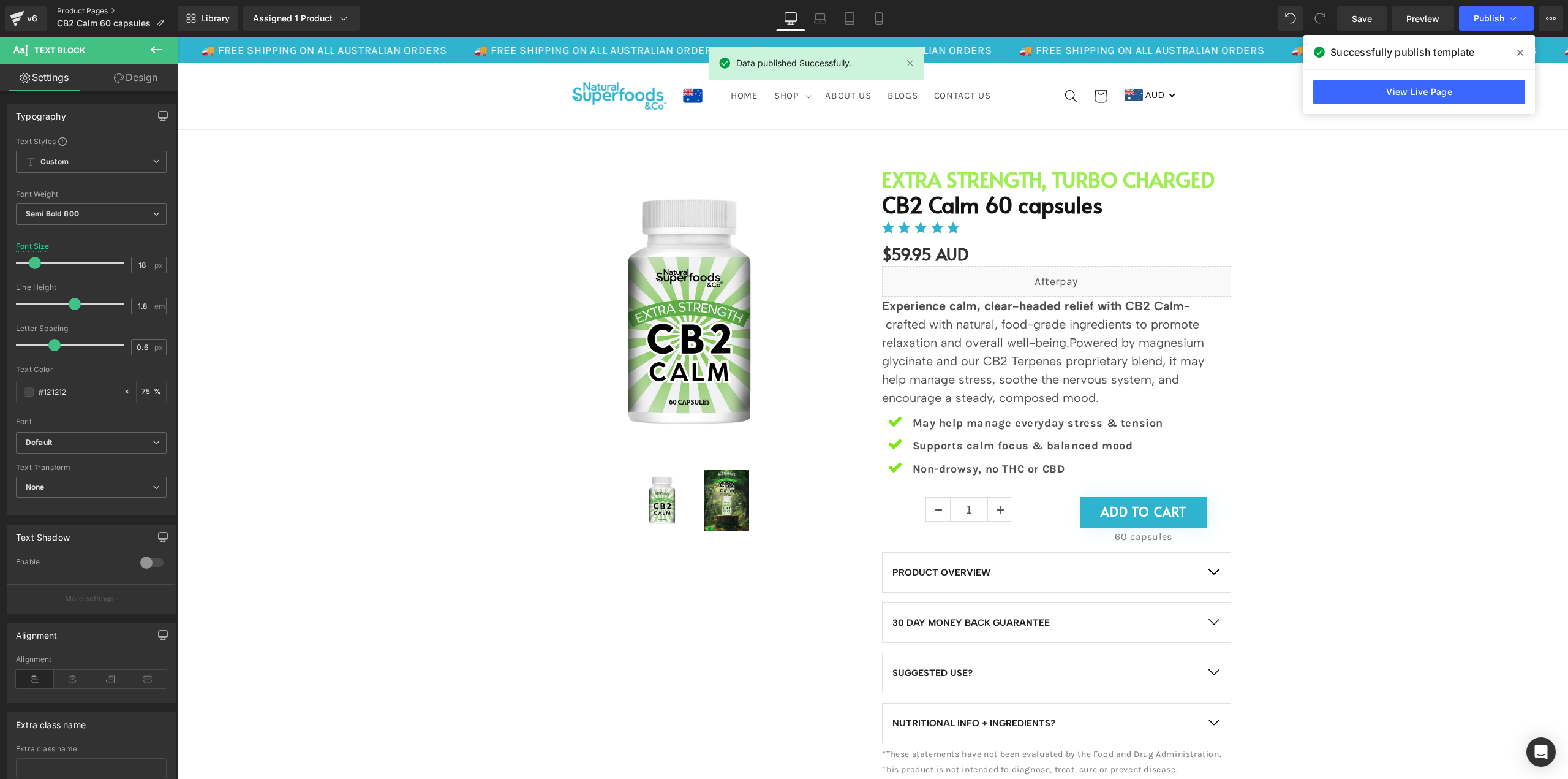
click at [85, 11] on link "Product Pages" at bounding box center [118, 11] width 121 height 10
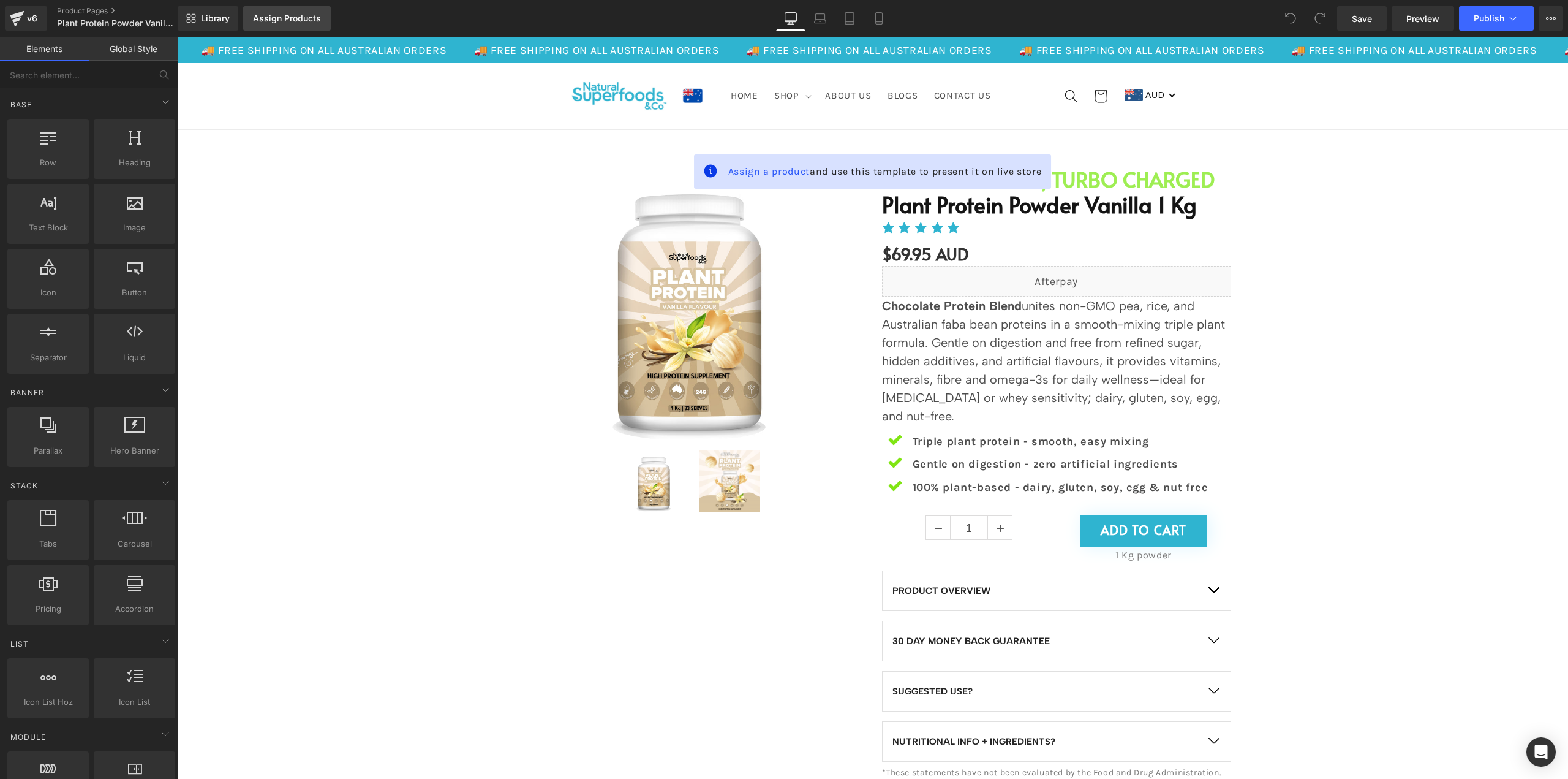
click at [270, 20] on div "Assign Products" at bounding box center [287, 19] width 68 height 10
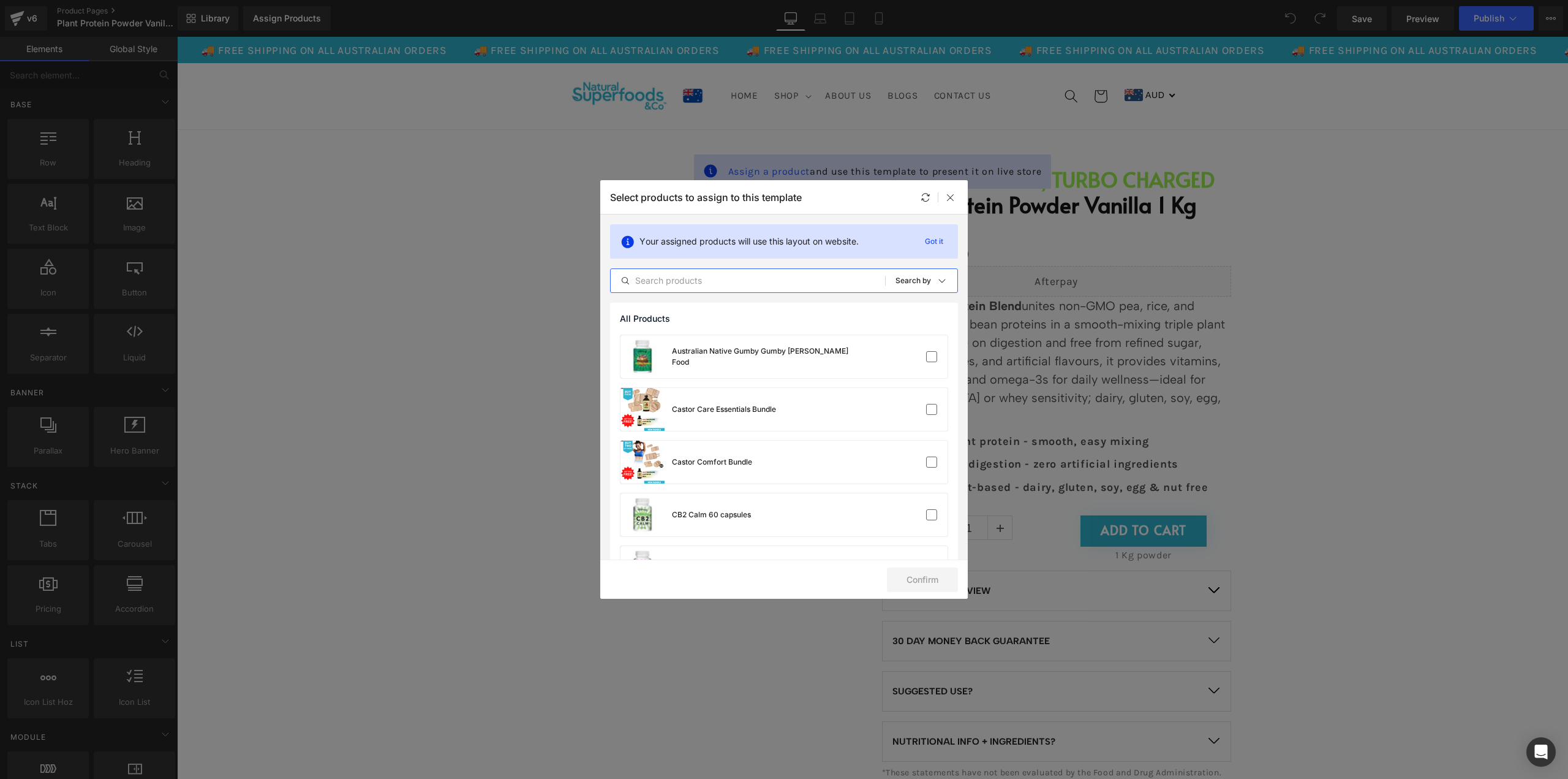
click at [739, 281] on input "text" at bounding box center [748, 281] width 274 height 15
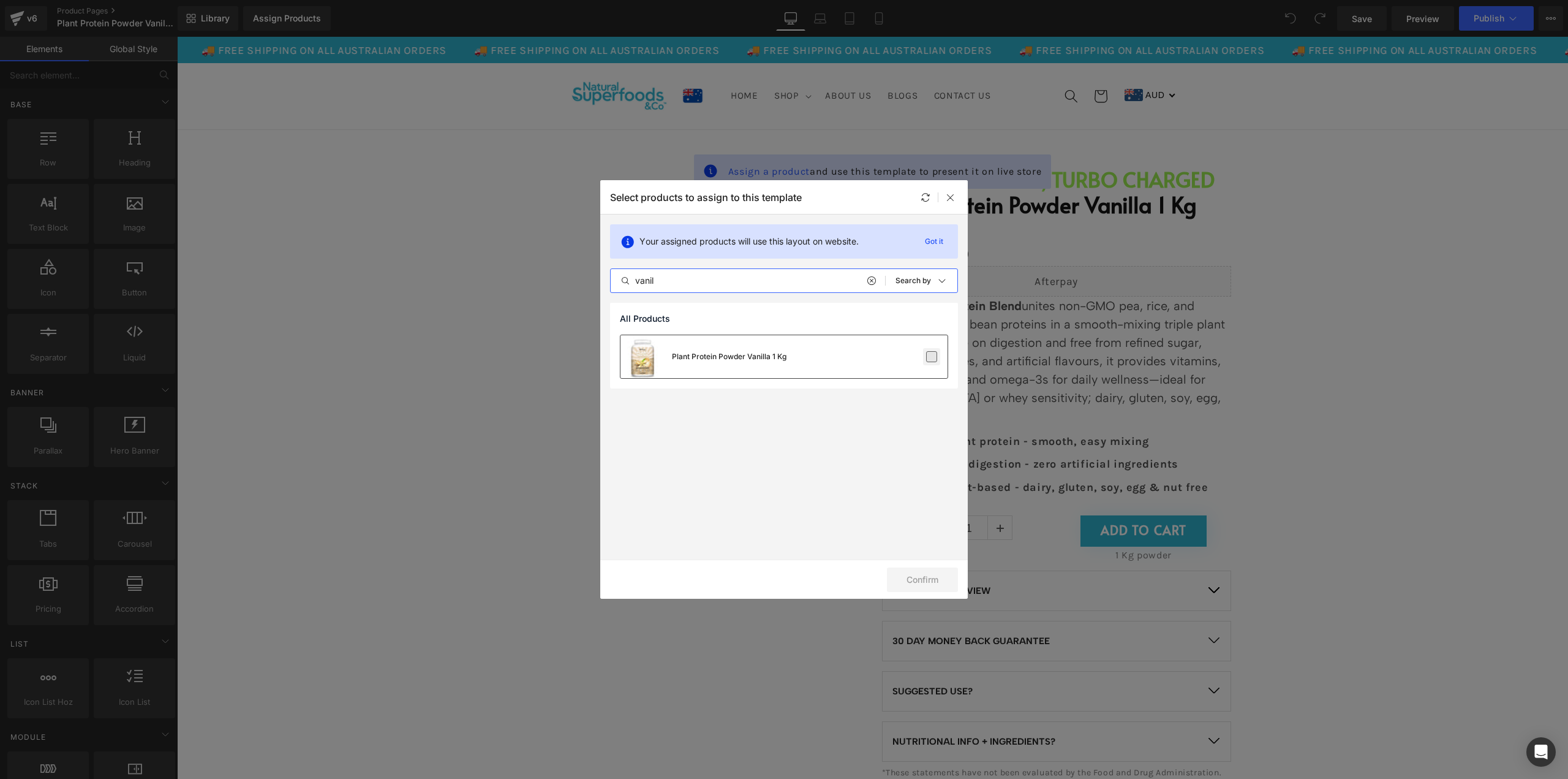
type input "vanil"
click at [931, 358] on label at bounding box center [932, 357] width 11 height 11
click at [931, 357] on input "checkbox" at bounding box center [931, 357] width 0 height 0
click at [922, 576] on button "Confirm" at bounding box center [922, 580] width 71 height 24
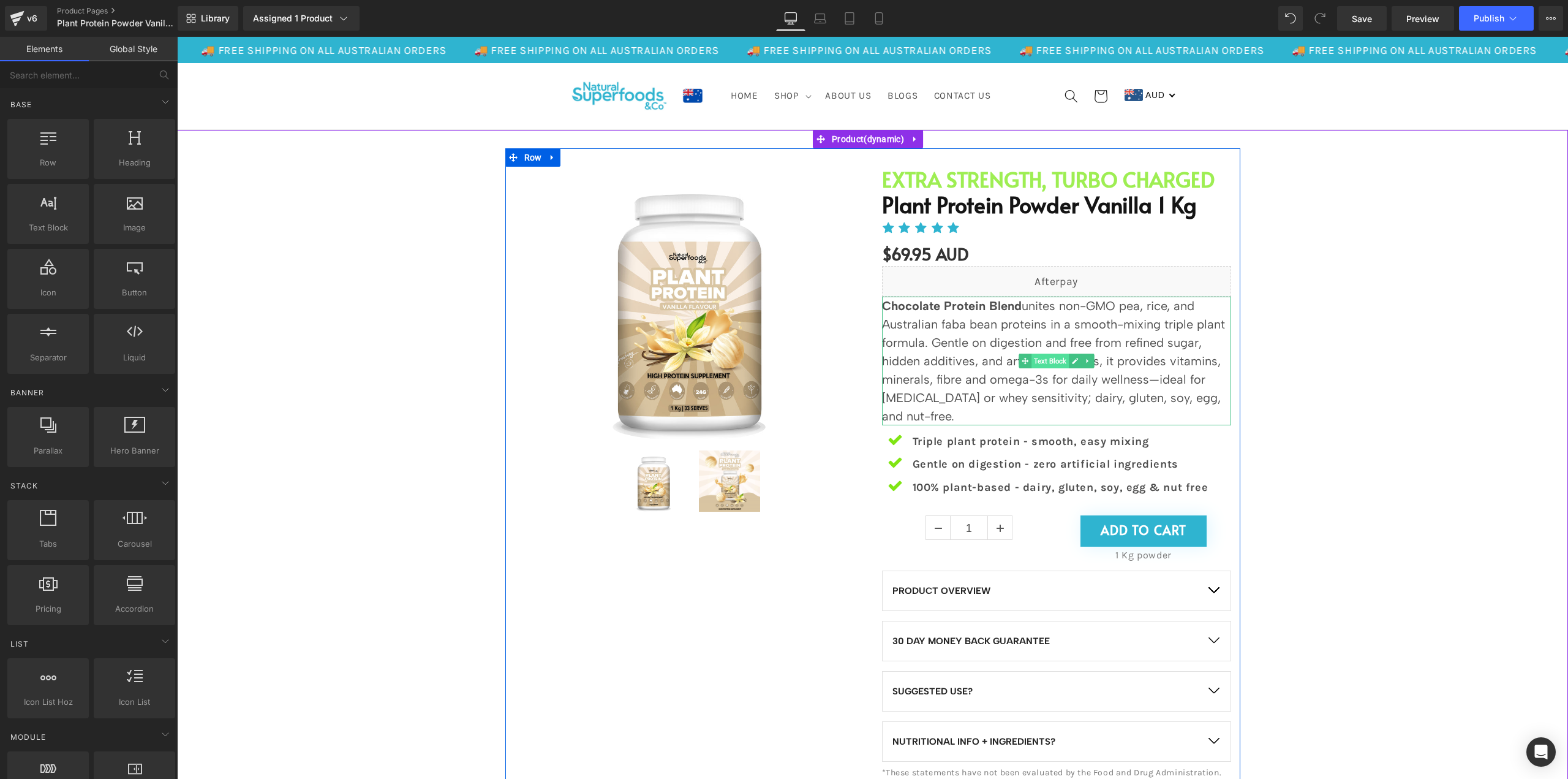
click at [1047, 364] on span "Text Block" at bounding box center [1051, 361] width 38 height 15
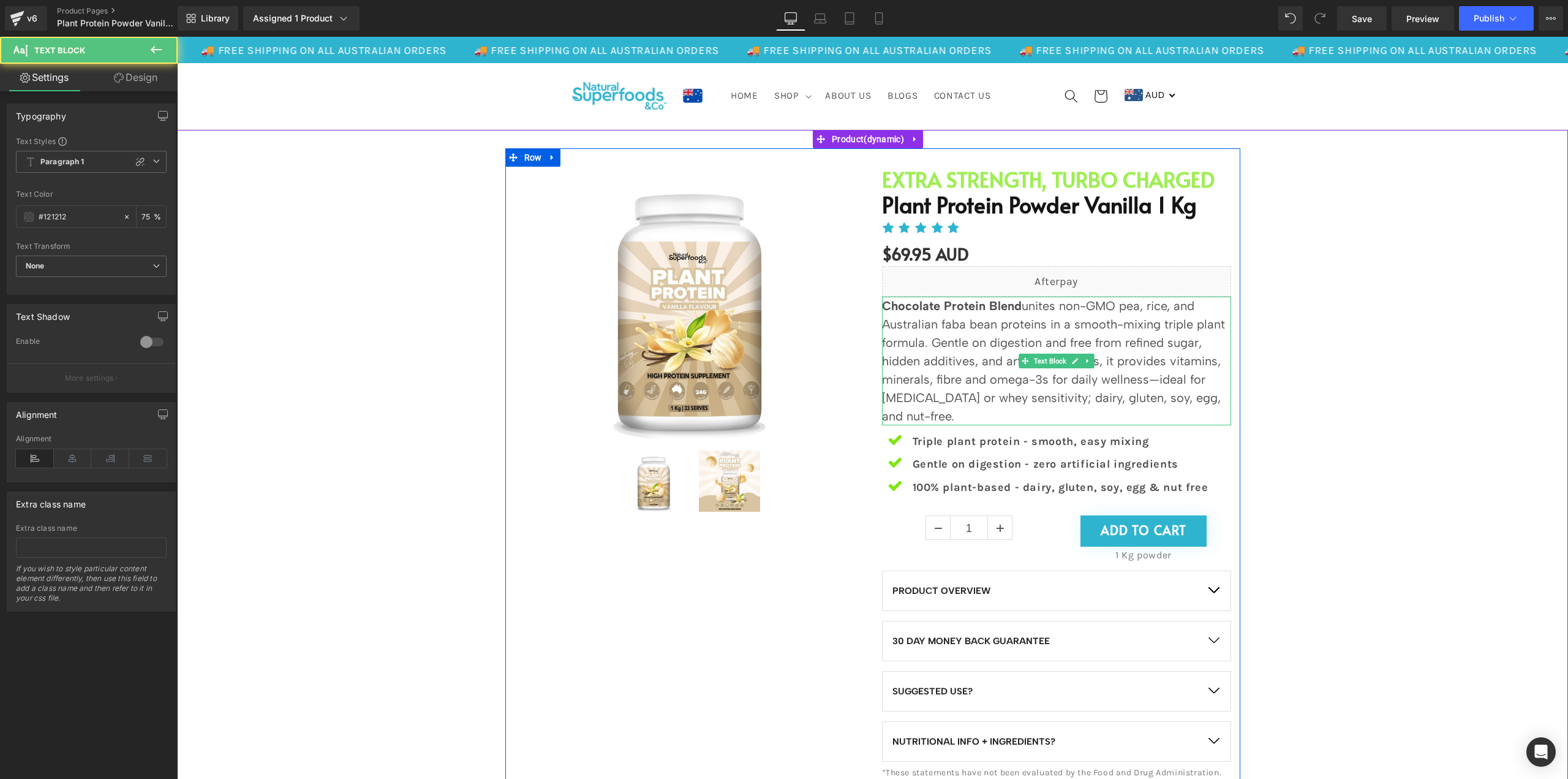
click at [912, 306] on strong "Chocolate Protein Blend" at bounding box center [952, 305] width 140 height 15
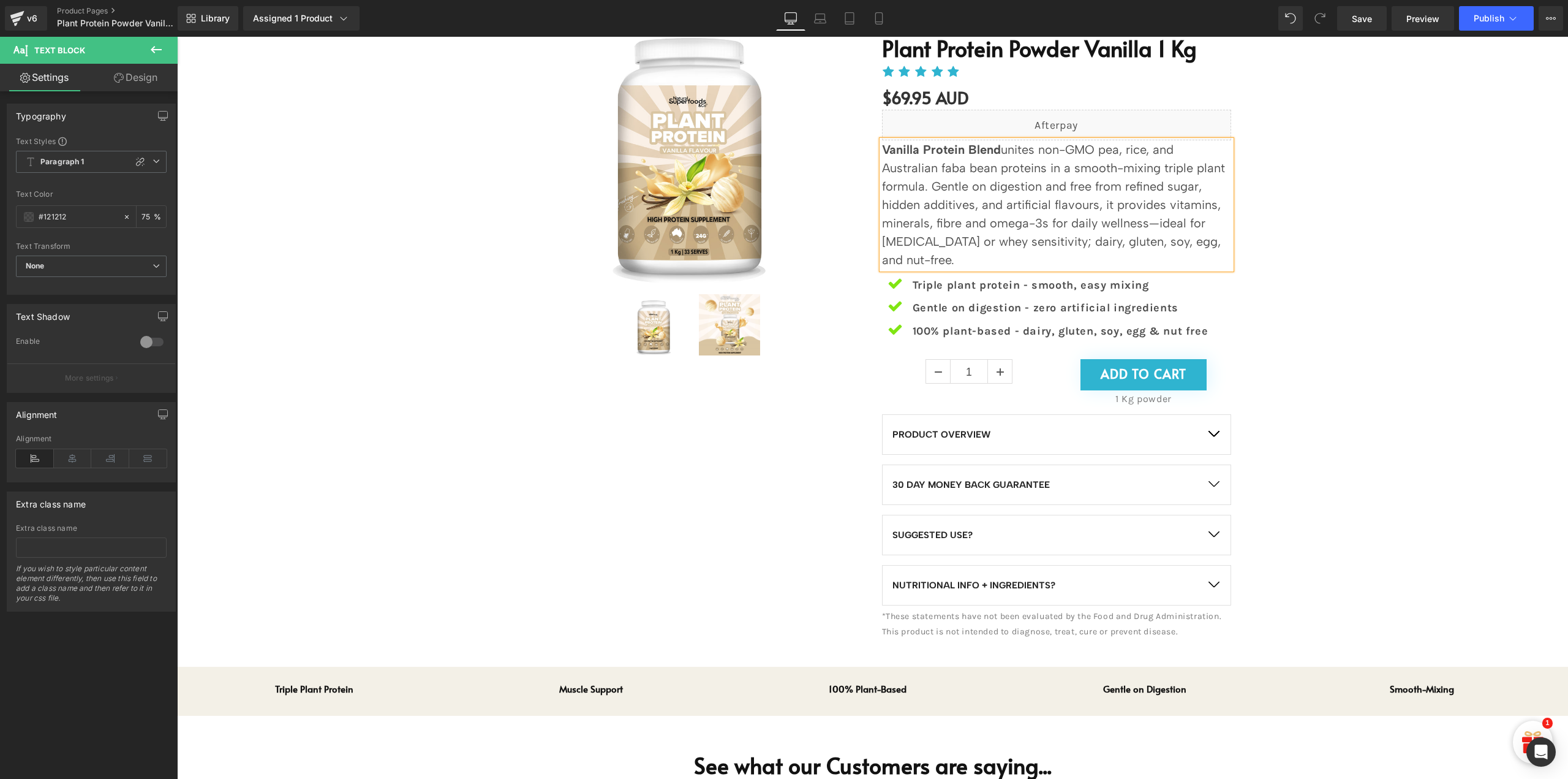
scroll to position [367, 0]
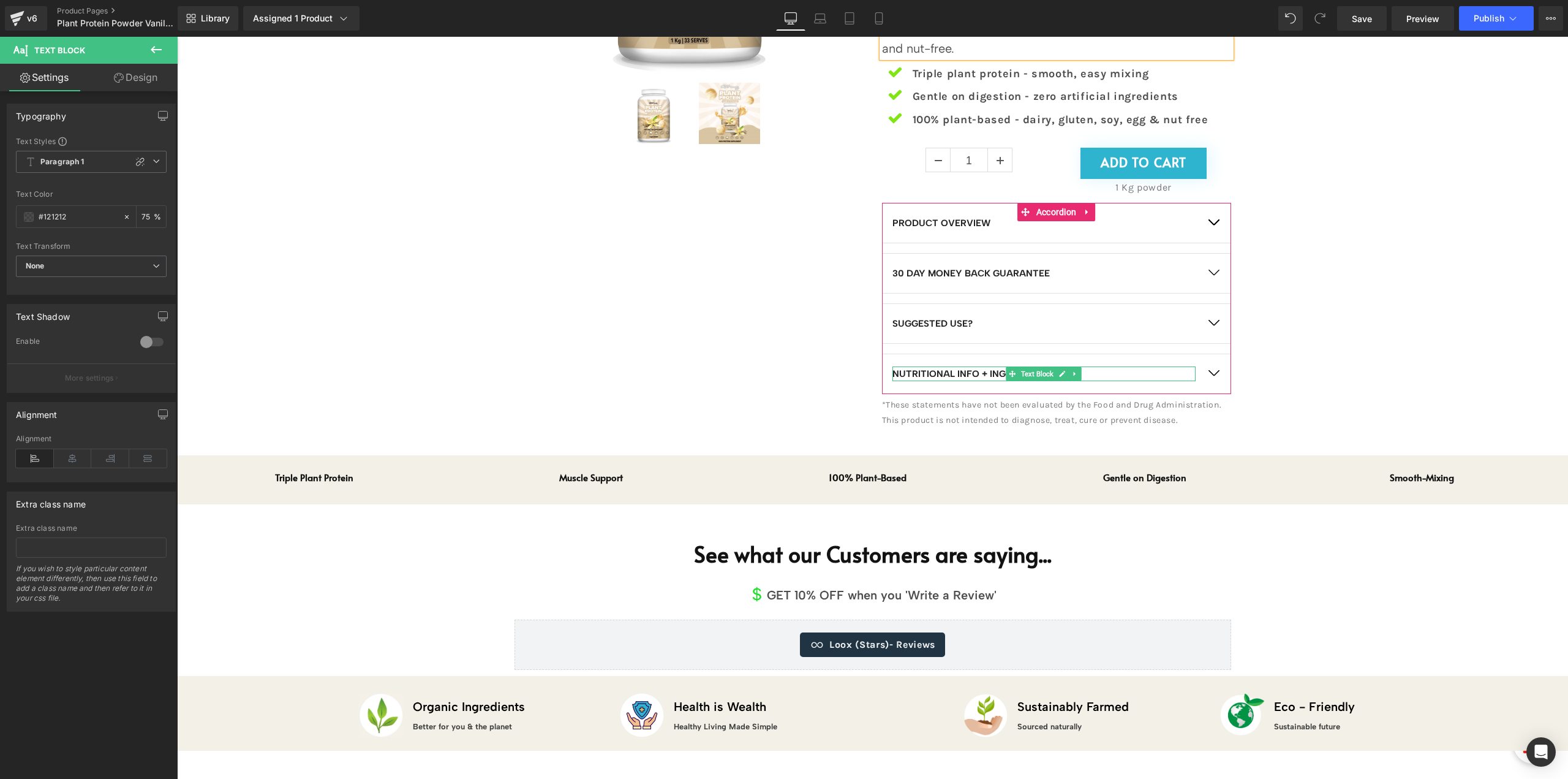
click at [1193, 370] on div at bounding box center [1194, 374] width 3 height 15
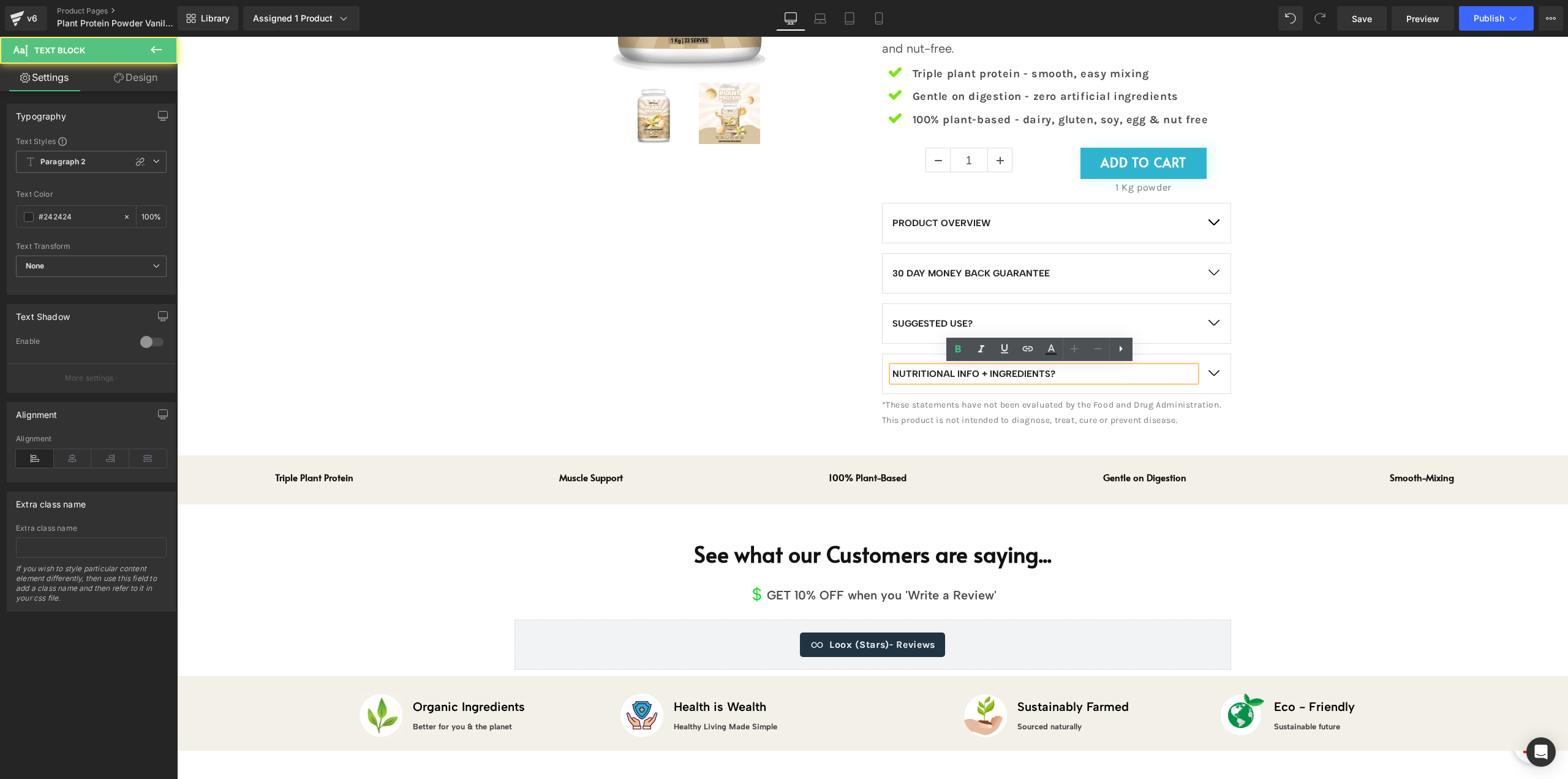
click at [1216, 370] on button "button" at bounding box center [1214, 374] width 34 height 39
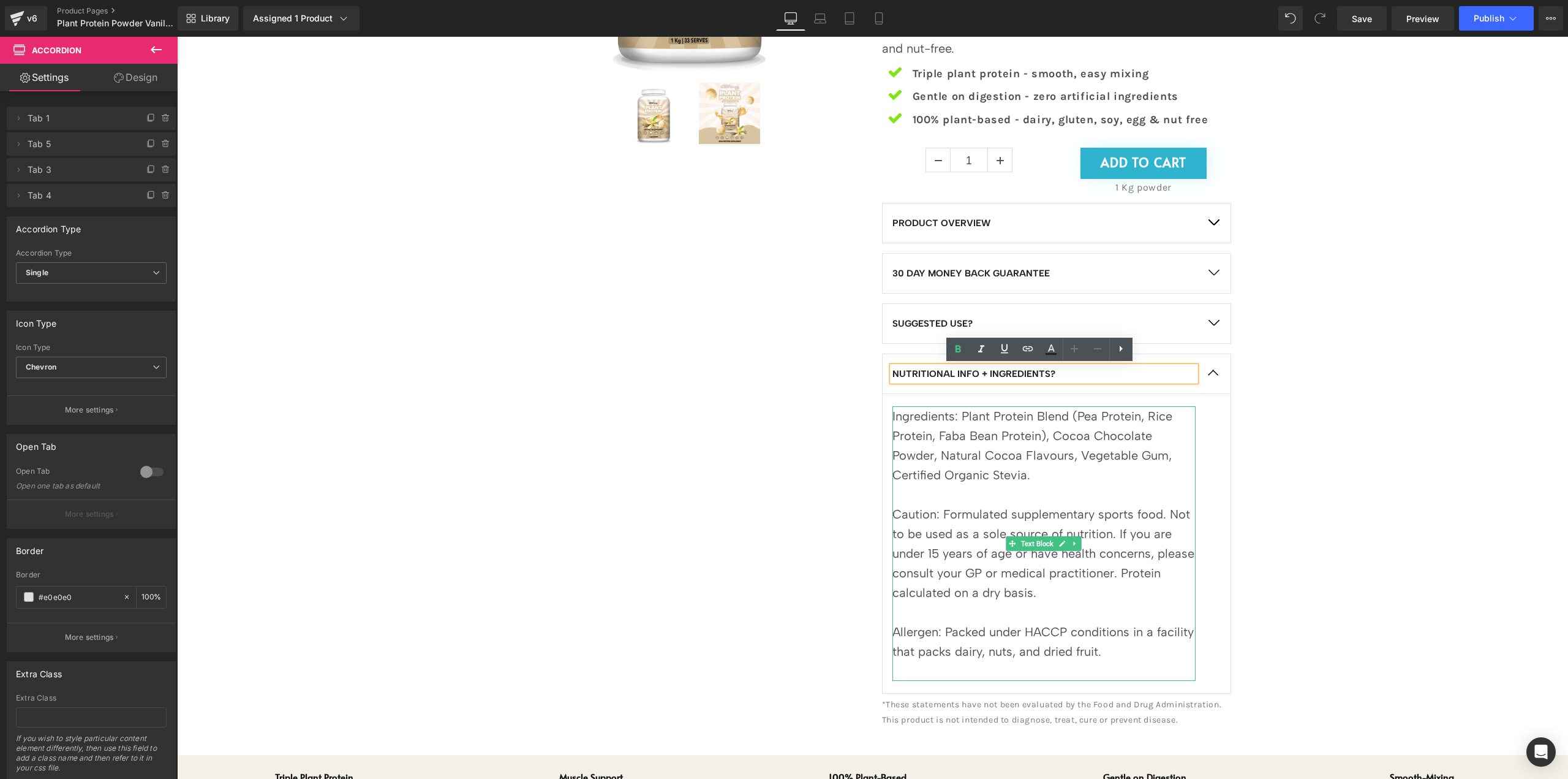
click at [1035, 473] on div "Ingredients: Plant Protein Blend (Pea Protein, Rice Protein, Faba Bean Protein)…" at bounding box center [1043, 446] width 303 height 78
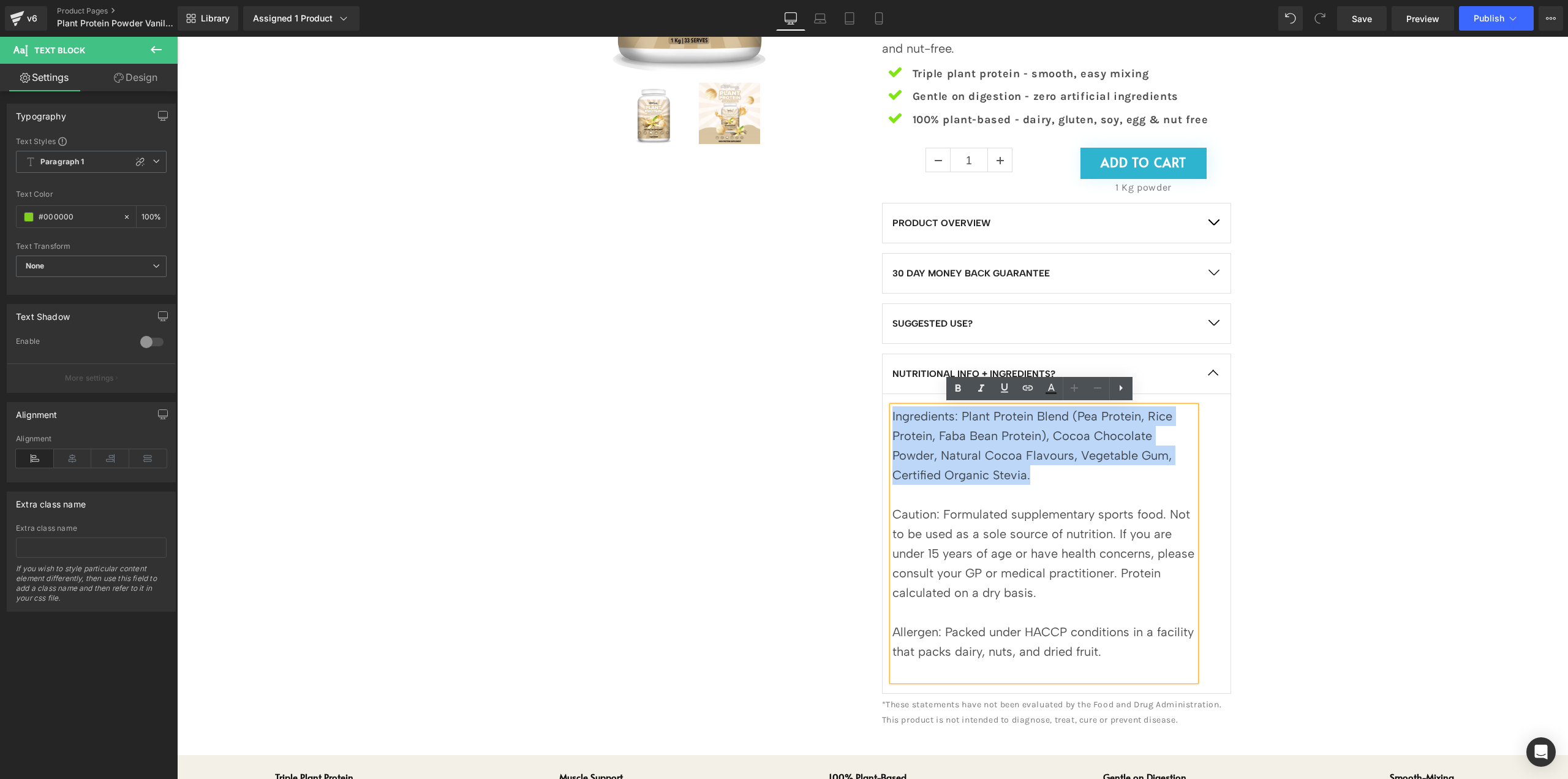
drag, startPoint x: 1037, startPoint y: 475, endPoint x: 837, endPoint y: 377, distance: 222.7
click at [837, 377] on div "Sale Off (P) Image (P) Image List EXTRA STRENGTH, TURBO CHARGED Heading Plant P…" at bounding box center [873, 258] width 735 height 956
paste div
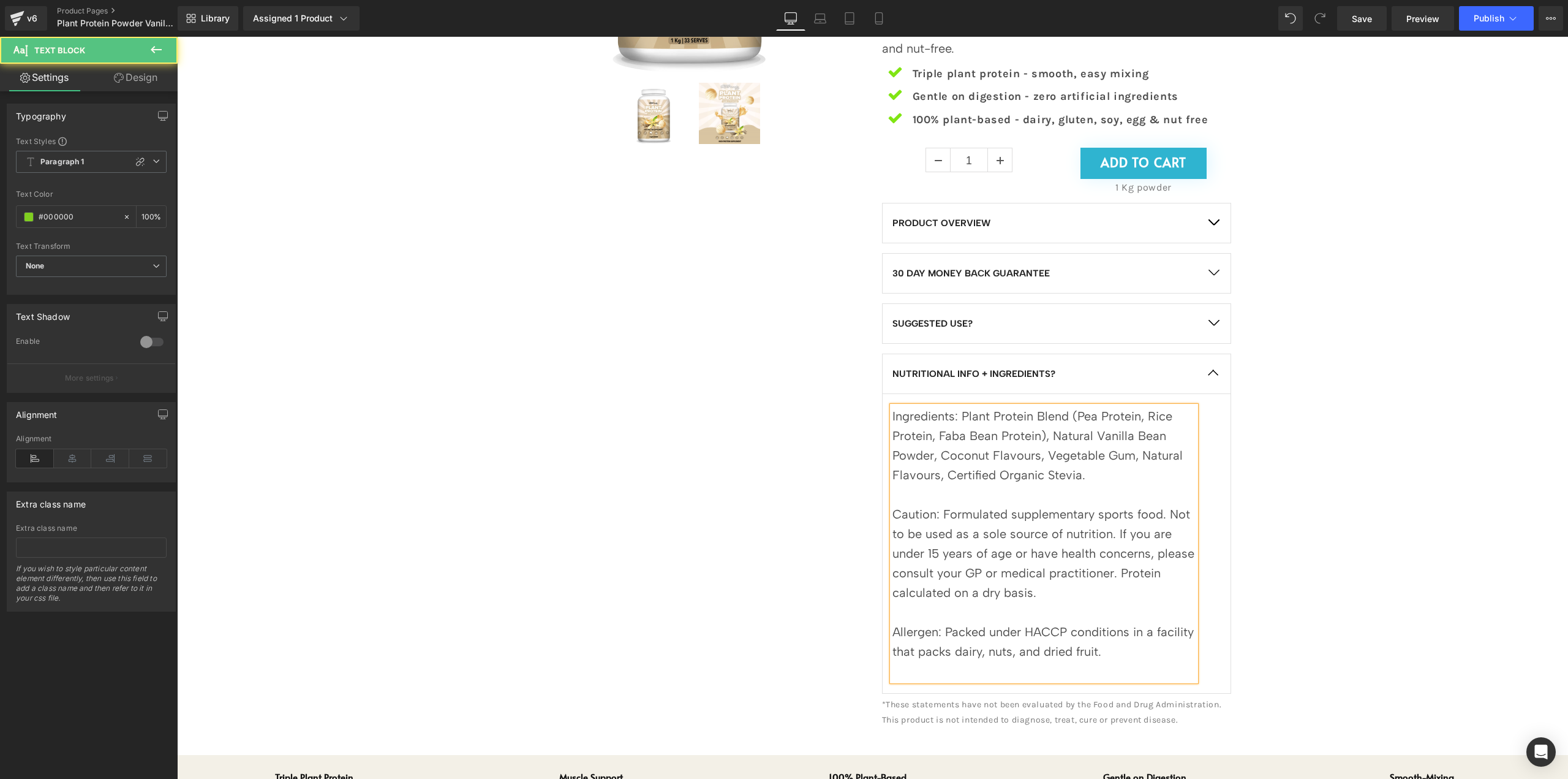
click at [1127, 666] on div at bounding box center [1043, 671] width 303 height 20
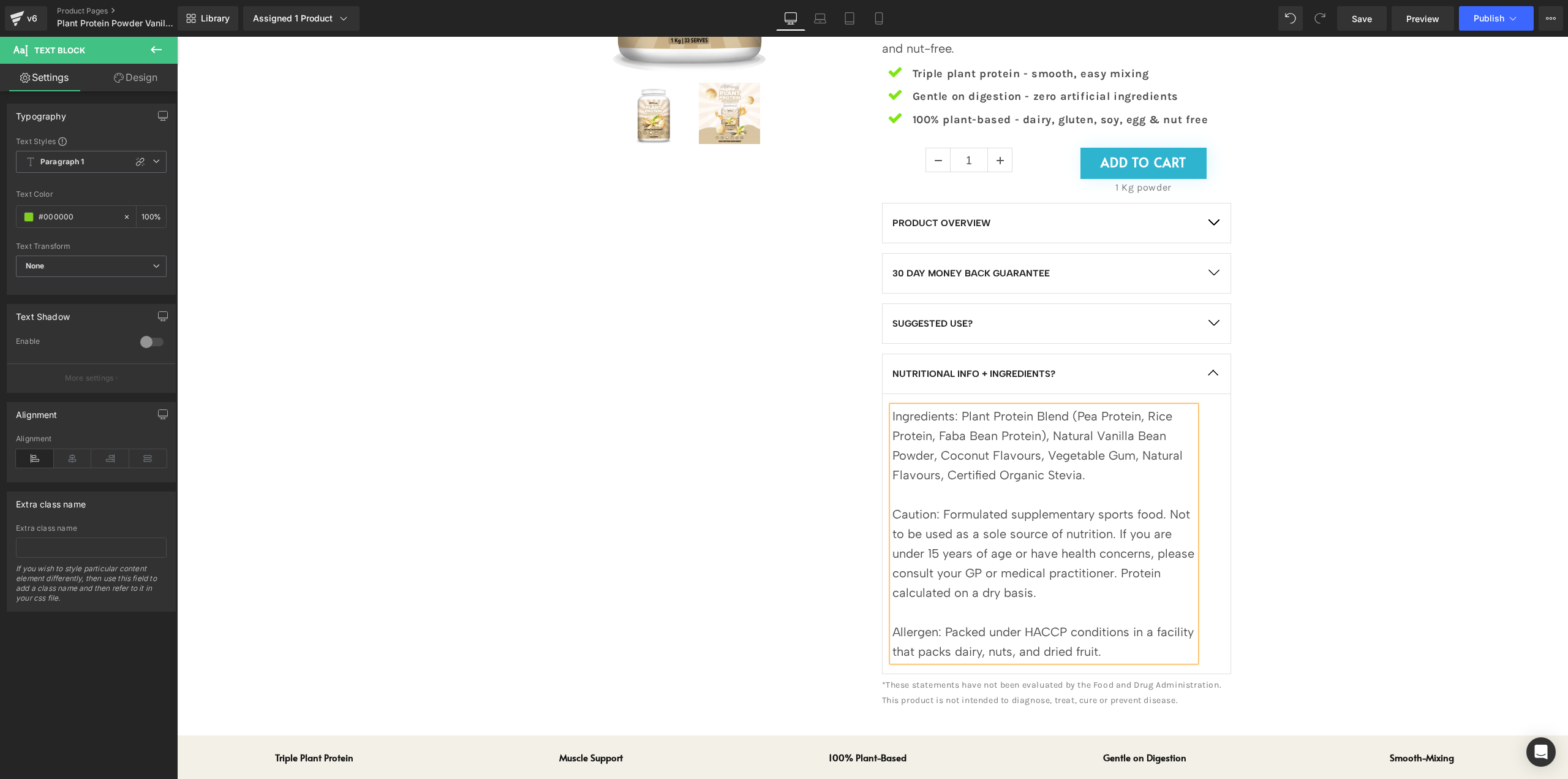
click at [1214, 222] on button "button" at bounding box center [1214, 223] width 34 height 39
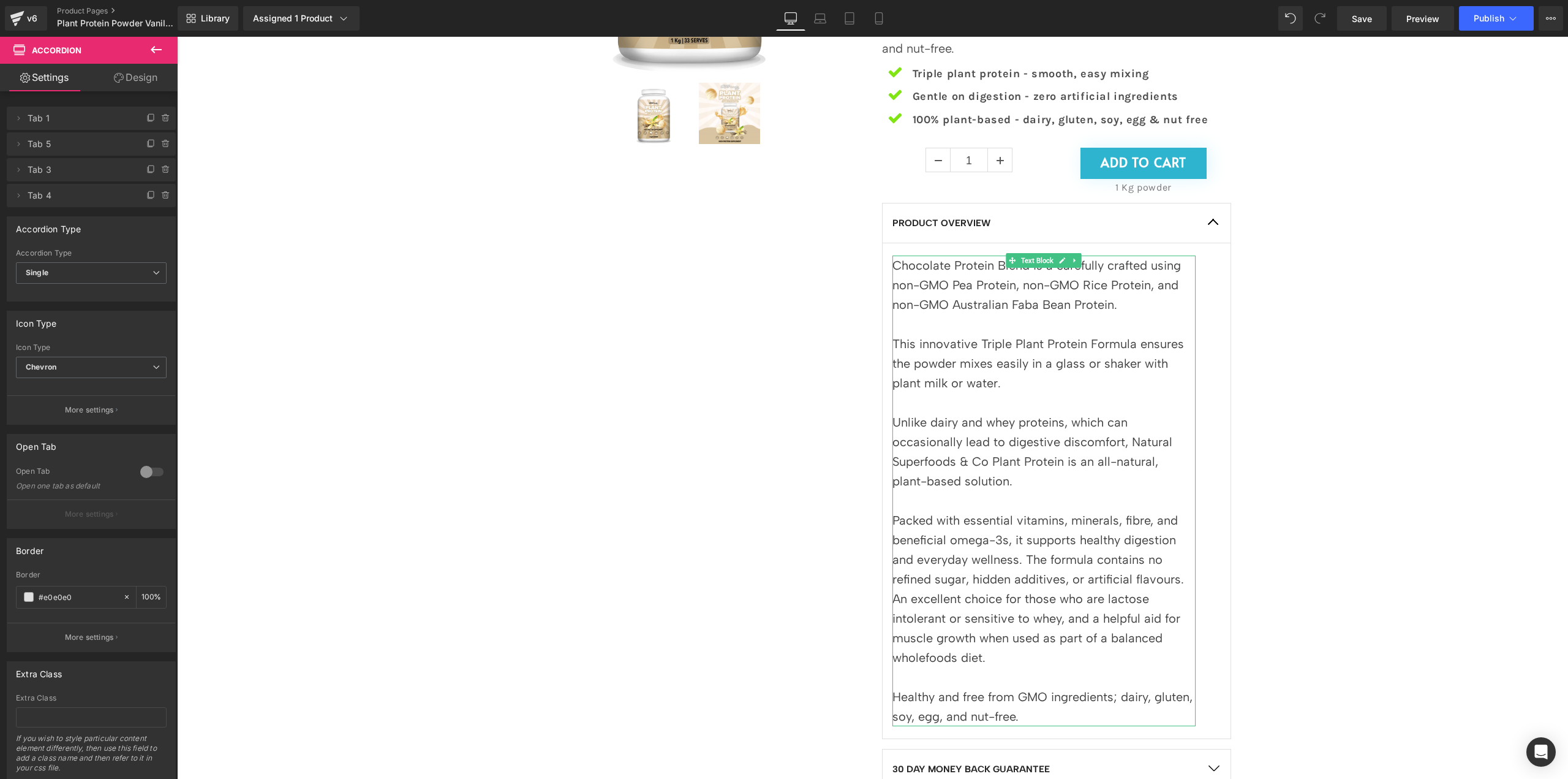
click at [1077, 420] on p "Unlike dairy and whey proteins, which can occasionally lead to digestive discom…" at bounding box center [1043, 452] width 303 height 78
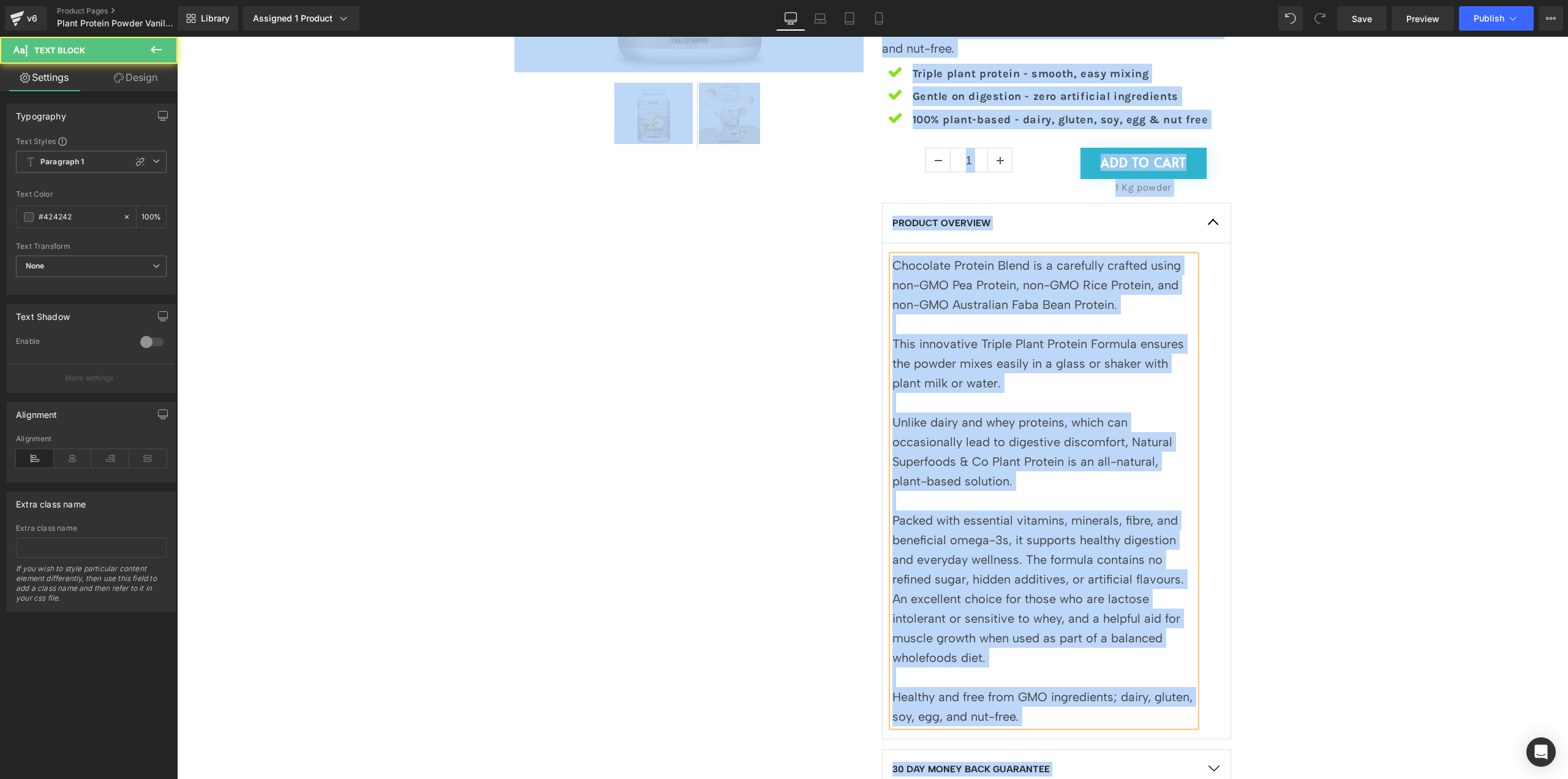
copy body "🚚 LORE IPSUMDOL SI AME CONSECTETU ADIPIS 🚚 ELIT SEDDOEIU TE INC UTLABOREET DOLO…"
click at [980, 350] on p "This innovative Triple Plant Protein Formula ensures the powder mixes easily in…" at bounding box center [1043, 363] width 303 height 59
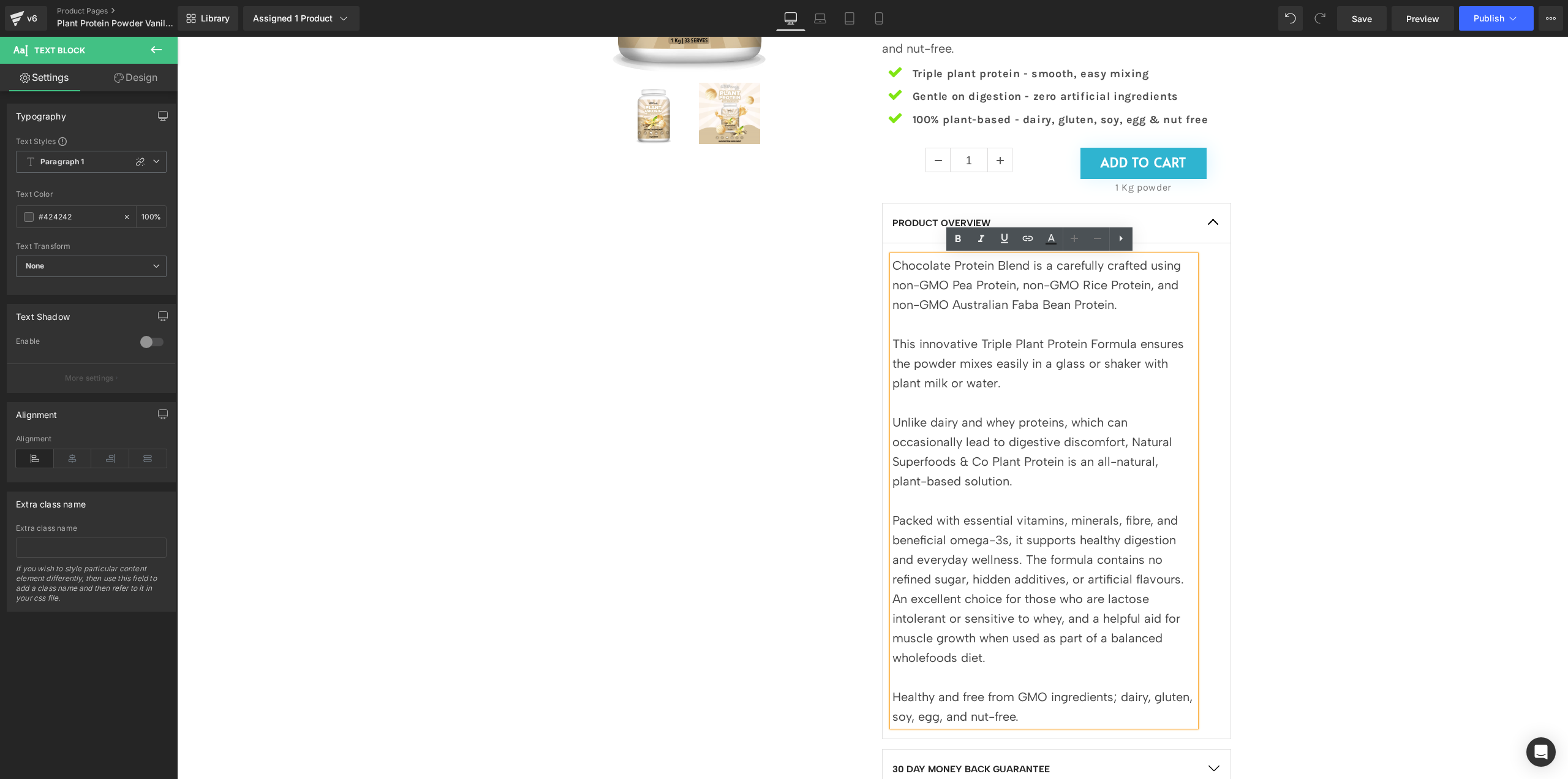
click at [925, 268] on p "Chocolate Protein Blend is a carefully crafted using non-GMO Pea Protein, non-G…" at bounding box center [1043, 285] width 303 height 59
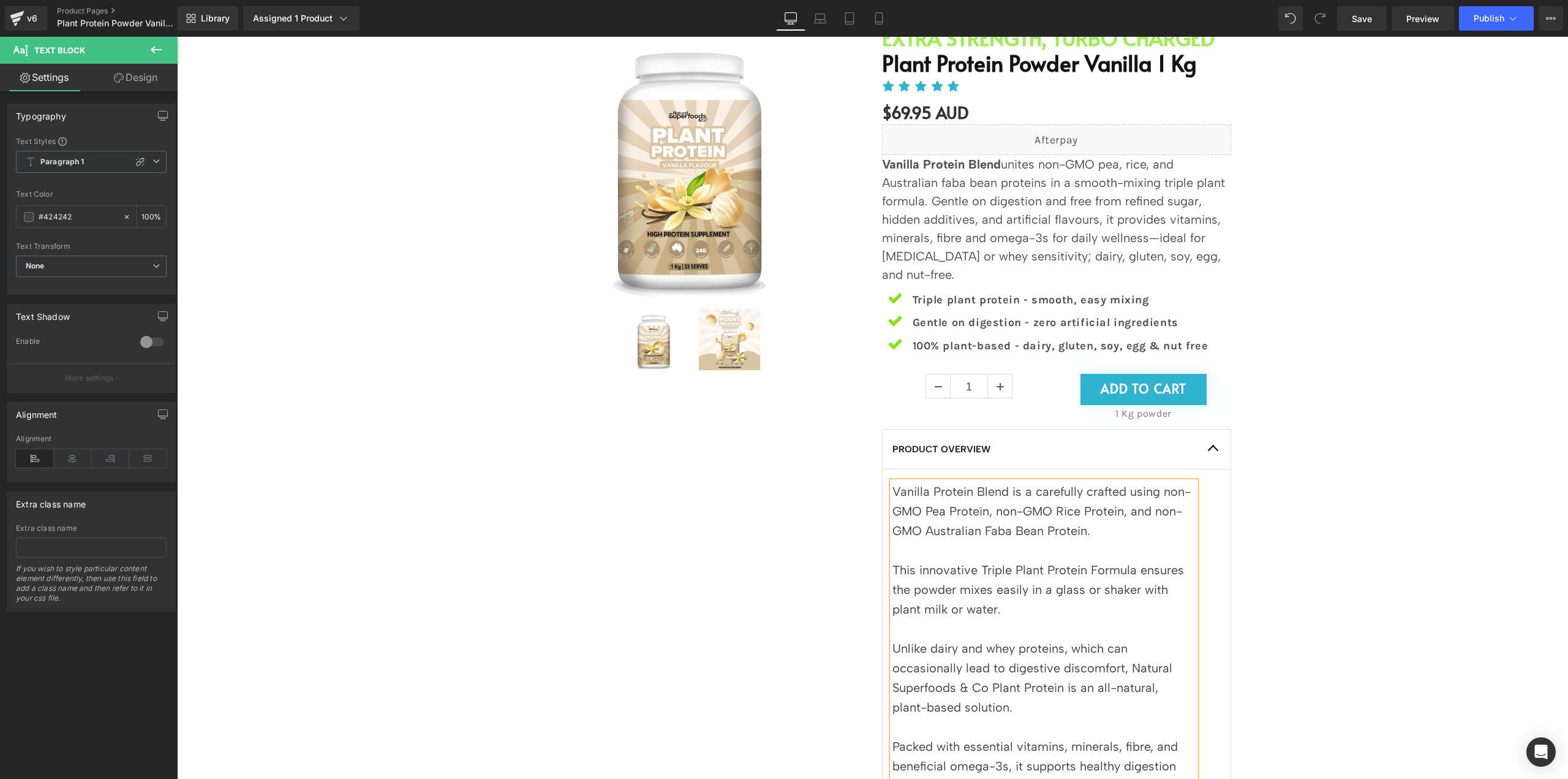
scroll to position [122, 0]
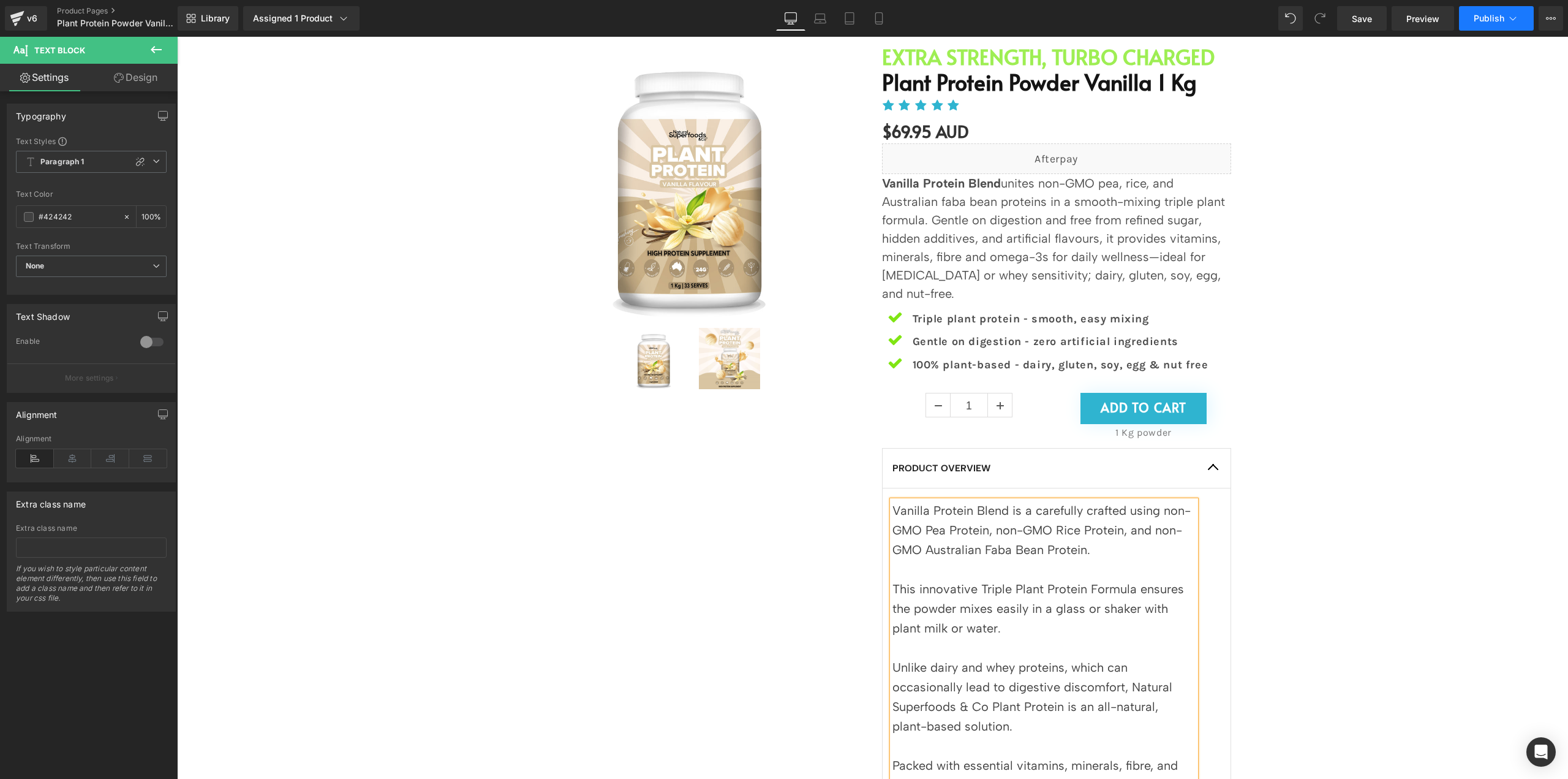
click at [1481, 21] on span "Publish" at bounding box center [1490, 19] width 31 height 10
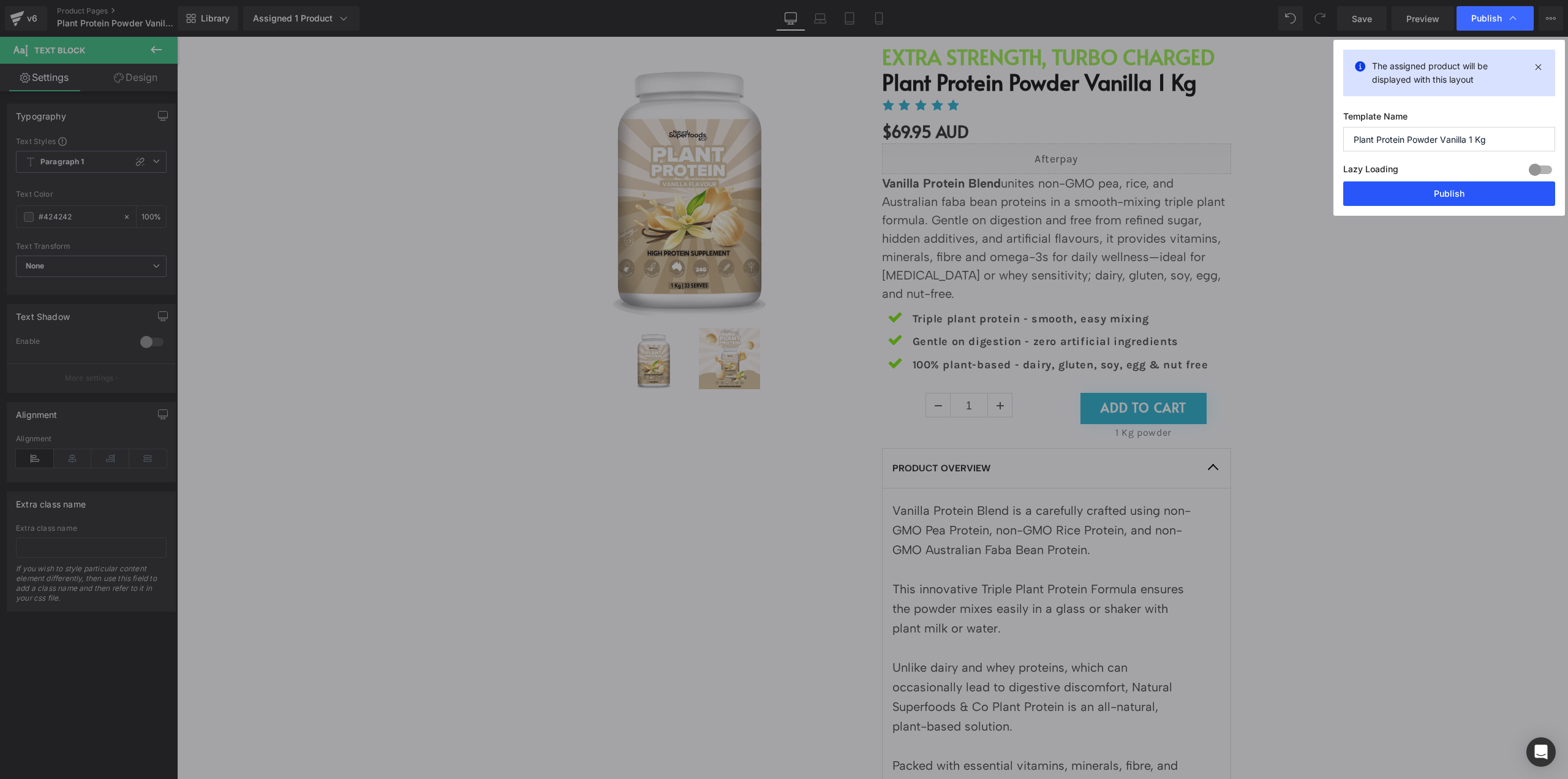
drag, startPoint x: 1488, startPoint y: 185, endPoint x: 1309, endPoint y: 151, distance: 182.2
click at [1488, 185] on button "Publish" at bounding box center [1450, 194] width 212 height 24
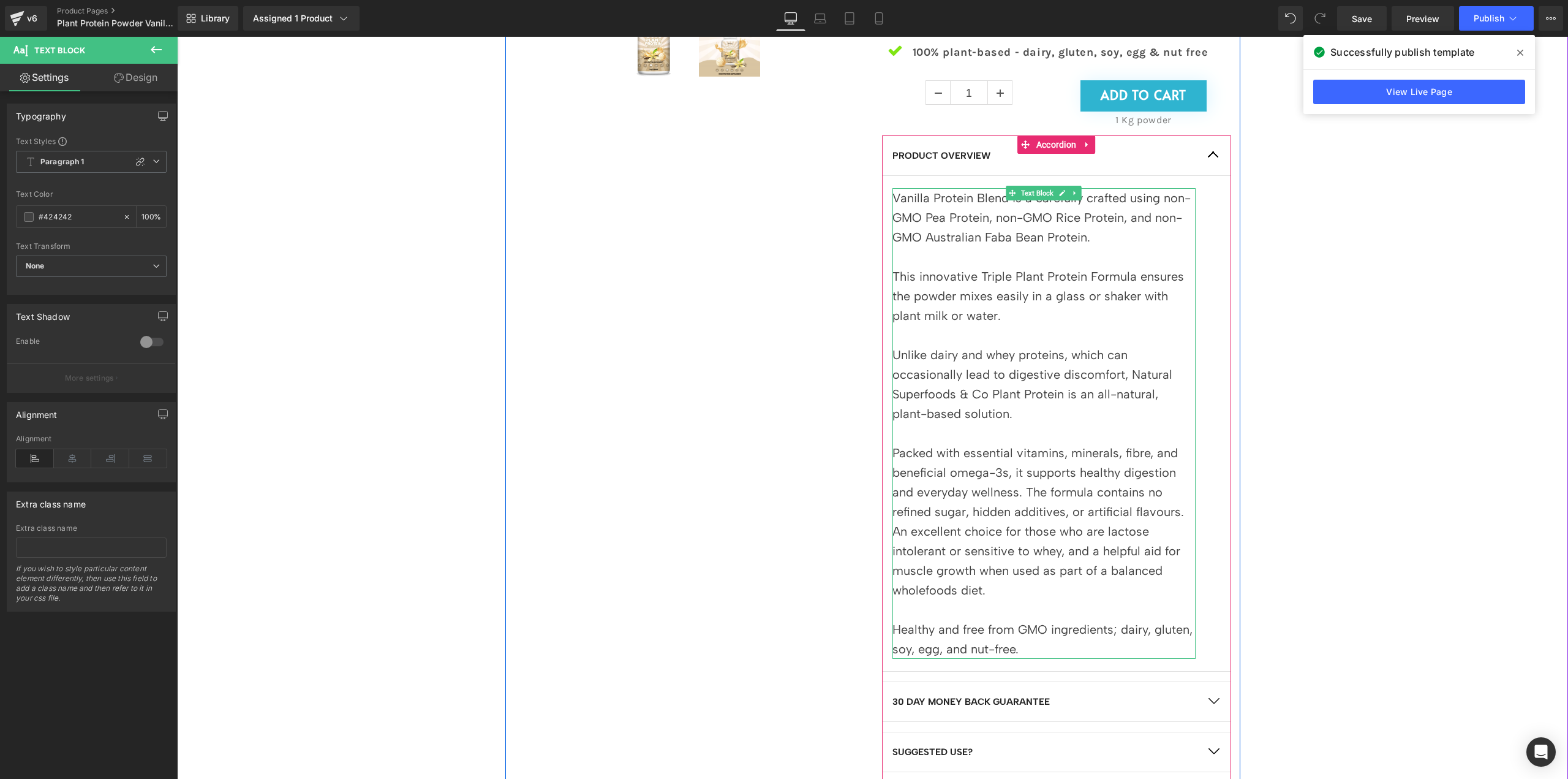
scroll to position [490, 0]
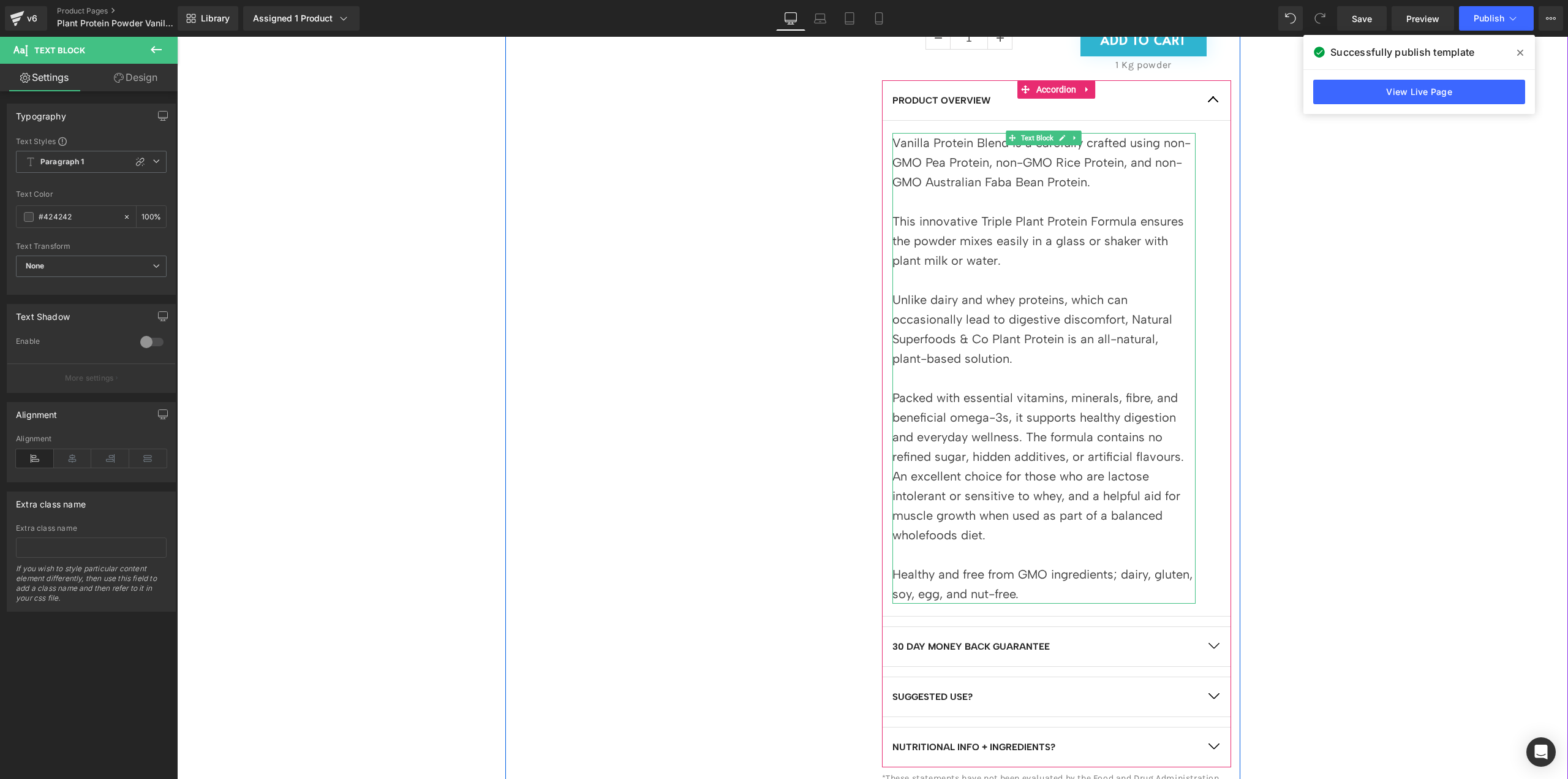
click at [1031, 382] on p at bounding box center [1043, 378] width 303 height 20
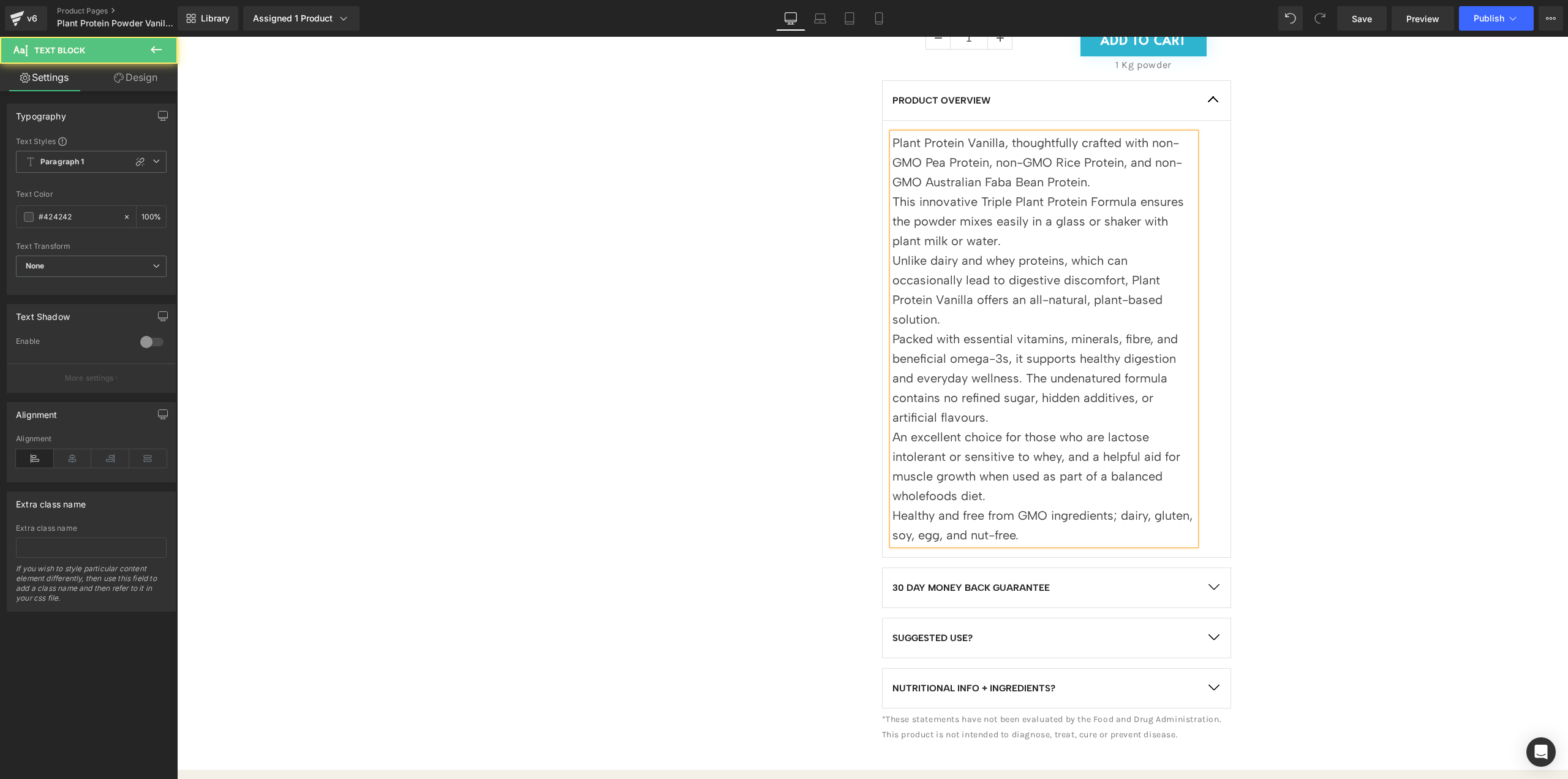
click at [1007, 237] on p "This innovative Triple Plant Protein Formula ensures the powder mixes easily in…" at bounding box center [1043, 221] width 303 height 59
click at [1096, 185] on p "Plant Protein Vanilla, thoughtfully crafted with non-GMO Pea Protein, non-GMO R…" at bounding box center [1043, 162] width 303 height 59
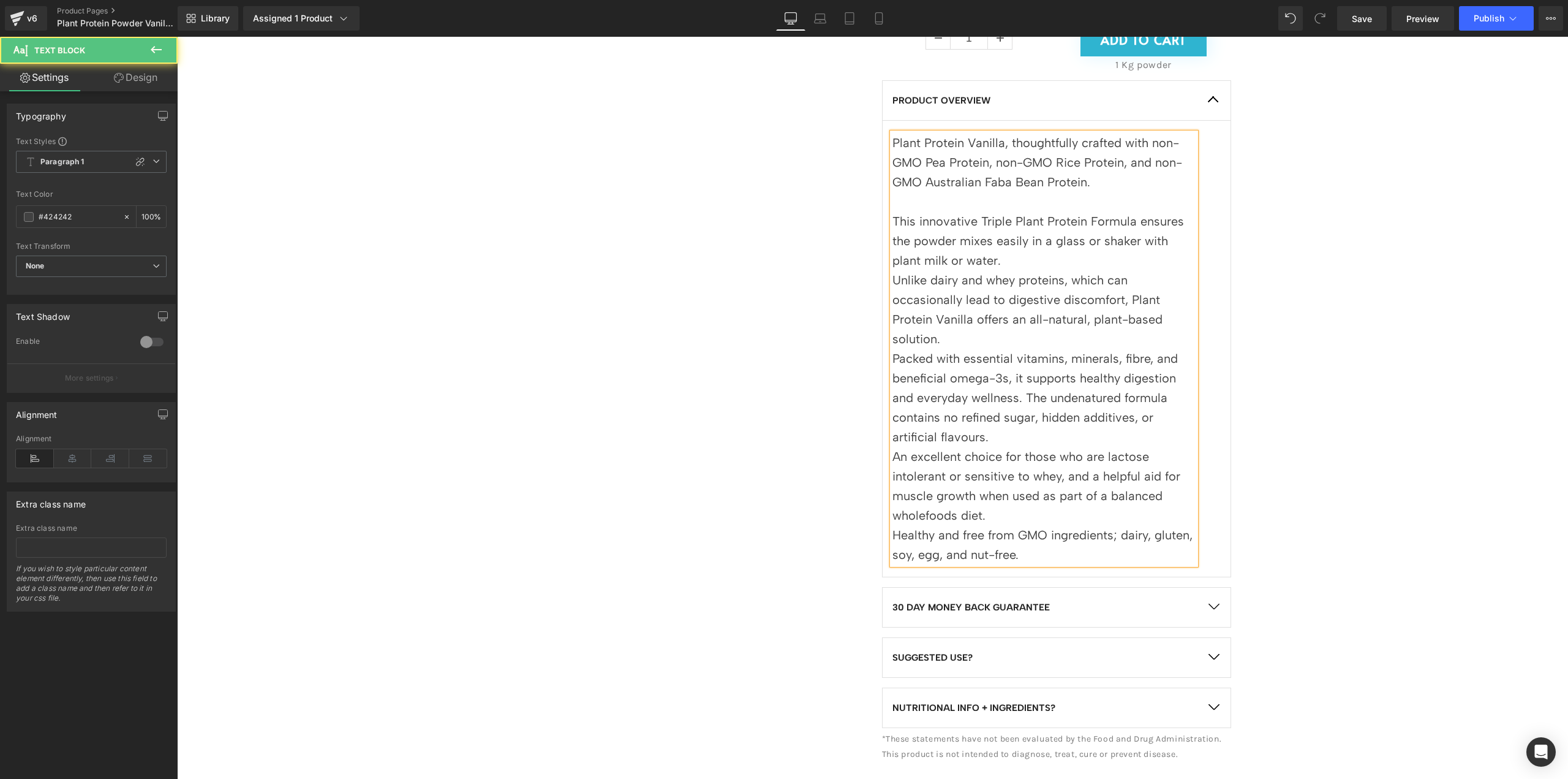
click at [1008, 262] on p "This innovative Triple Plant Protein Formula ensures the powder mixes easily in…" at bounding box center [1043, 241] width 303 height 59
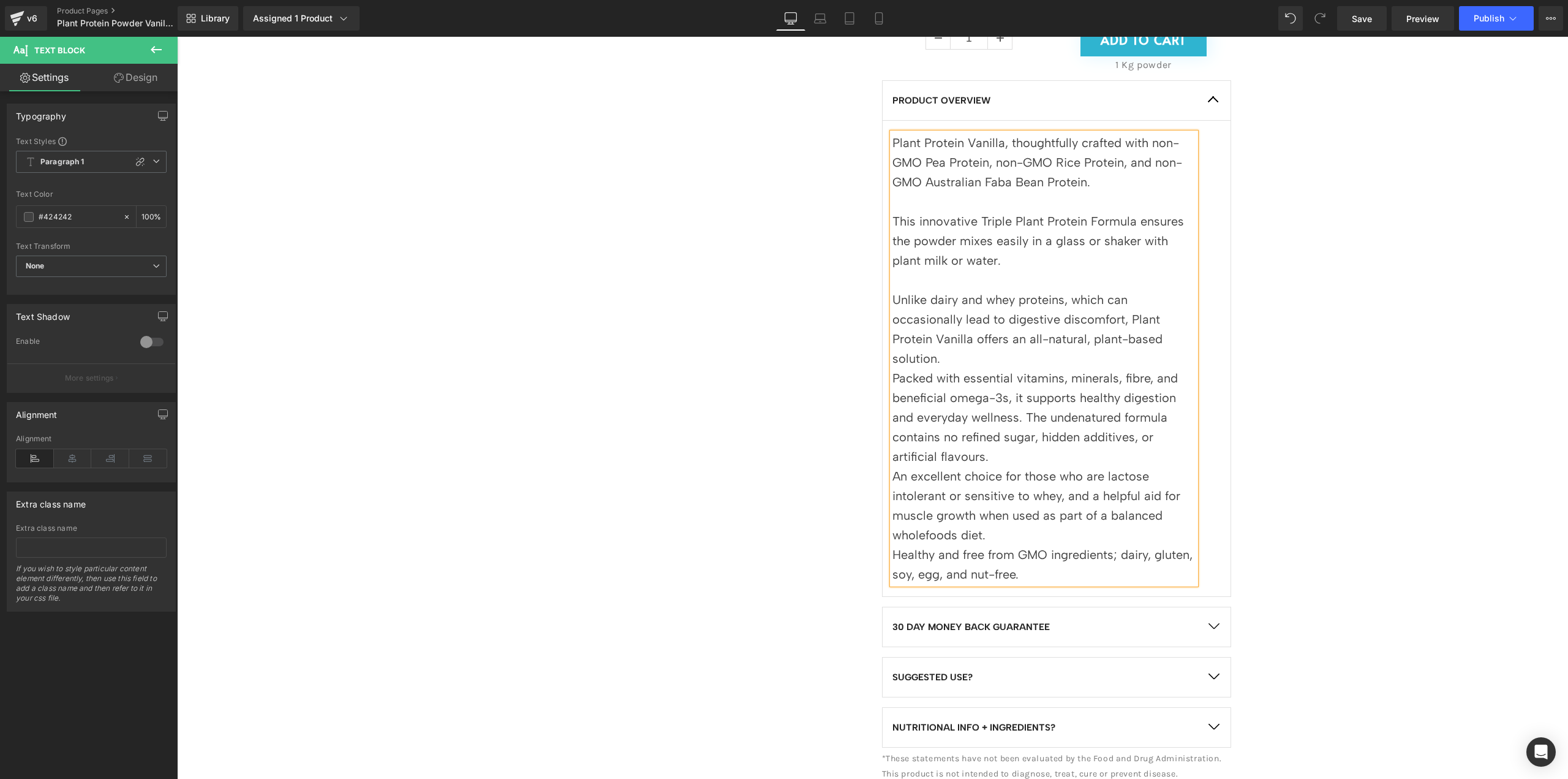
click at [968, 353] on p "Unlike dairy and whey proteins, which can occasionally lead to digestive discom…" at bounding box center [1043, 329] width 303 height 78
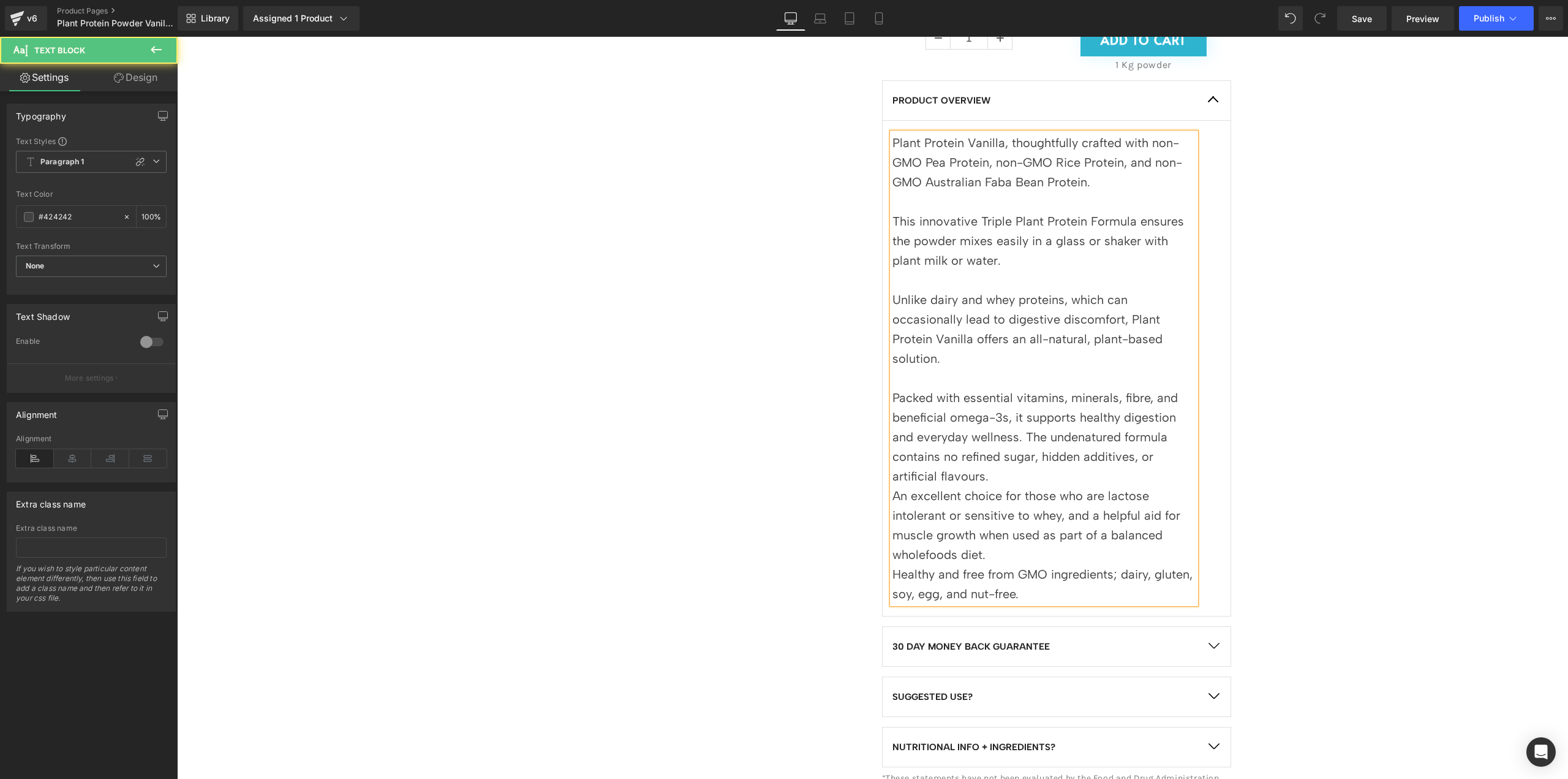
click at [993, 478] on p "Packed with essential vitamins, minerals, fibre, and beneficial omega-3s, it su…" at bounding box center [1043, 437] width 303 height 98
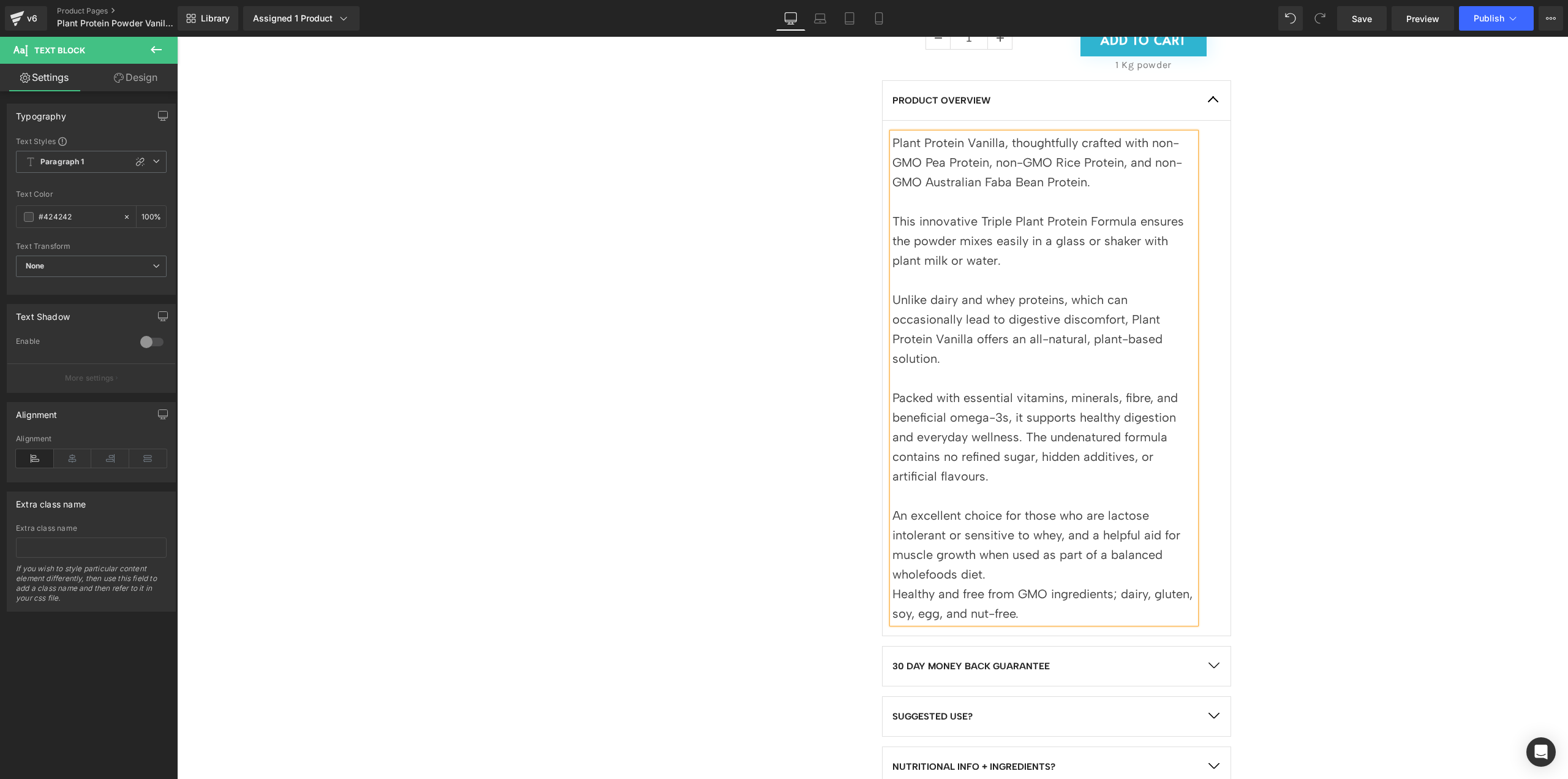
click at [1018, 576] on p "An excellent choice for those who are lactose intolerant or sensitive to whey, …" at bounding box center [1043, 545] width 303 height 78
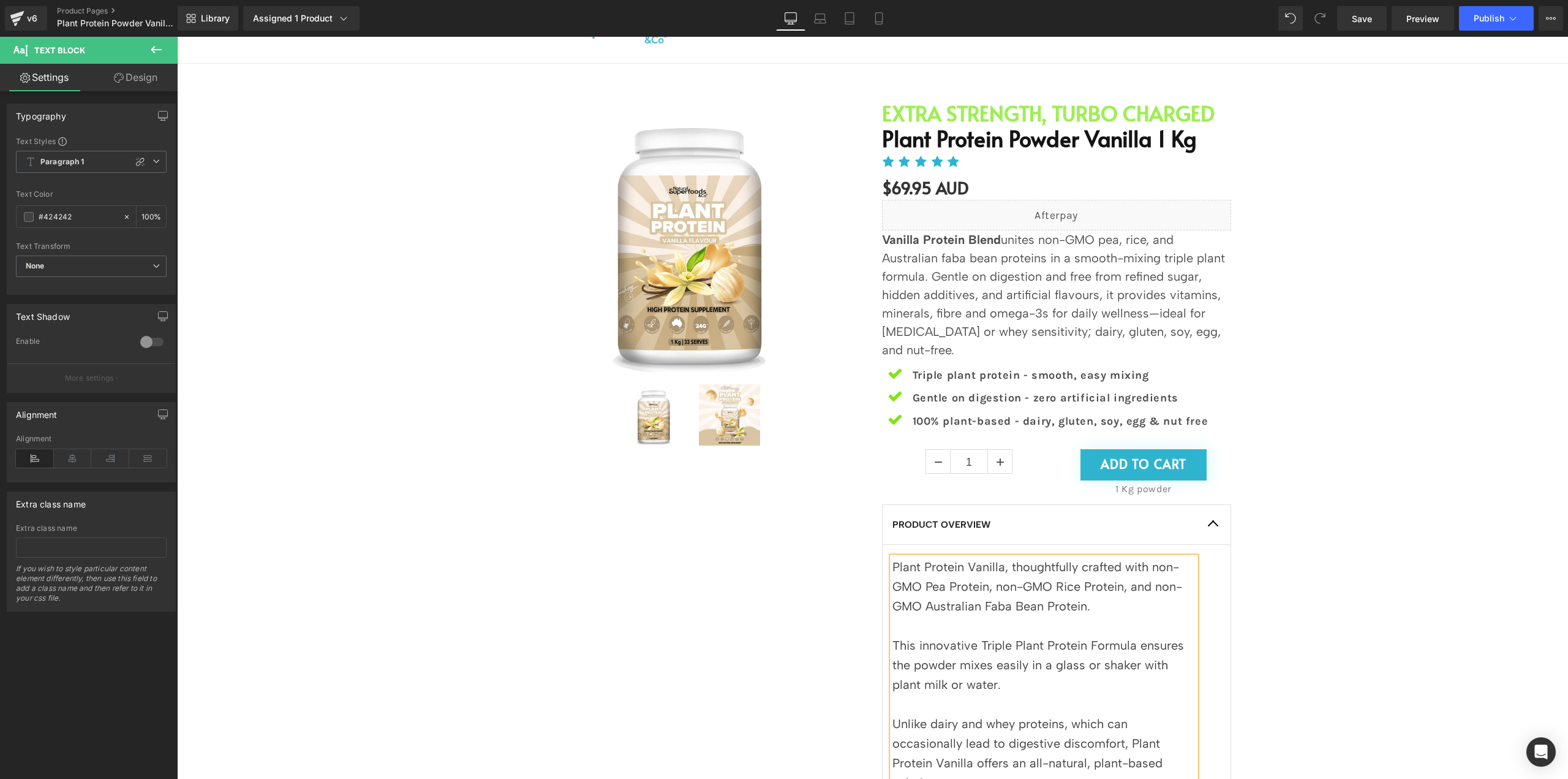
scroll to position [0, 0]
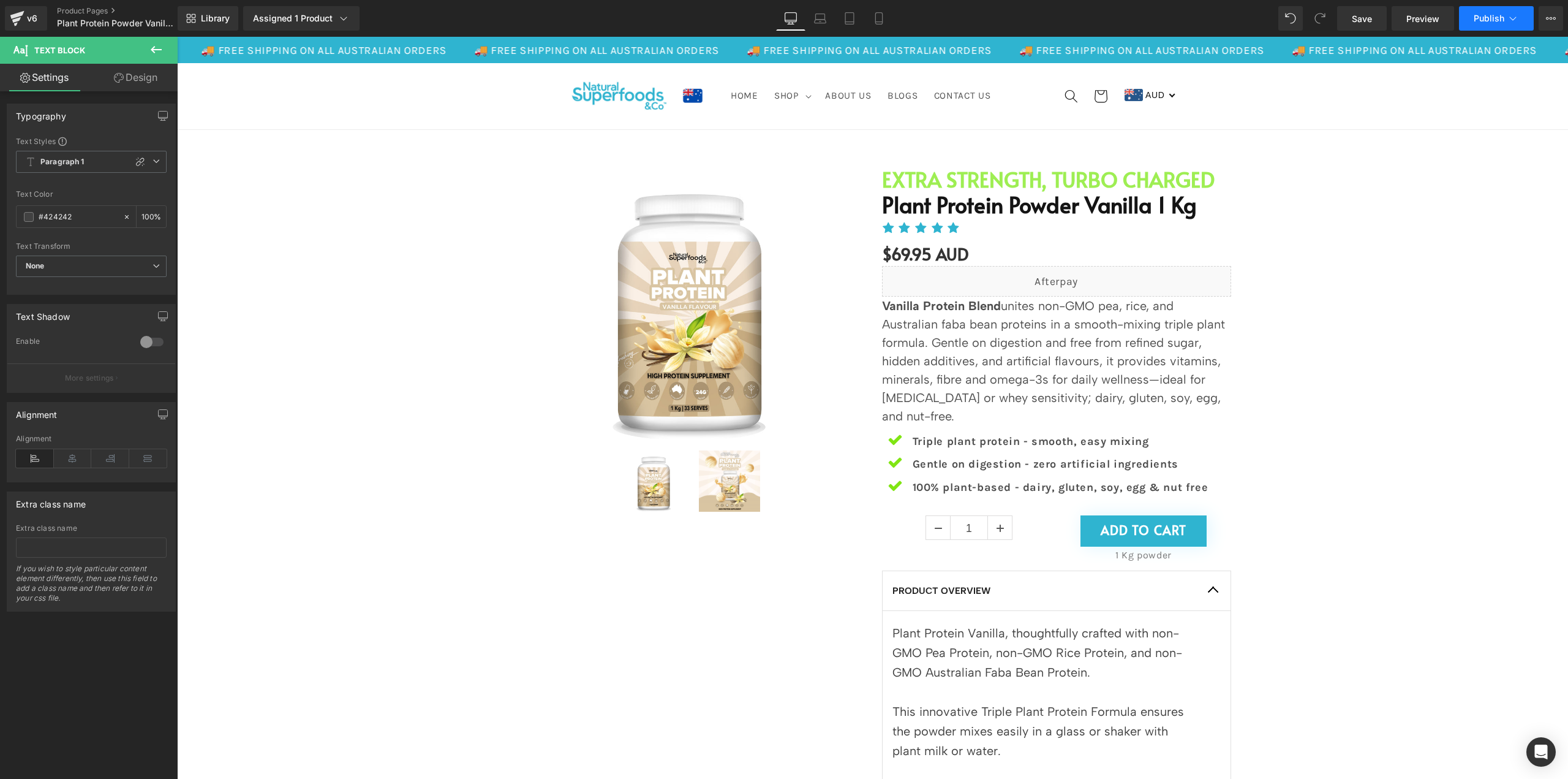
click at [1490, 18] on span "Publish" at bounding box center [1490, 19] width 31 height 10
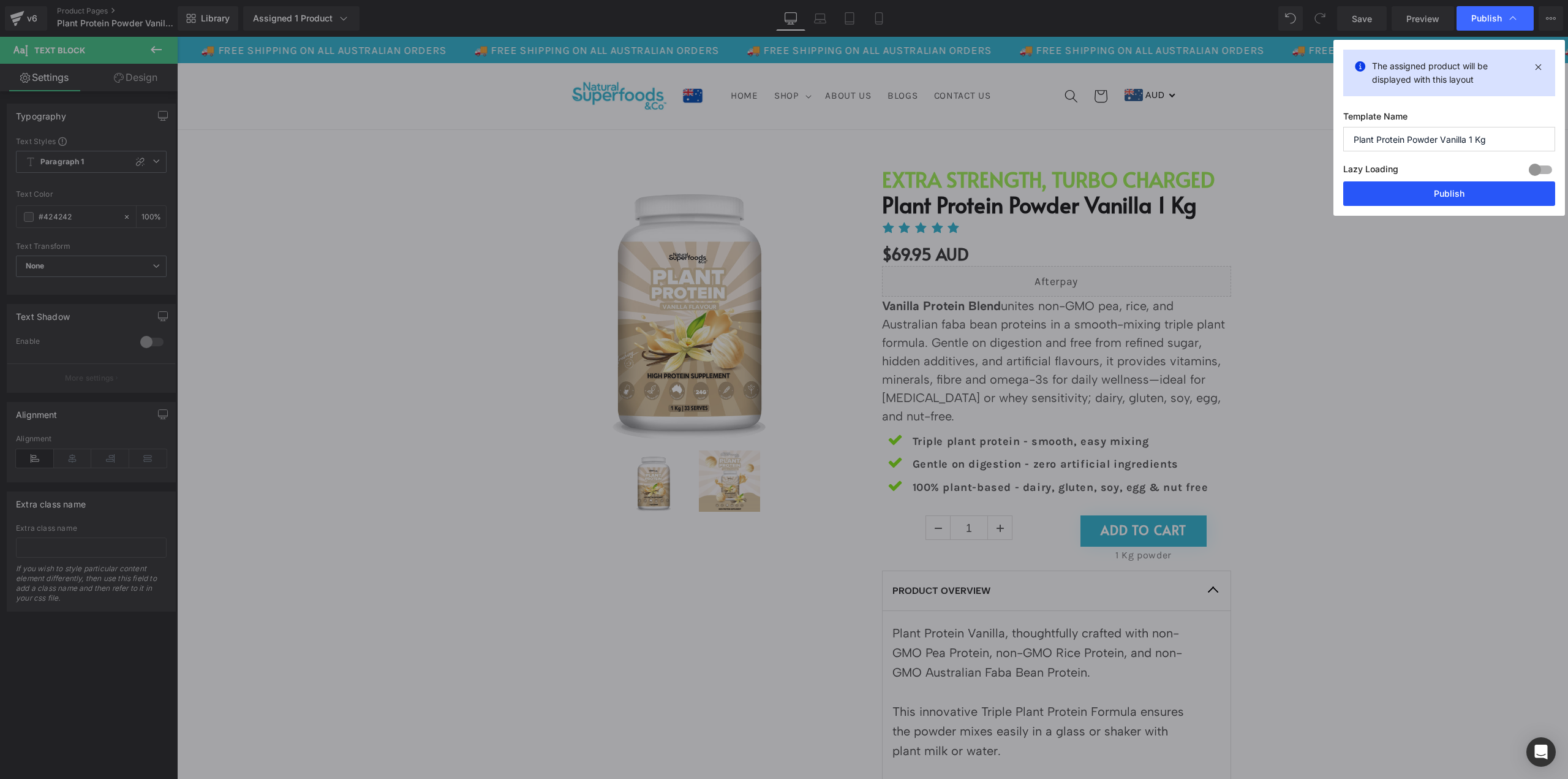
click at [1457, 190] on button "Publish" at bounding box center [1450, 194] width 212 height 24
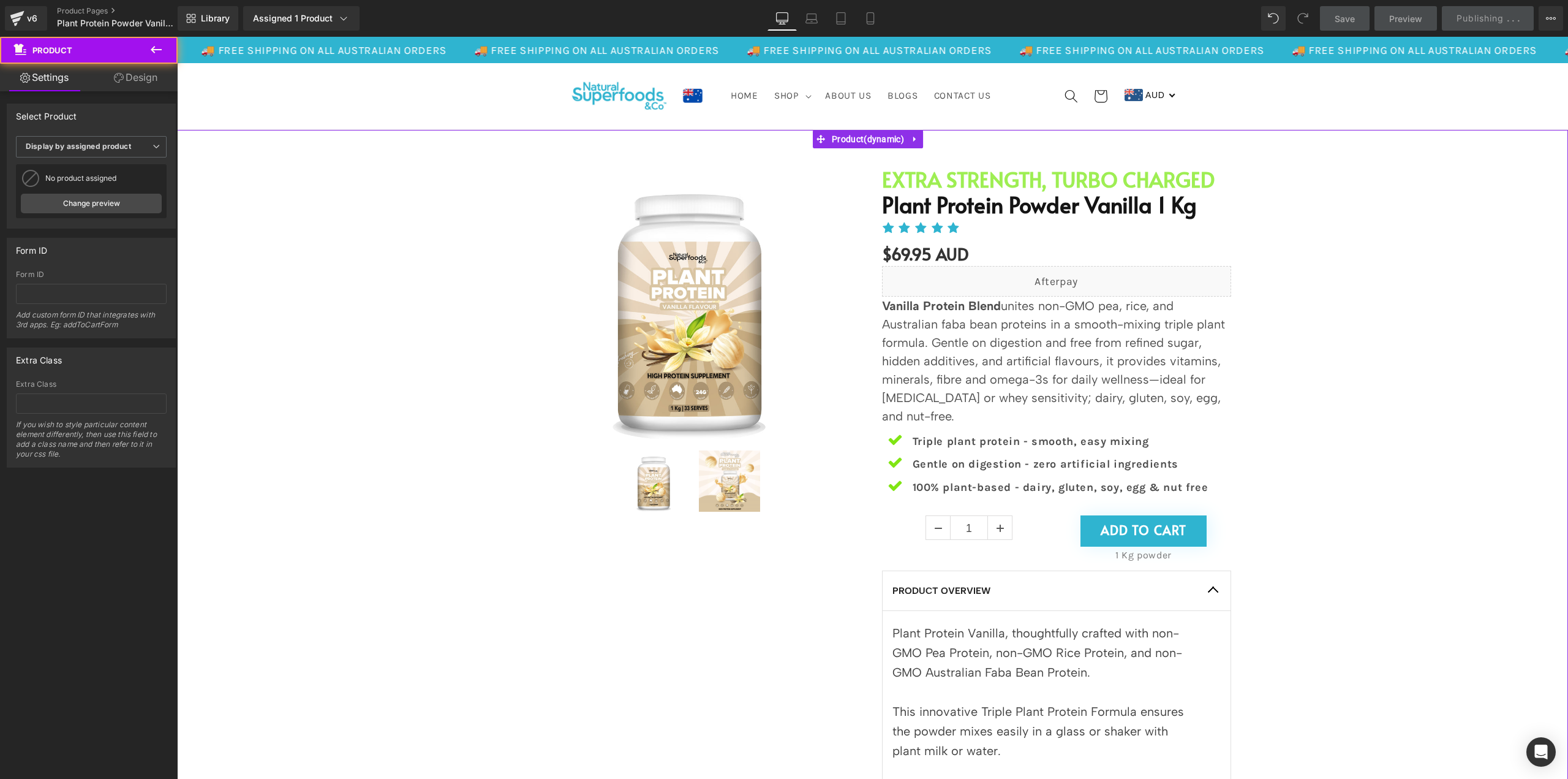
click at [1438, 436] on div "Sale Off (P) Image" at bounding box center [872, 744] width 1379 height 1191
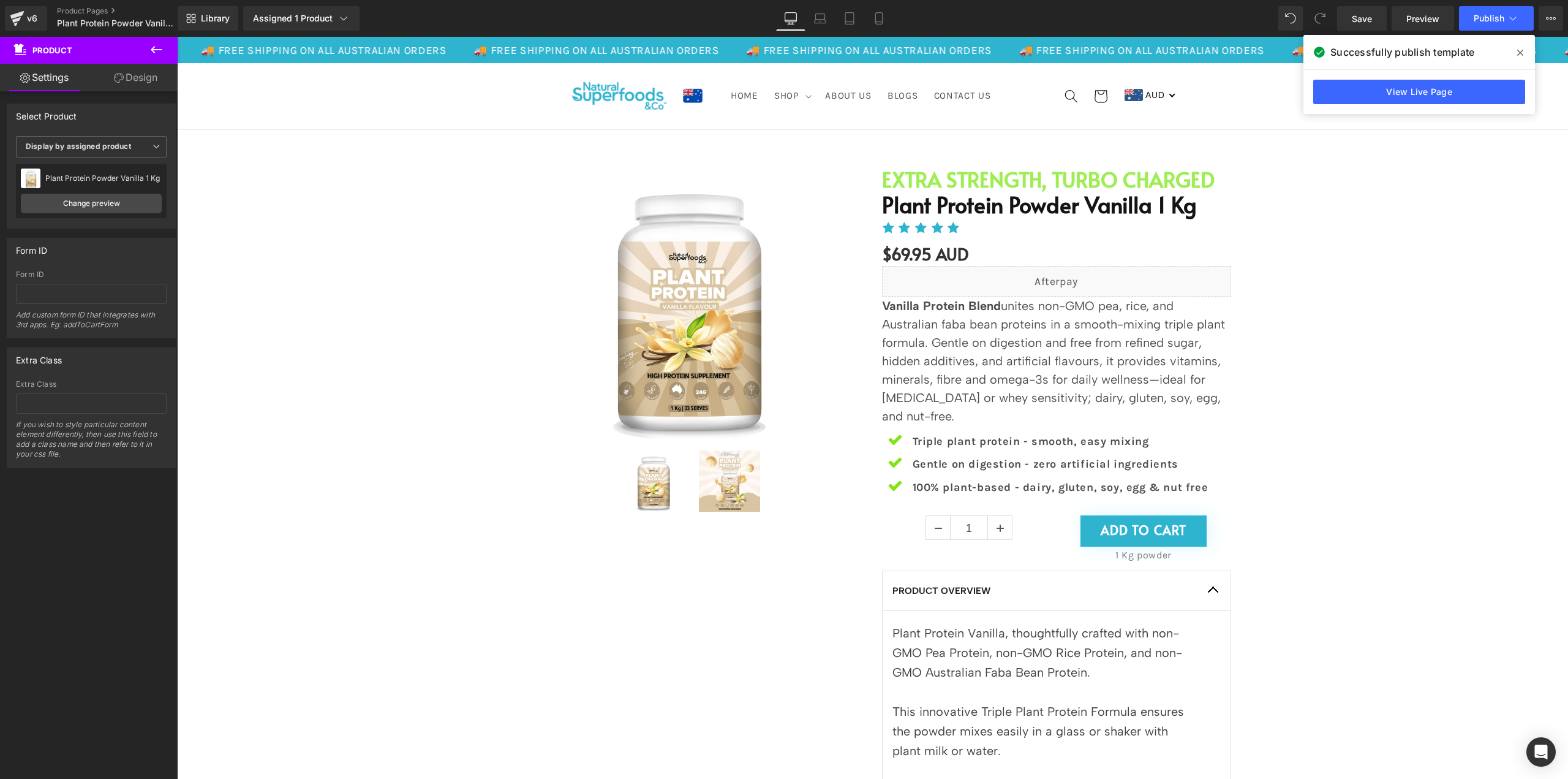
click at [159, 52] on icon at bounding box center [156, 50] width 15 height 15
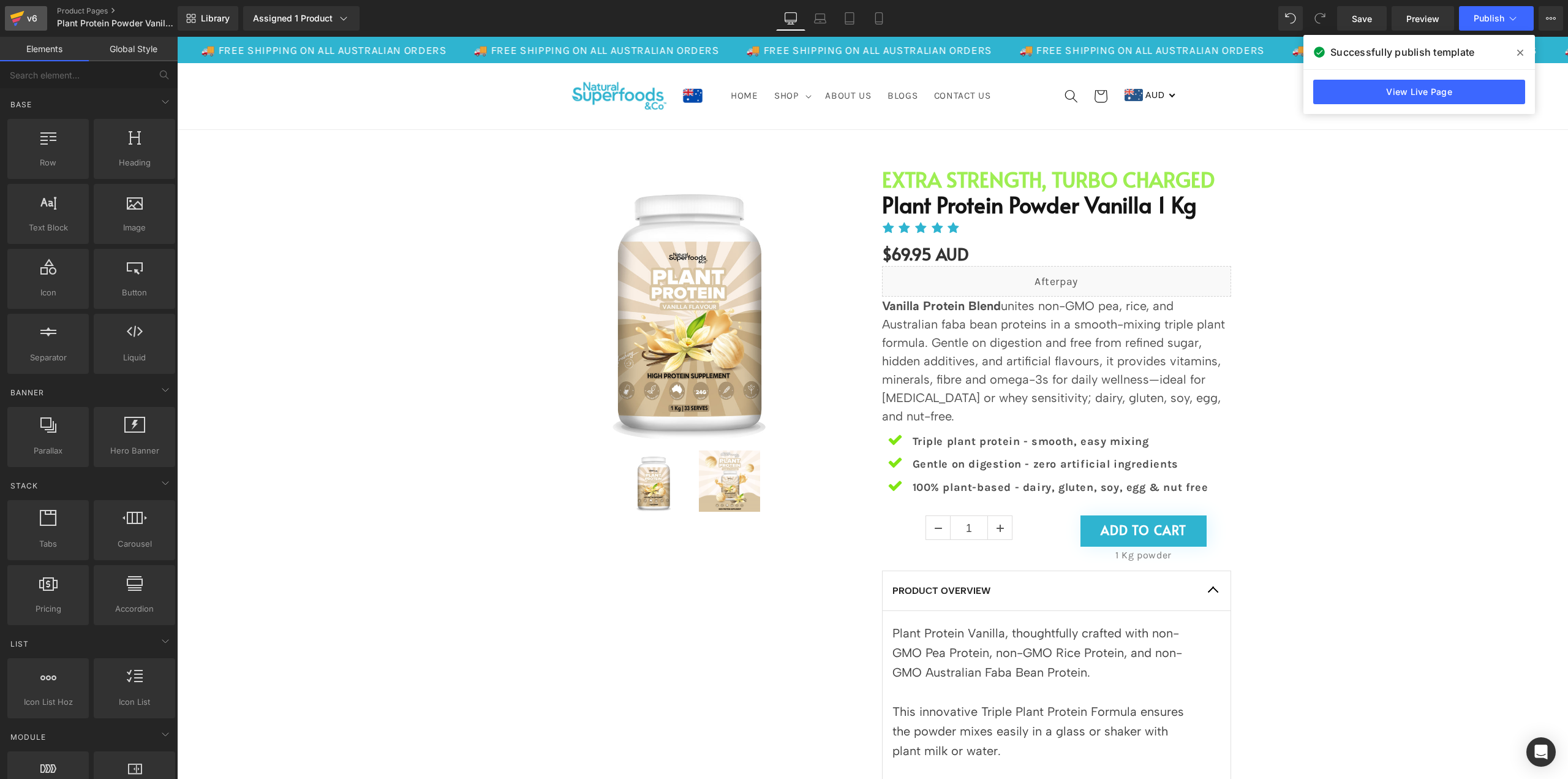
click at [22, 21] on icon at bounding box center [17, 19] width 15 height 31
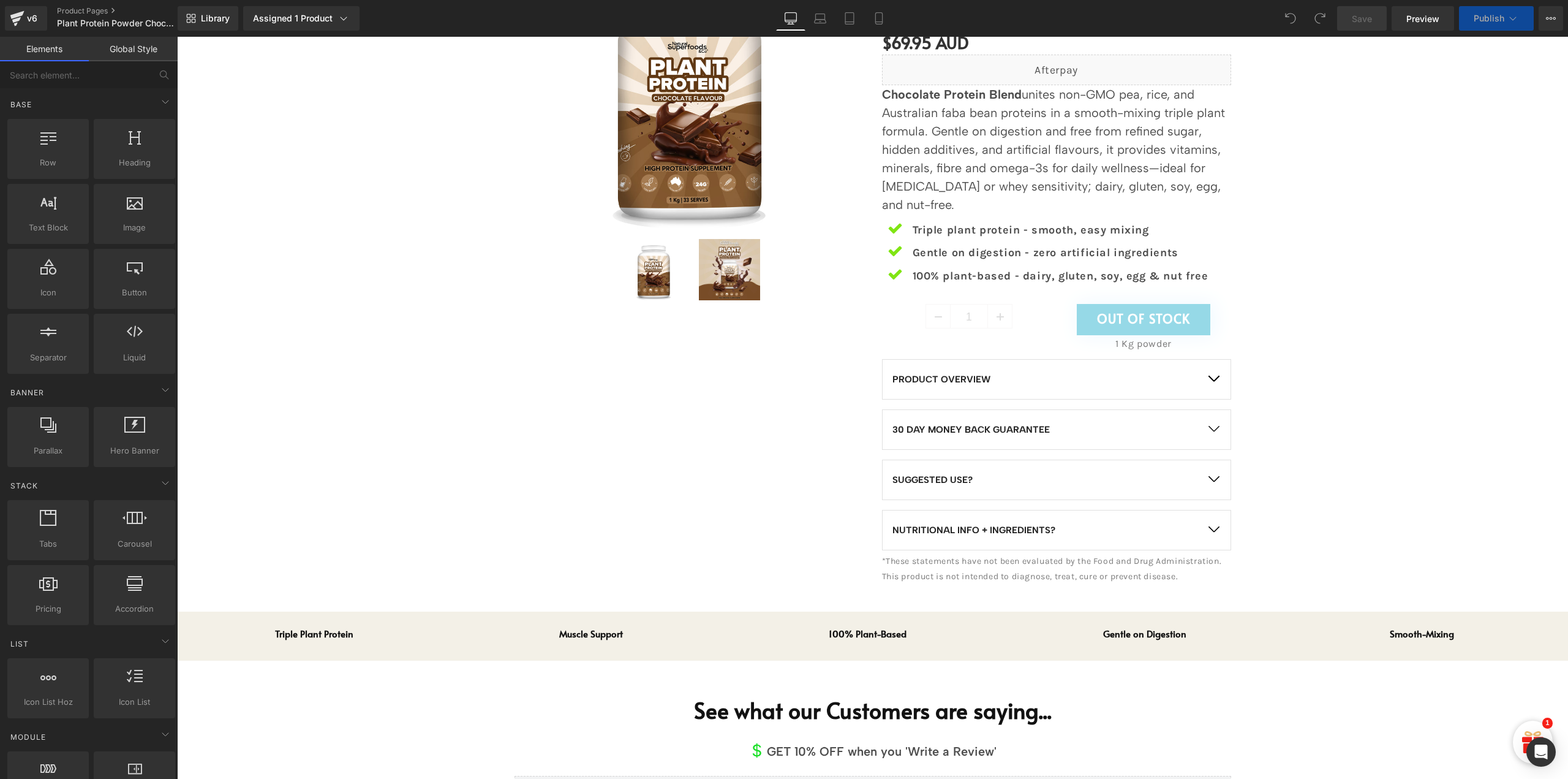
scroll to position [306, 0]
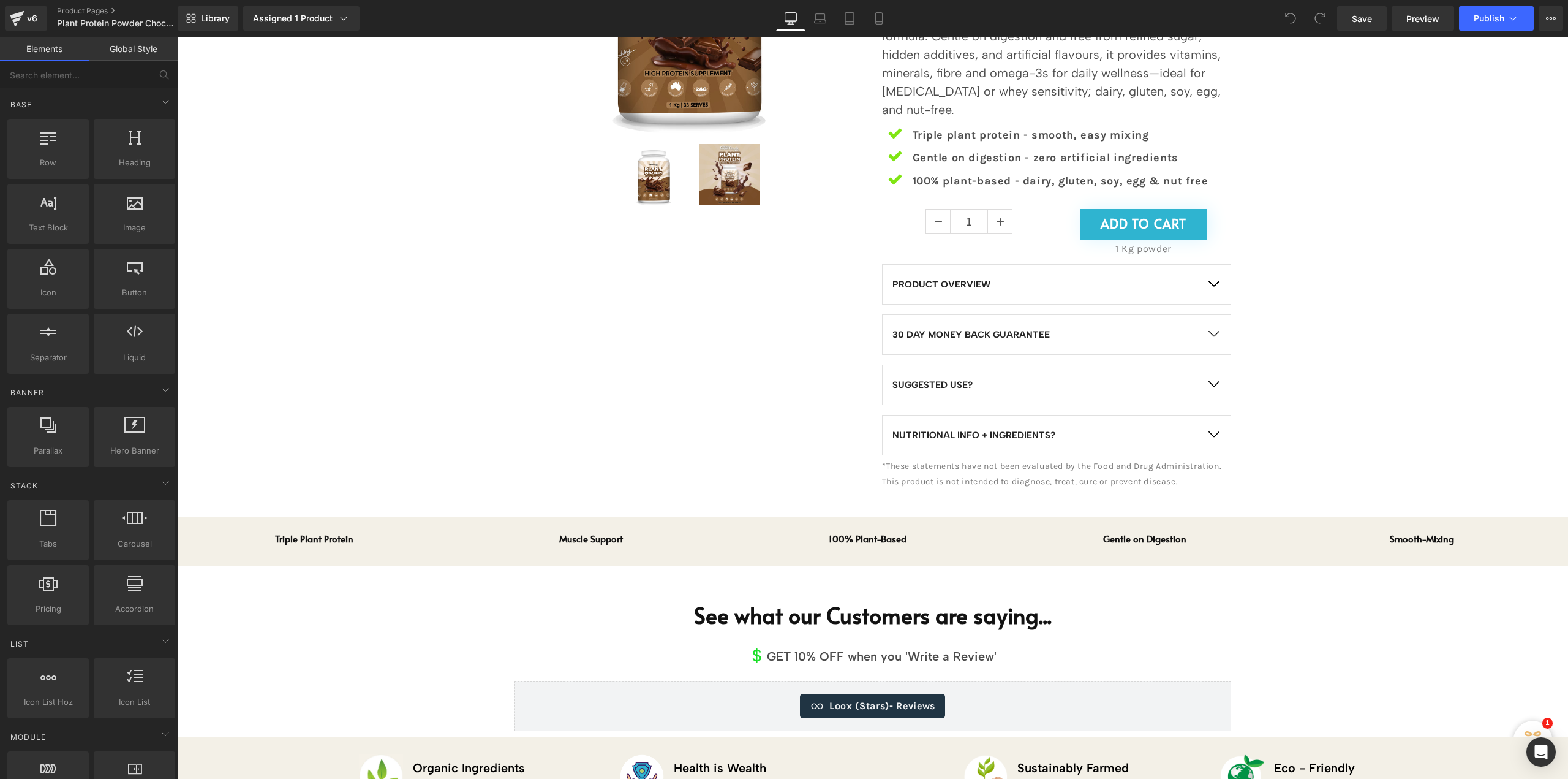
click at [1088, 436] on p "NUTRITIONAL INFO + INGREDIENTS?" at bounding box center [1043, 435] width 303 height 15
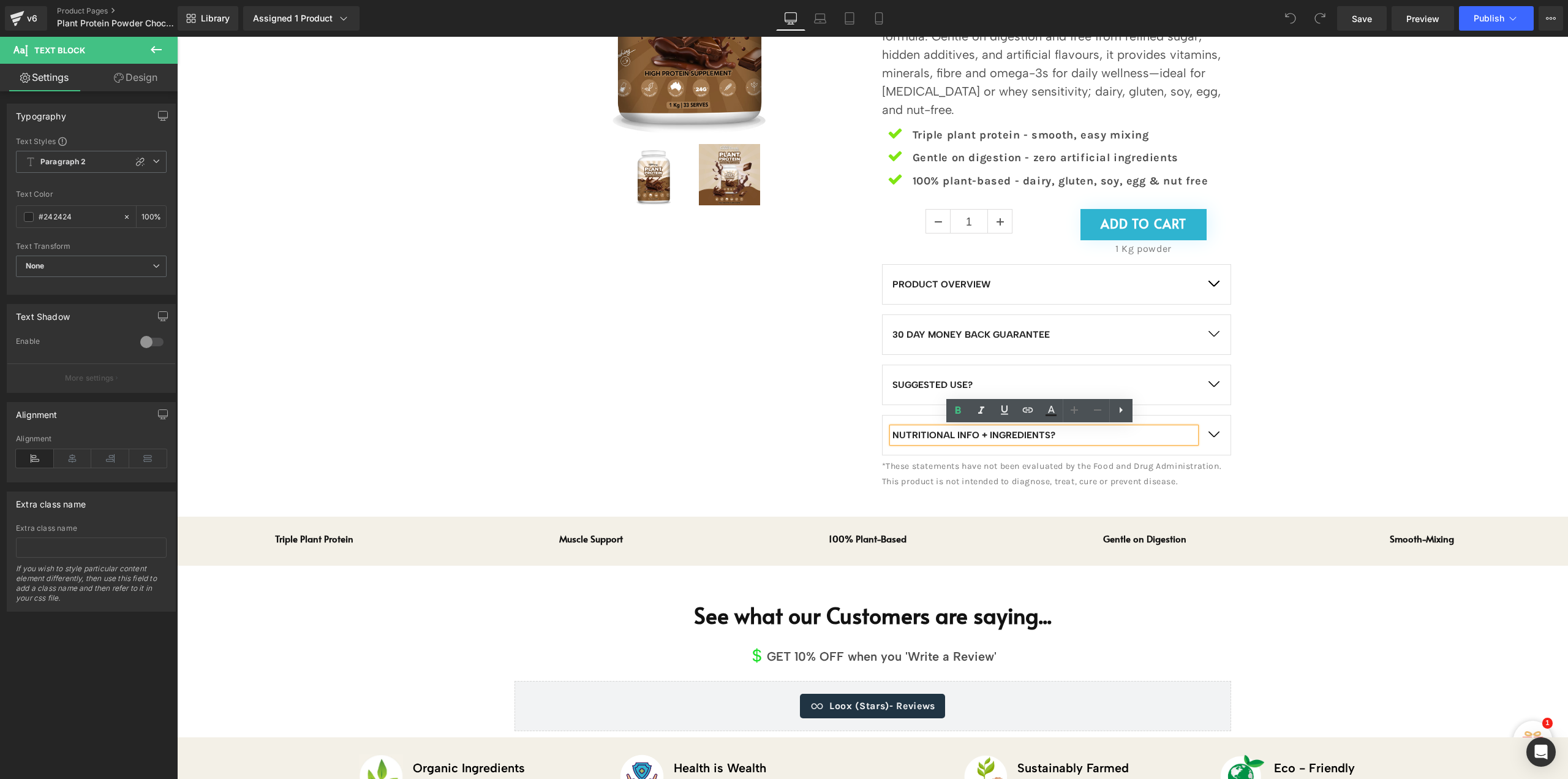
click at [1206, 431] on button "button" at bounding box center [1214, 435] width 34 height 39
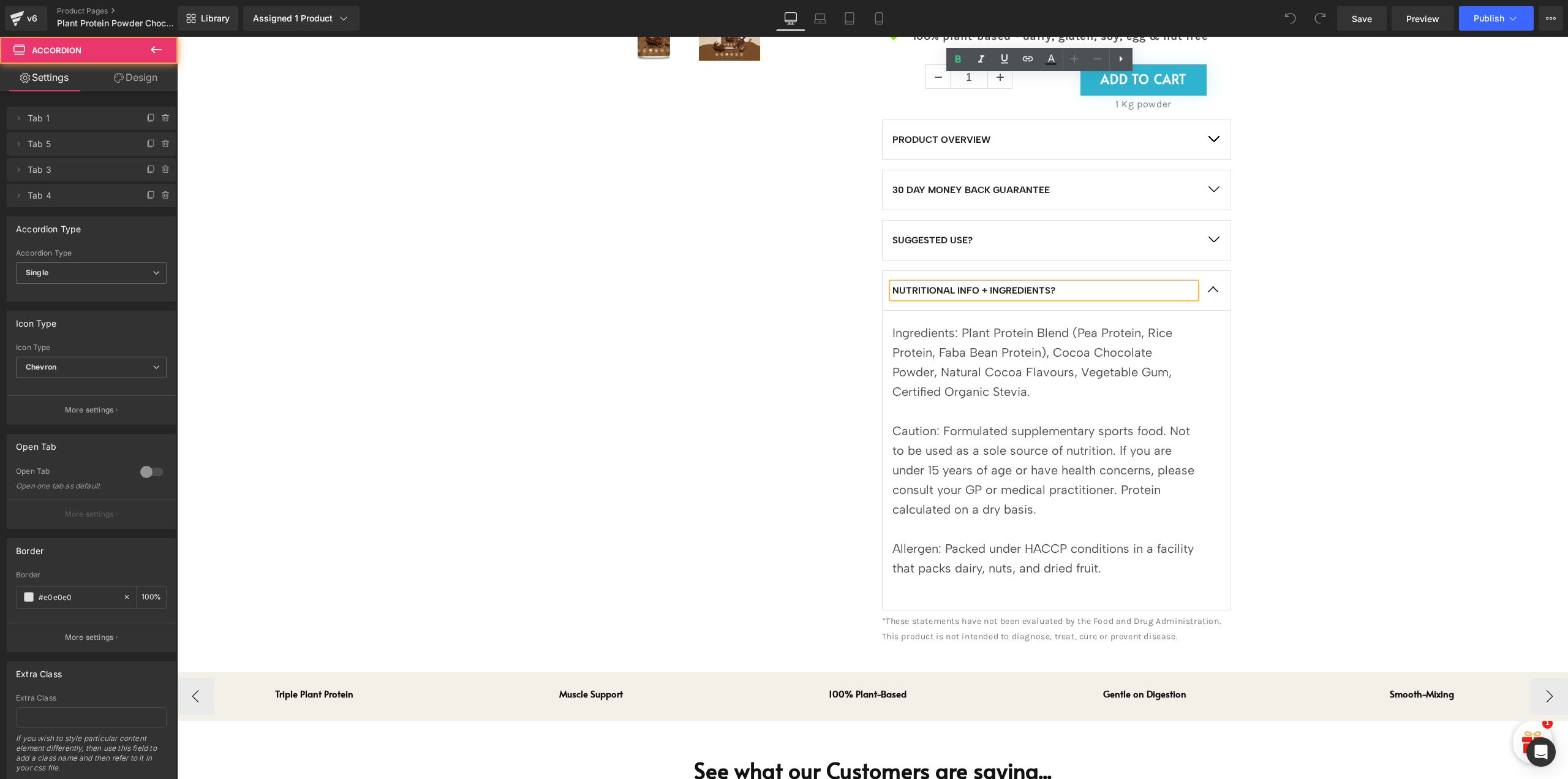
scroll to position [674, 0]
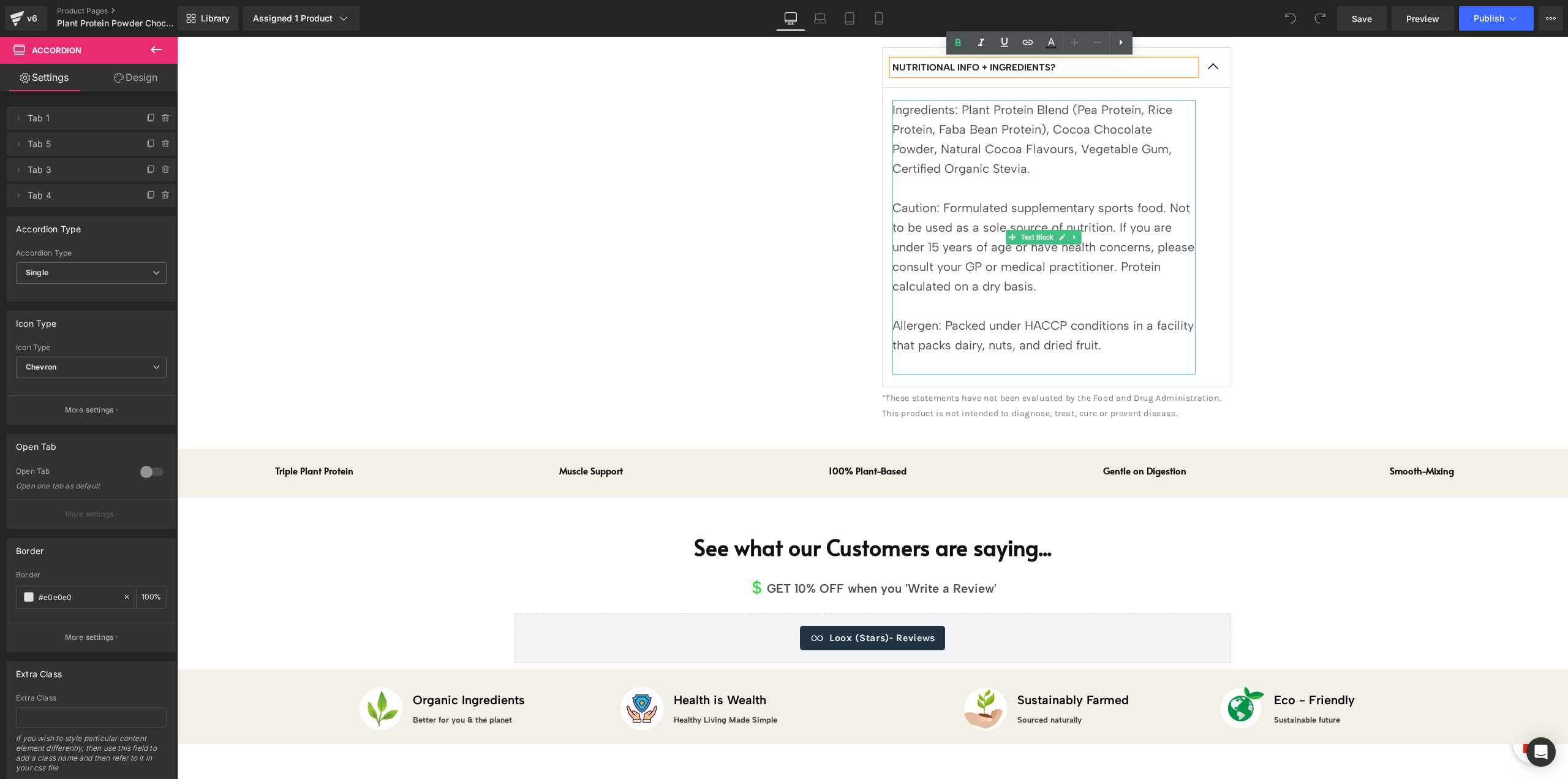
click at [1115, 355] on div at bounding box center [1043, 365] width 303 height 20
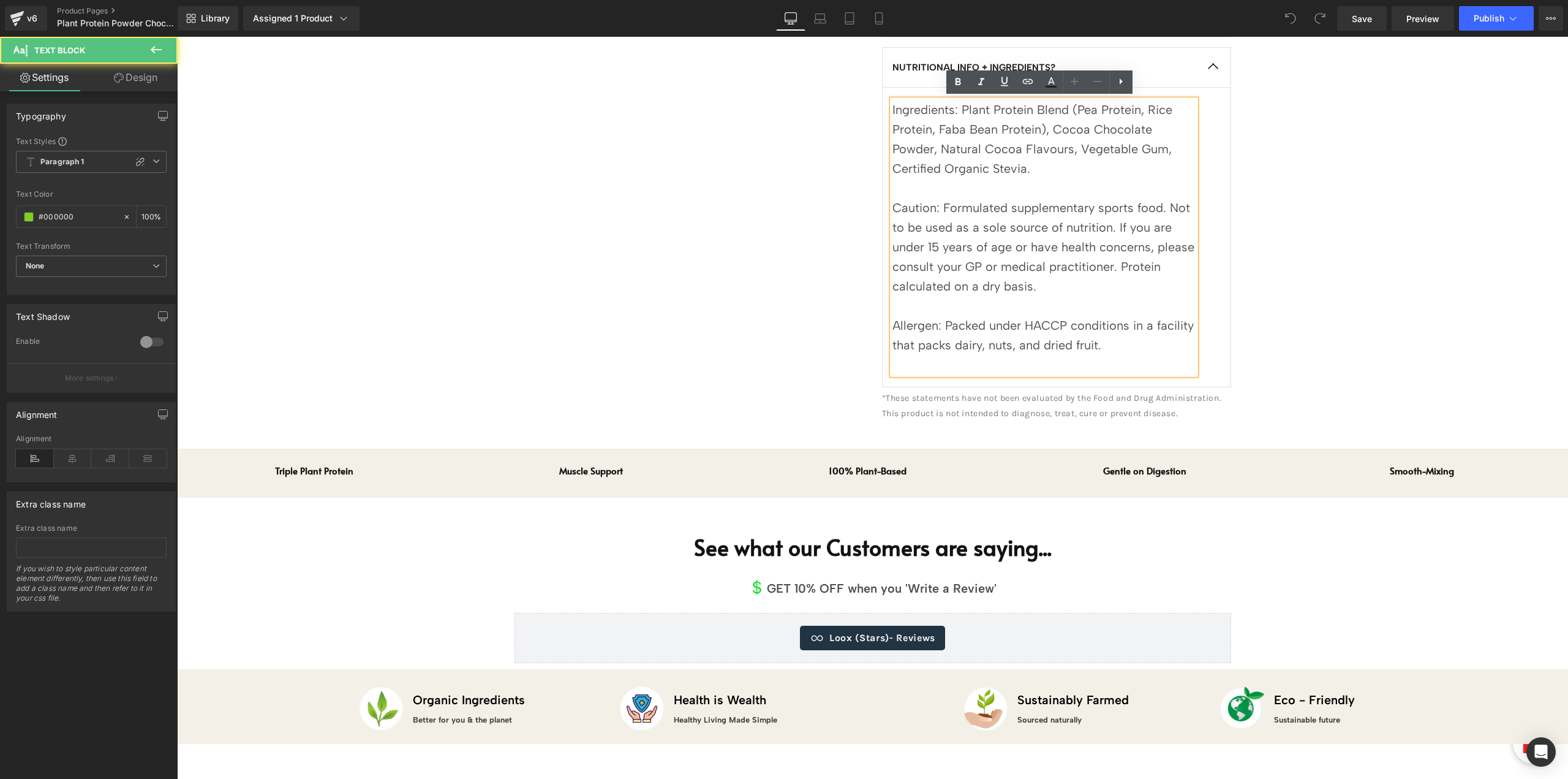
click at [1122, 347] on div "Allergen: Packed under HACCP conditions in a facility that packs dairy, nuts, a…" at bounding box center [1043, 335] width 303 height 39
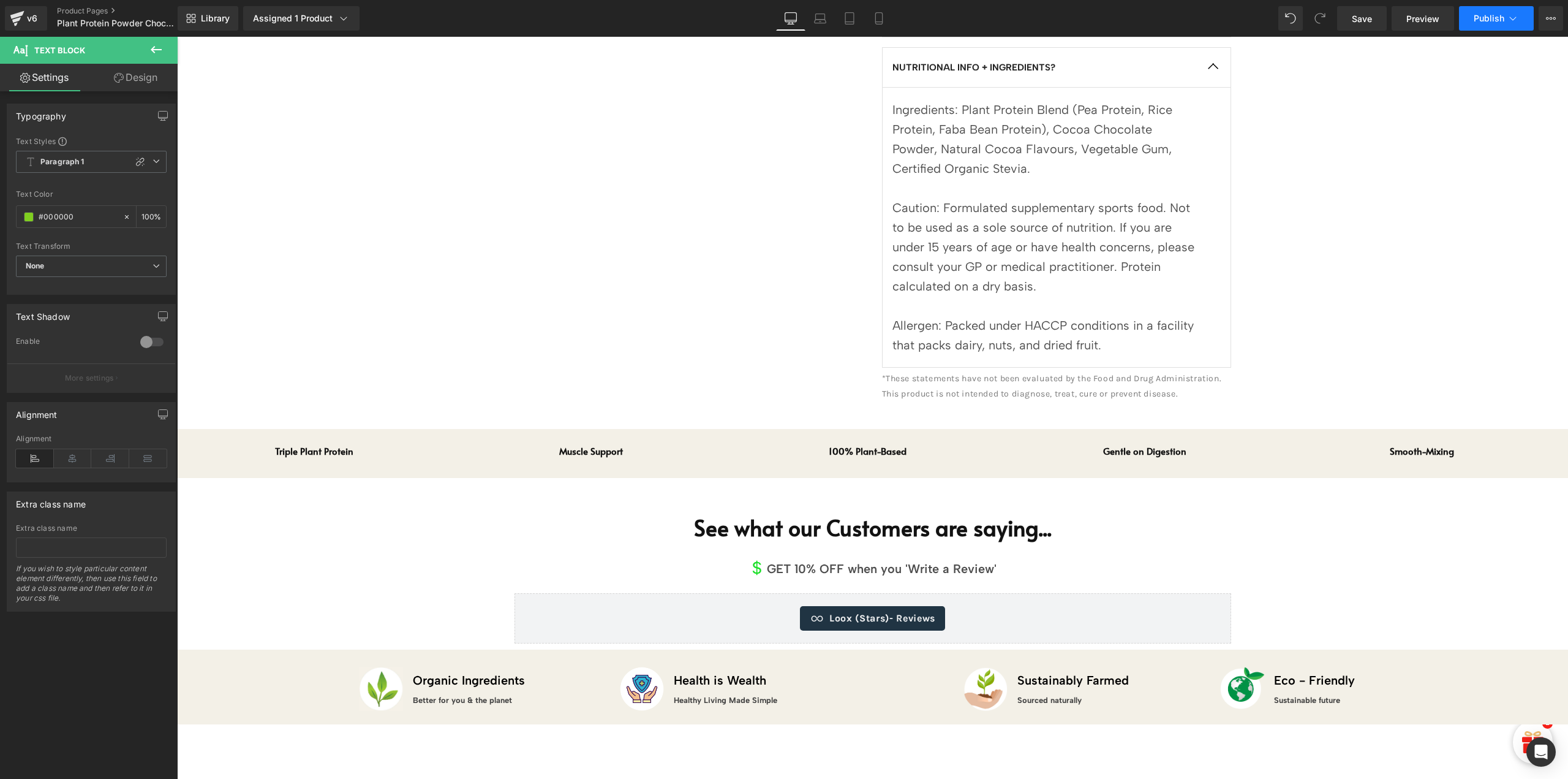
click at [1487, 16] on span "Publish" at bounding box center [1490, 19] width 31 height 10
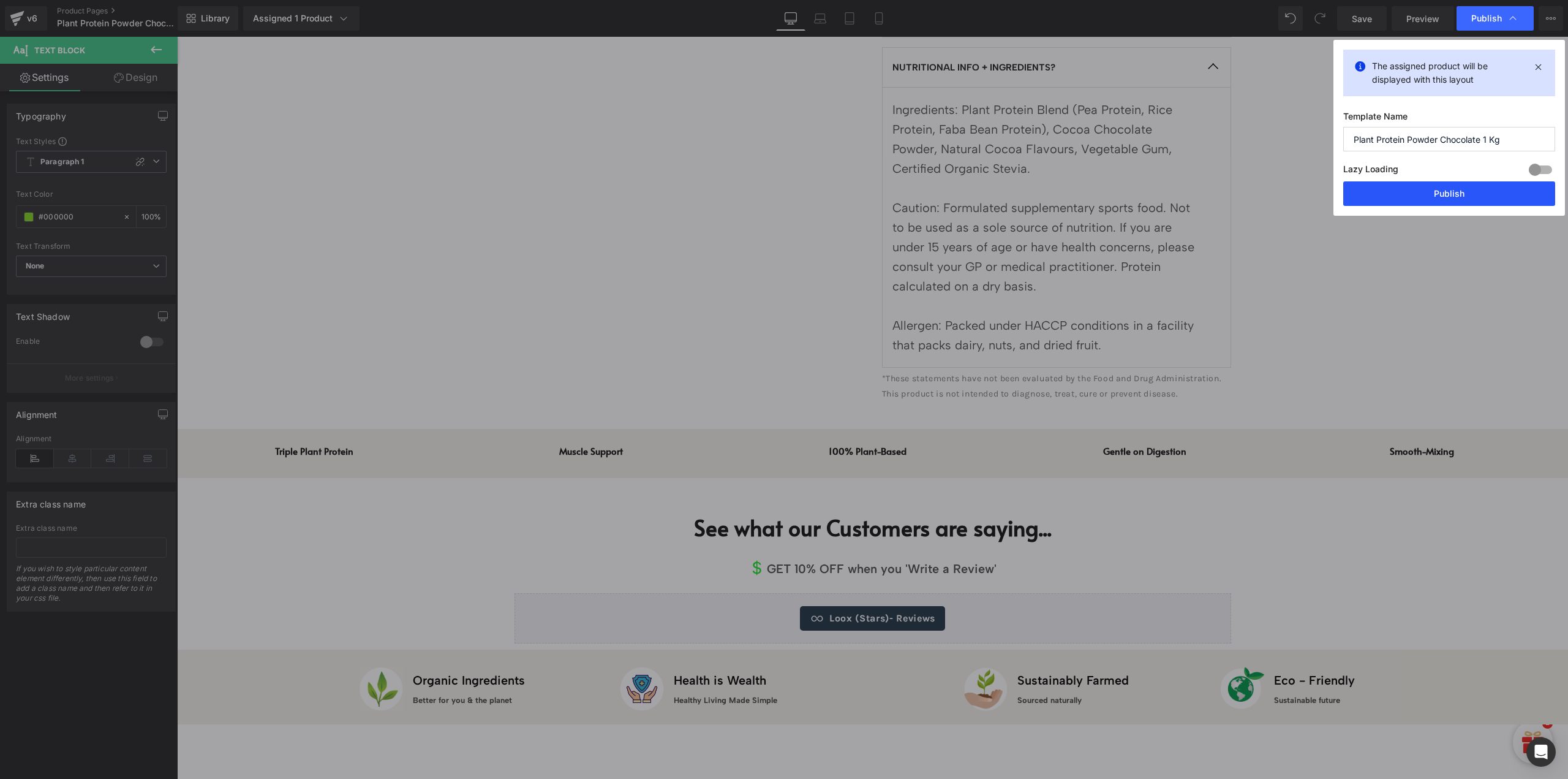
drag, startPoint x: 1485, startPoint y: 198, endPoint x: 1308, endPoint y: 165, distance: 180.0
click at [1485, 198] on button "Publish" at bounding box center [1450, 194] width 212 height 24
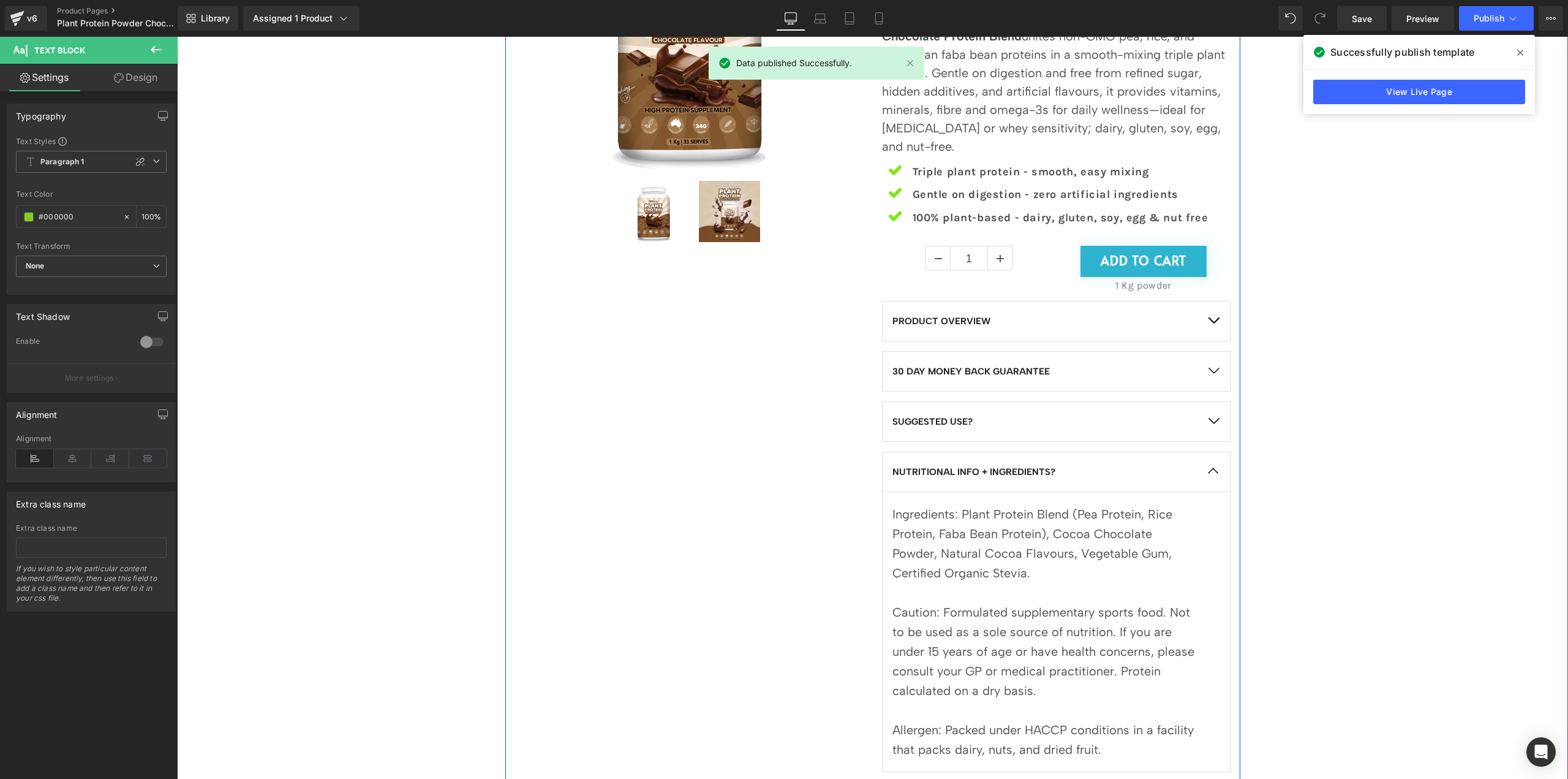
scroll to position [245, 0]
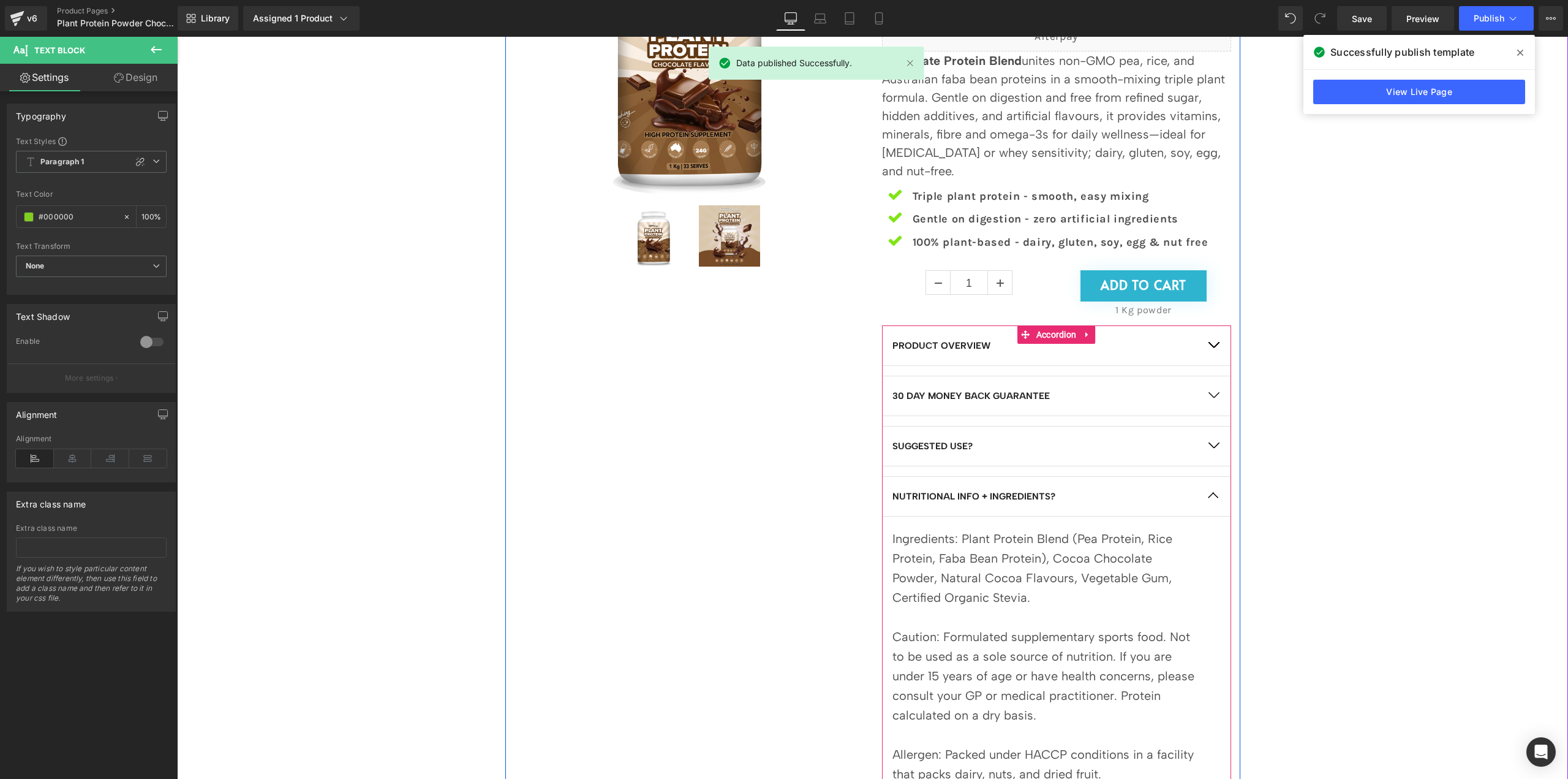
click at [1212, 446] on button "button" at bounding box center [1214, 446] width 34 height 39
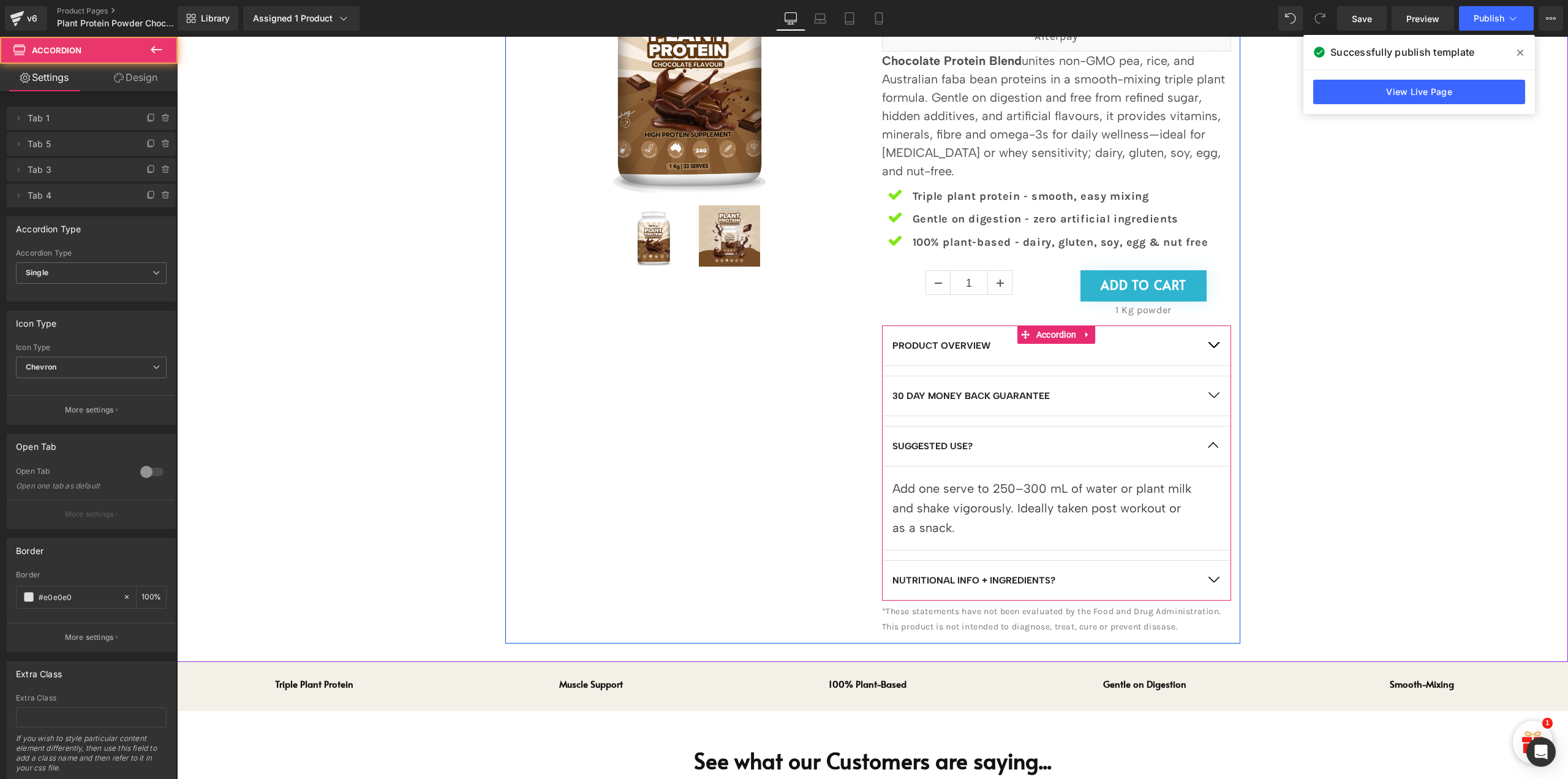
click at [1209, 402] on button "button" at bounding box center [1214, 396] width 34 height 39
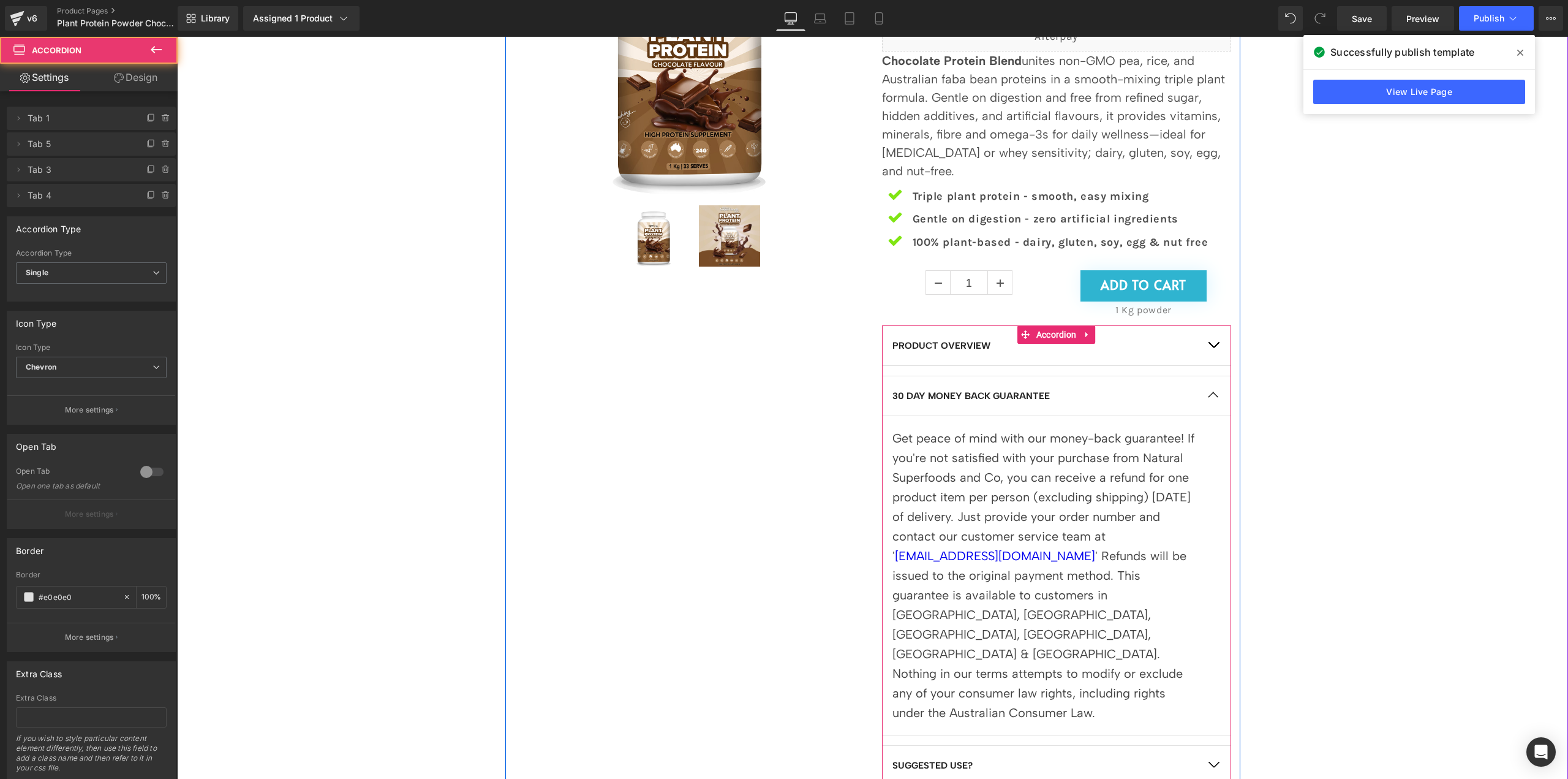
click at [1208, 345] on button "button" at bounding box center [1214, 345] width 34 height 39
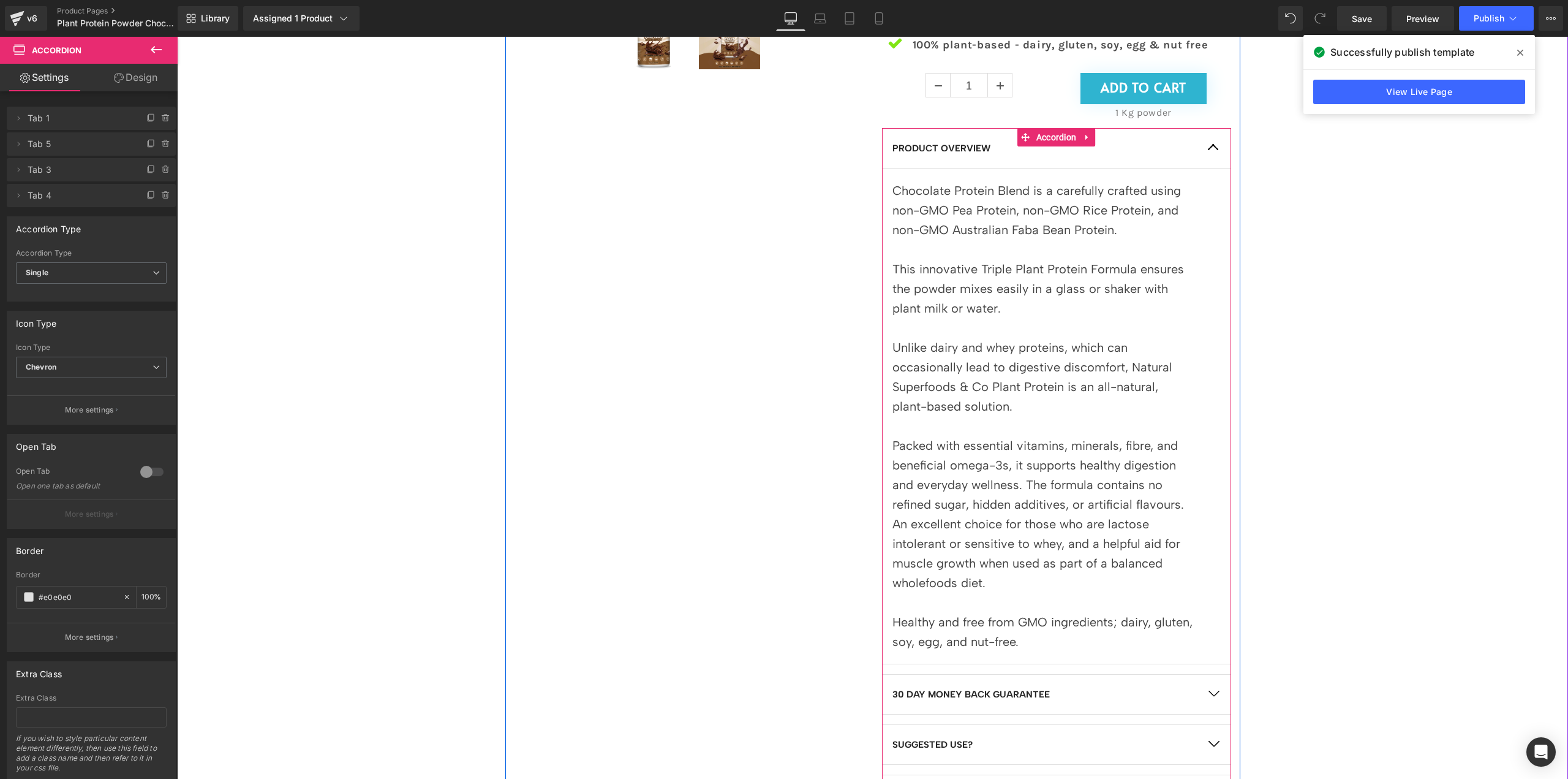
scroll to position [612, 0]
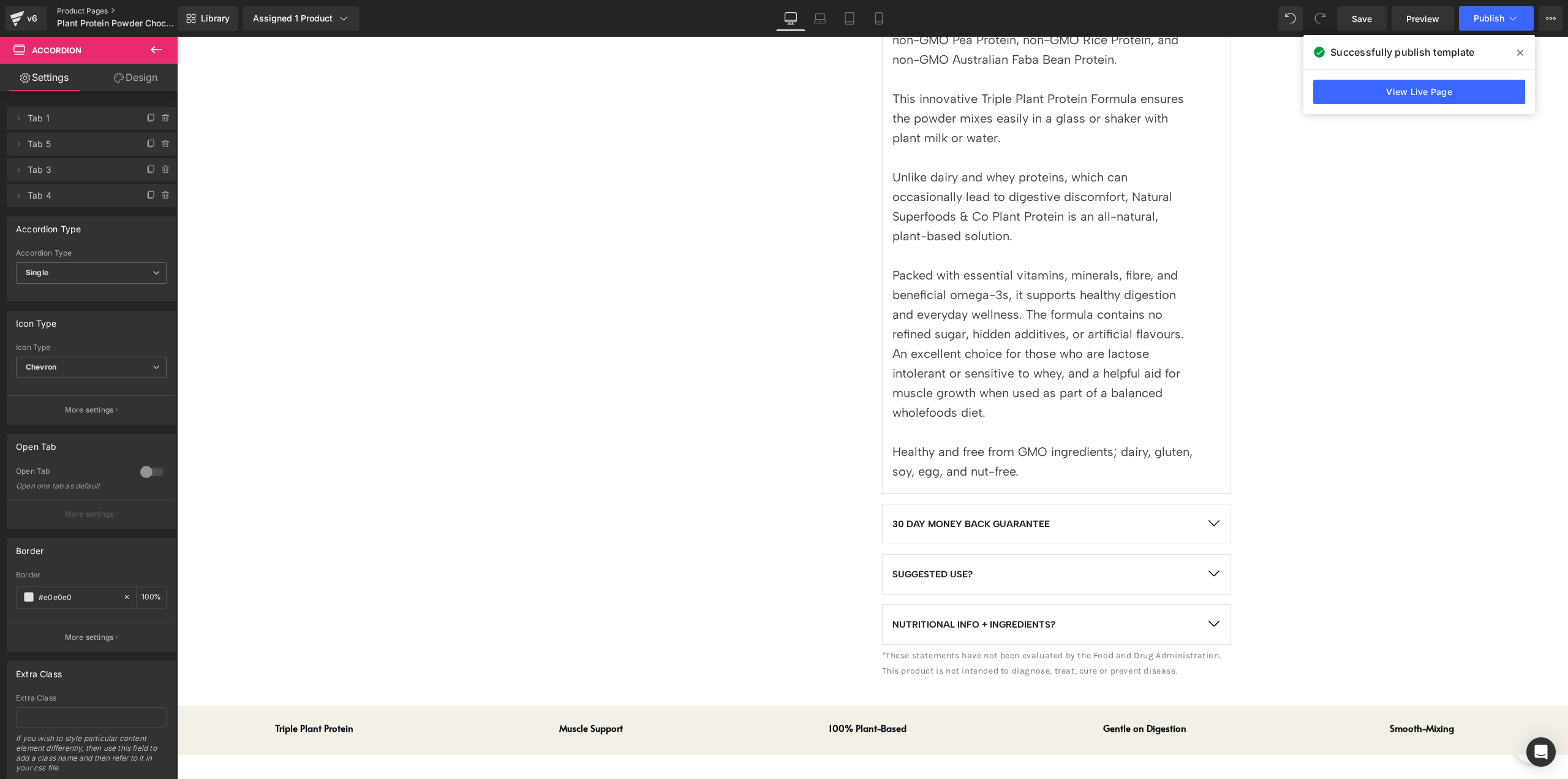
click at [68, 14] on link "Product Pages" at bounding box center [127, 11] width 141 height 10
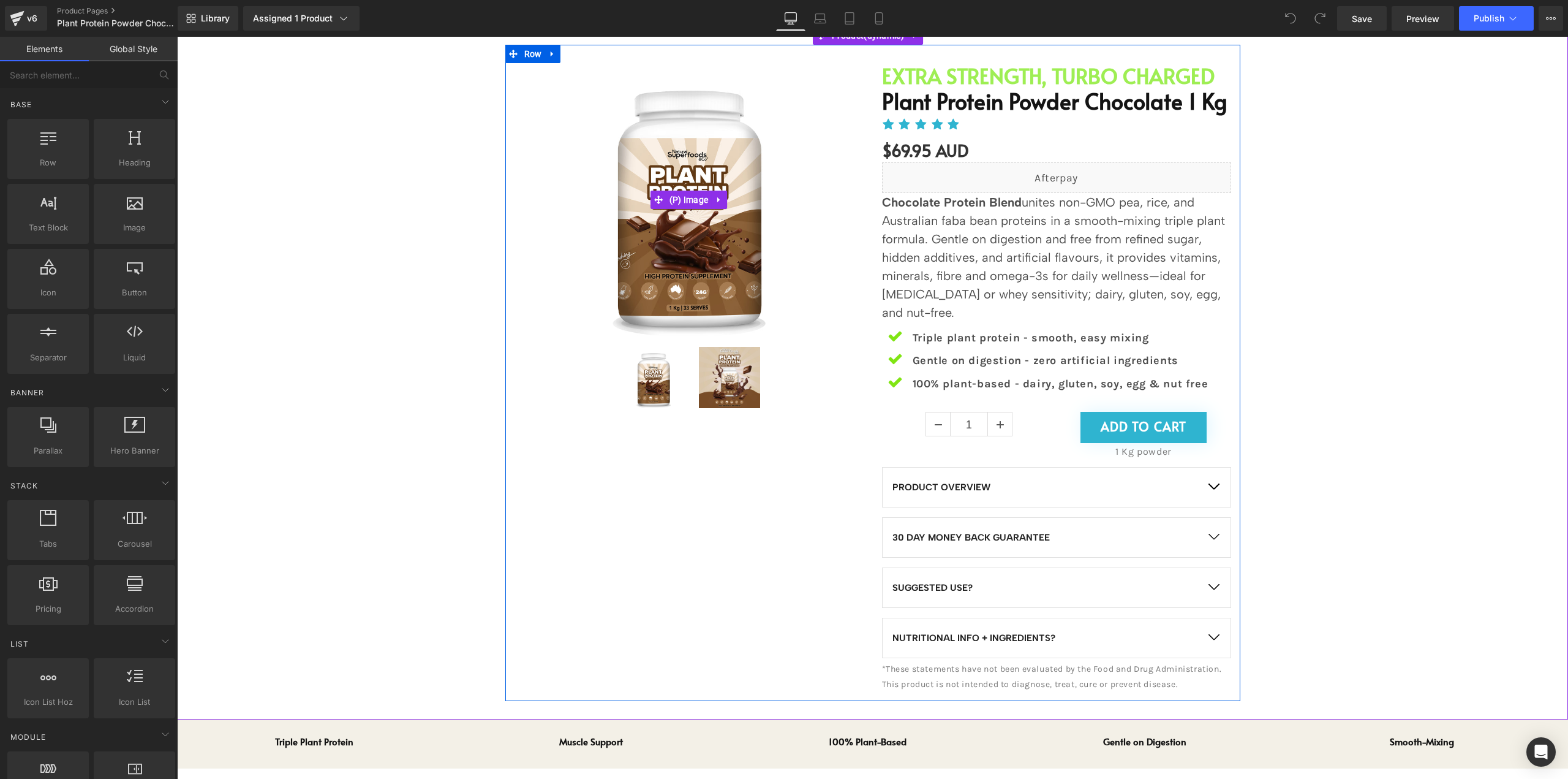
scroll to position [184, 0]
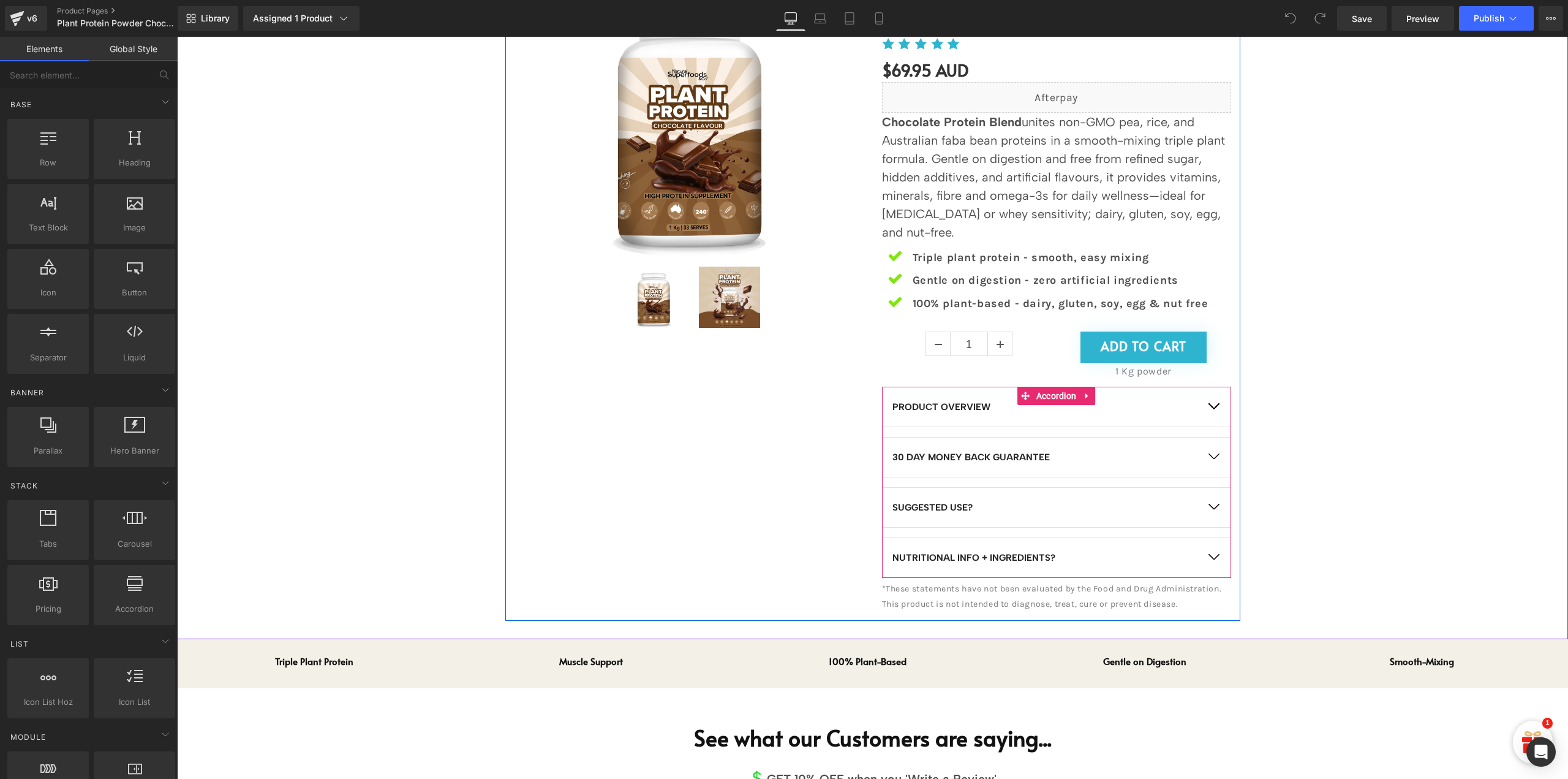
click at [1209, 403] on button "button" at bounding box center [1214, 407] width 34 height 39
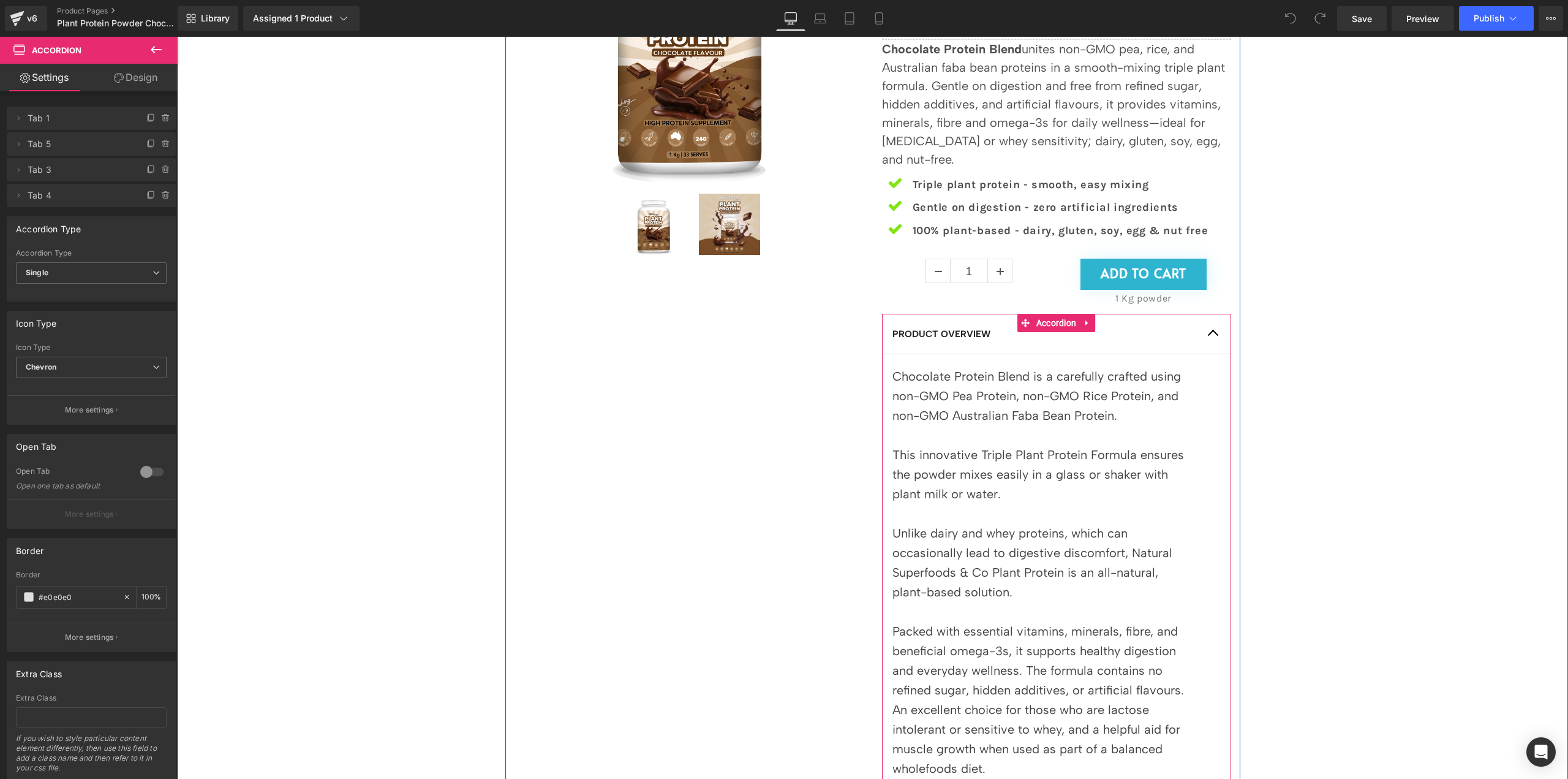
scroll to position [245, 0]
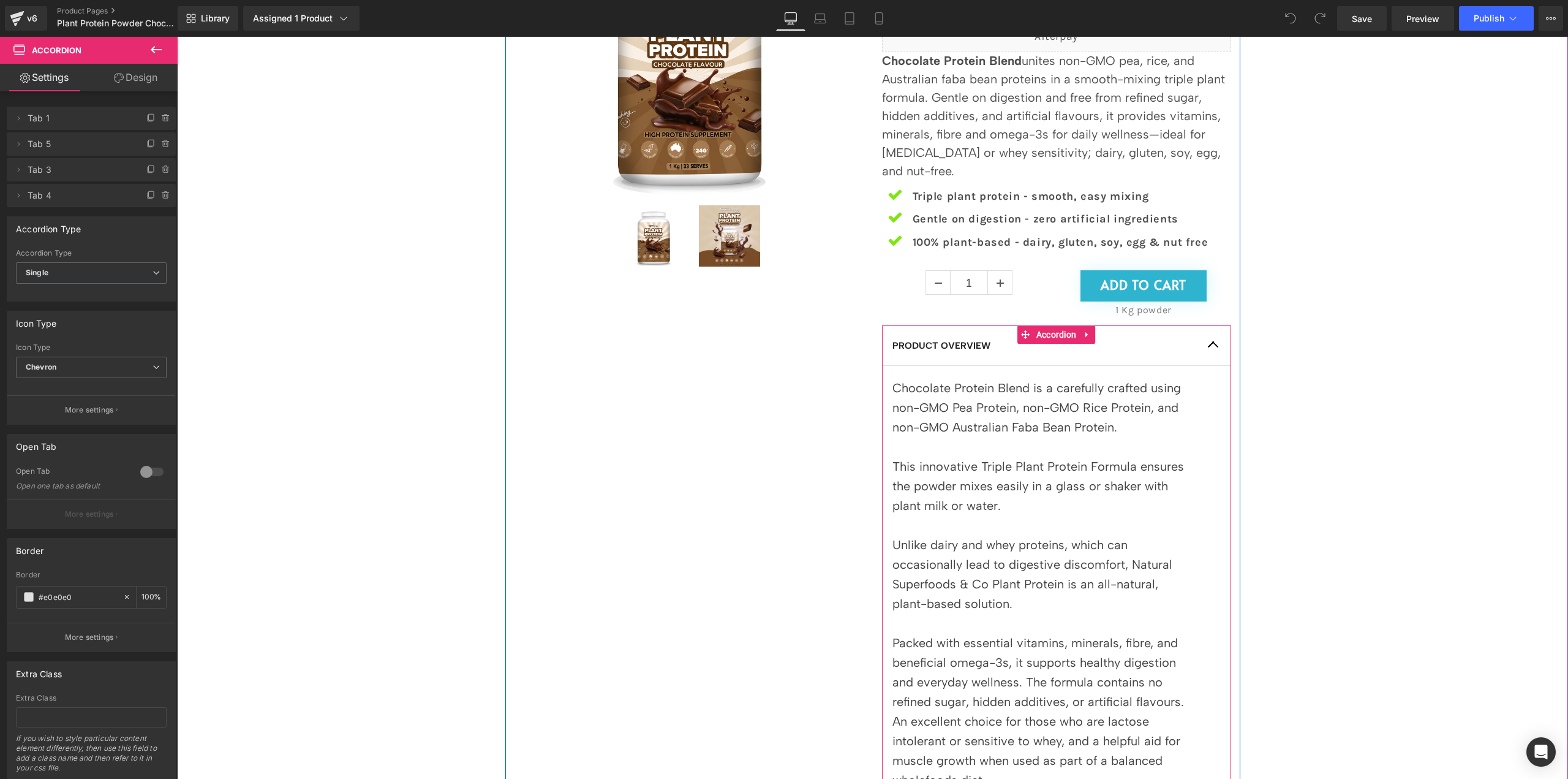
click at [1208, 353] on button "button" at bounding box center [1214, 345] width 34 height 39
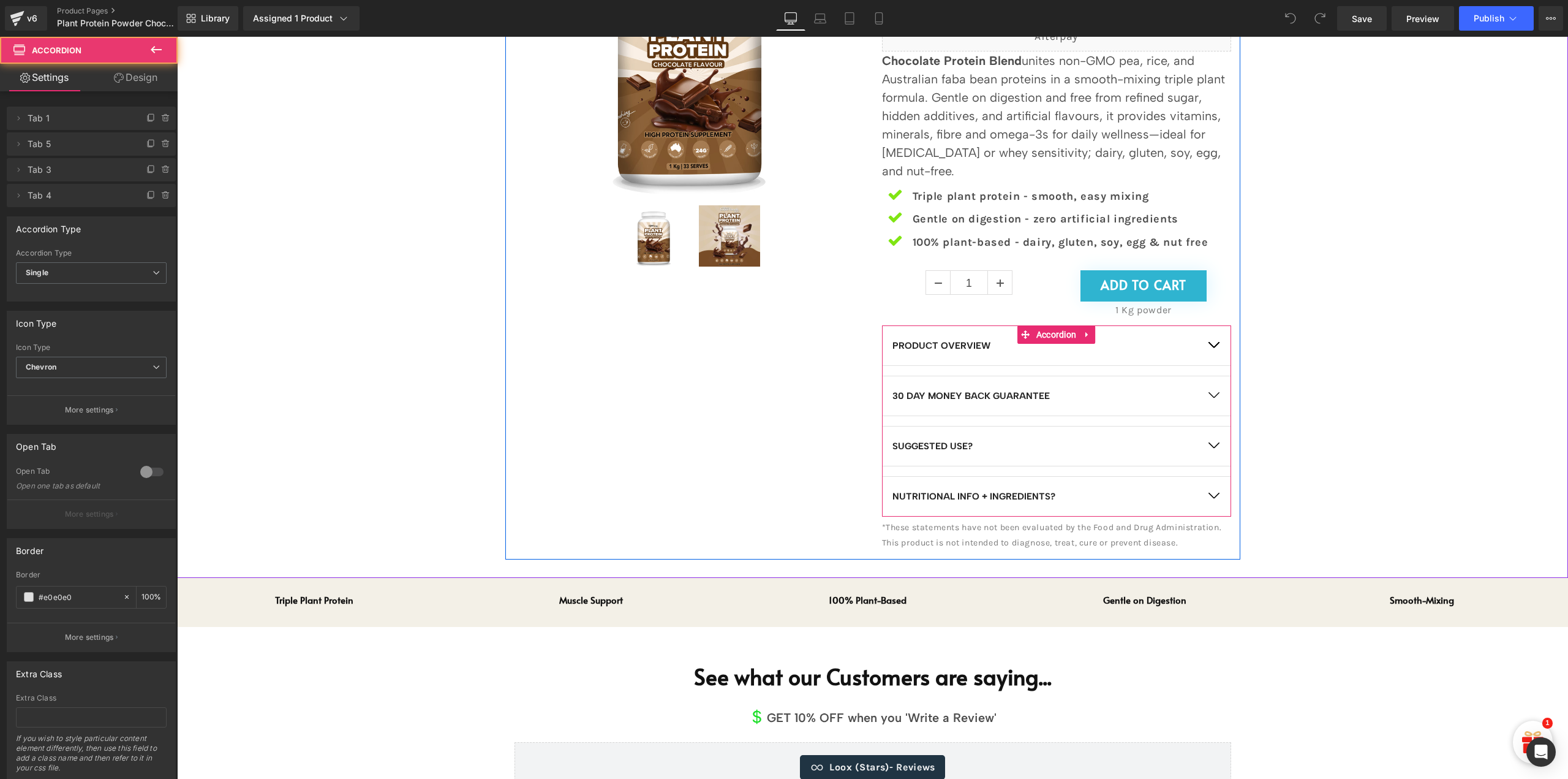
click at [1214, 398] on span "button" at bounding box center [1214, 398] width 0 height 0
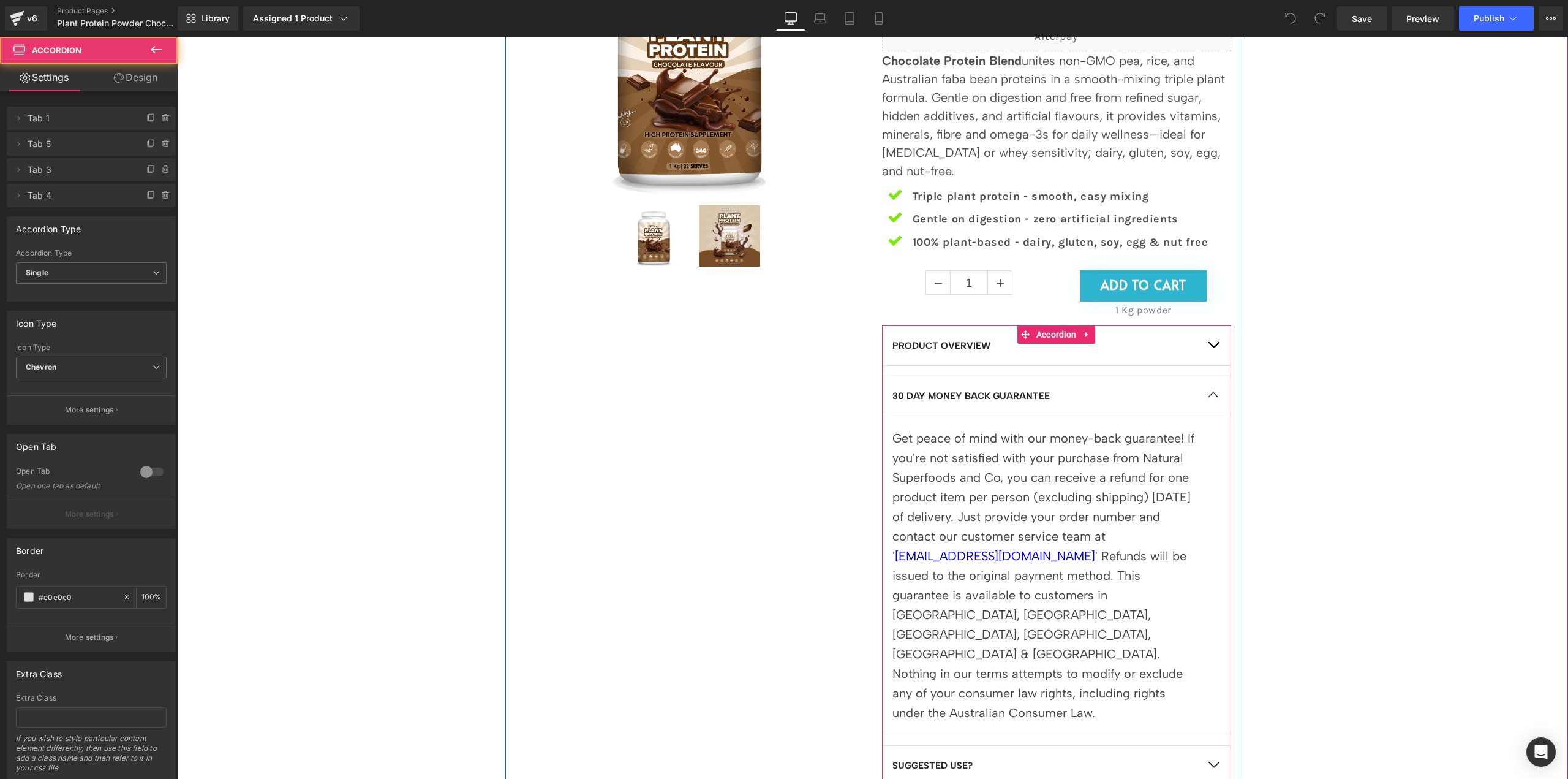
click at [1214, 393] on button "button" at bounding box center [1214, 396] width 34 height 39
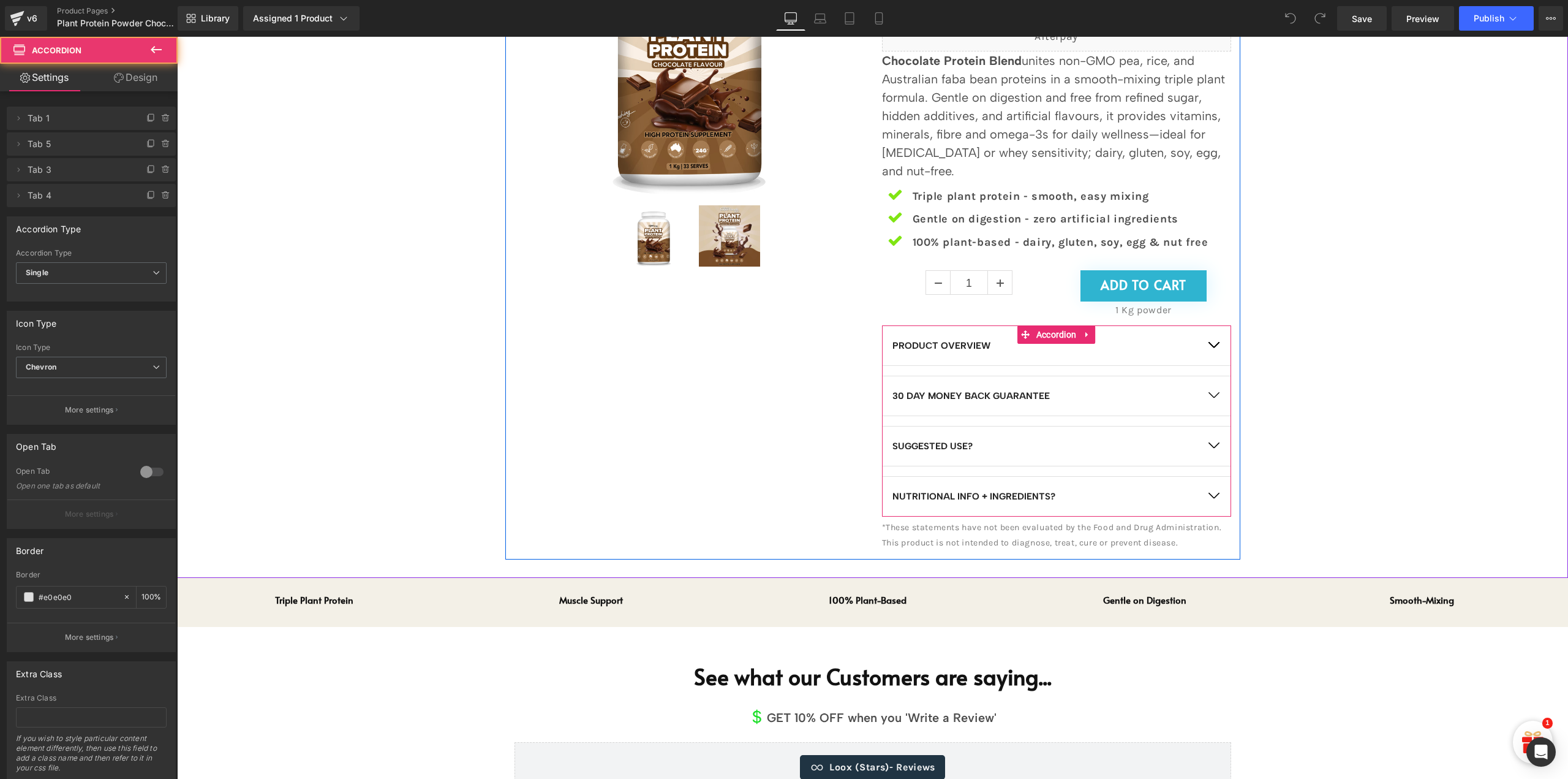
click at [1210, 442] on button "button" at bounding box center [1214, 446] width 34 height 39
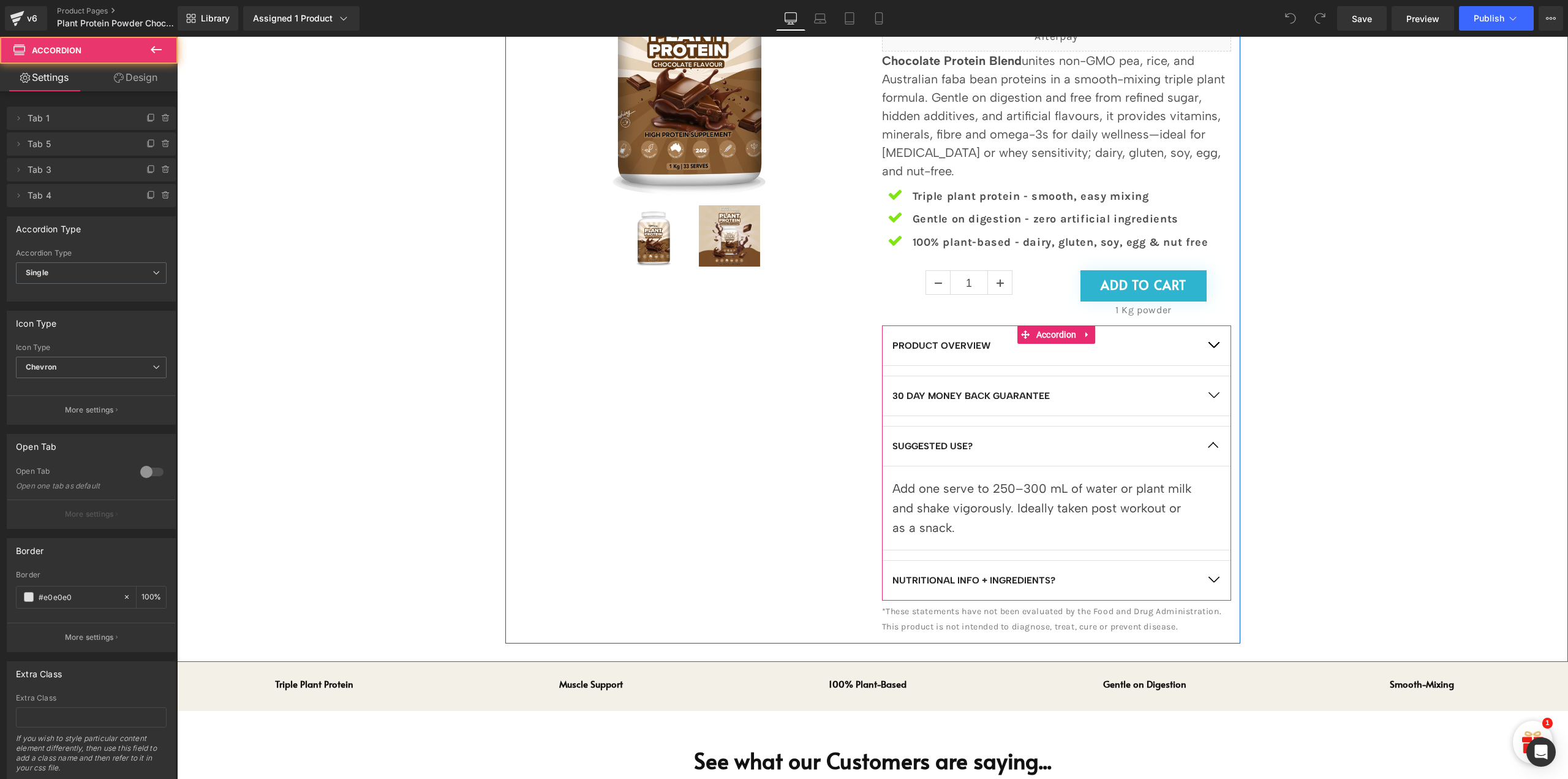
click at [1210, 441] on button "button" at bounding box center [1214, 446] width 34 height 39
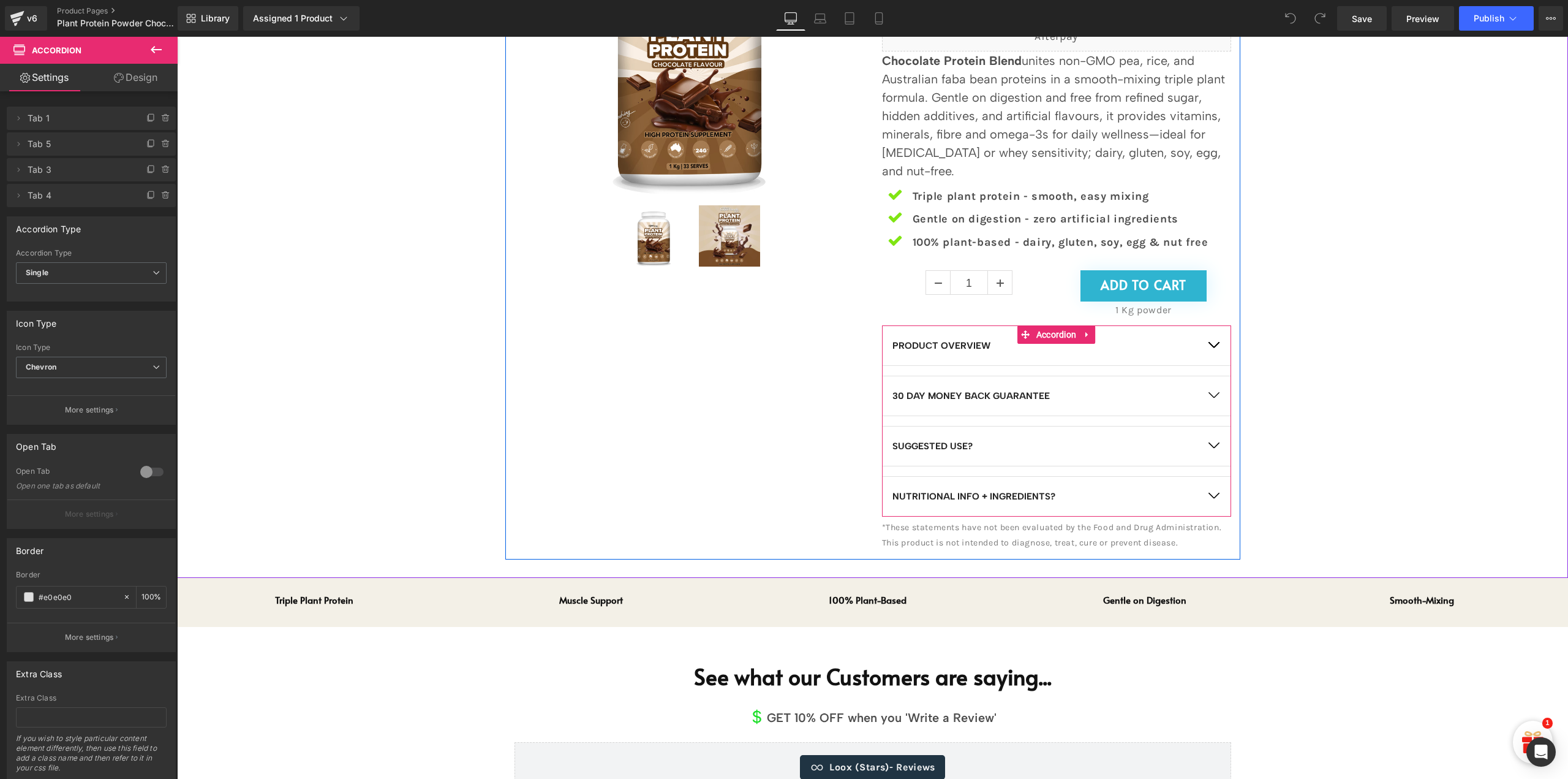
click at [1204, 510] on button "button" at bounding box center [1214, 496] width 34 height 39
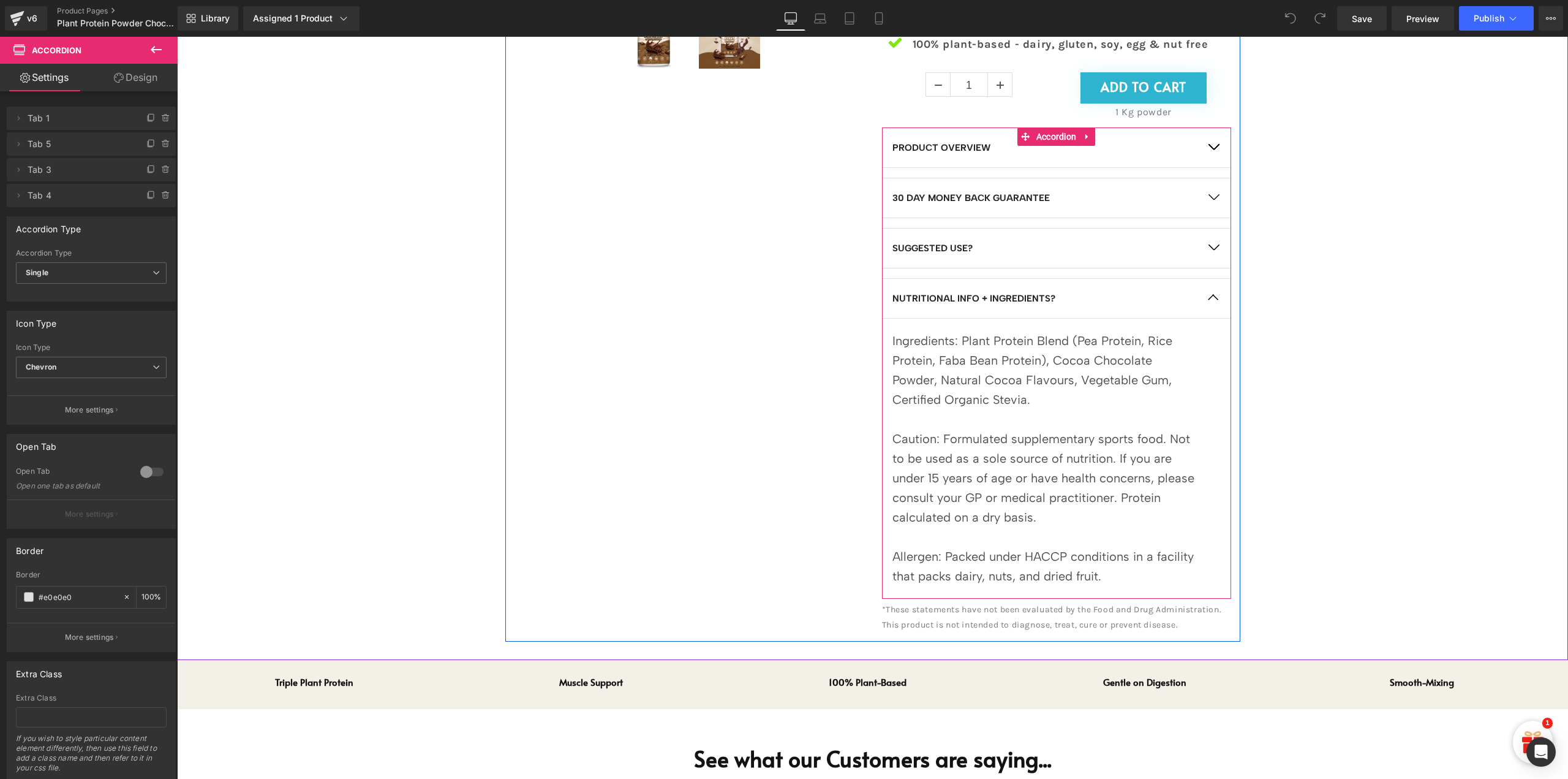
scroll to position [674, 0]
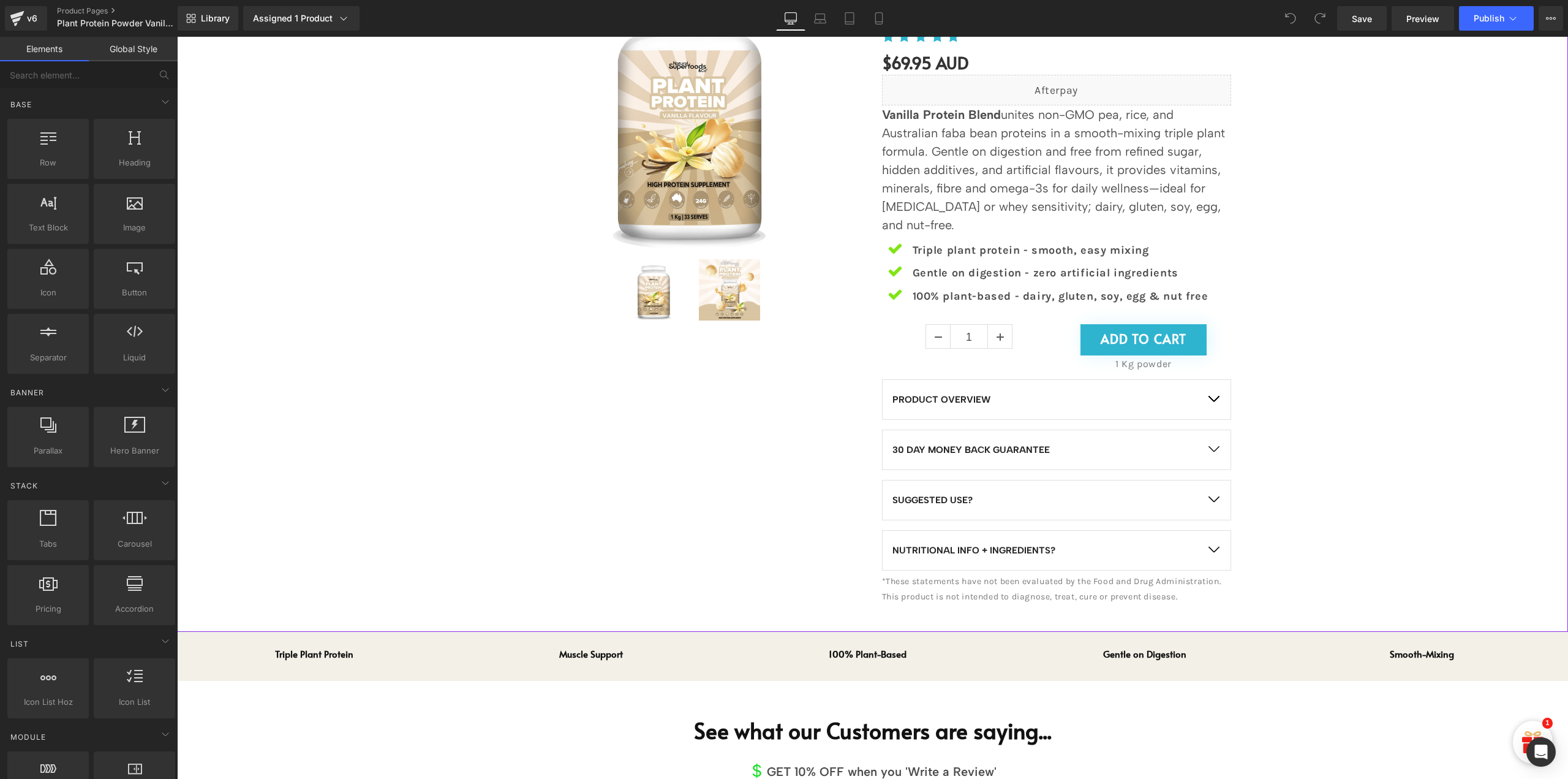
scroll to position [367, 0]
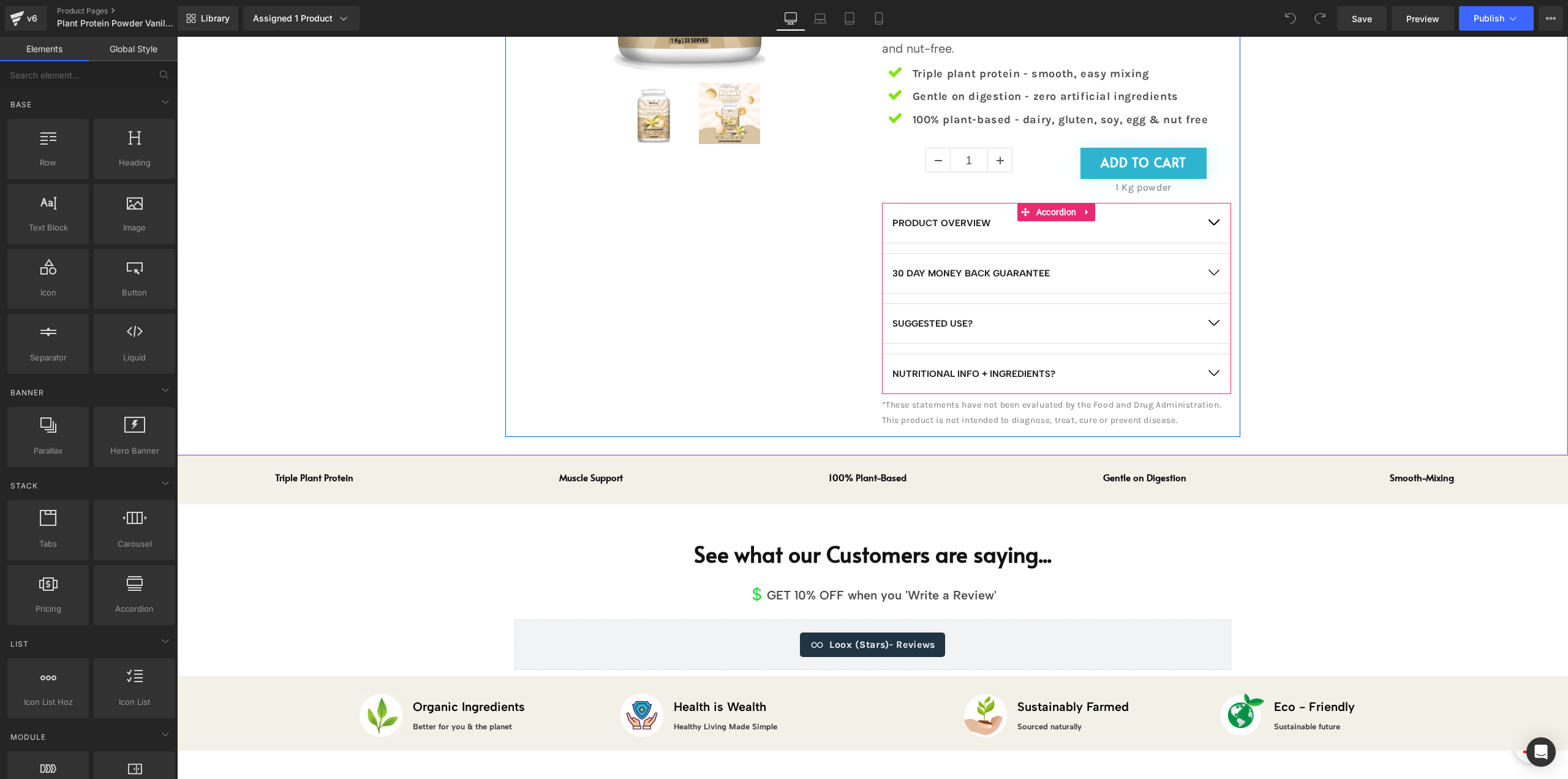
click at [1211, 226] on button "button" at bounding box center [1214, 223] width 34 height 39
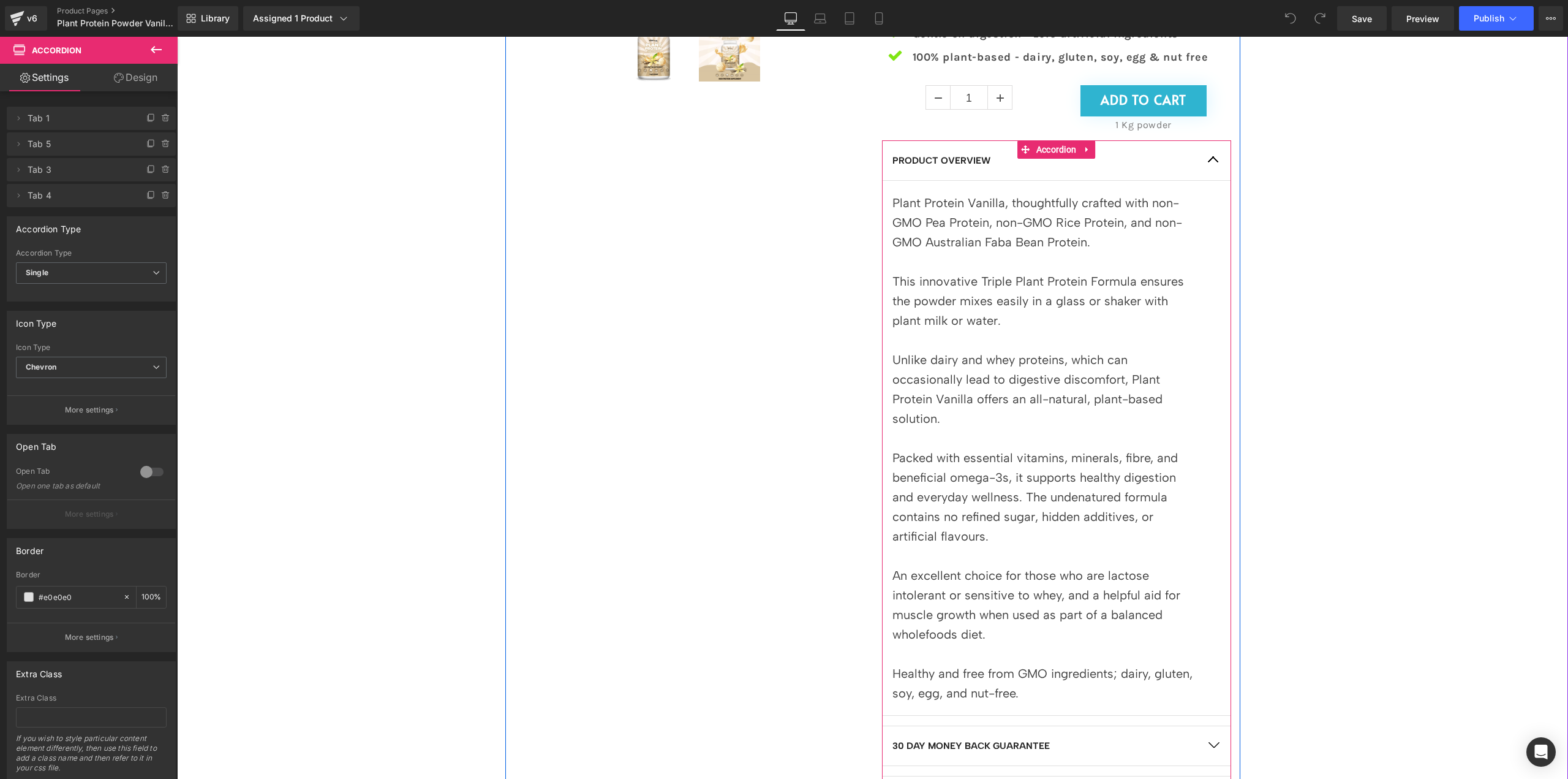
scroll to position [490, 0]
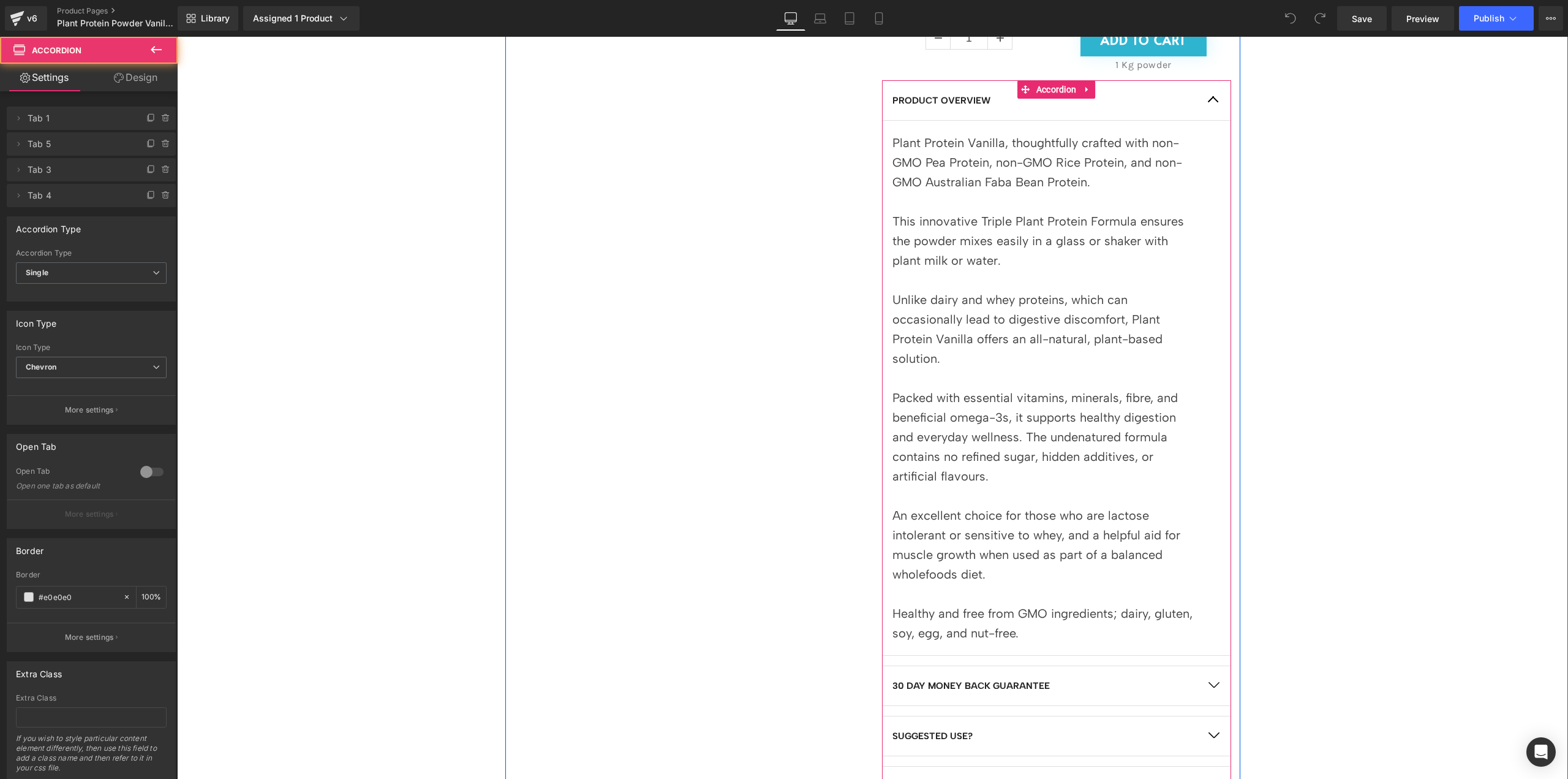
click at [1208, 109] on button "button" at bounding box center [1214, 100] width 34 height 39
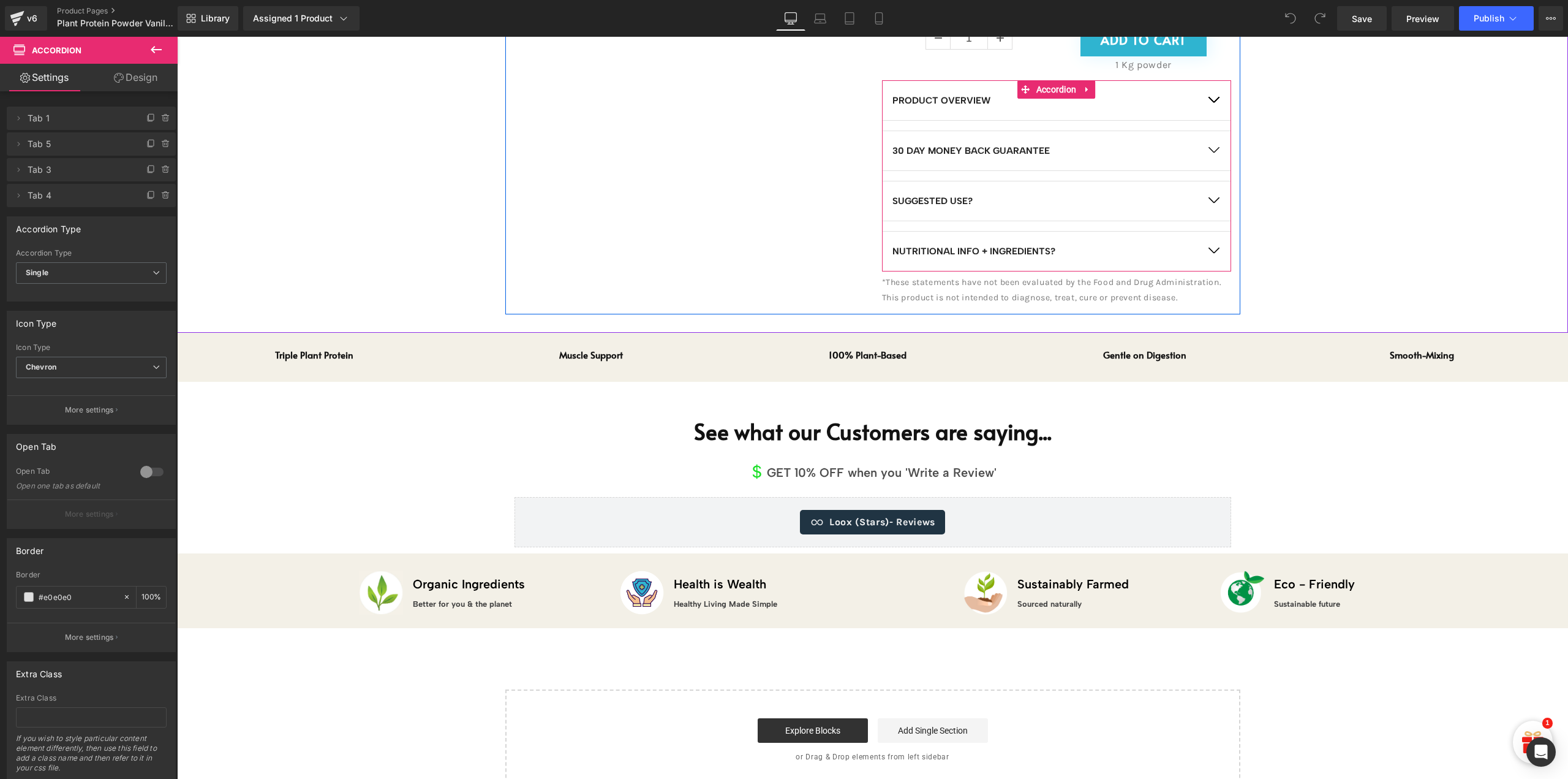
click at [1206, 142] on button "button" at bounding box center [1214, 151] width 34 height 39
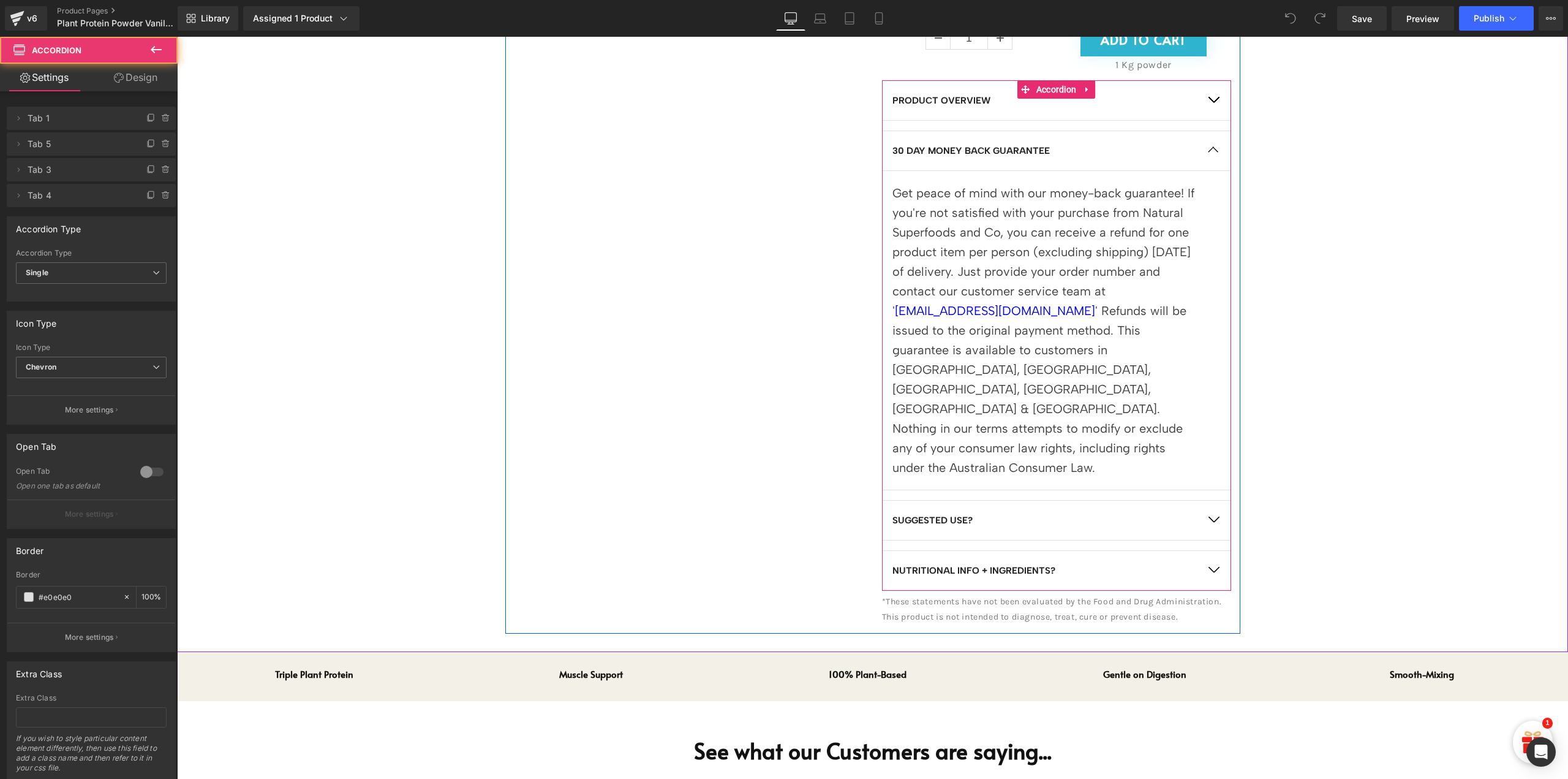
click at [1206, 142] on button "button" at bounding box center [1214, 151] width 34 height 39
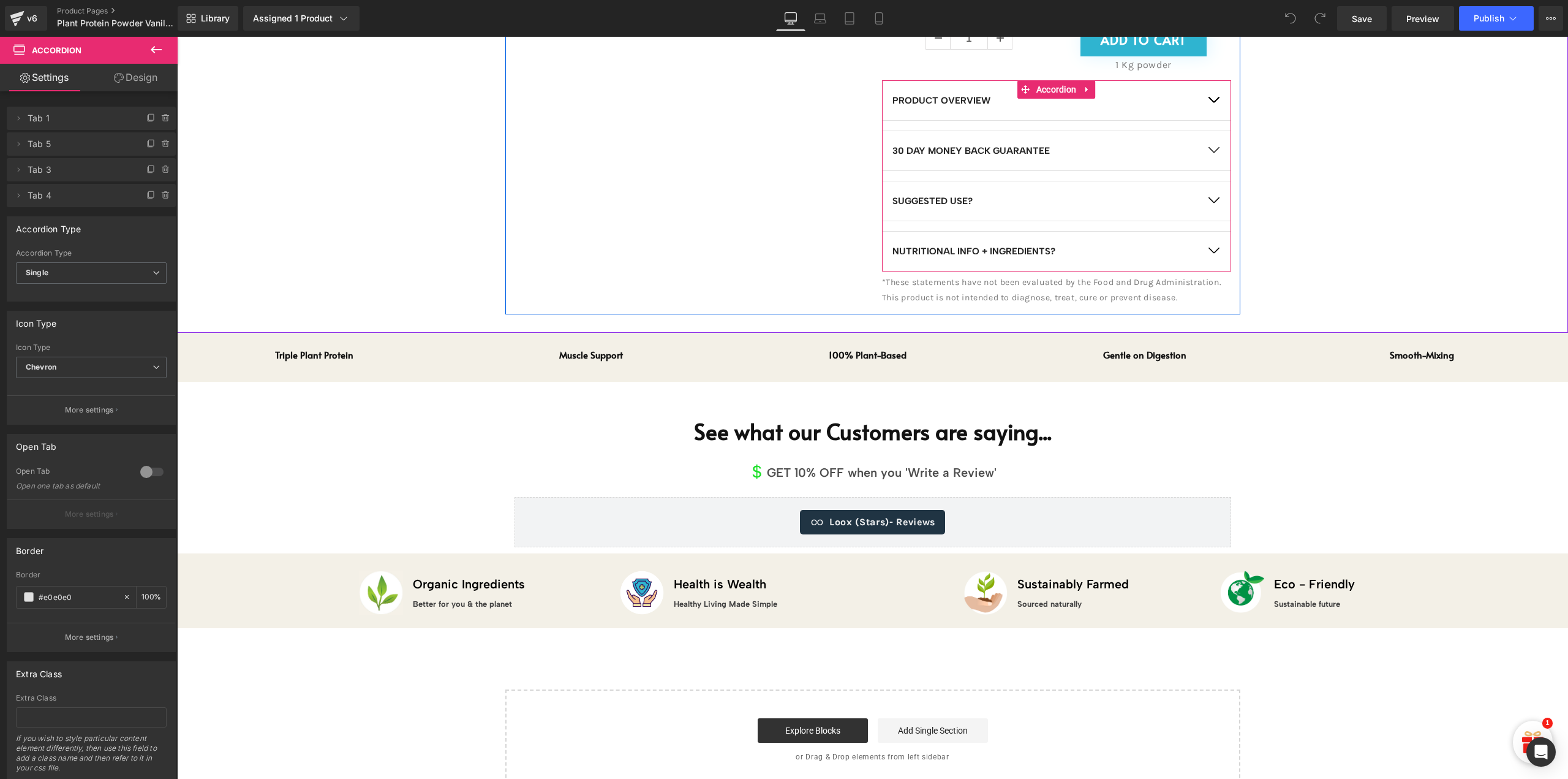
click at [1214, 207] on button "button" at bounding box center [1214, 201] width 34 height 39
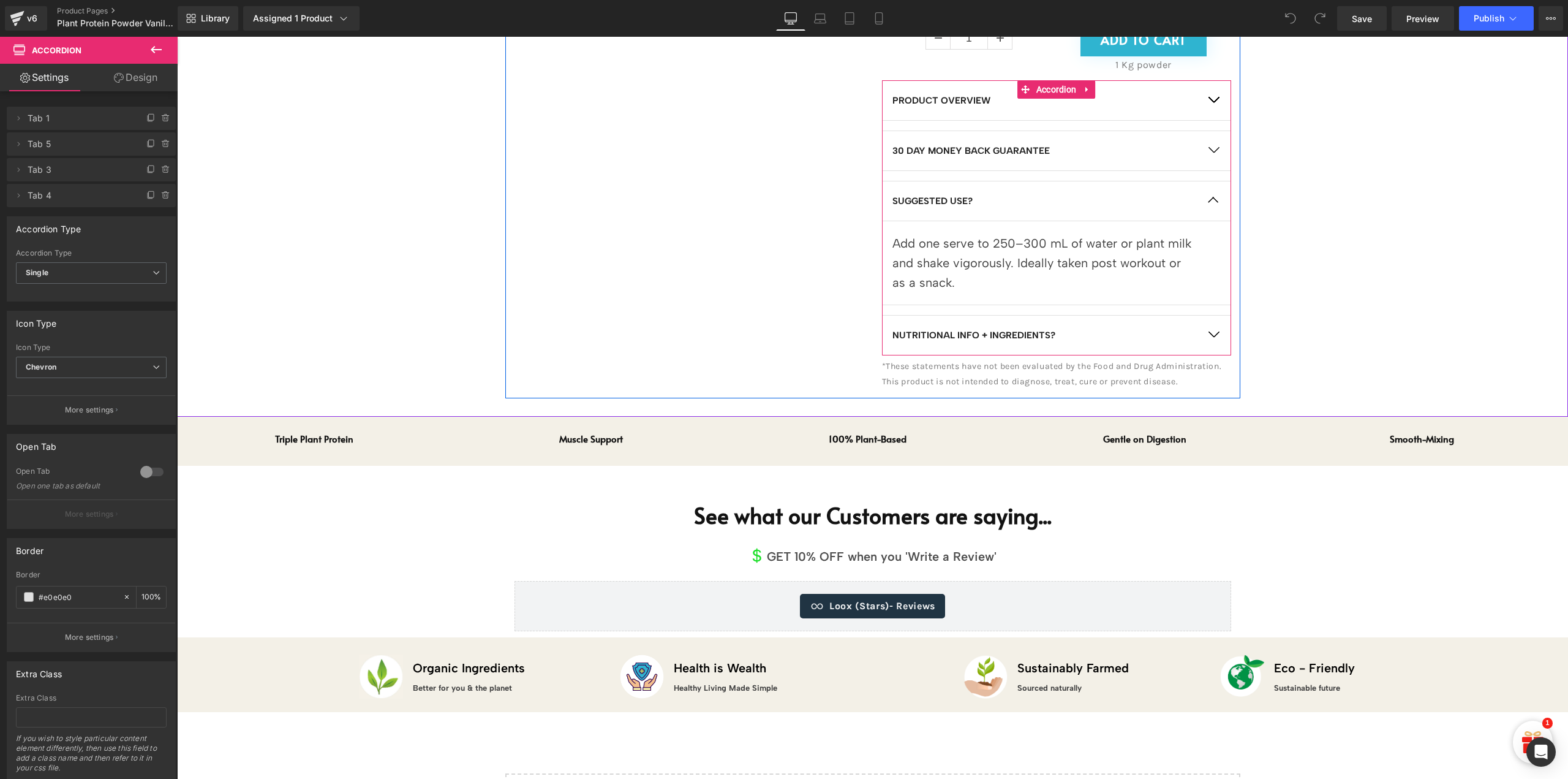
click at [1214, 207] on button "button" at bounding box center [1214, 201] width 34 height 39
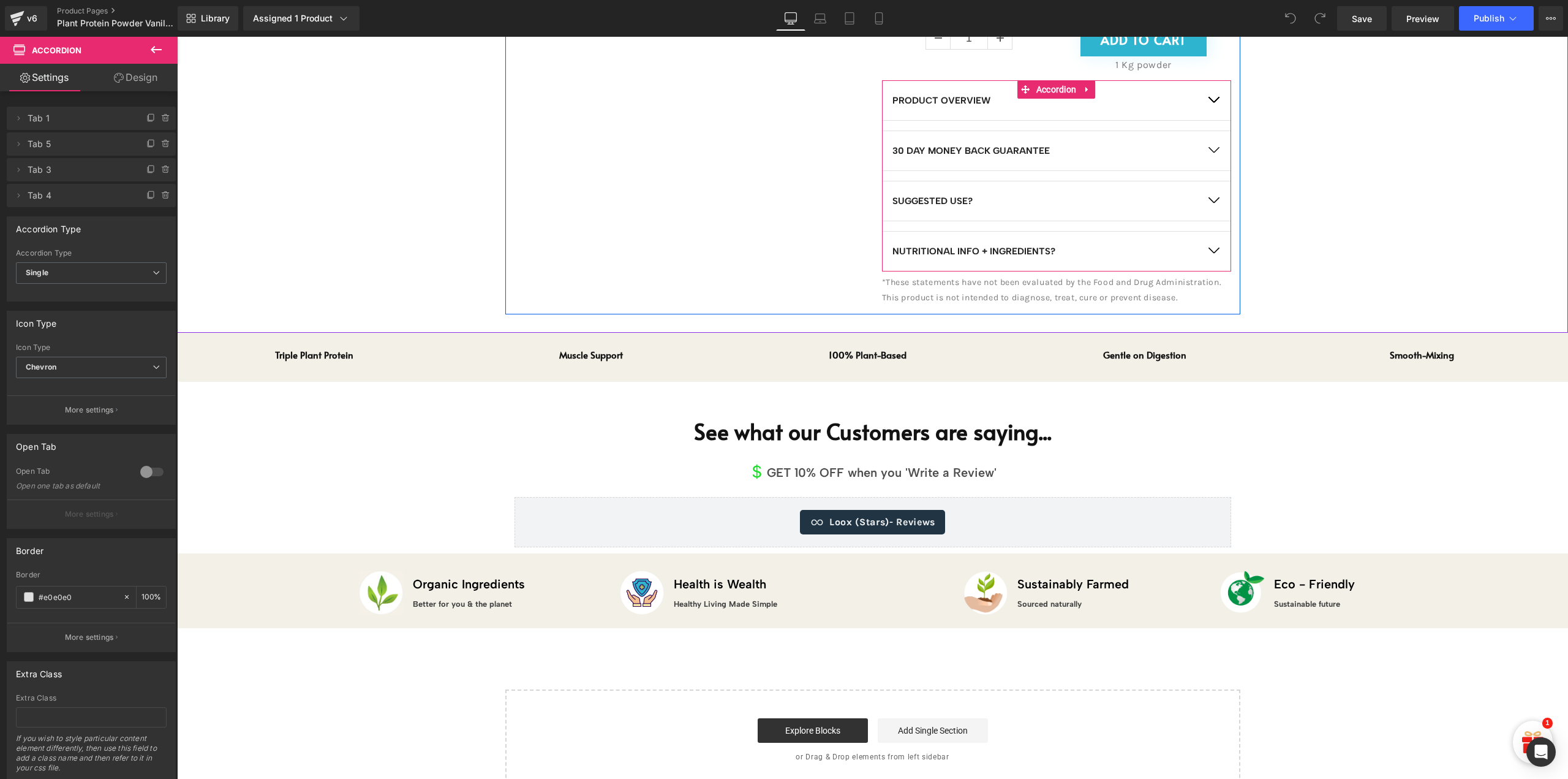
click at [1206, 262] on button "button" at bounding box center [1214, 252] width 34 height 39
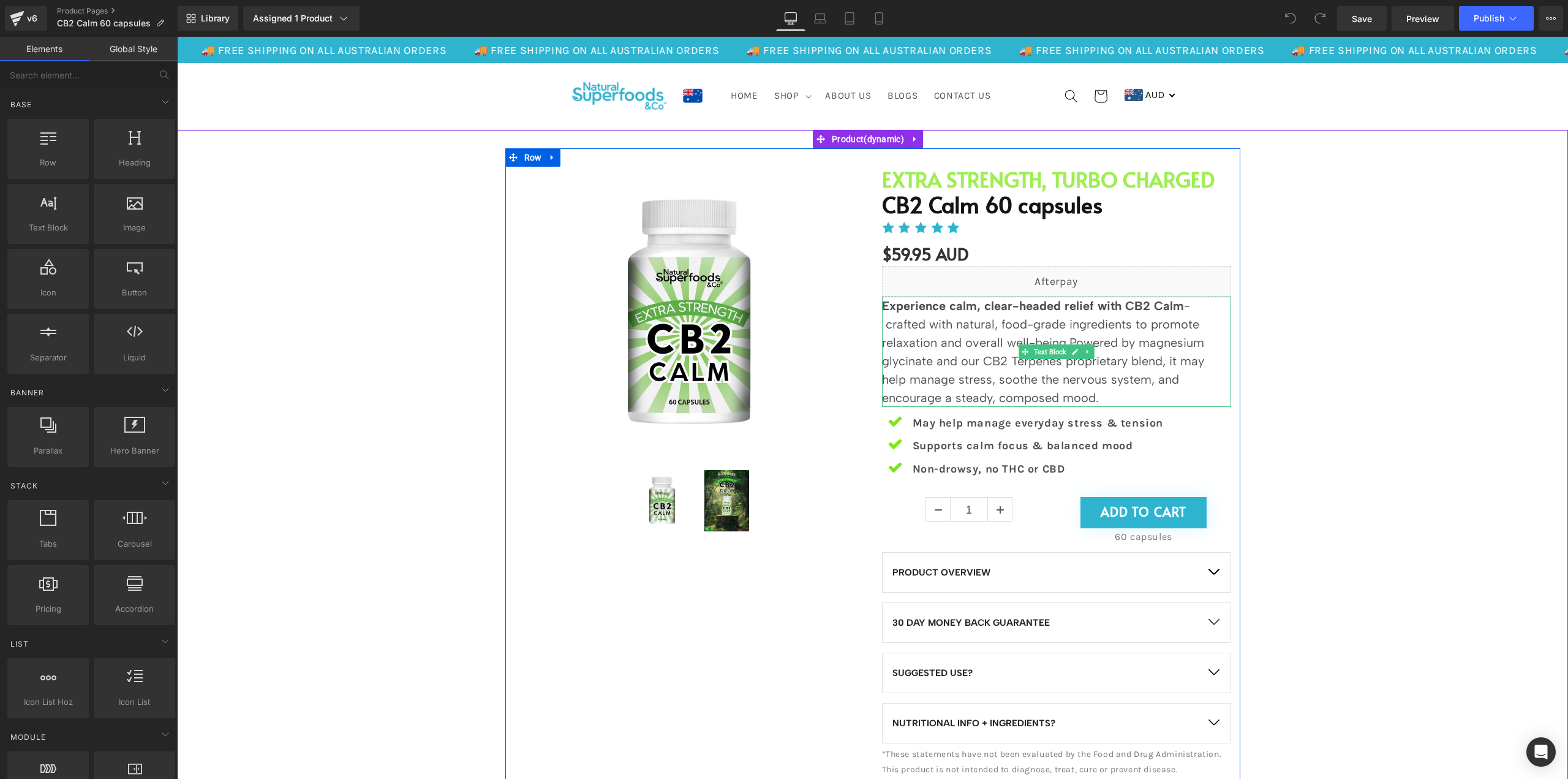
scroll to position [306, 0]
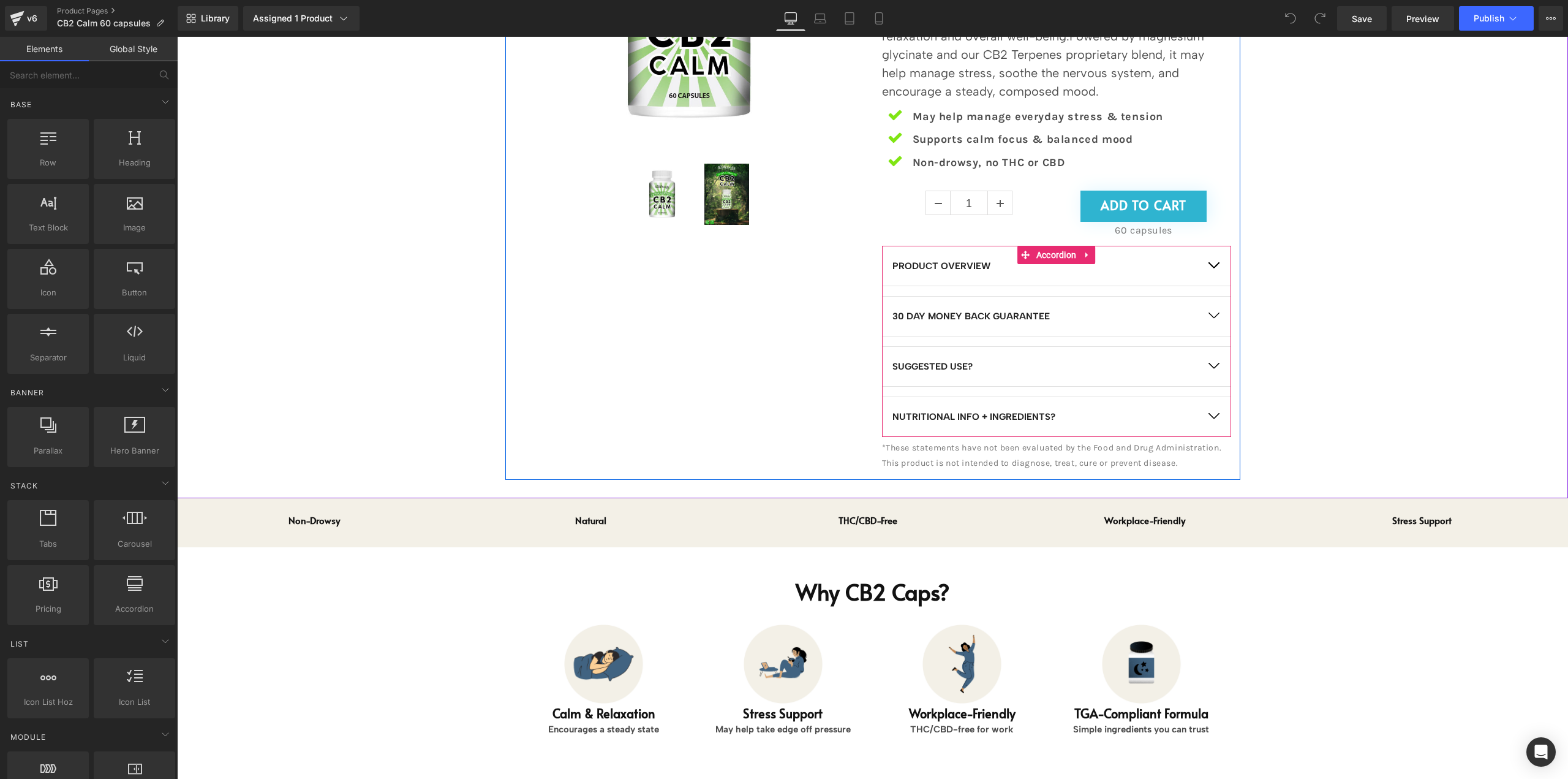
click at [1199, 268] on button "button" at bounding box center [1214, 266] width 34 height 39
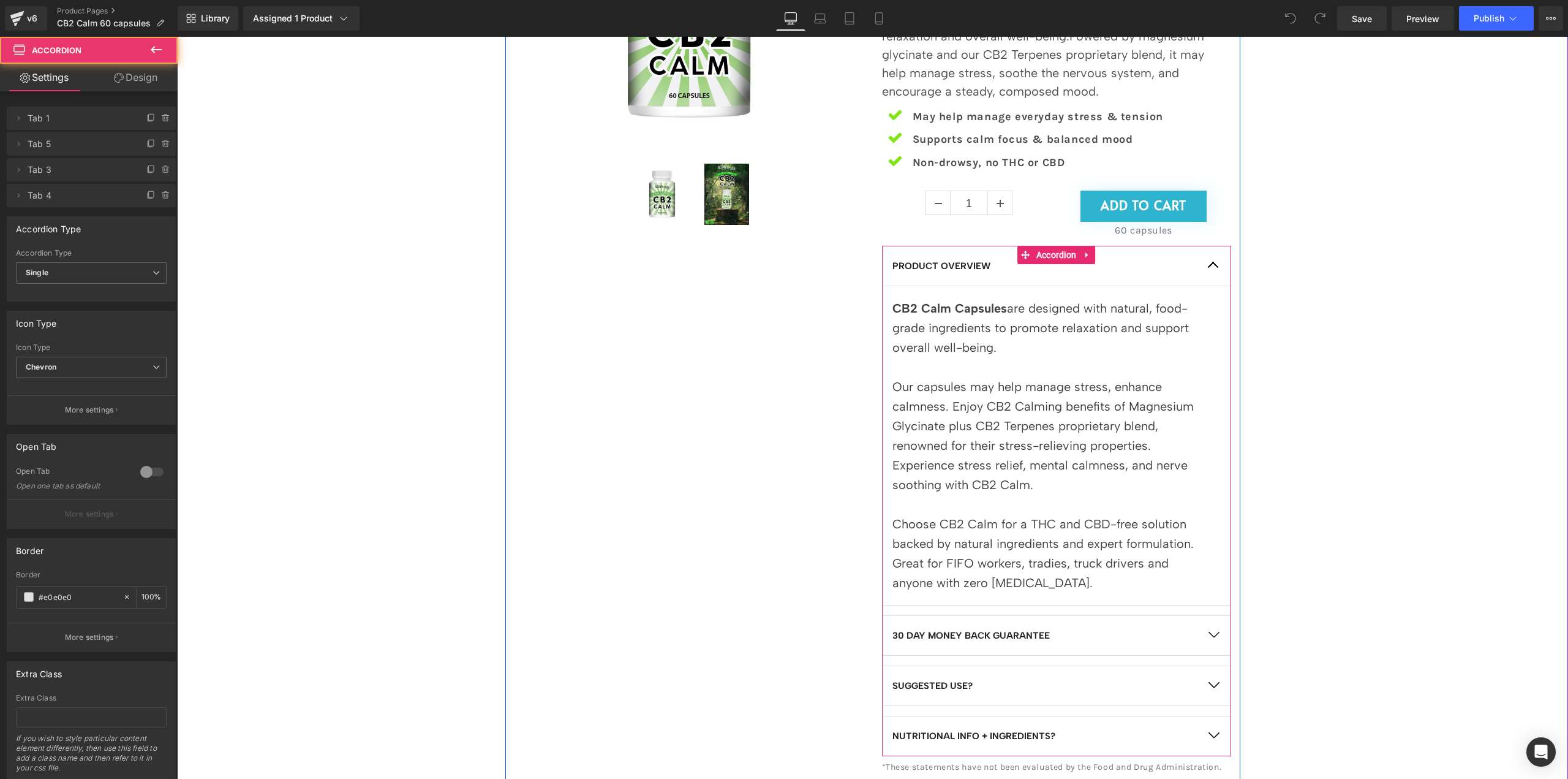
click at [1199, 268] on button "button" at bounding box center [1214, 266] width 34 height 39
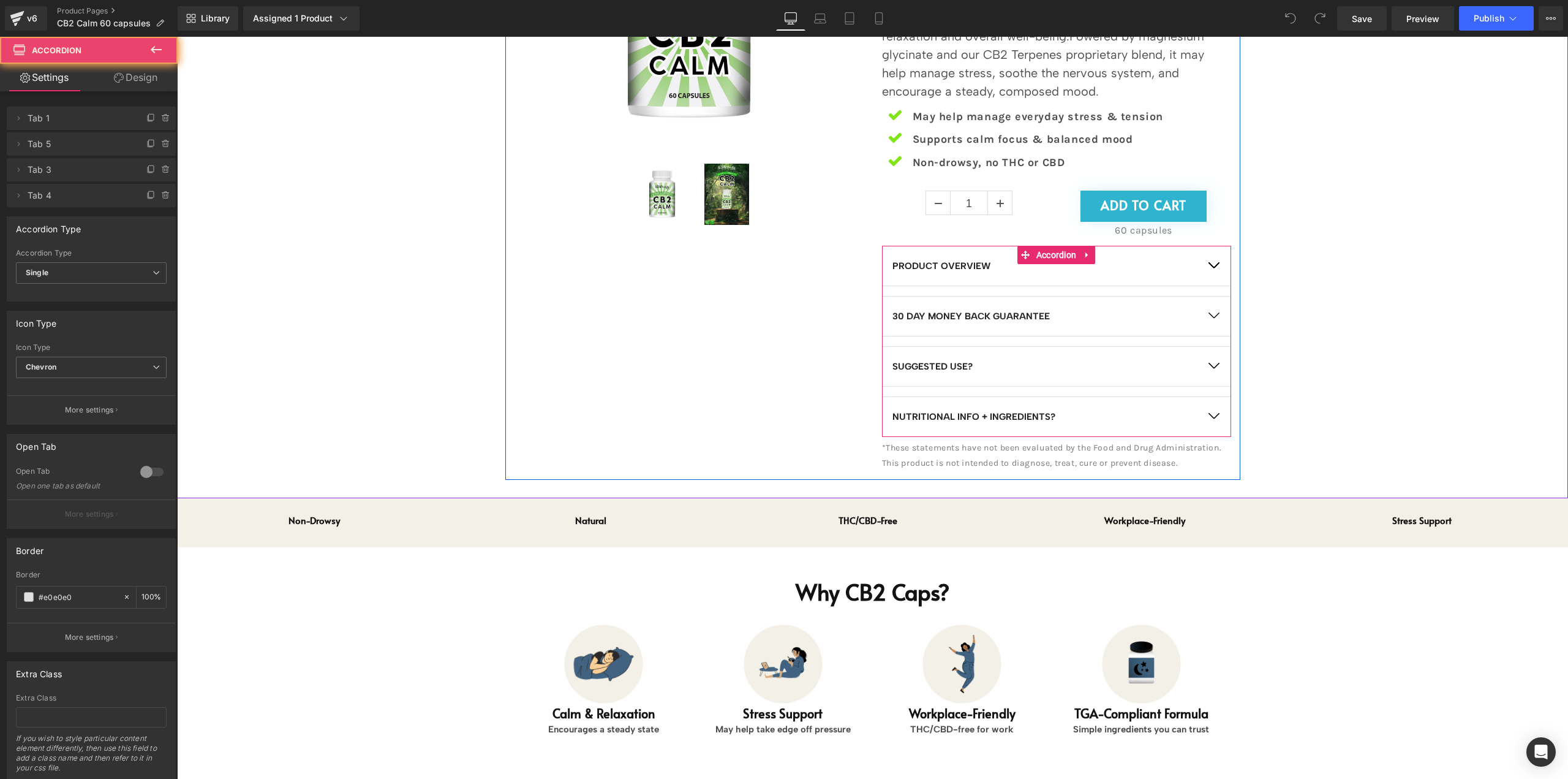
click at [1197, 330] on button "button" at bounding box center [1214, 316] width 34 height 39
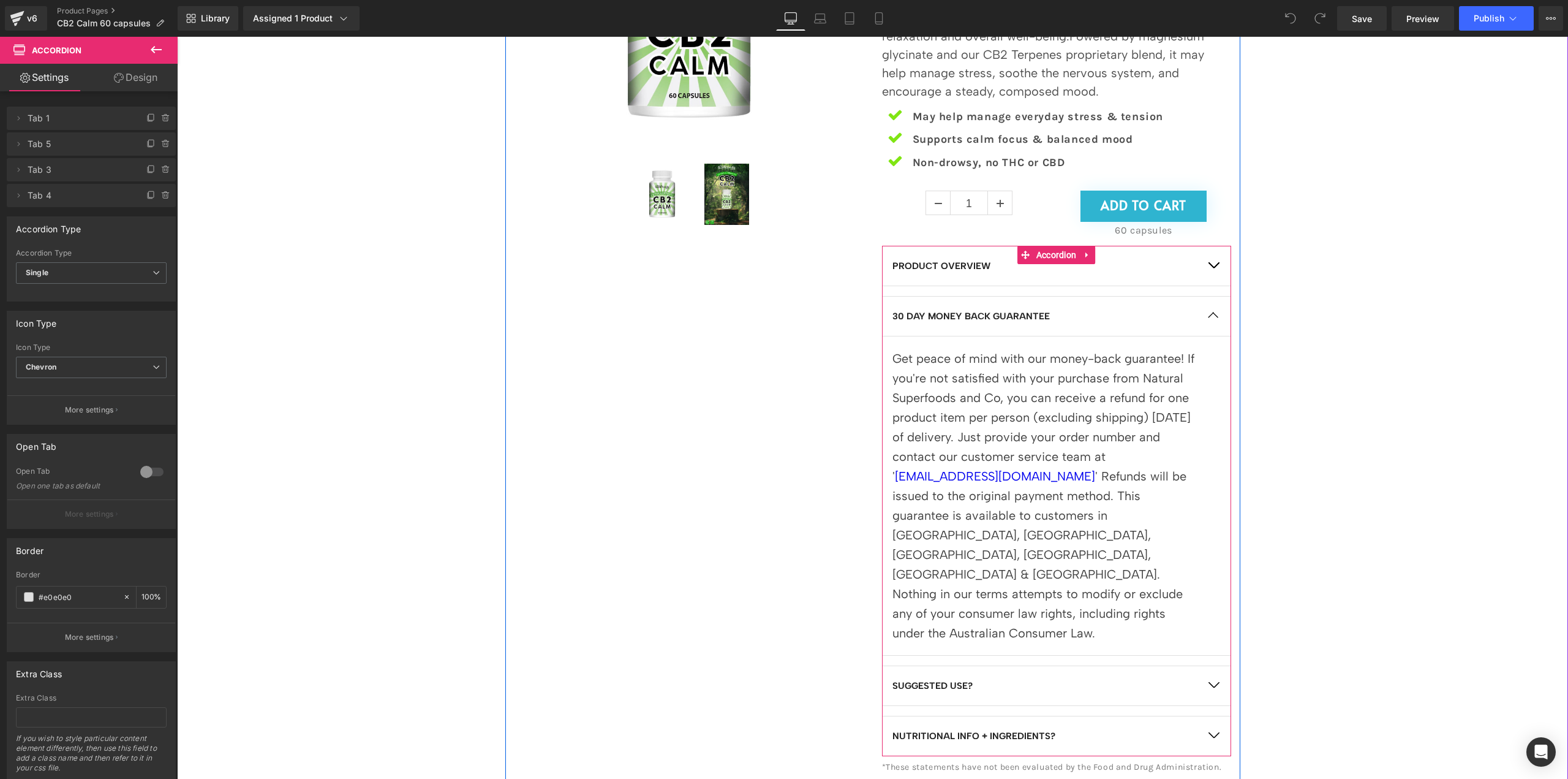
click at [1197, 330] on button "button" at bounding box center [1214, 316] width 34 height 39
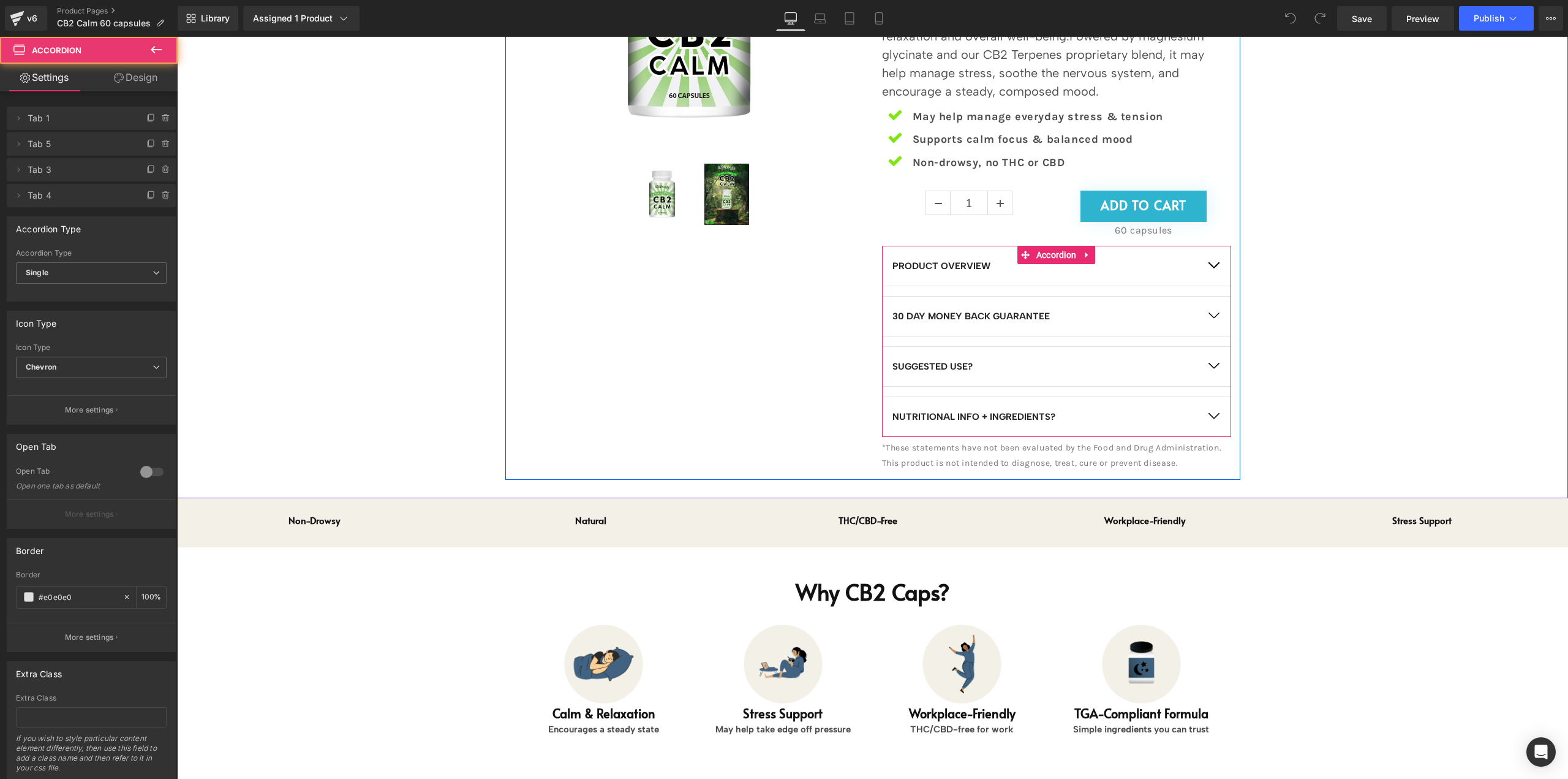
click at [1203, 378] on button "button" at bounding box center [1214, 367] width 34 height 39
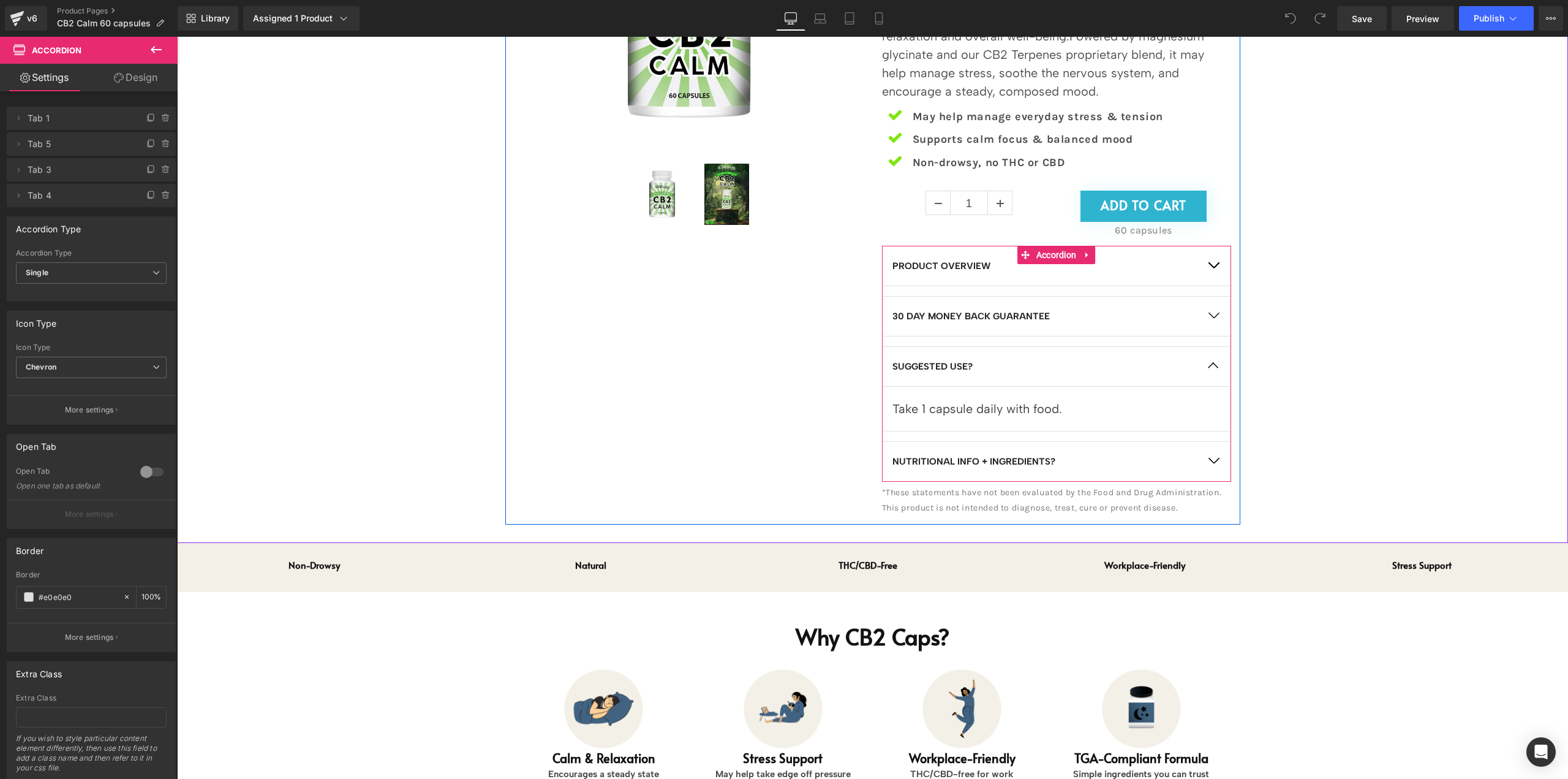
click at [1209, 372] on button "button" at bounding box center [1214, 367] width 34 height 39
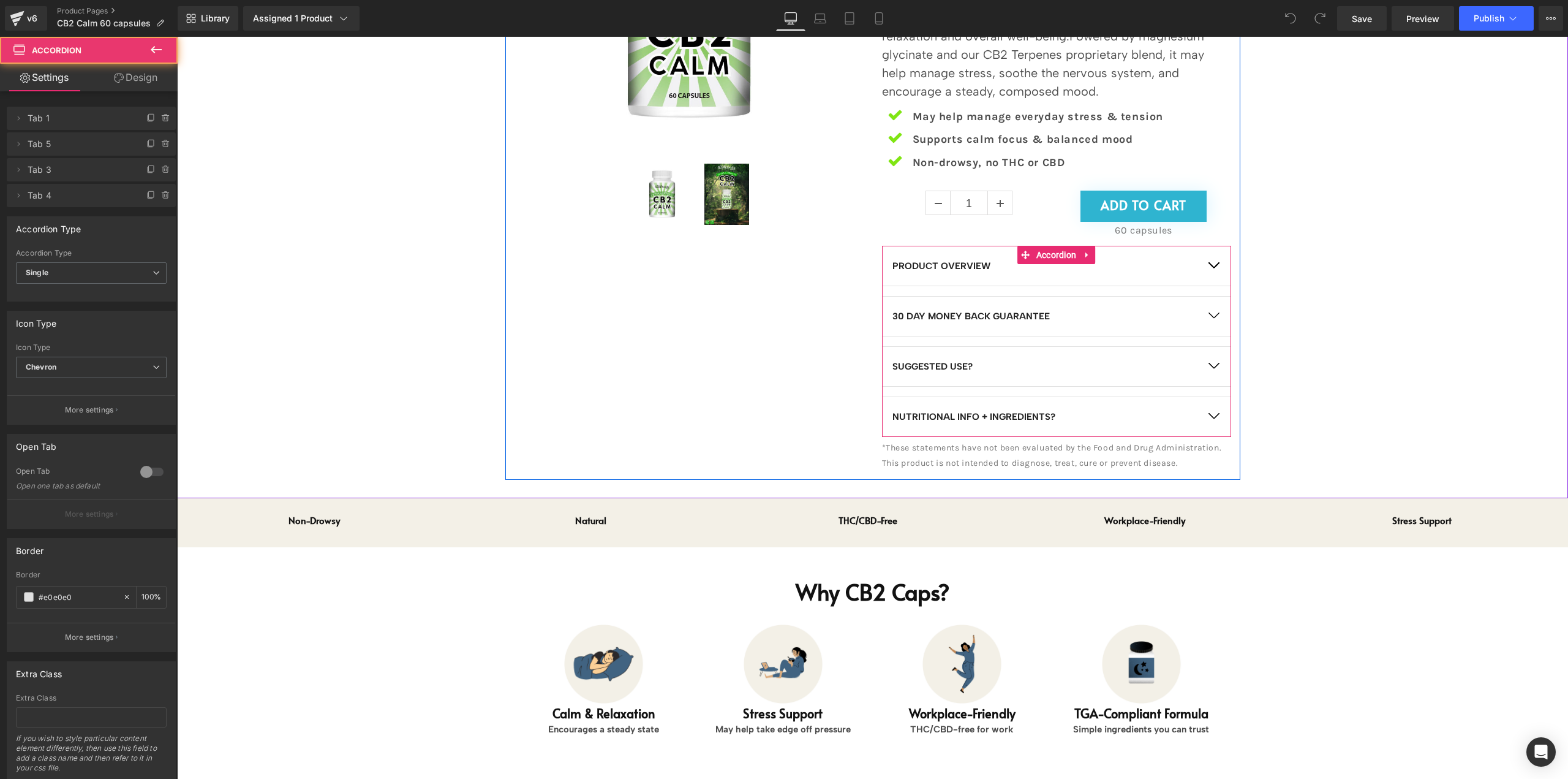
click at [1206, 430] on button "button" at bounding box center [1214, 416] width 34 height 39
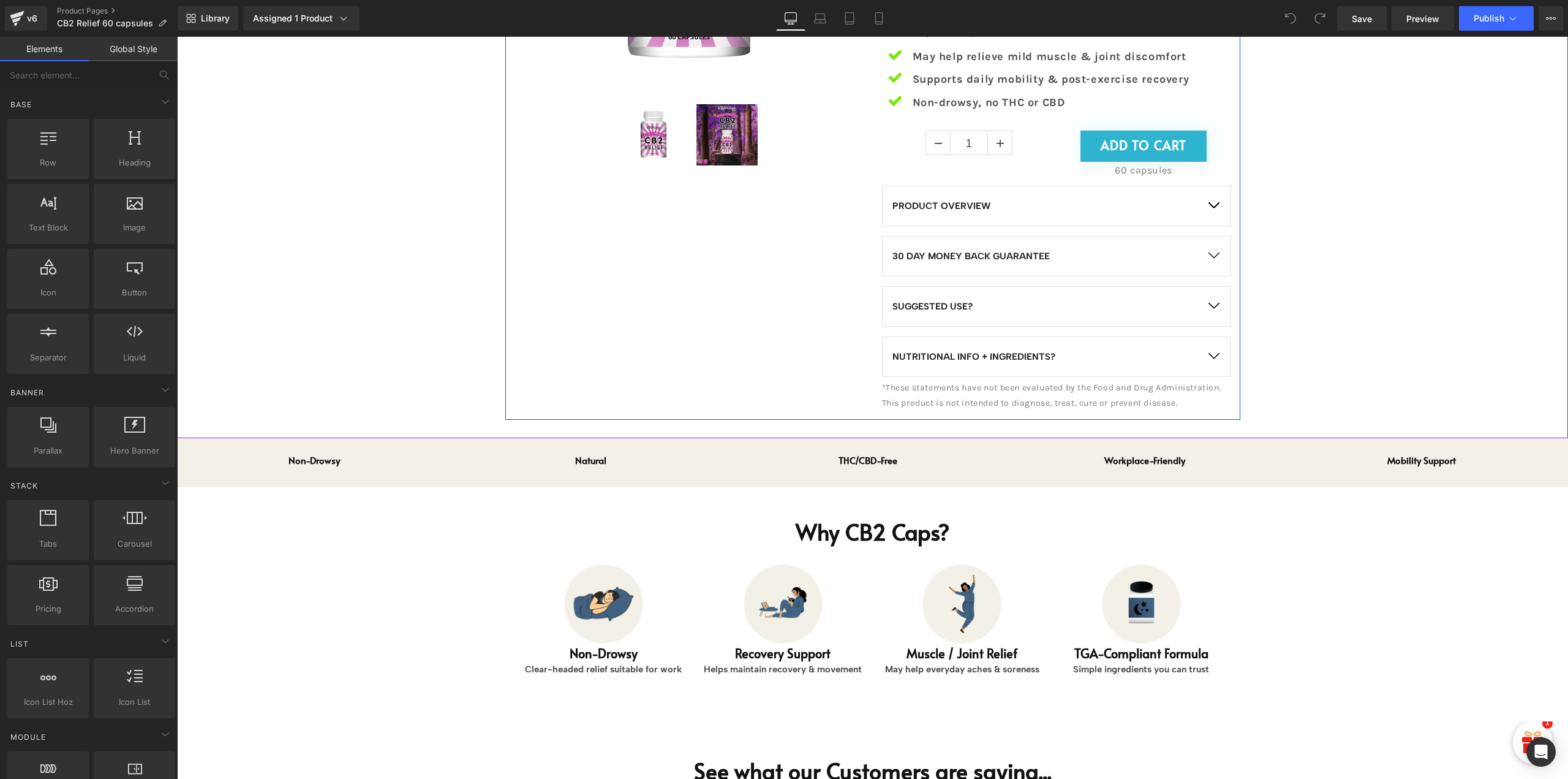
scroll to position [367, 0]
click at [1143, 207] on p "PRODUCT OVERVIEW" at bounding box center [1043, 205] width 303 height 15
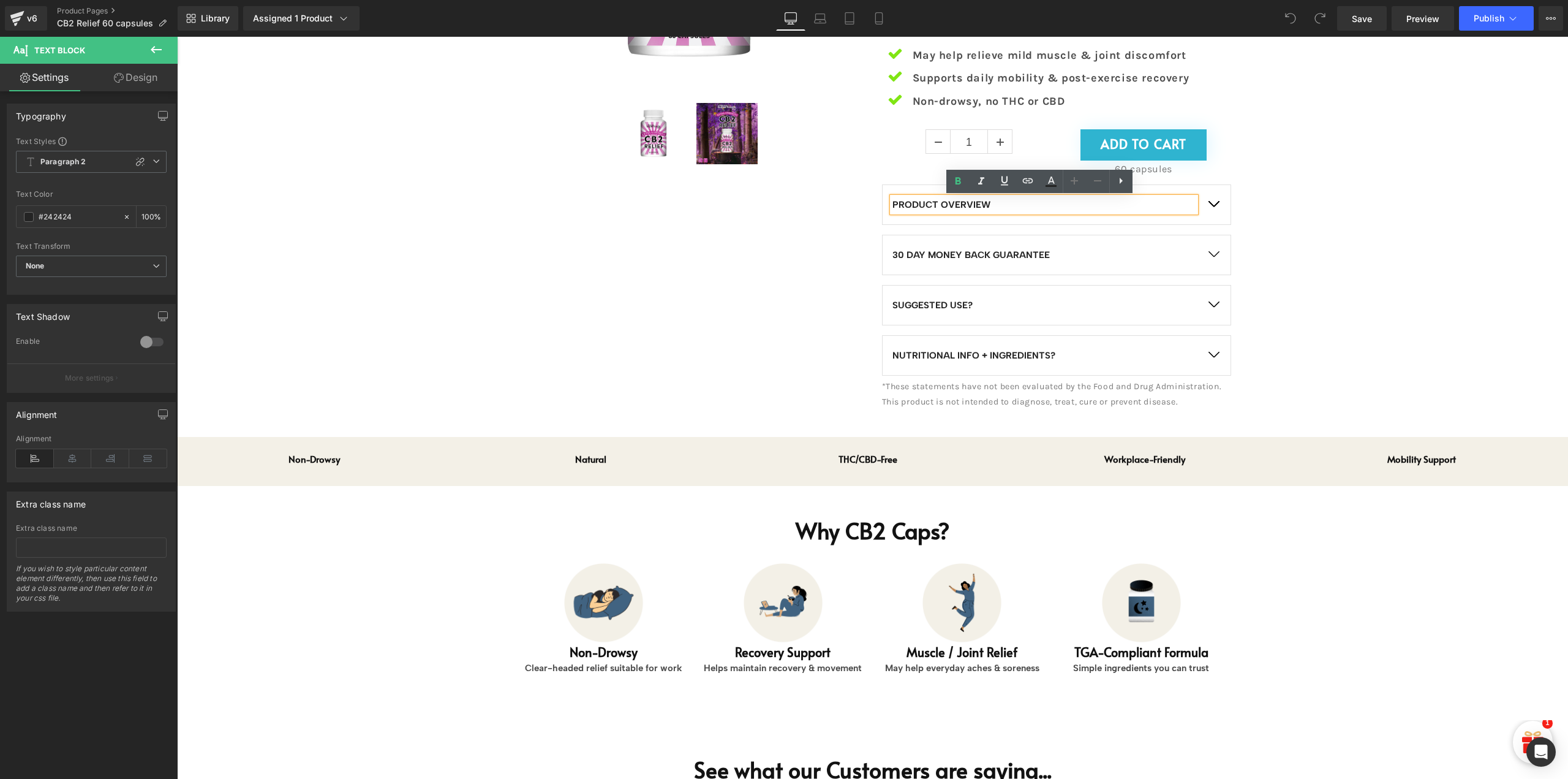
click at [1209, 207] on button "button" at bounding box center [1214, 205] width 34 height 39
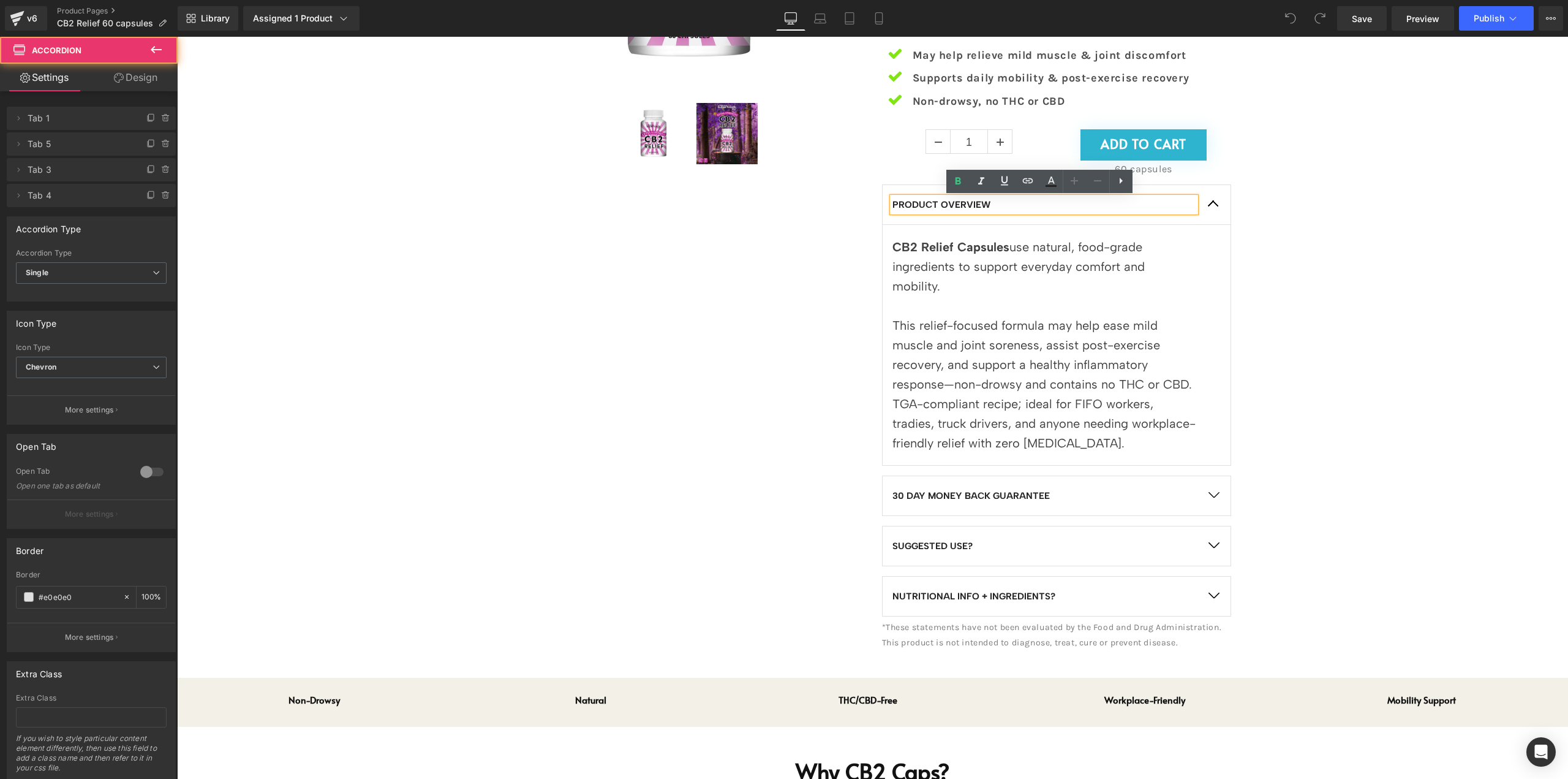
click at [1209, 207] on button "button" at bounding box center [1214, 205] width 34 height 39
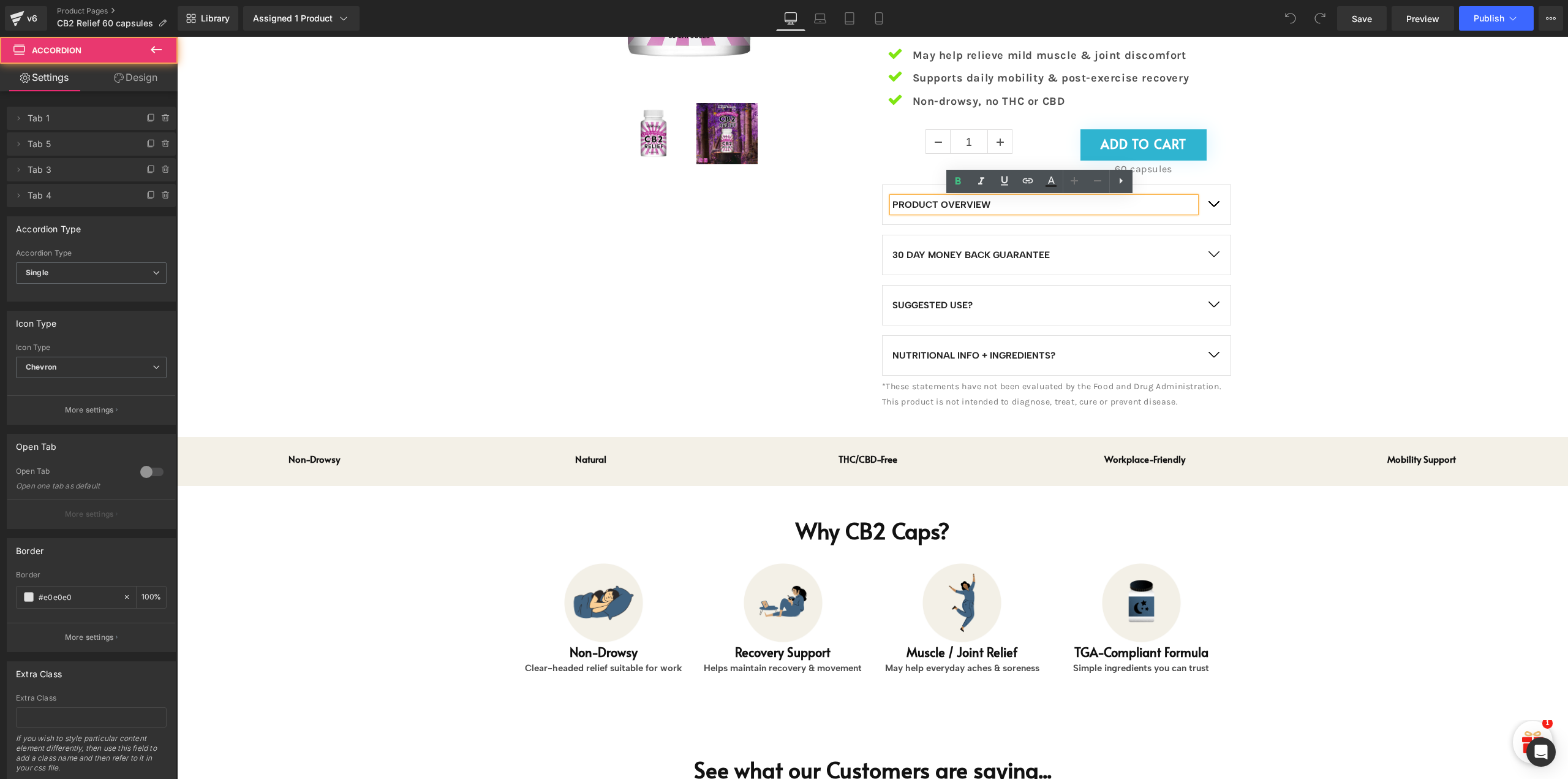
click at [1211, 244] on button "button" at bounding box center [1214, 255] width 34 height 39
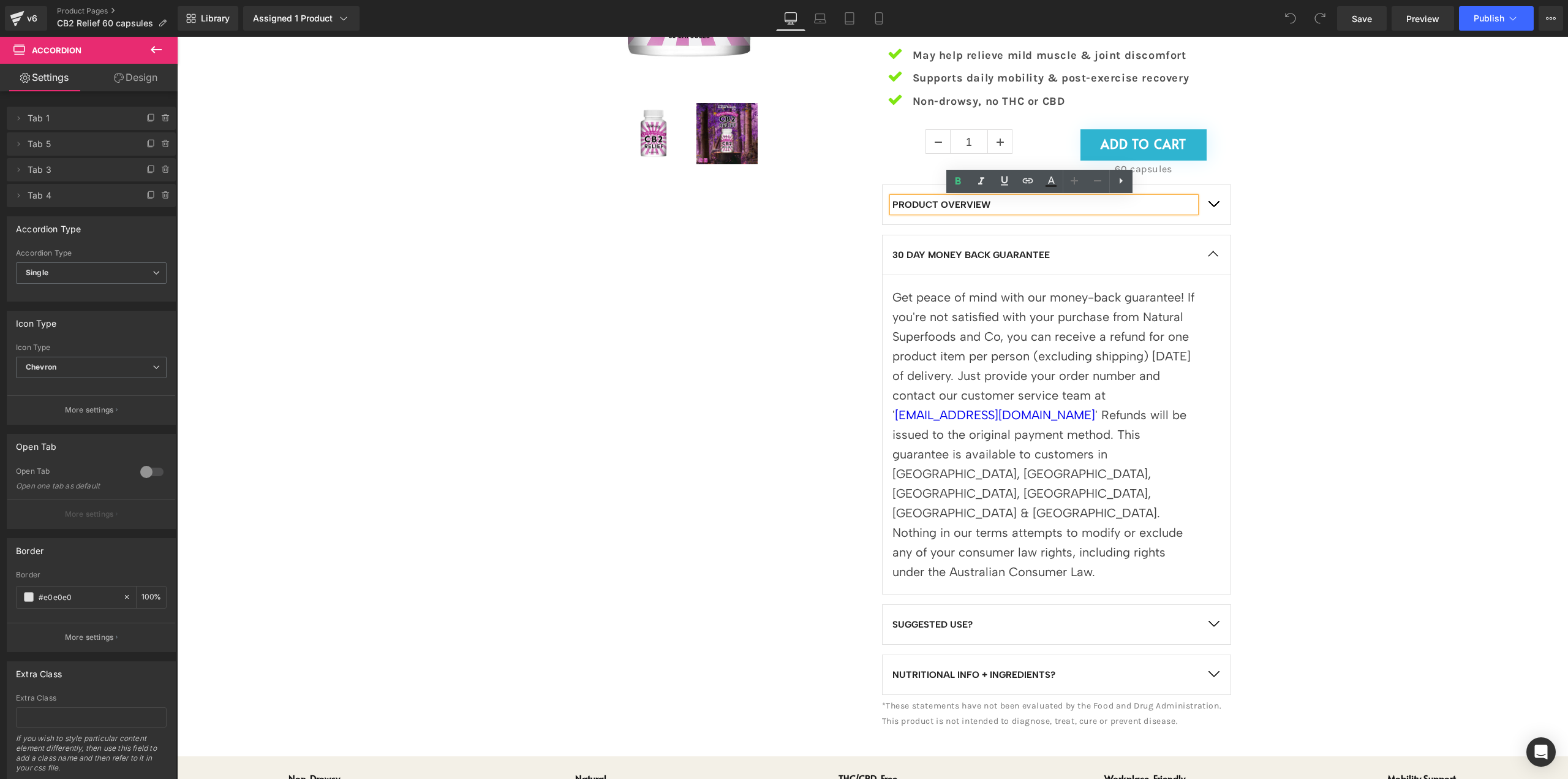
click at [1211, 245] on button "button" at bounding box center [1214, 255] width 34 height 39
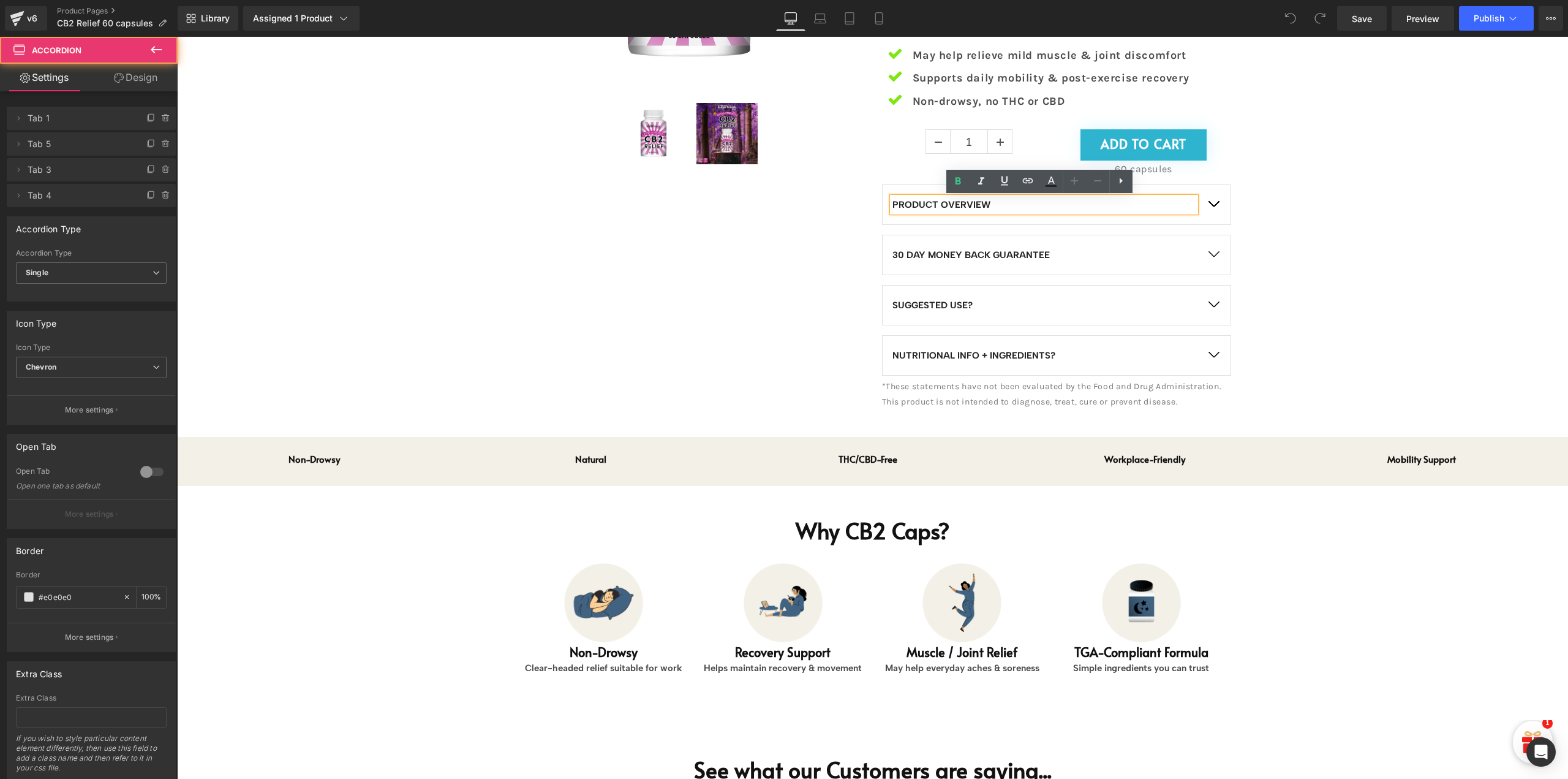
click at [1214, 283] on div "PRODUCT OVERVIEW Text Block CB2 Relief Capsules use natural, food-grade ingredi…" at bounding box center [1057, 280] width 349 height 191
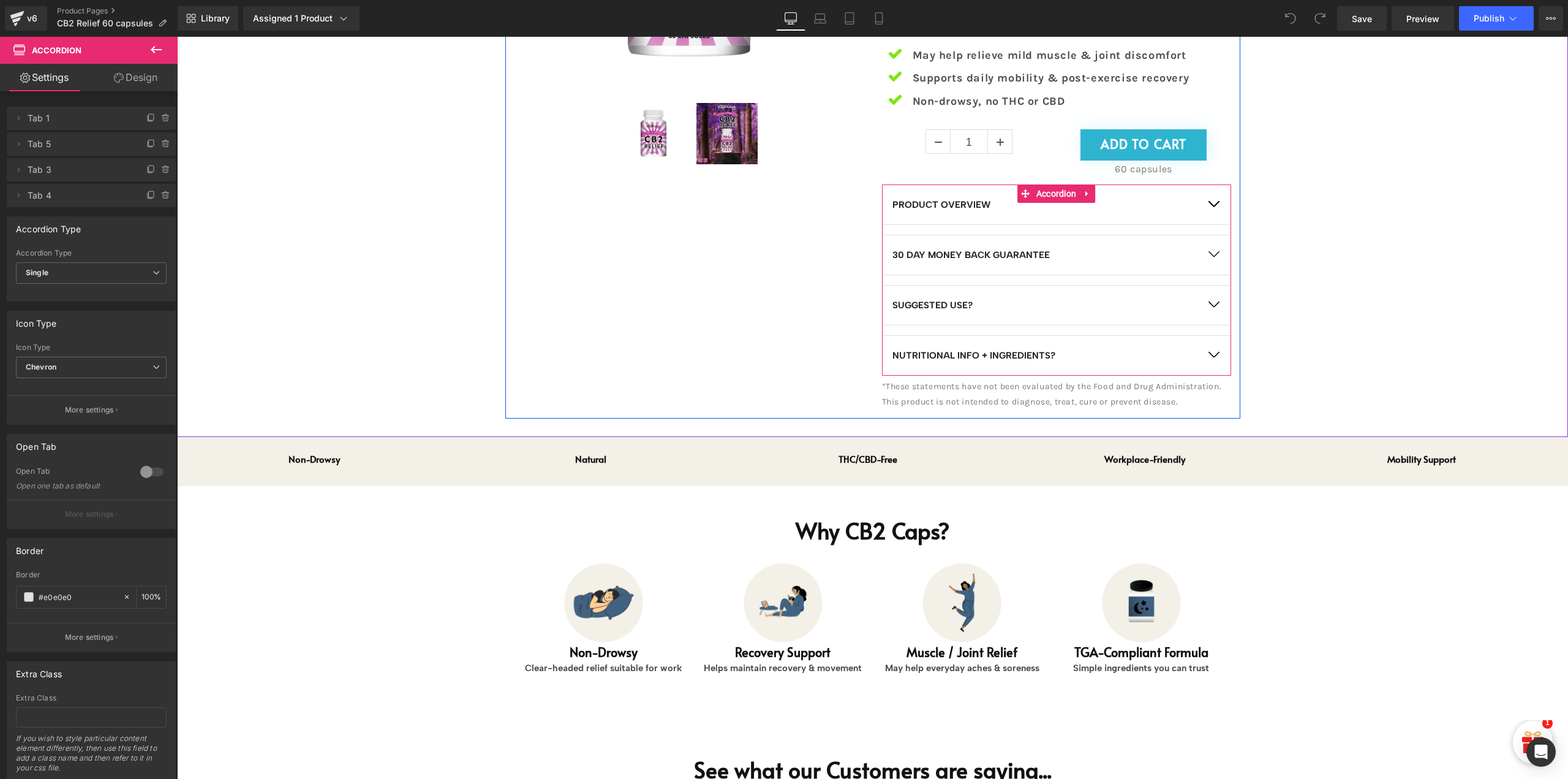
click at [1213, 292] on button "button" at bounding box center [1214, 305] width 34 height 39
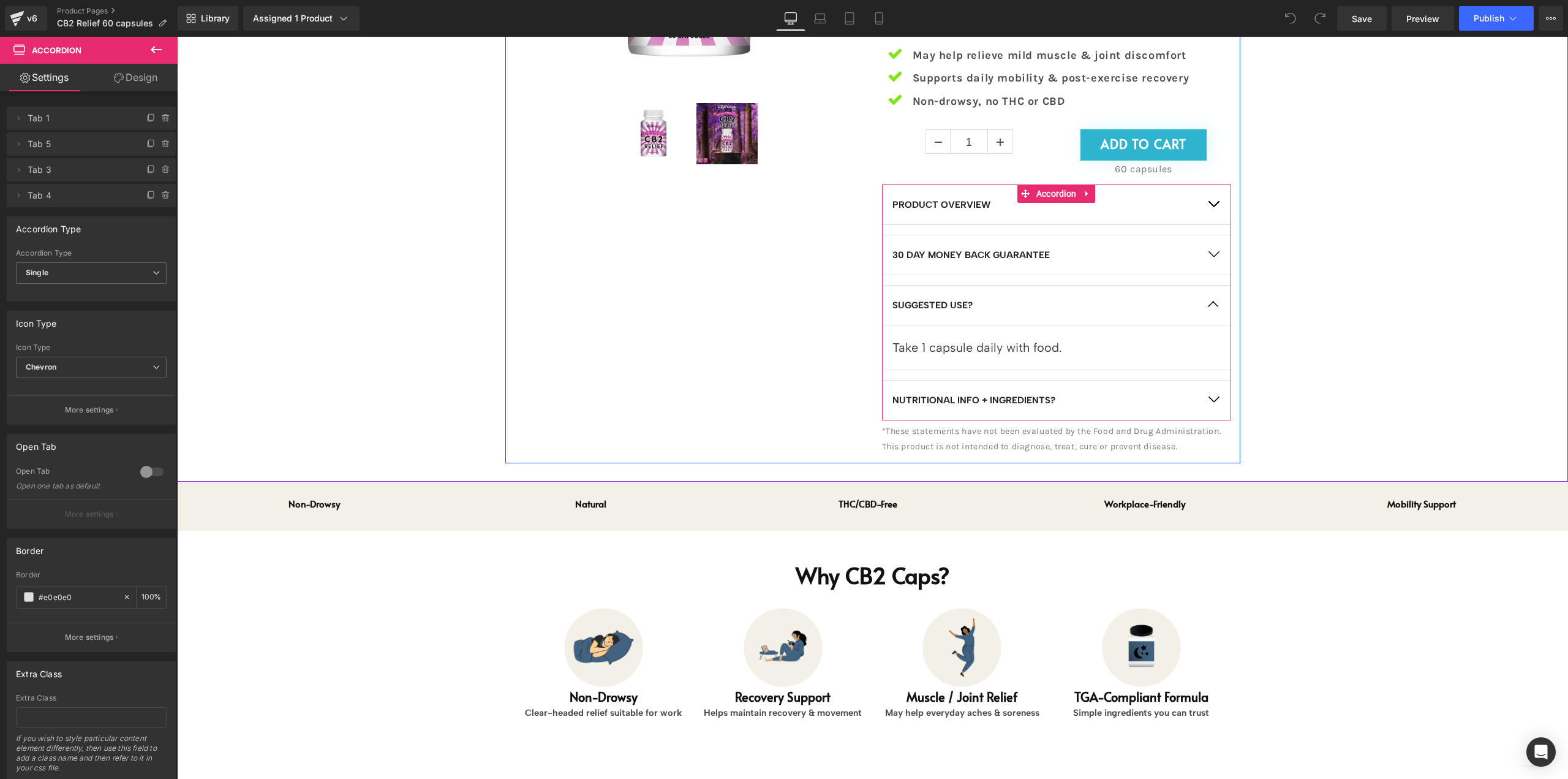
click at [1211, 303] on button "button" at bounding box center [1214, 305] width 34 height 39
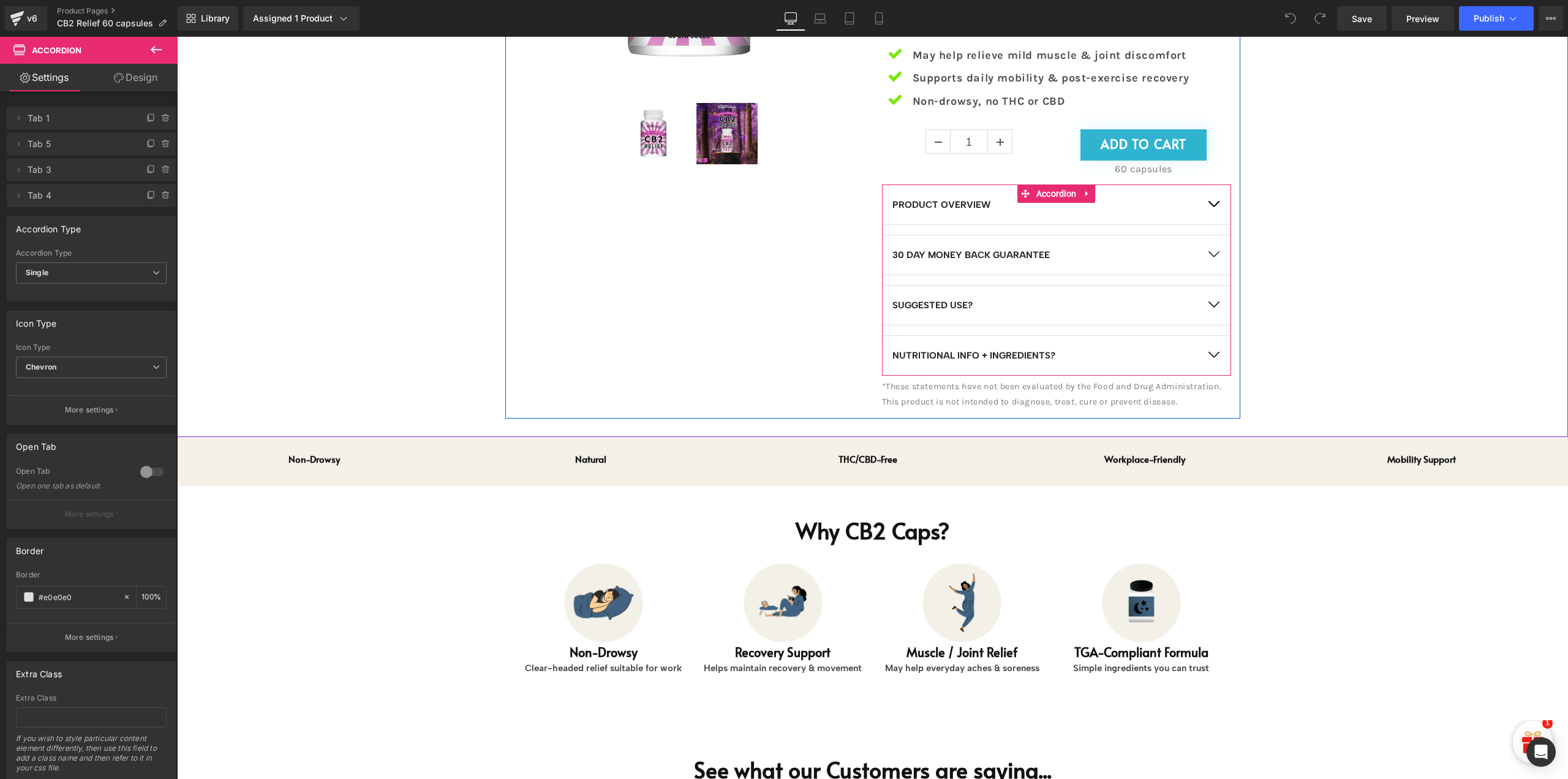
click at [1214, 358] on button "button" at bounding box center [1214, 355] width 34 height 39
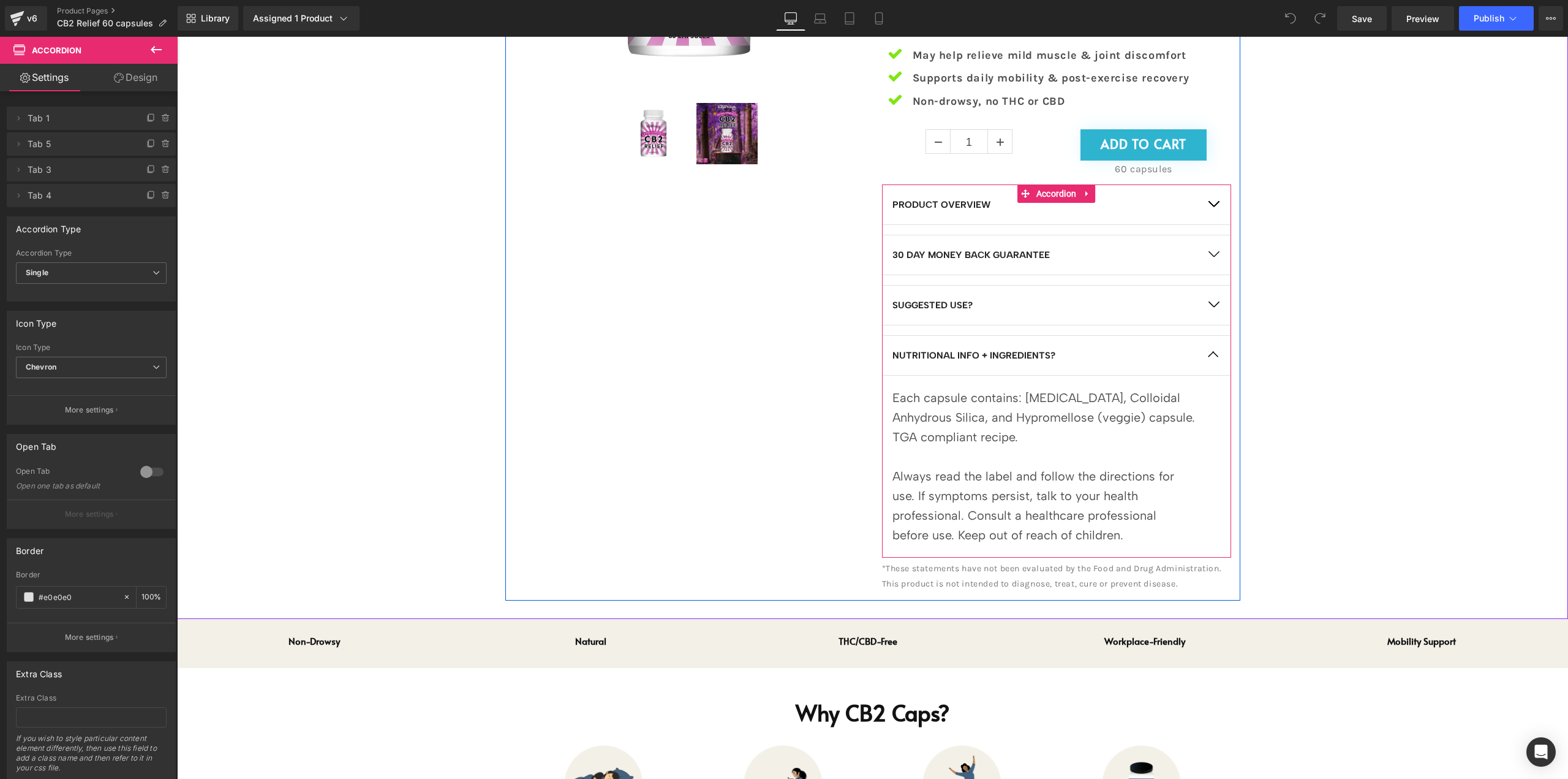
click at [1214, 358] on button "button" at bounding box center [1214, 355] width 34 height 39
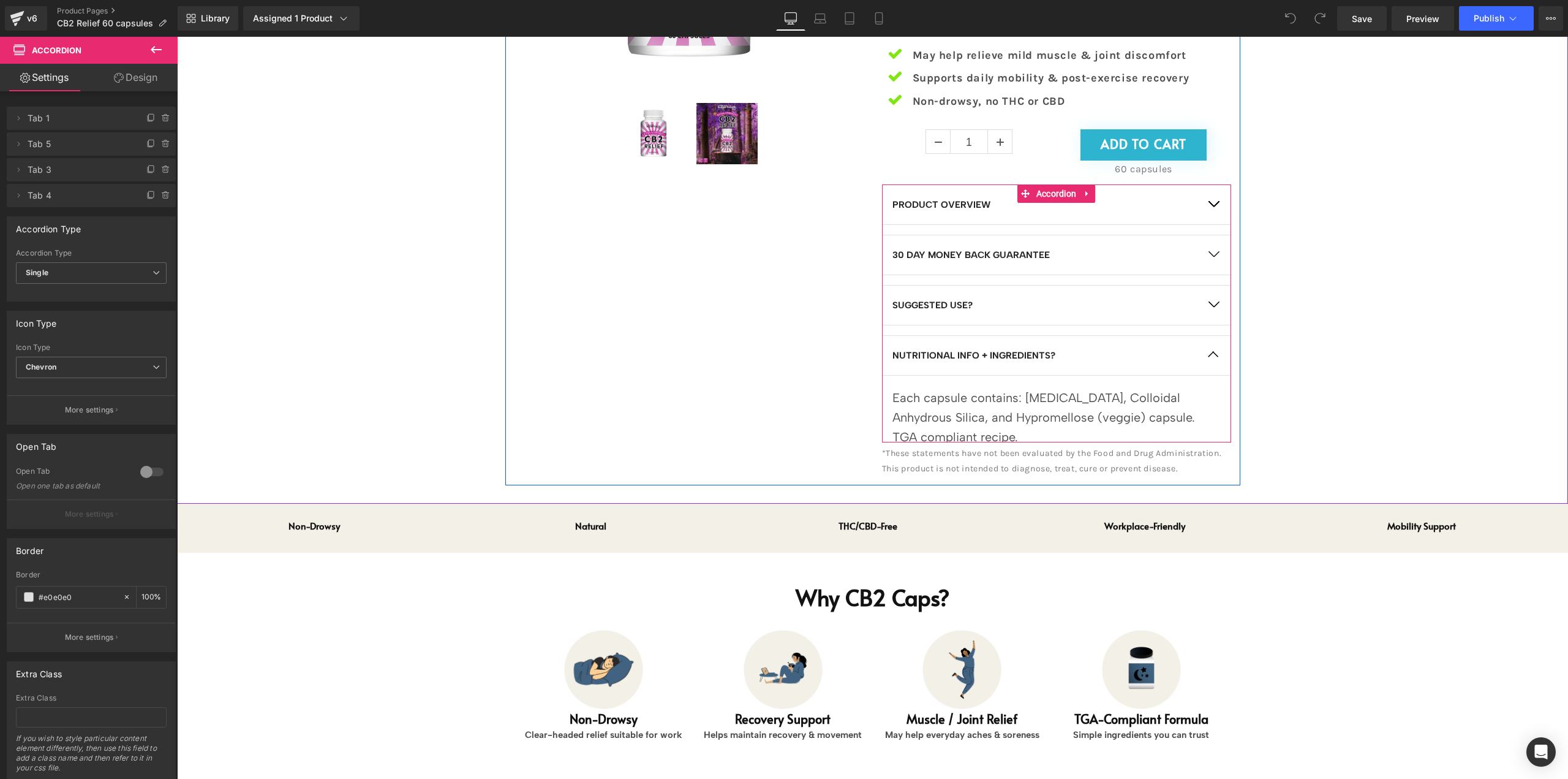
click at [1286, 280] on div "Sale Off (P) Image (P) Image List" at bounding box center [872, 132] width 1379 height 705
